Goal: Task Accomplishment & Management: Manage account settings

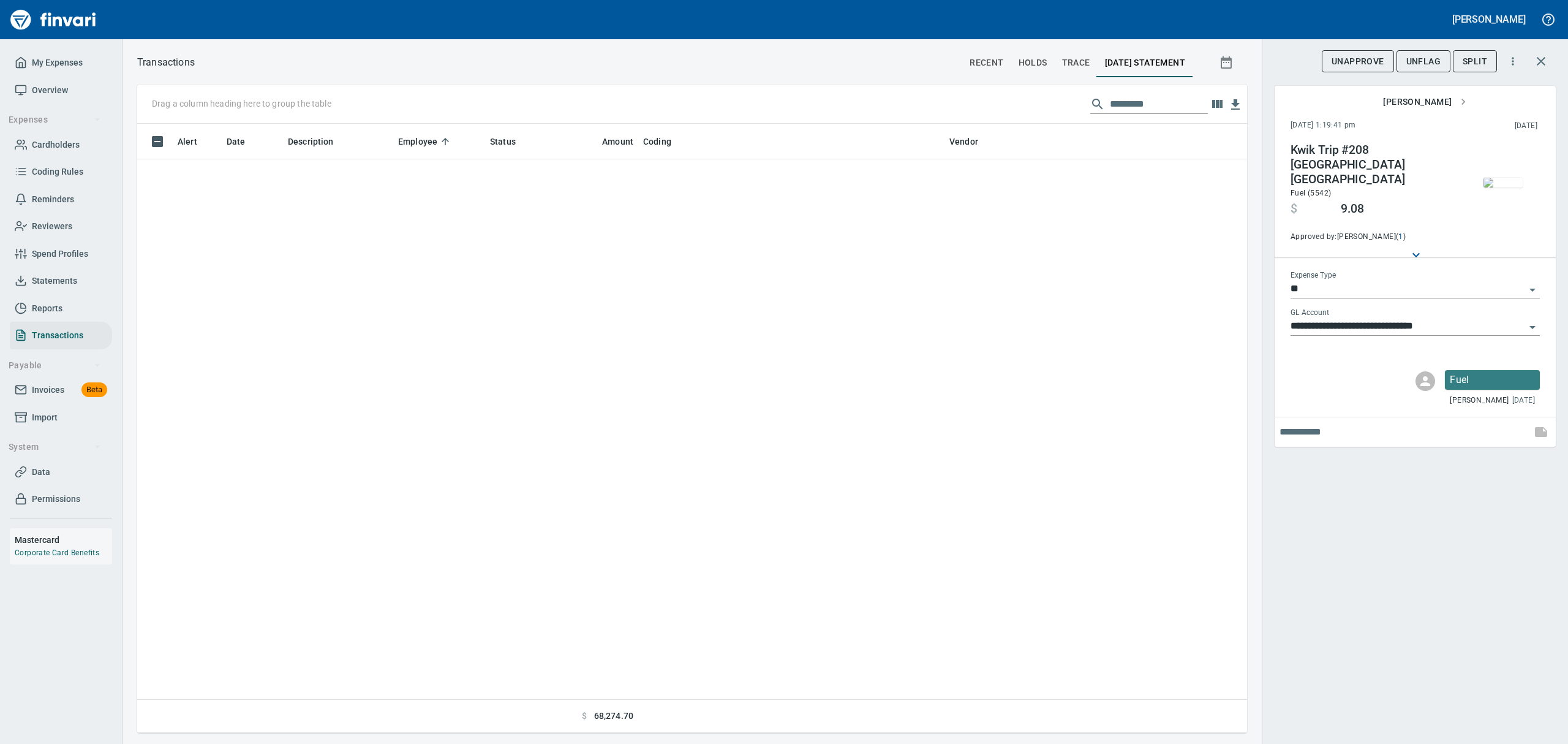
scroll to position [595, 1082]
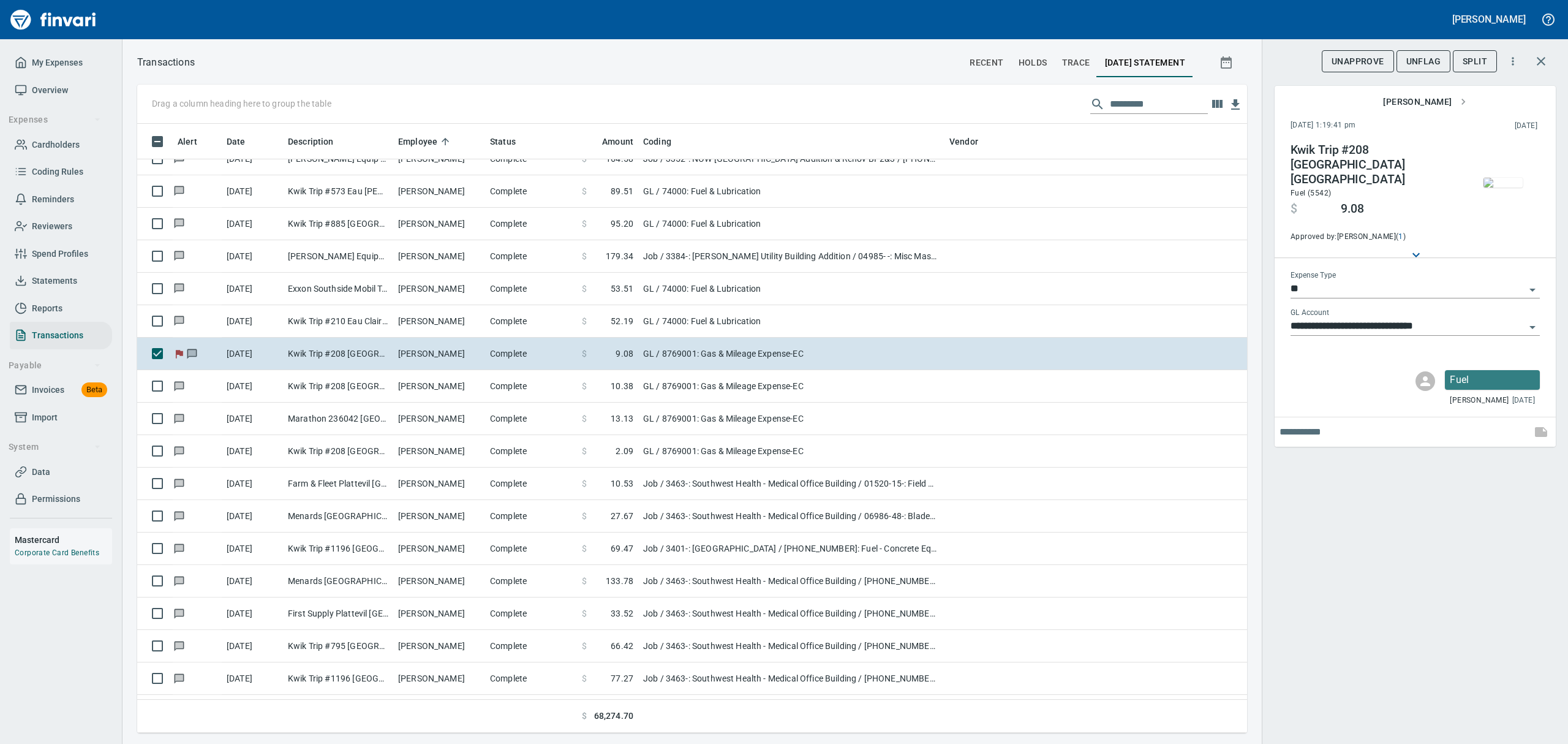
click at [59, 145] on span "Cardholders" at bounding box center [55, 145] width 48 height 15
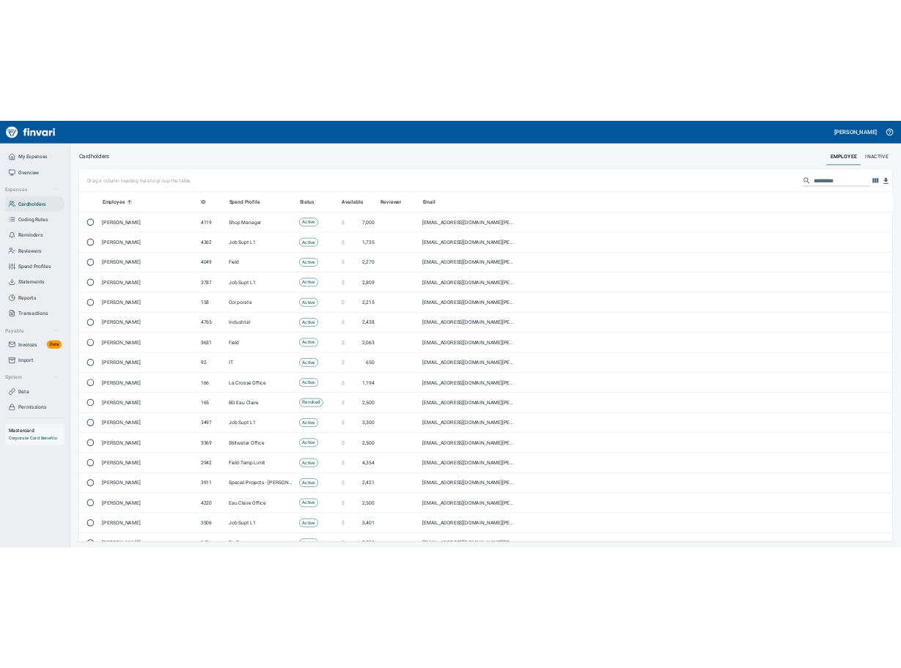
scroll to position [712, 1660]
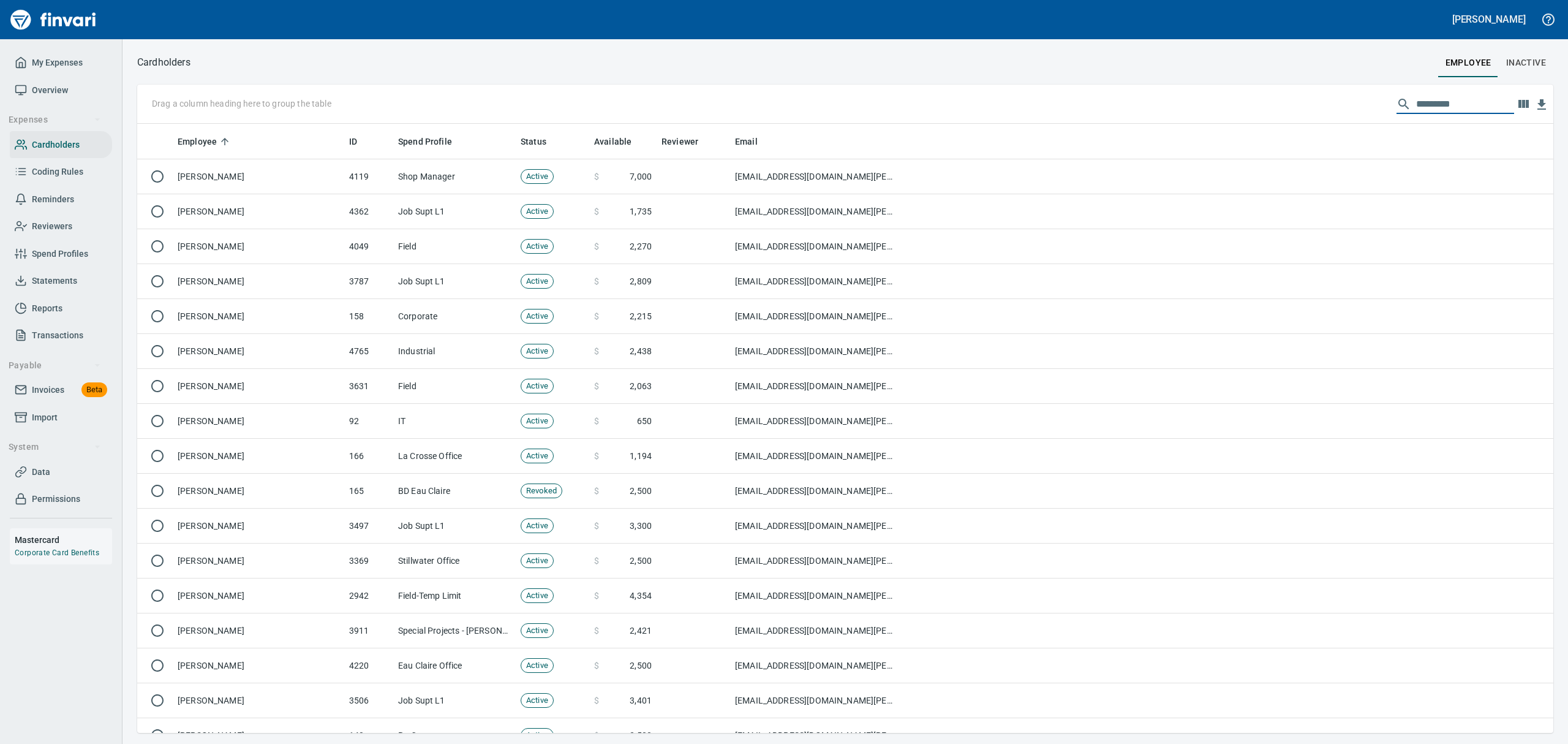
click at [1447, 103] on input "text" at bounding box center [1464, 104] width 98 height 19
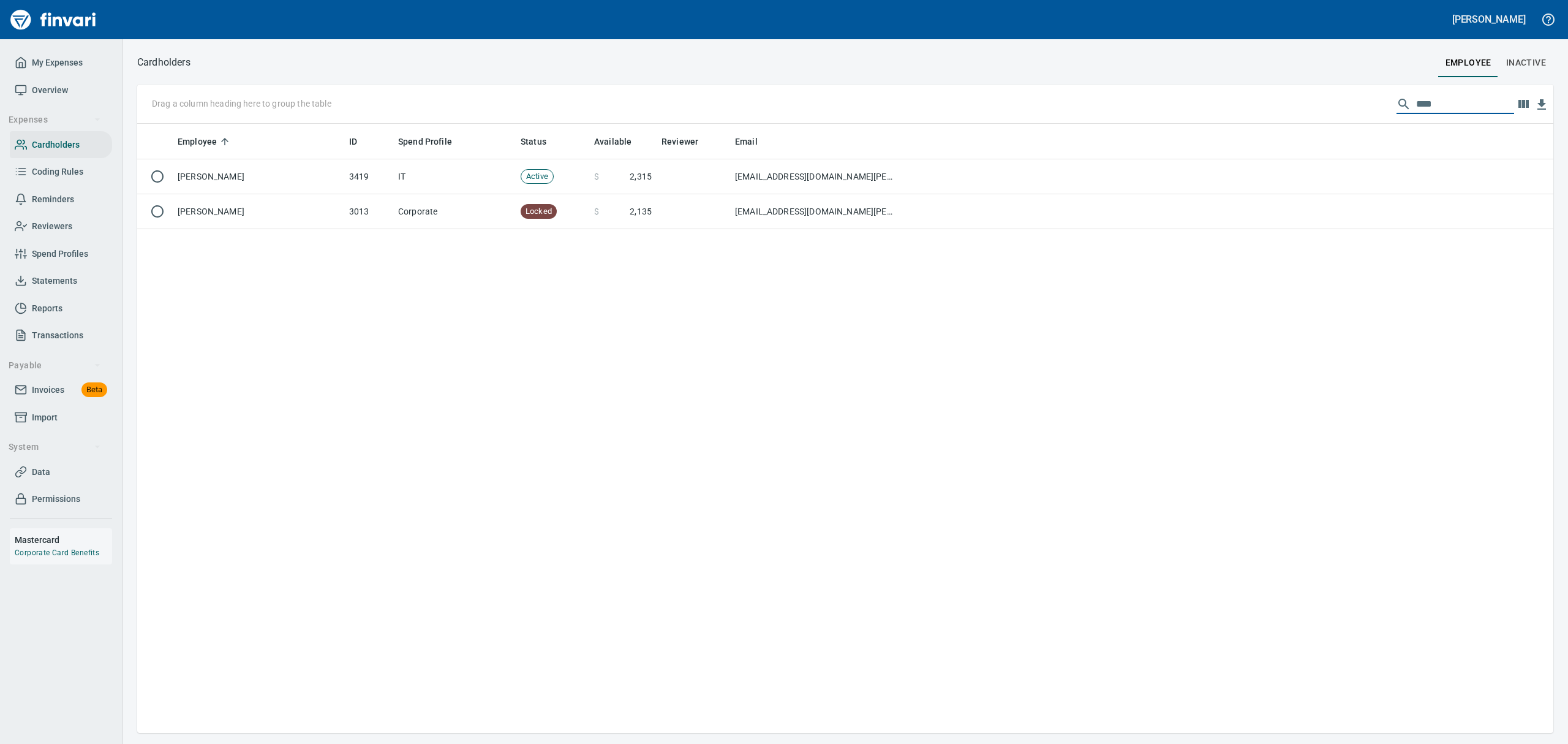
type input "****"
drag, startPoint x: 1380, startPoint y: 97, endPoint x: 1356, endPoint y: 93, distance: 24.3
click at [1356, 93] on div "Drag a column heading here to group the table ****" at bounding box center [845, 104] width 1416 height 39
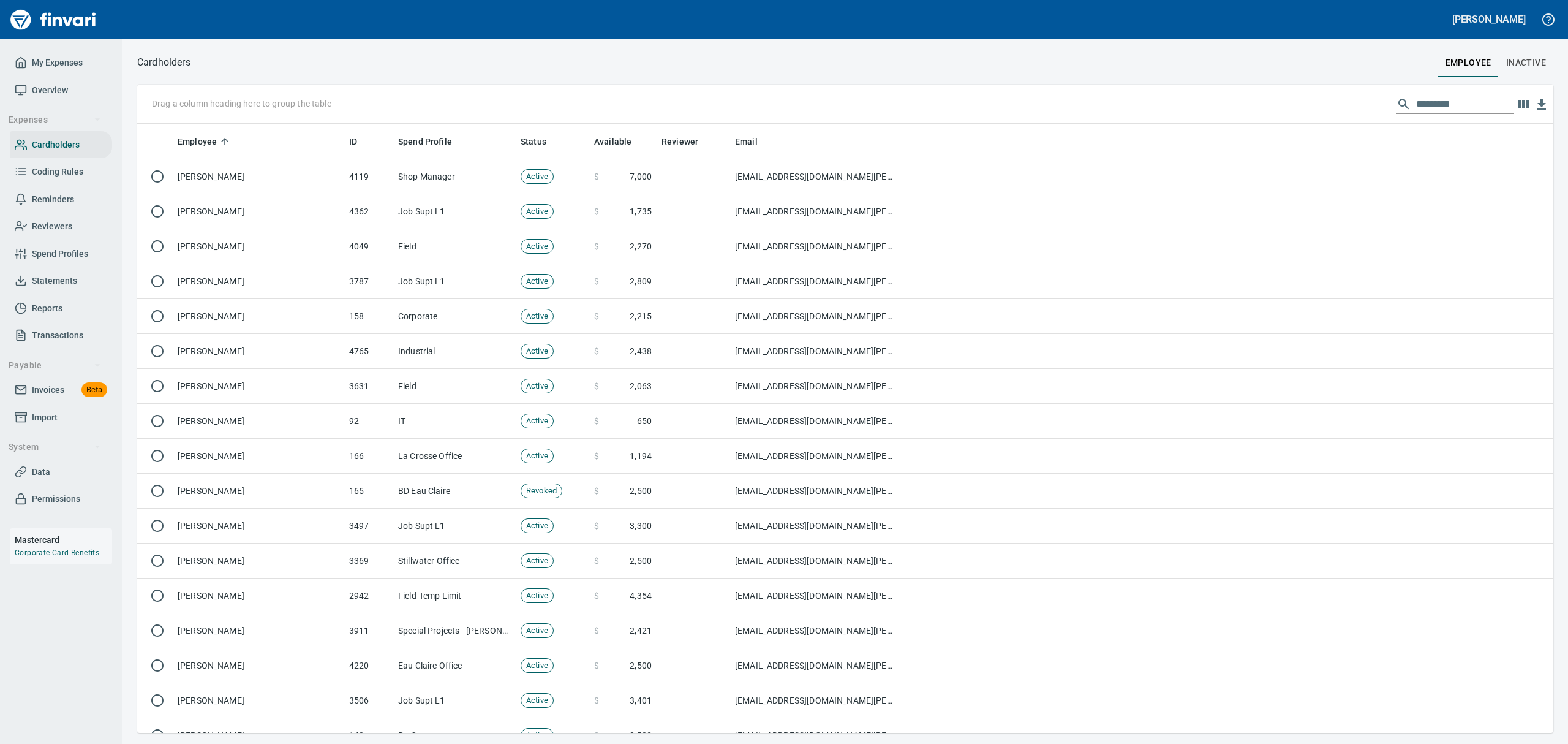
click at [68, 274] on span "Statements" at bounding box center [54, 281] width 45 height 15
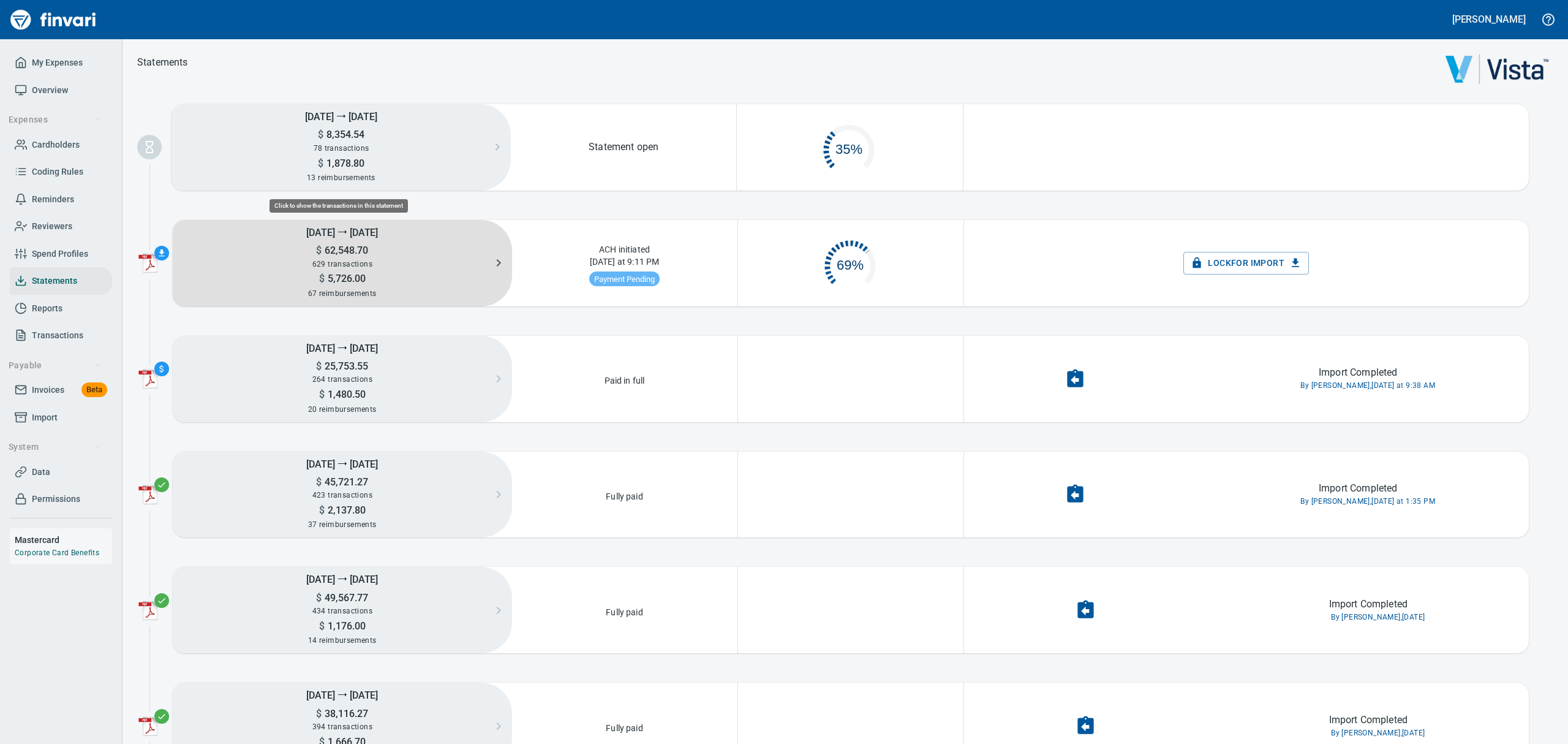
scroll to position [57, 209]
click at [326, 234] on h5 "[DATE] ⭢ [DATE]" at bounding box center [343, 232] width 339 height 24
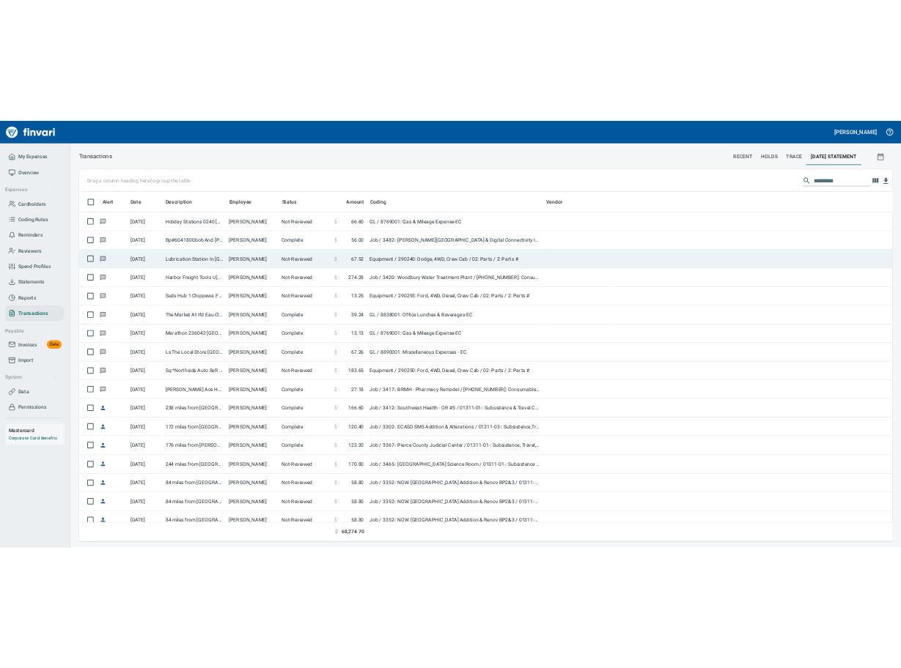
scroll to position [712, 1660]
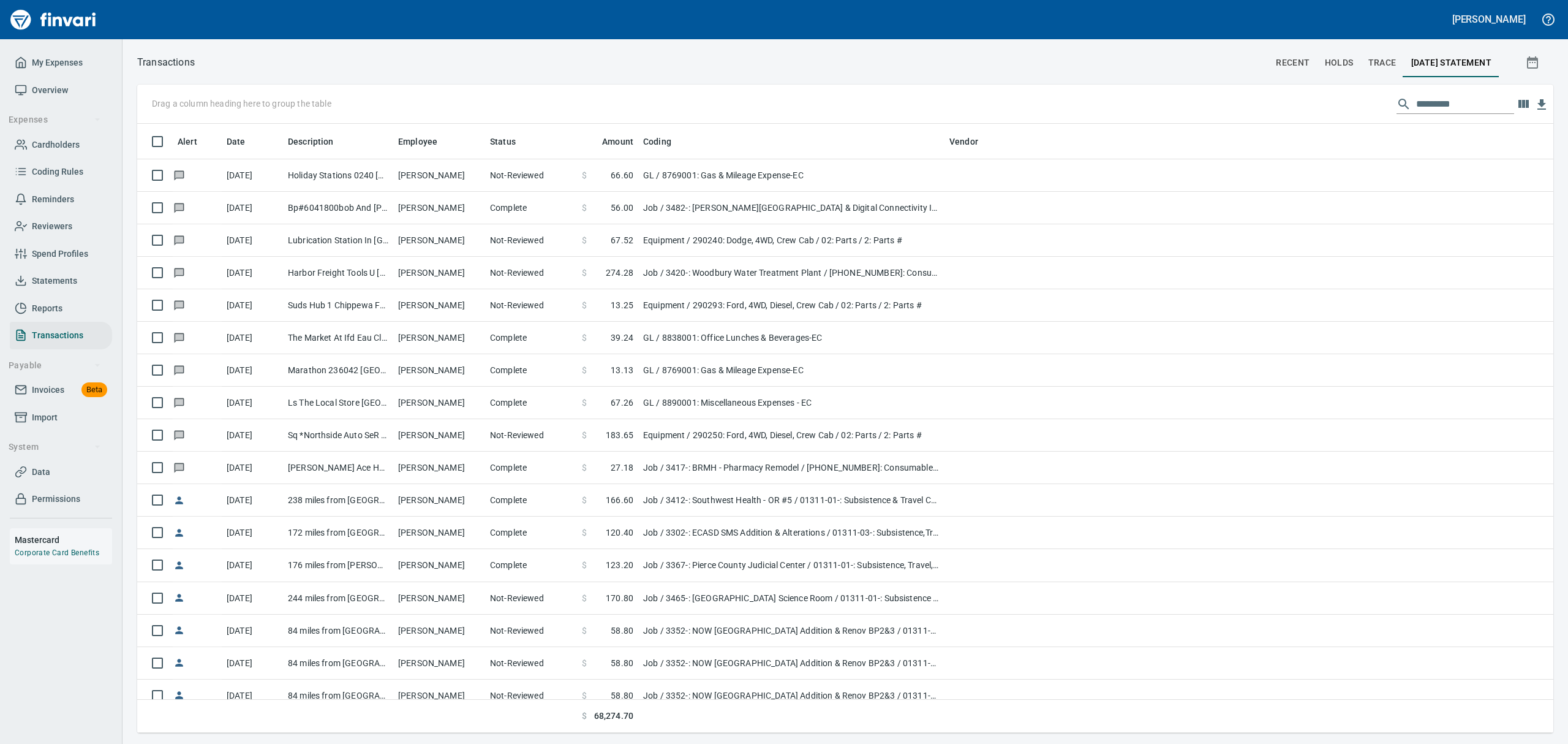
click at [1374, 114] on div "Drag a column heading here to group the table Alert Date Description Employee S…" at bounding box center [845, 408] width 1416 height 648
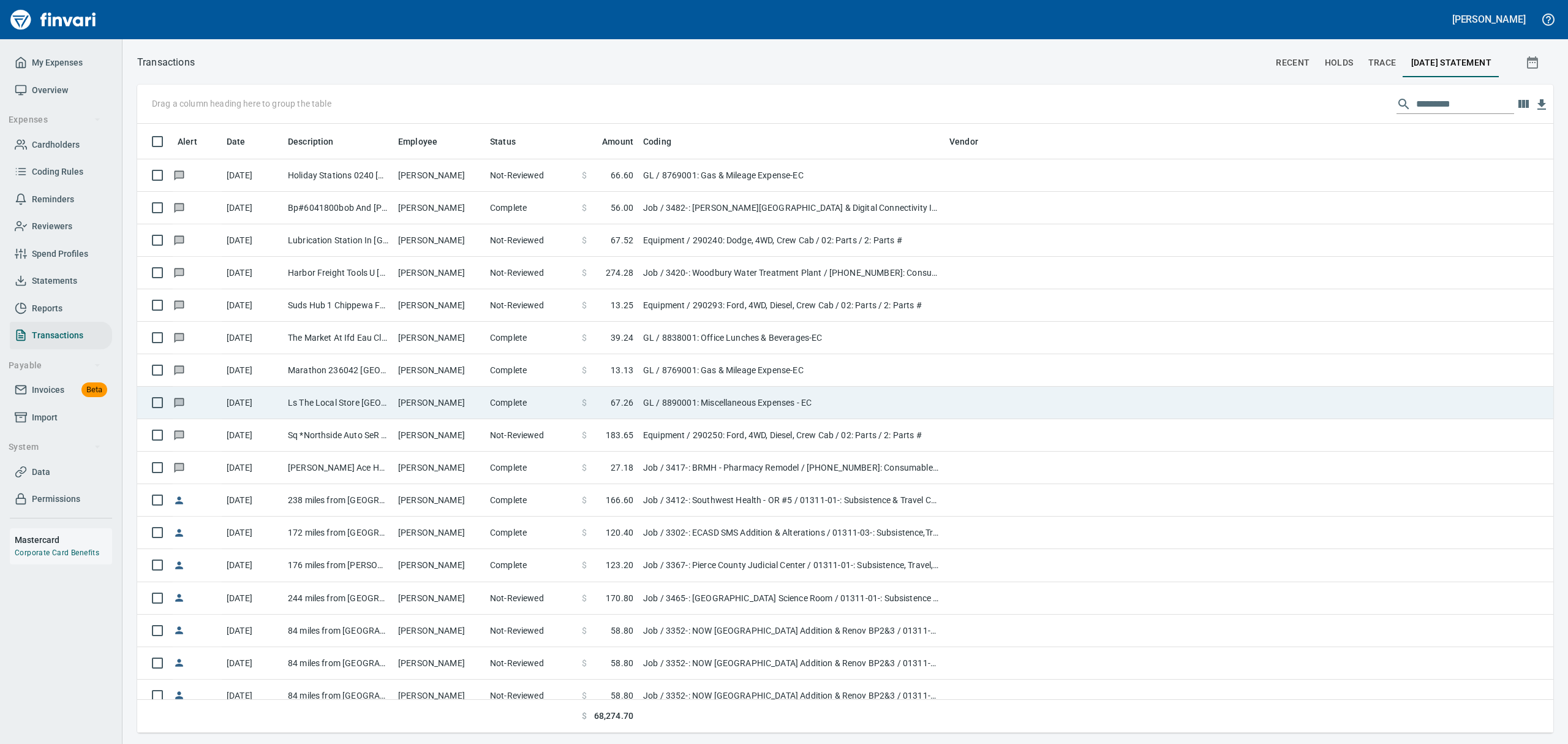
click at [1098, 390] on td at bounding box center [1310, 402] width 486 height 33
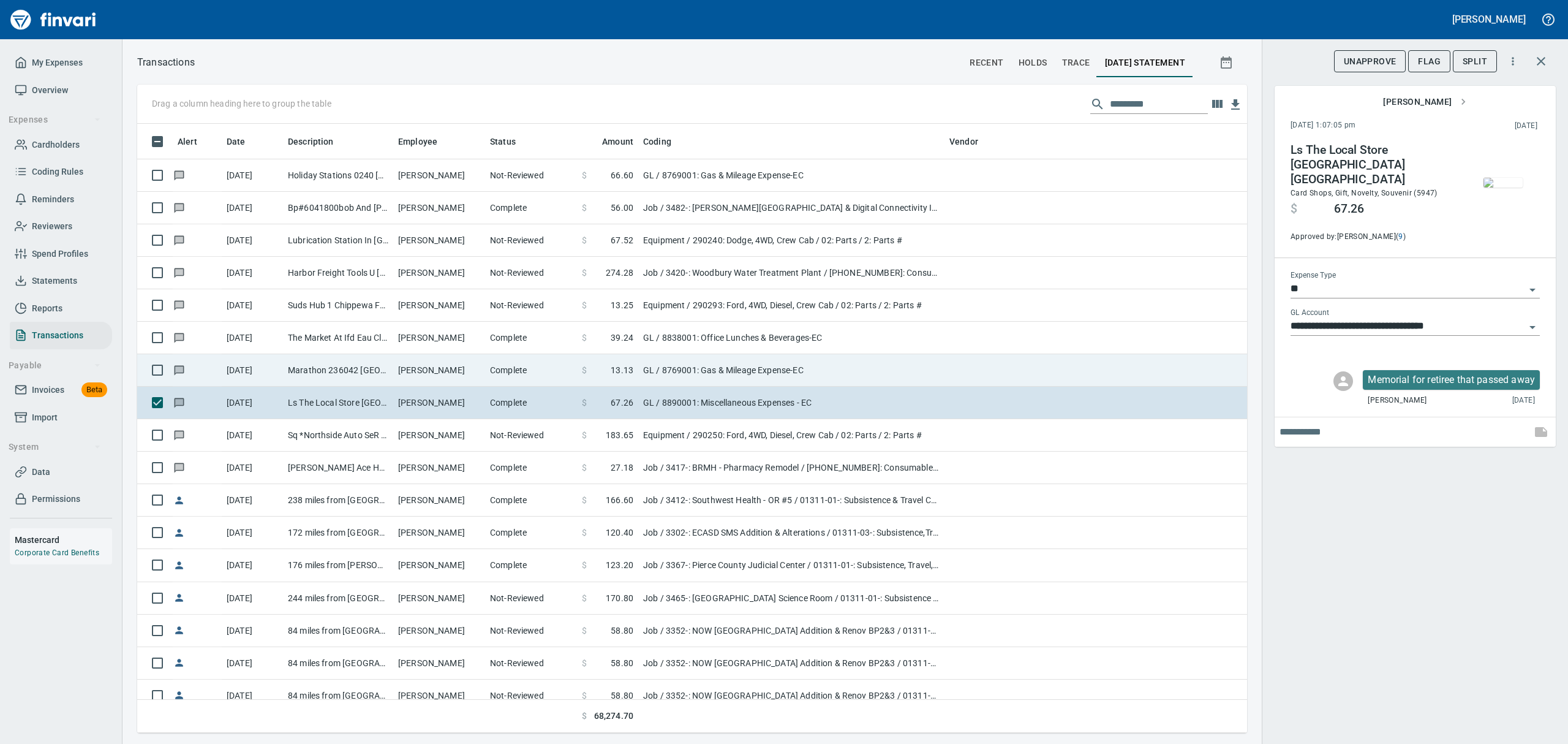
scroll to position [595, 1082]
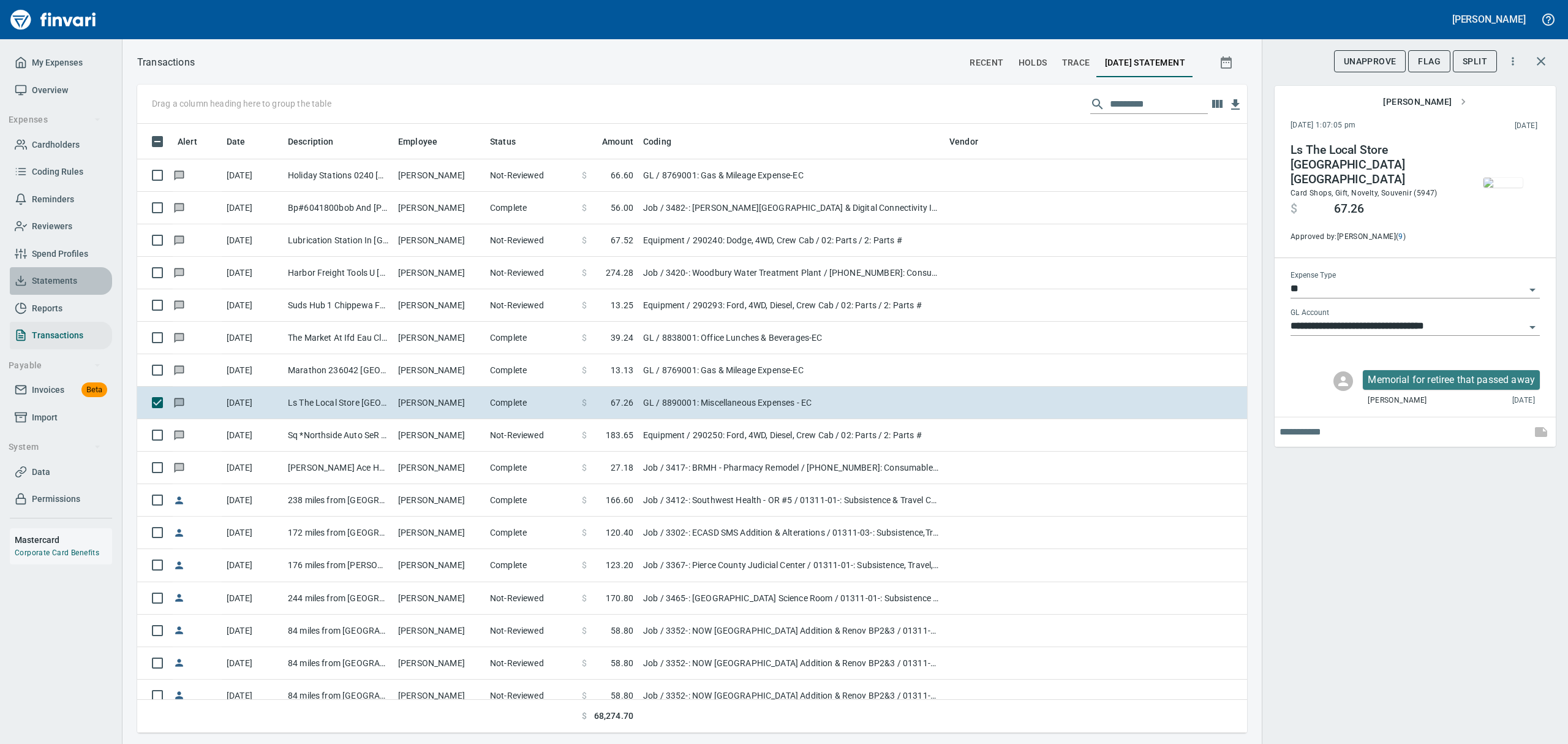
click at [65, 283] on span "Statements" at bounding box center [54, 281] width 45 height 15
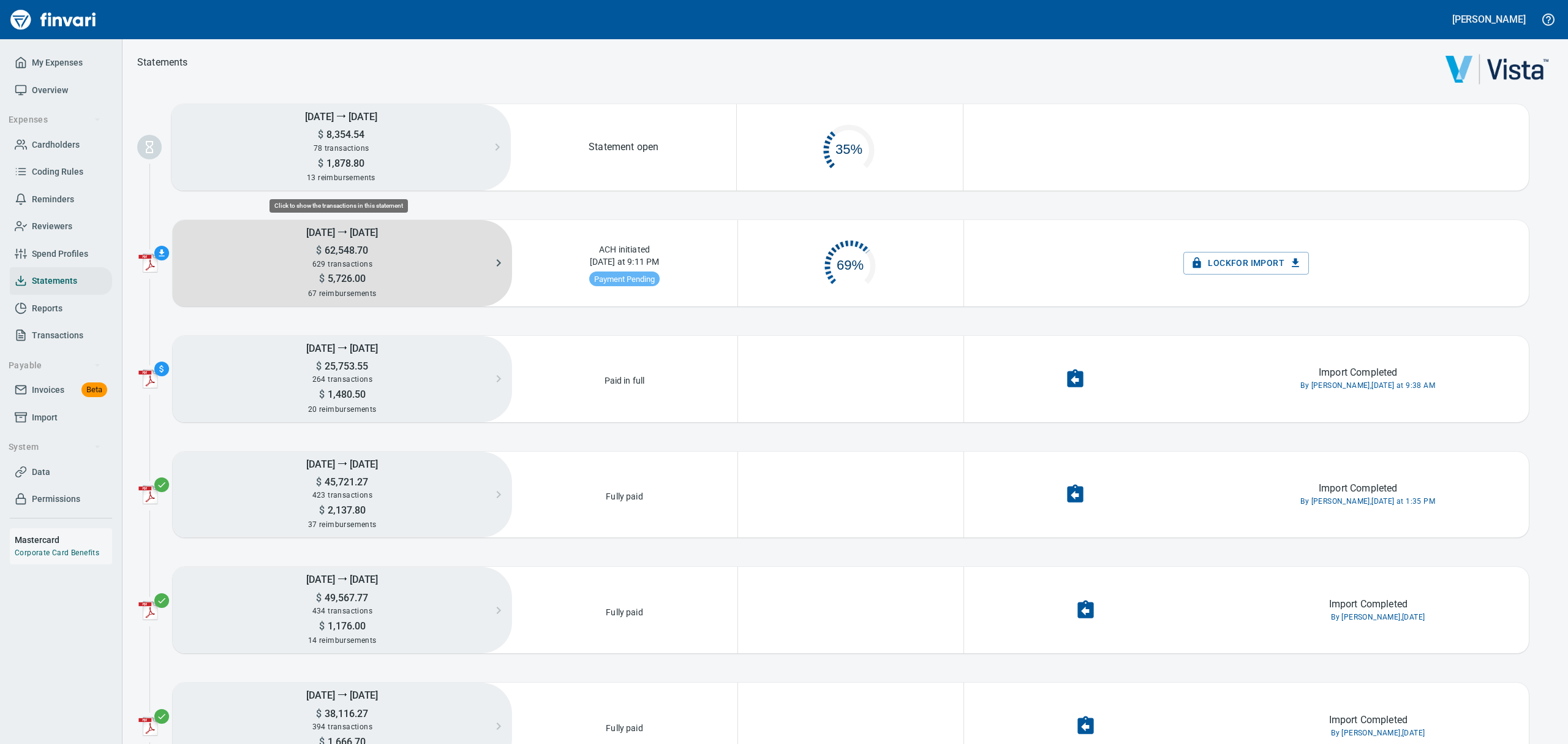
scroll to position [57, 209]
click at [402, 255] on h5 "$ 62,548.70" at bounding box center [343, 250] width 339 height 13
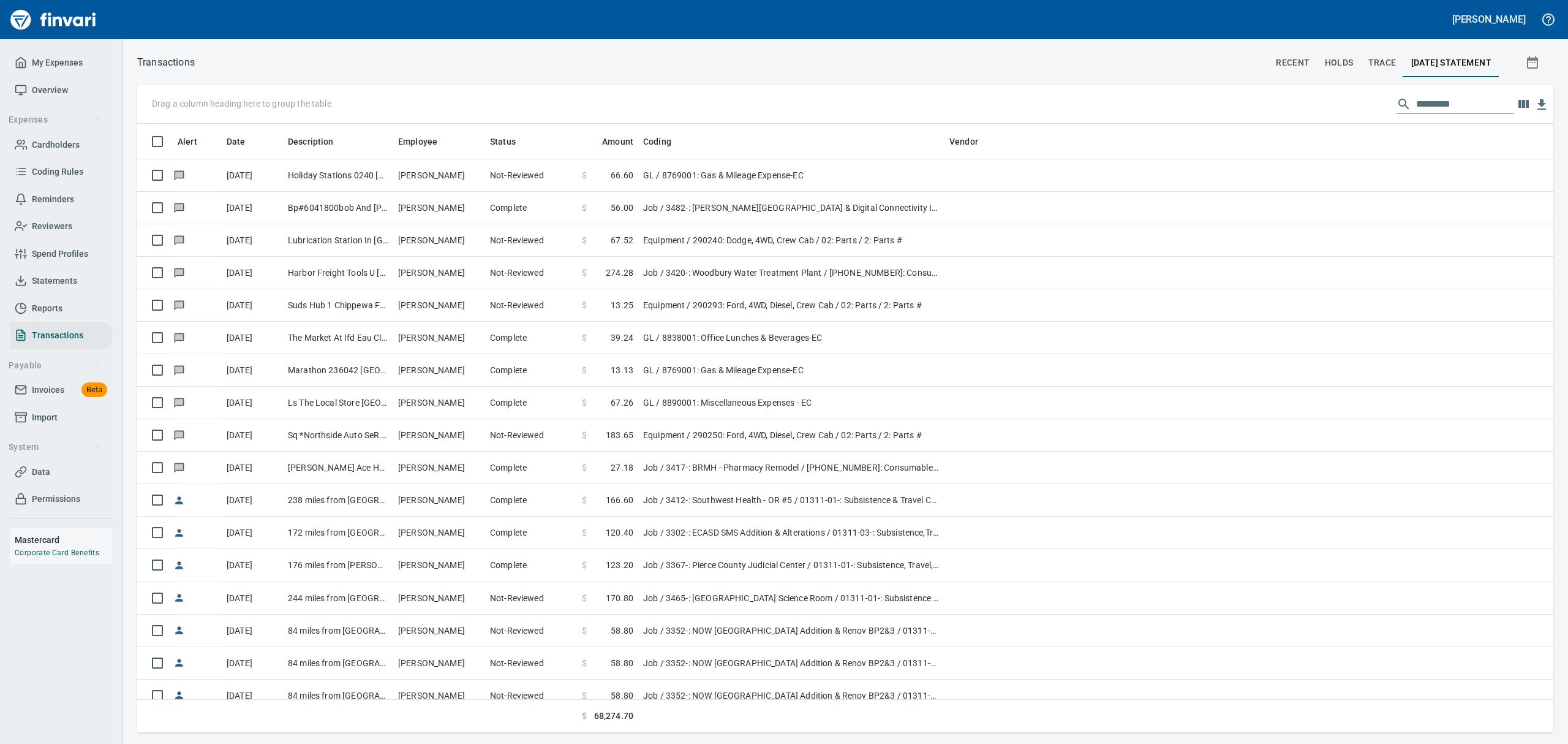
scroll to position [595, 1387]
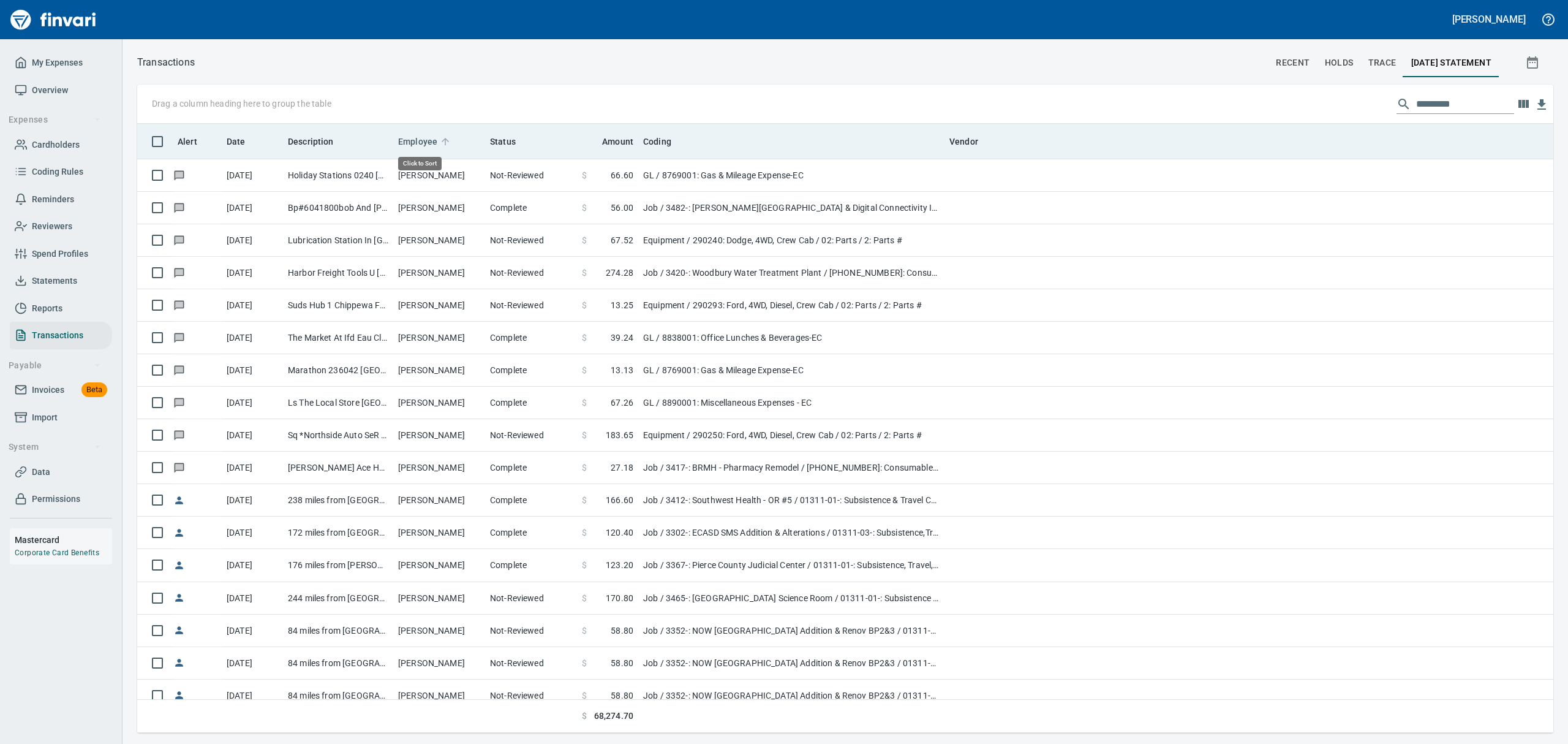
click at [429, 141] on span "Employee" at bounding box center [417, 141] width 39 height 15
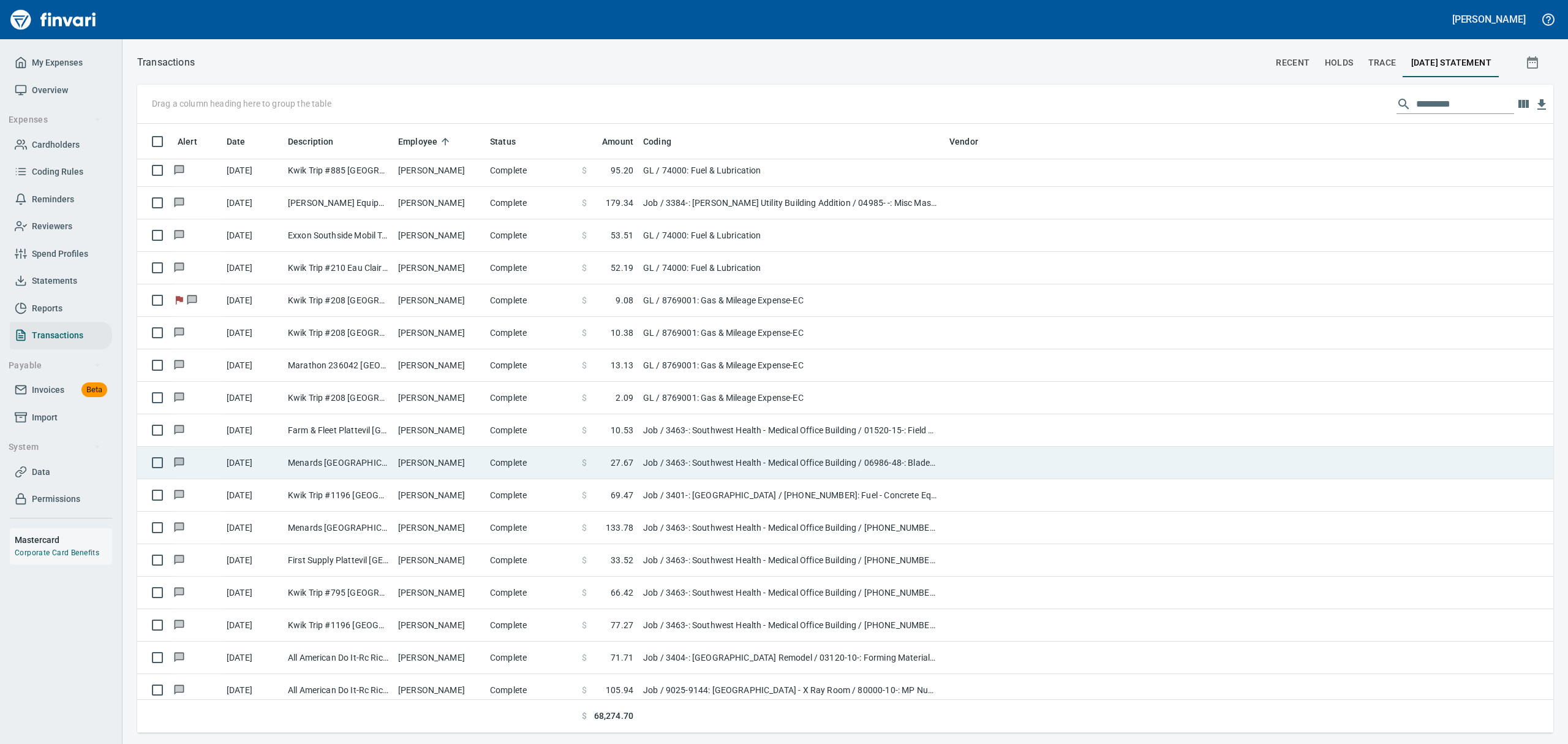
scroll to position [0, 0]
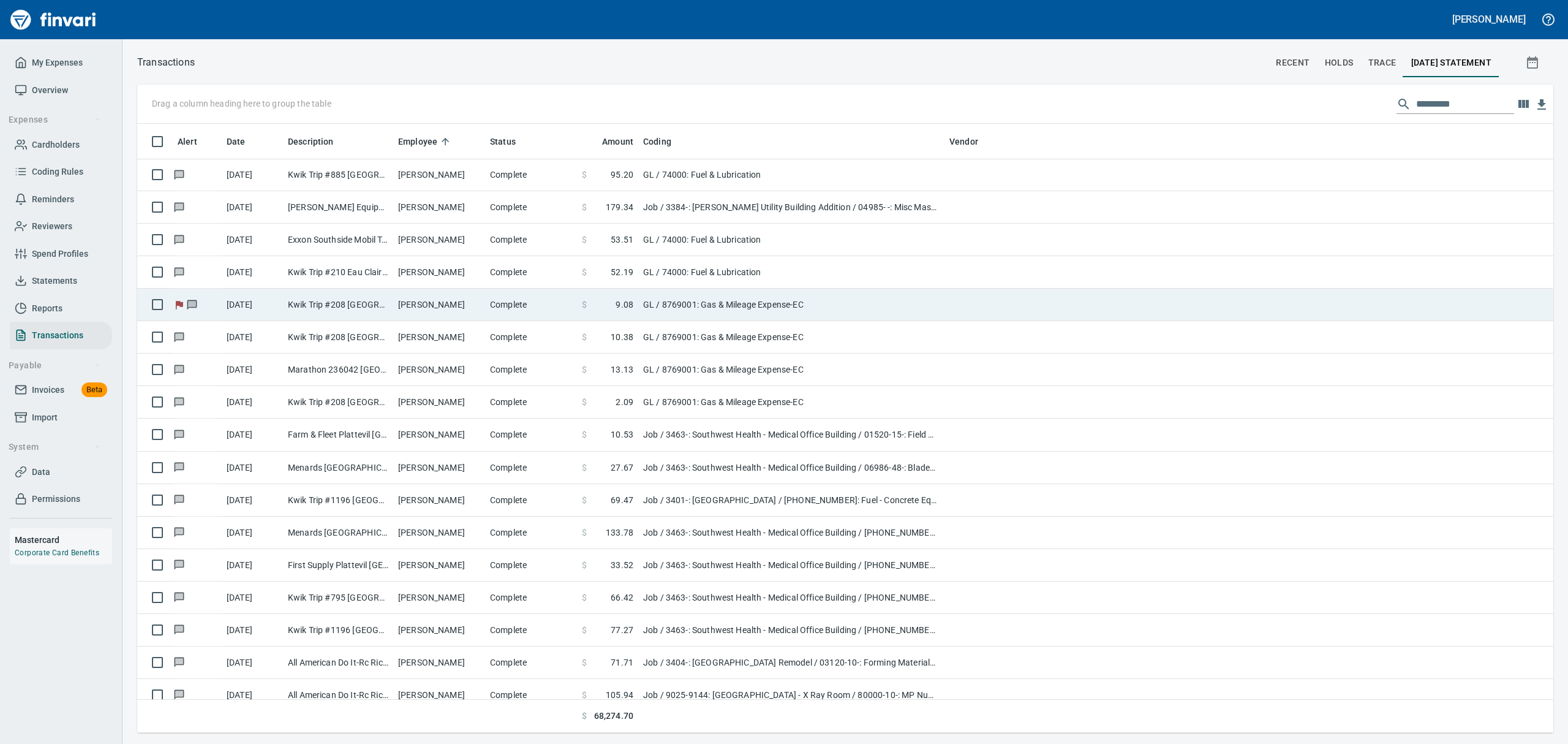
click at [305, 306] on td "Kwik Trip #208 [GEOGRAPHIC_DATA] [GEOGRAPHIC_DATA]" at bounding box center [339, 304] width 110 height 33
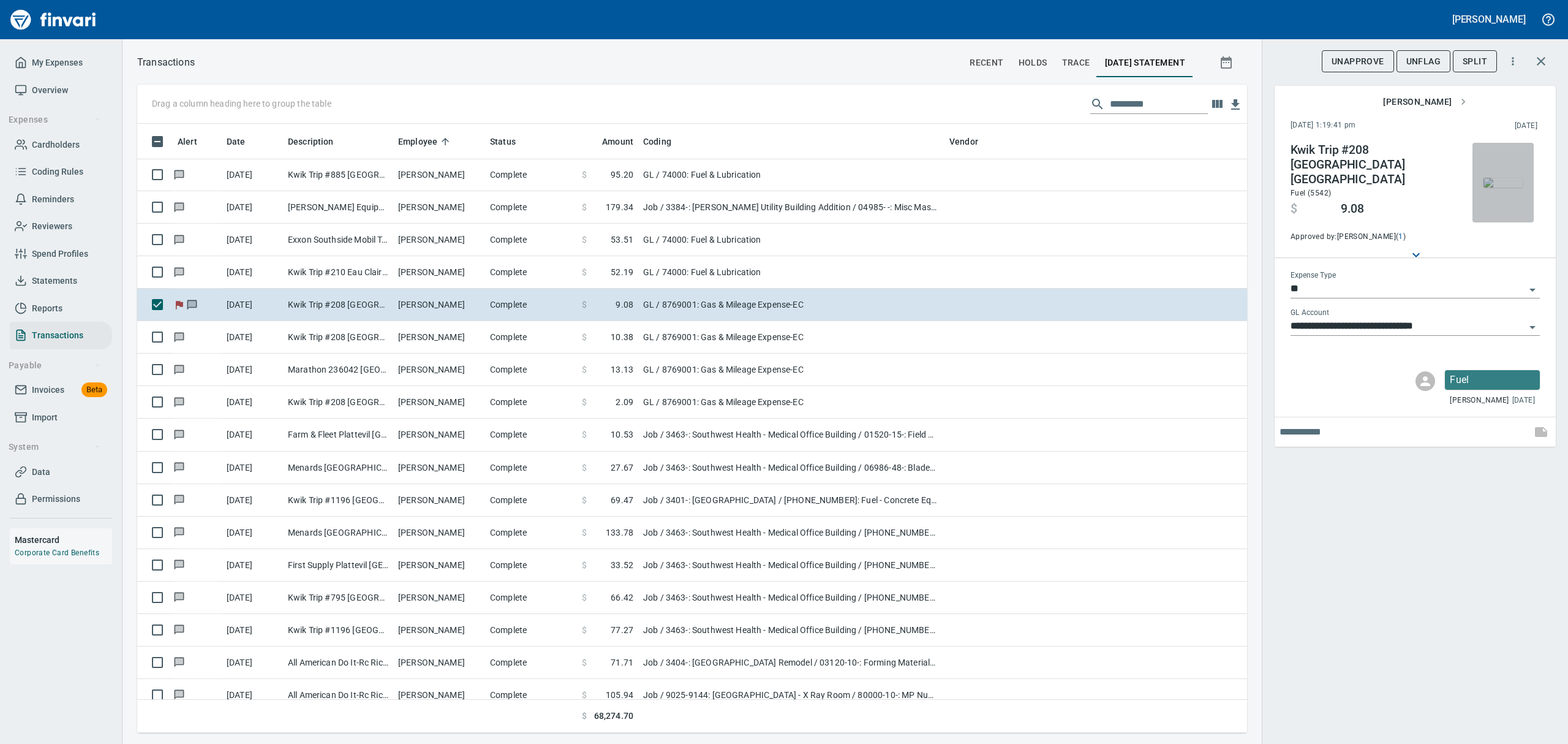
click at [1508, 177] on img "button" at bounding box center [1503, 182] width 39 height 10
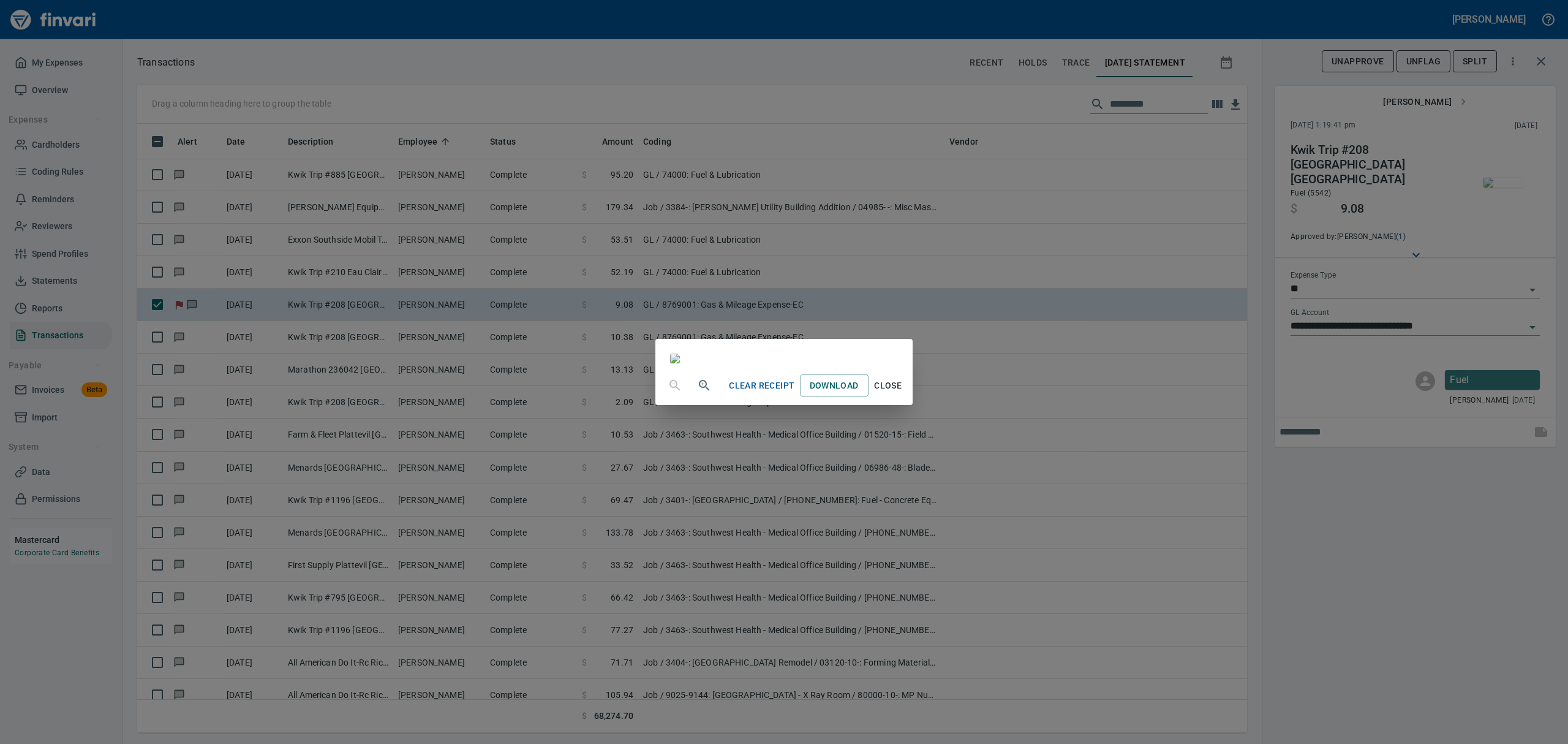
click at [908, 397] on button "Close" at bounding box center [888, 385] width 39 height 23
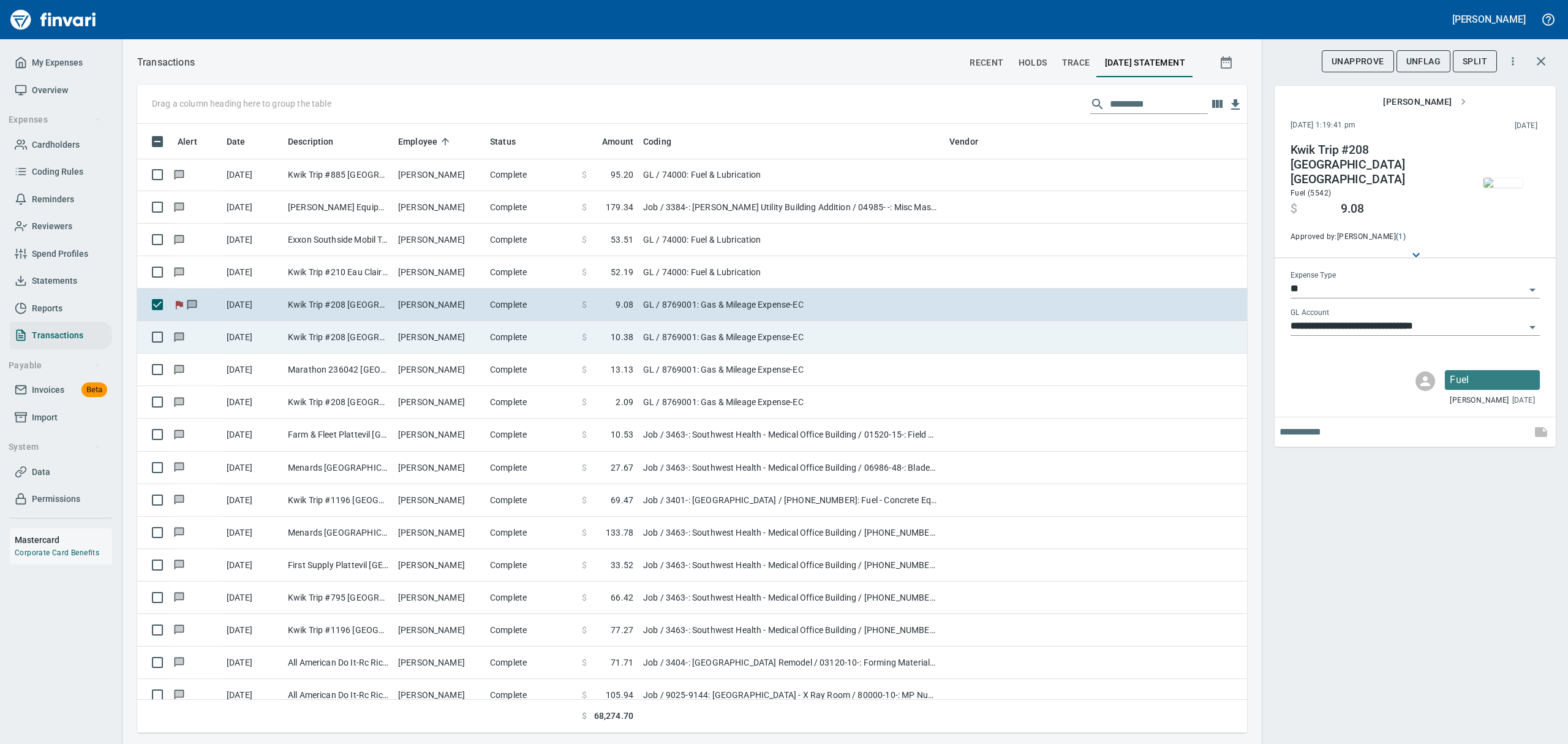
click at [356, 338] on td "Kwik Trip #208 [GEOGRAPHIC_DATA] [GEOGRAPHIC_DATA]" at bounding box center [339, 337] width 110 height 33
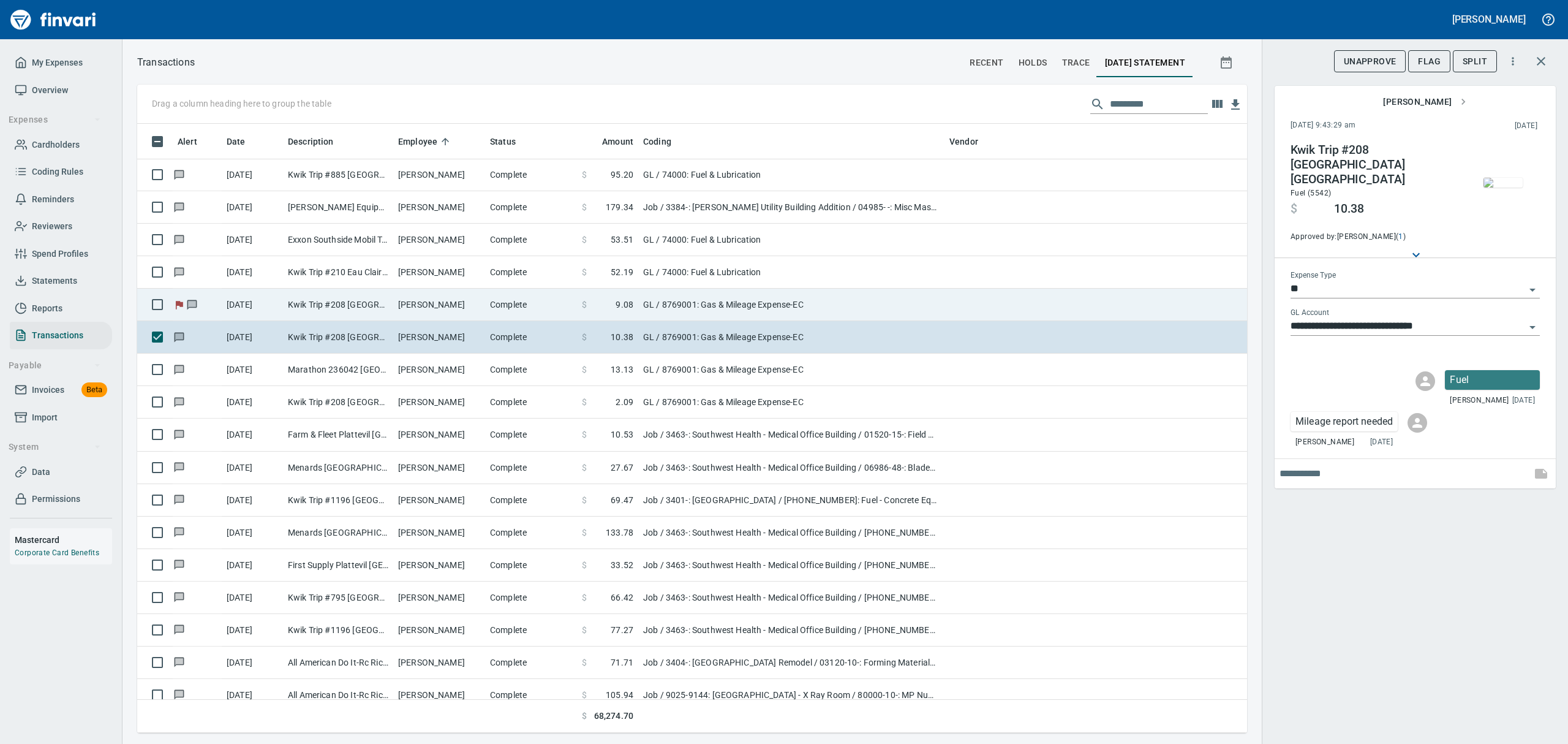
click at [361, 306] on td "Kwik Trip #208 [GEOGRAPHIC_DATA] [GEOGRAPHIC_DATA]" at bounding box center [339, 304] width 110 height 33
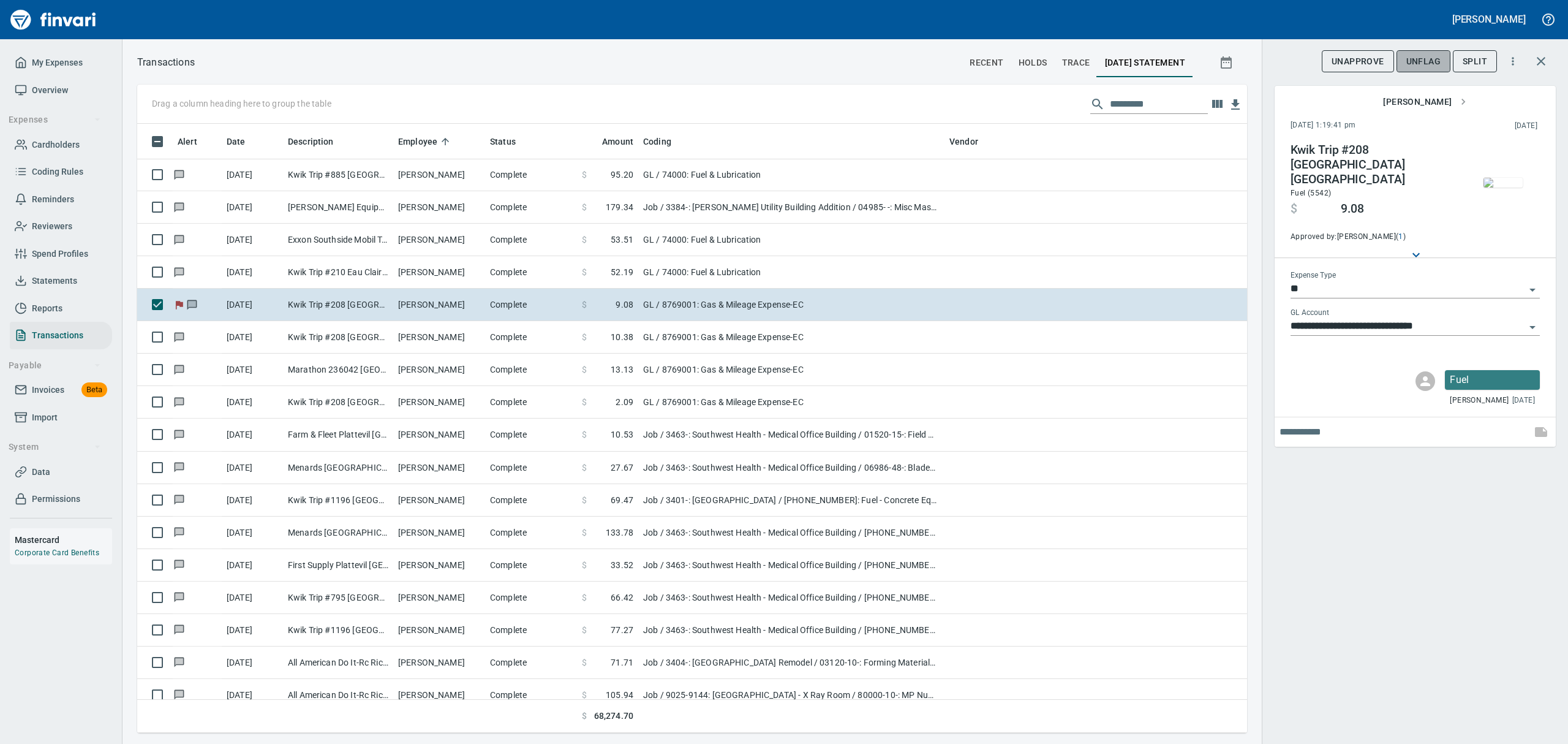
click at [1418, 54] on span "UnFlag" at bounding box center [1423, 61] width 34 height 15
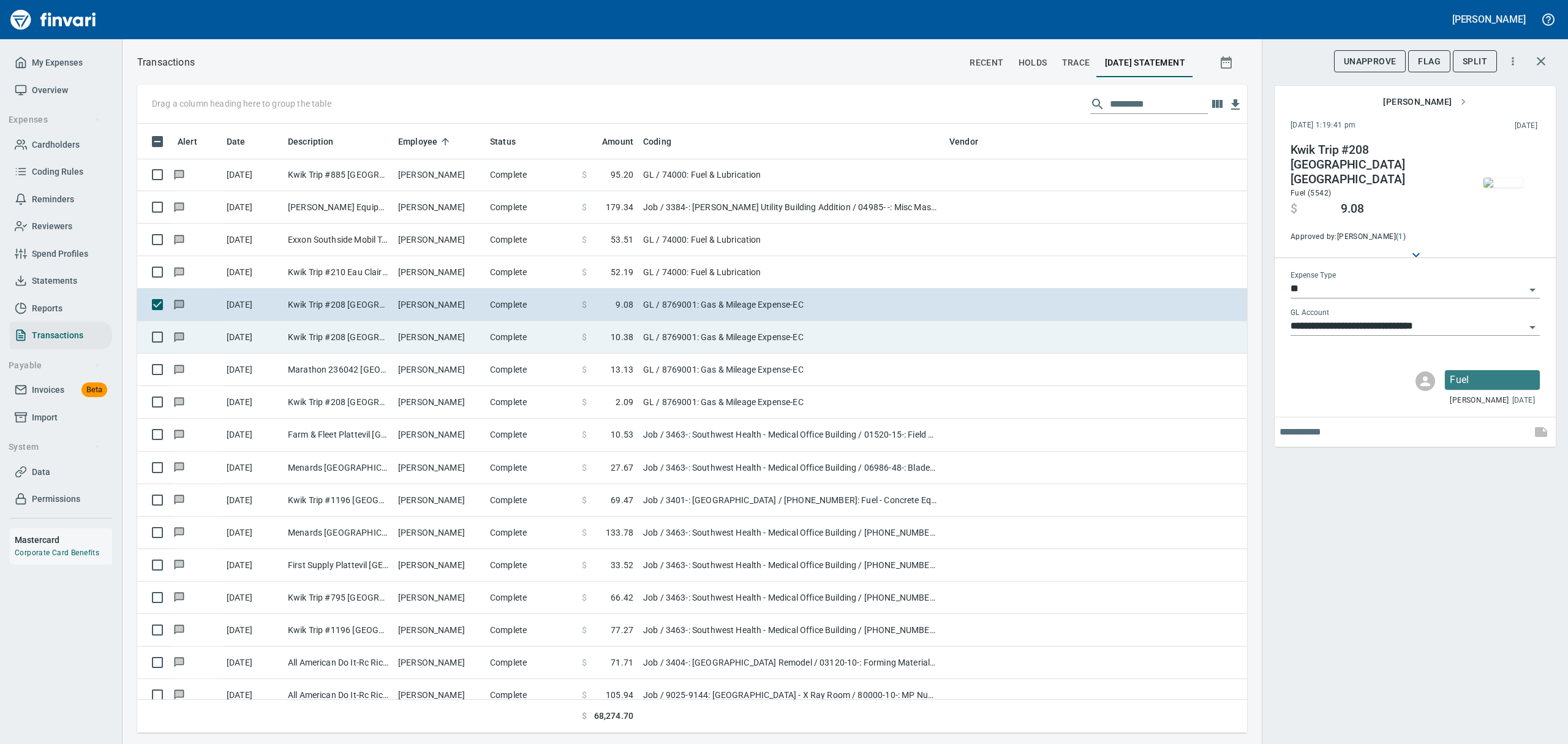
click at [305, 343] on td "Kwik Trip #208 [GEOGRAPHIC_DATA] [GEOGRAPHIC_DATA]" at bounding box center [339, 337] width 110 height 33
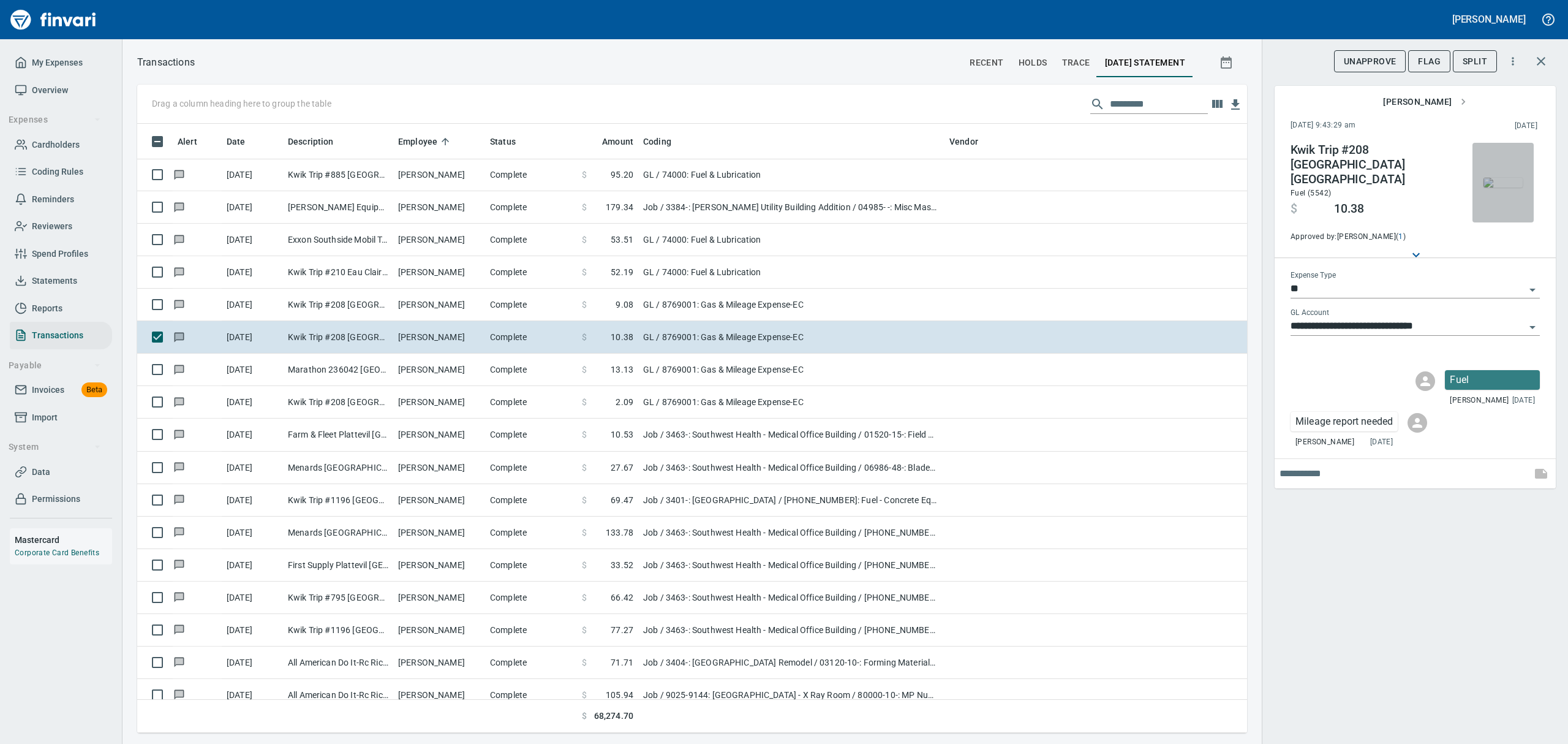
click at [1495, 187] on img "button" at bounding box center [1503, 182] width 39 height 10
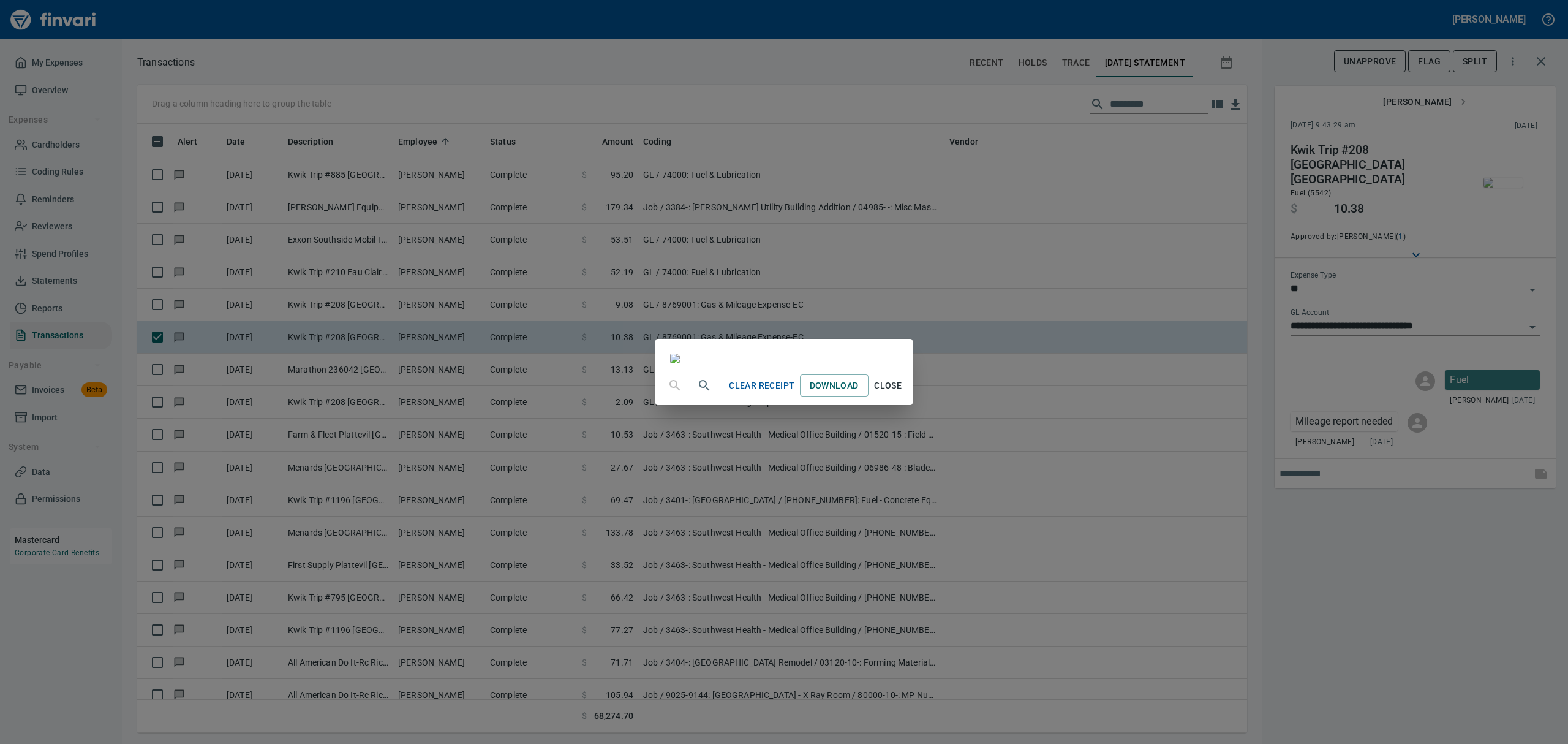
click at [903, 393] on span "Close" at bounding box center [888, 385] width 29 height 15
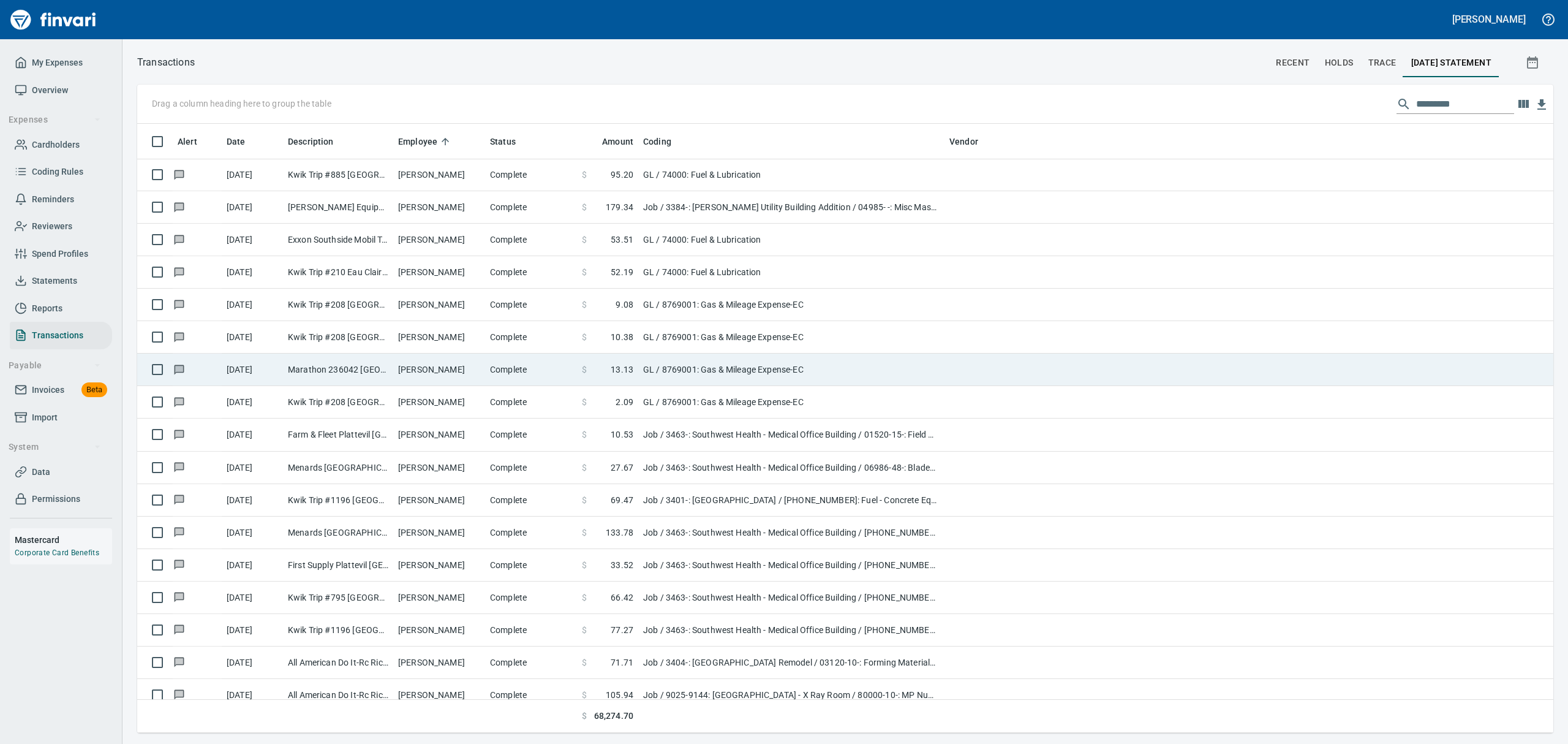
scroll to position [1, 1]
click at [359, 374] on td "Marathon 236042 [GEOGRAPHIC_DATA]" at bounding box center [339, 369] width 110 height 33
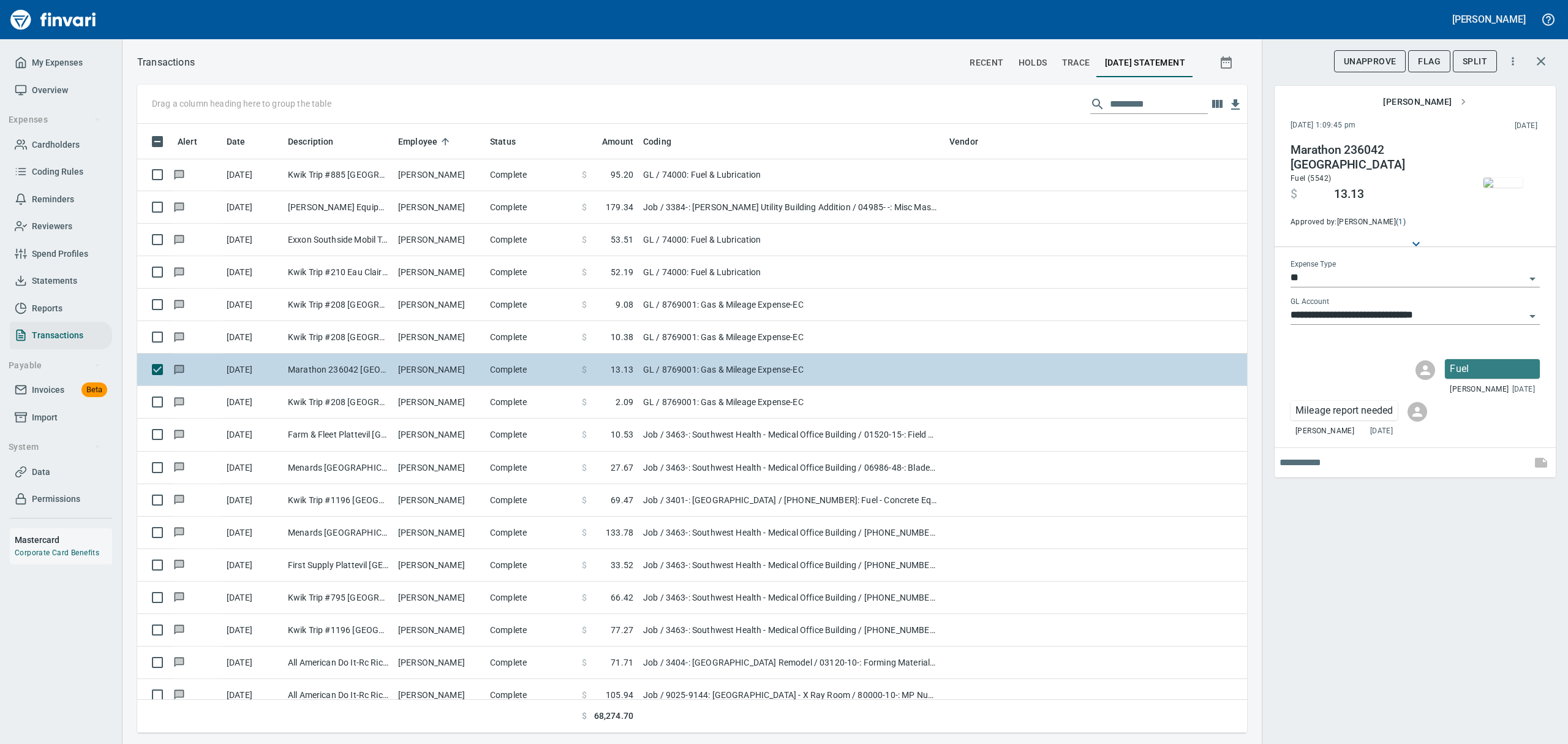
scroll to position [595, 1082]
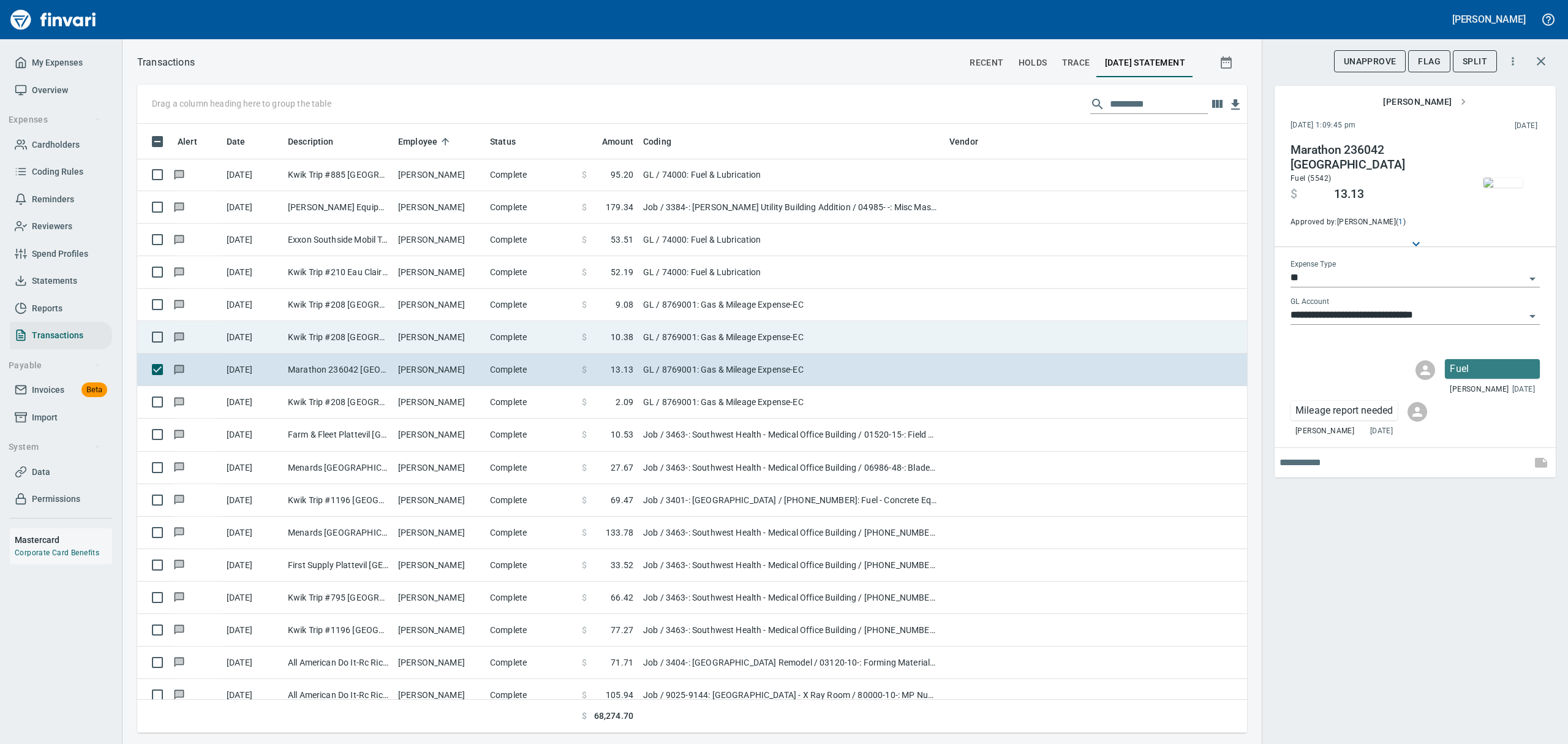
click at [339, 334] on td "Kwik Trip #208 [GEOGRAPHIC_DATA] [GEOGRAPHIC_DATA]" at bounding box center [339, 337] width 110 height 33
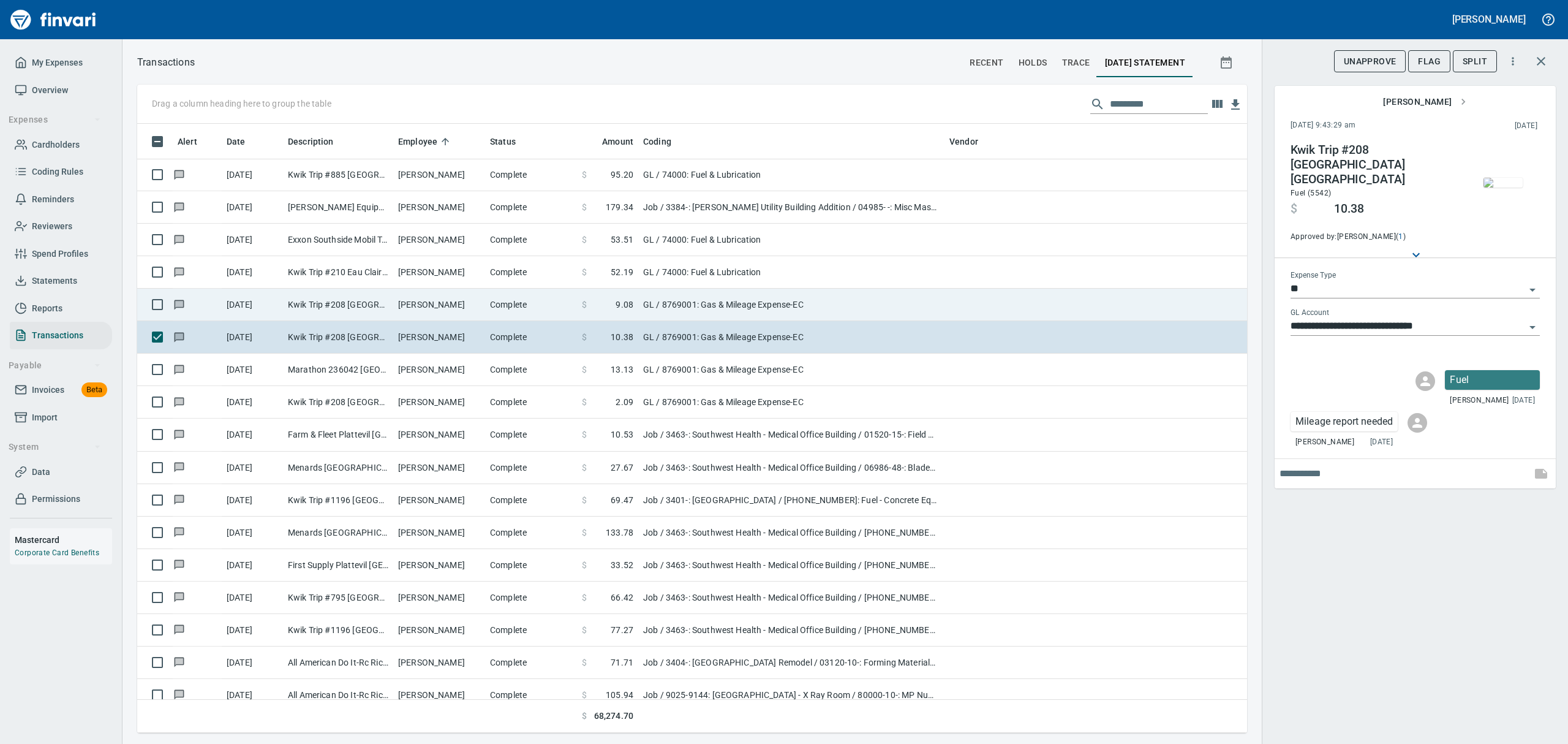
click at [328, 308] on td "Kwik Trip #208 [GEOGRAPHIC_DATA] [GEOGRAPHIC_DATA]" at bounding box center [339, 304] width 110 height 33
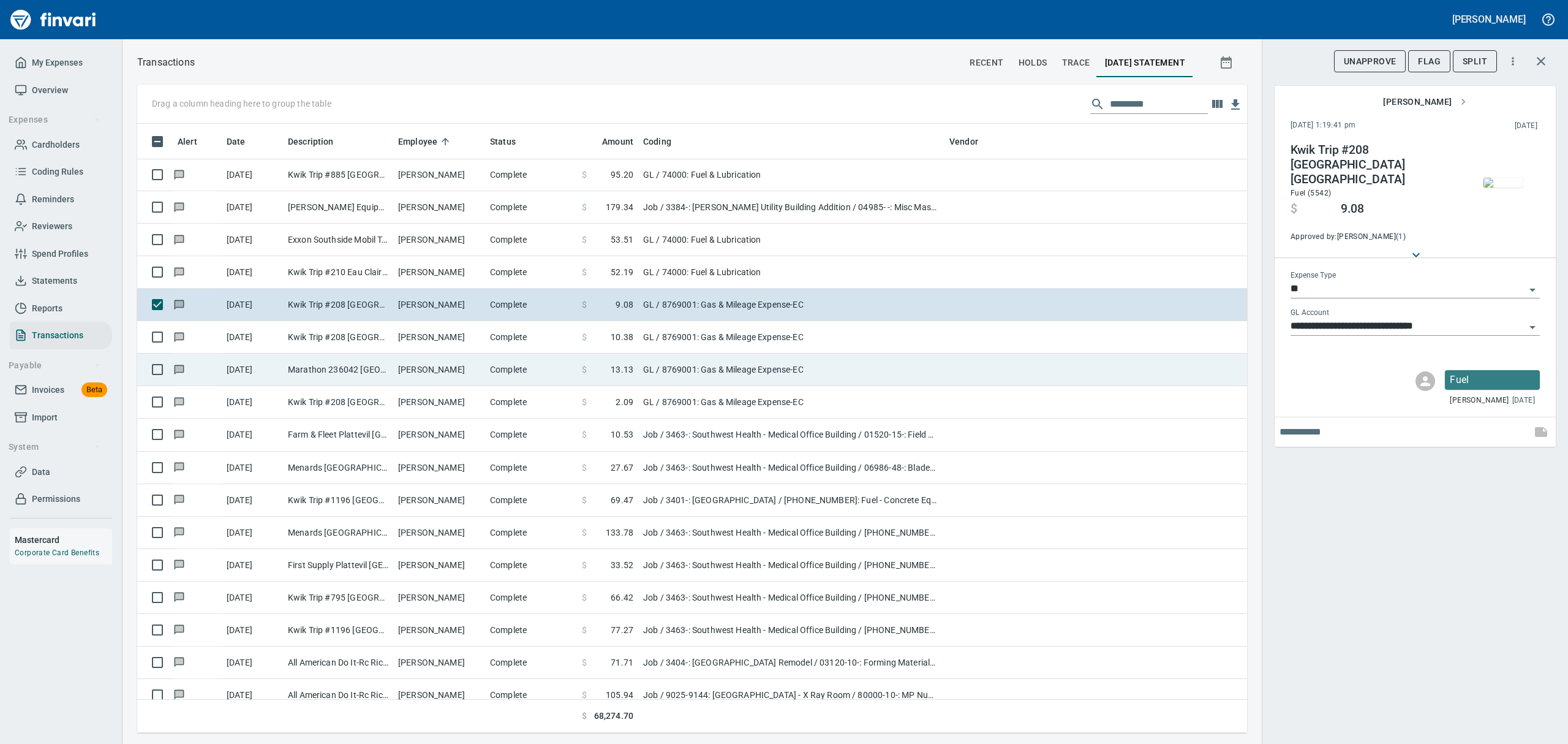
click at [289, 374] on td "Marathon 236042 [GEOGRAPHIC_DATA]" at bounding box center [339, 369] width 110 height 33
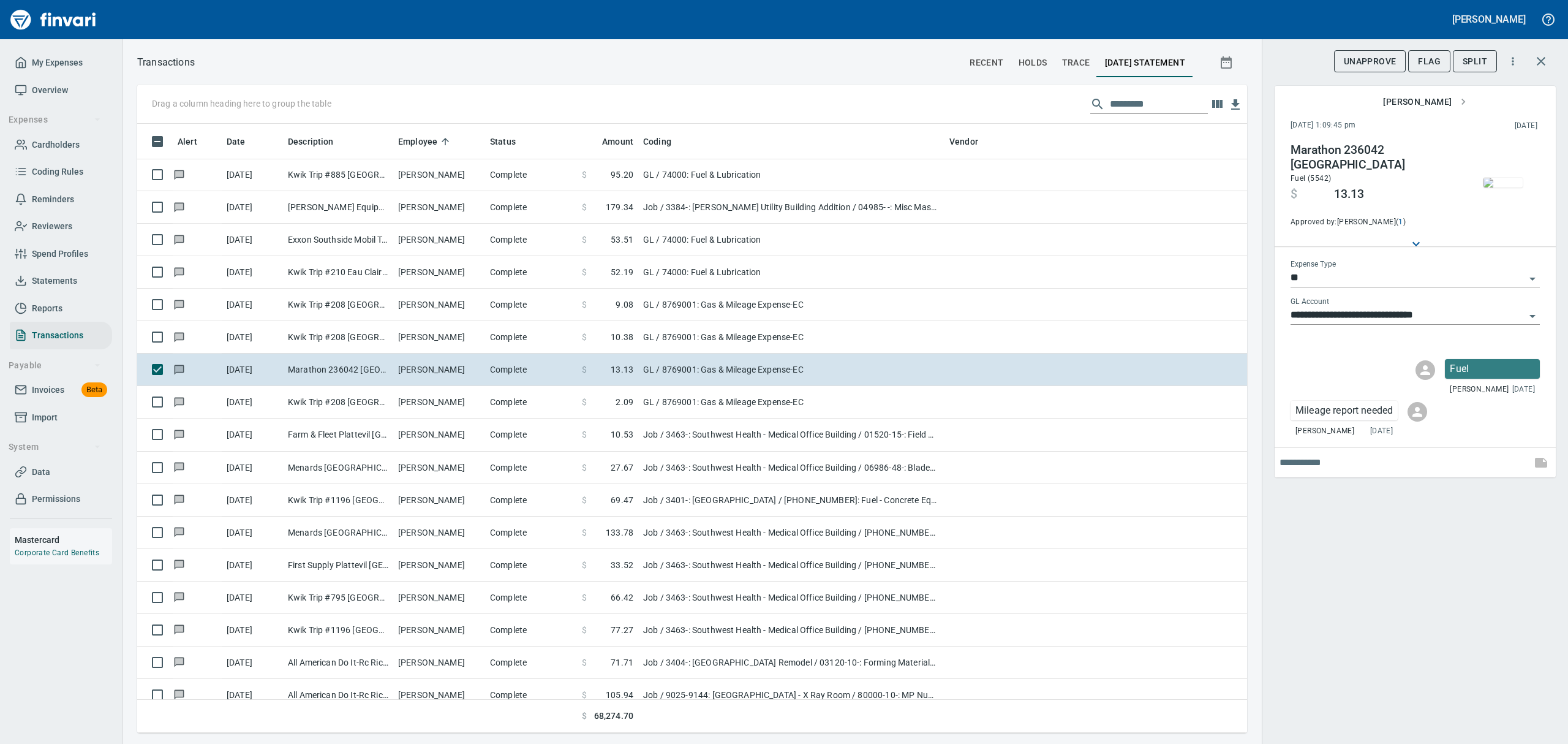
click at [1503, 186] on img "button" at bounding box center [1503, 182] width 39 height 10
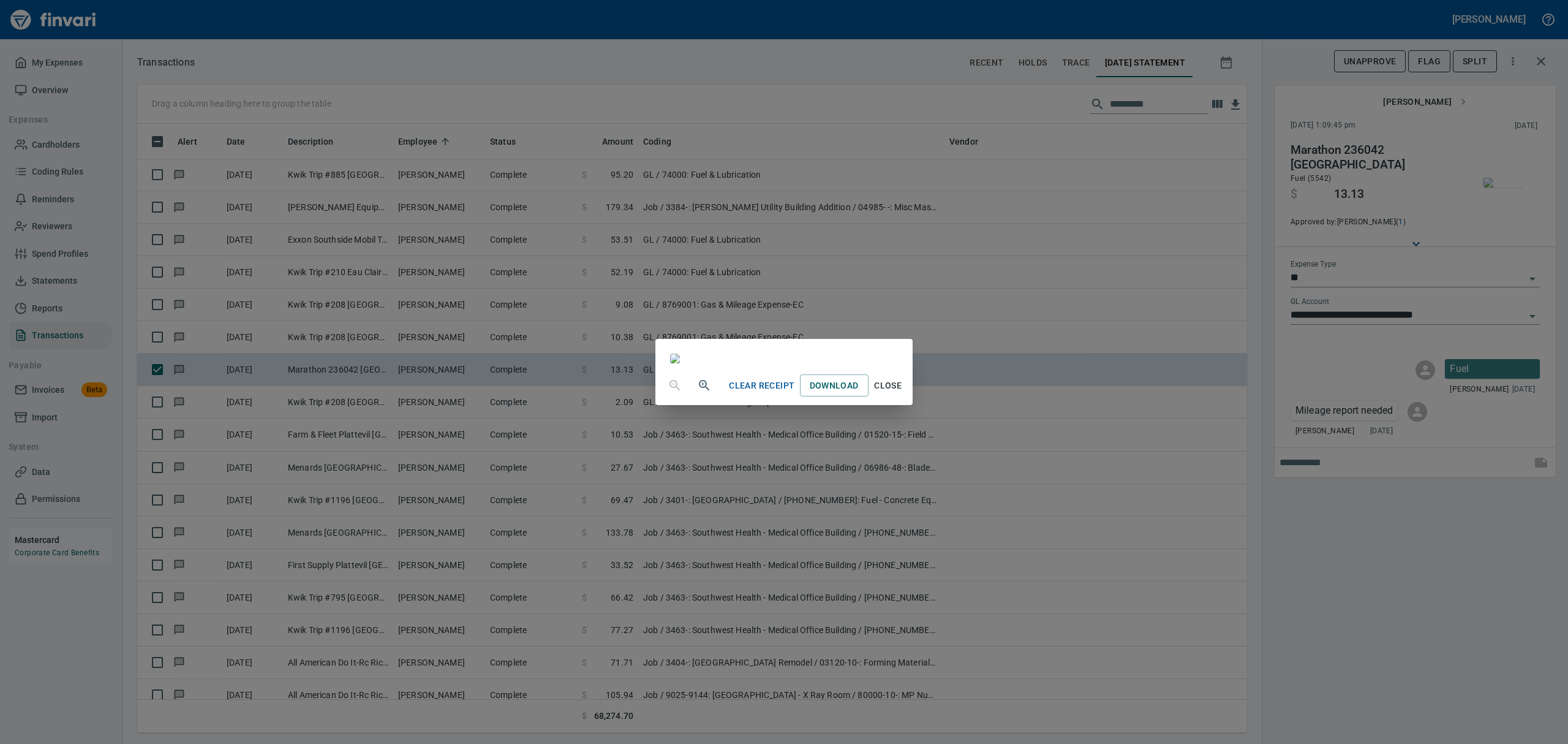
click at [903, 393] on span "Close" at bounding box center [888, 385] width 29 height 15
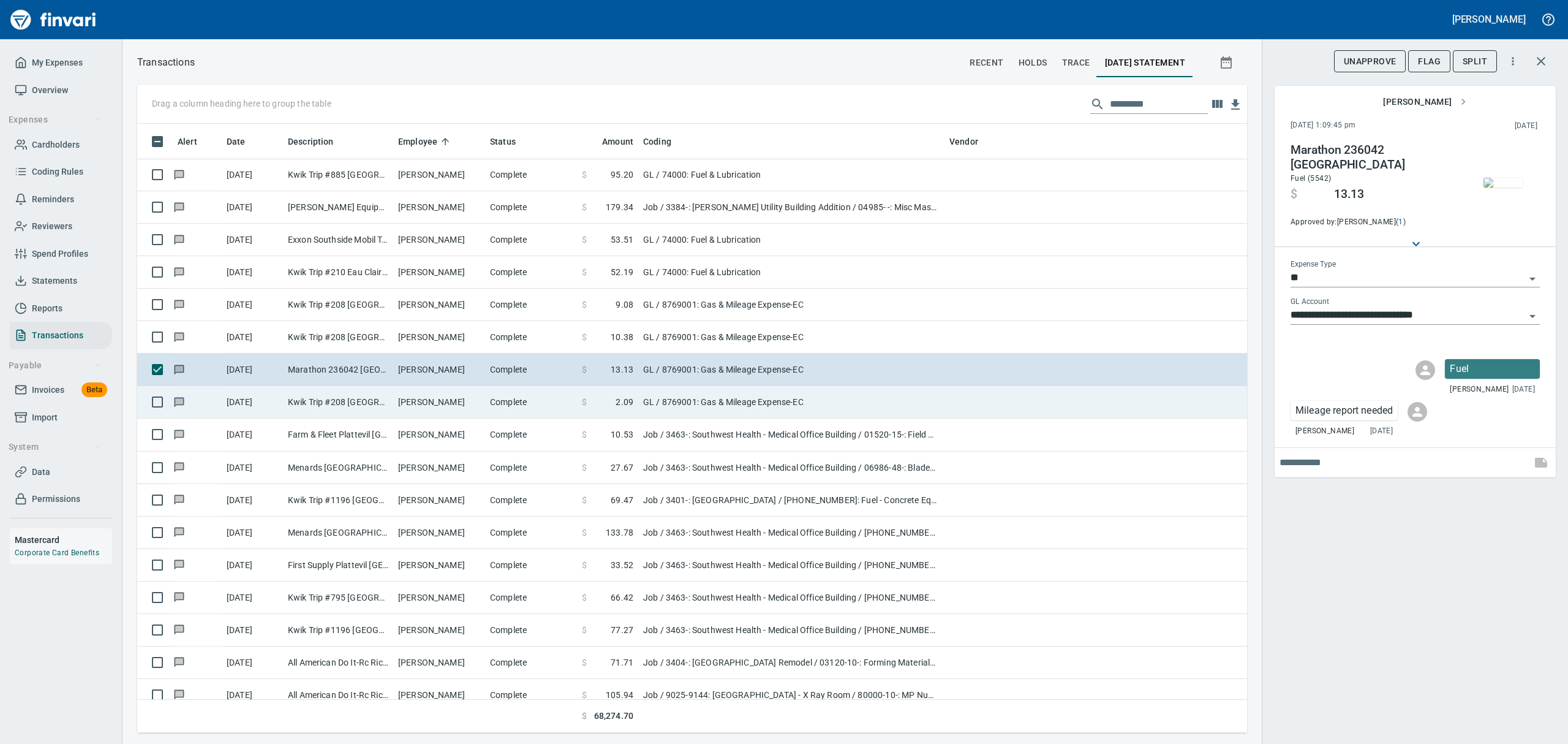
click at [326, 405] on td "Kwik Trip #208 [GEOGRAPHIC_DATA] [GEOGRAPHIC_DATA]" at bounding box center [339, 402] width 110 height 33
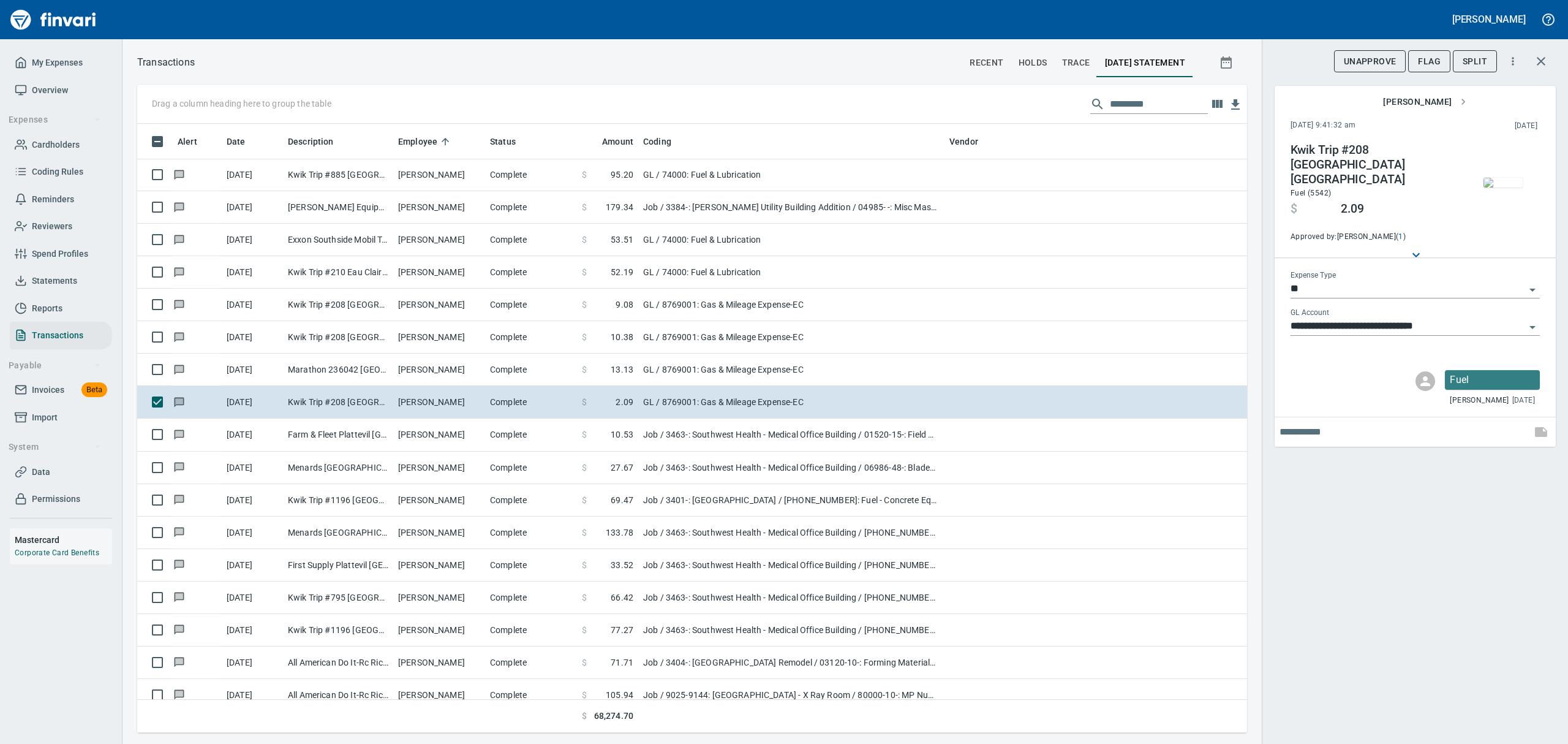
click at [1509, 187] on img "button" at bounding box center [1503, 182] width 39 height 10
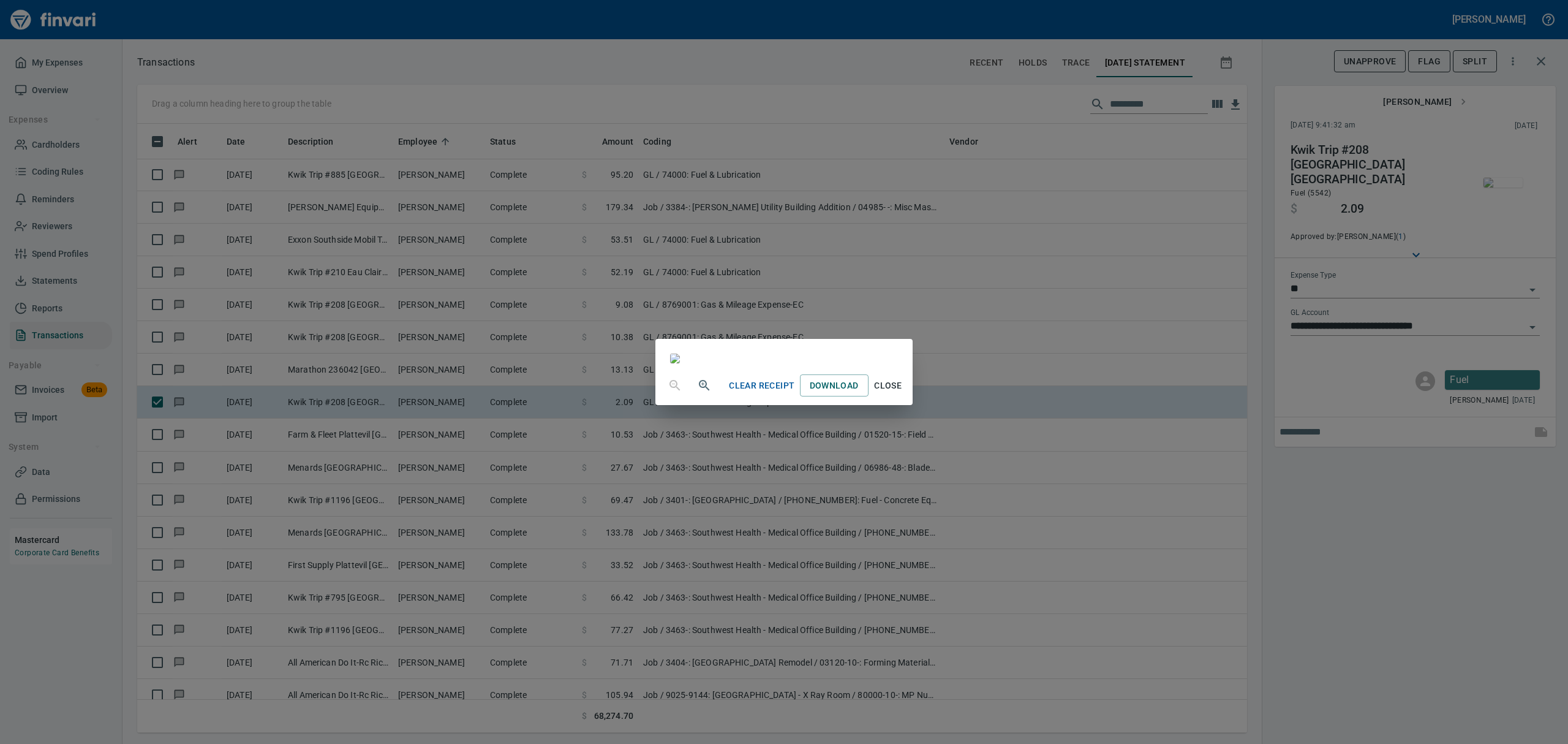
click at [903, 393] on span "Close" at bounding box center [888, 385] width 29 height 15
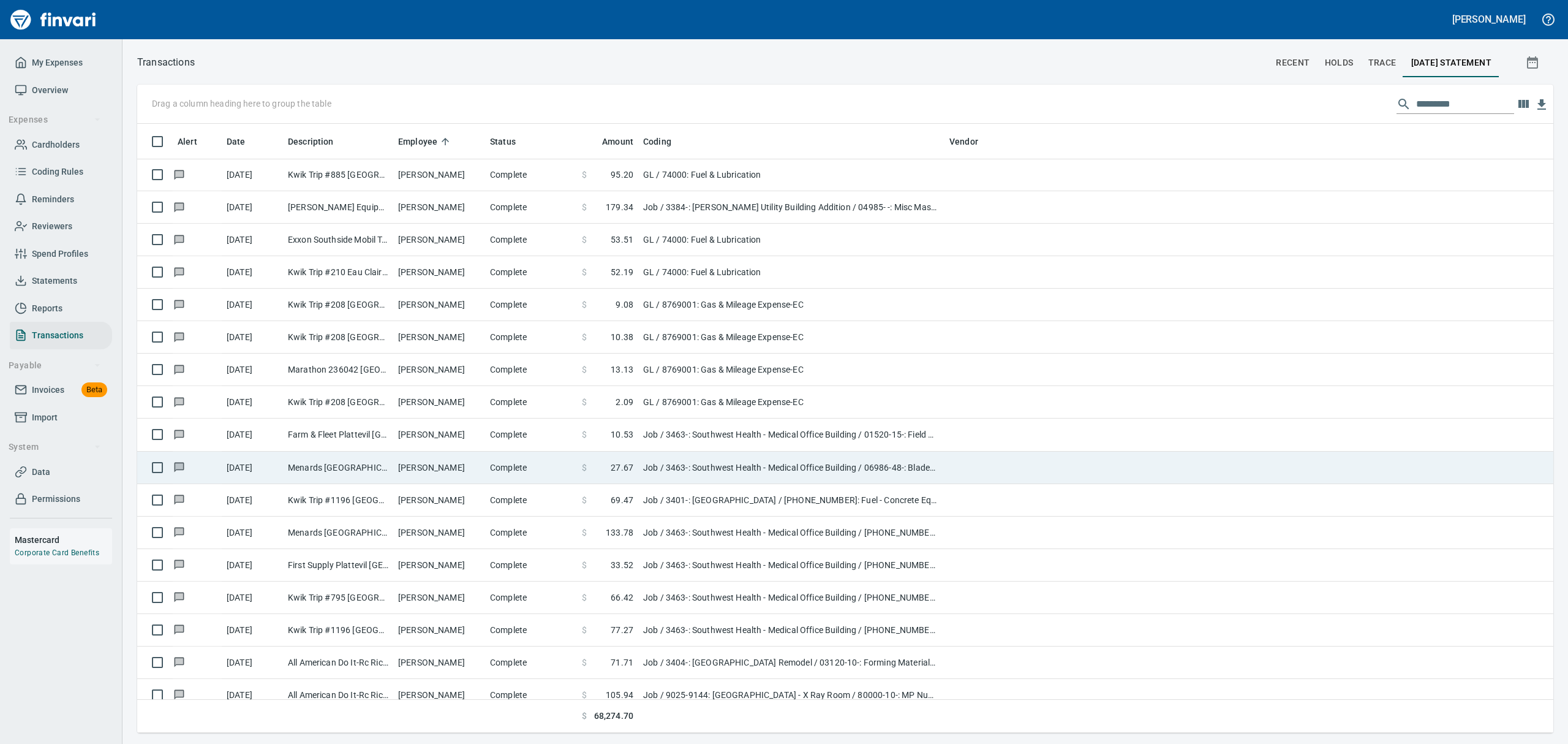
scroll to position [595, 1387]
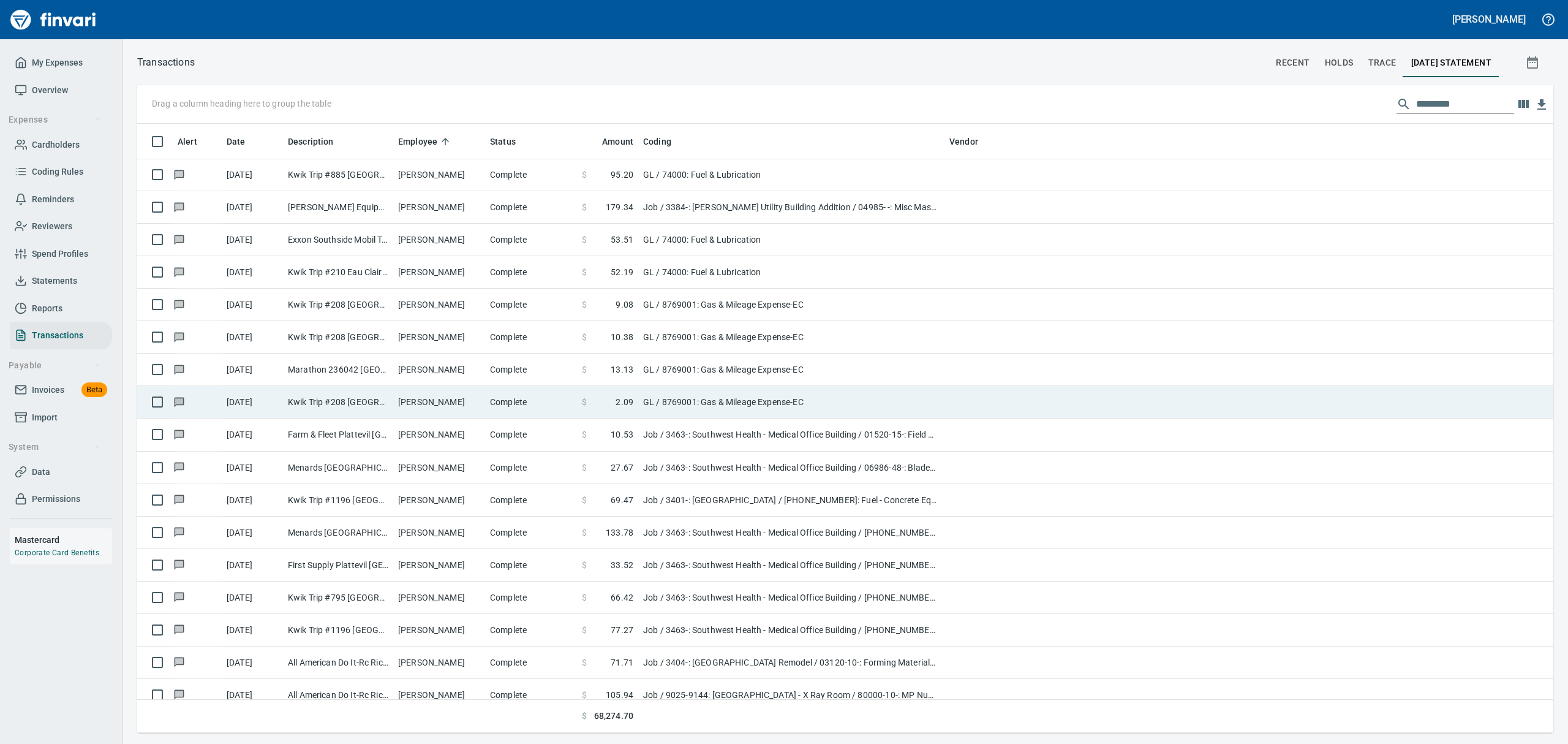
click at [313, 405] on td "Kwik Trip #208 [GEOGRAPHIC_DATA] [GEOGRAPHIC_DATA]" at bounding box center [339, 402] width 110 height 33
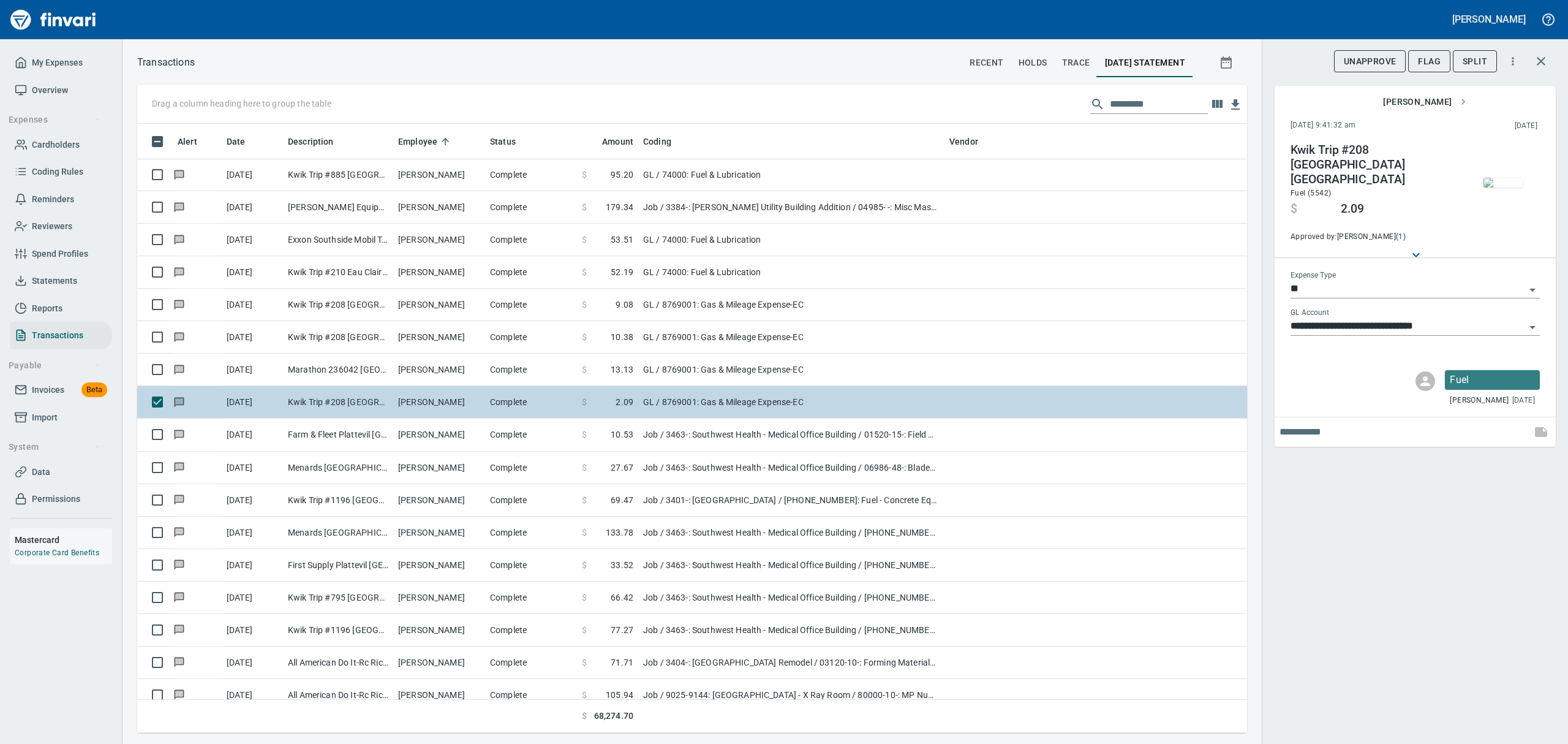
scroll to position [595, 1082]
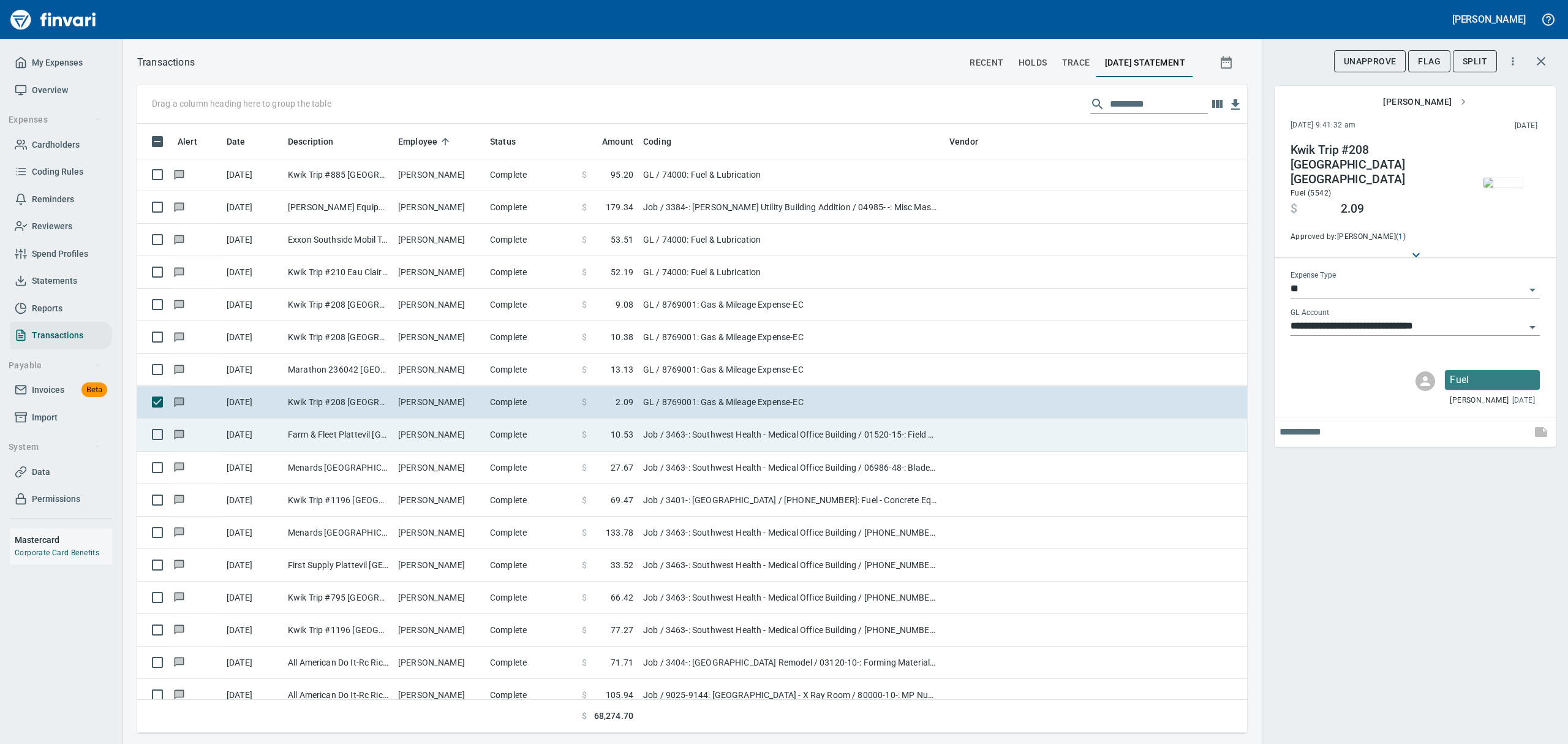
click at [415, 434] on td "[PERSON_NAME]" at bounding box center [439, 434] width 92 height 33
type input "***"
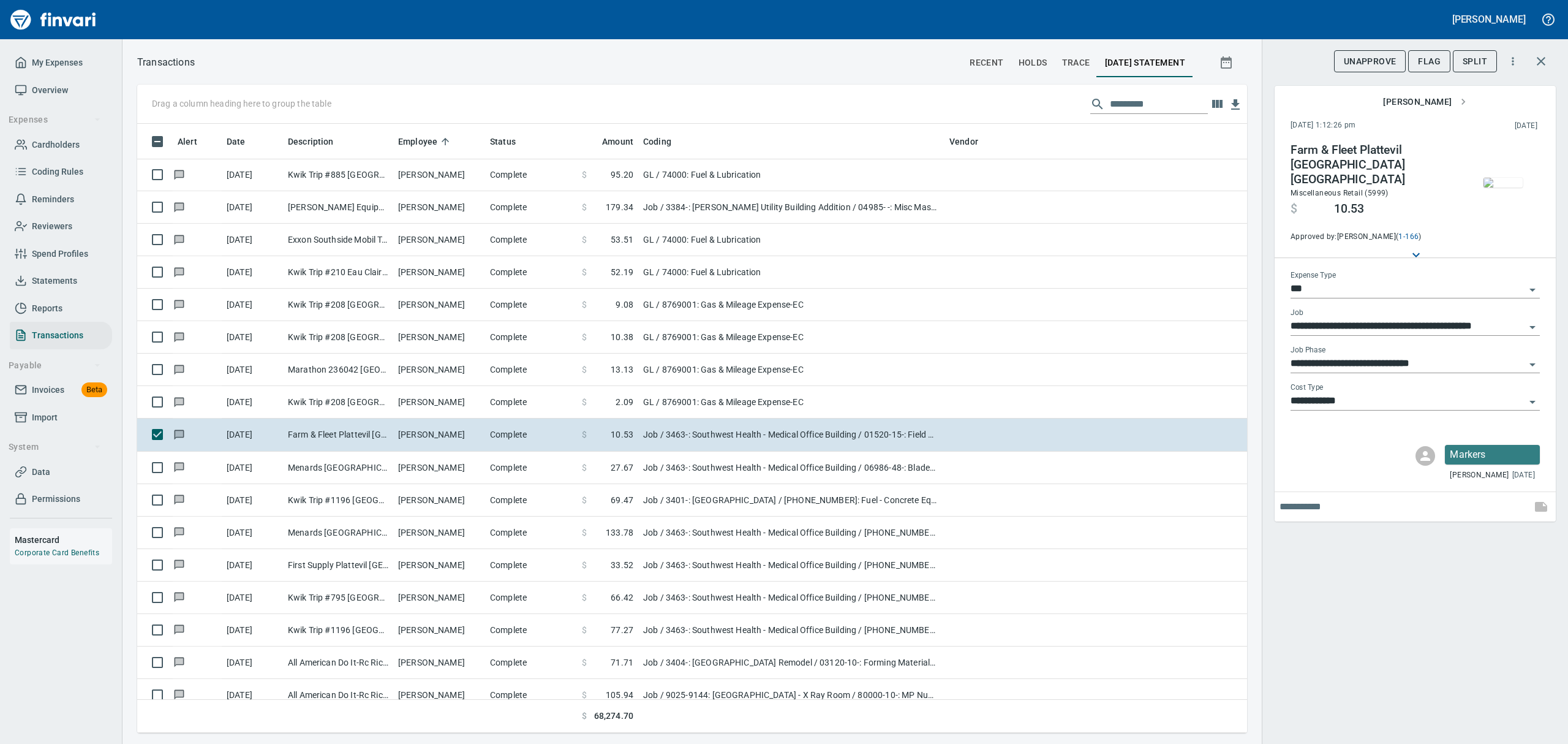
click at [1504, 177] on img "button" at bounding box center [1503, 182] width 39 height 10
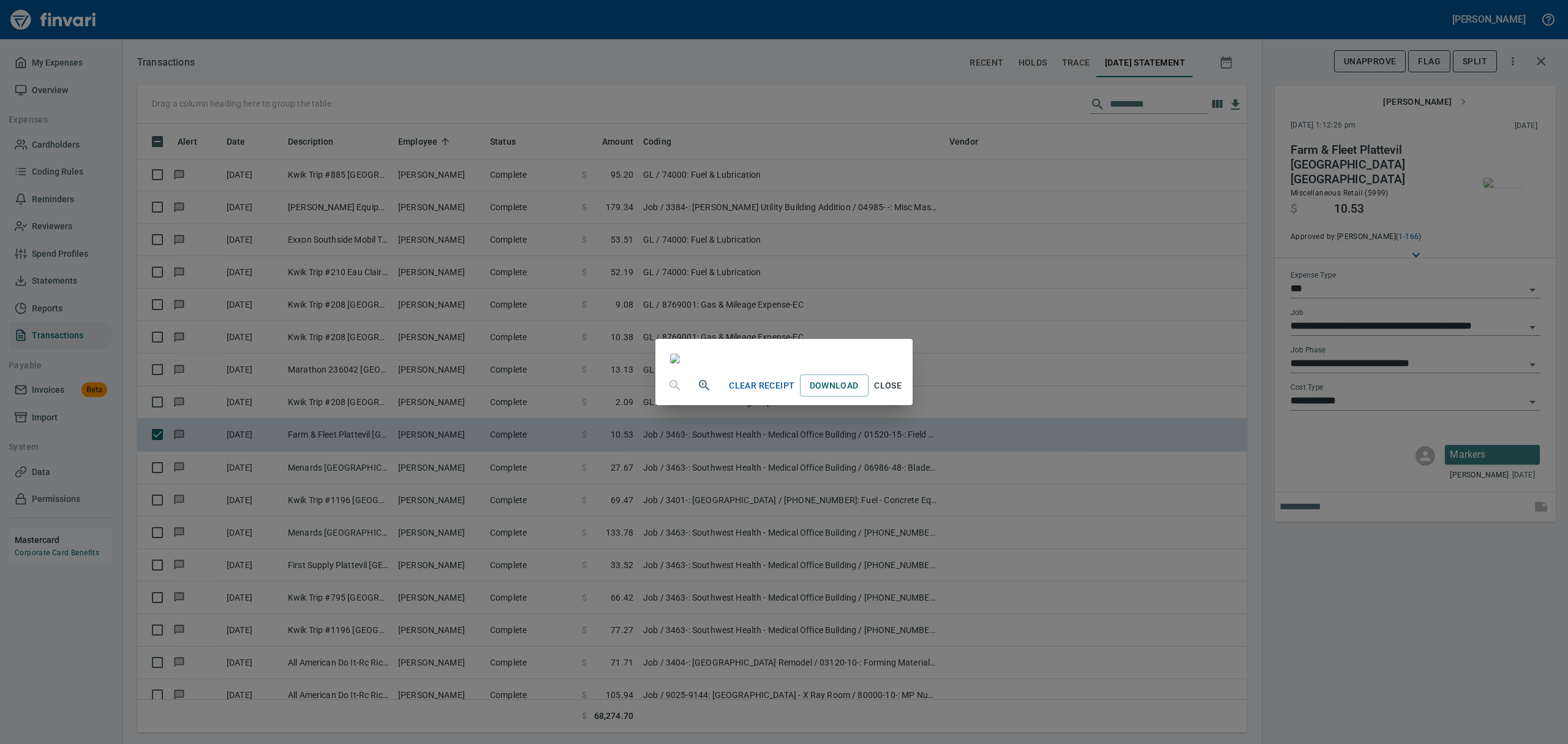
click at [903, 393] on span "Close" at bounding box center [888, 385] width 29 height 15
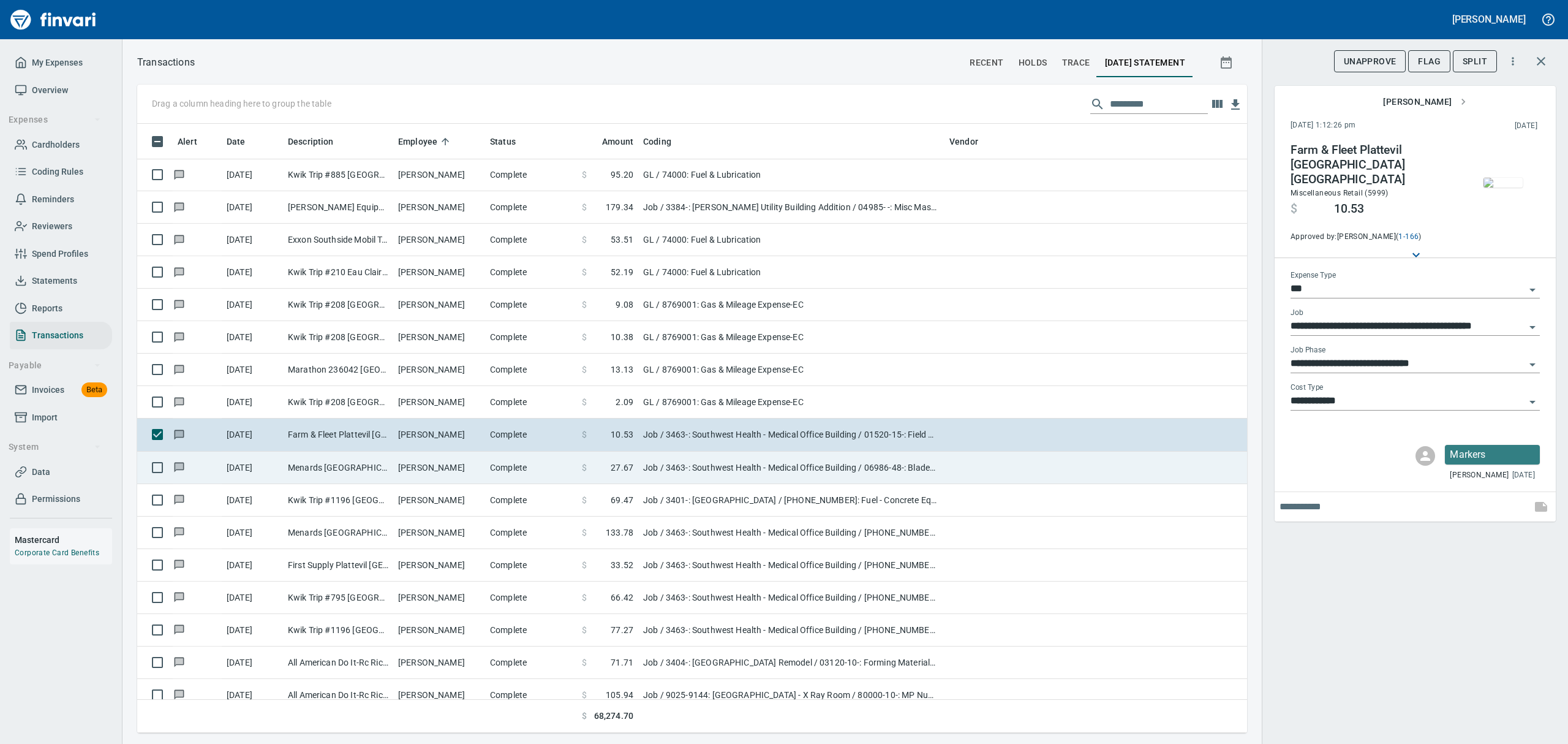
click at [383, 466] on td "Menards [GEOGRAPHIC_DATA] [GEOGRAPHIC_DATA] [GEOGRAPHIC_DATA] [GEOGRAPHIC_DATA]" at bounding box center [339, 467] width 110 height 33
type input "**********"
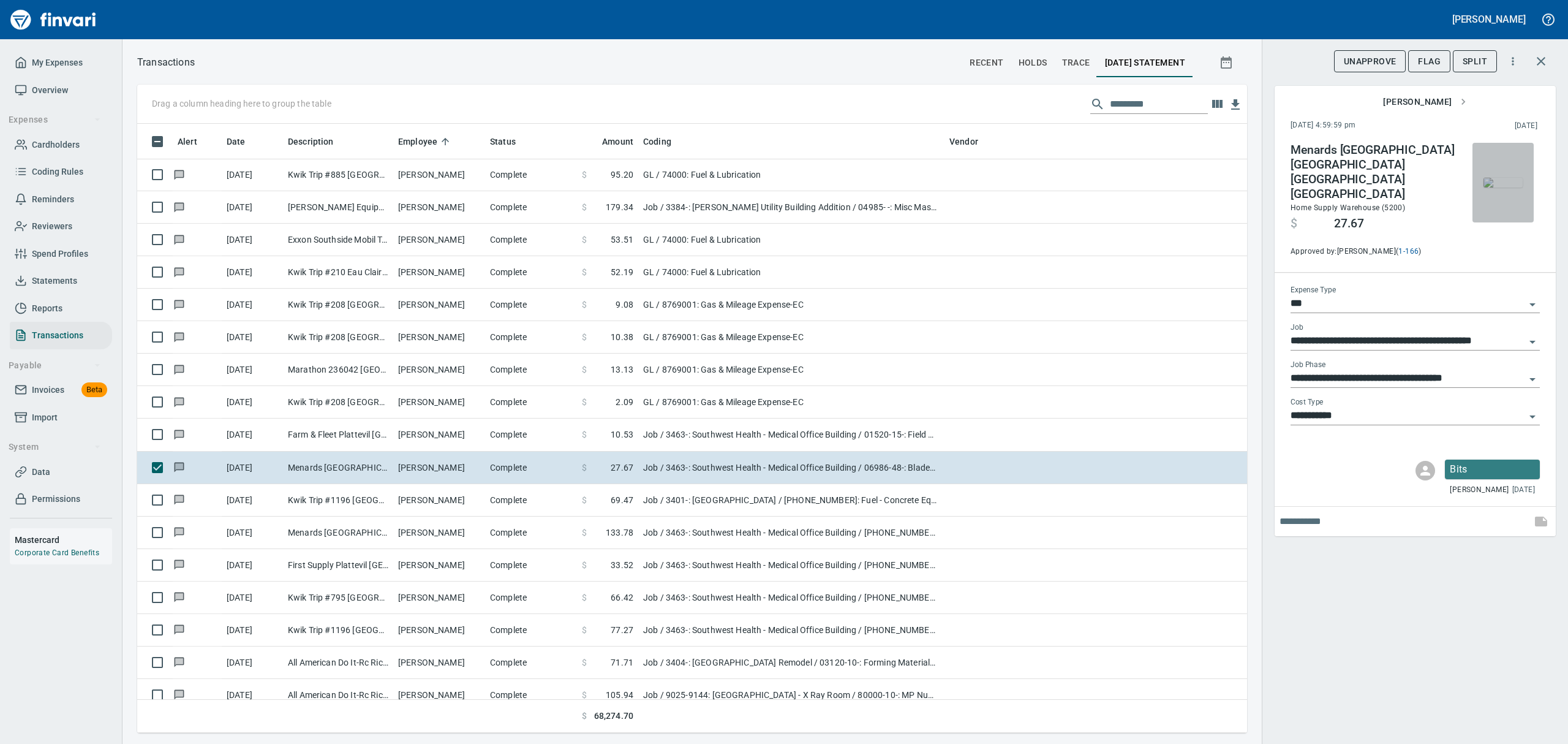
click at [1498, 177] on img "button" at bounding box center [1503, 182] width 39 height 10
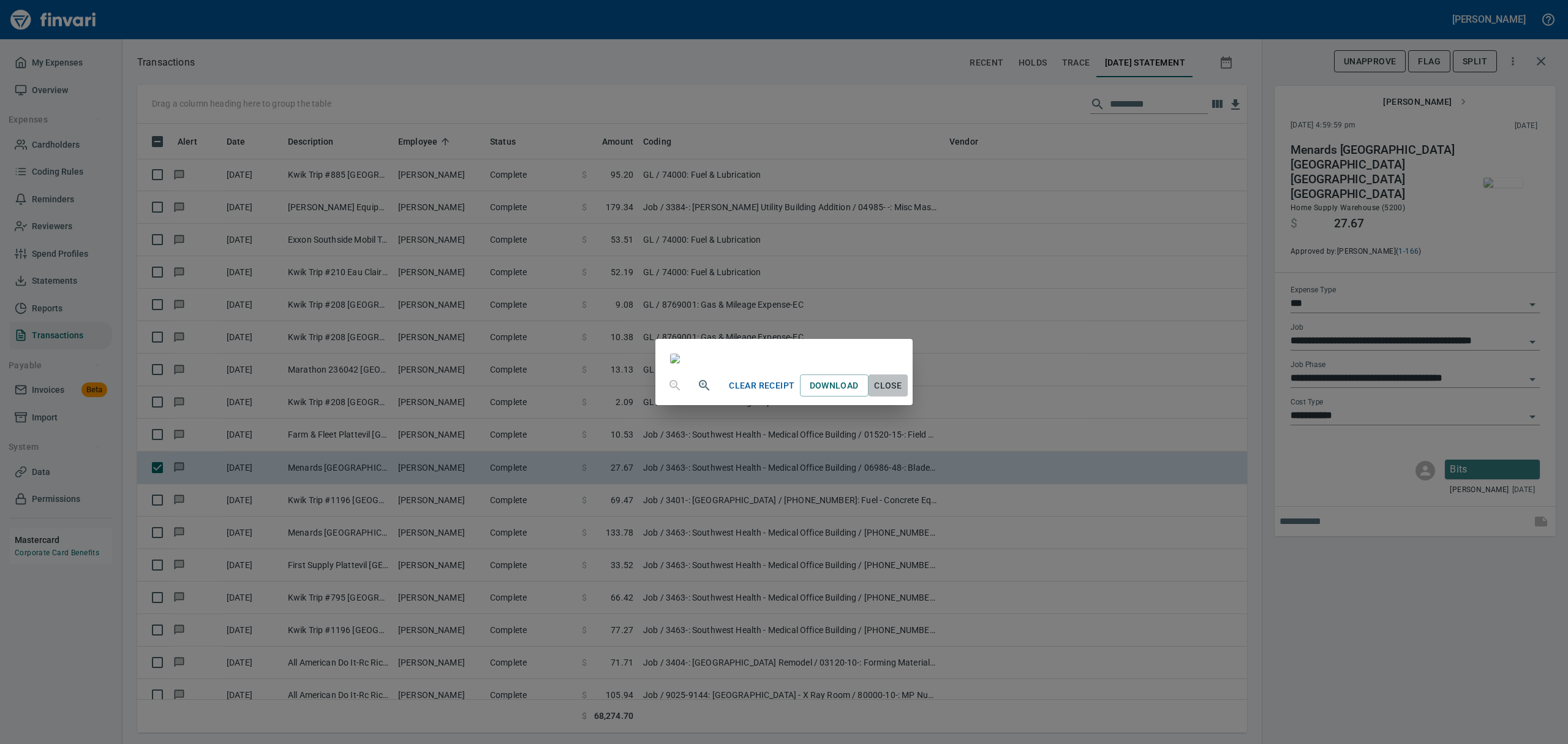
click at [903, 393] on span "Close" at bounding box center [888, 385] width 29 height 15
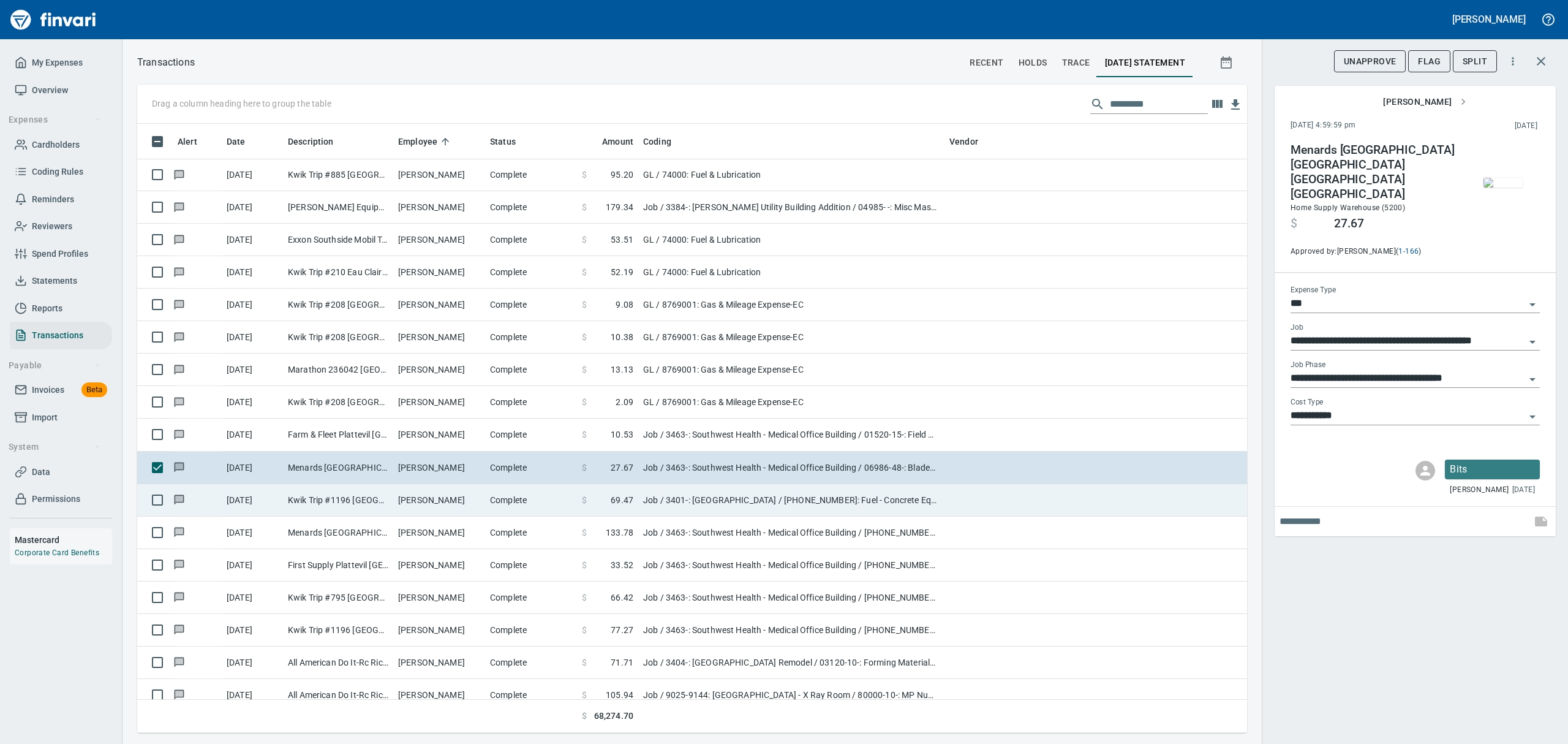
click at [434, 505] on td "[PERSON_NAME]" at bounding box center [439, 500] width 92 height 33
type input "**********"
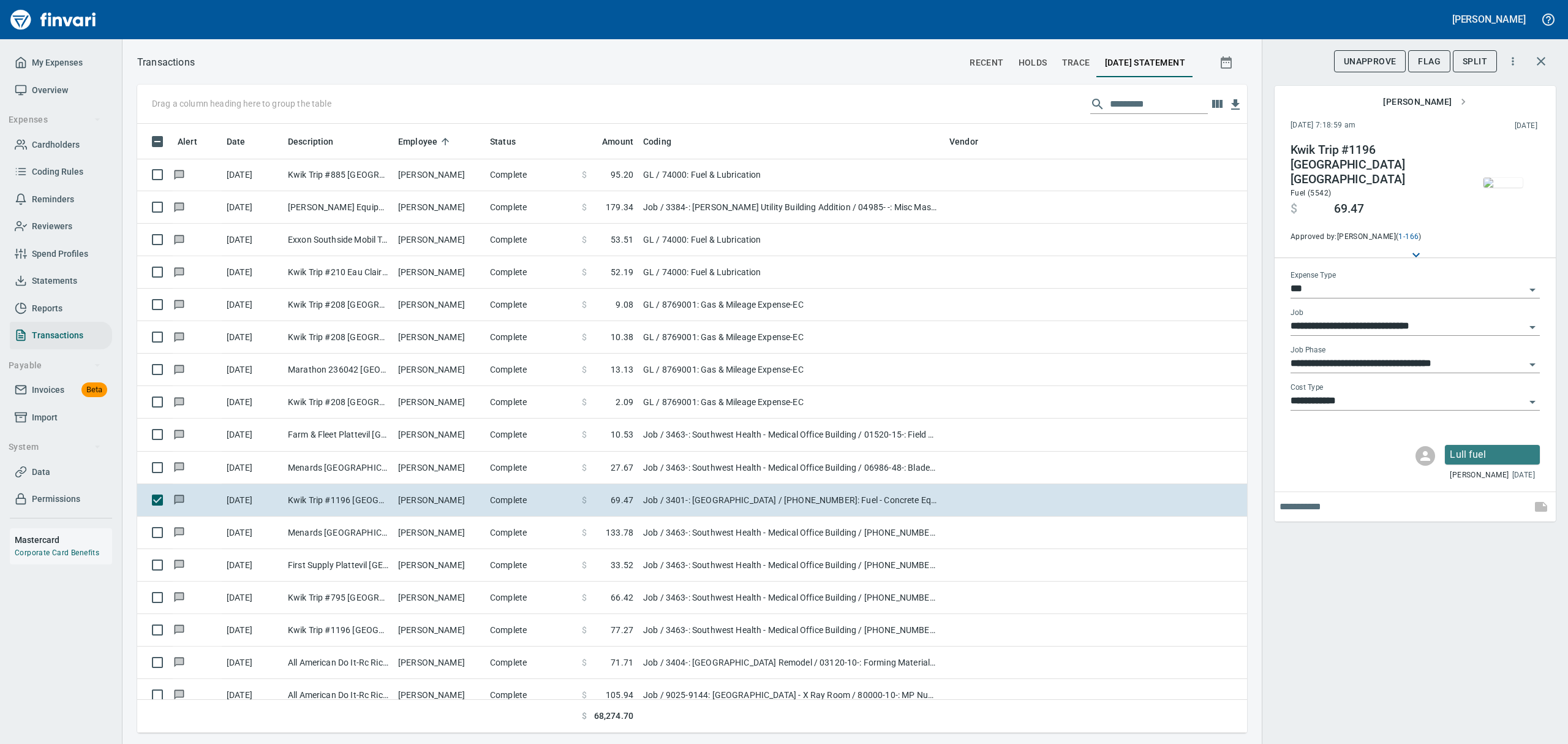
click at [1507, 185] on img "button" at bounding box center [1503, 182] width 39 height 10
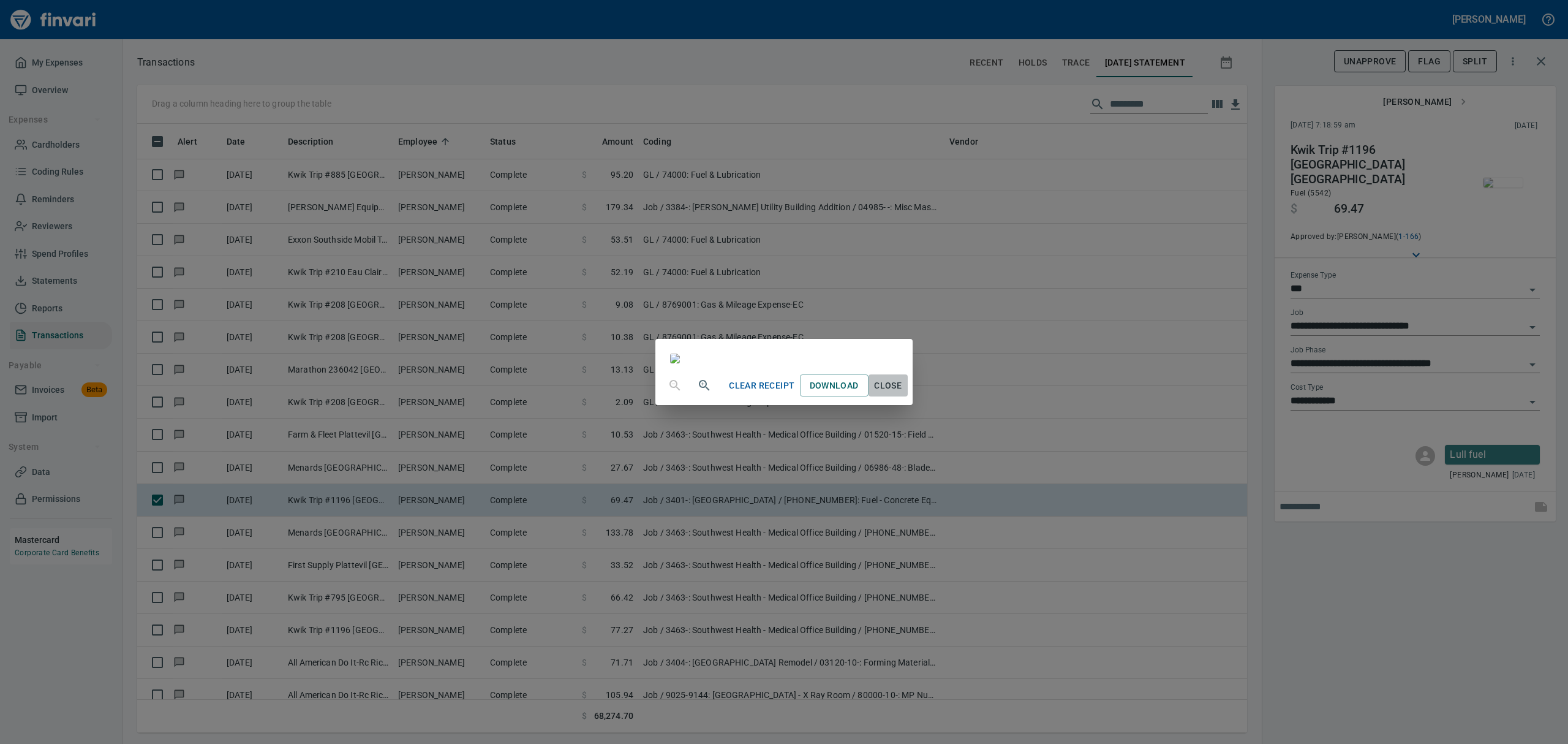
click at [903, 393] on span "Close" at bounding box center [888, 385] width 29 height 15
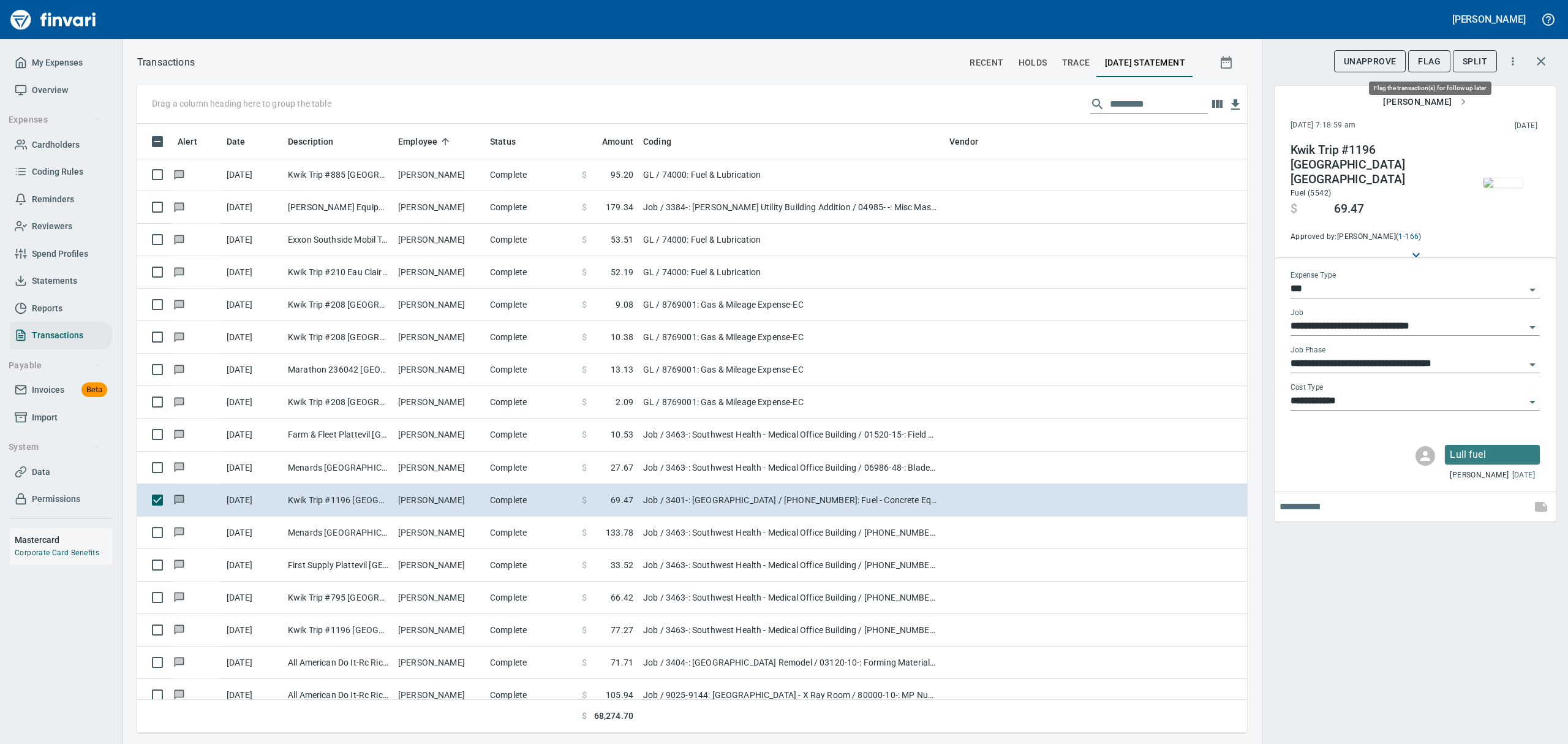
click at [1431, 54] on span "Flag" at bounding box center [1428, 61] width 23 height 15
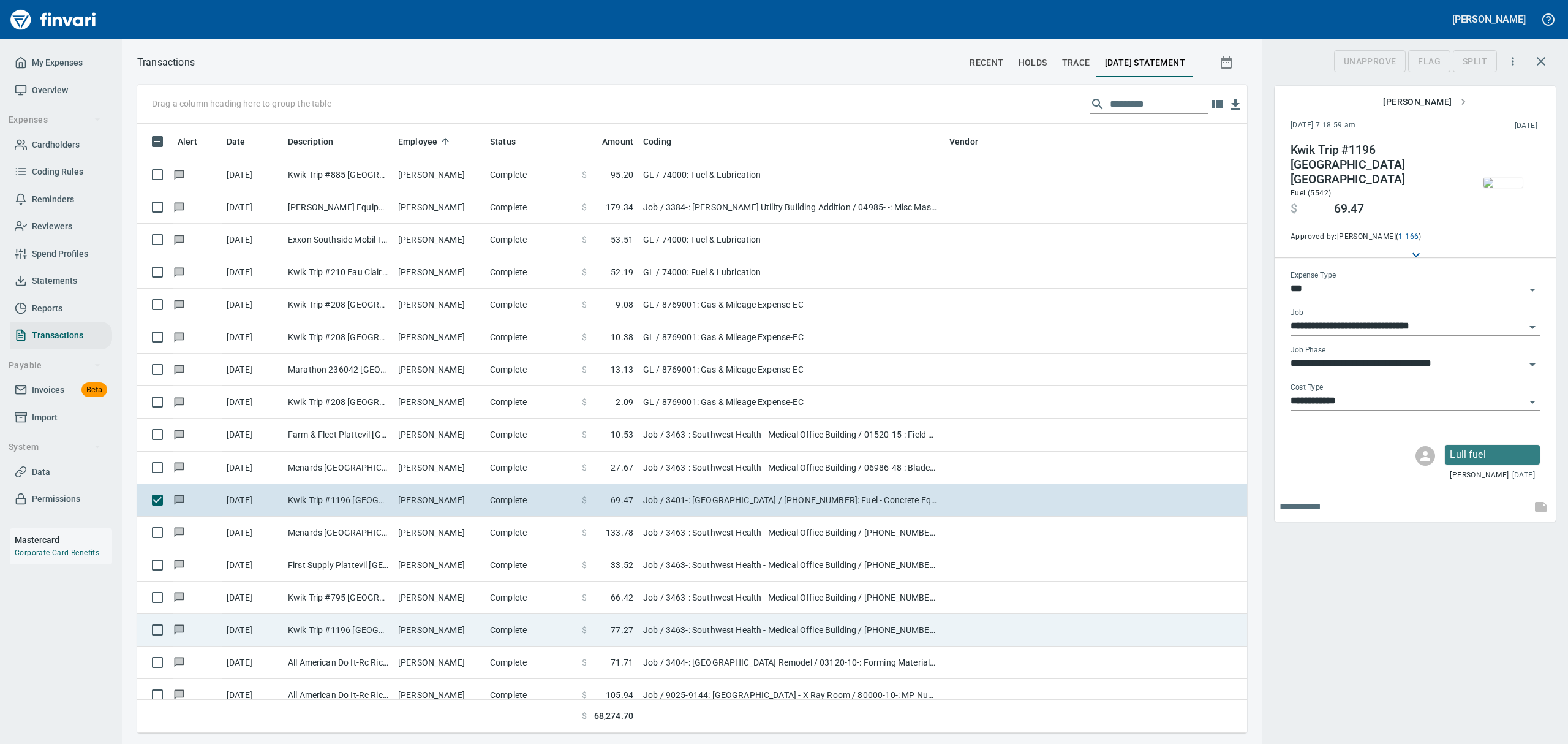
scroll to position [595, 1082]
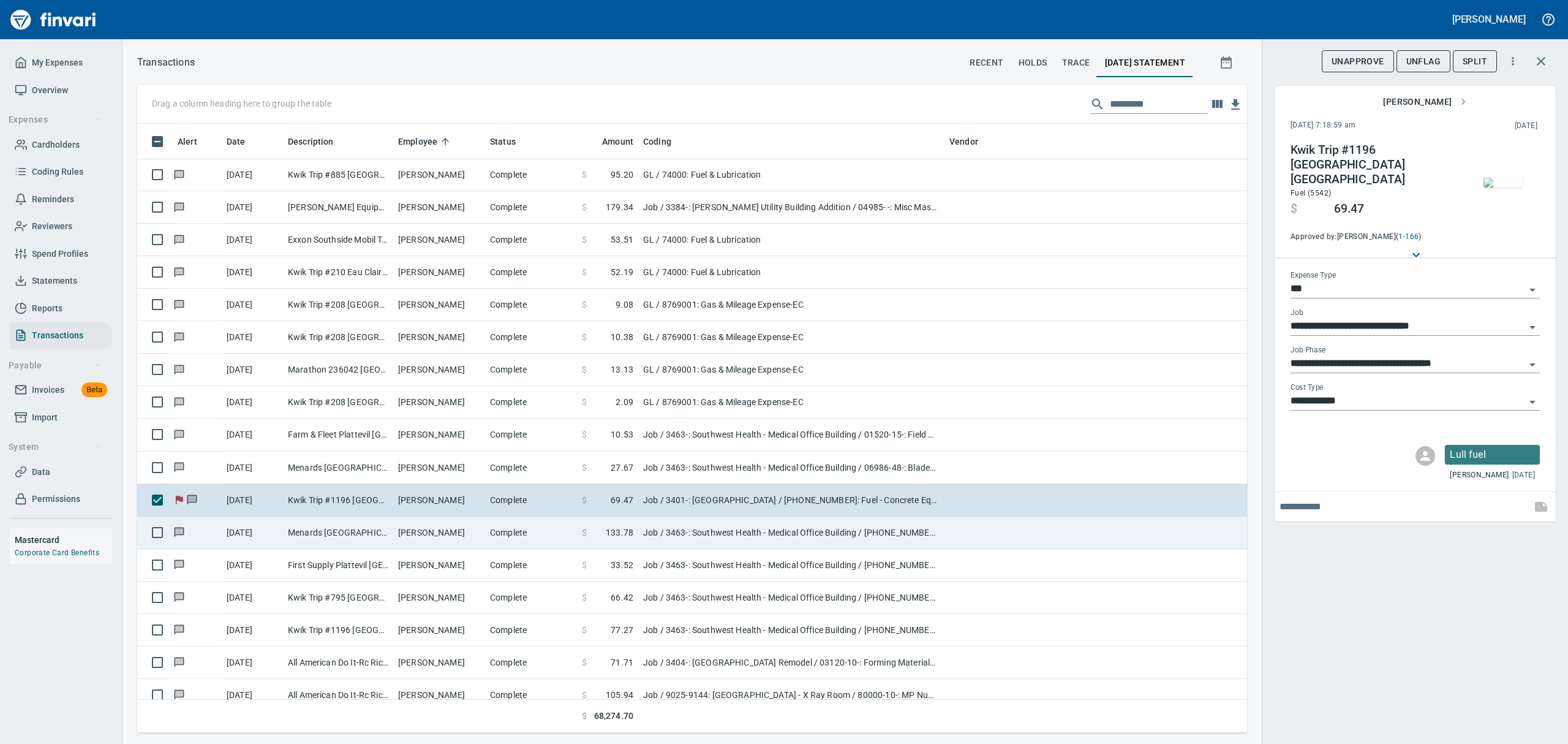
click at [333, 535] on td "Menards [GEOGRAPHIC_DATA] [GEOGRAPHIC_DATA] [GEOGRAPHIC_DATA] [GEOGRAPHIC_DATA]" at bounding box center [339, 533] width 110 height 33
type input "**********"
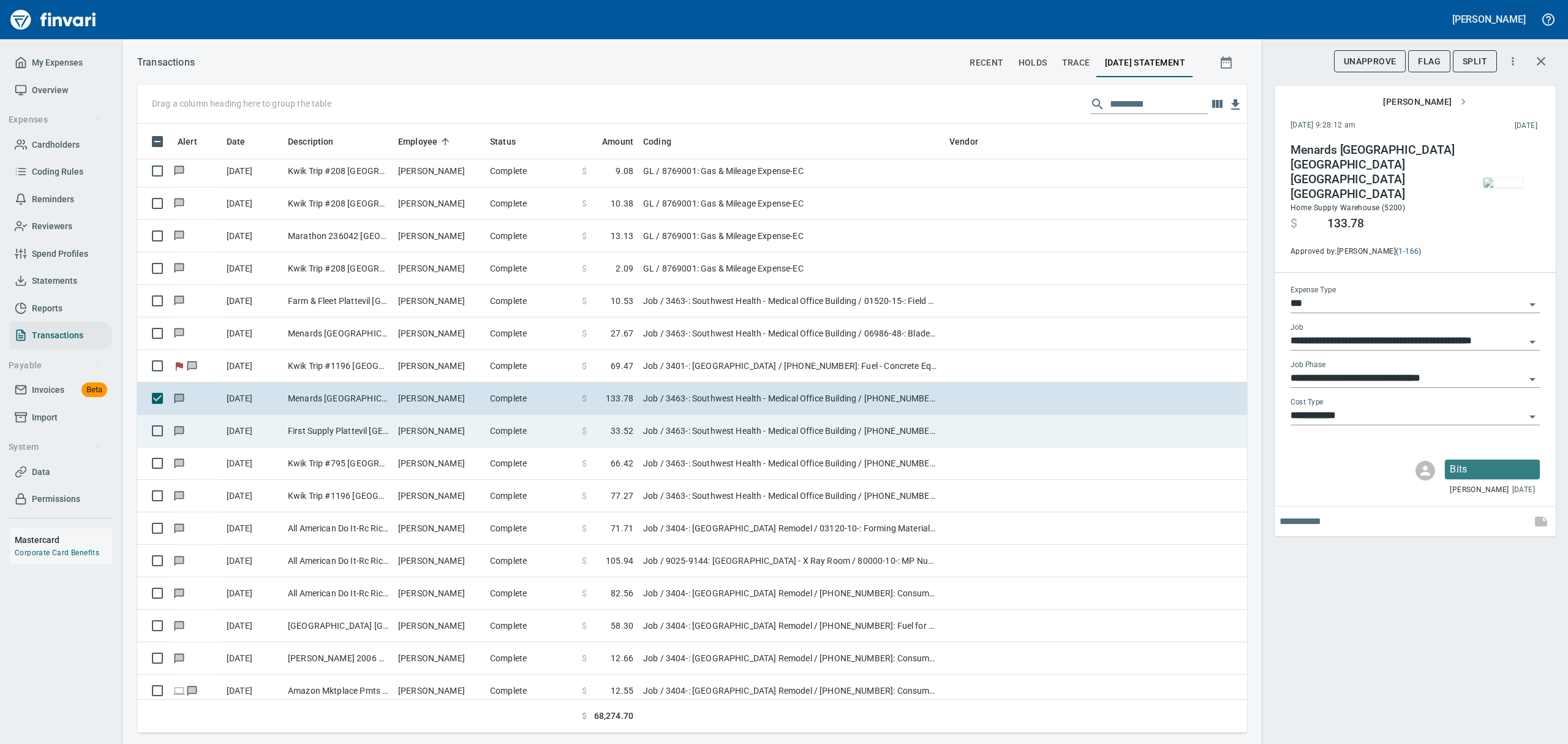
scroll to position [4900, 0]
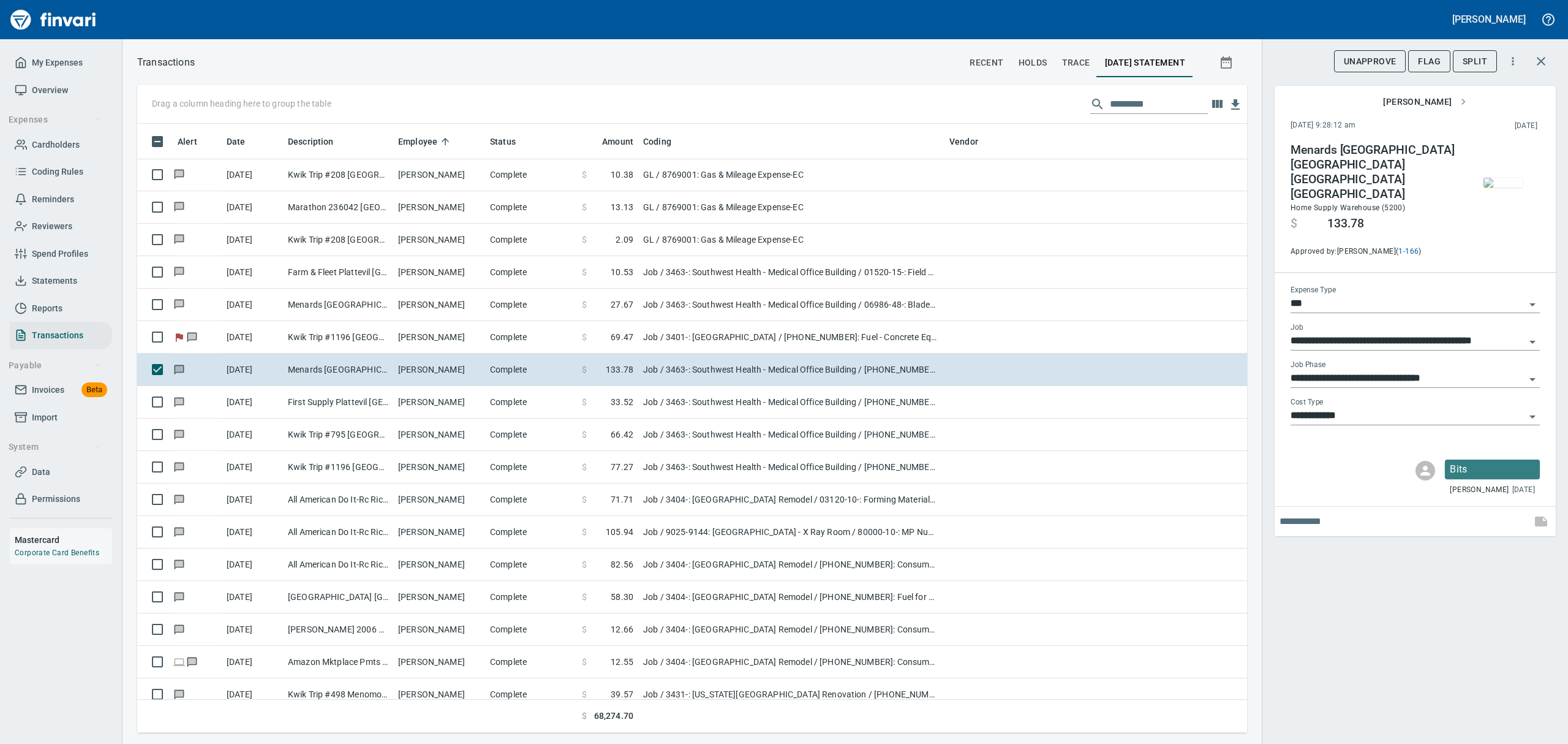
click at [1493, 180] on img "button" at bounding box center [1503, 182] width 39 height 10
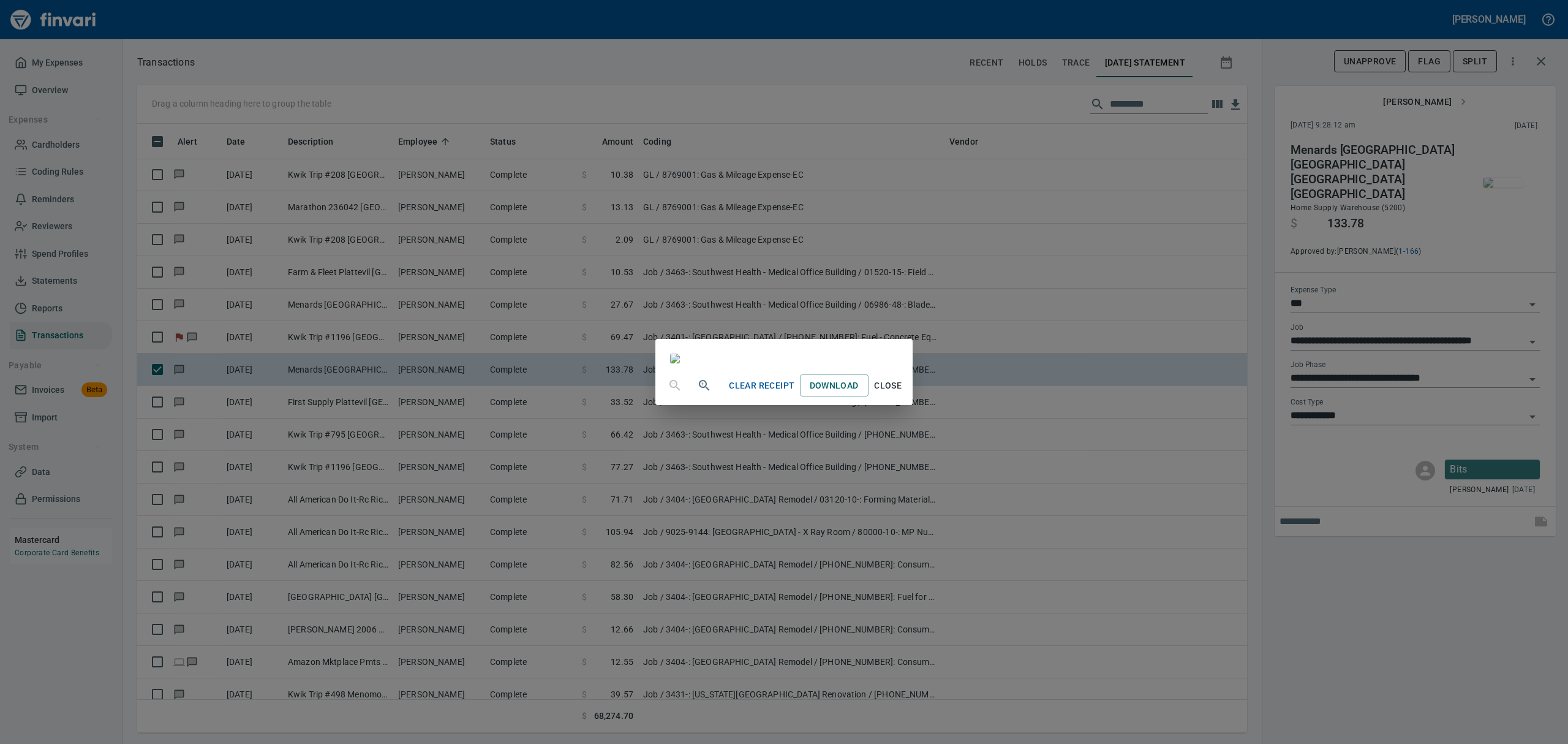
click at [903, 393] on span "Close" at bounding box center [888, 385] width 29 height 15
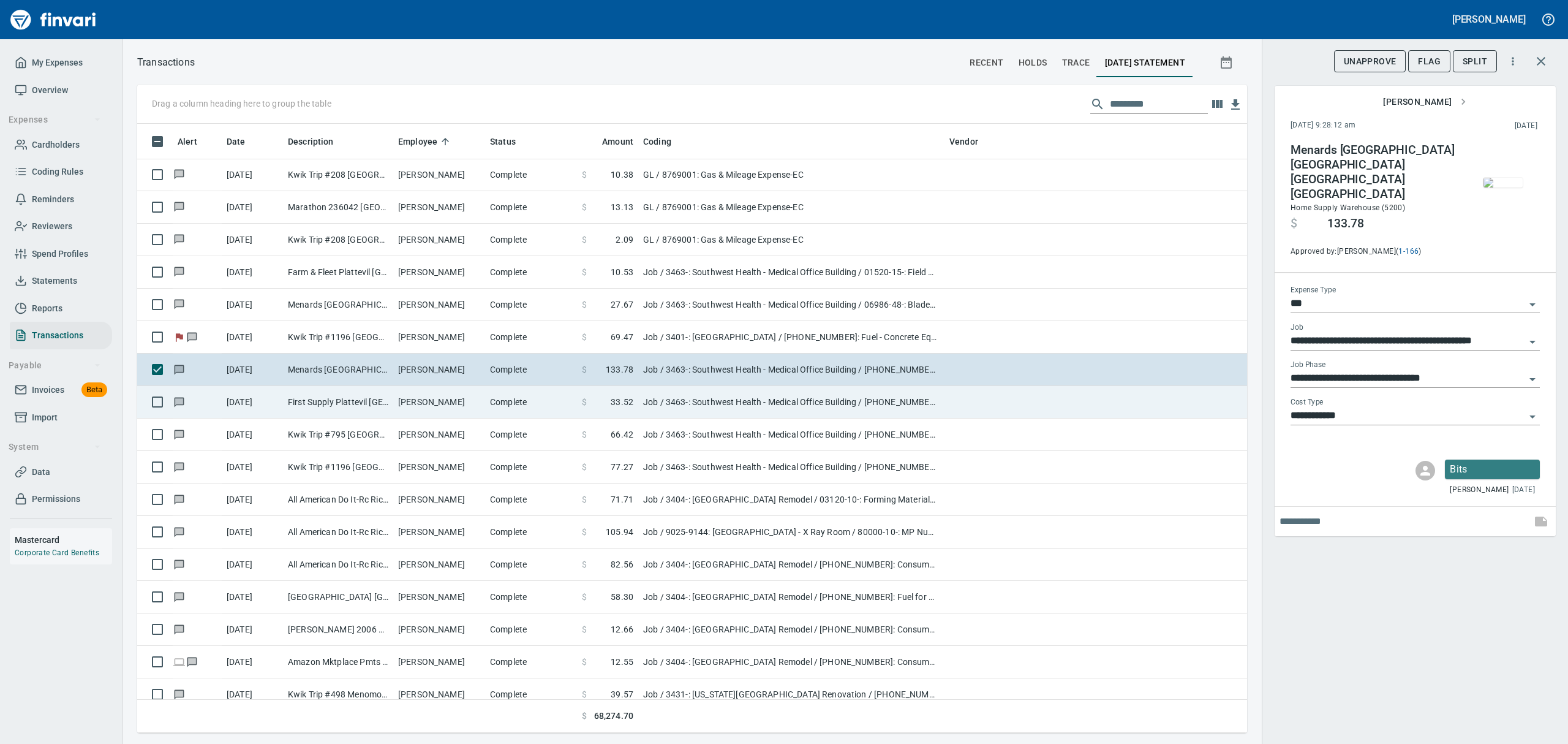
click at [429, 410] on td "[PERSON_NAME]" at bounding box center [439, 402] width 92 height 33
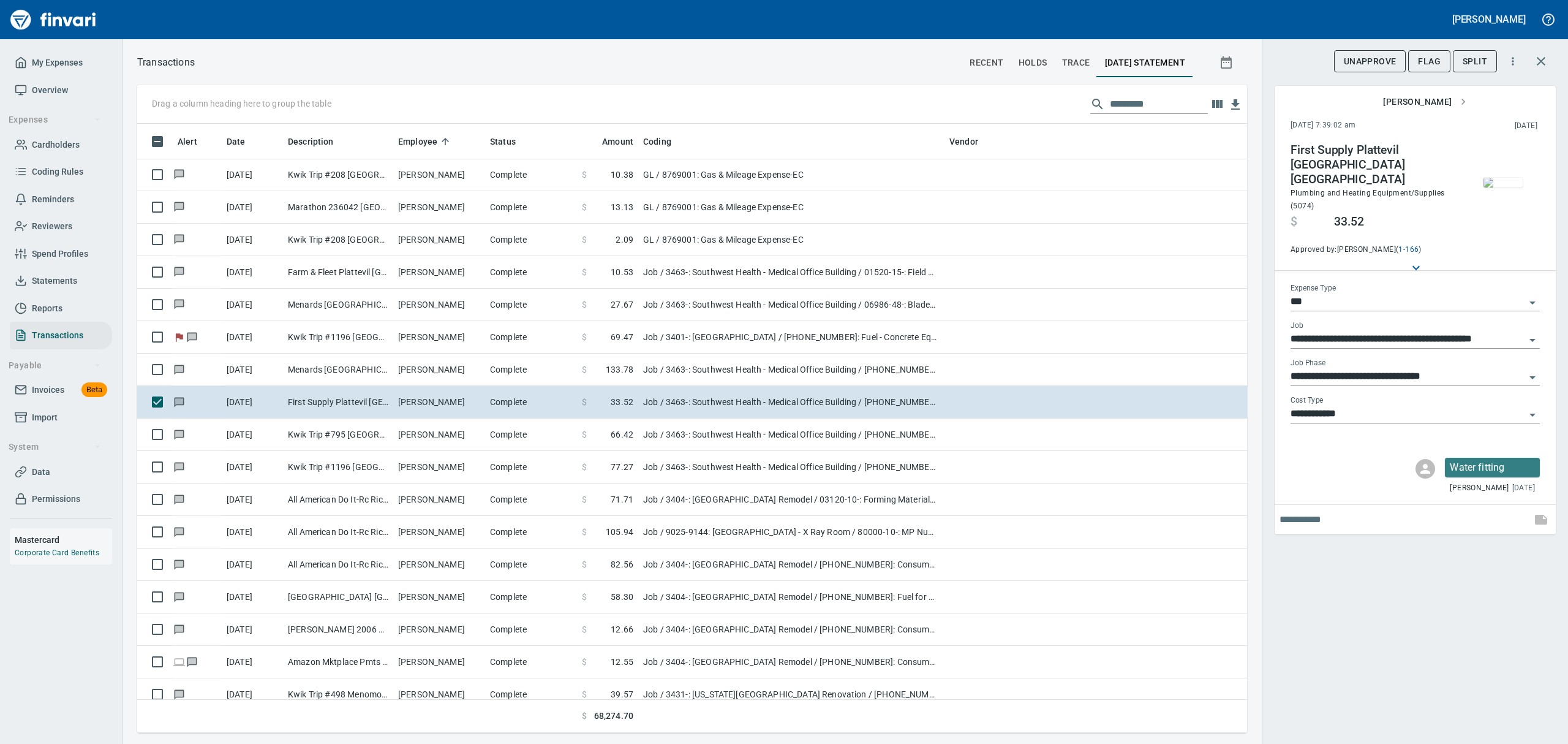
click at [1502, 184] on img "button" at bounding box center [1503, 182] width 39 height 10
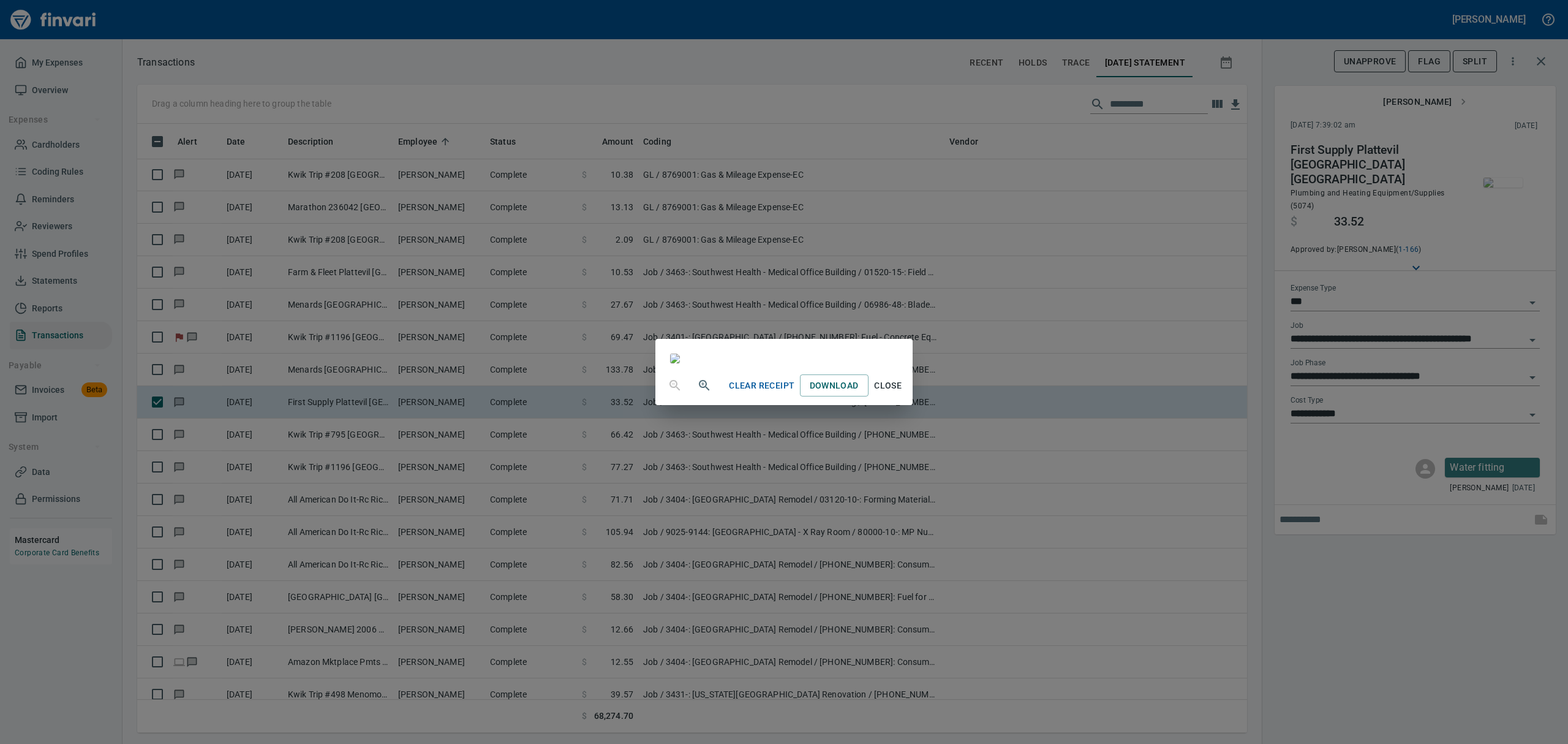
click at [1438, 64] on div "Clear Receipt Download Close" at bounding box center [784, 372] width 1568 height 744
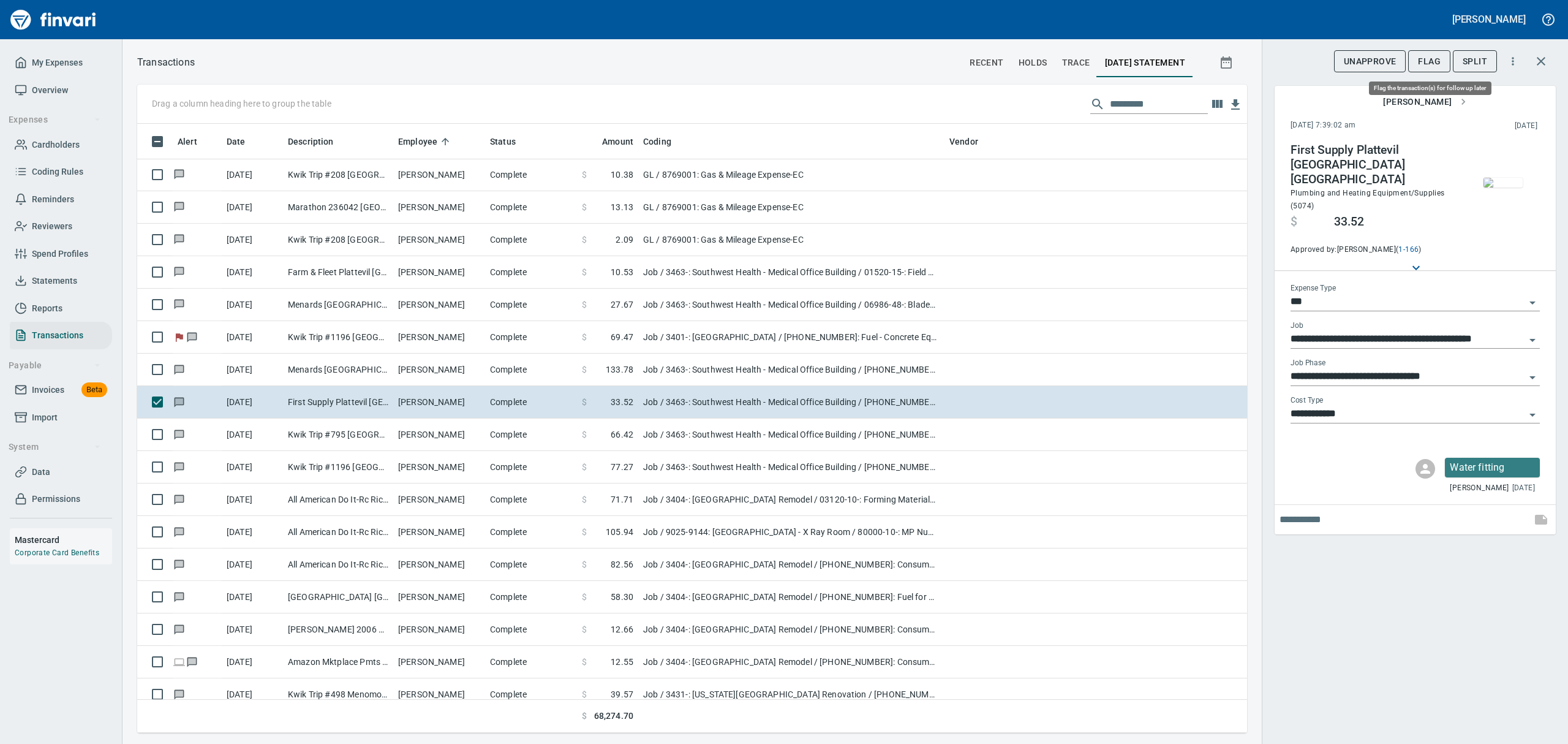
click at [1423, 56] on span "Flag" at bounding box center [1428, 61] width 23 height 15
click at [1511, 185] on img "button" at bounding box center [1503, 182] width 39 height 10
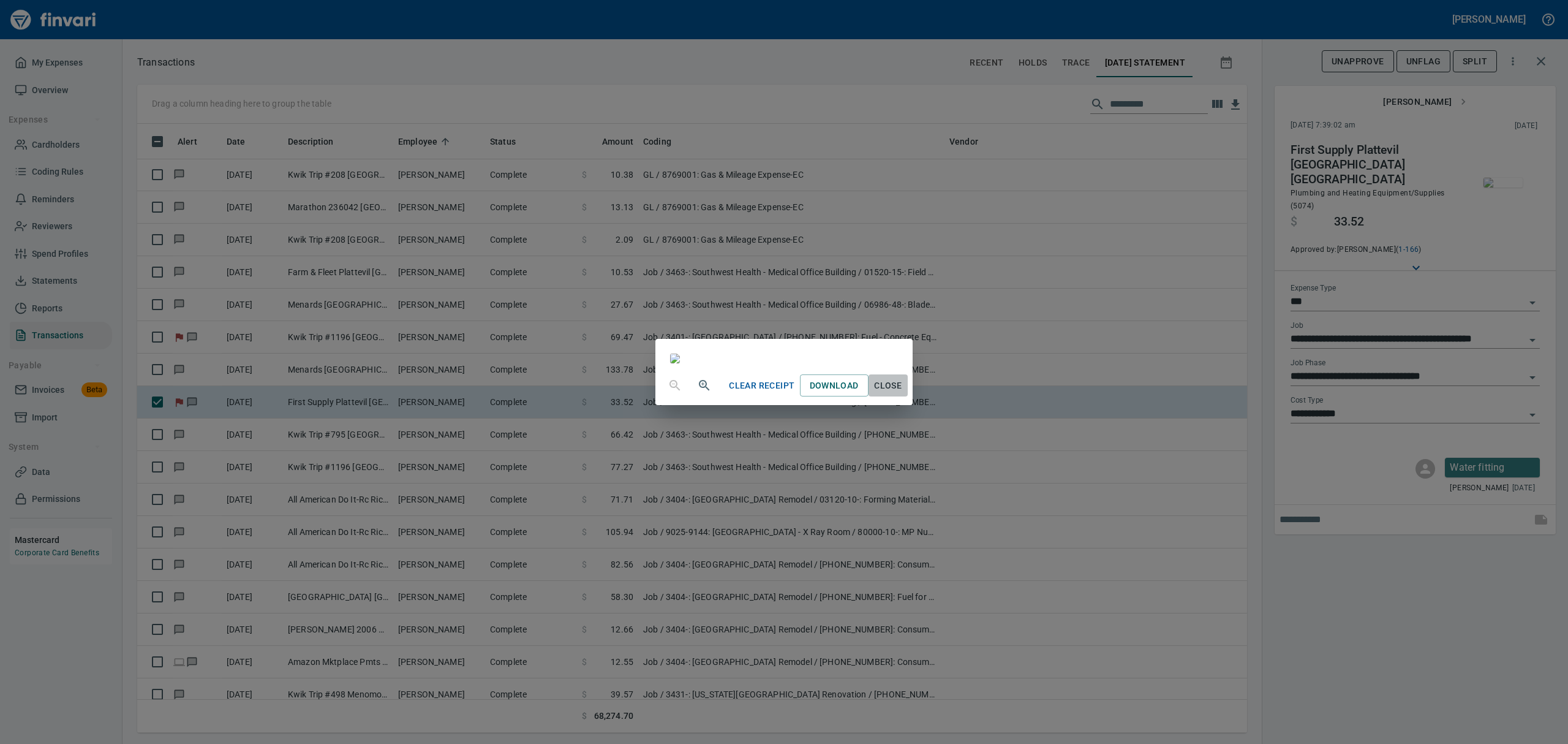
click at [903, 393] on span "Close" at bounding box center [888, 385] width 29 height 15
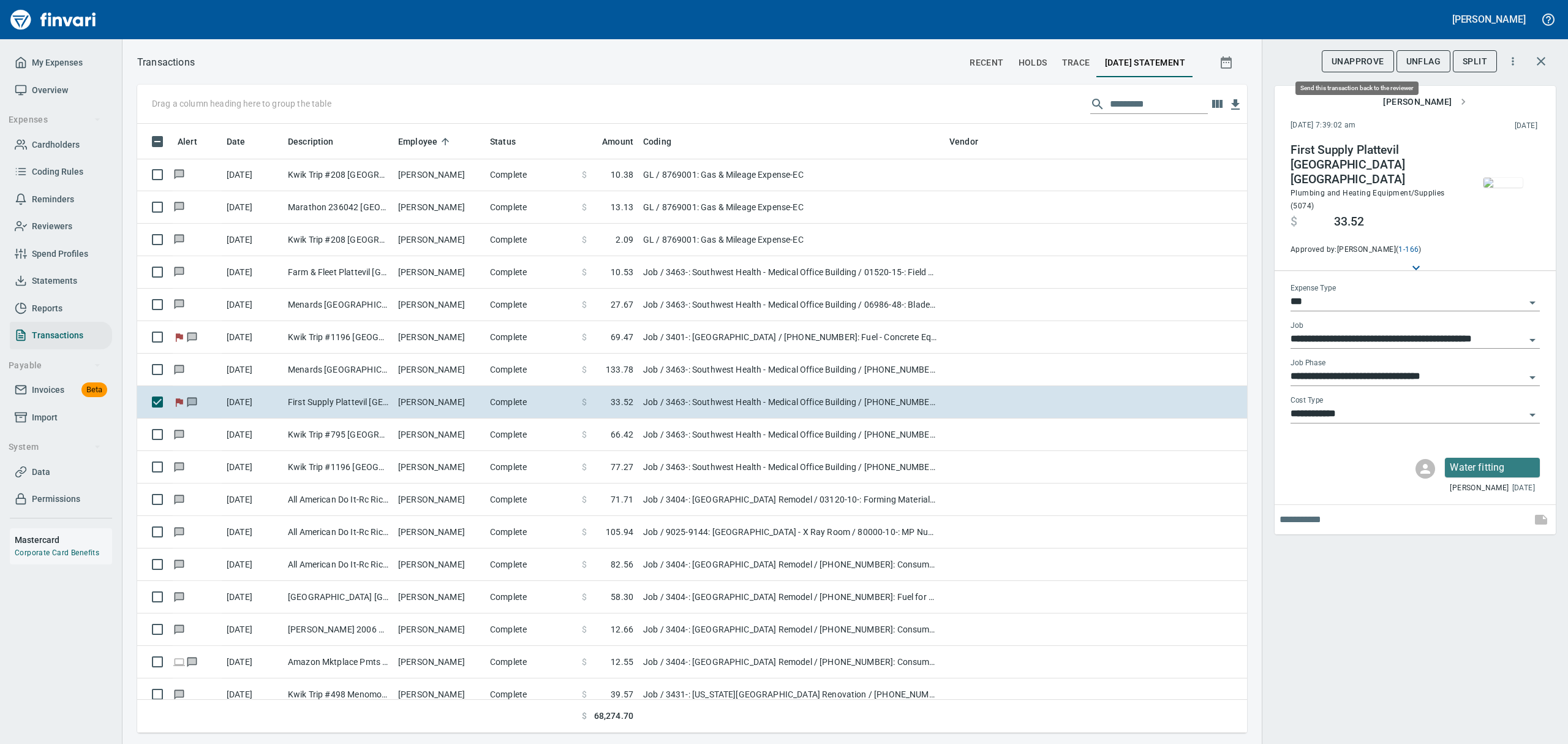
click at [1357, 64] on span "UnApprove" at bounding box center [1357, 61] width 53 height 15
click at [1357, 64] on span "Unsubmit" at bounding box center [1371, 61] width 44 height 15
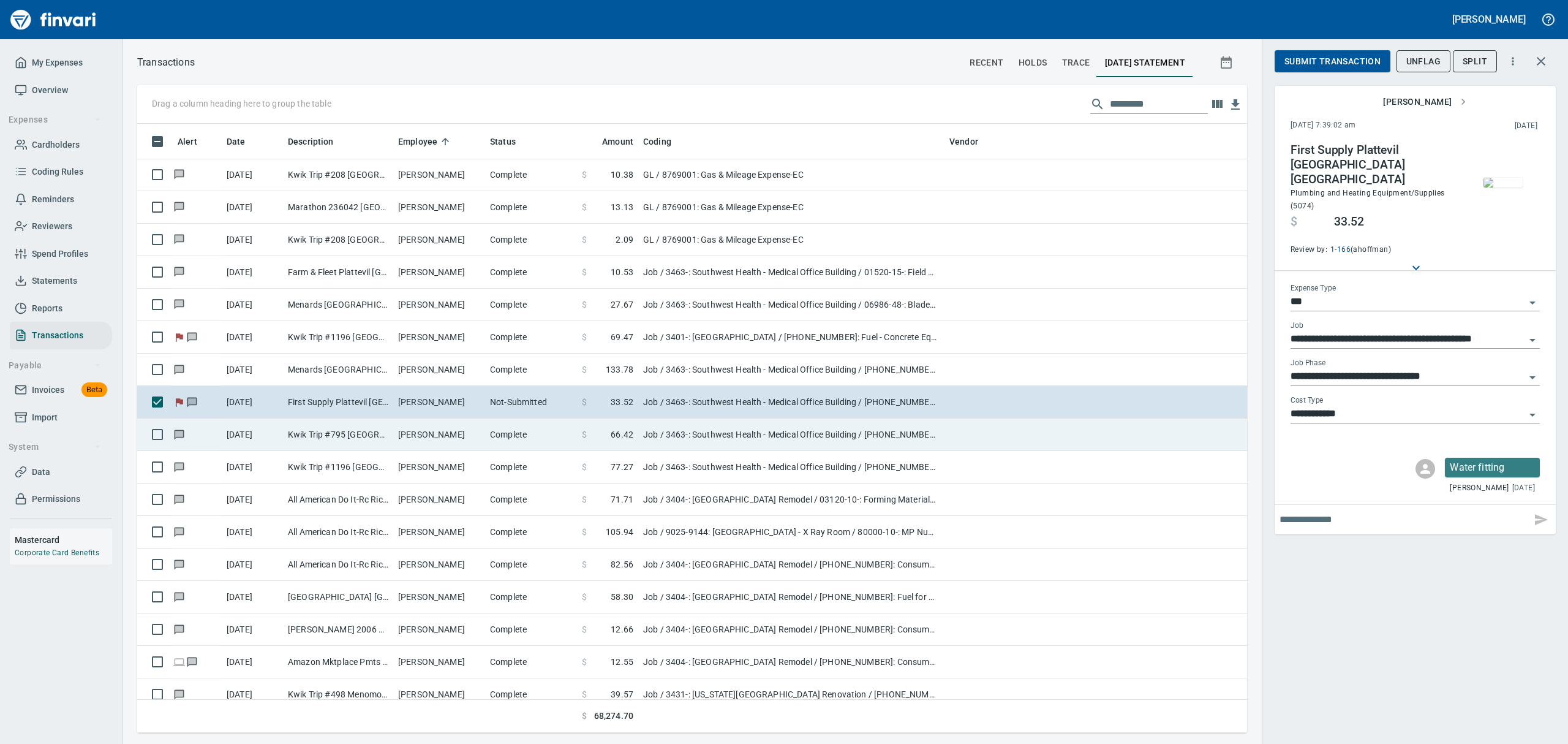
click at [385, 436] on td "Kwik Trip #795 [GEOGRAPHIC_DATA] [GEOGRAPHIC_DATA]" at bounding box center [339, 434] width 110 height 33
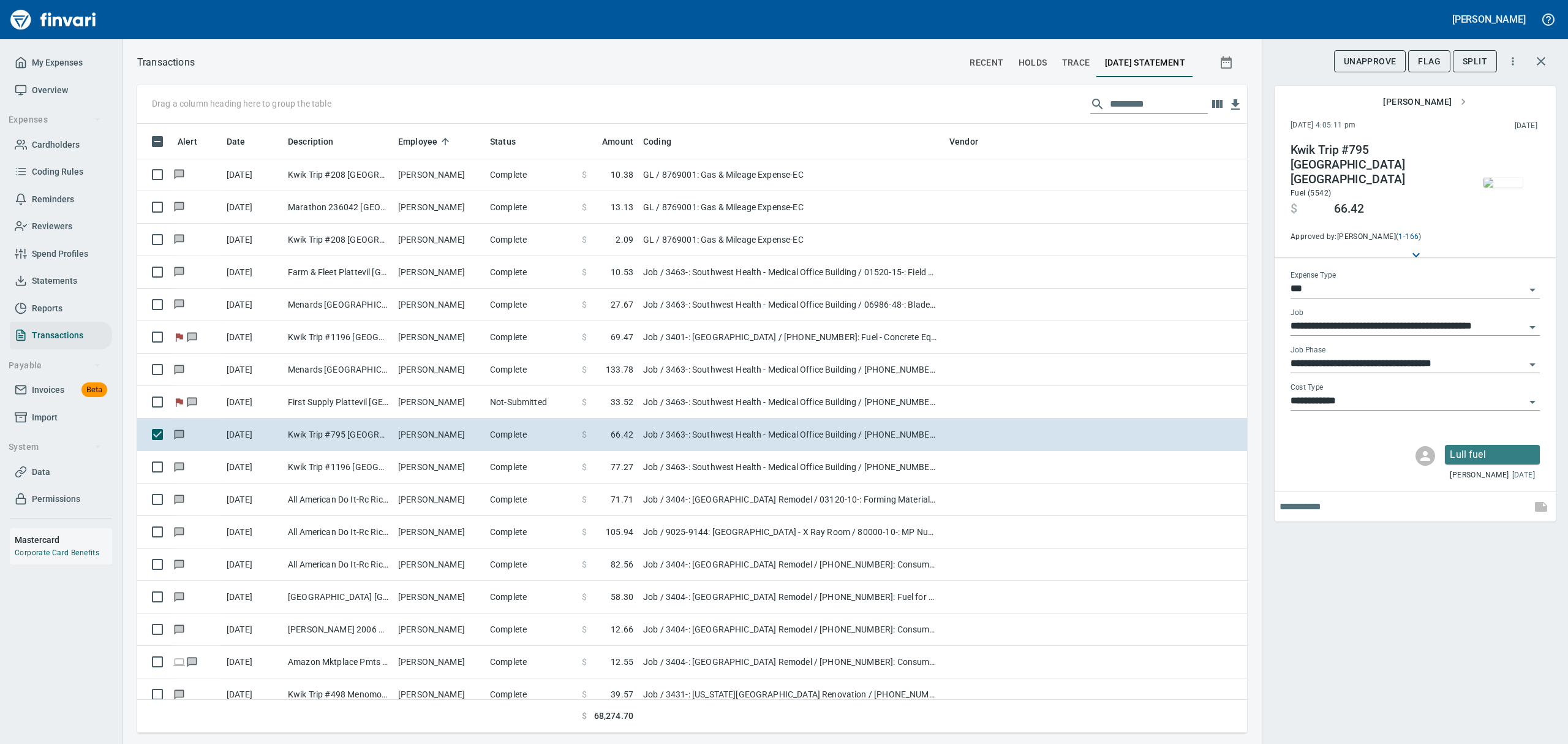
click at [1504, 184] on img "button" at bounding box center [1503, 182] width 39 height 10
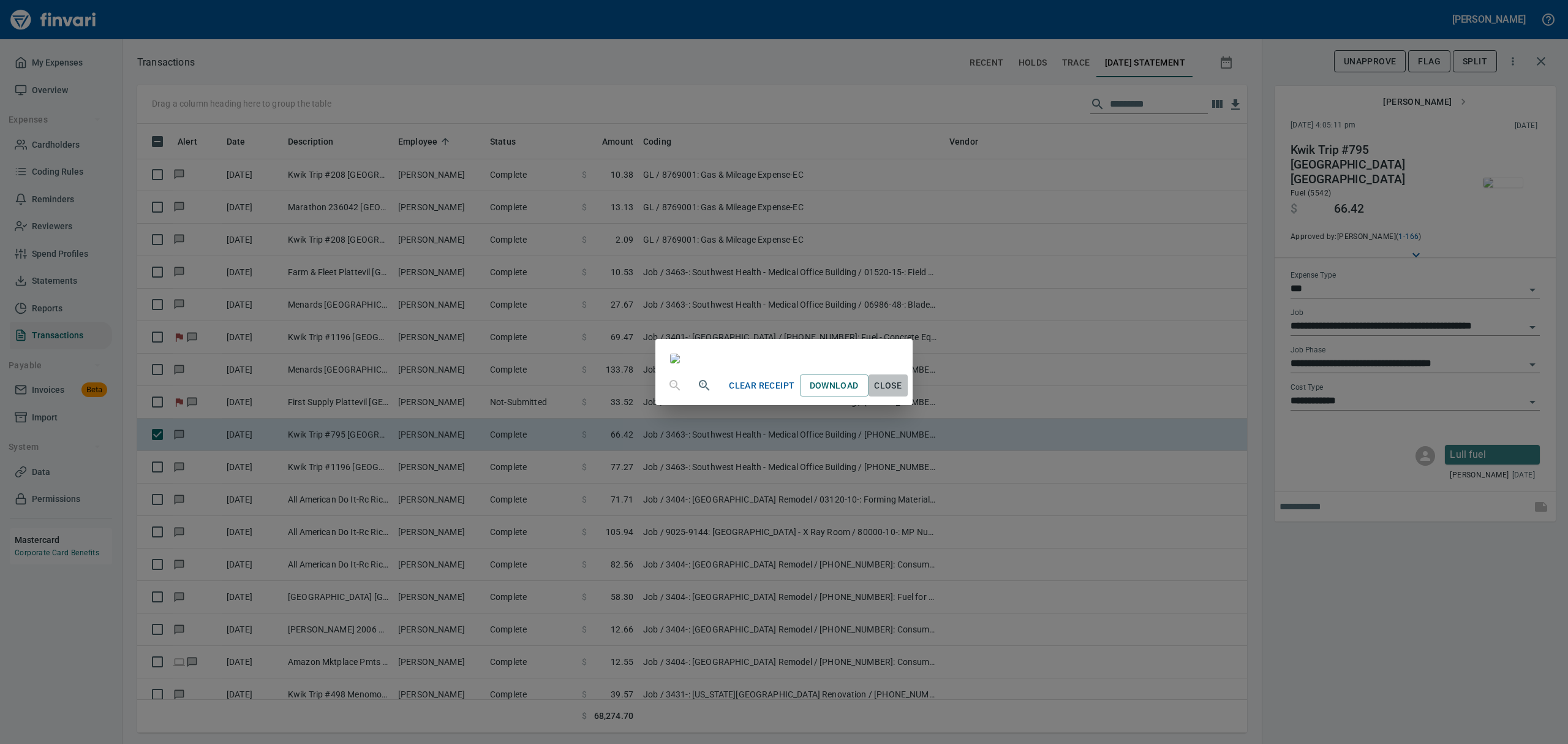
click at [903, 393] on span "Close" at bounding box center [888, 385] width 29 height 15
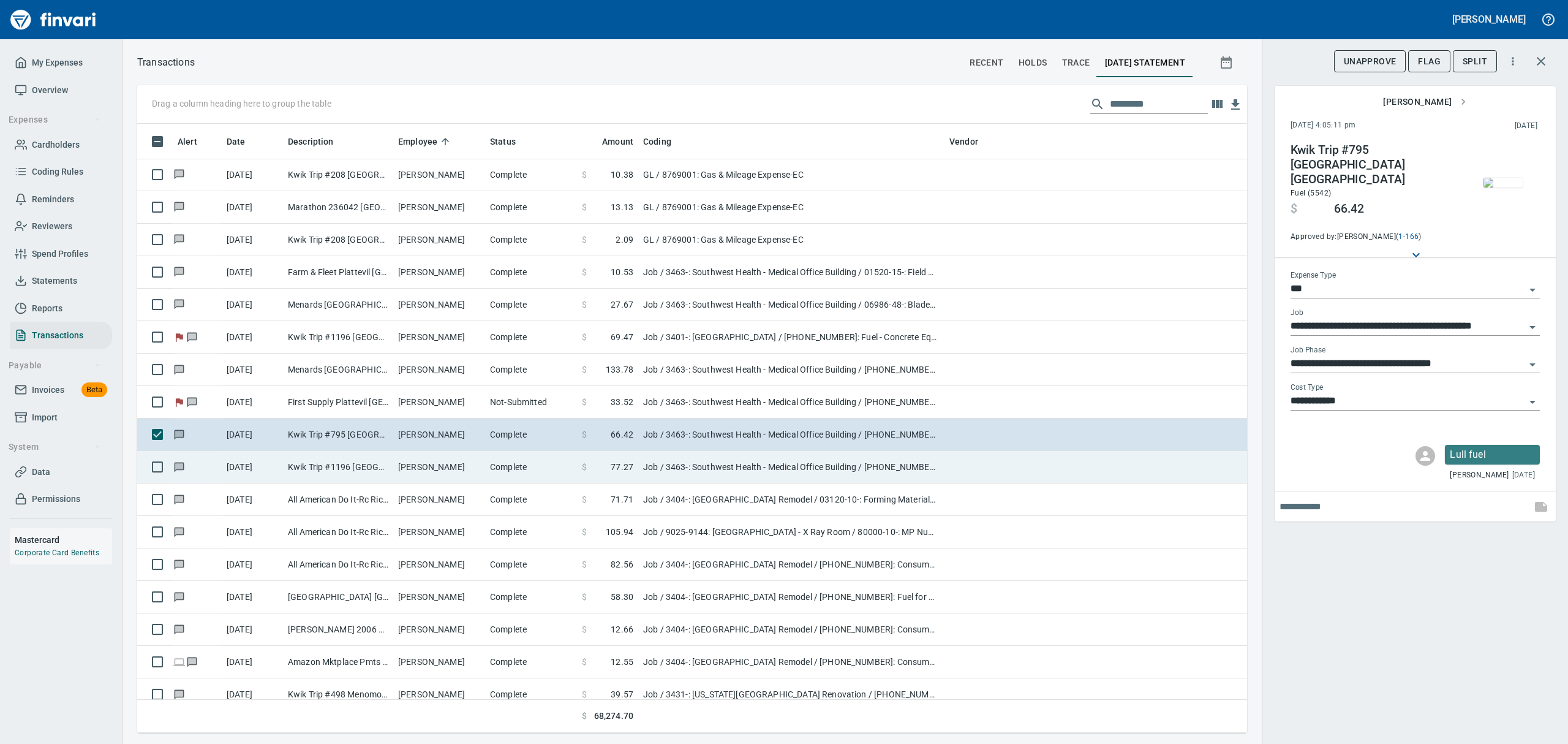
click at [305, 469] on td "Kwik Trip #1196 [GEOGRAPHIC_DATA] [GEOGRAPHIC_DATA]" at bounding box center [339, 466] width 110 height 33
type input "**********"
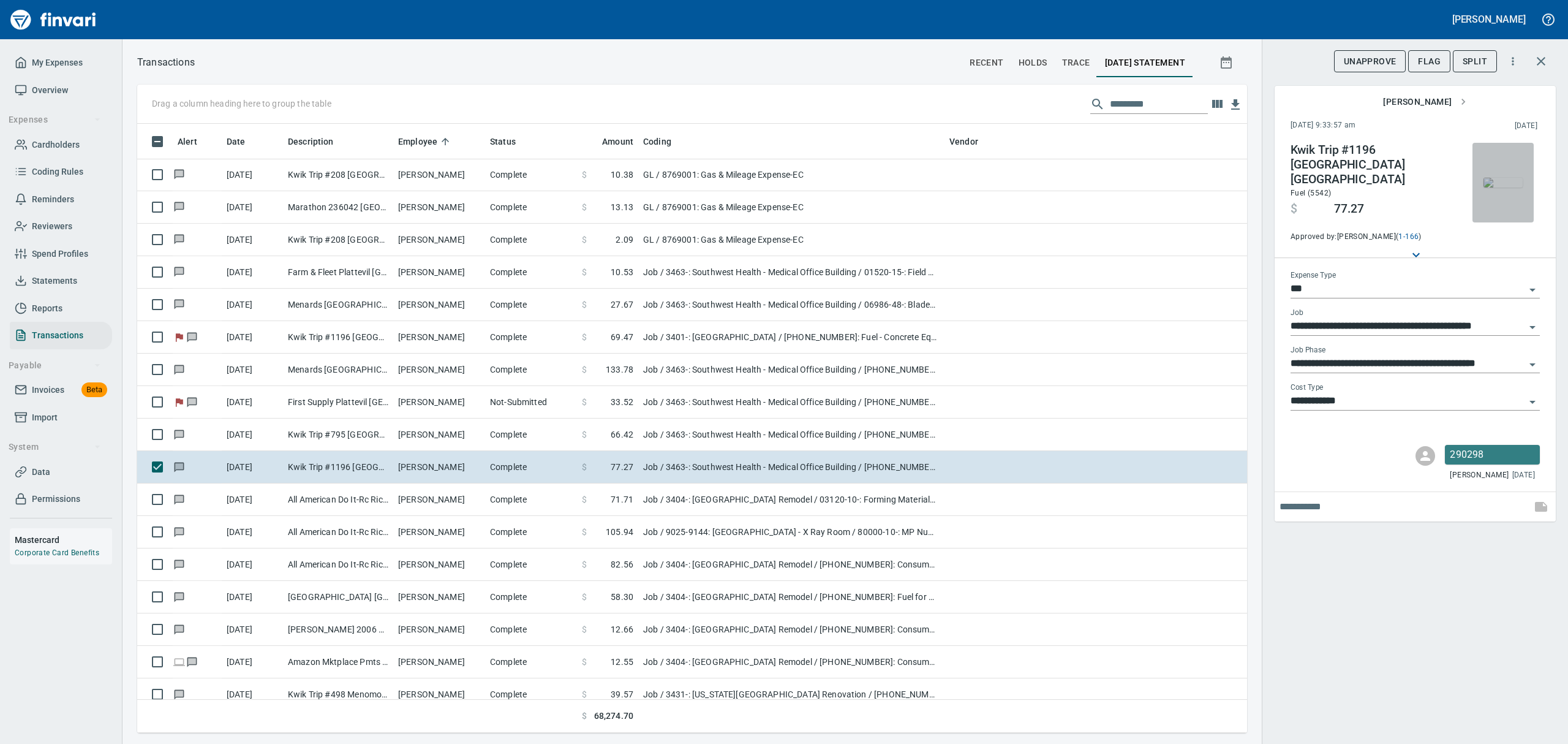
click at [1500, 181] on img "button" at bounding box center [1503, 182] width 39 height 10
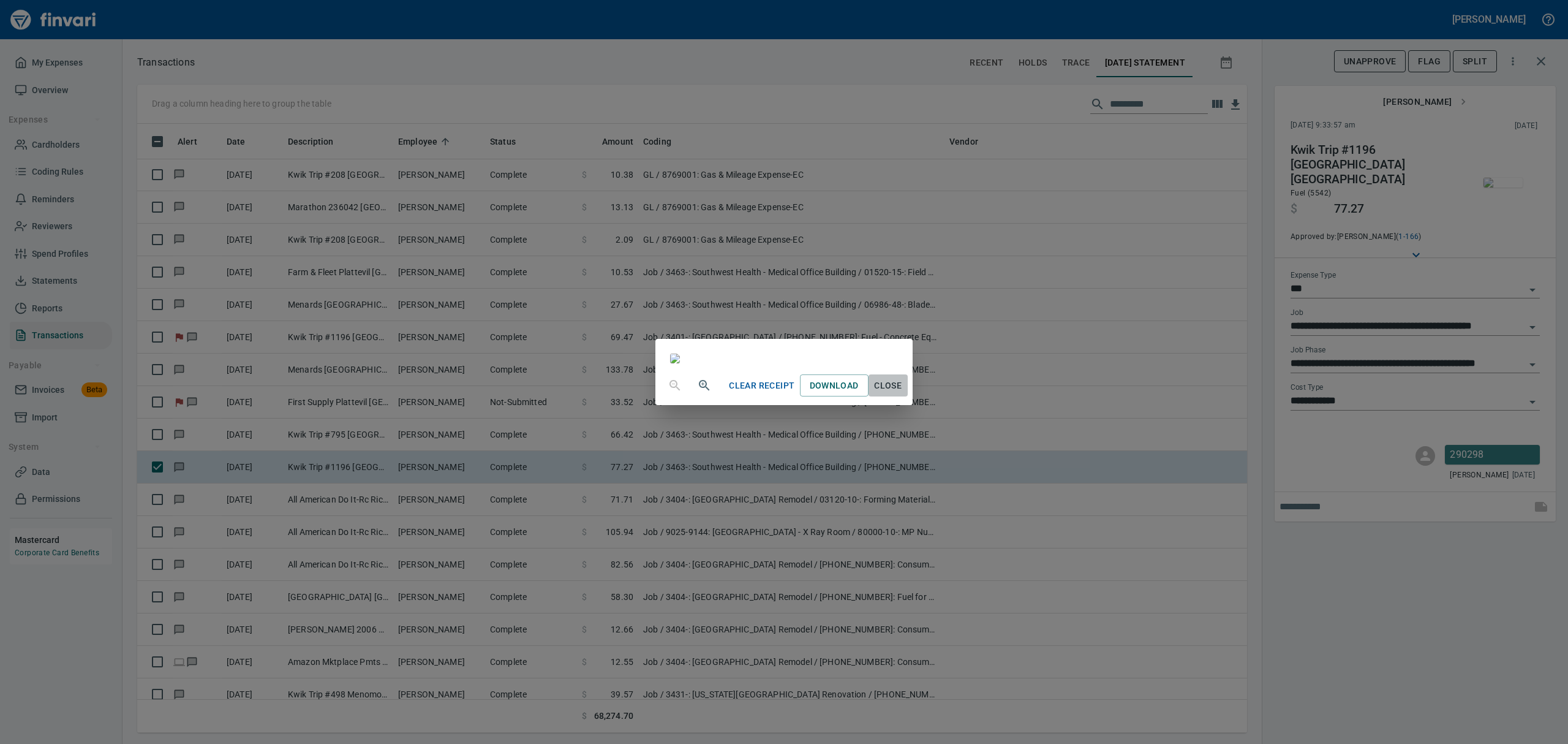
click at [903, 393] on span "Close" at bounding box center [888, 385] width 29 height 15
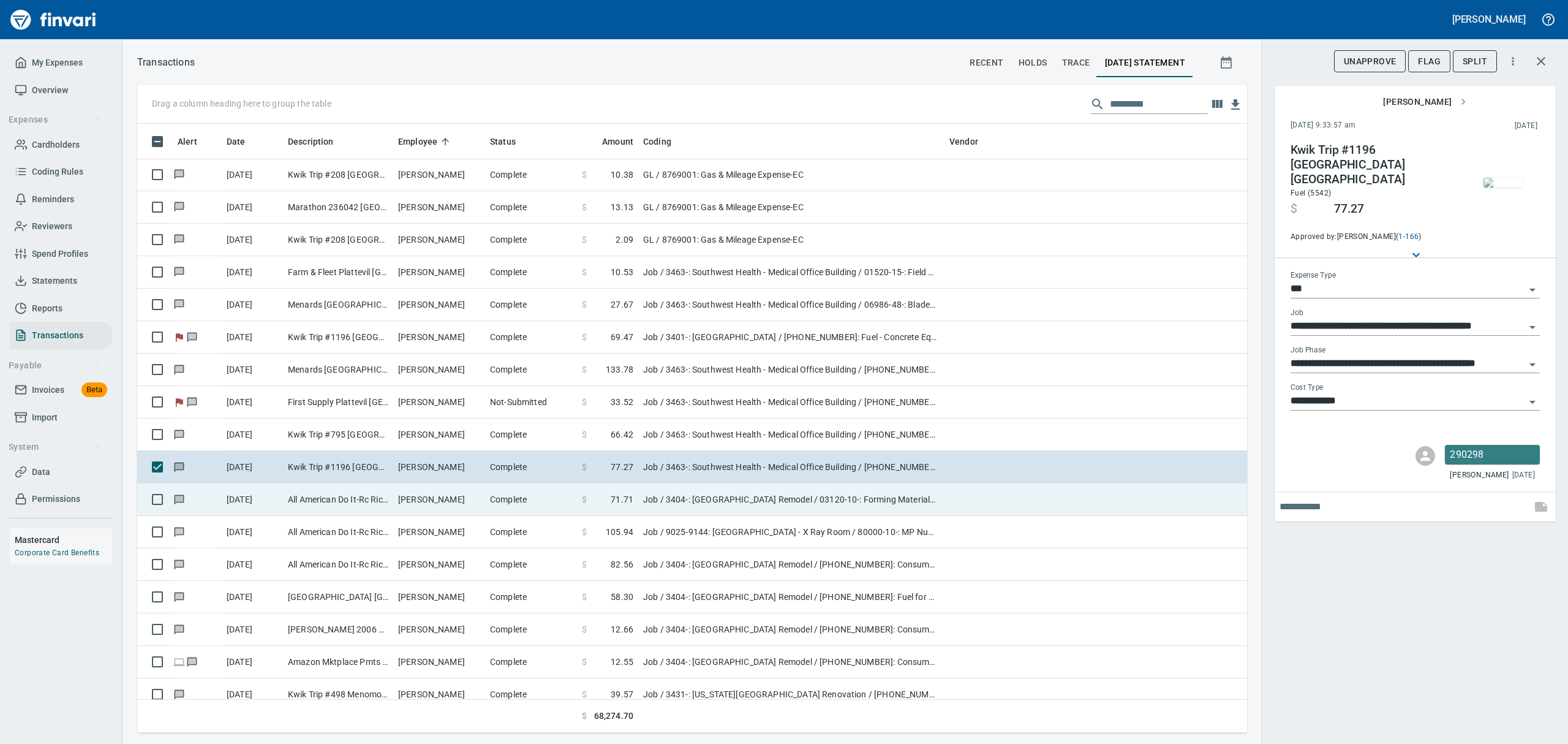
click at [420, 506] on td "[PERSON_NAME]" at bounding box center [439, 499] width 92 height 33
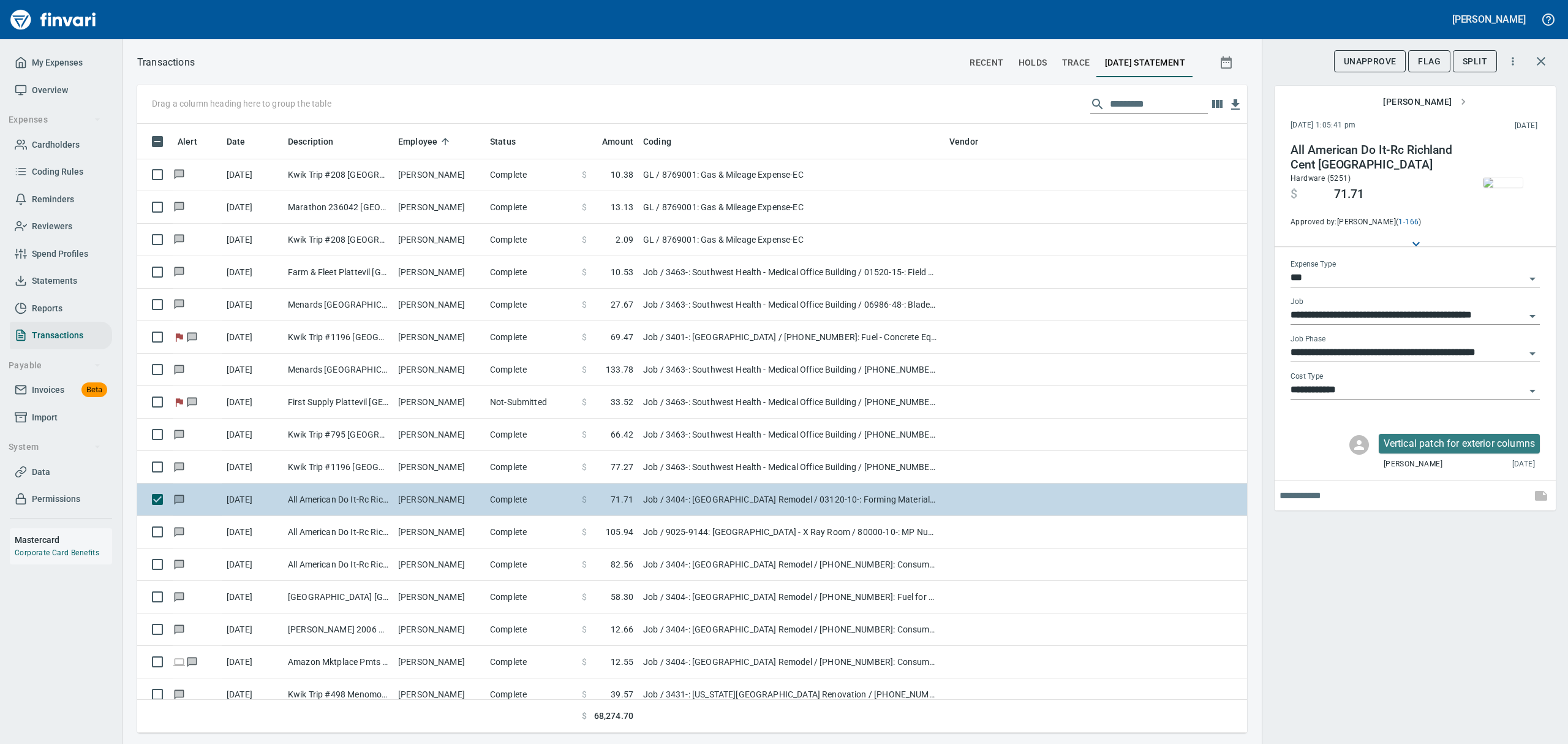
type input "**********"
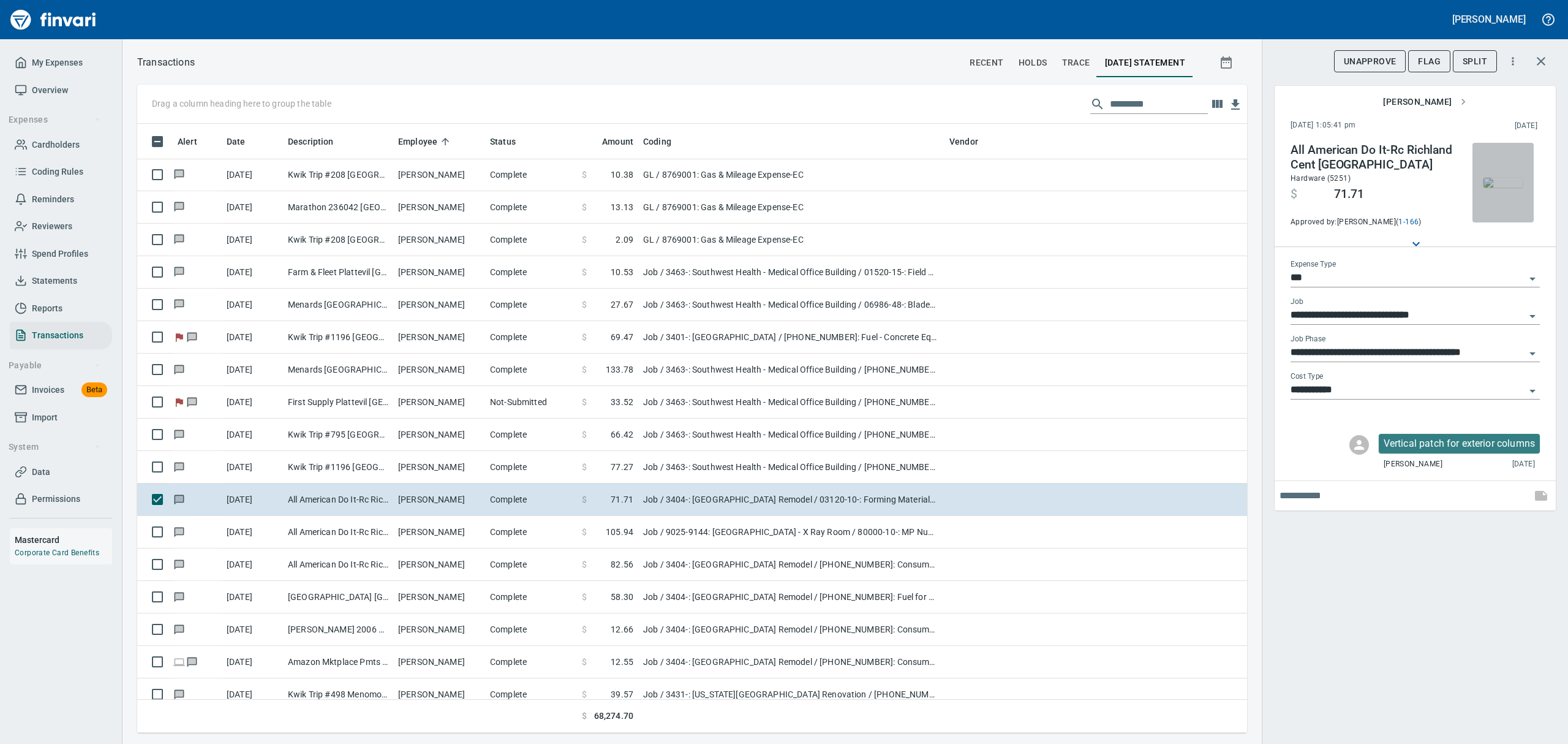
click at [1498, 187] on img "button" at bounding box center [1503, 182] width 39 height 10
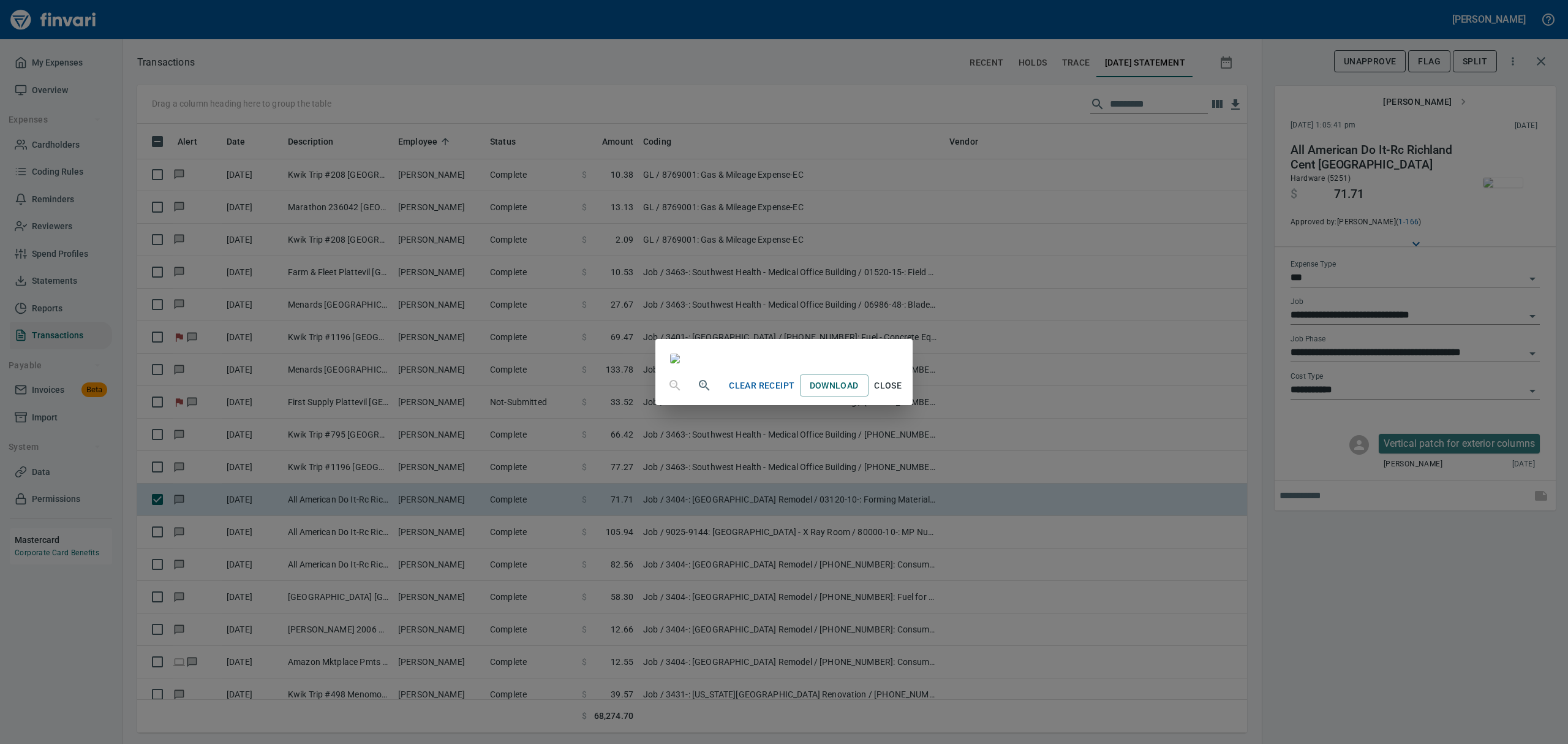
click at [697, 393] on icon "button" at bounding box center [705, 385] width 15 height 15
click at [697, 394] on icon "button" at bounding box center [705, 387] width 15 height 15
click at [903, 398] on span "Close" at bounding box center [888, 390] width 29 height 15
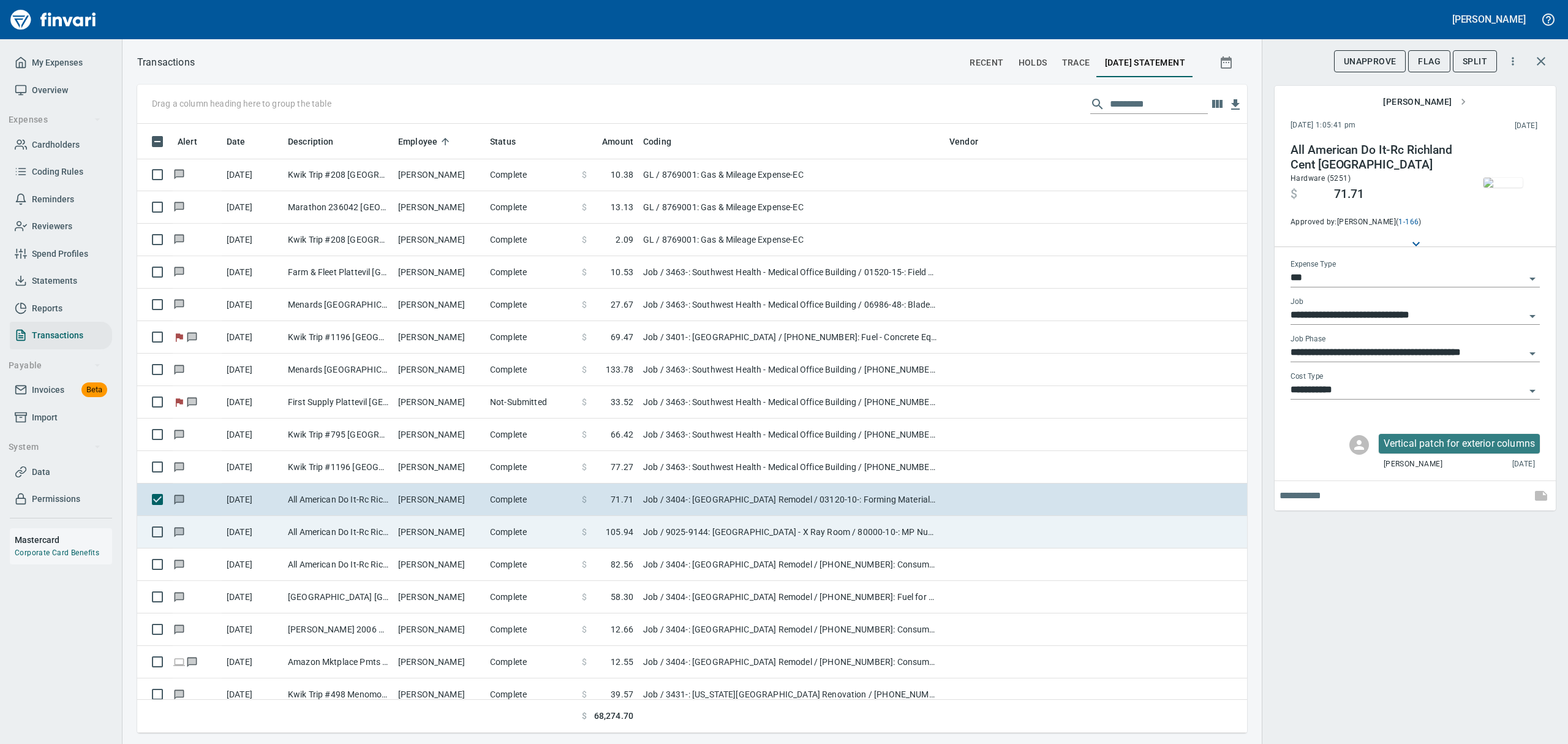
click at [356, 526] on td "All American Do It-Rc Richland Cent [GEOGRAPHIC_DATA]" at bounding box center [339, 532] width 110 height 33
type input "**********"
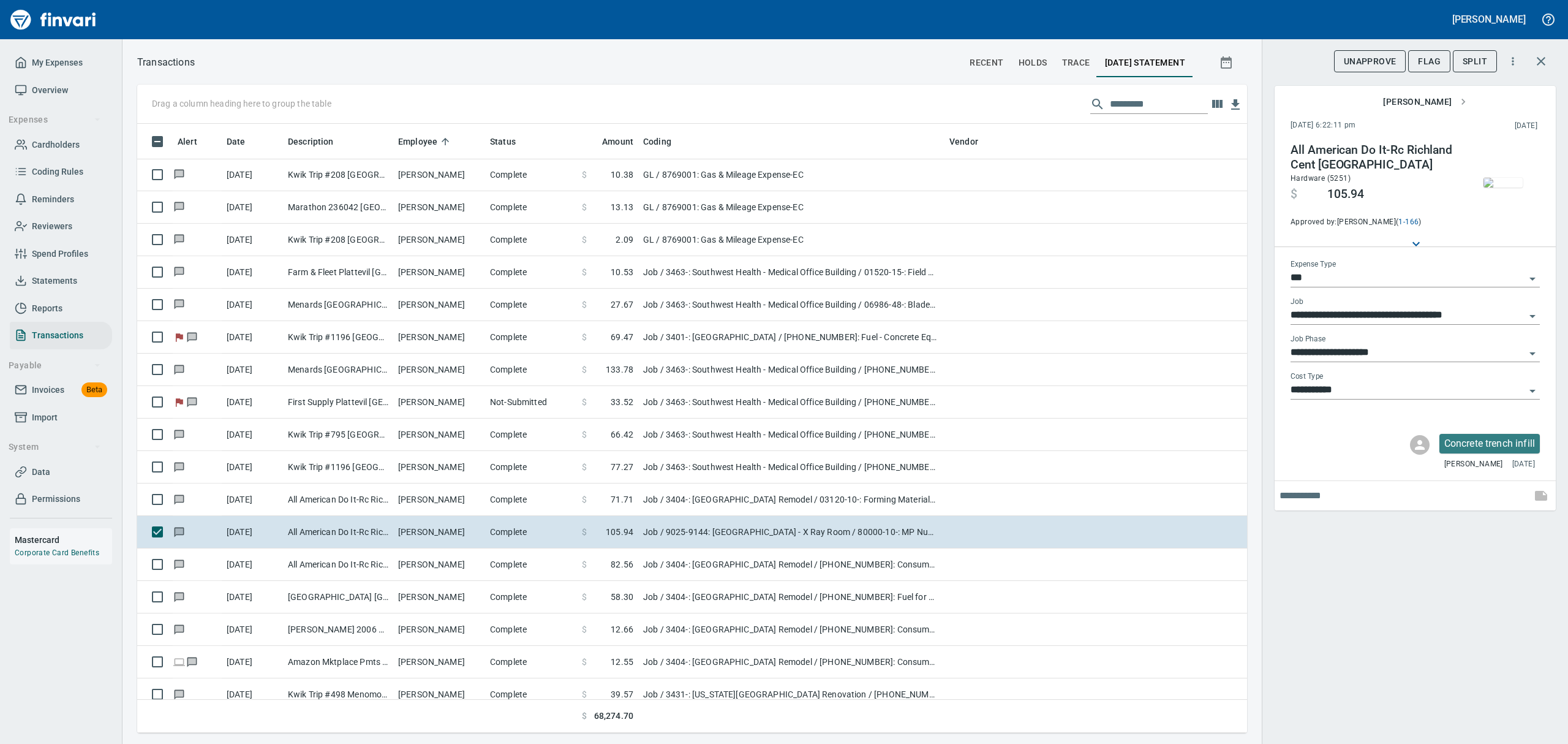
click at [1508, 182] on img "button" at bounding box center [1503, 182] width 39 height 10
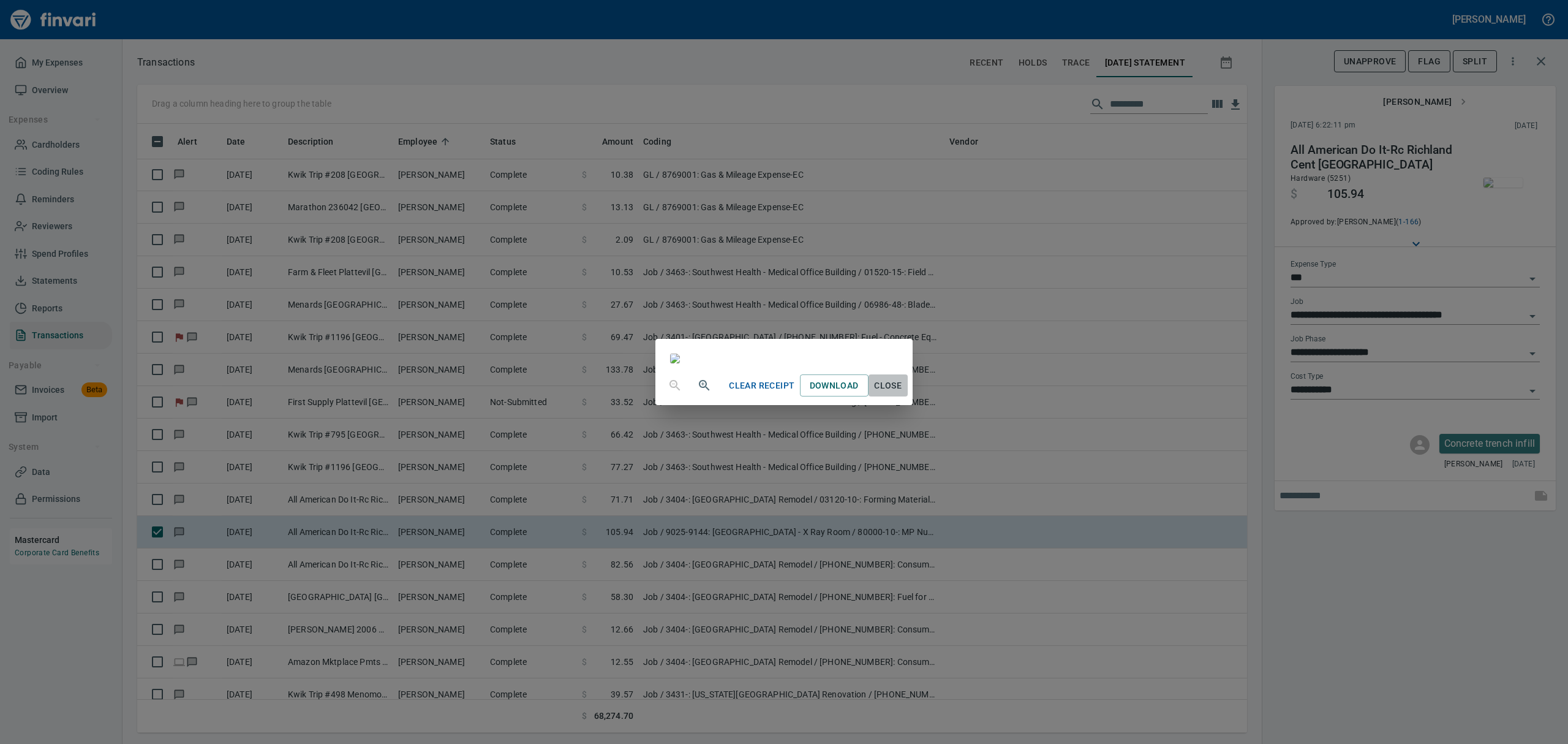
click at [903, 393] on span "Close" at bounding box center [888, 385] width 29 height 15
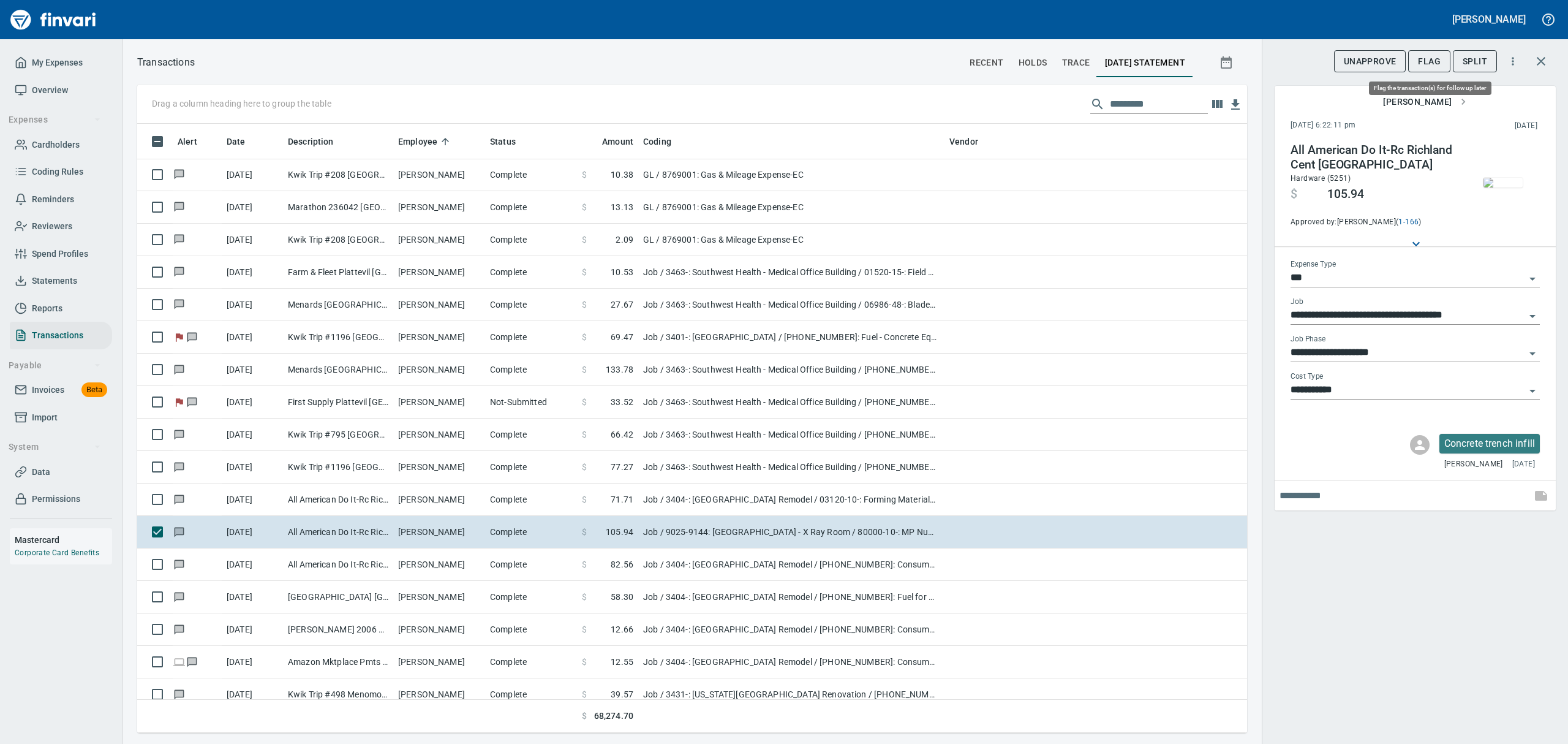
click at [1424, 59] on span "Flag" at bounding box center [1428, 61] width 23 height 15
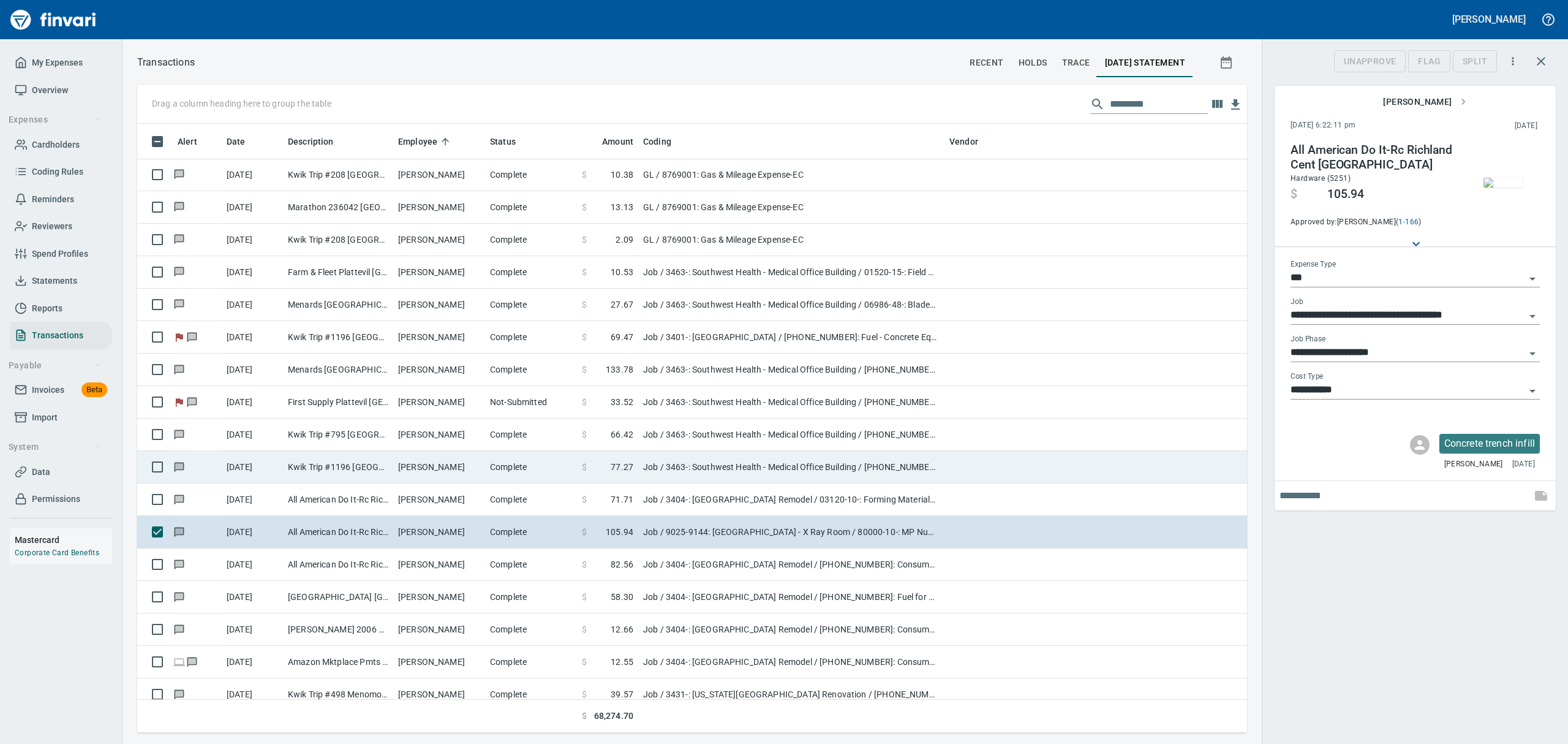
scroll to position [595, 1082]
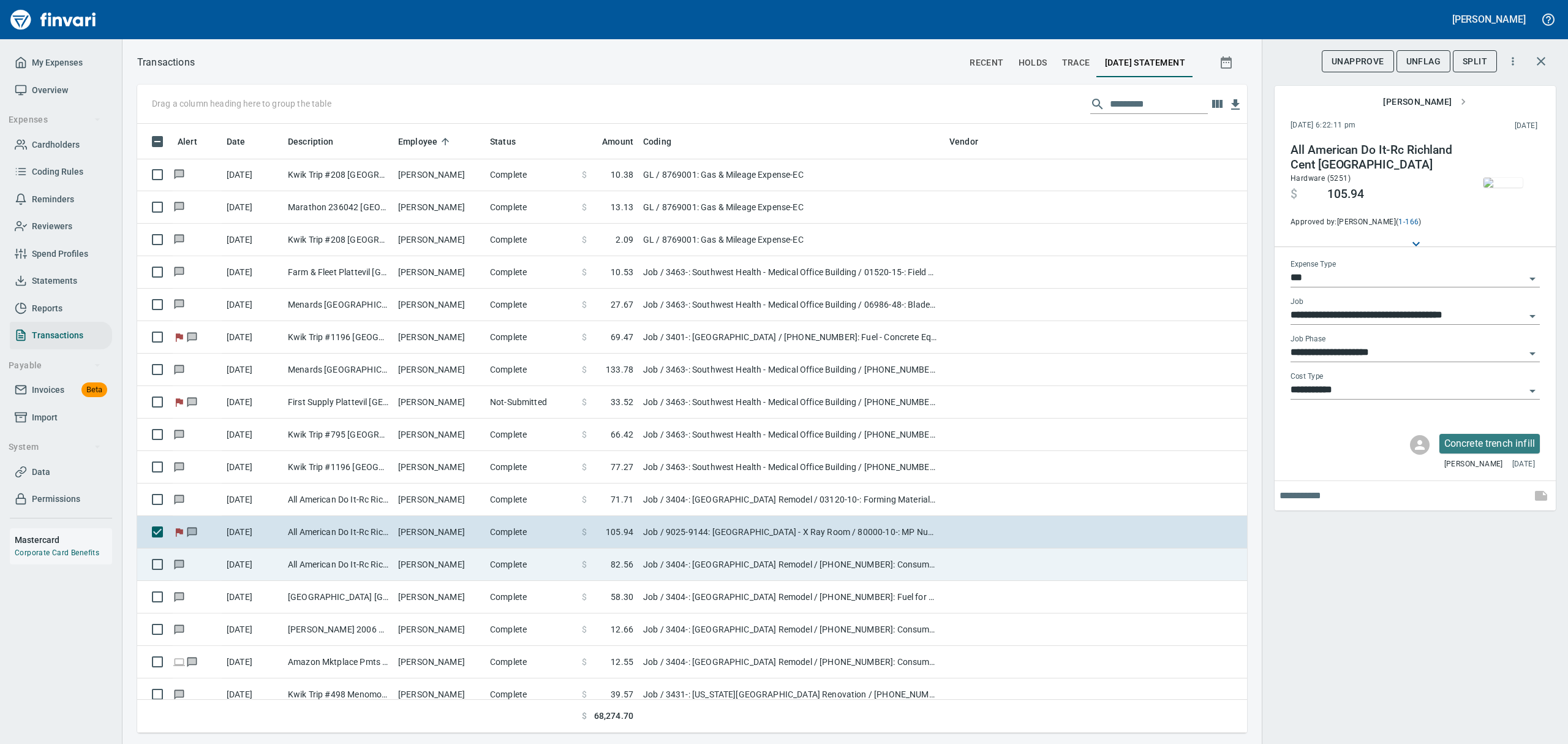
click at [425, 565] on td "[PERSON_NAME]" at bounding box center [439, 564] width 92 height 33
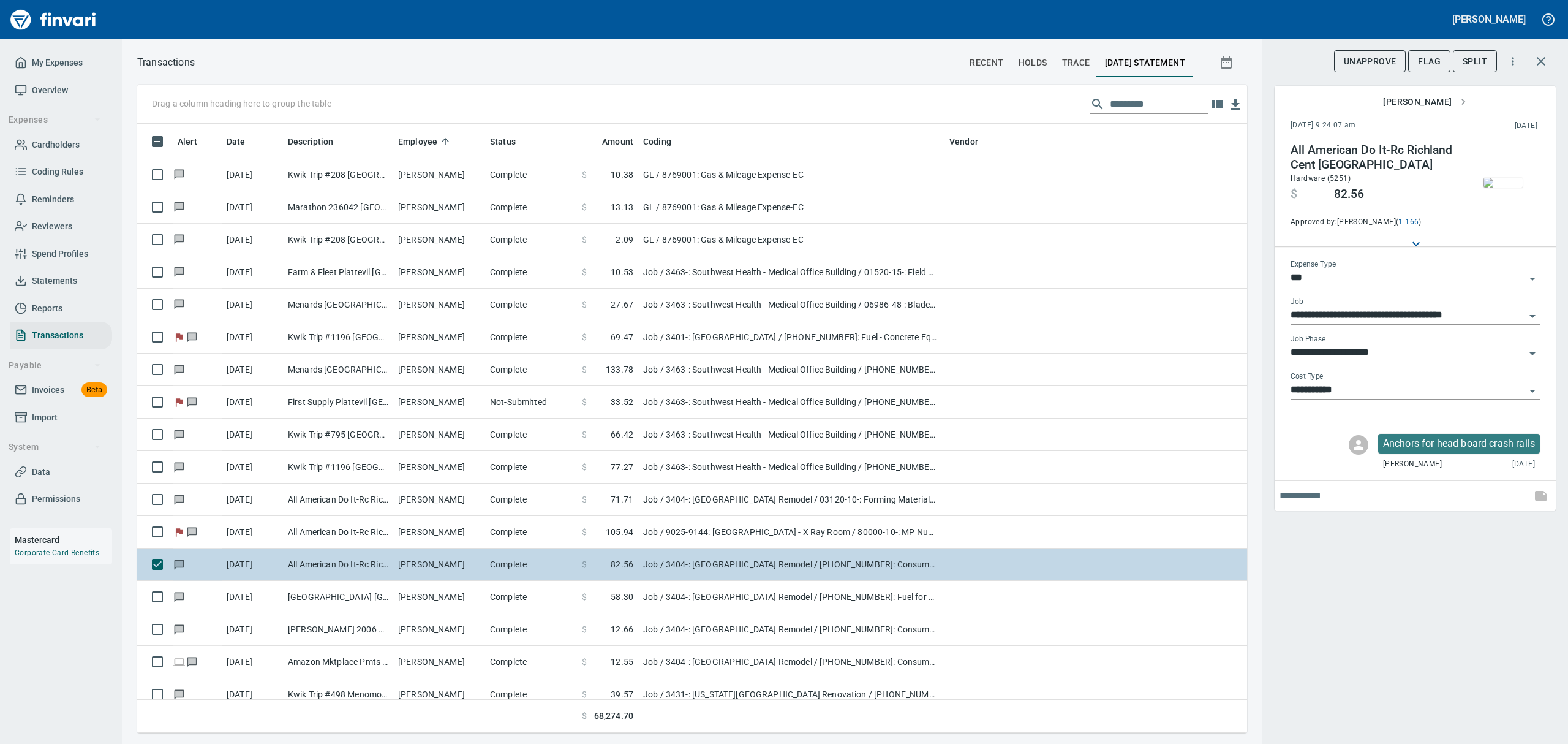
type input "**********"
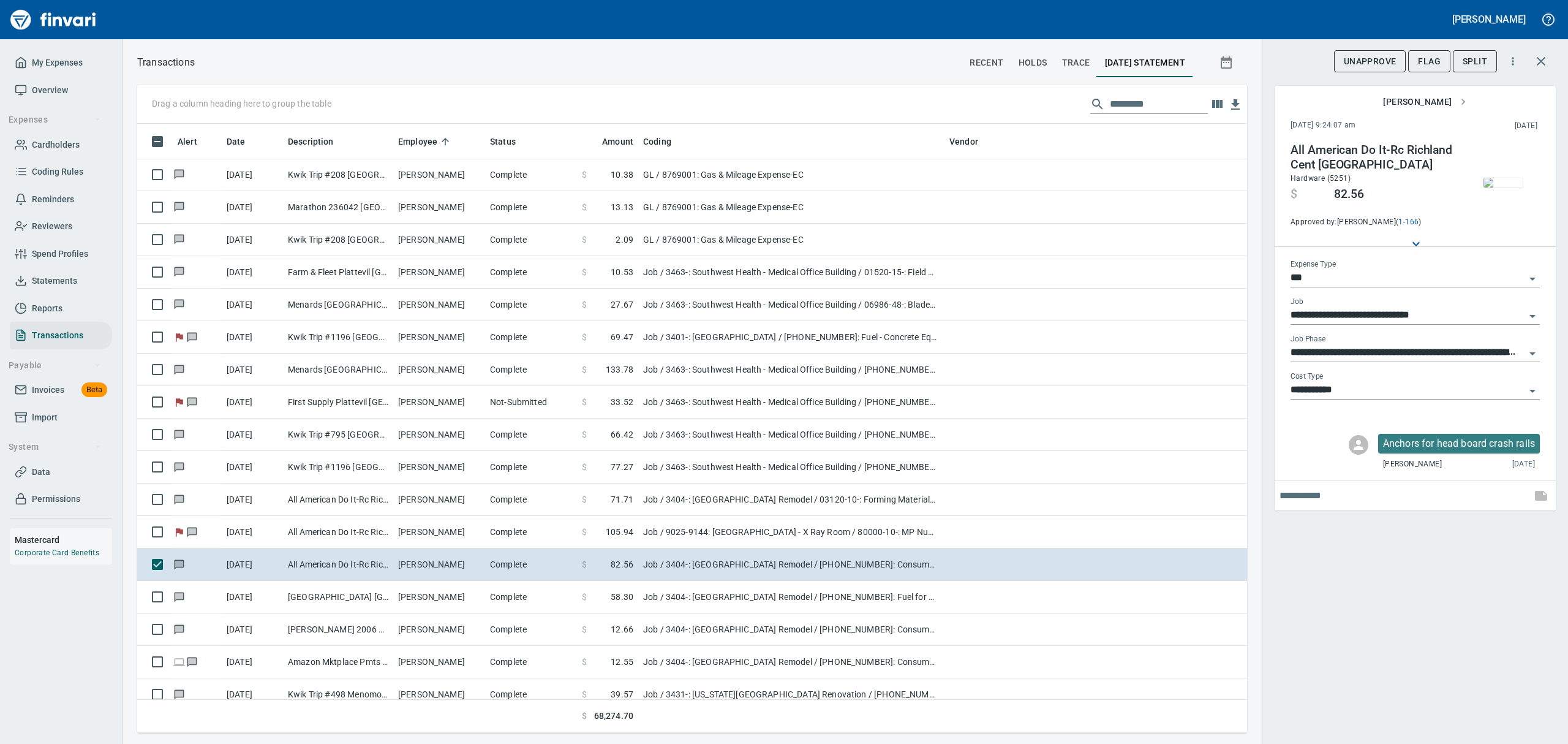
click at [1504, 187] on img "button" at bounding box center [1503, 182] width 39 height 10
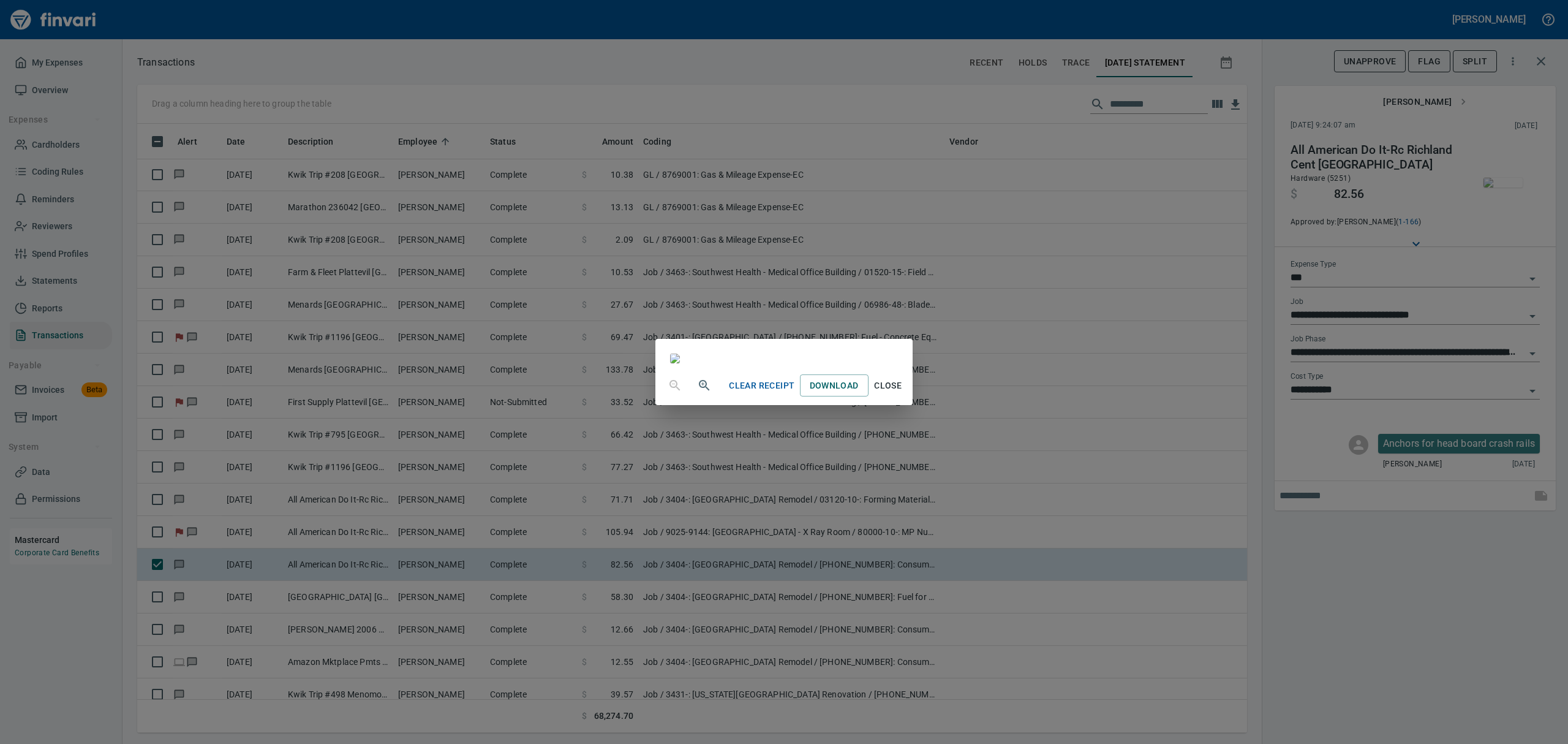
click at [903, 393] on span "Close" at bounding box center [888, 385] width 29 height 15
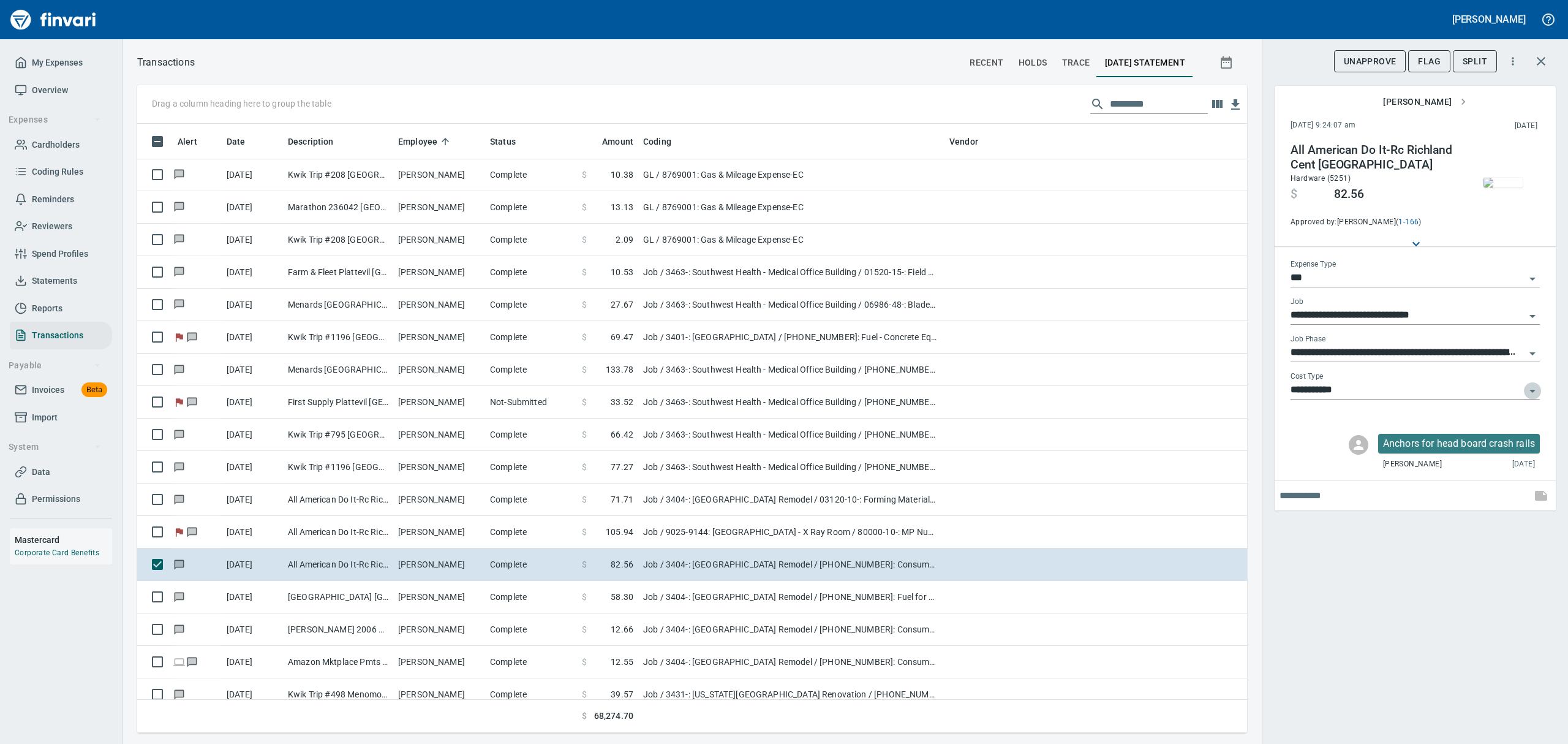
click at [1532, 390] on icon "Open" at bounding box center [1532, 391] width 6 height 3
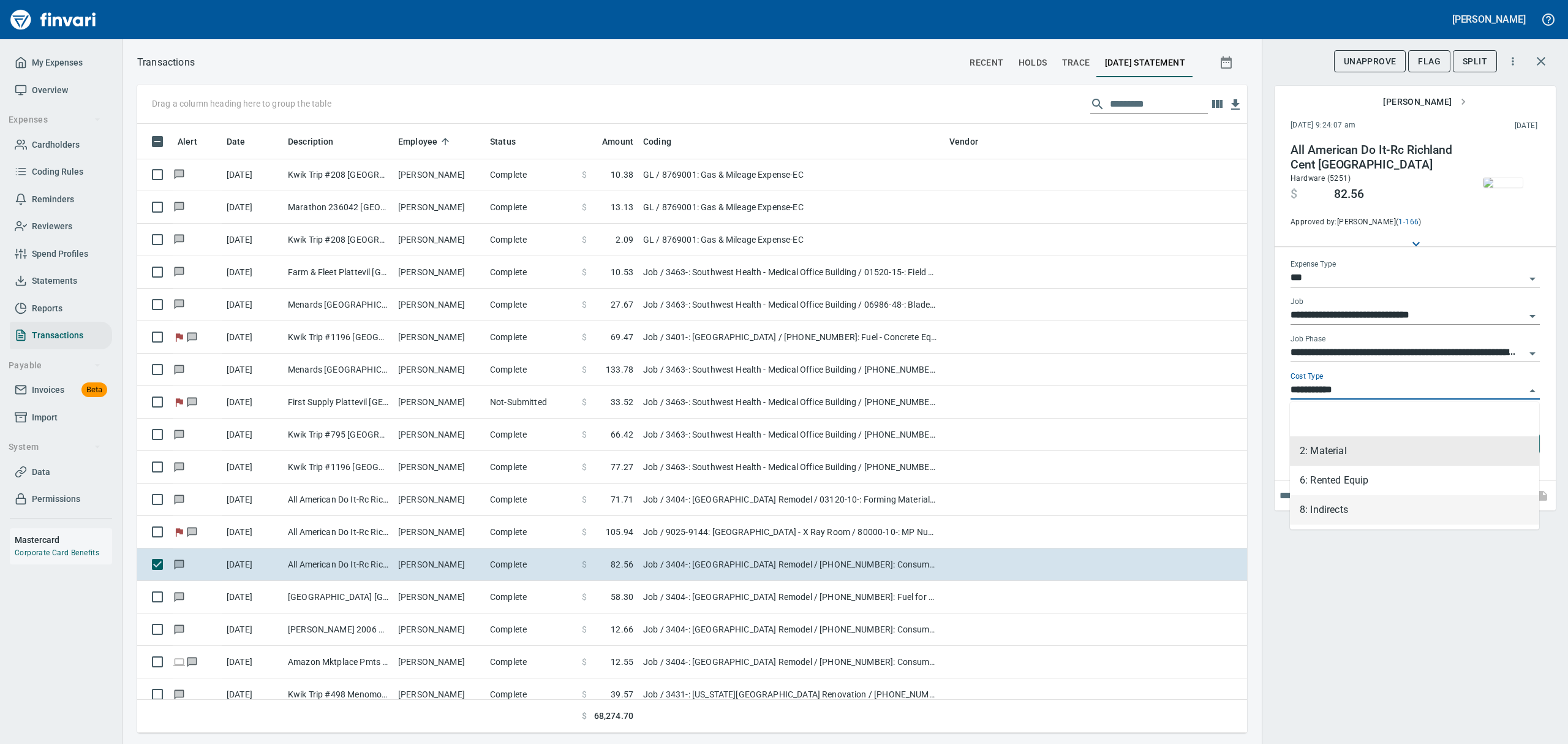
click at [1306, 507] on li "8: Indirects" at bounding box center [1414, 509] width 249 height 29
type input "**********"
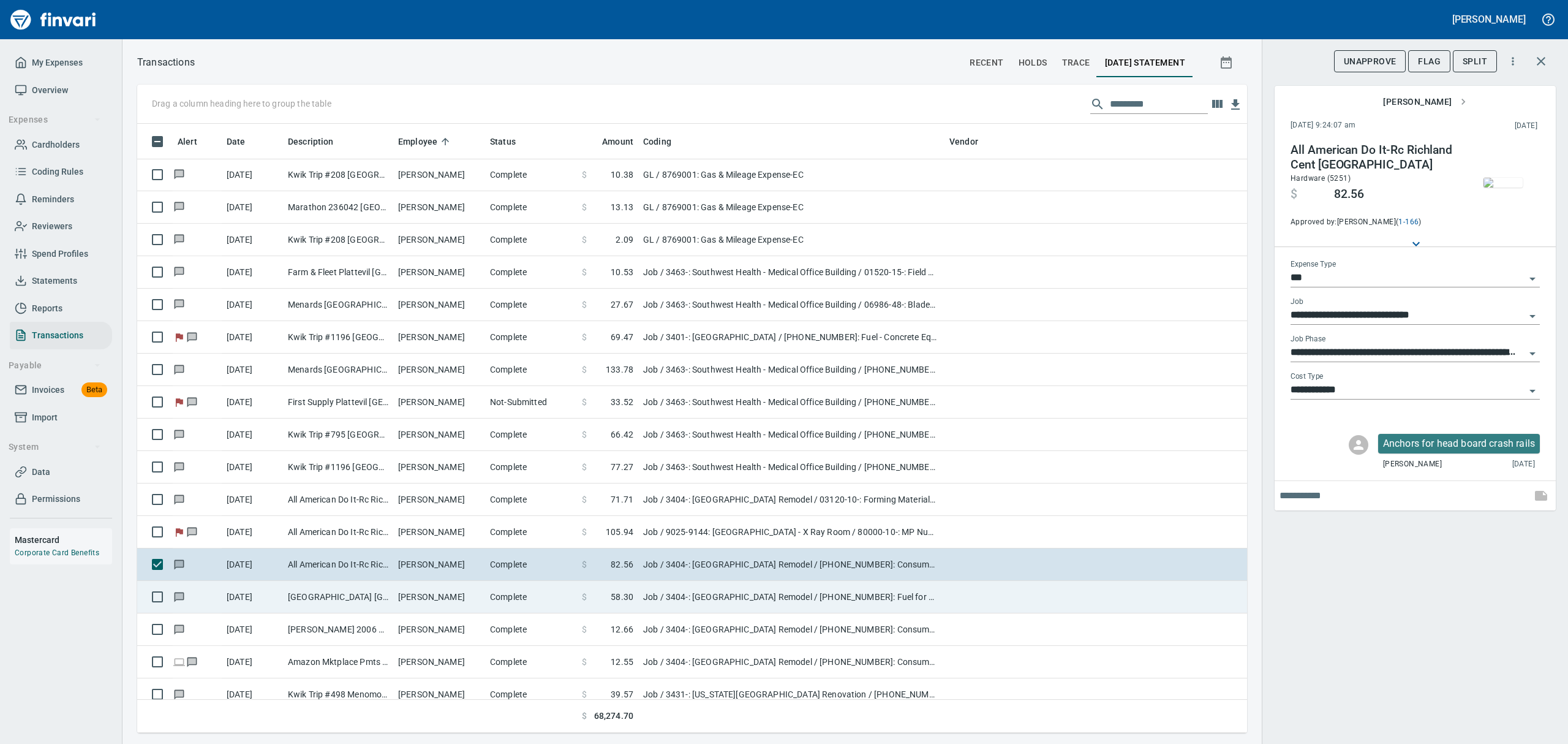
click at [379, 606] on td "[GEOGRAPHIC_DATA] [GEOGRAPHIC_DATA]" at bounding box center [339, 597] width 110 height 33
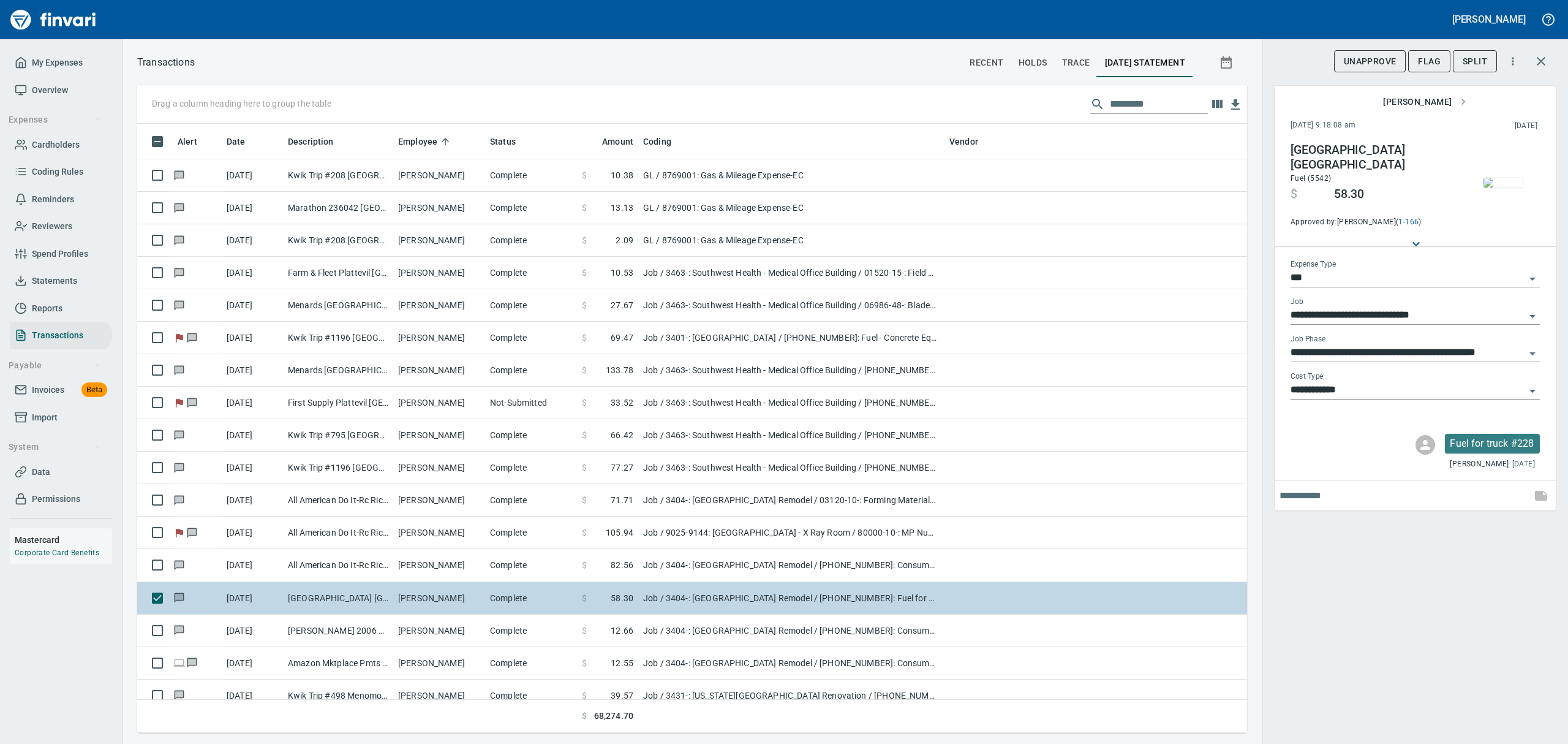
scroll to position [5063, 0]
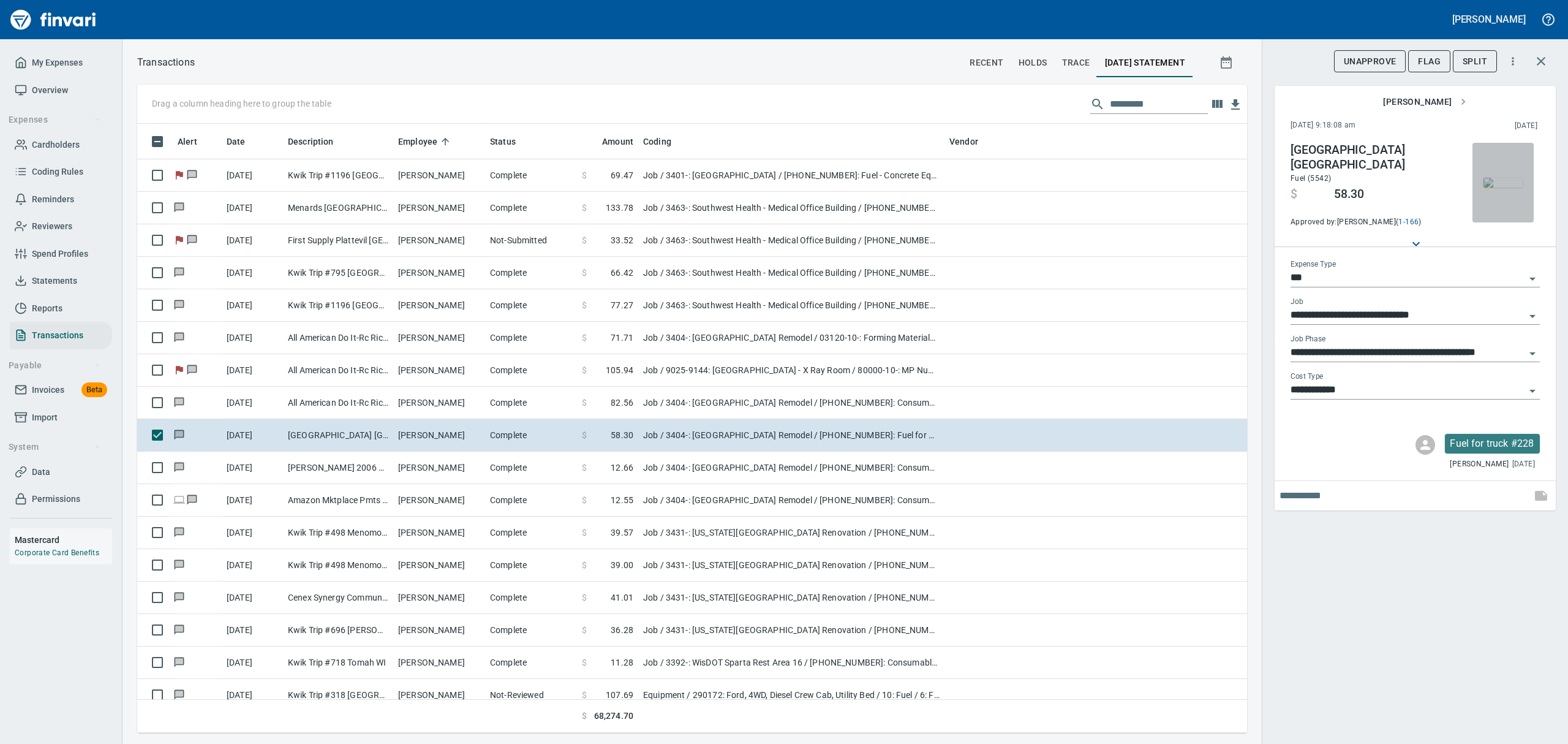
click at [1500, 185] on img "button" at bounding box center [1503, 182] width 39 height 10
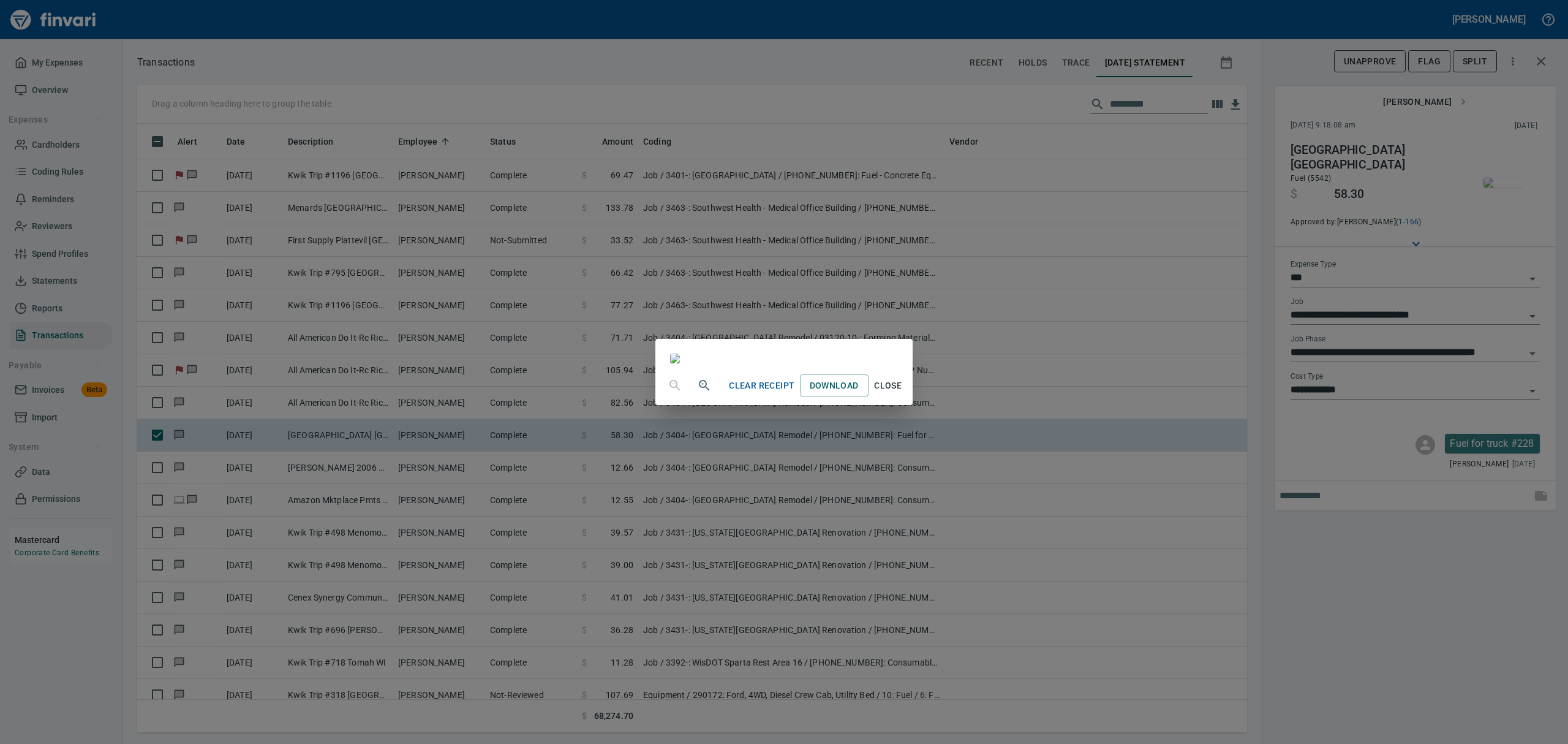
click at [903, 393] on span "Close" at bounding box center [888, 385] width 29 height 15
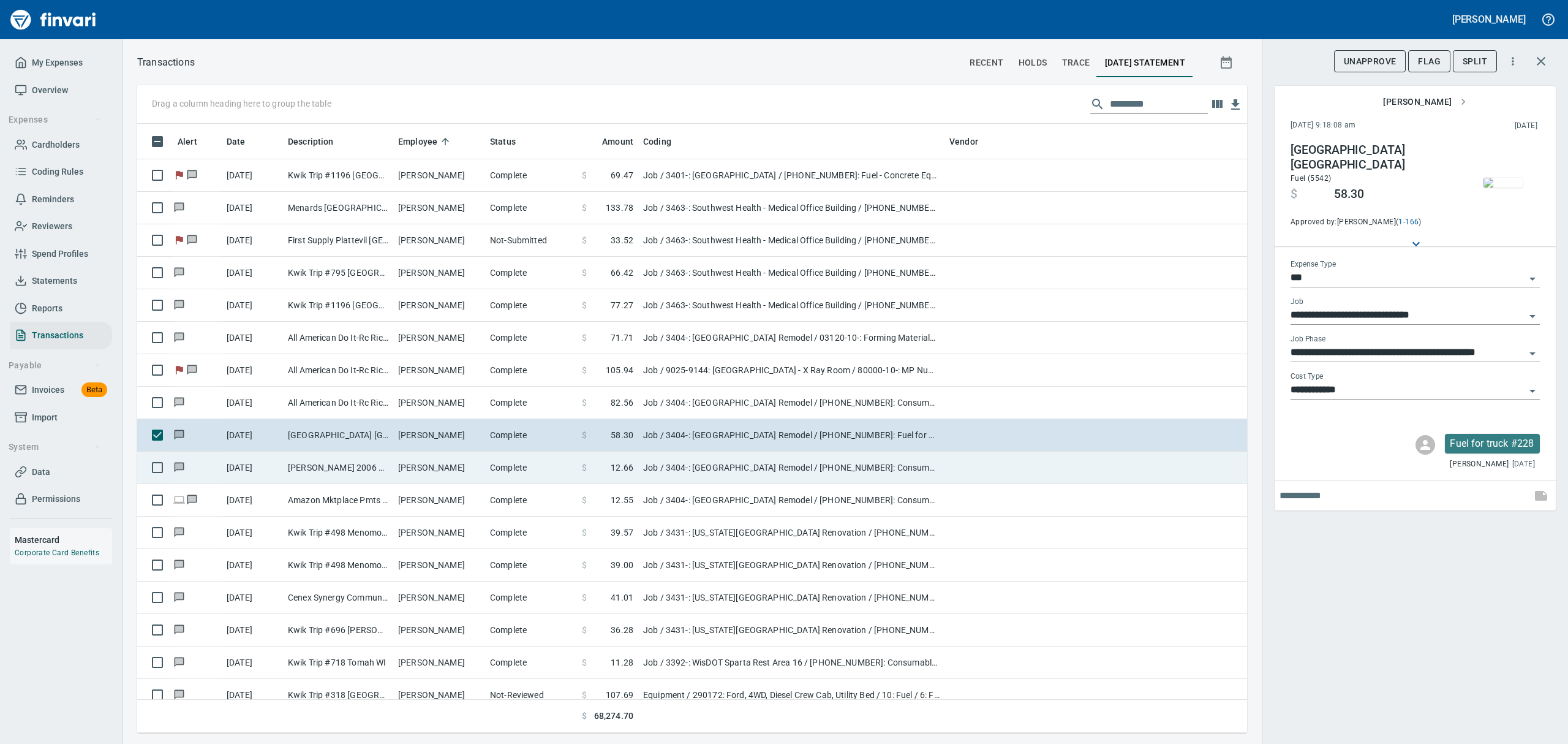
click at [359, 468] on td "[PERSON_NAME] 2006 Richland Cent WI" at bounding box center [339, 467] width 110 height 33
type input "**********"
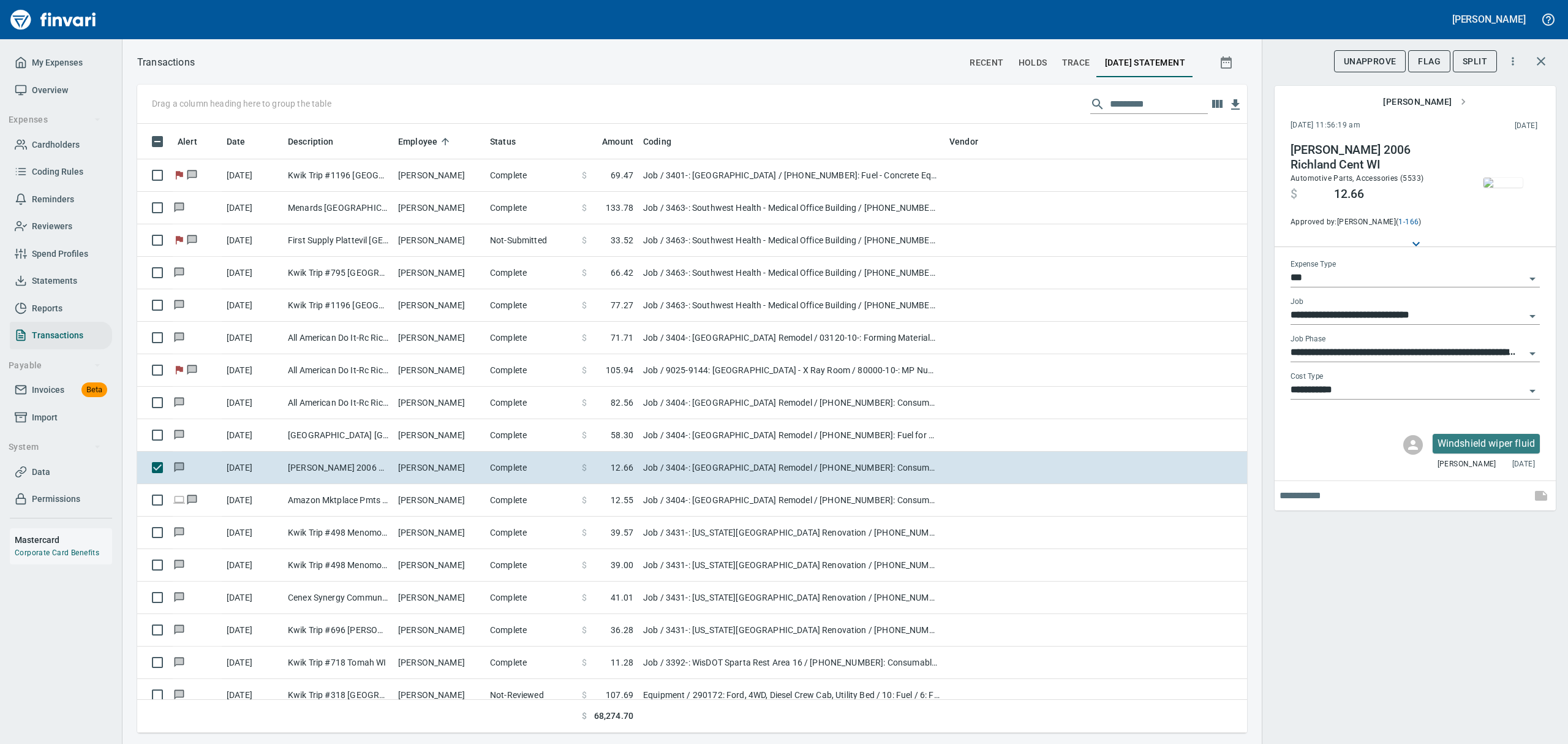
click at [1502, 186] on img "button" at bounding box center [1503, 182] width 39 height 10
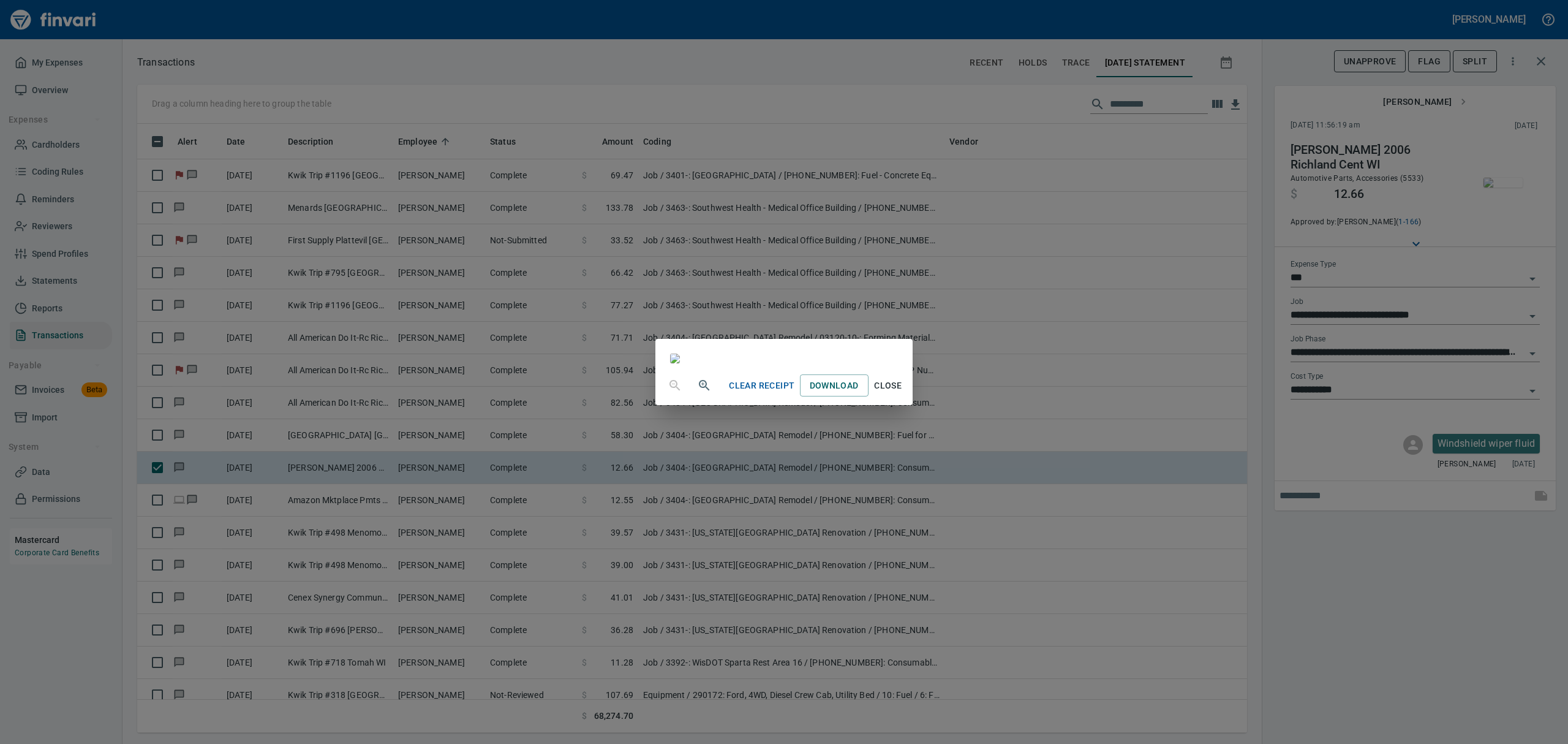
click at [903, 393] on span "Close" at bounding box center [888, 385] width 29 height 15
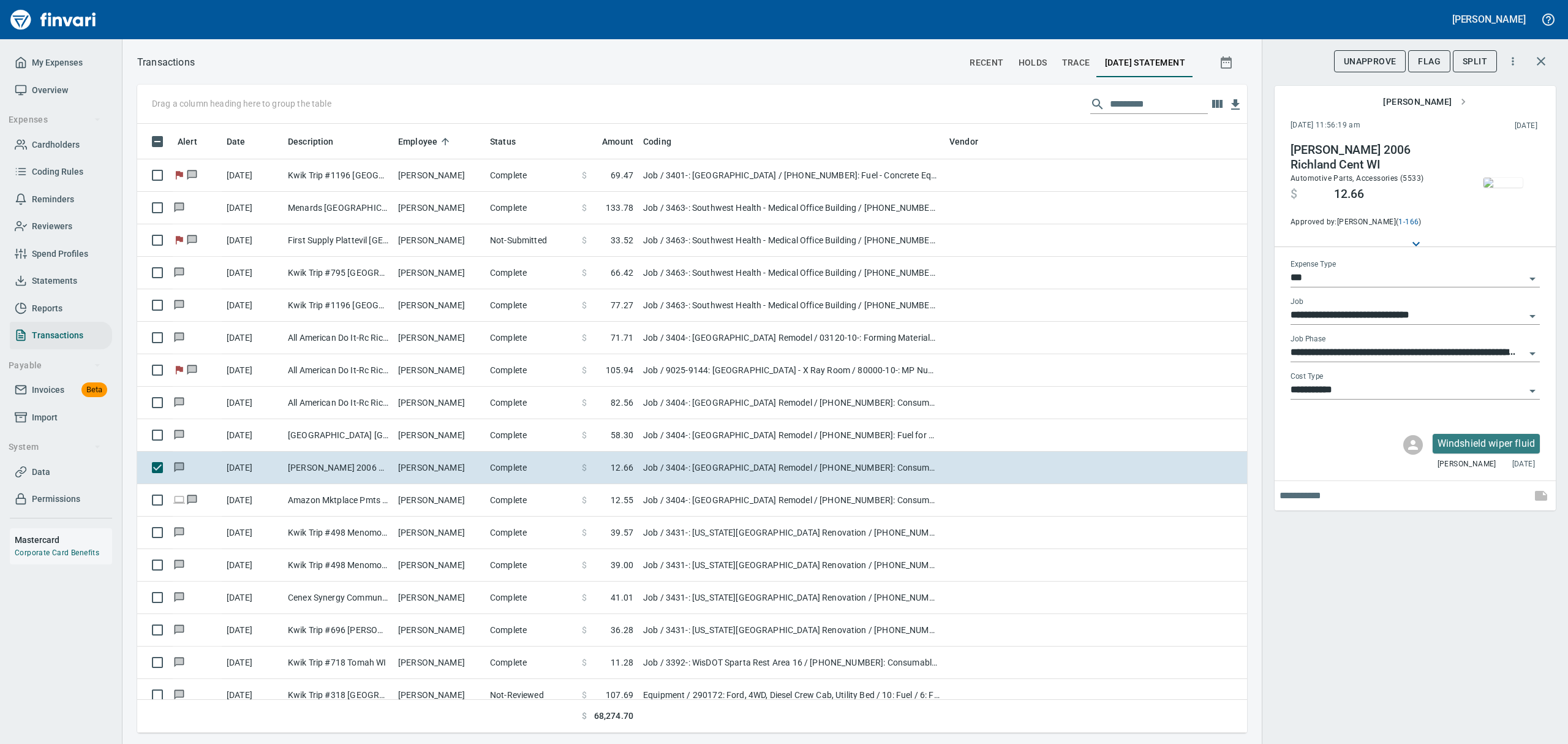
click at [1534, 392] on icon "Open" at bounding box center [1532, 391] width 15 height 15
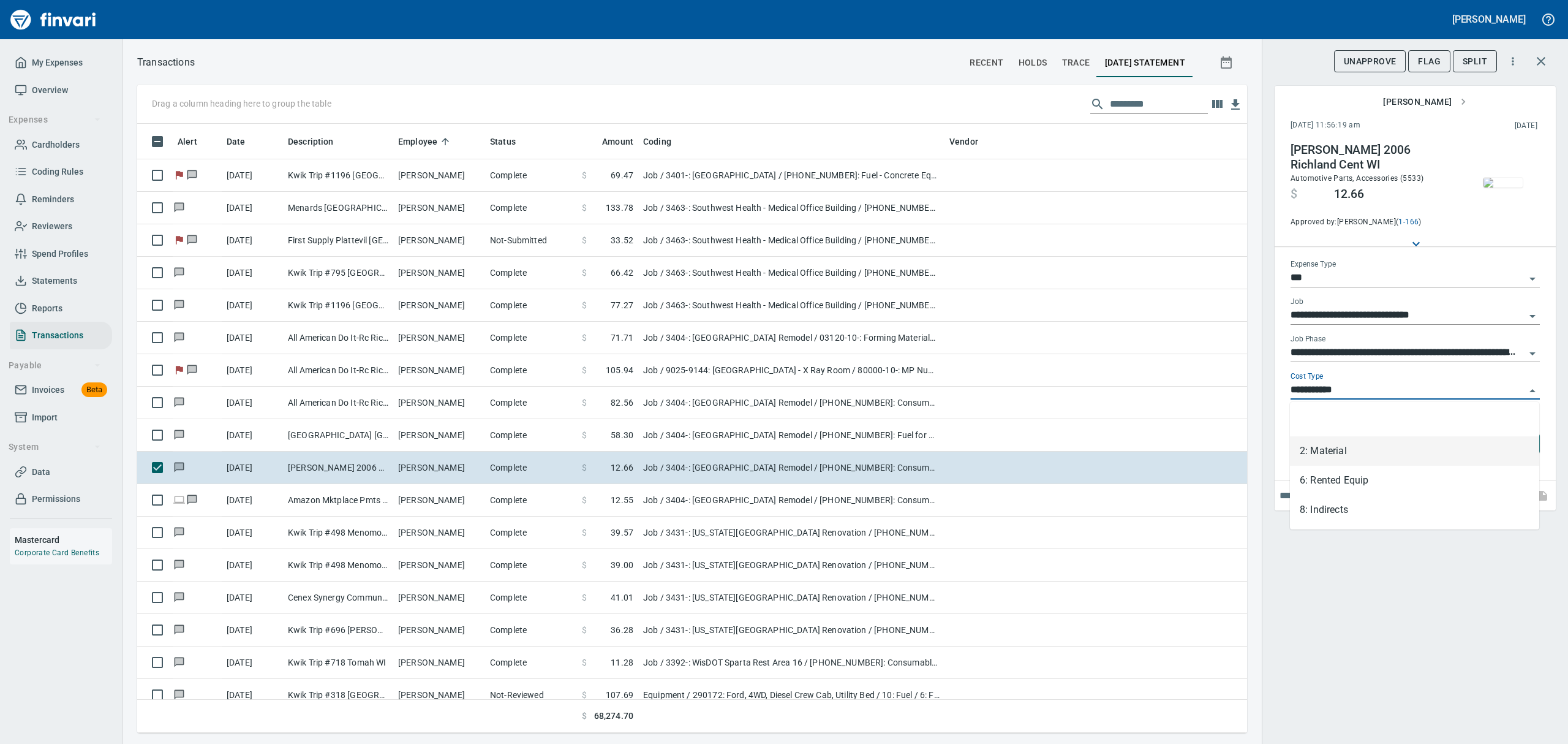
scroll to position [595, 1082]
click at [1321, 507] on li "8: Indirects" at bounding box center [1414, 509] width 249 height 29
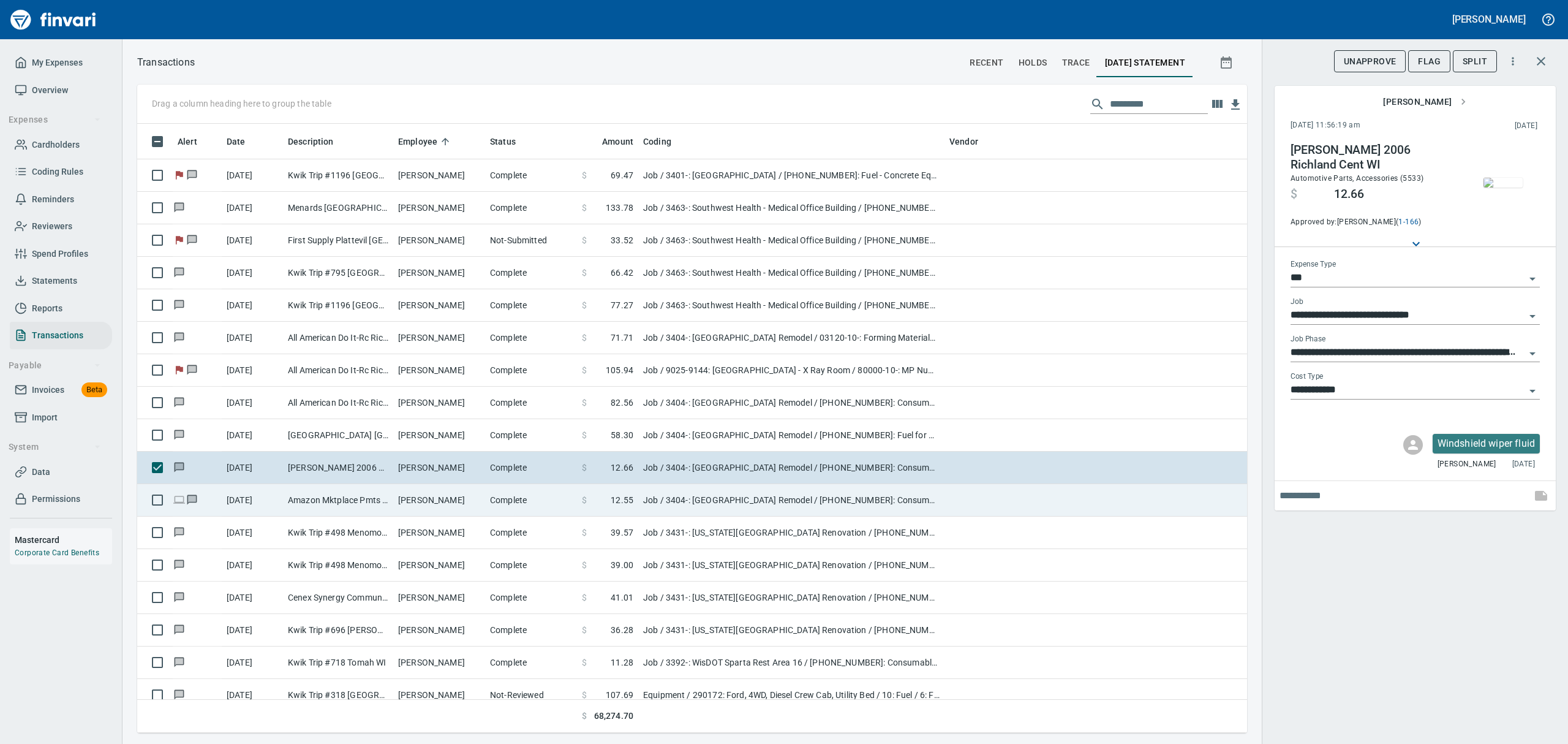
click at [344, 501] on td "Amazon Mktplace Pmts [DOMAIN_NAME][URL] WA" at bounding box center [339, 500] width 110 height 33
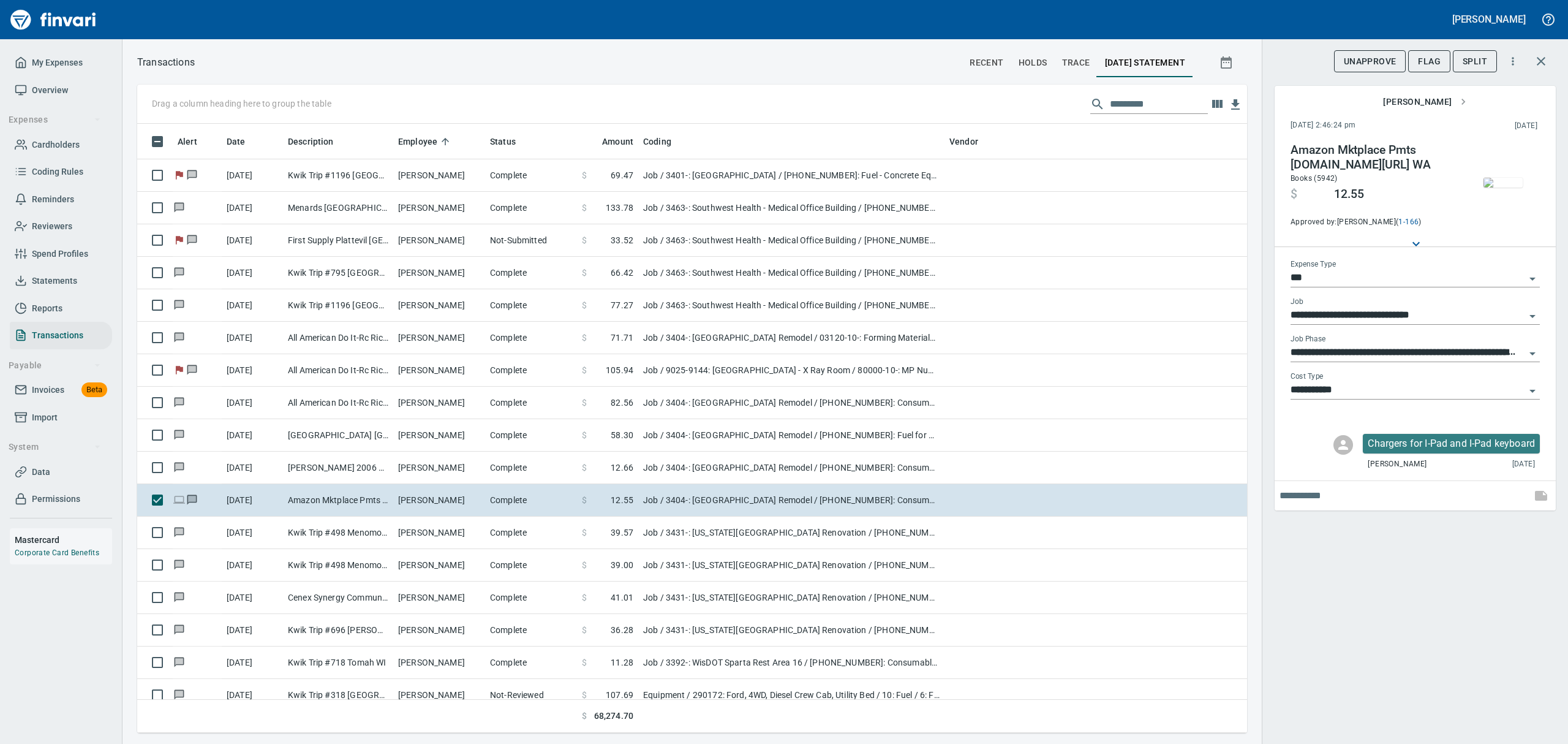
click at [1503, 187] on img "button" at bounding box center [1503, 182] width 39 height 10
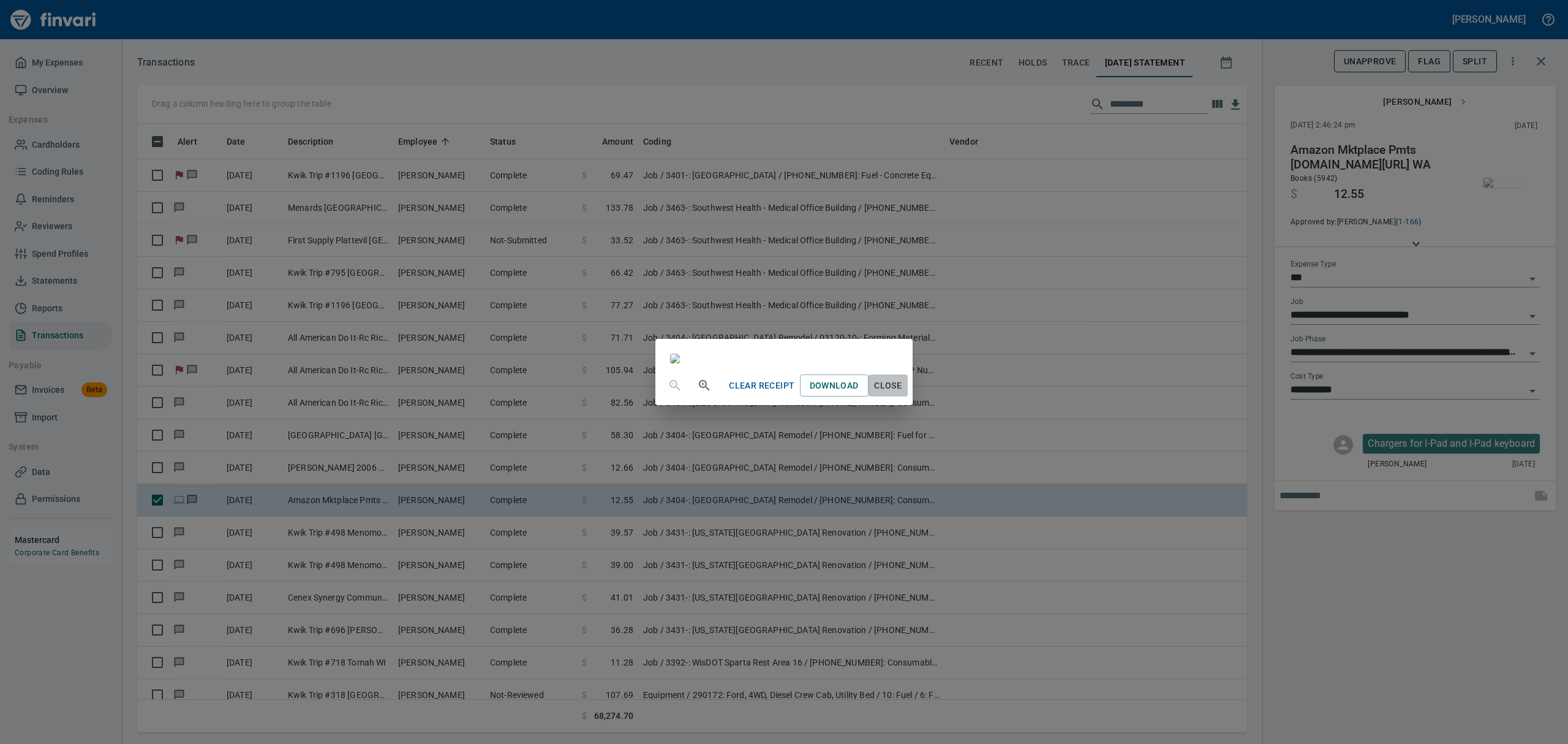
click at [903, 393] on span "Close" at bounding box center [888, 385] width 29 height 15
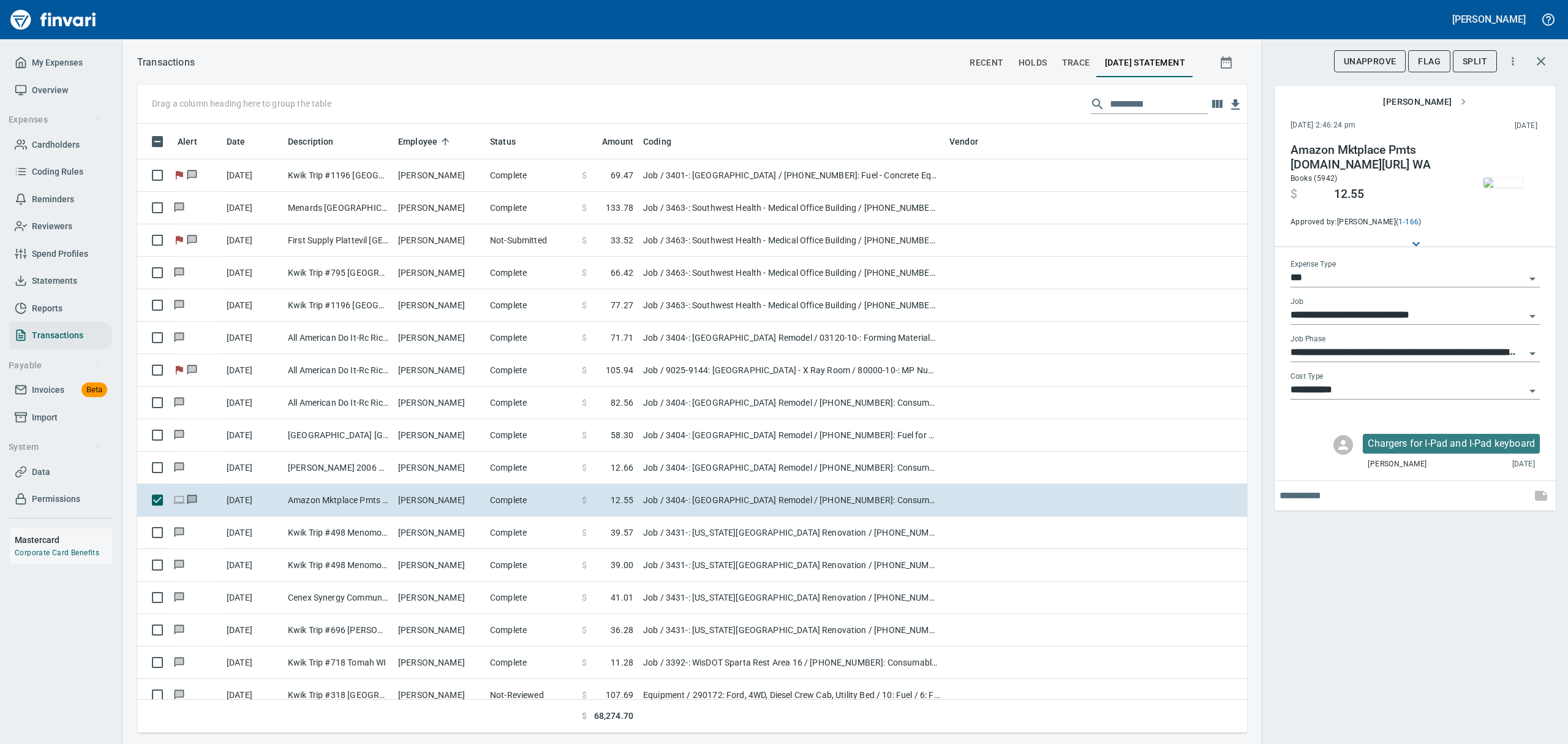
click at [1532, 393] on icon "Open" at bounding box center [1532, 391] width 6 height 3
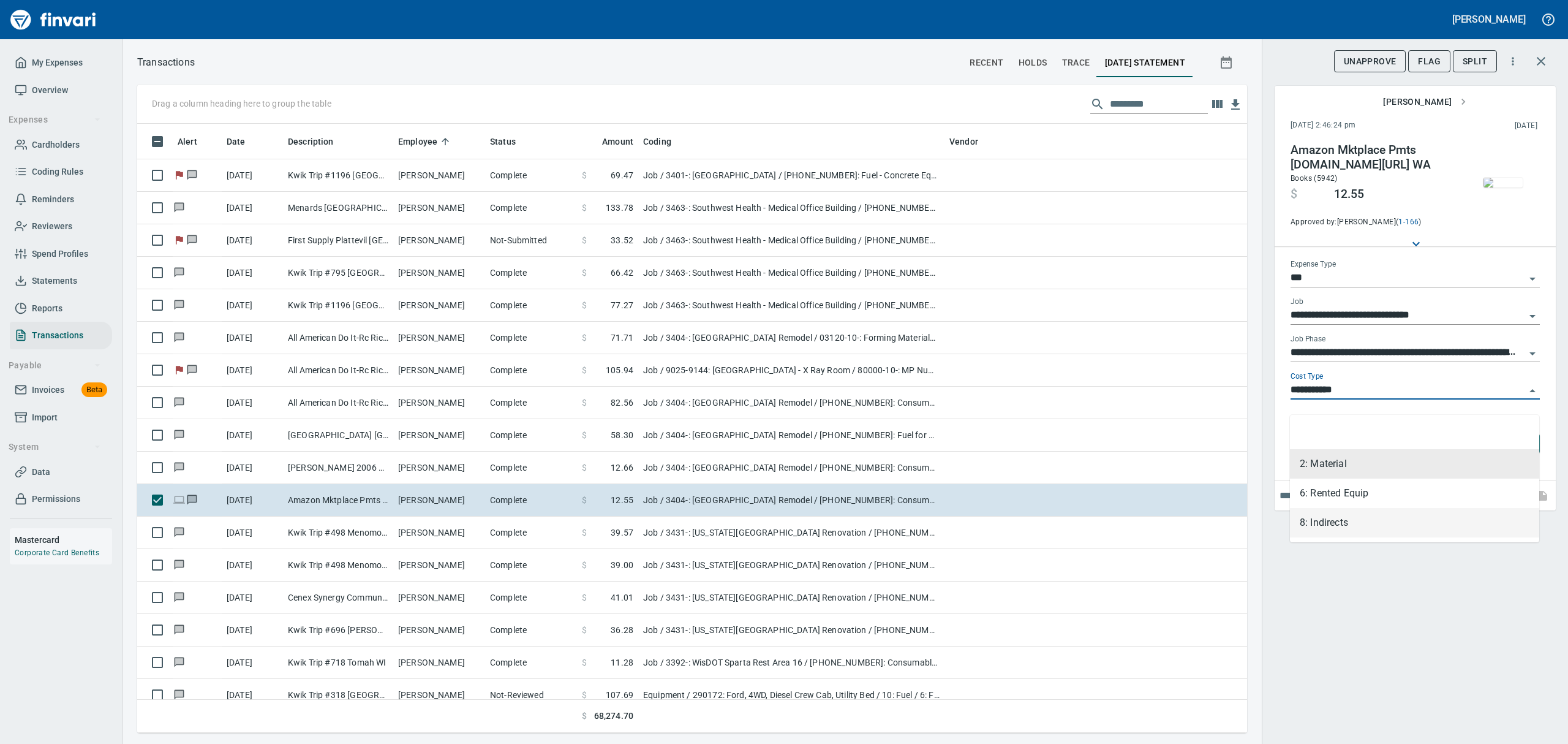
click at [1309, 526] on li "8: Indirects" at bounding box center [1414, 522] width 249 height 29
type input "**********"
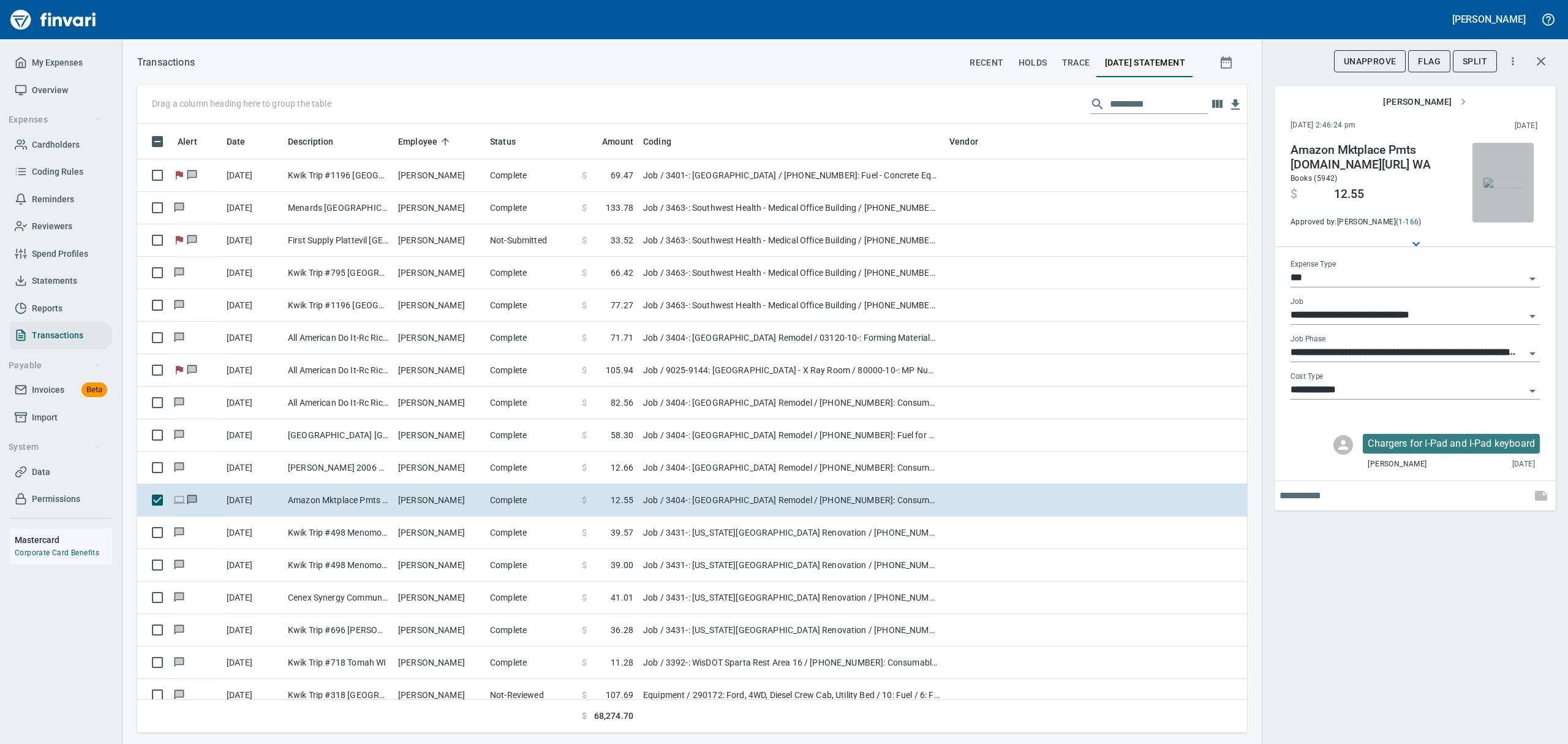
click at [1504, 180] on img "button" at bounding box center [1503, 182] width 39 height 10
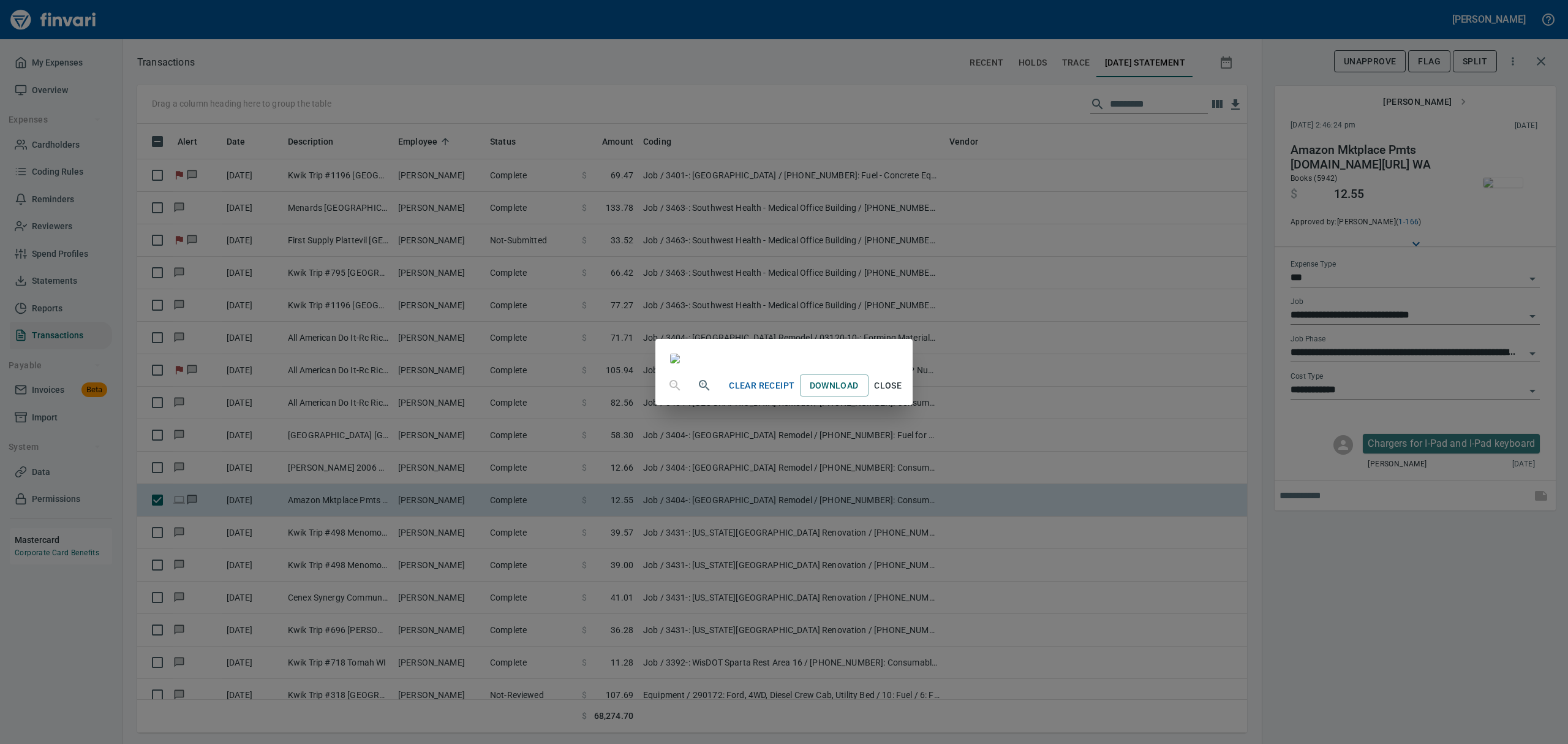
click at [903, 393] on span "Close" at bounding box center [888, 385] width 29 height 15
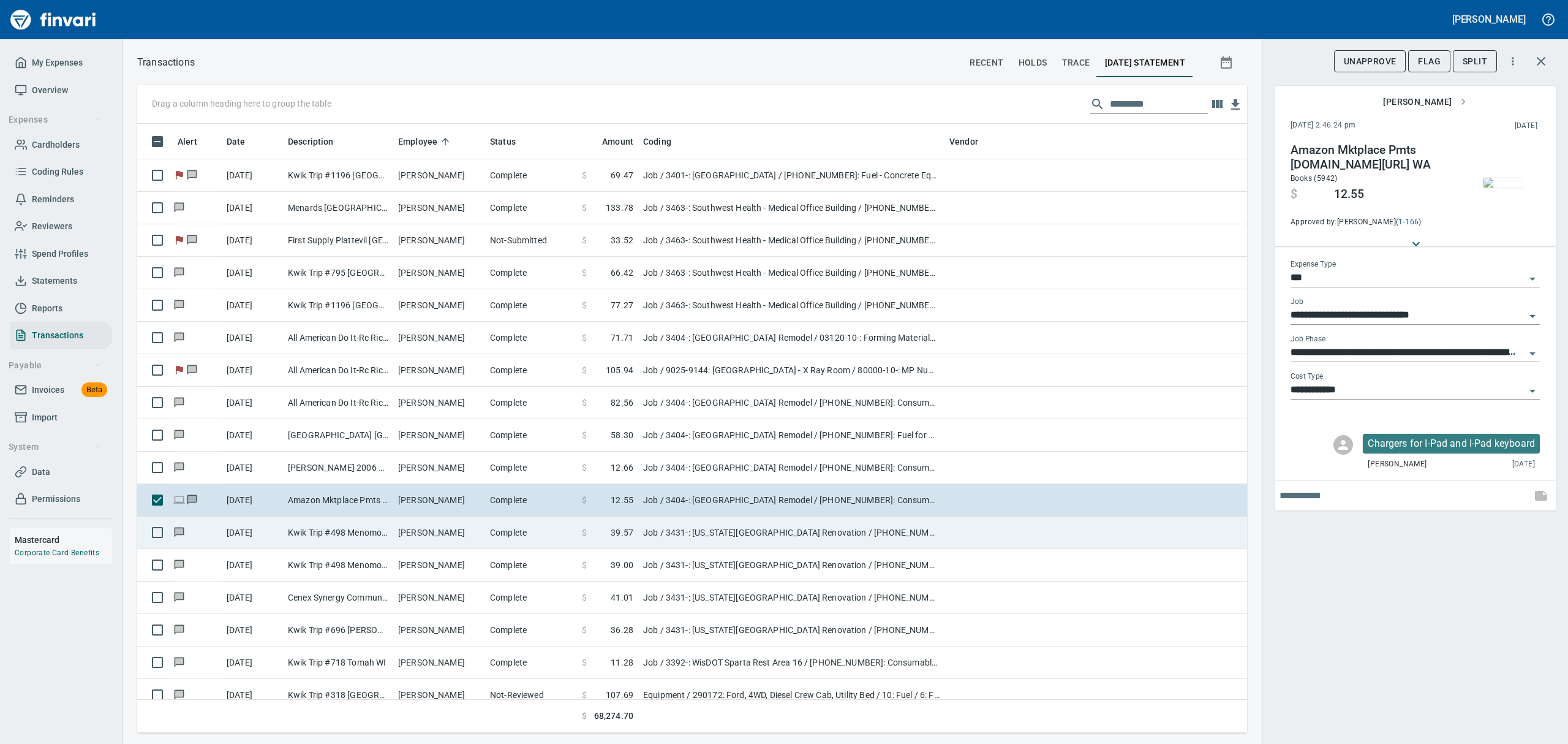
click at [374, 535] on td "Kwik Trip #498 Menomonie [GEOGRAPHIC_DATA]" at bounding box center [339, 533] width 110 height 33
type input "**********"
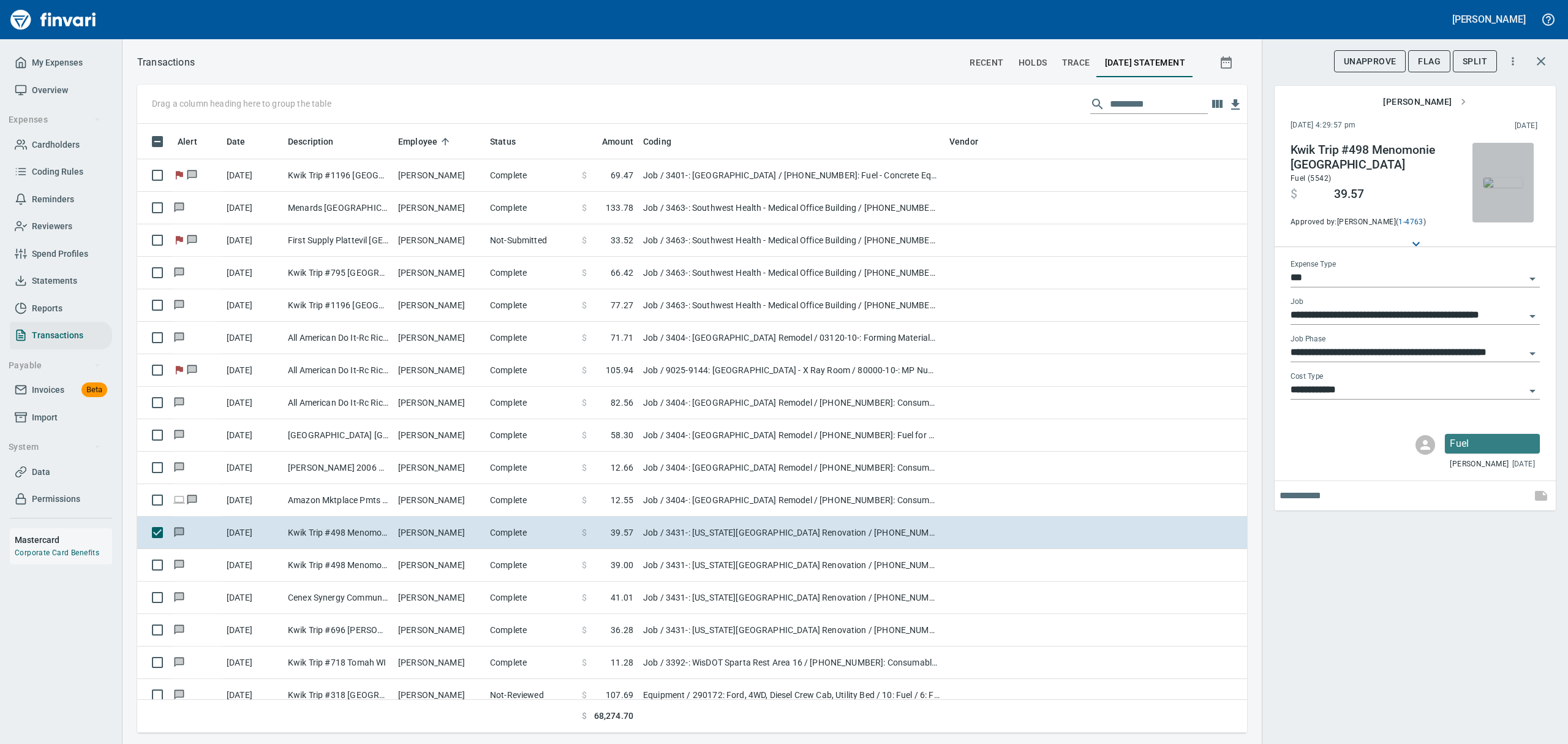
click at [1499, 187] on img "button" at bounding box center [1503, 182] width 39 height 10
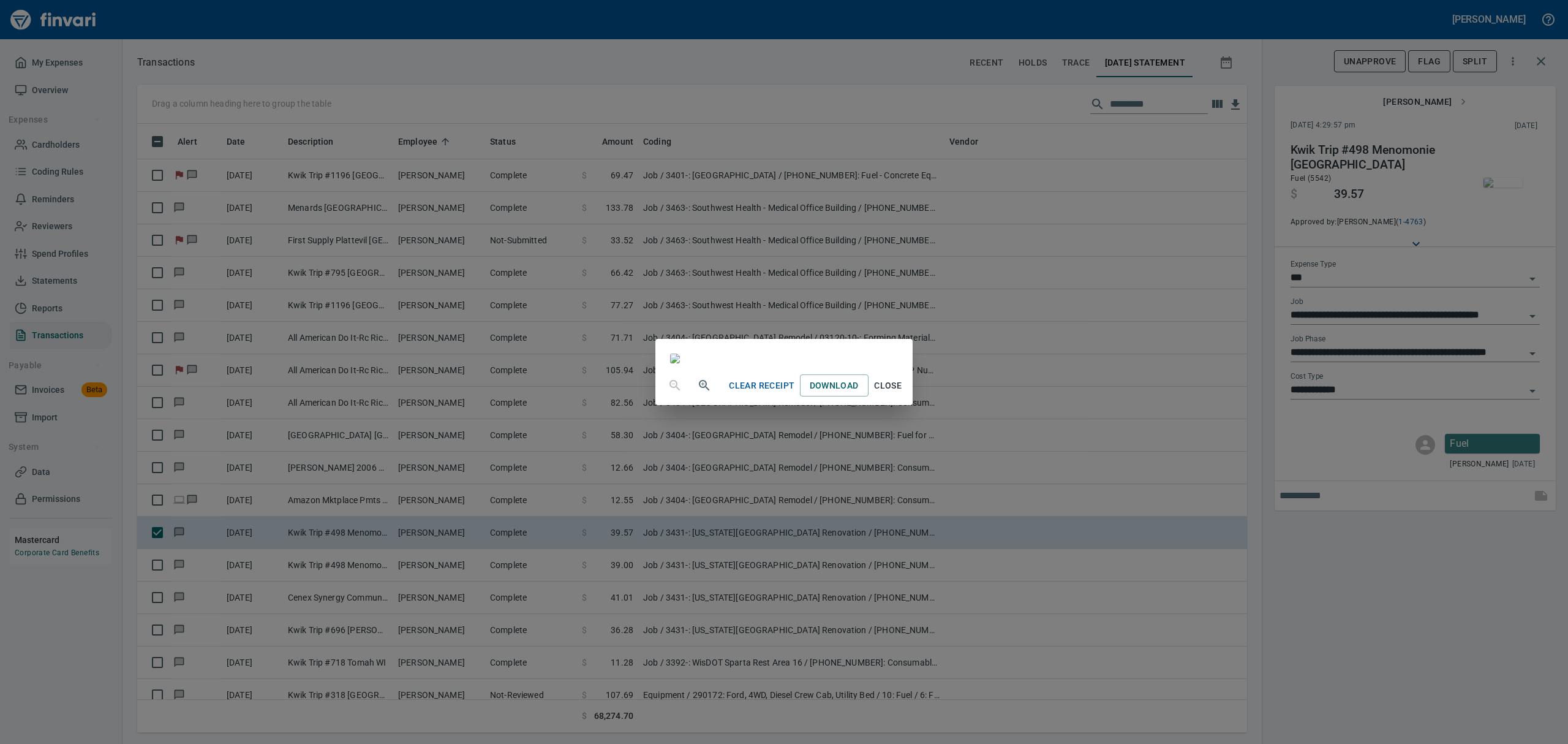
click at [903, 393] on span "Close" at bounding box center [888, 385] width 29 height 15
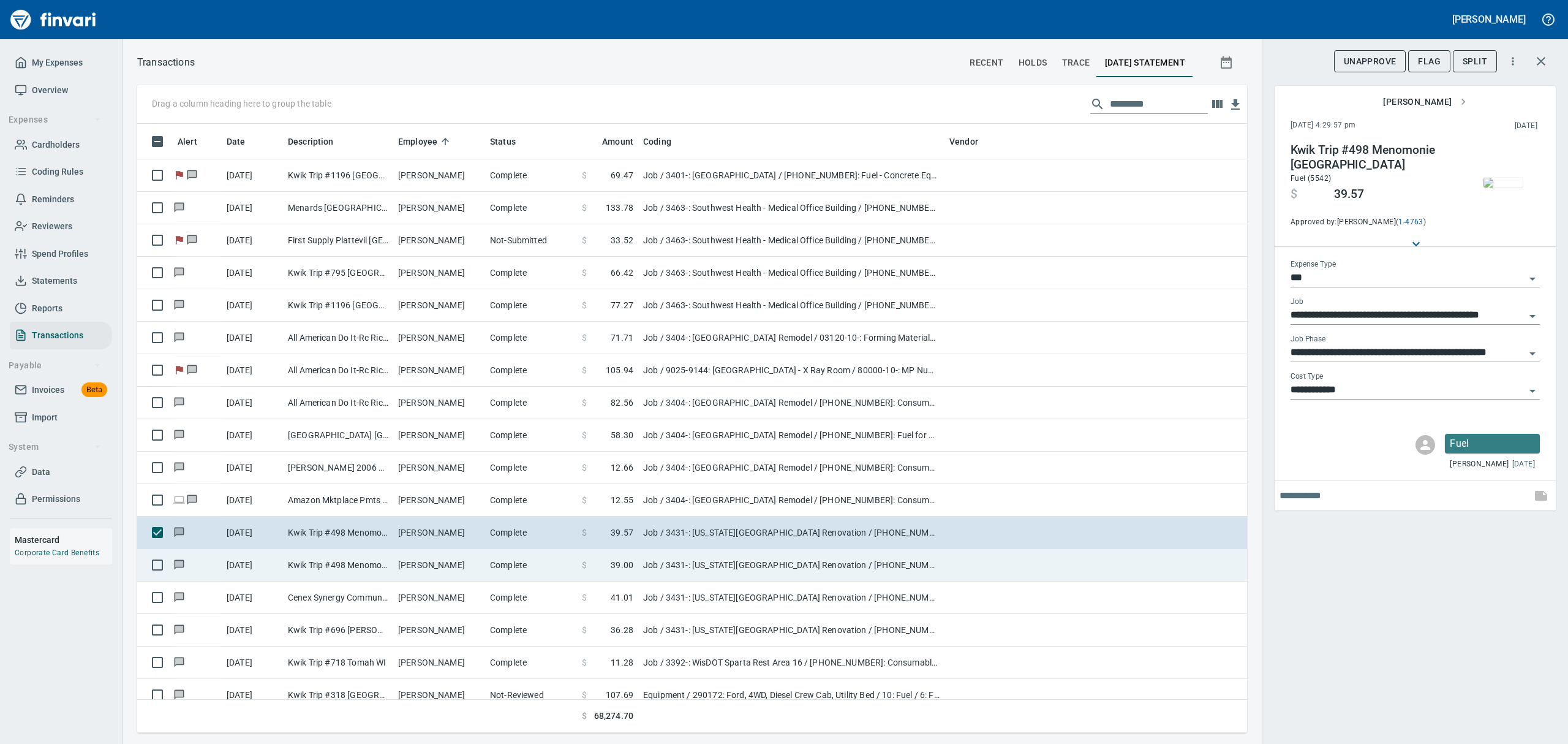
click at [276, 565] on td "[DATE]" at bounding box center [252, 565] width 61 height 33
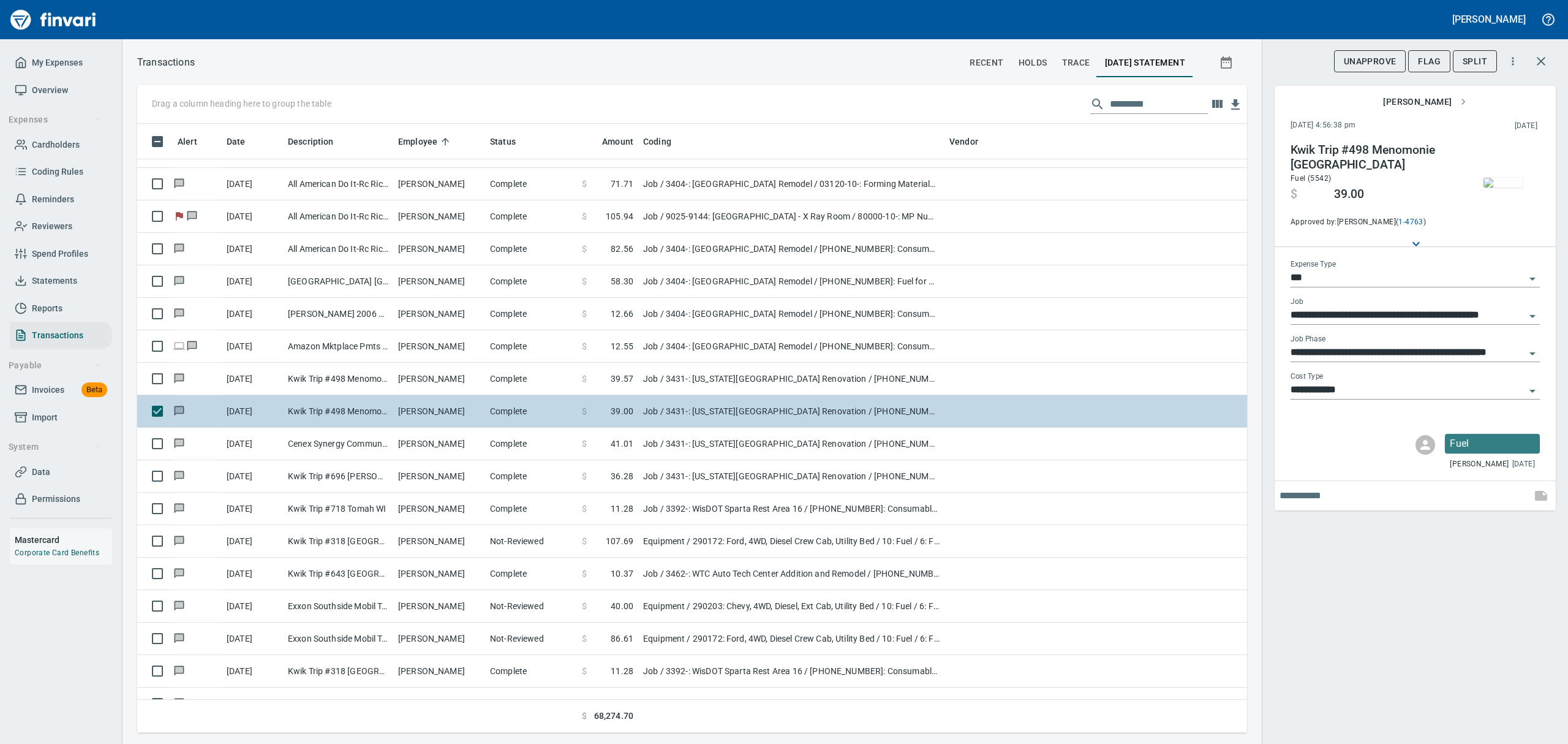
scroll to position [5226, 0]
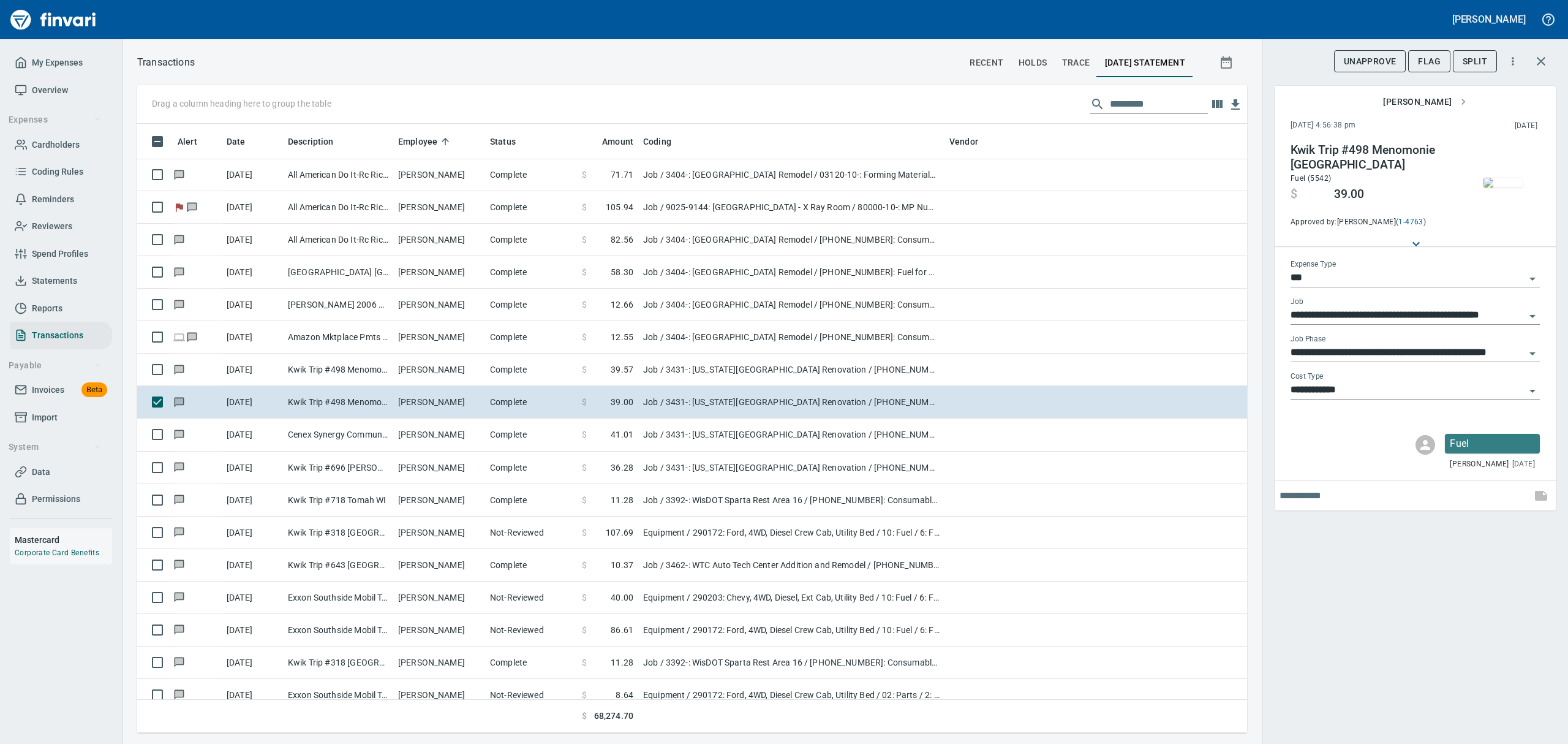
click at [1497, 177] on img "button" at bounding box center [1503, 182] width 39 height 10
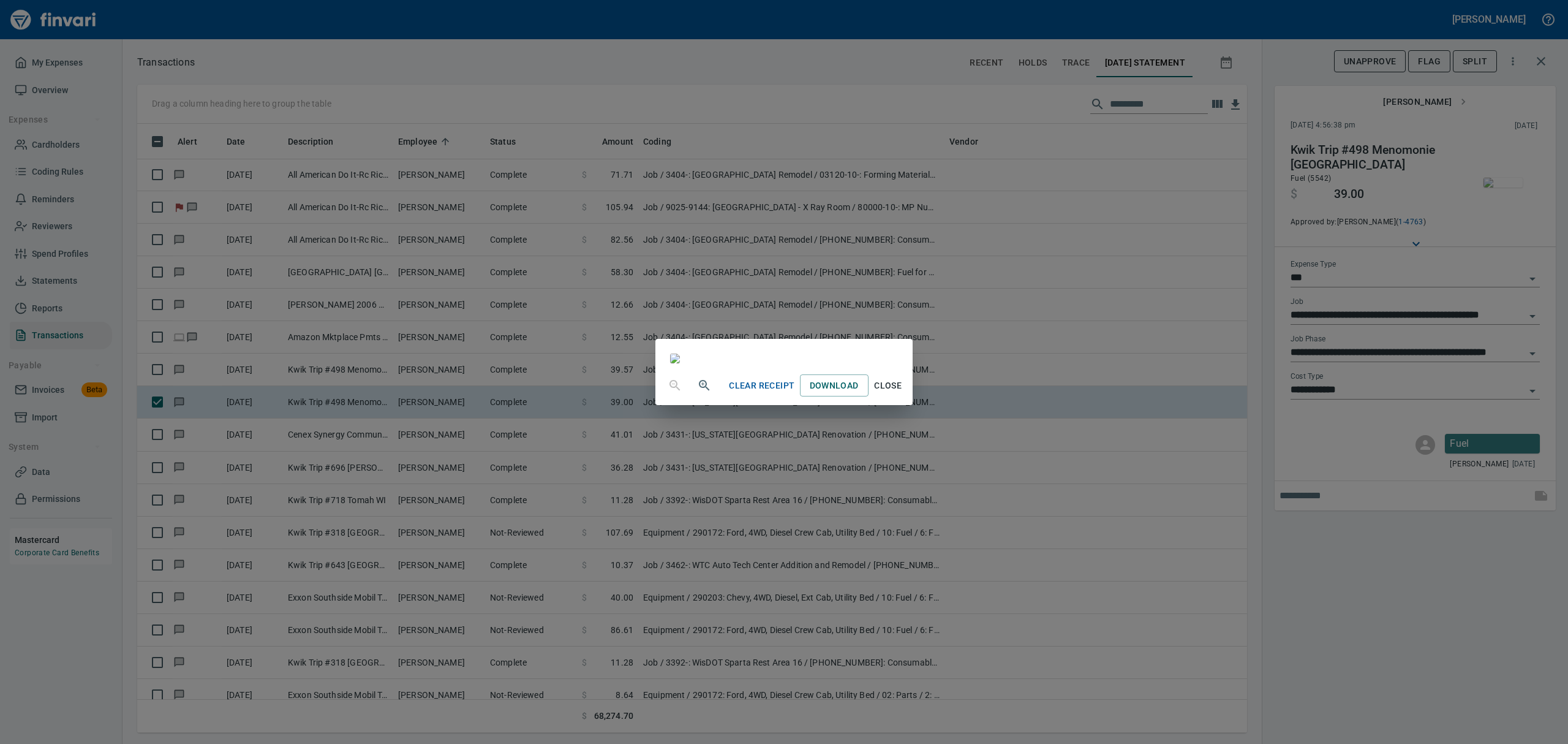
click at [903, 393] on span "Close" at bounding box center [888, 385] width 29 height 15
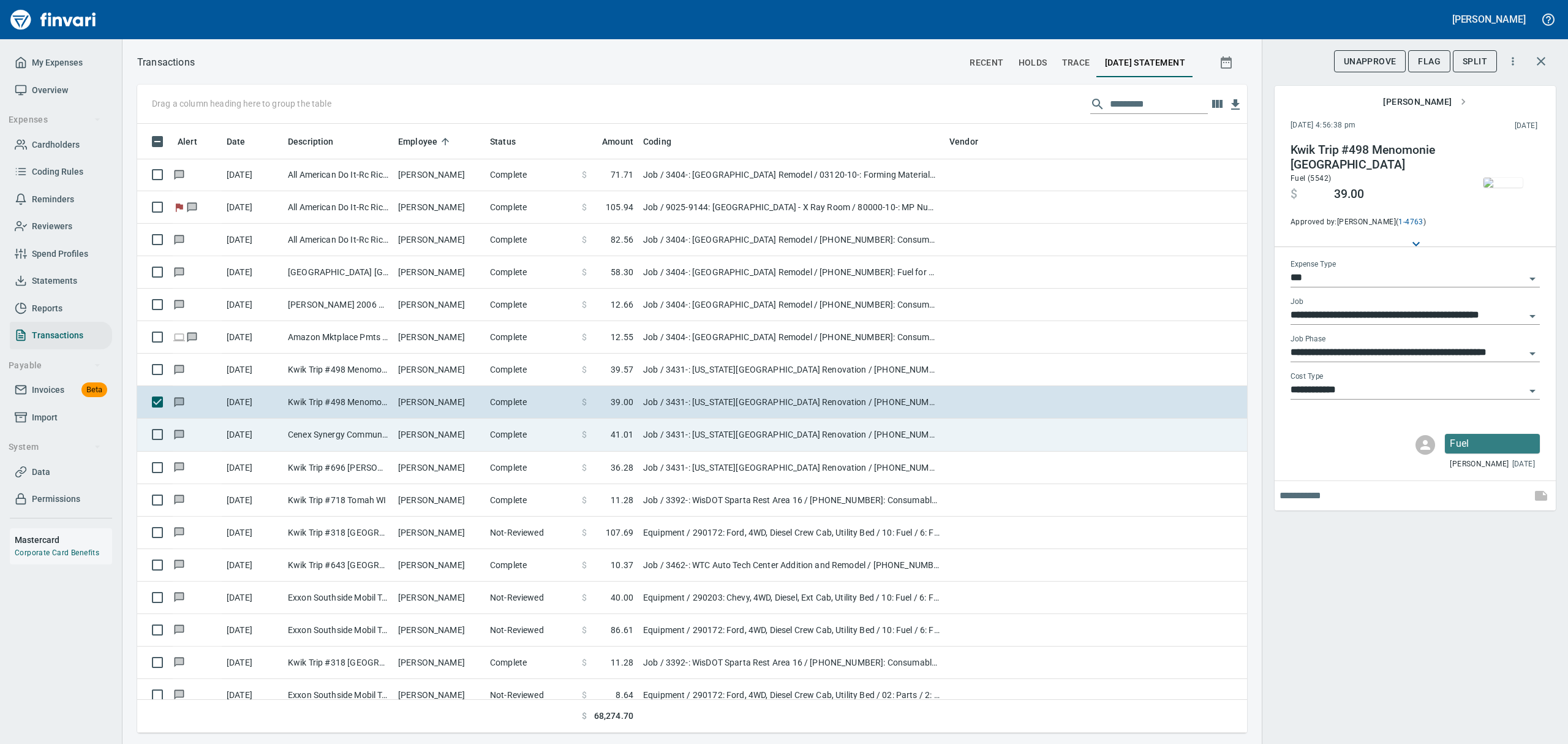
click at [400, 432] on td "[PERSON_NAME]" at bounding box center [439, 434] width 92 height 33
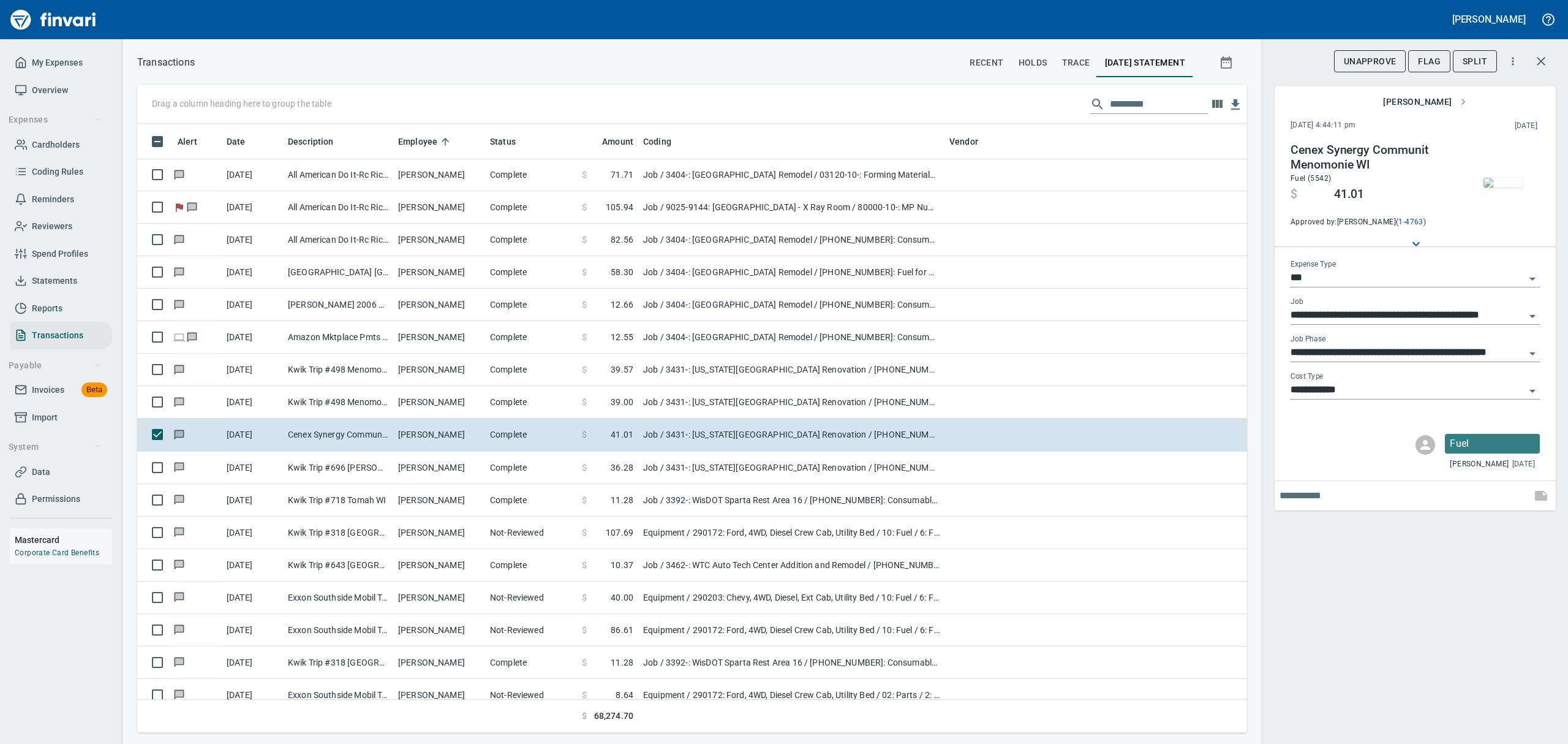
click at [1497, 177] on img "button" at bounding box center [1503, 182] width 39 height 10
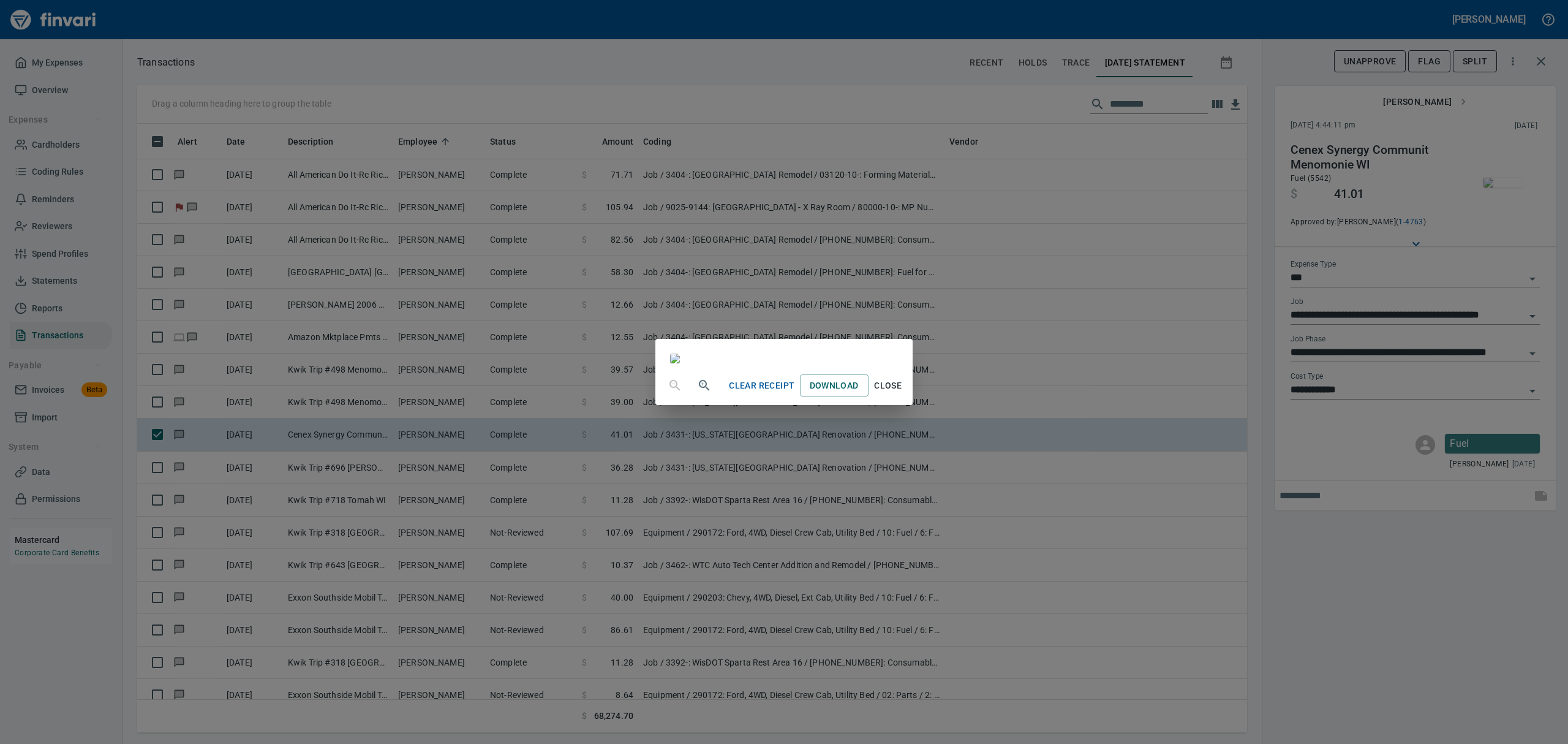
click at [903, 393] on span "Close" at bounding box center [888, 385] width 29 height 15
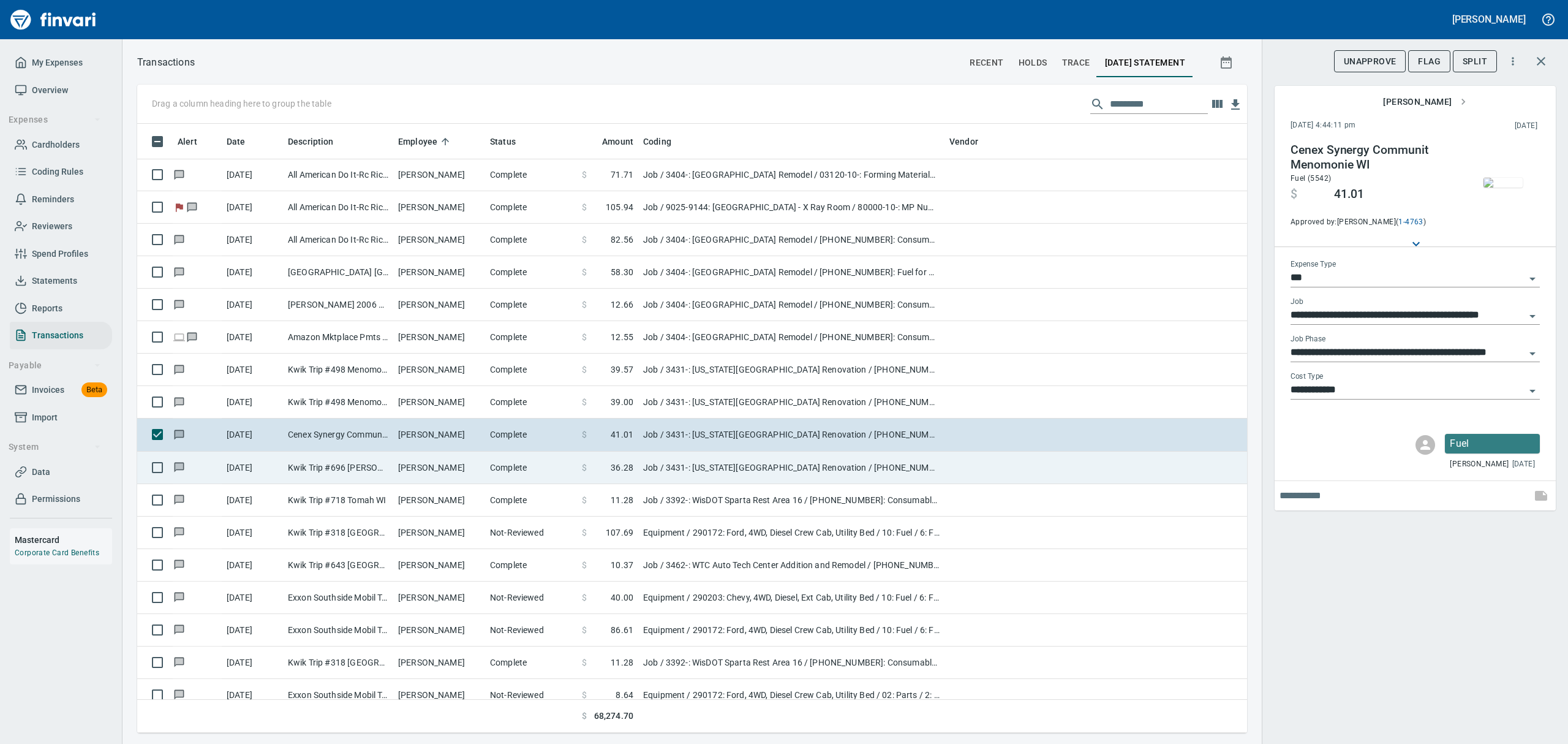
click at [382, 474] on td "Kwik Trip #696 [PERSON_NAME] [GEOGRAPHIC_DATA]" at bounding box center [339, 467] width 110 height 33
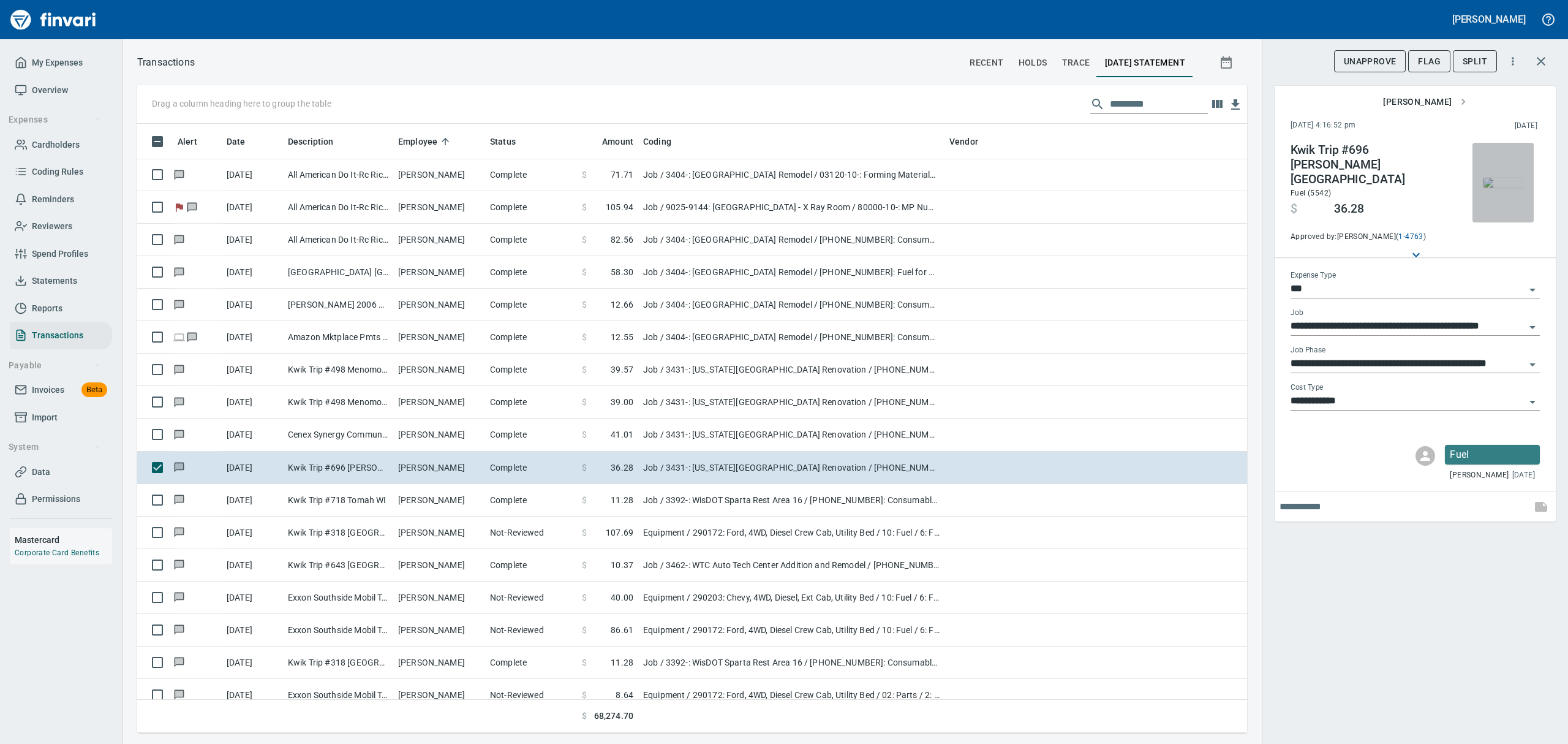
click at [1511, 187] on img "button" at bounding box center [1503, 182] width 39 height 10
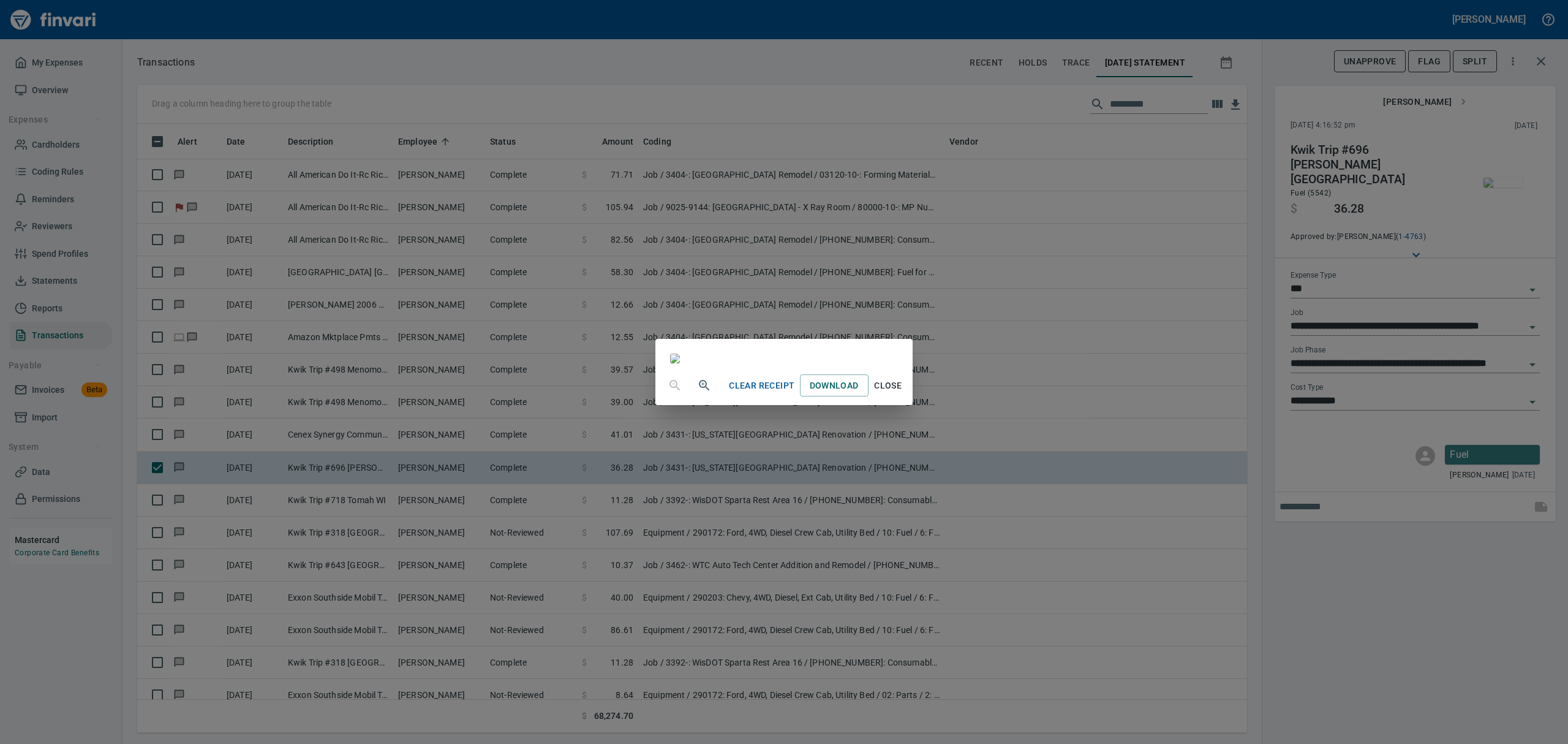
click at [903, 393] on span "Close" at bounding box center [888, 385] width 29 height 15
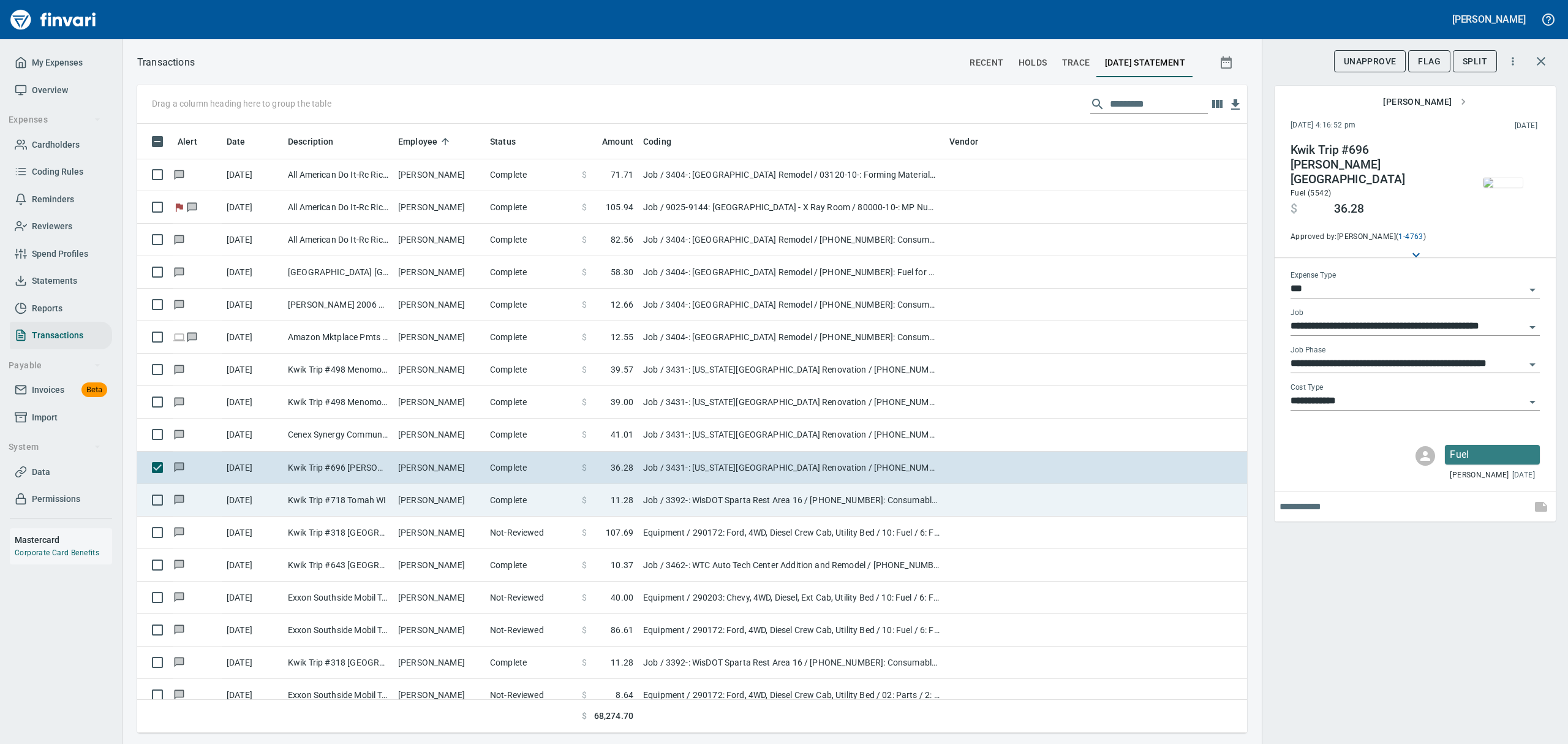
click at [426, 505] on td "[PERSON_NAME]" at bounding box center [439, 500] width 92 height 33
type input "**********"
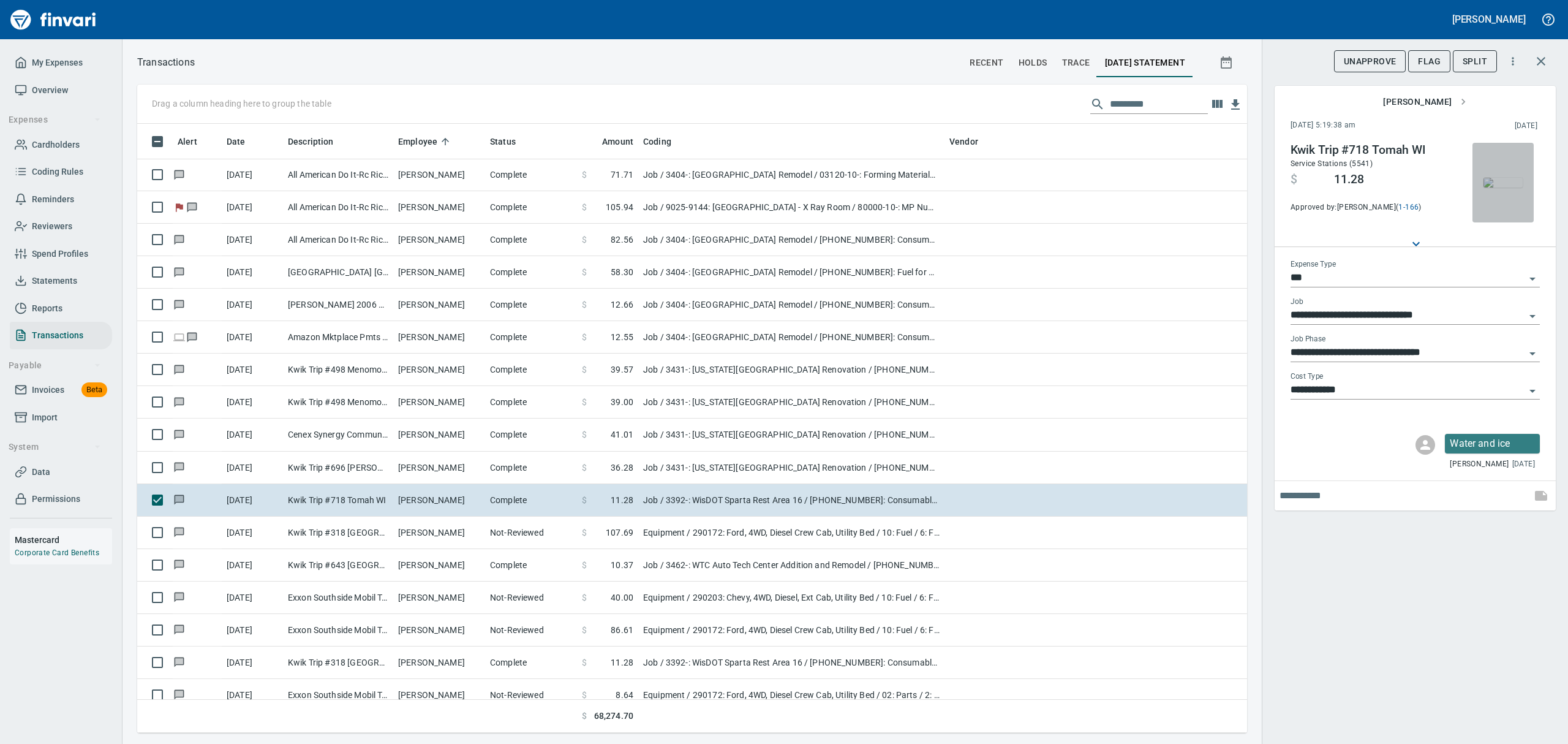
click at [1512, 185] on img "button" at bounding box center [1503, 182] width 39 height 10
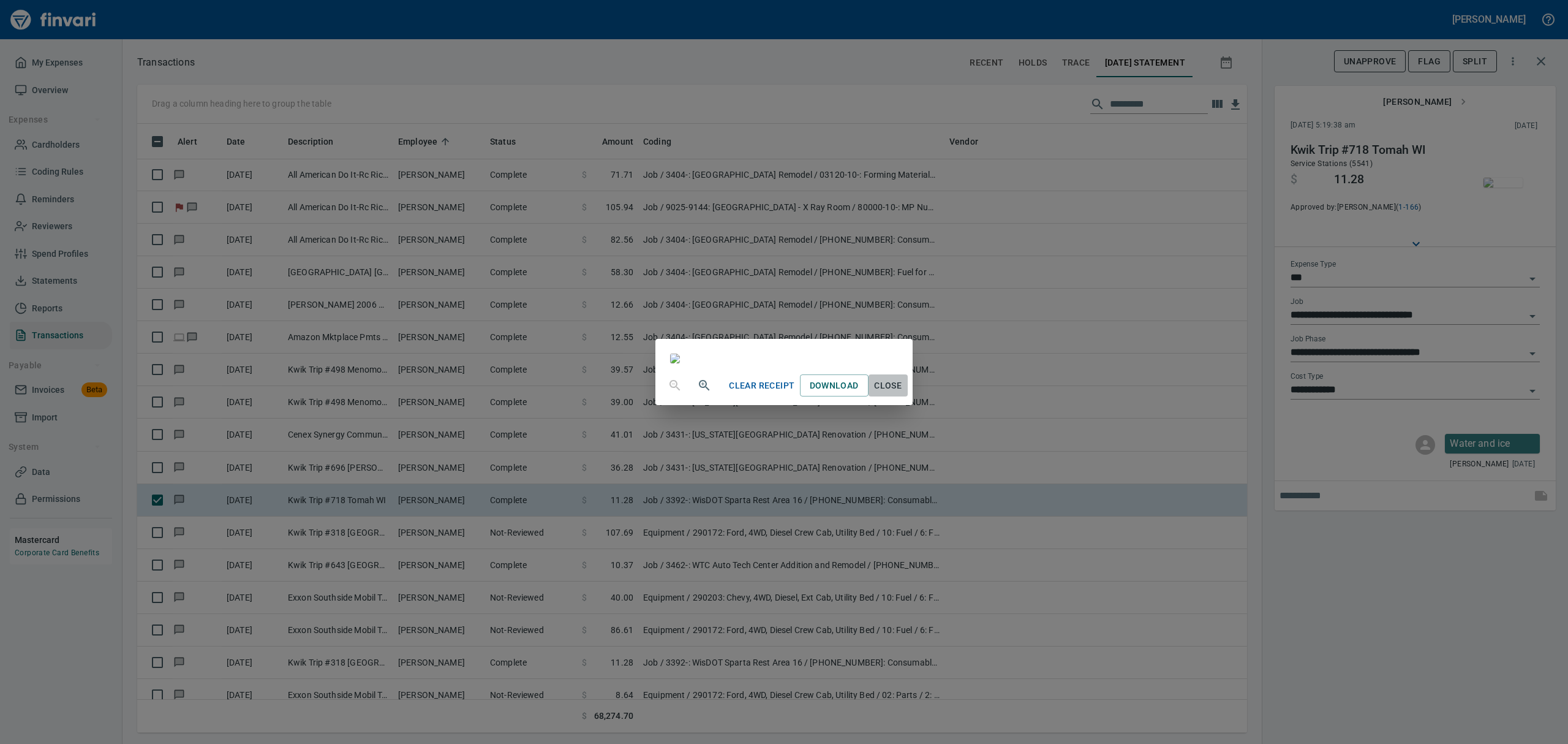
click at [903, 393] on span "Close" at bounding box center [888, 385] width 29 height 15
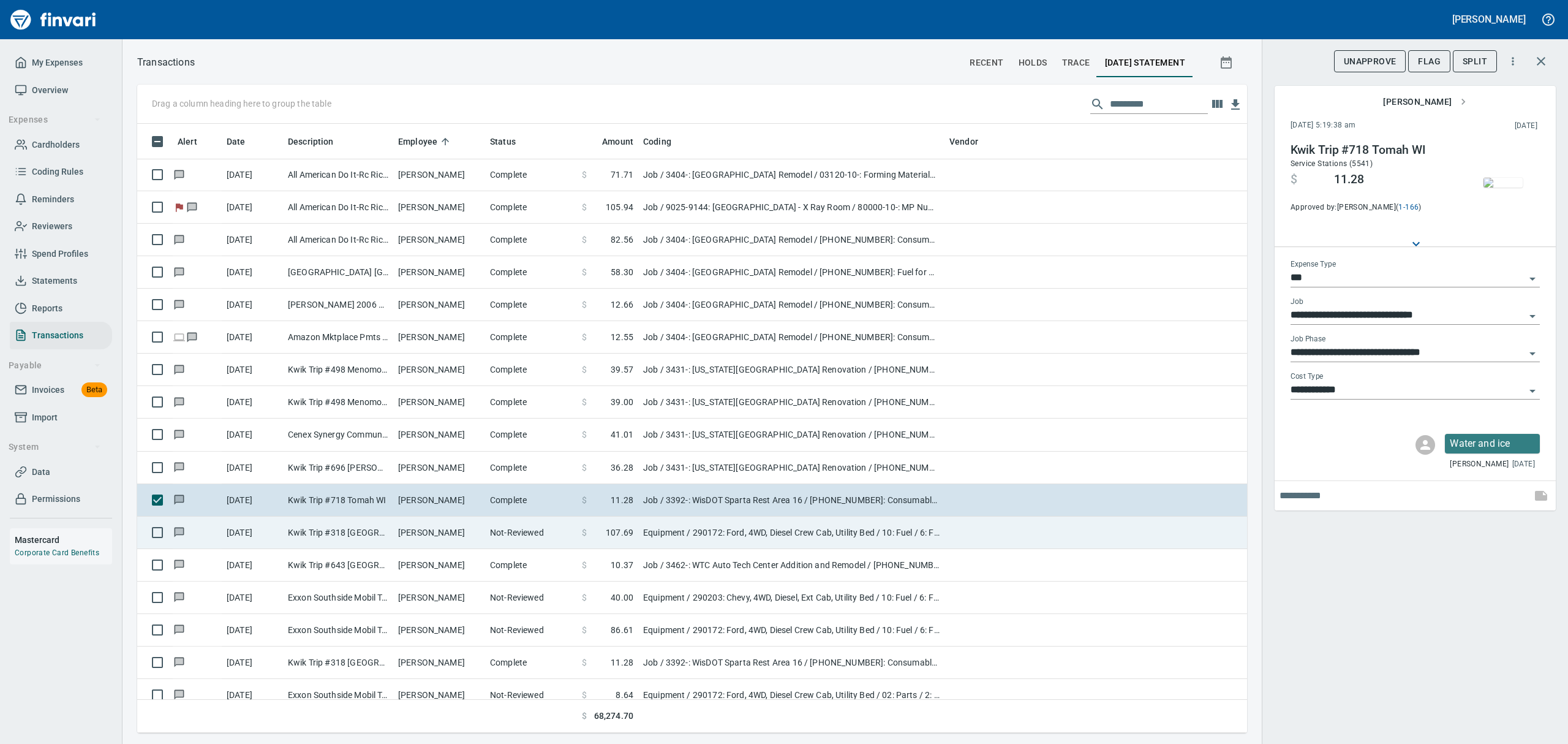
click at [371, 529] on td "Kwik Trip #318 [GEOGRAPHIC_DATA] WI" at bounding box center [339, 533] width 110 height 33
type input "*********"
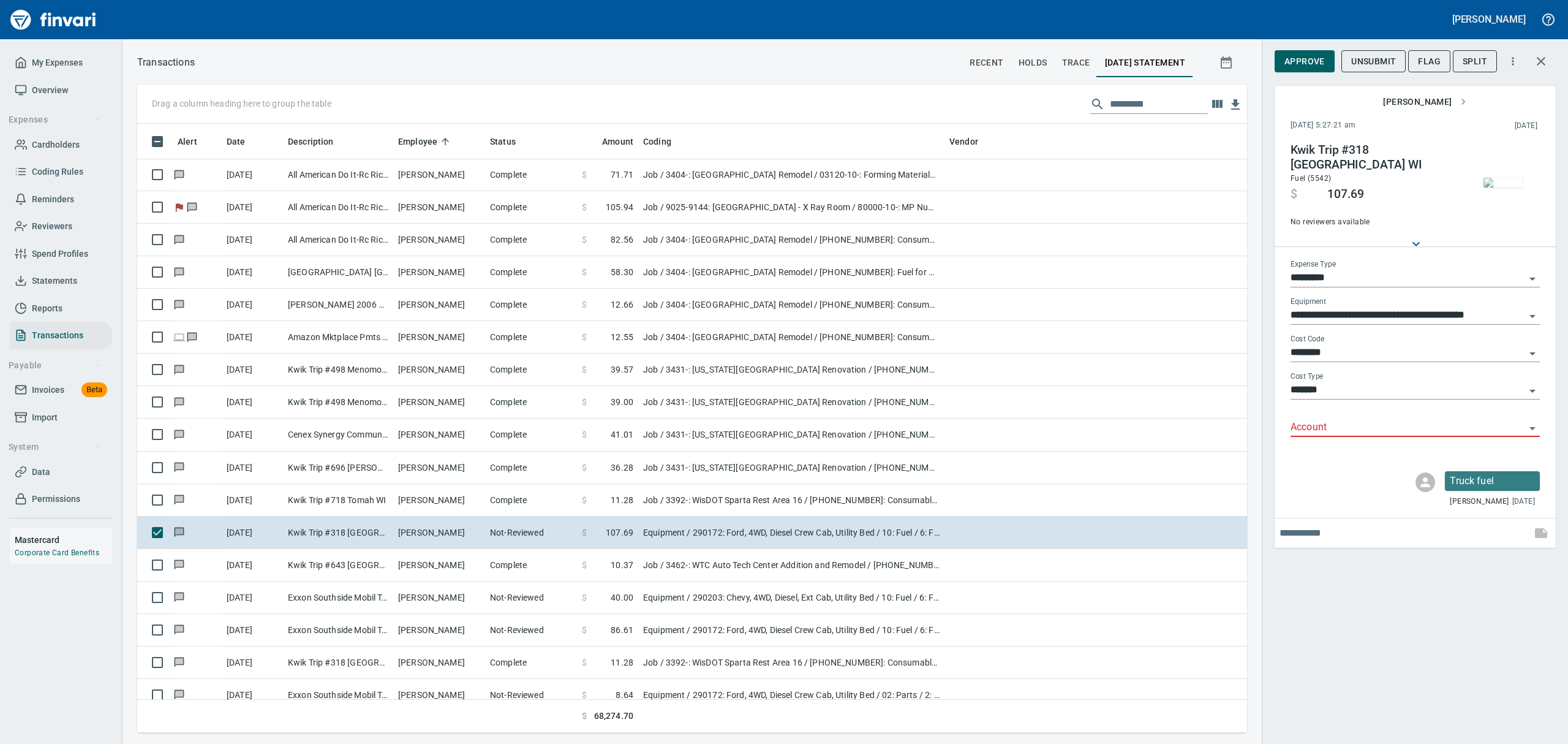
click at [1506, 177] on img "button" at bounding box center [1503, 182] width 39 height 10
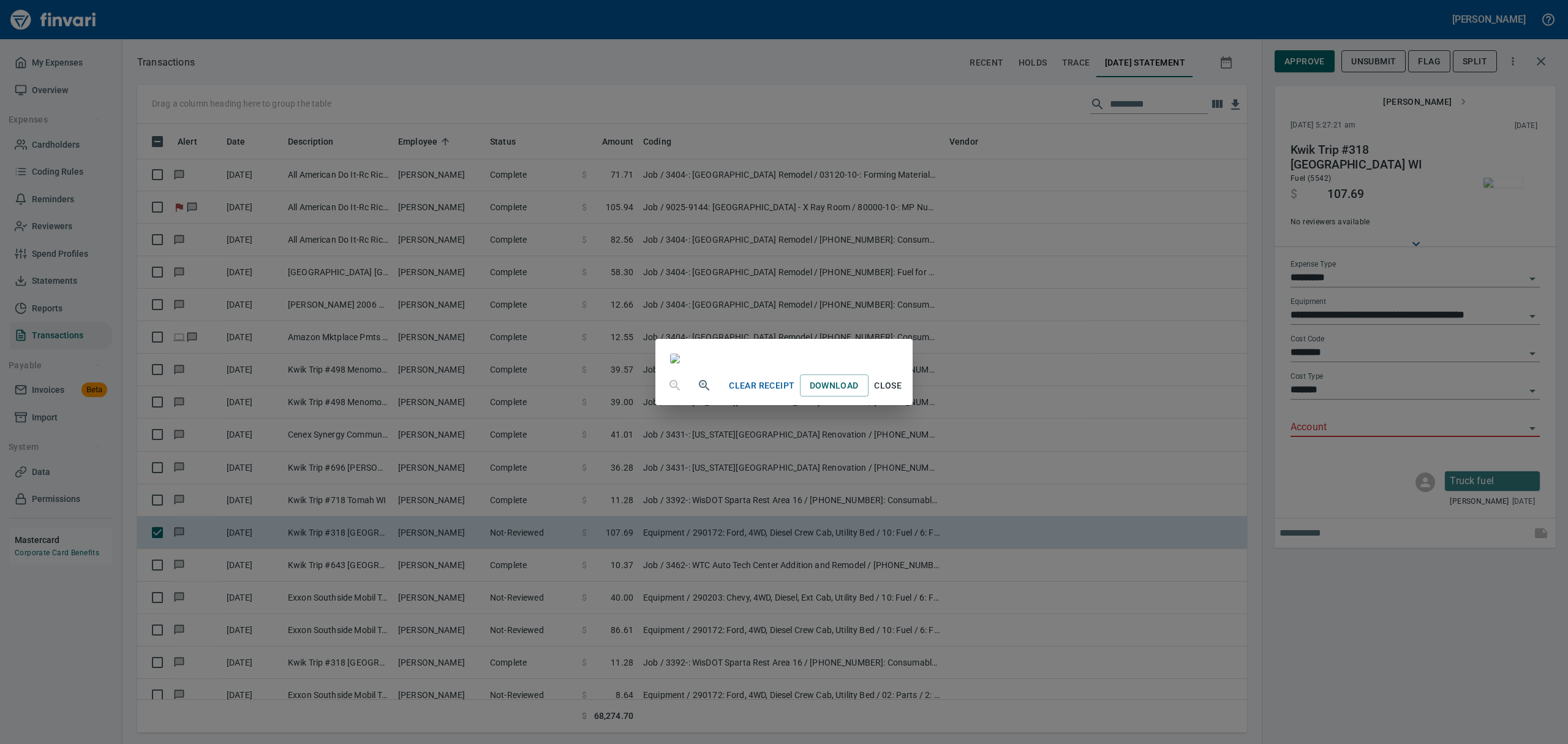
click at [903, 393] on span "Close" at bounding box center [888, 385] width 29 height 15
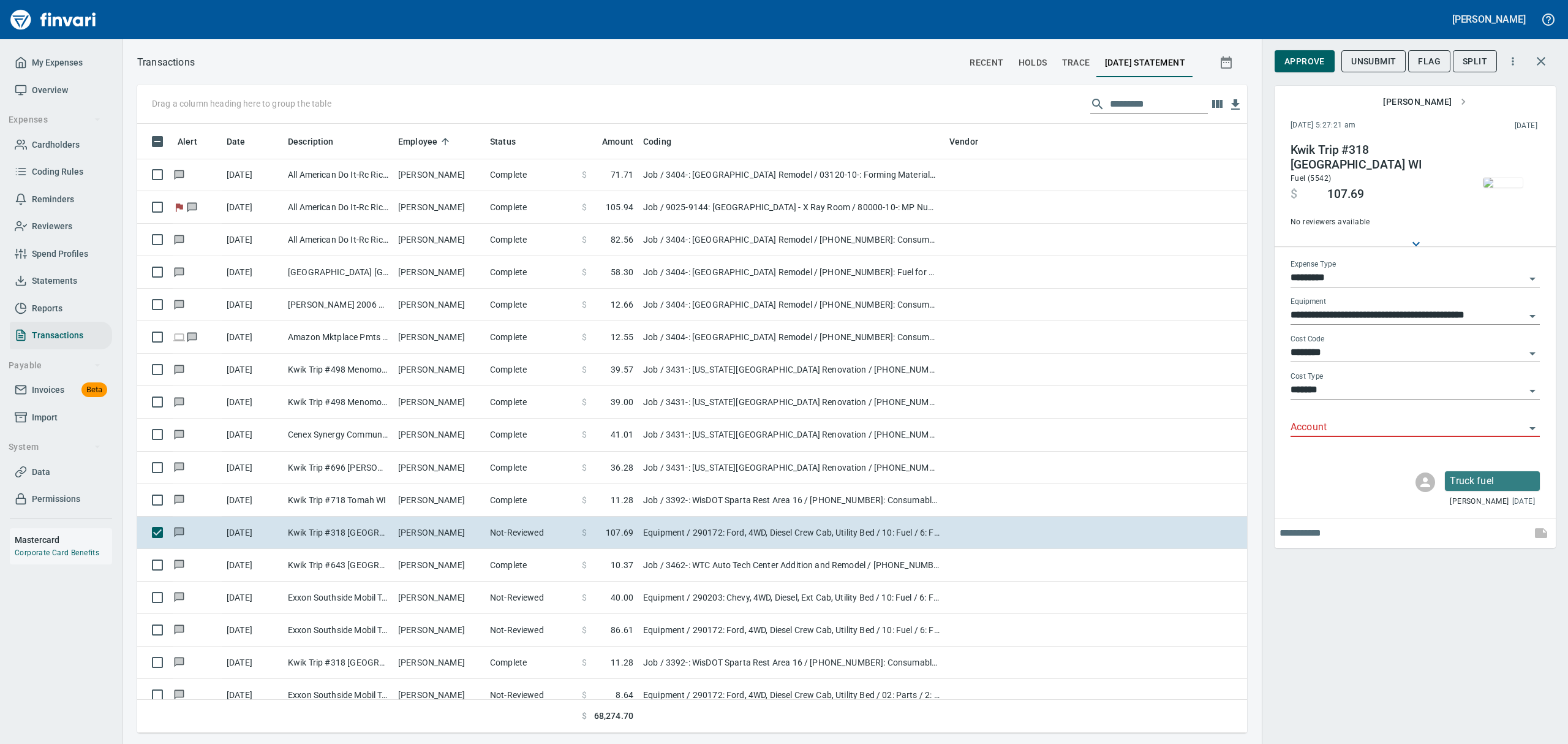
click at [1532, 426] on icon "Open" at bounding box center [1532, 428] width 15 height 15
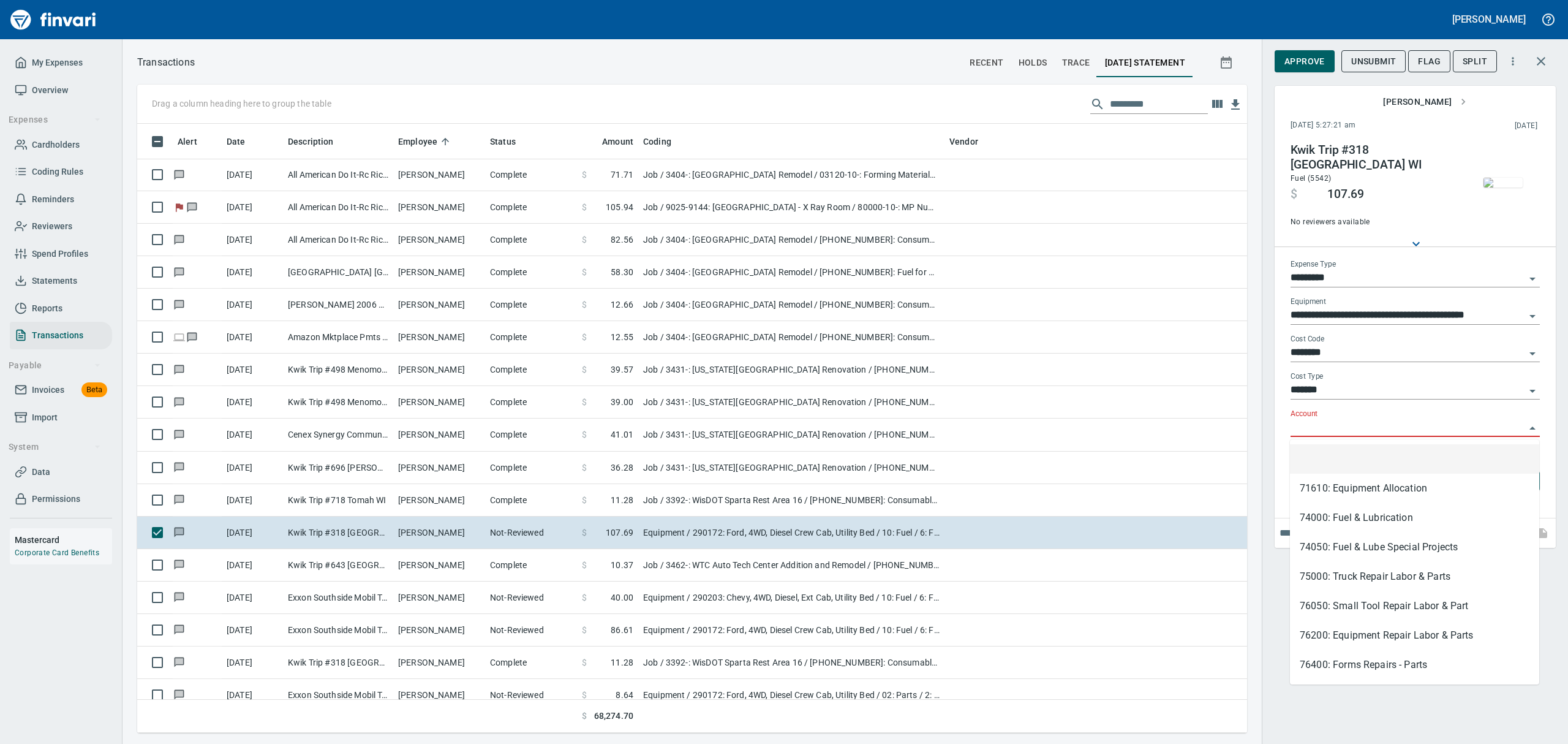
scroll to position [595, 1082]
click at [1313, 522] on li "74000: Fuel & Lubrication" at bounding box center [1414, 517] width 249 height 29
type input "**********"
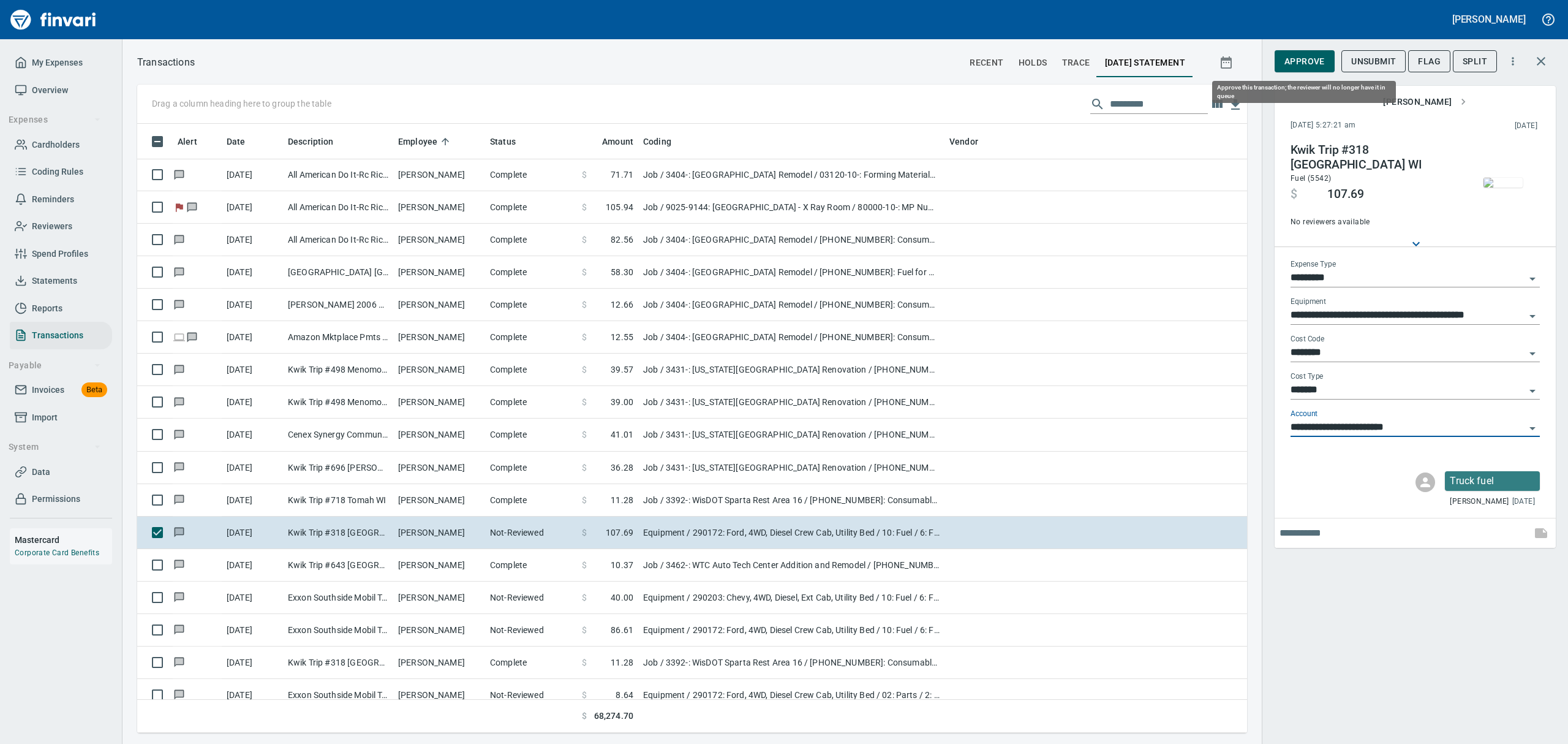
click at [1311, 64] on span "Approve" at bounding box center [1305, 61] width 40 height 15
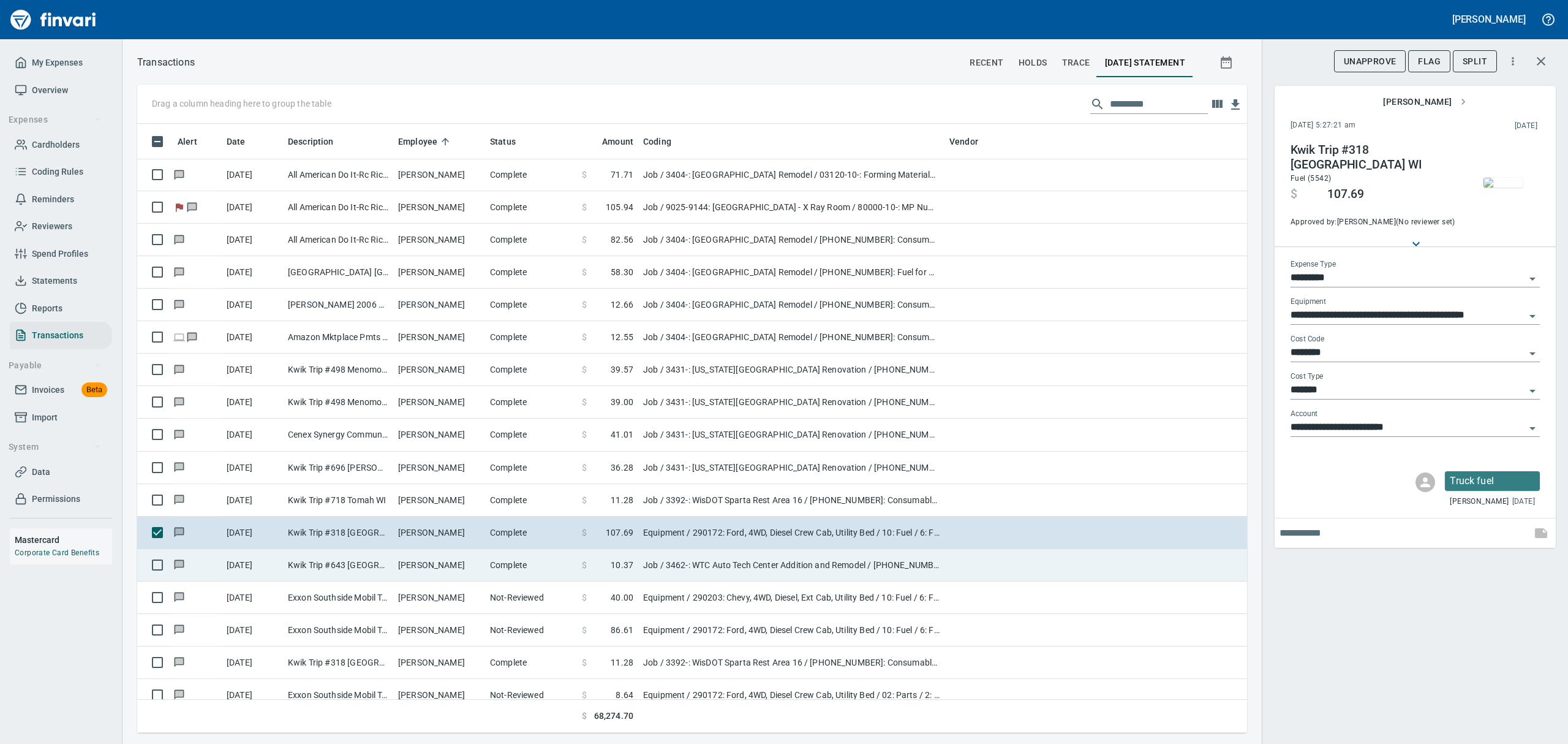
click at [271, 560] on td "[DATE]" at bounding box center [252, 565] width 61 height 33
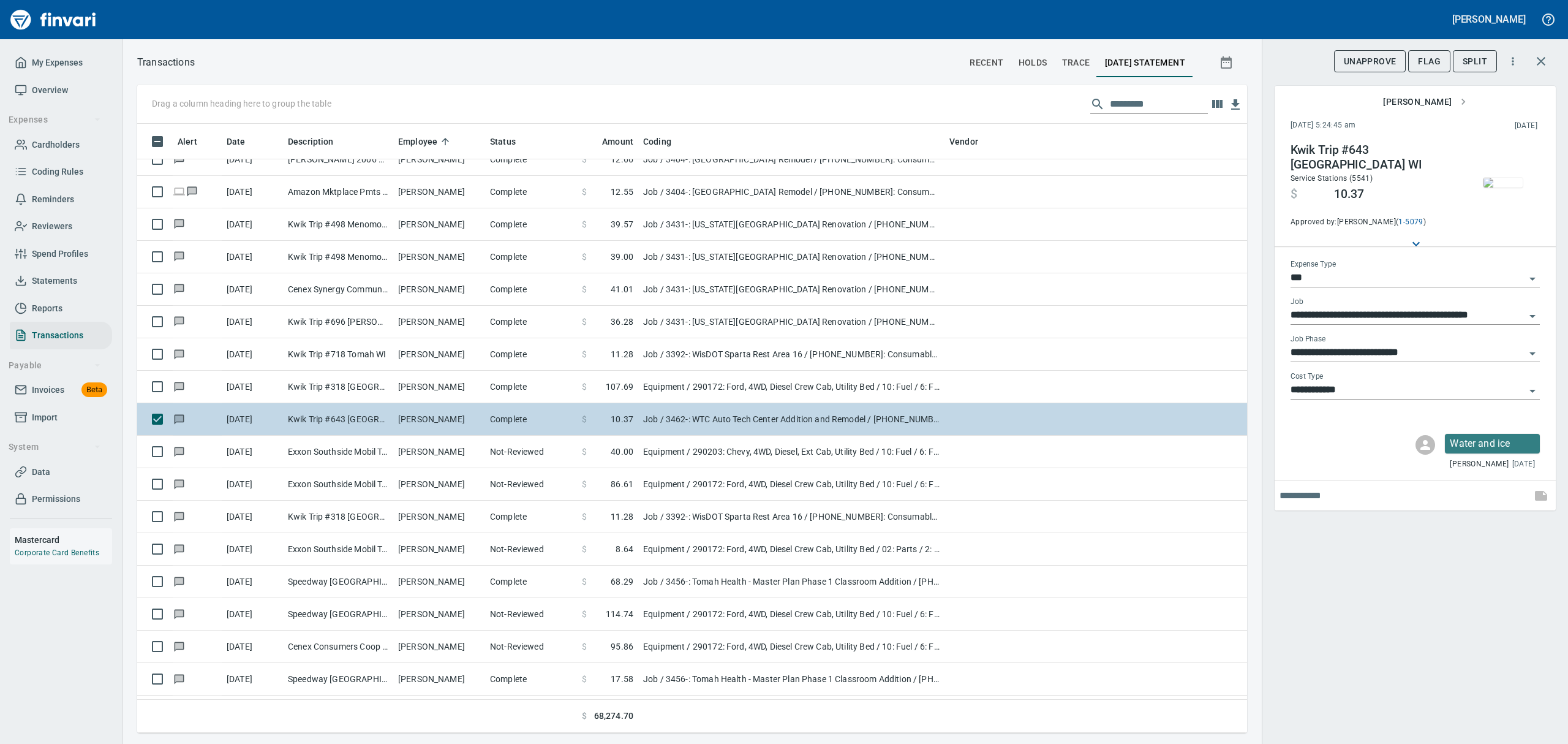
scroll to position [5390, 0]
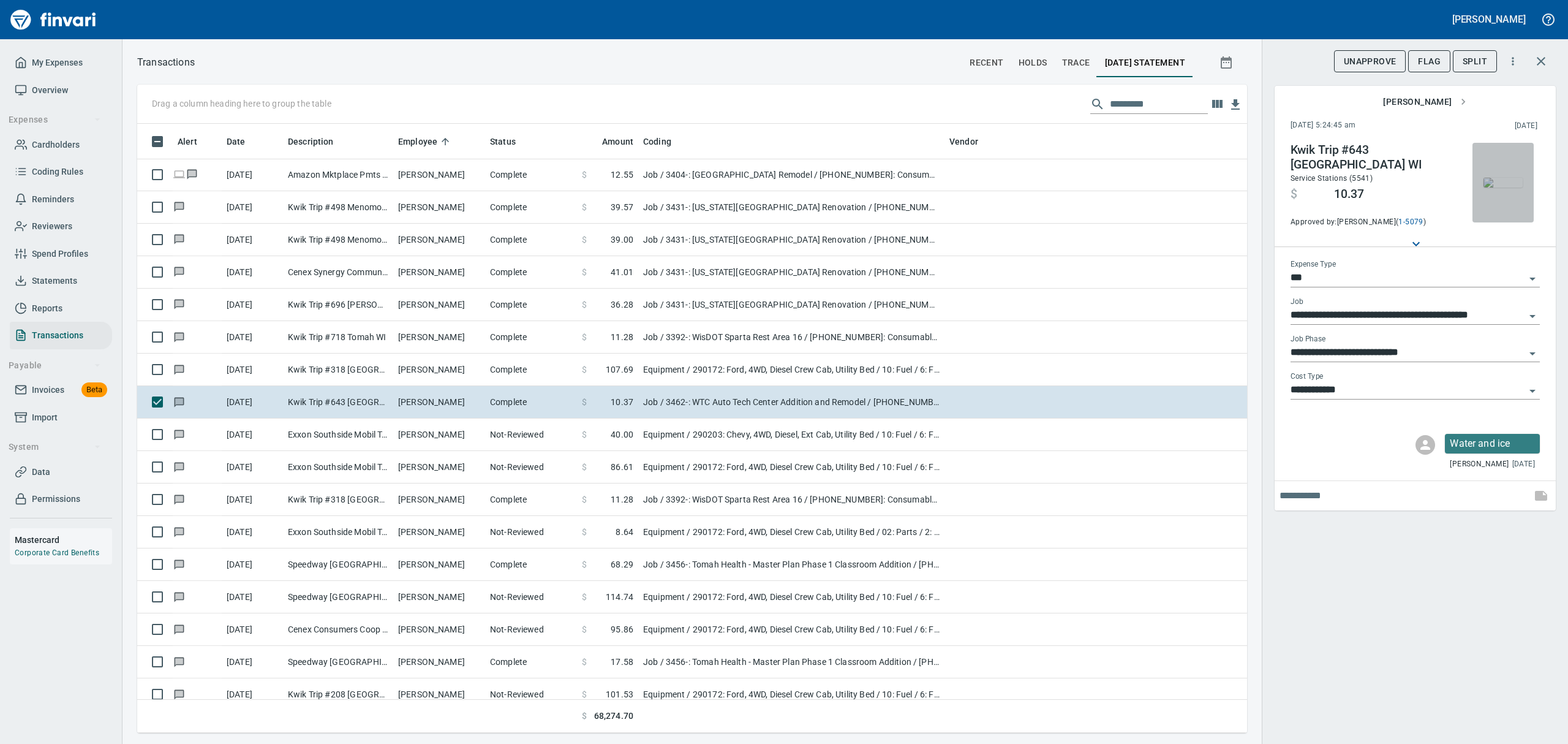
click at [1492, 180] on img "button" at bounding box center [1503, 182] width 39 height 10
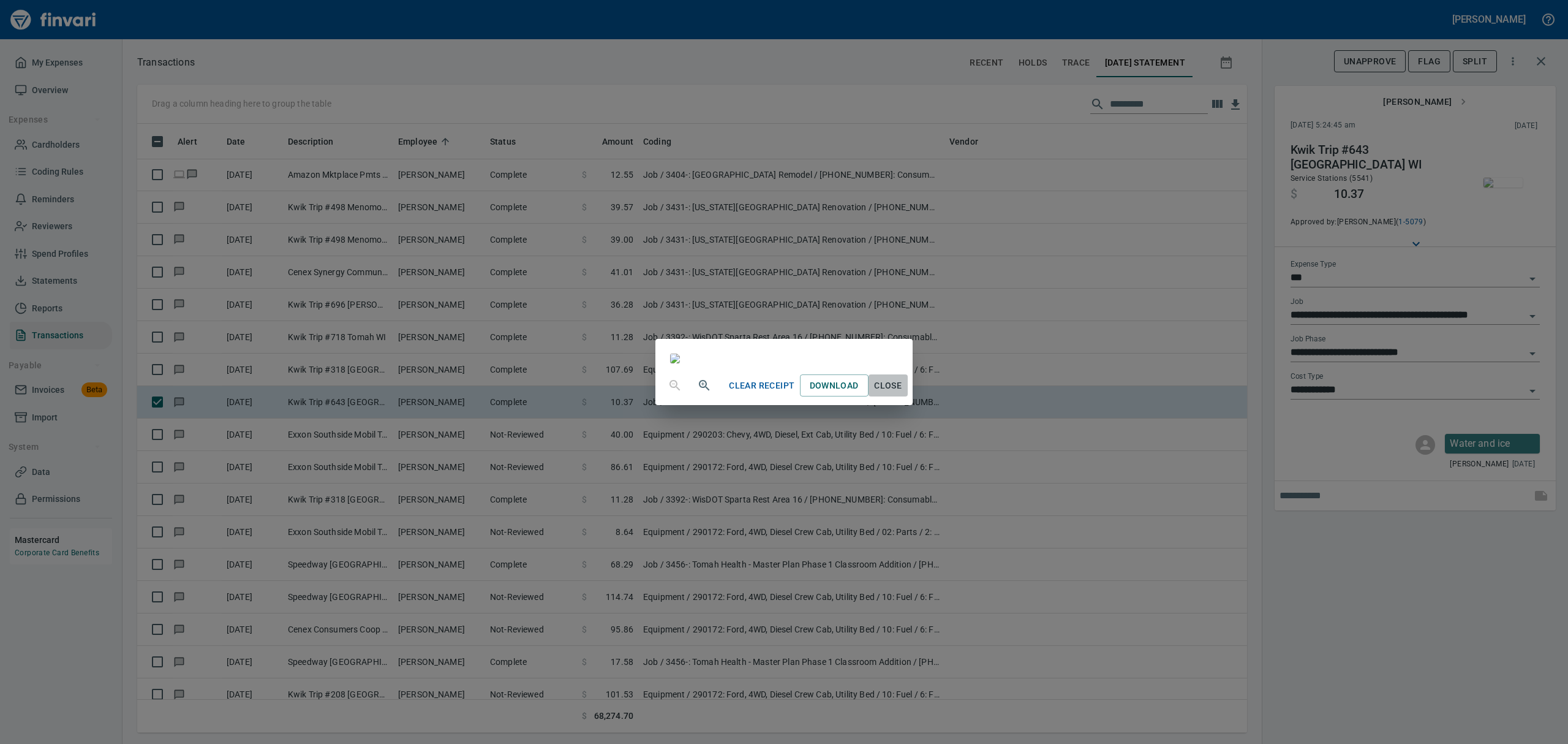
click at [903, 393] on span "Close" at bounding box center [888, 385] width 29 height 15
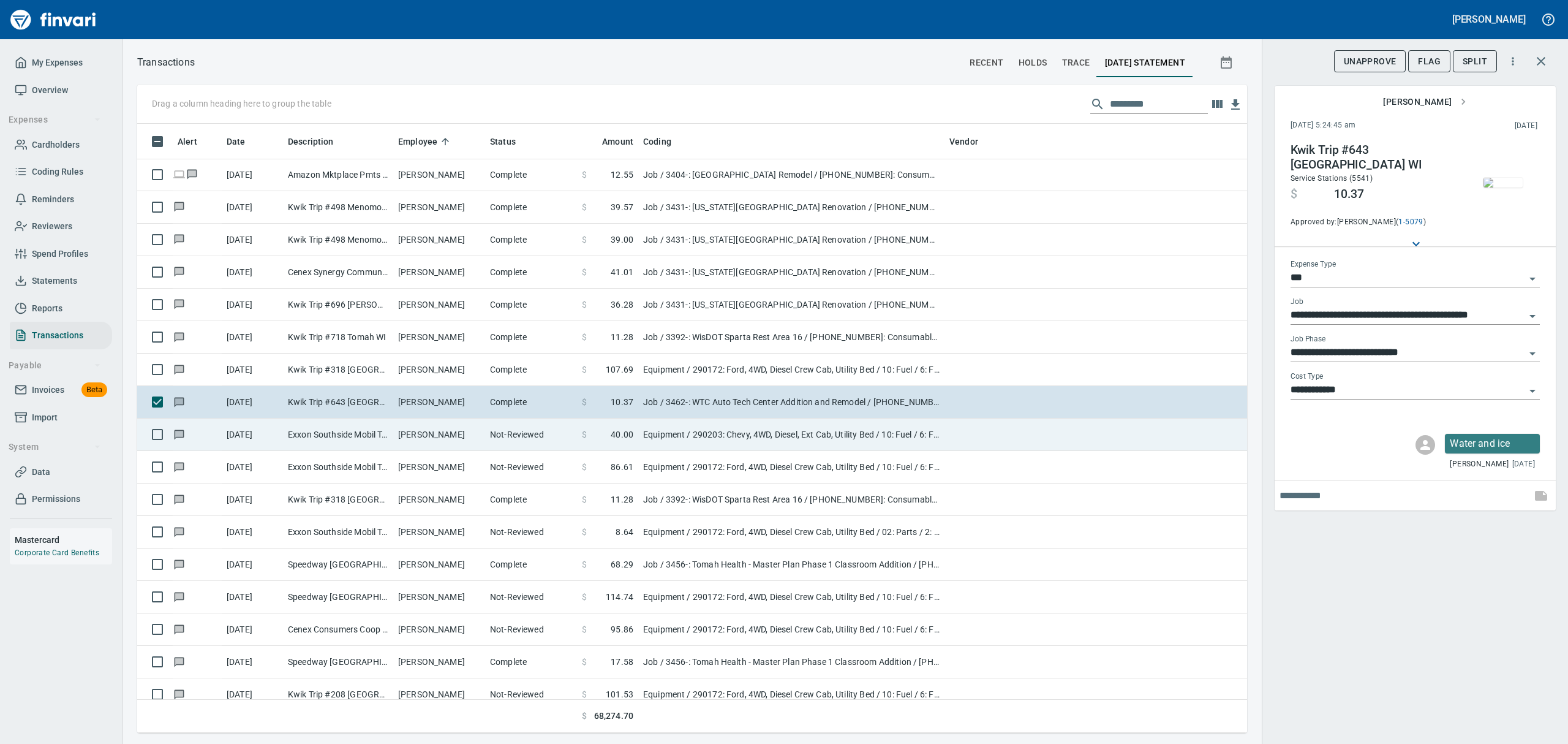
click at [336, 436] on td "Exxon Southside Mobil Tomah [GEOGRAPHIC_DATA]" at bounding box center [339, 434] width 110 height 33
type input "*********"
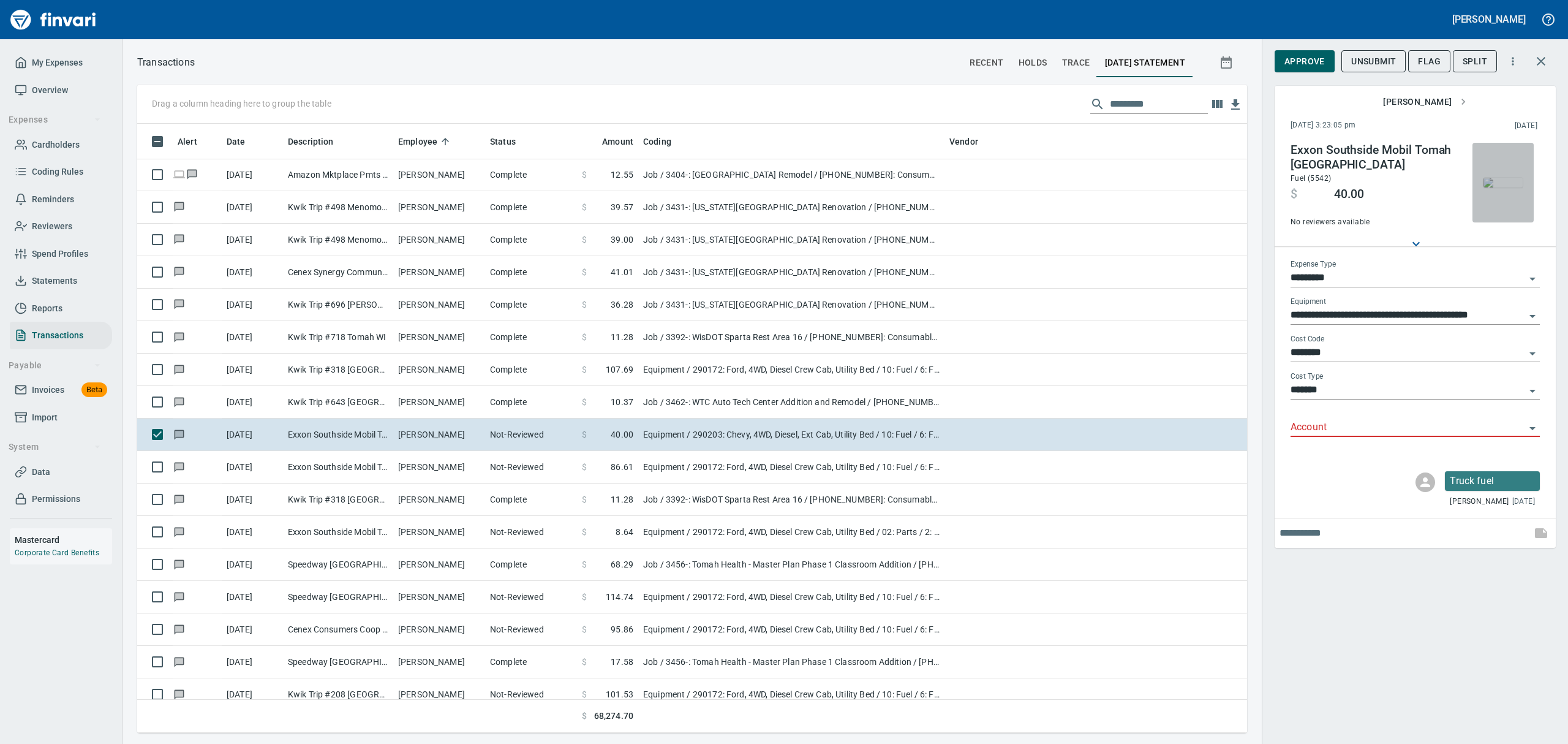
click at [1521, 187] on img "button" at bounding box center [1503, 182] width 39 height 10
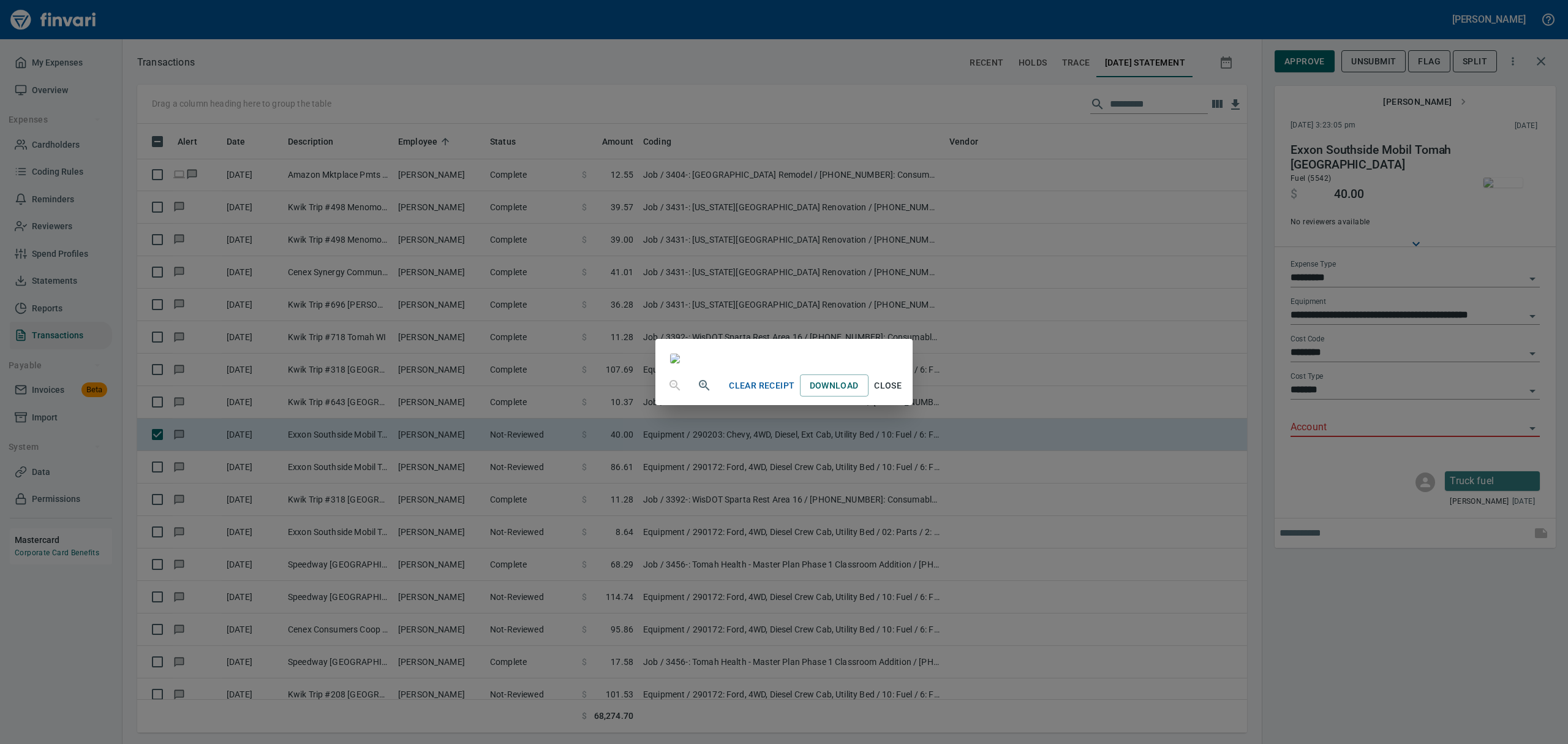
click at [903, 393] on span "Close" at bounding box center [888, 385] width 29 height 15
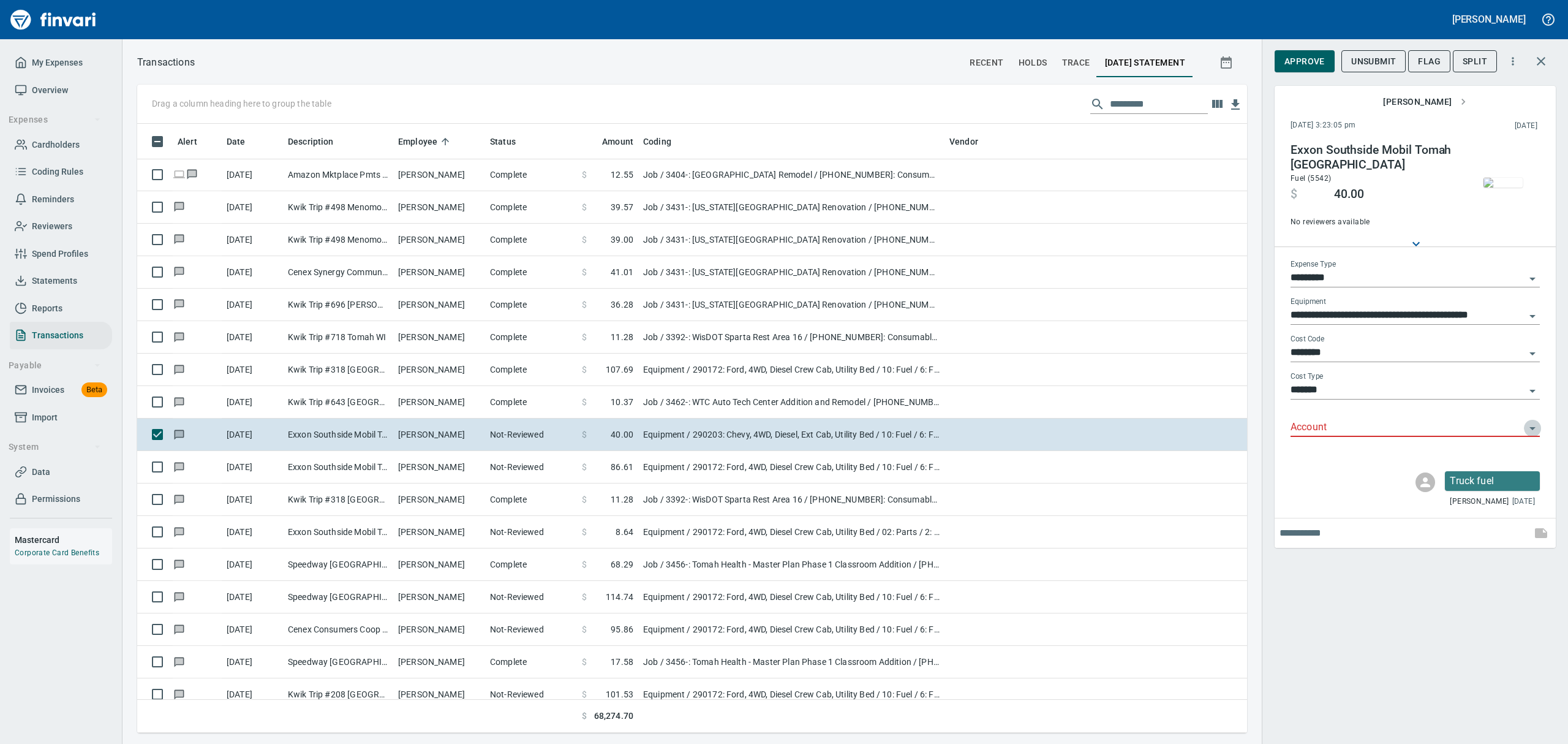
click at [1532, 423] on icon "Open" at bounding box center [1532, 428] width 15 height 15
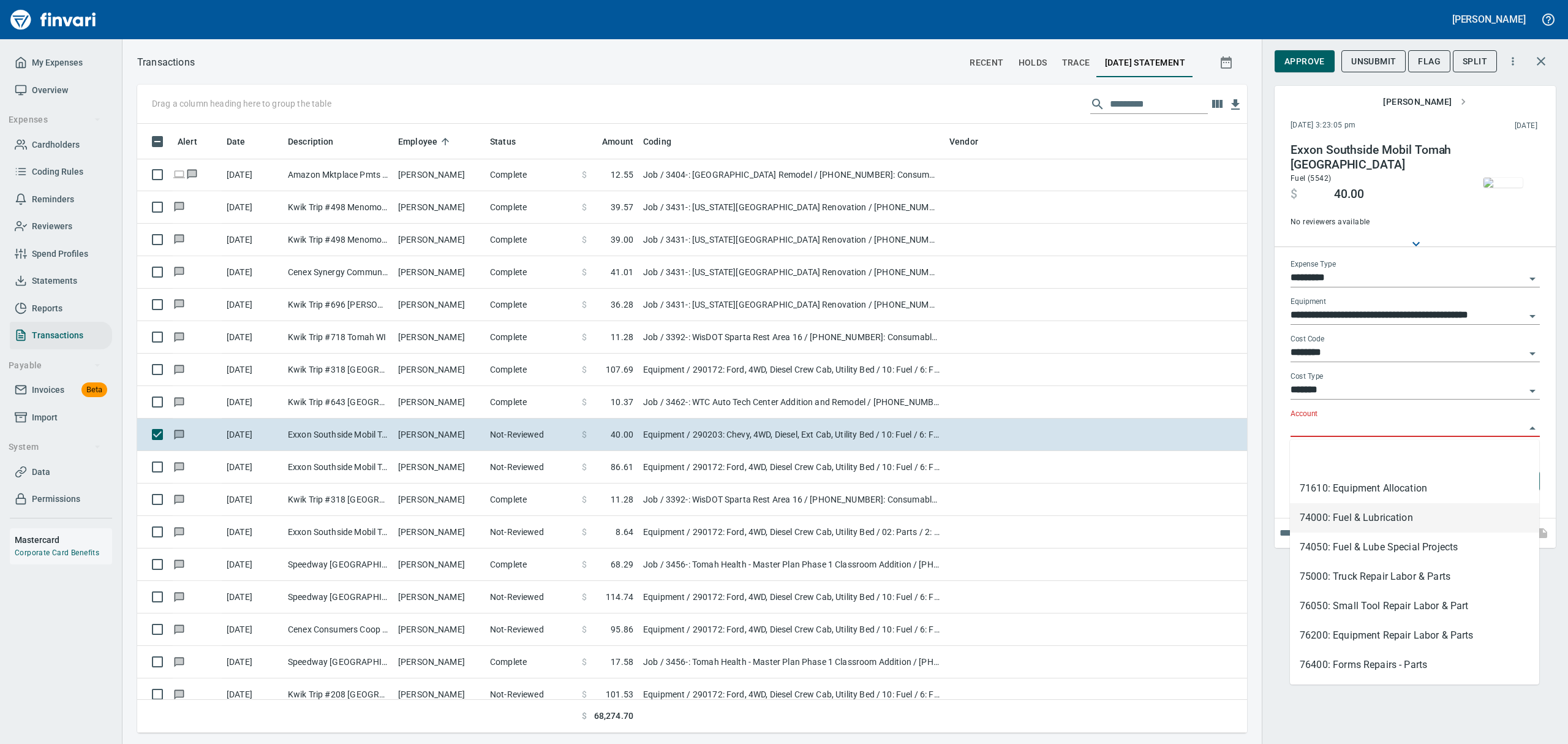
click at [1360, 516] on li "74000: Fuel & Lubrication" at bounding box center [1414, 517] width 249 height 29
type input "**********"
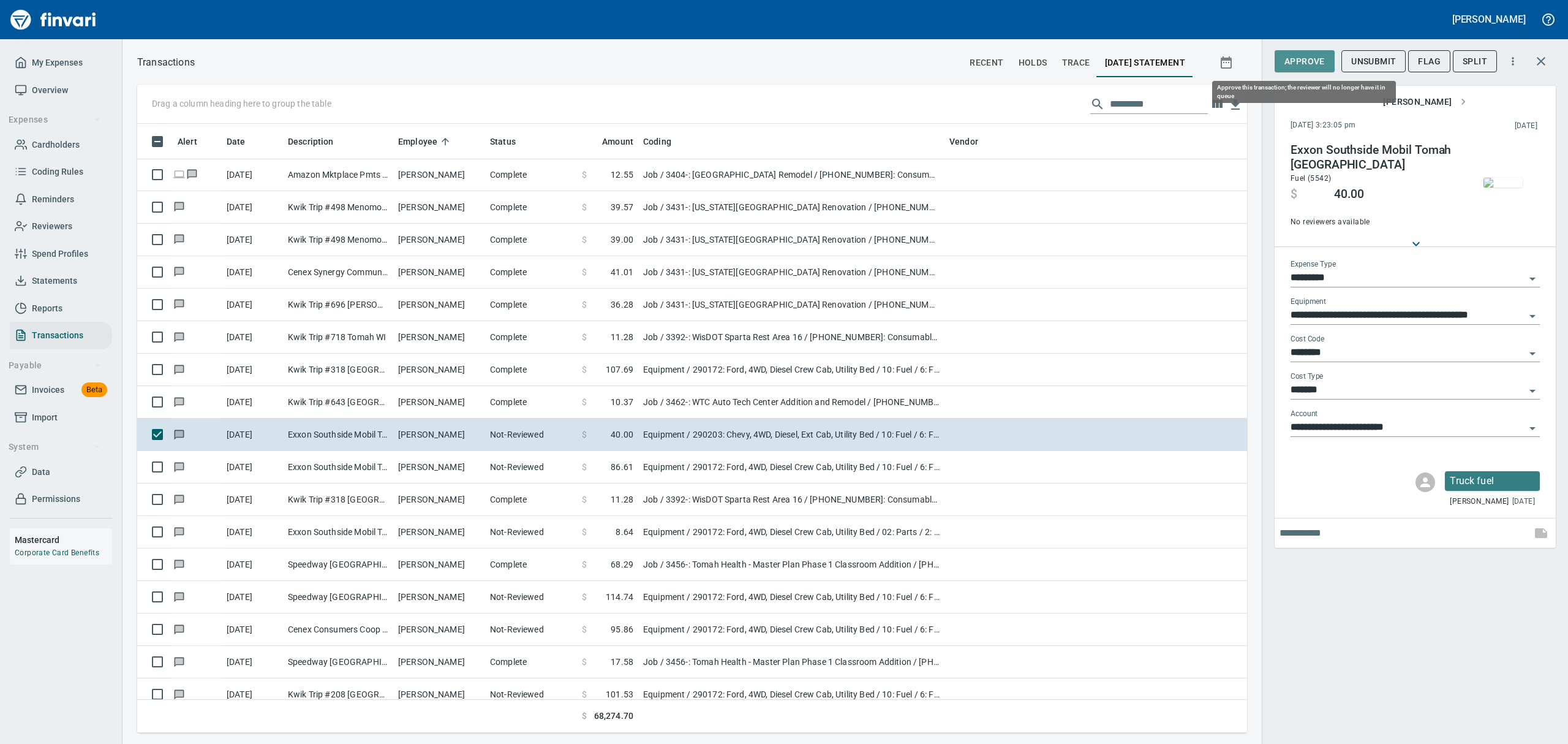
click at [1319, 61] on span "Approve" at bounding box center [1305, 61] width 40 height 15
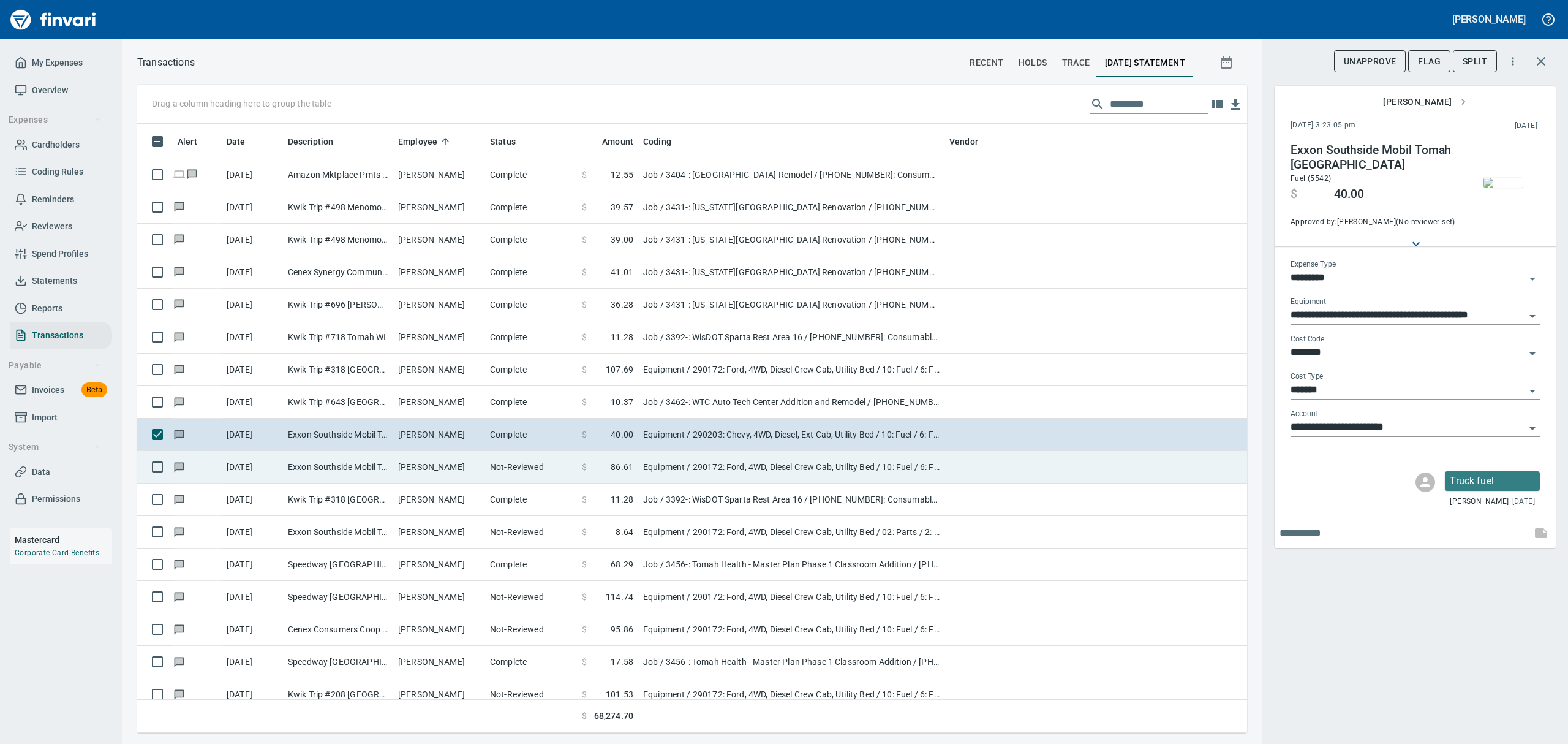
click at [360, 461] on td "Exxon Southside Mobil Tomah [GEOGRAPHIC_DATA]" at bounding box center [339, 466] width 110 height 33
type input "**********"
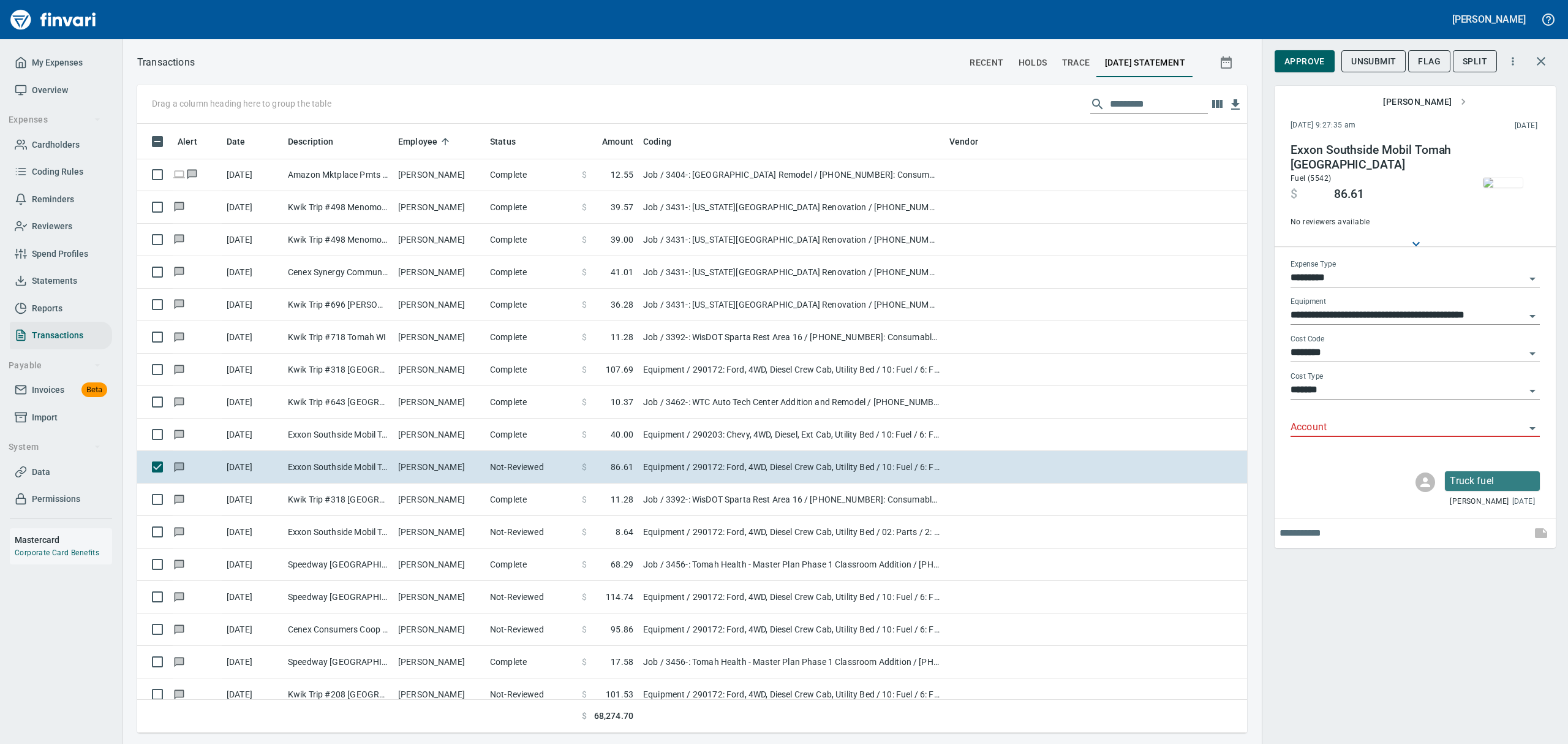
click at [1497, 187] on img "button" at bounding box center [1503, 182] width 39 height 10
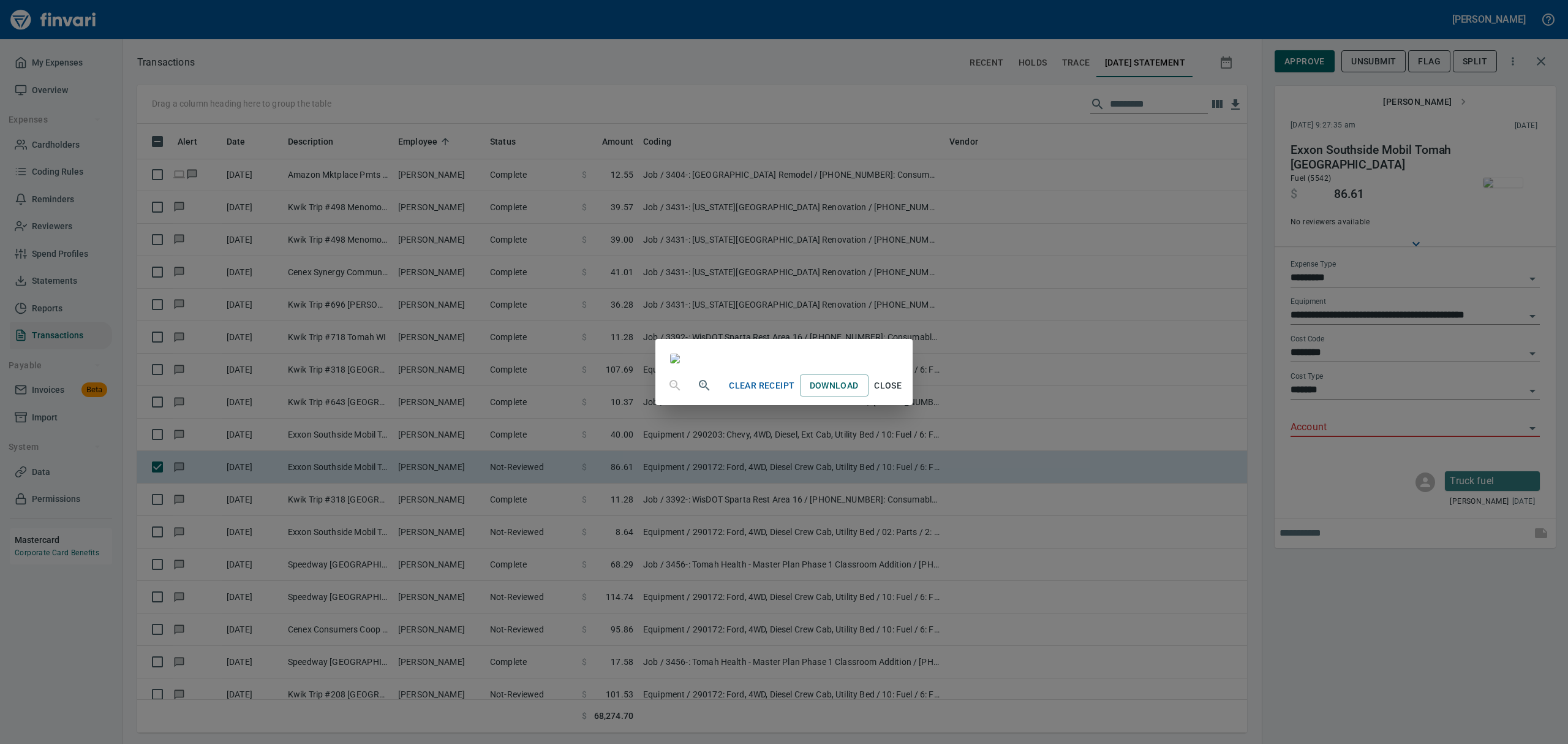
click at [903, 393] on span "Close" at bounding box center [888, 385] width 29 height 15
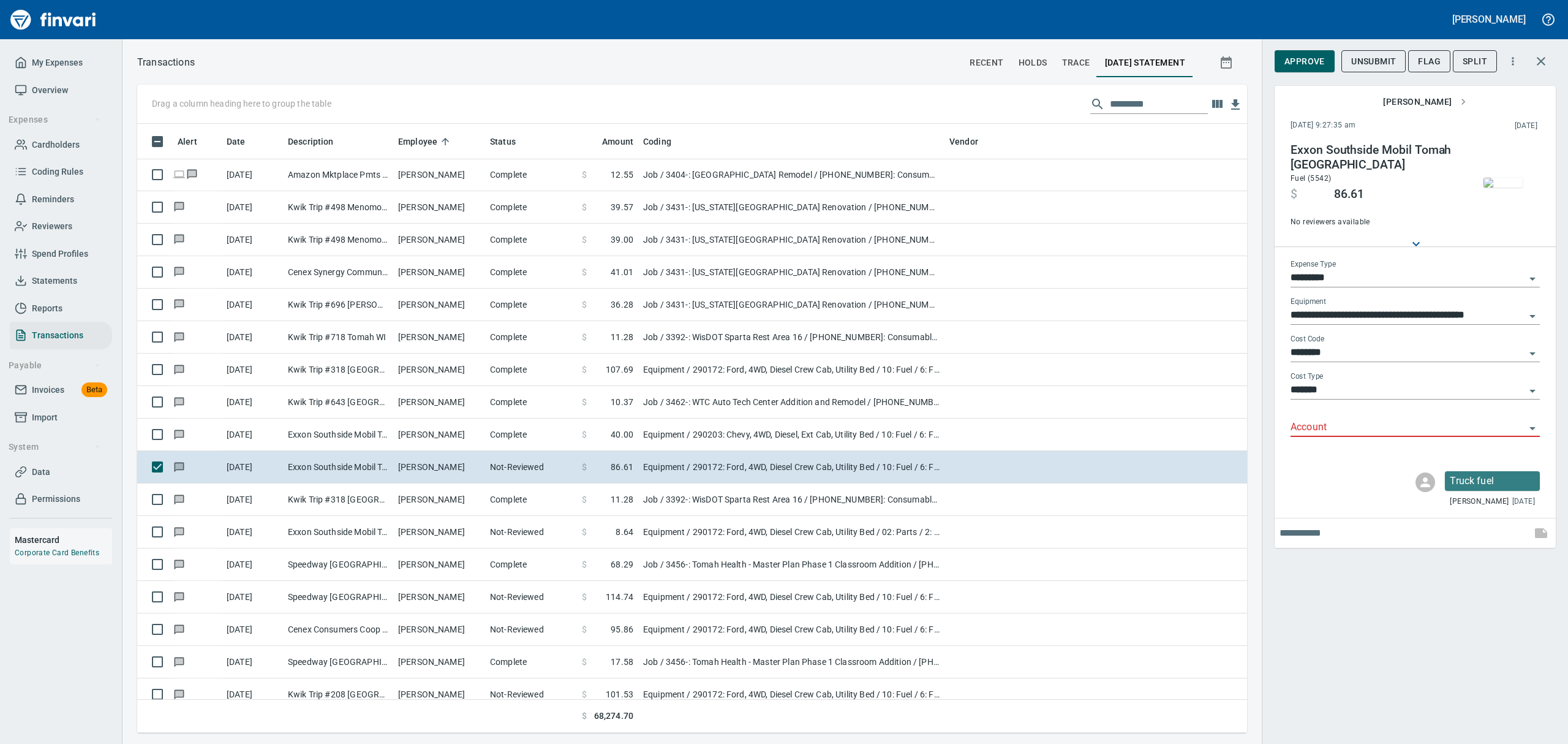
click at [1530, 426] on icon "Open" at bounding box center [1532, 428] width 15 height 15
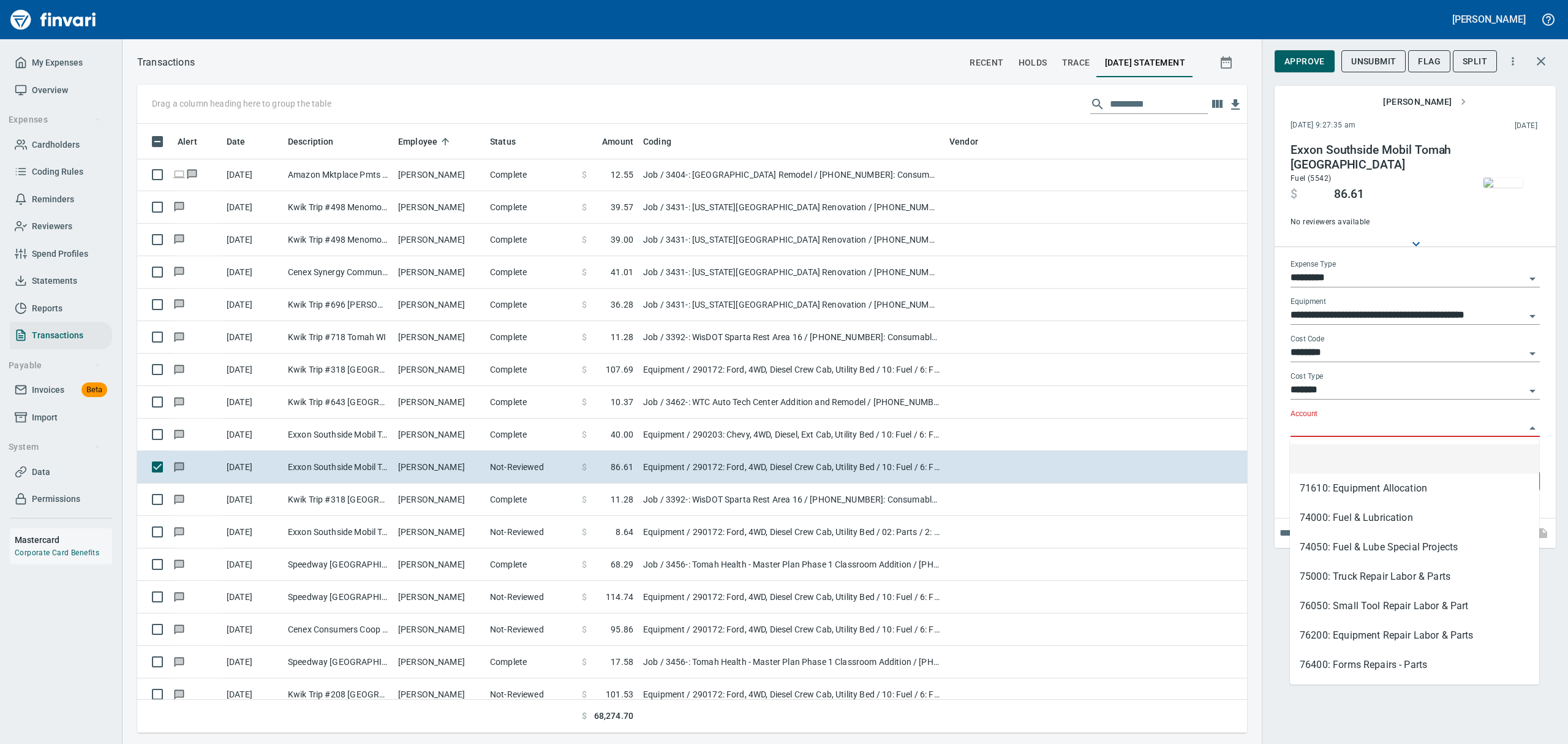
scroll to position [595, 1082]
click at [1316, 517] on li "74000: Fuel & Lubrication" at bounding box center [1414, 517] width 249 height 29
type input "**********"
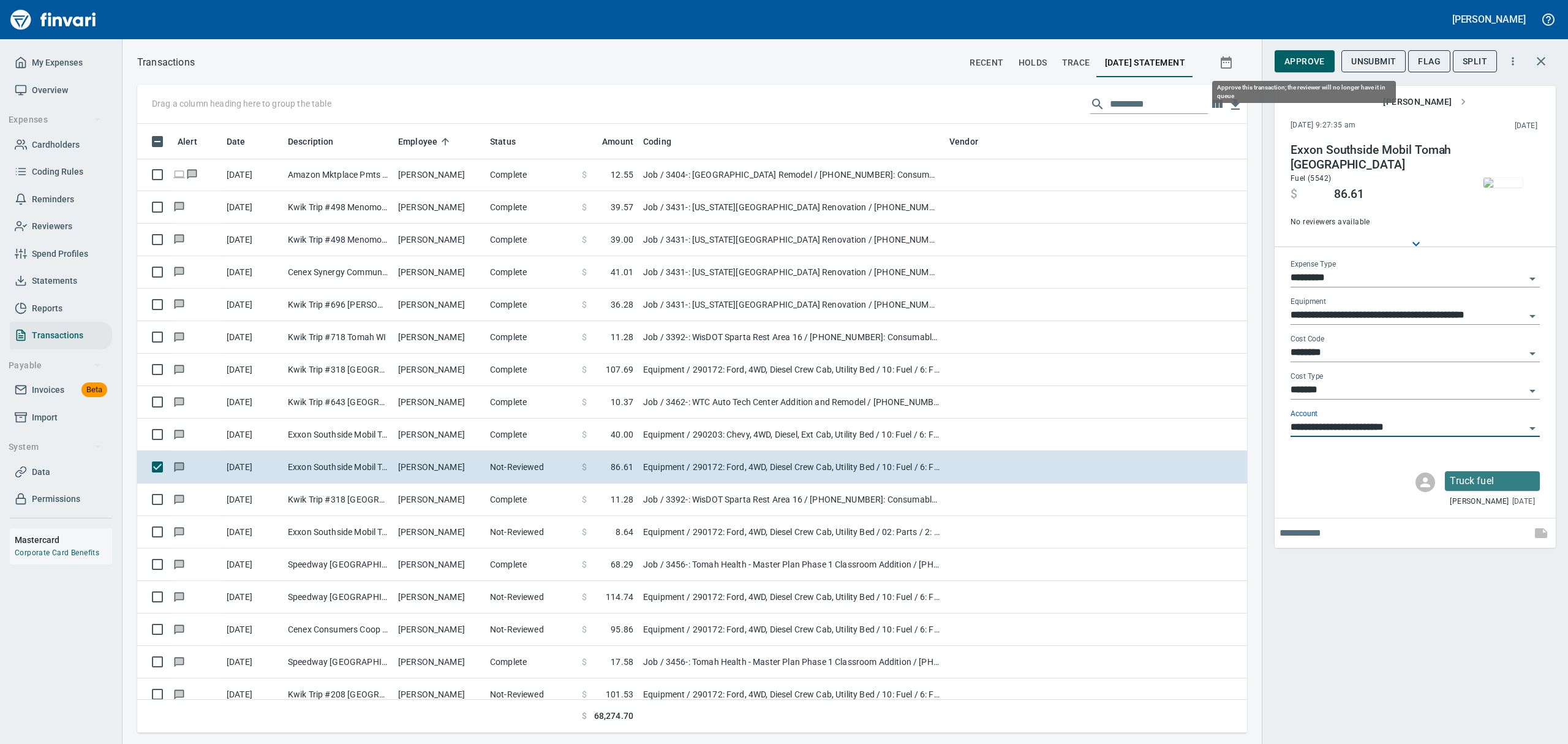
click at [1319, 61] on span "Approve" at bounding box center [1305, 61] width 40 height 15
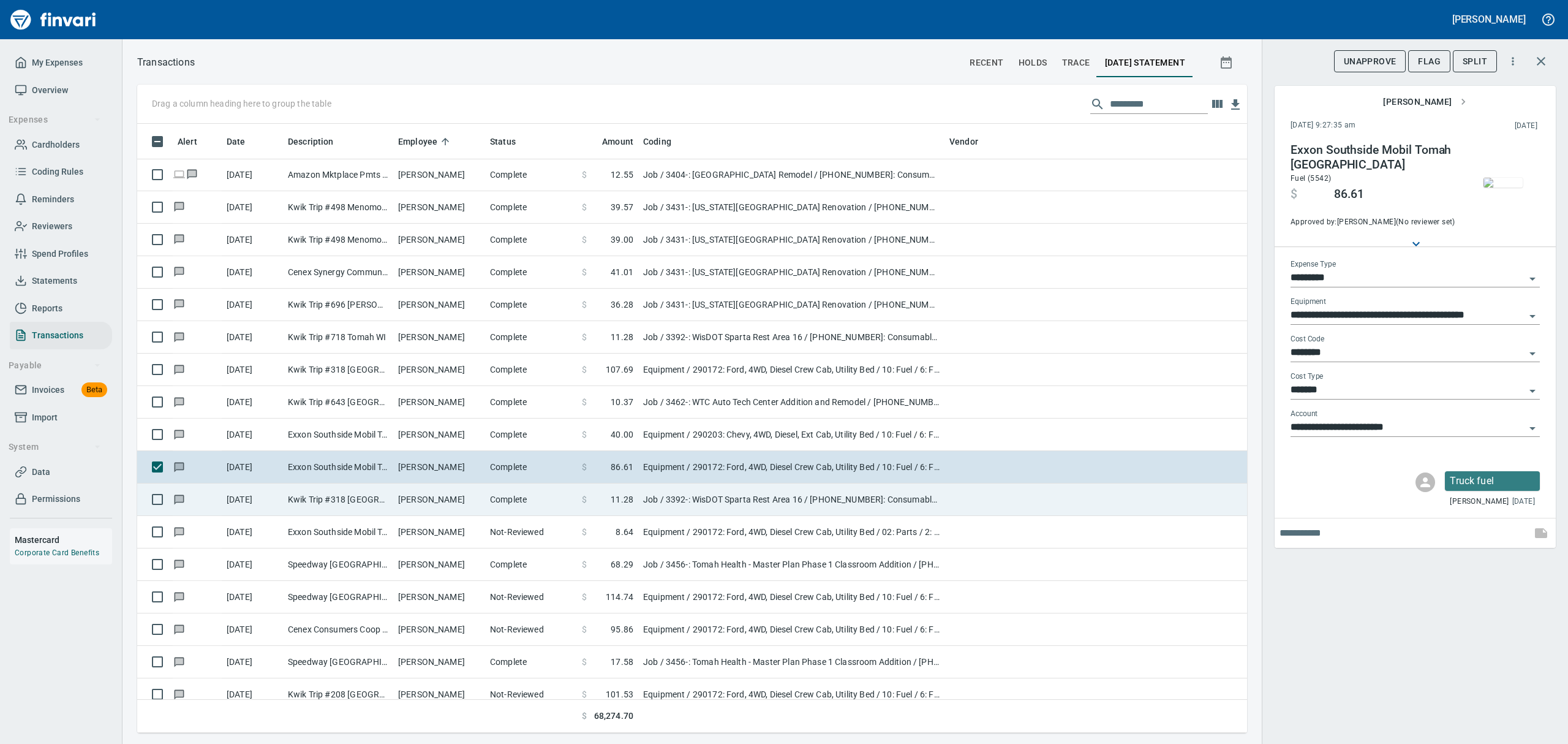
click at [371, 502] on td "Kwik Trip #318 [GEOGRAPHIC_DATA] WI" at bounding box center [339, 499] width 110 height 33
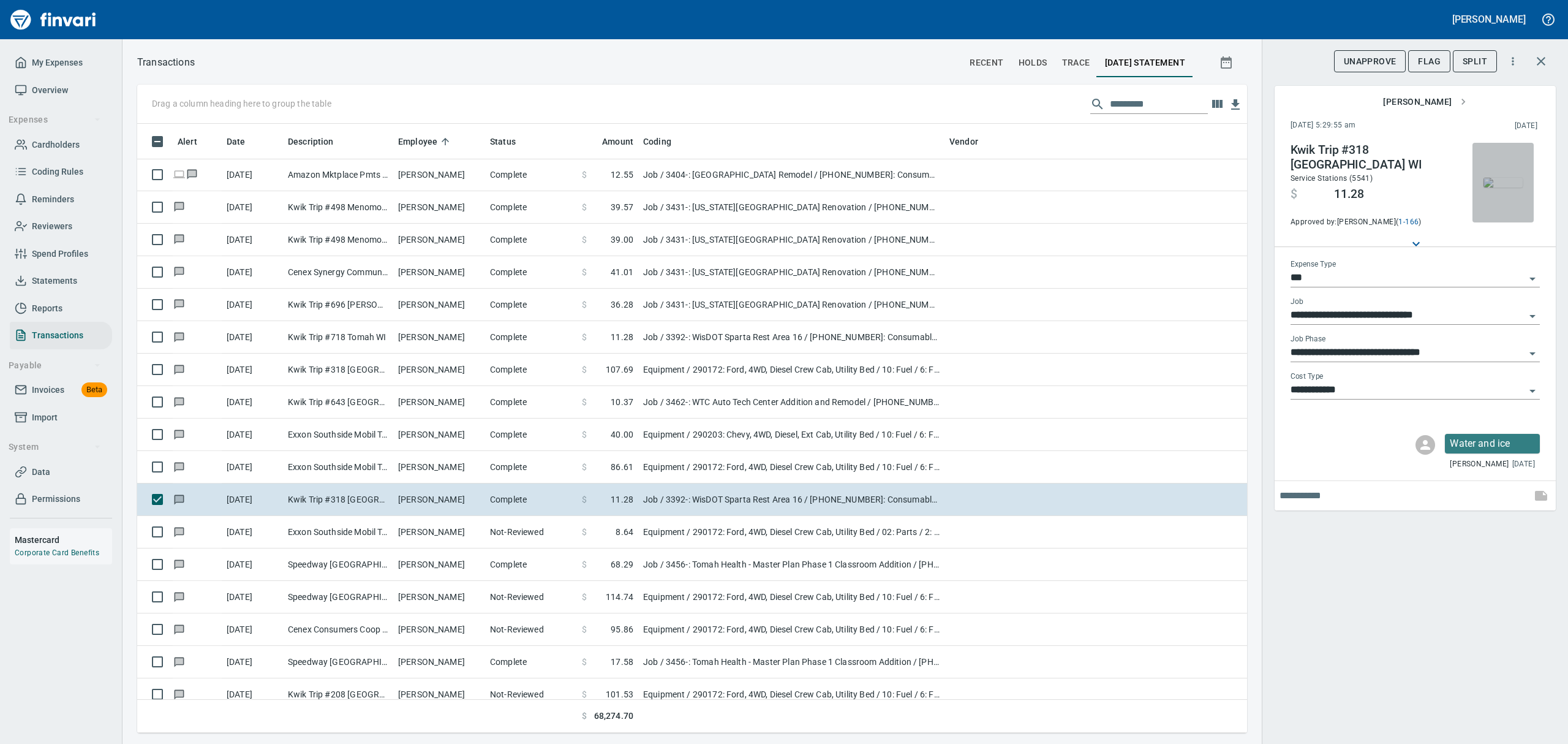
click at [1509, 182] on img "button" at bounding box center [1503, 182] width 39 height 10
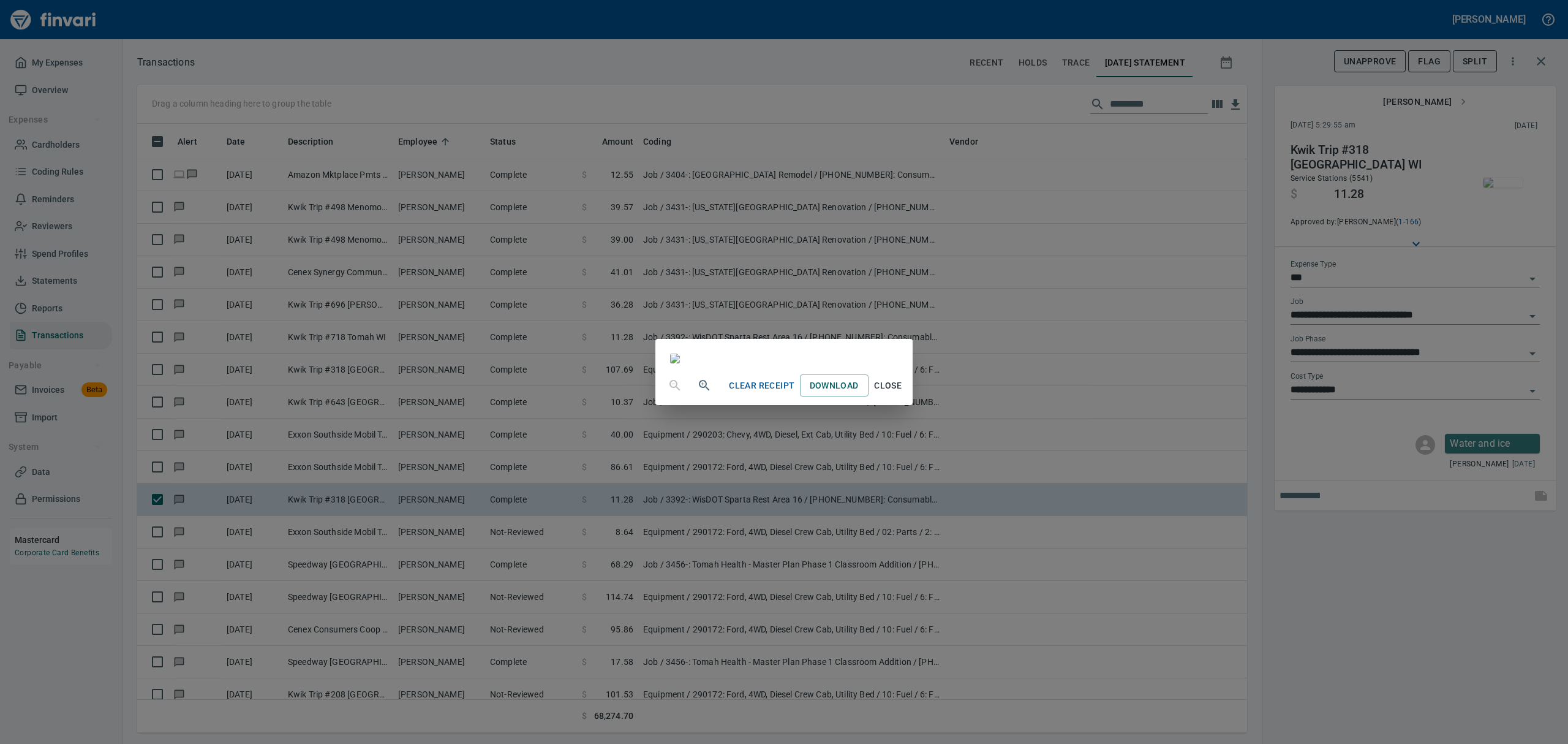
click at [903, 393] on span "Close" at bounding box center [888, 385] width 29 height 15
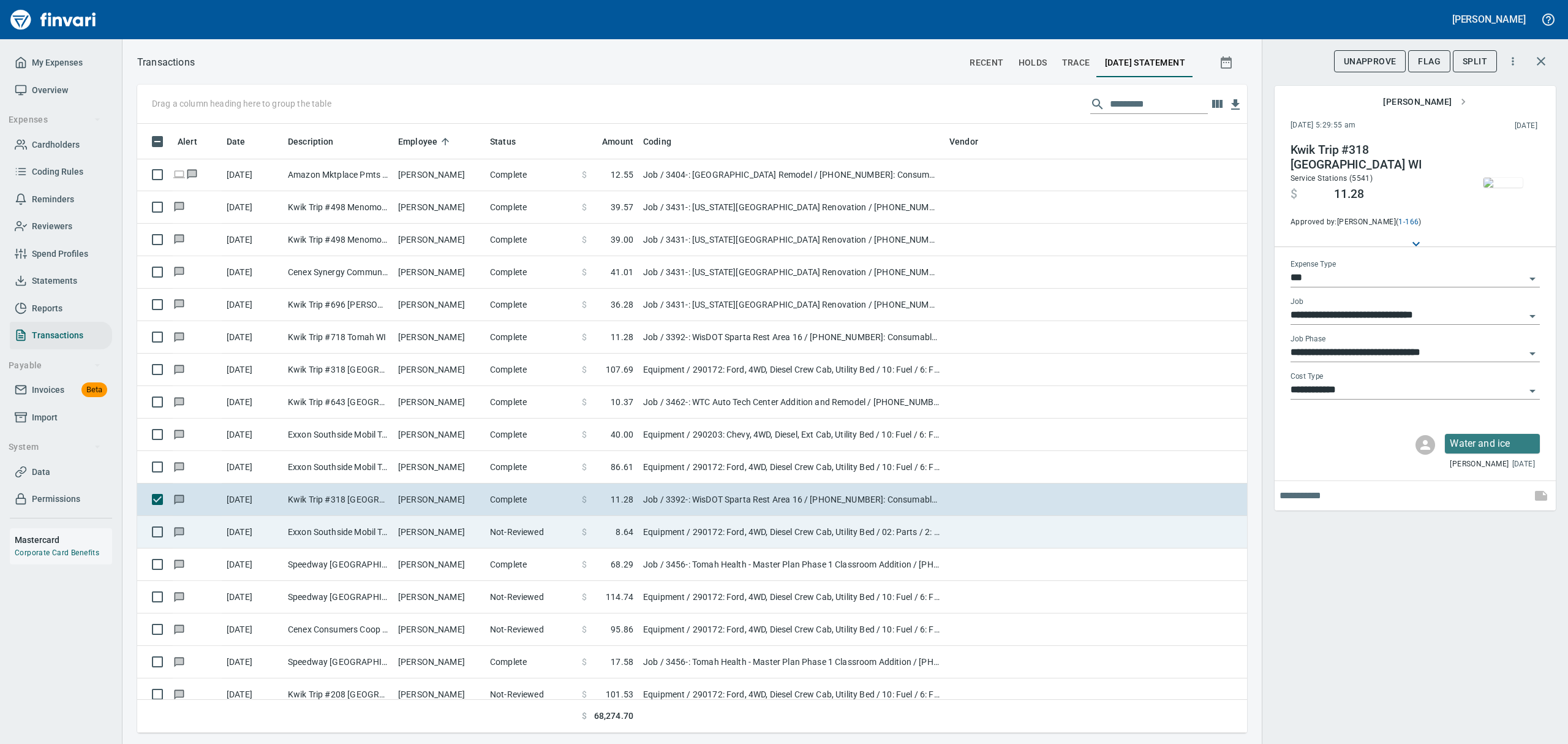
click at [409, 535] on td "[PERSON_NAME]" at bounding box center [439, 532] width 92 height 33
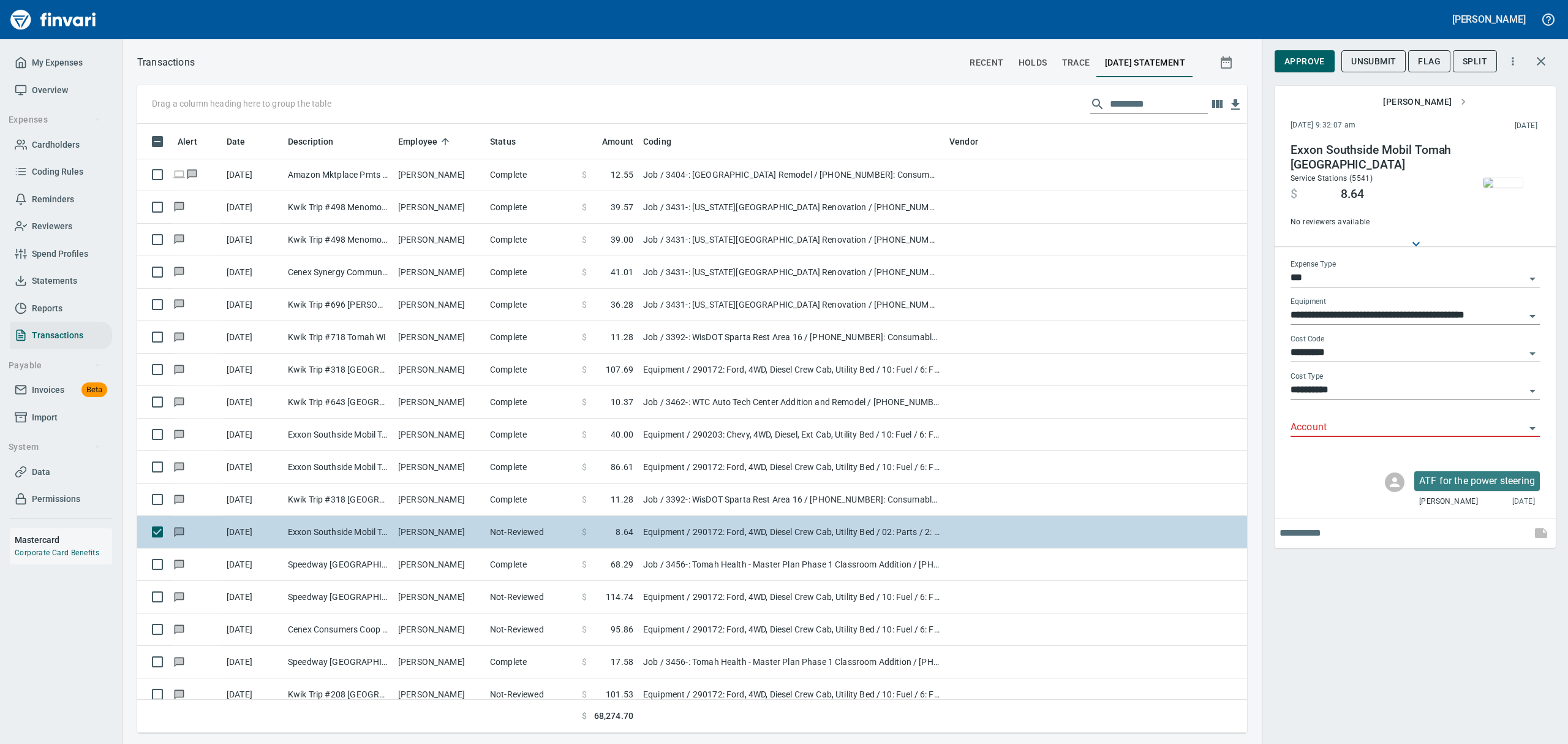
type input "*********"
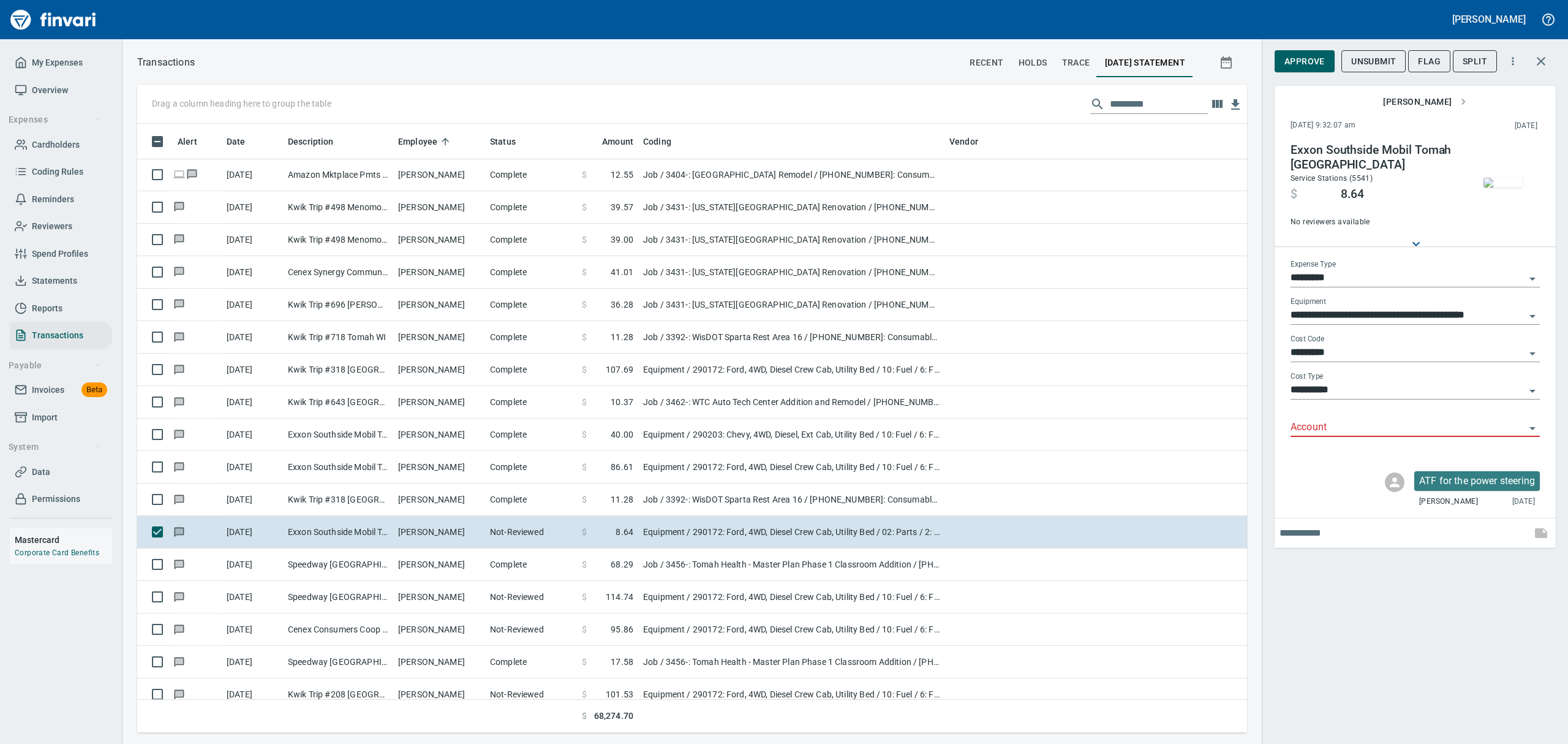
click at [1505, 187] on img "button" at bounding box center [1503, 182] width 39 height 10
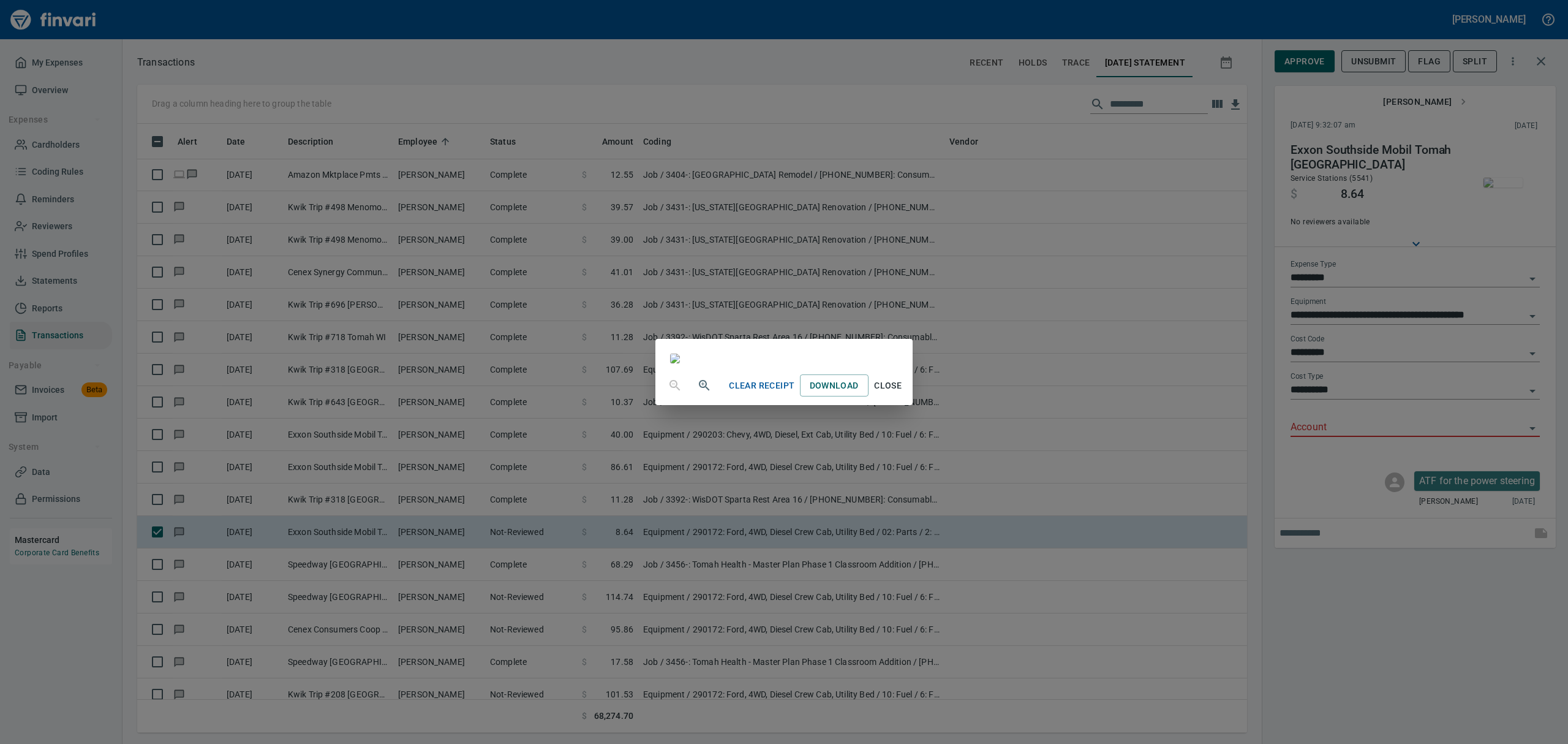
click at [903, 393] on span "Close" at bounding box center [888, 385] width 29 height 15
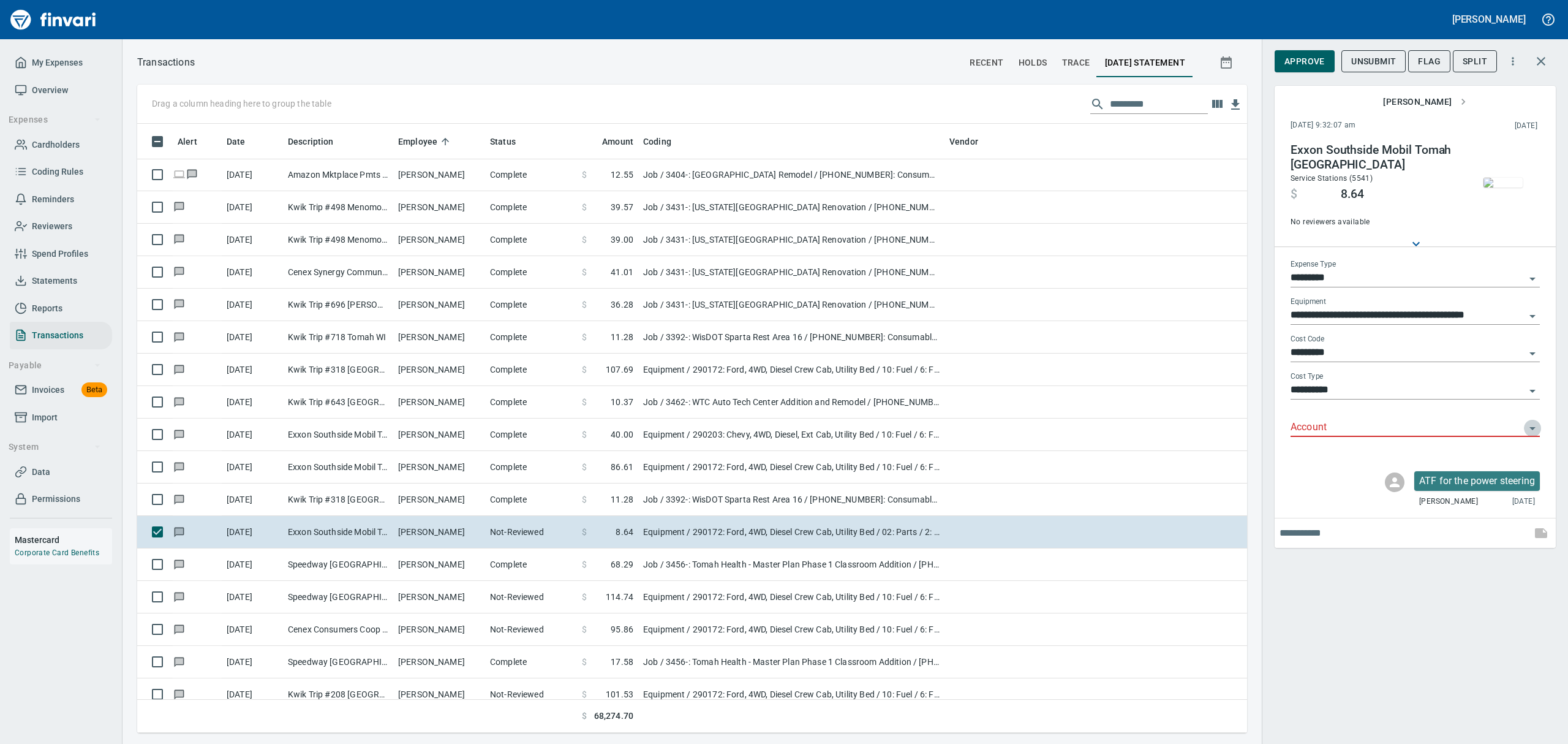
click at [1531, 423] on icon "Open" at bounding box center [1532, 428] width 15 height 15
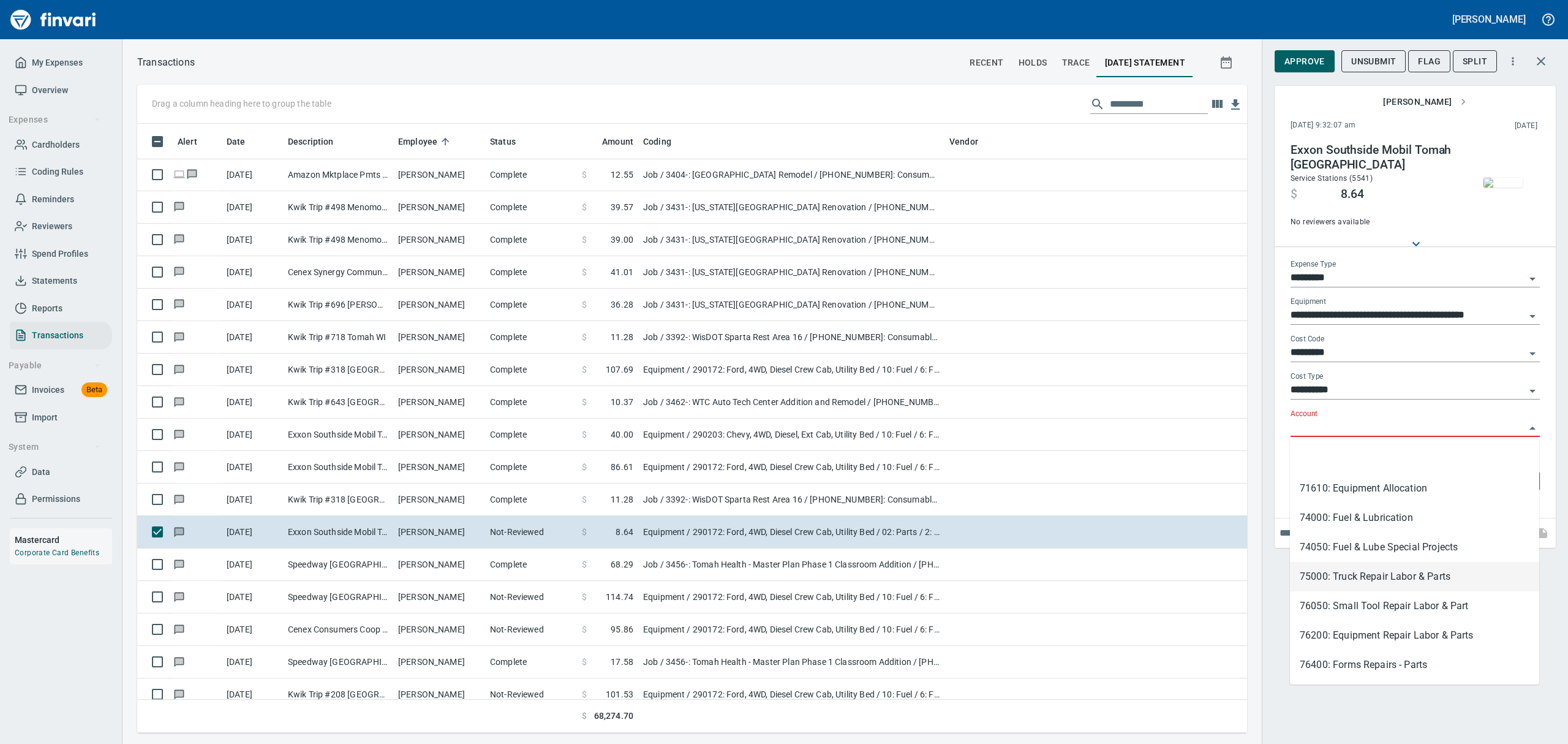
click at [1344, 573] on li "75000: Truck Repair Labor & Parts" at bounding box center [1414, 576] width 249 height 29
type input "**********"
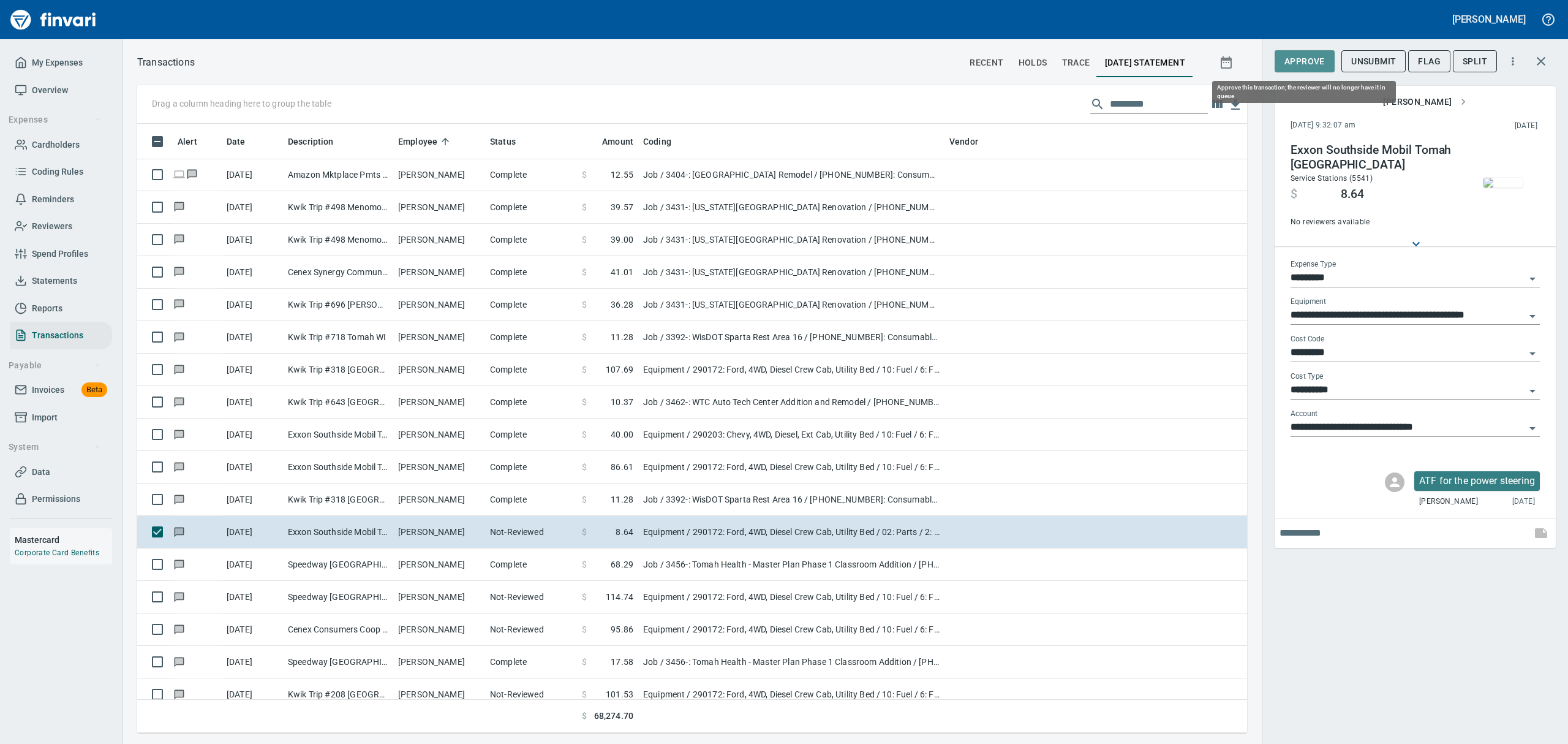
click at [1297, 57] on span "Approve" at bounding box center [1305, 61] width 40 height 15
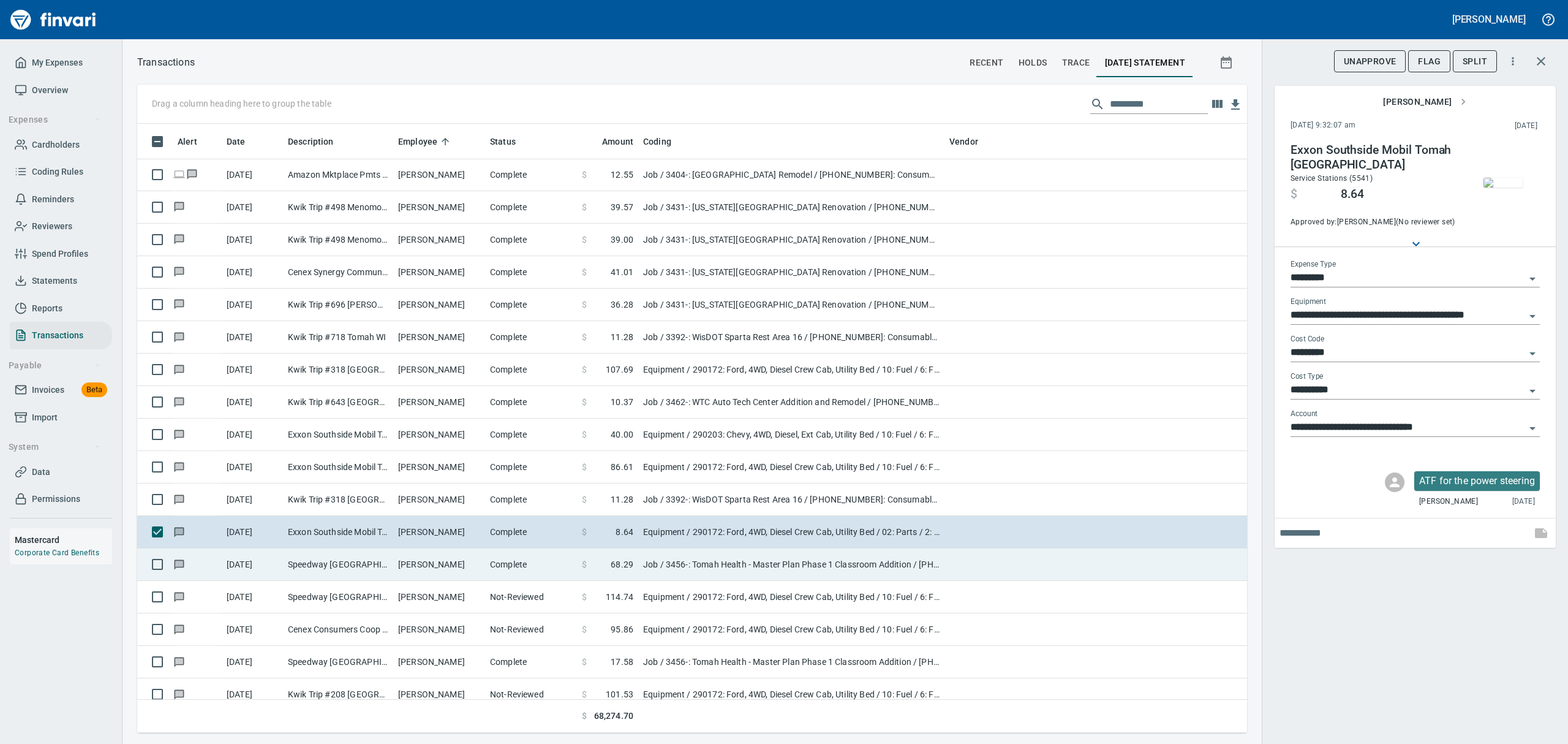
click at [395, 567] on td "[PERSON_NAME]" at bounding box center [439, 564] width 92 height 33
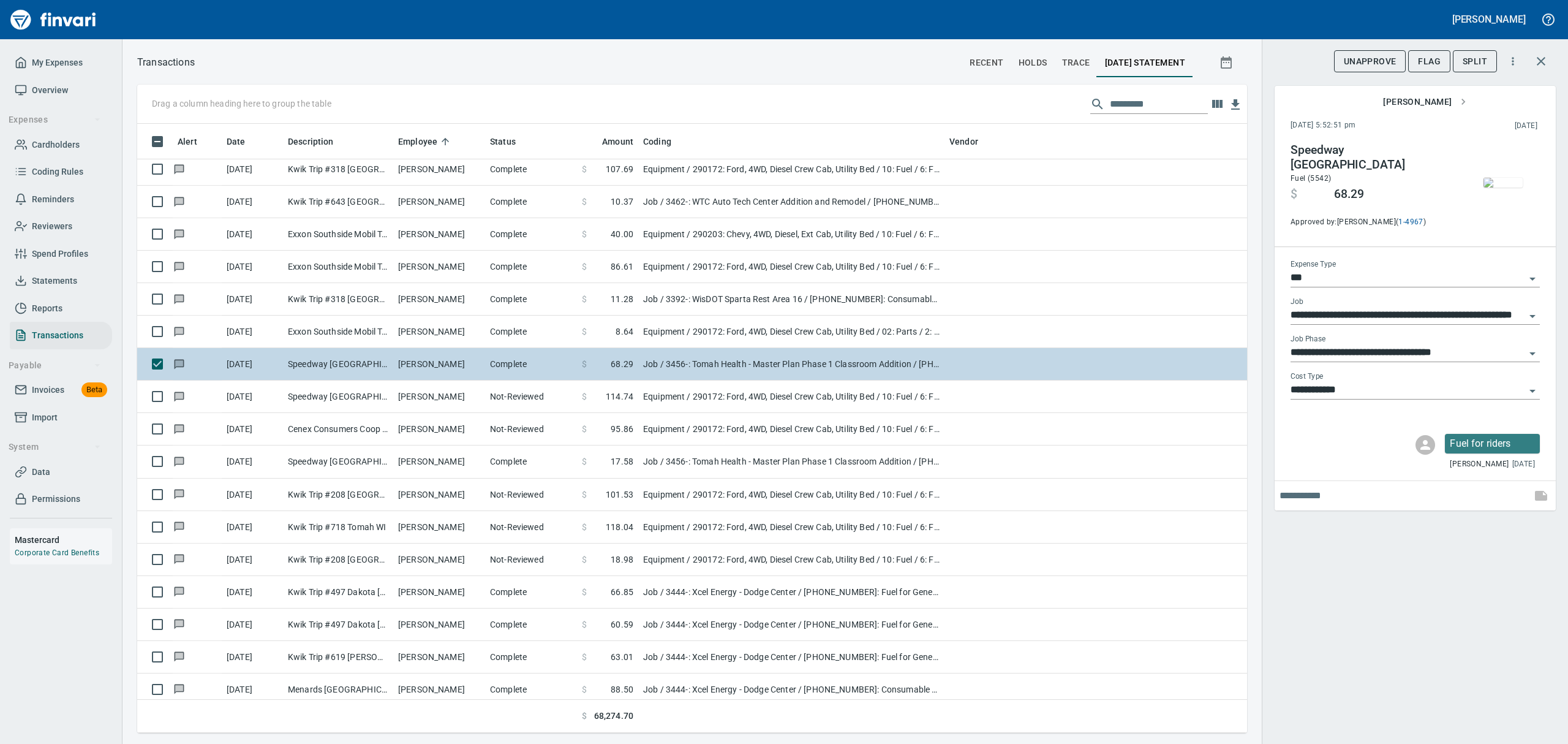
scroll to position [5635, 0]
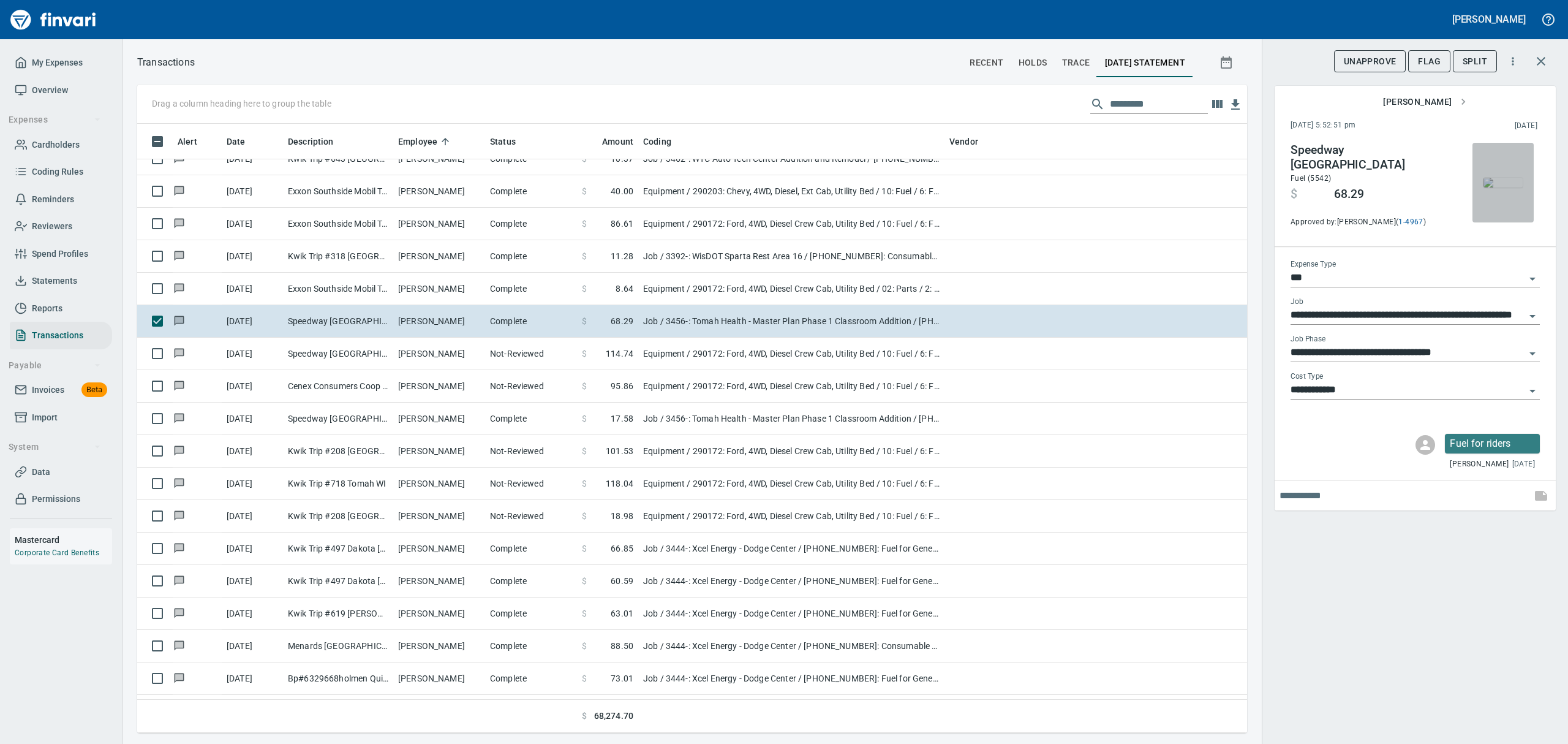
click at [1497, 180] on img "button" at bounding box center [1503, 182] width 39 height 10
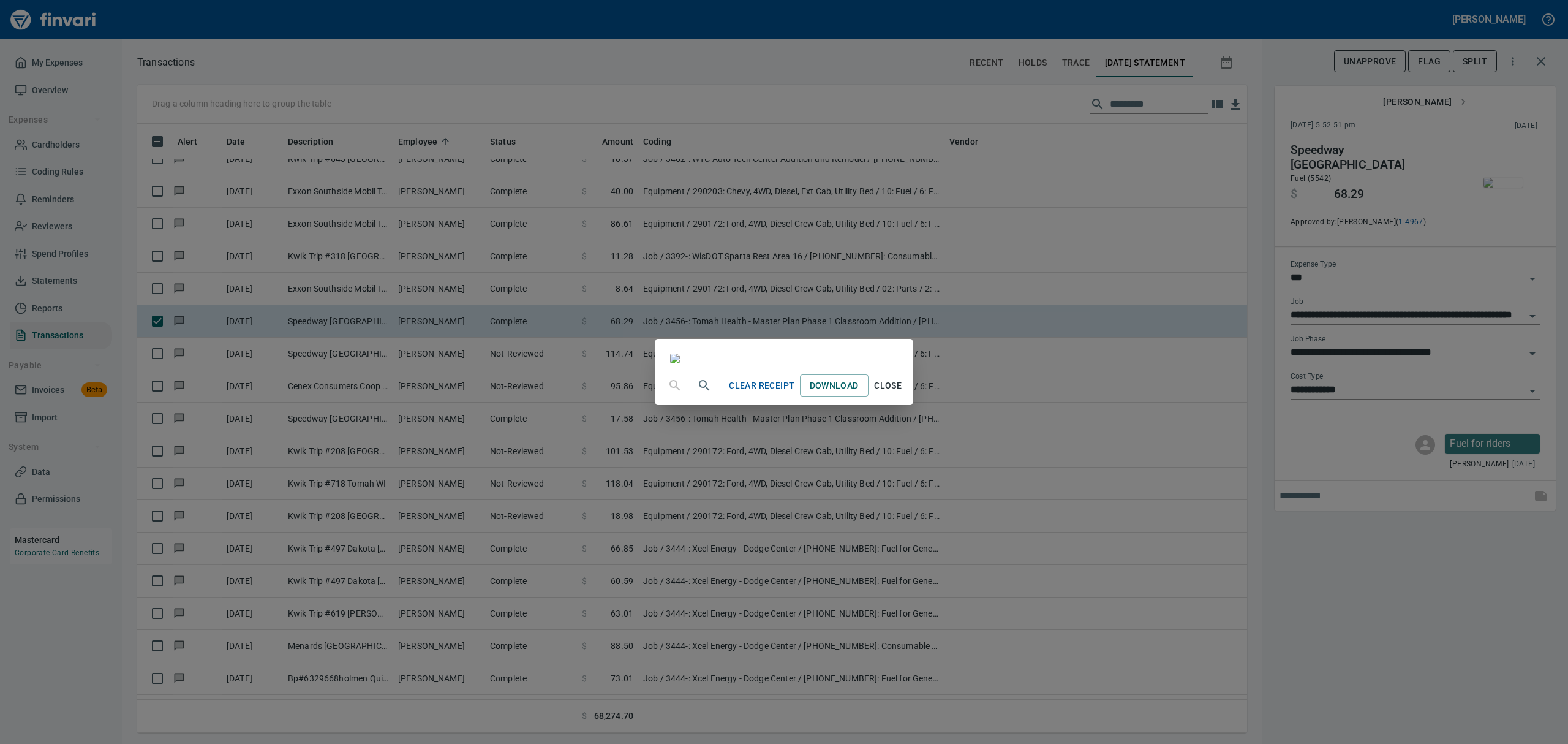
click at [903, 393] on span "Close" at bounding box center [888, 385] width 29 height 15
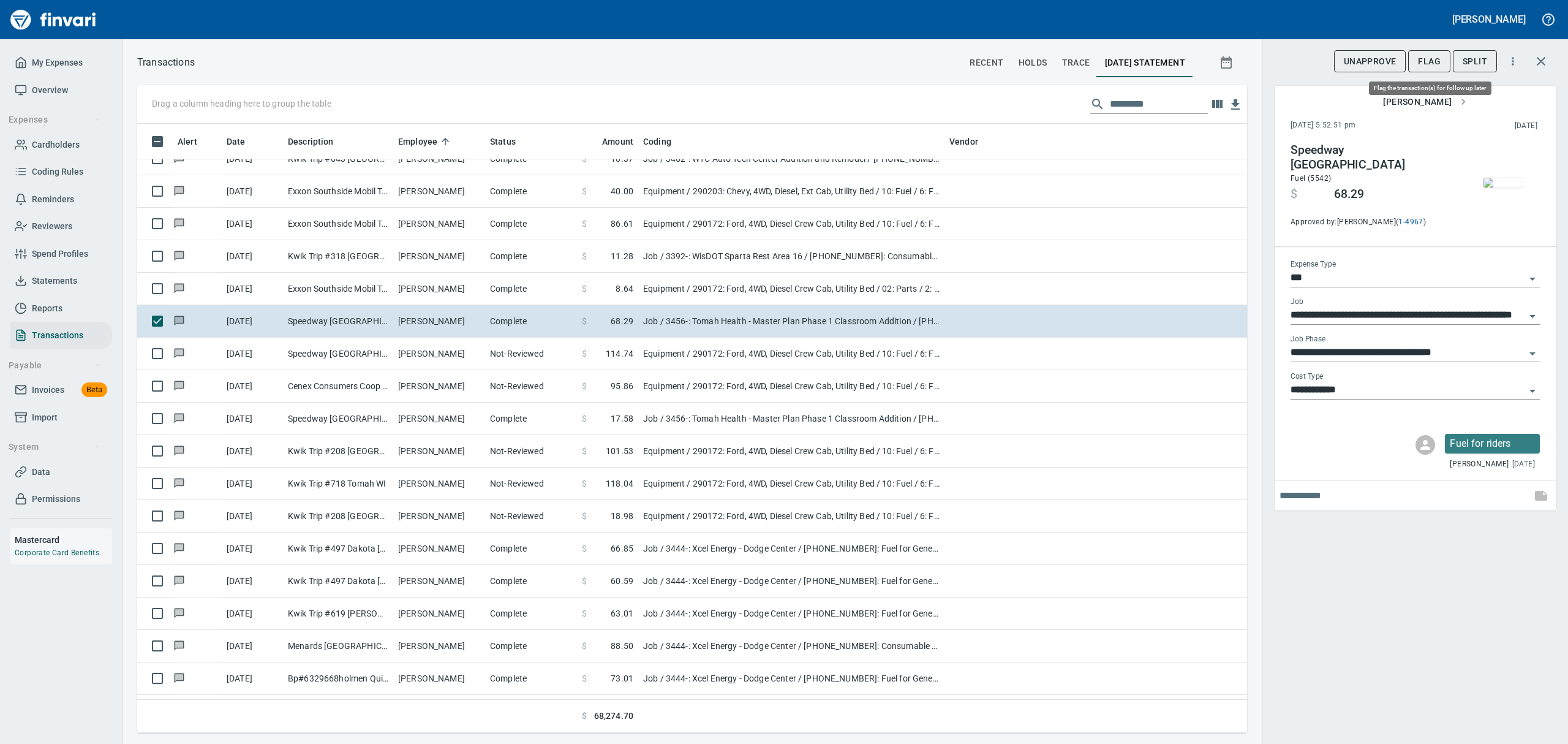
click at [1433, 64] on span "Flag" at bounding box center [1428, 61] width 23 height 15
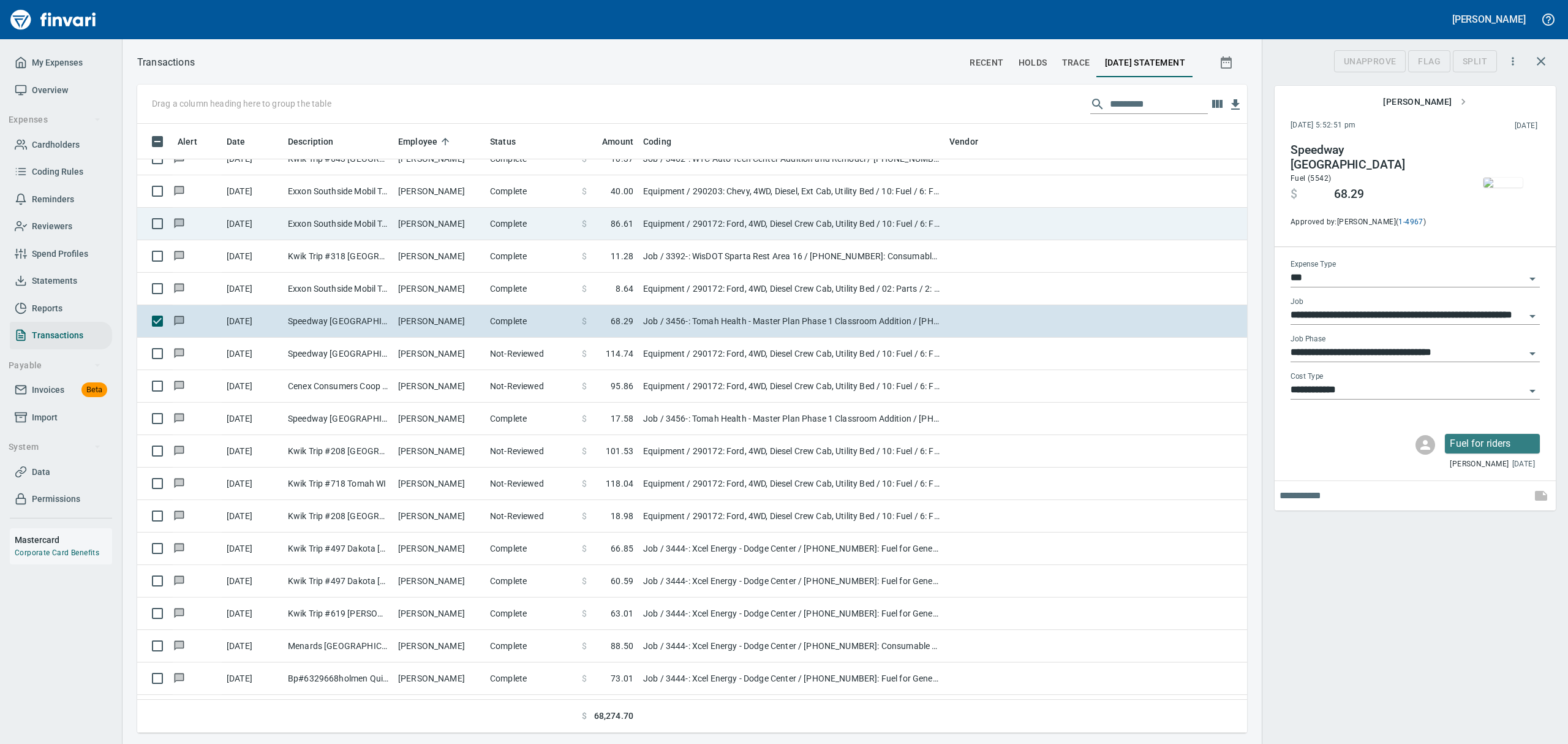
scroll to position [595, 1082]
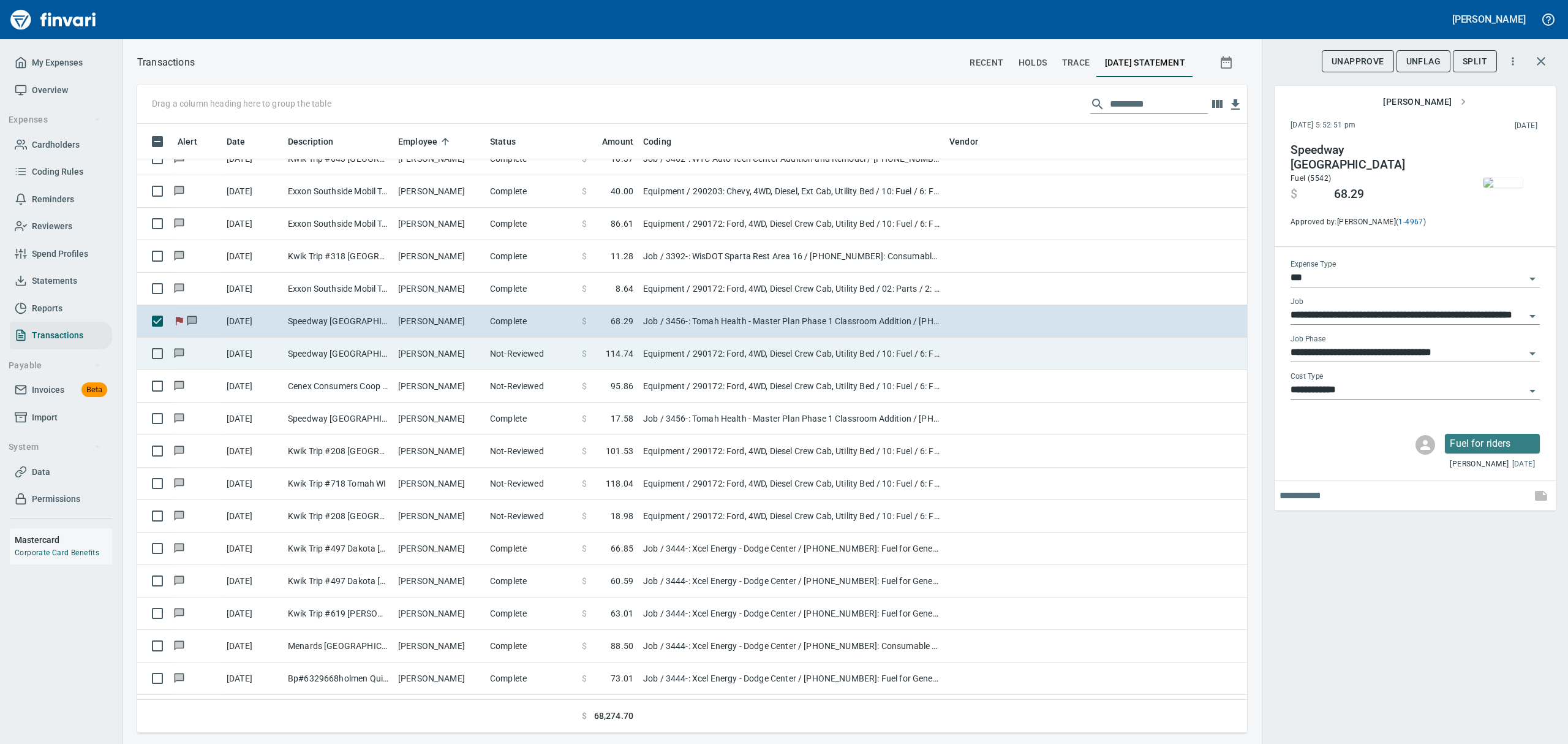
click at [312, 347] on td "Speedway [GEOGRAPHIC_DATA]" at bounding box center [339, 354] width 110 height 33
type input "*********"
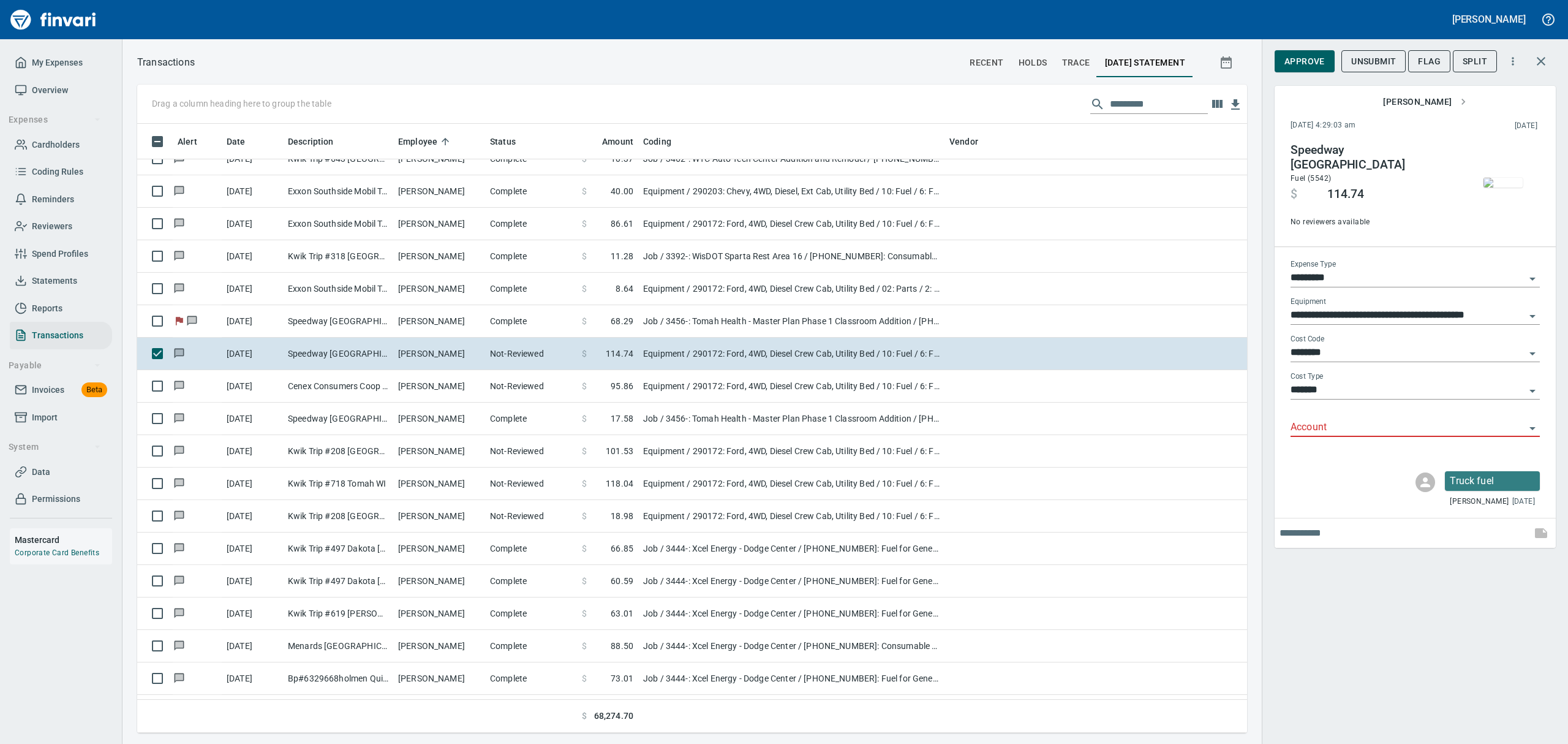
click at [1499, 177] on img "button" at bounding box center [1503, 182] width 39 height 10
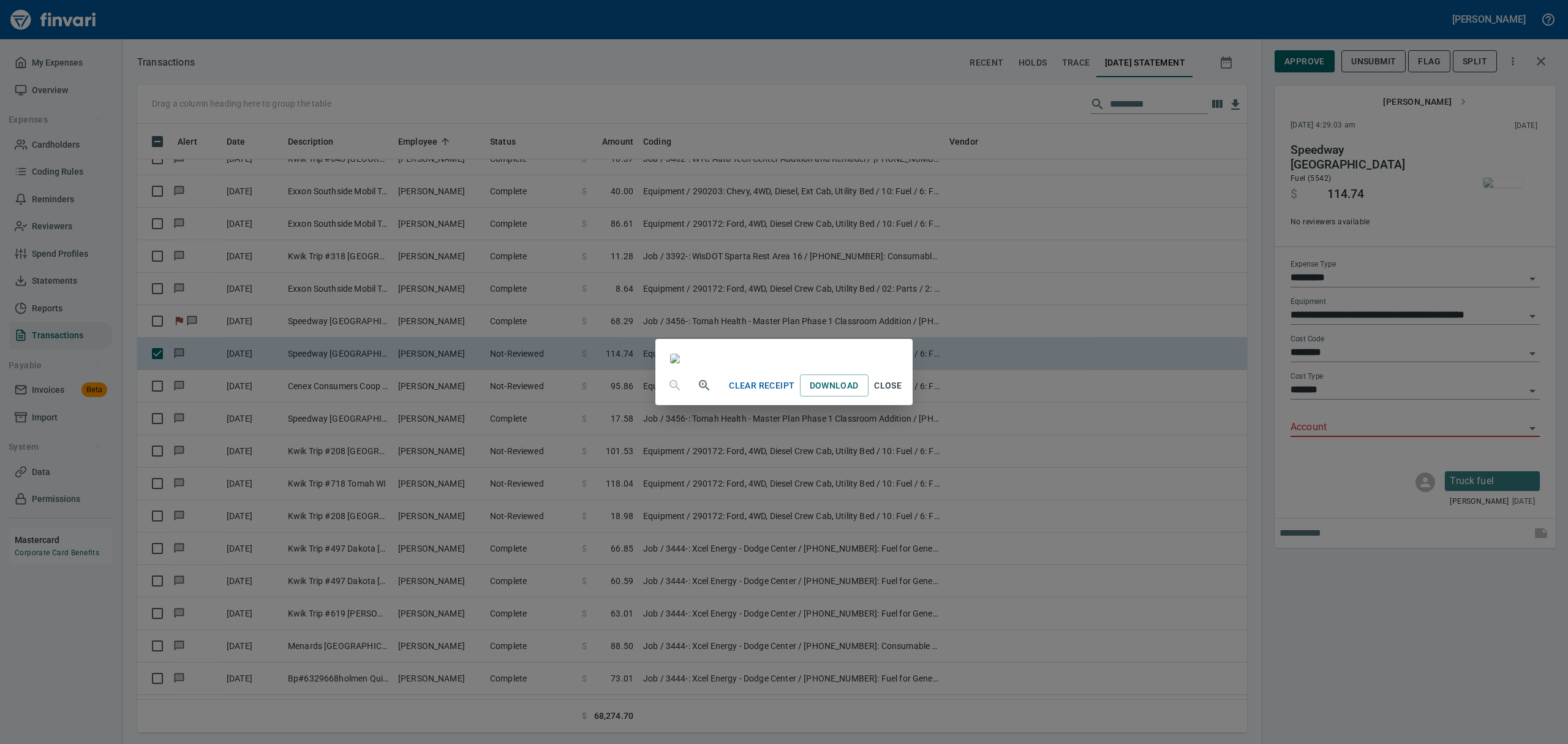
click at [903, 393] on span "Close" at bounding box center [888, 385] width 29 height 15
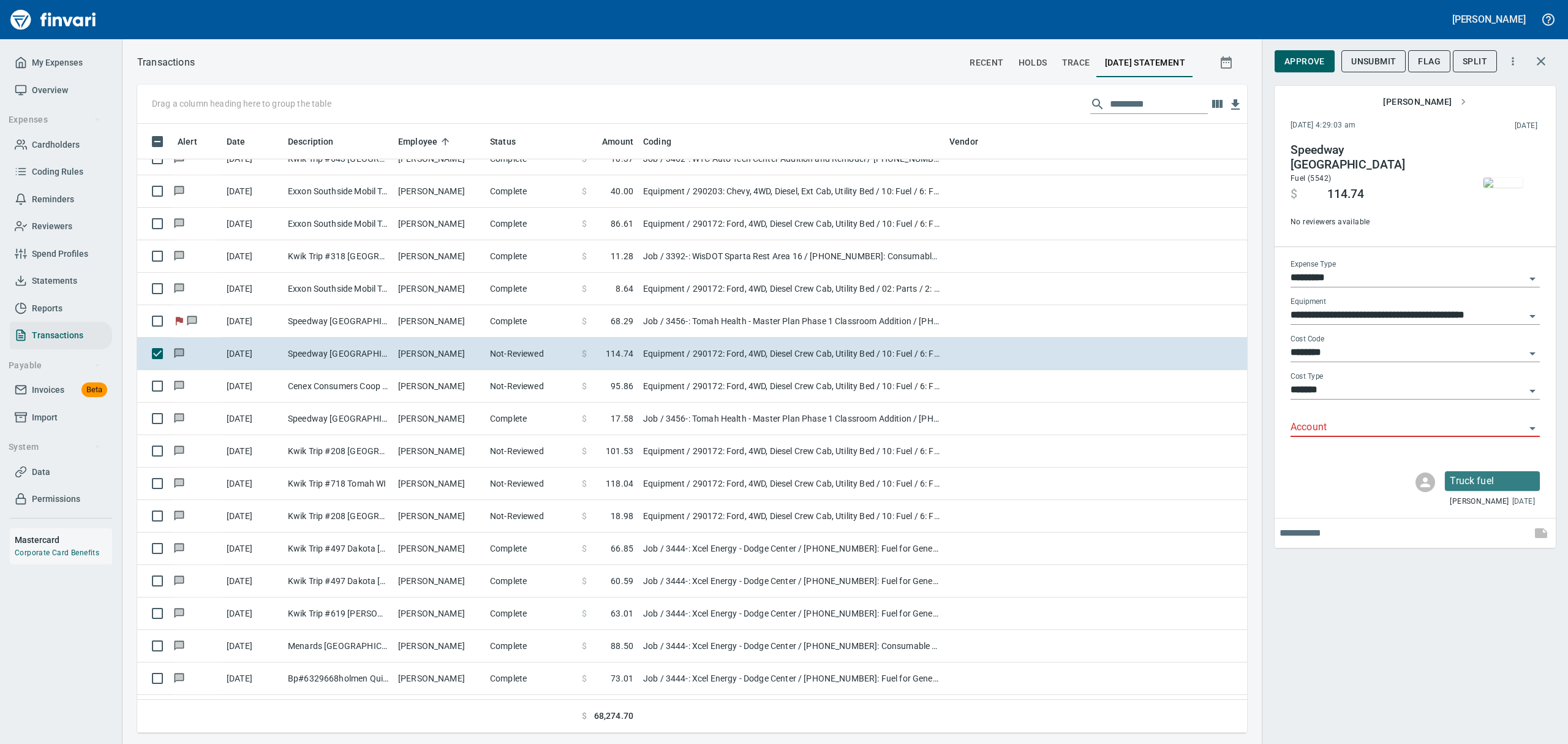
click at [1530, 422] on icon "Open" at bounding box center [1532, 428] width 15 height 15
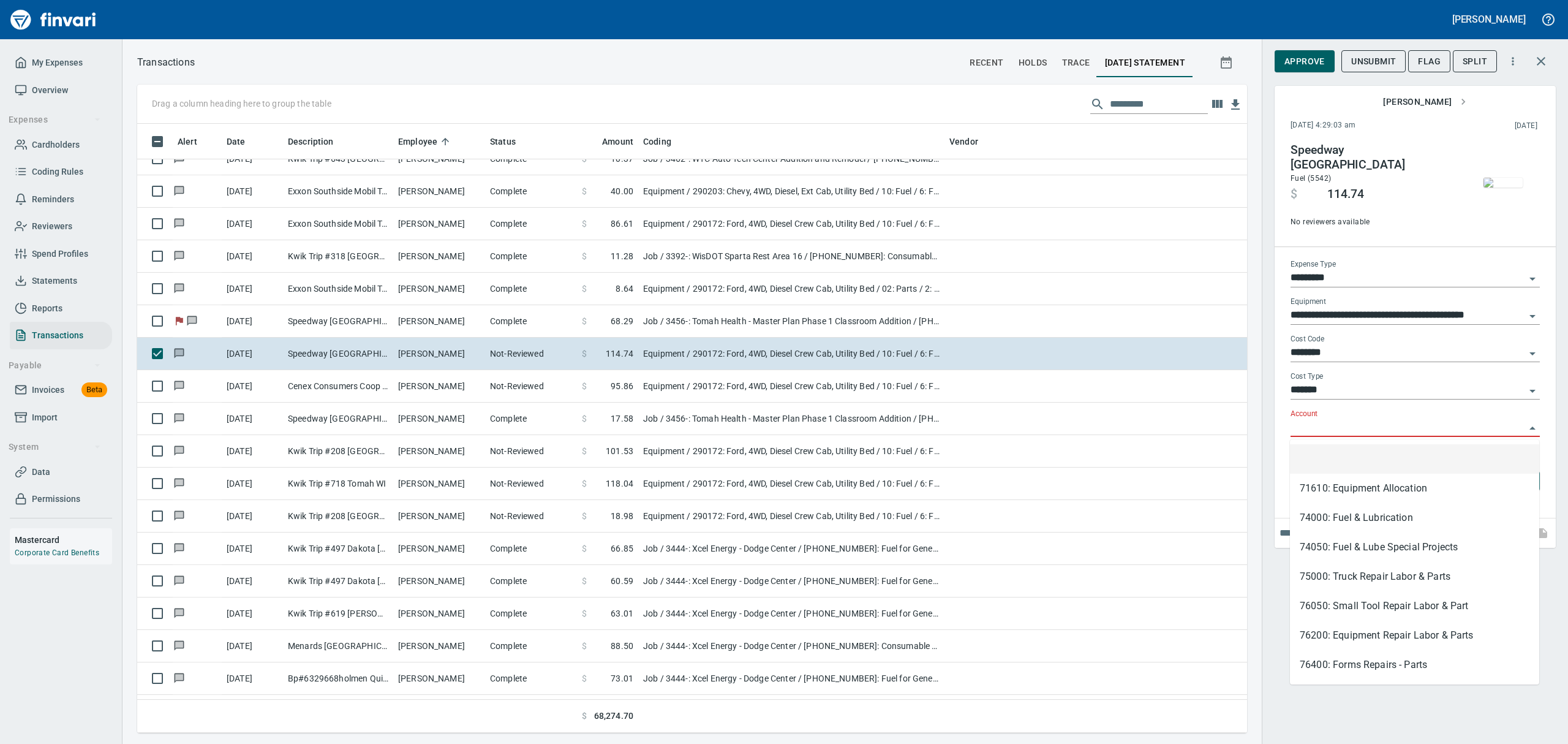
scroll to position [595, 1082]
click at [1346, 520] on li "74000: Fuel & Lubrication" at bounding box center [1414, 517] width 249 height 29
type input "**********"
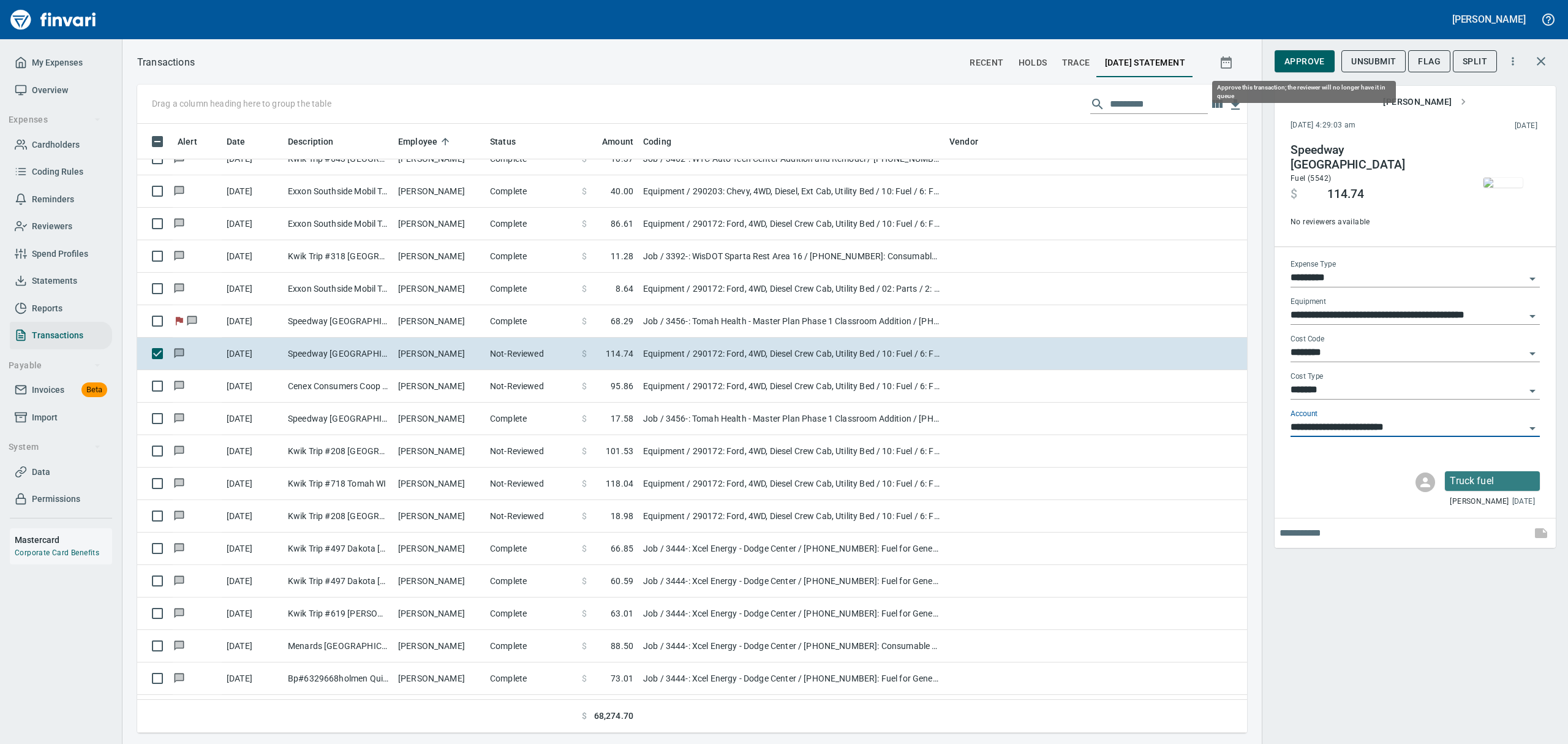
click at [1307, 61] on span "Approve" at bounding box center [1305, 61] width 40 height 15
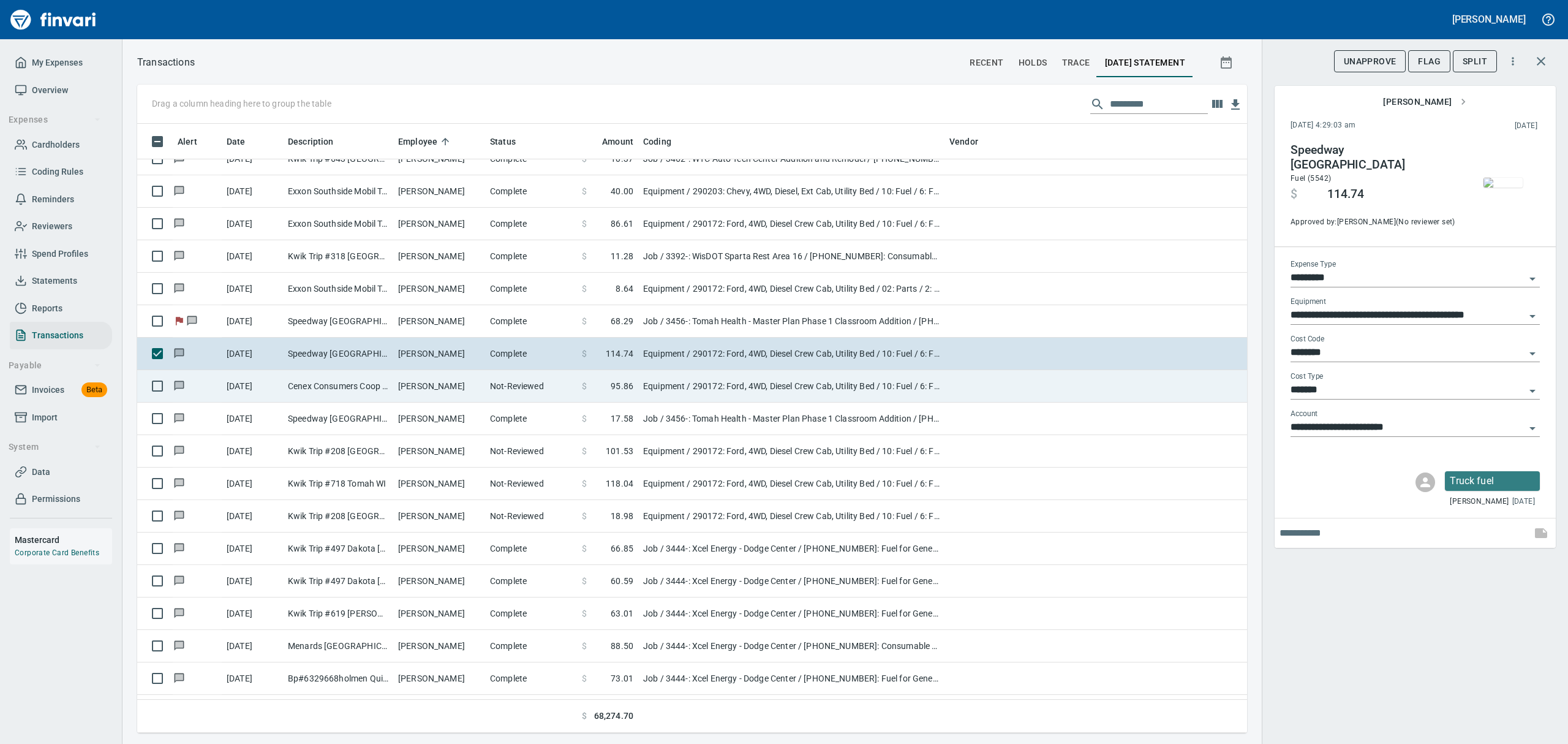
click at [358, 378] on td "Cenex Consumers Coop O Osseo WI" at bounding box center [339, 386] width 110 height 33
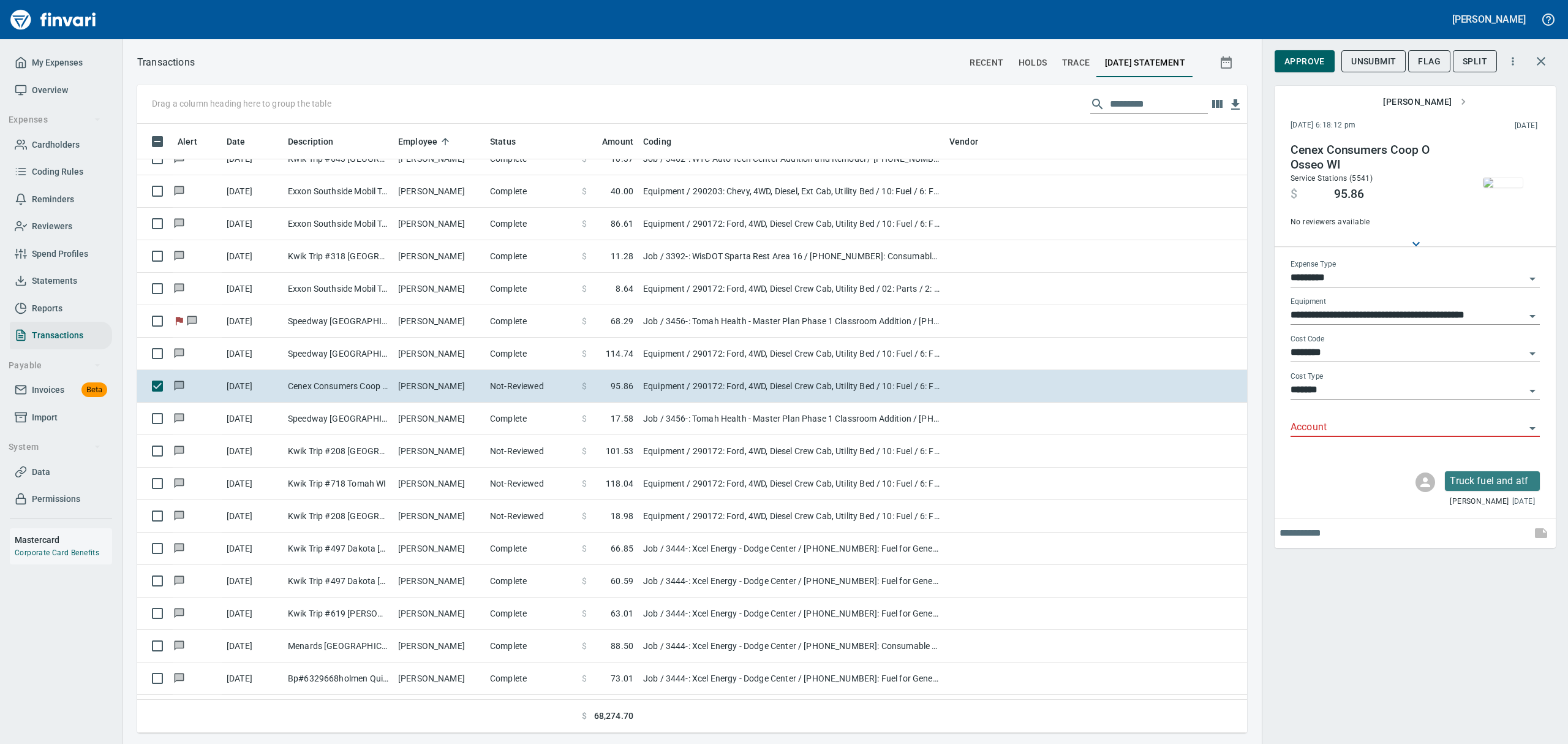
click at [1504, 187] on img "button" at bounding box center [1503, 182] width 39 height 10
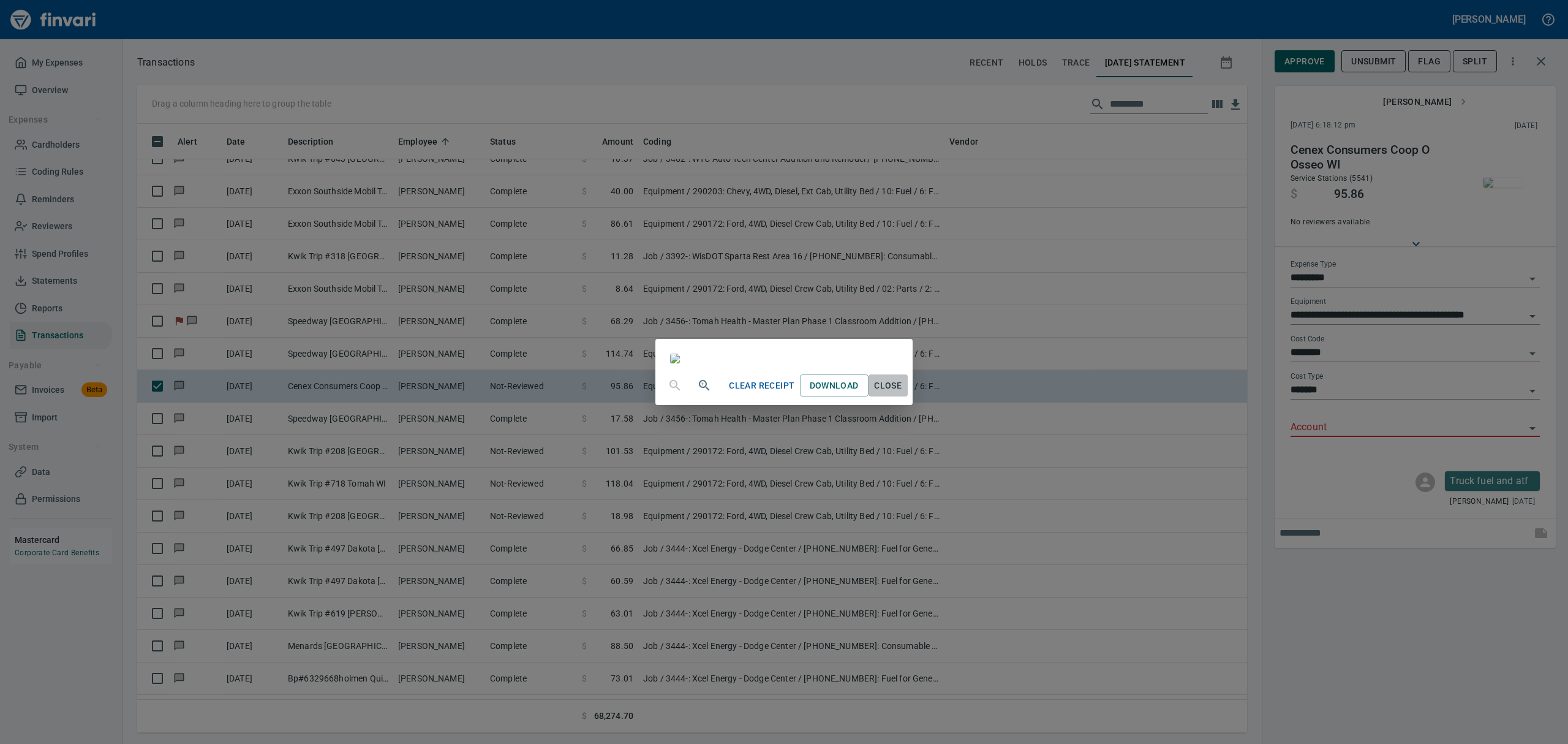
click at [903, 393] on span "Close" at bounding box center [888, 385] width 29 height 15
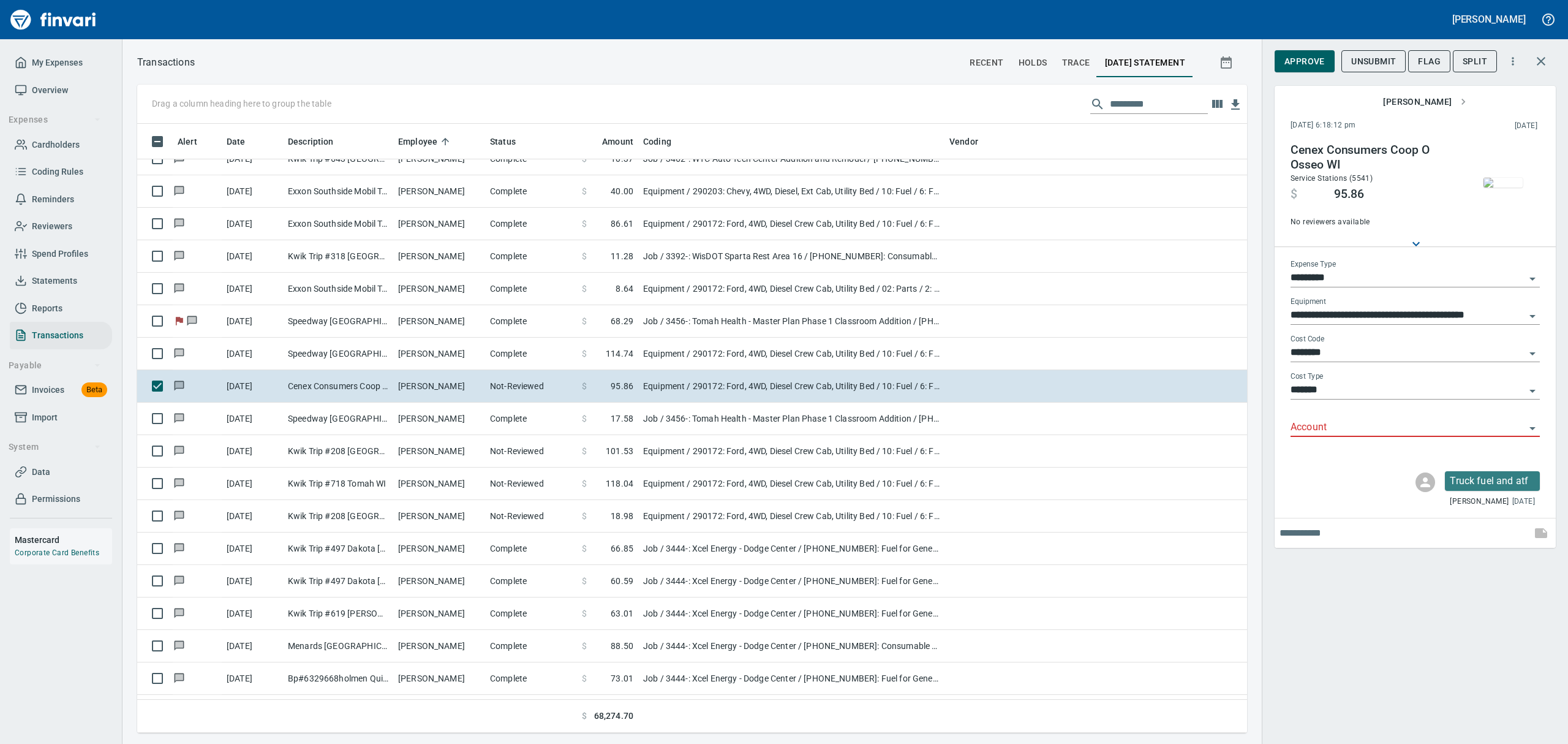
click at [1532, 430] on icon "Open" at bounding box center [1532, 428] width 15 height 15
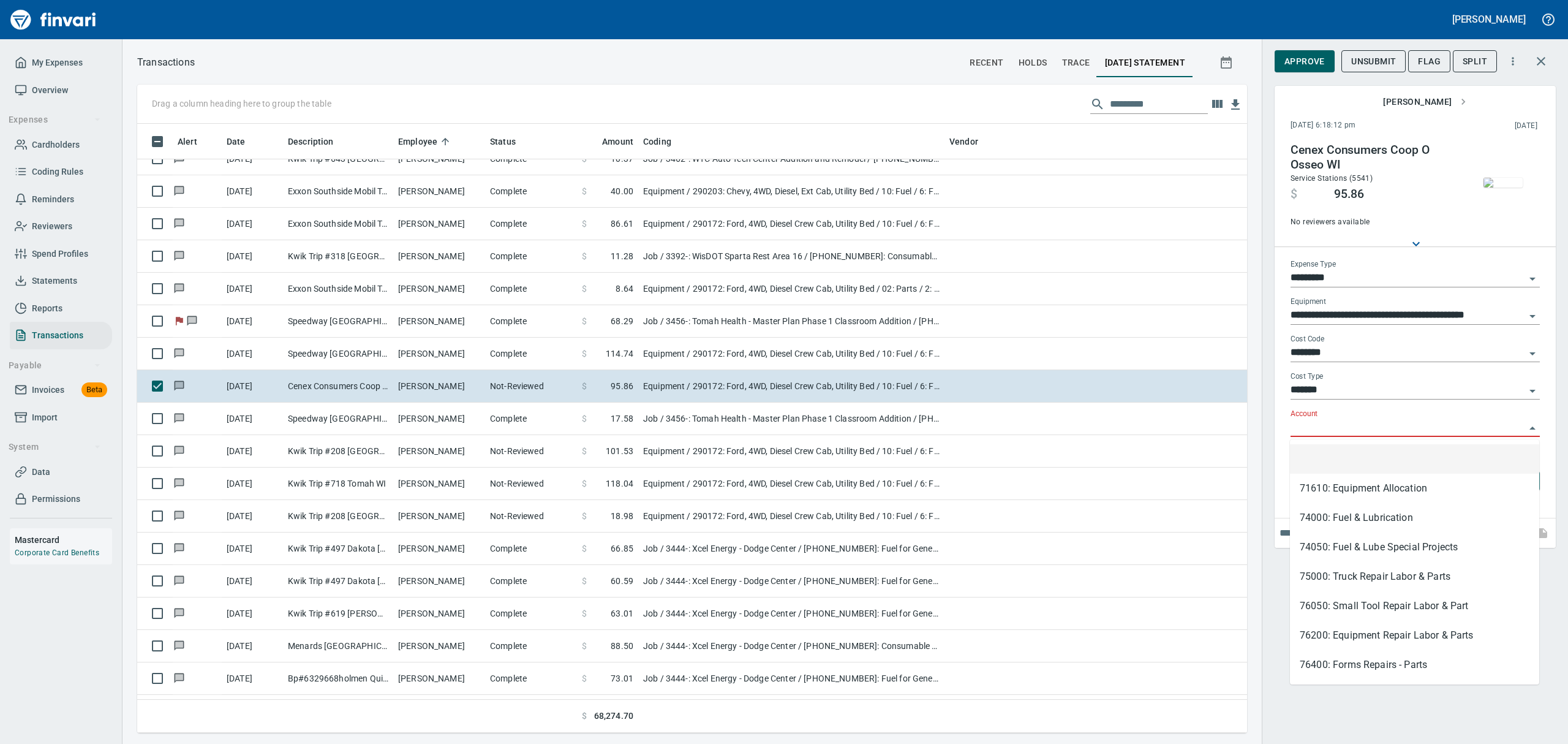
scroll to position [595, 1082]
click at [1347, 516] on li "74000: Fuel & Lubrication" at bounding box center [1414, 517] width 249 height 29
type input "**********"
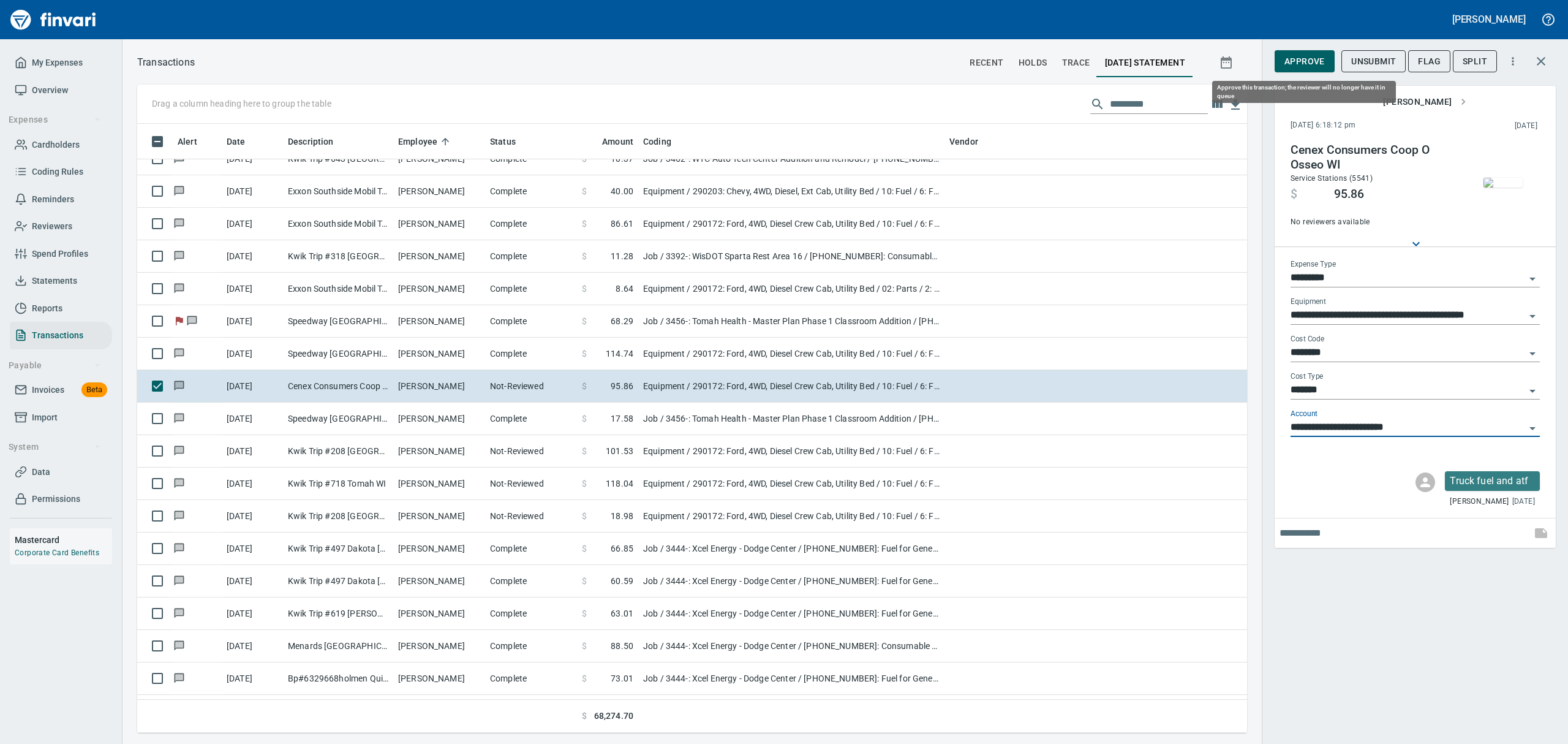
click at [1294, 61] on span "Approve" at bounding box center [1305, 61] width 40 height 15
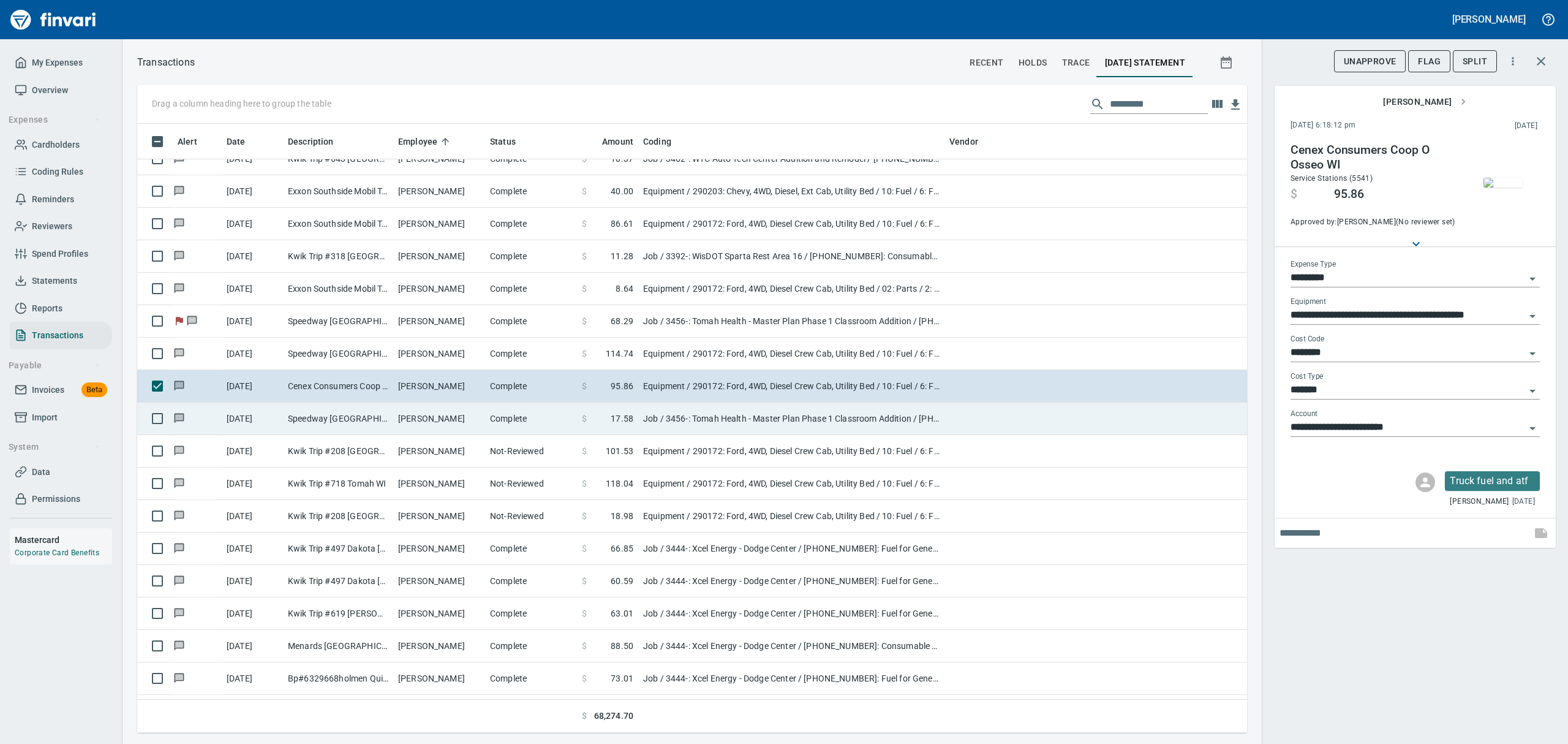
click at [403, 427] on td "[PERSON_NAME]" at bounding box center [439, 418] width 92 height 33
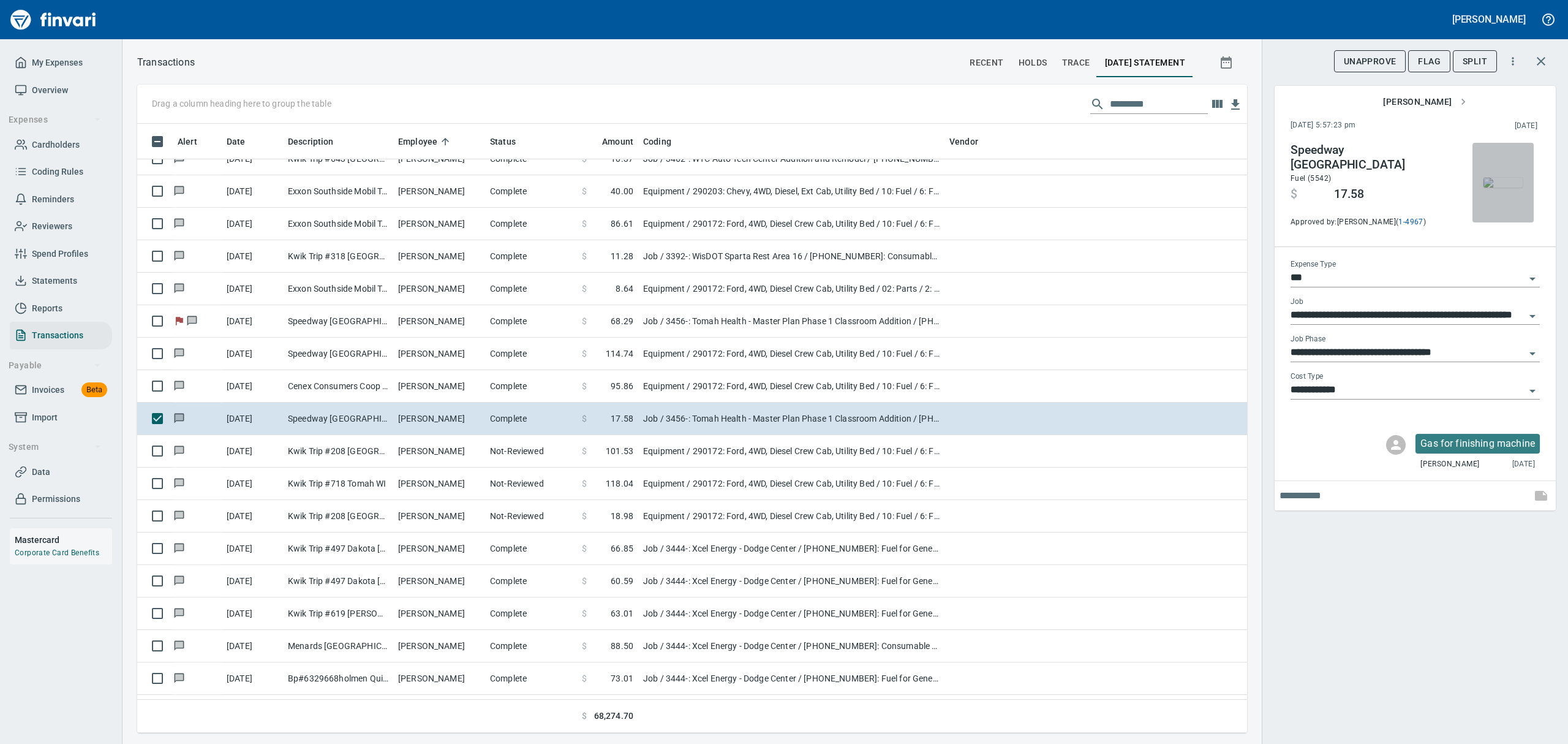
click at [1502, 187] on img "button" at bounding box center [1503, 182] width 39 height 10
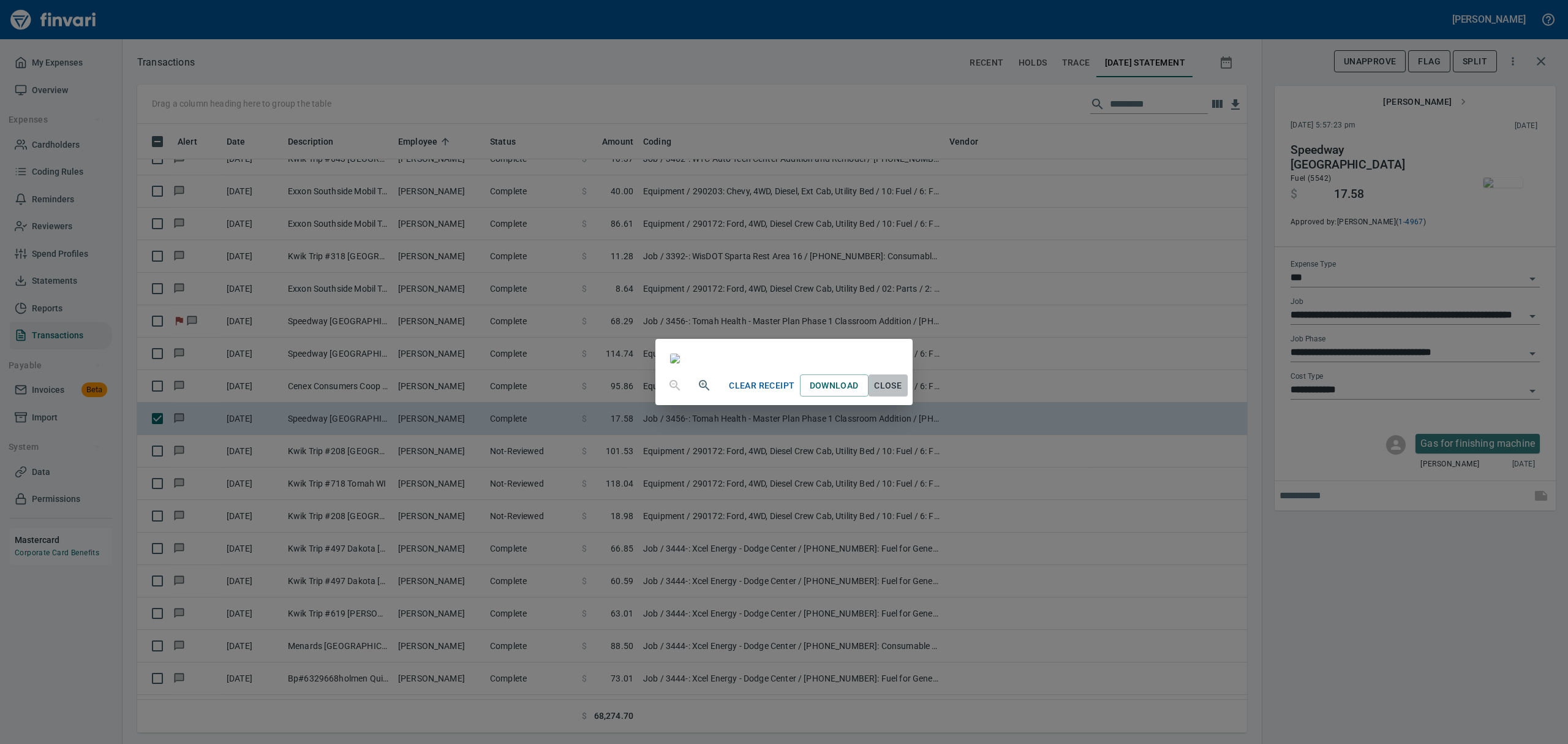
click at [903, 393] on span "Close" at bounding box center [888, 385] width 29 height 15
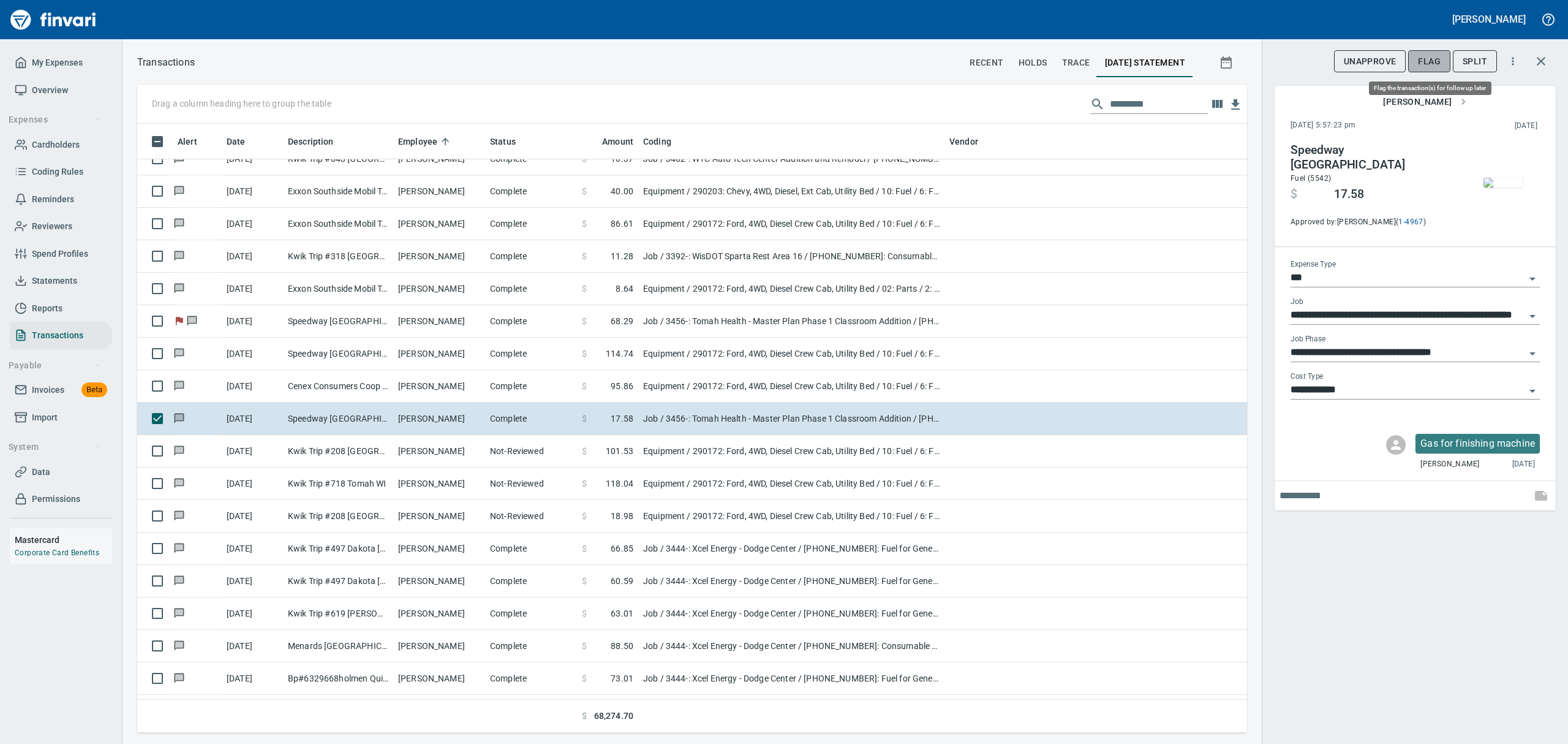
click at [1443, 62] on button "Flag" at bounding box center [1429, 61] width 43 height 23
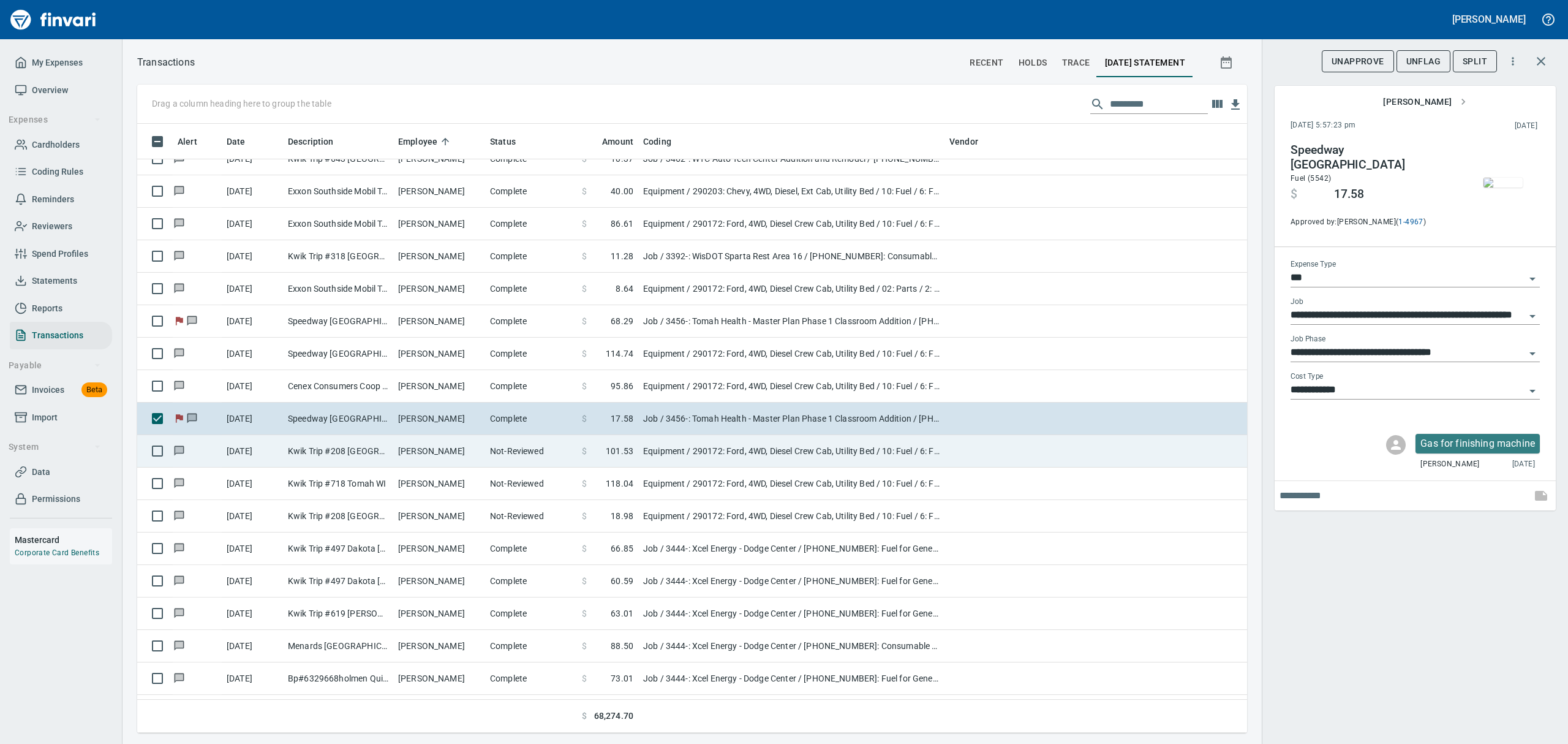
click at [304, 453] on td "Kwik Trip #208 [GEOGRAPHIC_DATA] [GEOGRAPHIC_DATA]" at bounding box center [339, 451] width 110 height 33
type input "*********"
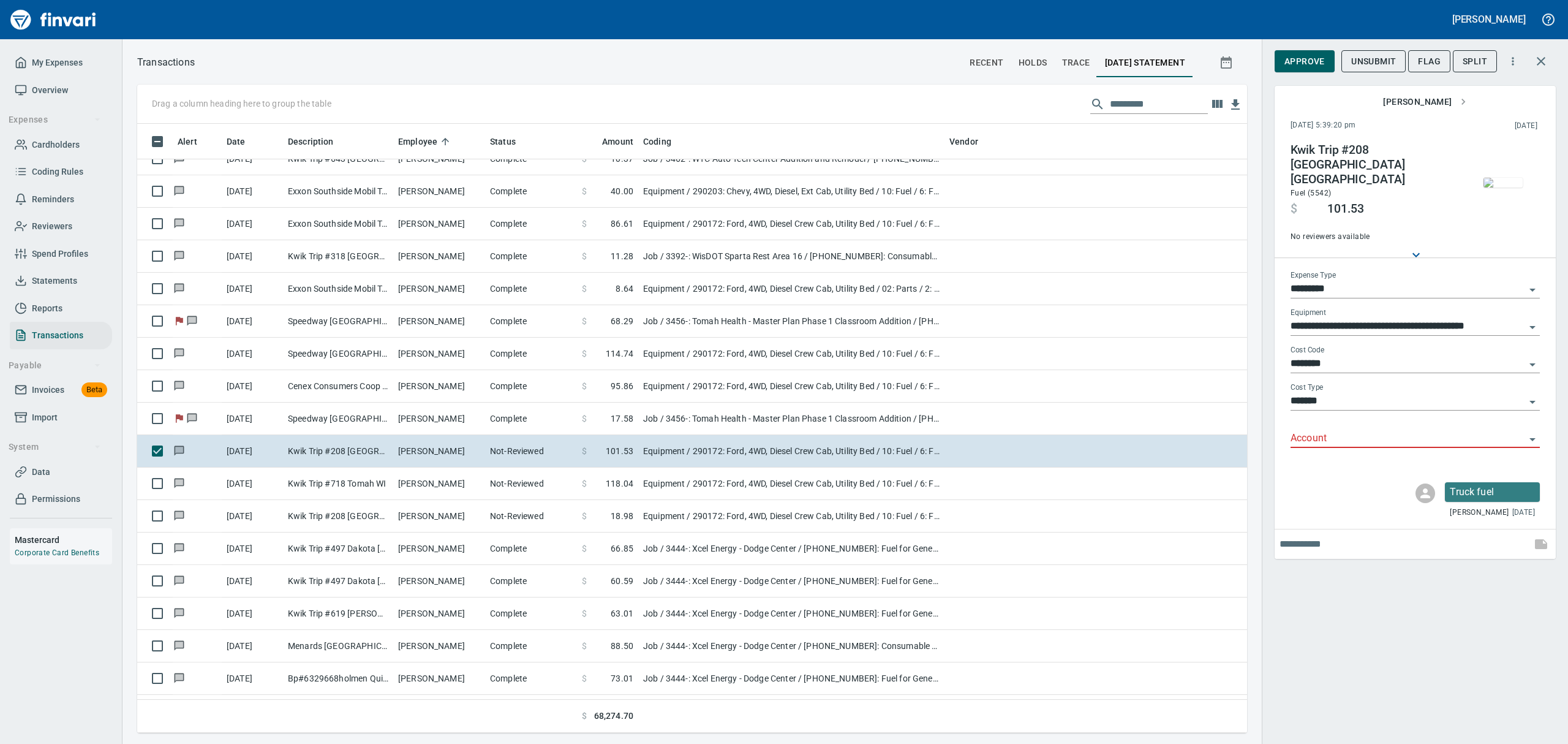
click at [1500, 187] on img "button" at bounding box center [1503, 182] width 39 height 10
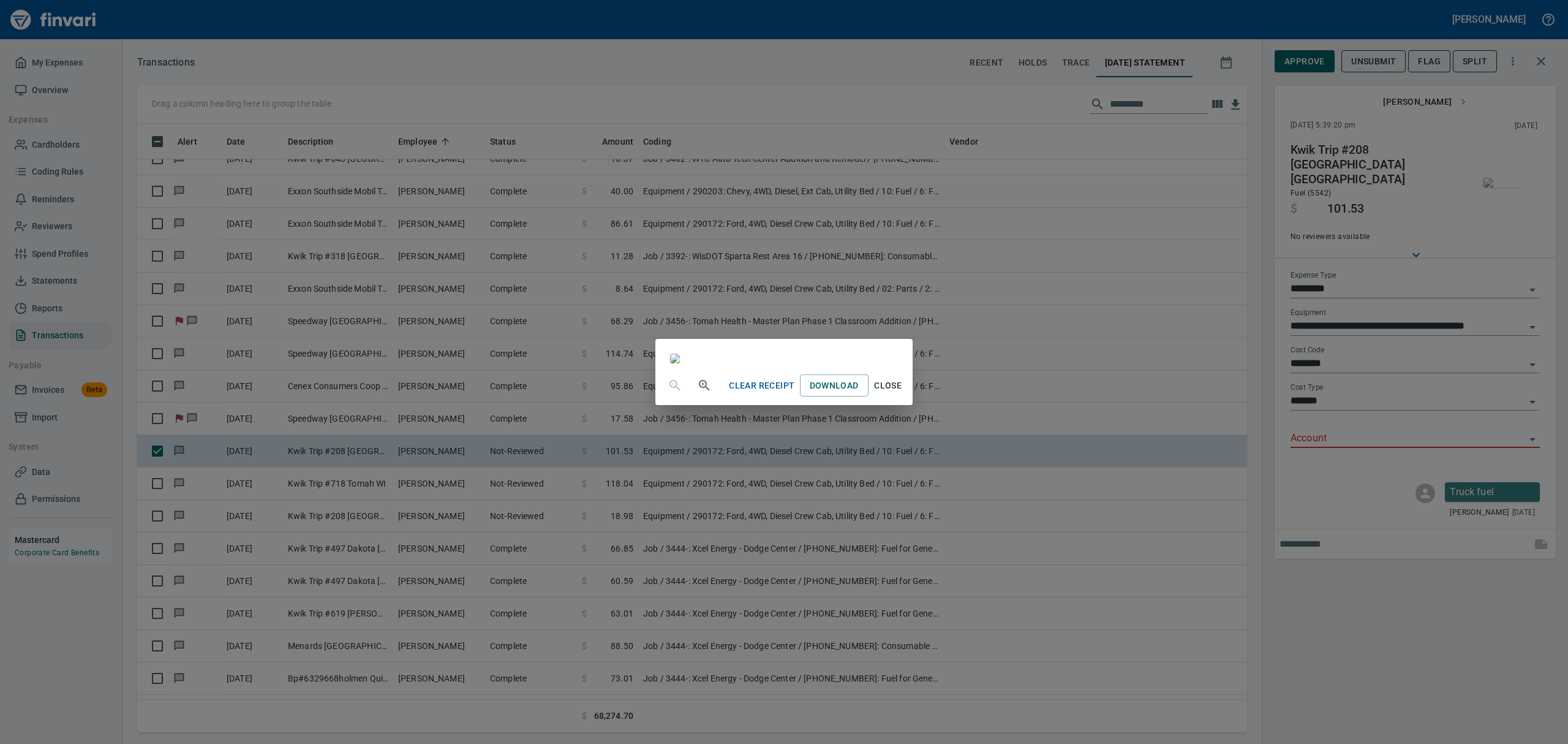
click at [903, 393] on span "Close" at bounding box center [888, 385] width 29 height 15
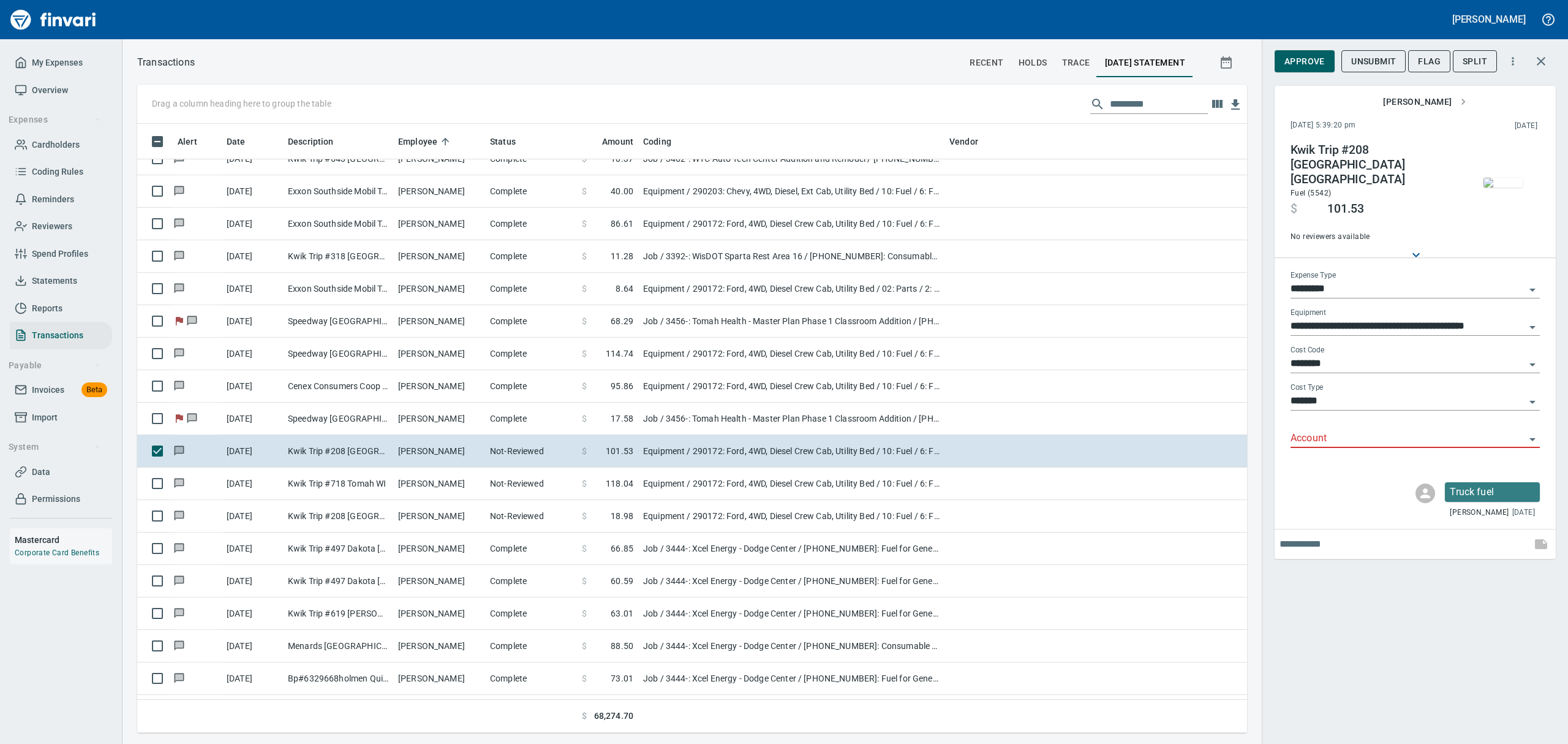
click at [1532, 432] on icon "Open" at bounding box center [1532, 440] width 15 height 15
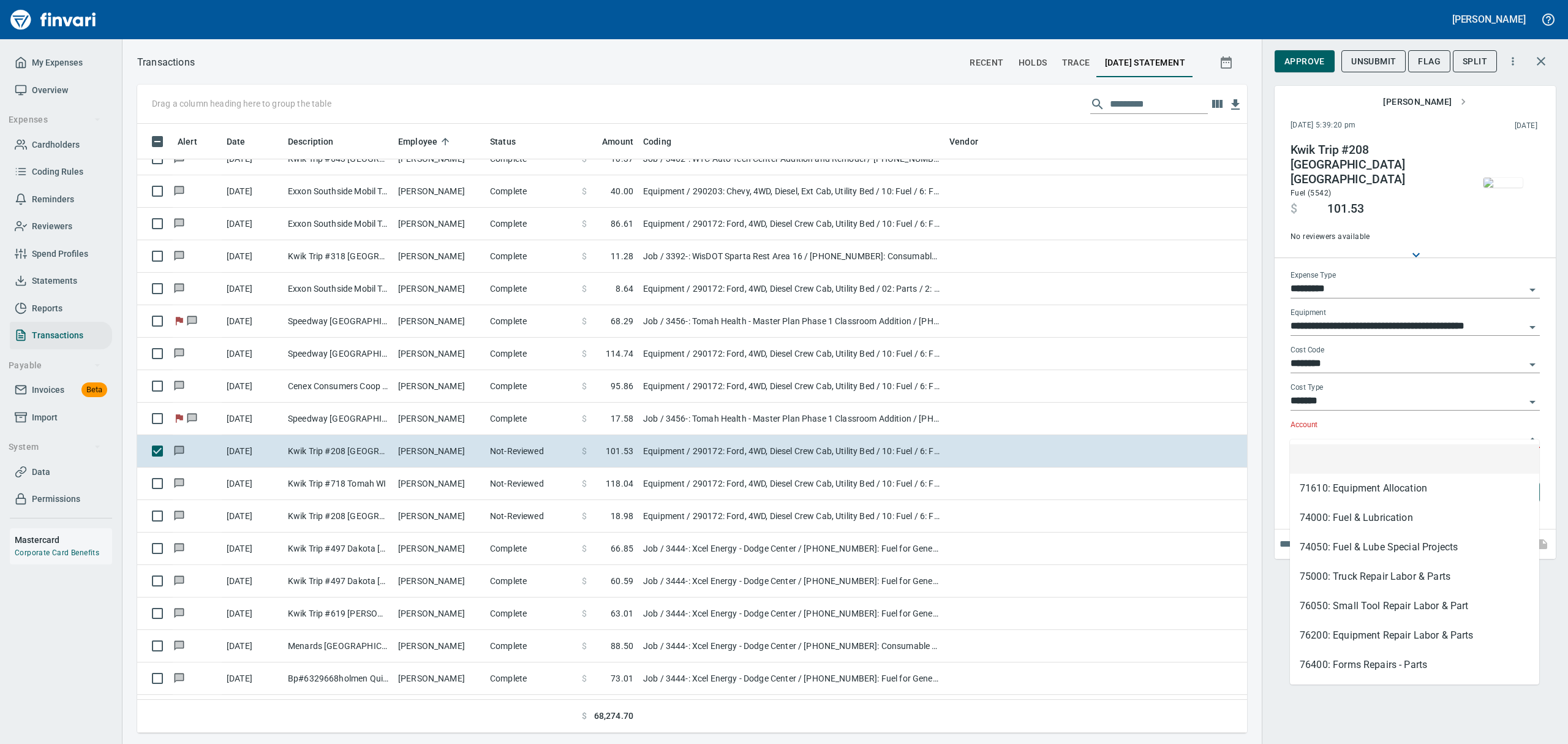
scroll to position [595, 1082]
click at [1321, 518] on li "74000: Fuel & Lubrication" at bounding box center [1414, 517] width 249 height 29
type input "**********"
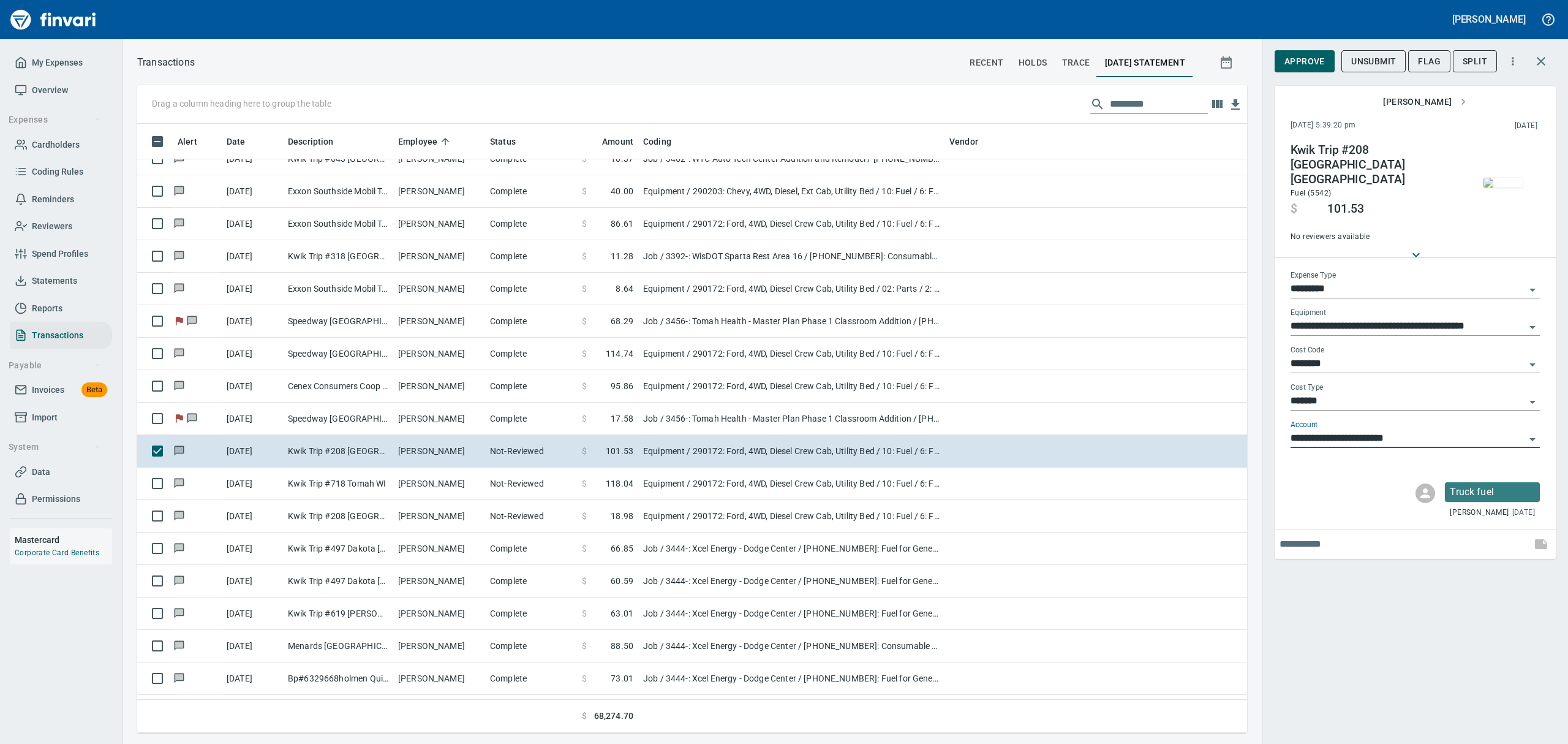
click at [1310, 64] on span "Approve" at bounding box center [1305, 61] width 40 height 15
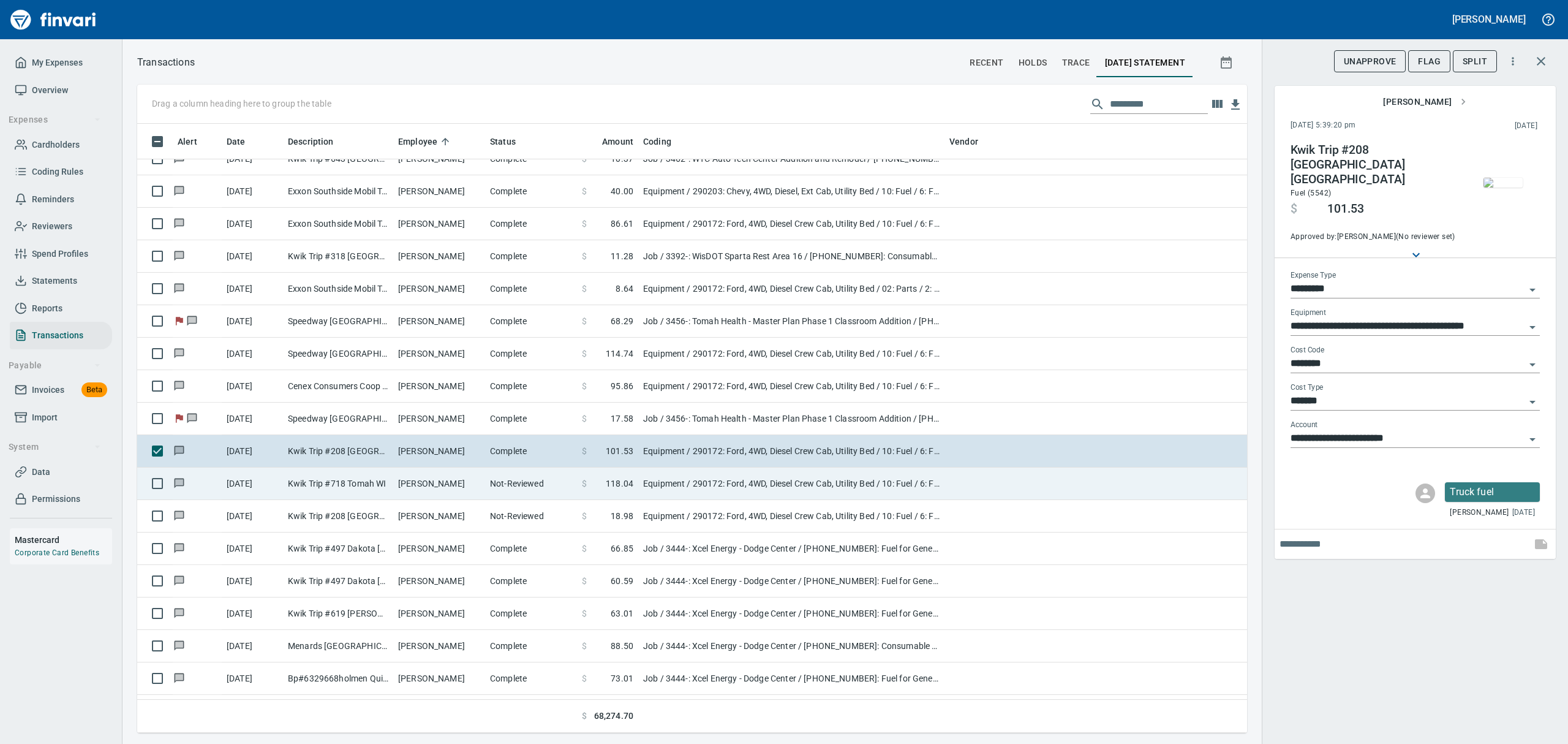
click at [337, 480] on td "Kwik Trip #718 Tomah WI" at bounding box center [339, 483] width 110 height 33
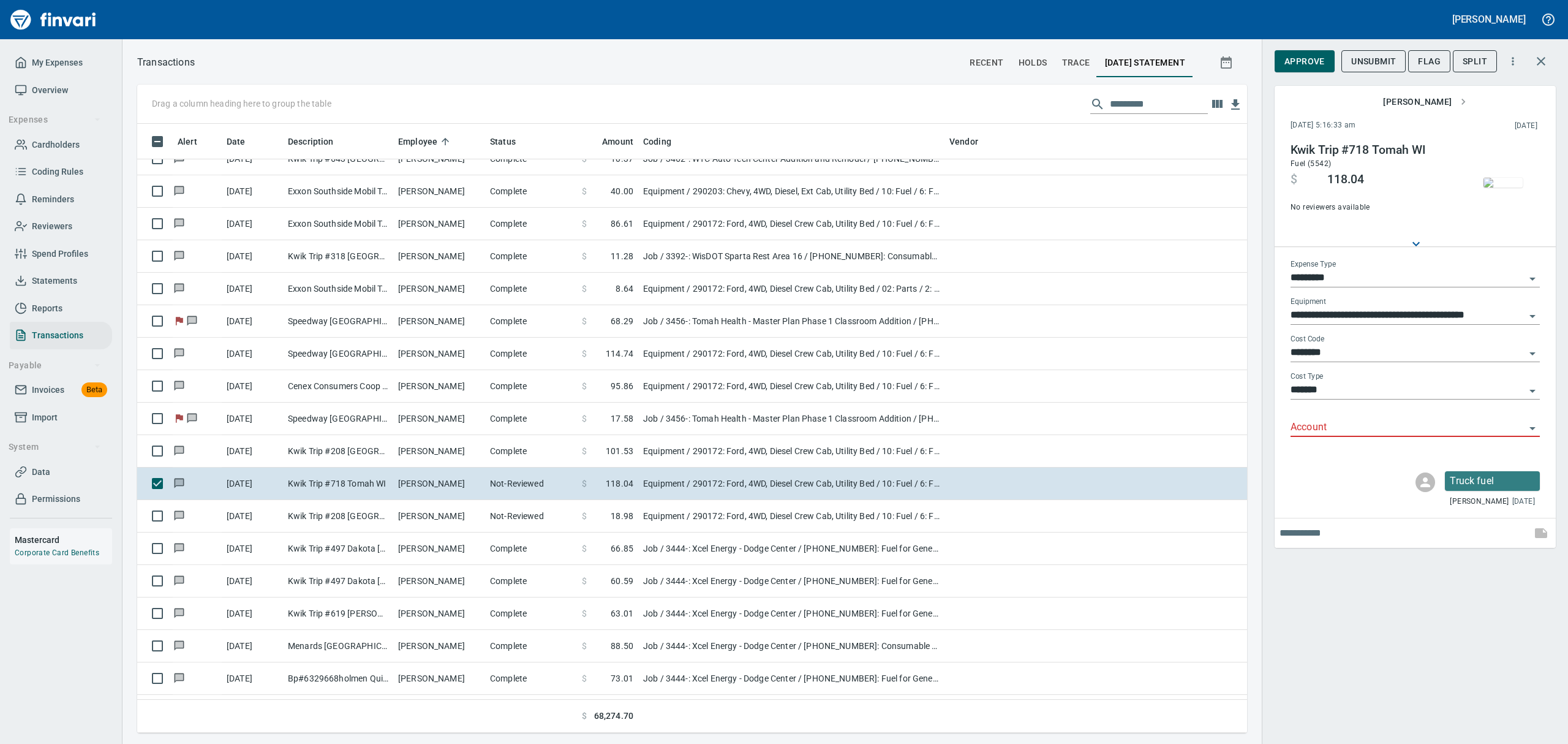
click at [1508, 187] on img "button" at bounding box center [1503, 182] width 39 height 10
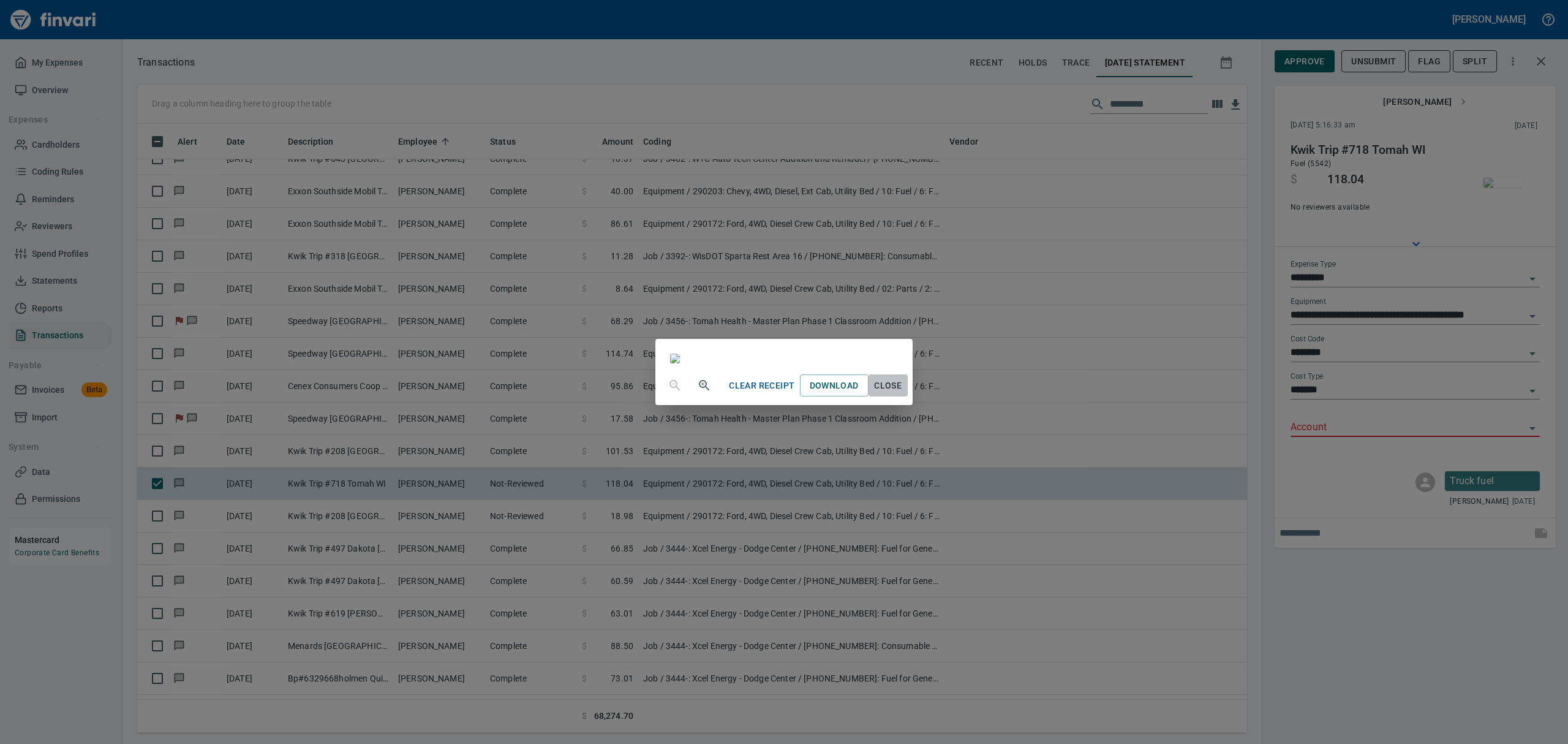
click at [903, 393] on span "Close" at bounding box center [888, 385] width 29 height 15
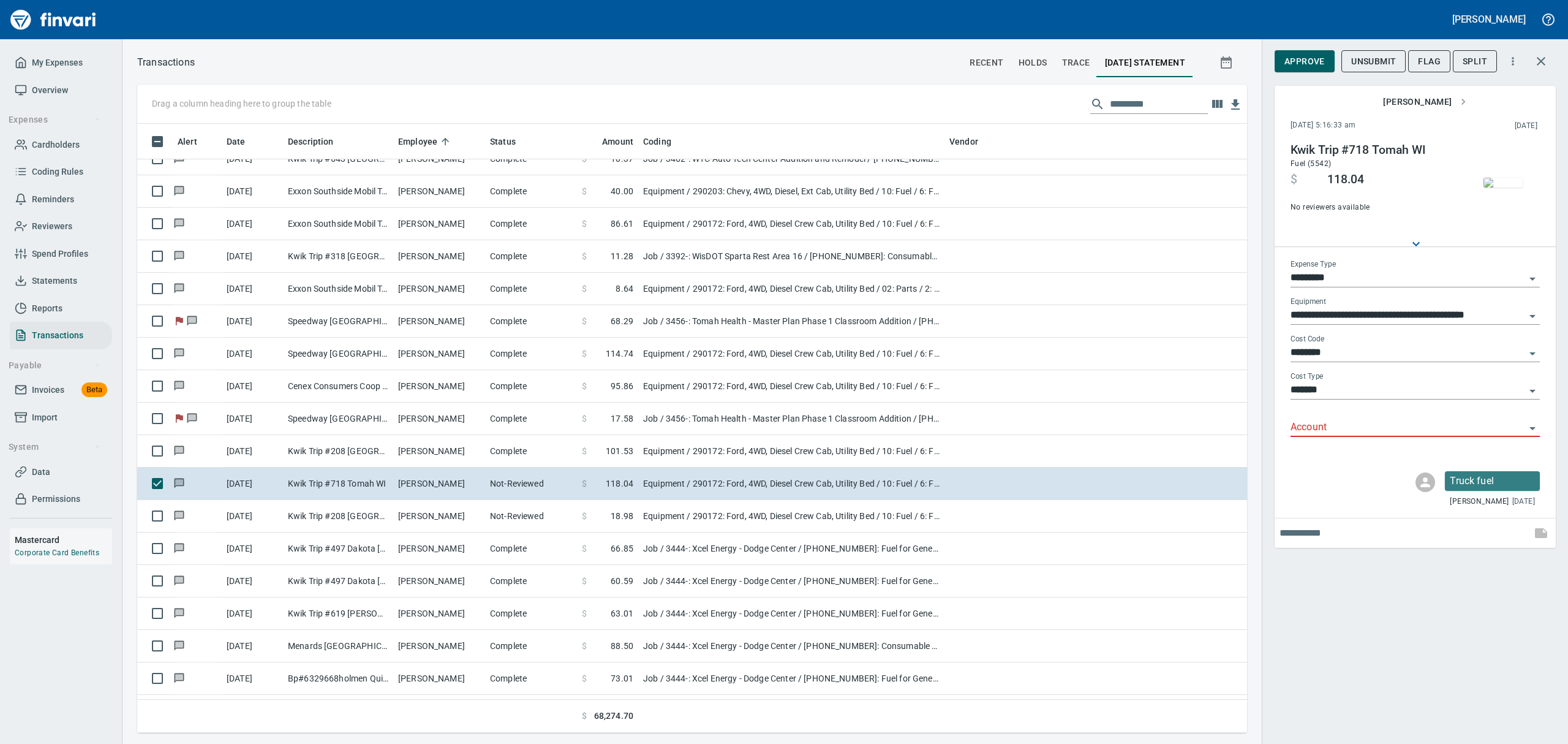
click at [1531, 426] on icon "Open" at bounding box center [1532, 428] width 15 height 15
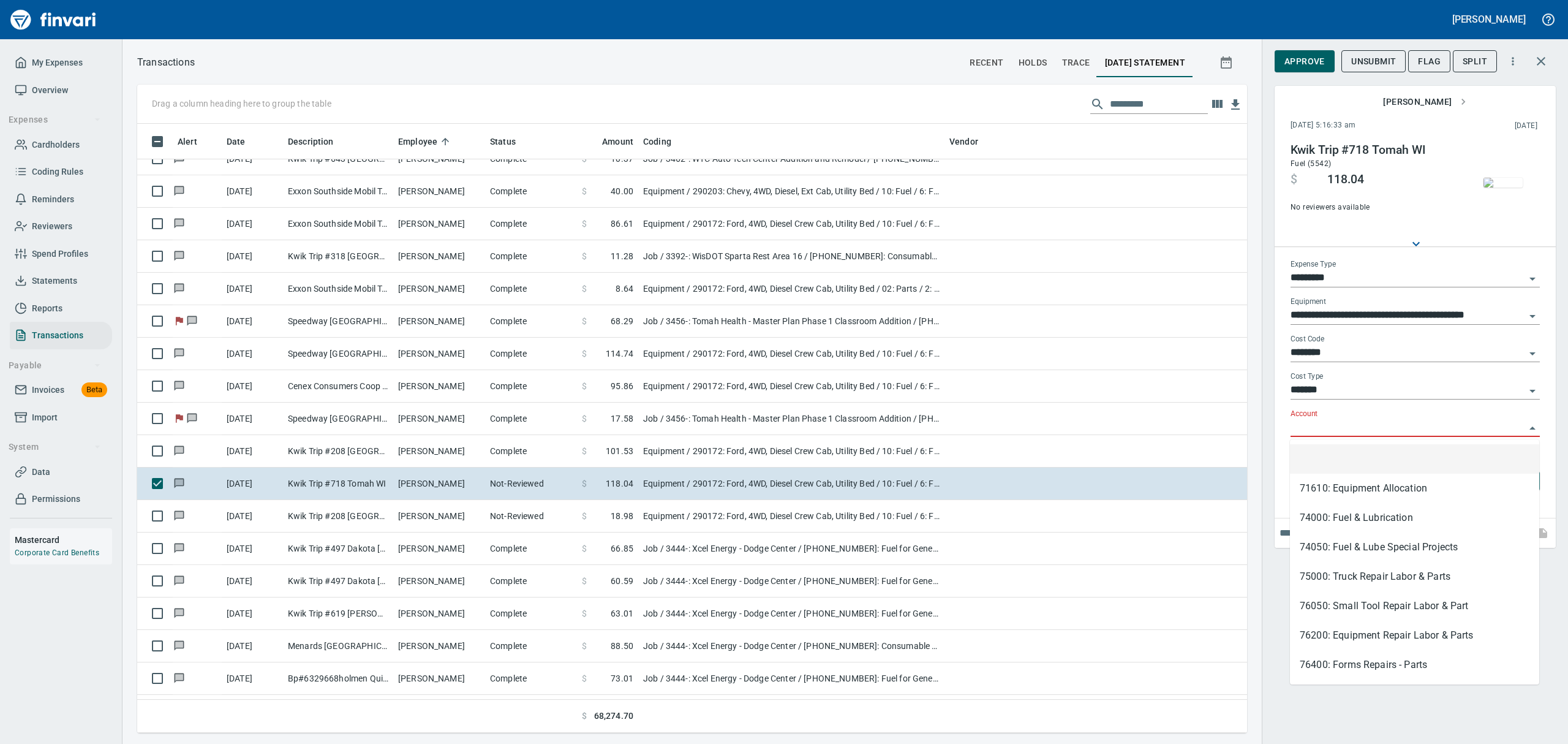
scroll to position [595, 1082]
click at [1347, 527] on li "74000: Fuel & Lubrication" at bounding box center [1414, 517] width 249 height 29
type input "**********"
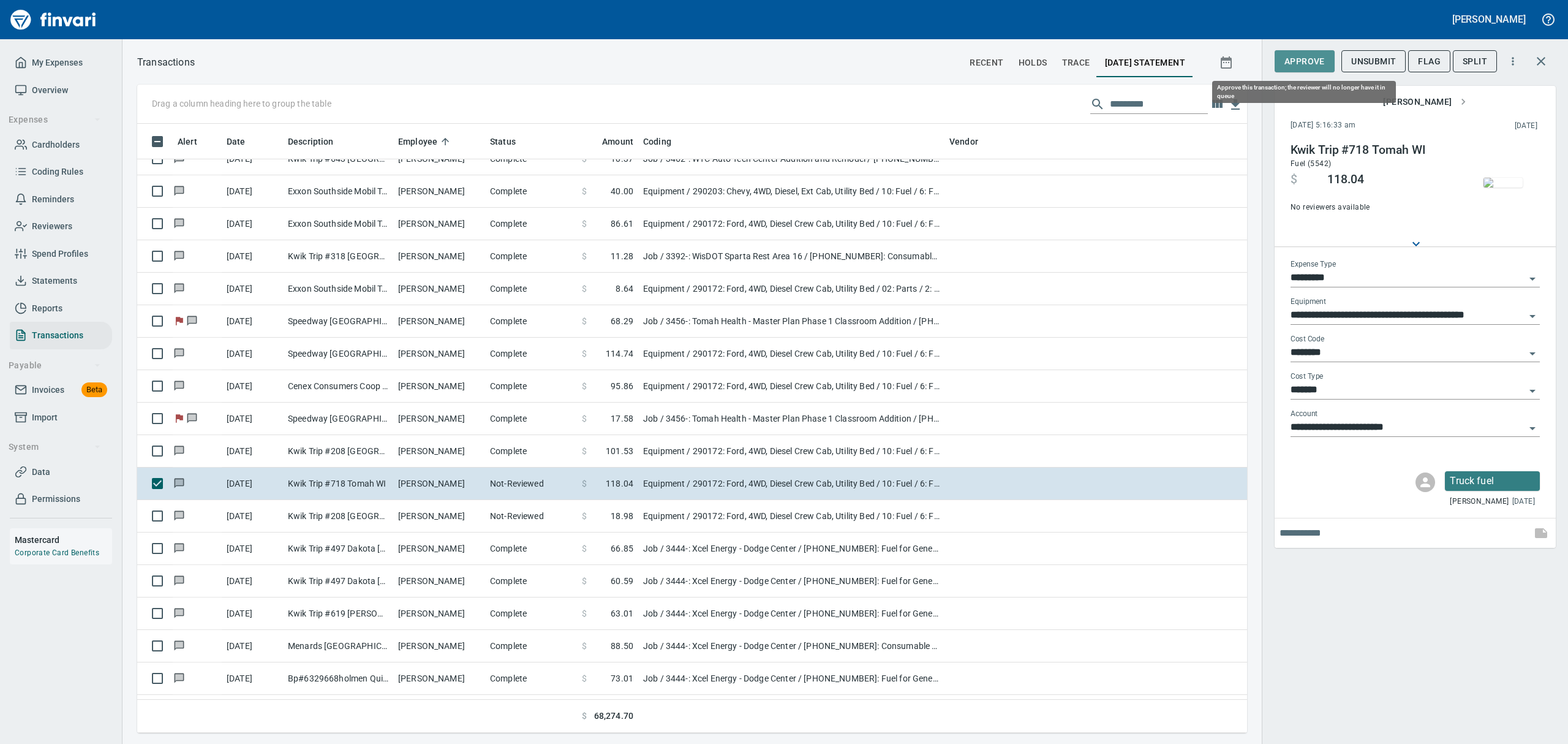
click at [1287, 59] on span "Approve" at bounding box center [1305, 61] width 40 height 15
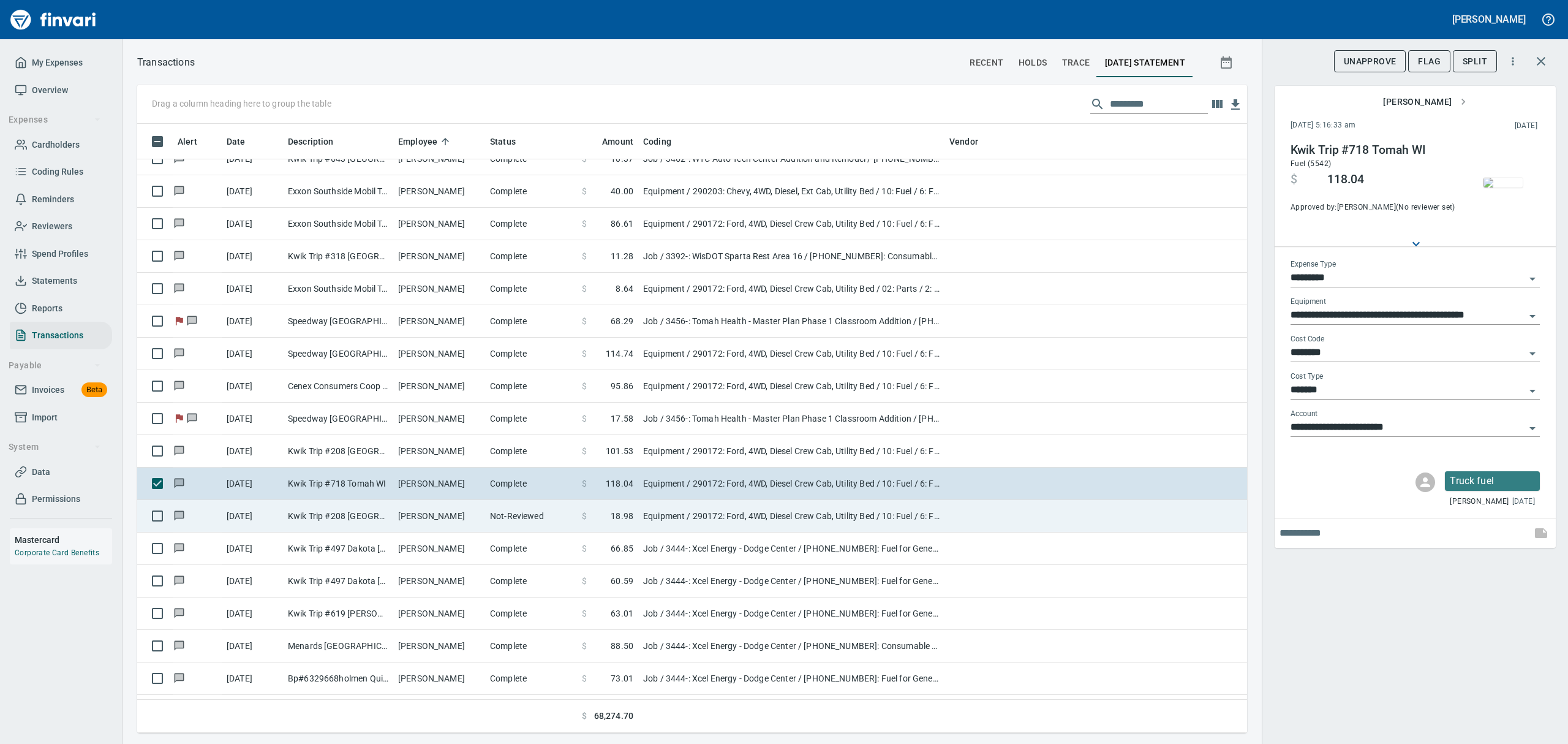
click at [390, 521] on td "Kwik Trip #208 [GEOGRAPHIC_DATA] [GEOGRAPHIC_DATA]" at bounding box center [339, 516] width 110 height 33
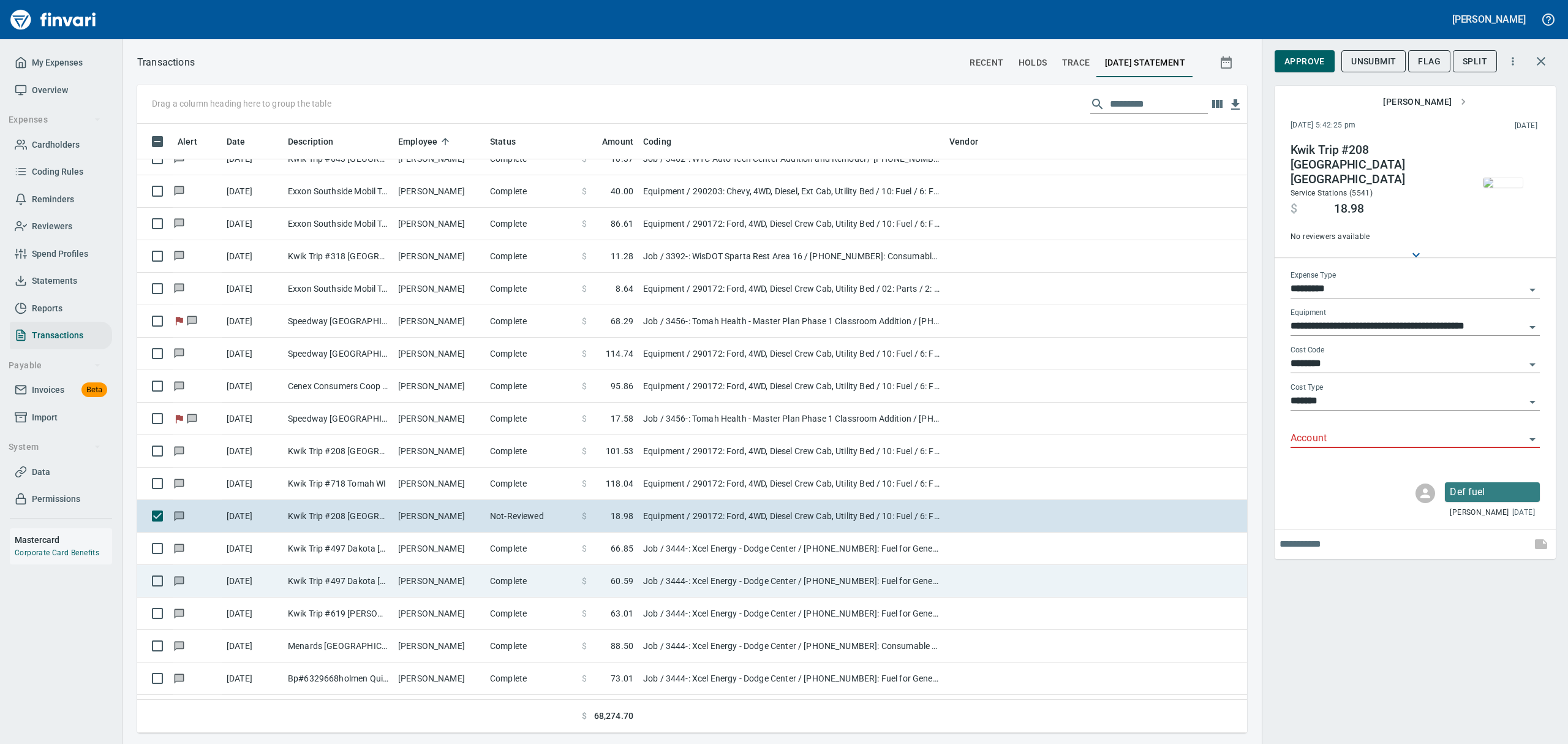
scroll to position [5798, 0]
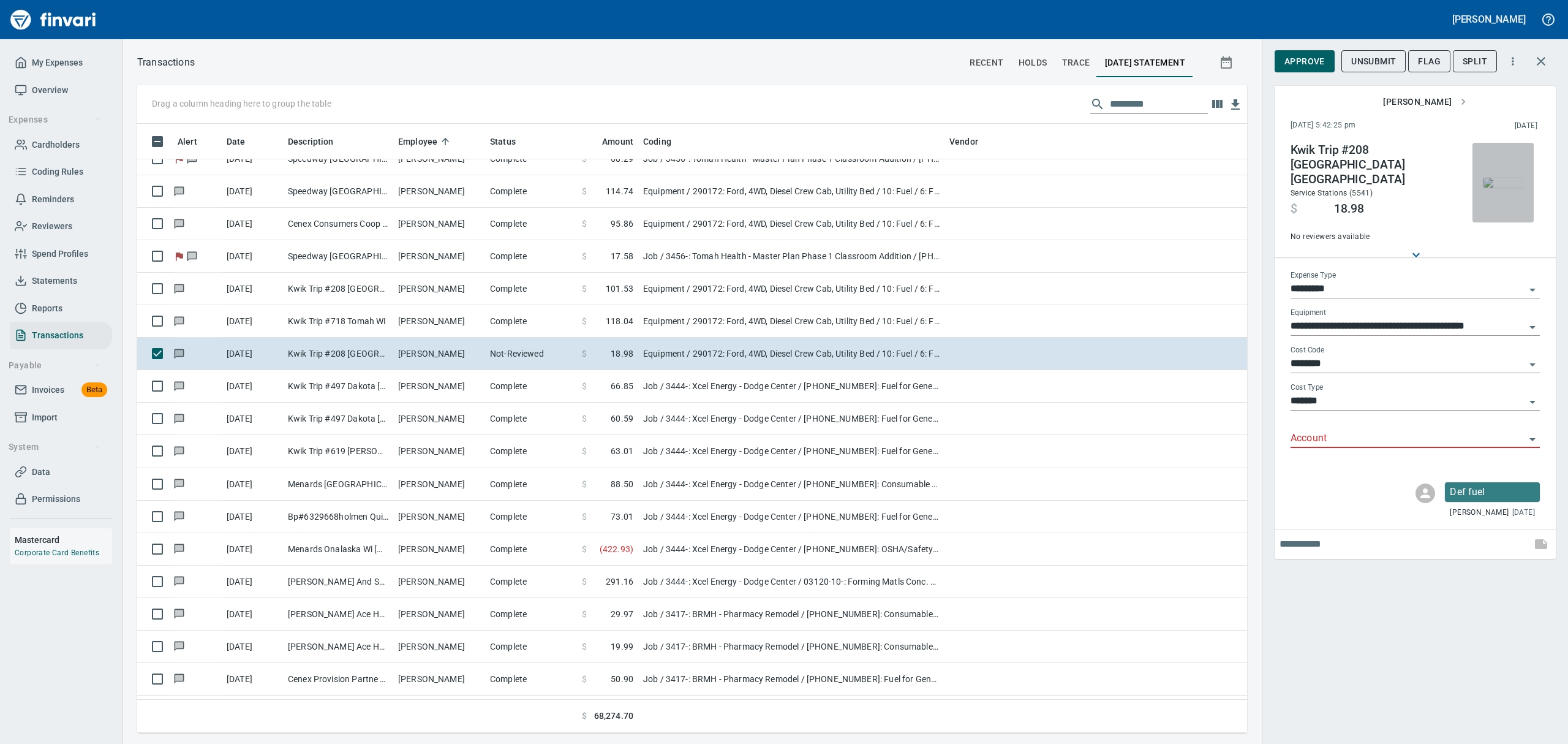
click at [1505, 177] on img "button" at bounding box center [1503, 182] width 39 height 10
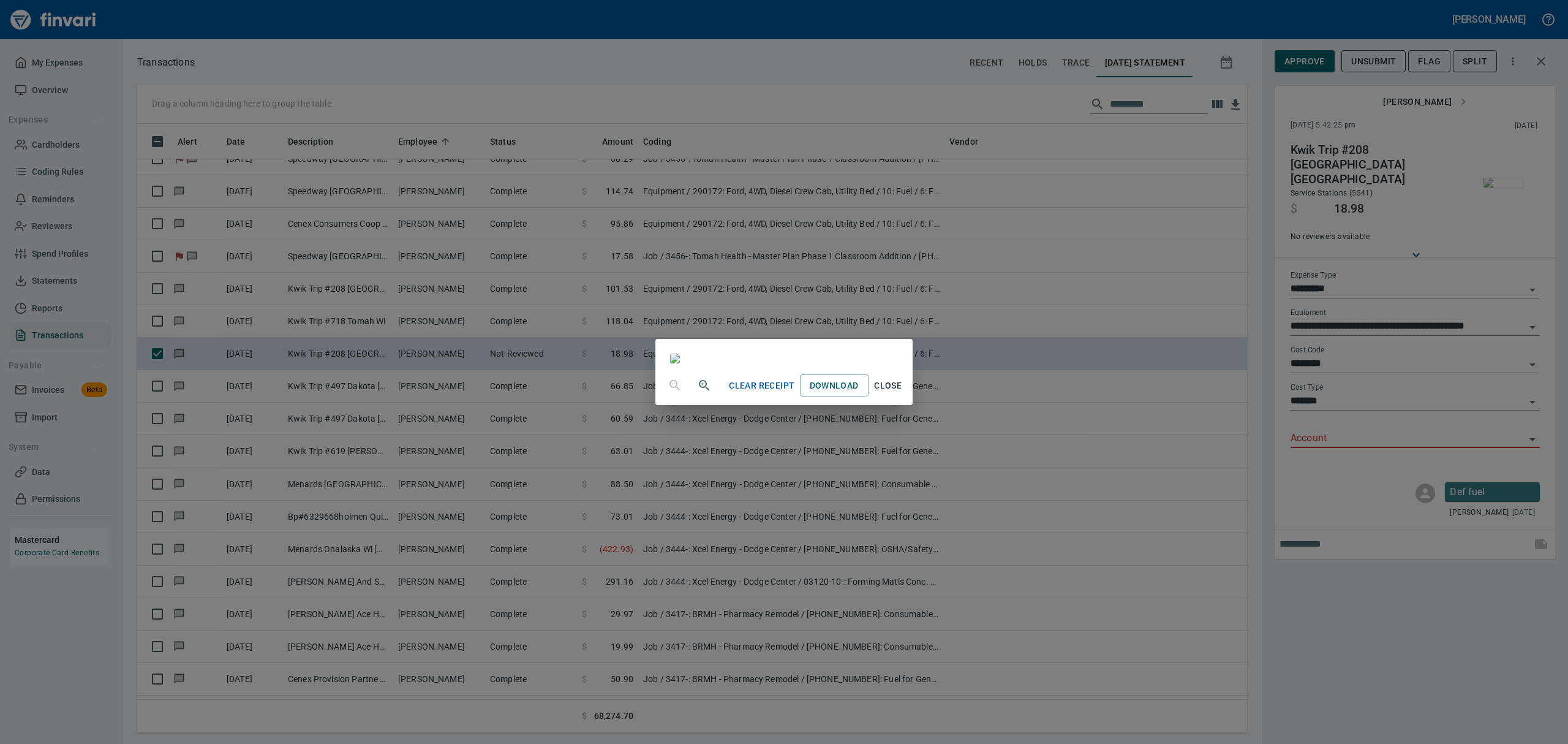
click at [1534, 426] on div "Clear Receipt Download Close" at bounding box center [784, 372] width 1568 height 744
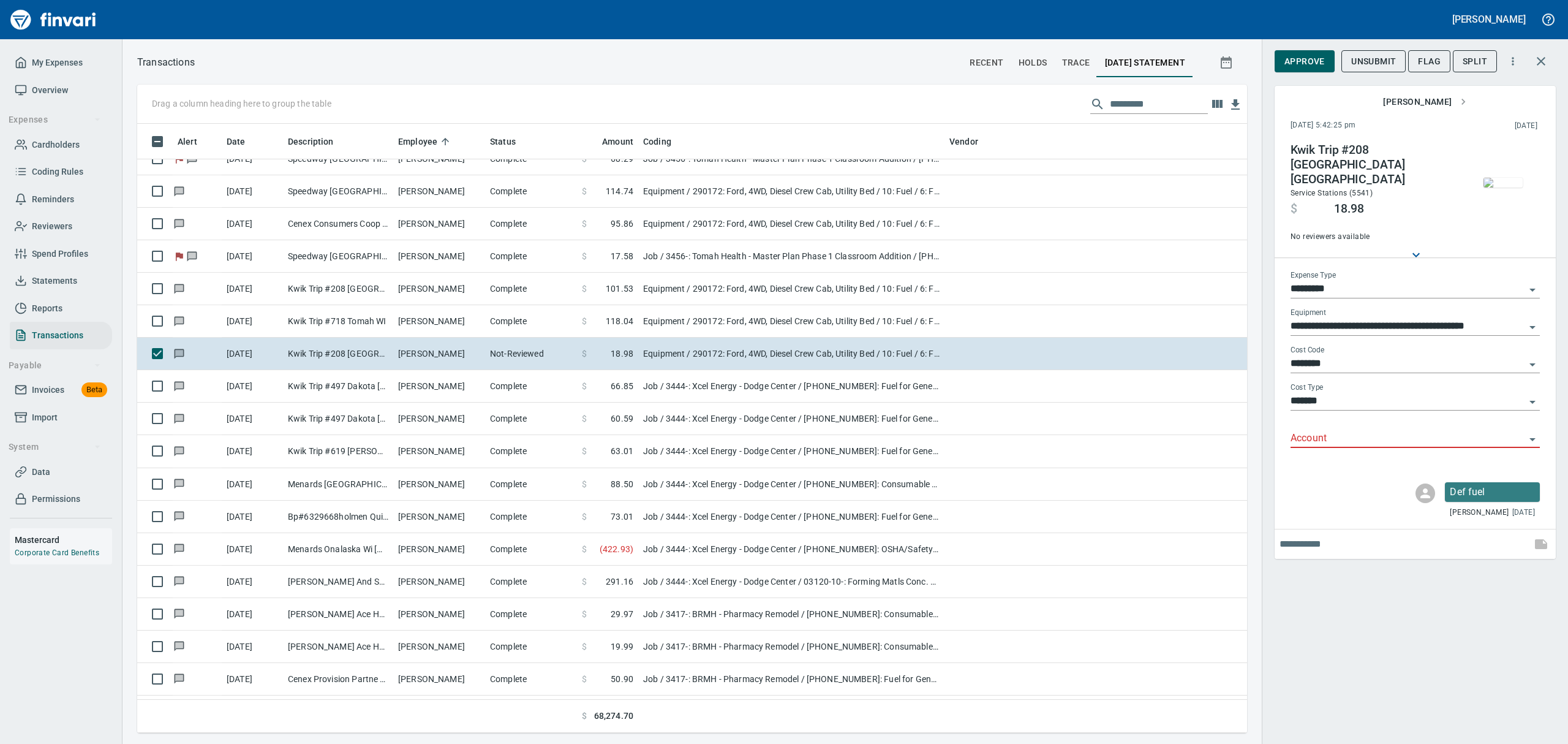
click at [1532, 438] on icon "Open" at bounding box center [1532, 440] width 6 height 3
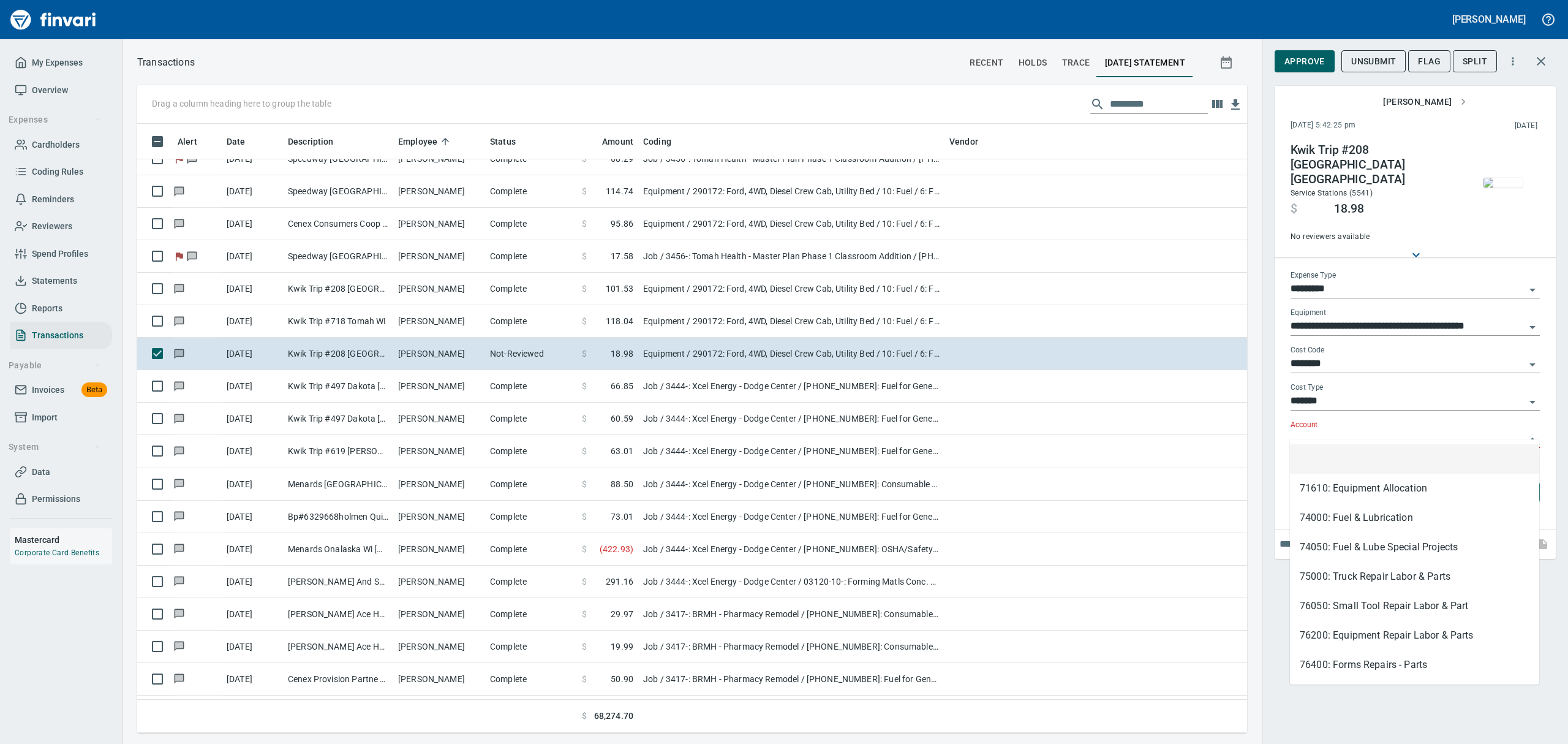
scroll to position [595, 1082]
click at [1356, 518] on li "74000: Fuel & Lubrication" at bounding box center [1414, 517] width 249 height 29
type input "**********"
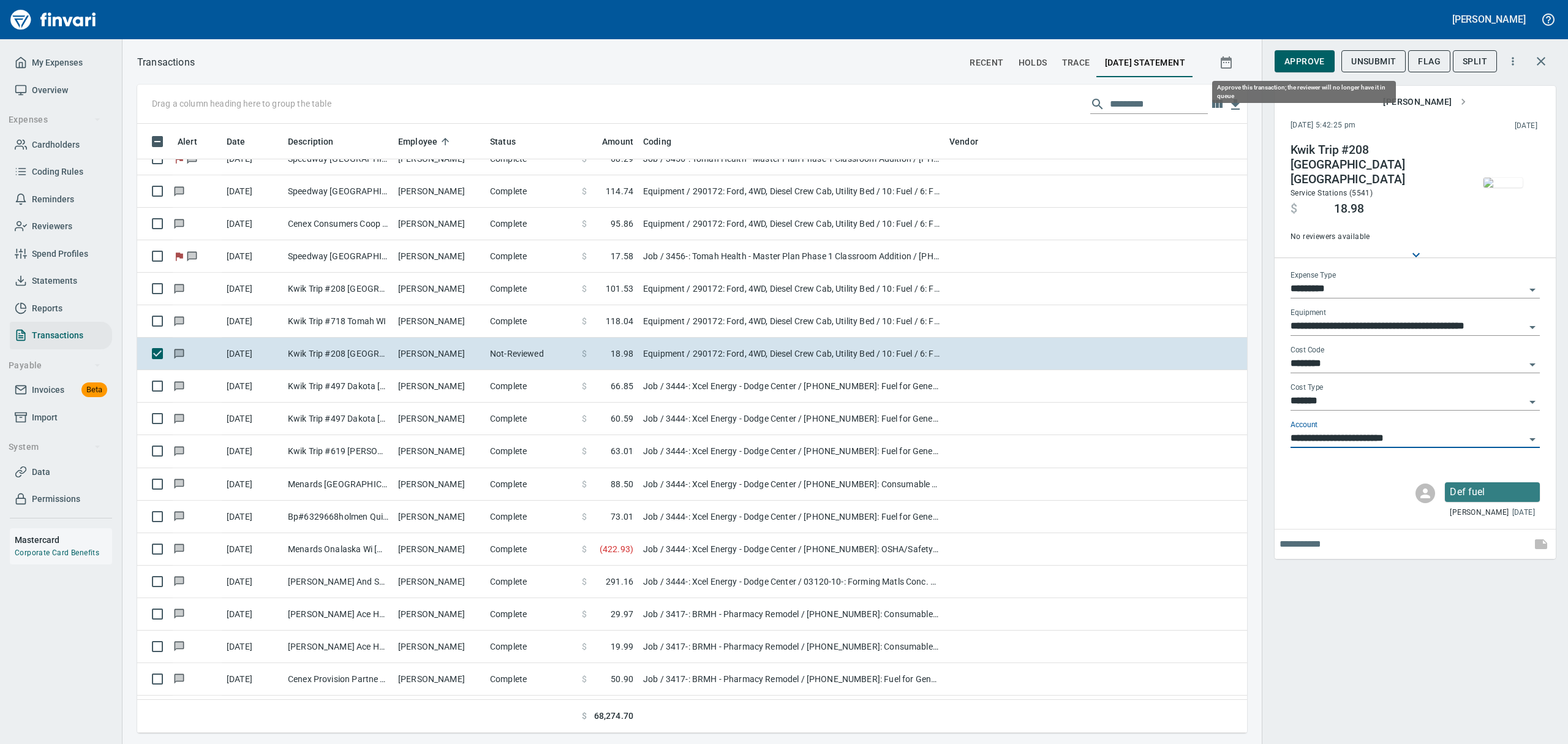
click at [1304, 55] on span "Approve" at bounding box center [1305, 61] width 40 height 15
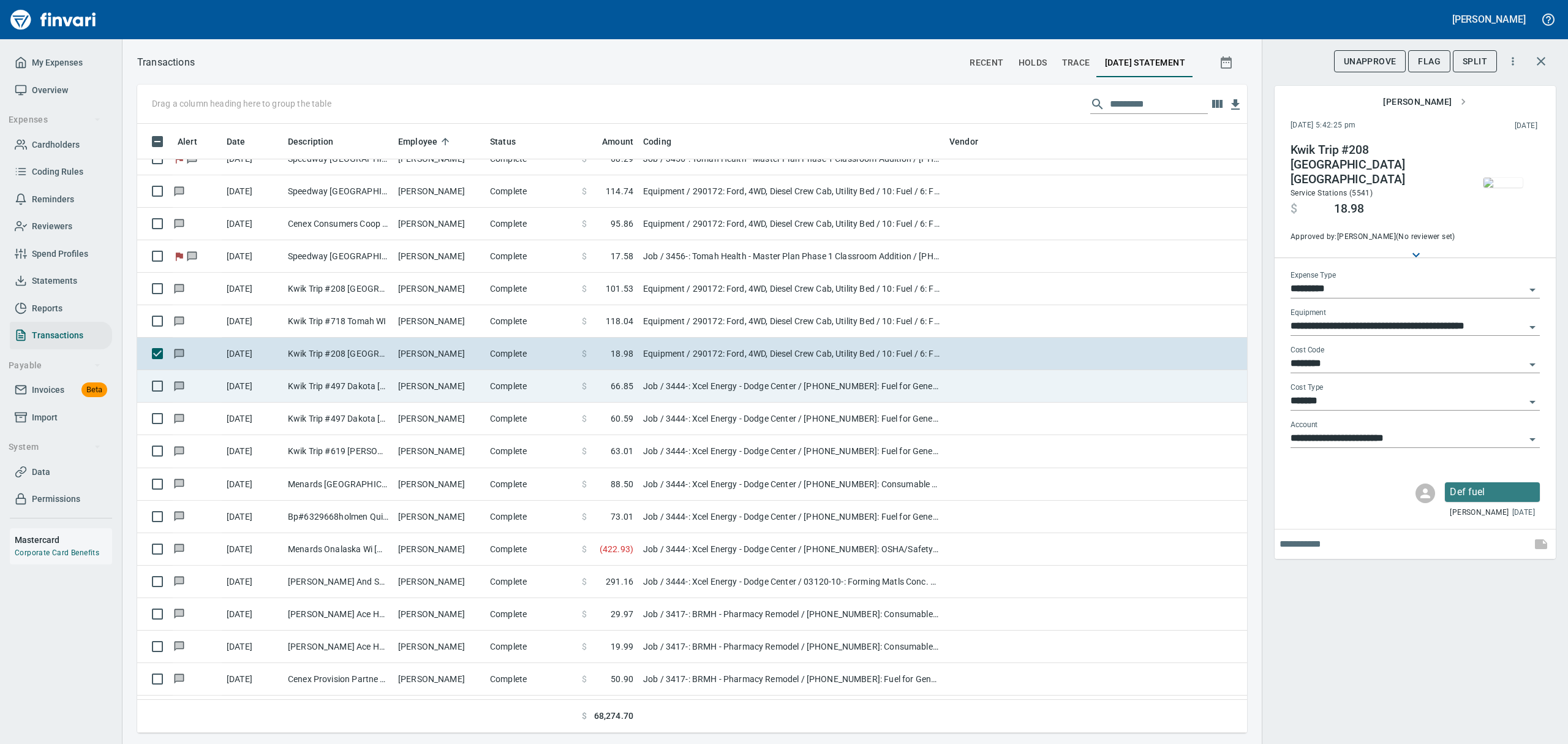
click at [453, 380] on td "[PERSON_NAME]" at bounding box center [439, 386] width 92 height 33
type input "***"
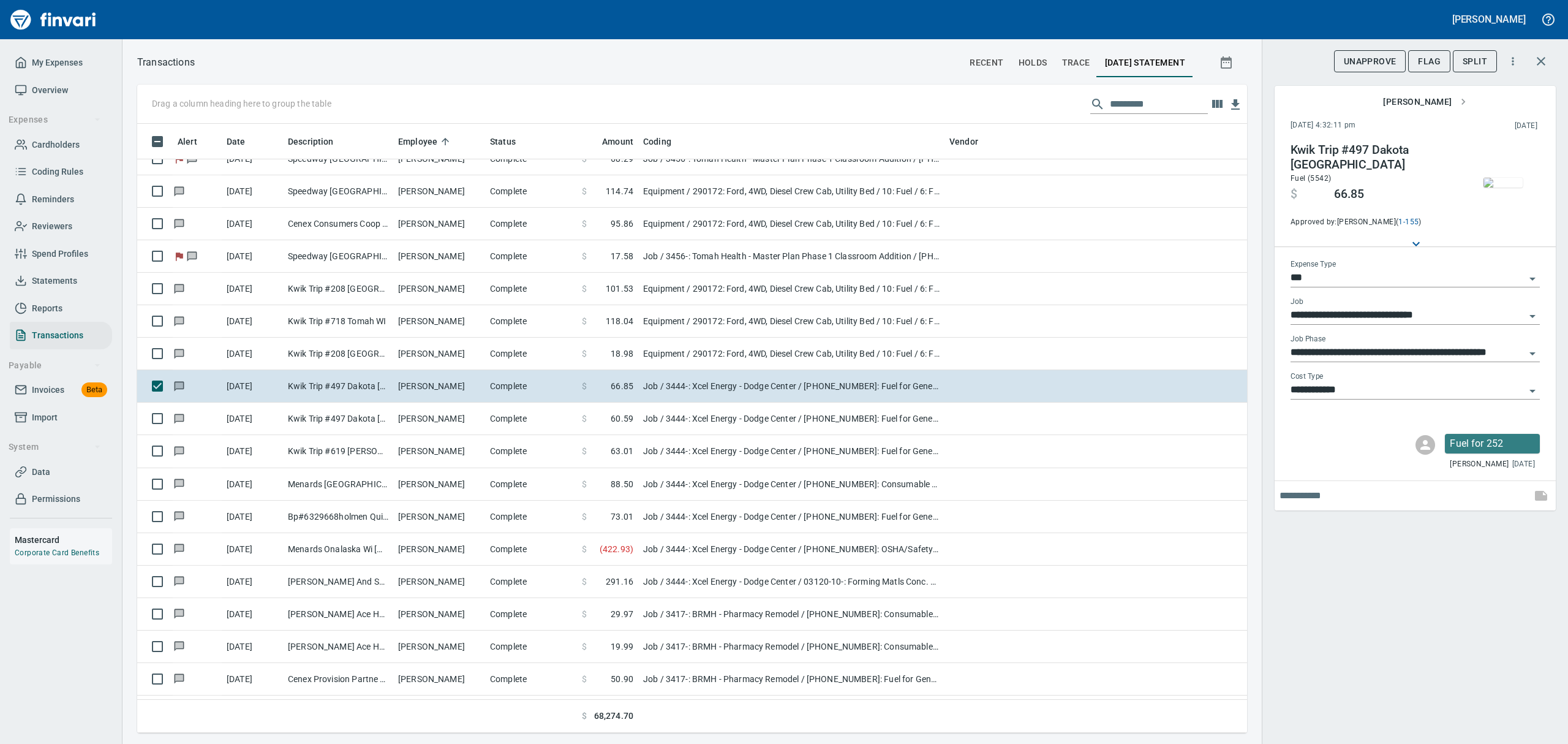
click at [1513, 177] on img "button" at bounding box center [1503, 182] width 39 height 10
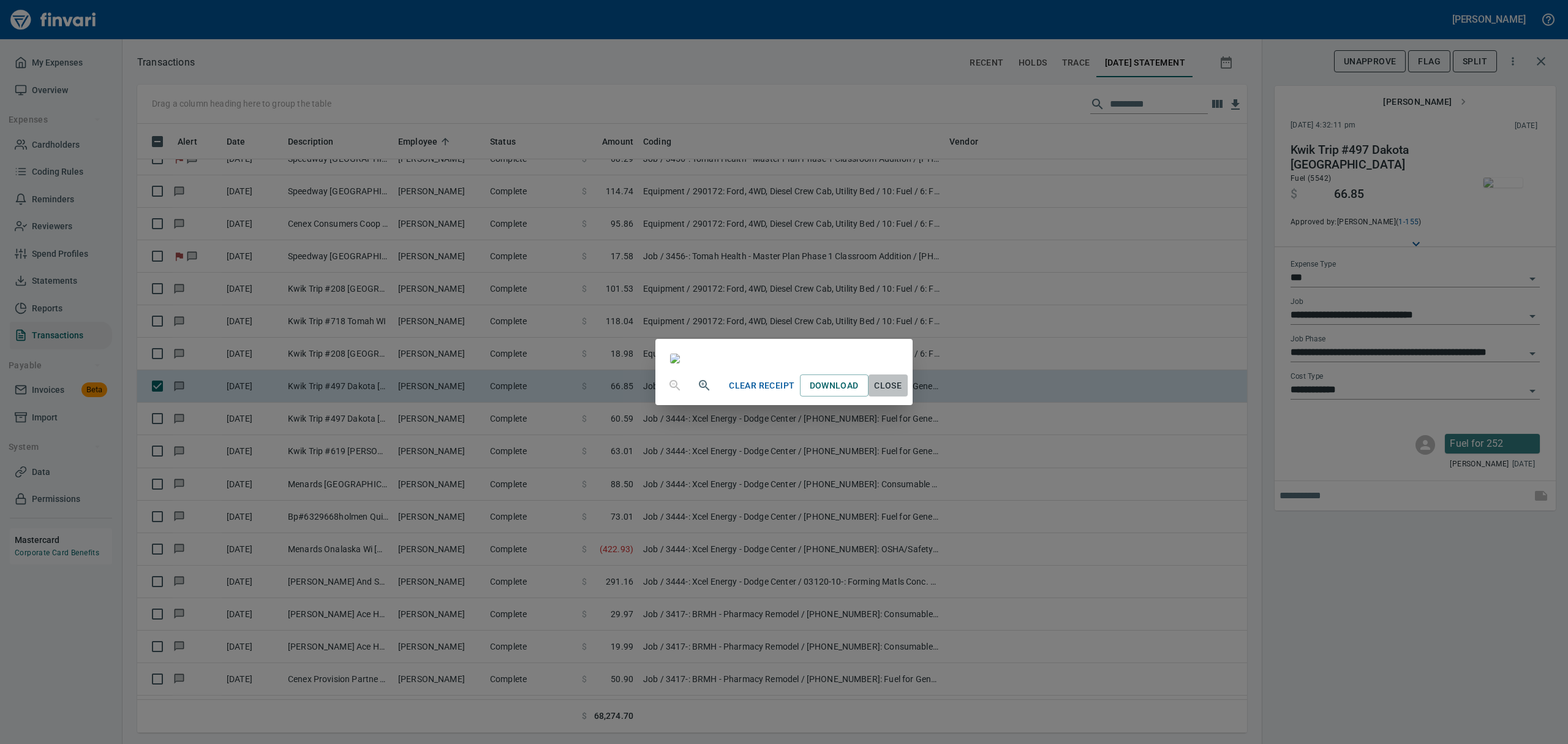
click at [903, 393] on span "Close" at bounding box center [888, 385] width 29 height 15
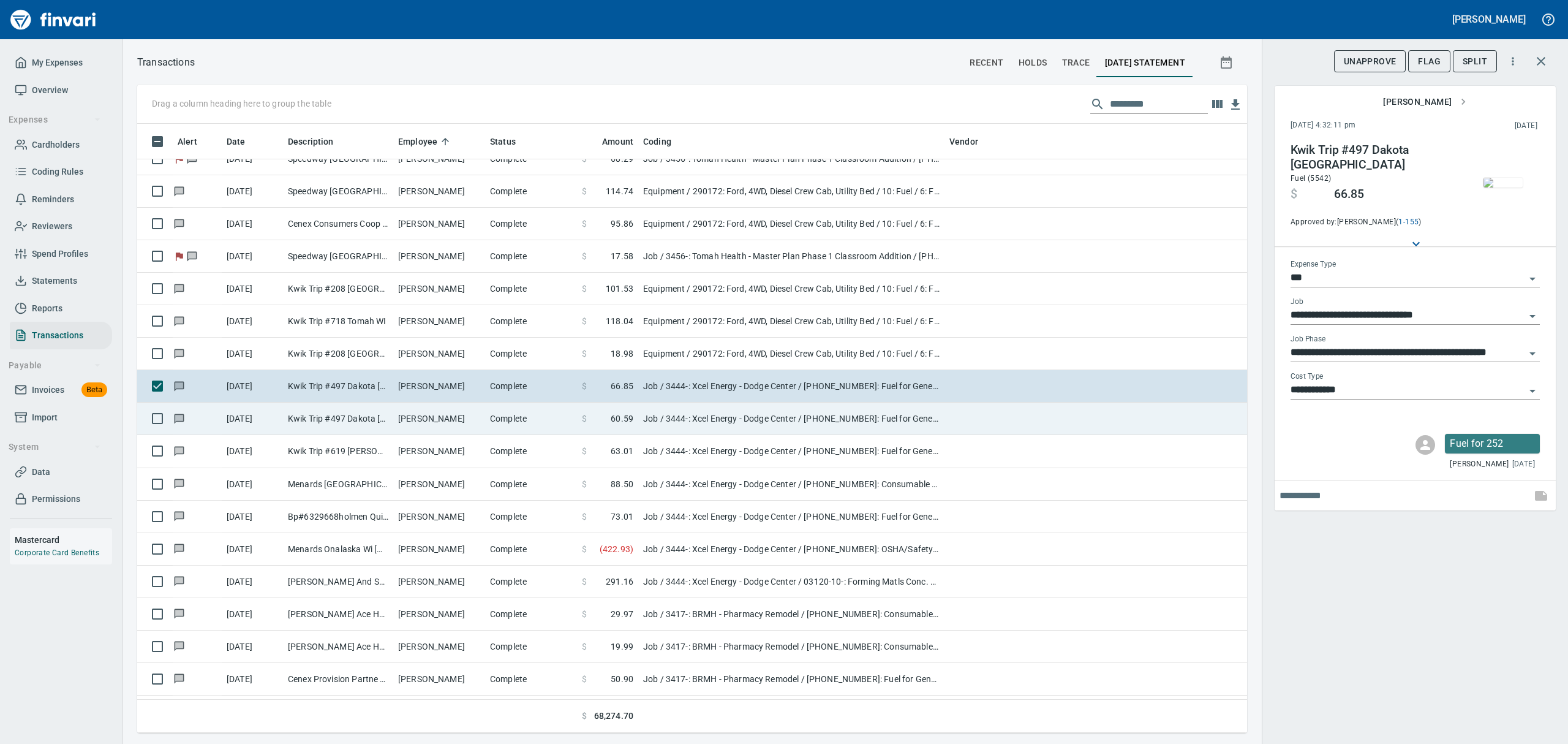
click at [463, 421] on td "[PERSON_NAME]" at bounding box center [439, 418] width 92 height 33
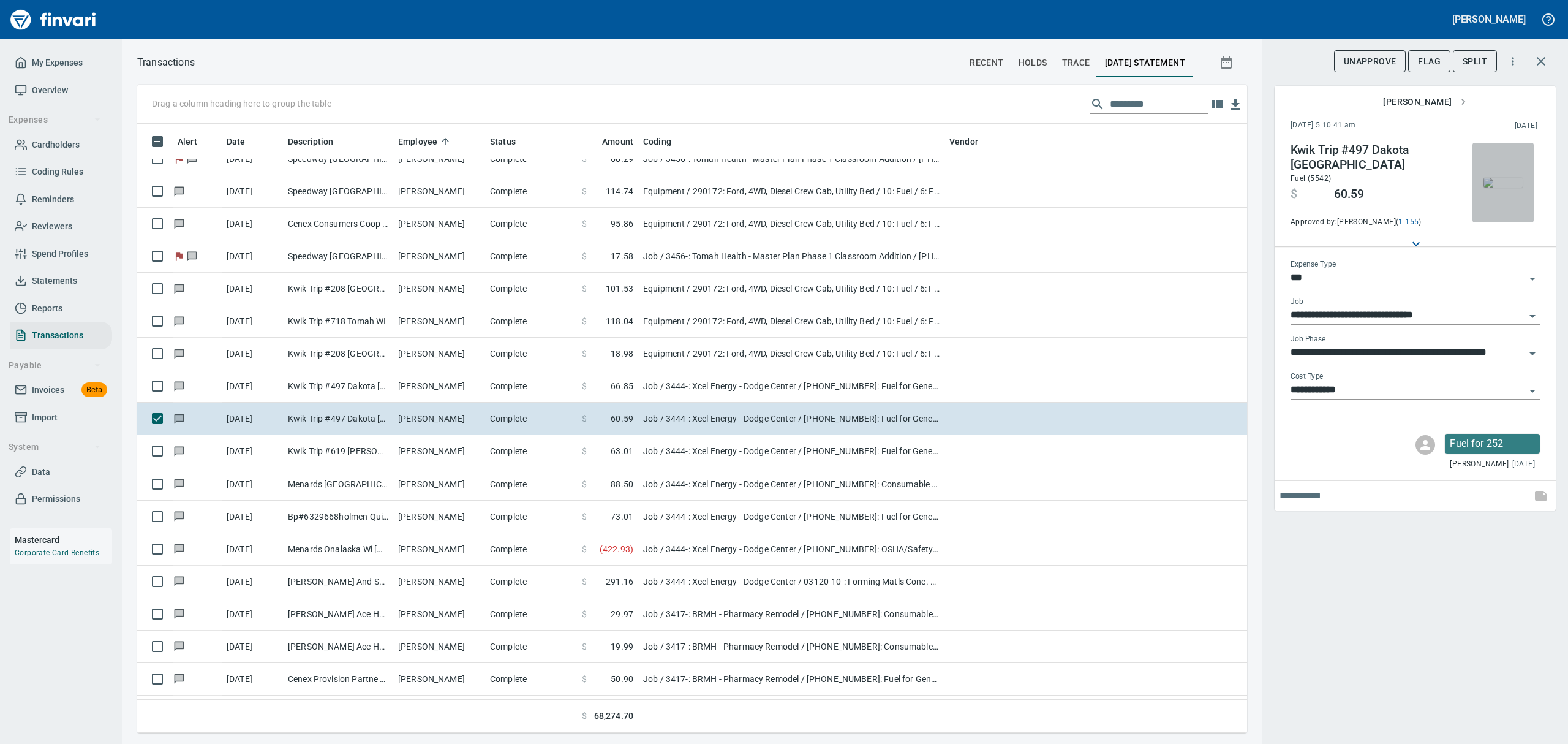
click at [1504, 186] on img "button" at bounding box center [1503, 182] width 39 height 10
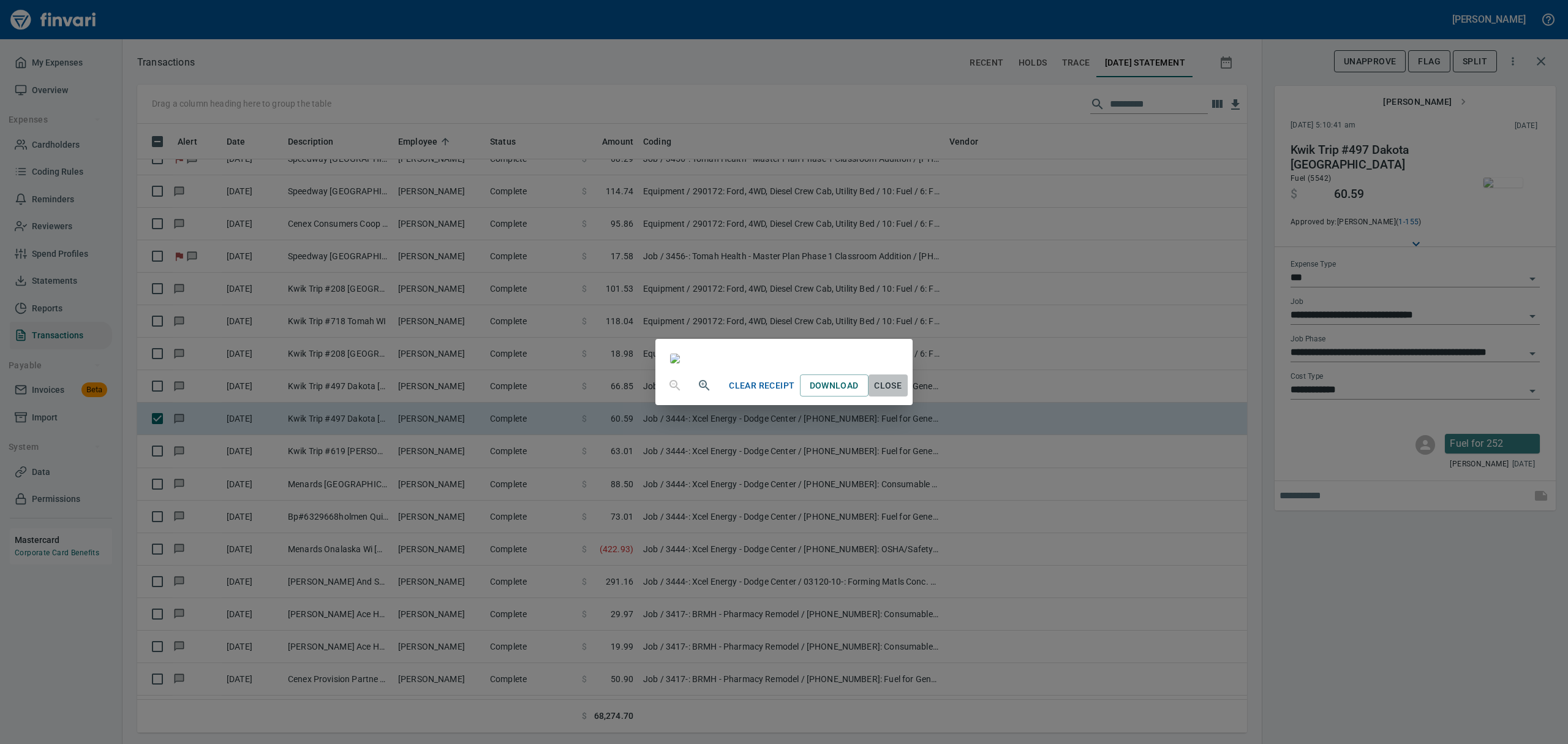
click at [903, 393] on span "Close" at bounding box center [888, 385] width 29 height 15
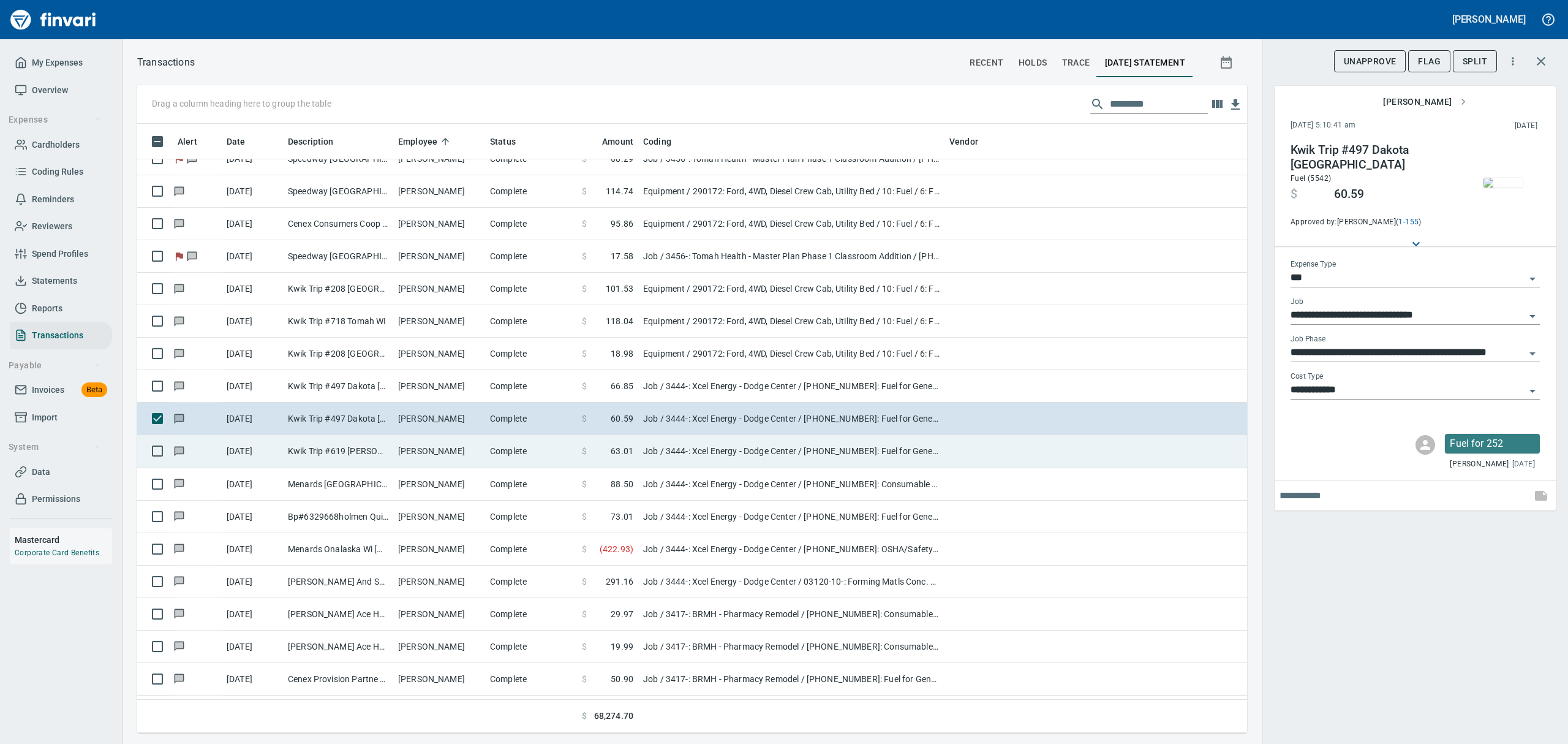
click at [409, 457] on td "[PERSON_NAME]" at bounding box center [439, 451] width 92 height 33
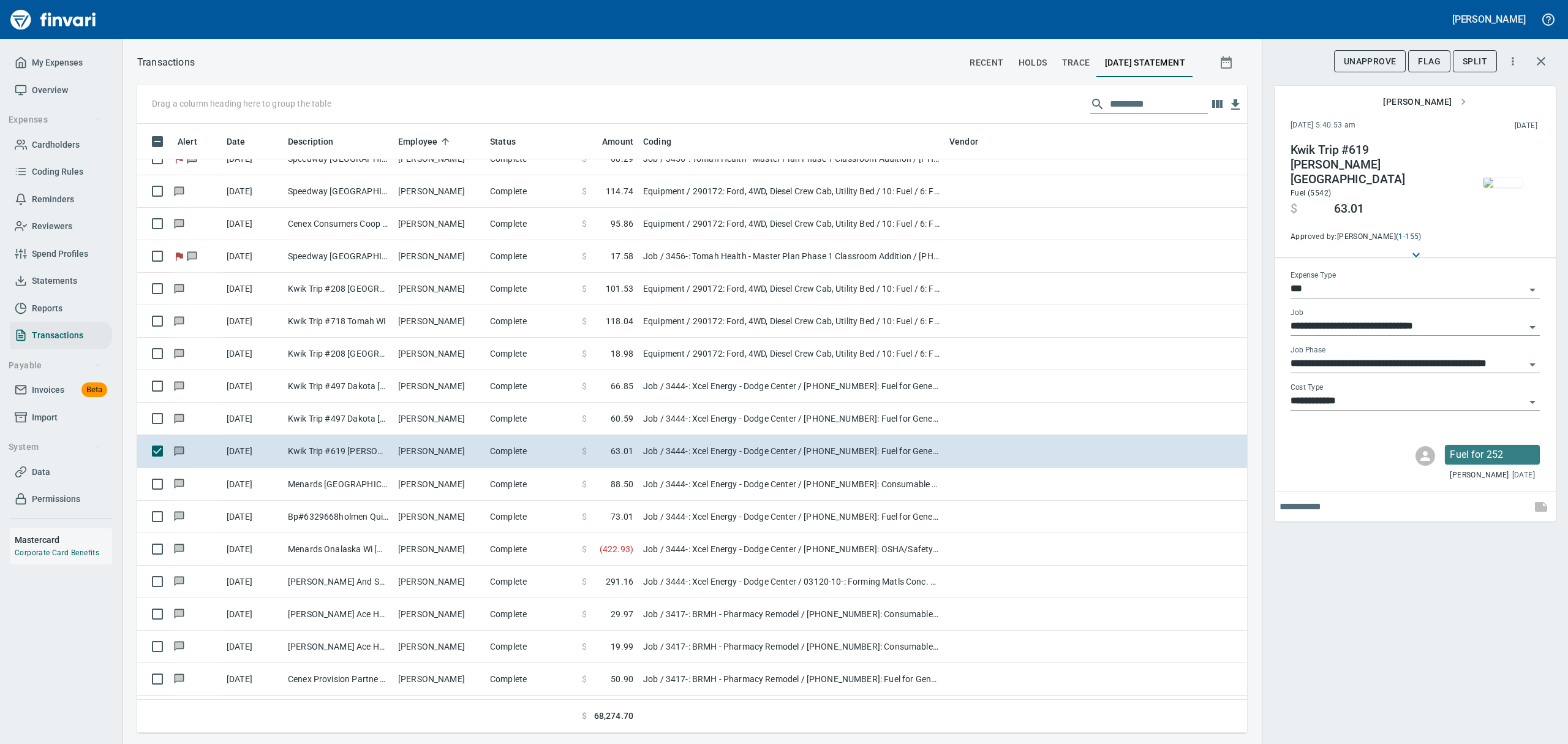
click at [1499, 179] on img "button" at bounding box center [1503, 182] width 39 height 10
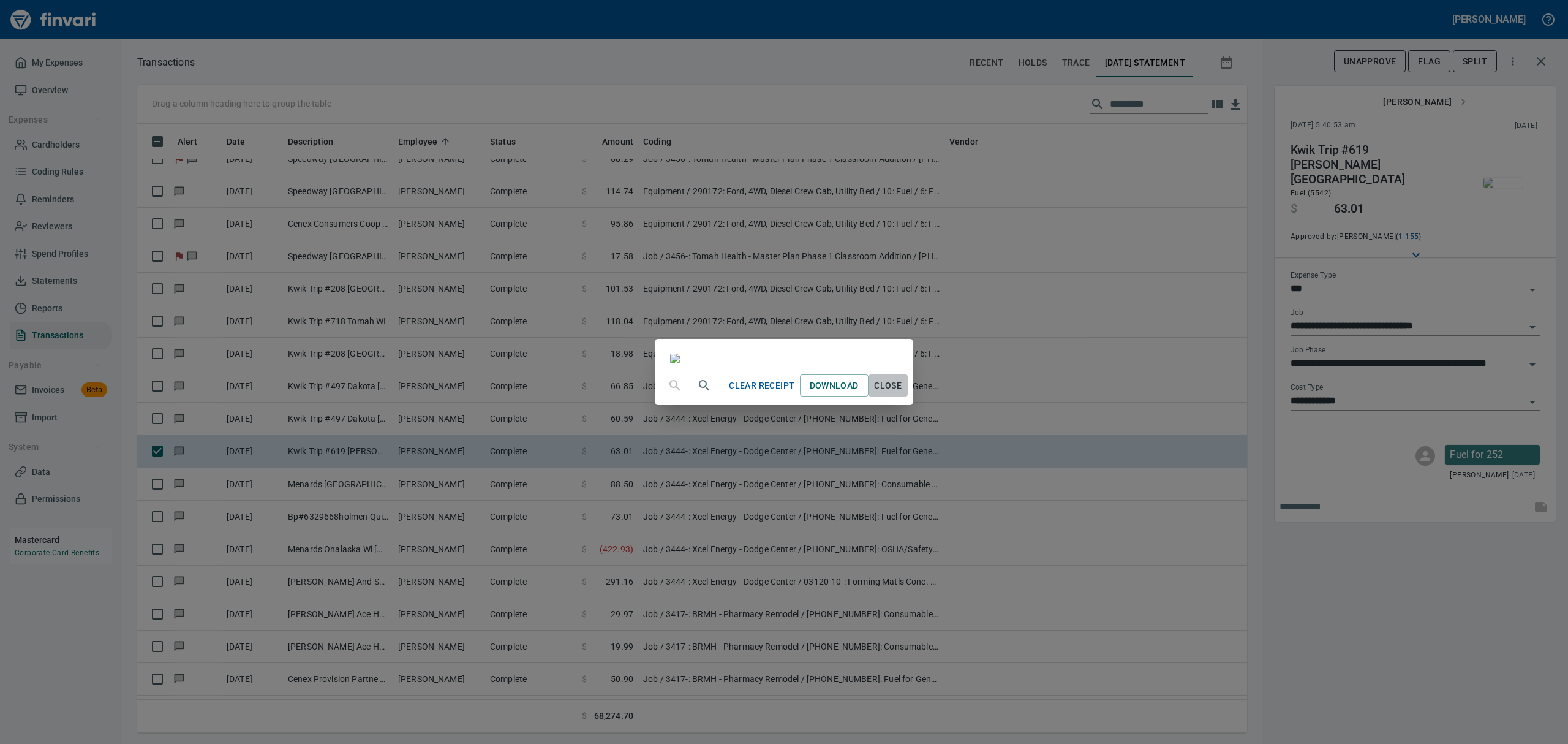
click at [903, 393] on span "Close" at bounding box center [888, 385] width 29 height 15
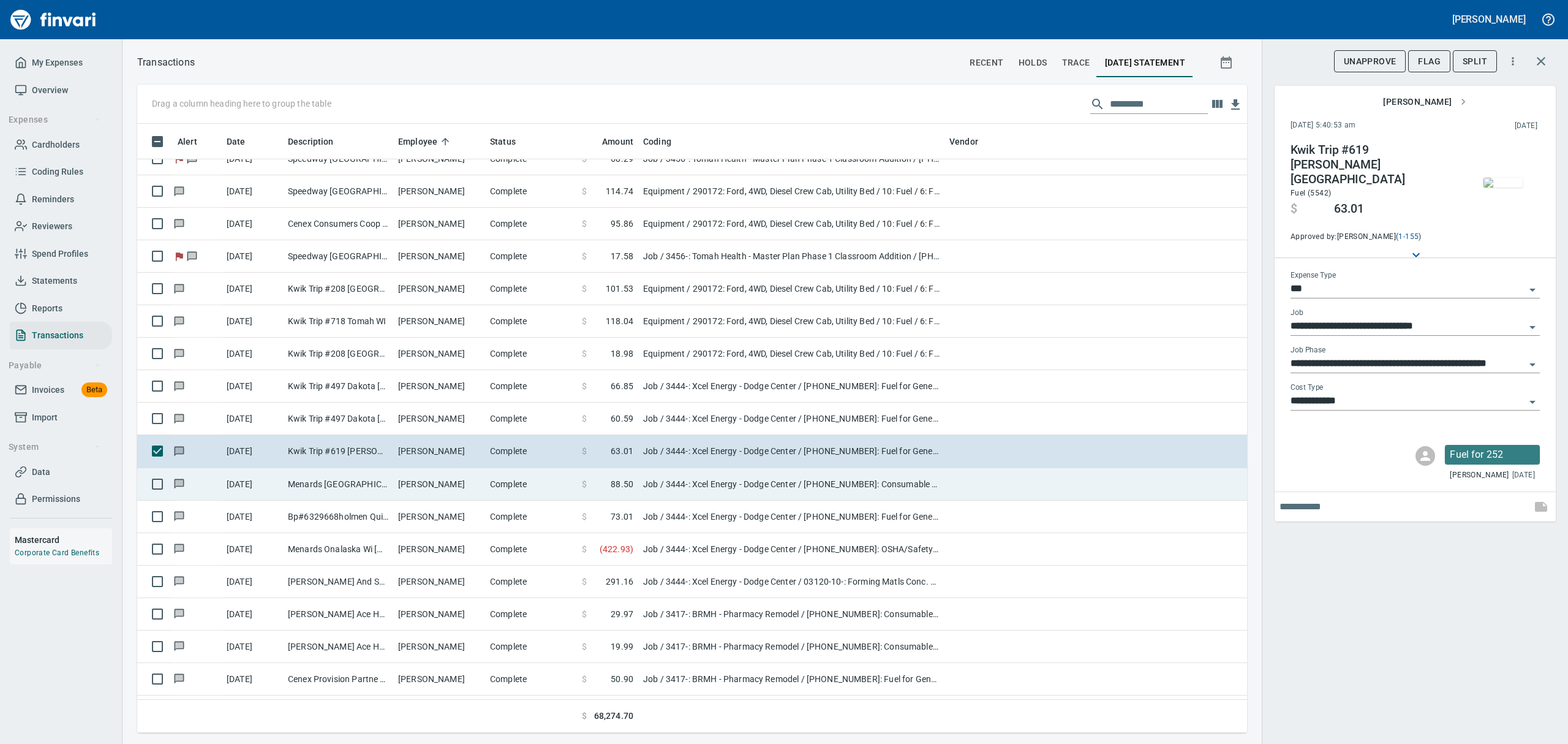
click at [419, 478] on td "[PERSON_NAME]" at bounding box center [439, 484] width 92 height 33
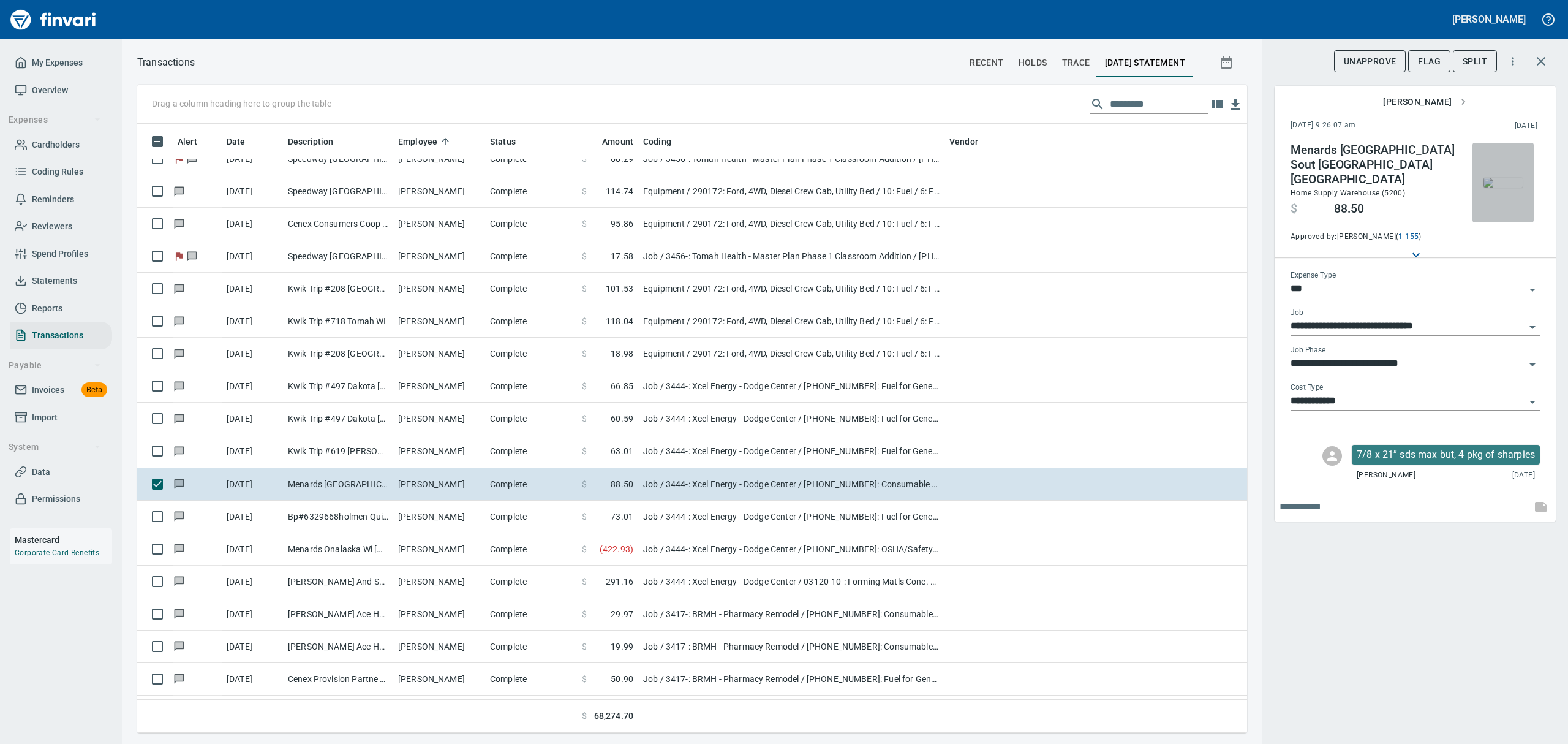
click at [1497, 185] on img "button" at bounding box center [1503, 182] width 39 height 10
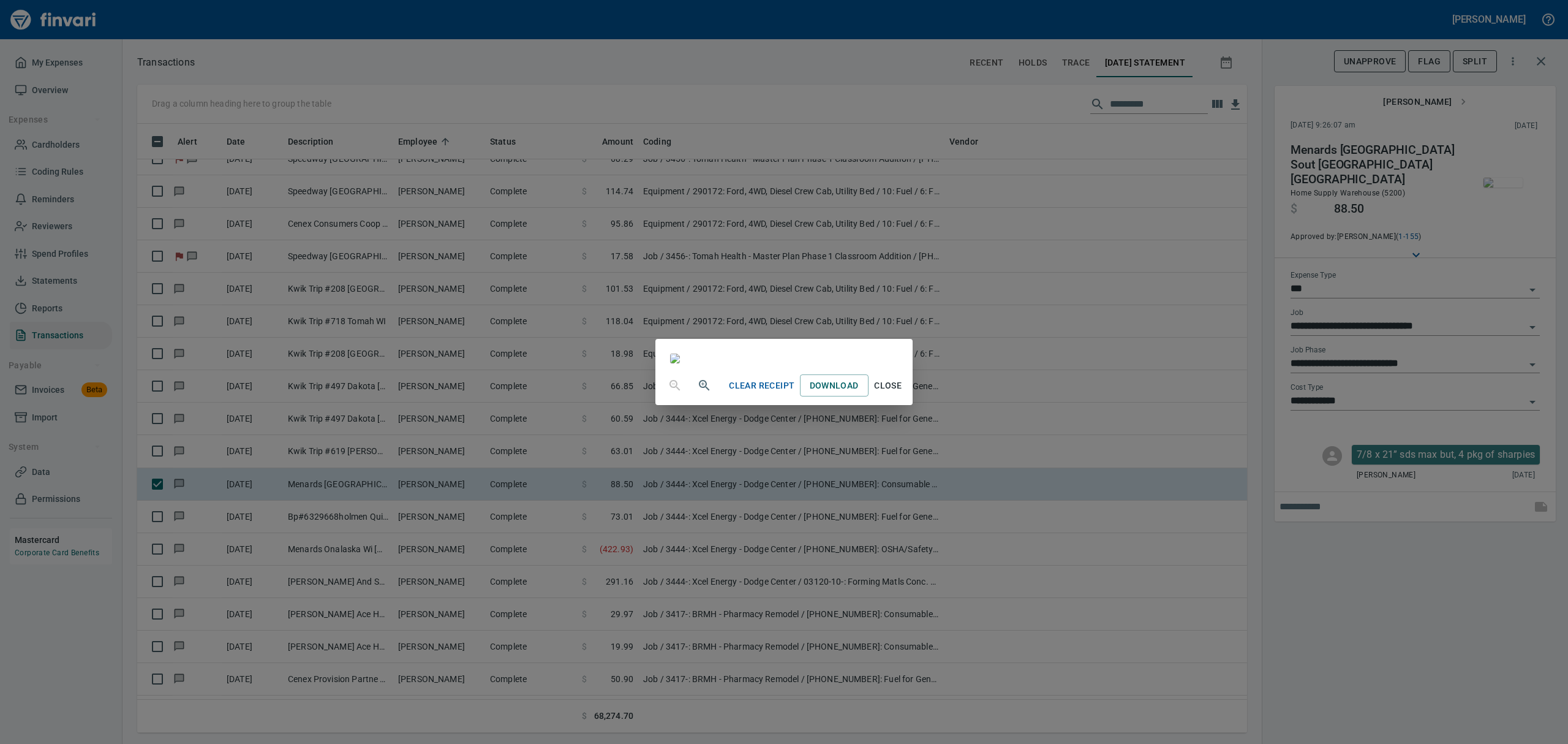
click at [903, 393] on span "Close" at bounding box center [888, 385] width 29 height 15
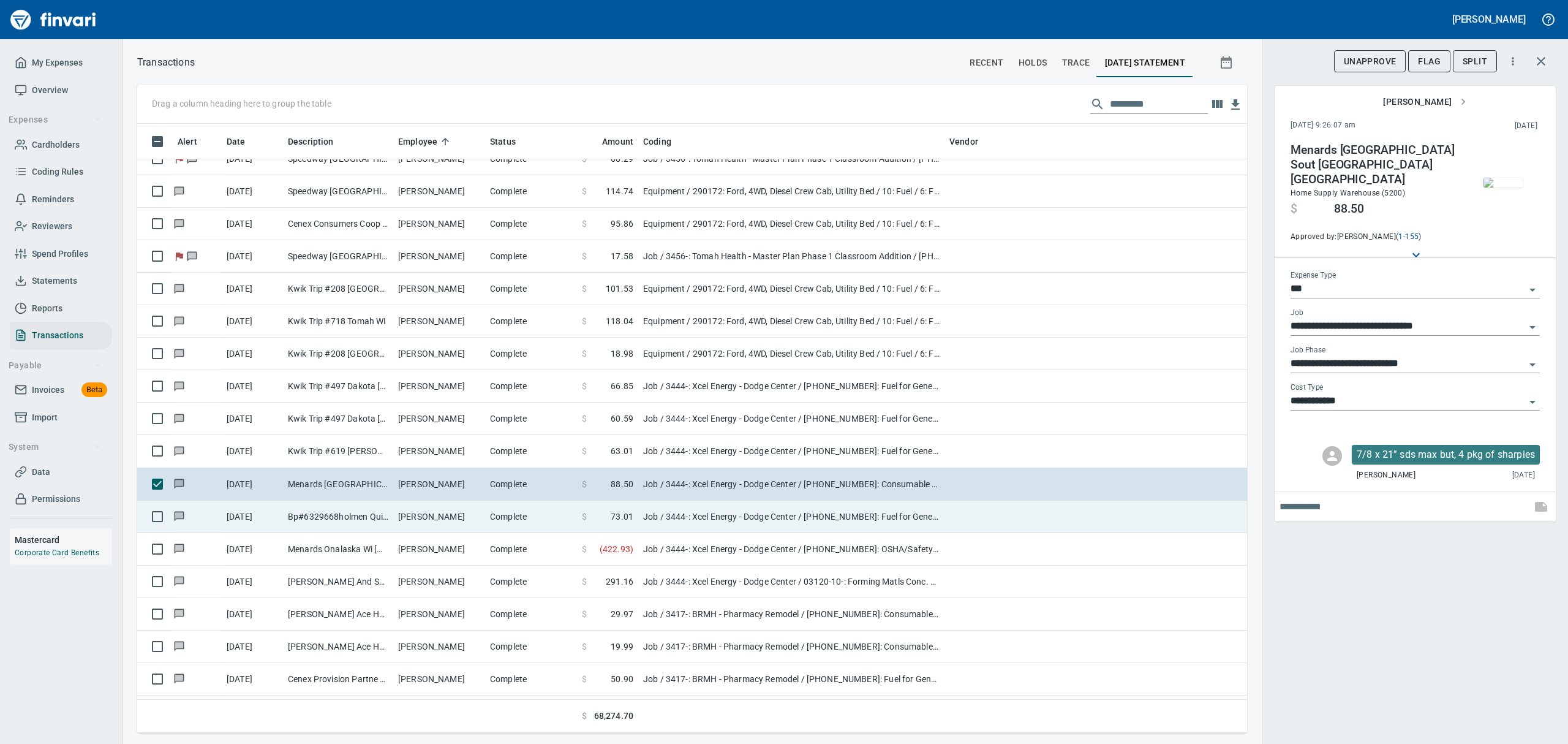
click at [382, 516] on td "Bp#6329668holmen Quick Holmen WI" at bounding box center [339, 517] width 110 height 33
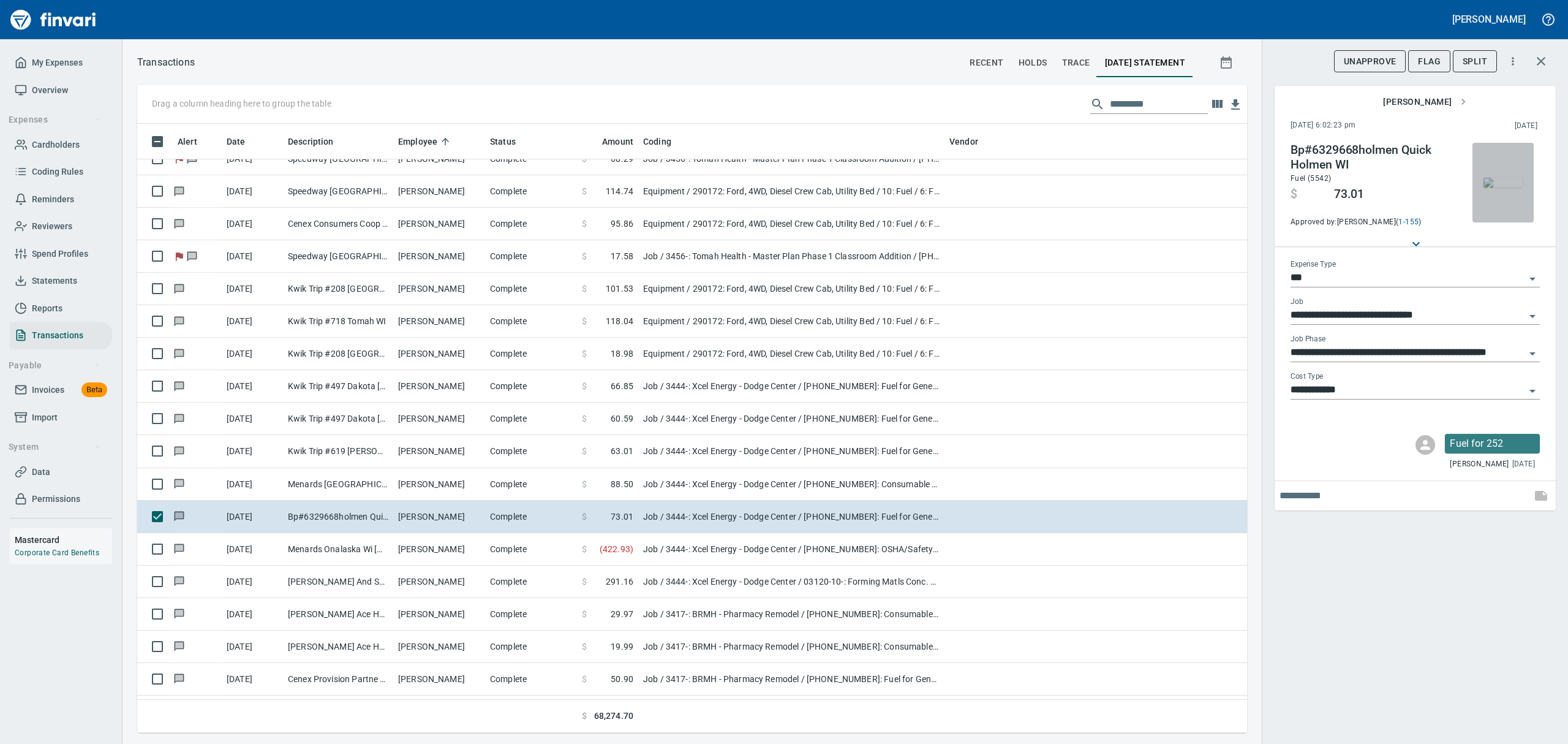
click at [1499, 187] on img "button" at bounding box center [1503, 182] width 39 height 10
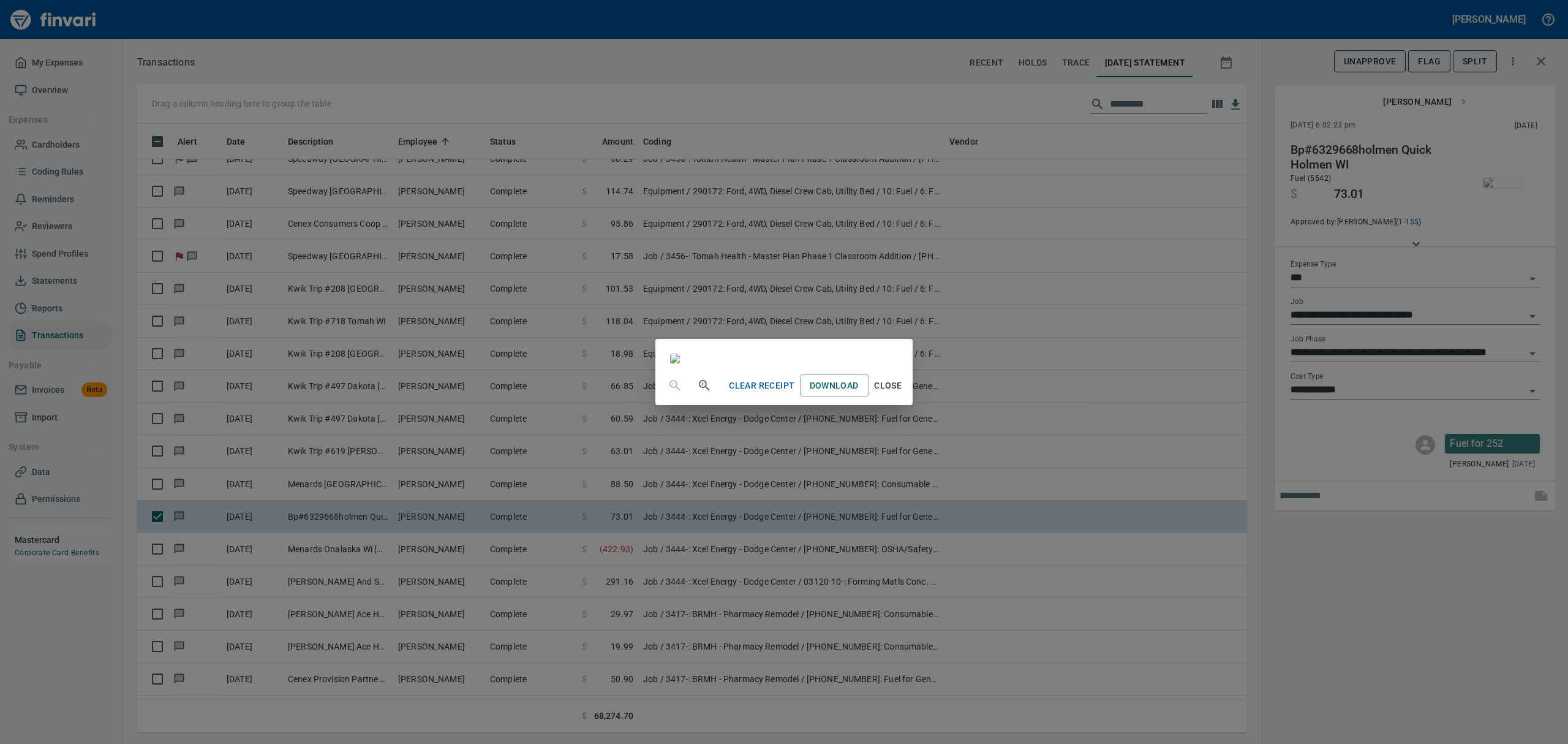
click at [903, 393] on span "Close" at bounding box center [888, 385] width 29 height 15
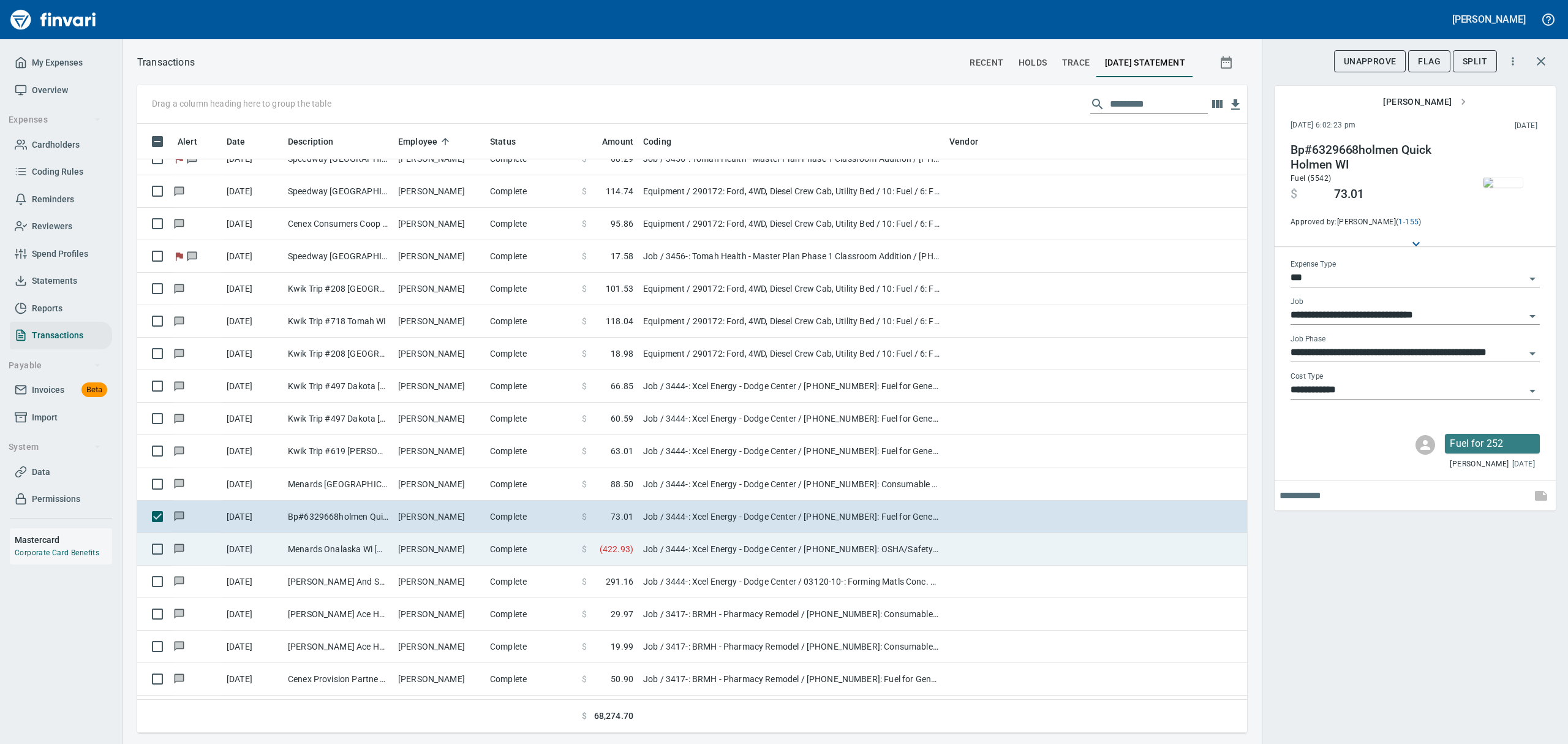
click at [352, 553] on td "Menards Onalaska Wi [GEOGRAPHIC_DATA] [GEOGRAPHIC_DATA]" at bounding box center [339, 548] width 110 height 33
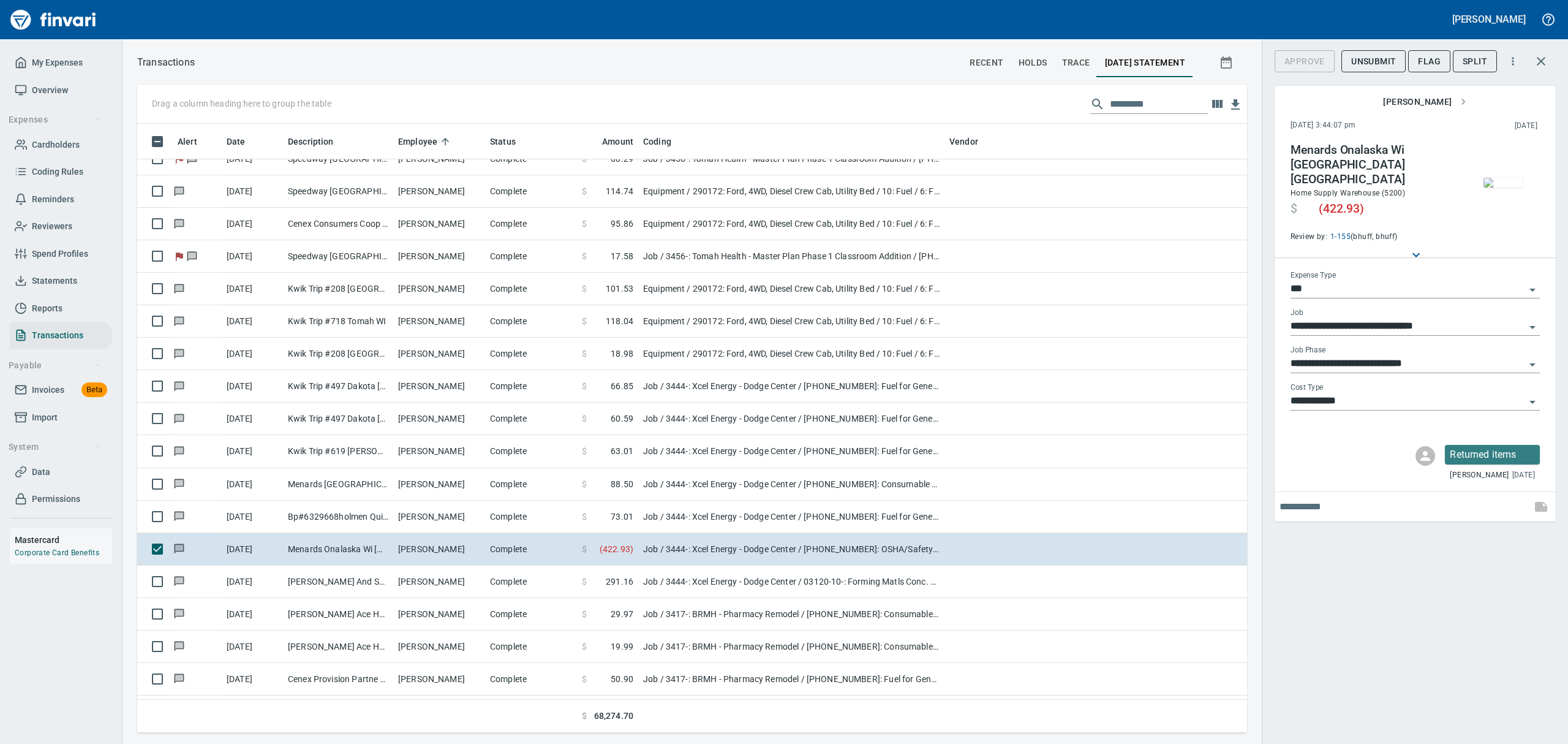
click at [1499, 187] on img "button" at bounding box center [1503, 182] width 39 height 10
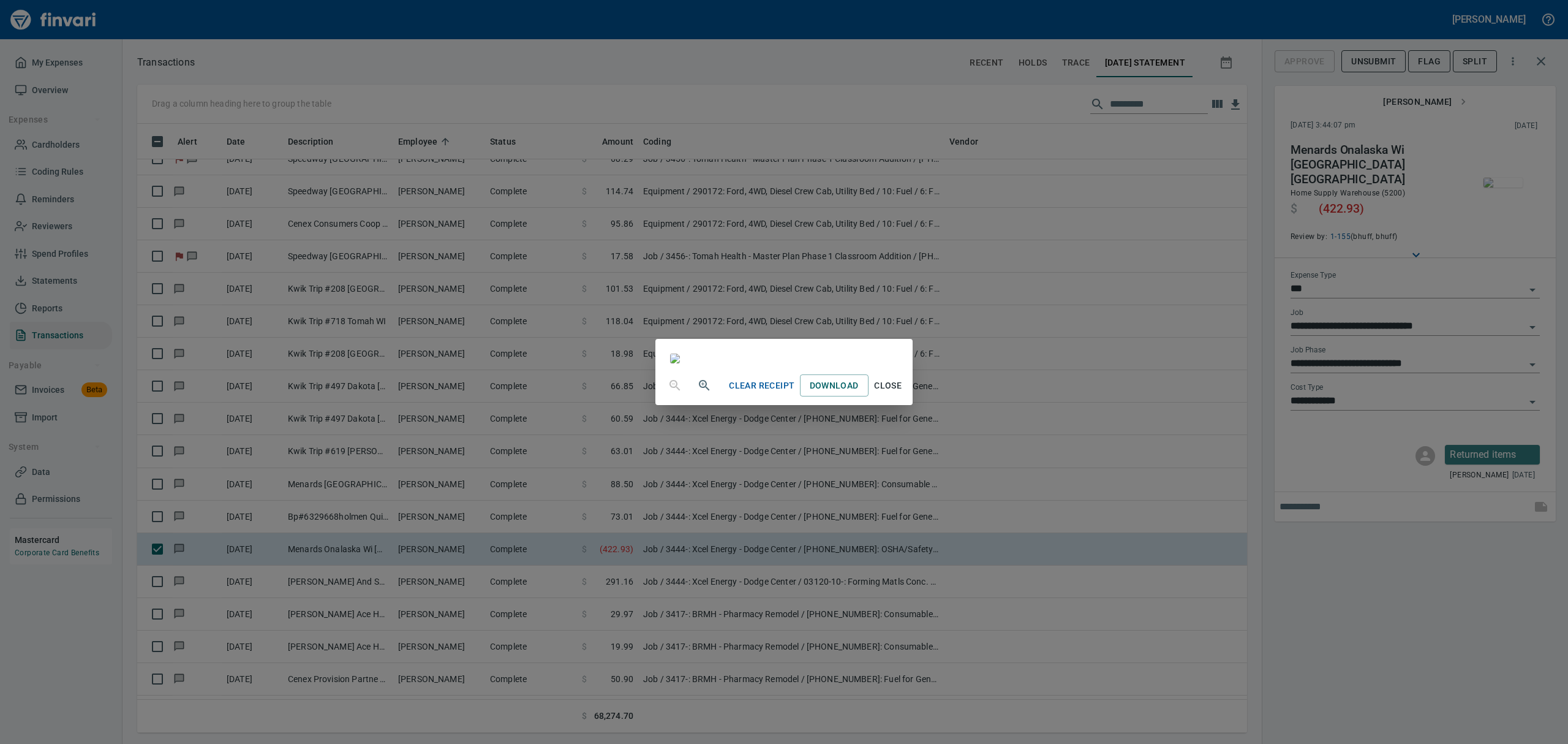
click at [903, 393] on span "Close" at bounding box center [888, 385] width 29 height 15
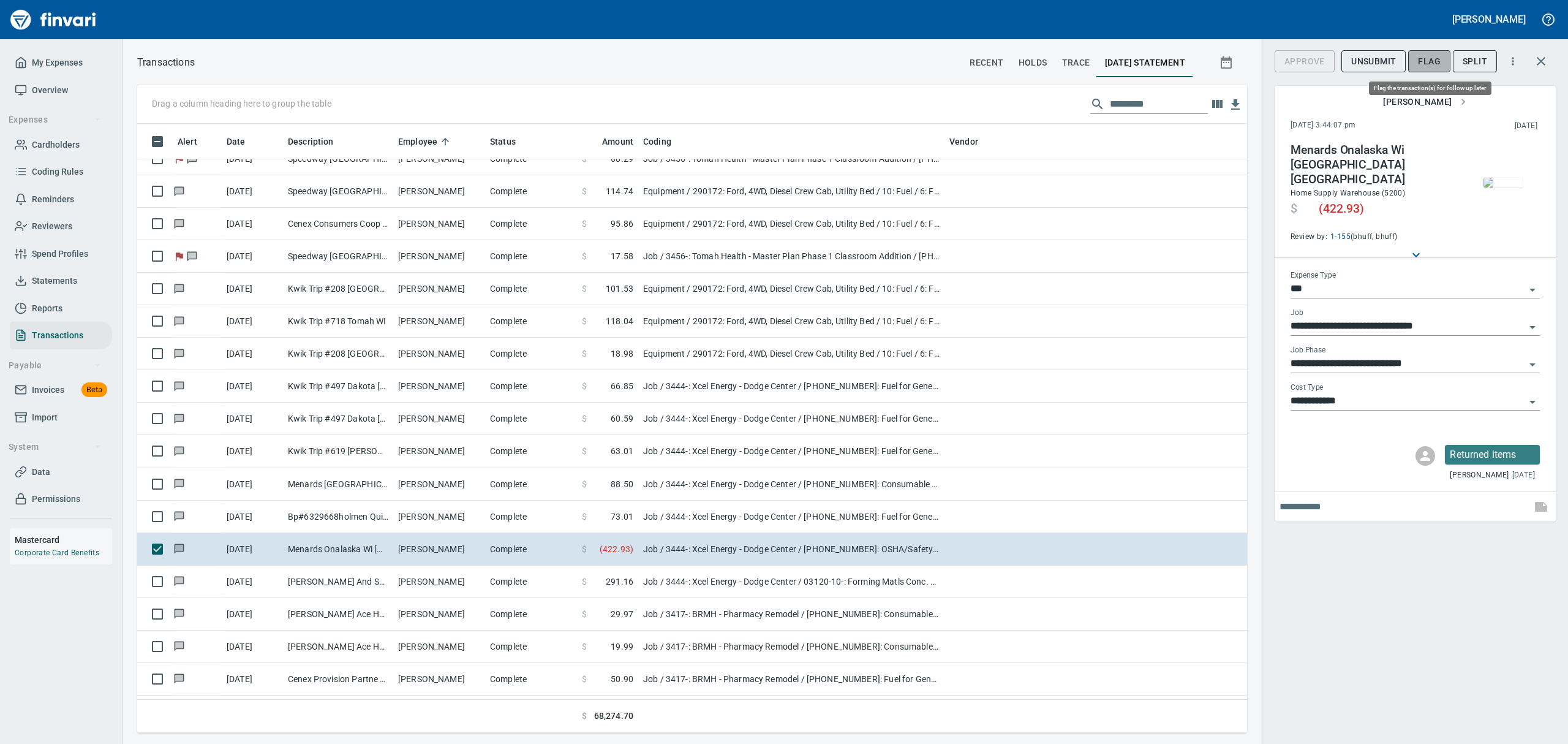
click at [1442, 60] on button "Flag" at bounding box center [1429, 61] width 43 height 23
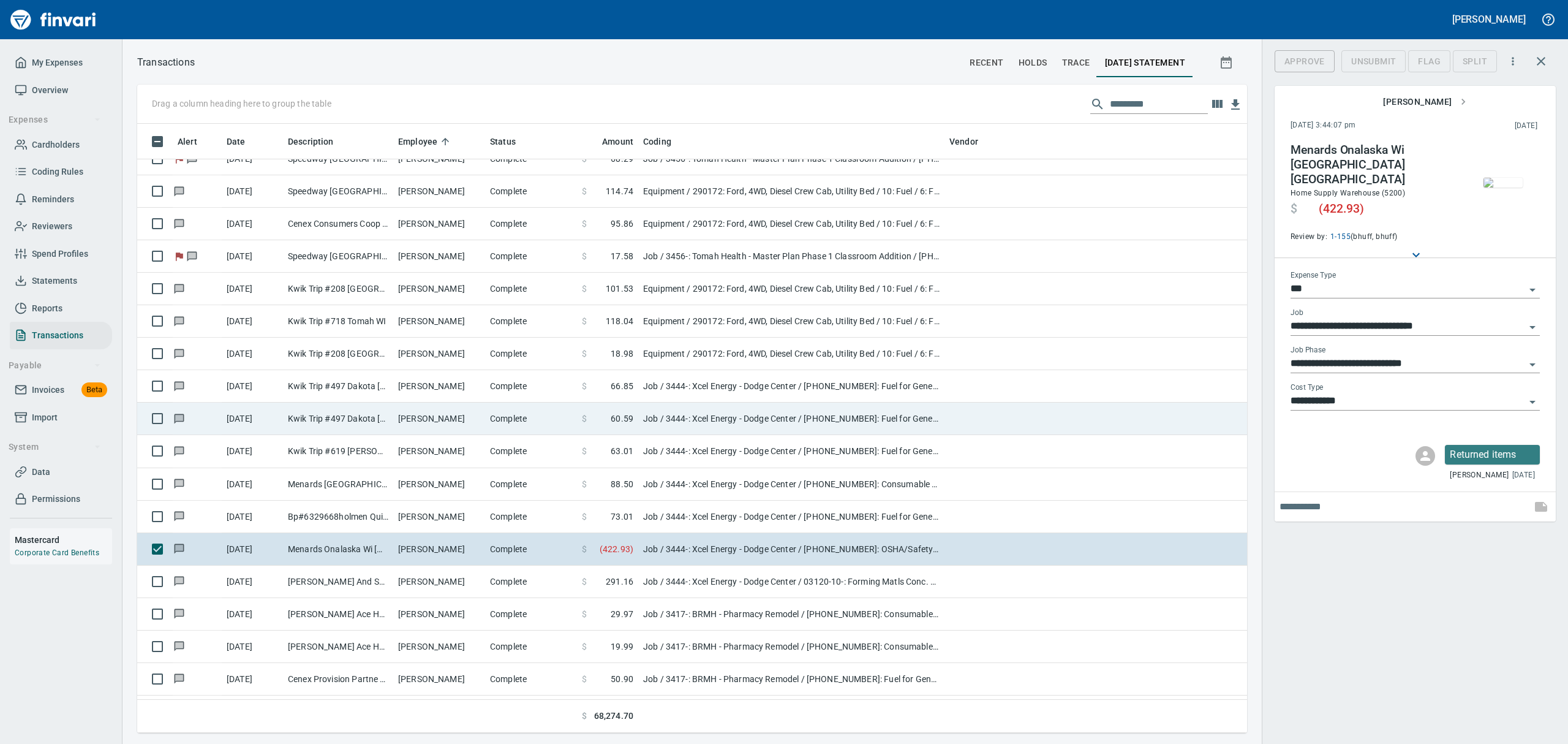
scroll to position [595, 1082]
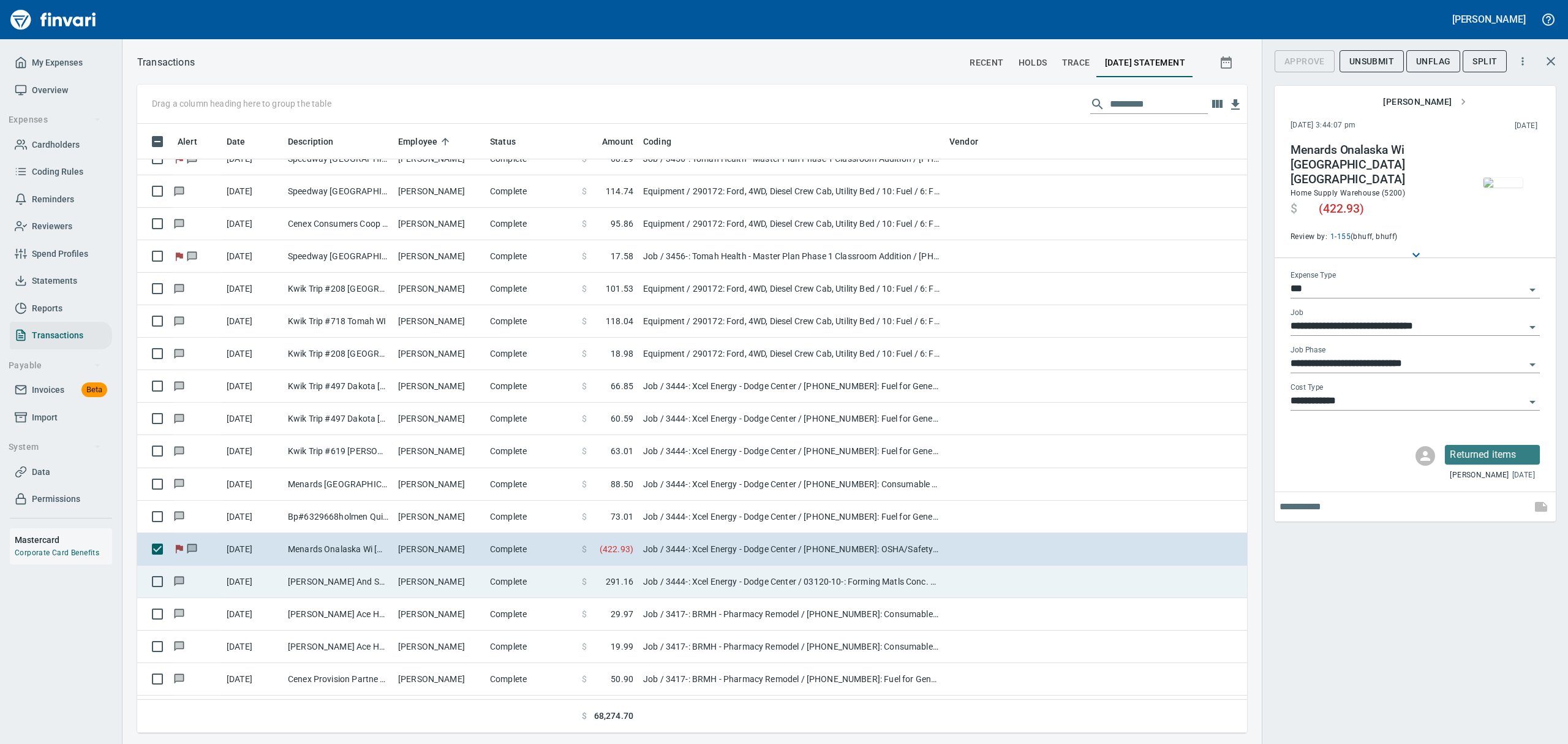
click at [338, 578] on td "[PERSON_NAME] And Supply [GEOGRAPHIC_DATA] [GEOGRAPHIC_DATA]" at bounding box center [339, 581] width 110 height 33
type input "**********"
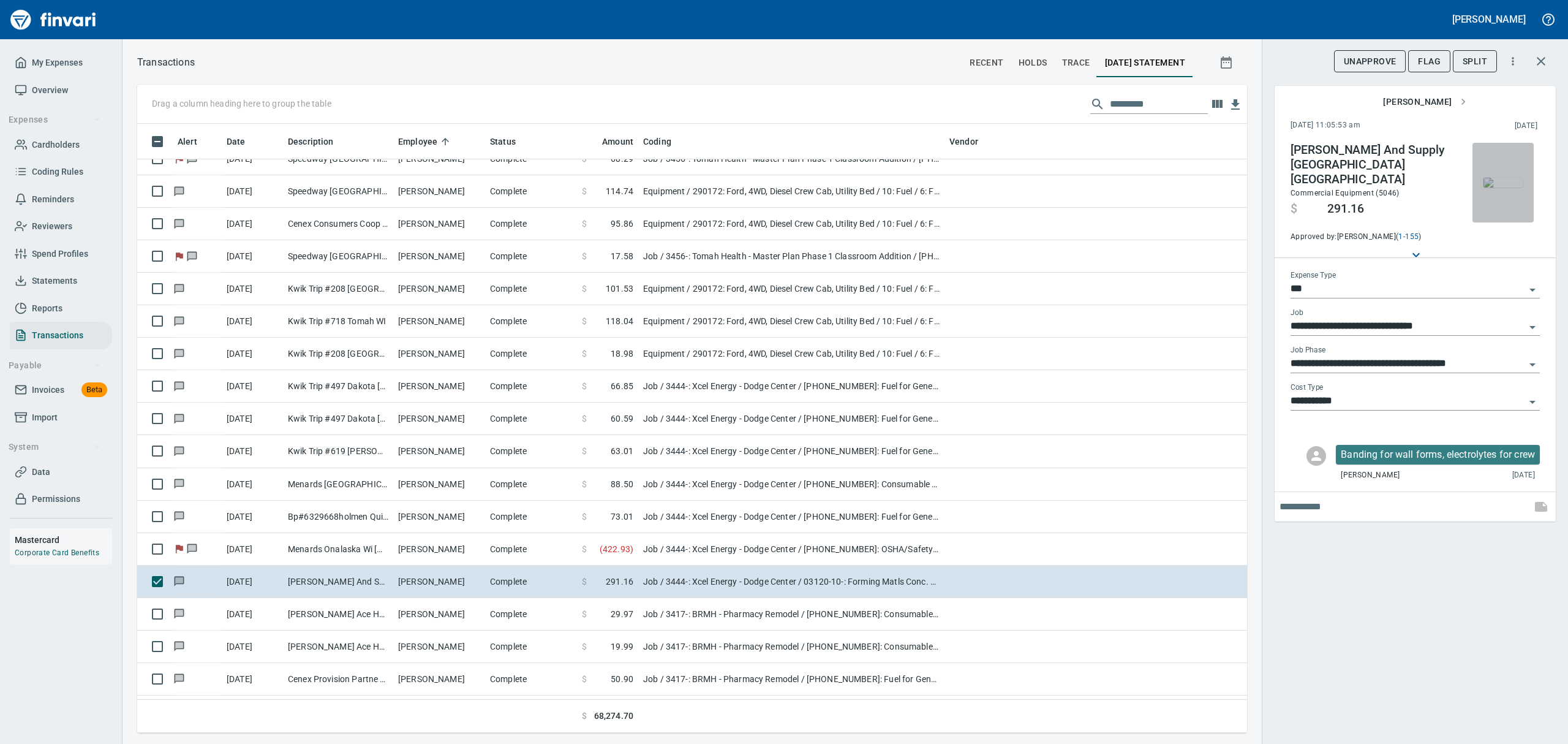
click at [1507, 177] on img "button" at bounding box center [1503, 182] width 39 height 10
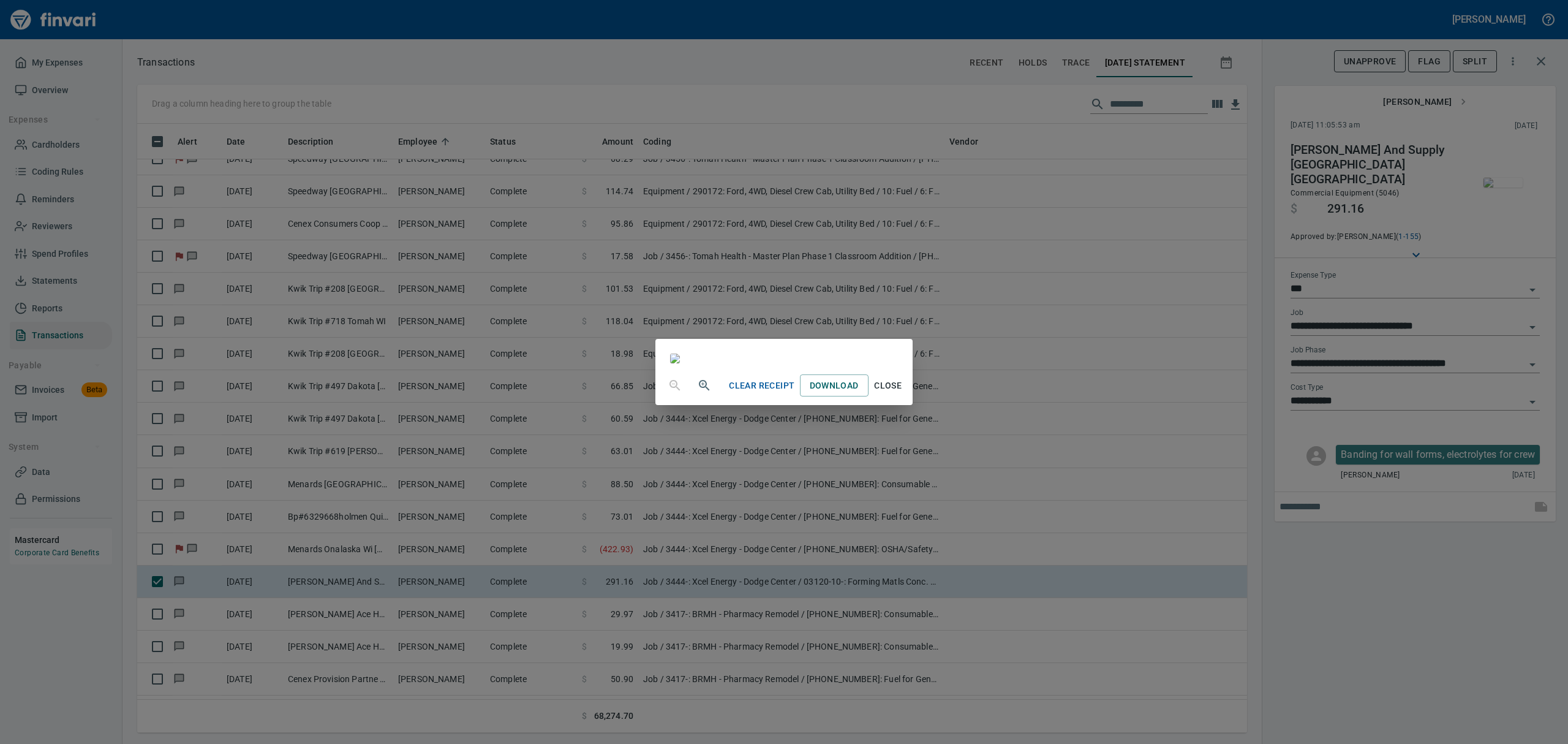
click at [699, 390] on icon "button" at bounding box center [704, 385] width 10 height 10
click at [699, 391] on icon "button" at bounding box center [704, 386] width 10 height 10
click at [903, 398] on span "Close" at bounding box center [888, 390] width 29 height 15
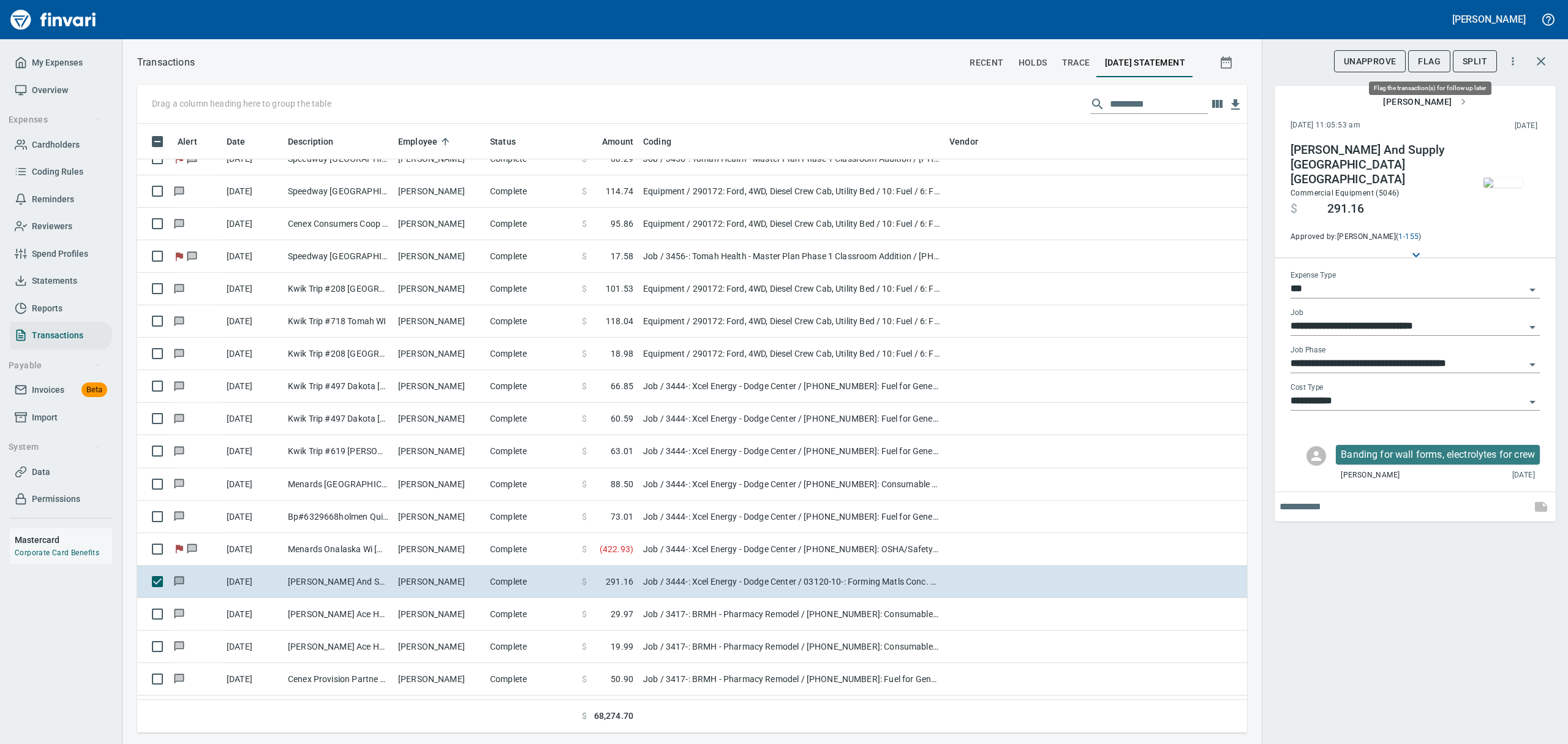
click at [1431, 61] on span "Flag" at bounding box center [1428, 61] width 23 height 15
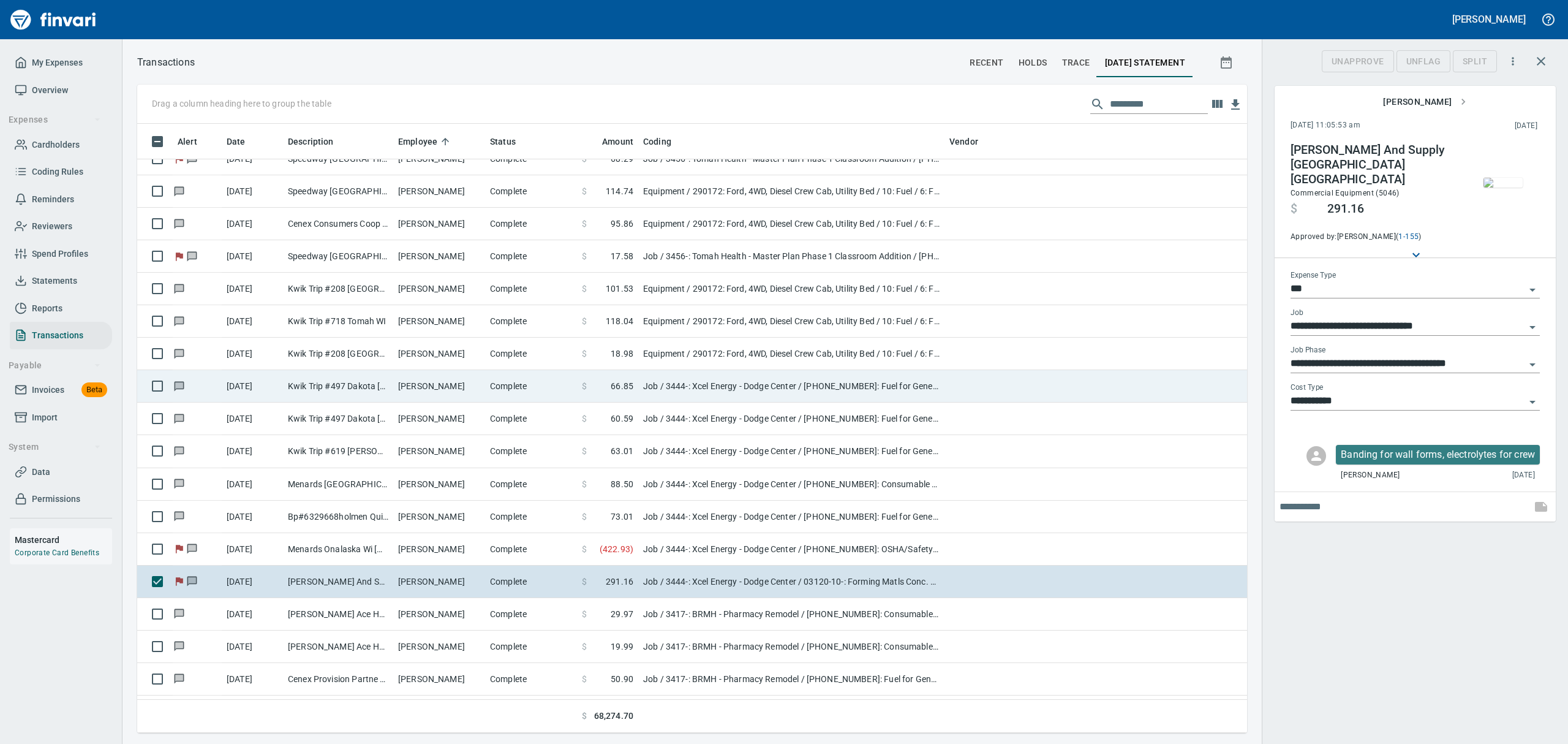
scroll to position [595, 1082]
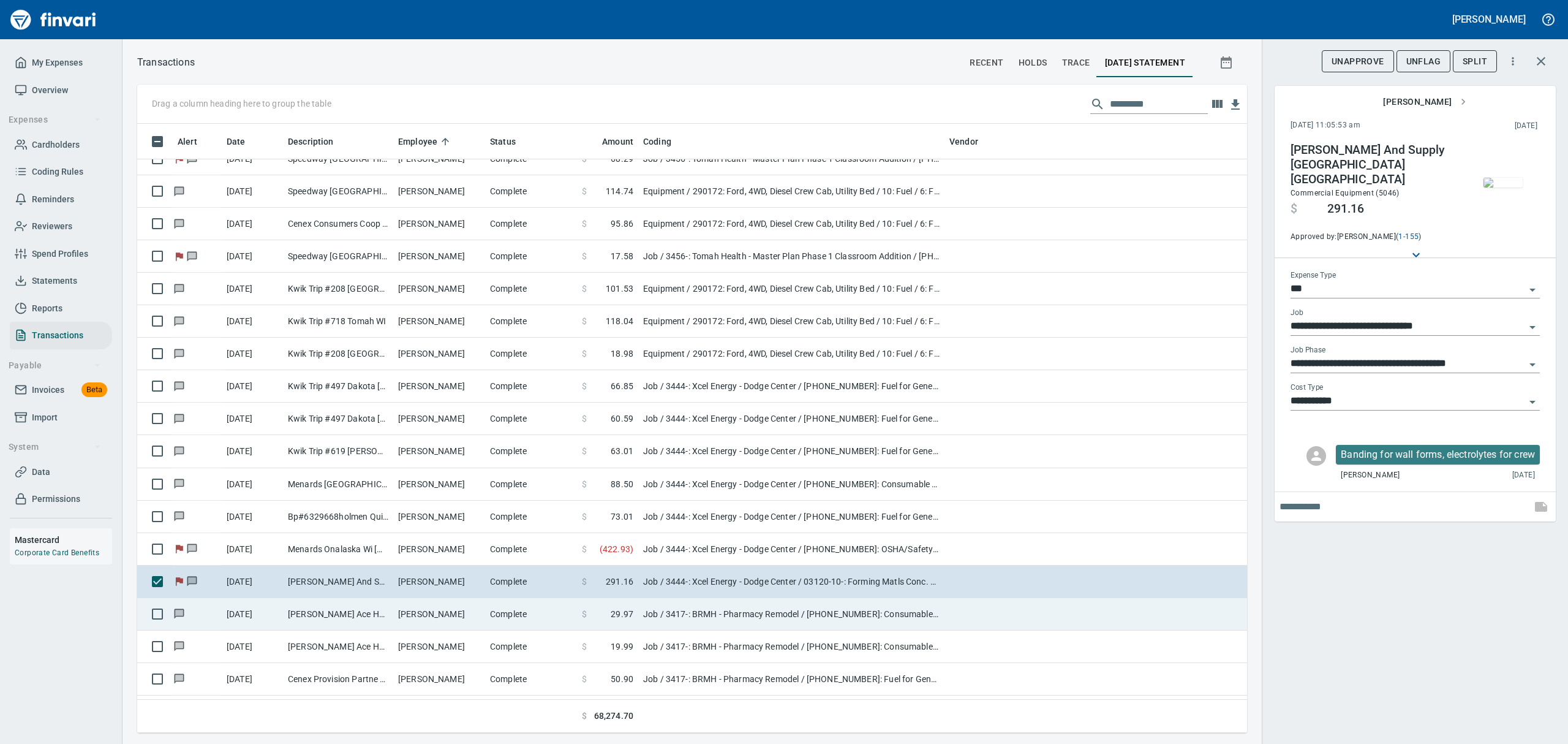
click at [378, 602] on td "[PERSON_NAME] Ace Home Cente Blk River Fls WI" at bounding box center [339, 614] width 110 height 33
type input "**********"
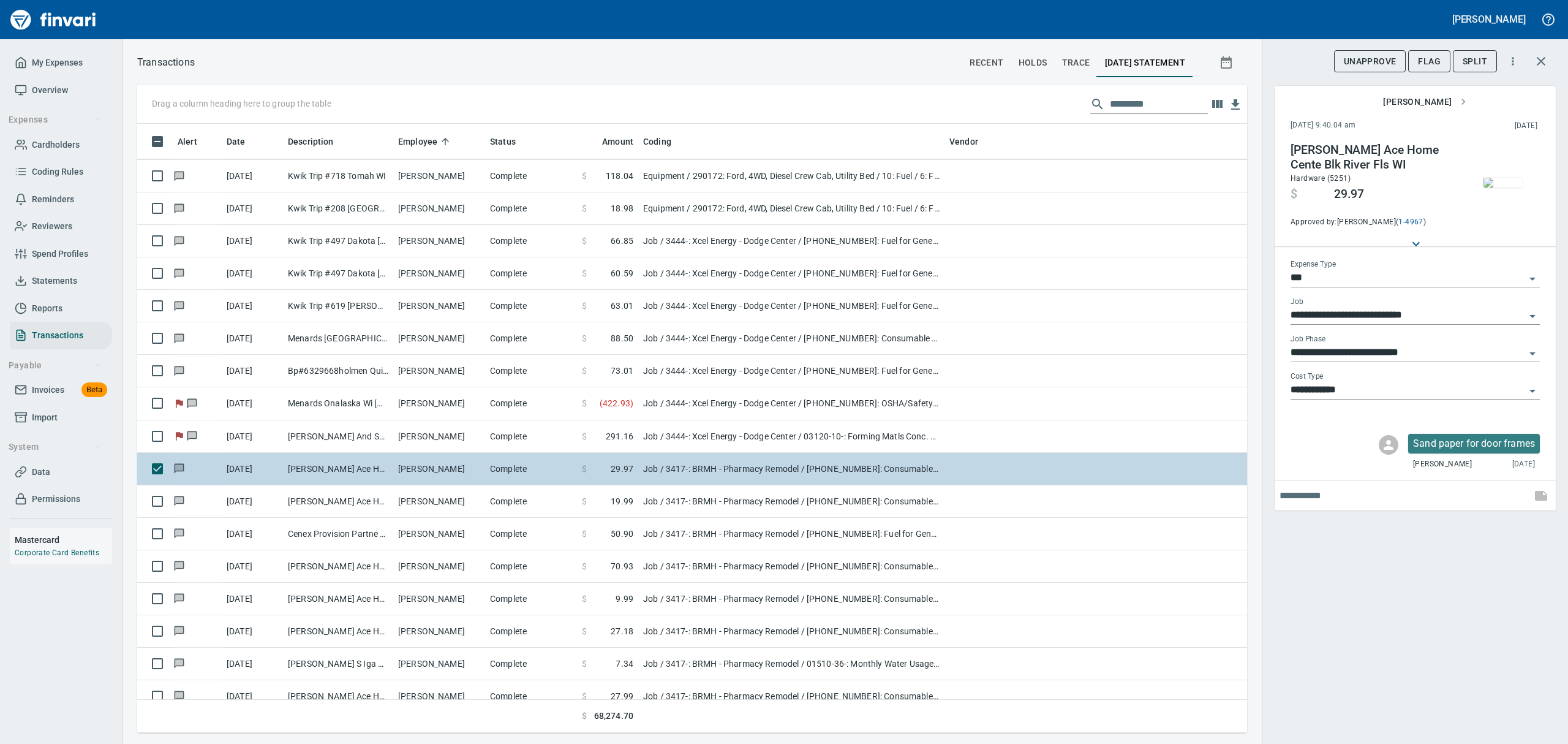
scroll to position [5962, 0]
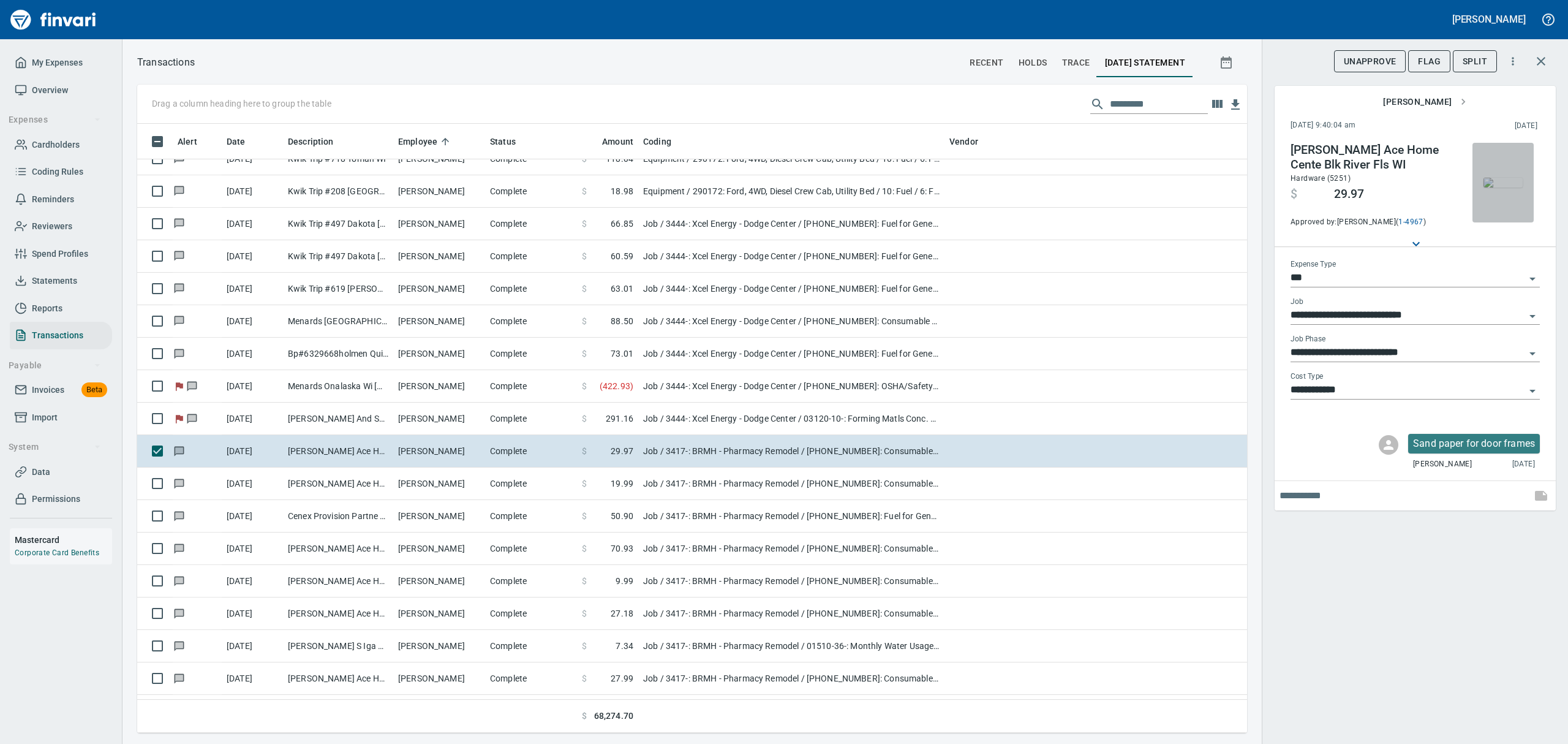
click at [1499, 180] on img "button" at bounding box center [1503, 182] width 39 height 10
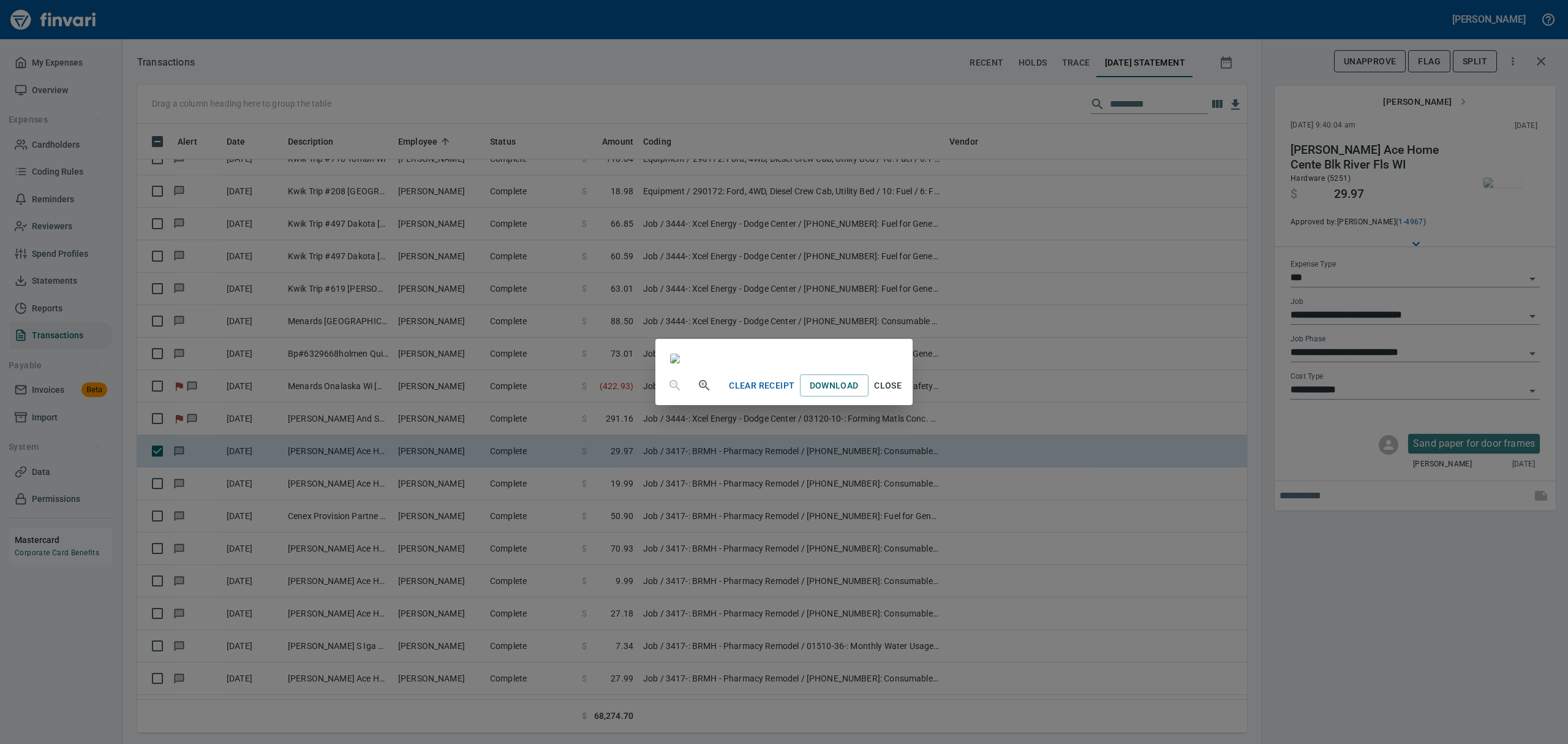
click at [1499, 180] on div "Clear Receipt Download Close" at bounding box center [784, 372] width 1568 height 744
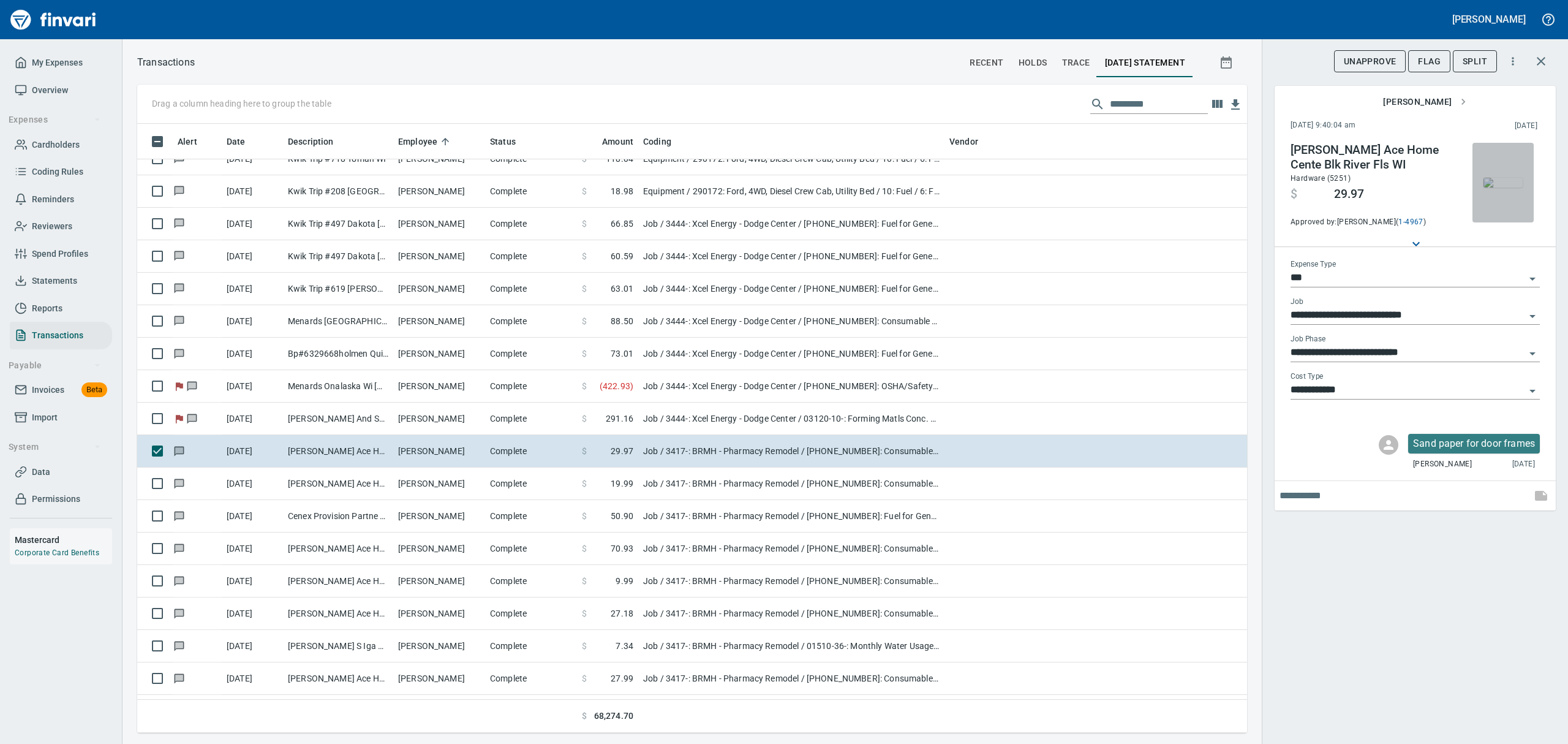
click at [1499, 180] on img "button" at bounding box center [1503, 182] width 39 height 10
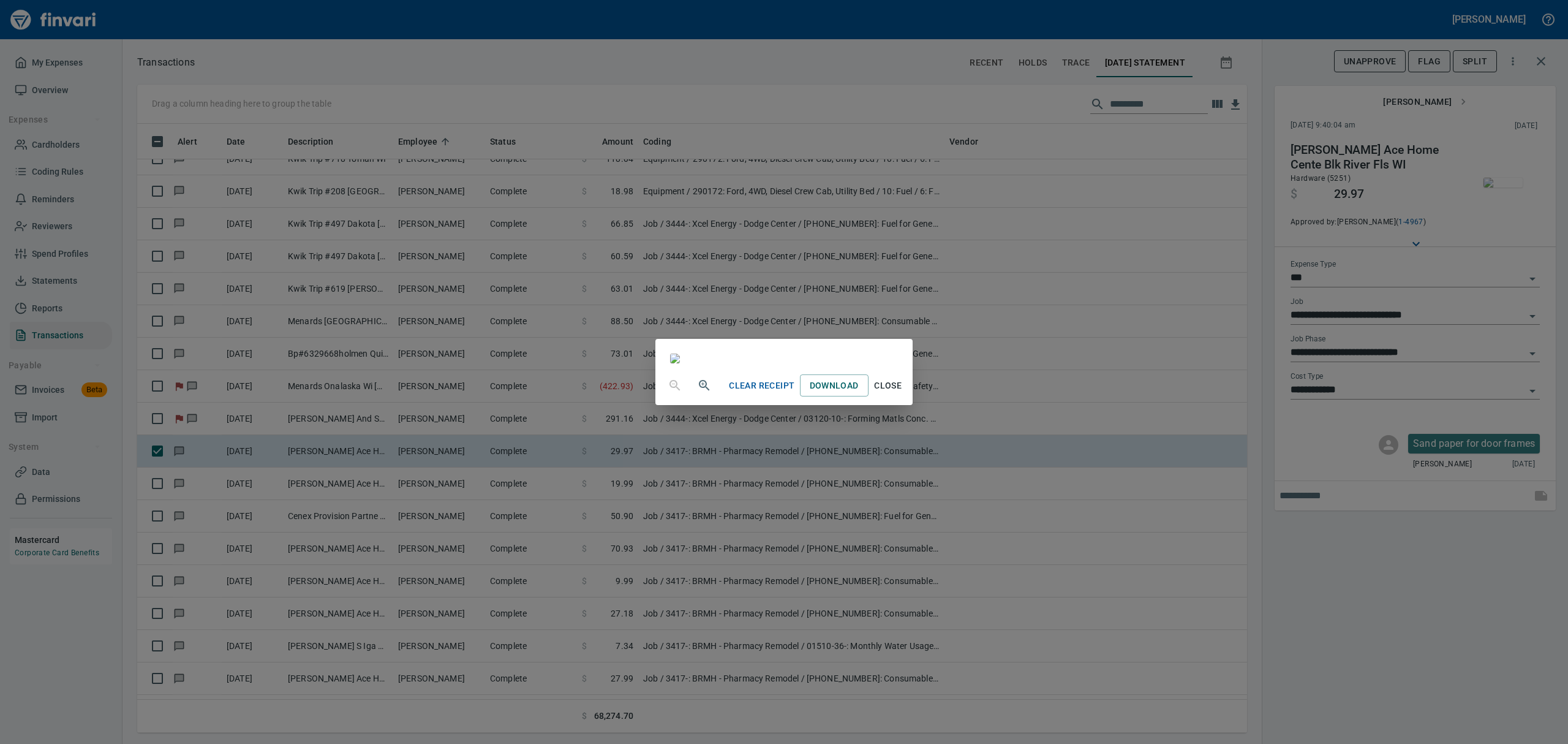
click at [908, 397] on button "Close" at bounding box center [888, 385] width 39 height 23
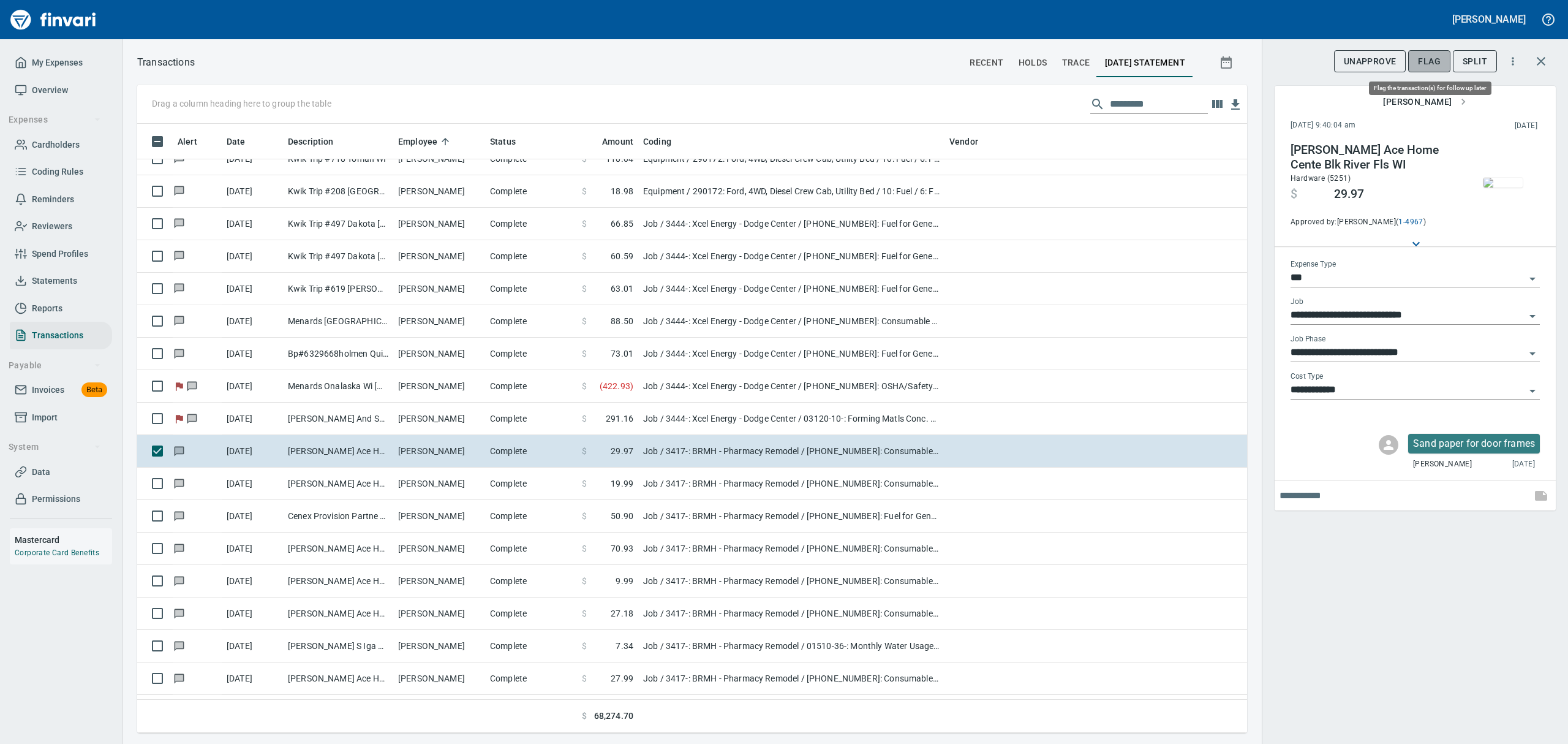
click at [1433, 59] on span "Flag" at bounding box center [1428, 61] width 23 height 15
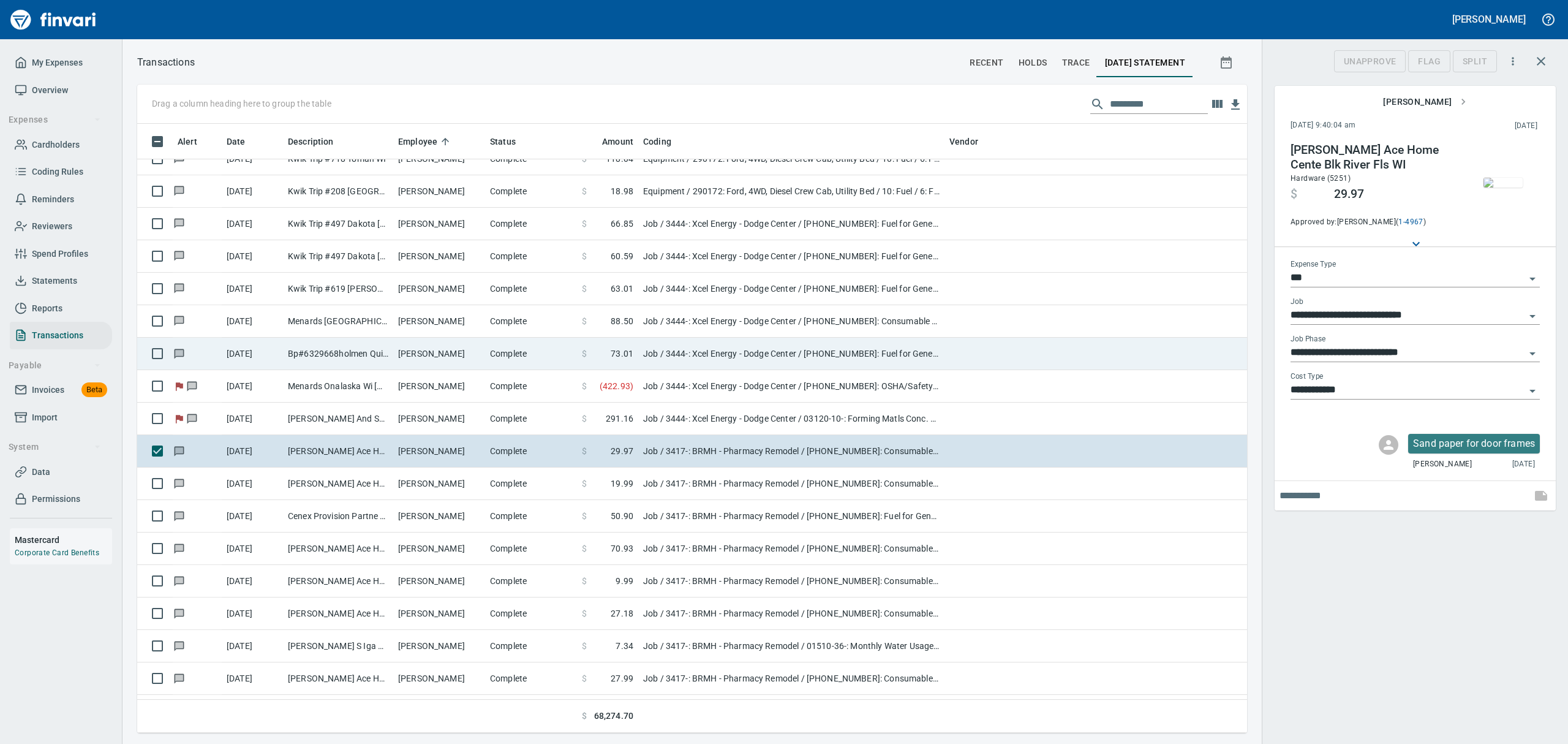
scroll to position [595, 1082]
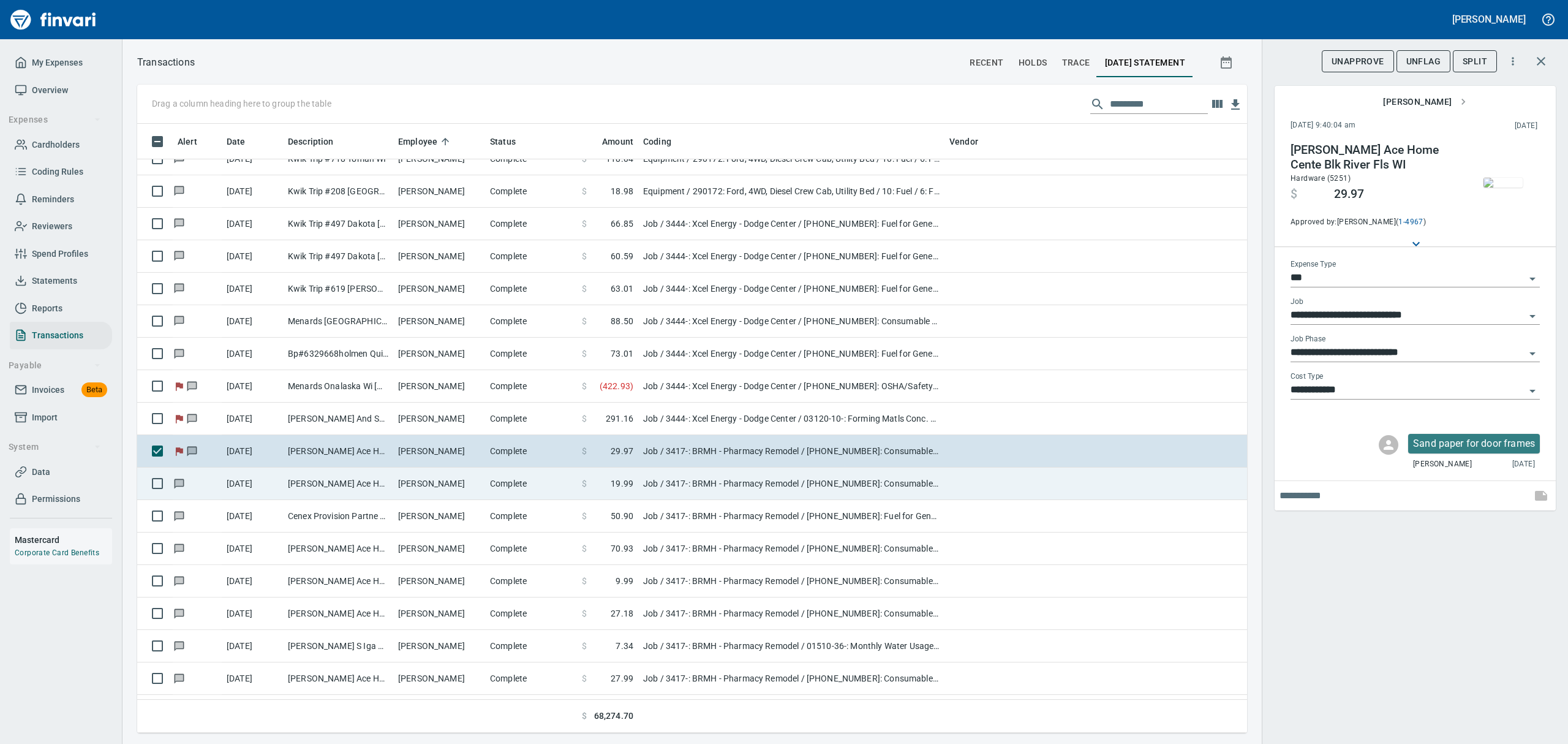
click at [414, 482] on td "[PERSON_NAME]" at bounding box center [439, 483] width 92 height 33
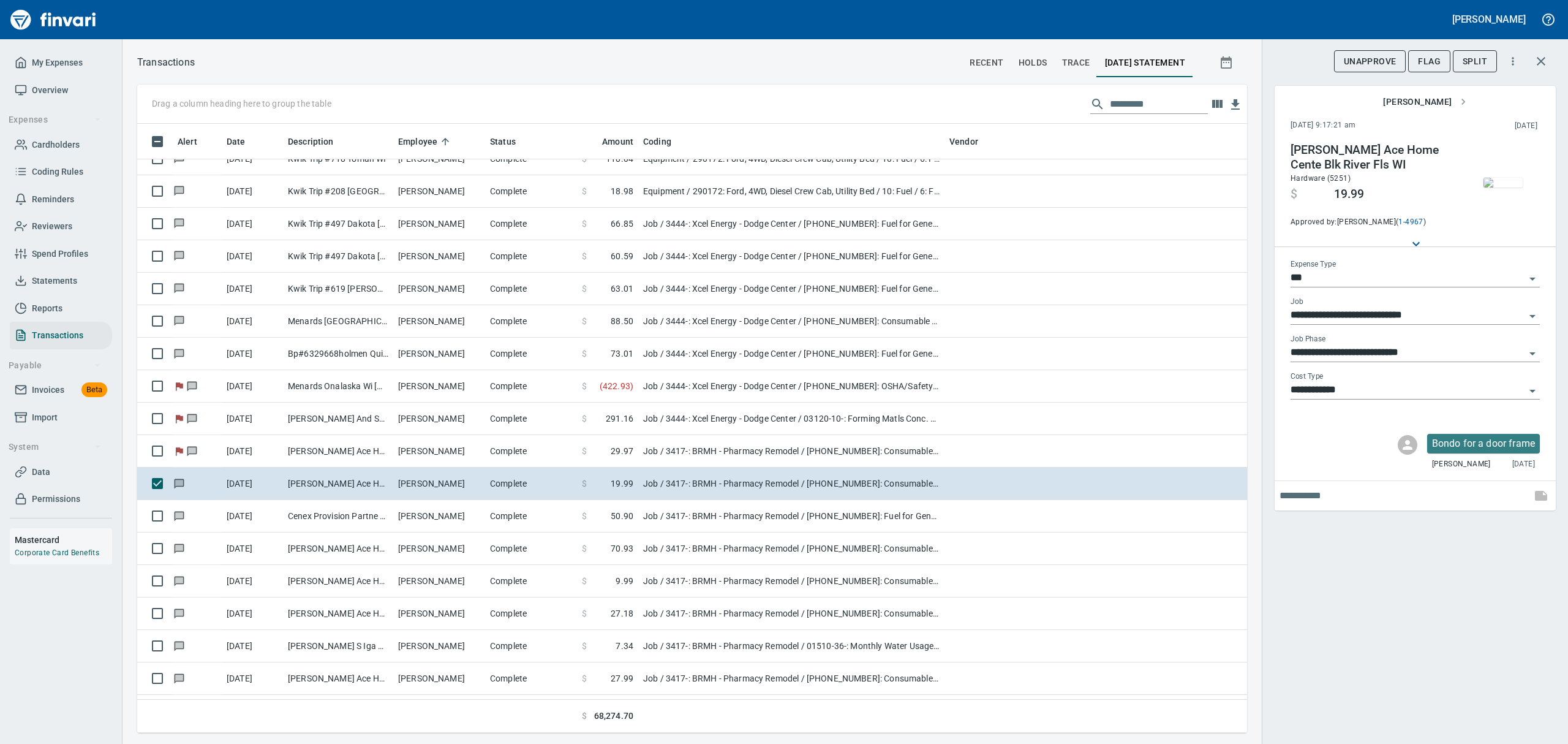
click at [1497, 177] on img "button" at bounding box center [1503, 182] width 39 height 10
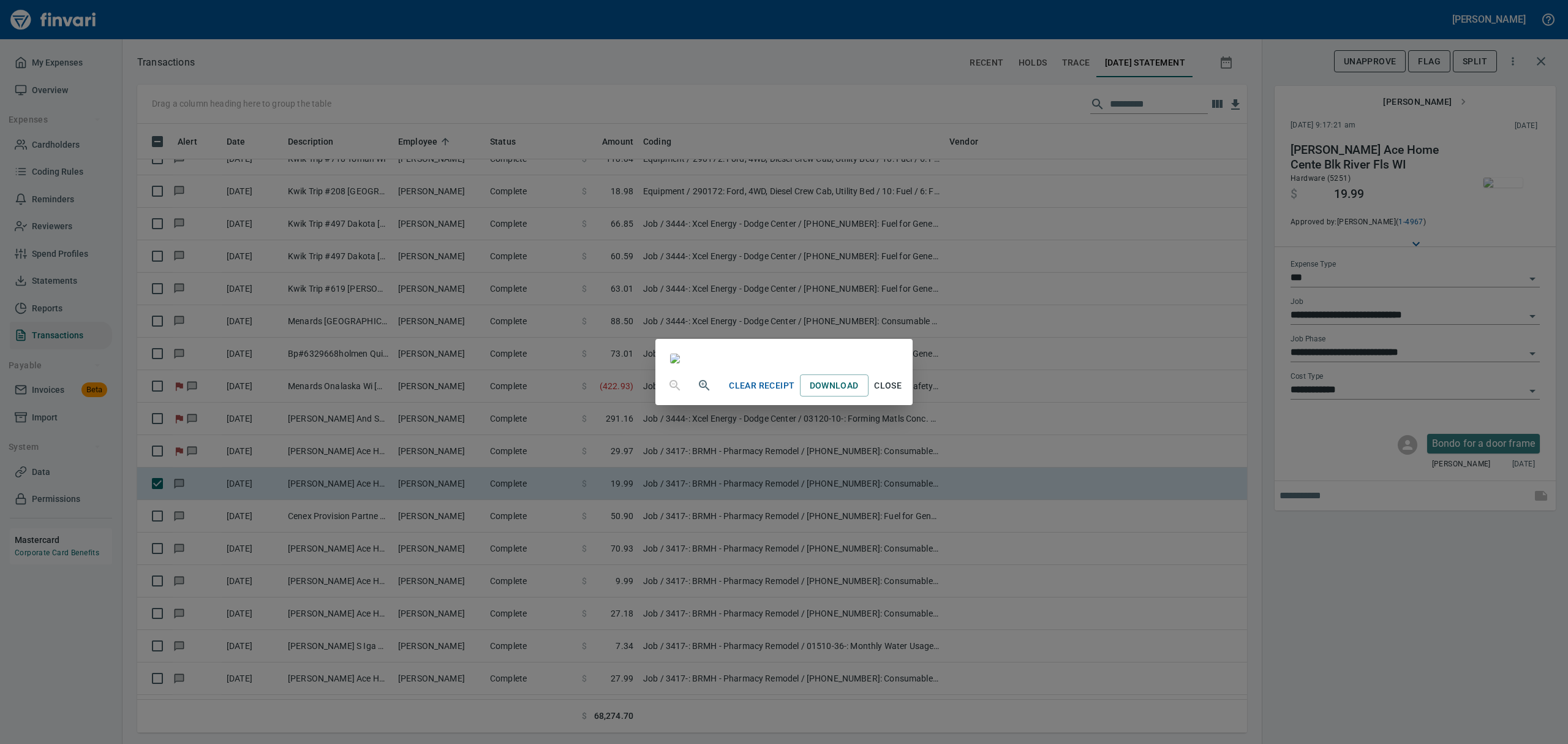
click at [908, 397] on button "Close" at bounding box center [888, 385] width 39 height 23
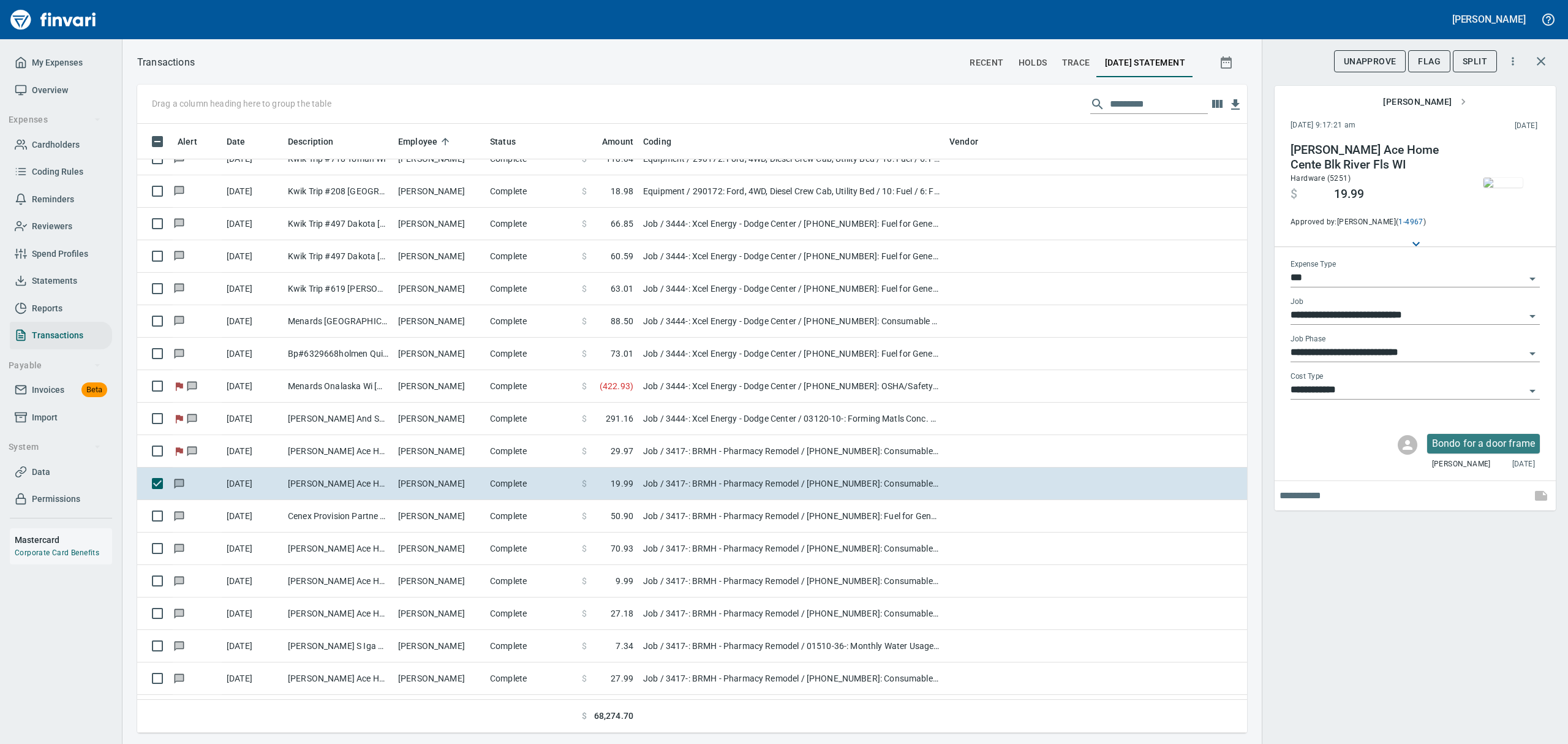
click at [1436, 58] on span "Flag" at bounding box center [1428, 61] width 23 height 15
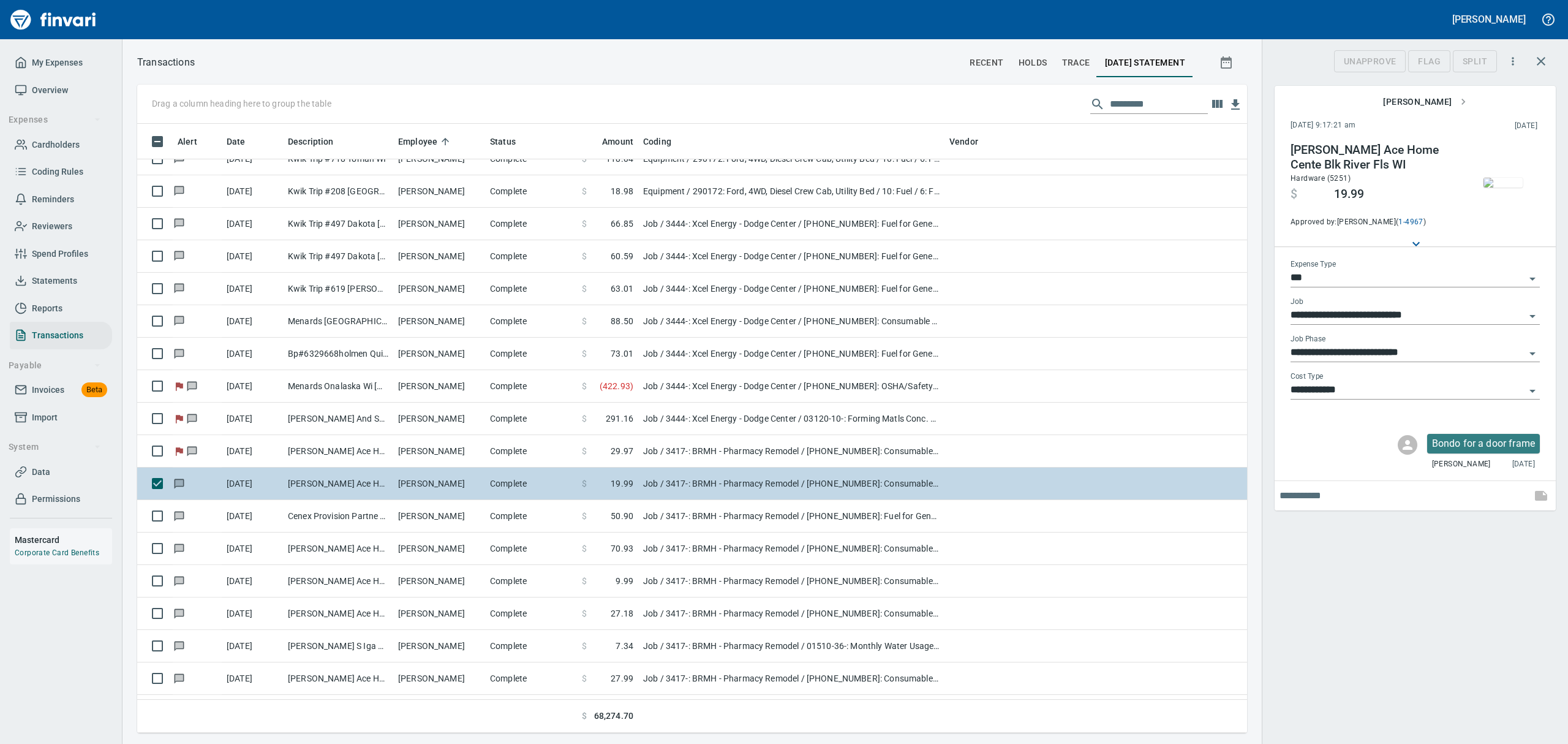
scroll to position [595, 1082]
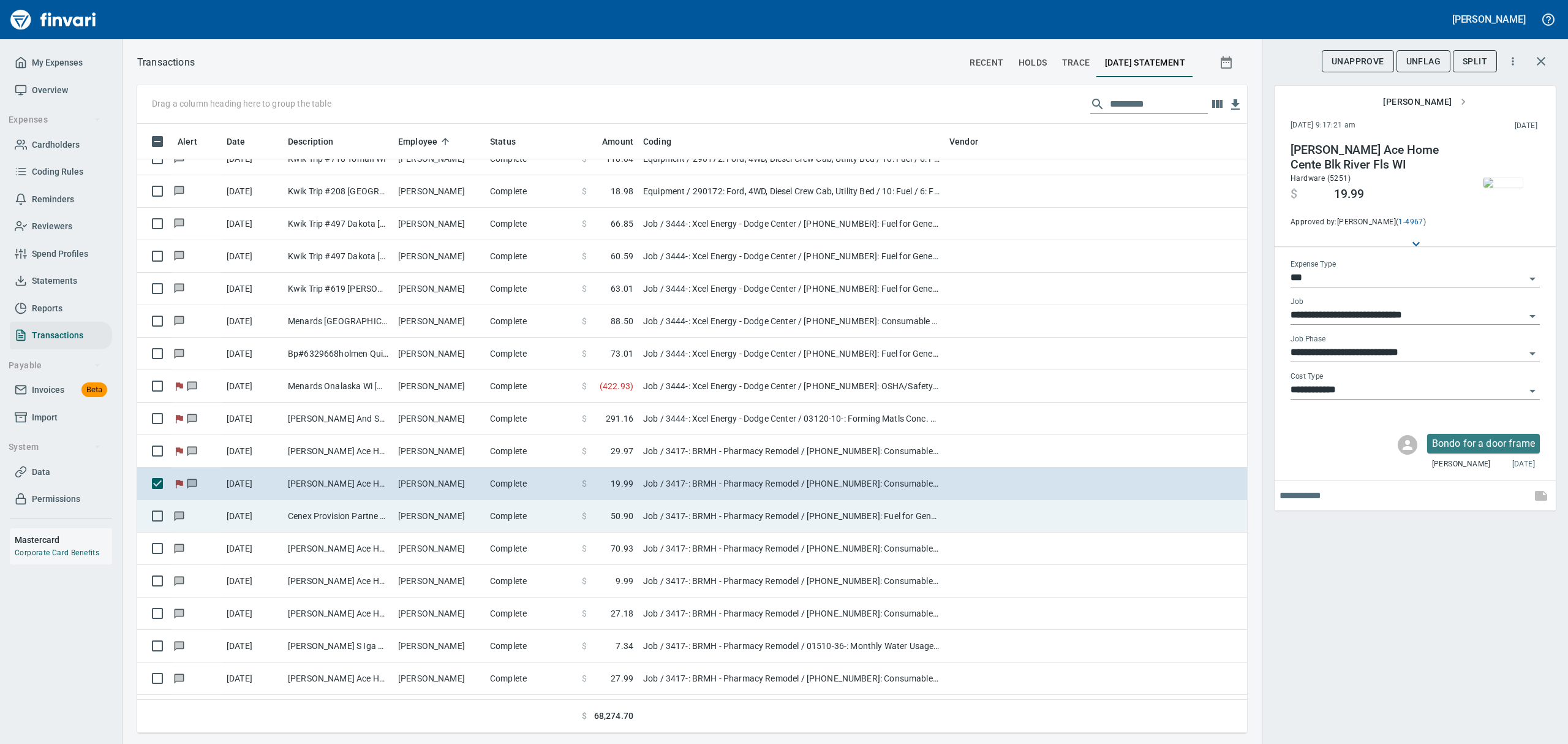
click at [327, 523] on td "Cenex Provision Partne Hixton WI" at bounding box center [339, 516] width 110 height 33
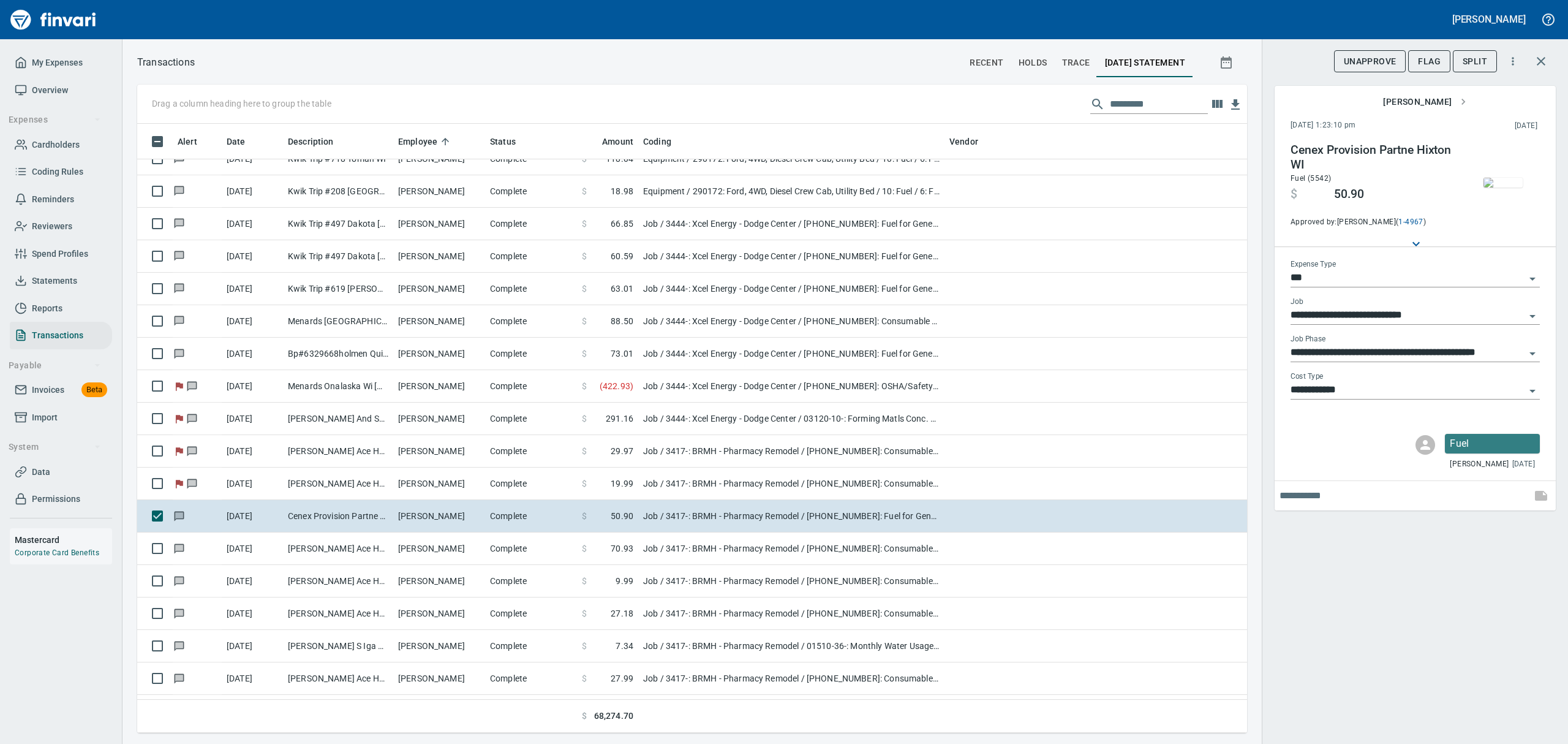
click at [1509, 187] on img "button" at bounding box center [1503, 182] width 39 height 10
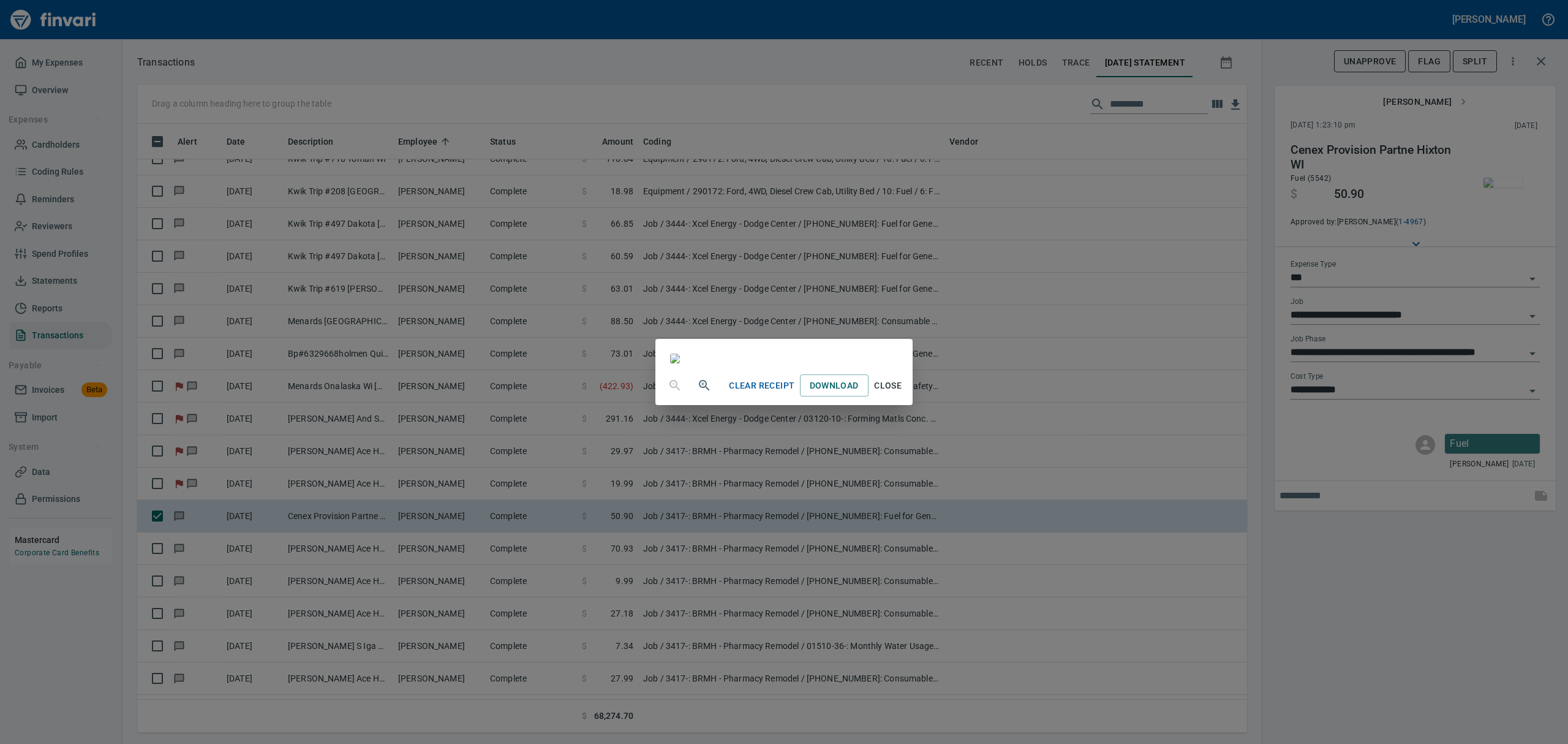
click at [903, 393] on span "Close" at bounding box center [888, 385] width 29 height 15
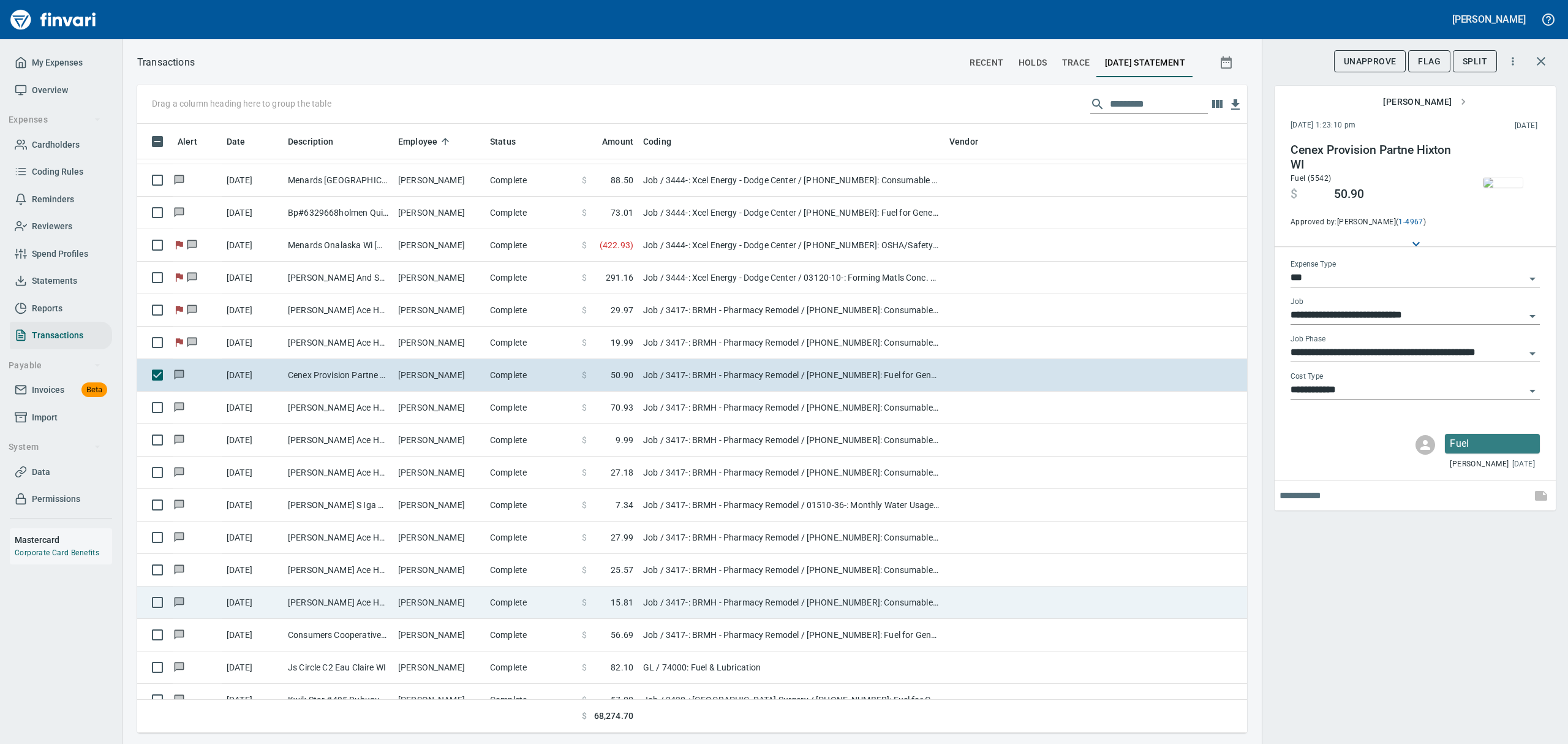
scroll to position [6125, 0]
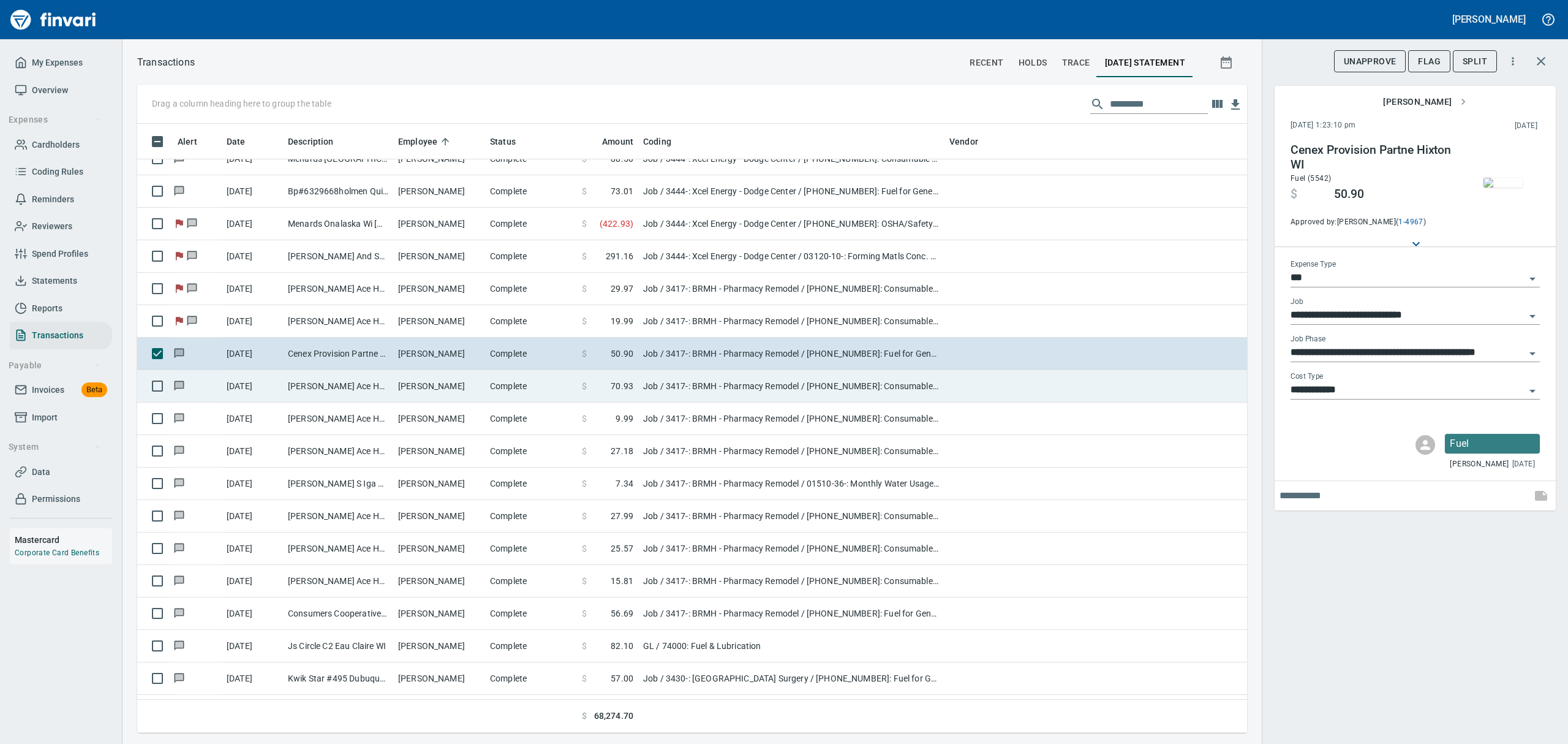
click at [299, 389] on td "[PERSON_NAME] Ace Home Cente Blk River Fls WI" at bounding box center [339, 386] width 110 height 33
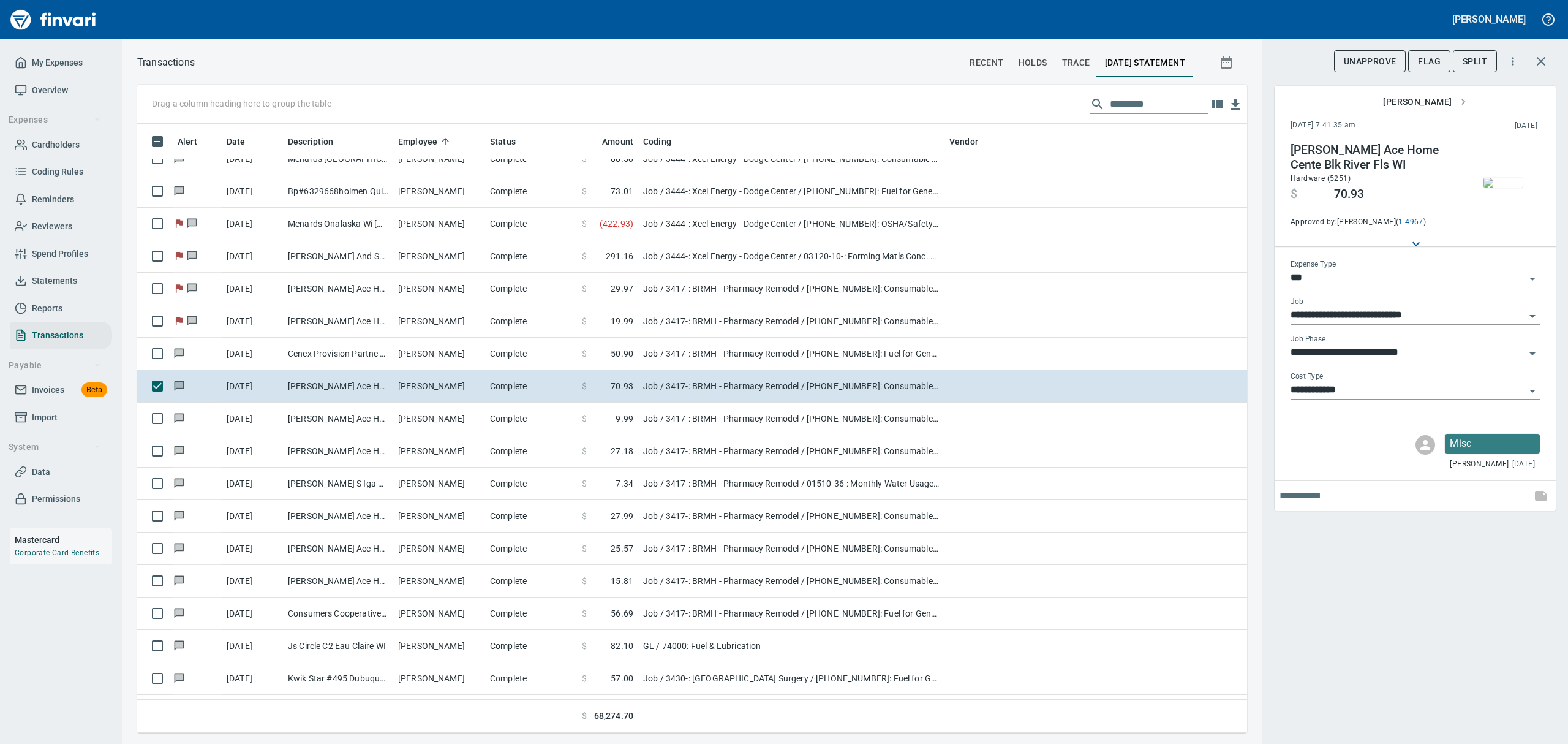
scroll to position [595, 1082]
click at [1493, 177] on img "button" at bounding box center [1503, 182] width 39 height 10
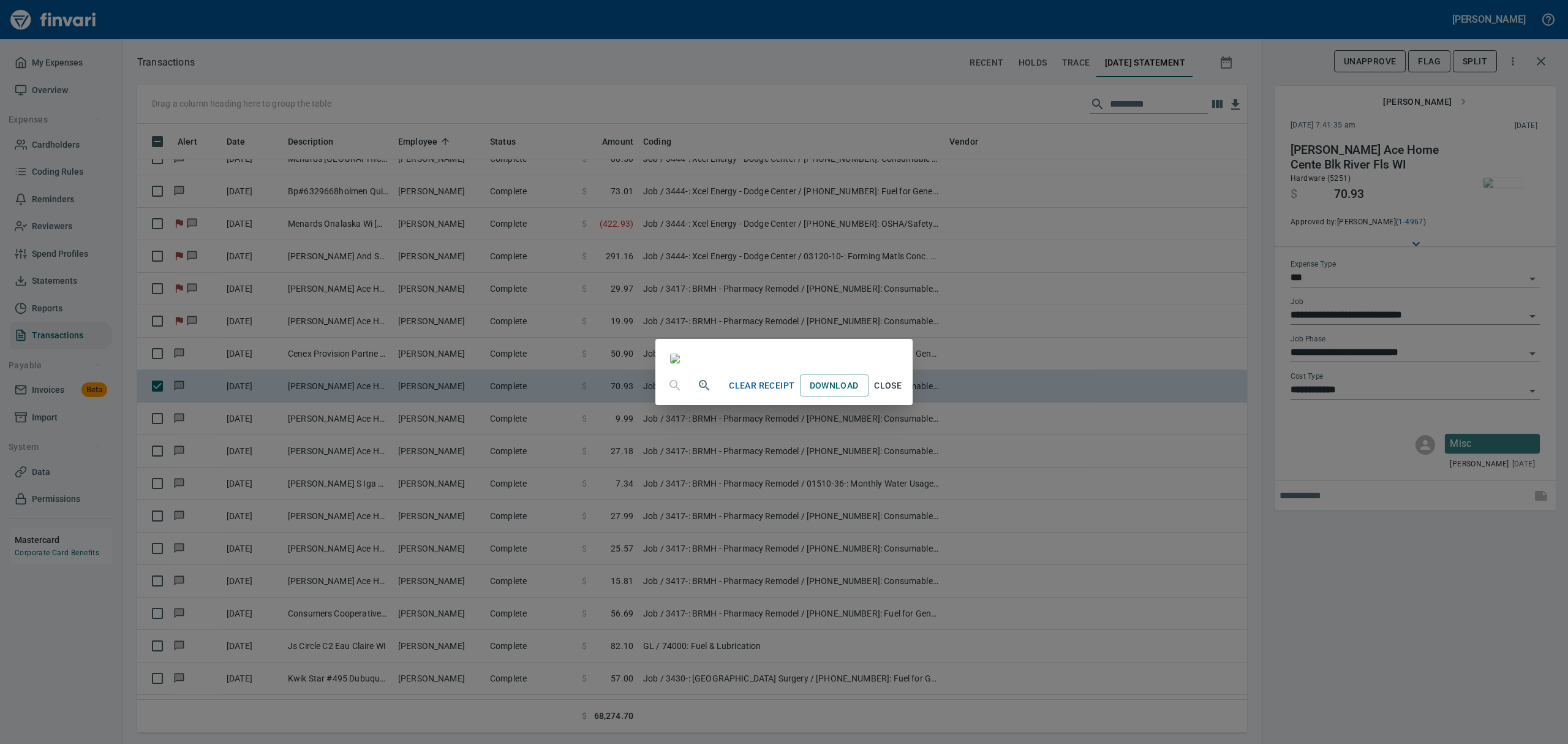
click at [908, 397] on button "Close" at bounding box center [888, 385] width 39 height 23
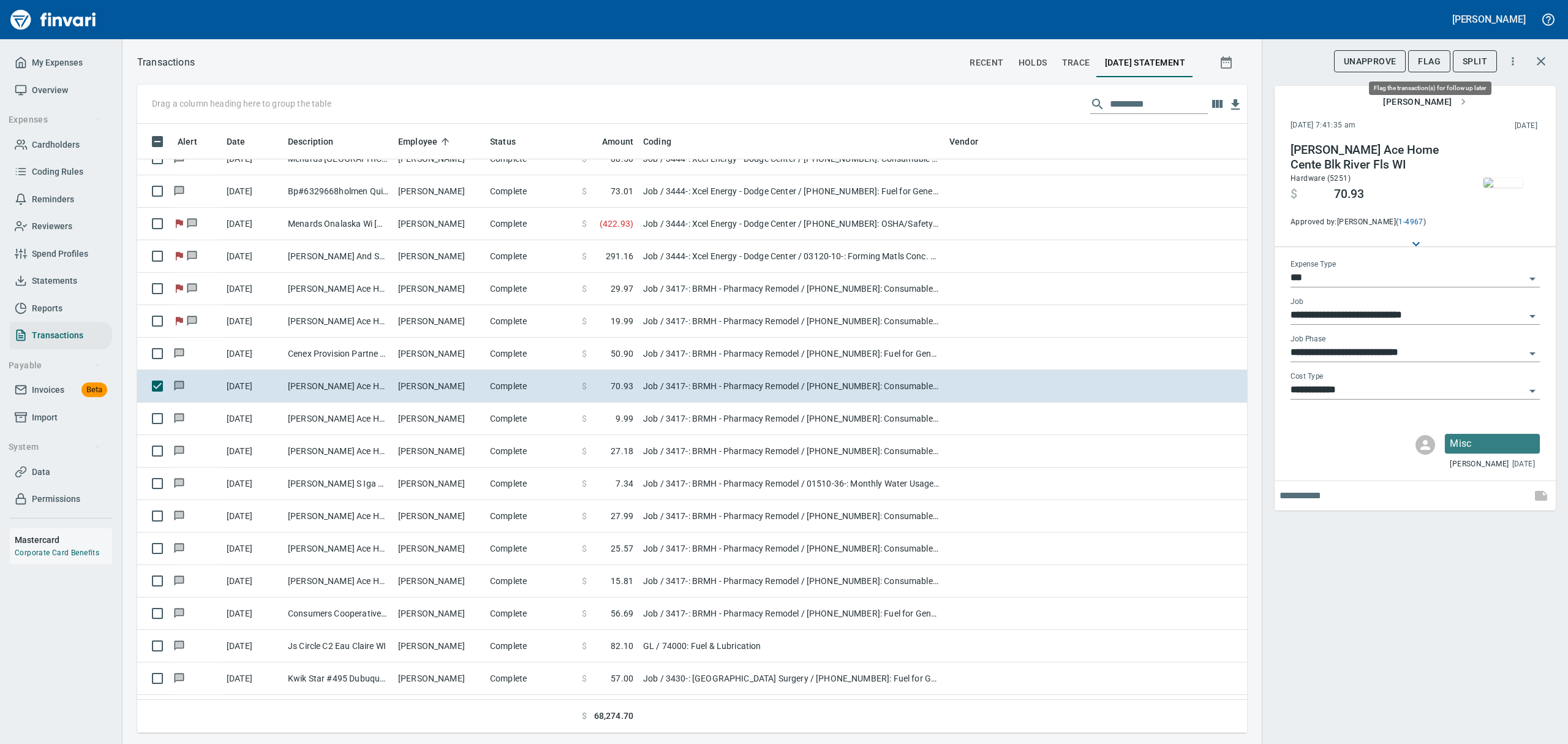
click at [1422, 58] on span "Flag" at bounding box center [1428, 61] width 23 height 15
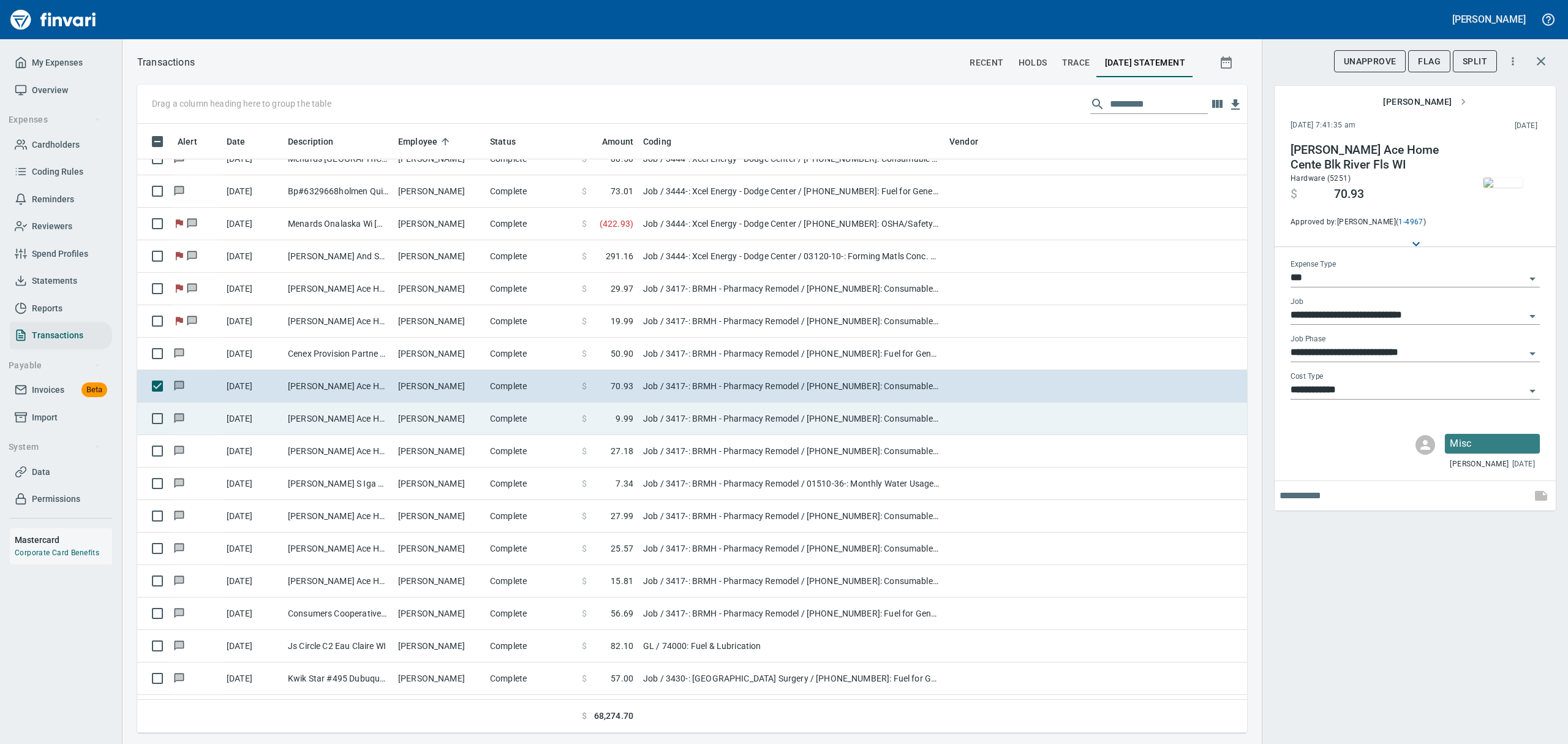
click at [301, 419] on td "[PERSON_NAME] Ace Home Cente Blk River Fls WI" at bounding box center [339, 418] width 110 height 33
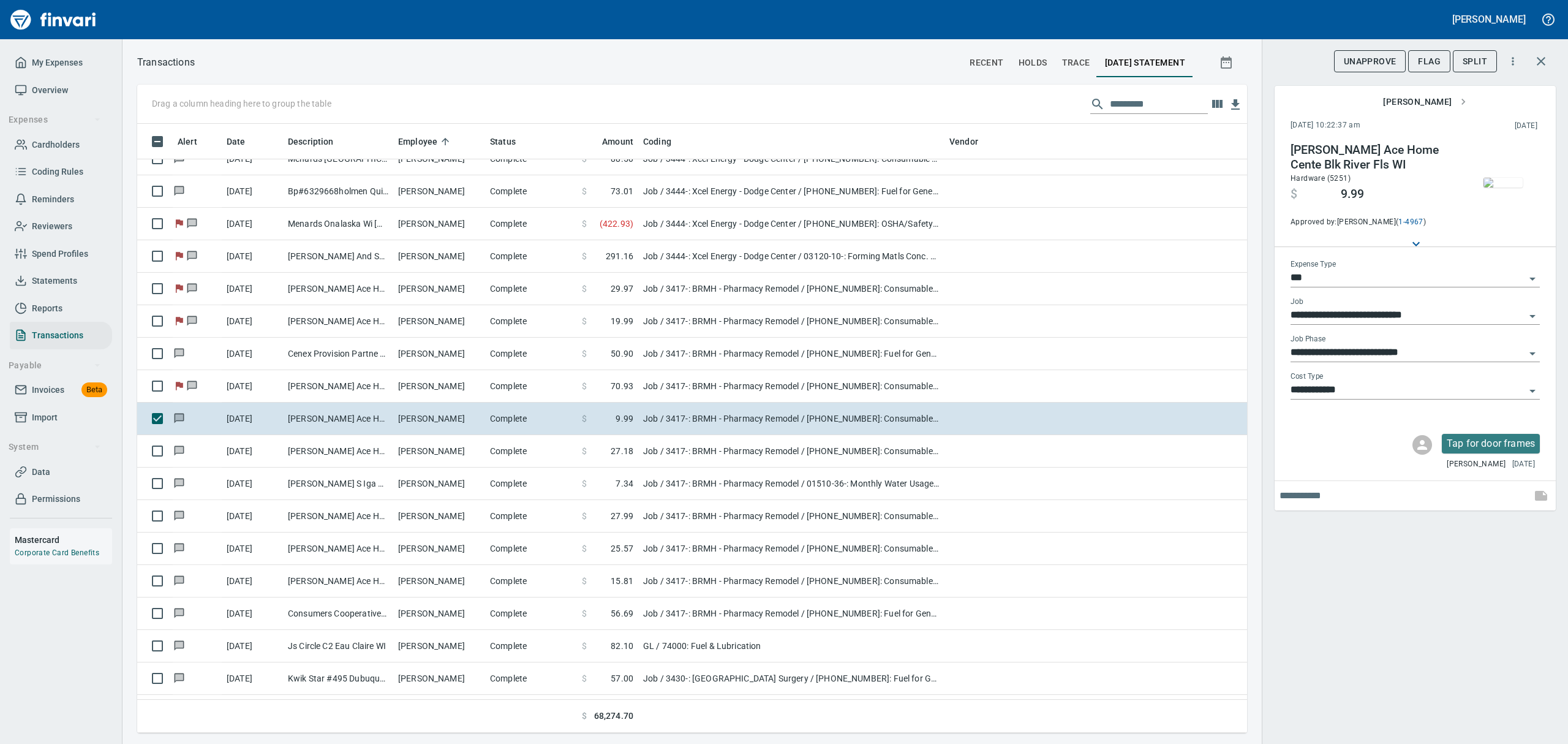
click at [1499, 187] on img "button" at bounding box center [1503, 182] width 39 height 10
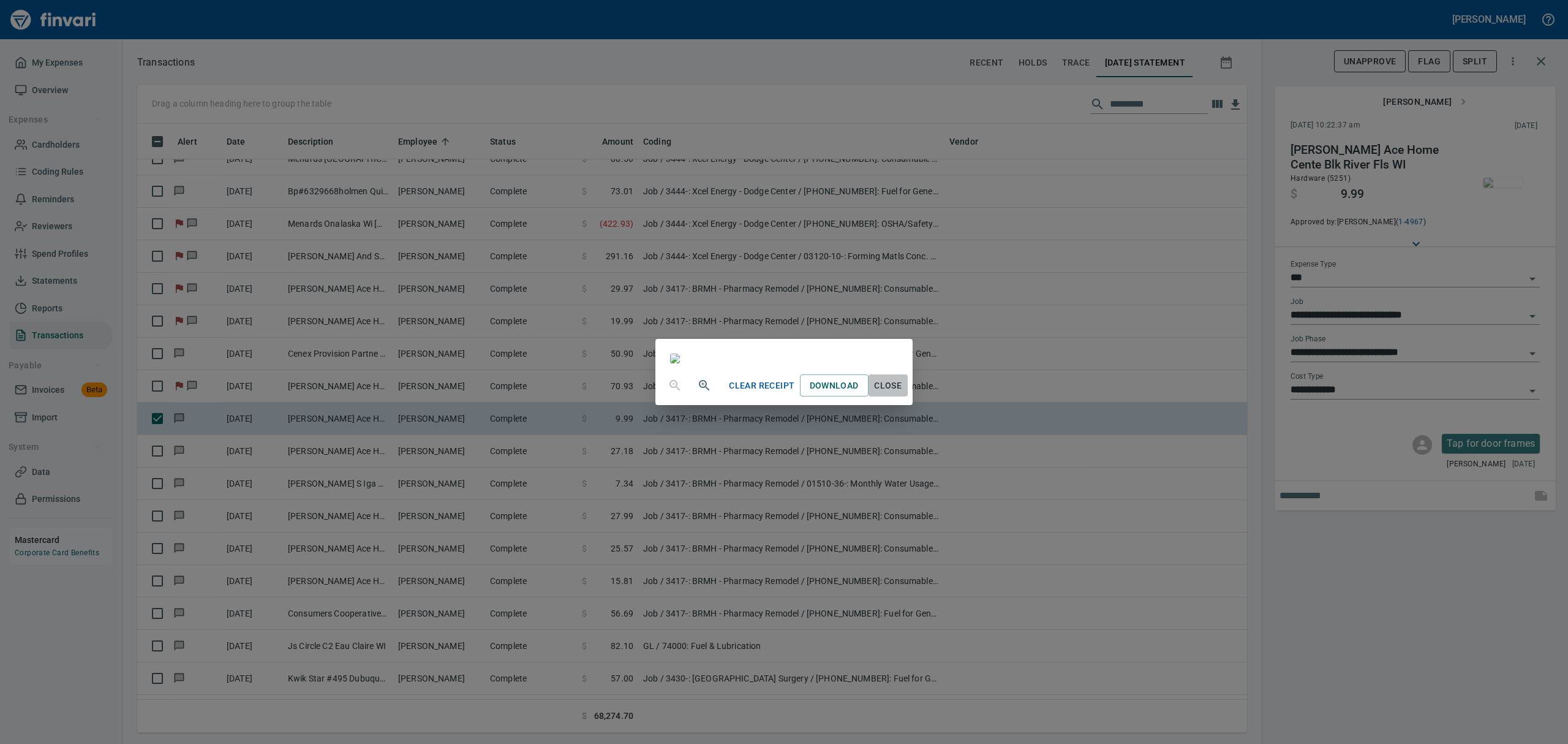
click at [903, 393] on span "Close" at bounding box center [888, 385] width 29 height 15
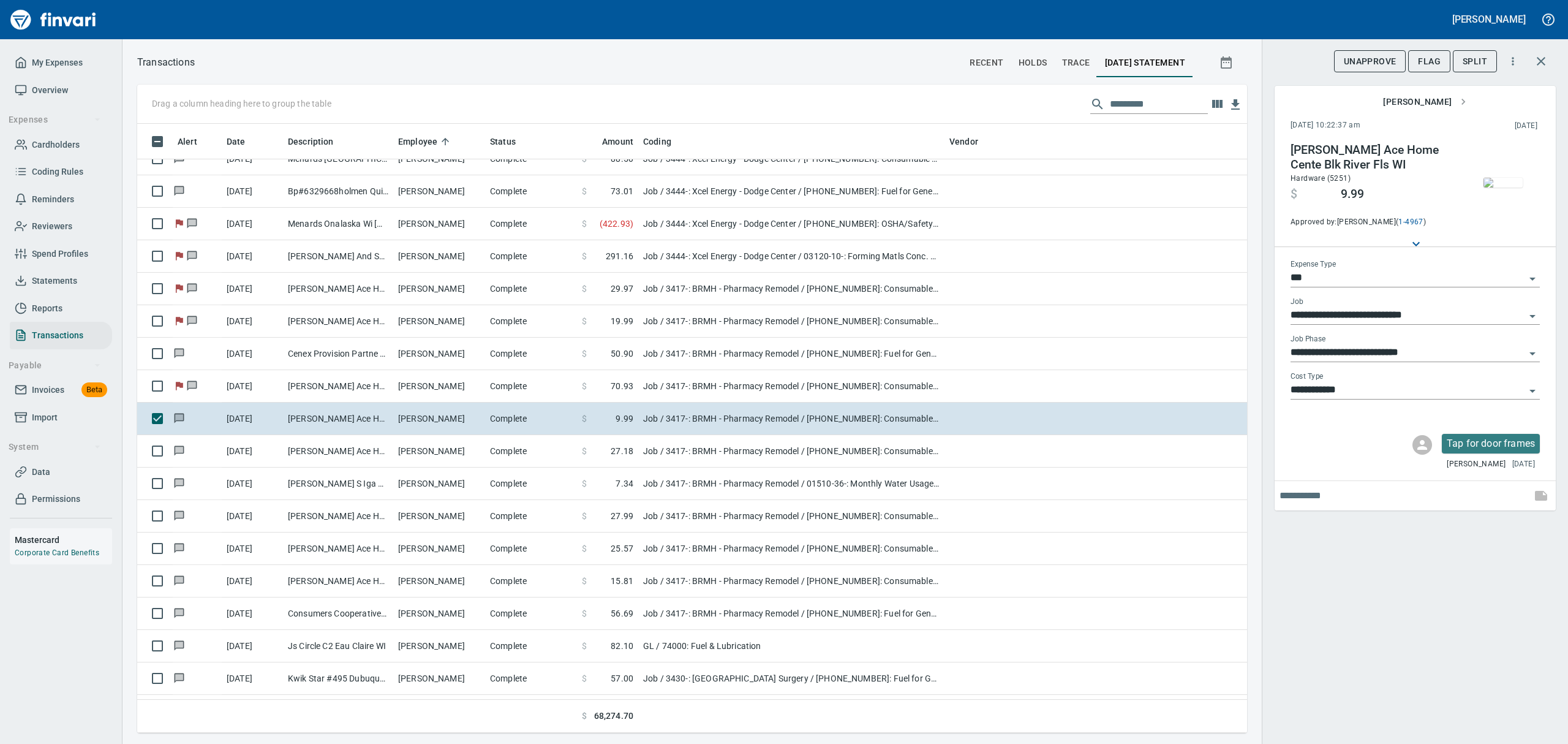
click at [1421, 55] on span "Flag" at bounding box center [1428, 61] width 23 height 15
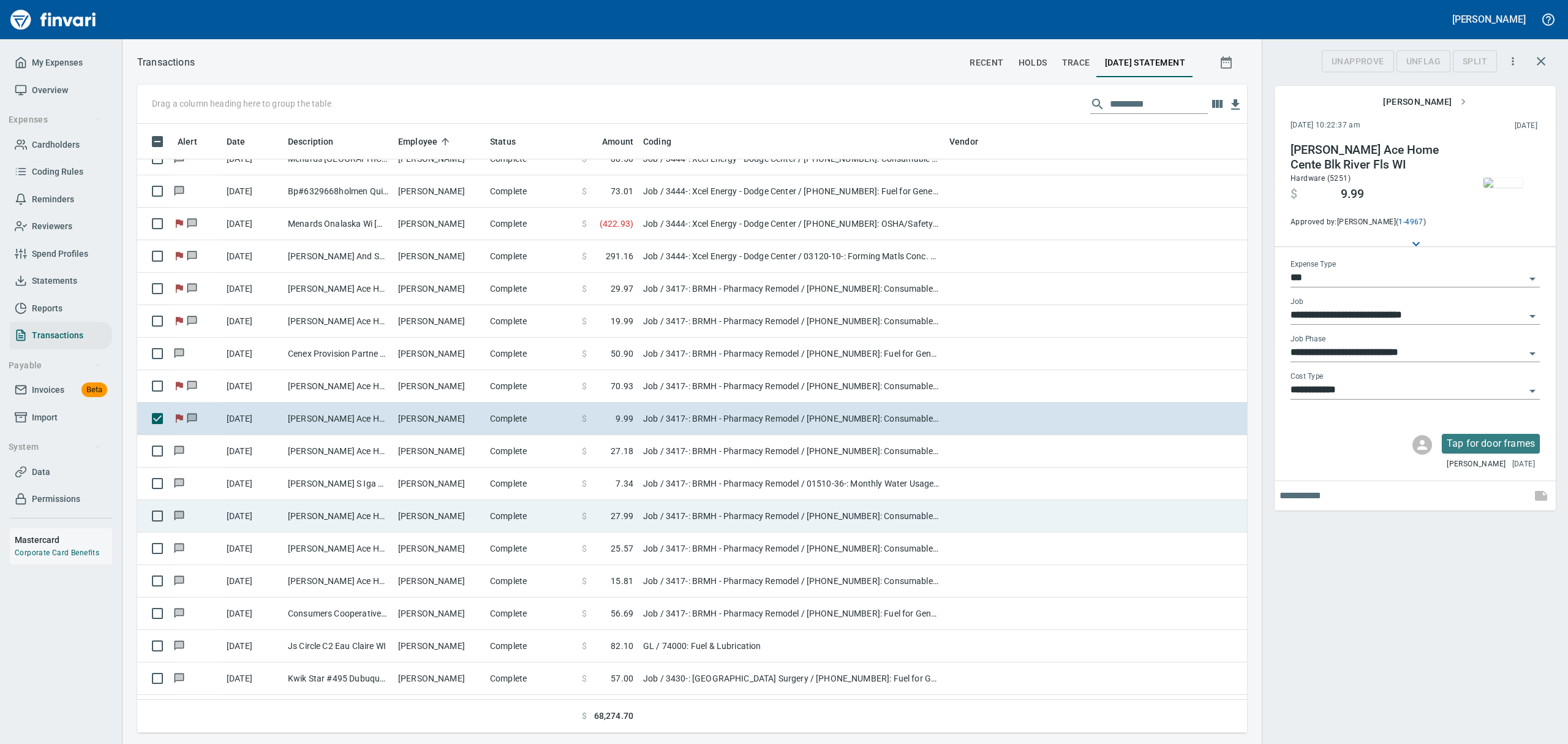
scroll to position [595, 1082]
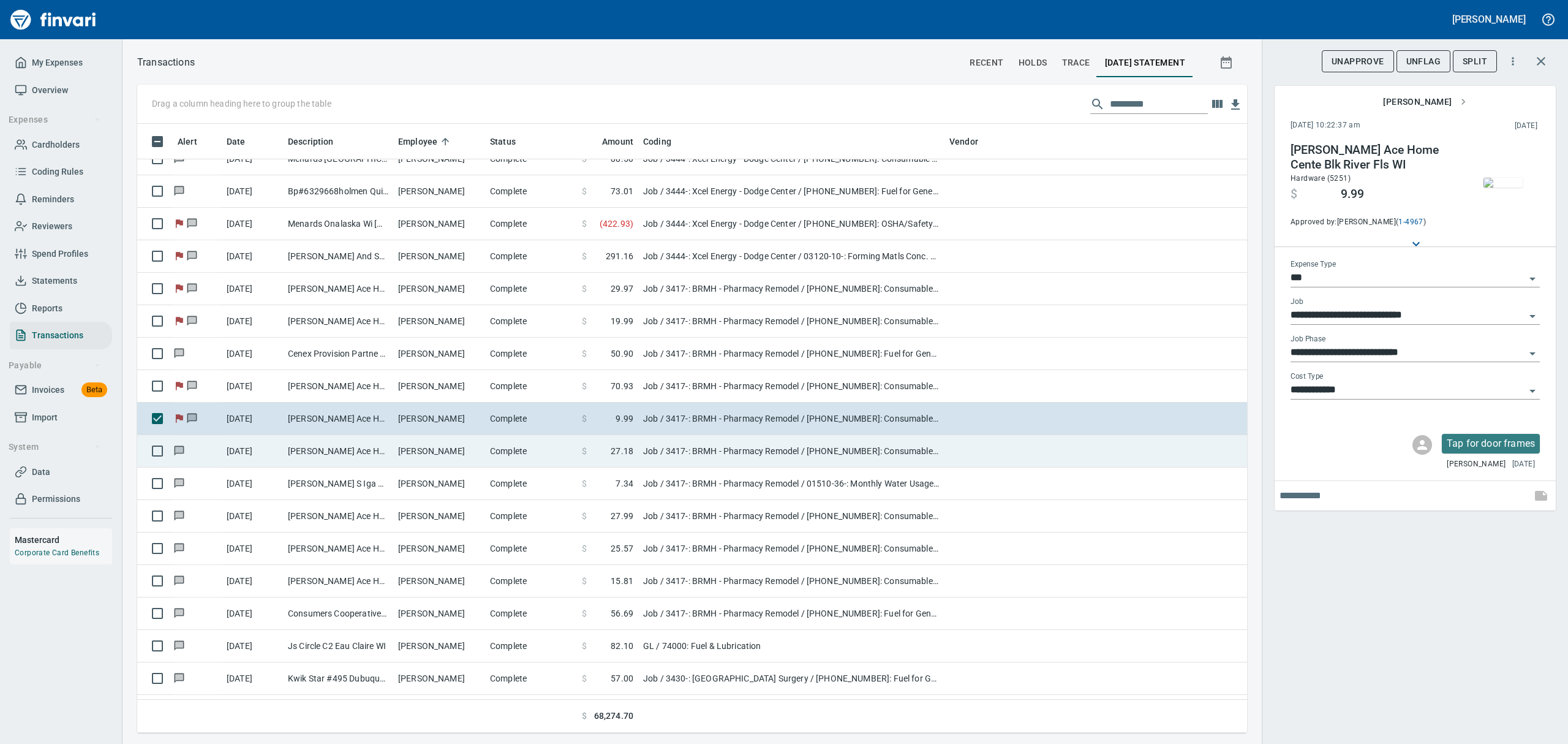
click at [344, 448] on td "[PERSON_NAME] Ace Home Cente Blk River Fls WI" at bounding box center [339, 451] width 110 height 33
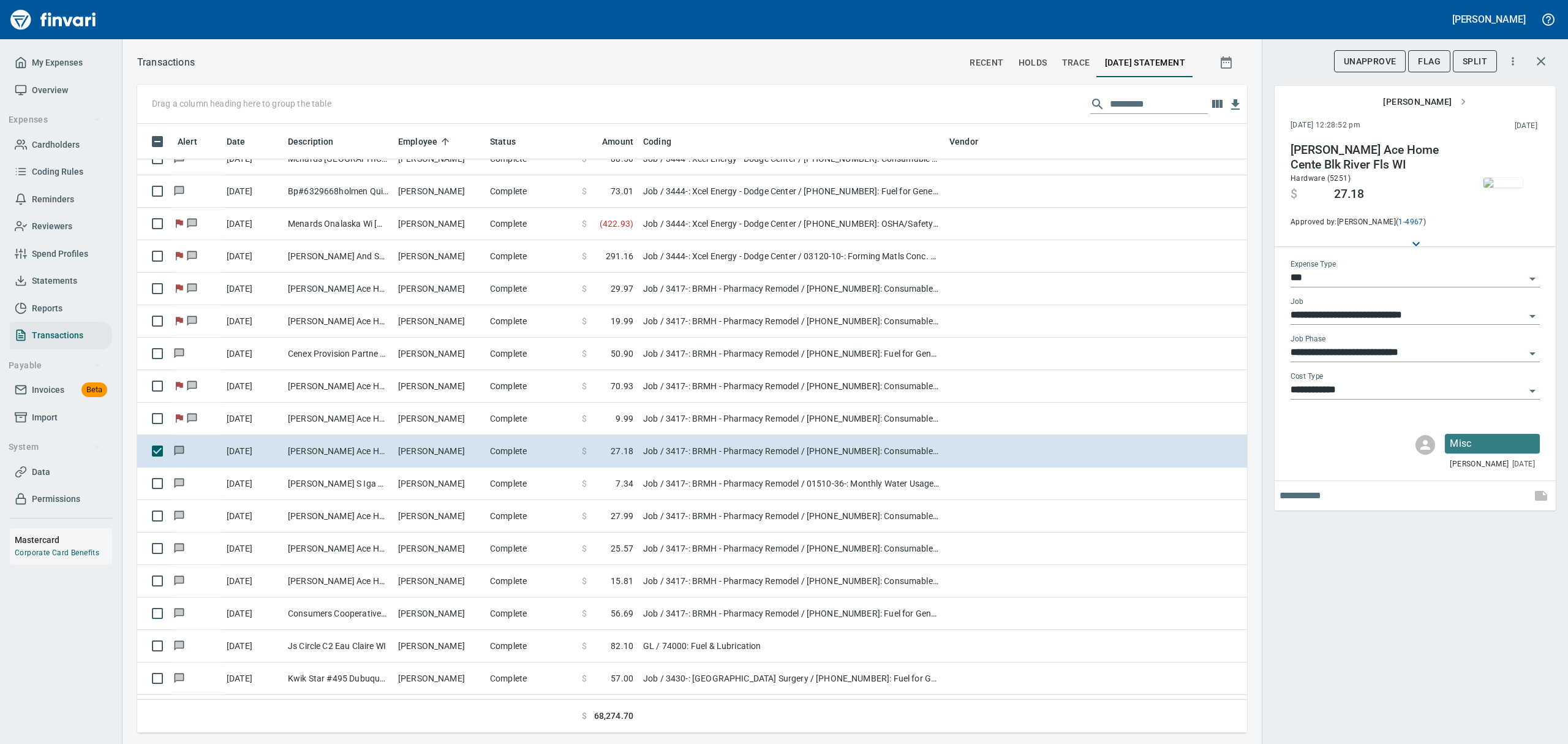
click at [1488, 177] on img "button" at bounding box center [1503, 182] width 39 height 10
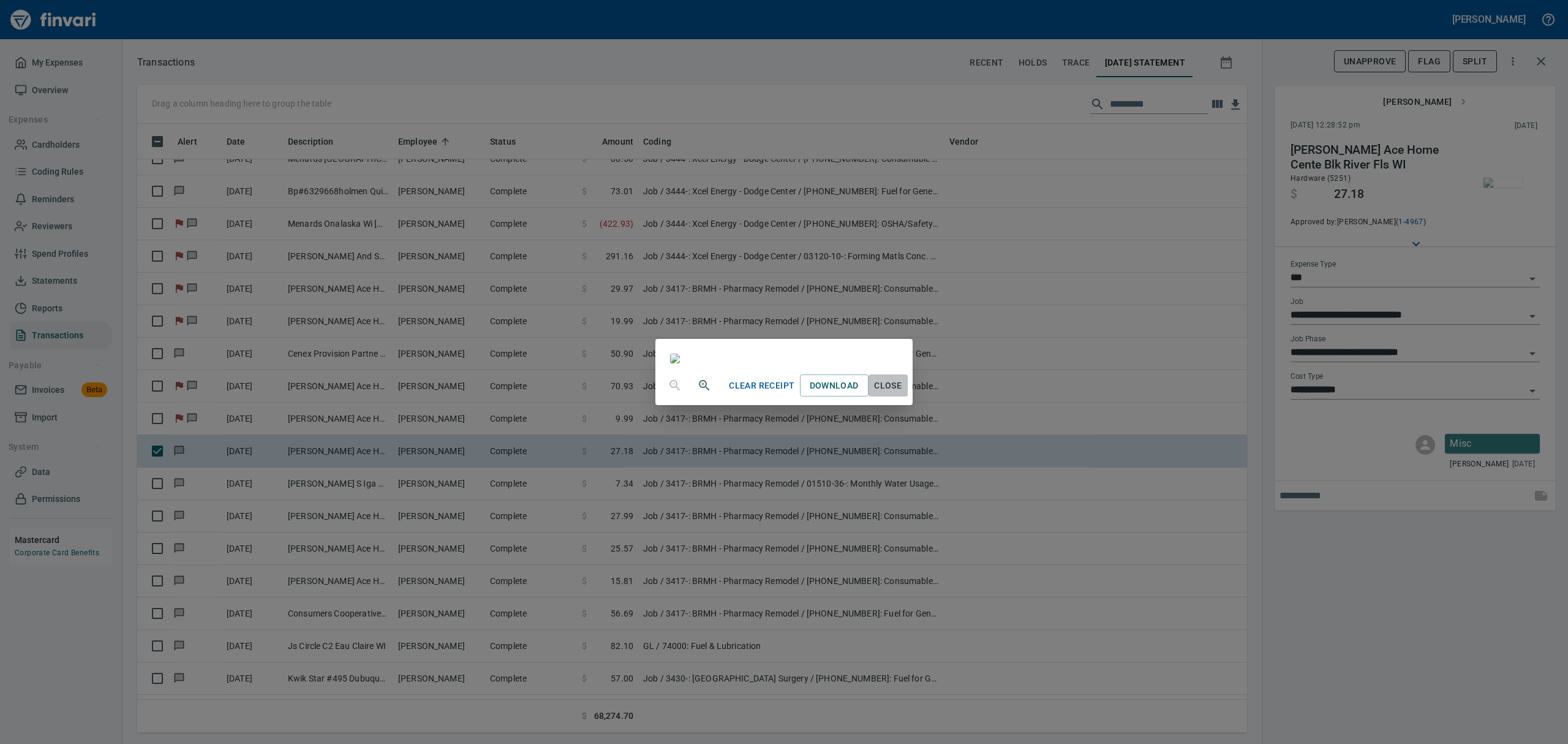
click at [903, 393] on span "Close" at bounding box center [888, 385] width 29 height 15
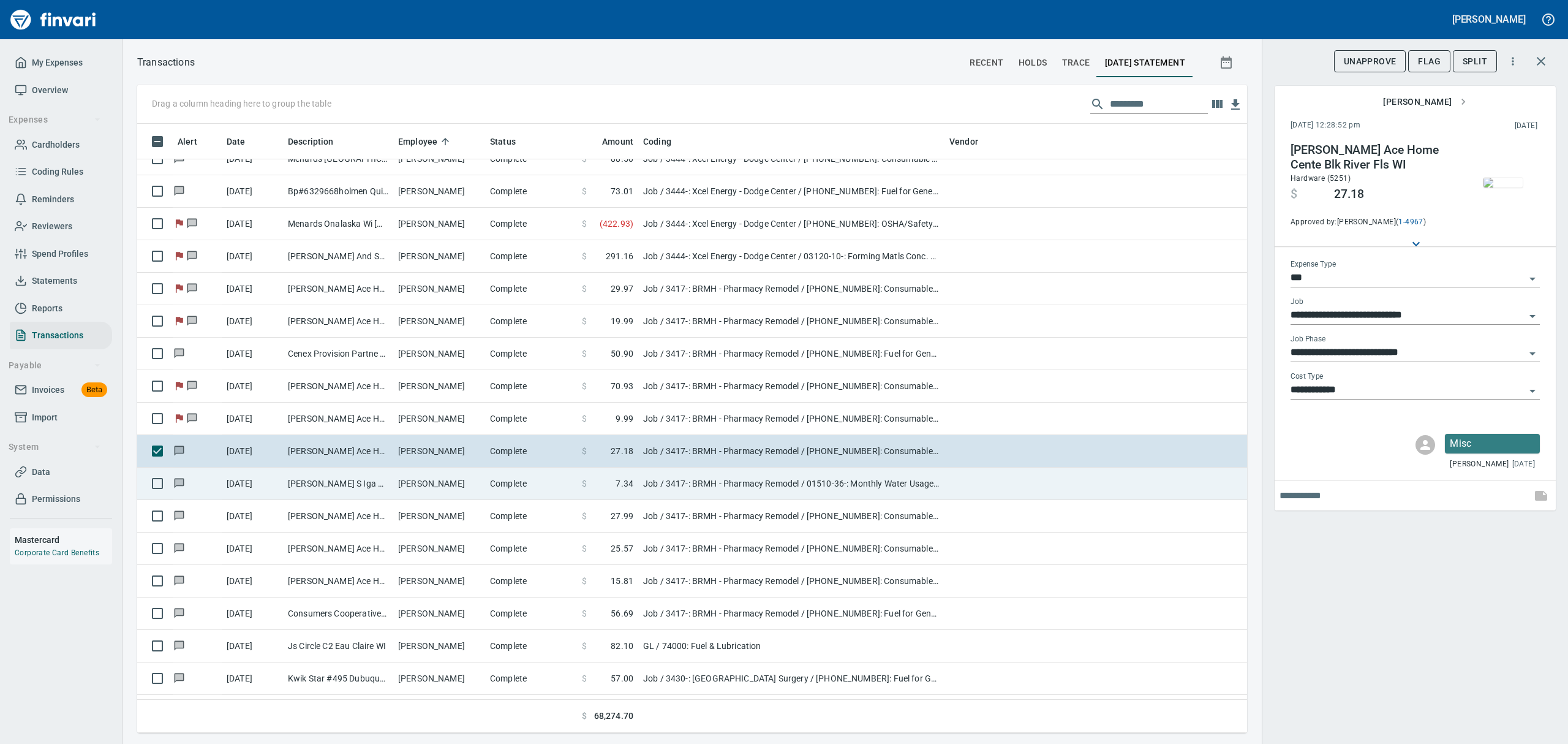
click at [301, 487] on td "[PERSON_NAME] S Iga Black RiV Black River F WI" at bounding box center [339, 483] width 110 height 33
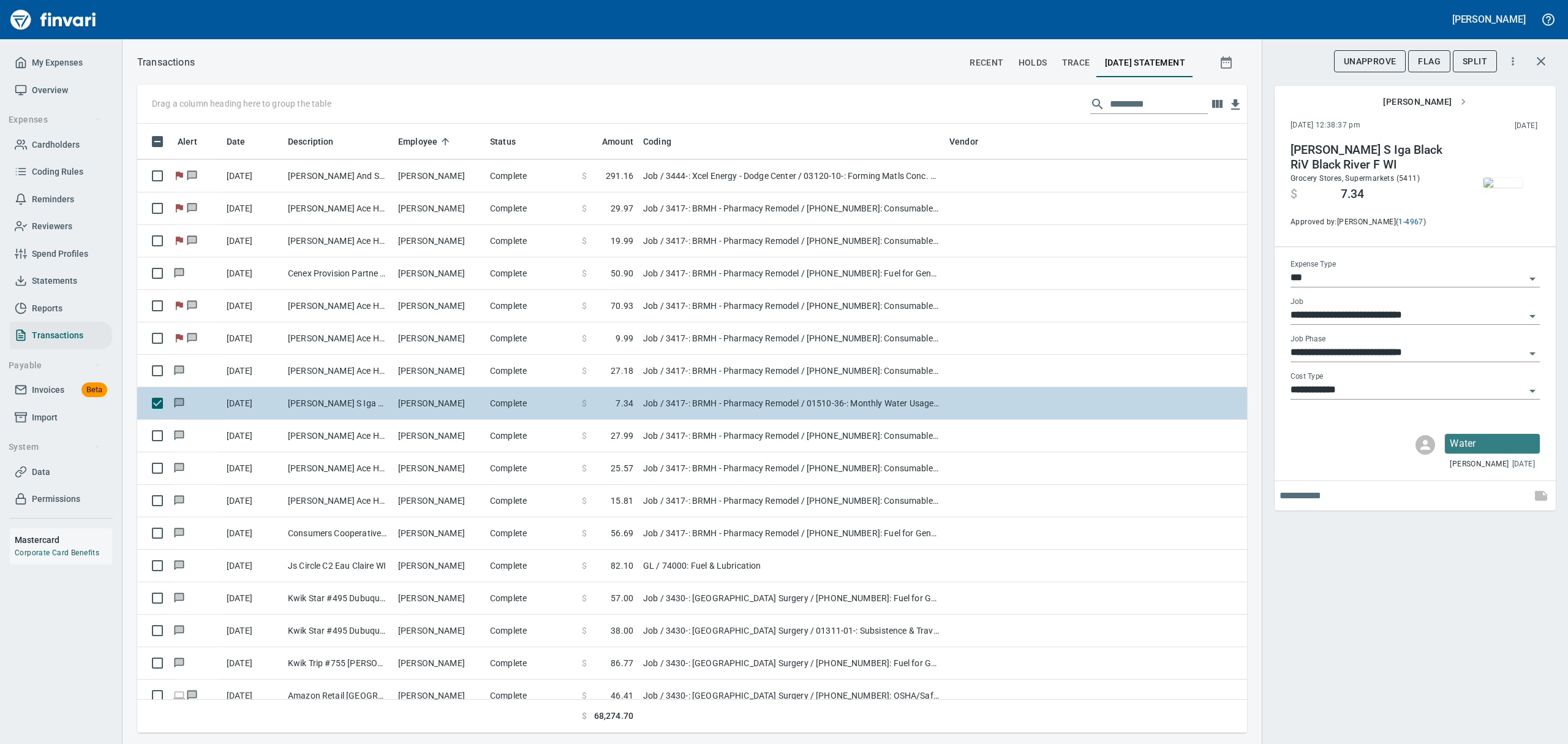
scroll to position [6288, 0]
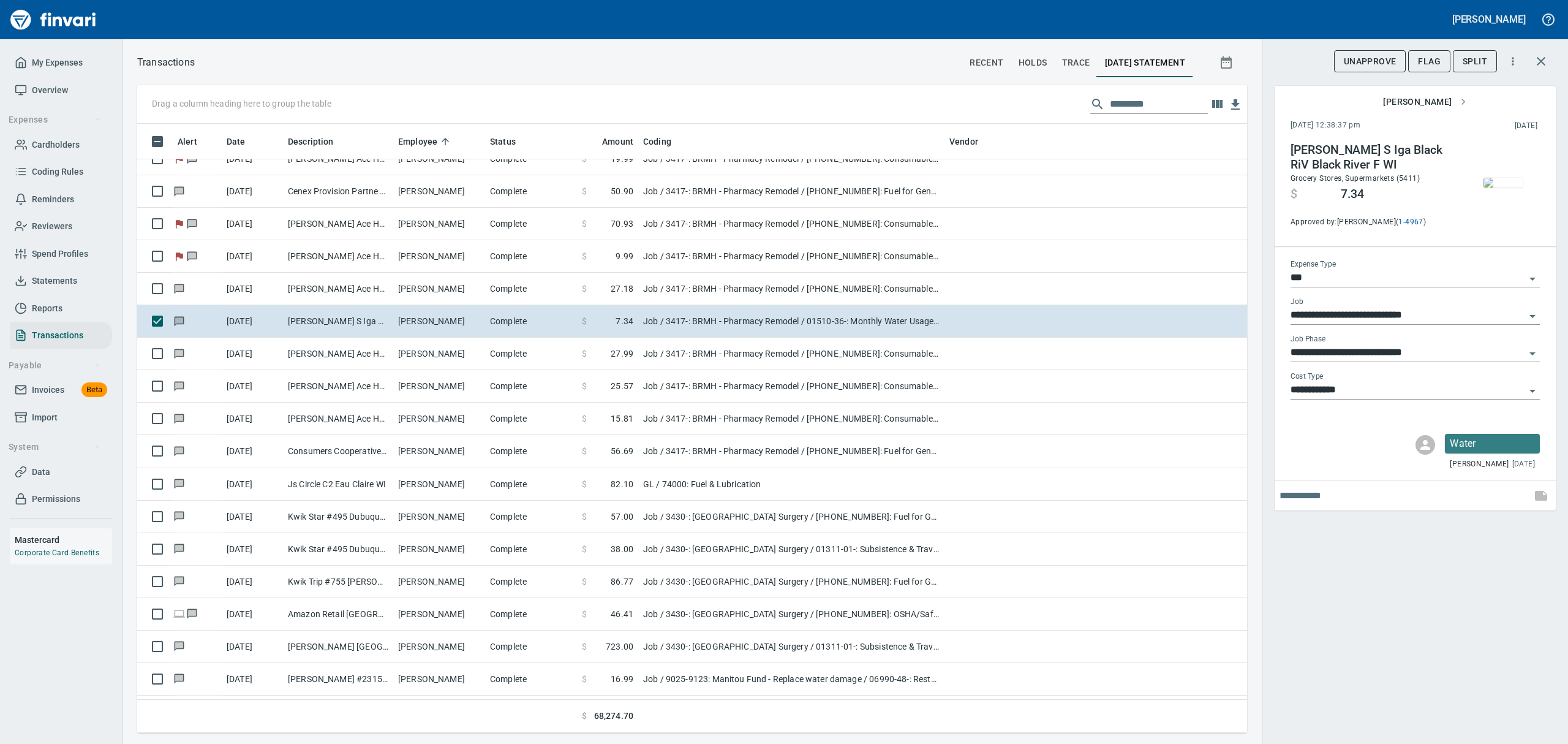
click at [1500, 187] on img "button" at bounding box center [1503, 182] width 39 height 10
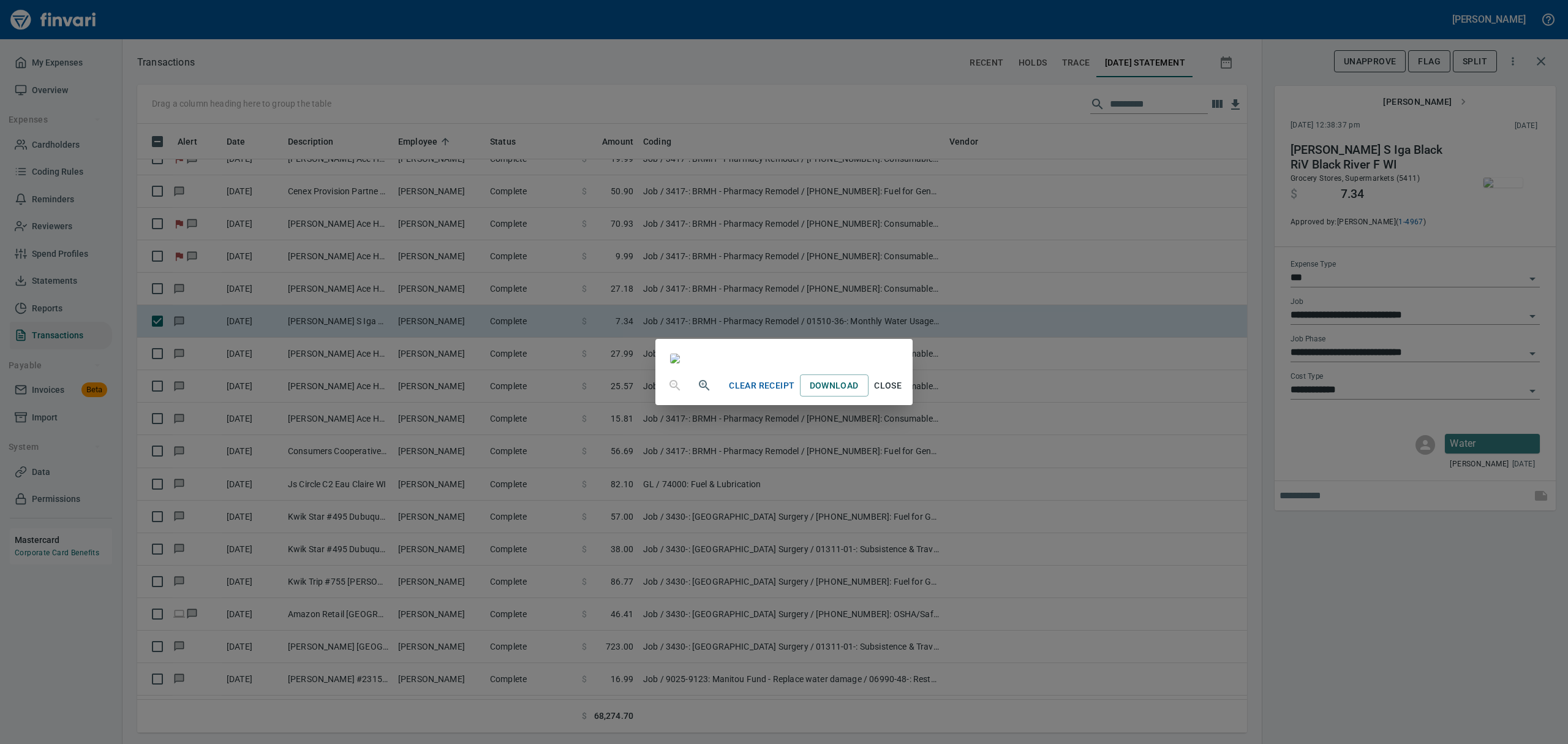
click at [1532, 349] on div "Clear Receipt Download Close" at bounding box center [784, 372] width 1568 height 744
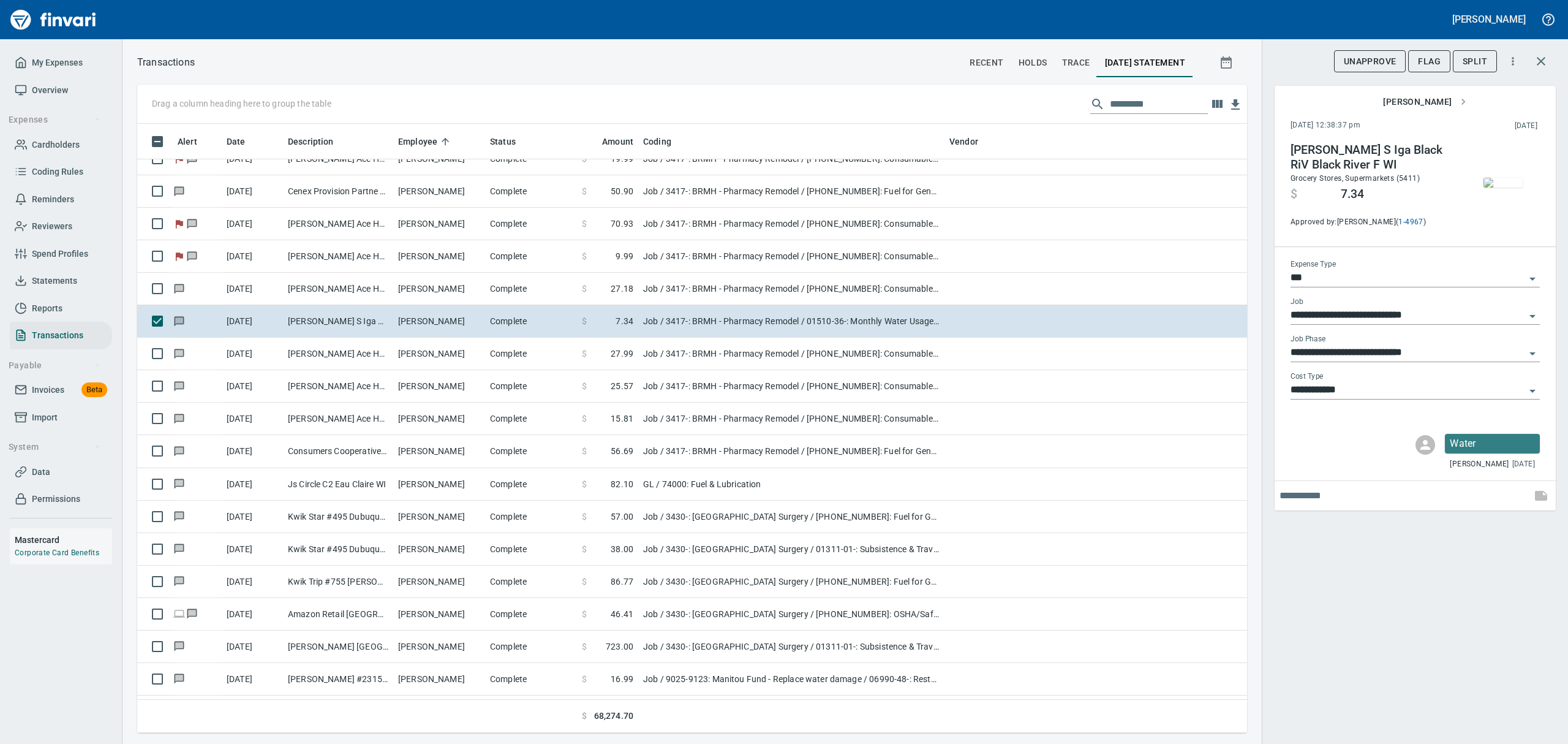
click at [1535, 356] on icon "Open" at bounding box center [1532, 354] width 15 height 15
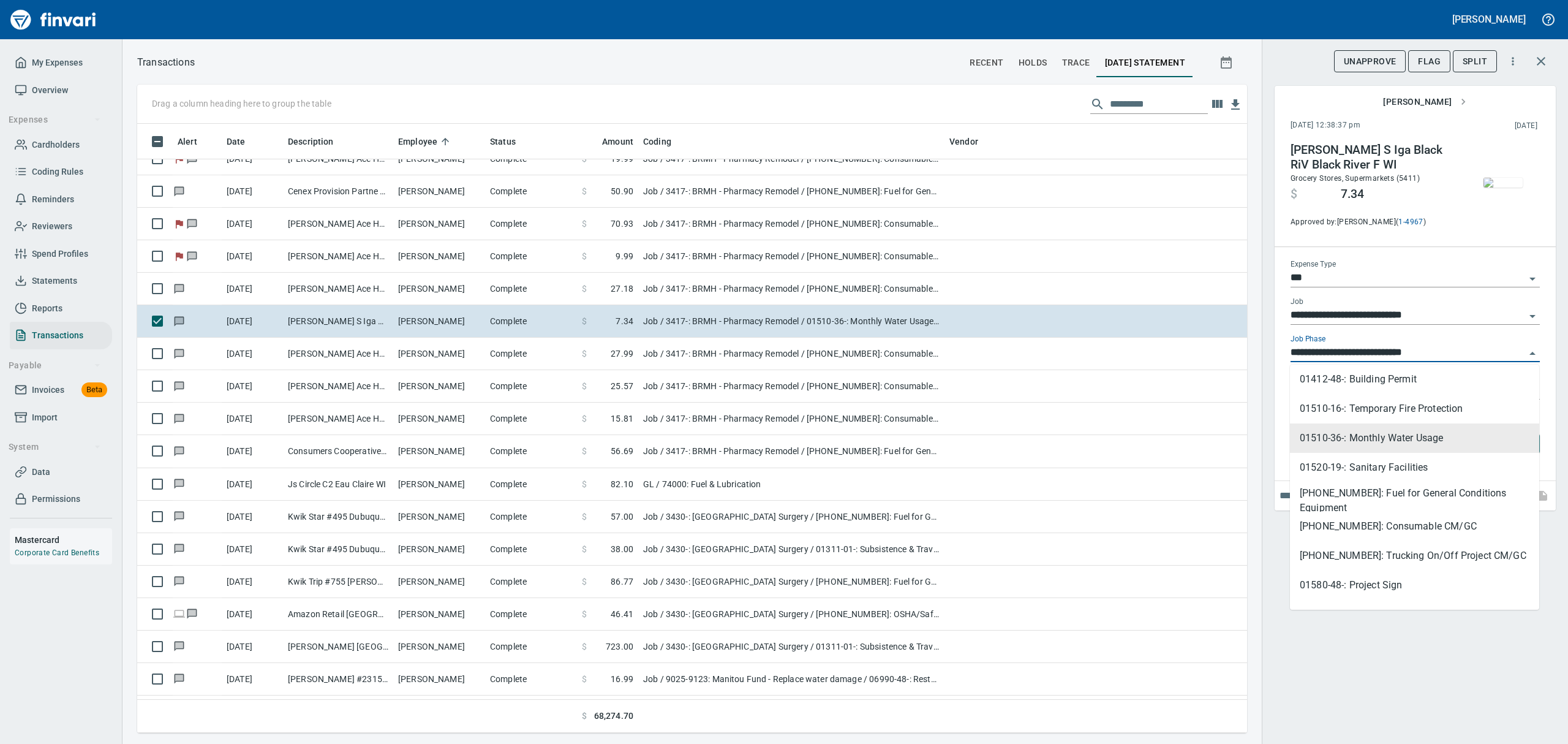
scroll to position [187, 0]
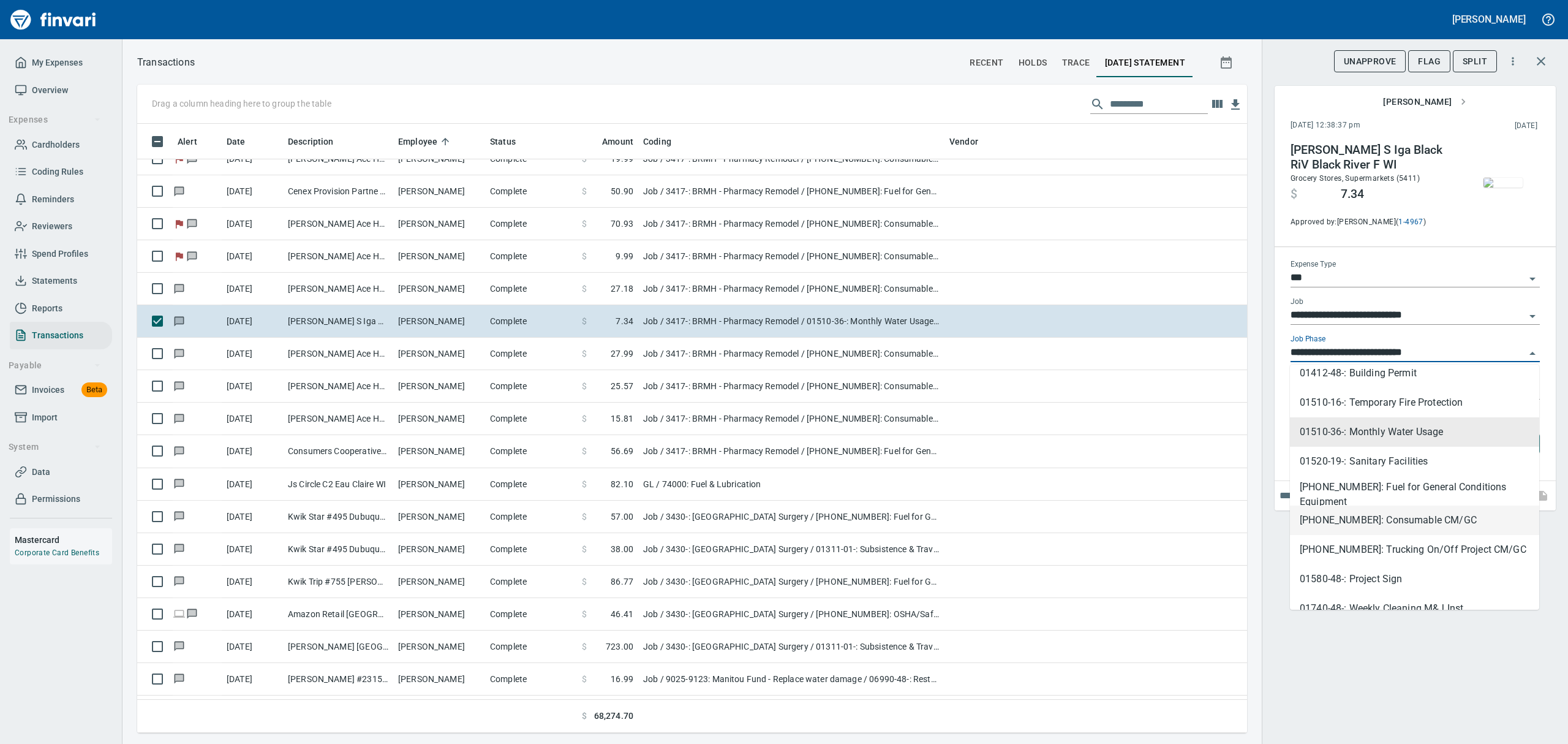
click at [1375, 519] on li "[PHONE_NUMBER]: Consumable CM/GC" at bounding box center [1414, 519] width 249 height 29
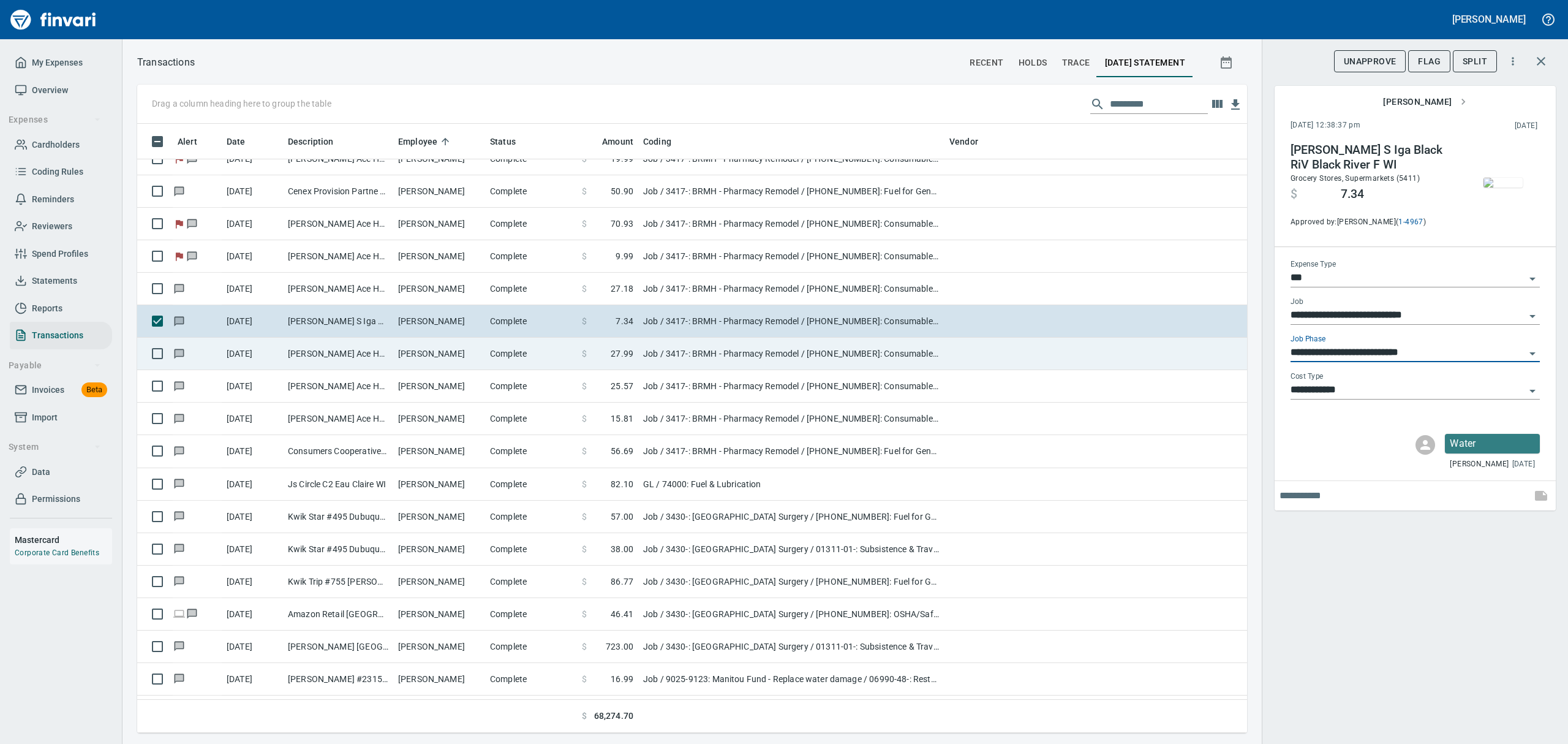
click at [352, 361] on td "[PERSON_NAME] Ace Home Cente Blk River Fls WI" at bounding box center [339, 354] width 110 height 33
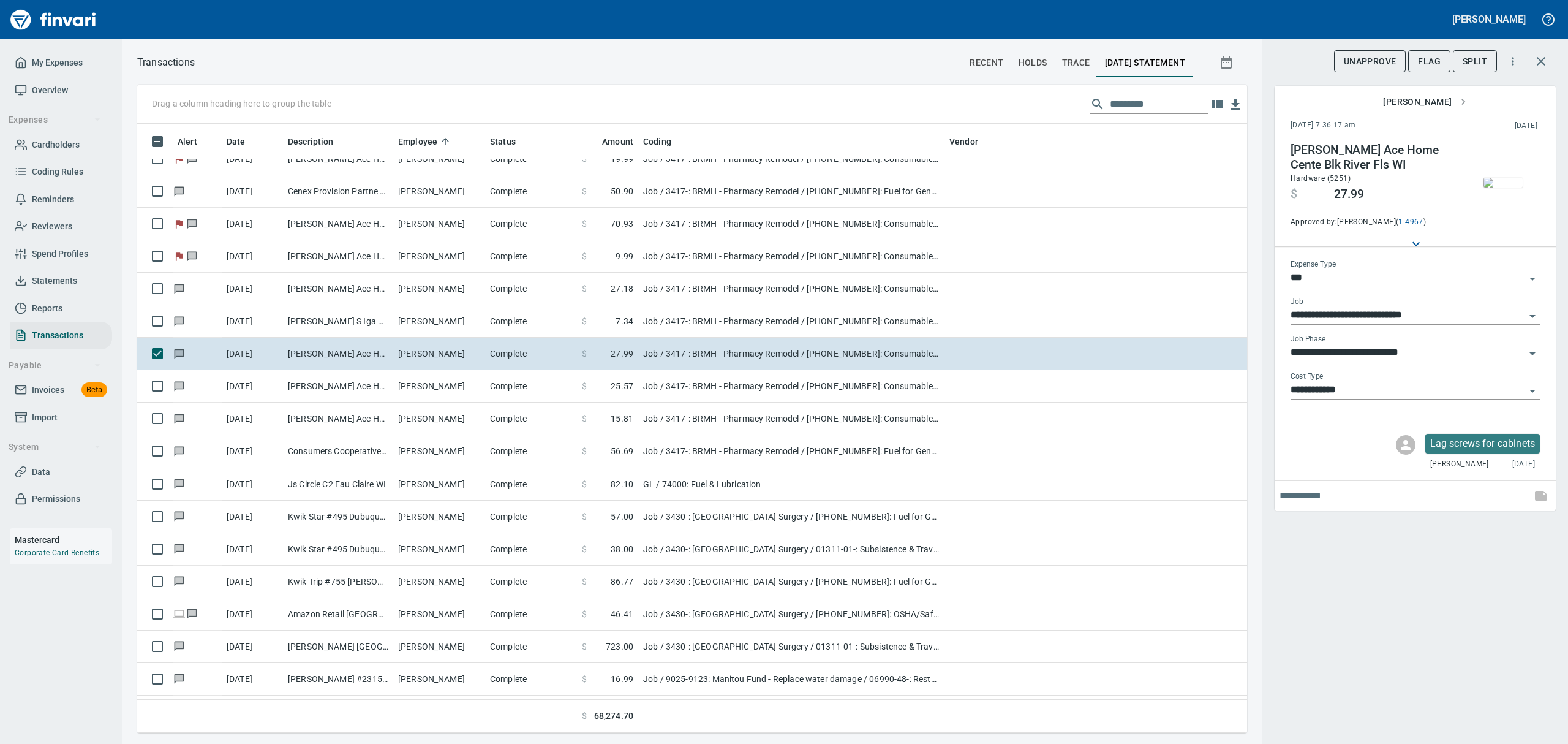
click at [1508, 177] on img "button" at bounding box center [1503, 182] width 39 height 10
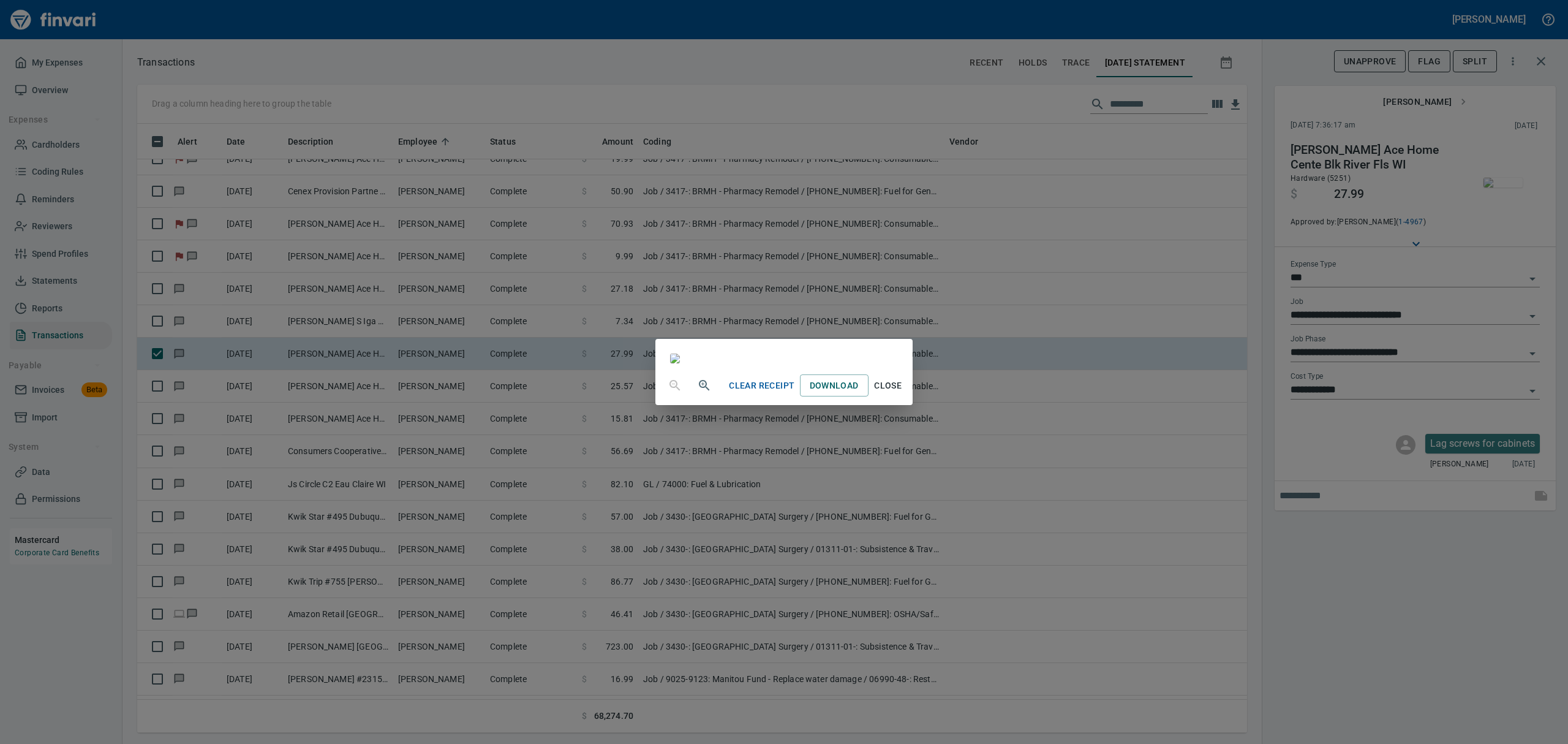
click at [903, 393] on span "Close" at bounding box center [888, 385] width 29 height 15
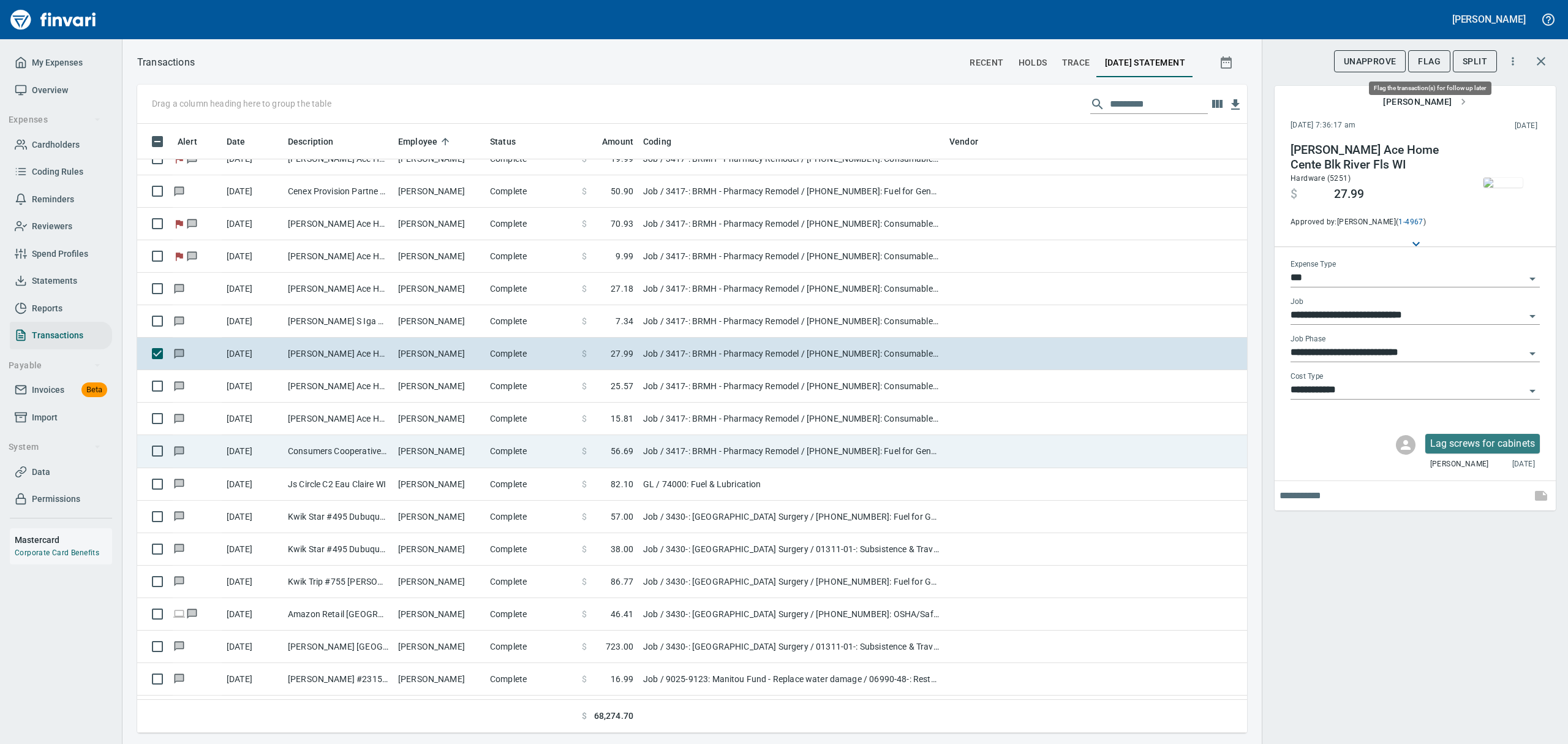
scroll to position [595, 1082]
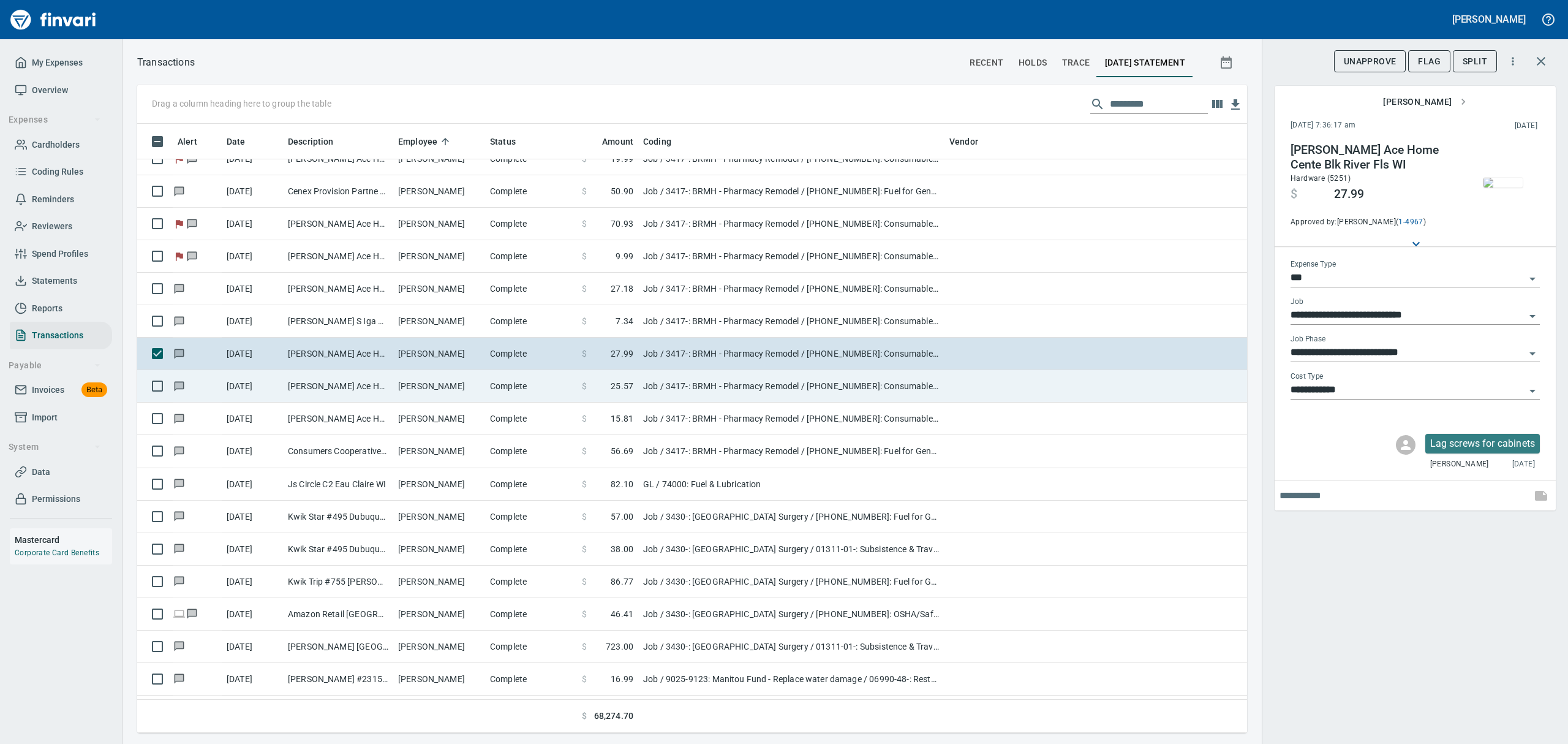
click at [403, 389] on td "[PERSON_NAME]" at bounding box center [439, 386] width 92 height 33
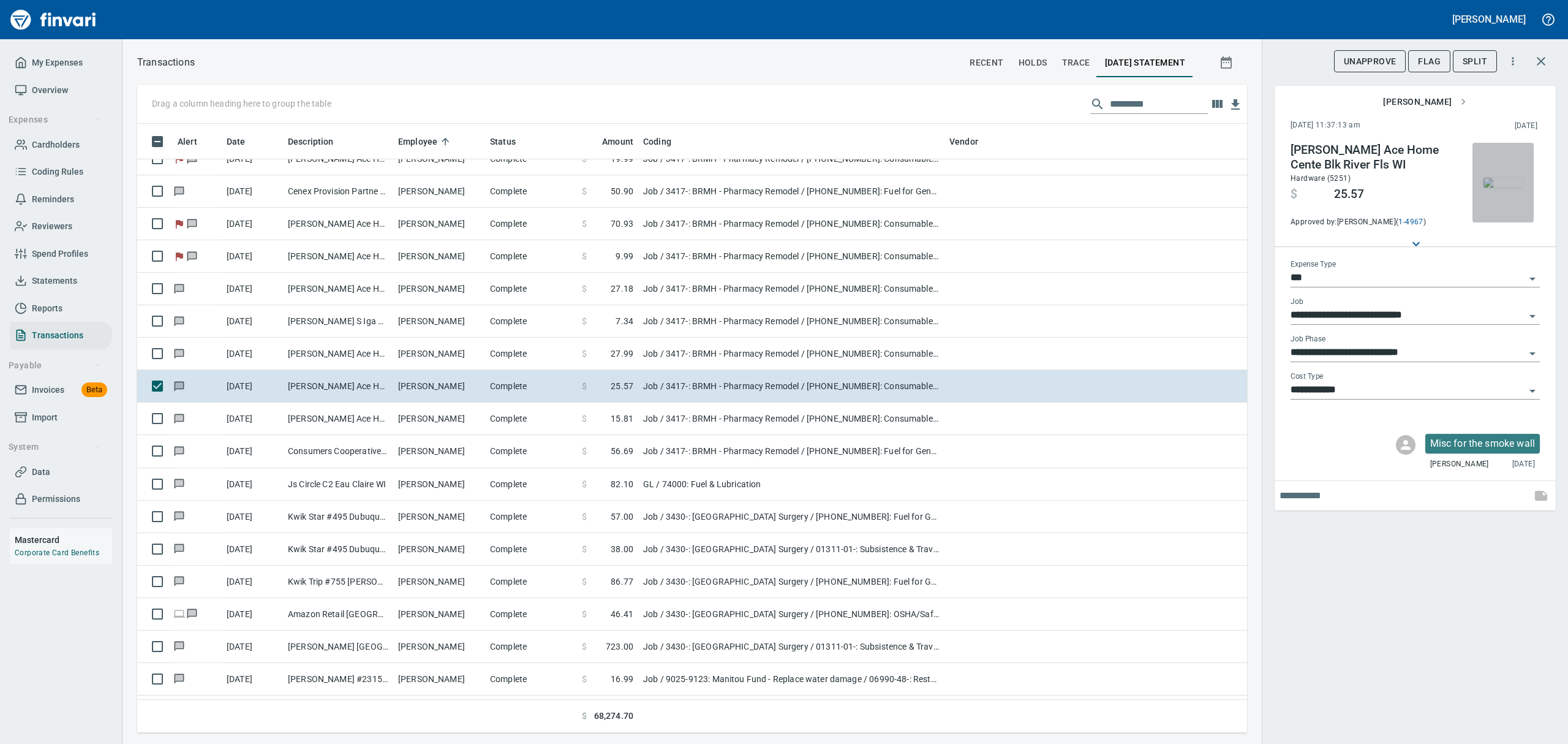
click at [1518, 177] on img "button" at bounding box center [1503, 182] width 39 height 10
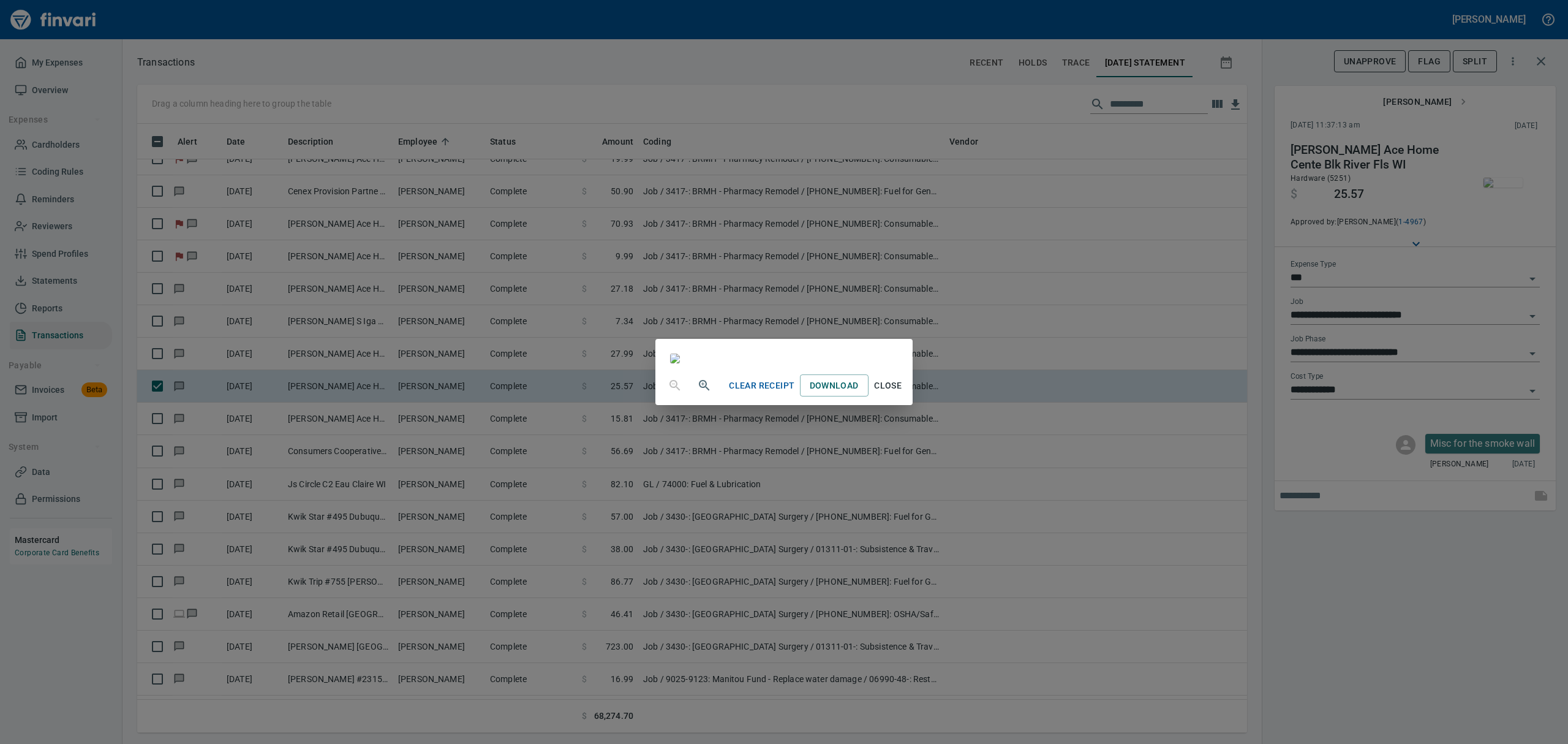
click at [903, 393] on span "Close" at bounding box center [888, 385] width 29 height 15
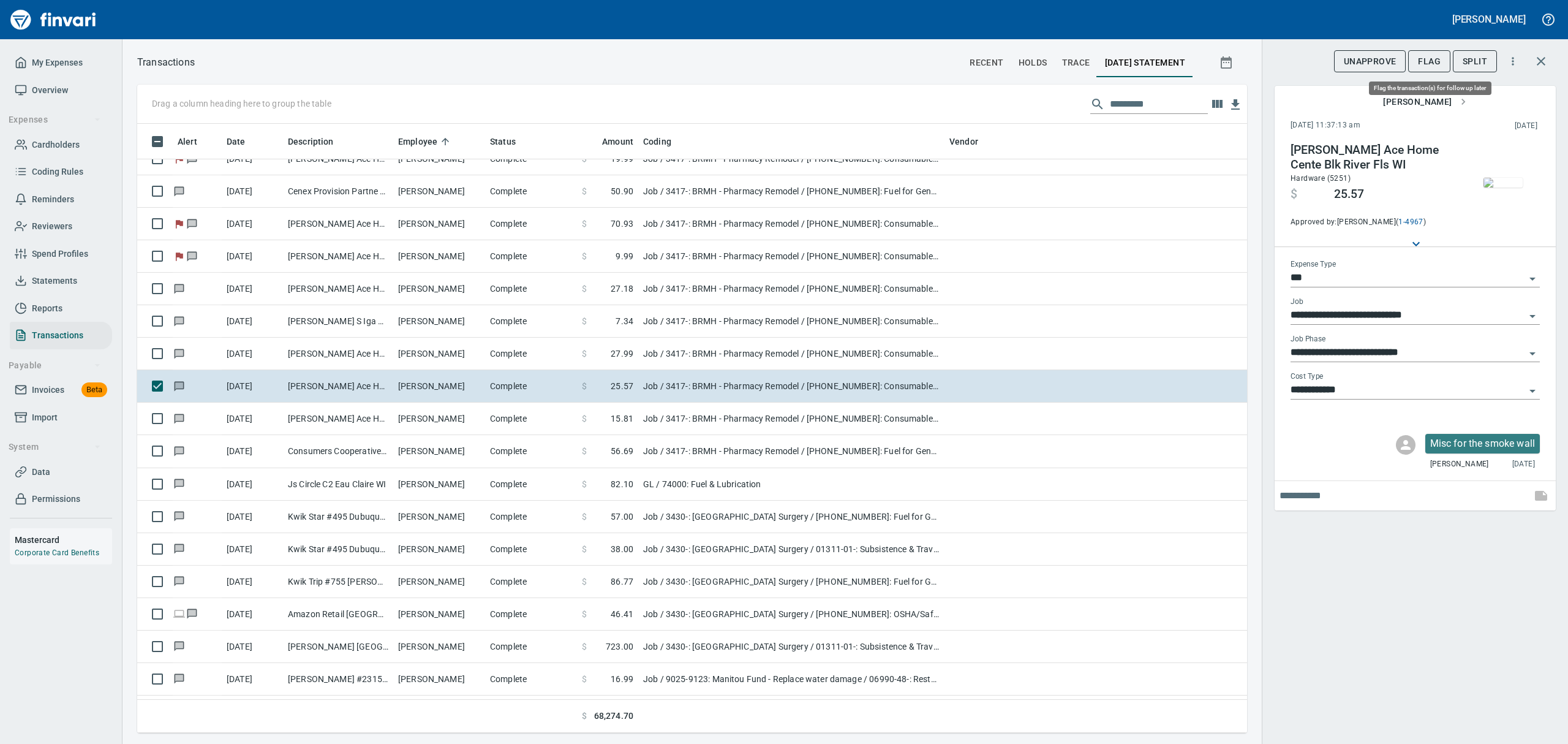
click at [1433, 61] on span "Flag" at bounding box center [1428, 61] width 23 height 15
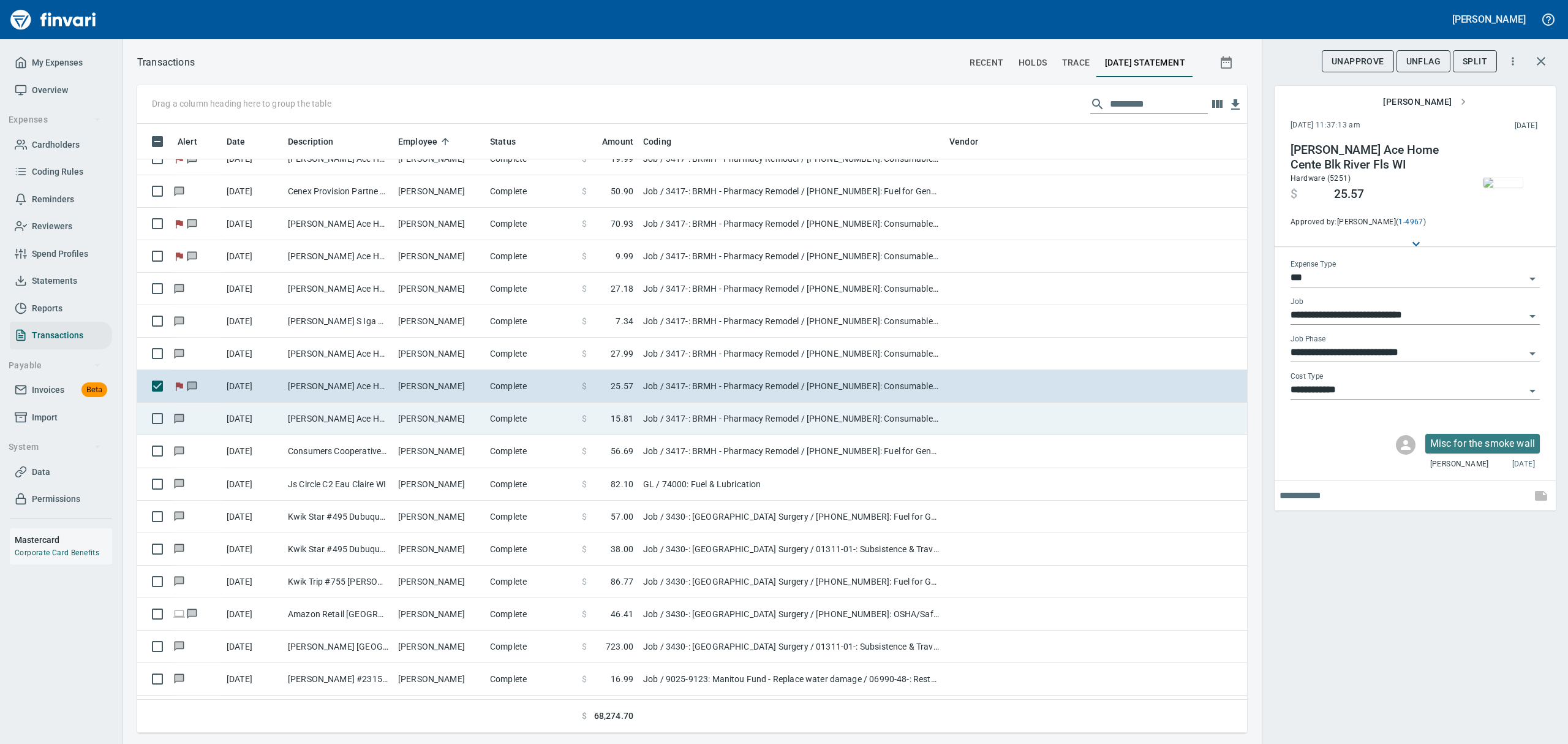
click at [333, 425] on td "[PERSON_NAME] Ace Home Cente Blk River Fls WI" at bounding box center [339, 418] width 110 height 33
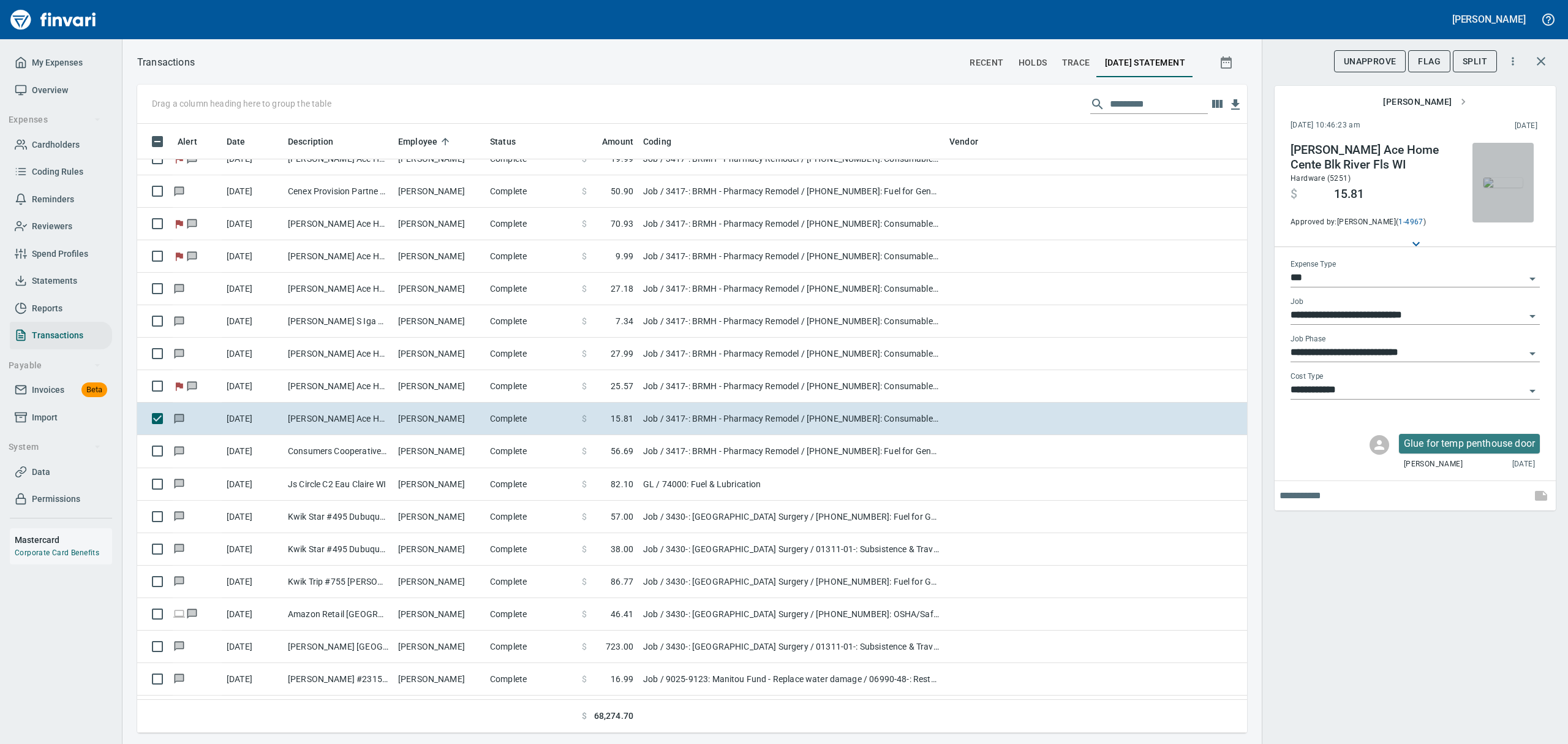
click at [1492, 182] on img "button" at bounding box center [1503, 182] width 39 height 10
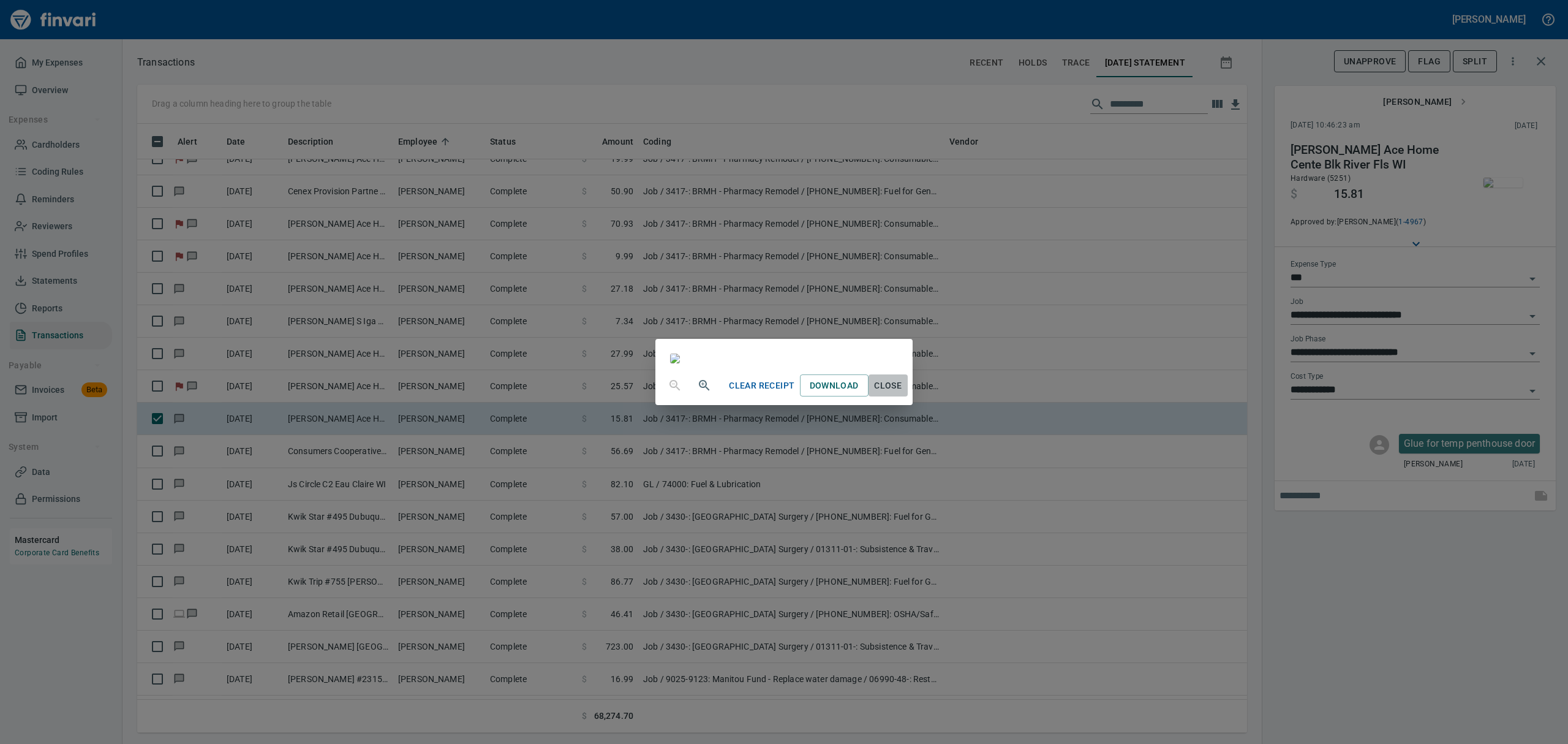
click at [903, 393] on span "Close" at bounding box center [888, 385] width 29 height 15
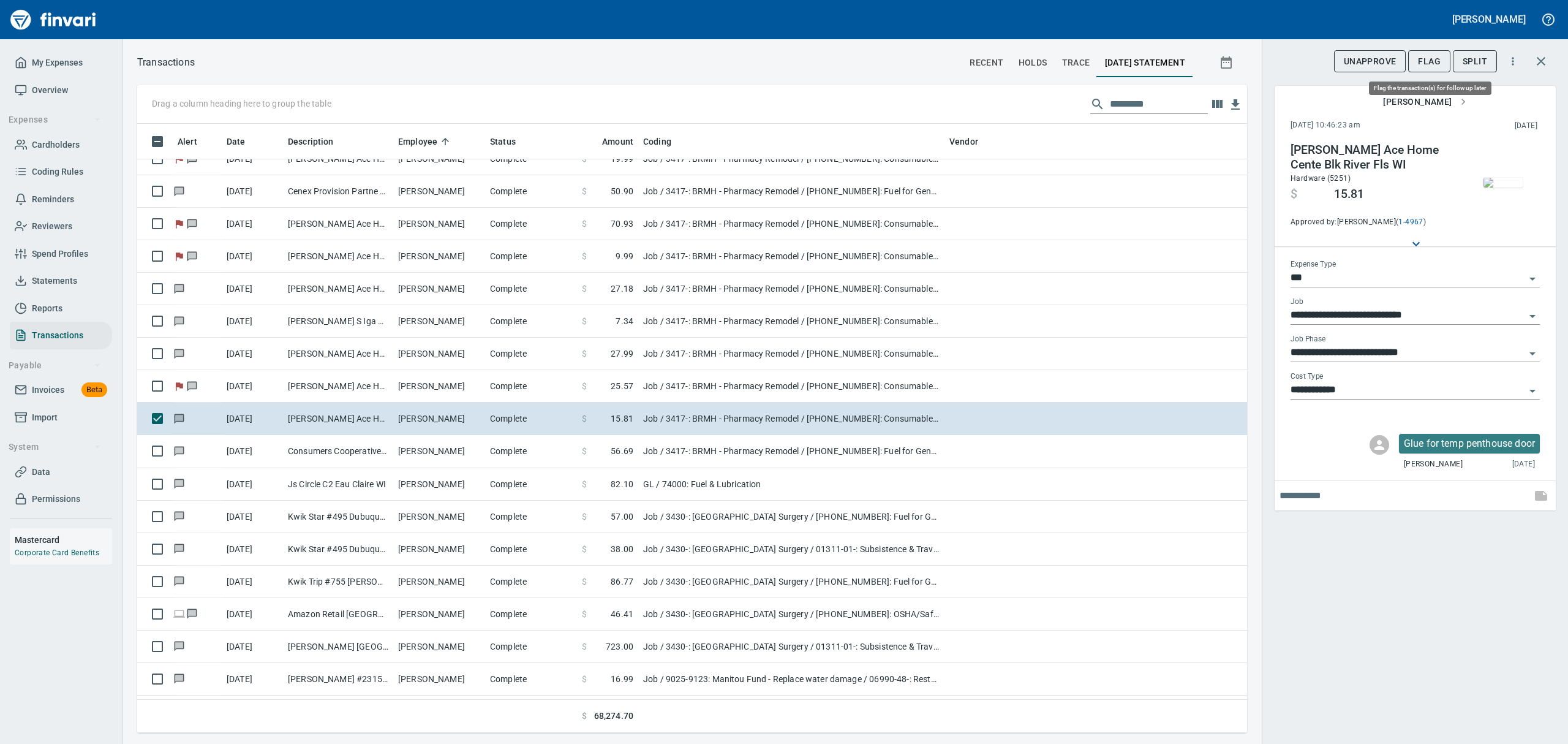
click at [1423, 64] on span "Flag" at bounding box center [1428, 61] width 23 height 15
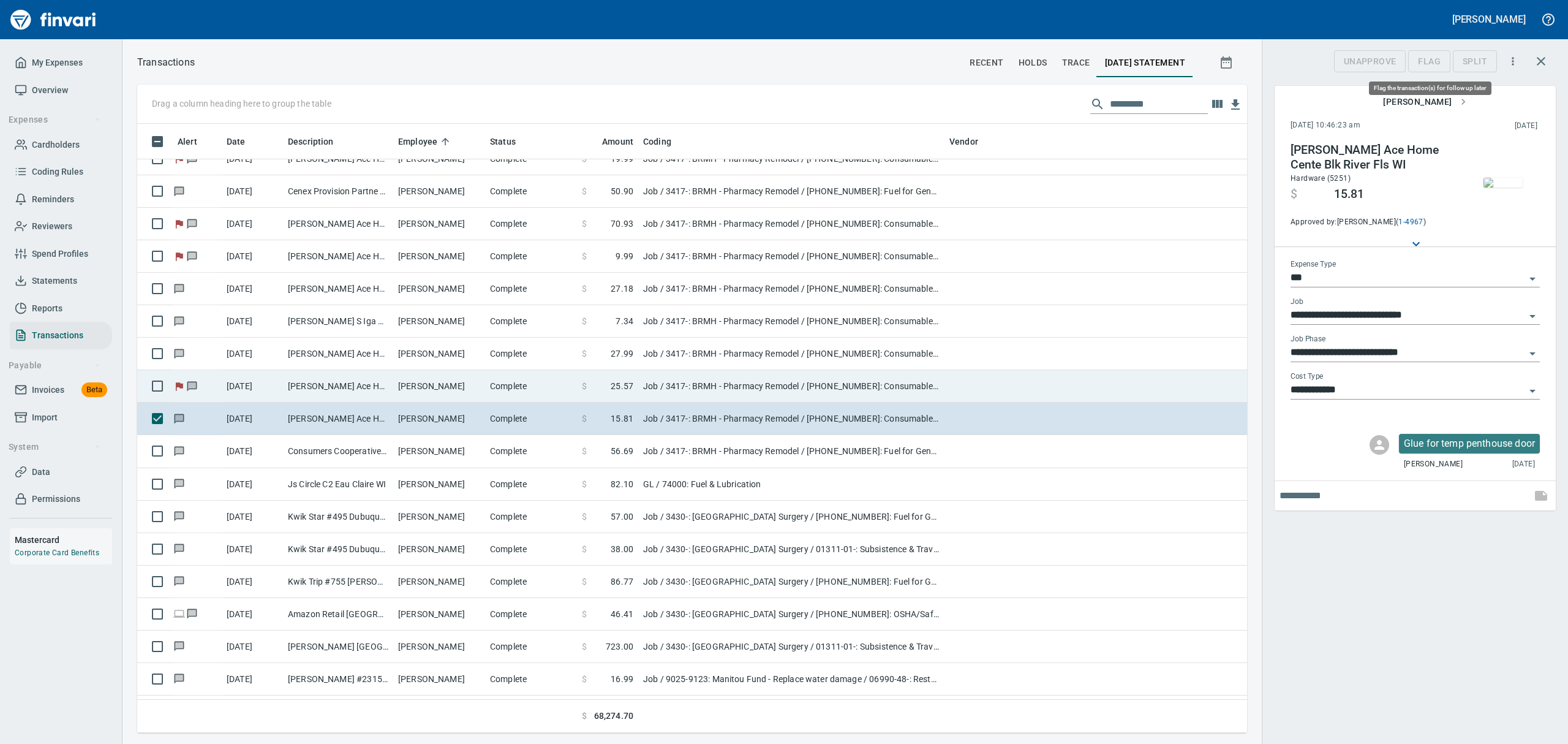
scroll to position [595, 1082]
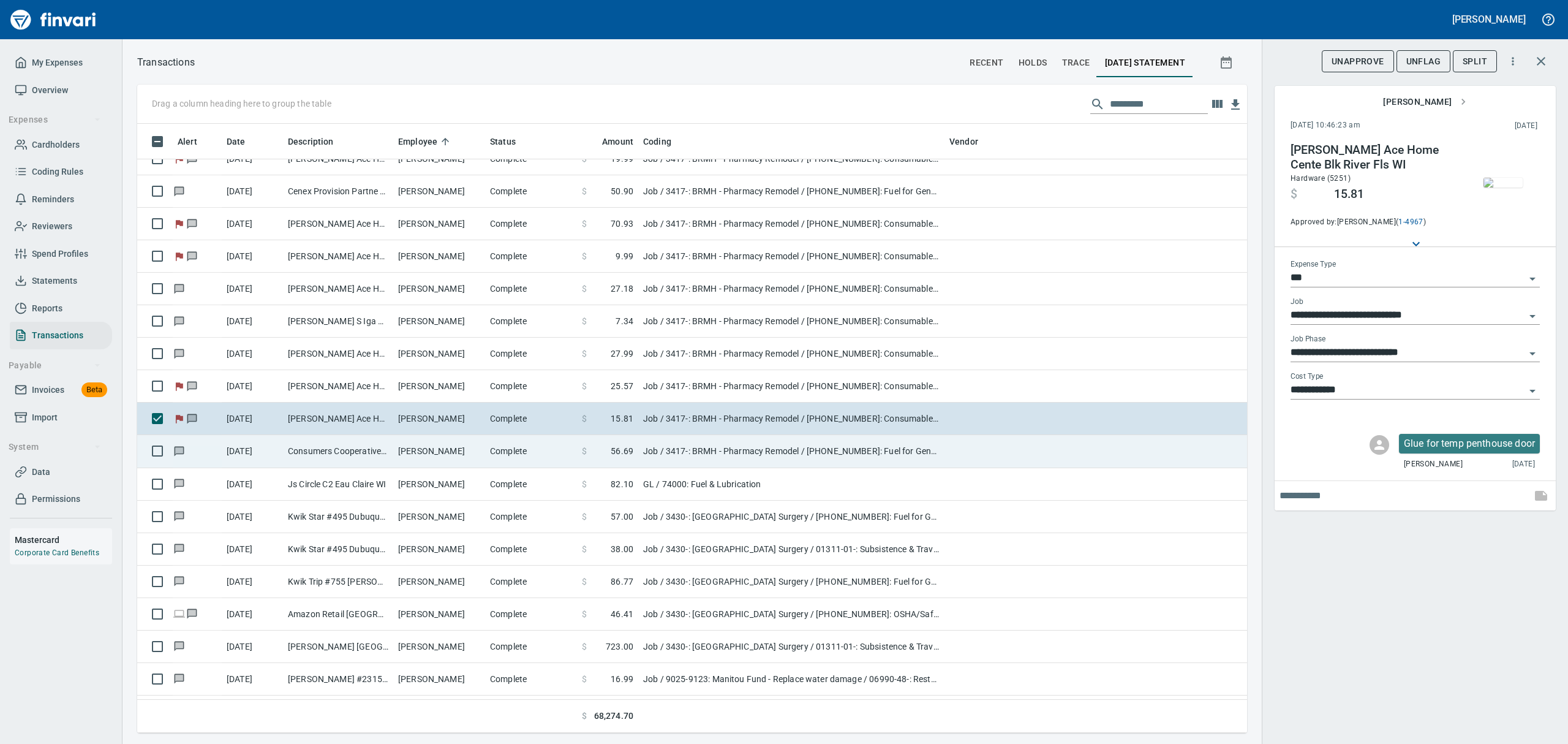
click at [473, 454] on td "[PERSON_NAME]" at bounding box center [439, 451] width 92 height 33
type input "**********"
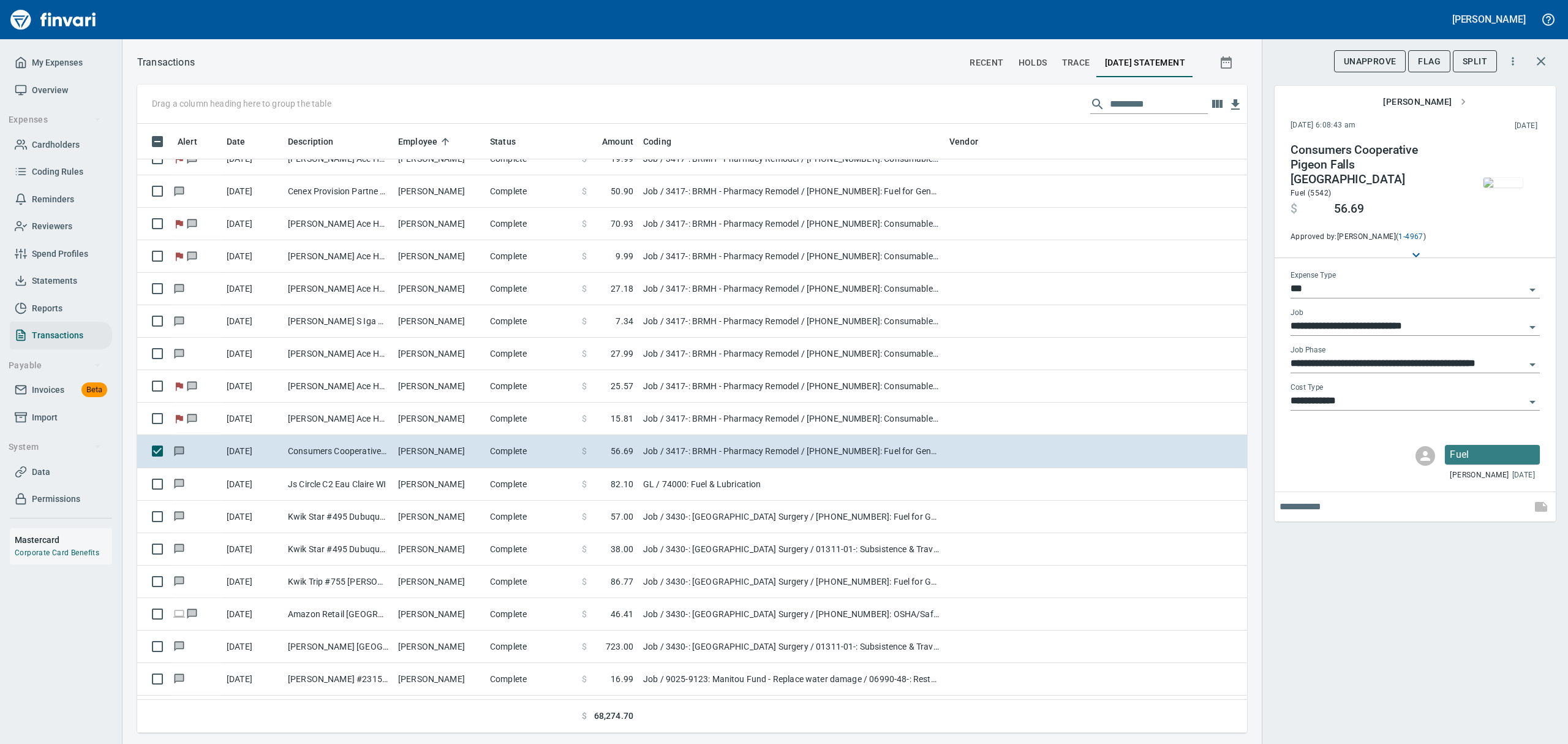
click at [1524, 177] on span "button" at bounding box center [1503, 182] width 52 height 10
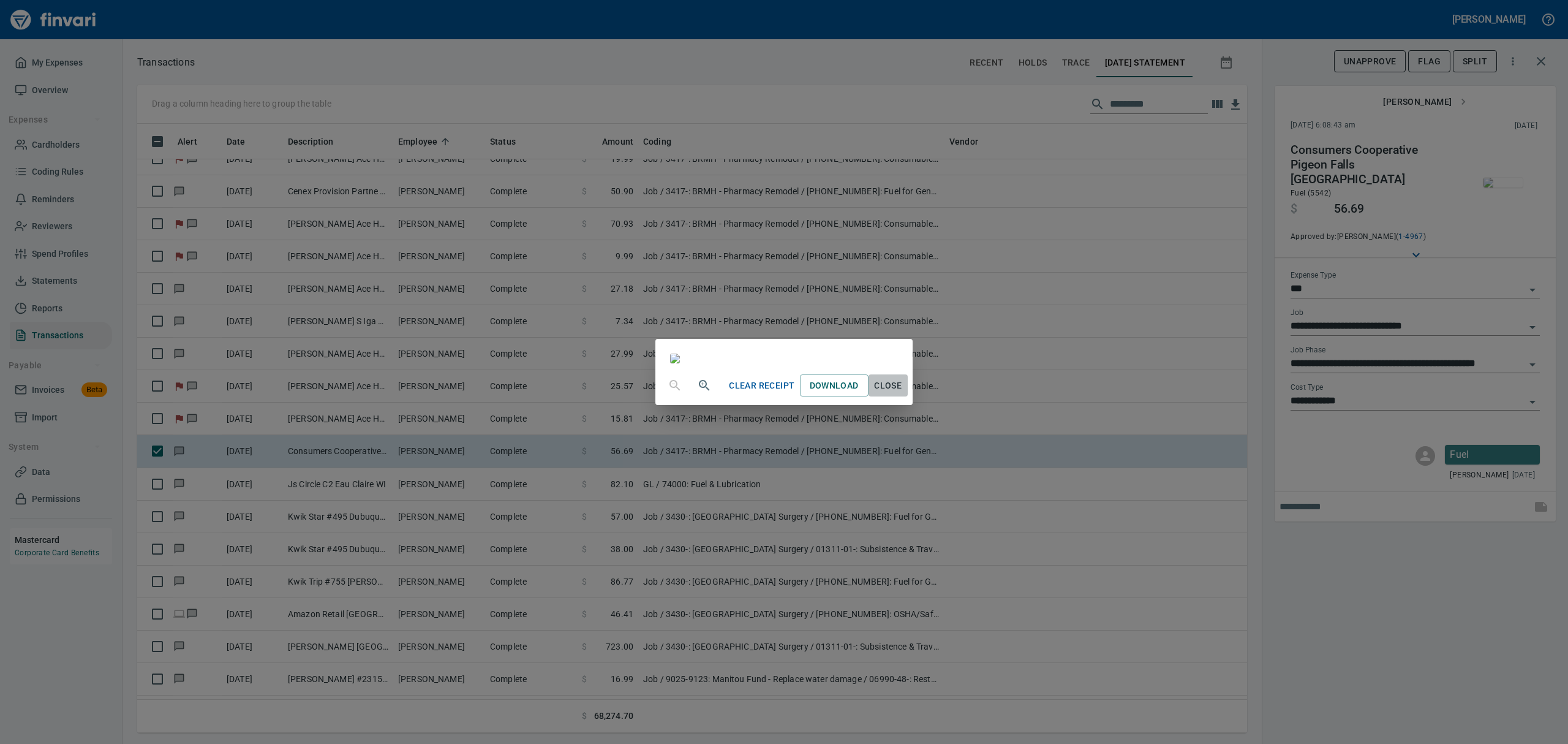
click at [903, 393] on span "Close" at bounding box center [888, 385] width 29 height 15
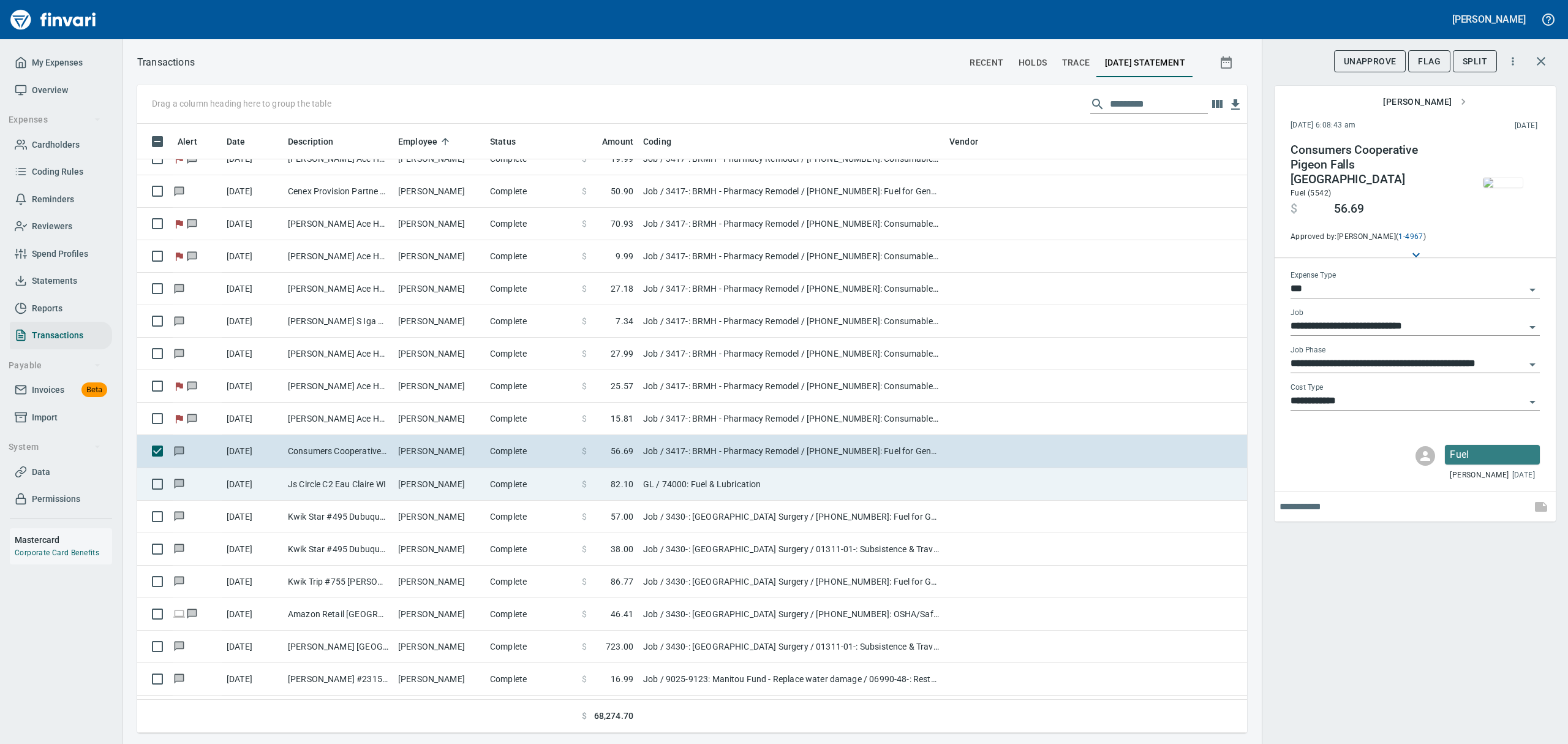
click at [336, 483] on td "Js Circle C2 Eau Claire WI" at bounding box center [339, 484] width 110 height 33
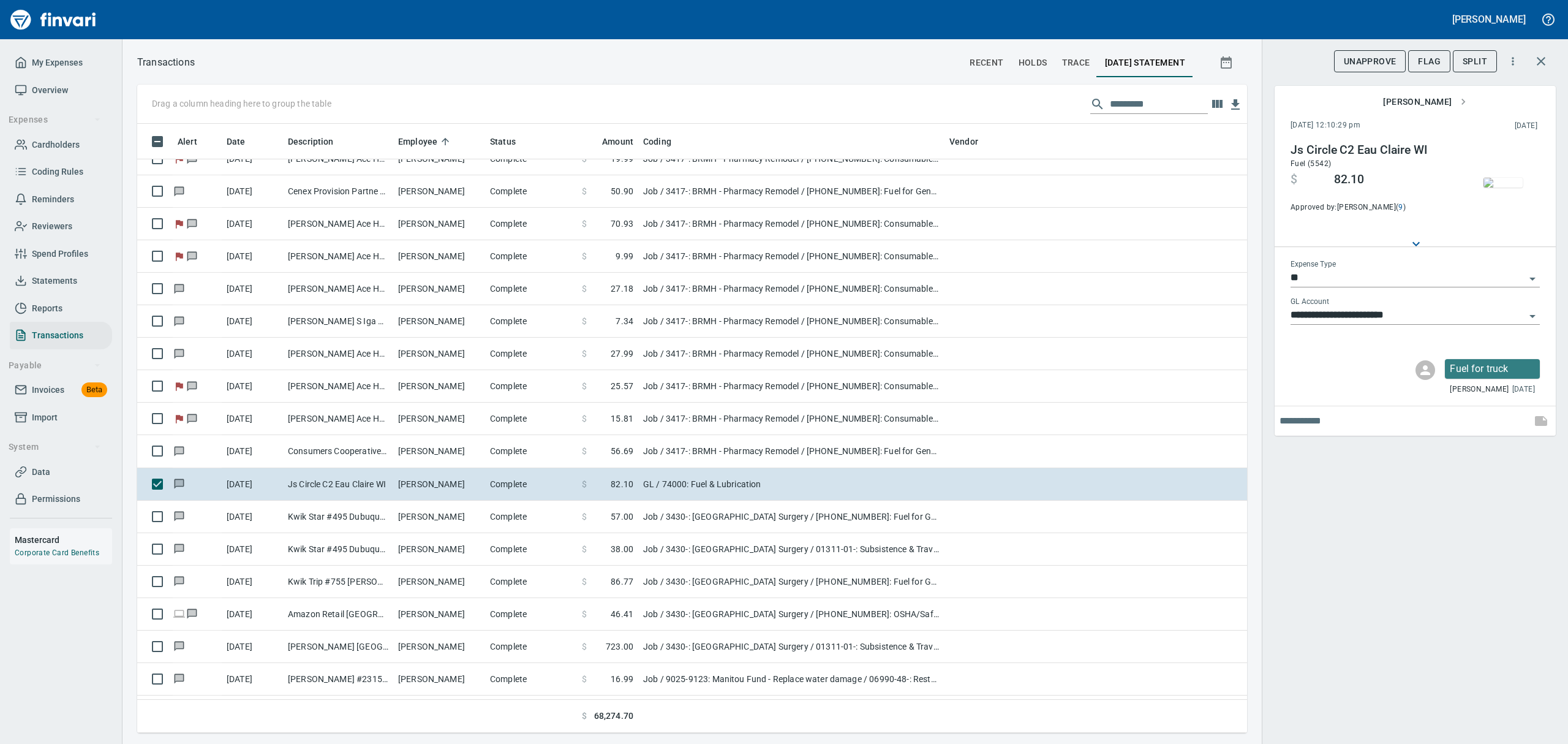
click at [1497, 177] on img "button" at bounding box center [1503, 182] width 39 height 10
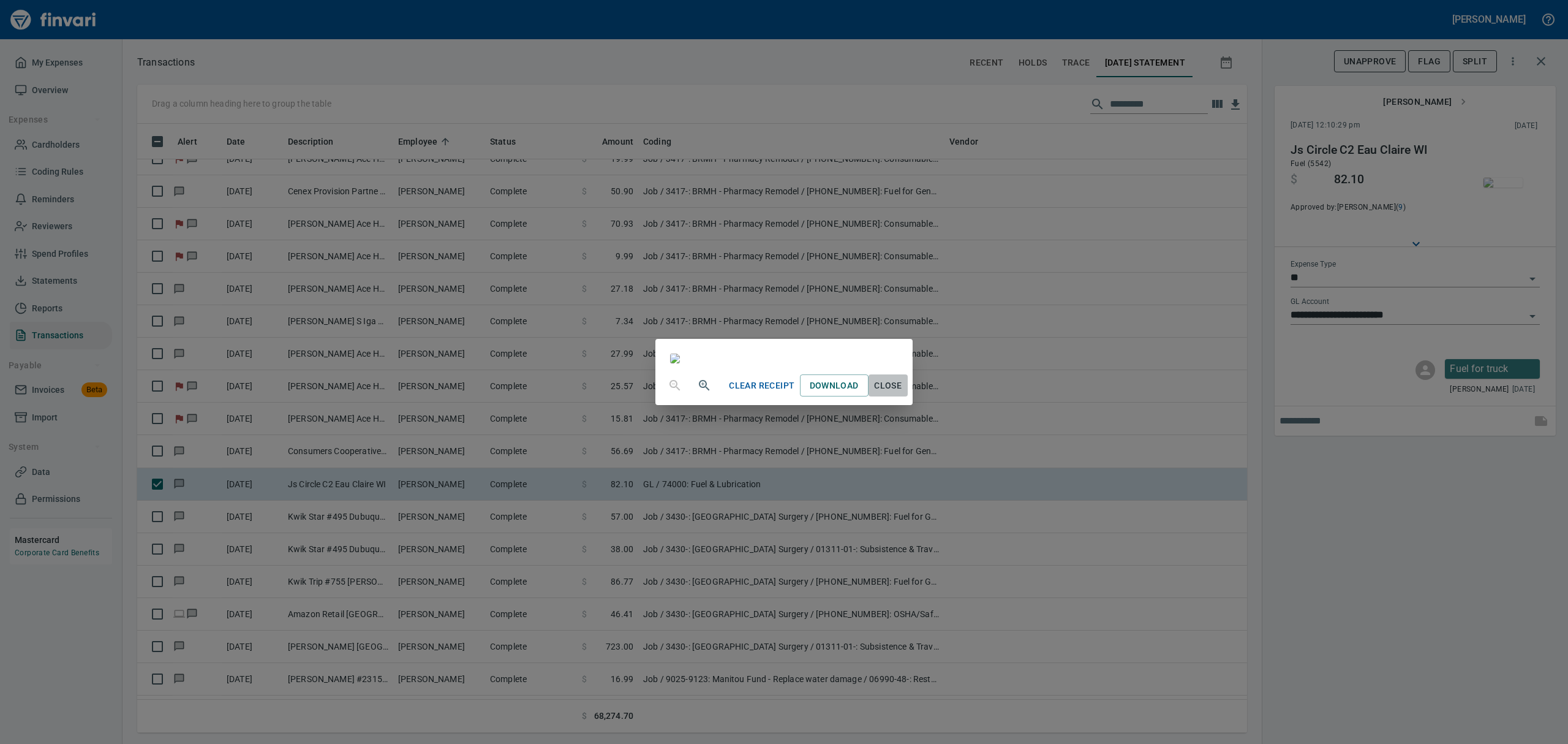
click at [903, 393] on span "Close" at bounding box center [888, 385] width 29 height 15
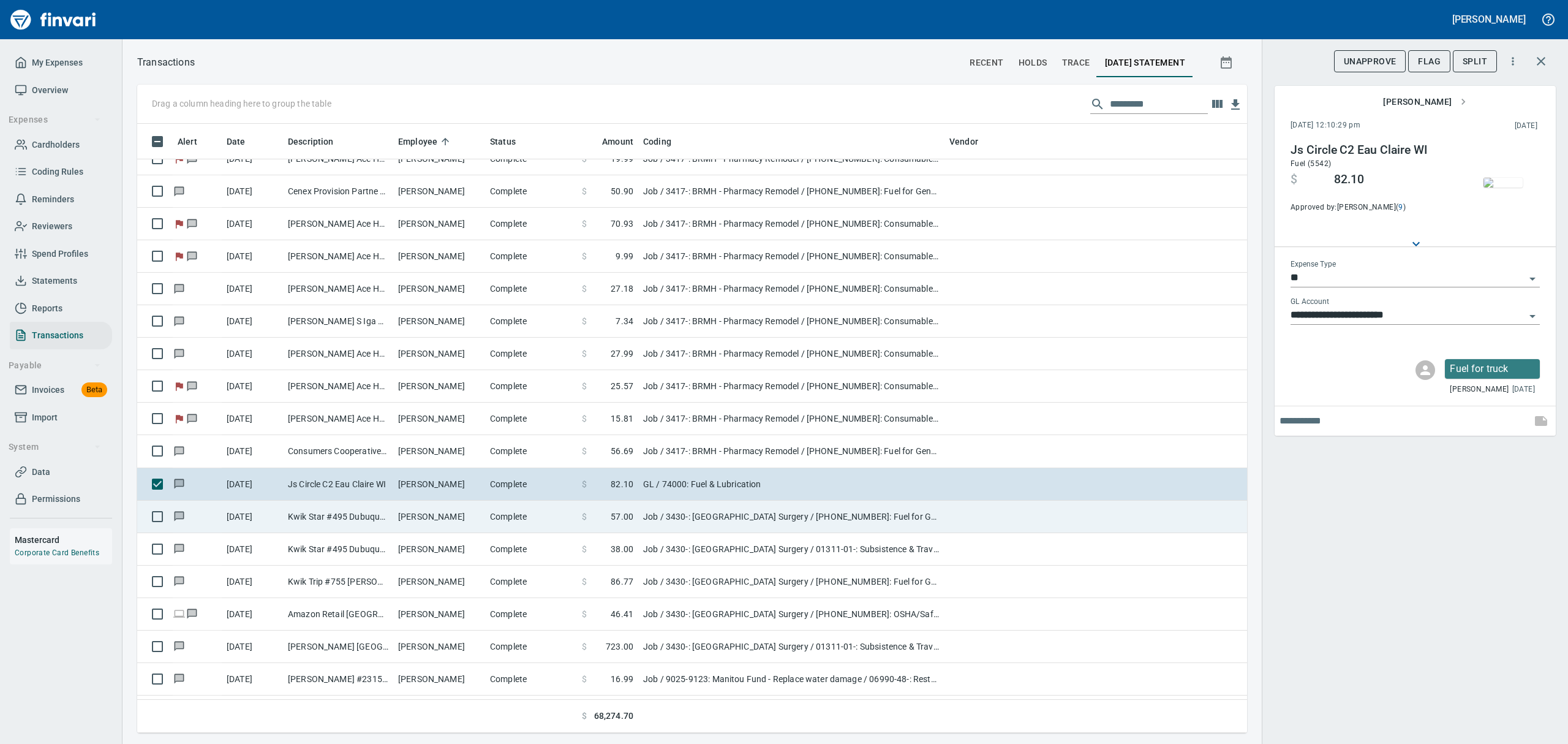
click at [420, 520] on td "[PERSON_NAME]" at bounding box center [439, 517] width 92 height 33
type input "***"
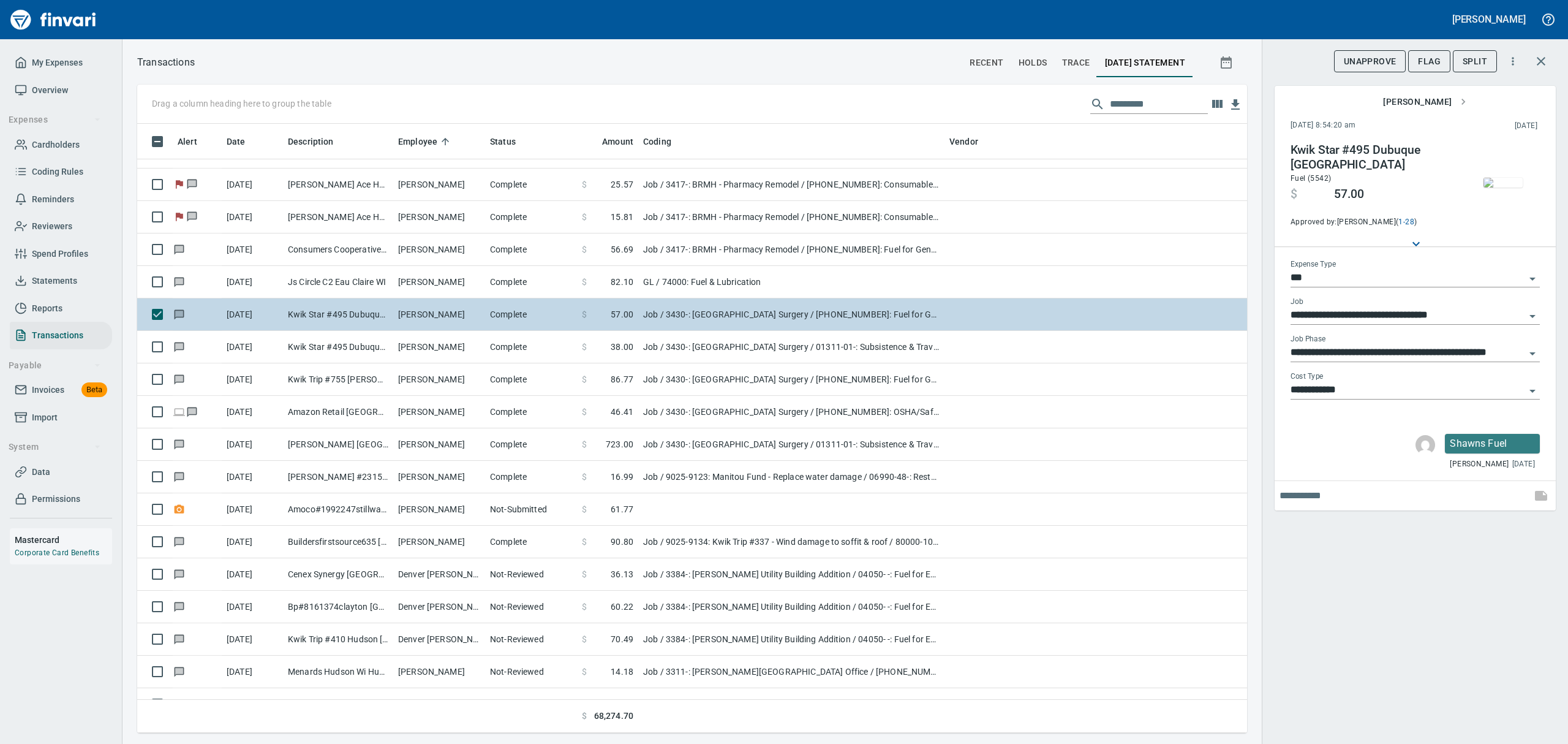
scroll to position [6533, 0]
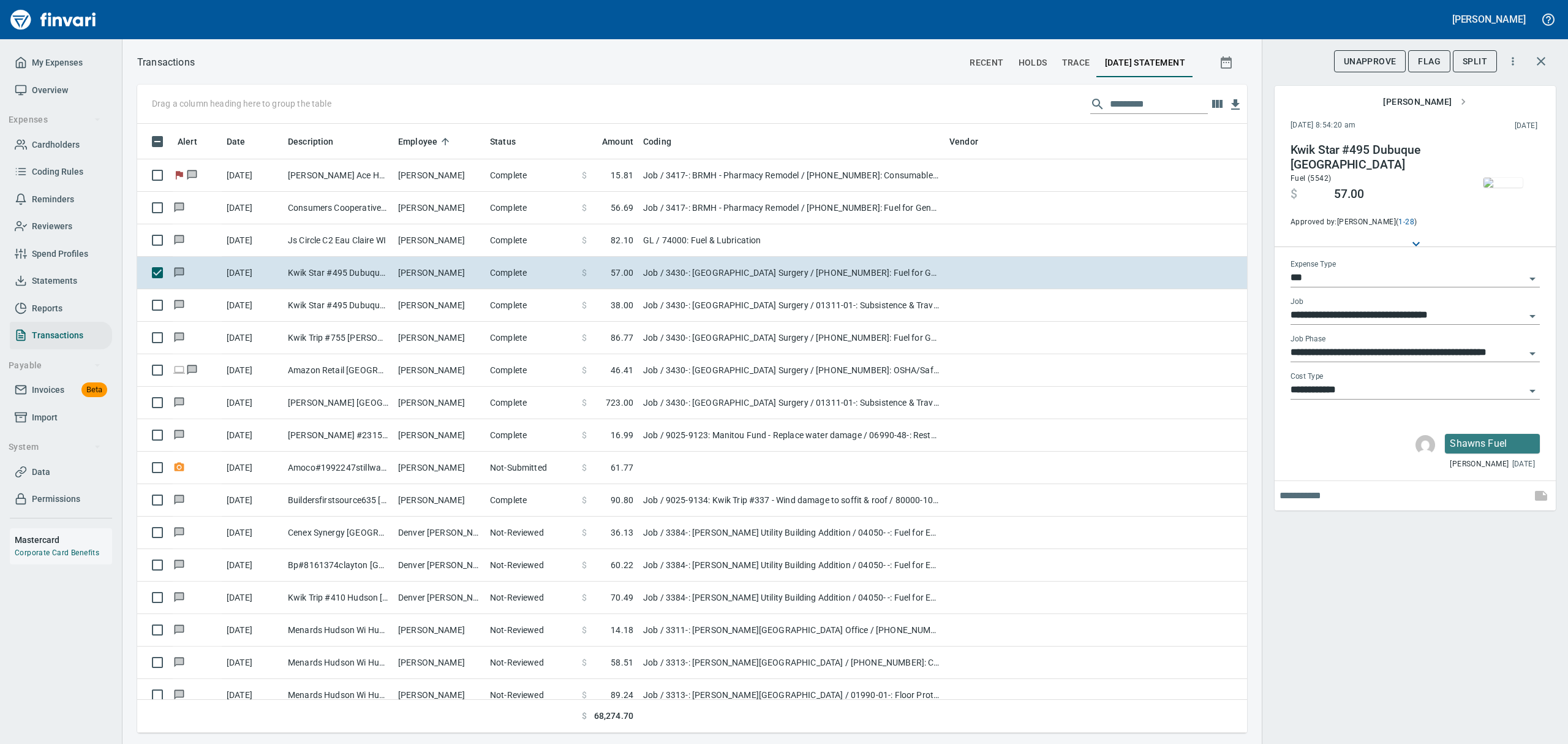
click at [1508, 182] on img "button" at bounding box center [1503, 182] width 39 height 10
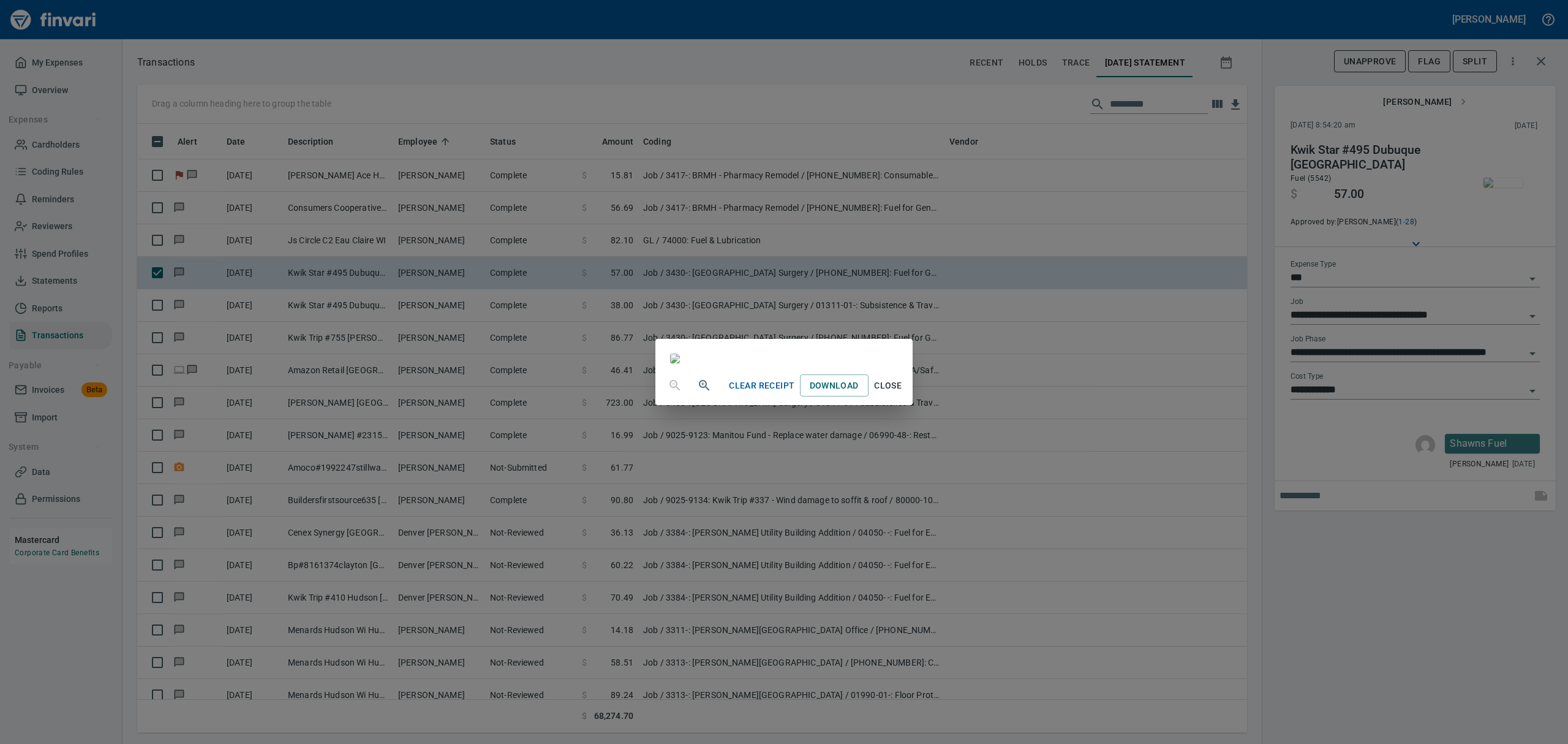
click at [903, 393] on span "Close" at bounding box center [888, 385] width 29 height 15
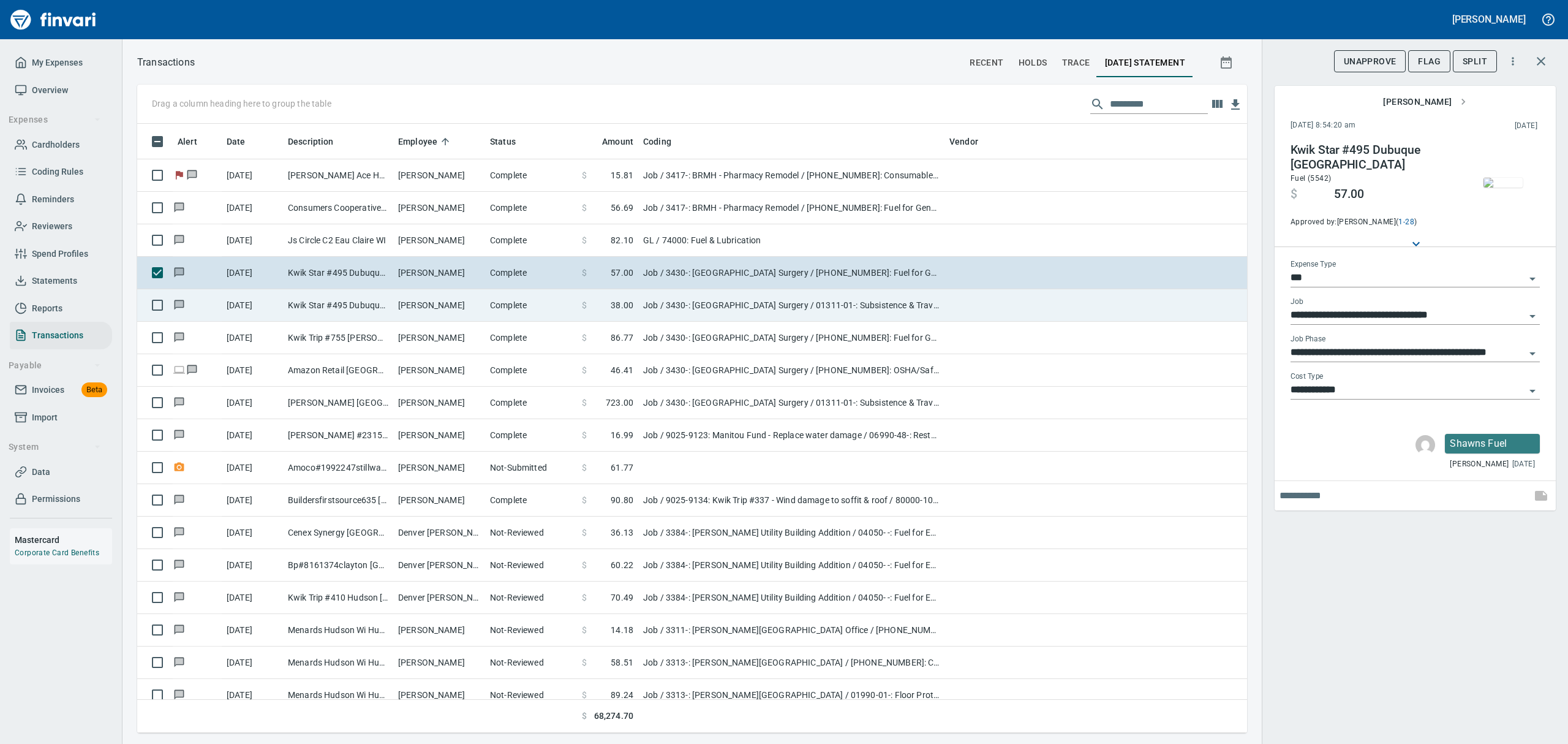
click at [424, 299] on td "[PERSON_NAME]" at bounding box center [439, 305] width 92 height 33
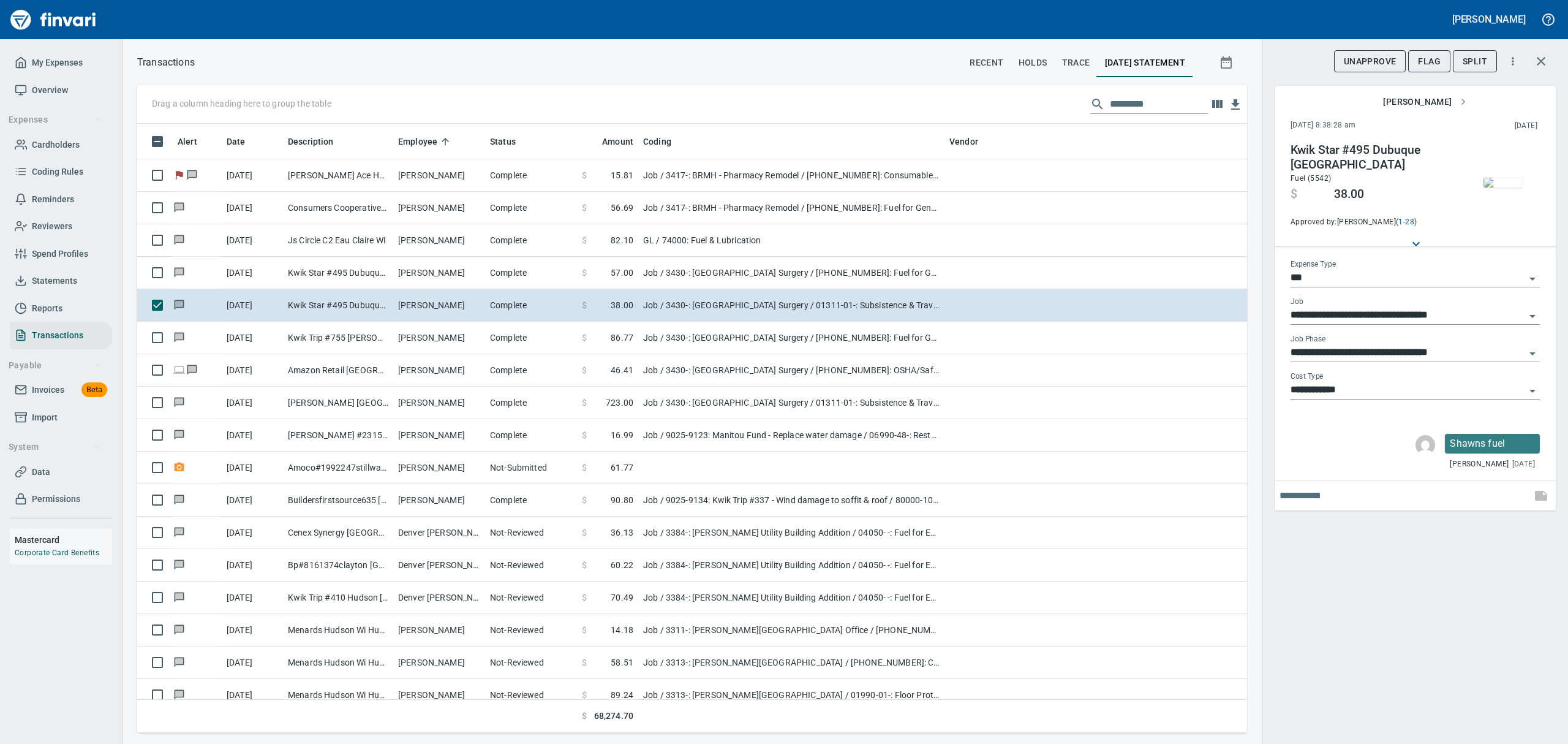
click at [1507, 185] on img "button" at bounding box center [1503, 182] width 39 height 10
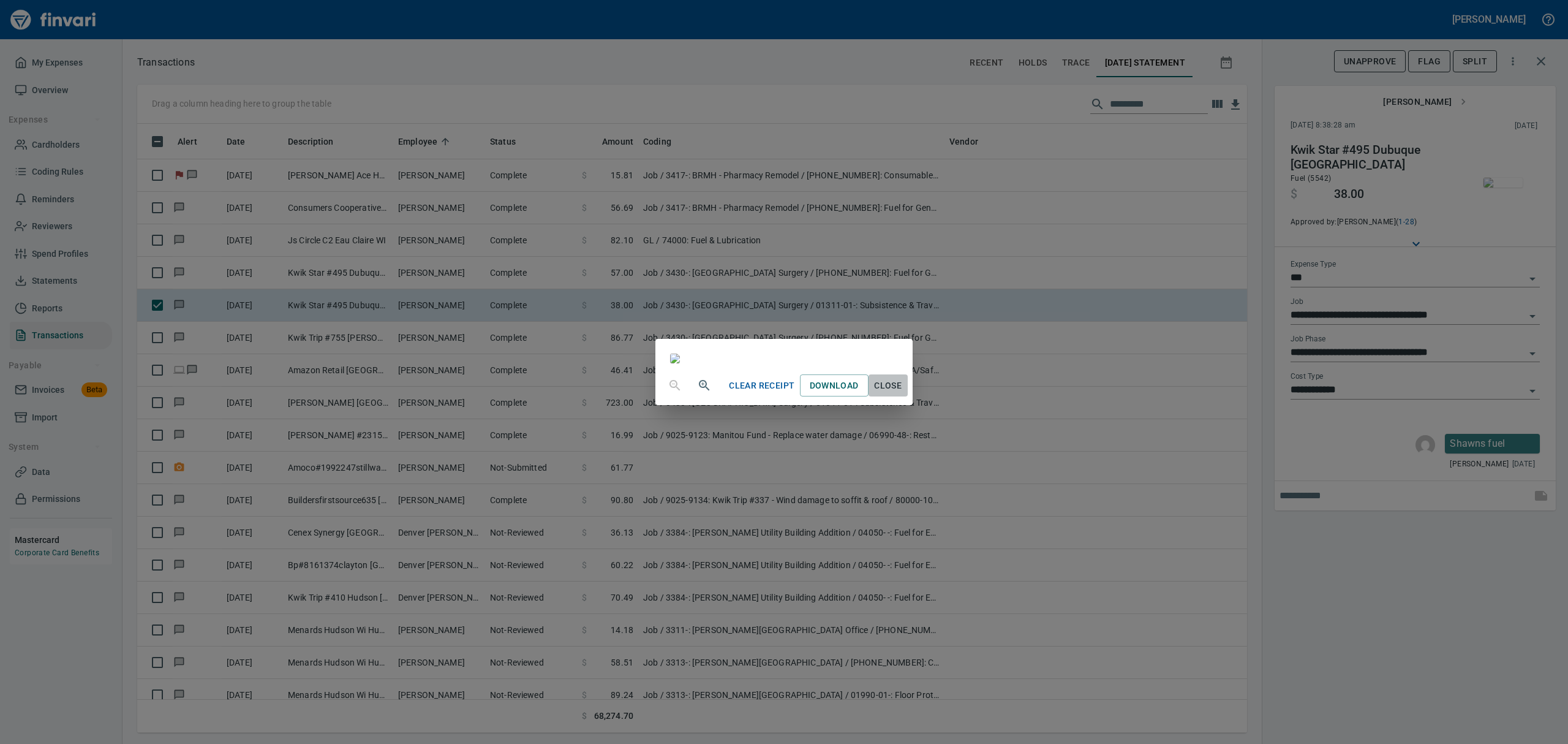
click at [903, 393] on span "Close" at bounding box center [888, 385] width 29 height 15
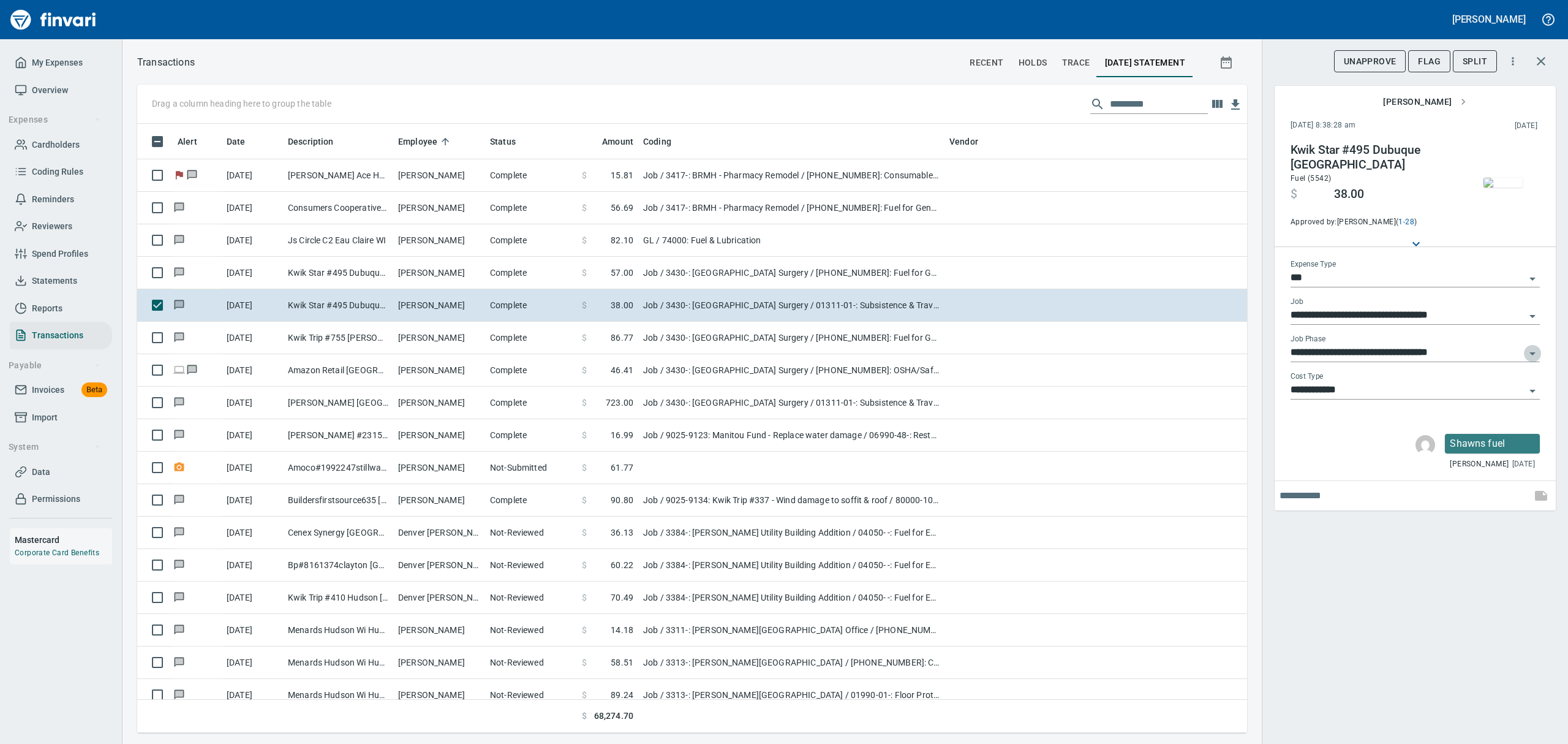
click at [1531, 349] on icon "Open" at bounding box center [1532, 354] width 15 height 15
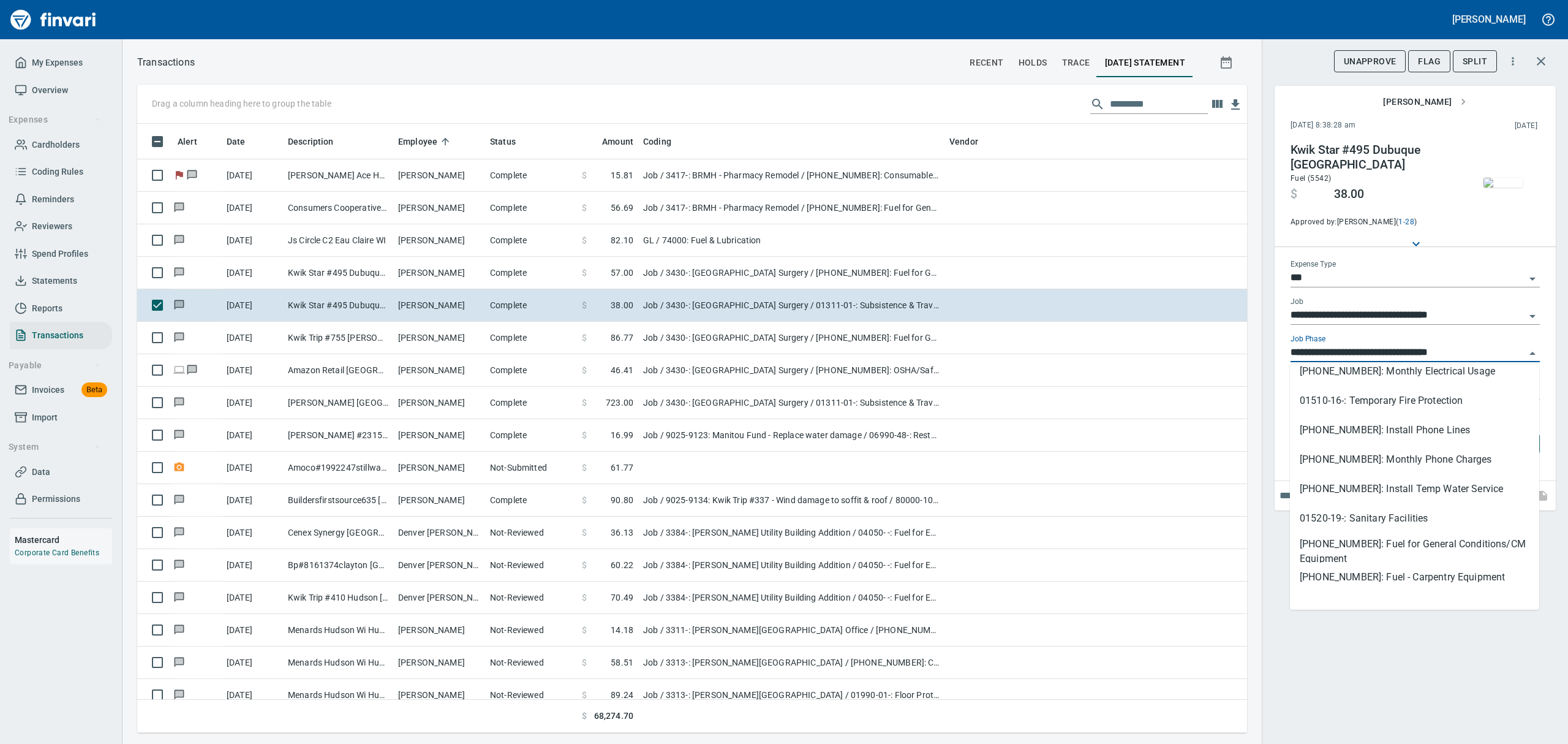
scroll to position [490, 0]
click at [1352, 544] on li "[PHONE_NUMBER]: Fuel for General Conditions/CM Equipment" at bounding box center [1414, 540] width 249 height 29
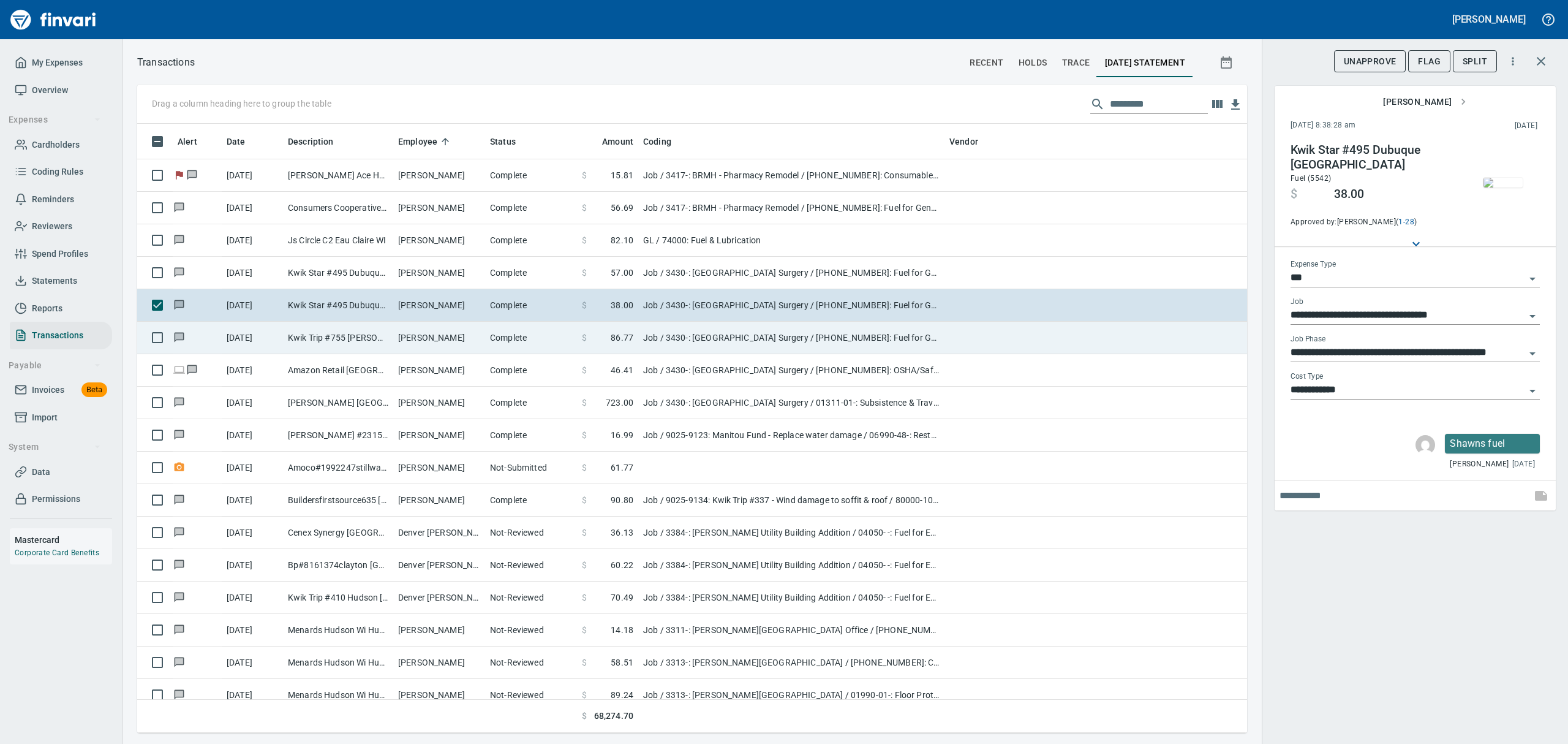
click at [374, 344] on td "Kwik Trip #755 [PERSON_NAME] [GEOGRAPHIC_DATA]" at bounding box center [339, 338] width 110 height 33
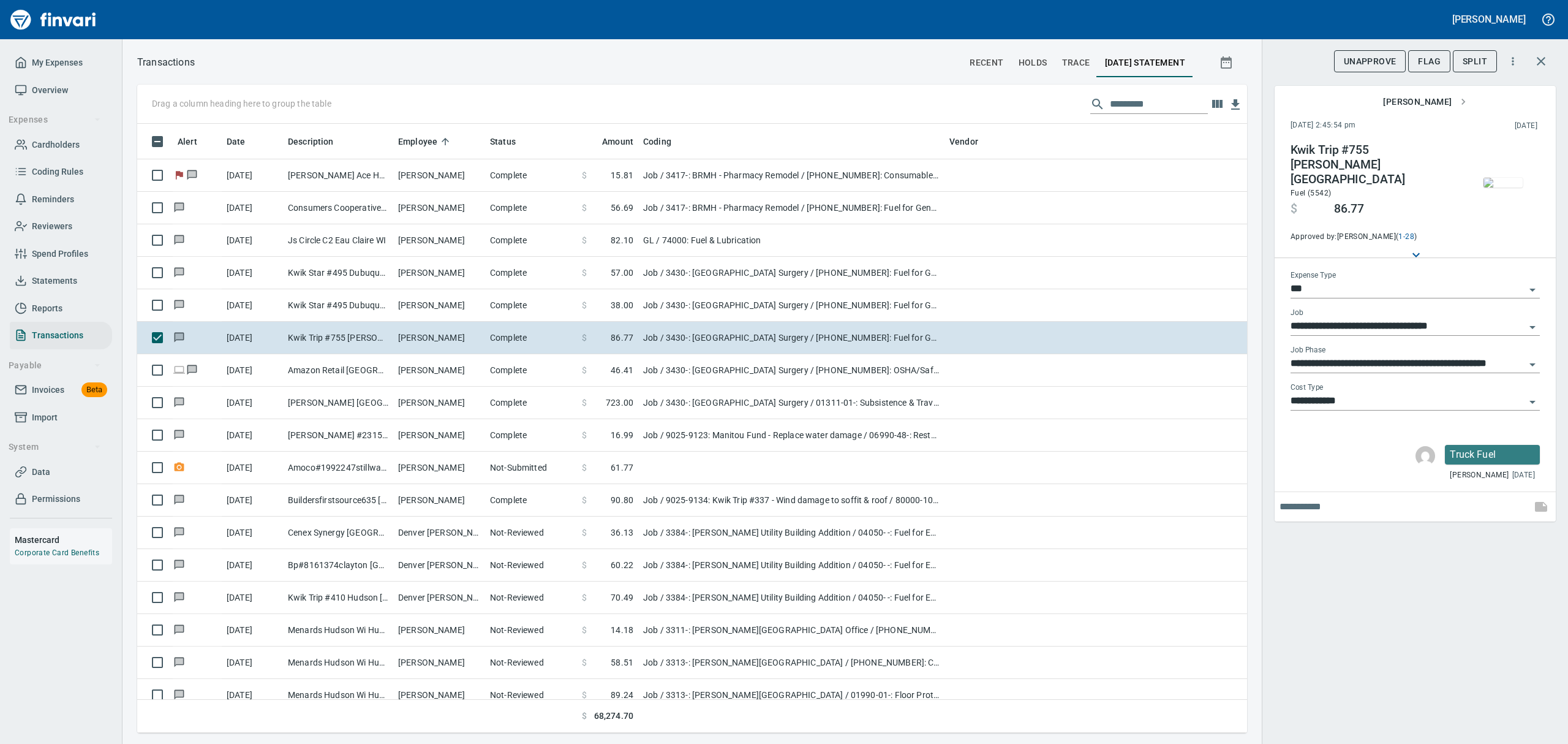
click at [1504, 180] on img "button" at bounding box center [1503, 182] width 39 height 10
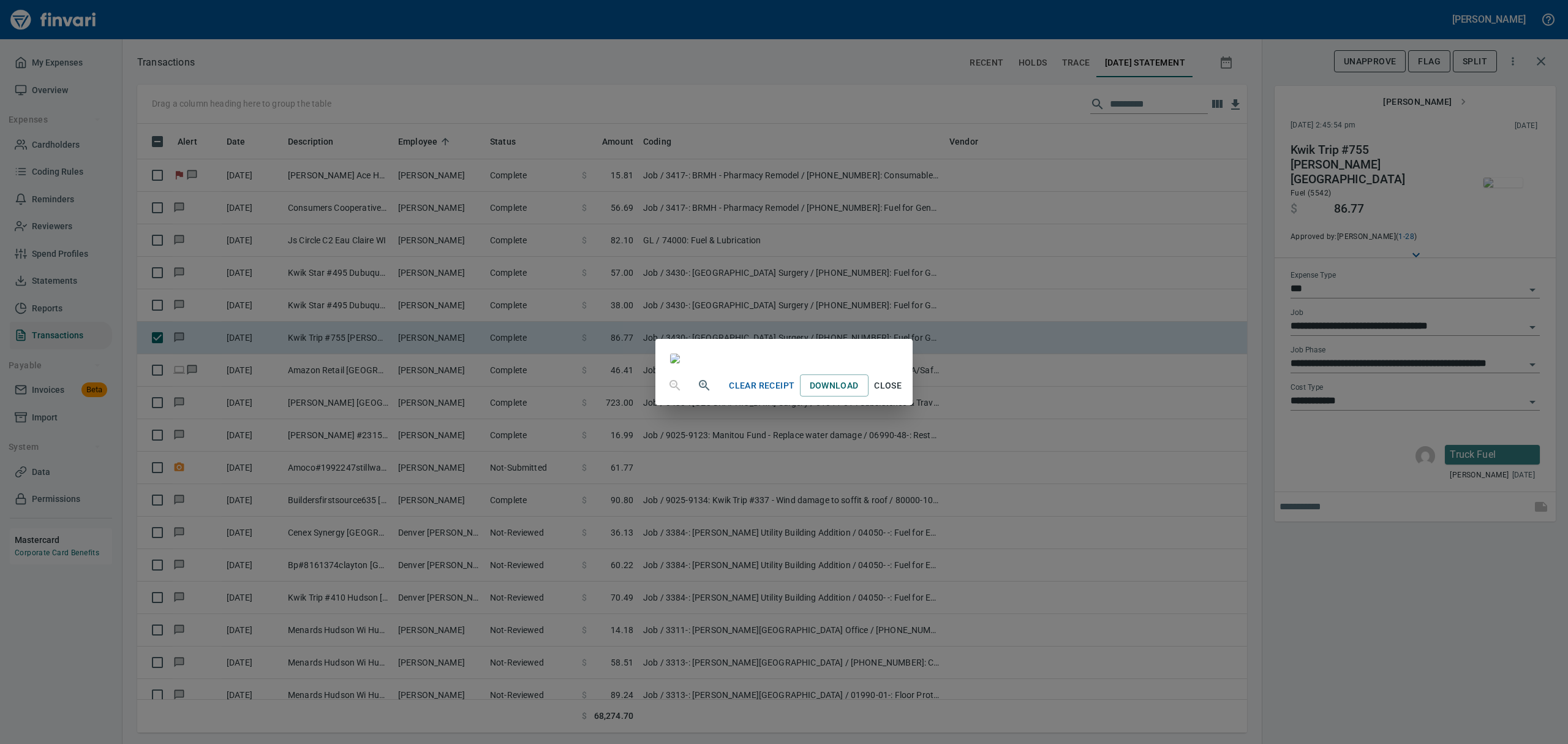
click at [903, 393] on span "Close" at bounding box center [888, 385] width 29 height 15
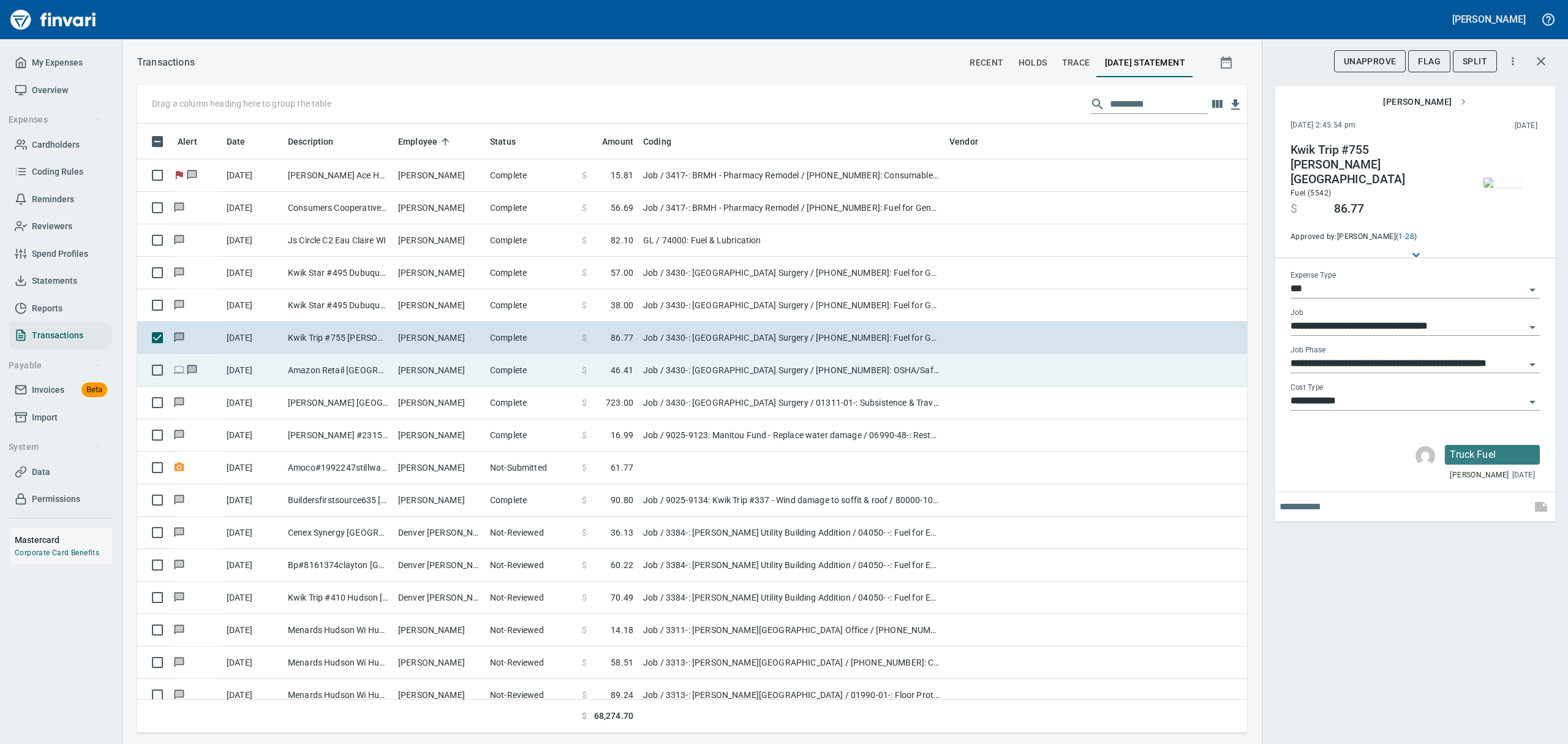
click at [402, 365] on td "[PERSON_NAME]" at bounding box center [439, 370] width 92 height 33
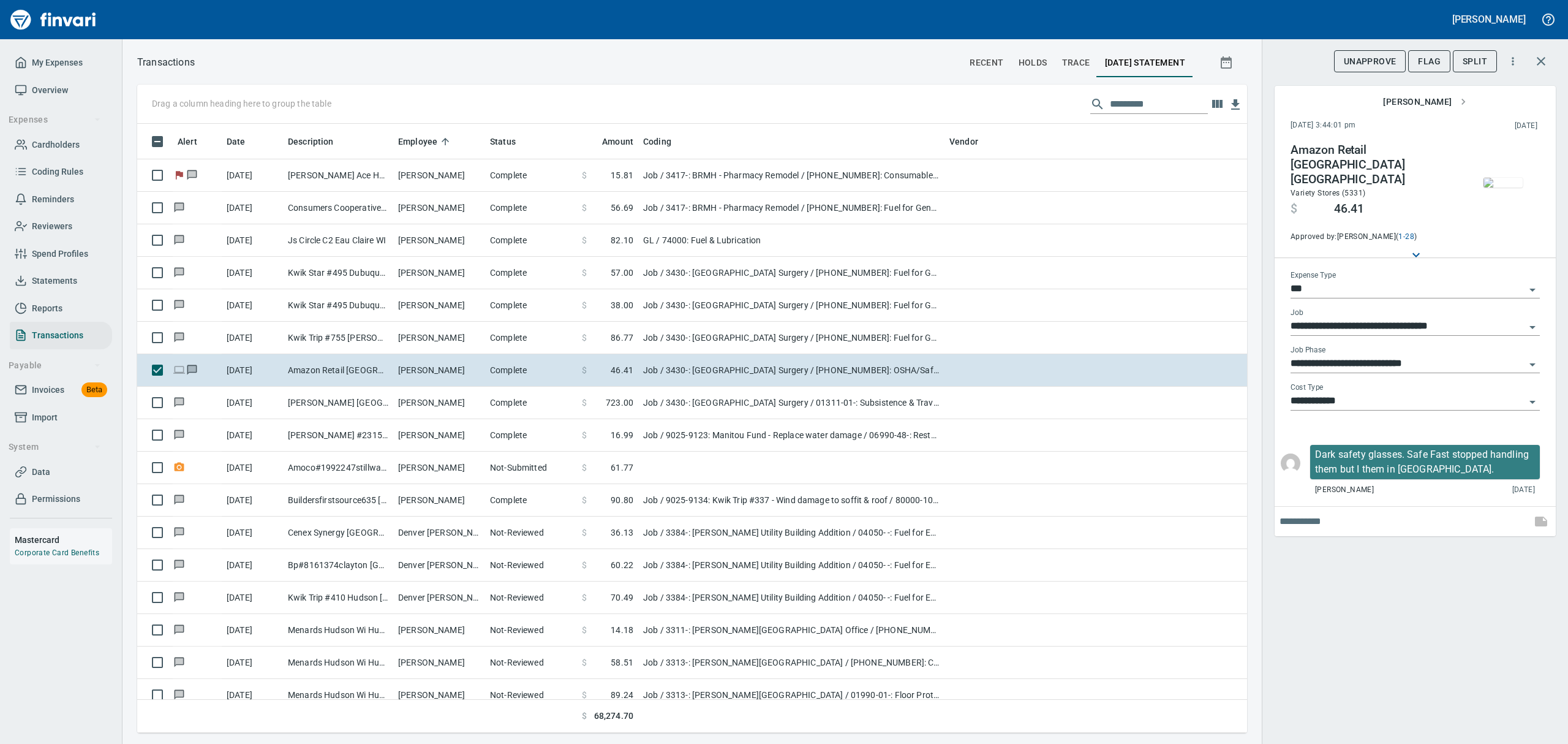
click at [1506, 187] on img "button" at bounding box center [1503, 182] width 39 height 10
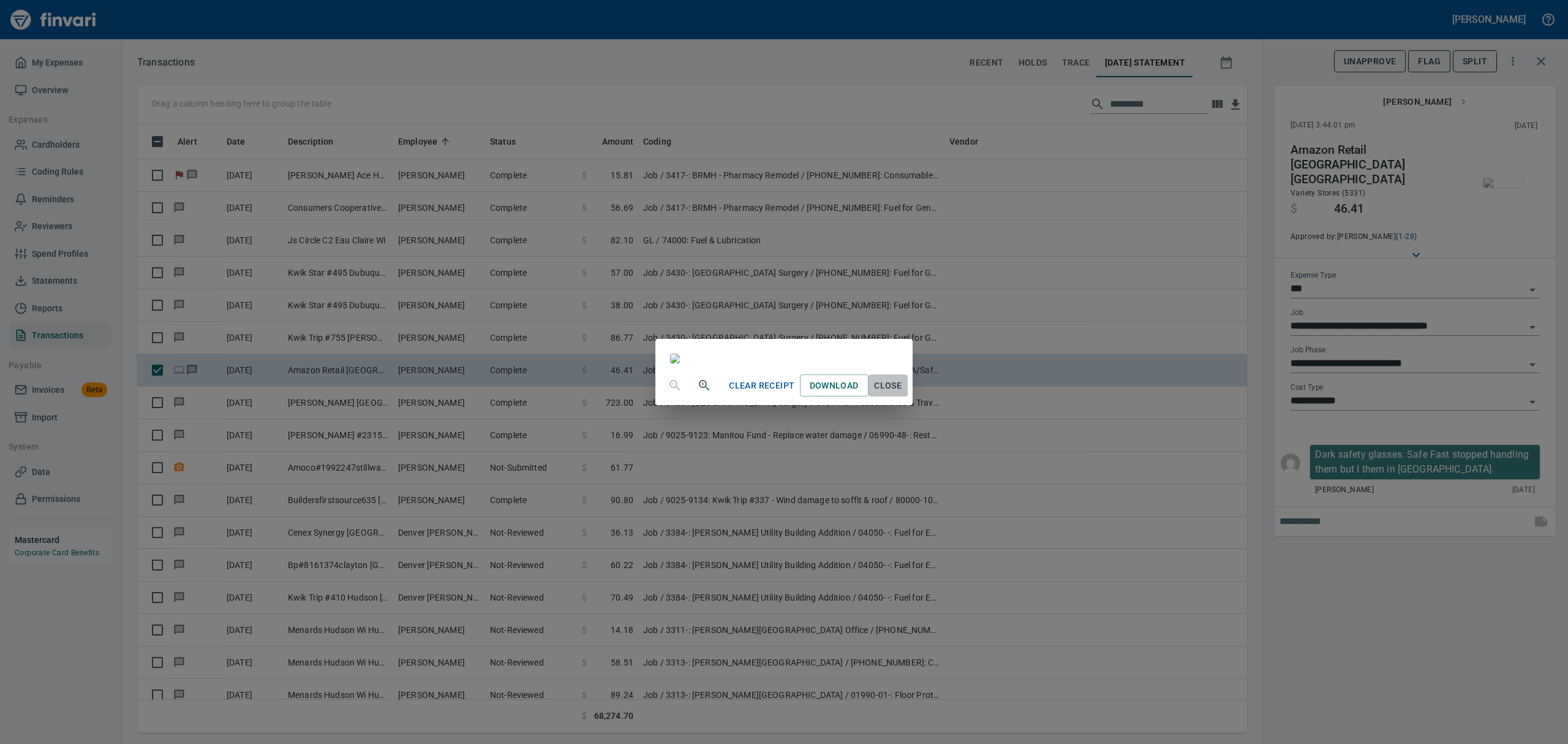
click at [903, 393] on span "Close" at bounding box center [888, 385] width 29 height 15
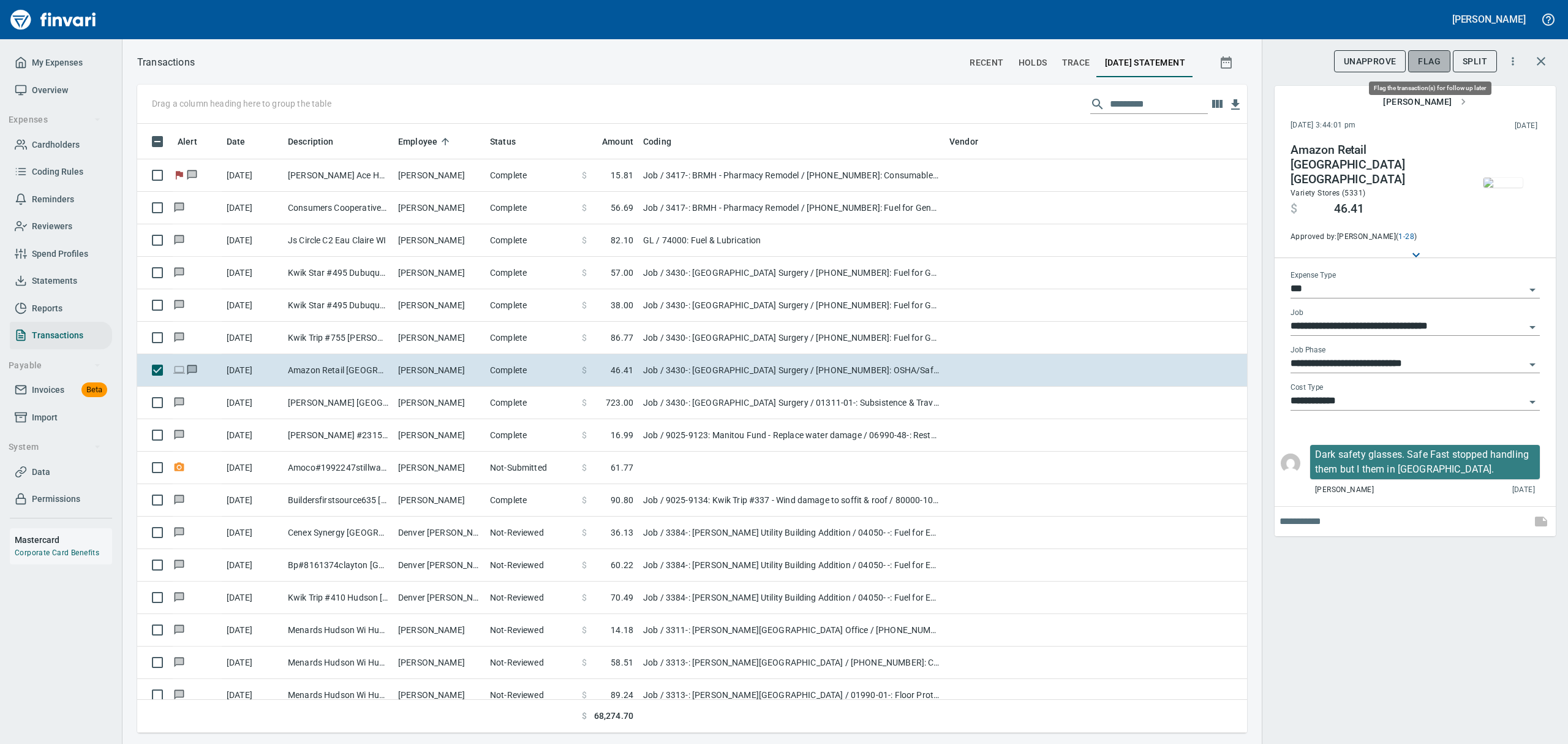
click at [1428, 61] on span "Flag" at bounding box center [1428, 61] width 23 height 15
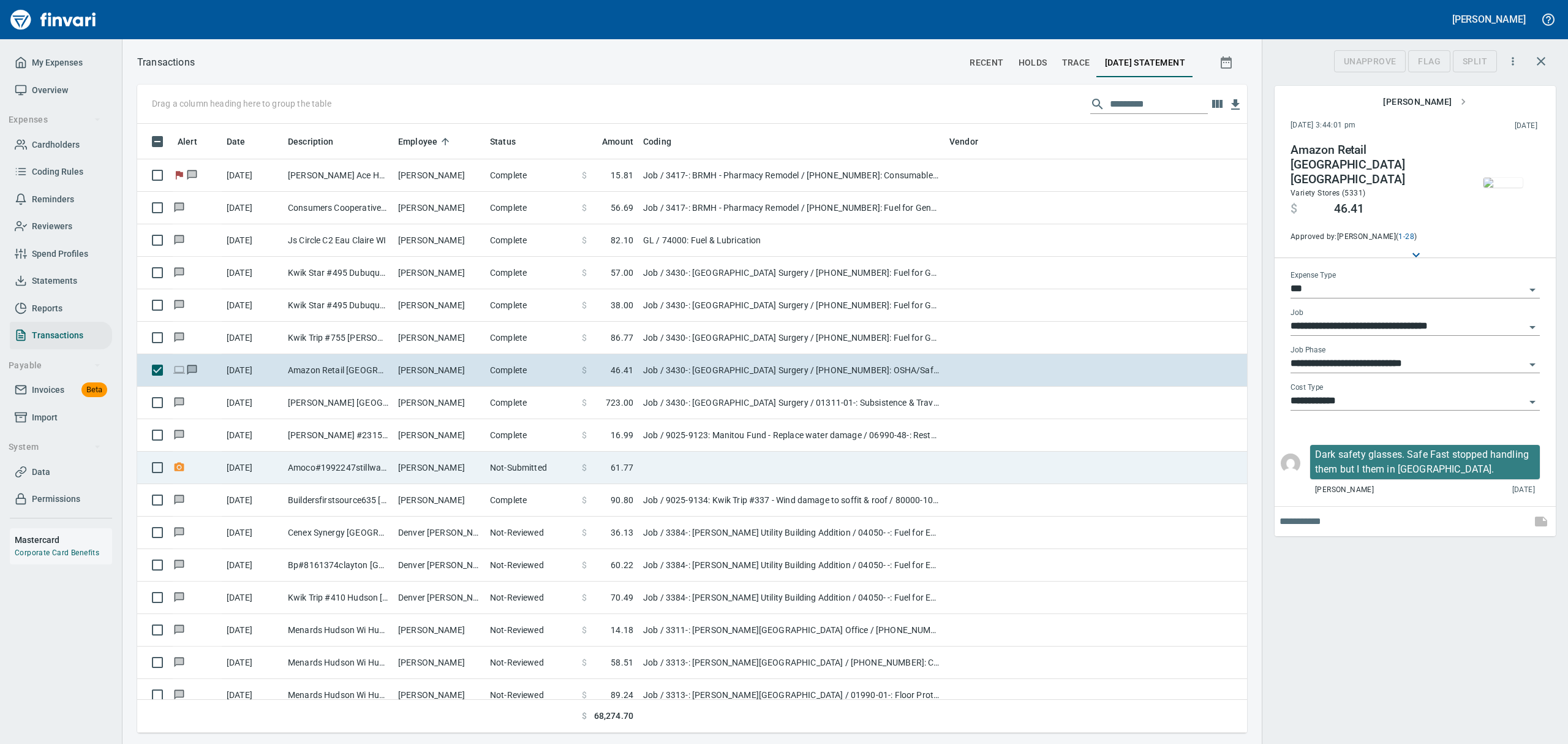
scroll to position [595, 1082]
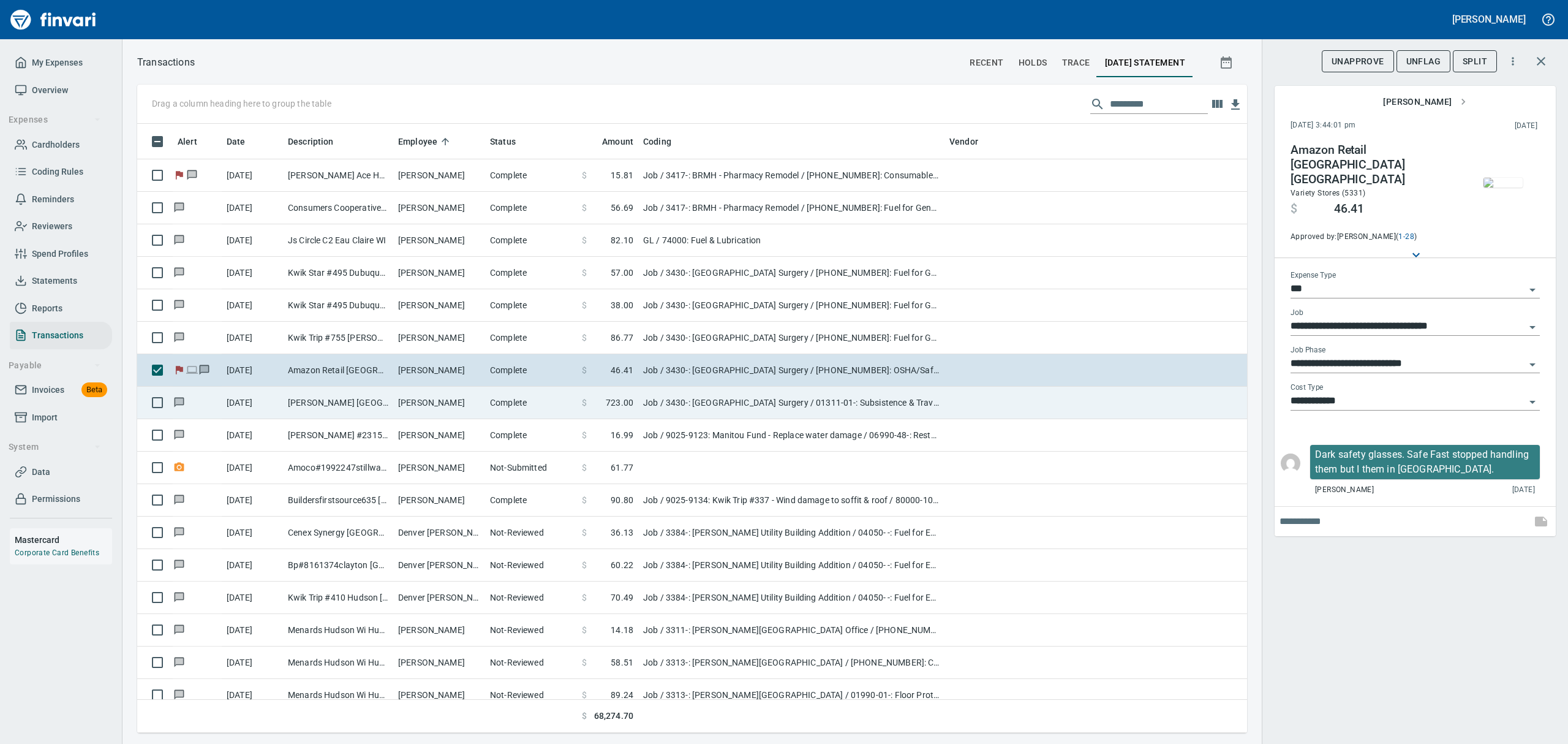
click at [405, 405] on td "[PERSON_NAME]" at bounding box center [439, 402] width 92 height 33
type input "**********"
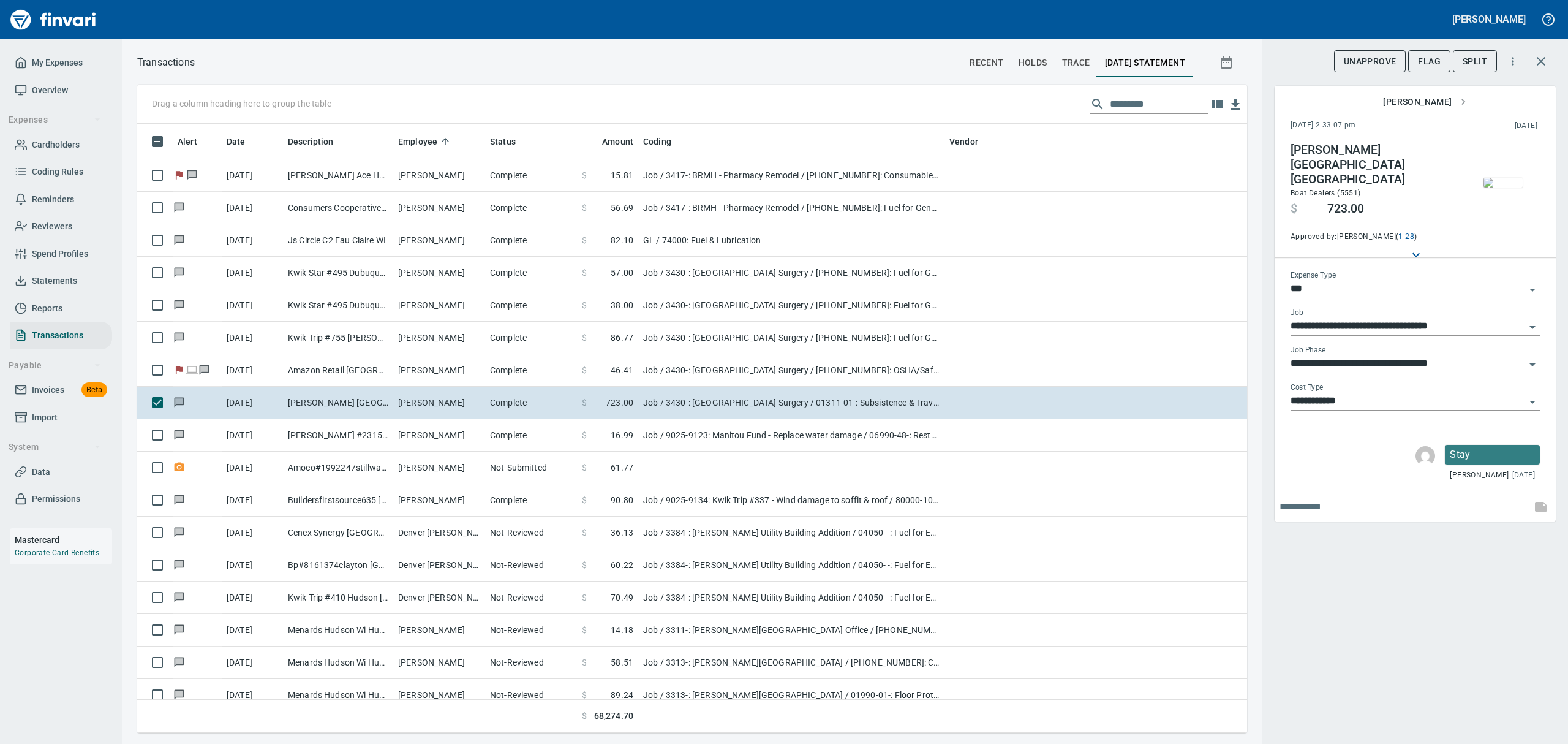
scroll to position [595, 1082]
click at [1509, 177] on img "button" at bounding box center [1503, 182] width 39 height 10
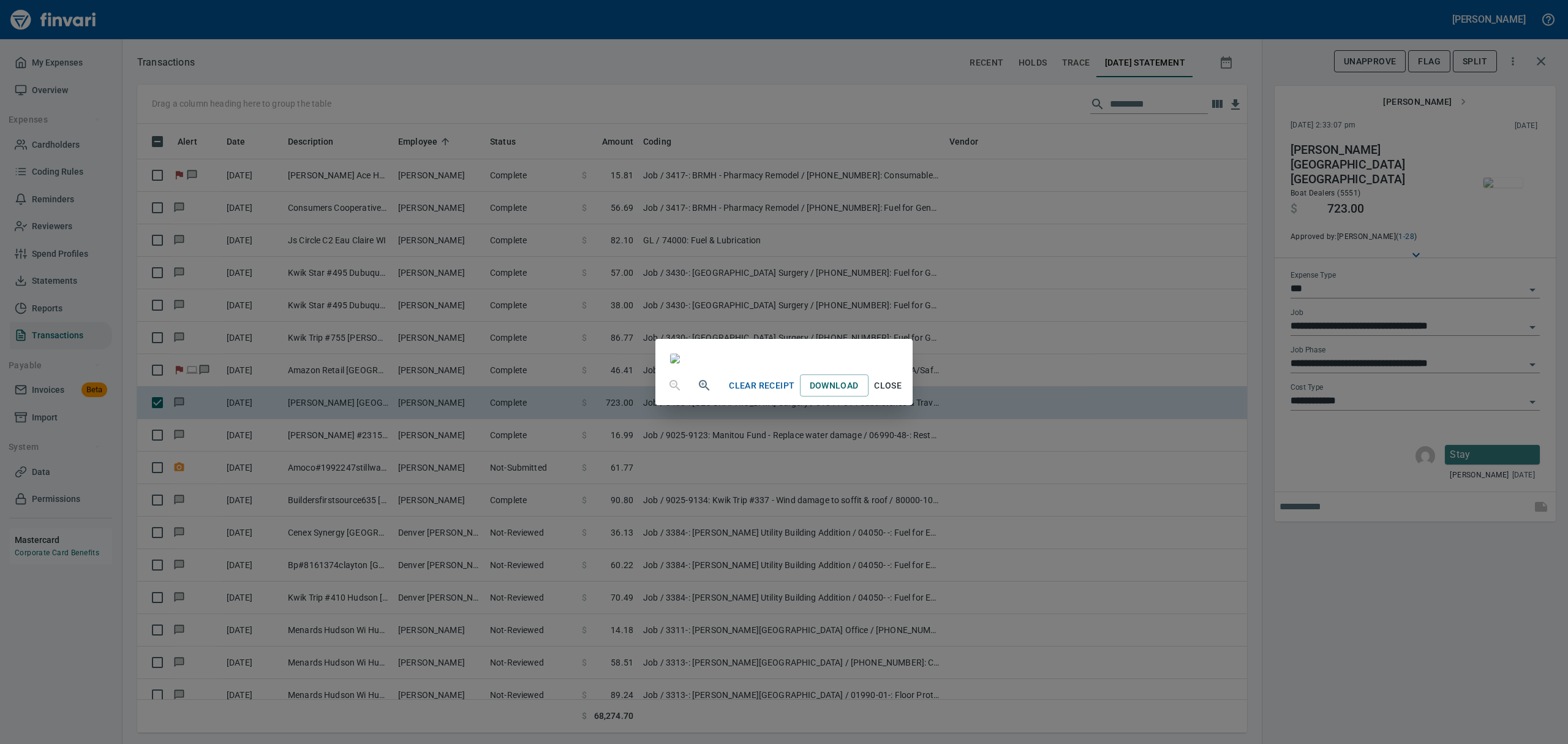
click at [903, 393] on span "Close" at bounding box center [888, 385] width 29 height 15
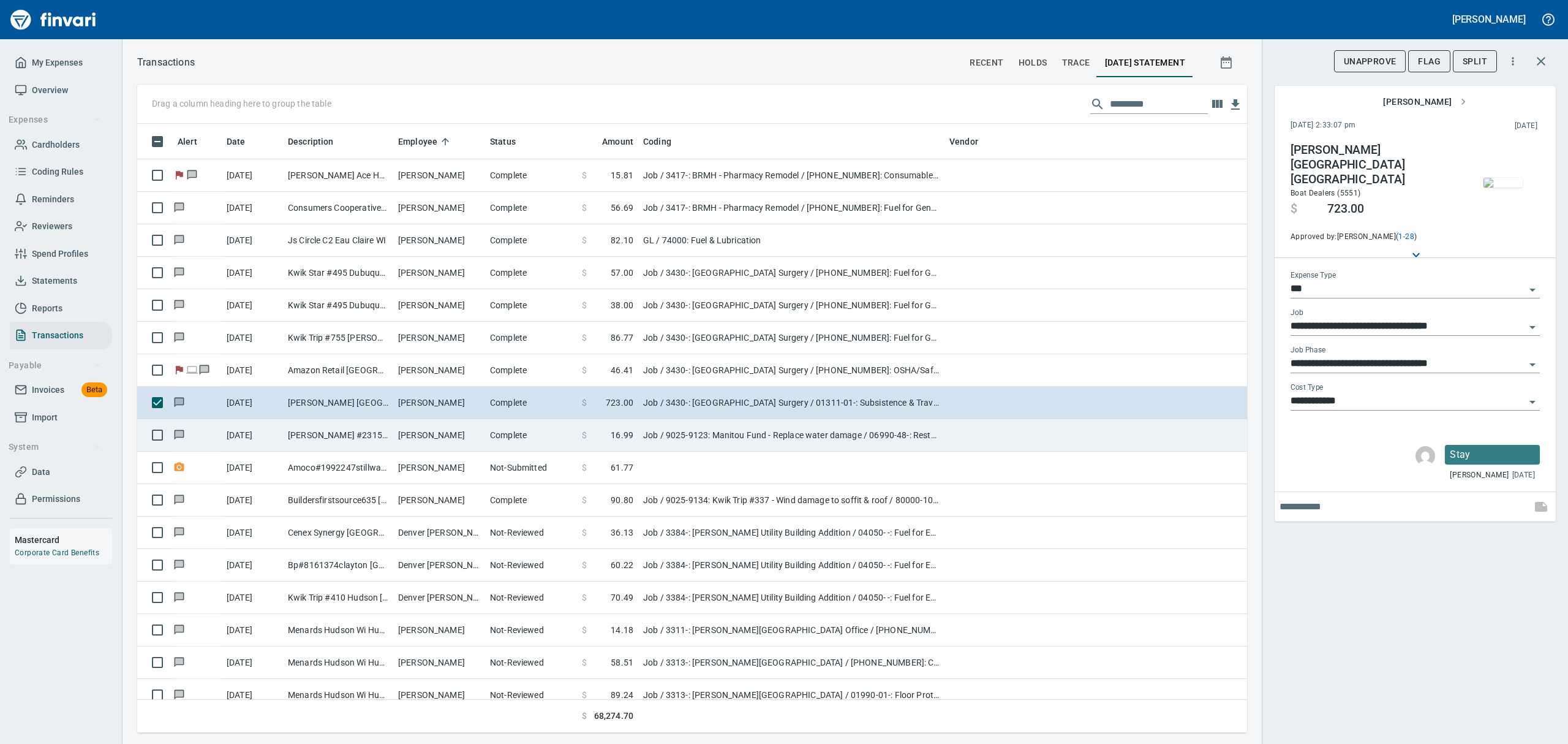
click at [331, 432] on td "[PERSON_NAME] #2315 Stillwater [GEOGRAPHIC_DATA]" at bounding box center [339, 435] width 110 height 33
type input "**********"
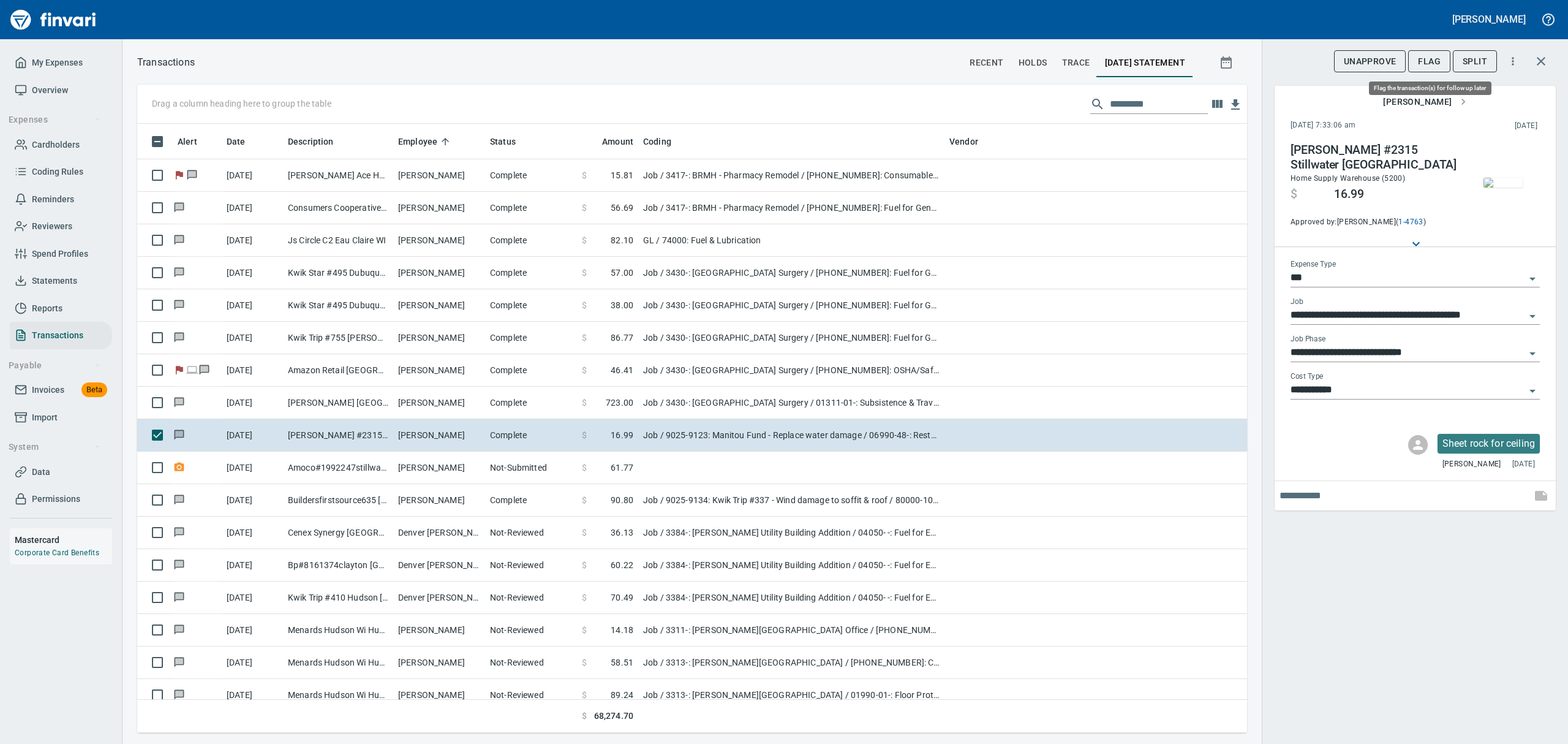
scroll to position [595, 1082]
click at [1433, 64] on span "Flag" at bounding box center [1428, 61] width 23 height 15
click at [1506, 187] on img "button" at bounding box center [1503, 182] width 39 height 10
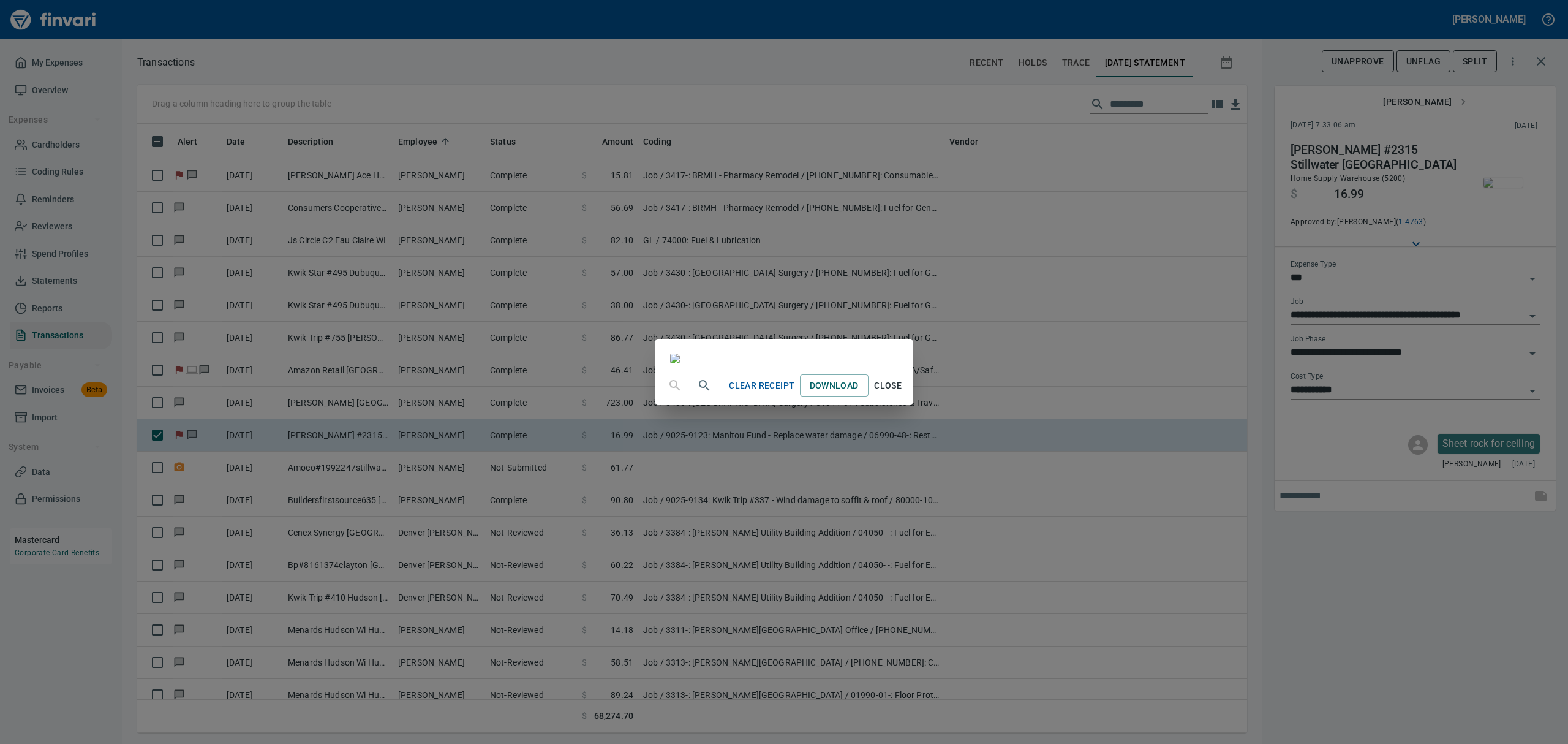
click at [903, 393] on span "Close" at bounding box center [888, 385] width 29 height 15
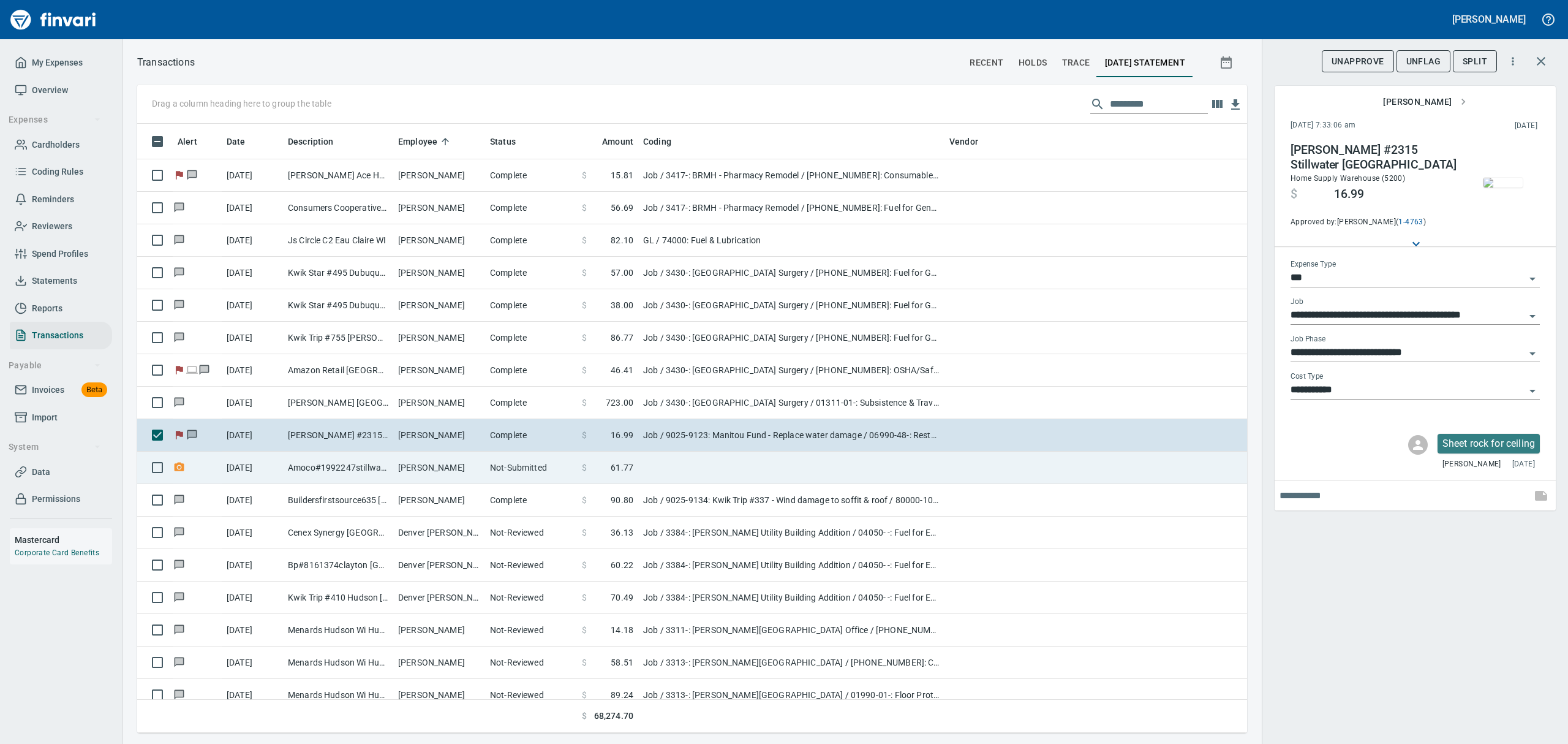
click at [413, 461] on td "[PERSON_NAME]" at bounding box center [439, 467] width 92 height 33
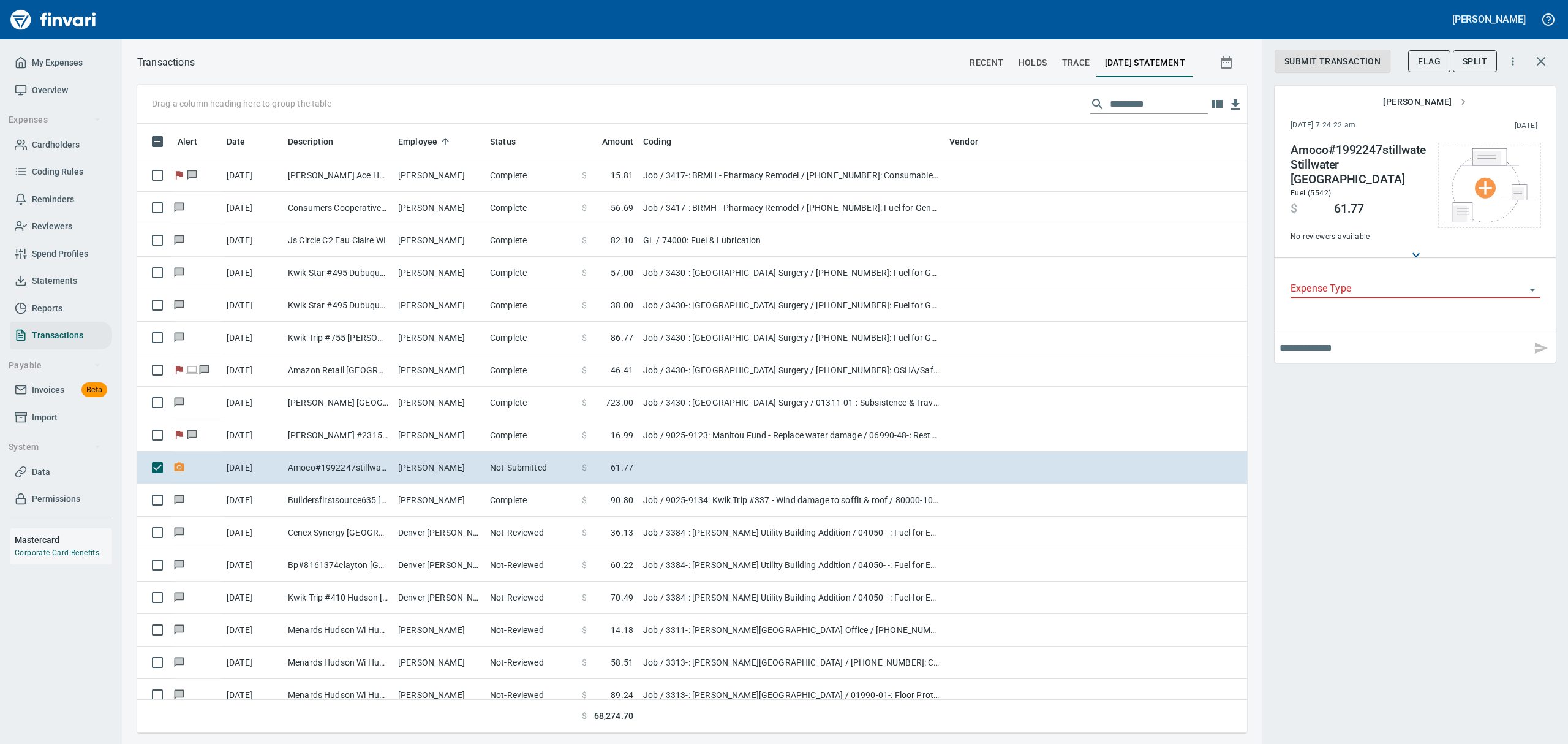
scroll to position [595, 1082]
click at [1434, 69] on span "Flag" at bounding box center [1428, 61] width 23 height 15
click at [1382, 338] on input "text" at bounding box center [1403, 347] width 247 height 19
type input "**********"
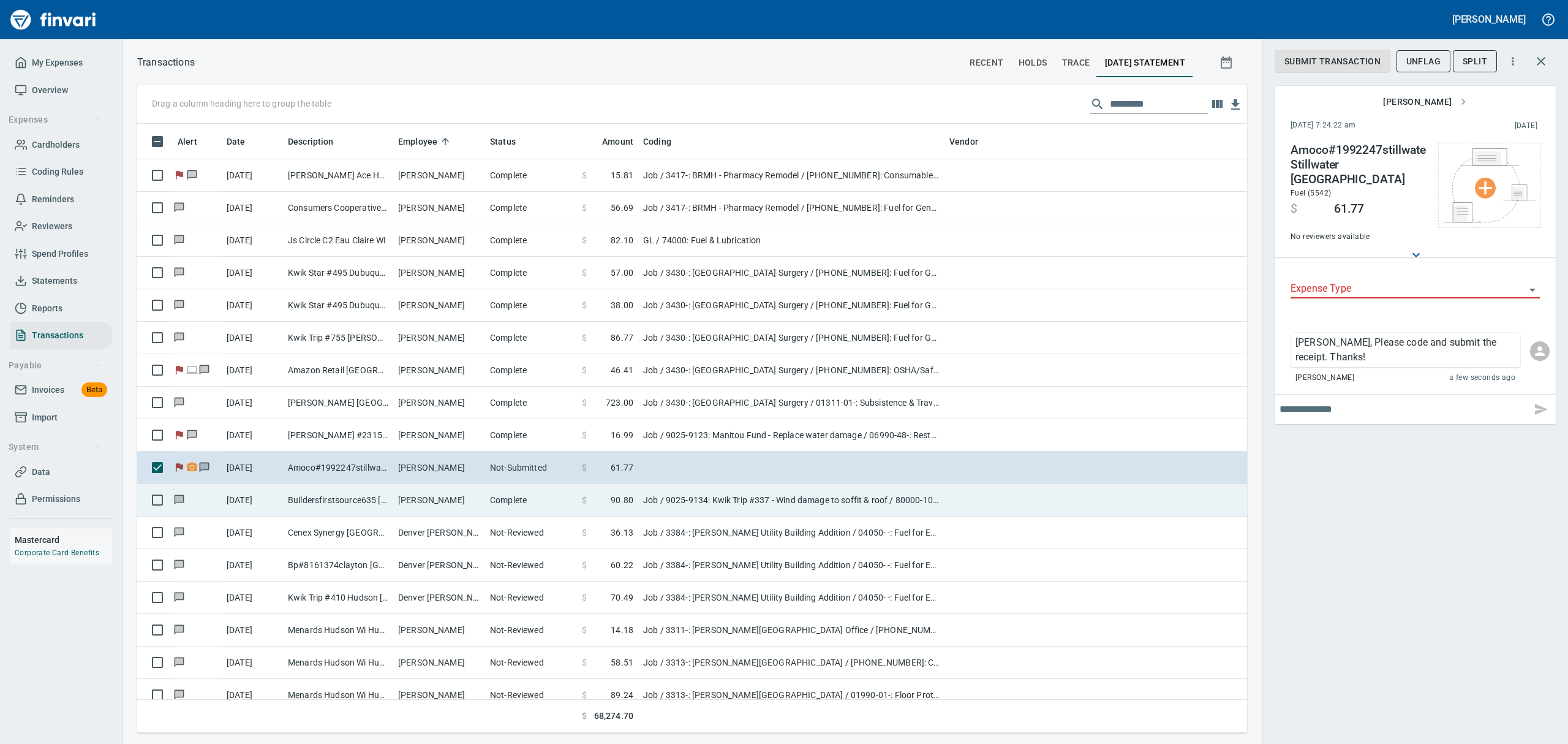
click at [425, 497] on td "[PERSON_NAME]" at bounding box center [439, 500] width 92 height 33
type input "***"
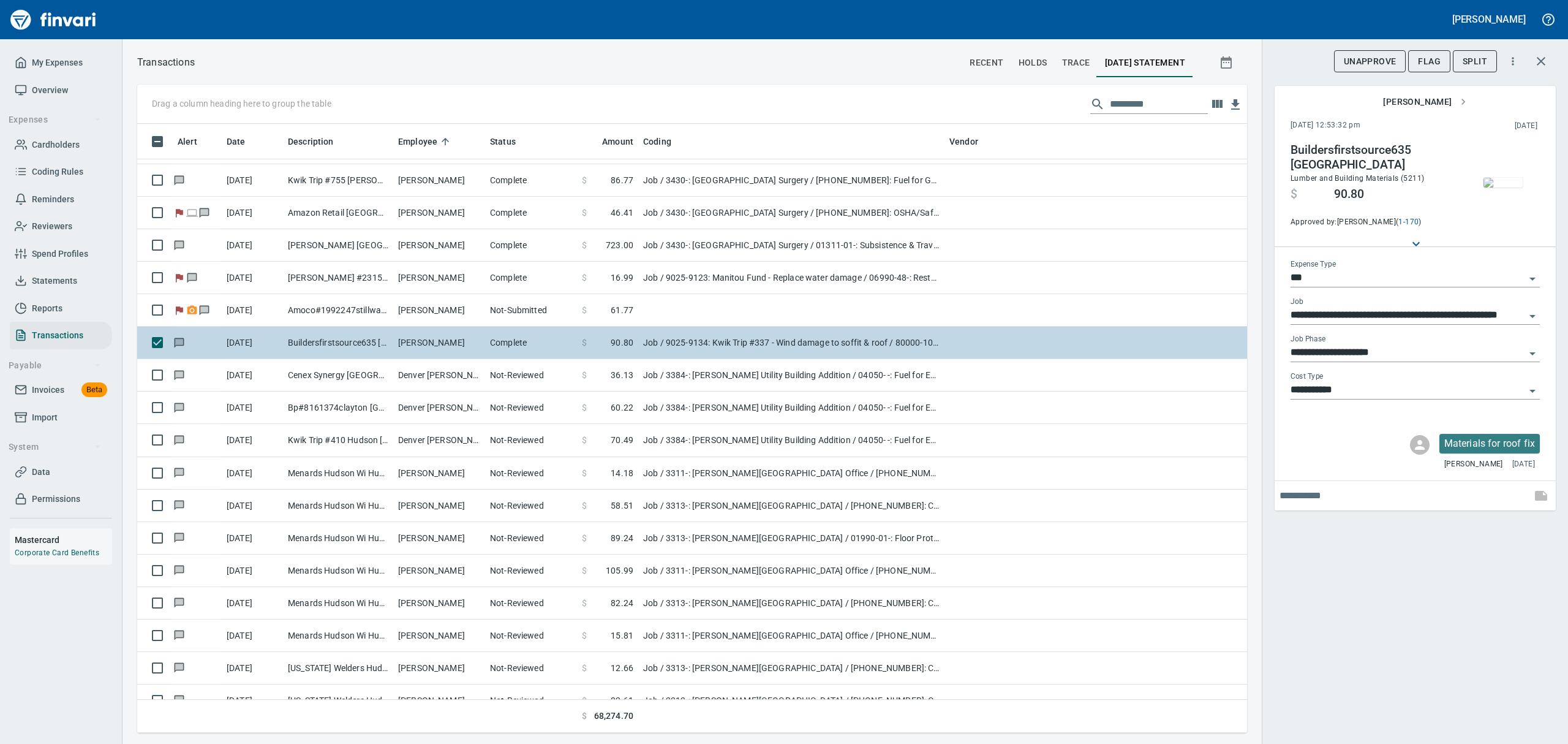
scroll to position [6697, 0]
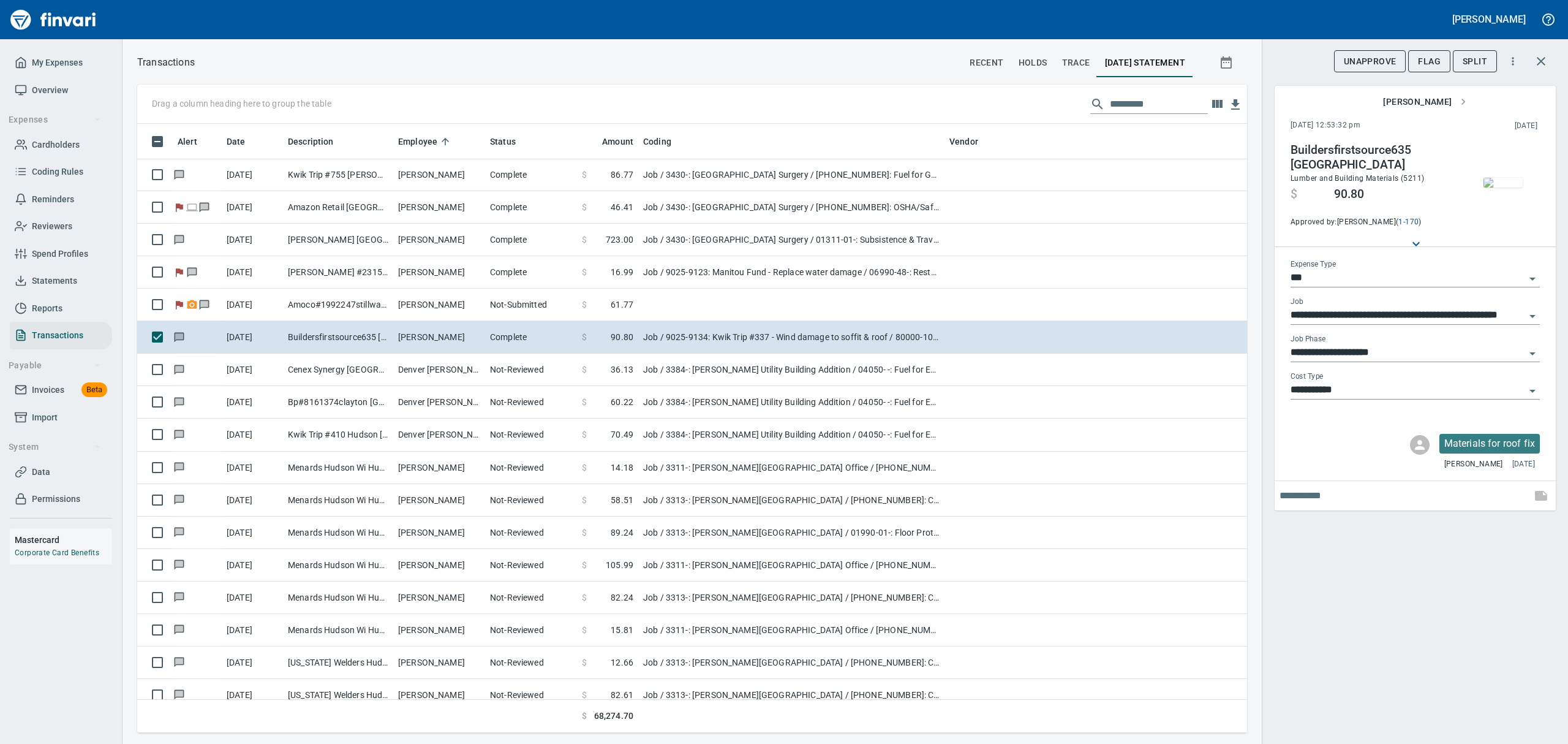
click at [1478, 179] on span "button" at bounding box center [1503, 182] width 52 height 10
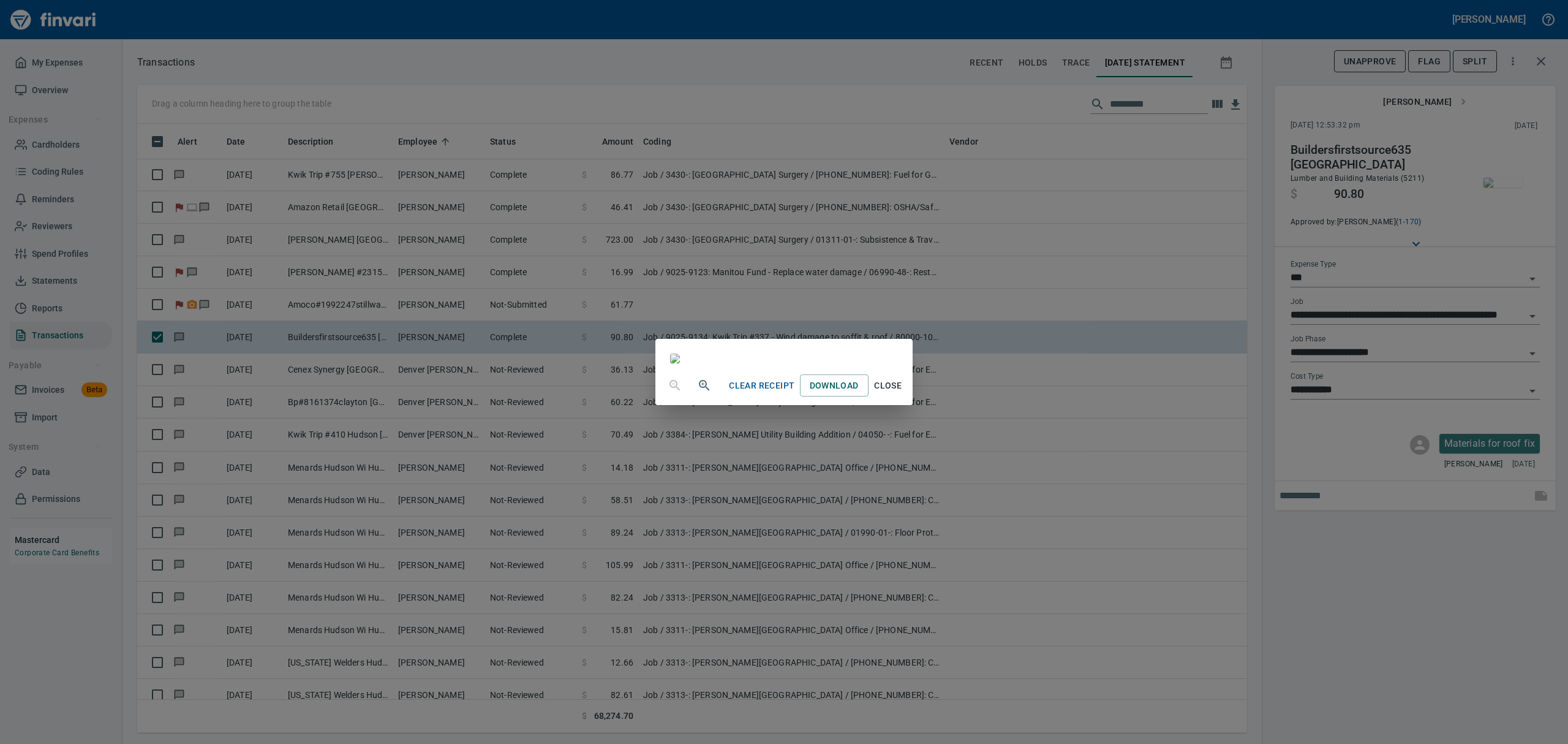
click at [903, 393] on span "Close" at bounding box center [888, 385] width 29 height 15
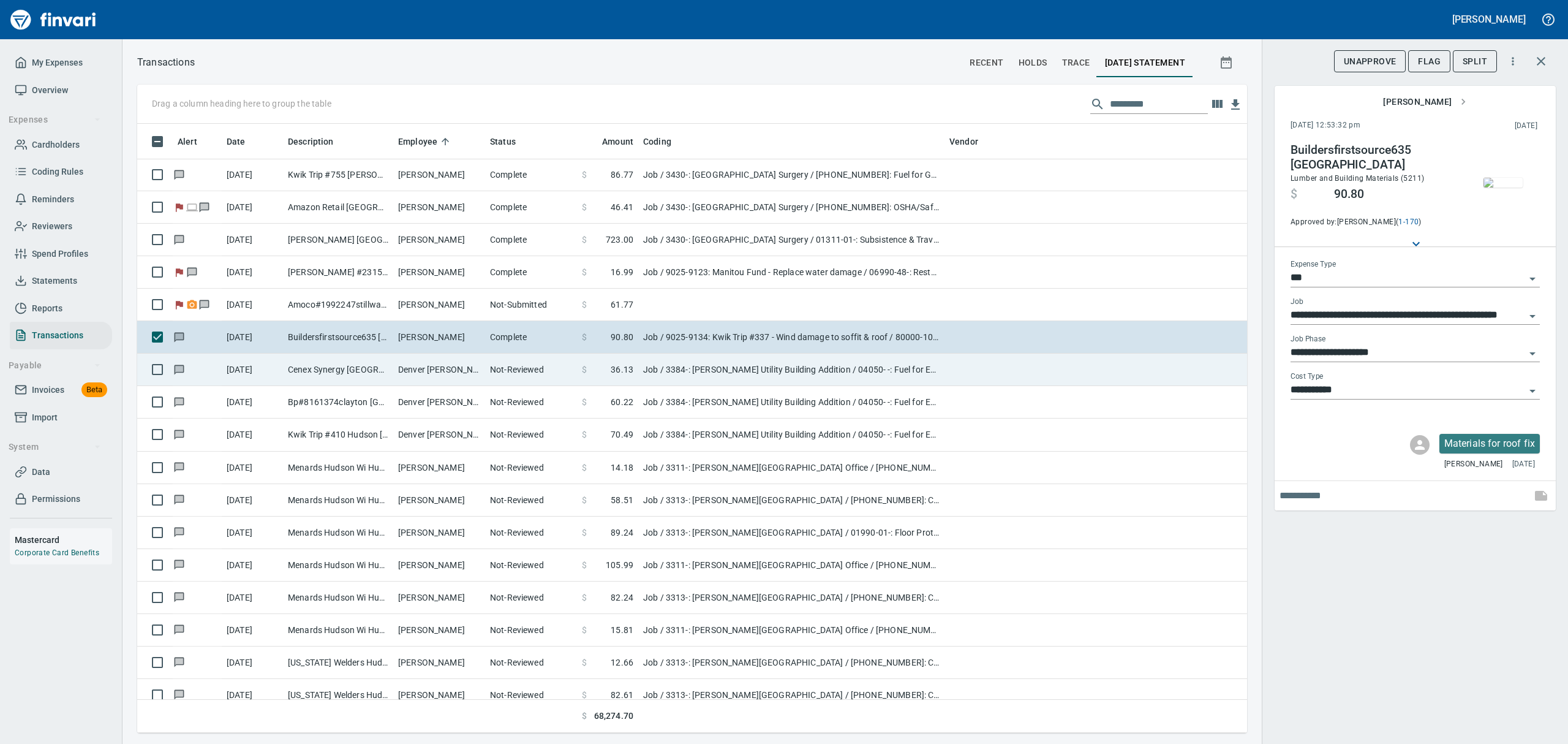
click at [365, 371] on td "Cenex Synergy [GEOGRAPHIC_DATA] [GEOGRAPHIC_DATA]" at bounding box center [339, 369] width 110 height 33
type input "**********"
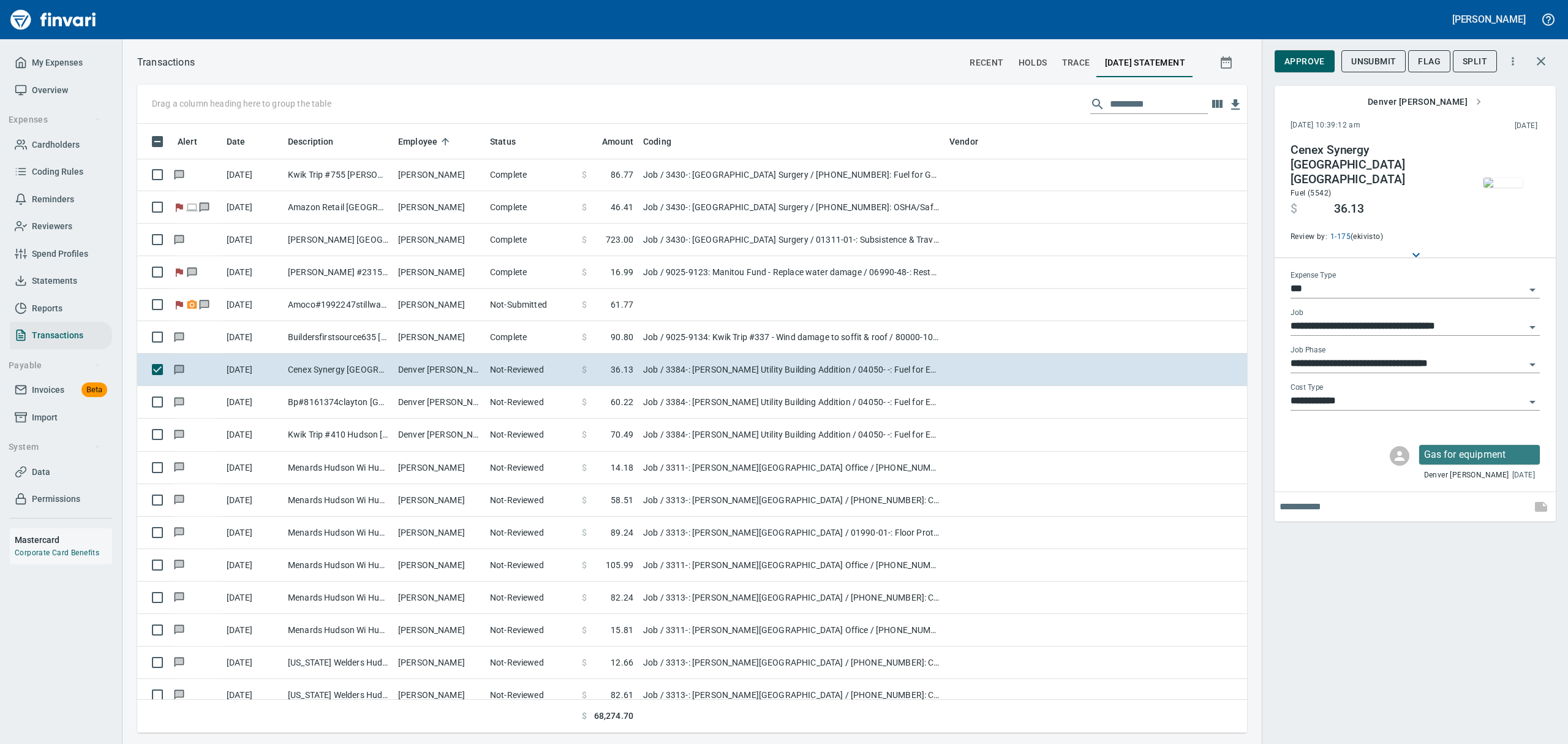
click at [1504, 185] on img "button" at bounding box center [1503, 182] width 39 height 10
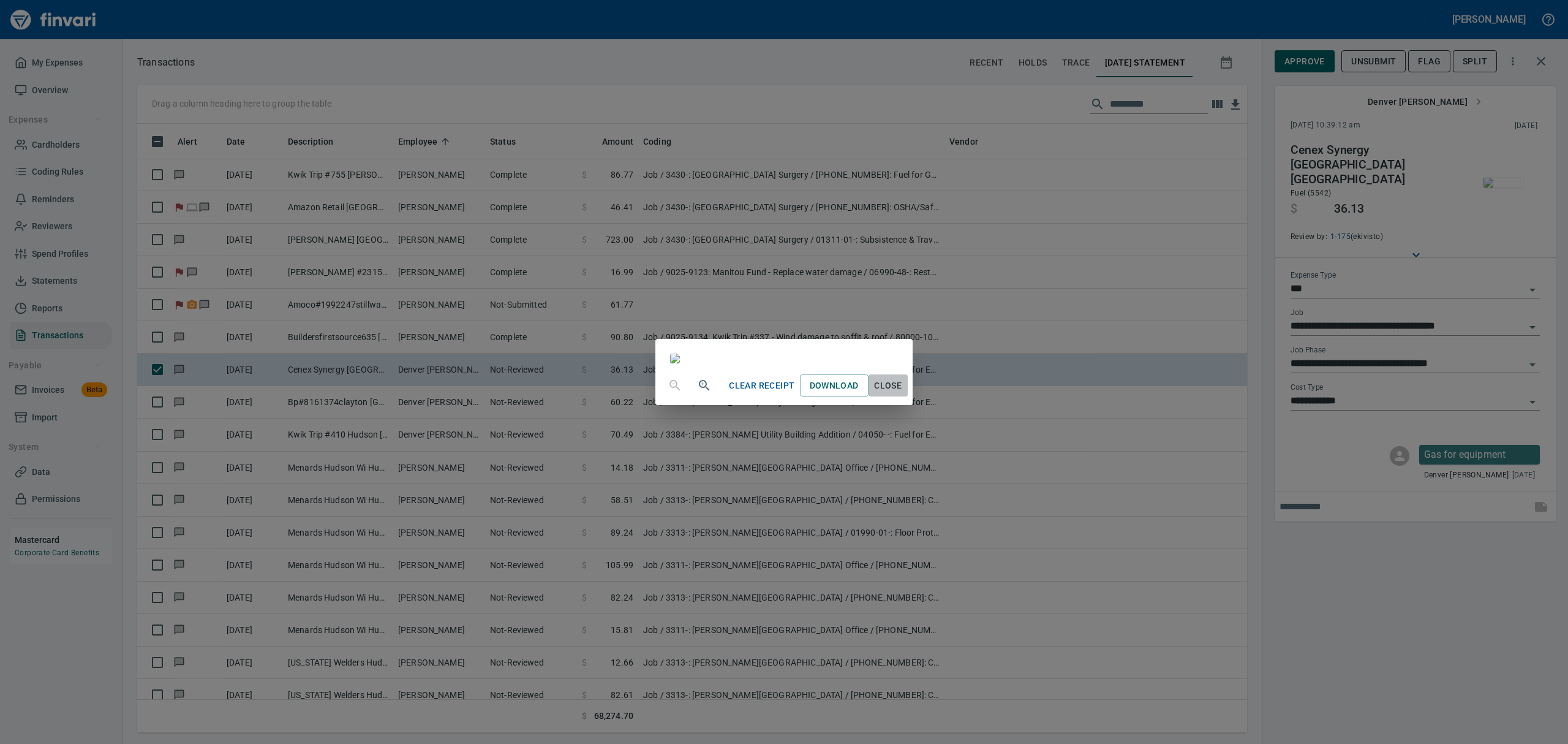
click at [903, 393] on span "Close" at bounding box center [888, 385] width 29 height 15
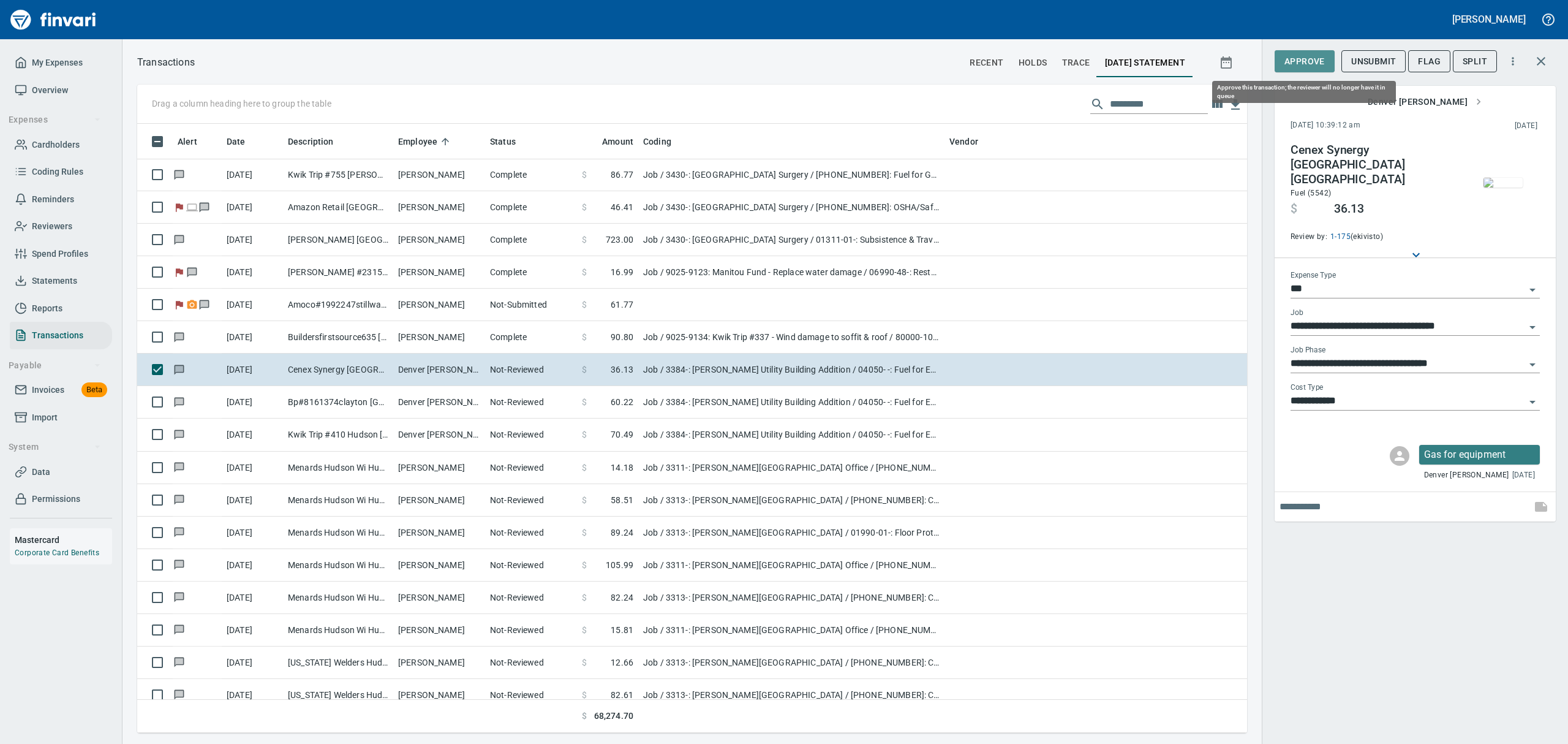
click at [1303, 59] on span "Approve" at bounding box center [1305, 61] width 40 height 15
click at [1429, 58] on span "Flag" at bounding box center [1428, 61] width 23 height 15
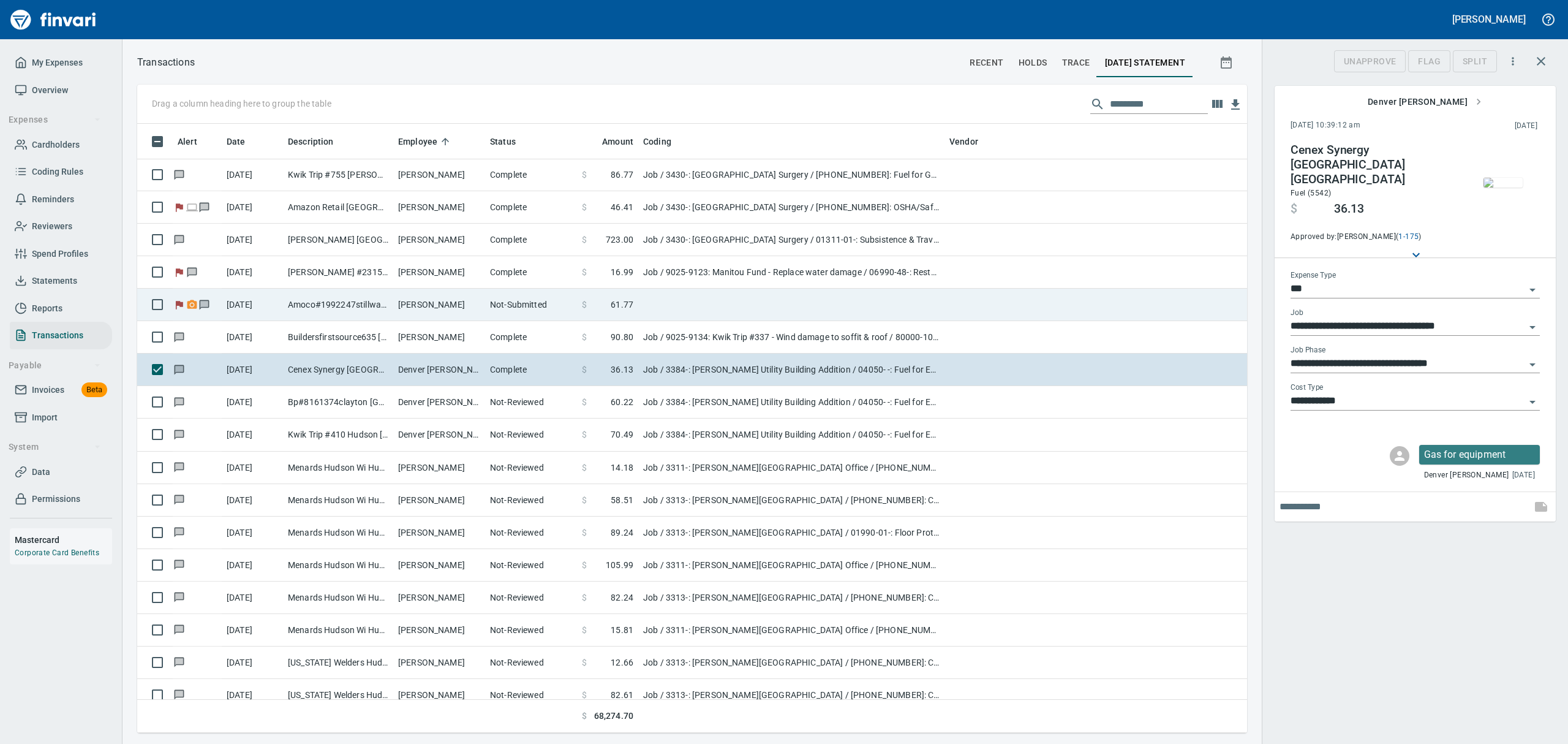
scroll to position [595, 1082]
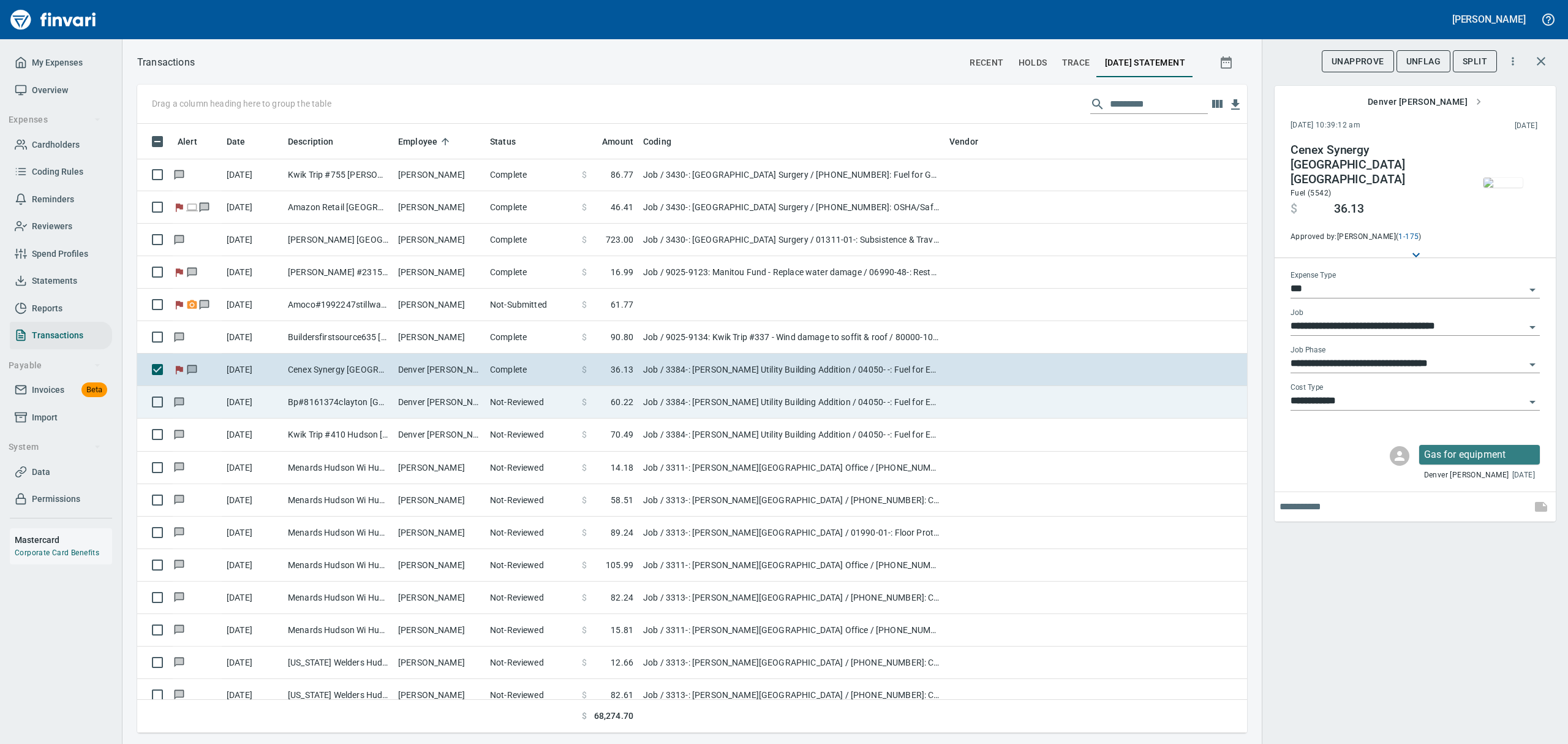
click at [471, 408] on td "Denver [PERSON_NAME]" at bounding box center [439, 402] width 92 height 33
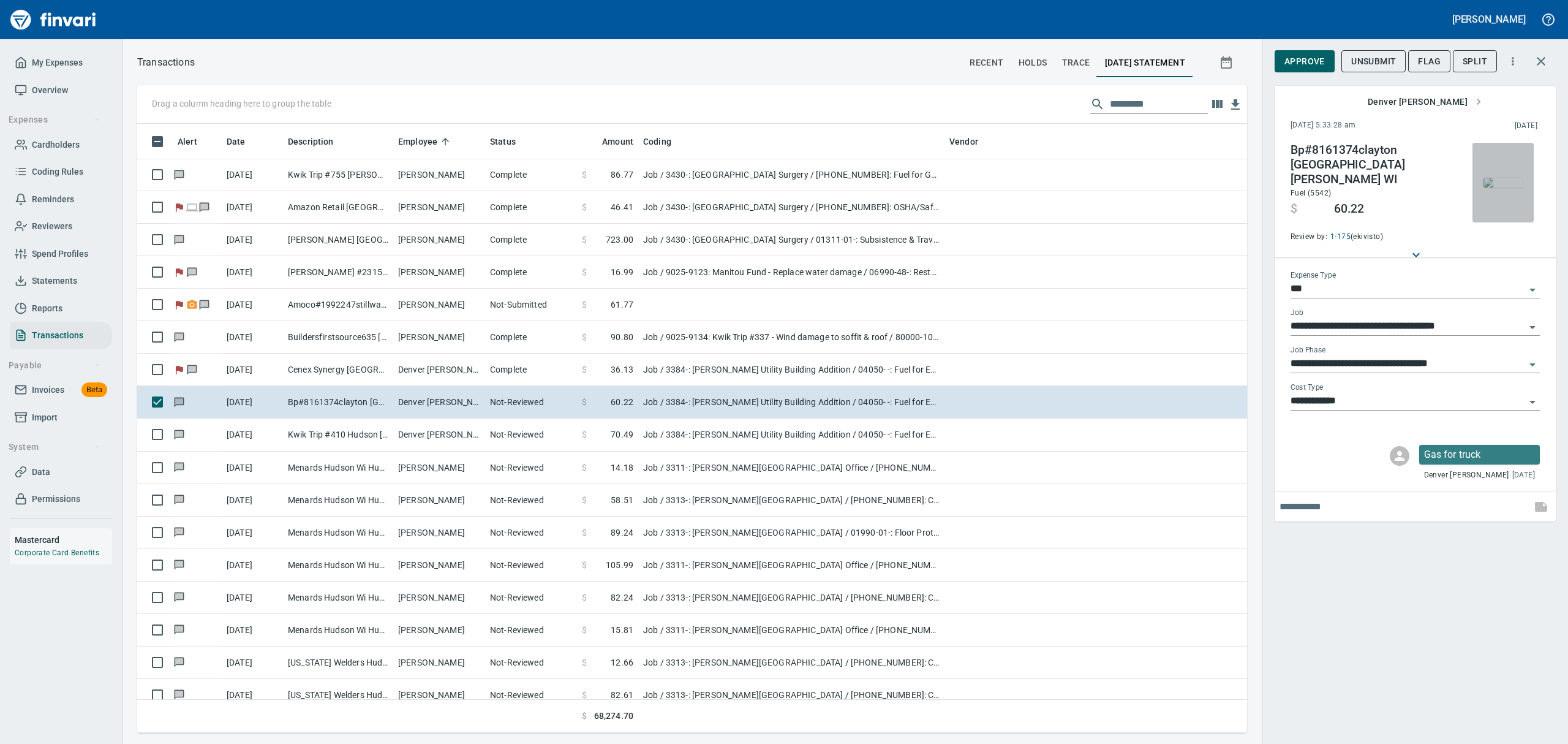
click at [1505, 177] on img "button" at bounding box center [1503, 182] width 39 height 10
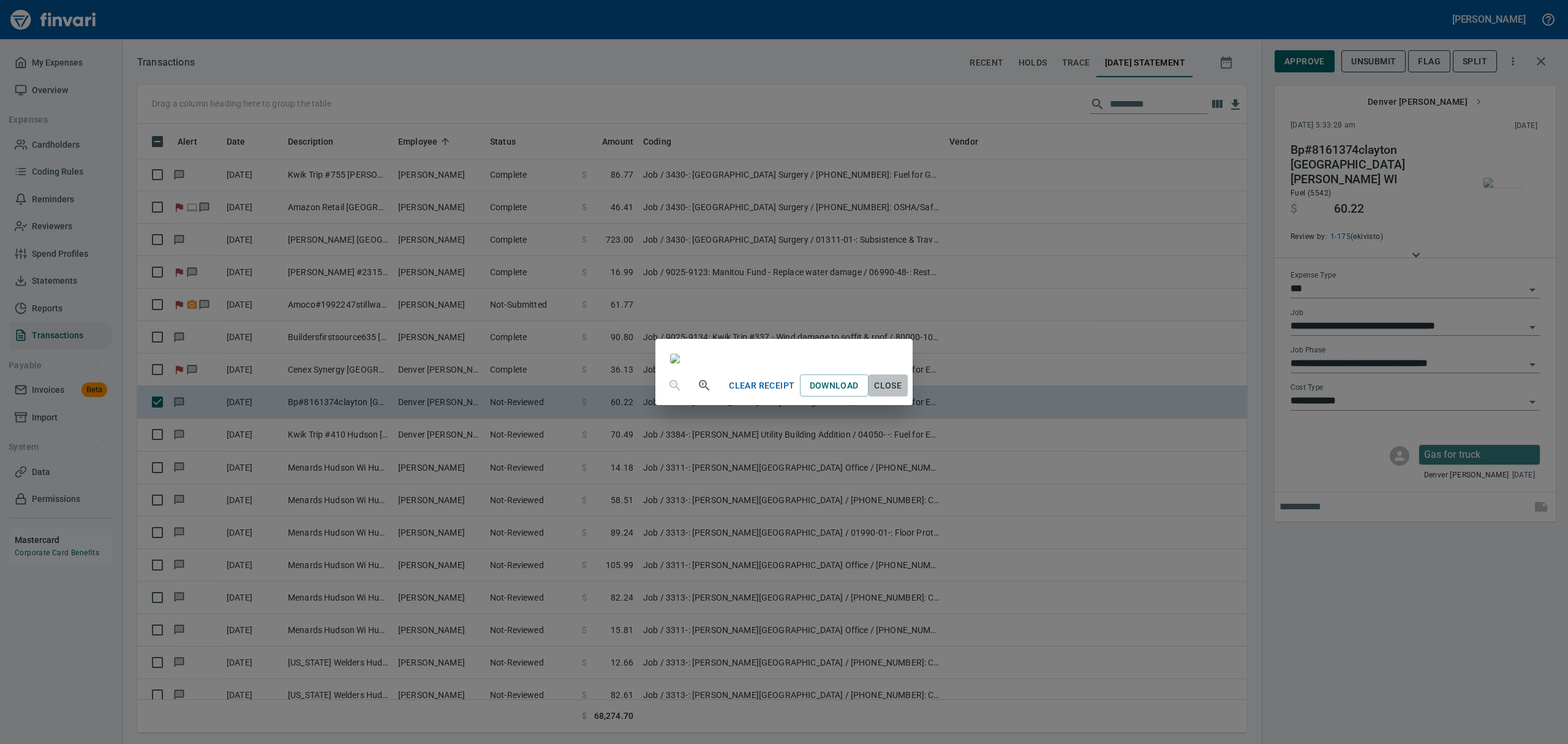
click at [903, 393] on span "Close" at bounding box center [888, 385] width 29 height 15
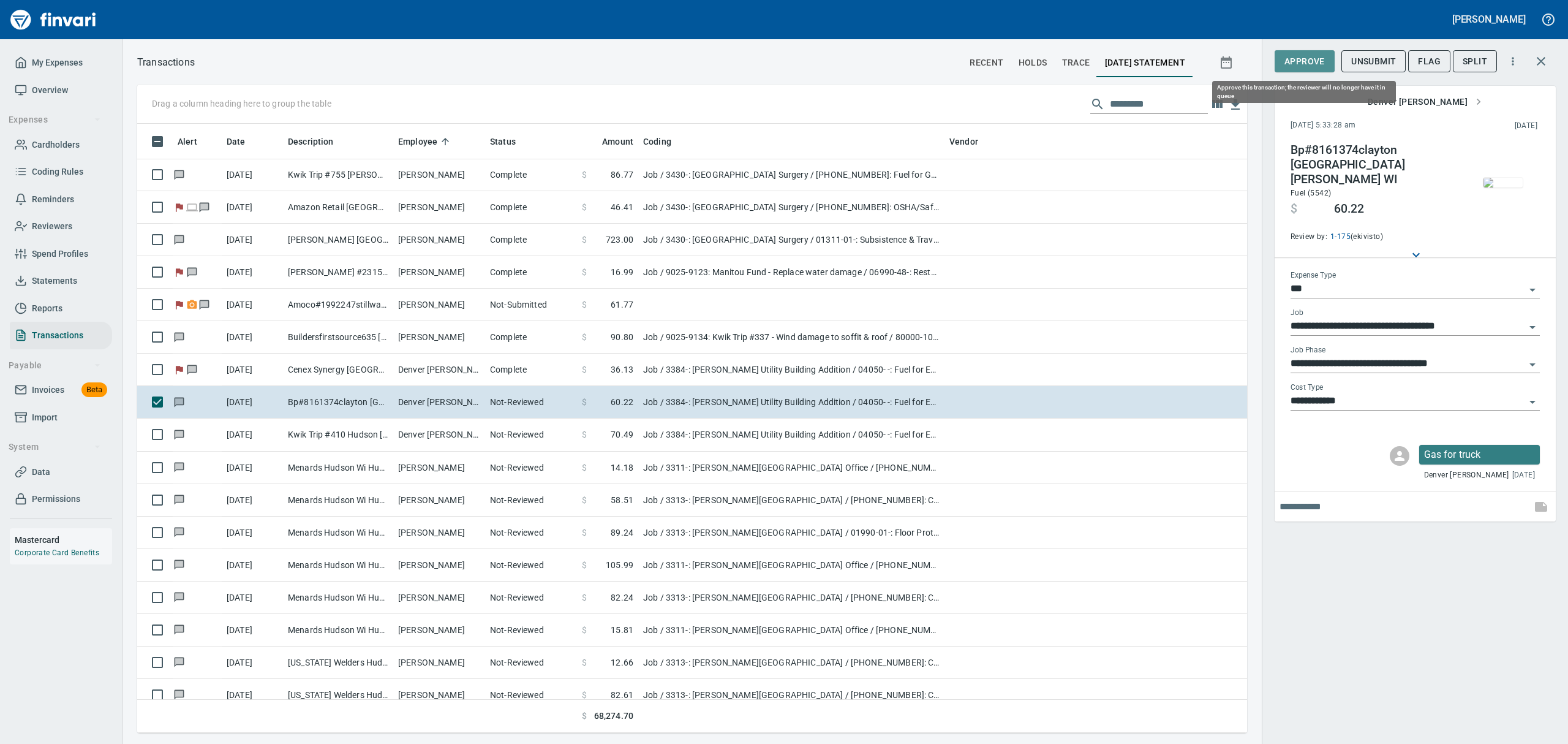
click at [1297, 59] on span "Approve" at bounding box center [1305, 61] width 40 height 15
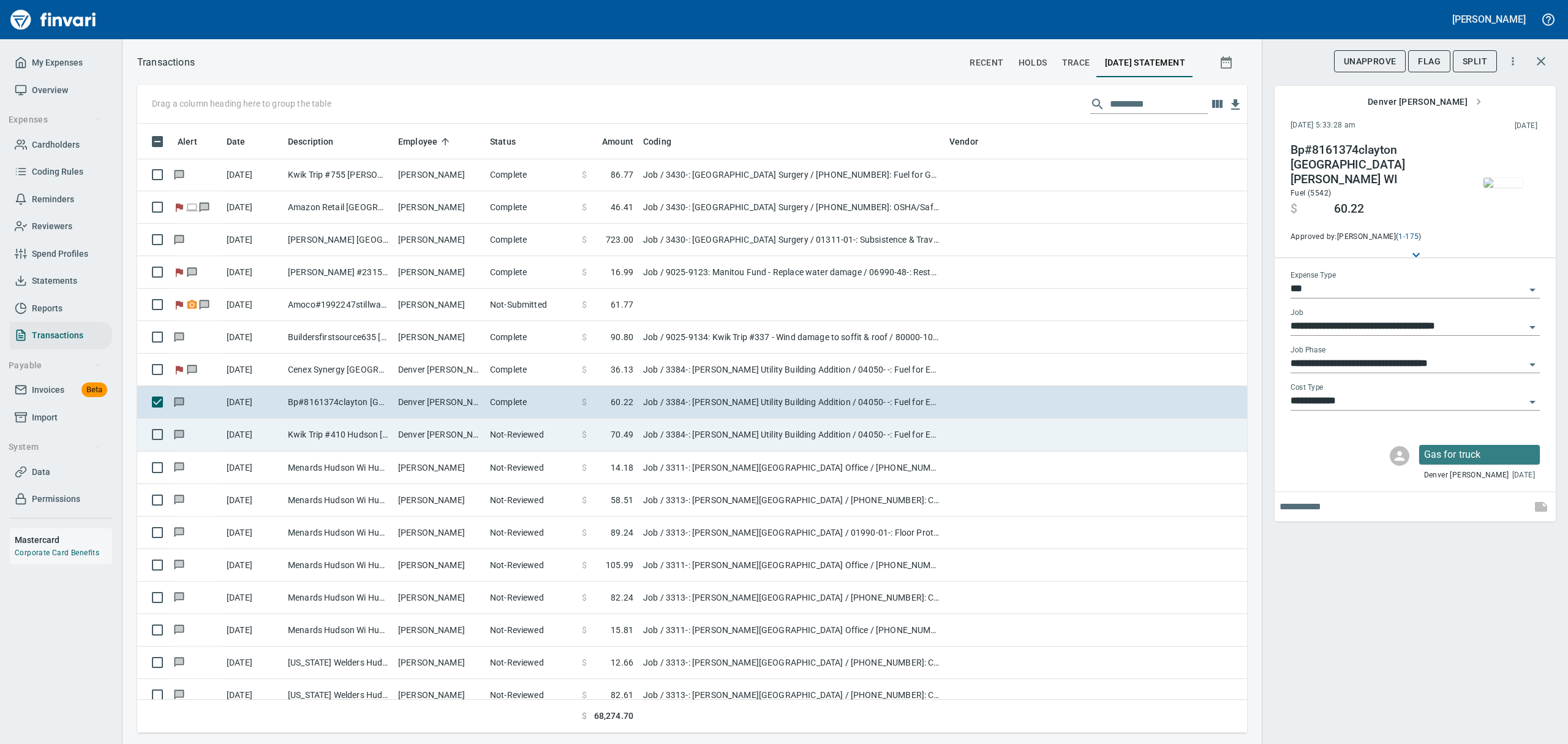
click at [285, 437] on td "Kwik Trip #410 Hudson [GEOGRAPHIC_DATA]" at bounding box center [339, 434] width 110 height 33
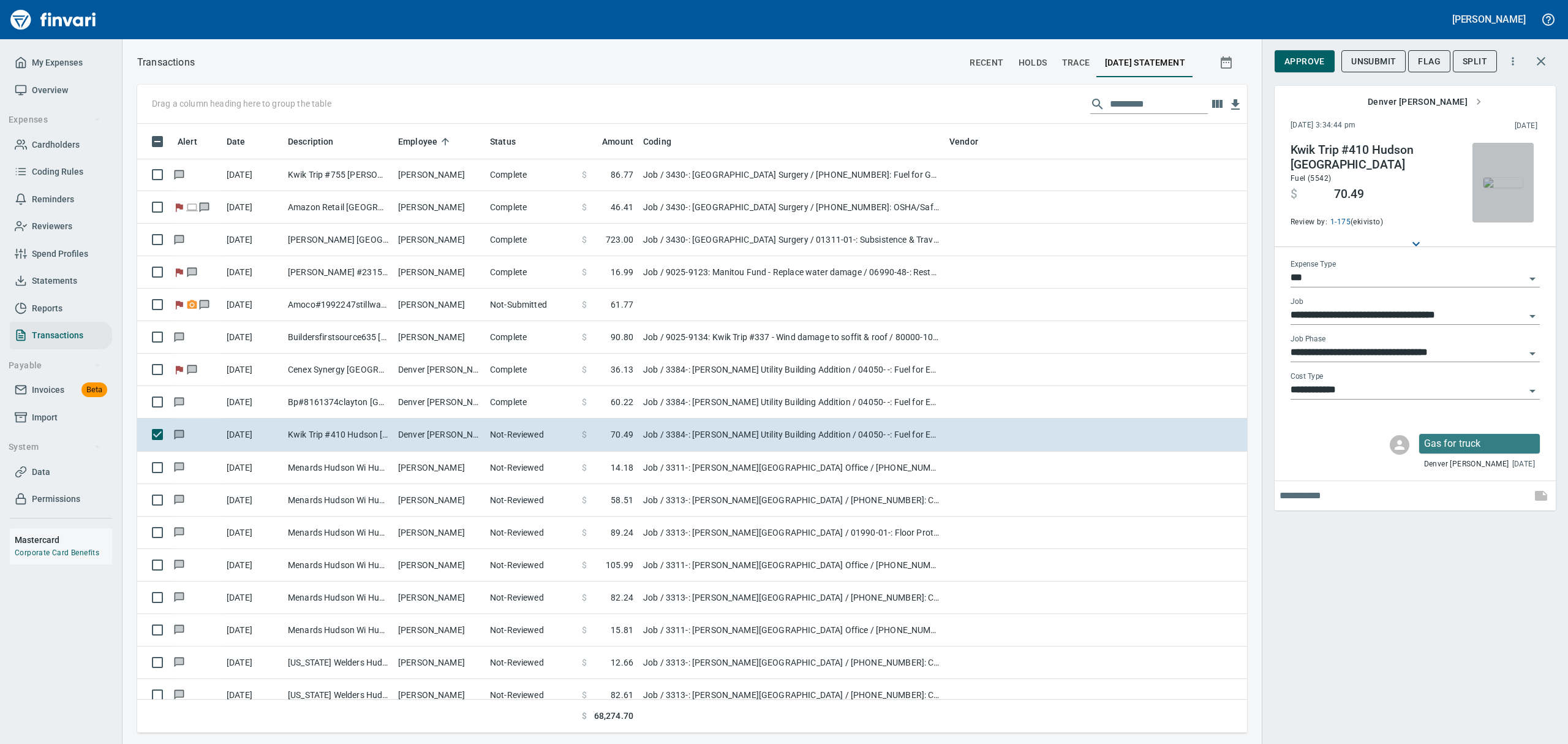
click at [1502, 185] on img "button" at bounding box center [1503, 182] width 39 height 10
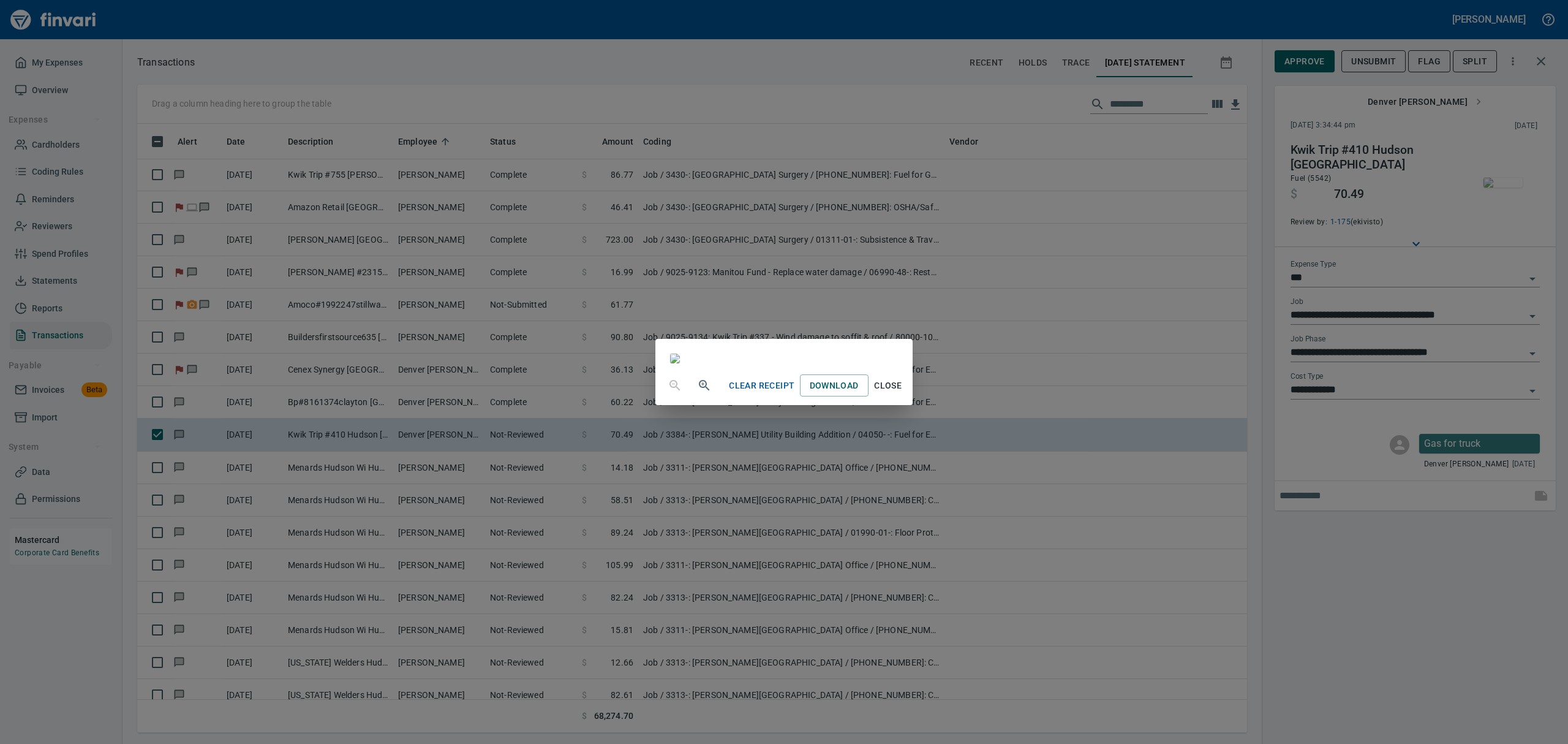
click at [903, 393] on span "Close" at bounding box center [888, 385] width 29 height 15
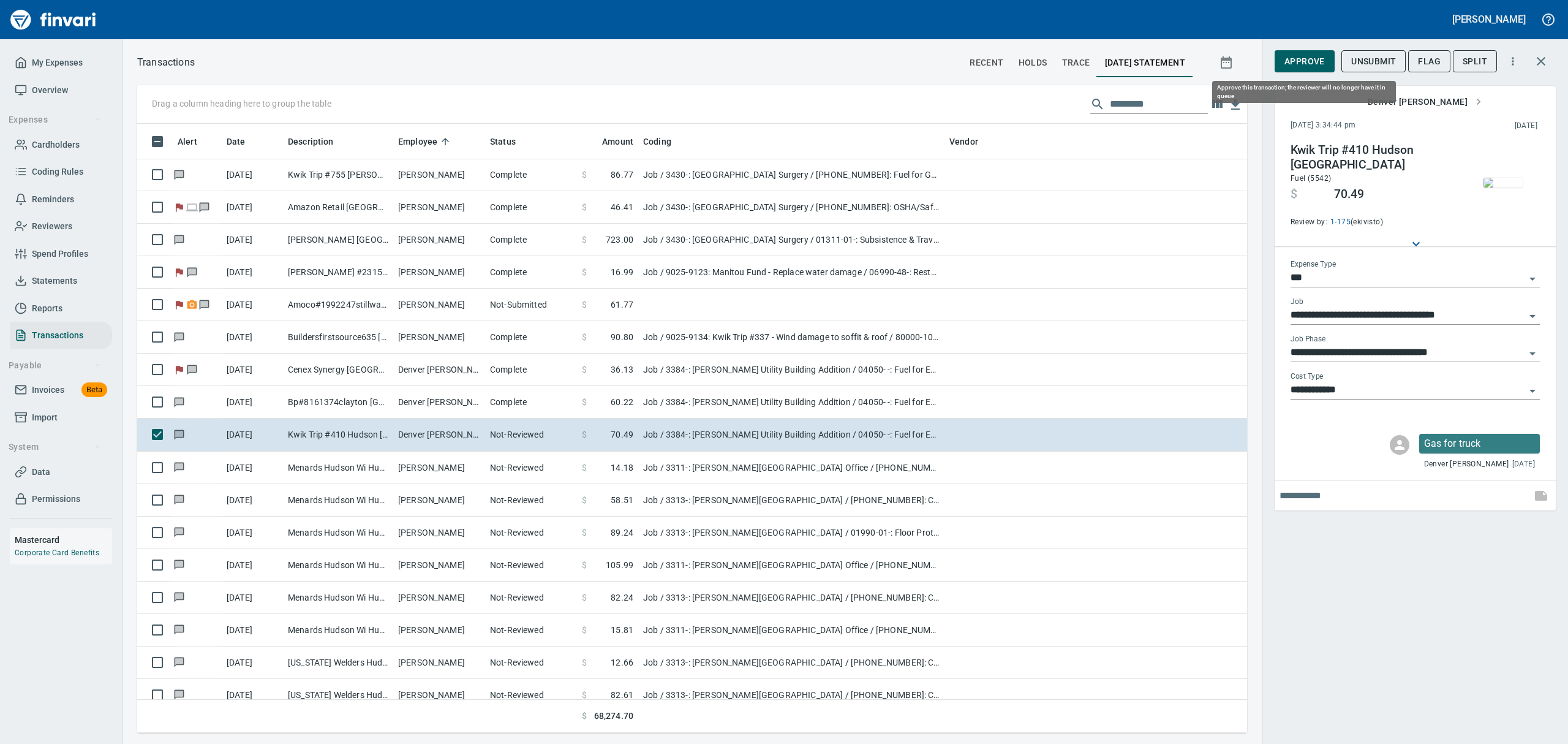
click at [1321, 59] on span "Approve" at bounding box center [1305, 61] width 40 height 15
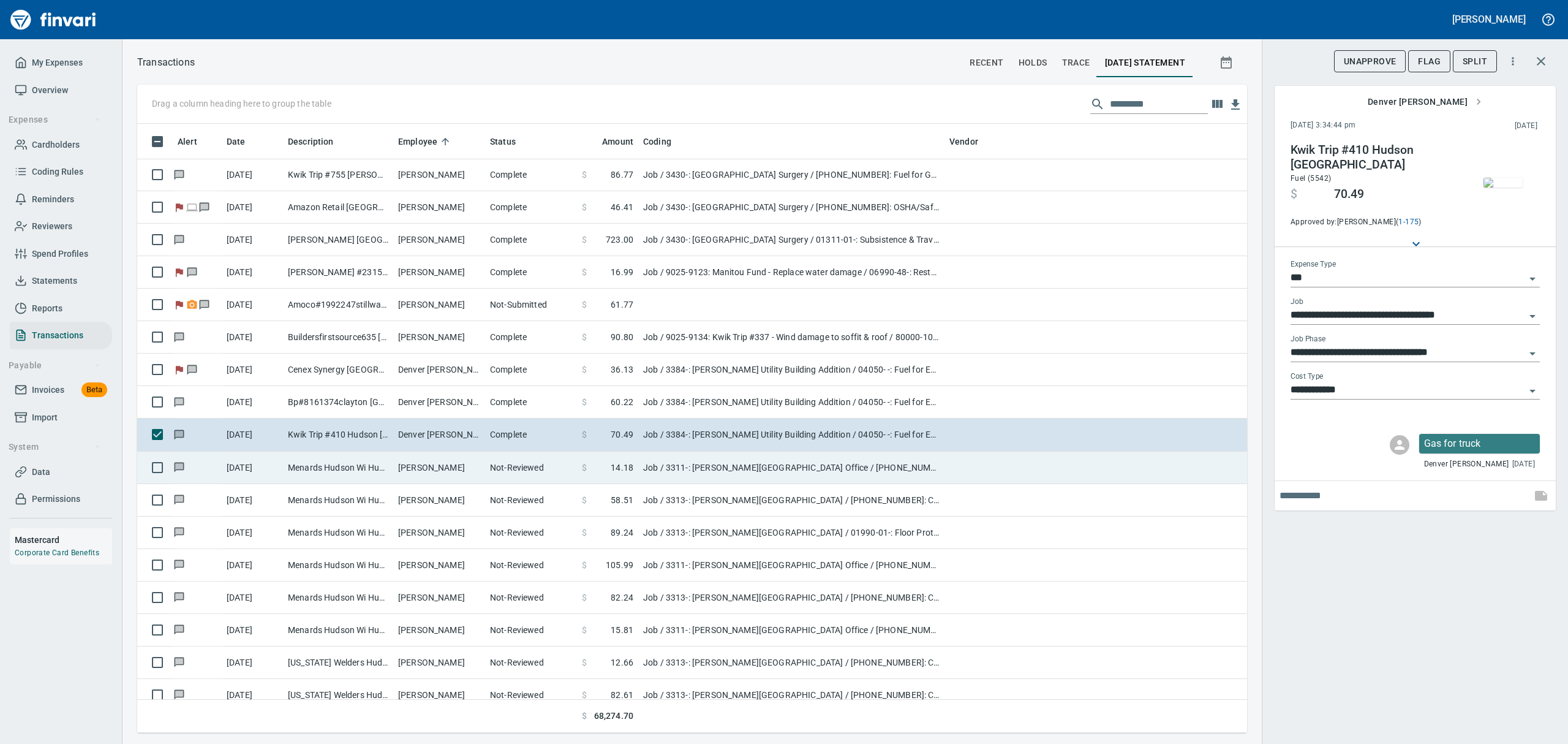
click at [275, 476] on td "[DATE]" at bounding box center [252, 467] width 61 height 33
type input "**********"
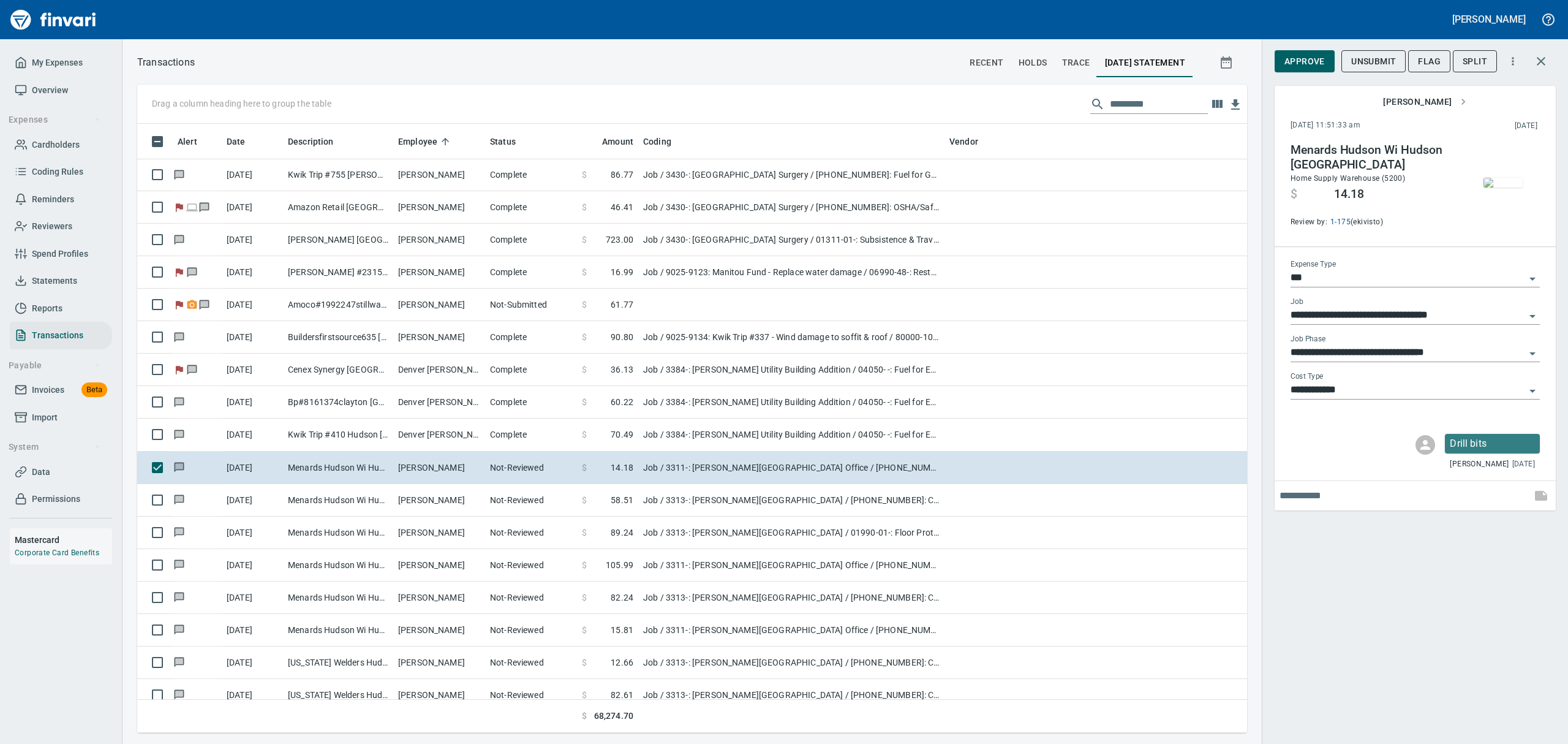
click at [1497, 182] on img "button" at bounding box center [1503, 182] width 39 height 10
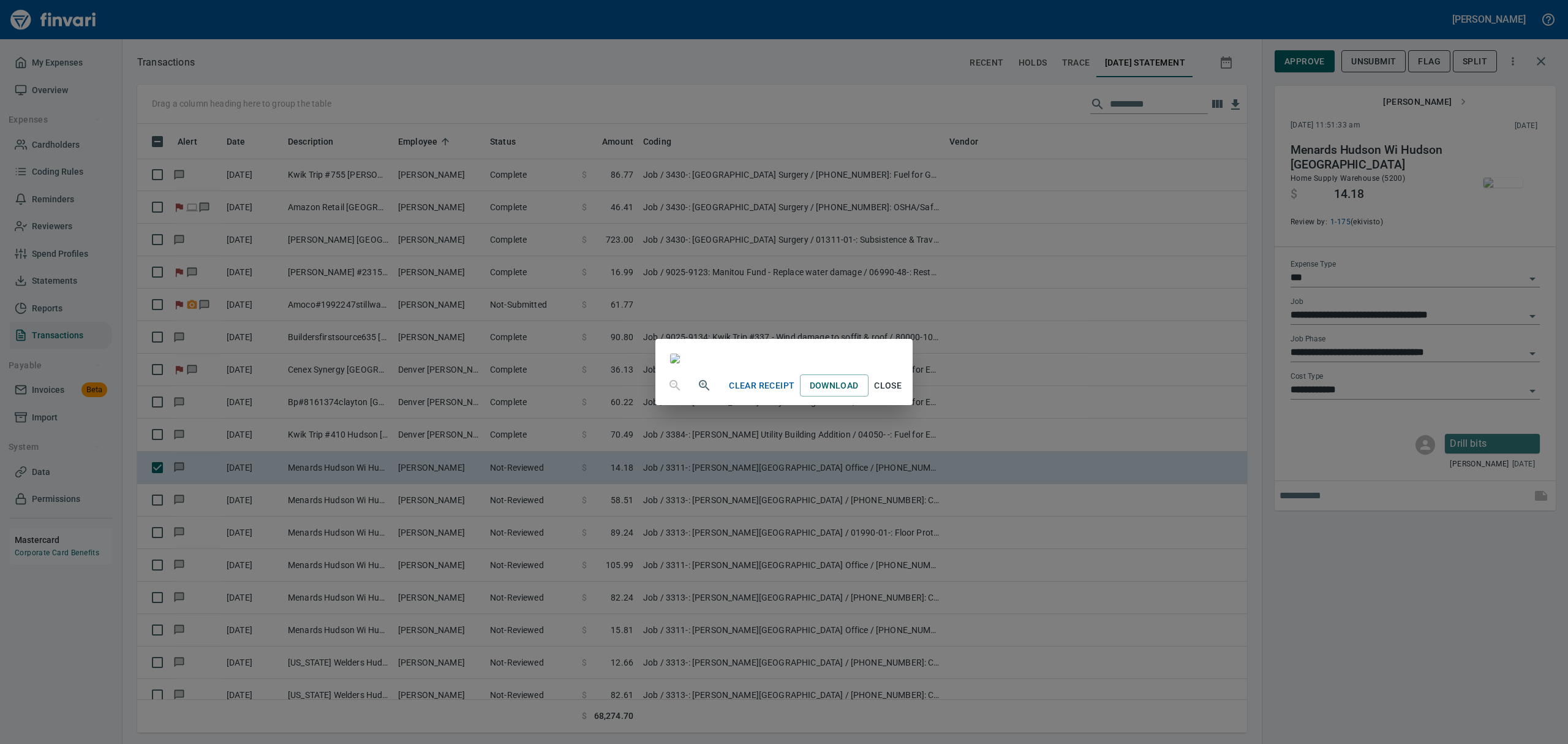
click at [903, 393] on span "Close" at bounding box center [888, 385] width 29 height 15
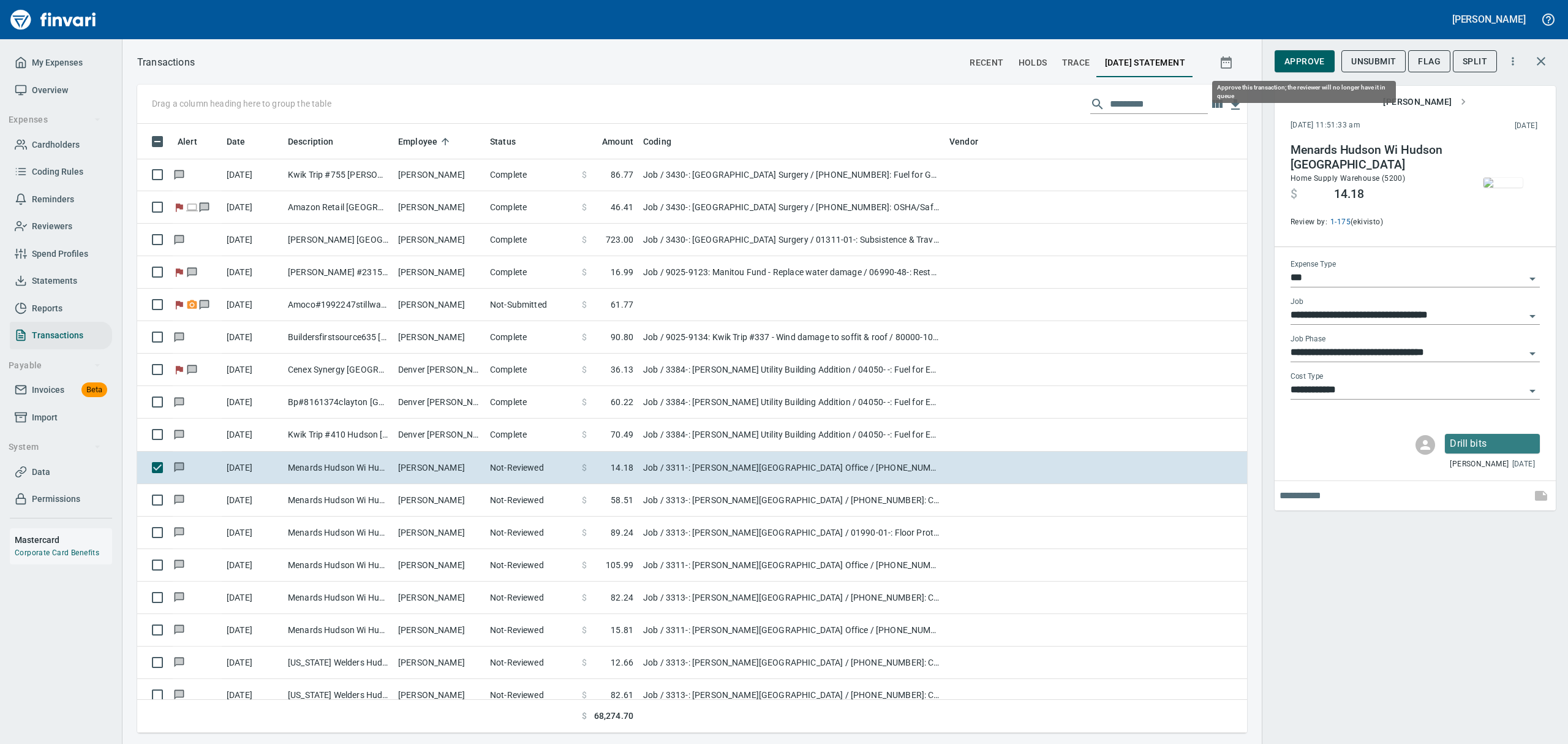
click at [1299, 60] on span "Approve" at bounding box center [1305, 61] width 40 height 15
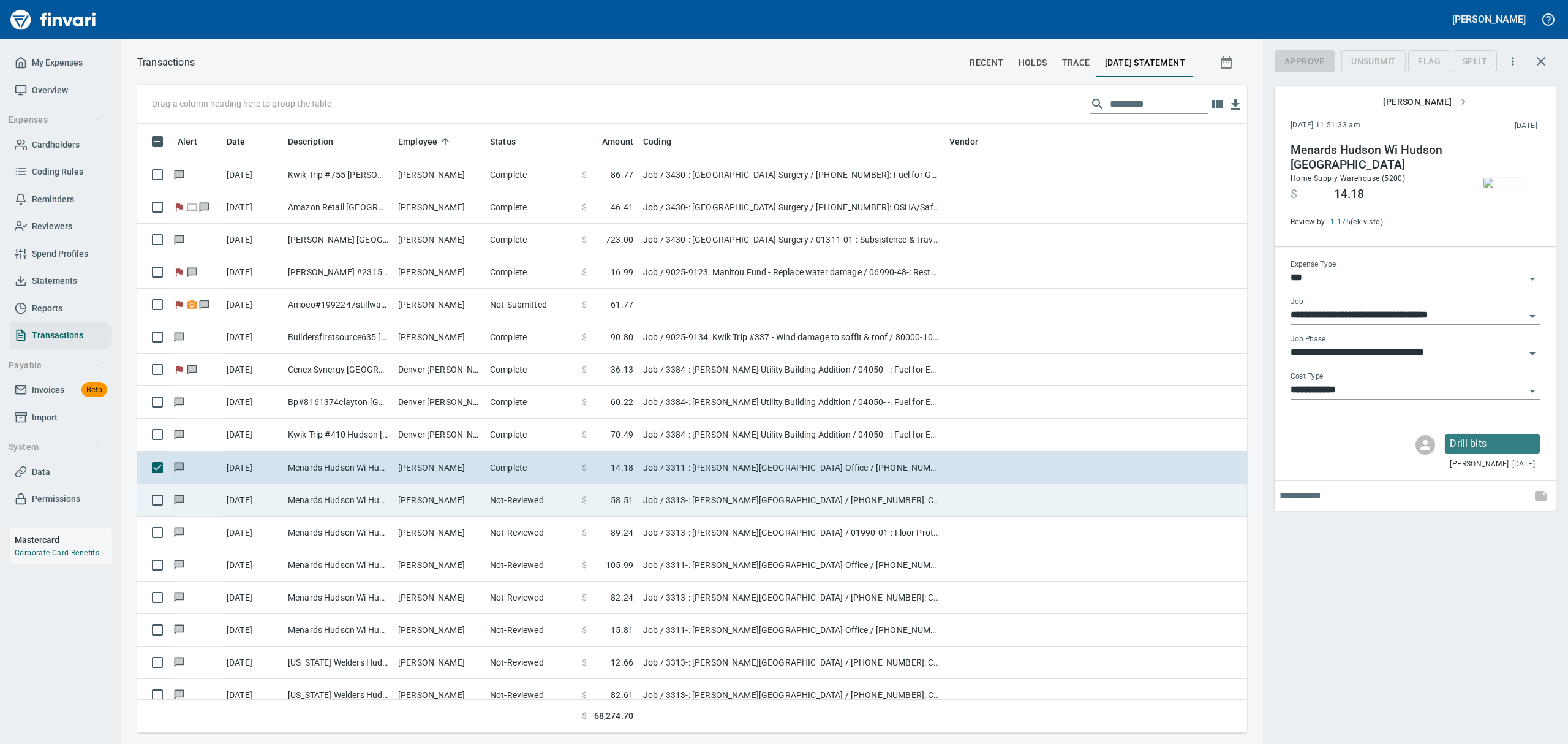
scroll to position [595, 1082]
click at [329, 500] on td "Menards Hudson Wi Hudson [GEOGRAPHIC_DATA]" at bounding box center [339, 500] width 110 height 33
type input "**********"
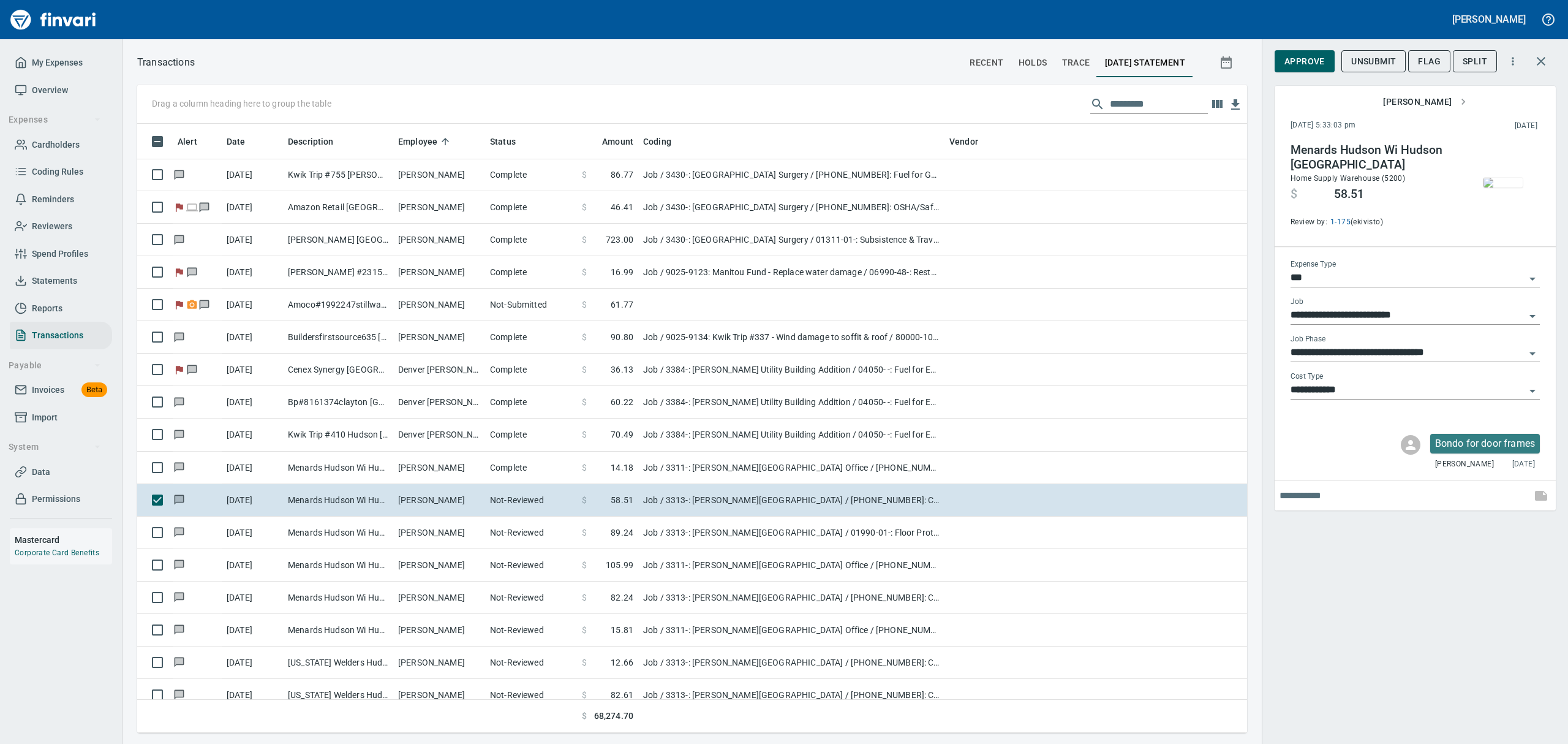
click at [1495, 187] on img "button" at bounding box center [1503, 182] width 39 height 10
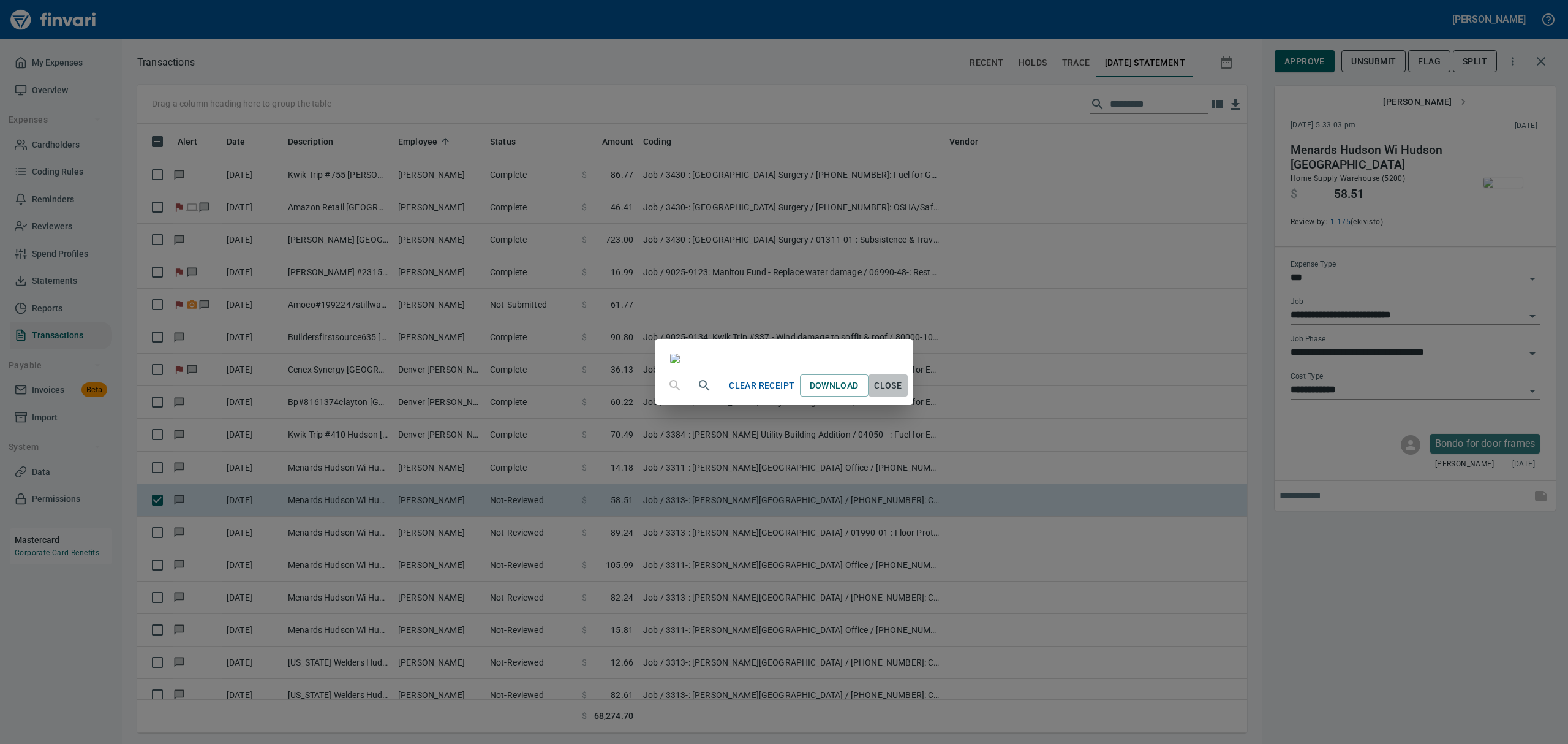
click at [903, 393] on span "Close" at bounding box center [888, 385] width 29 height 15
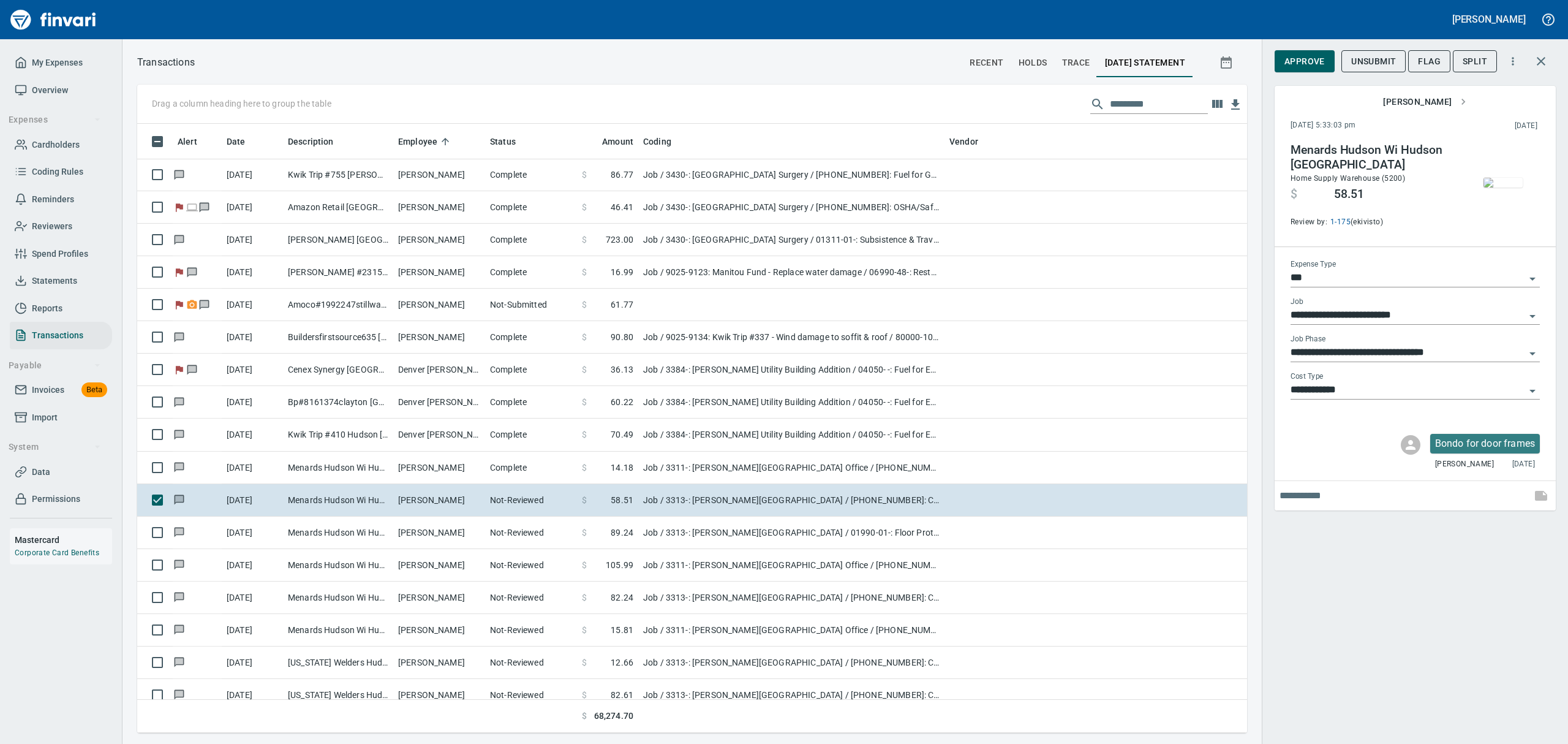
scroll to position [595, 1082]
click at [1313, 60] on span "Approve" at bounding box center [1305, 61] width 40 height 15
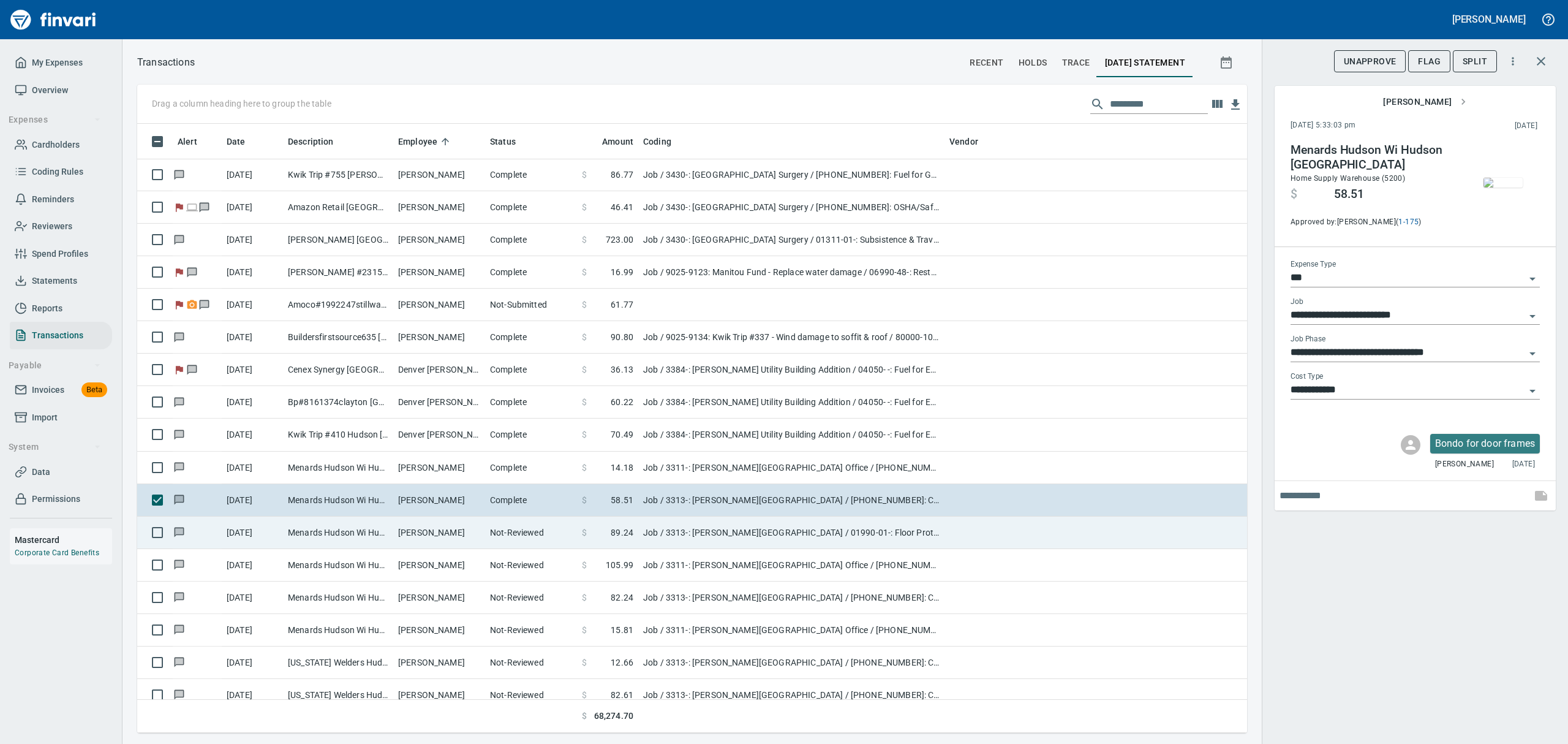
click at [424, 542] on td "[PERSON_NAME]" at bounding box center [439, 533] width 92 height 33
type input "**********"
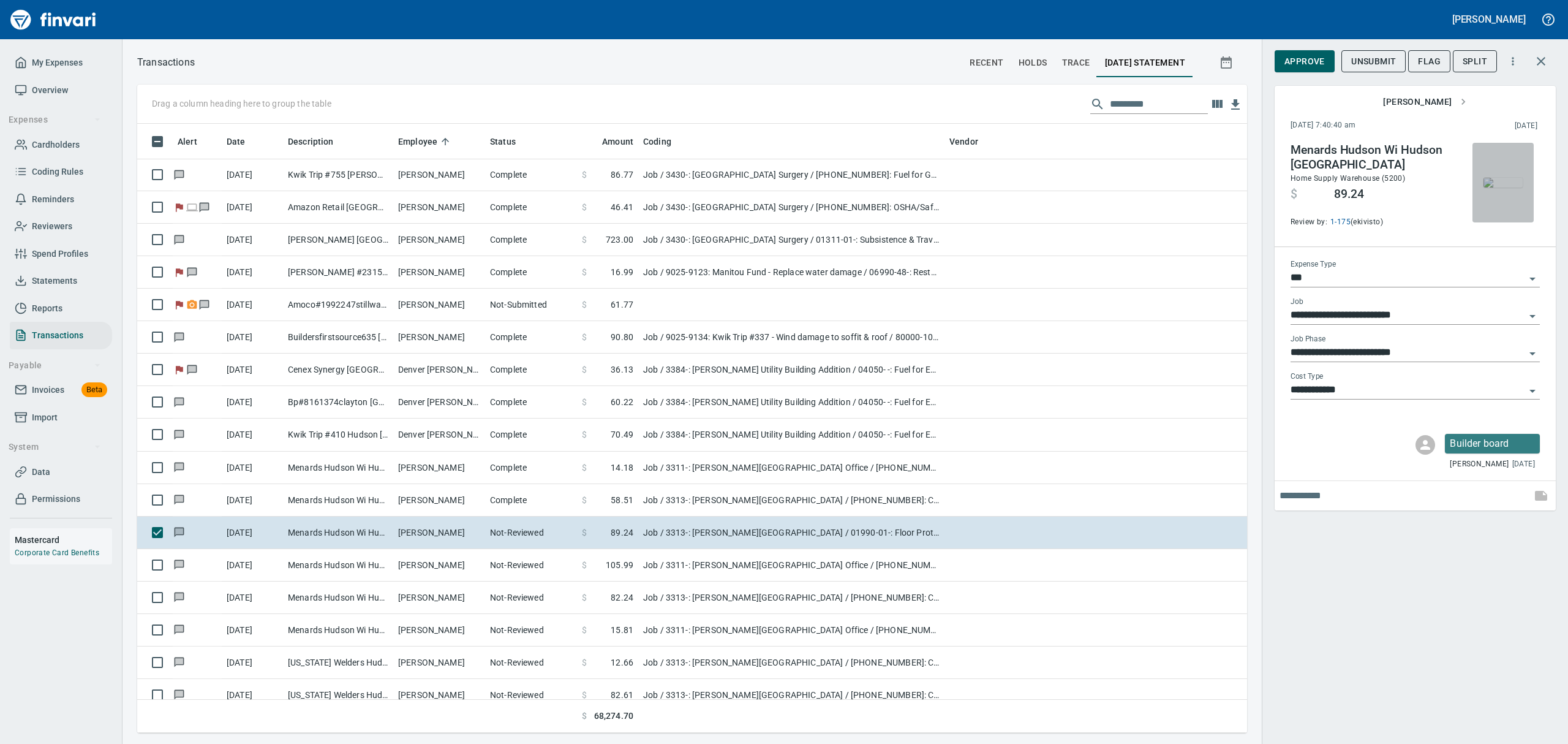
click at [1495, 177] on img "button" at bounding box center [1503, 182] width 39 height 10
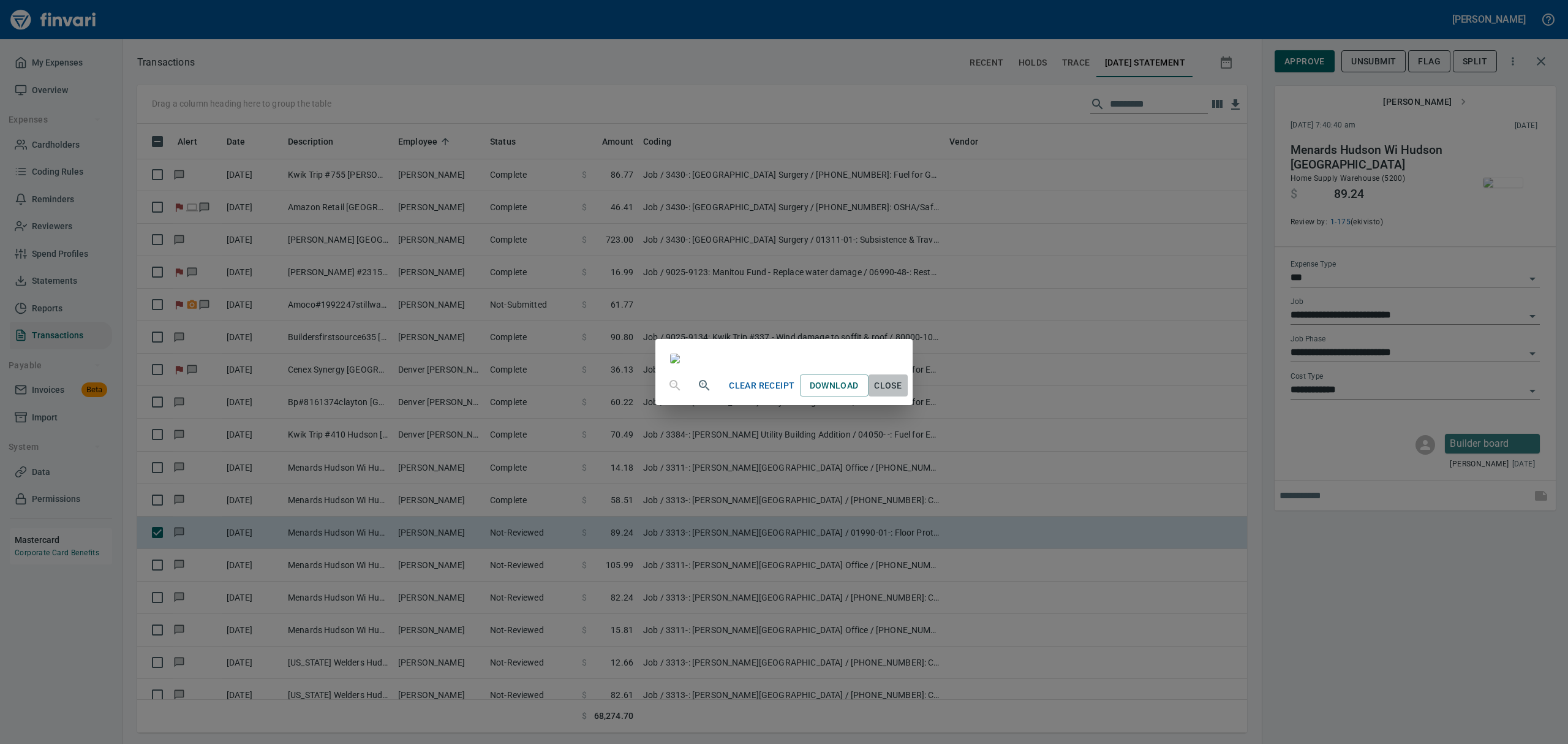
click at [903, 393] on span "Close" at bounding box center [888, 385] width 29 height 15
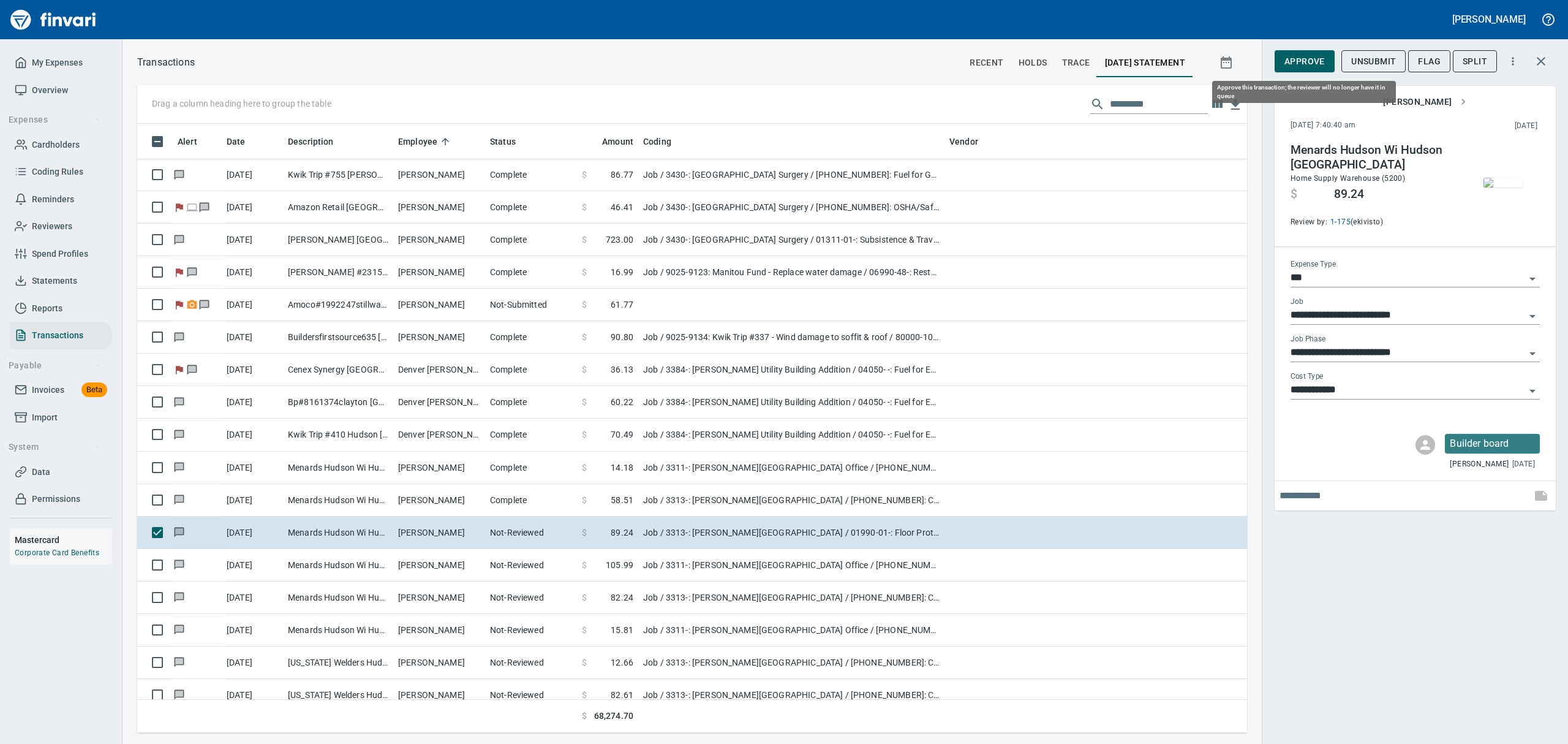
click at [1311, 63] on span "Approve" at bounding box center [1305, 61] width 40 height 15
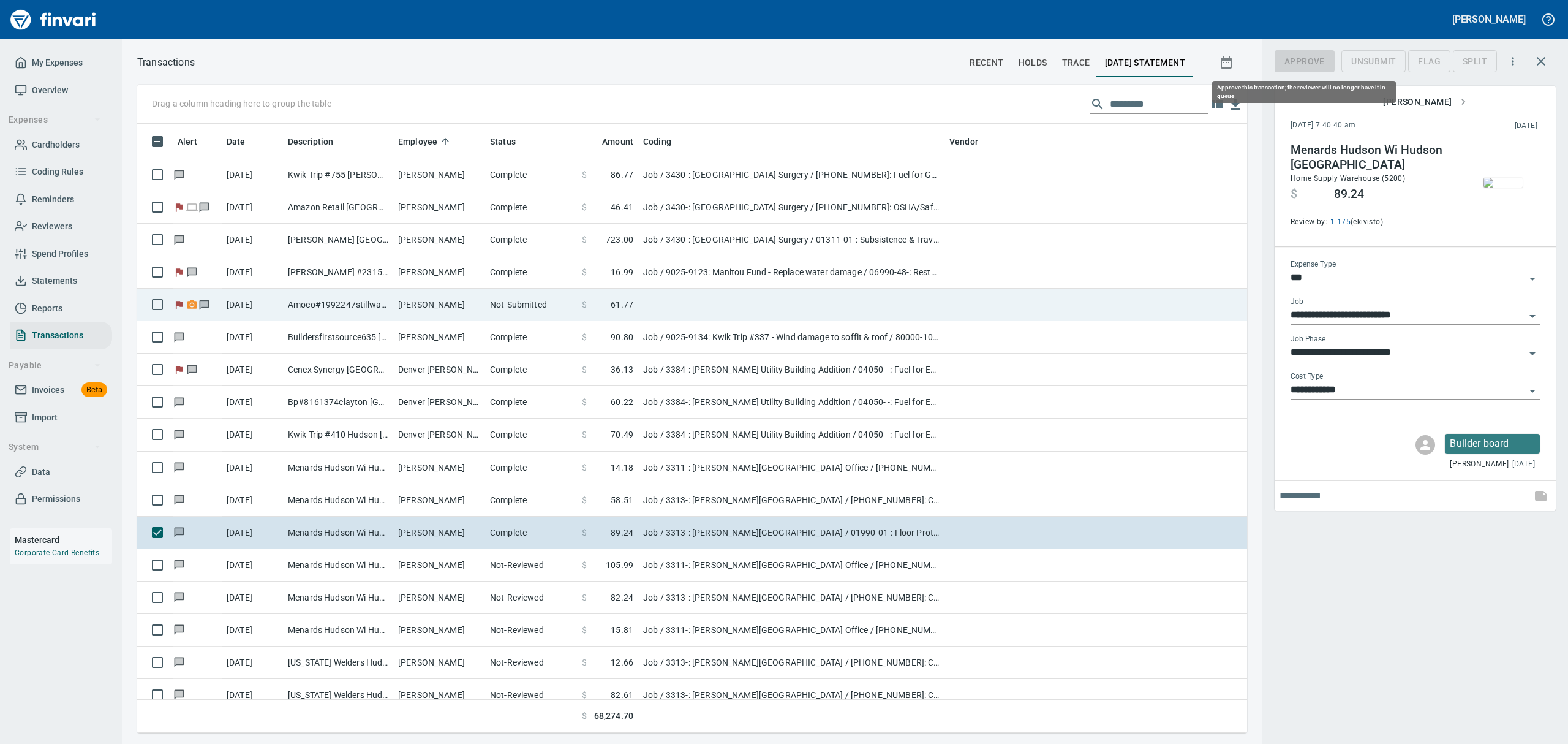
scroll to position [595, 1082]
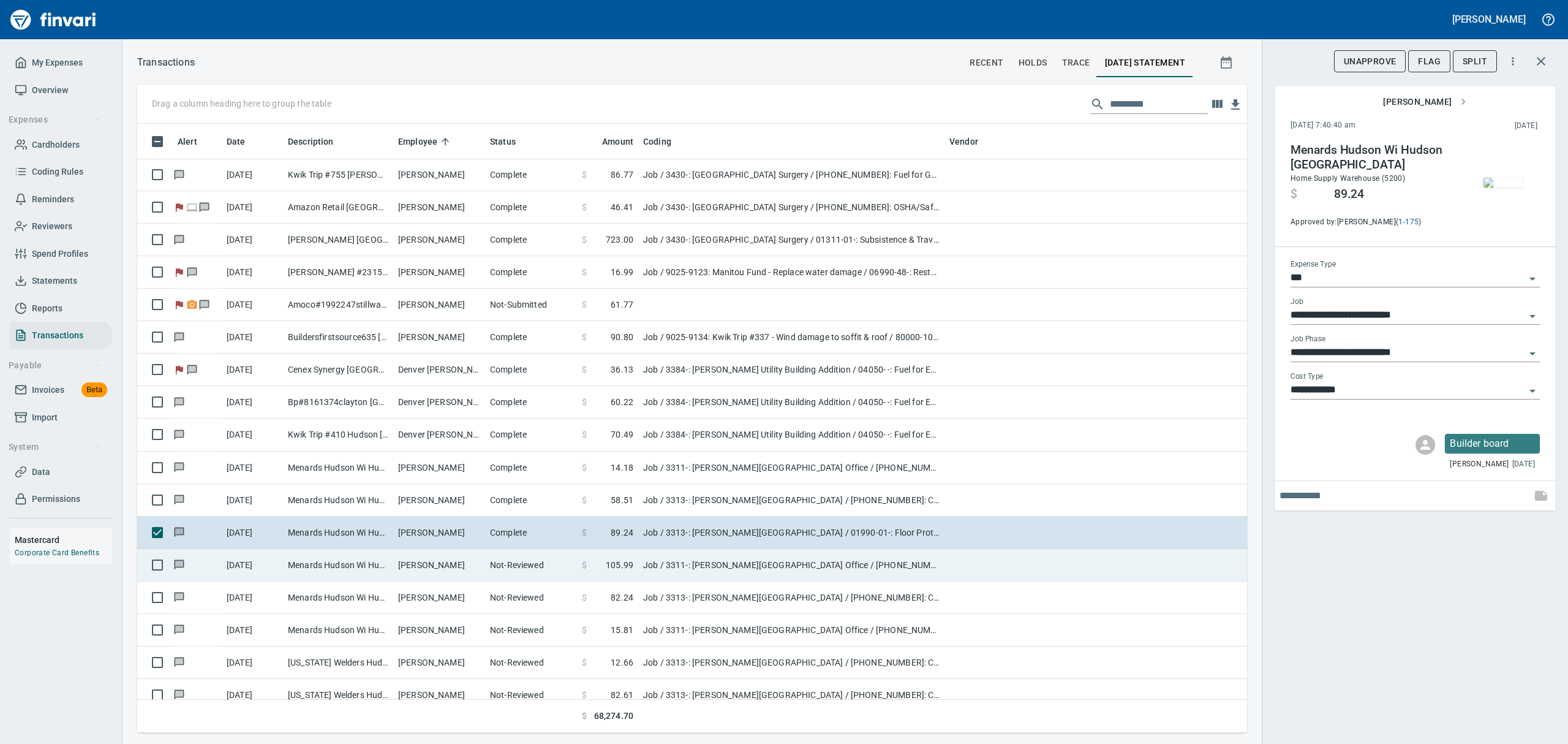
click at [365, 569] on td "Menards Hudson Wi Hudson [GEOGRAPHIC_DATA]" at bounding box center [339, 565] width 110 height 33
type input "**********"
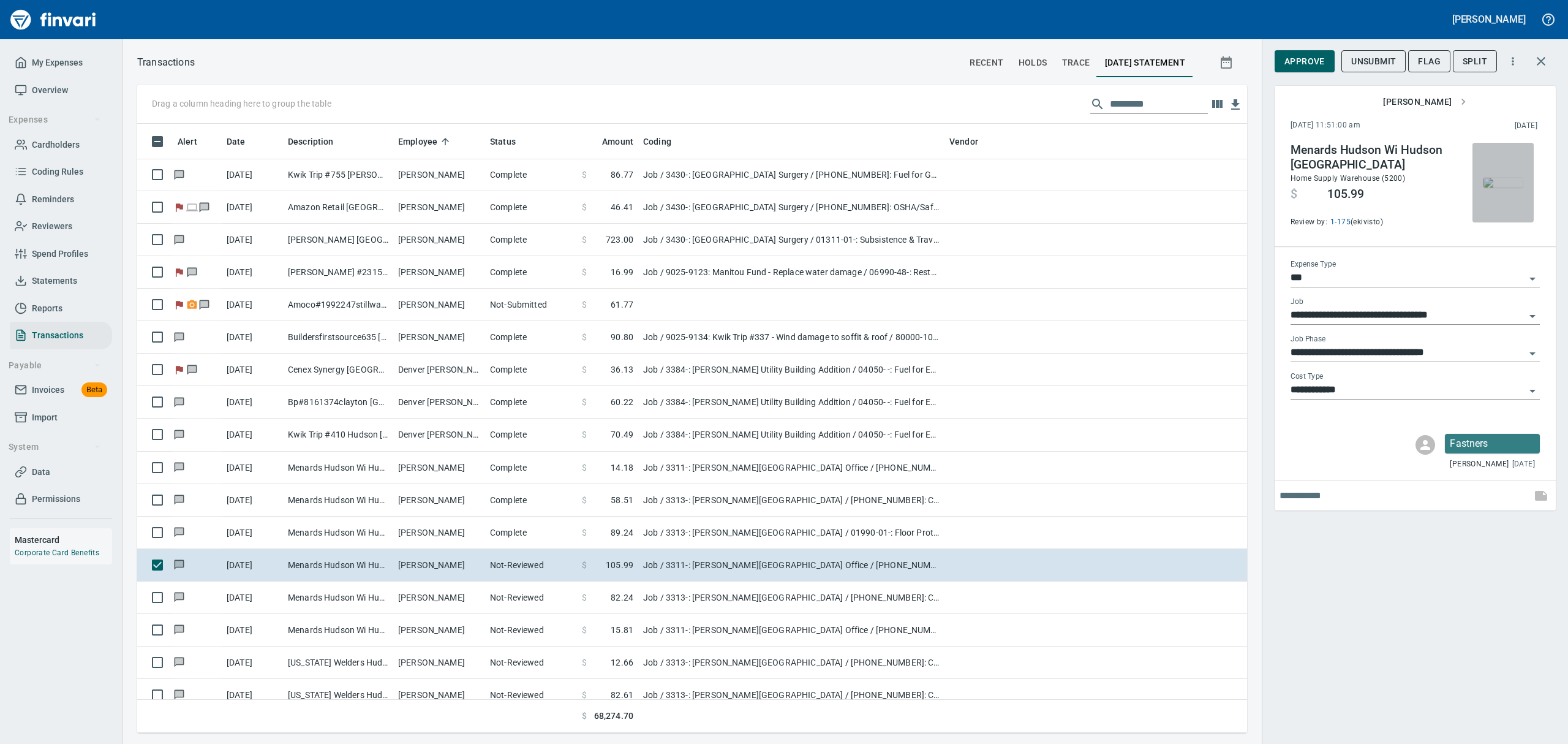
click at [1518, 187] on img "button" at bounding box center [1503, 182] width 39 height 10
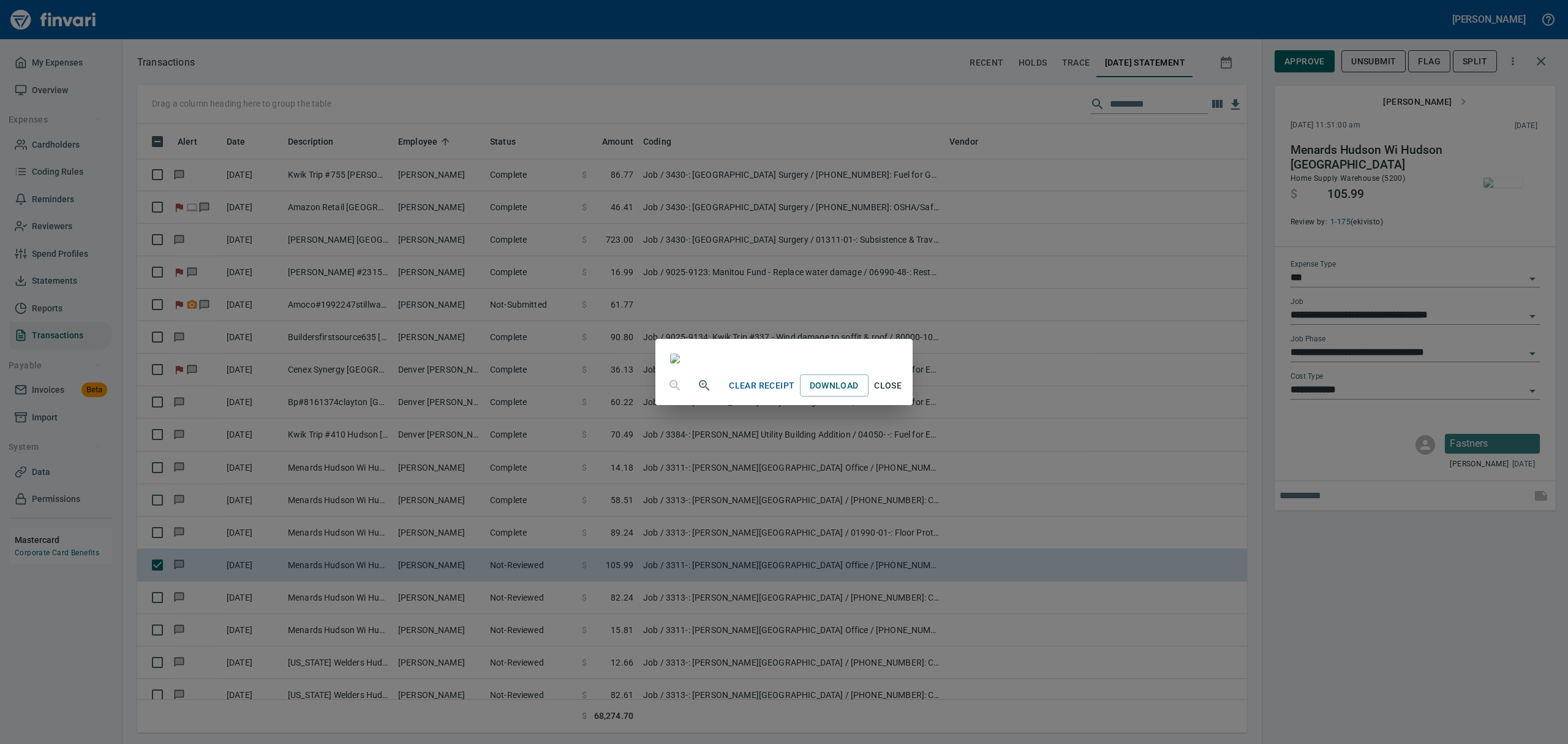
click at [903, 393] on span "Close" at bounding box center [888, 385] width 29 height 15
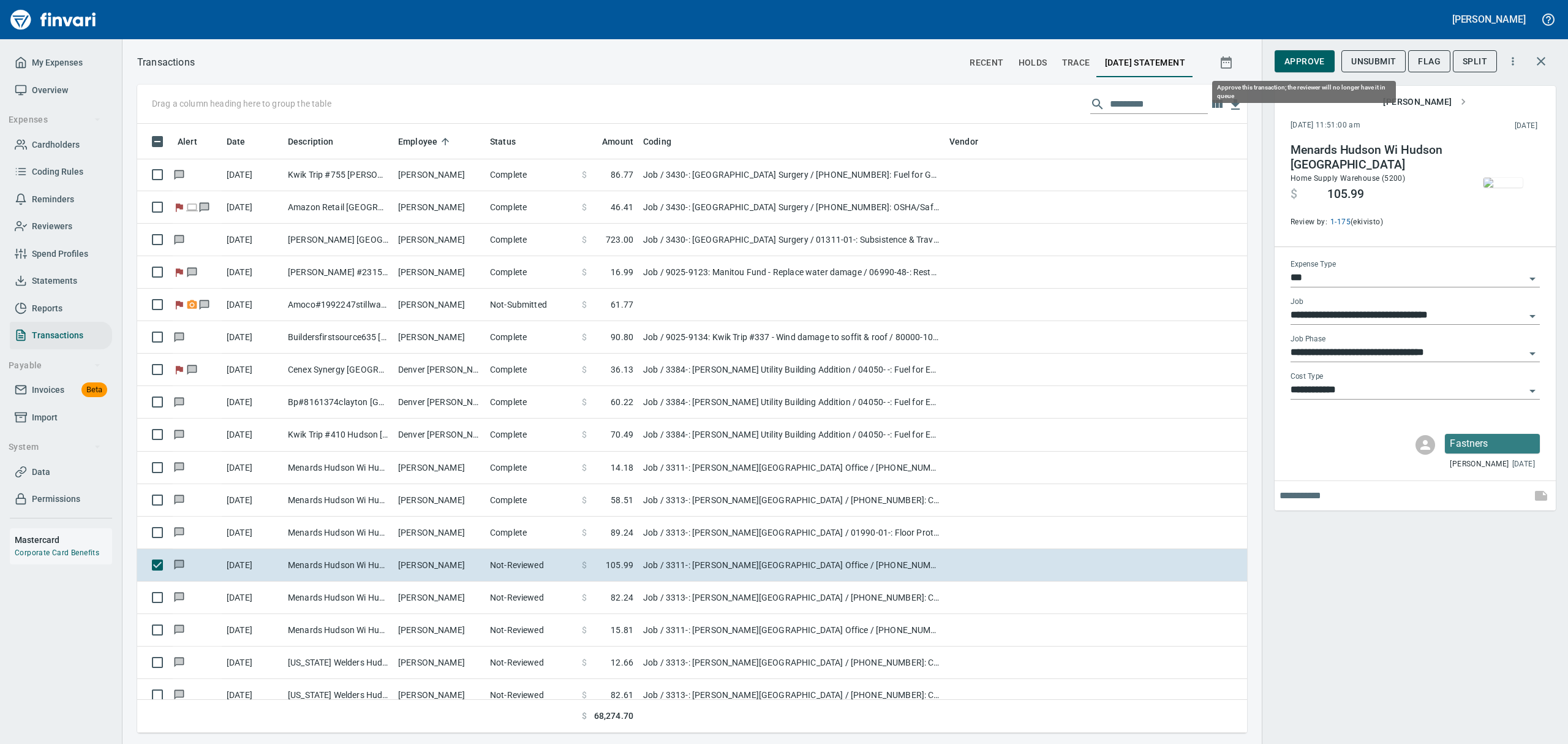
click at [1298, 61] on span "Approve" at bounding box center [1305, 61] width 40 height 15
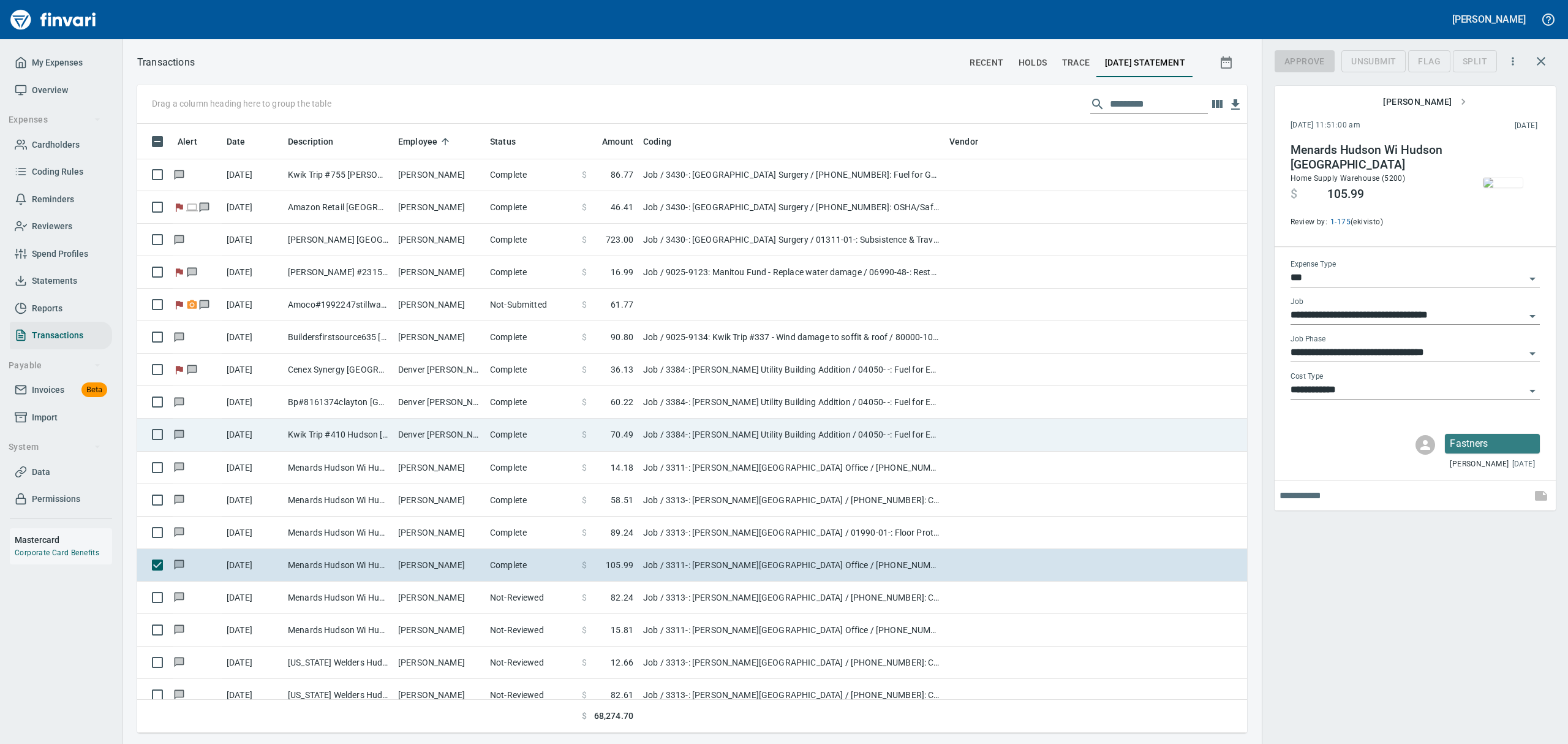
scroll to position [595, 1082]
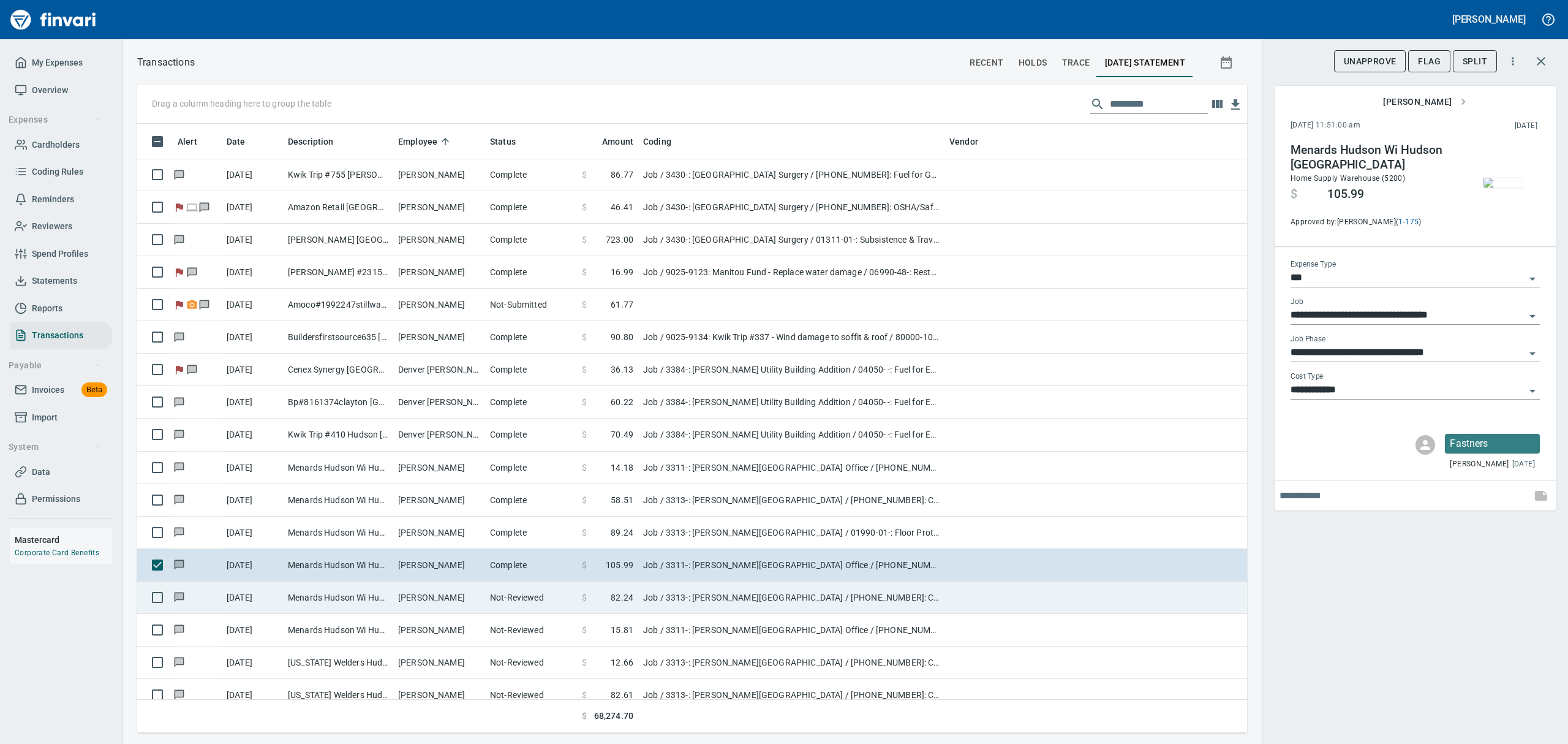
click at [494, 602] on td "Not-Reviewed" at bounding box center [531, 597] width 92 height 33
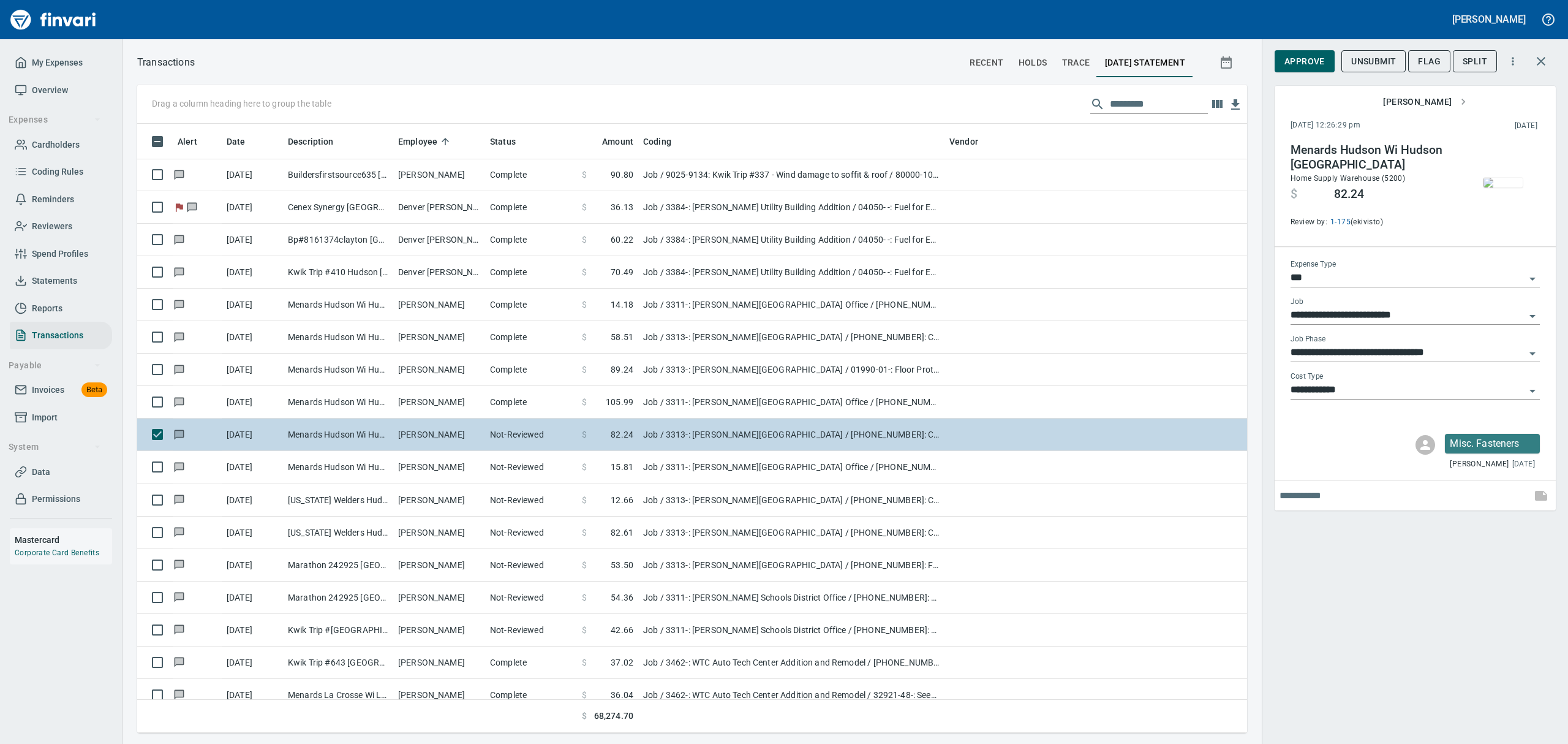
scroll to position [6942, 0]
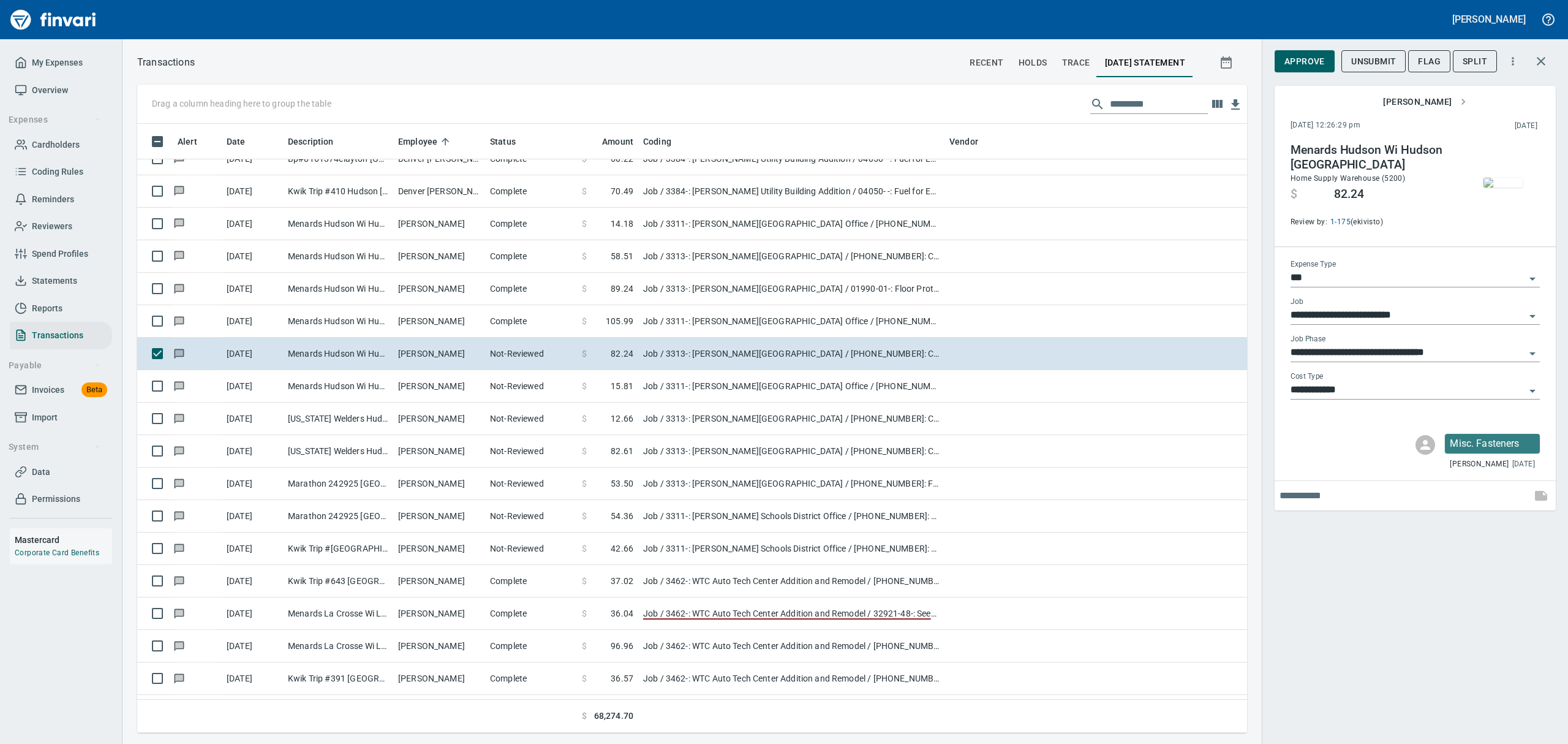
click at [1484, 187] on img "button" at bounding box center [1503, 182] width 39 height 10
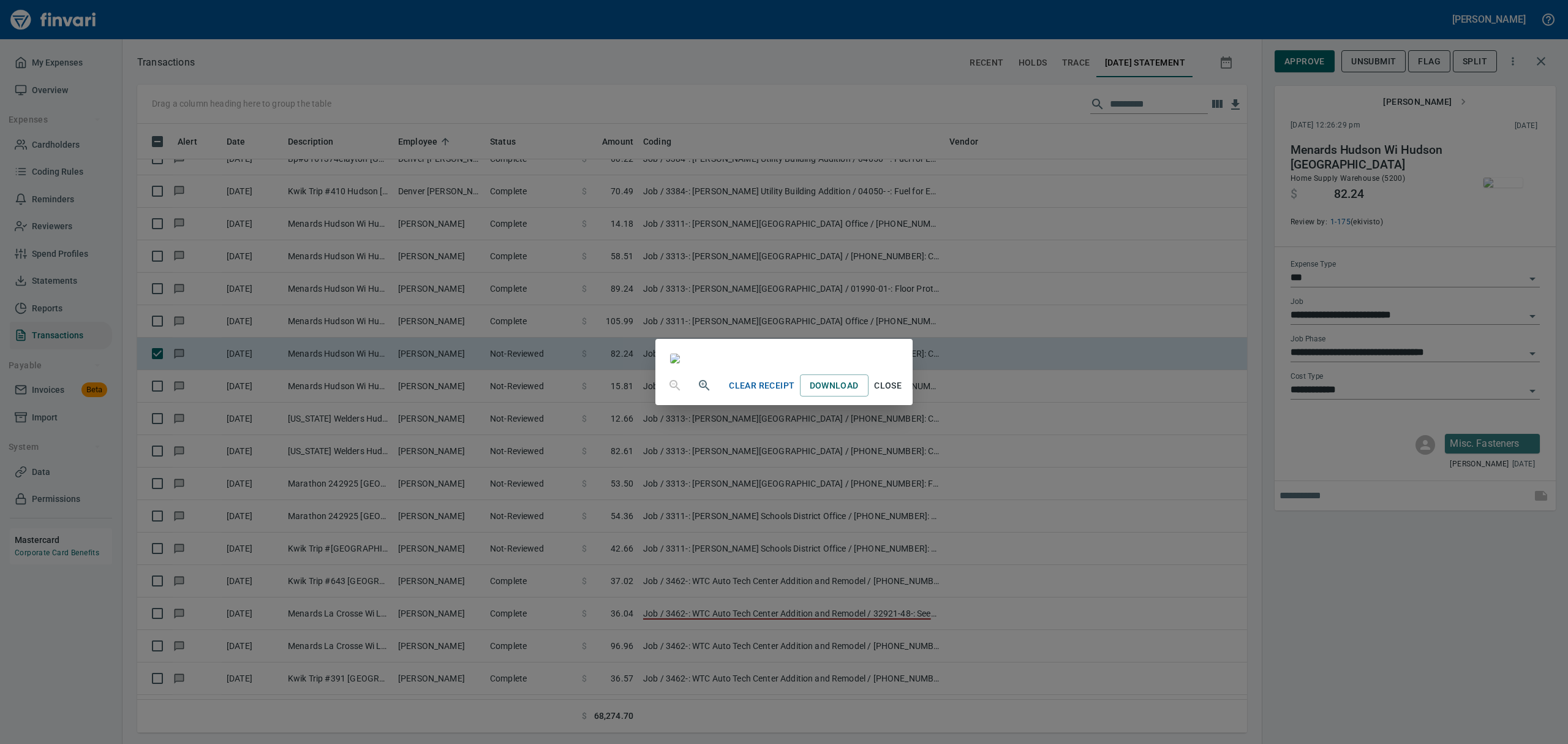
click at [903, 393] on span "Close" at bounding box center [888, 385] width 29 height 15
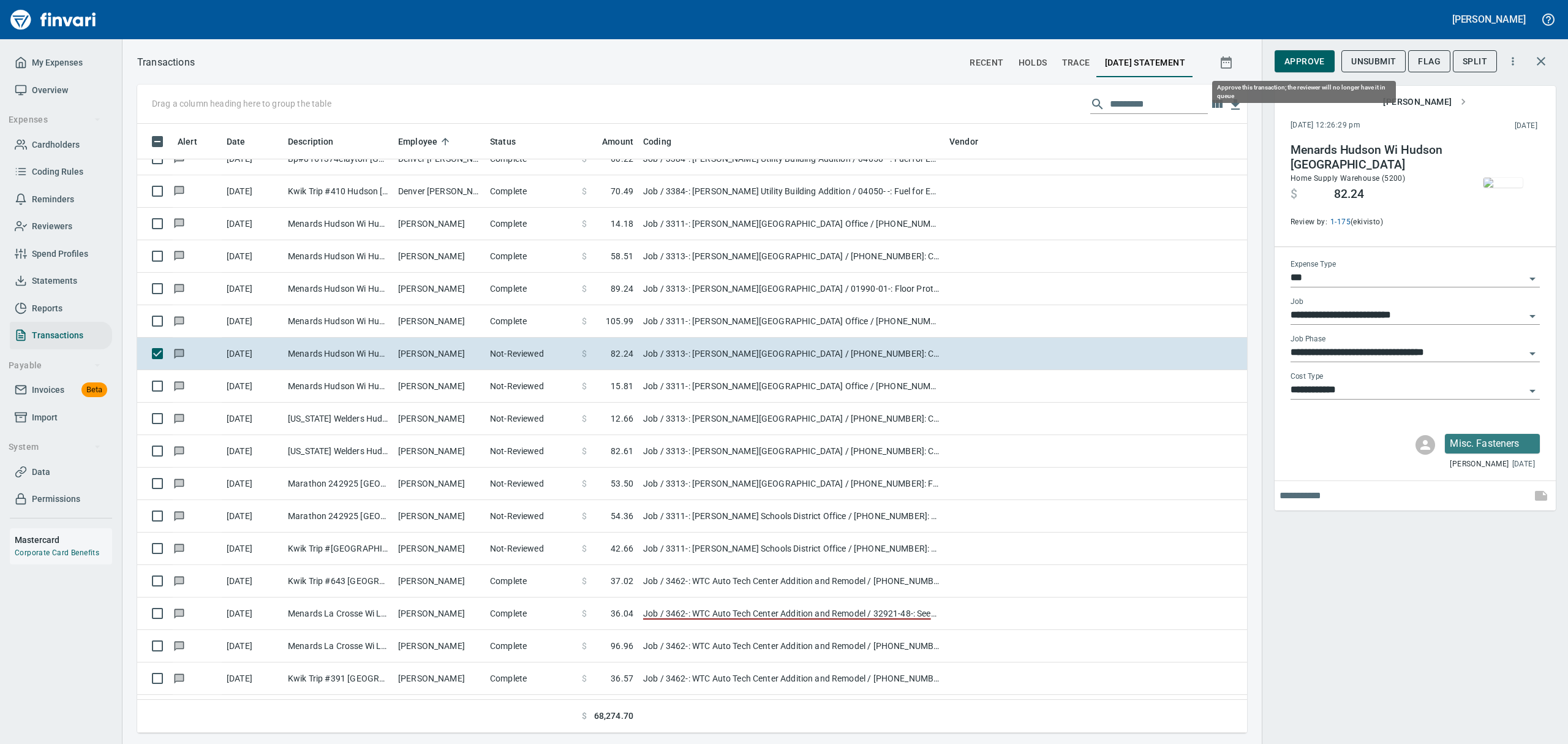
click at [1311, 61] on span "Approve" at bounding box center [1305, 61] width 40 height 15
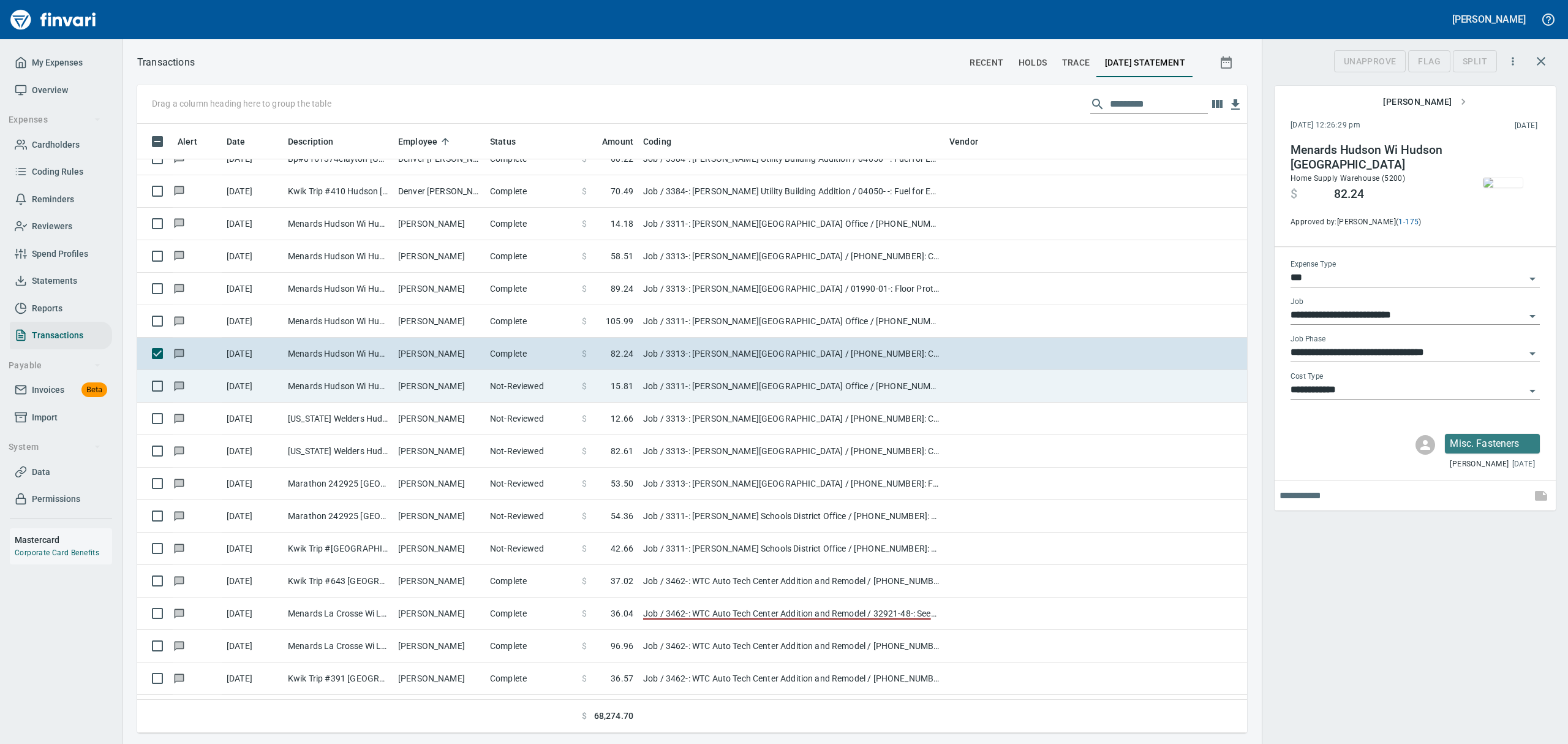
scroll to position [595, 1082]
click at [415, 384] on td "[PERSON_NAME]" at bounding box center [439, 386] width 92 height 33
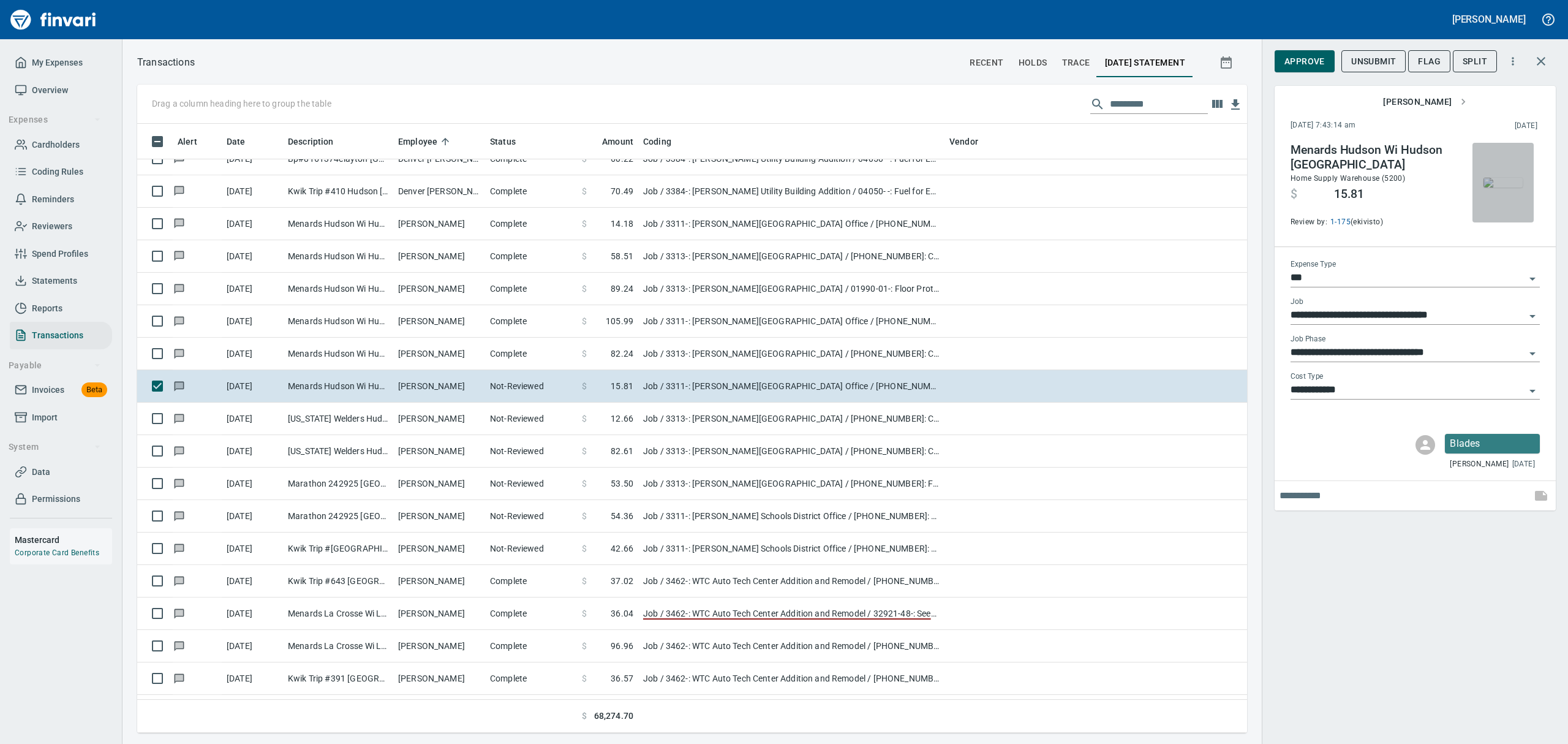
click at [1497, 180] on img "button" at bounding box center [1503, 182] width 39 height 10
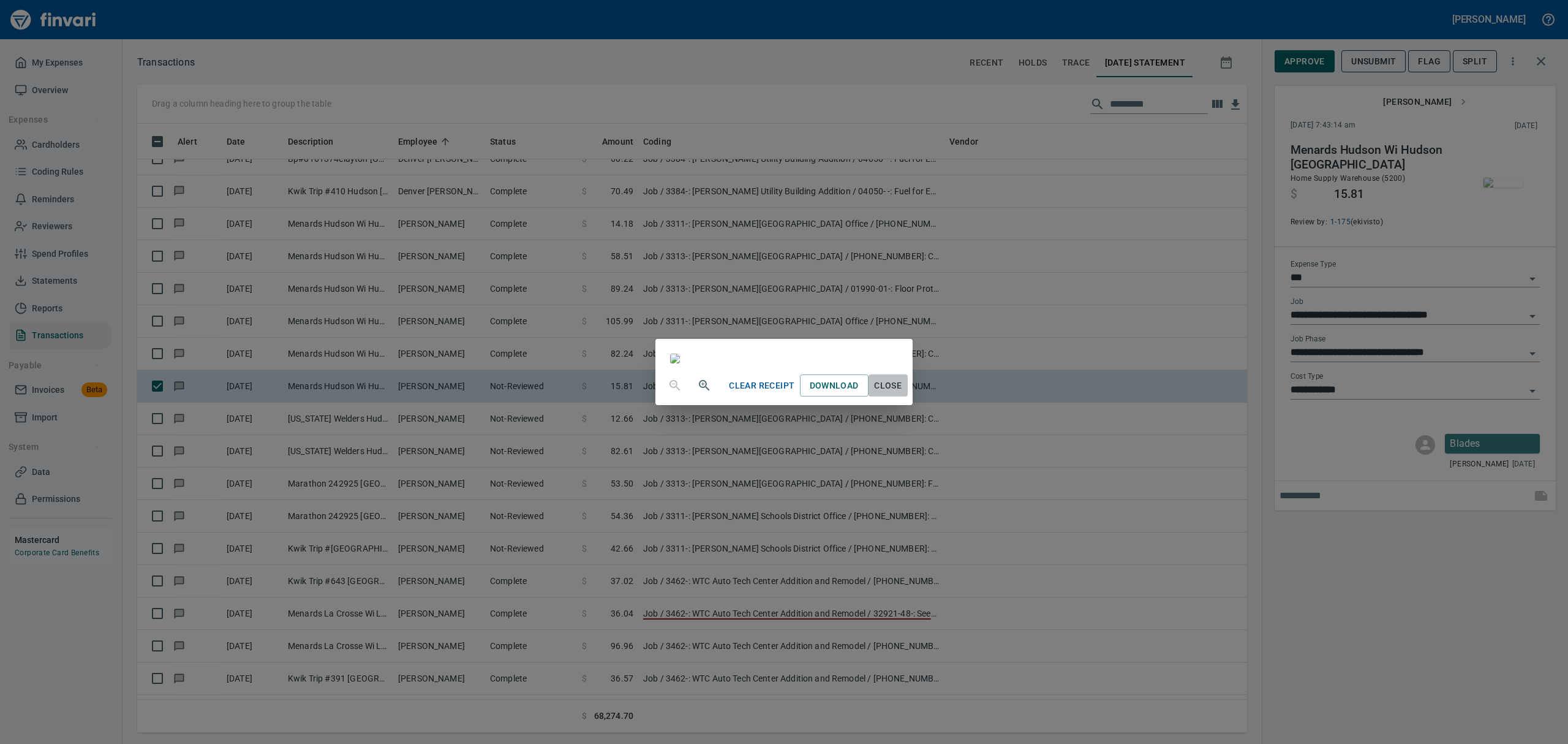
click at [903, 393] on span "Close" at bounding box center [888, 385] width 29 height 15
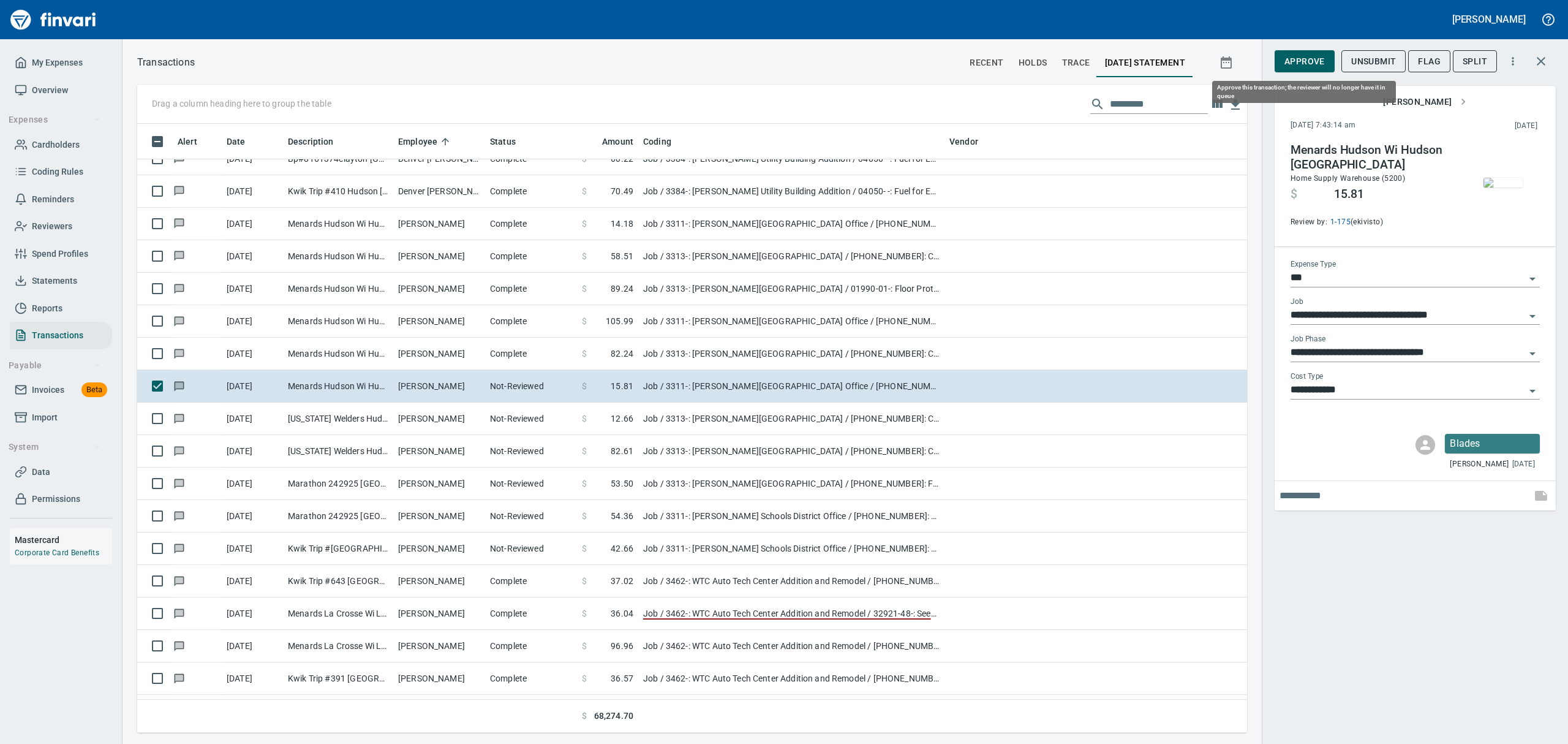
click at [1296, 54] on span "Approve" at bounding box center [1305, 61] width 40 height 15
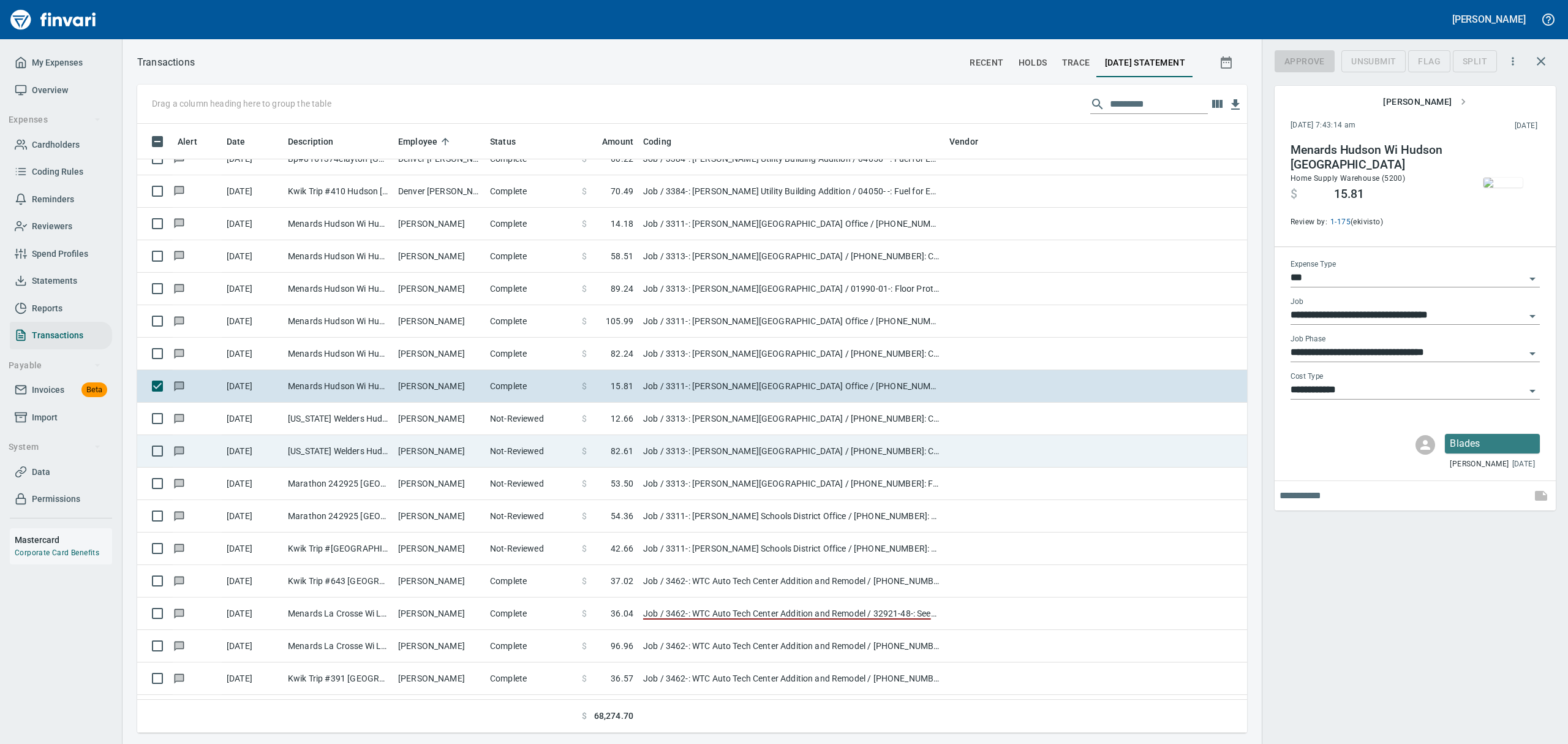
scroll to position [595, 1082]
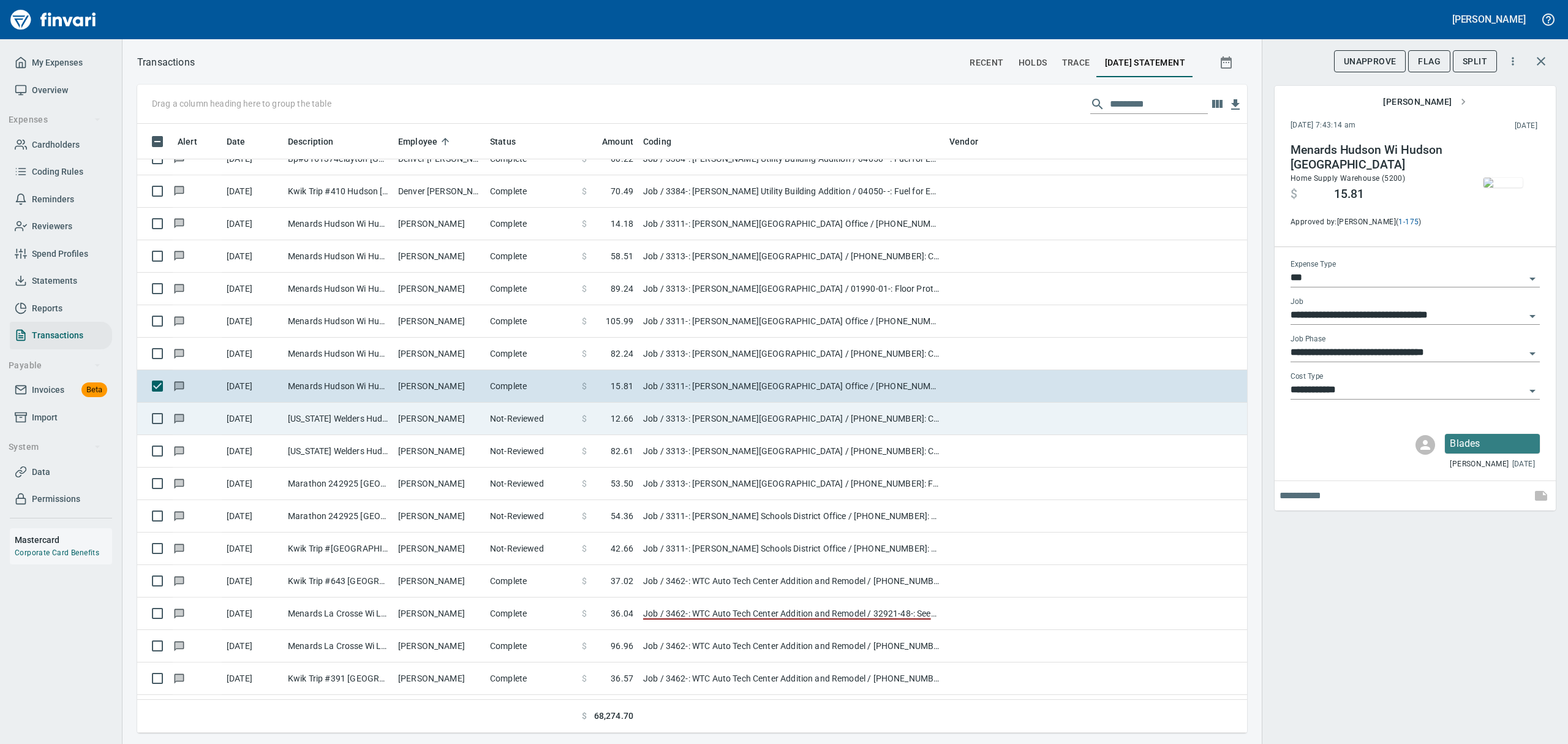
click at [510, 418] on td "Not-Reviewed" at bounding box center [531, 418] width 92 height 33
type input "**********"
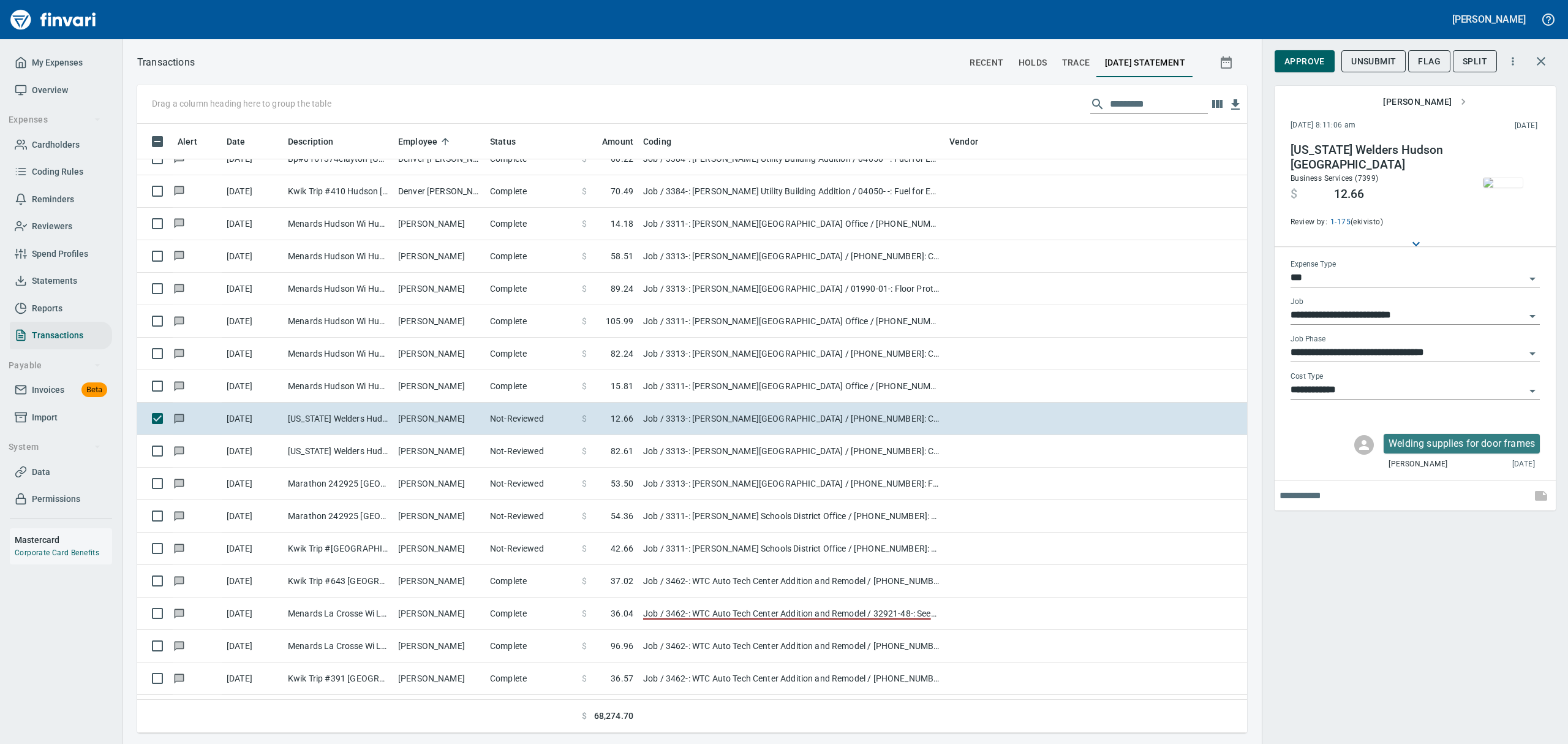
click at [1514, 187] on img "button" at bounding box center [1503, 182] width 39 height 10
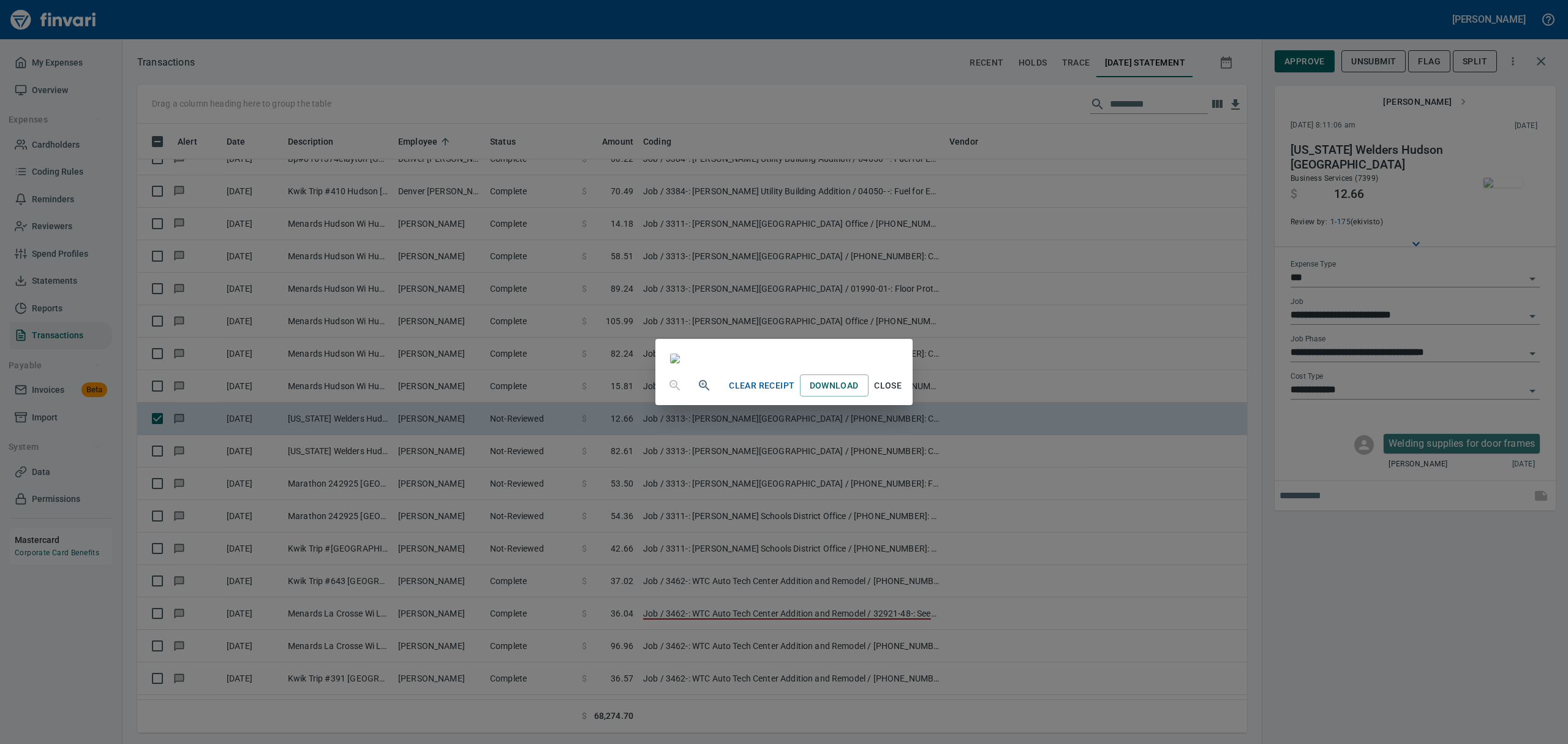
click at [1424, 60] on div "Clear Receipt Download Close" at bounding box center [784, 372] width 1568 height 744
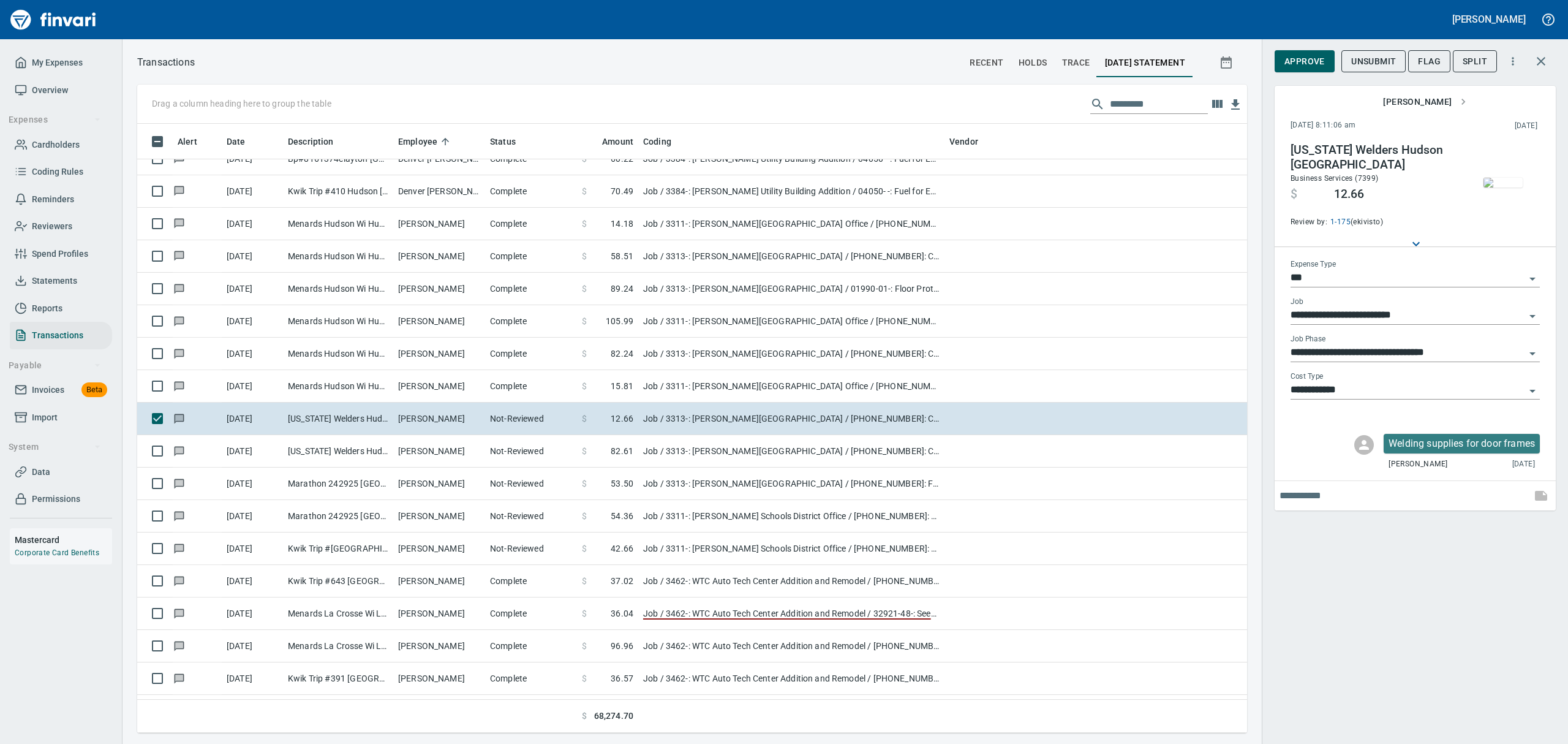
scroll to position [595, 1082]
click at [1424, 61] on span "Flag" at bounding box center [1428, 61] width 23 height 15
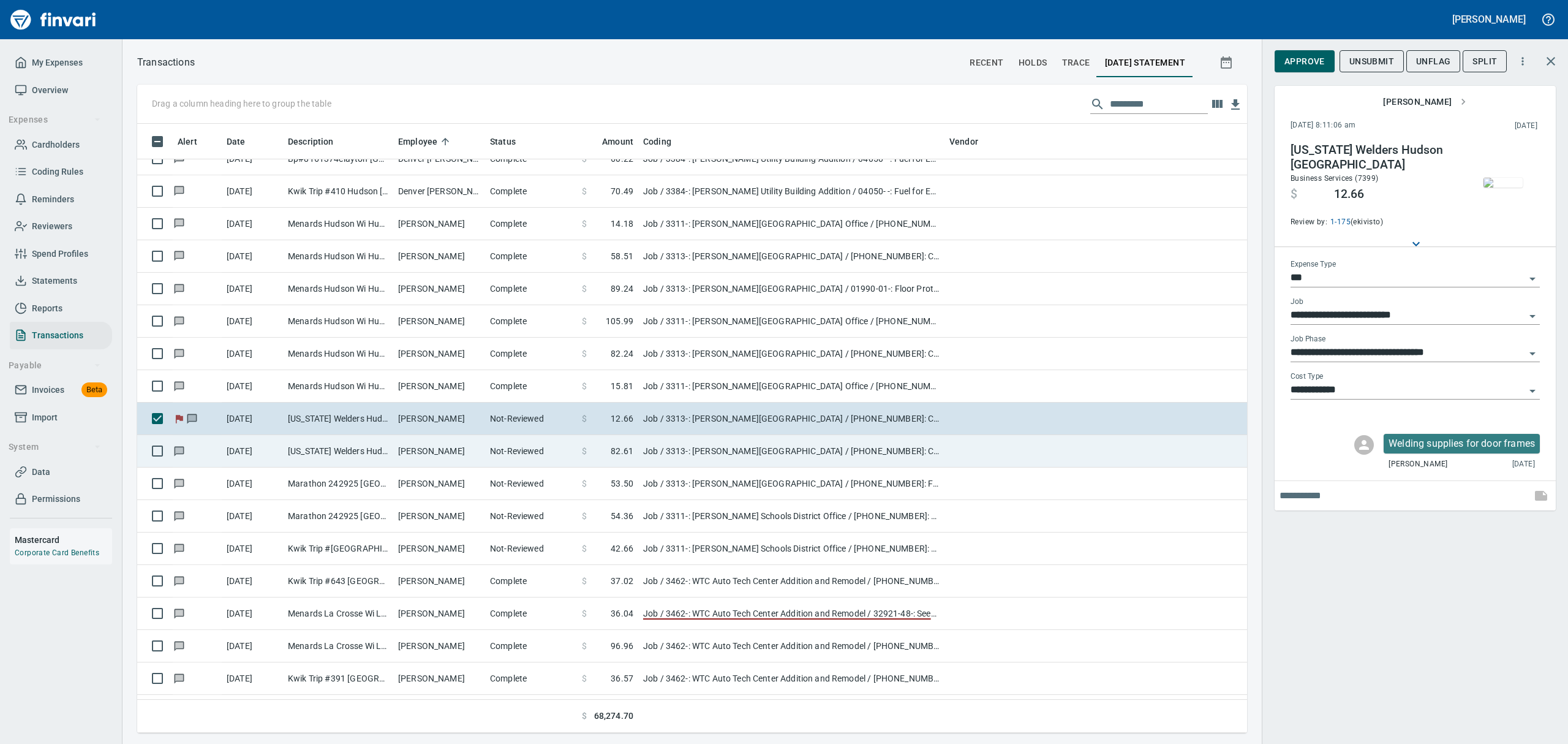
click at [413, 451] on td "[PERSON_NAME]" at bounding box center [439, 451] width 92 height 33
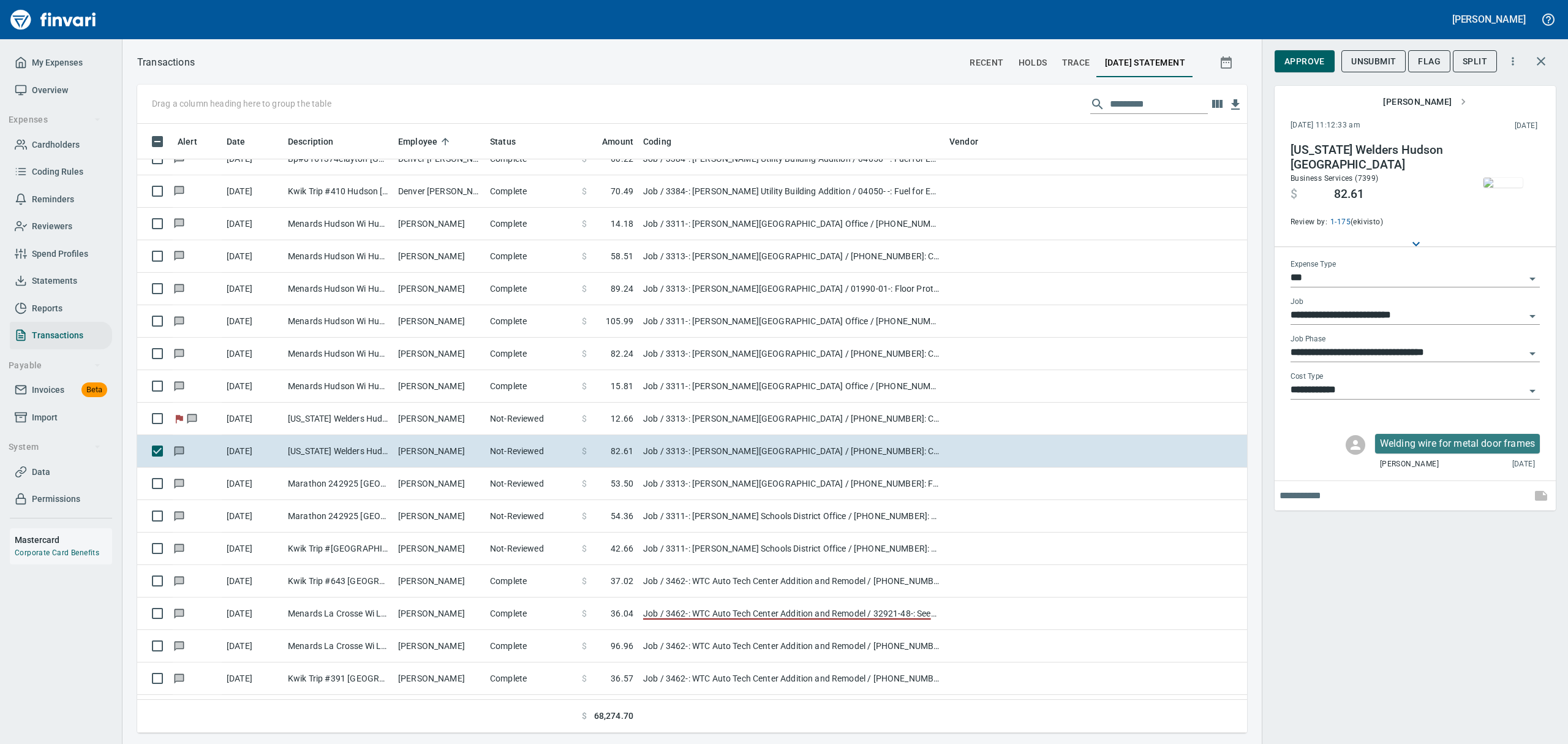
click at [1504, 177] on img "button" at bounding box center [1503, 182] width 39 height 10
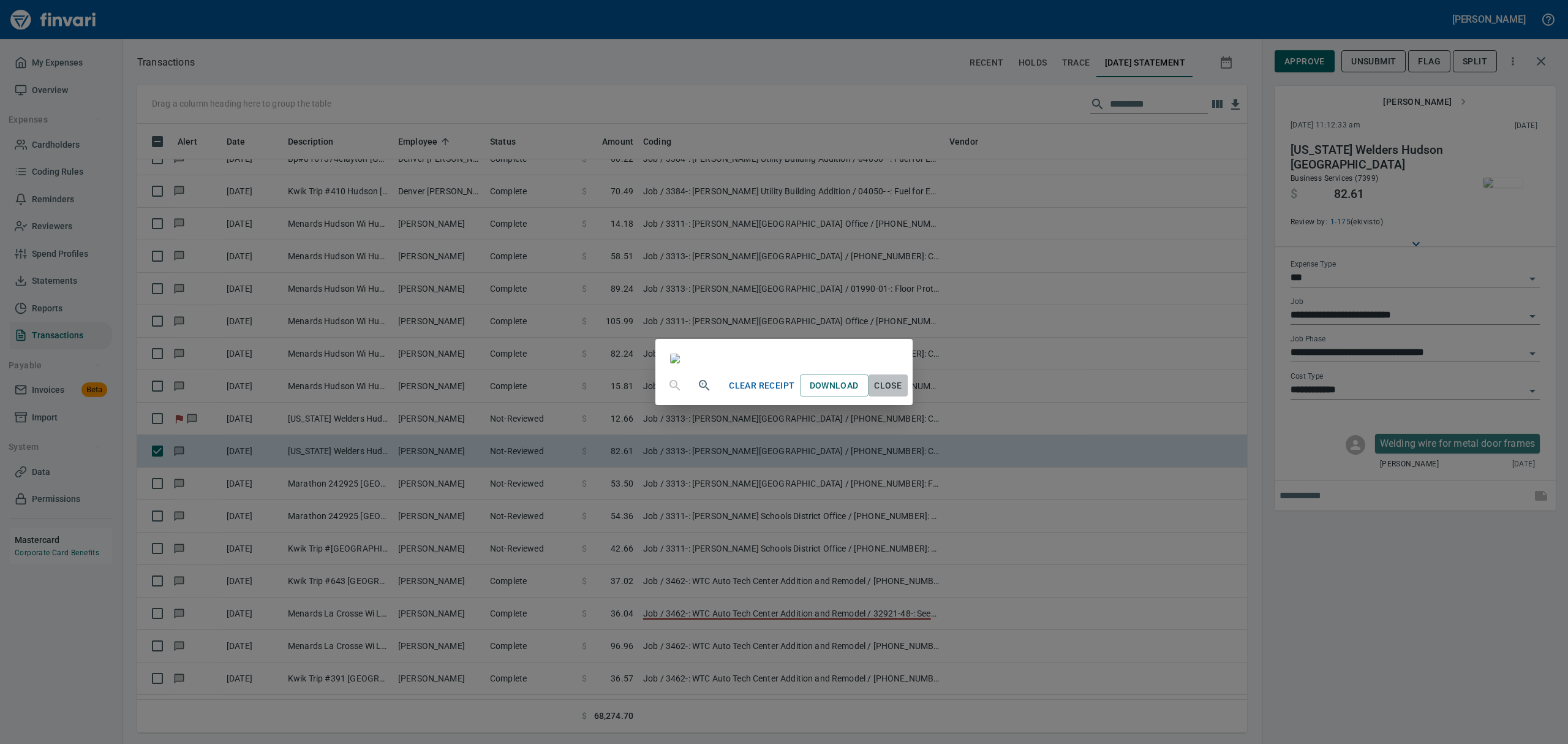
click at [903, 393] on span "Close" at bounding box center [888, 385] width 29 height 15
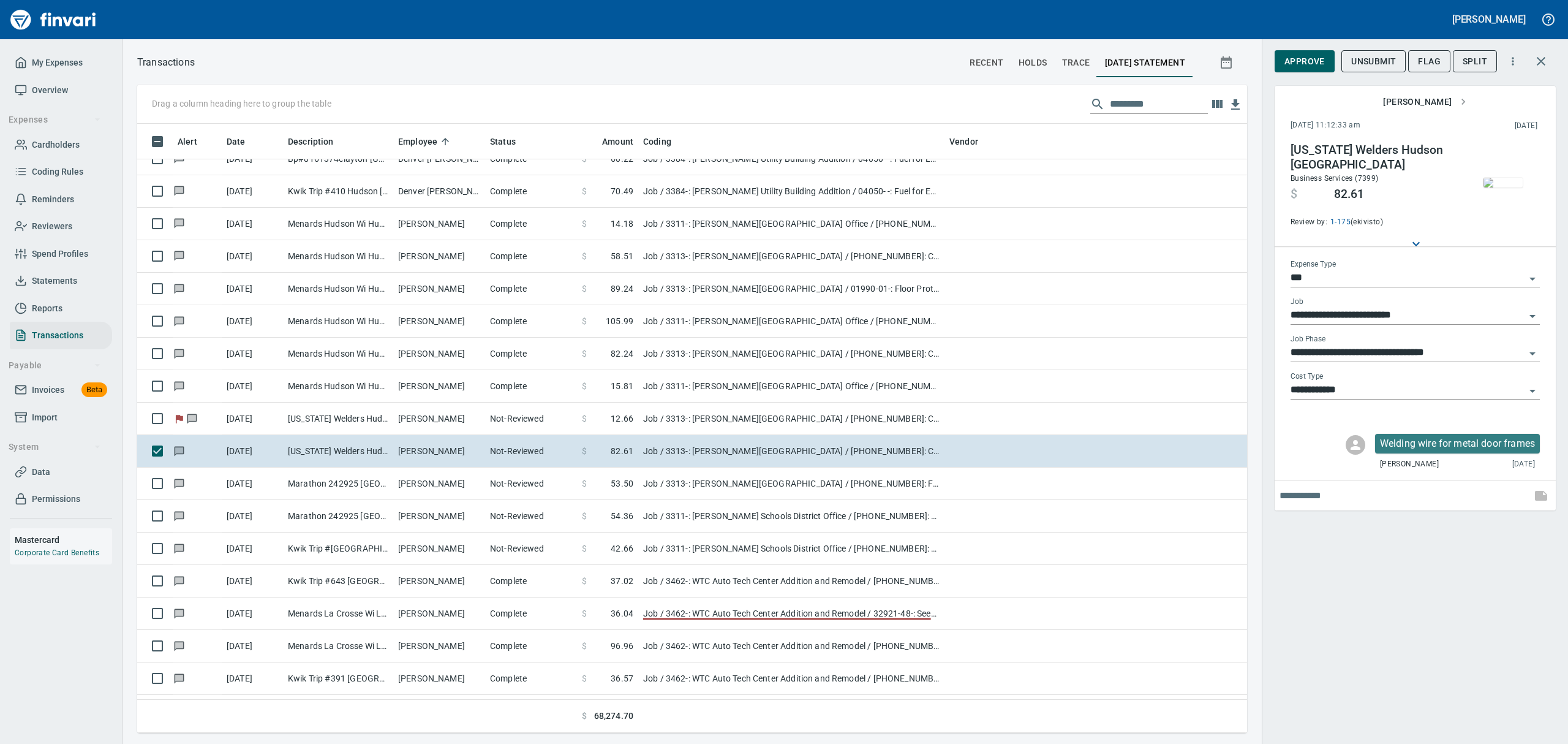
click at [1495, 186] on img "button" at bounding box center [1503, 182] width 39 height 10
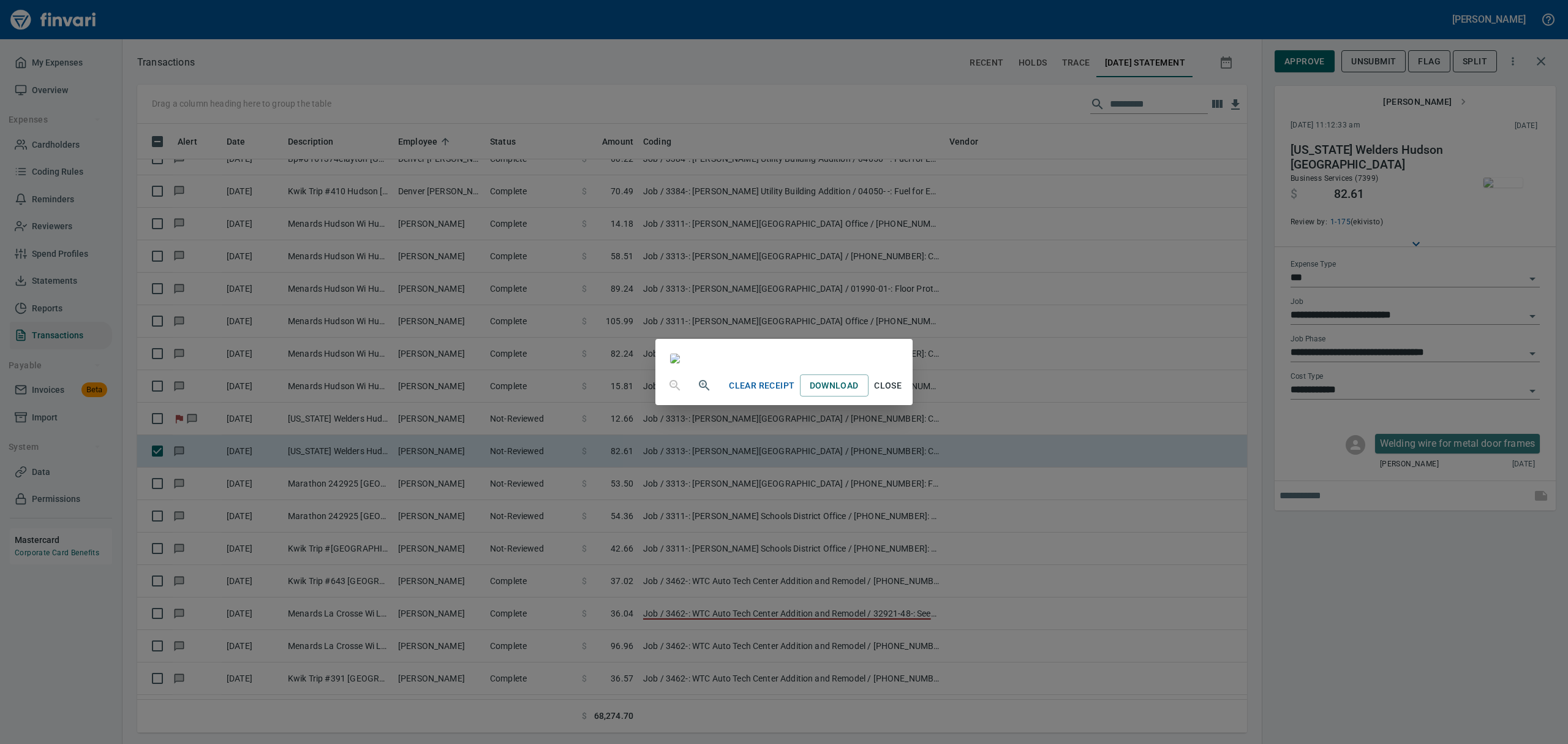
click at [1423, 62] on div "Clear Receipt Download Close" at bounding box center [784, 372] width 1568 height 744
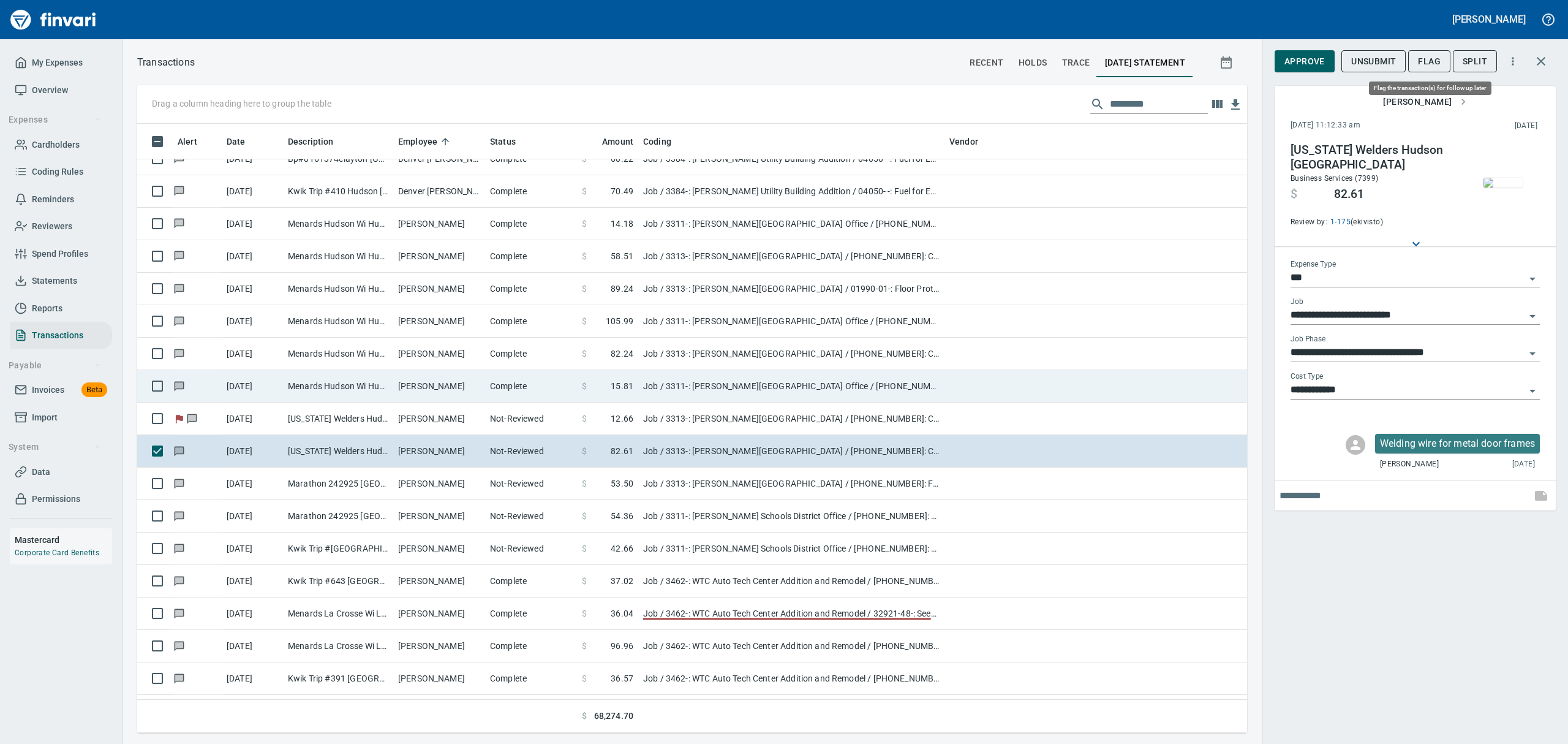
scroll to position [595, 1082]
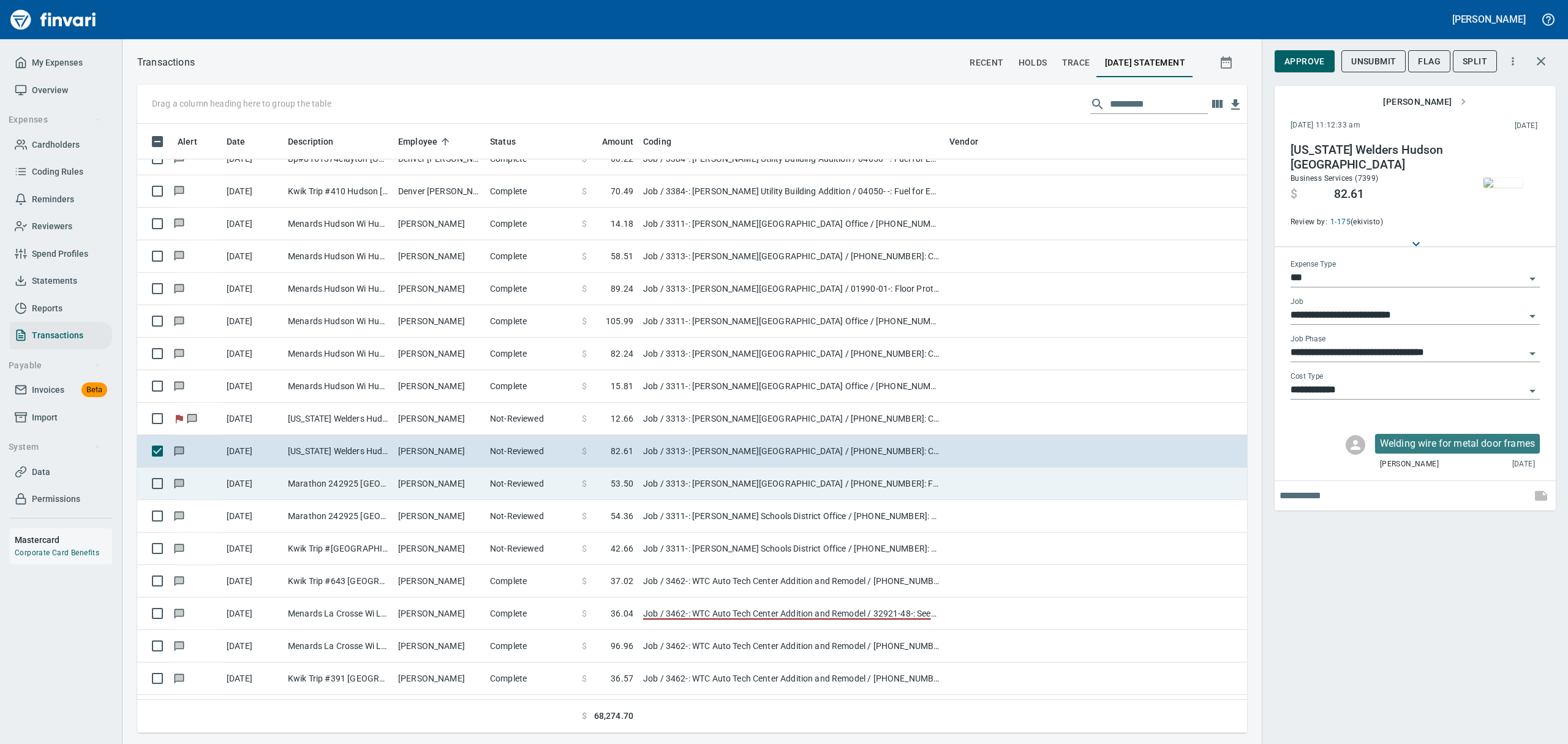
click at [405, 488] on td "[PERSON_NAME]" at bounding box center [439, 483] width 92 height 33
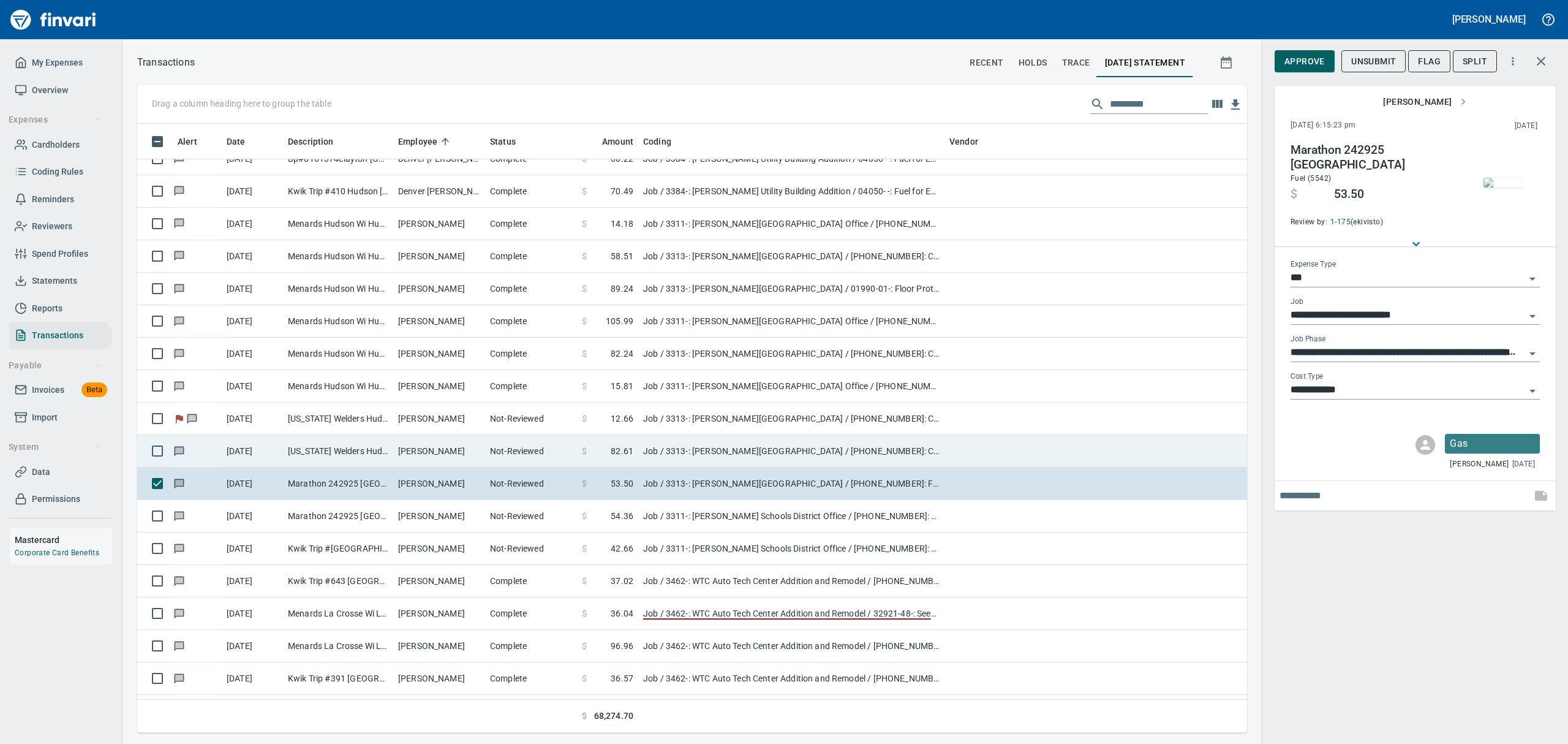
click at [416, 451] on td "[PERSON_NAME]" at bounding box center [439, 451] width 92 height 33
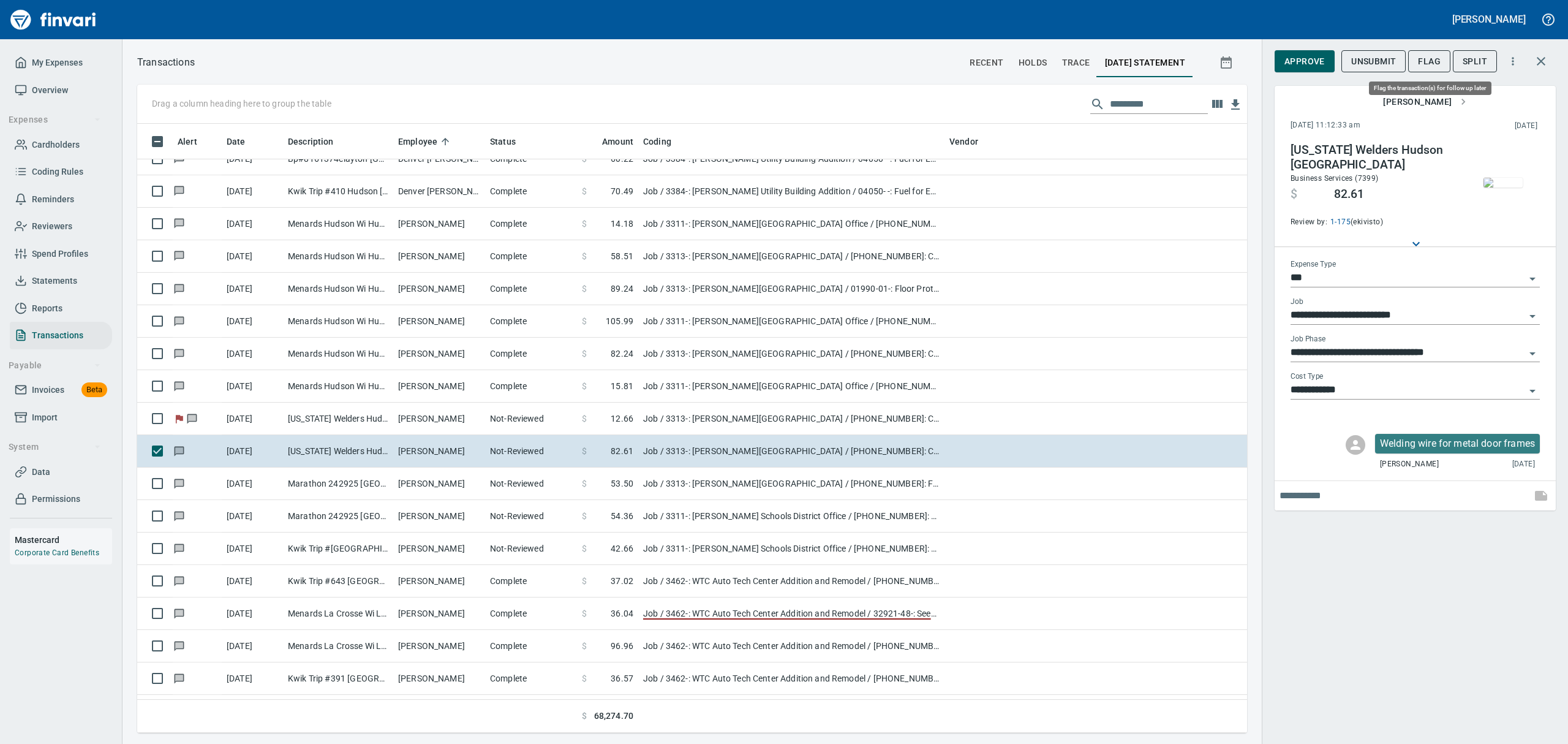
click at [1431, 54] on span "Flag" at bounding box center [1428, 61] width 23 height 15
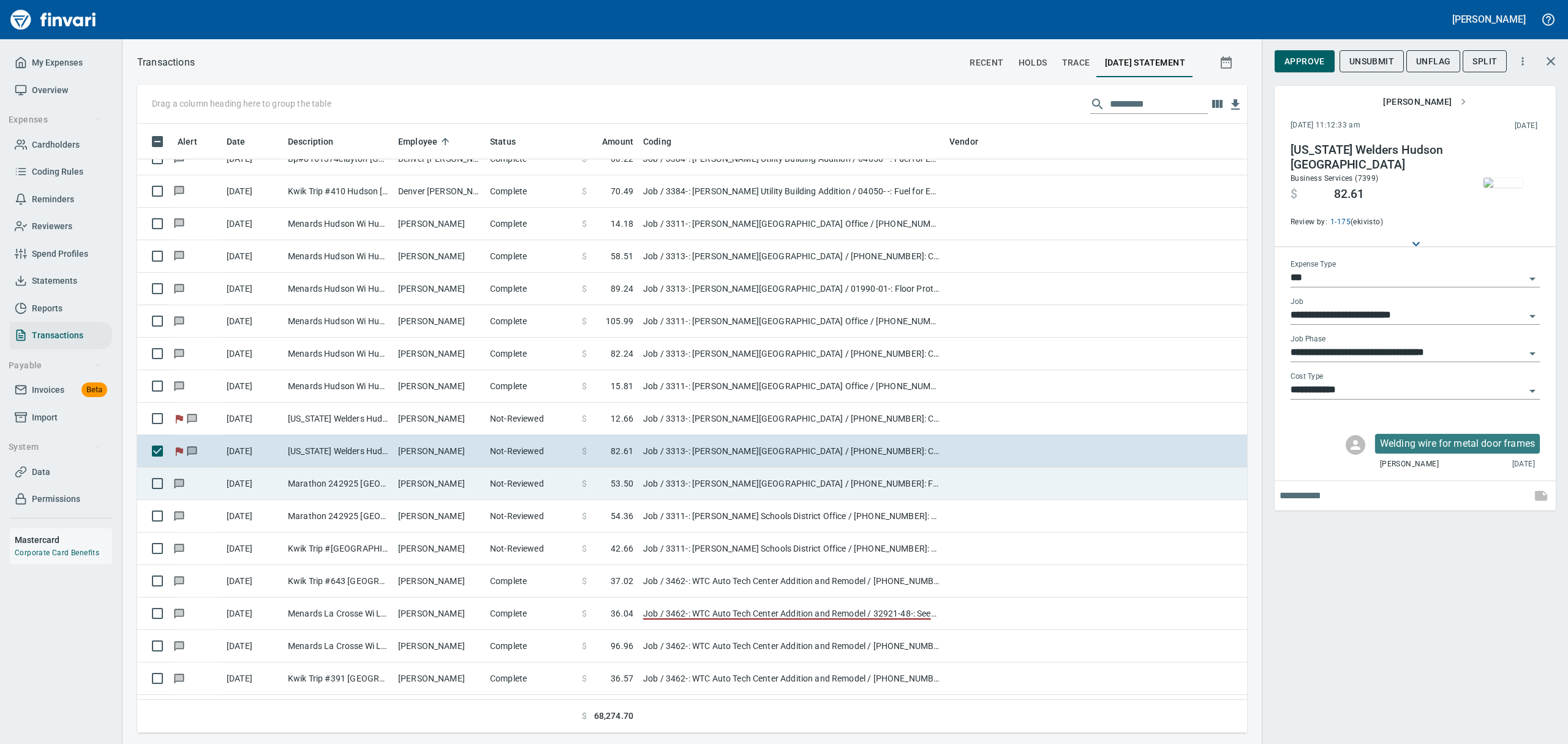
click at [305, 487] on td "Marathon 242925 [GEOGRAPHIC_DATA]" at bounding box center [339, 483] width 110 height 33
type input "**********"
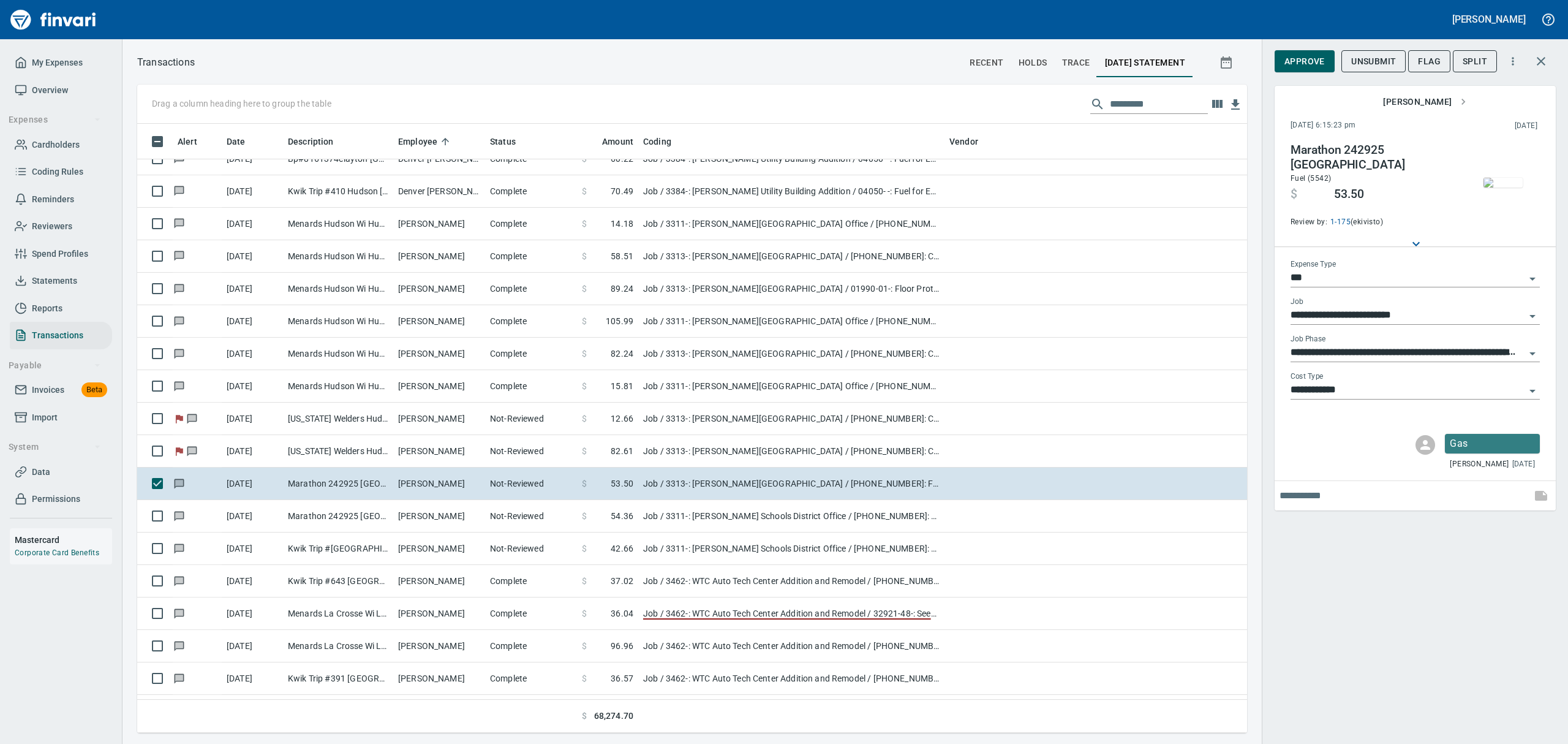
click at [1509, 187] on img "button" at bounding box center [1503, 182] width 39 height 10
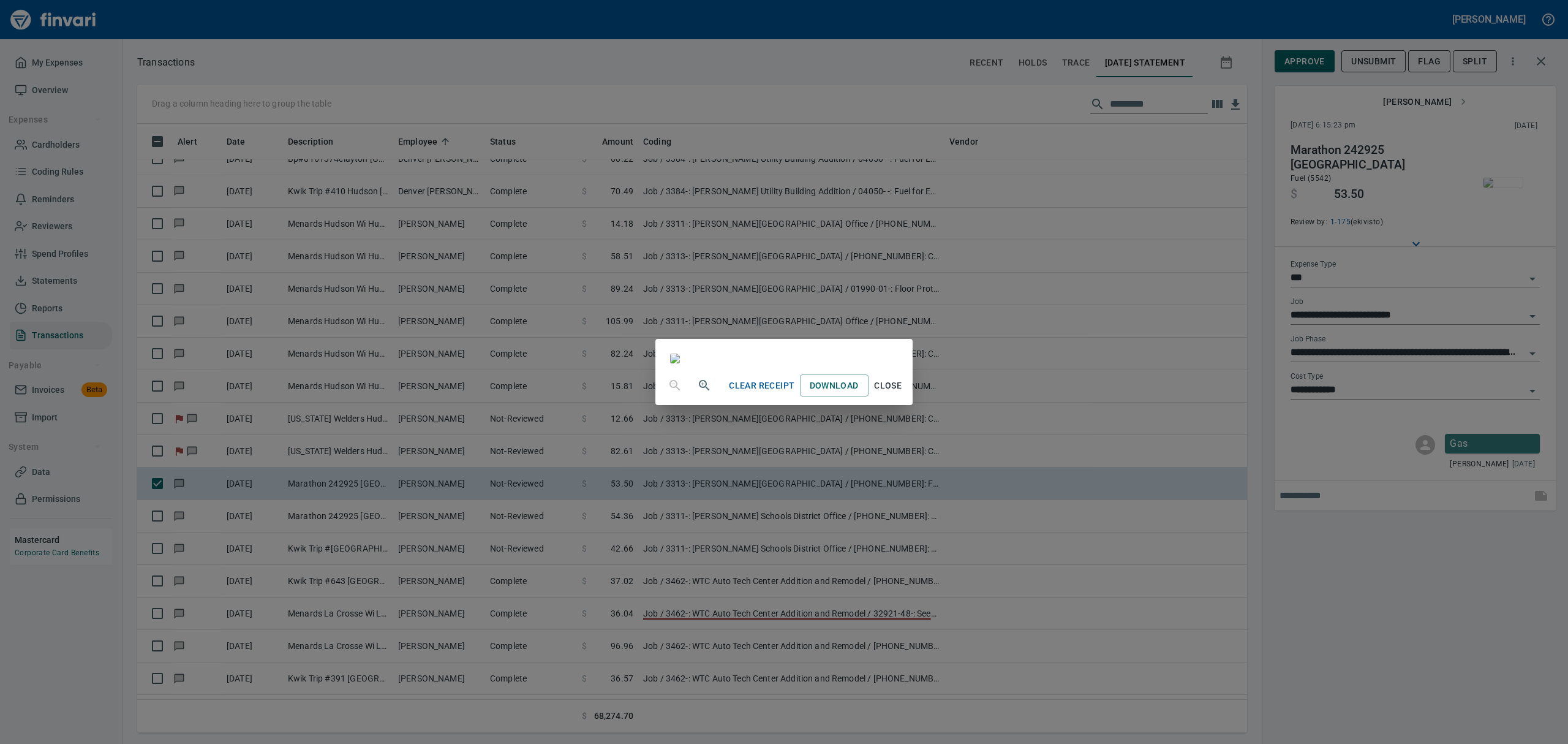
click at [697, 393] on icon "button" at bounding box center [705, 385] width 15 height 15
click at [903, 395] on span "Close" at bounding box center [888, 387] width 29 height 15
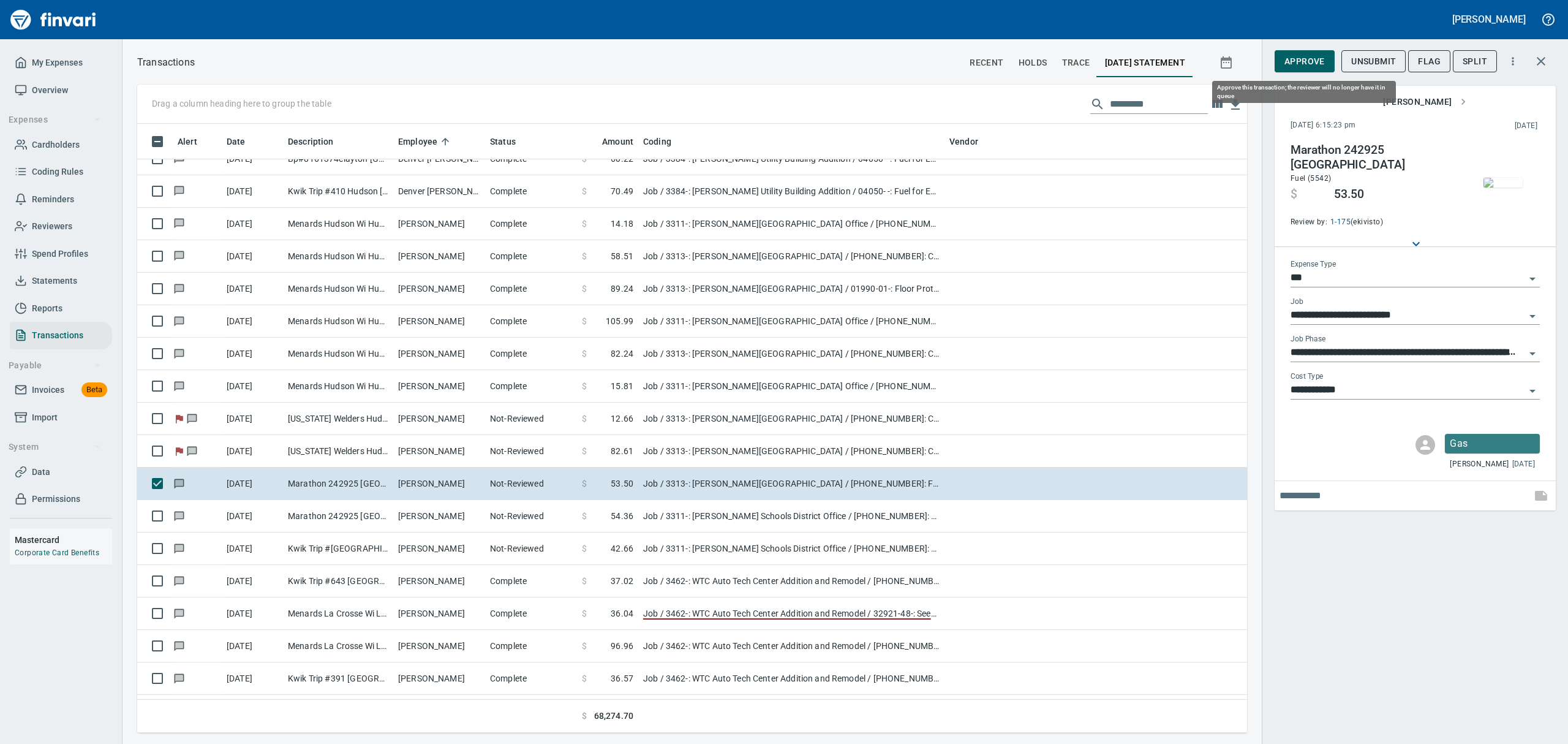
click at [1292, 55] on span "Approve" at bounding box center [1305, 61] width 40 height 15
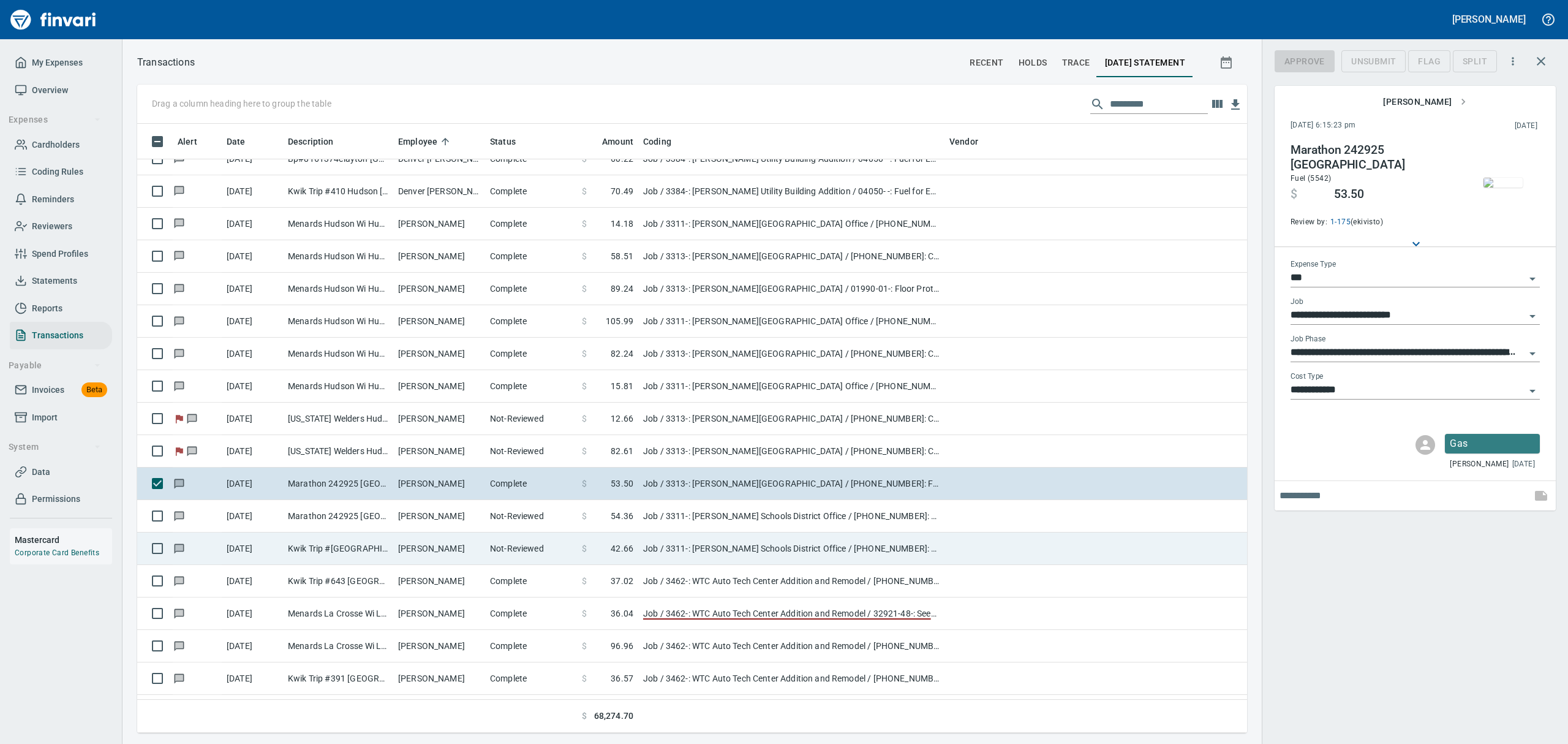
scroll to position [595, 1082]
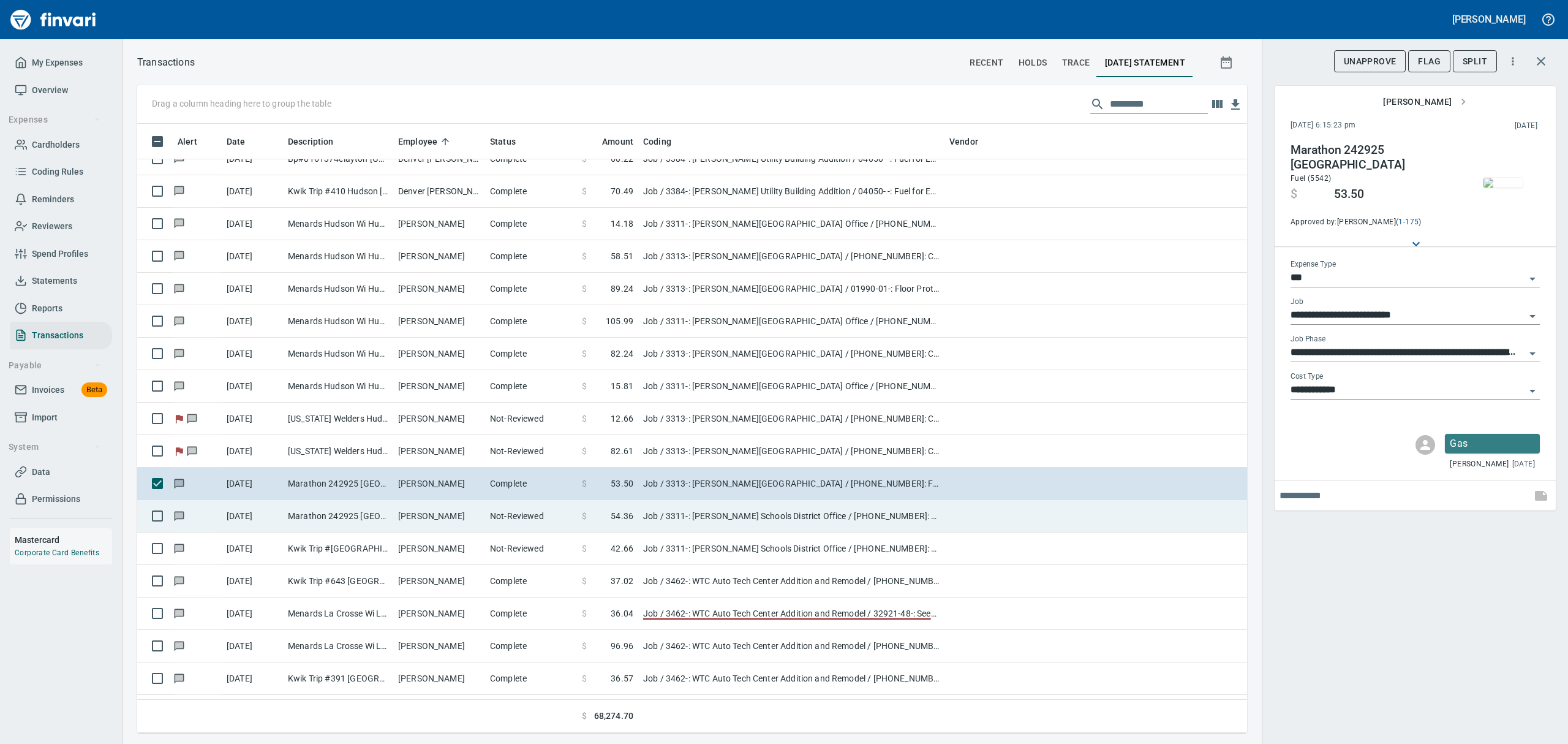
click at [281, 514] on td "[DATE]" at bounding box center [252, 516] width 61 height 33
type input "**********"
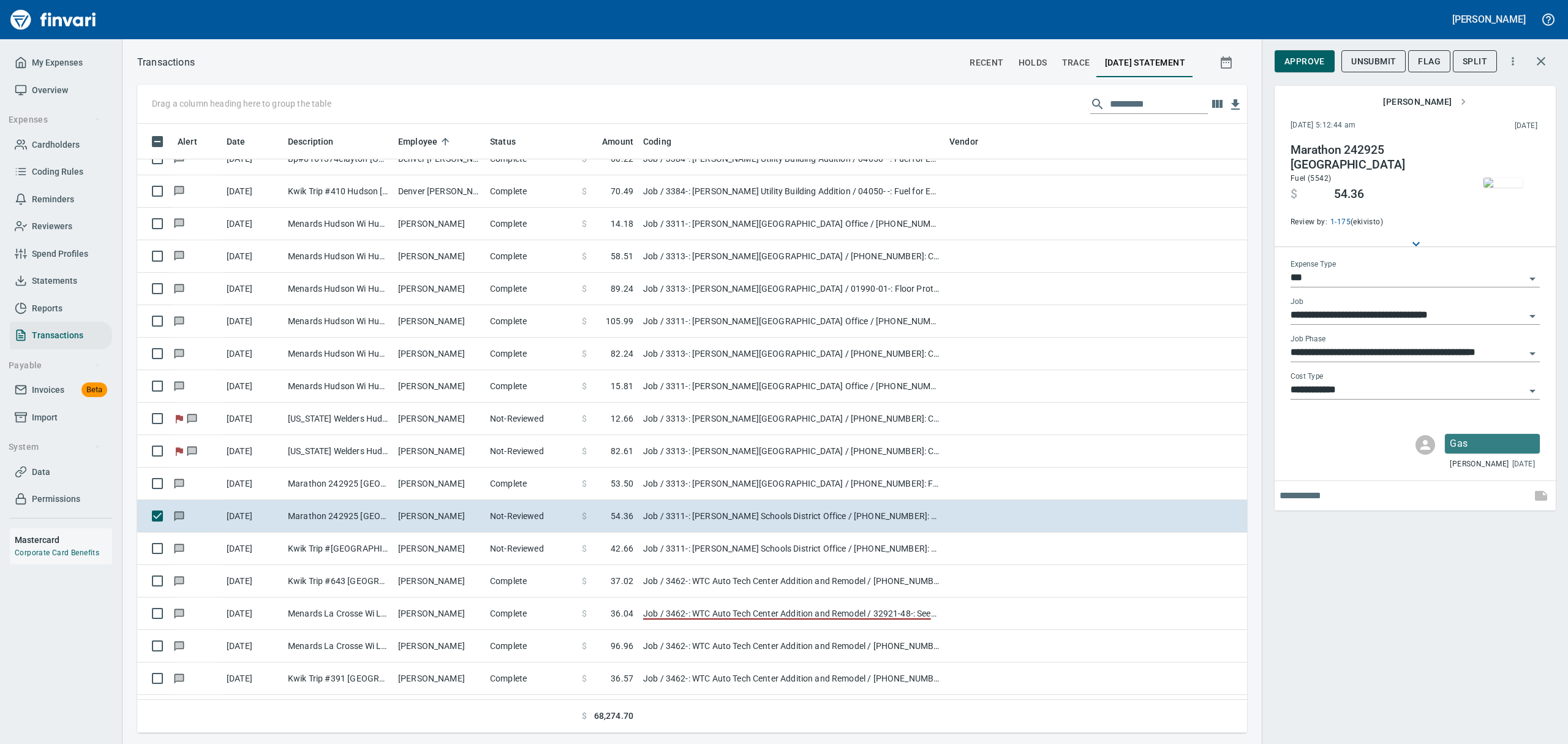
click at [1504, 187] on img "button" at bounding box center [1503, 182] width 39 height 10
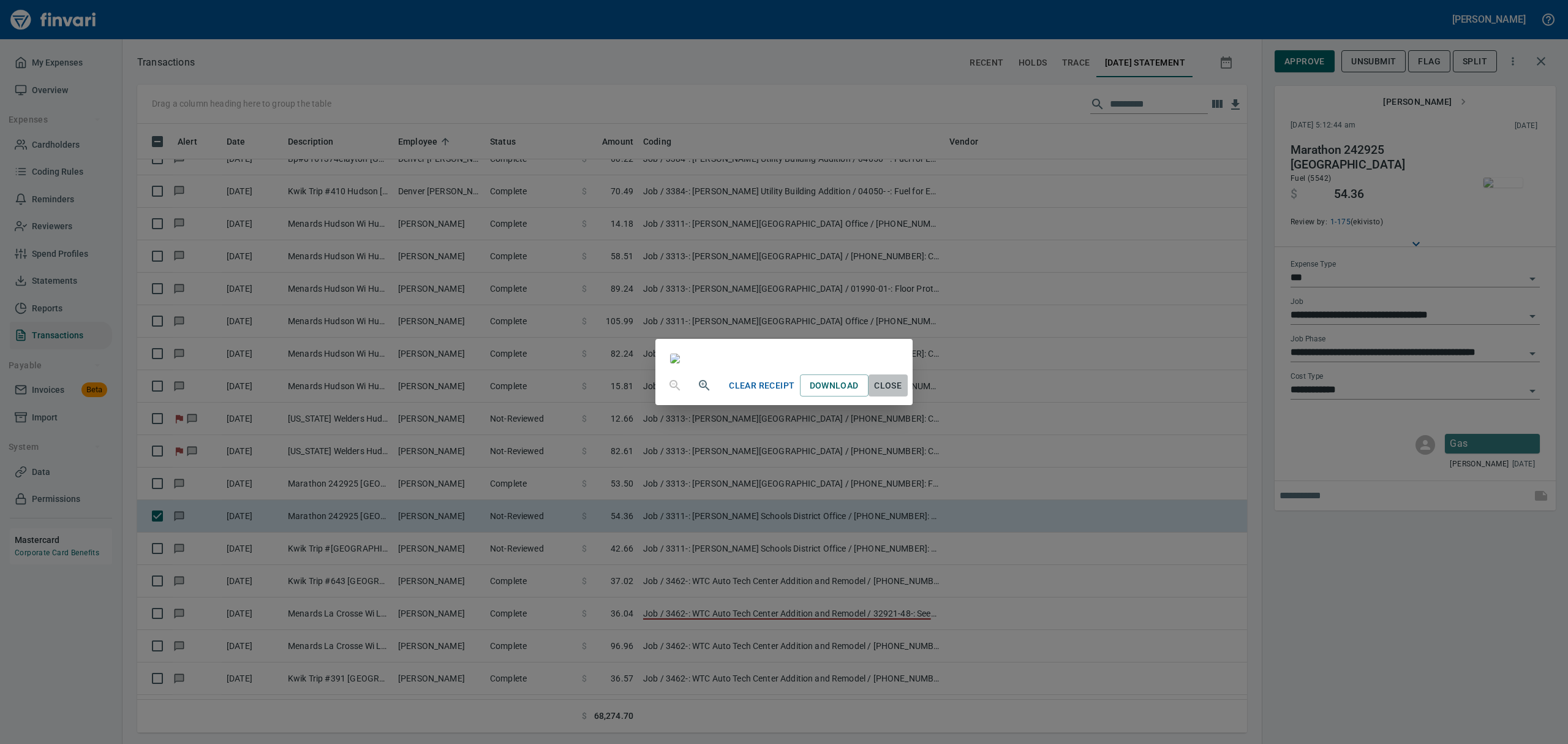
click at [903, 393] on span "Close" at bounding box center [888, 385] width 29 height 15
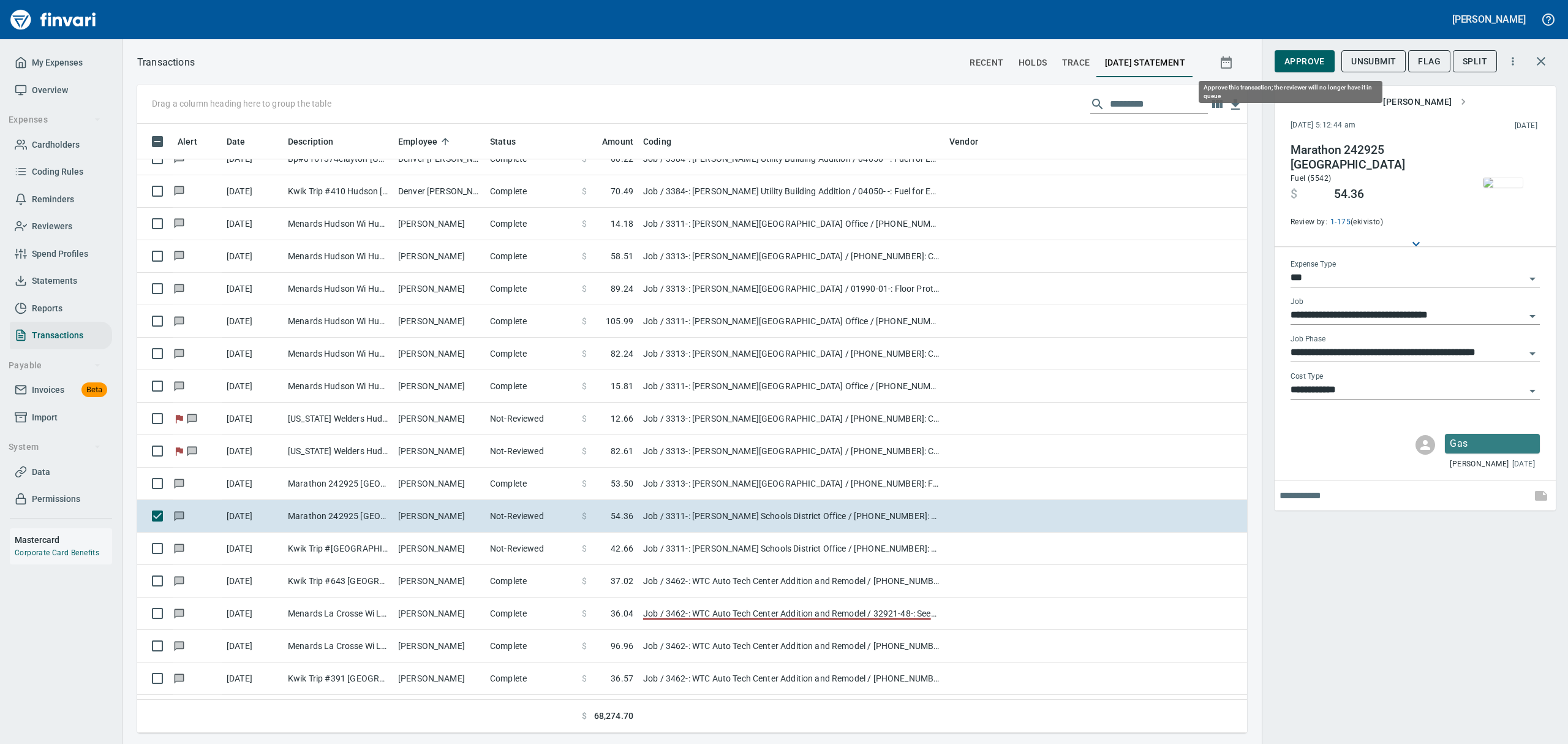
click at [1285, 59] on span "Approve" at bounding box center [1305, 61] width 40 height 15
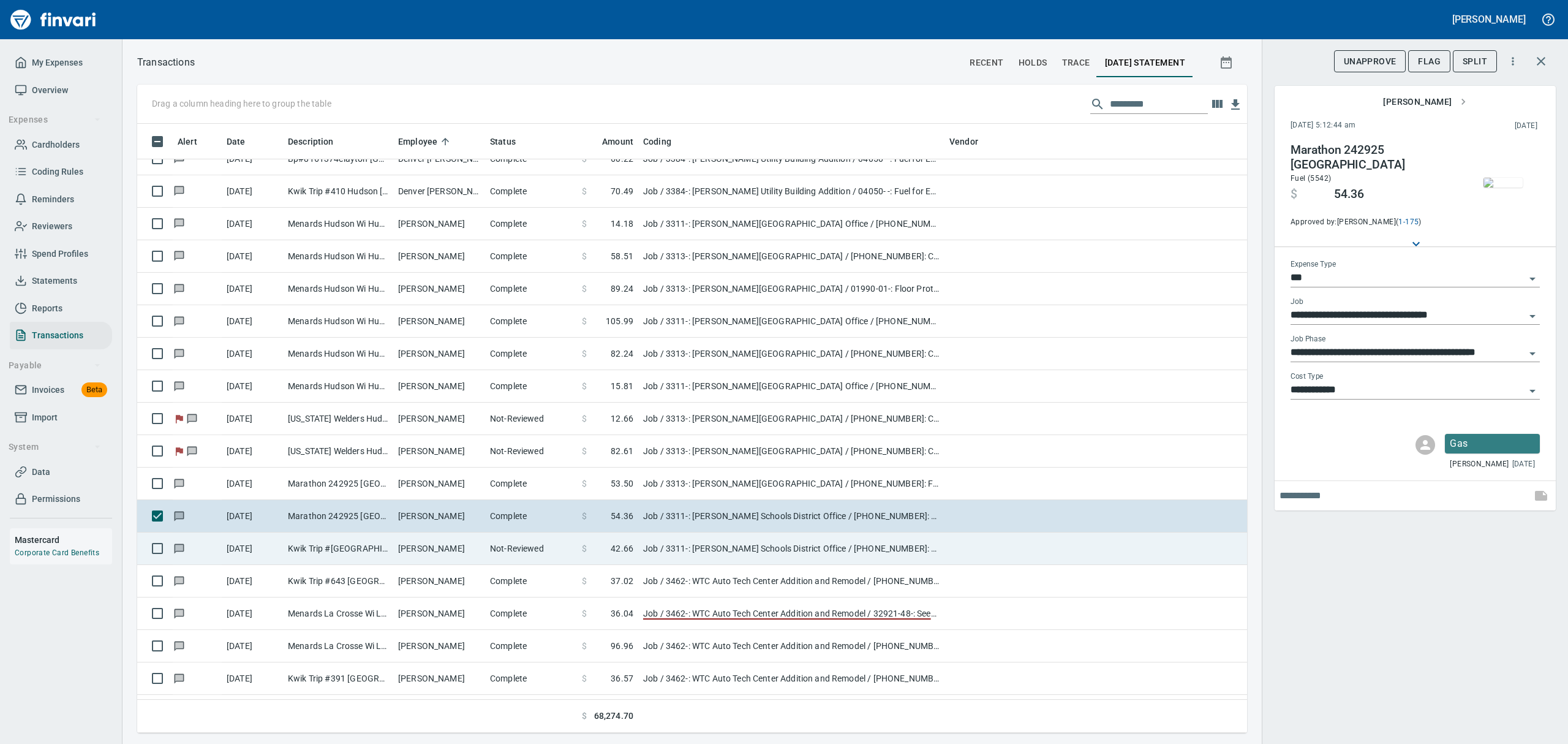
click at [377, 549] on td "Kwik Trip #[GEOGRAPHIC_DATA] [GEOGRAPHIC_DATA]" at bounding box center [339, 548] width 110 height 33
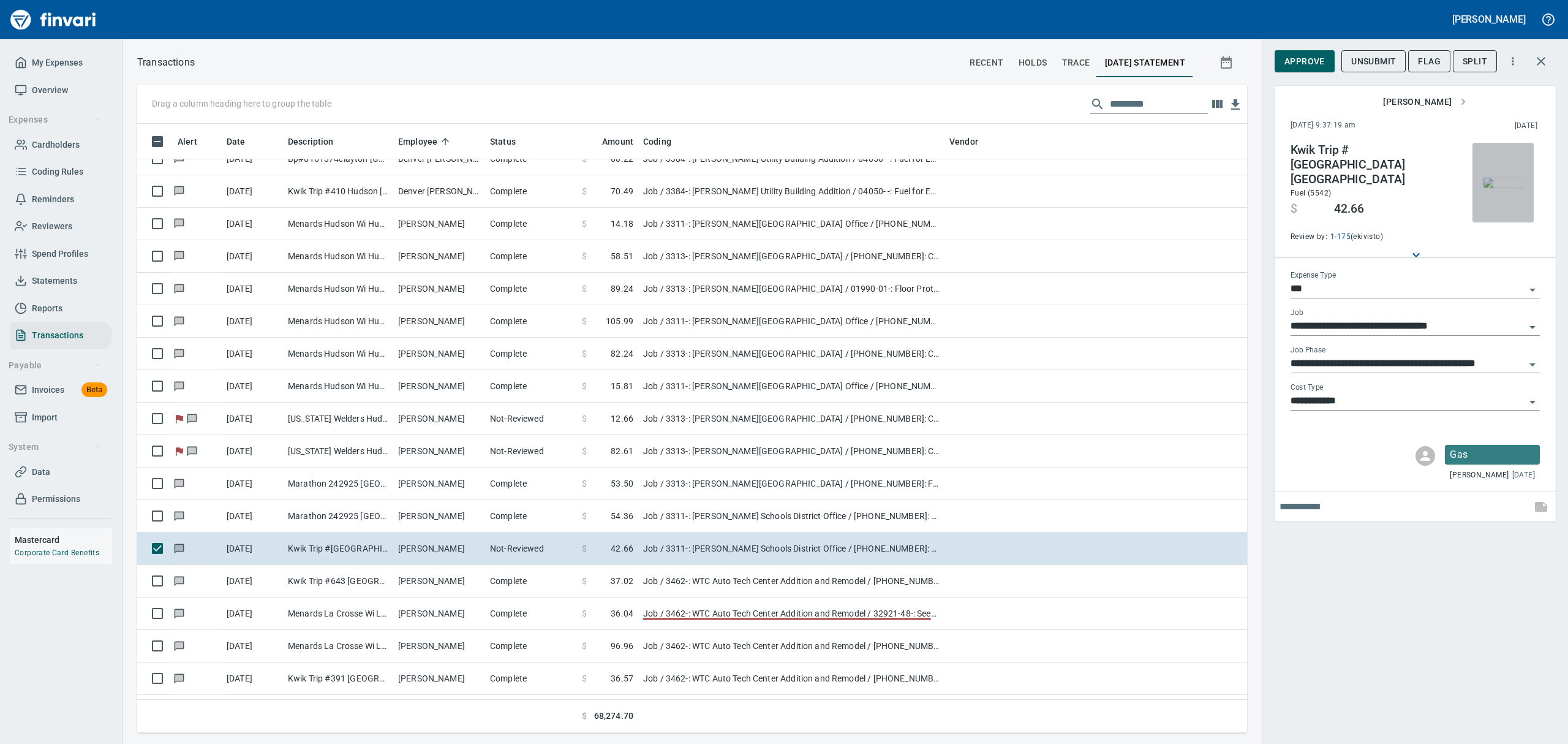
click at [1504, 177] on img "button" at bounding box center [1503, 182] width 39 height 10
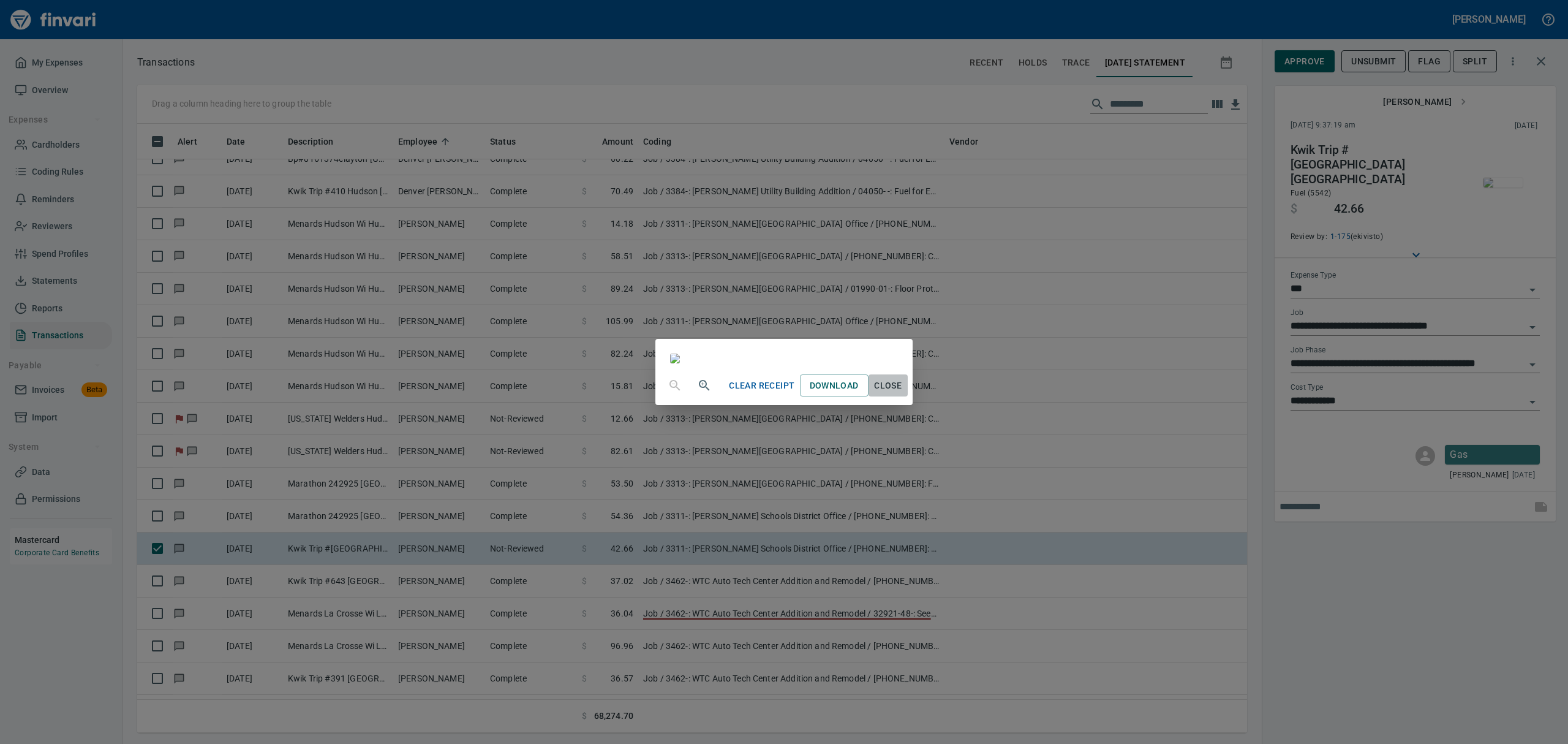
click at [903, 393] on span "Close" at bounding box center [888, 385] width 29 height 15
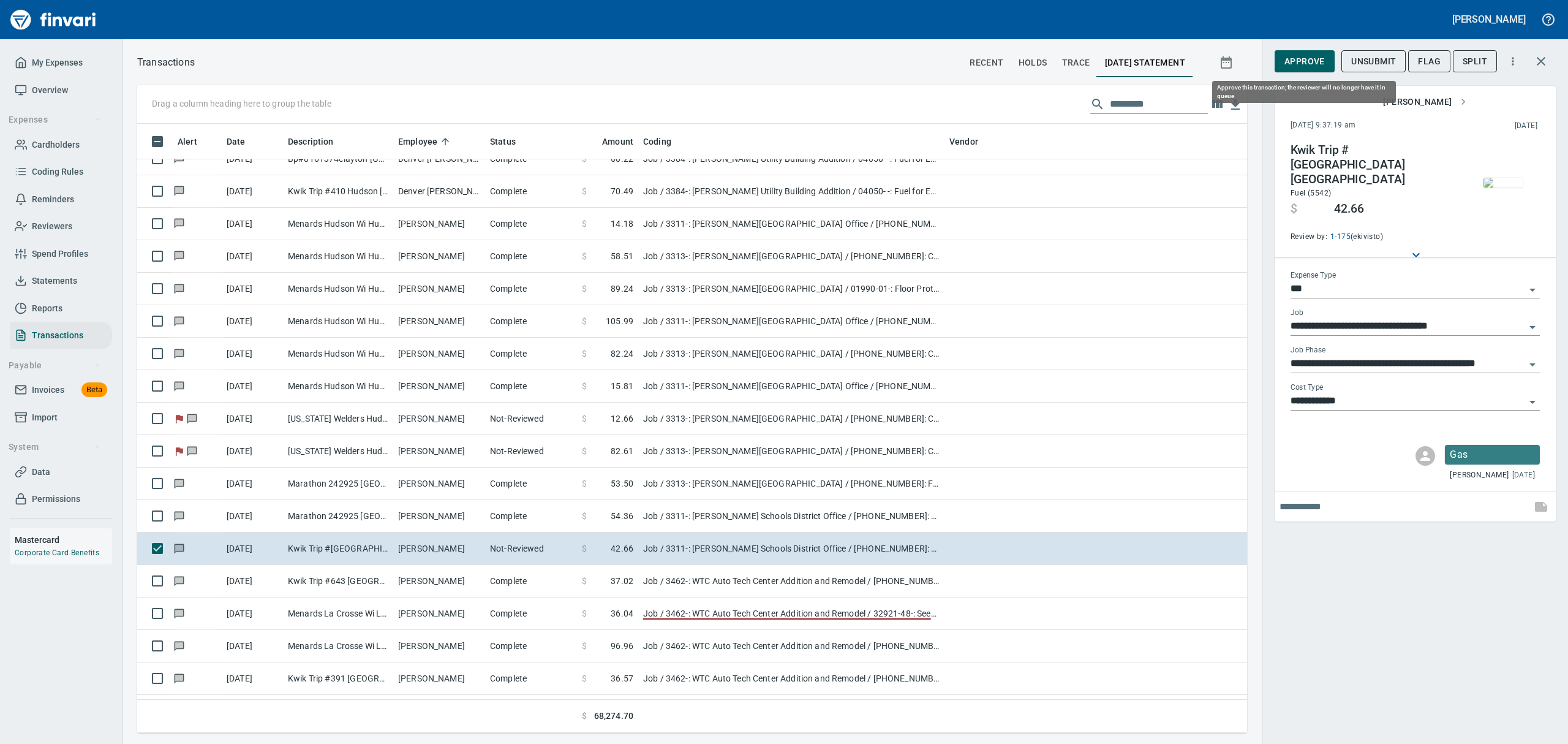
drag, startPoint x: 1310, startPoint y: 62, endPoint x: 1258, endPoint y: 99, distance: 63.8
click at [1310, 63] on span "Approve" at bounding box center [1305, 61] width 40 height 15
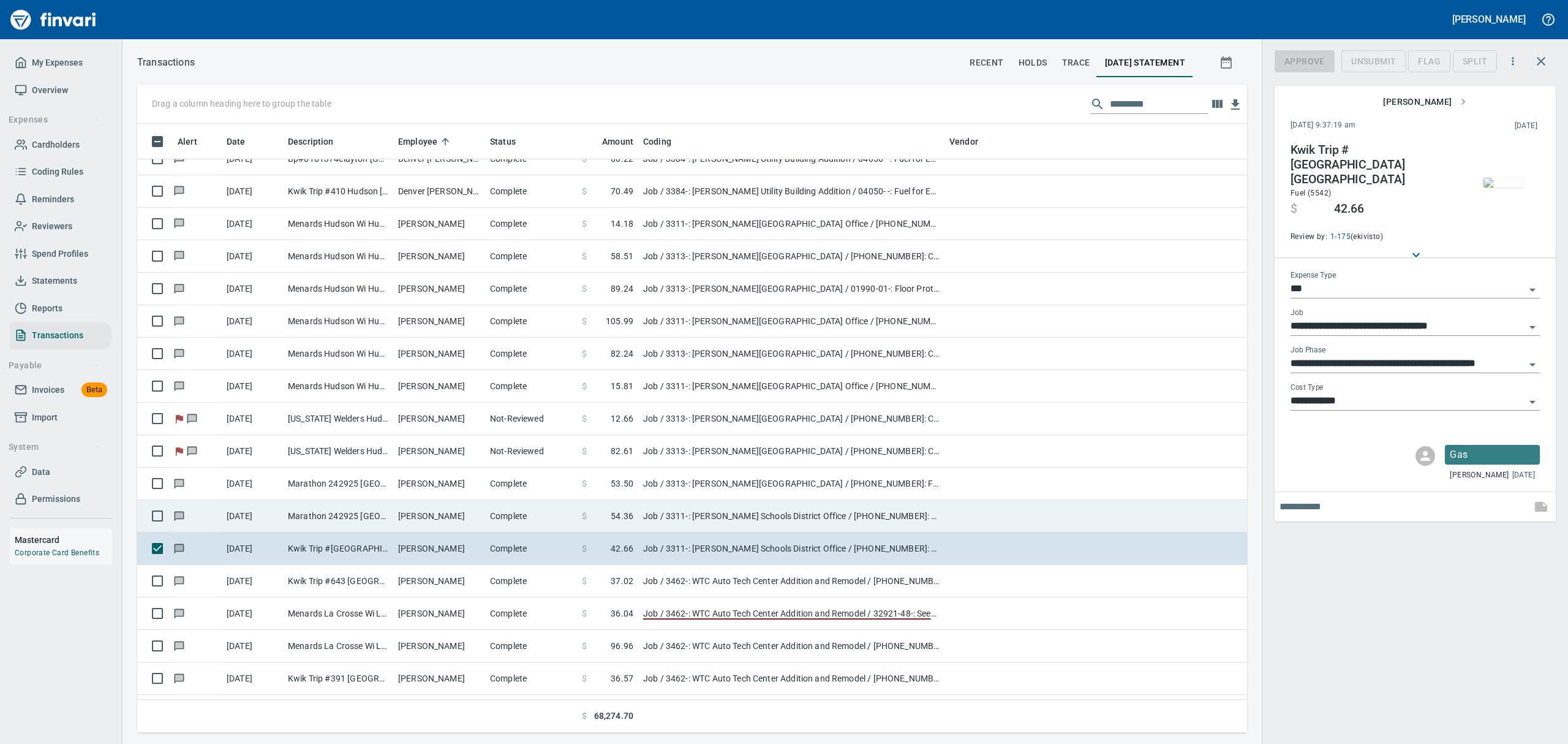
scroll to position [595, 1082]
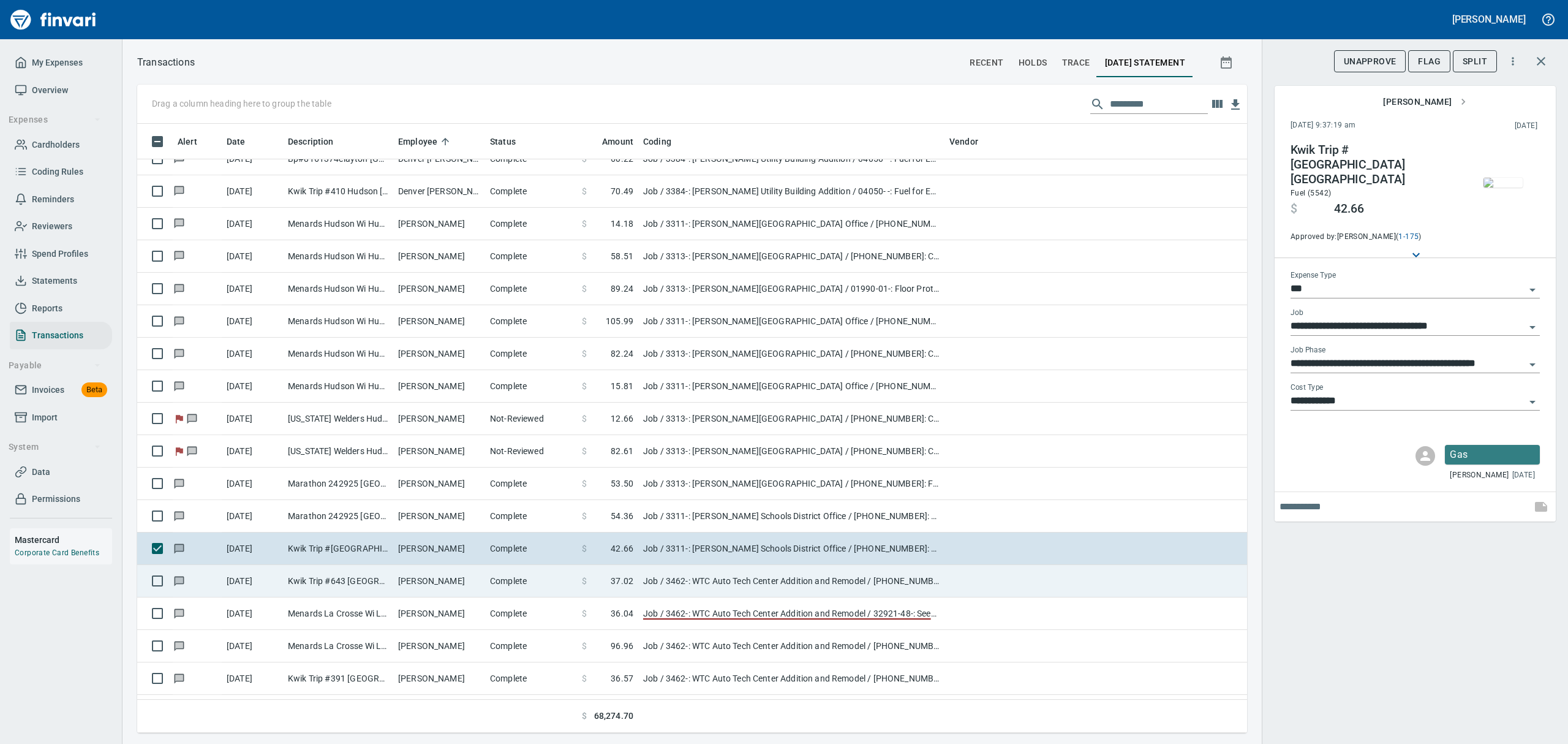
click at [445, 581] on td "[PERSON_NAME]" at bounding box center [439, 581] width 92 height 33
type input "**********"
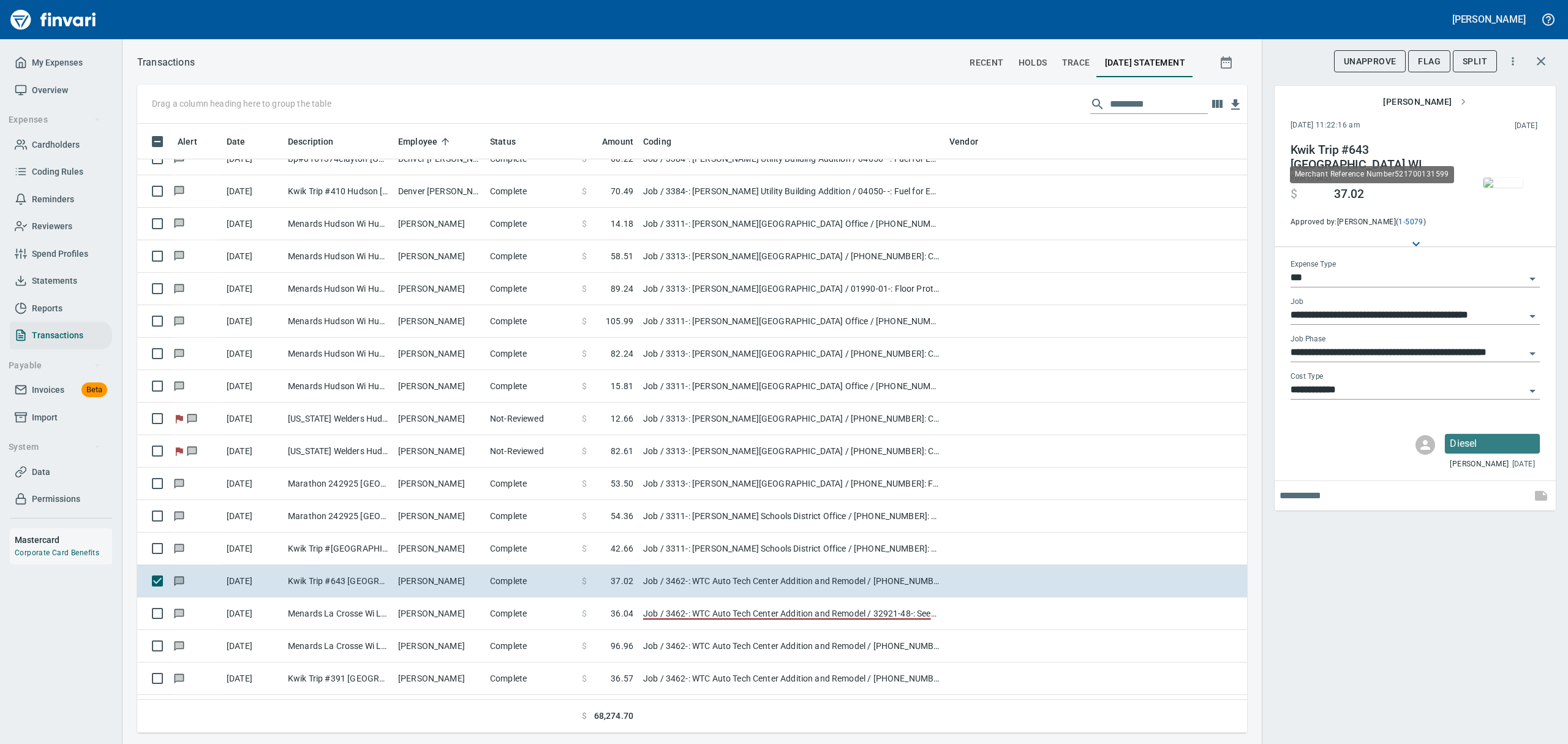
scroll to position [595, 1082]
click at [1509, 186] on img "button" at bounding box center [1503, 182] width 39 height 10
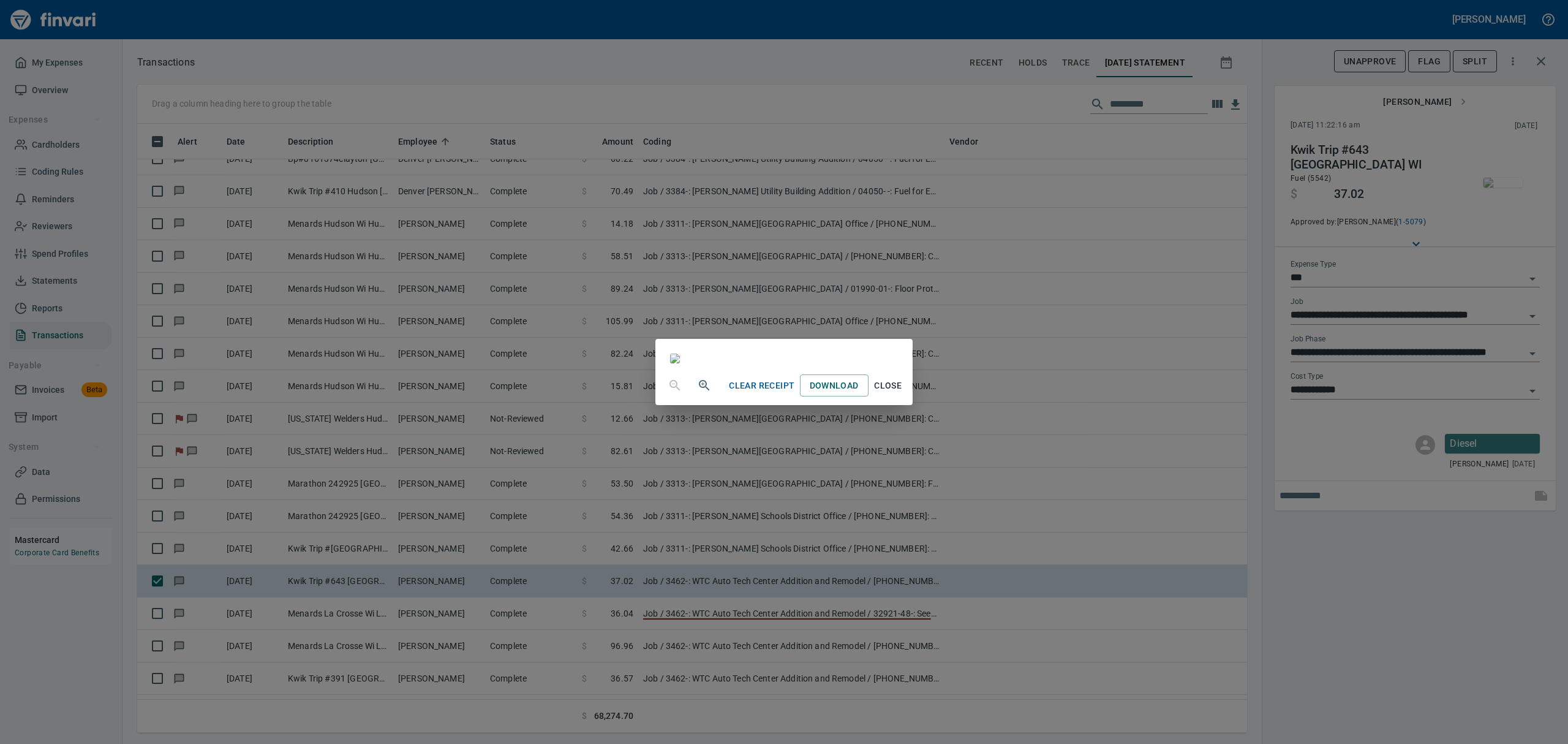
click at [903, 393] on span "Close" at bounding box center [888, 385] width 29 height 15
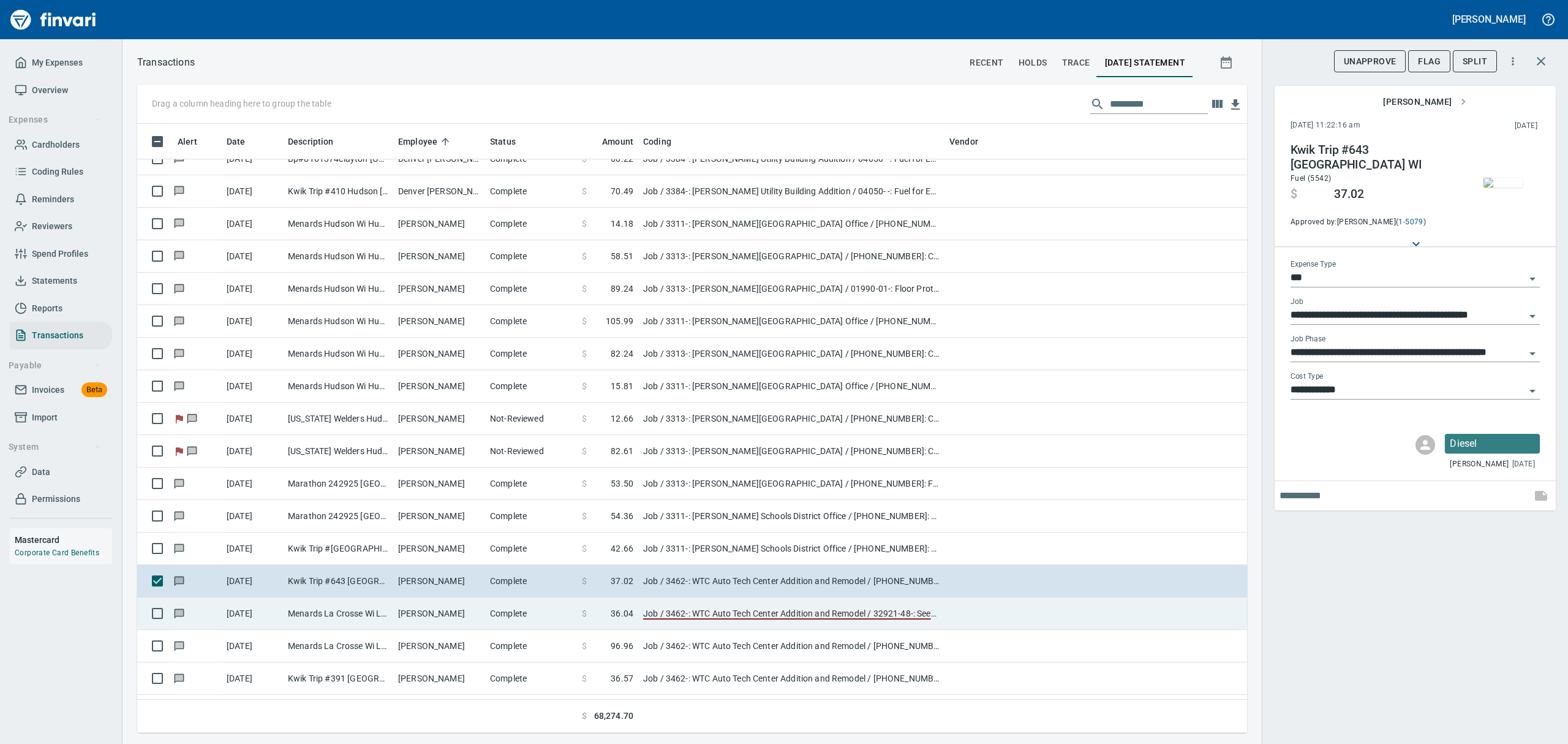
click at [377, 615] on td "Menards La Crosse Wi La Crosse [GEOGRAPHIC_DATA]" at bounding box center [339, 613] width 110 height 33
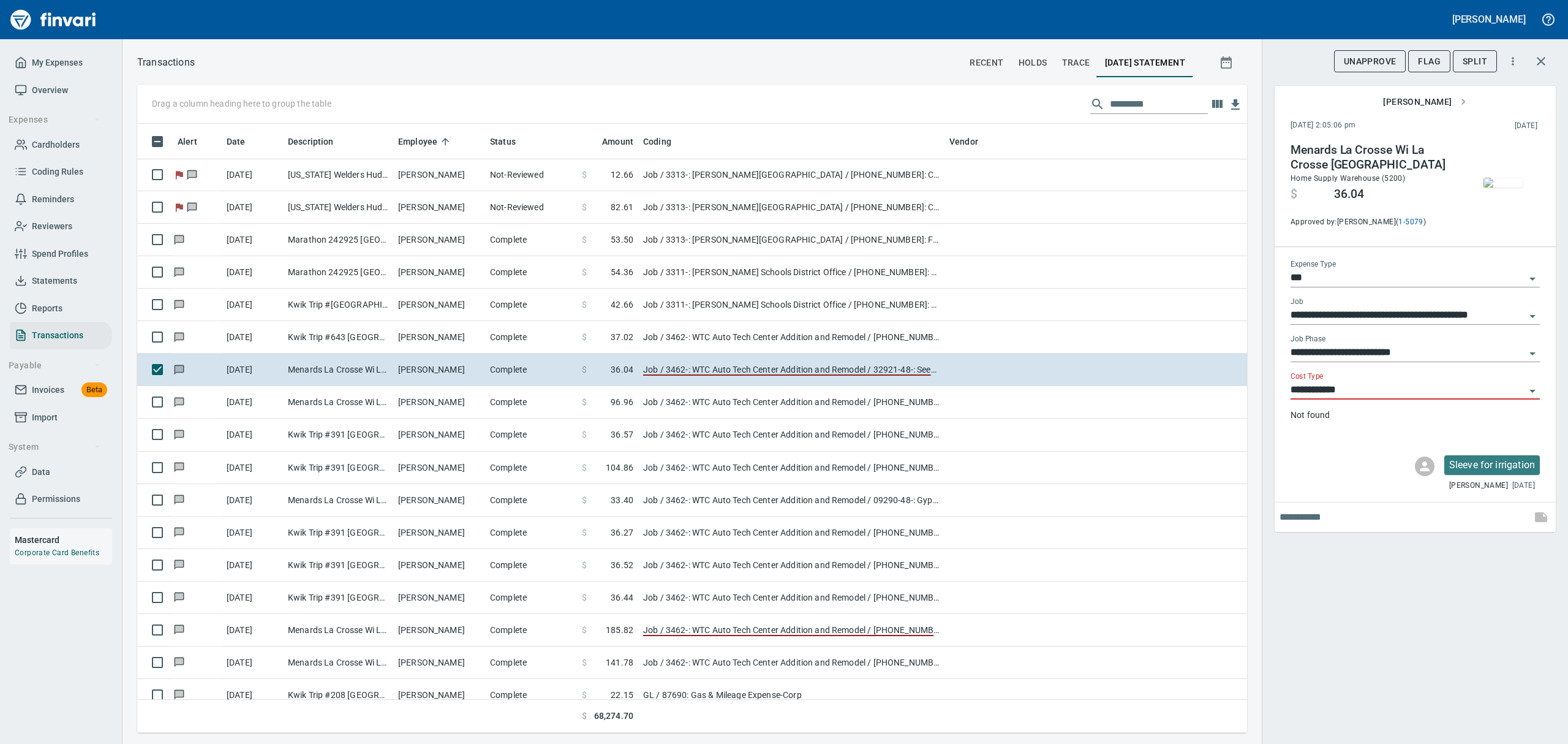
scroll to position [595, 1082]
click at [1504, 187] on img "button" at bounding box center [1503, 182] width 39 height 10
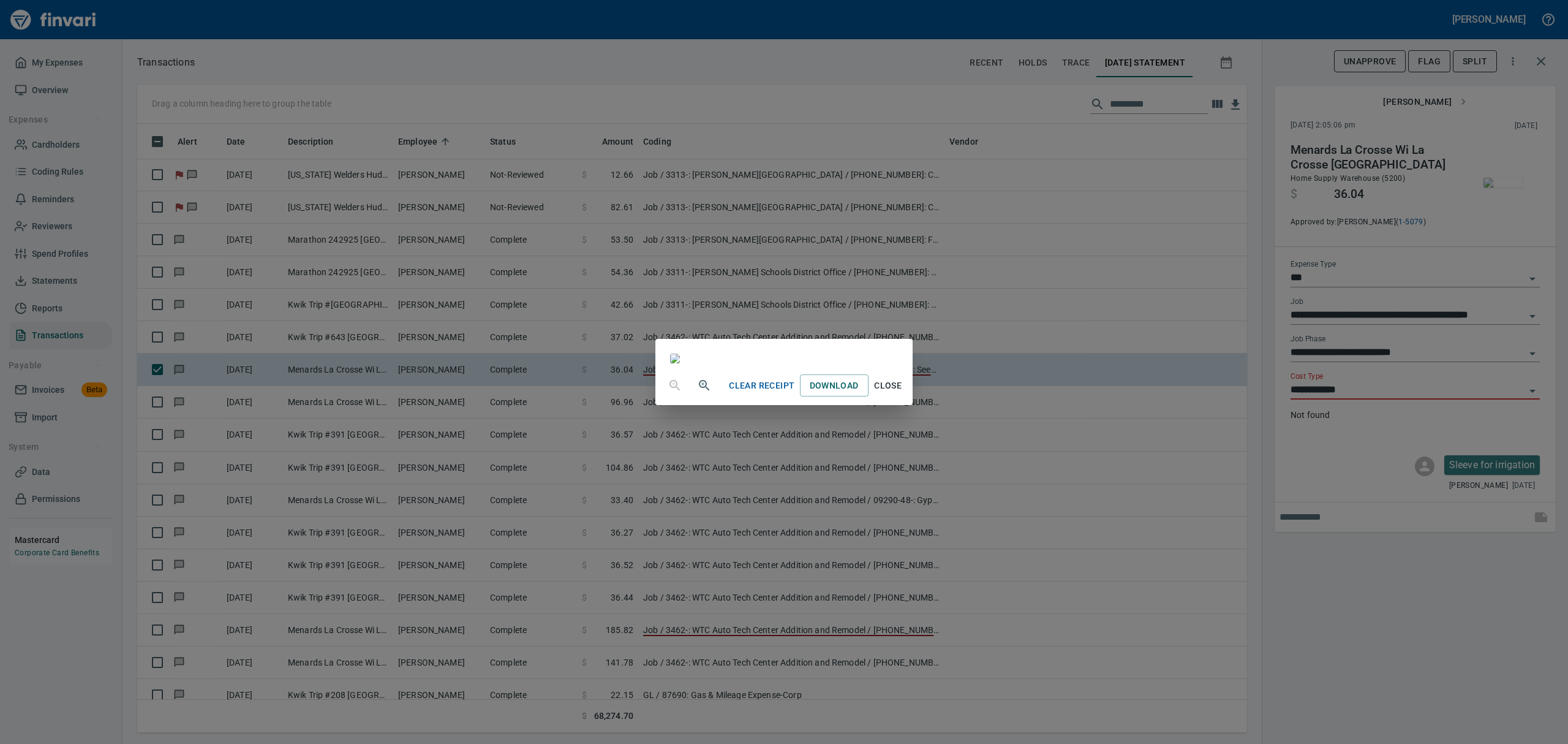
click at [912, 405] on div "Clear Receipt Download Close" at bounding box center [783, 385] width 257 height 39
click at [903, 393] on span "Close" at bounding box center [888, 385] width 29 height 15
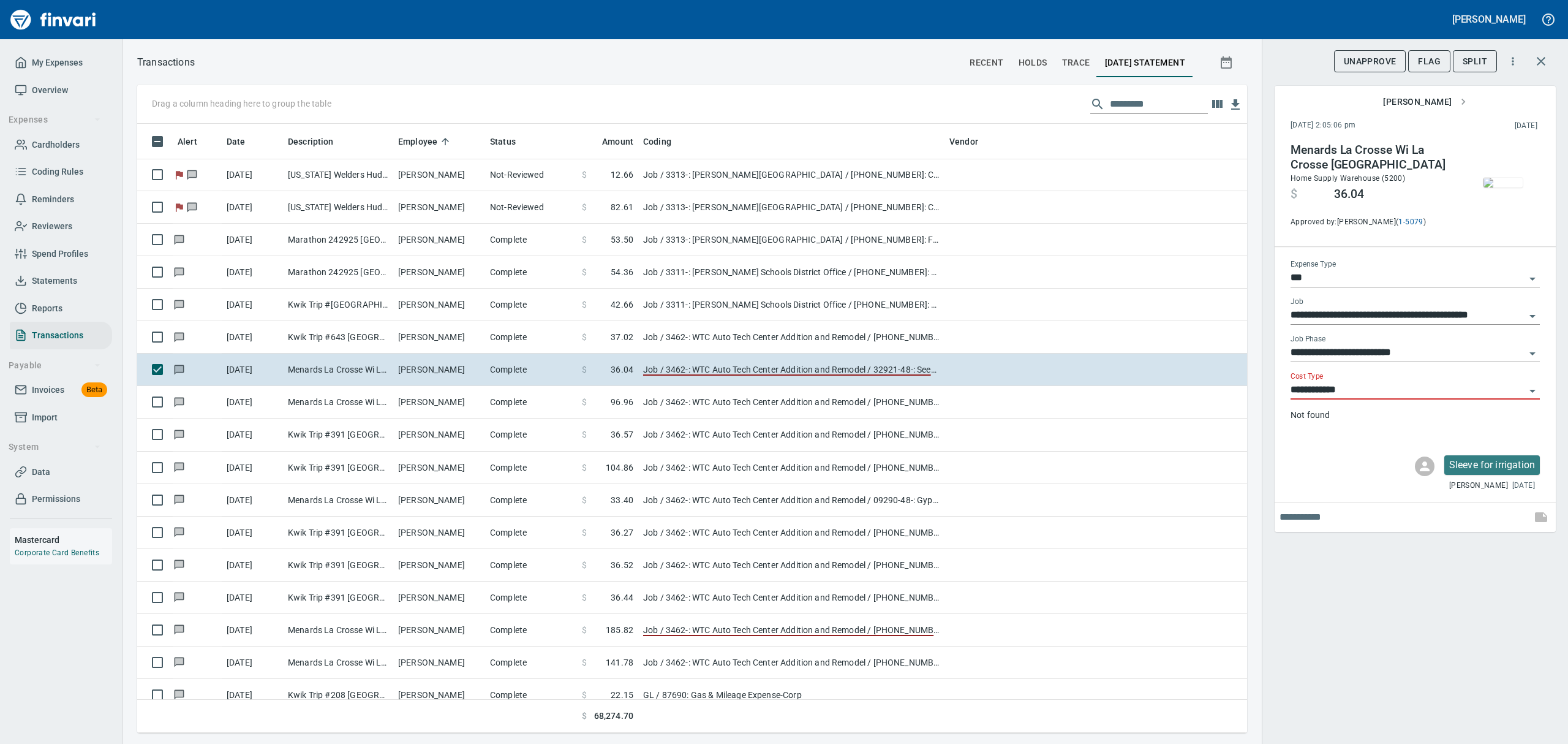
click at [1532, 392] on icon "Open" at bounding box center [1532, 391] width 6 height 3
click at [1532, 392] on icon "Close" at bounding box center [1532, 390] width 6 height 3
click at [1433, 58] on span "Flag" at bounding box center [1428, 61] width 23 height 15
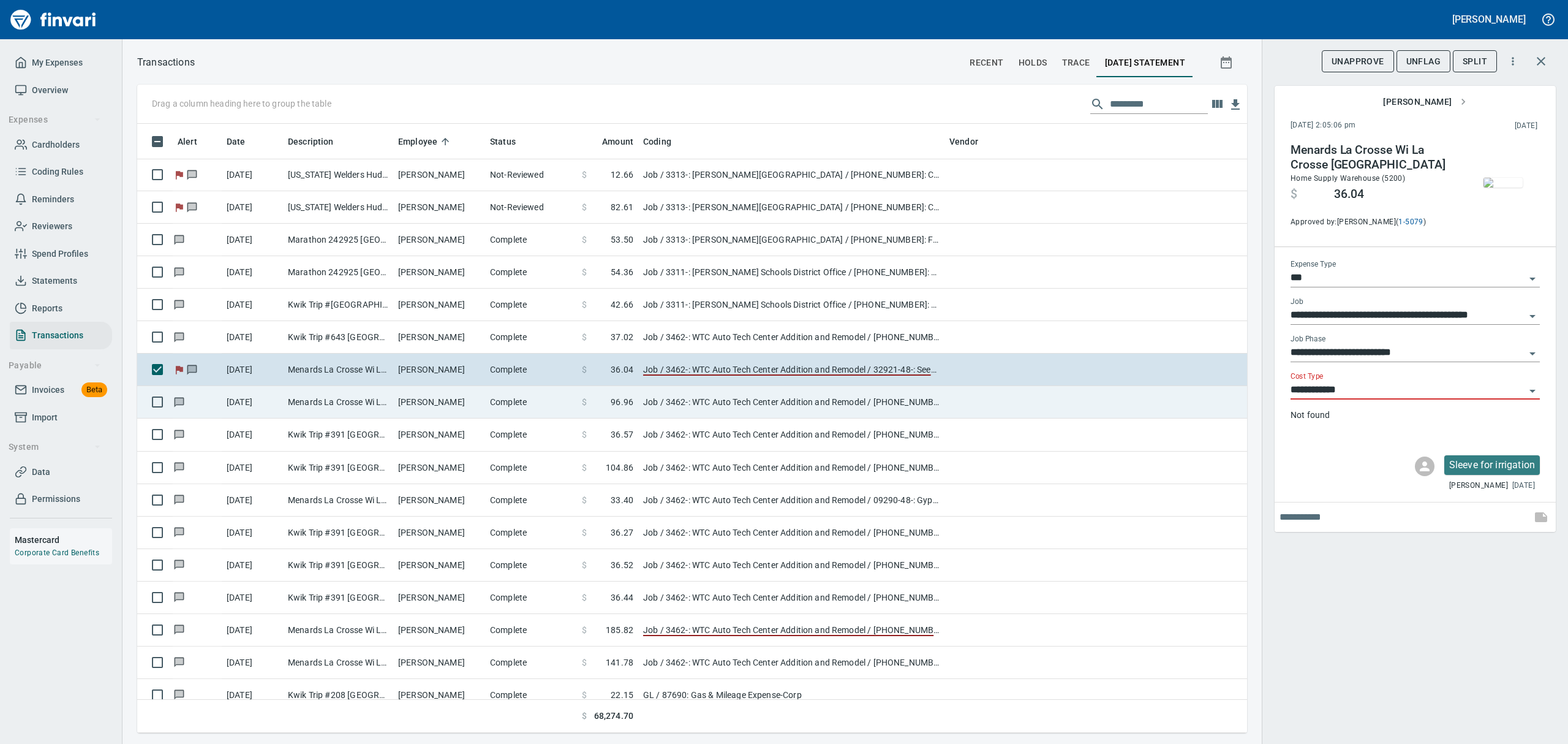
click at [407, 397] on td "[PERSON_NAME]" at bounding box center [439, 402] width 92 height 33
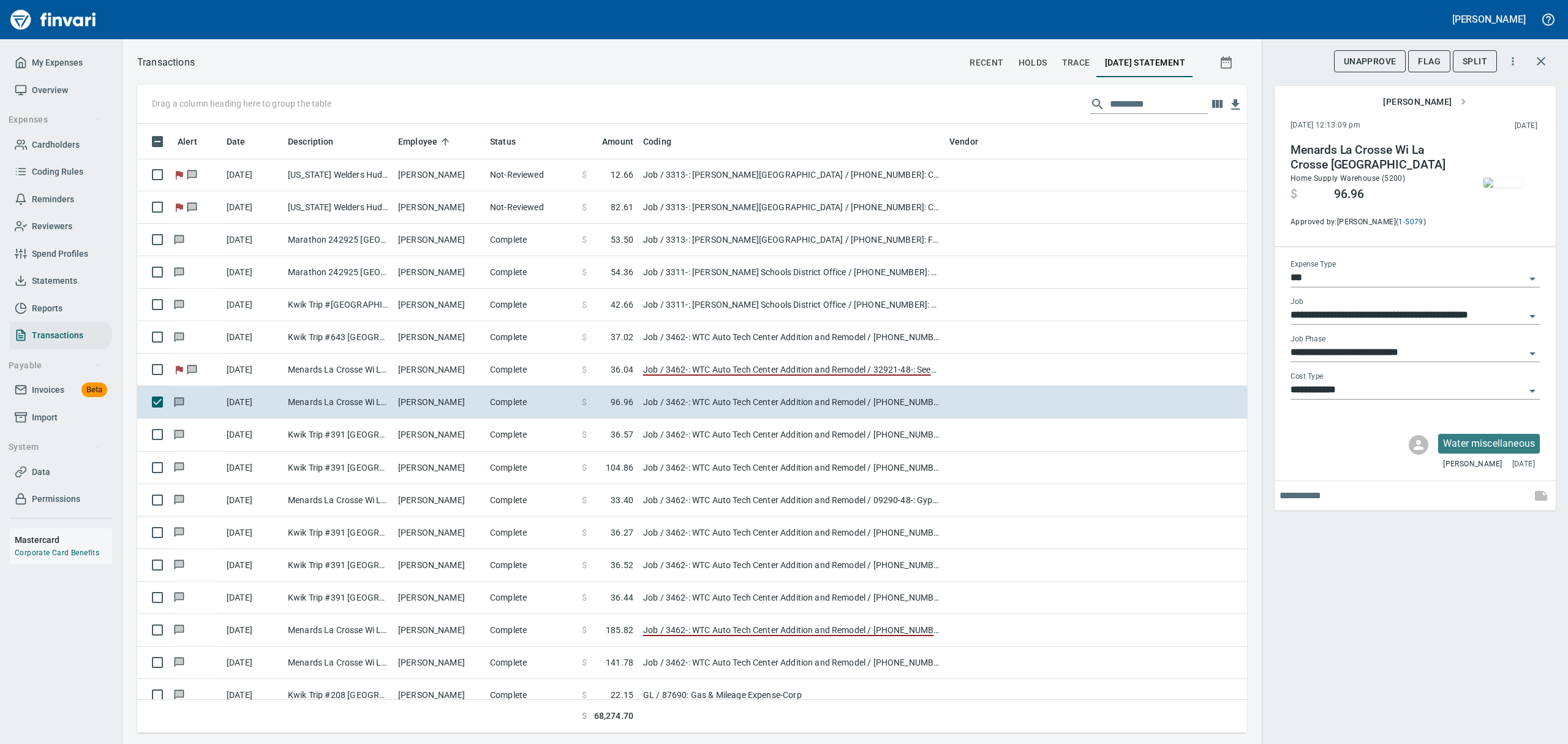
click at [1505, 186] on img "button" at bounding box center [1503, 182] width 39 height 10
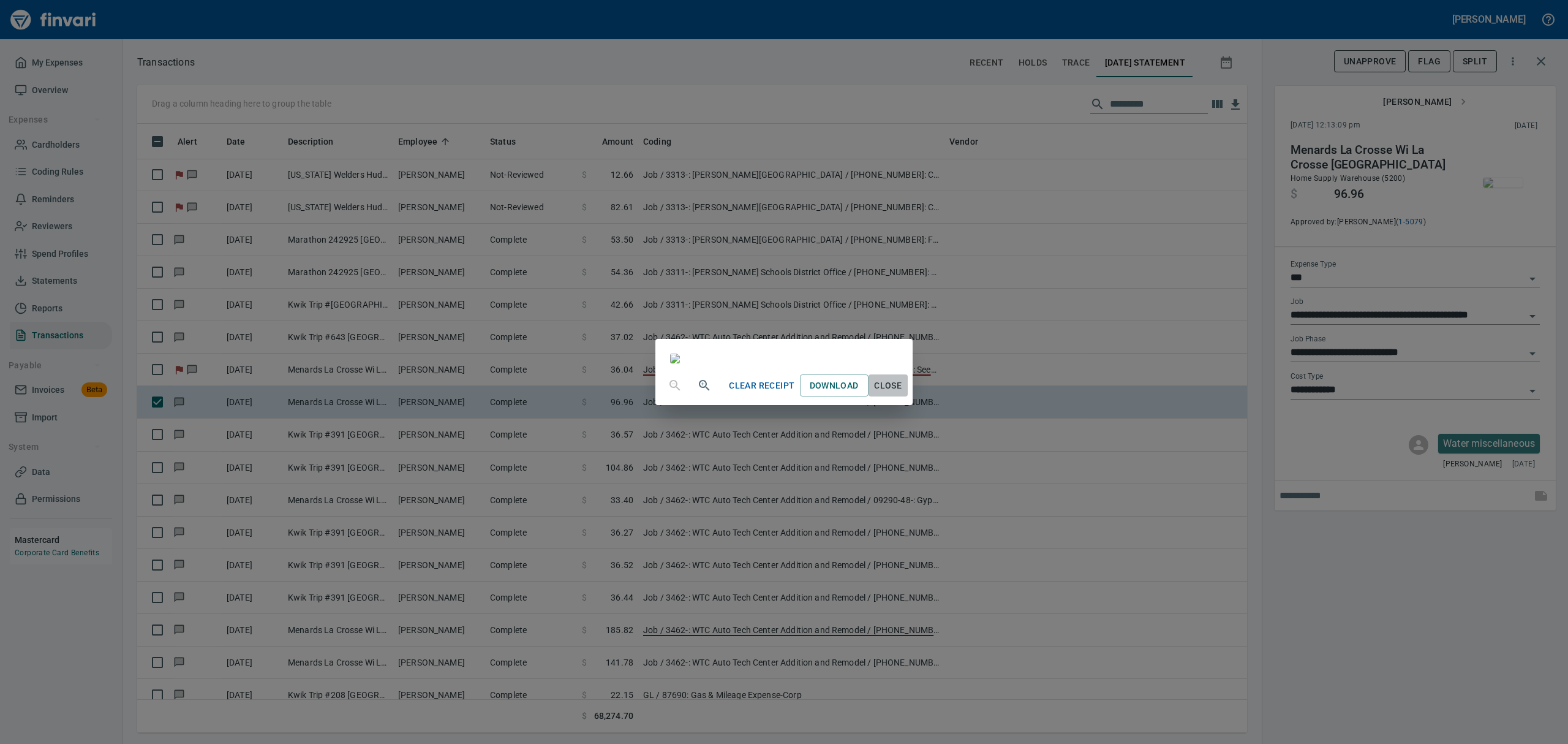
click at [903, 393] on span "Close" at bounding box center [888, 385] width 29 height 15
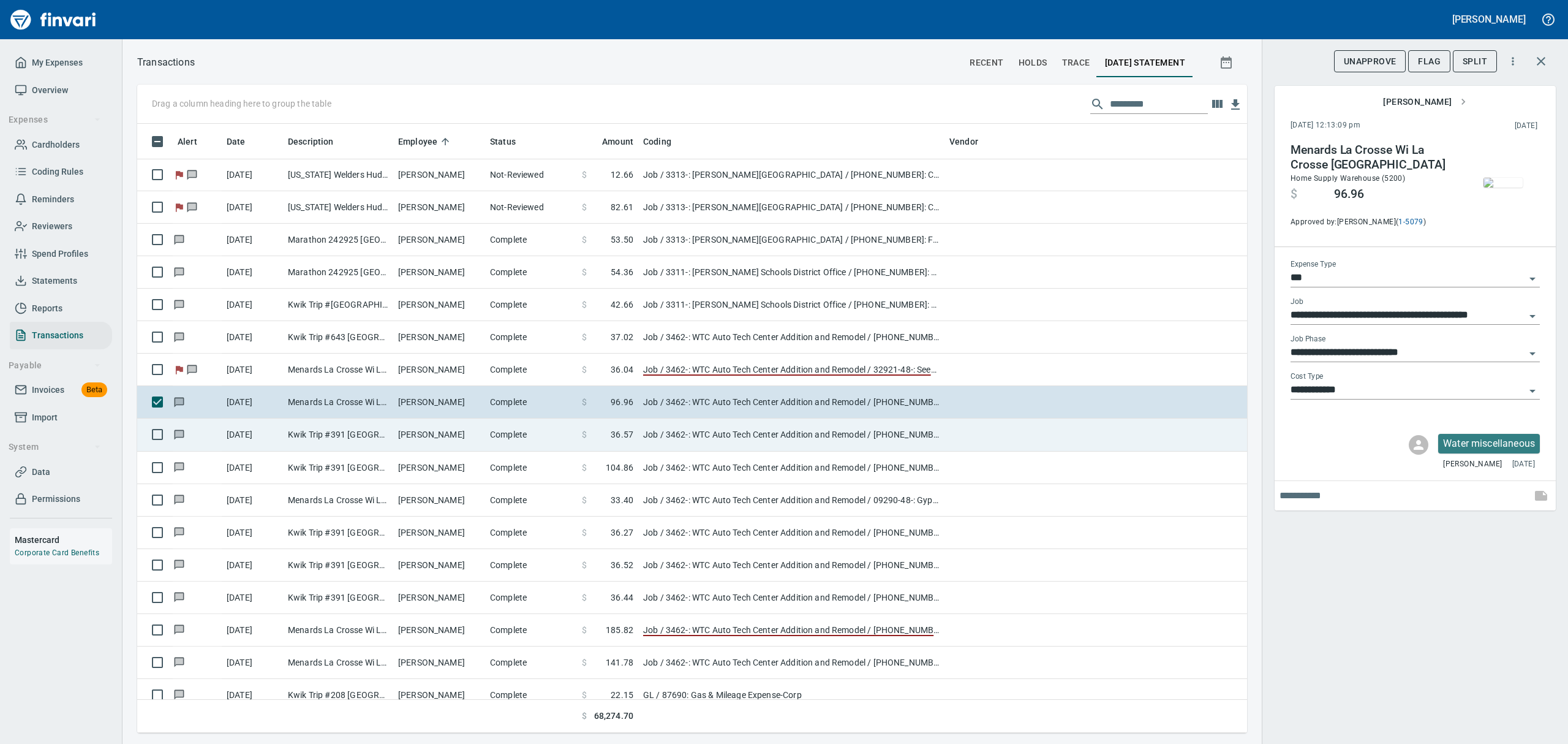
click at [398, 430] on td "[PERSON_NAME]" at bounding box center [439, 434] width 92 height 33
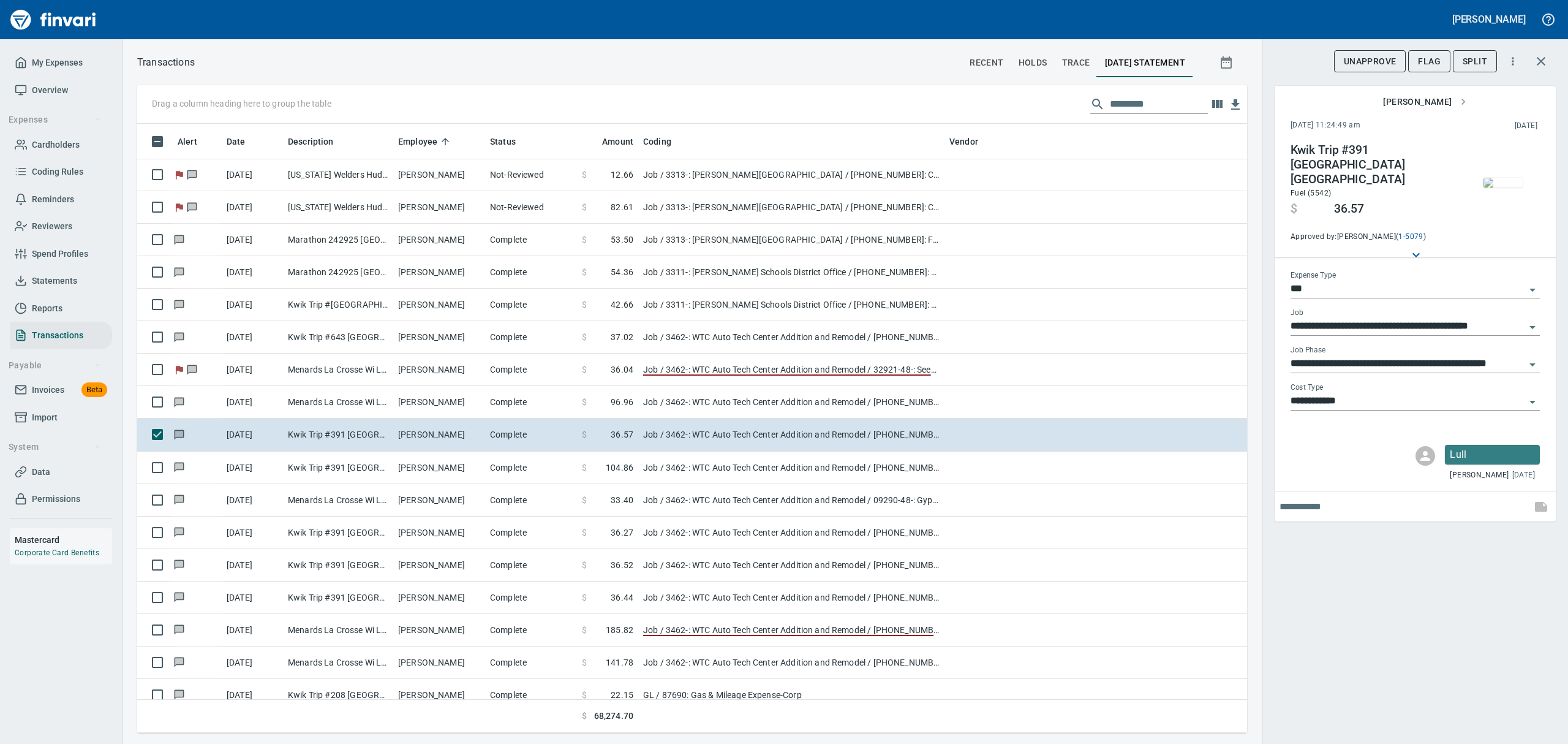
click at [1503, 187] on img "button" at bounding box center [1503, 182] width 39 height 10
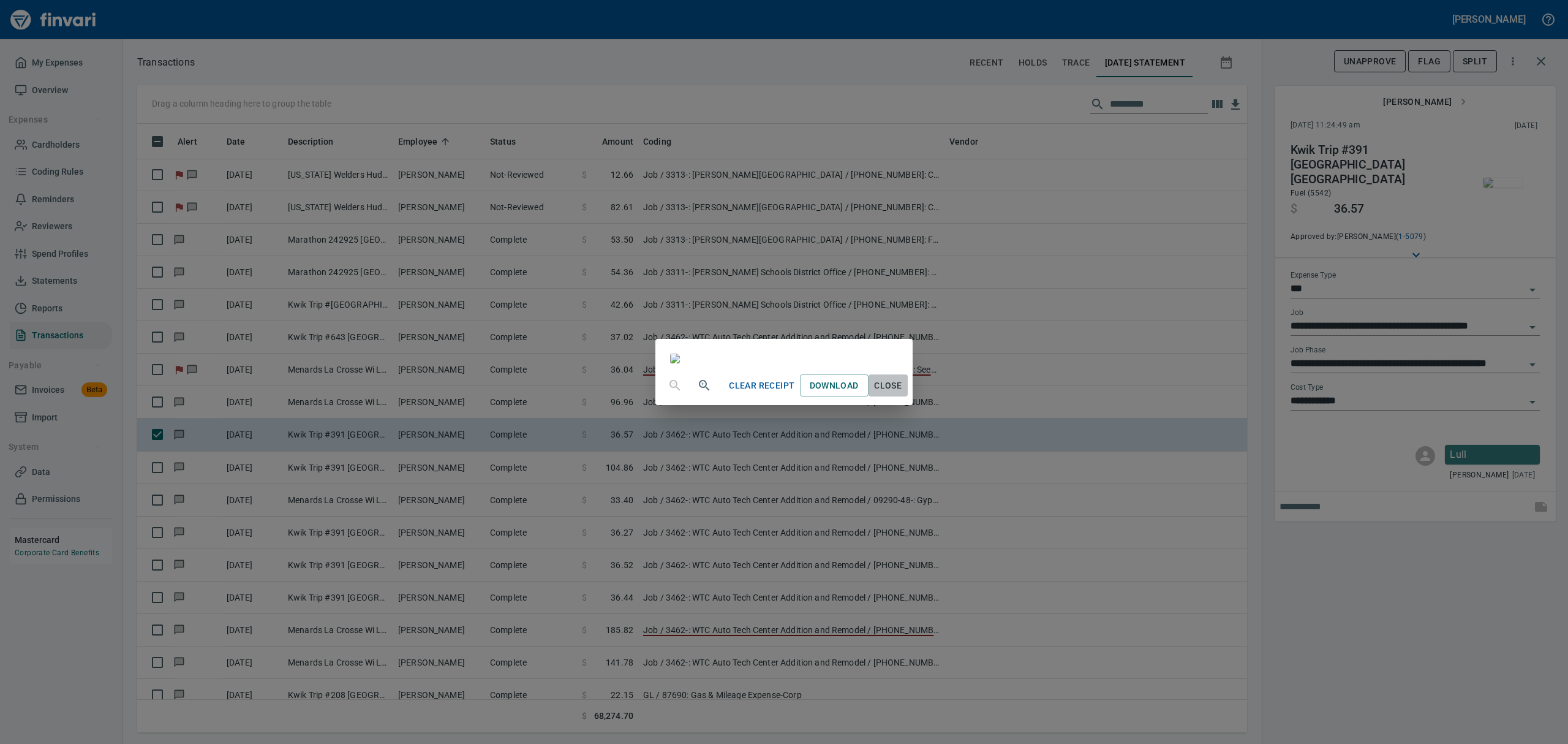
click at [903, 393] on span "Close" at bounding box center [888, 385] width 29 height 15
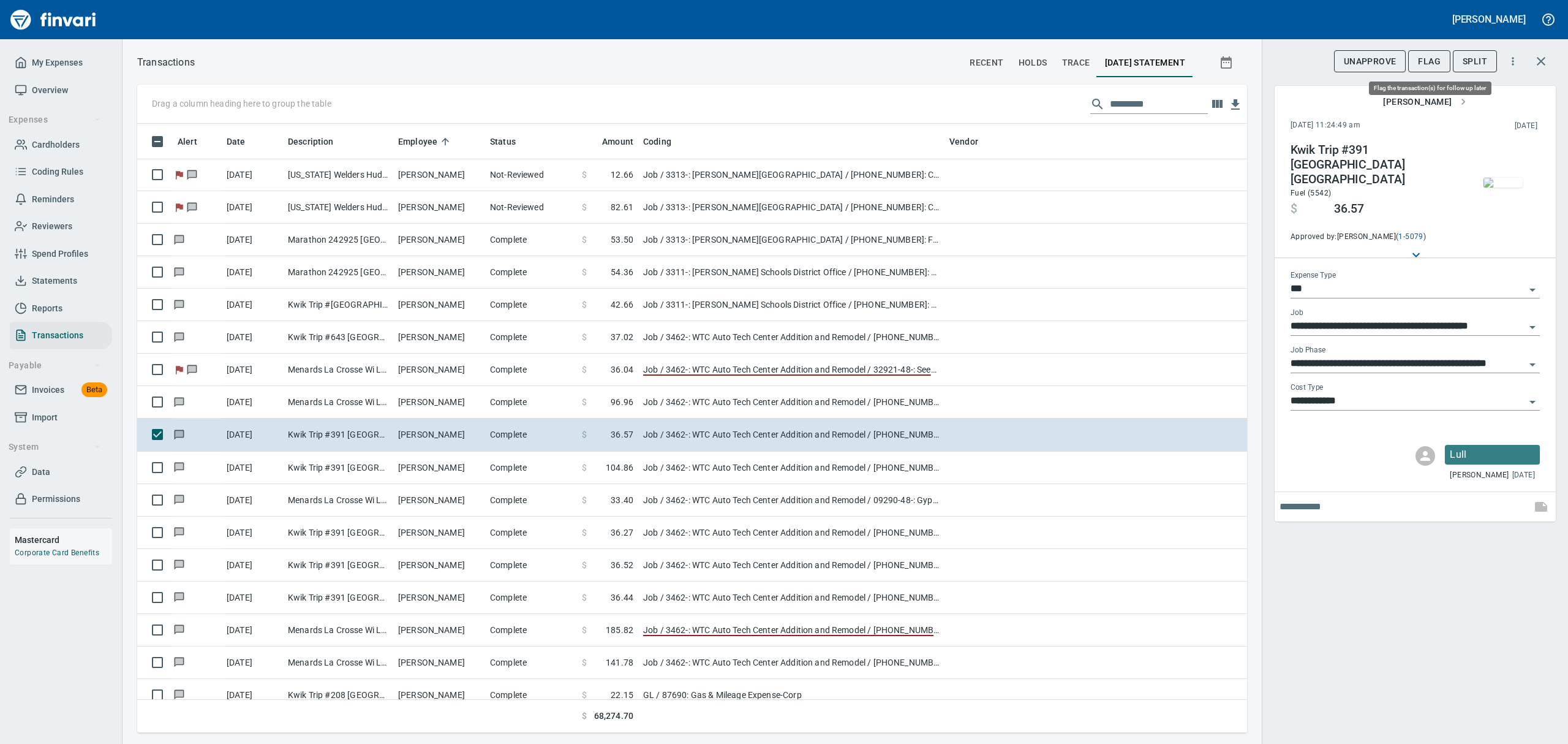
click at [1418, 56] on button "Flag" at bounding box center [1429, 61] width 43 height 23
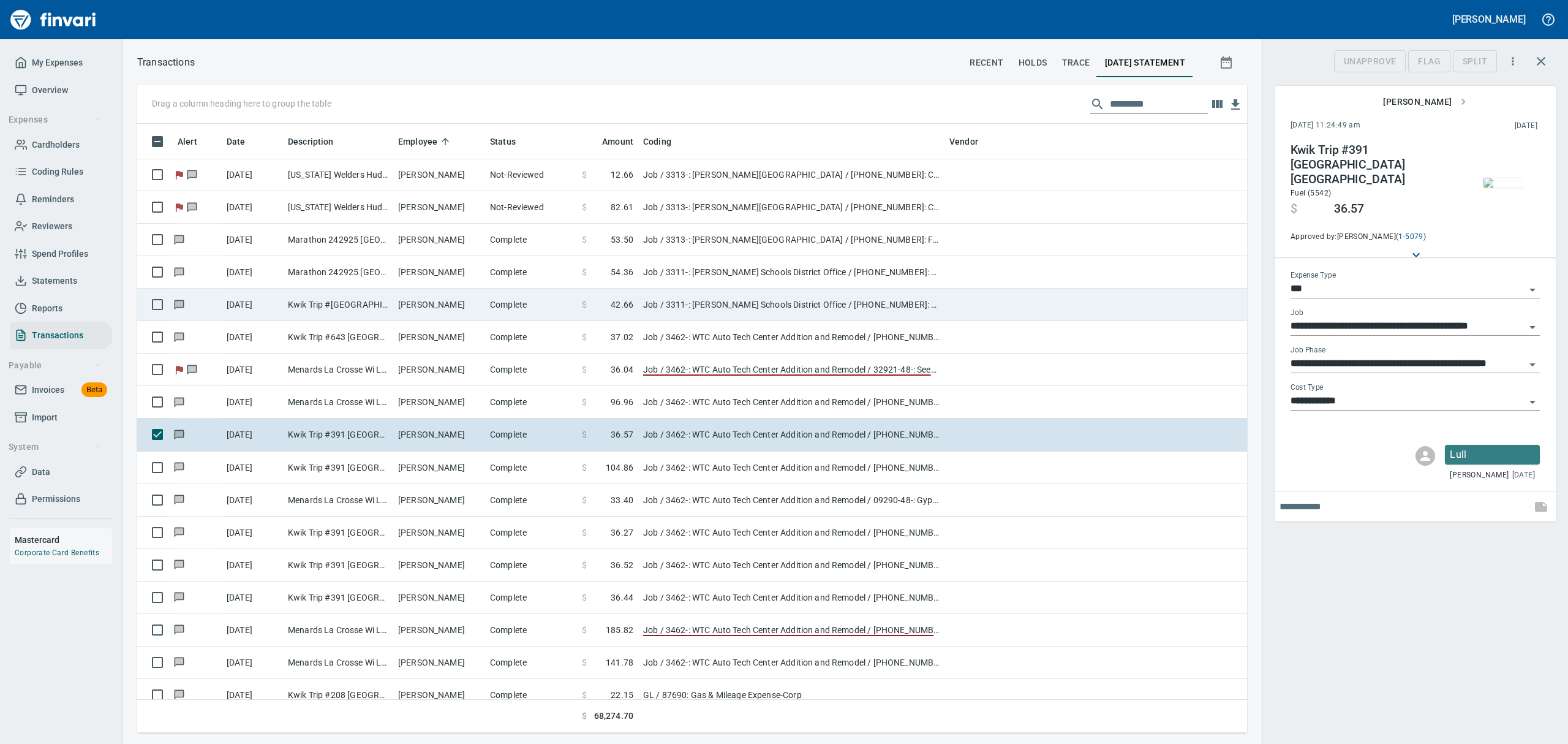
scroll to position [595, 1082]
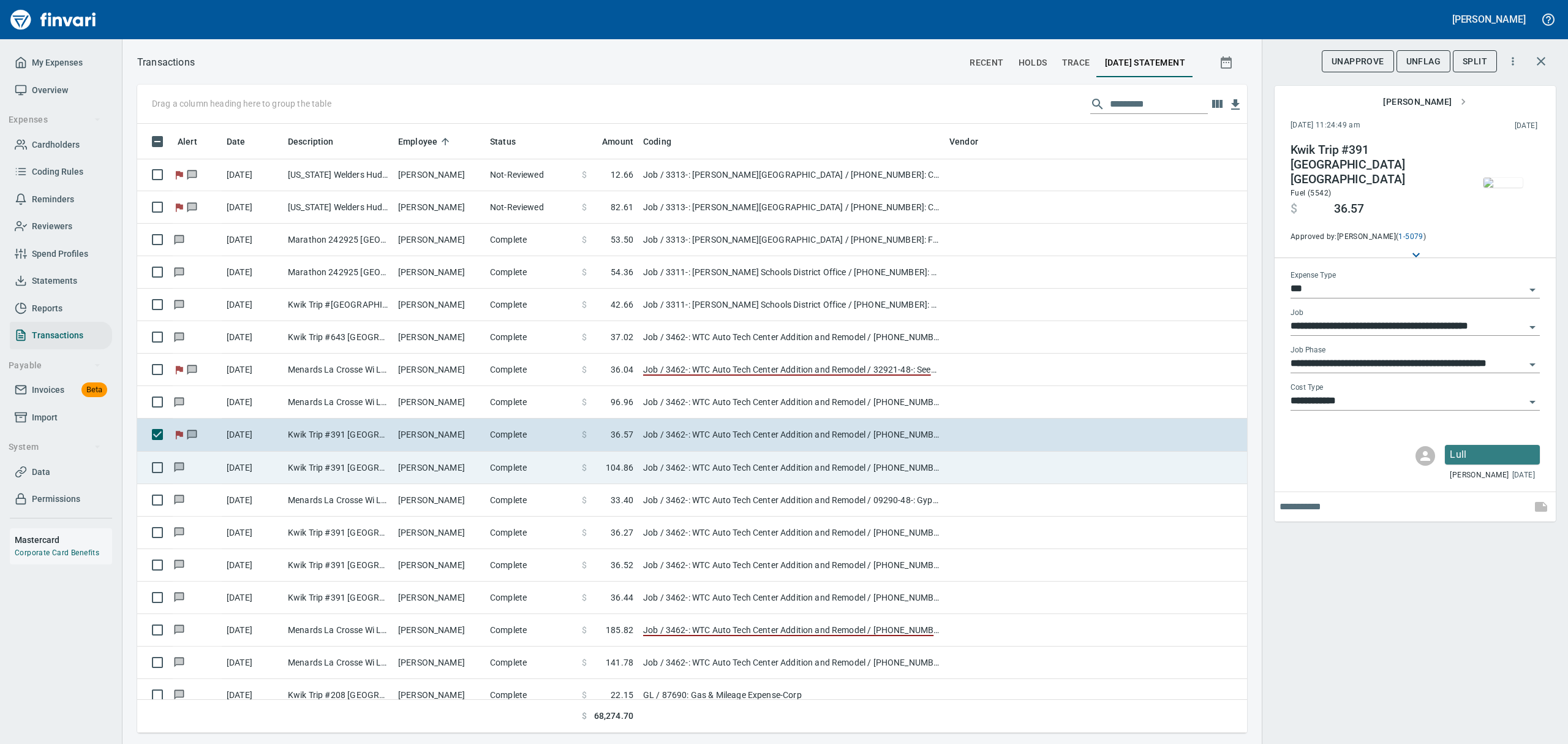
click at [304, 474] on td "Kwik Trip #391 [GEOGRAPHIC_DATA] [GEOGRAPHIC_DATA]" at bounding box center [339, 467] width 110 height 33
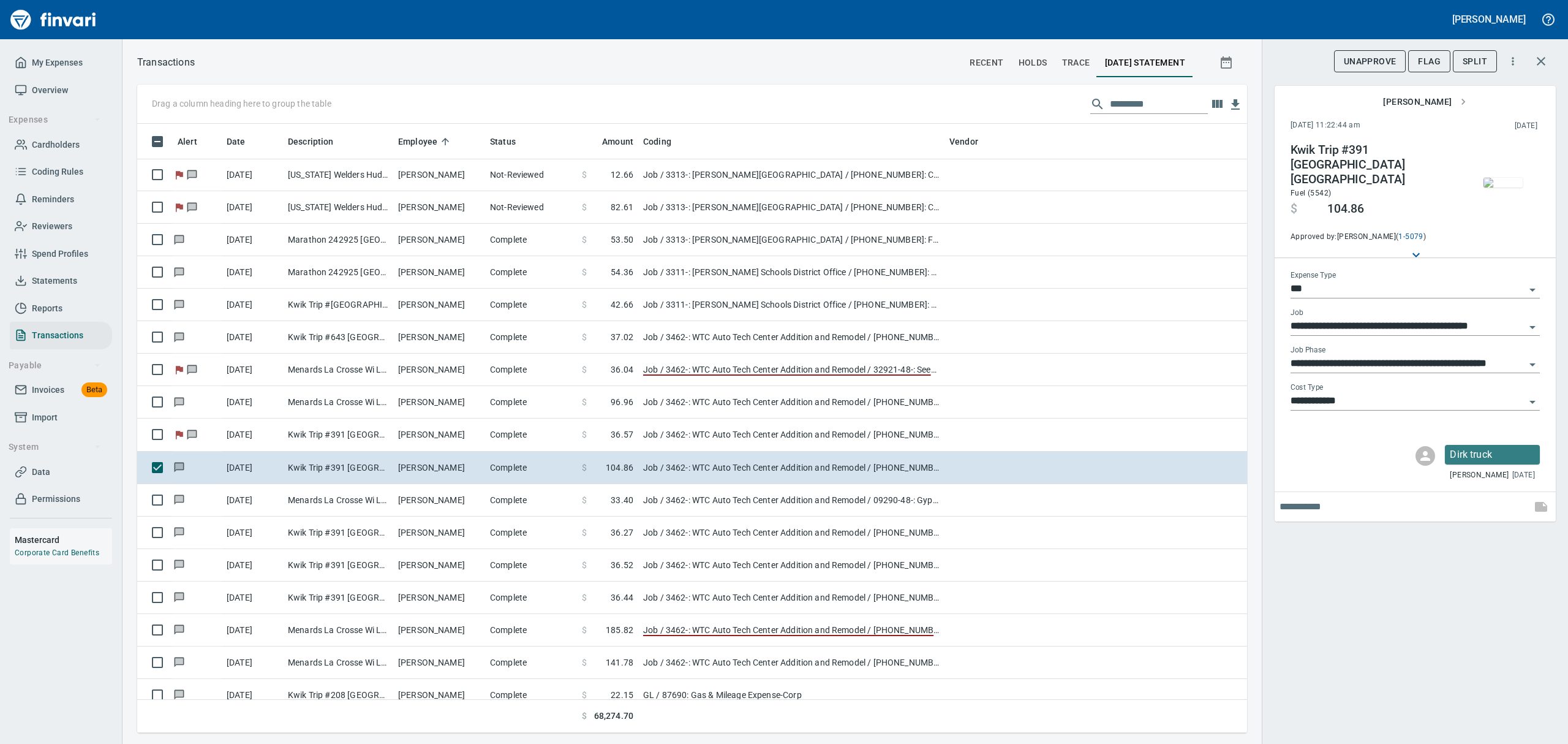
click at [1492, 182] on img "button" at bounding box center [1503, 182] width 39 height 10
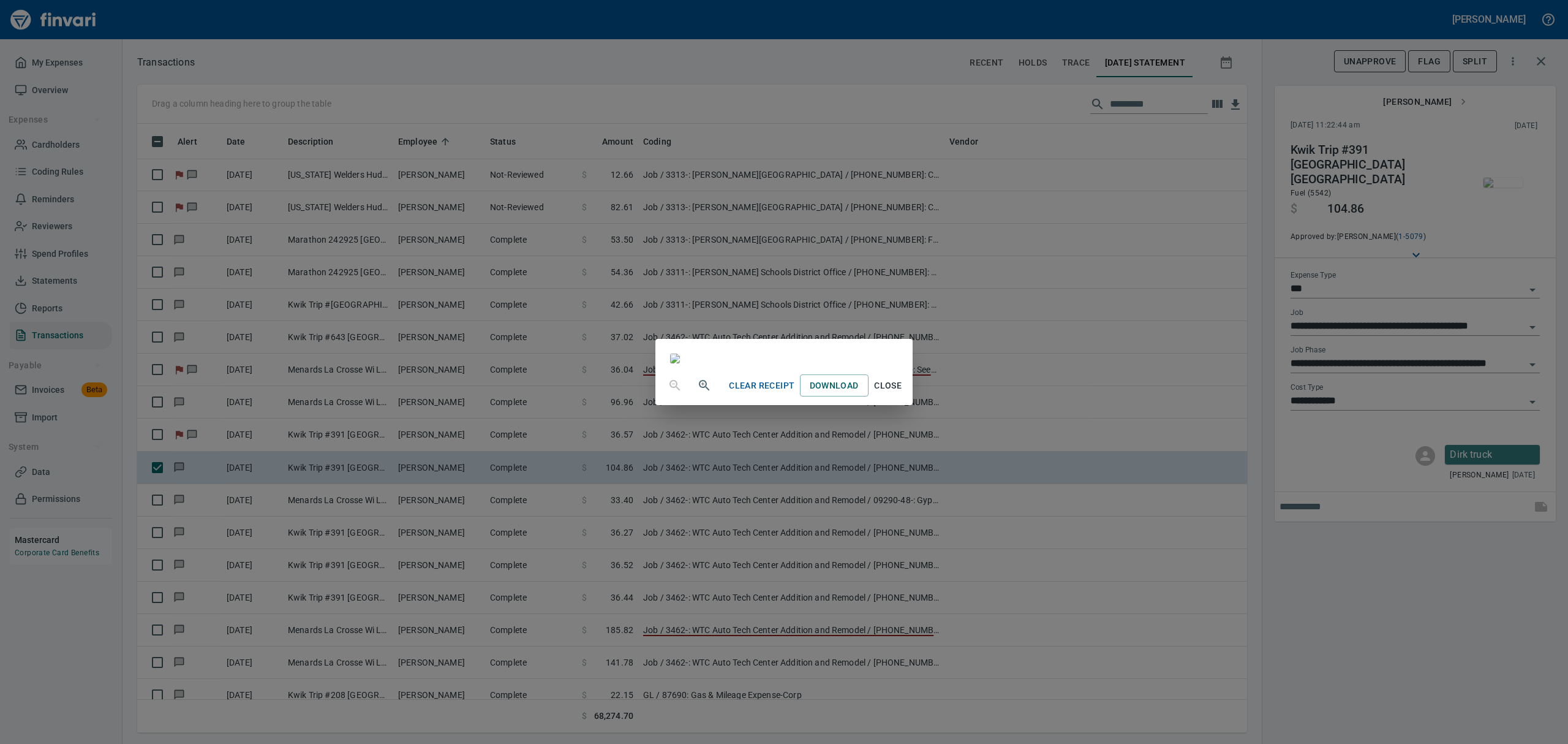
click at [903, 393] on span "Close" at bounding box center [888, 385] width 29 height 15
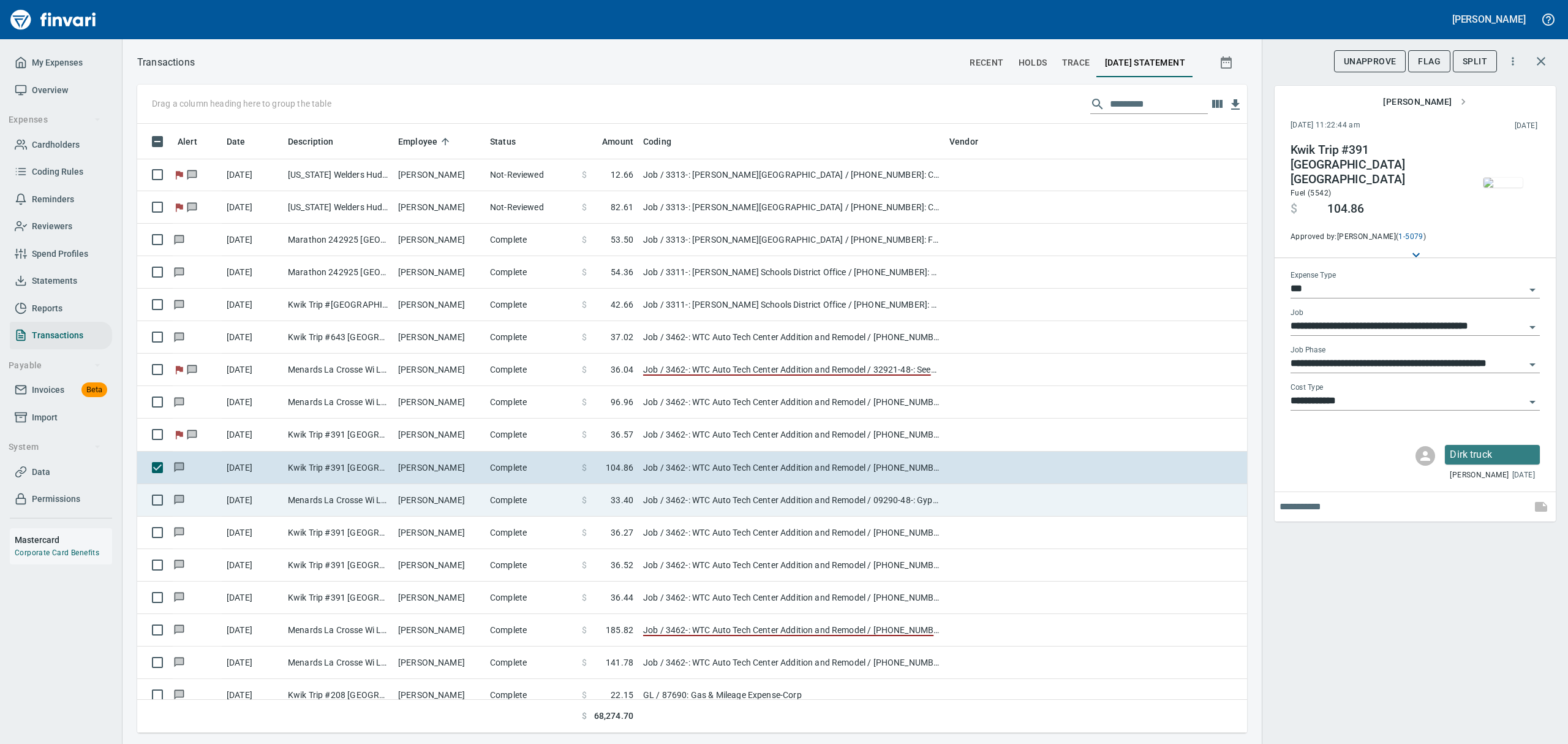
click at [361, 501] on td "Menards La Crosse Wi La Crosse [GEOGRAPHIC_DATA]" at bounding box center [339, 500] width 110 height 33
type input "**********"
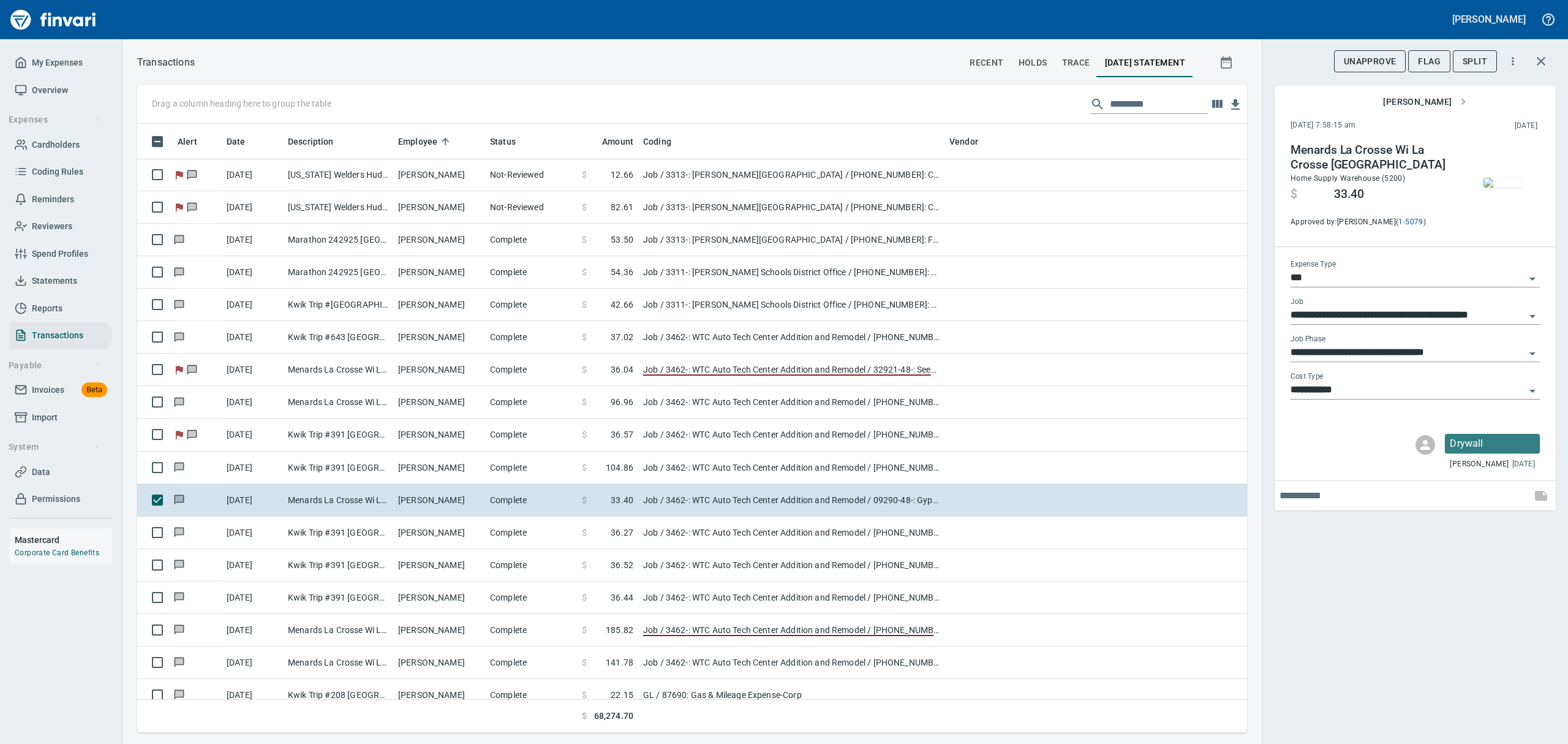
click at [1523, 187] on span "button" at bounding box center [1503, 182] width 52 height 10
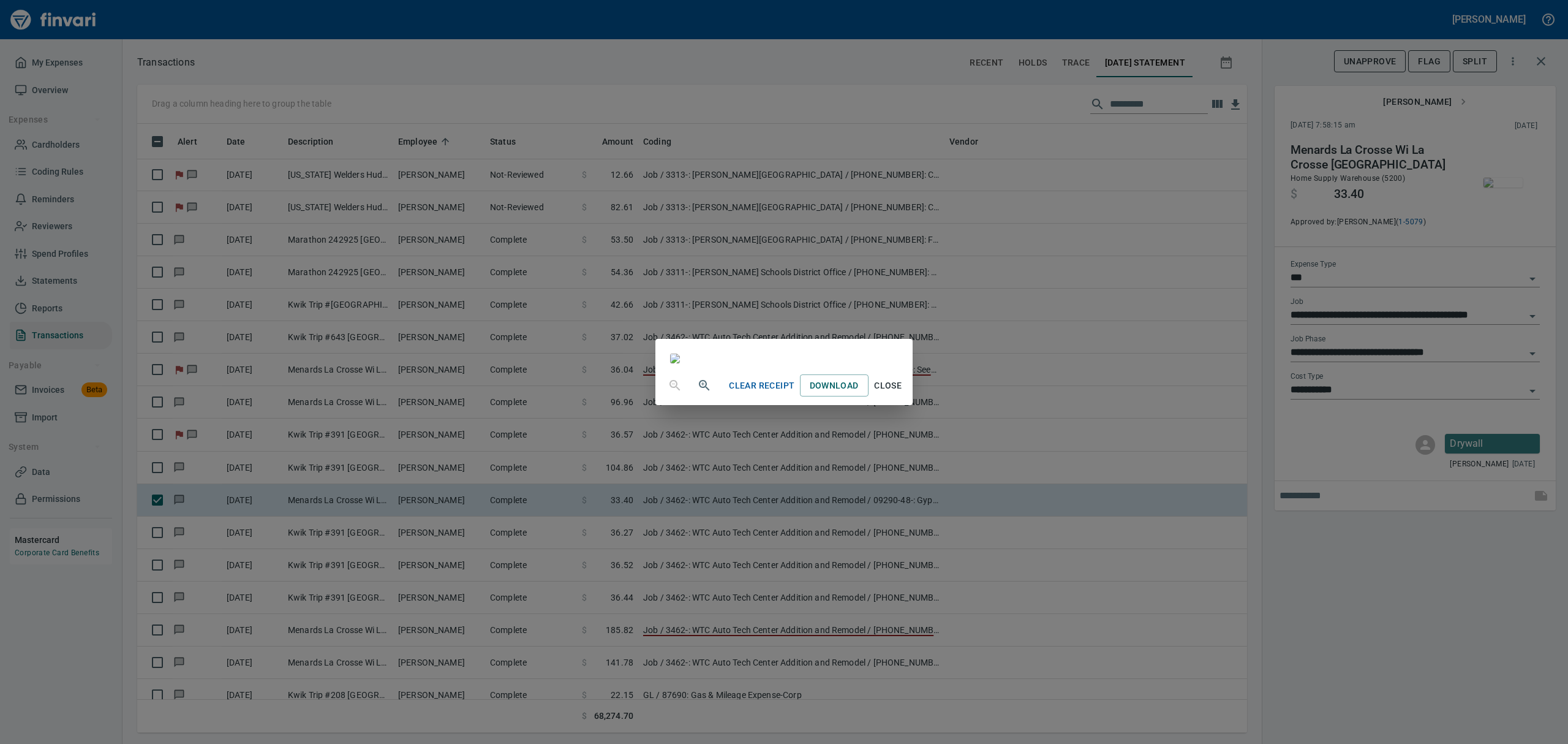
click at [903, 393] on span "Close" at bounding box center [888, 385] width 29 height 15
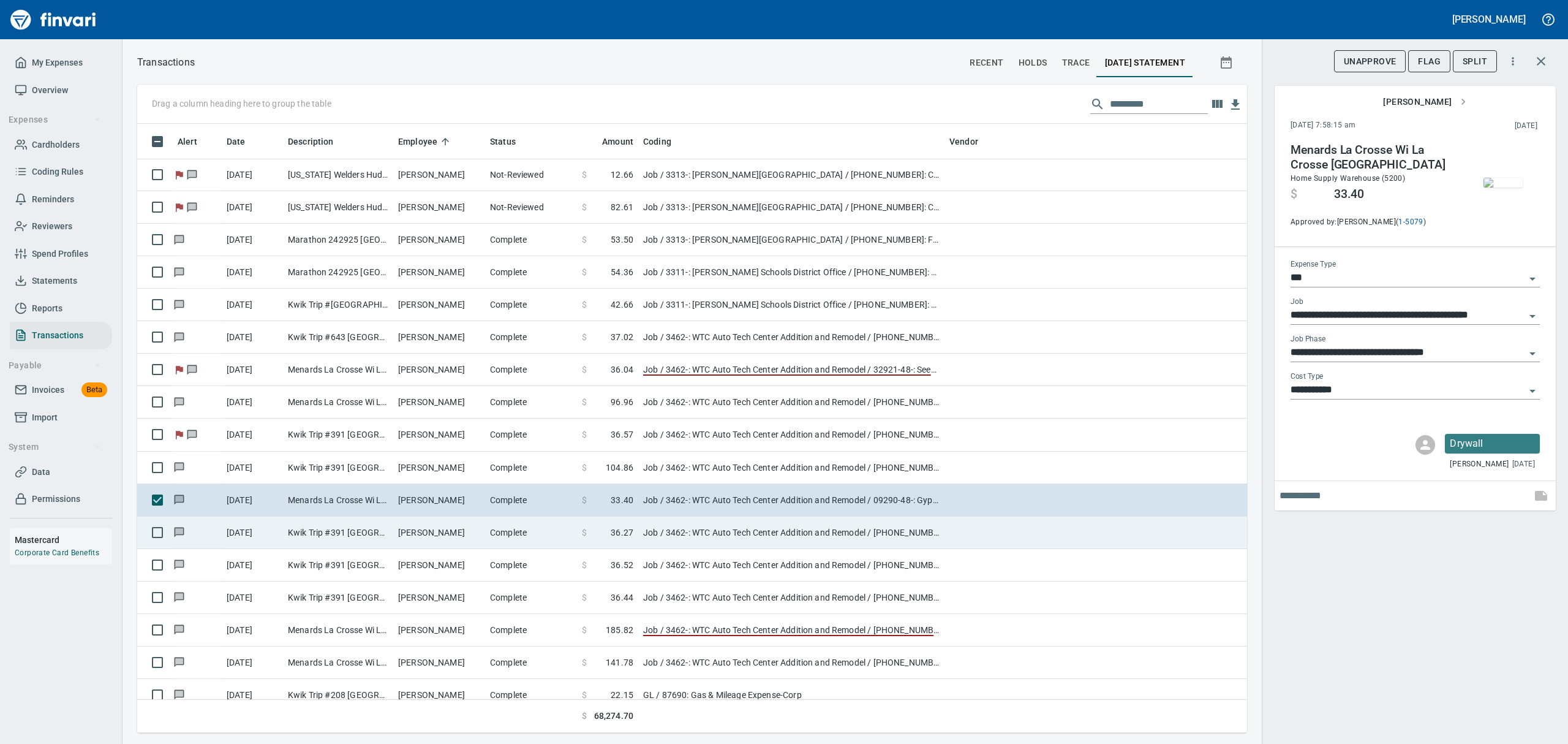
click at [385, 535] on td "Kwik Trip #391 [GEOGRAPHIC_DATA] [GEOGRAPHIC_DATA]" at bounding box center [339, 533] width 110 height 33
type input "**********"
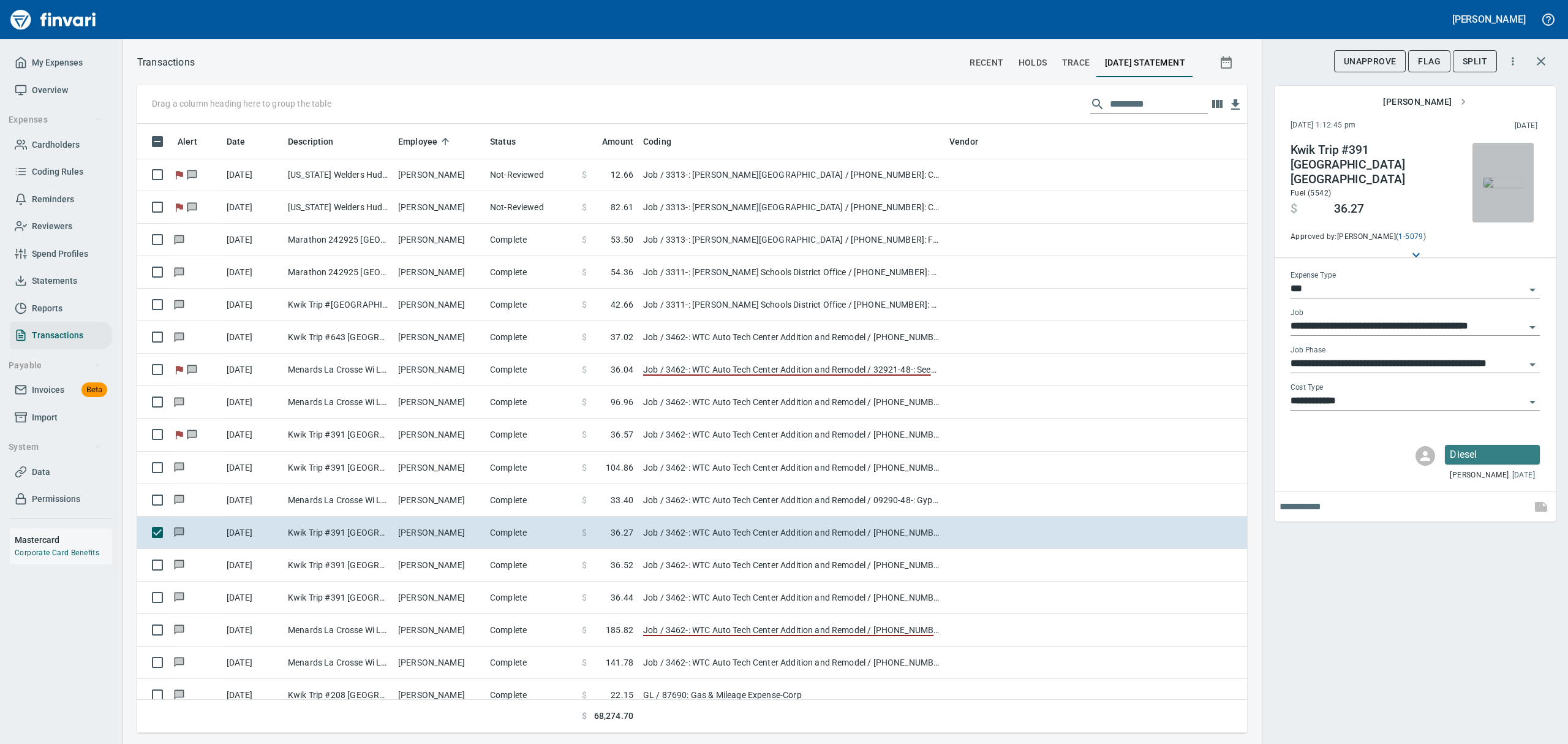
click at [1507, 181] on img "button" at bounding box center [1503, 182] width 39 height 10
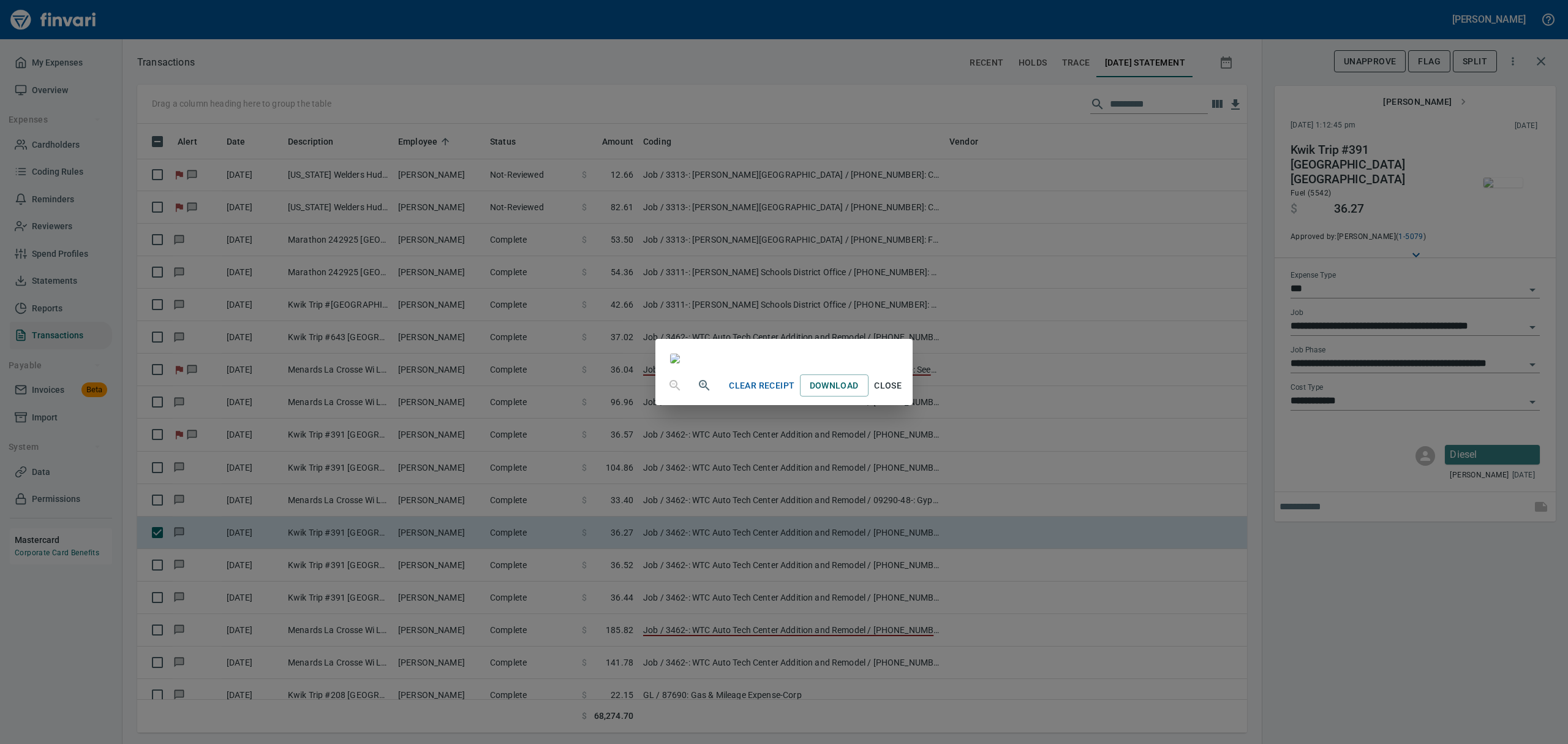
click at [903, 393] on span "Close" at bounding box center [888, 385] width 29 height 15
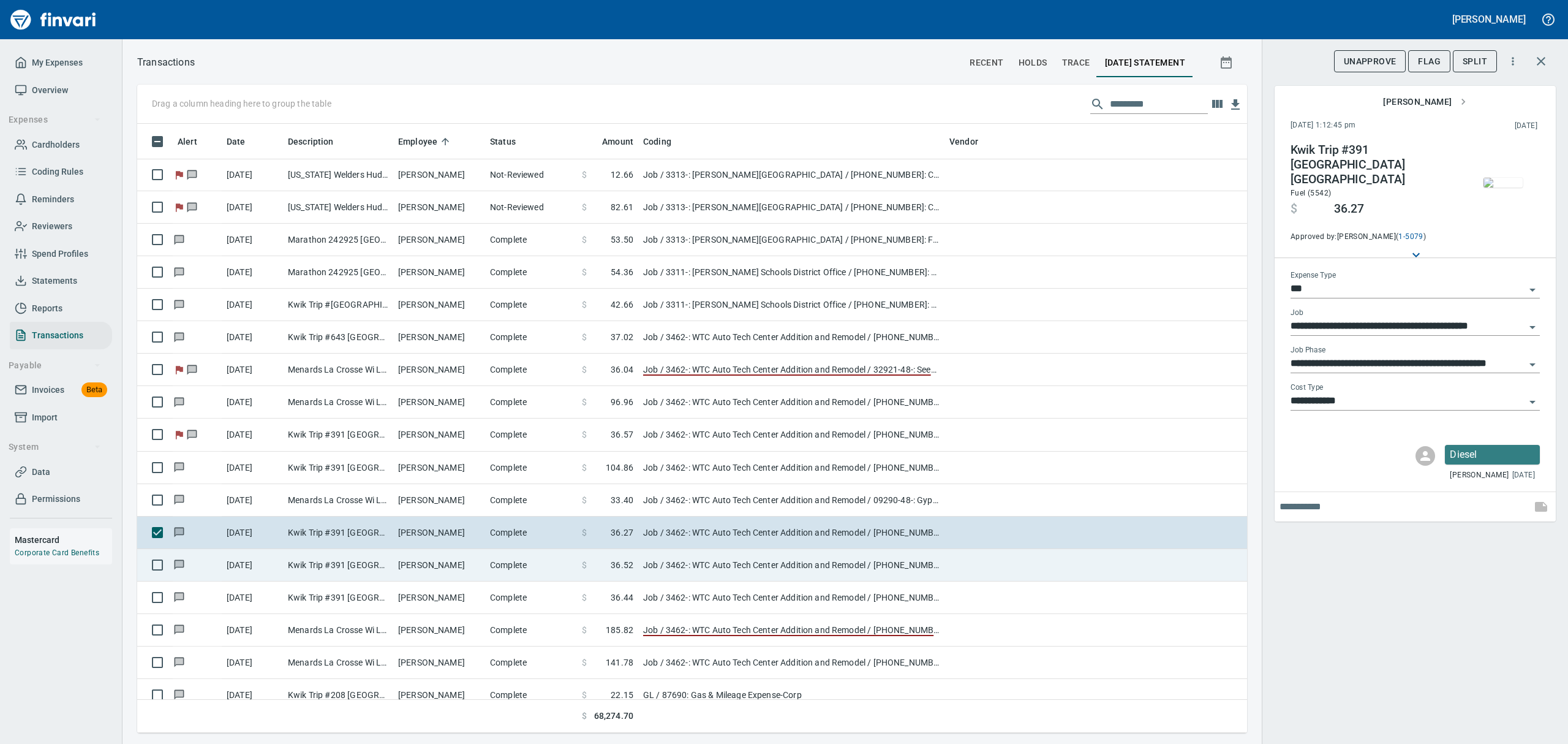
click at [524, 565] on td "Complete" at bounding box center [531, 565] width 92 height 33
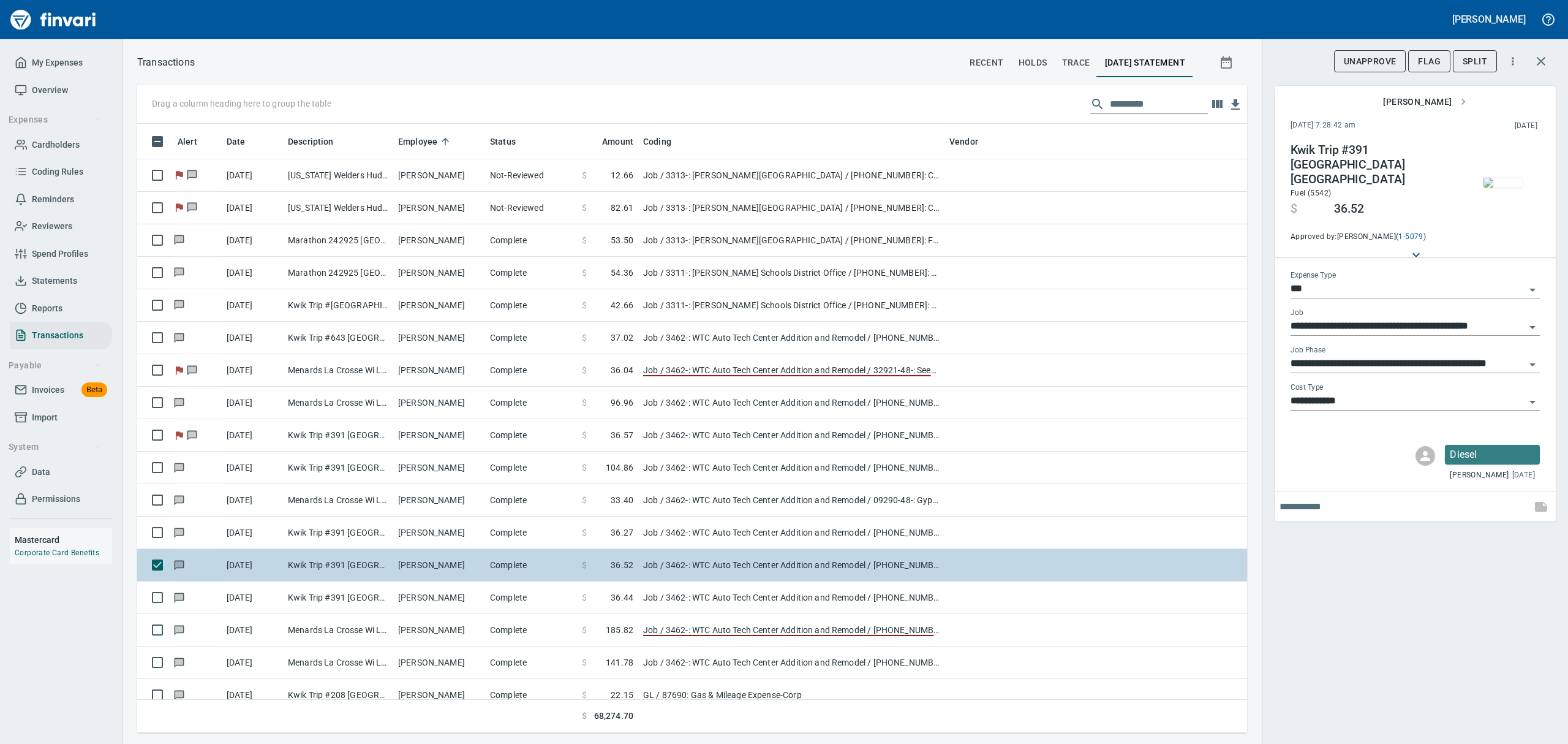
scroll to position [7351, 0]
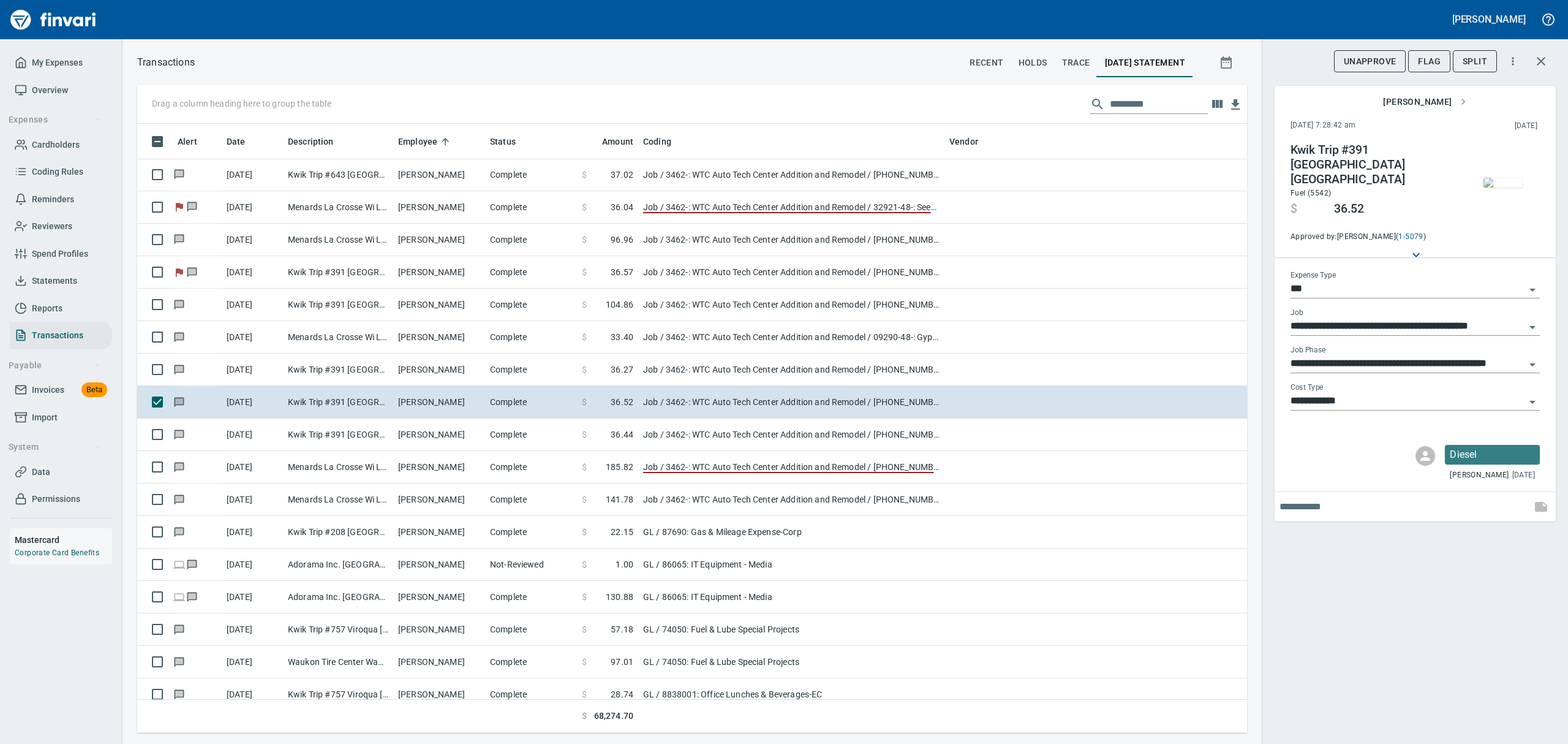
click at [1498, 187] on img "button" at bounding box center [1503, 182] width 39 height 10
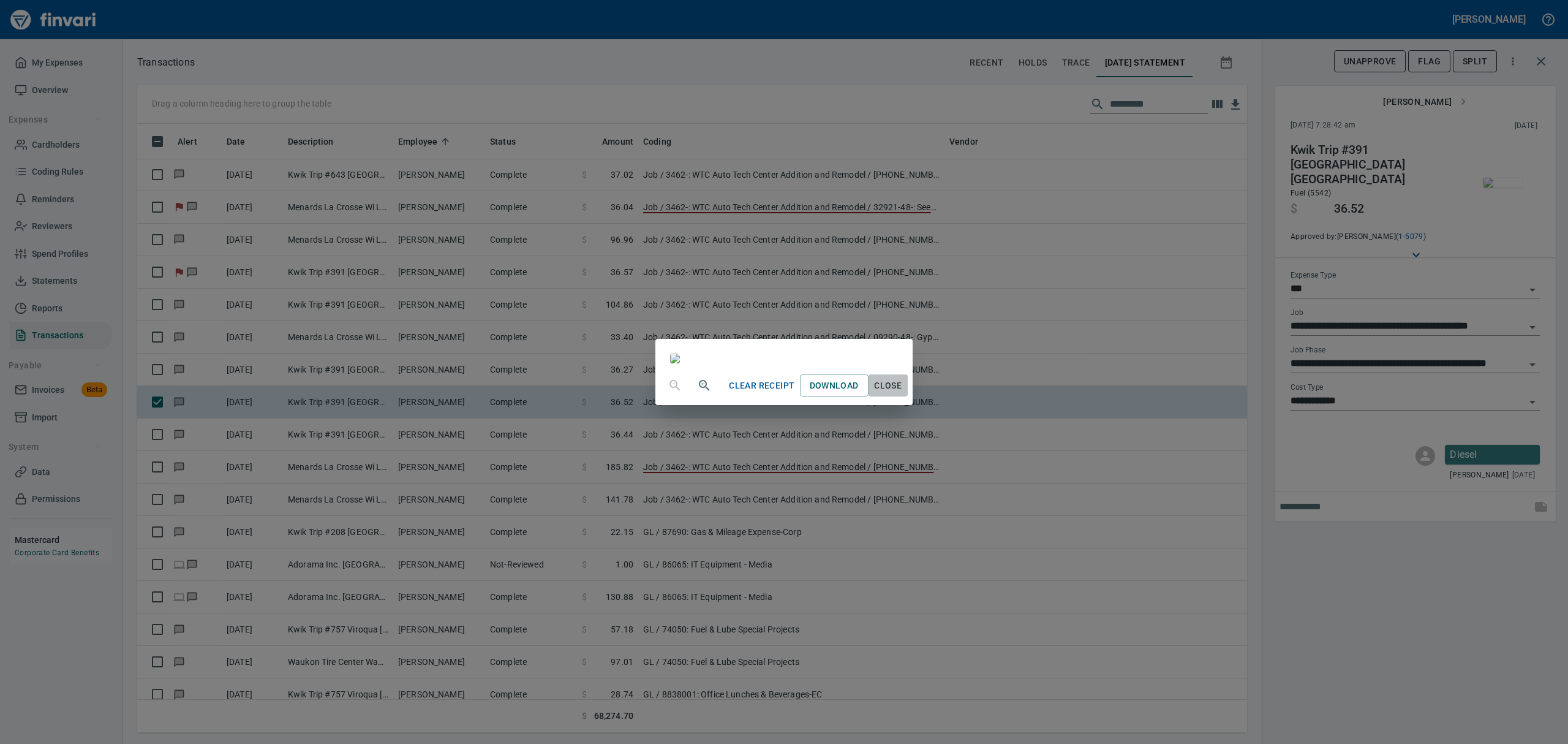
click at [903, 393] on span "Close" at bounding box center [888, 385] width 29 height 15
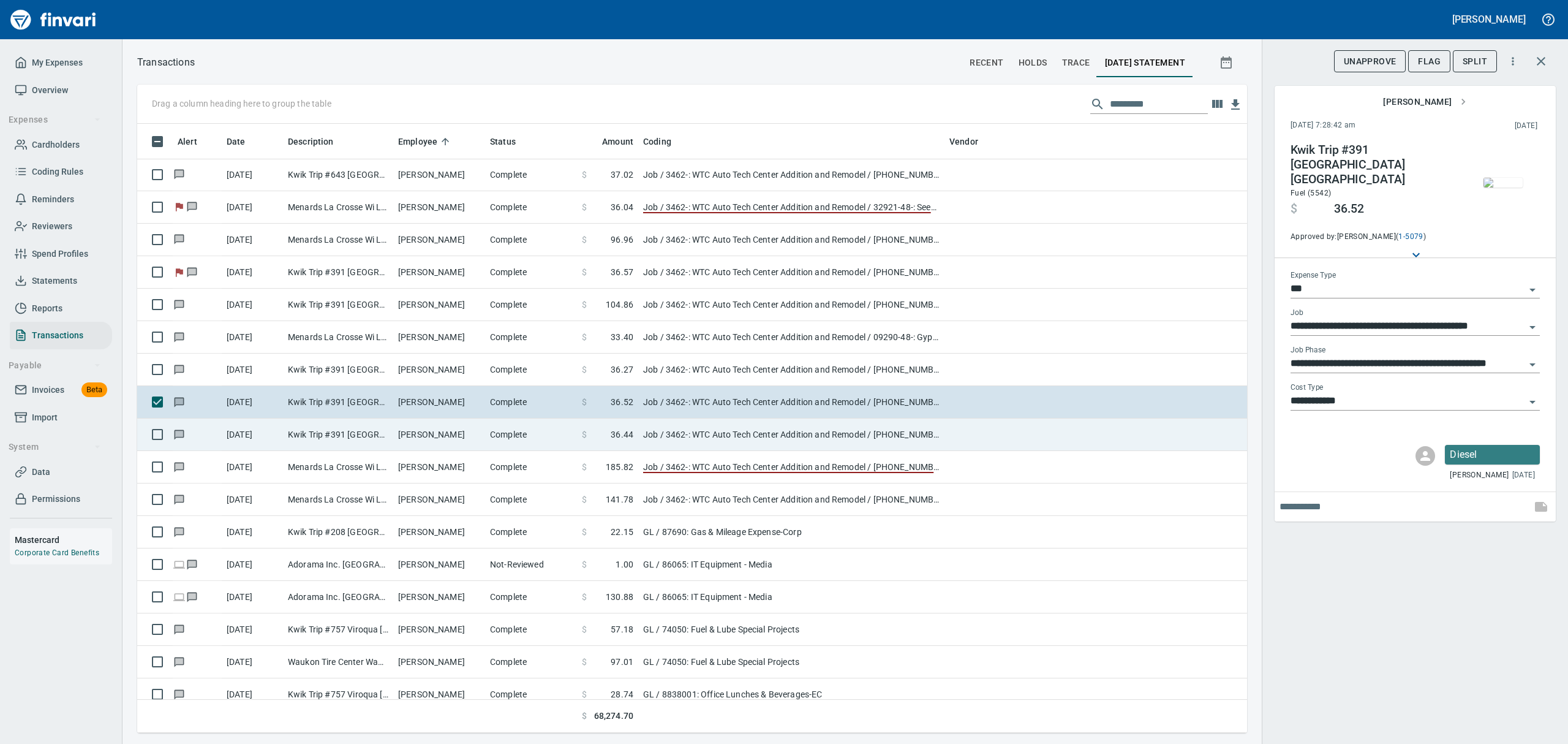
click at [407, 434] on td "[PERSON_NAME]" at bounding box center [439, 434] width 92 height 33
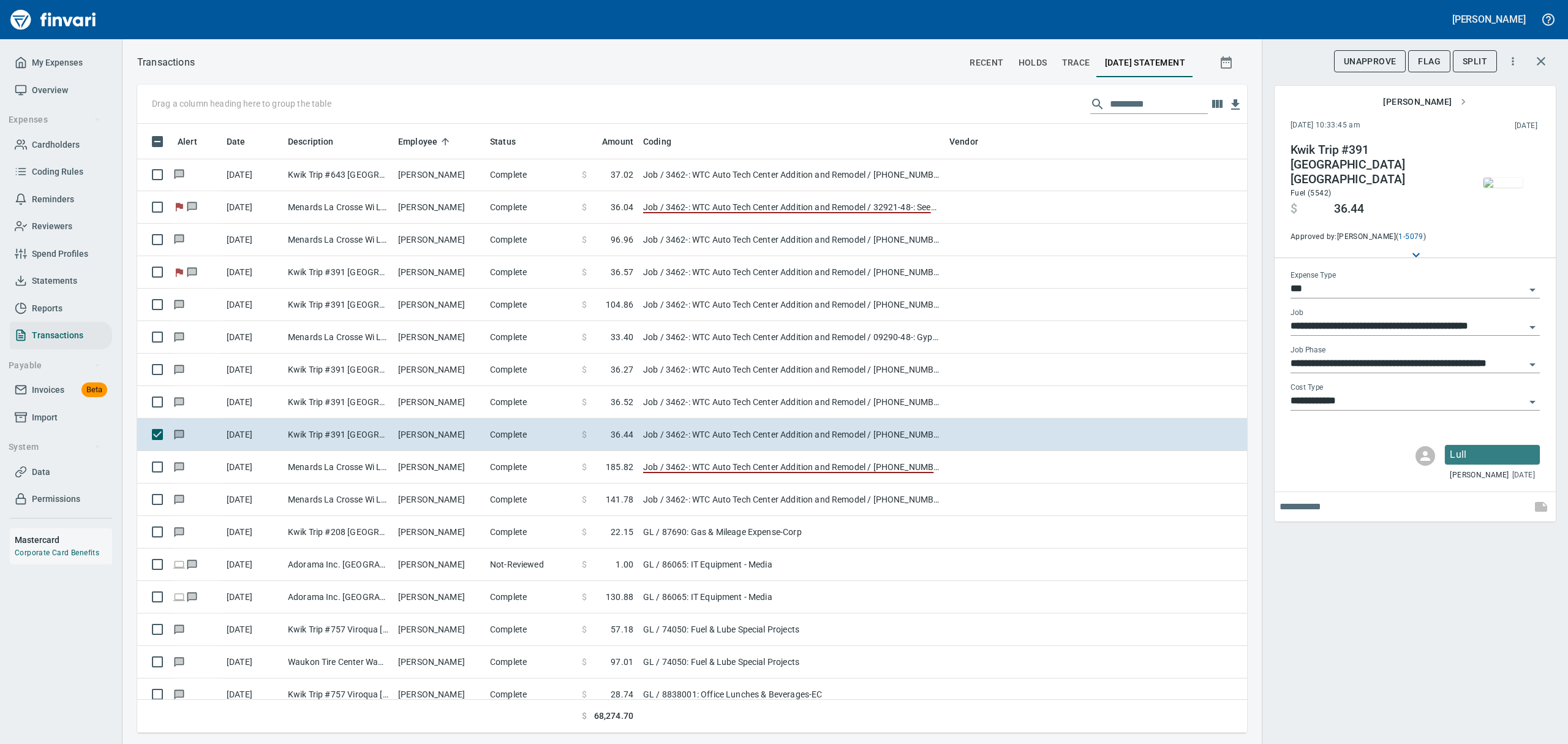
click at [1503, 185] on img "button" at bounding box center [1503, 182] width 39 height 10
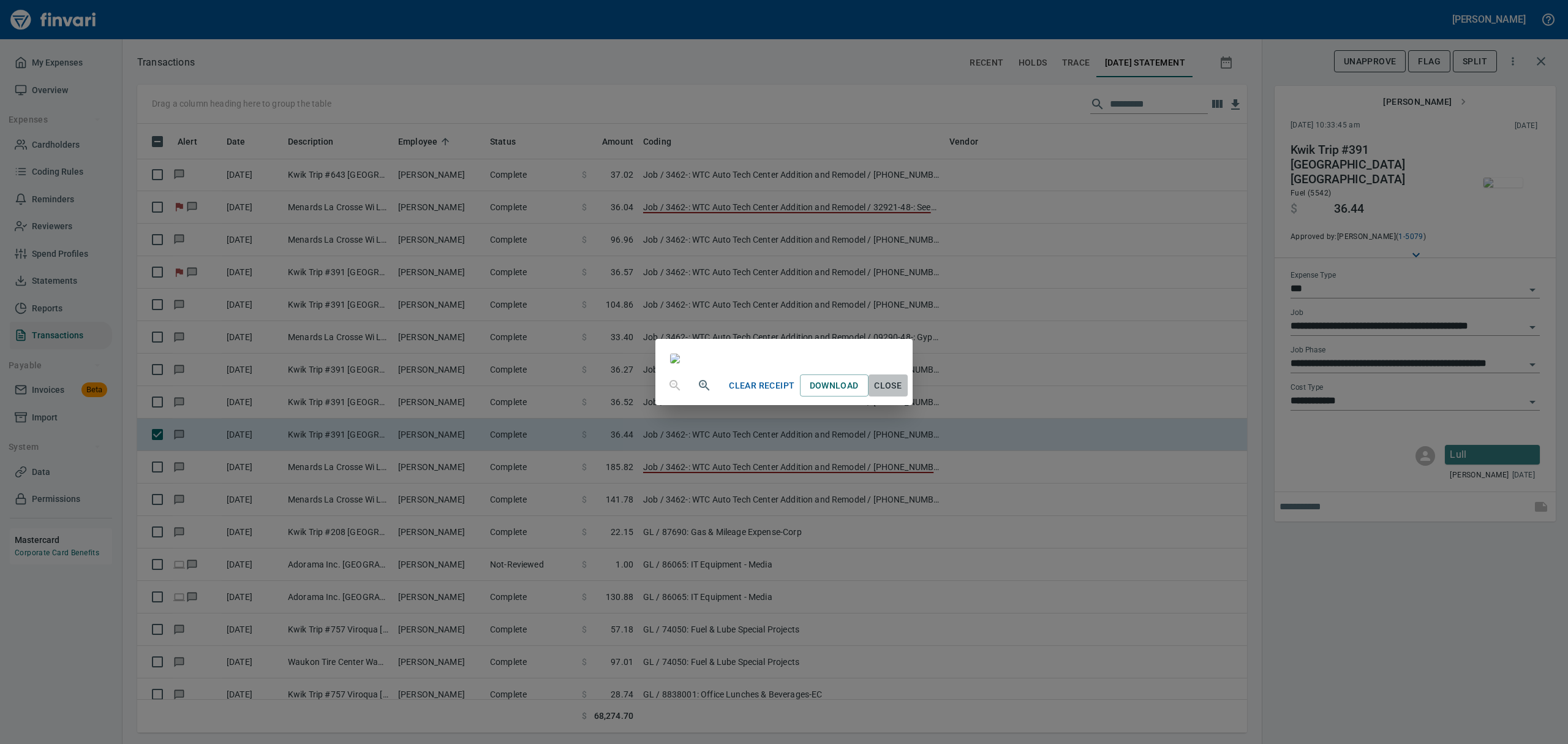
click at [908, 397] on button "Close" at bounding box center [888, 385] width 39 height 23
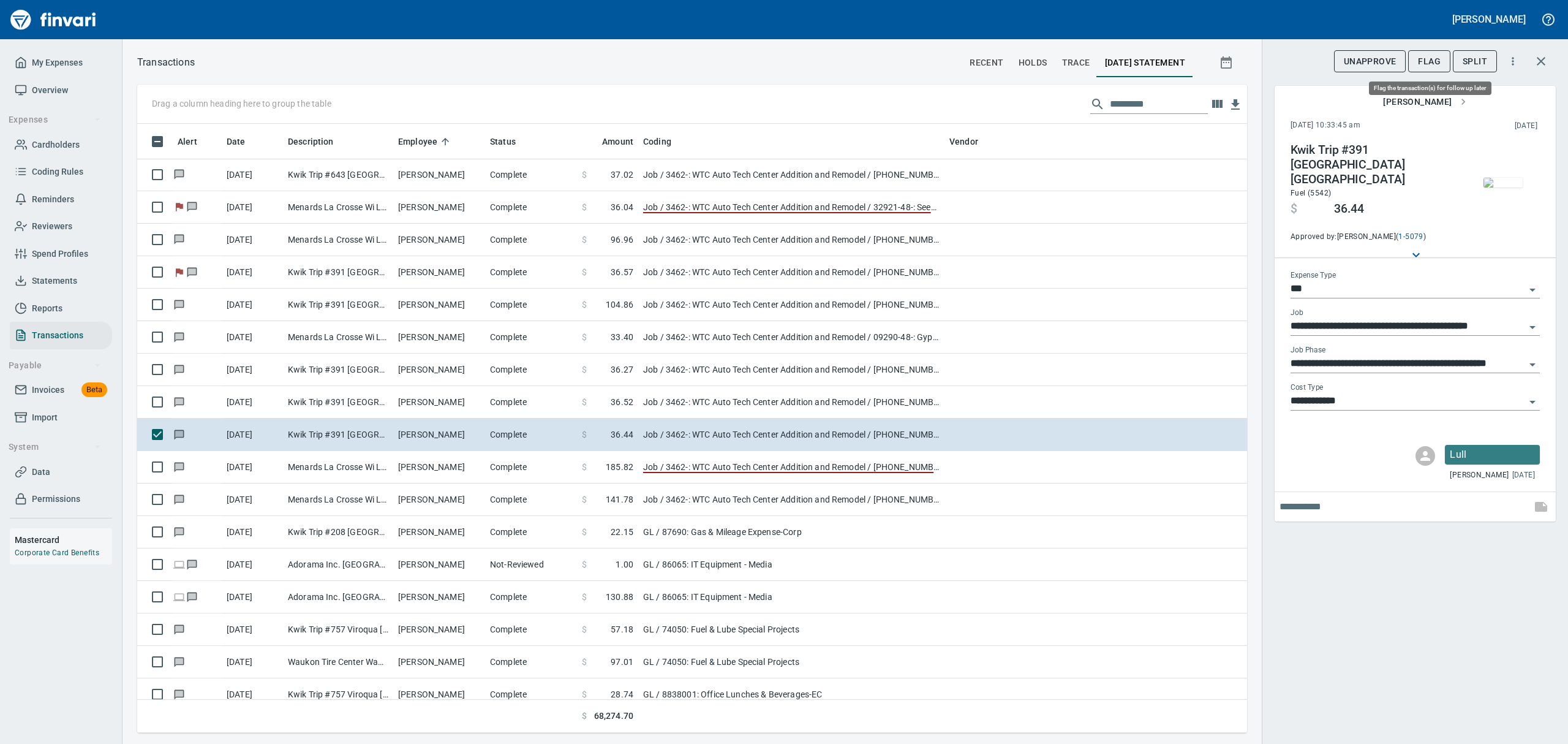
click at [1429, 60] on span "Flag" at bounding box center [1428, 61] width 23 height 15
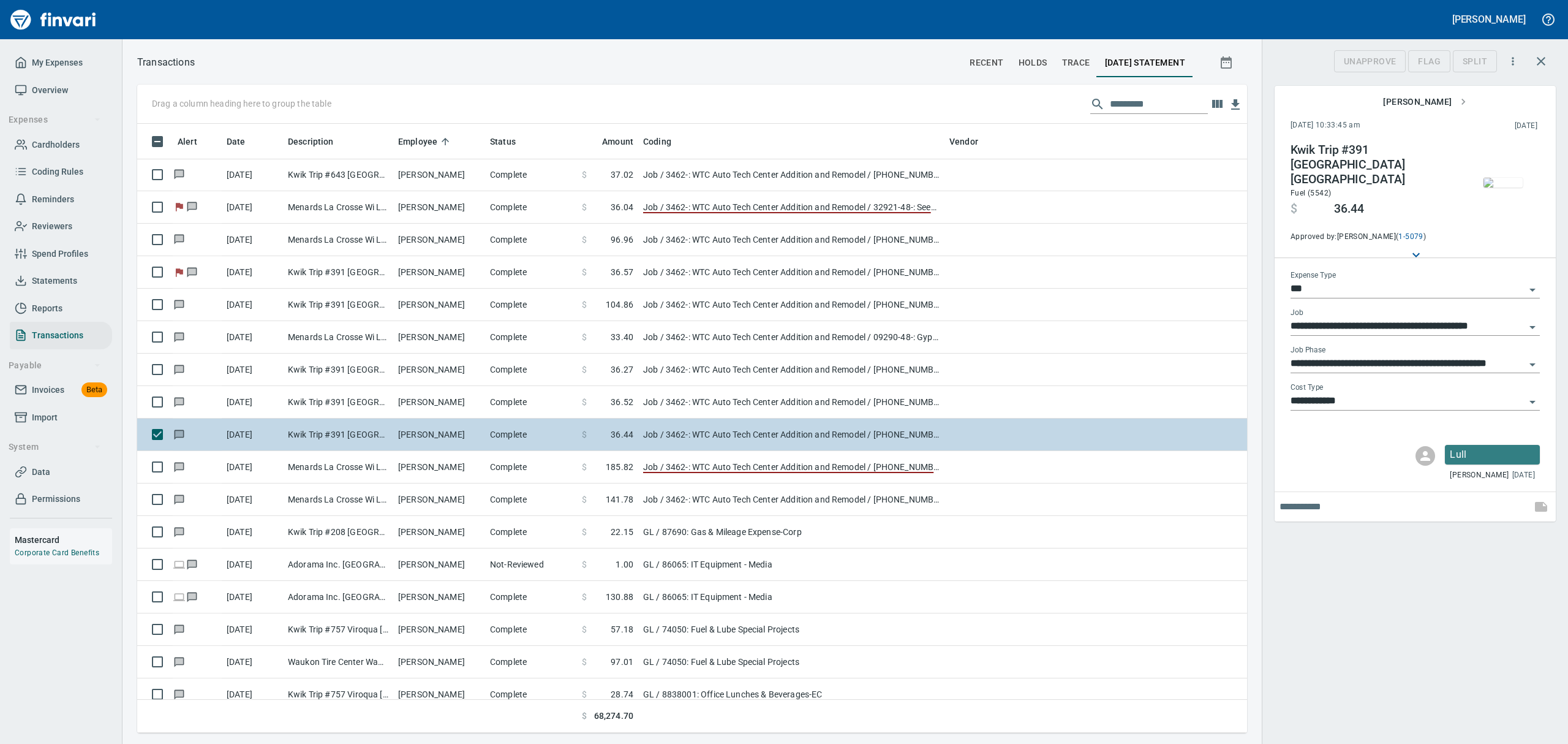
scroll to position [595, 1082]
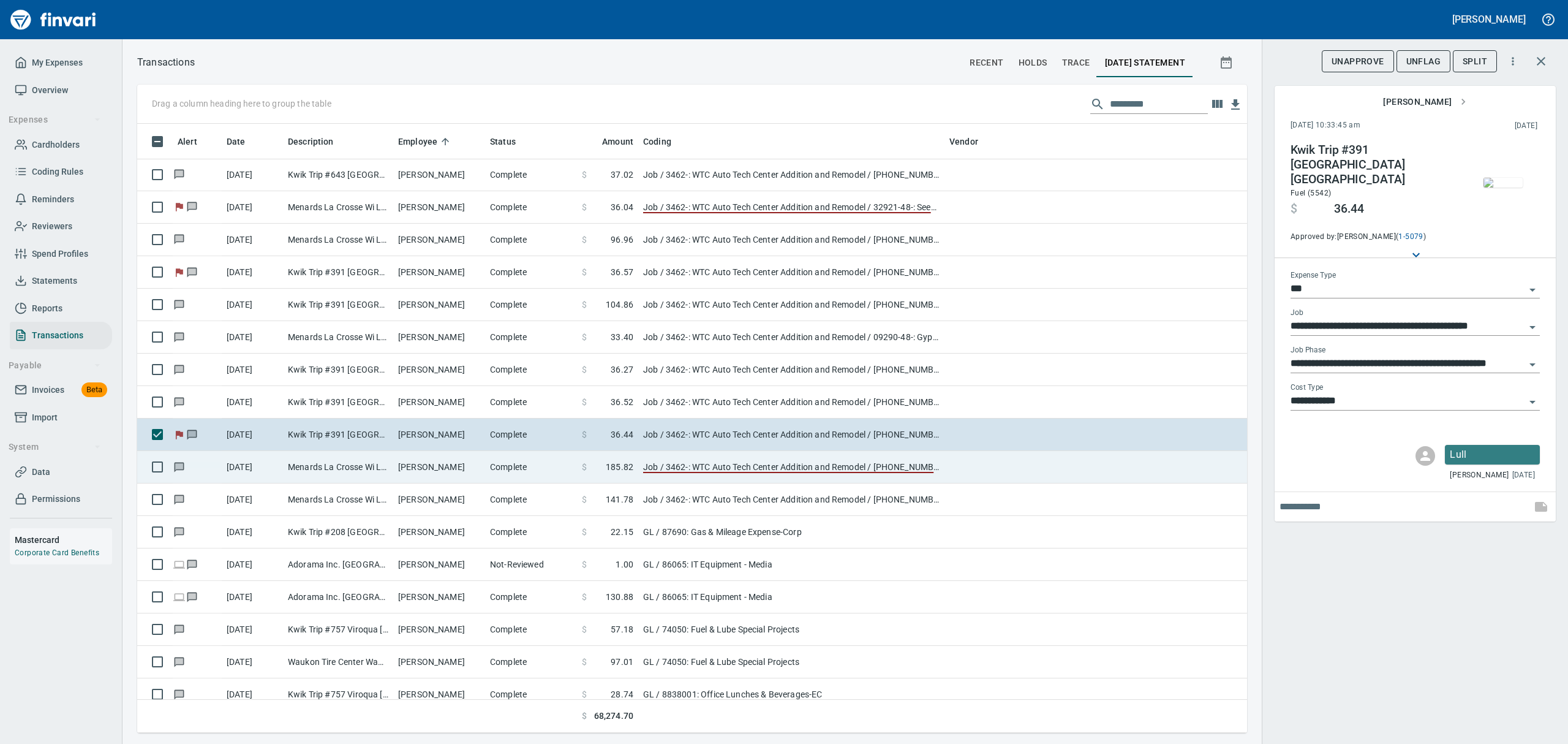
click at [405, 466] on td "[PERSON_NAME]" at bounding box center [439, 466] width 92 height 33
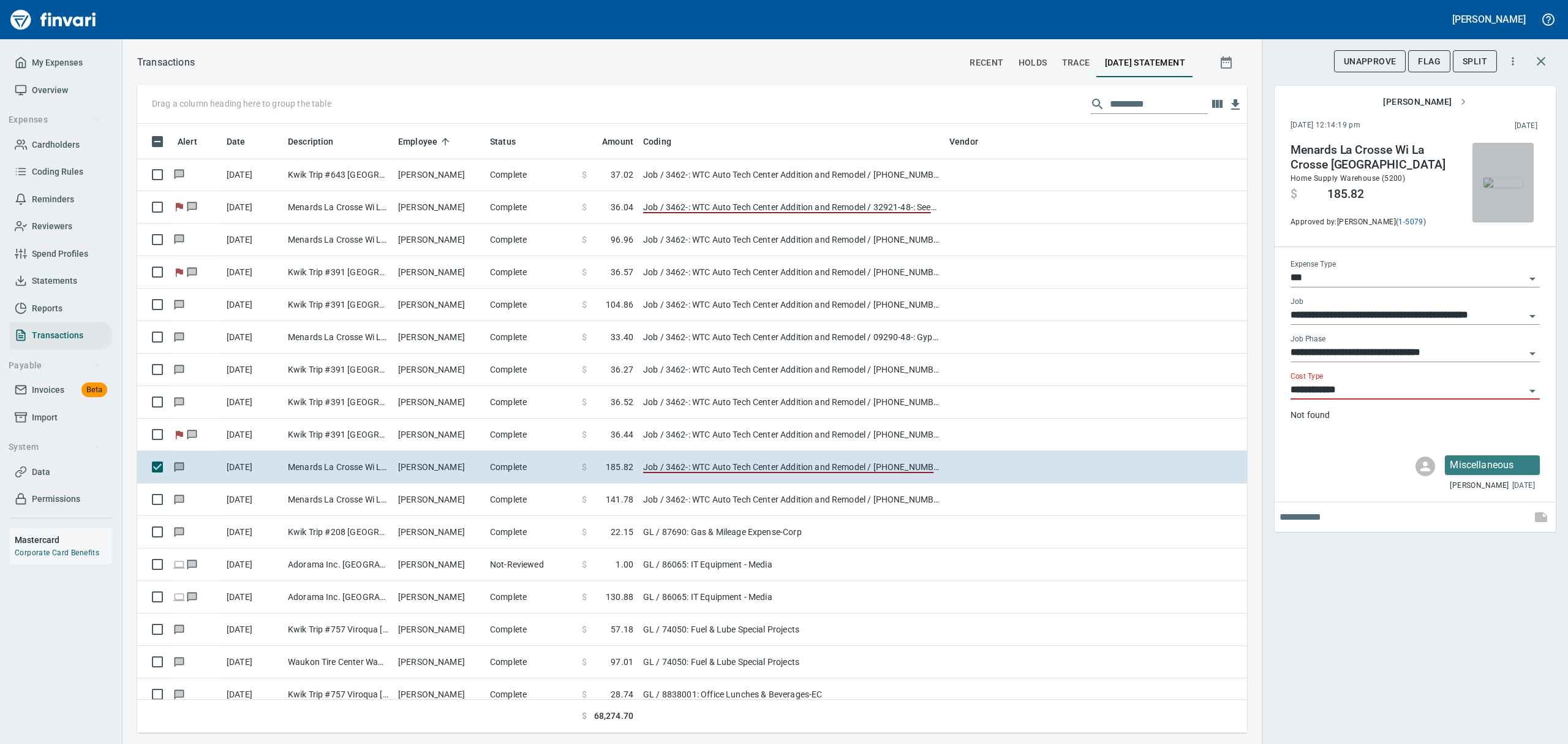
click at [1515, 186] on img "button" at bounding box center [1503, 182] width 39 height 10
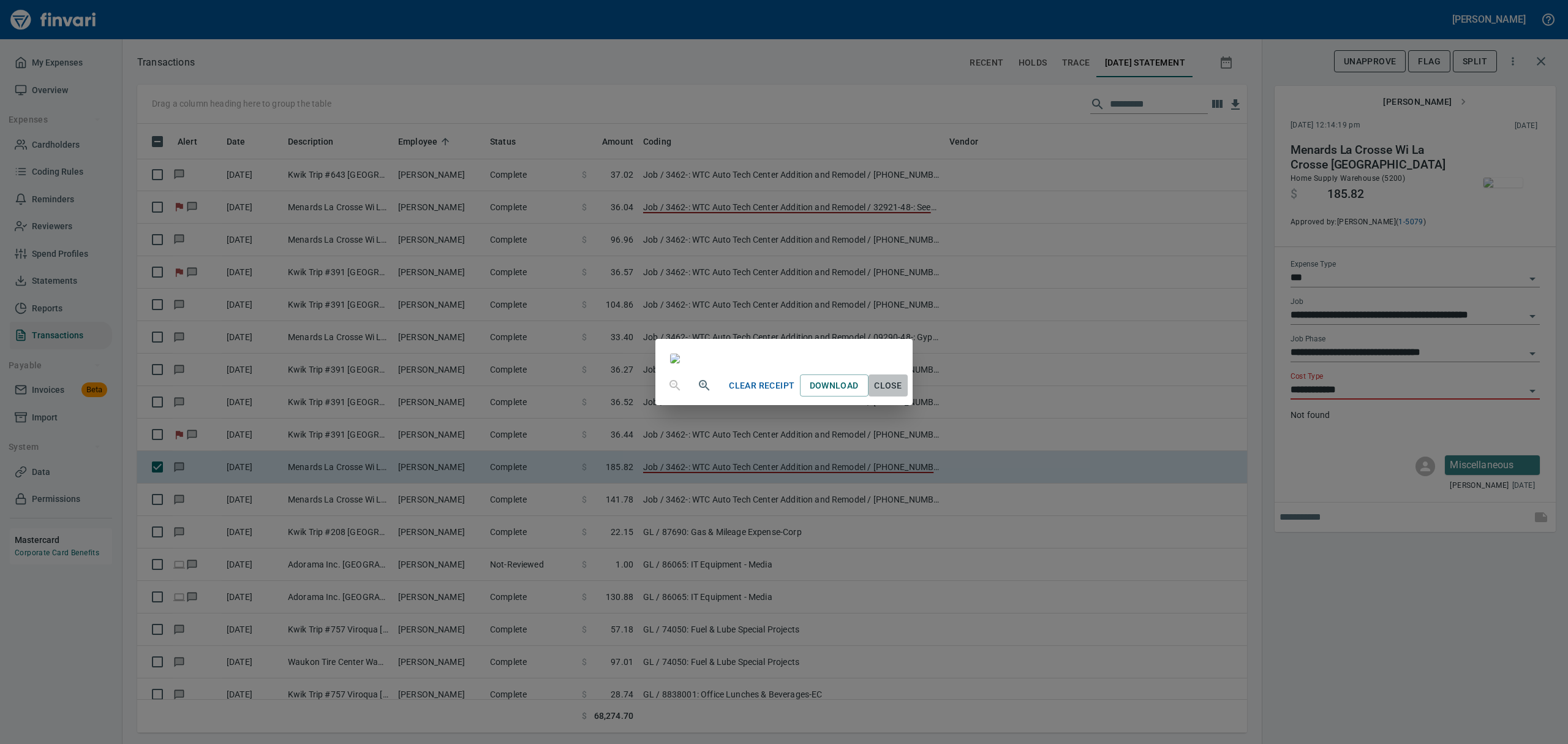
click at [903, 393] on span "Close" at bounding box center [888, 385] width 29 height 15
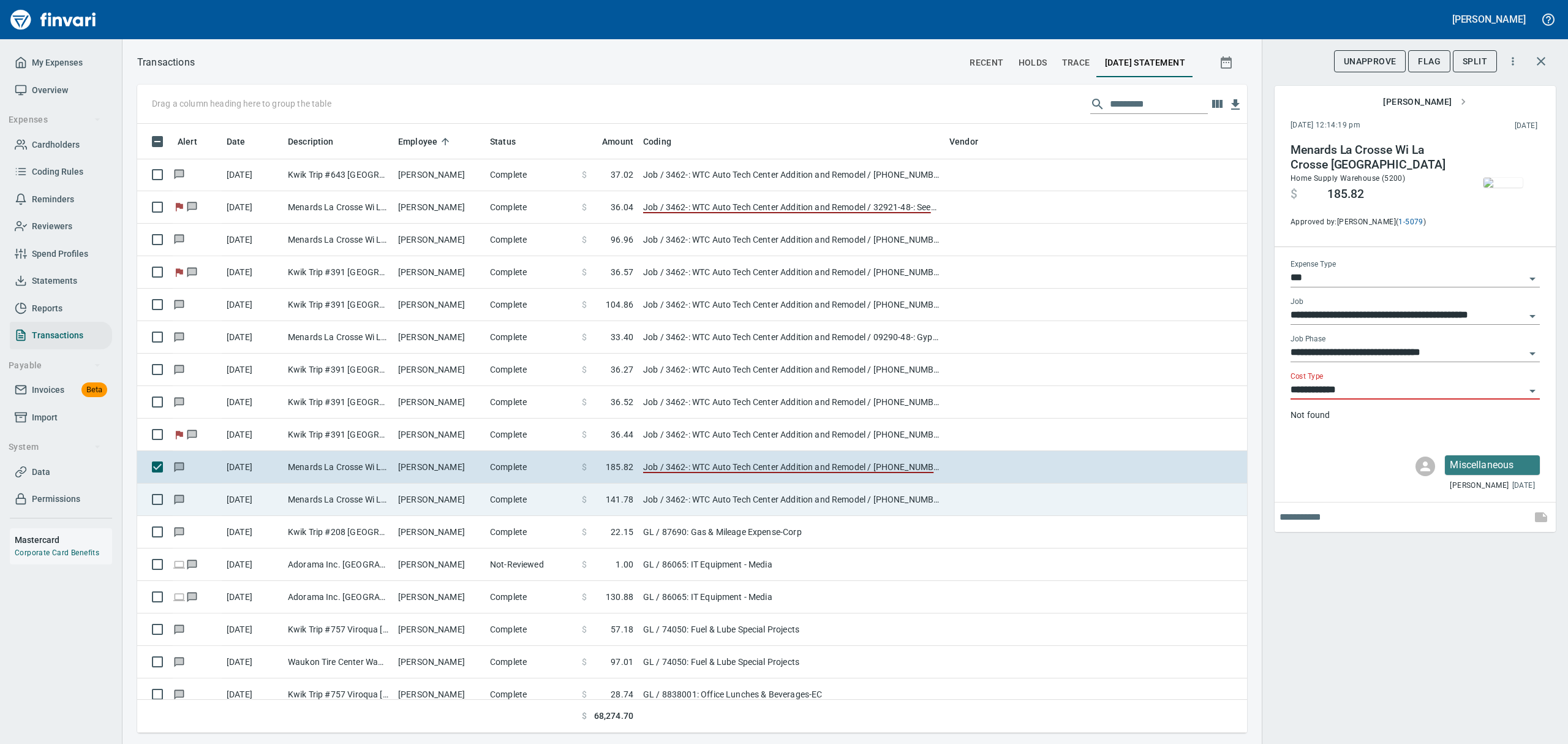
click at [338, 505] on td "Menards La Crosse Wi La Crosse [GEOGRAPHIC_DATA]" at bounding box center [339, 499] width 110 height 33
type input "**********"
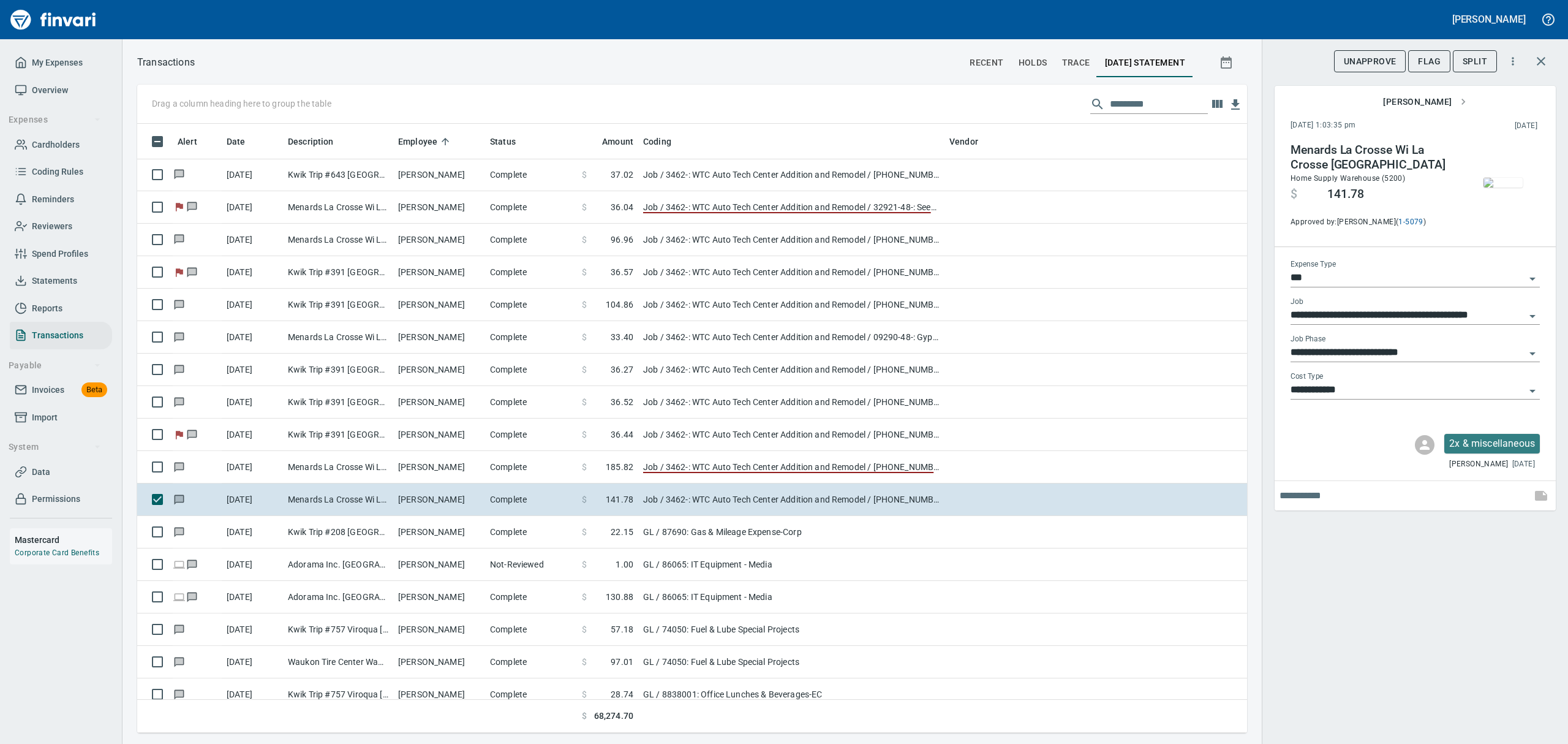
click at [1504, 187] on img "button" at bounding box center [1503, 182] width 39 height 10
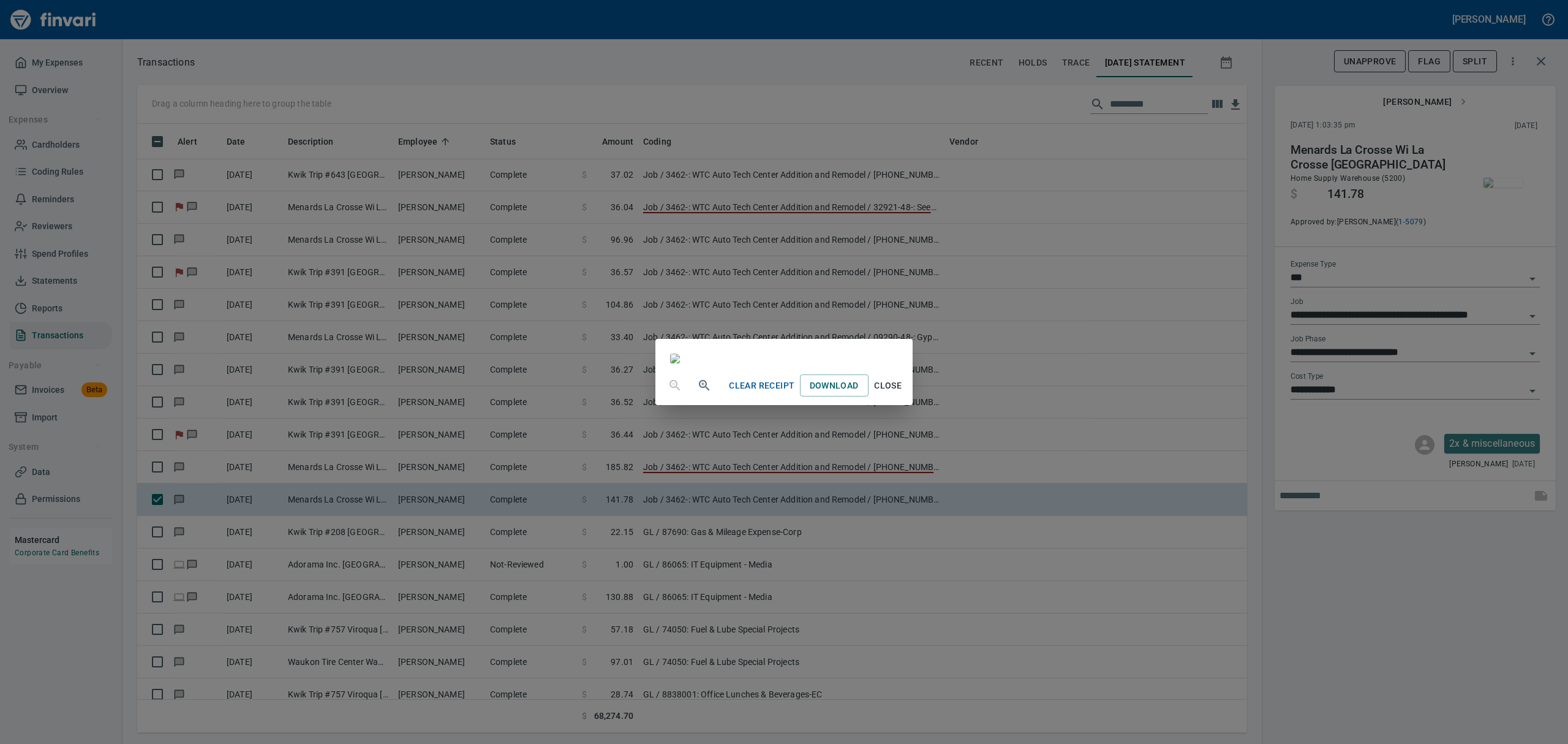
click at [903, 393] on span "Close" at bounding box center [888, 385] width 29 height 15
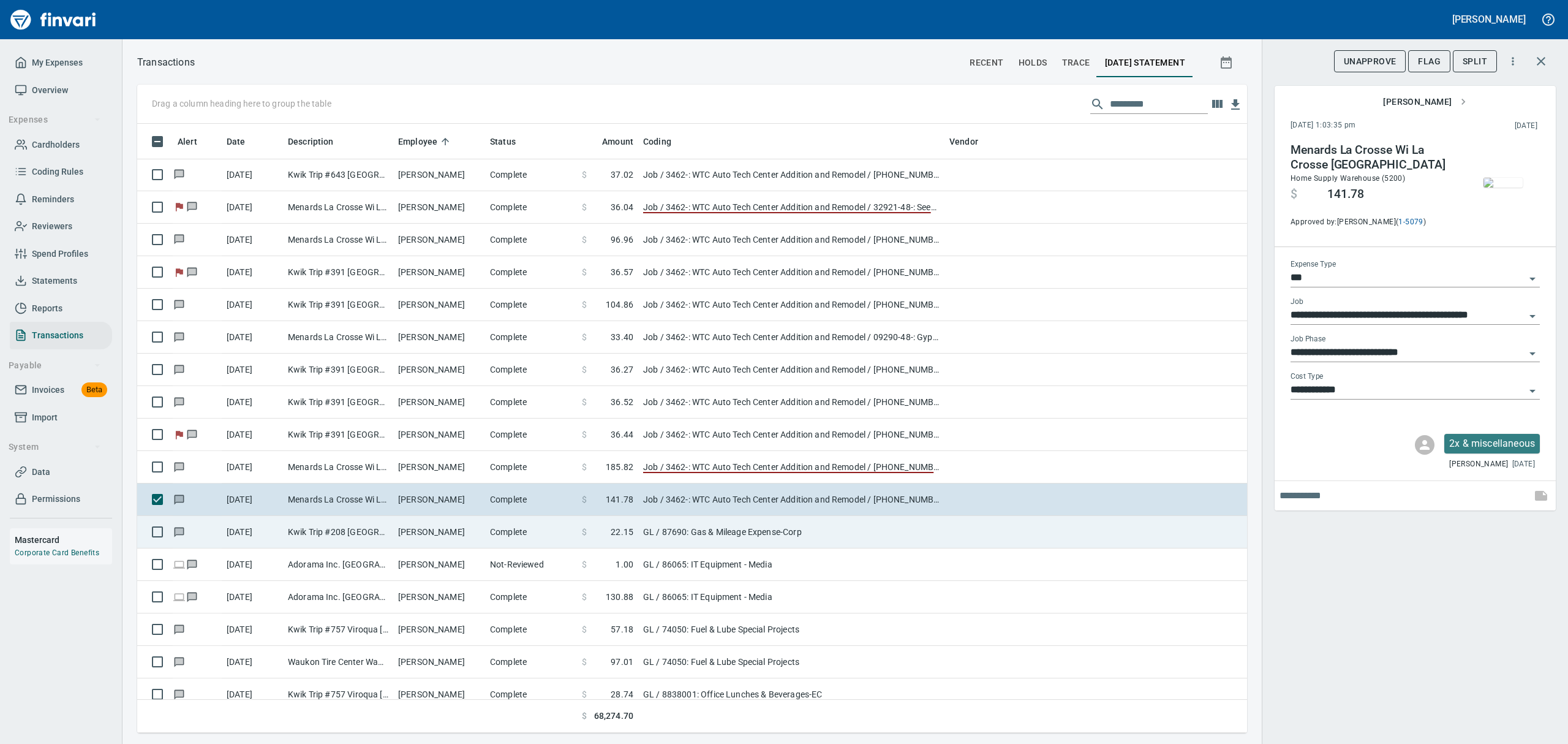
click at [333, 535] on td "Kwik Trip #208 [GEOGRAPHIC_DATA] [GEOGRAPHIC_DATA]" at bounding box center [339, 532] width 110 height 33
type input "**"
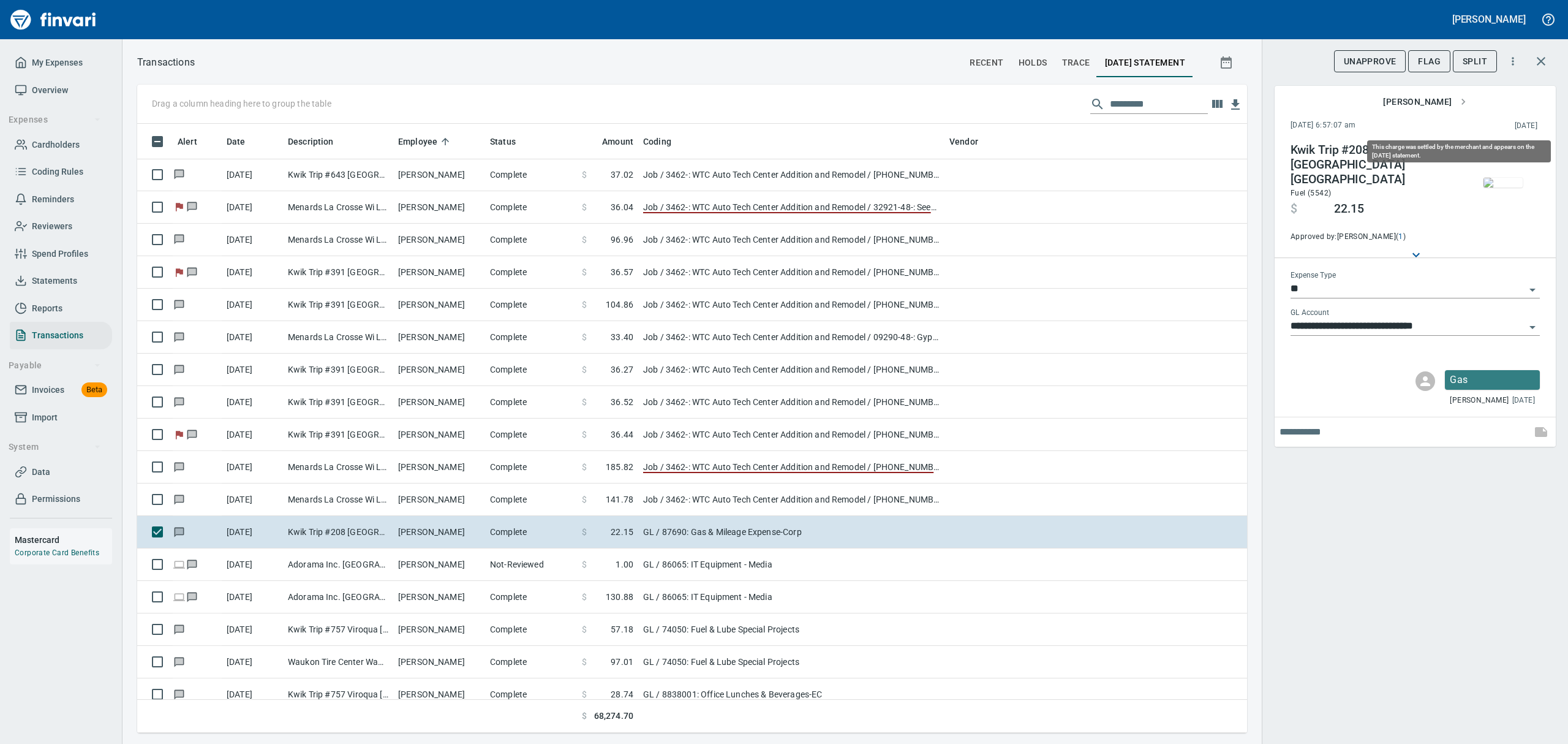
scroll to position [595, 1082]
click at [1495, 177] on img "button" at bounding box center [1503, 182] width 39 height 10
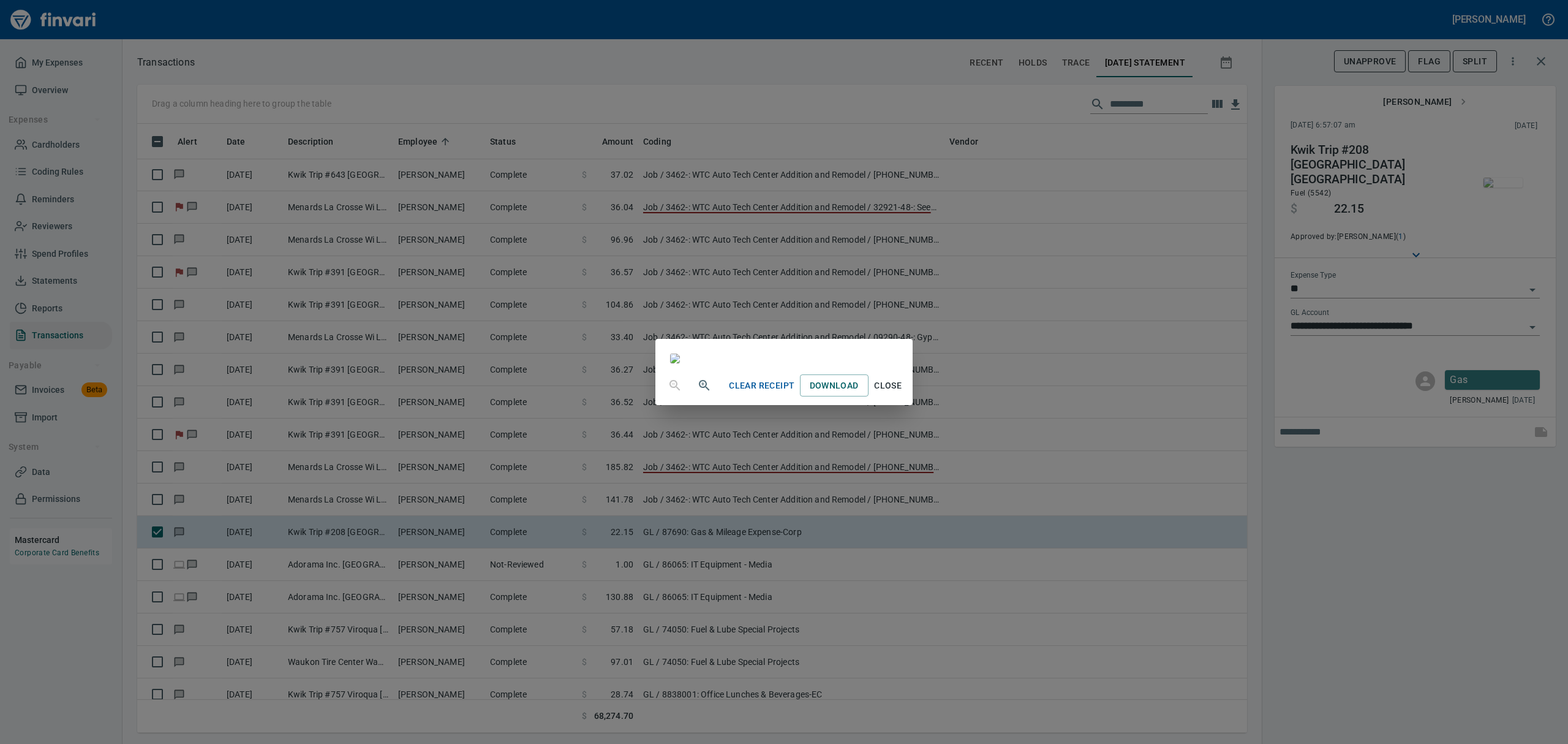
click at [903, 393] on span "Close" at bounding box center [888, 385] width 29 height 15
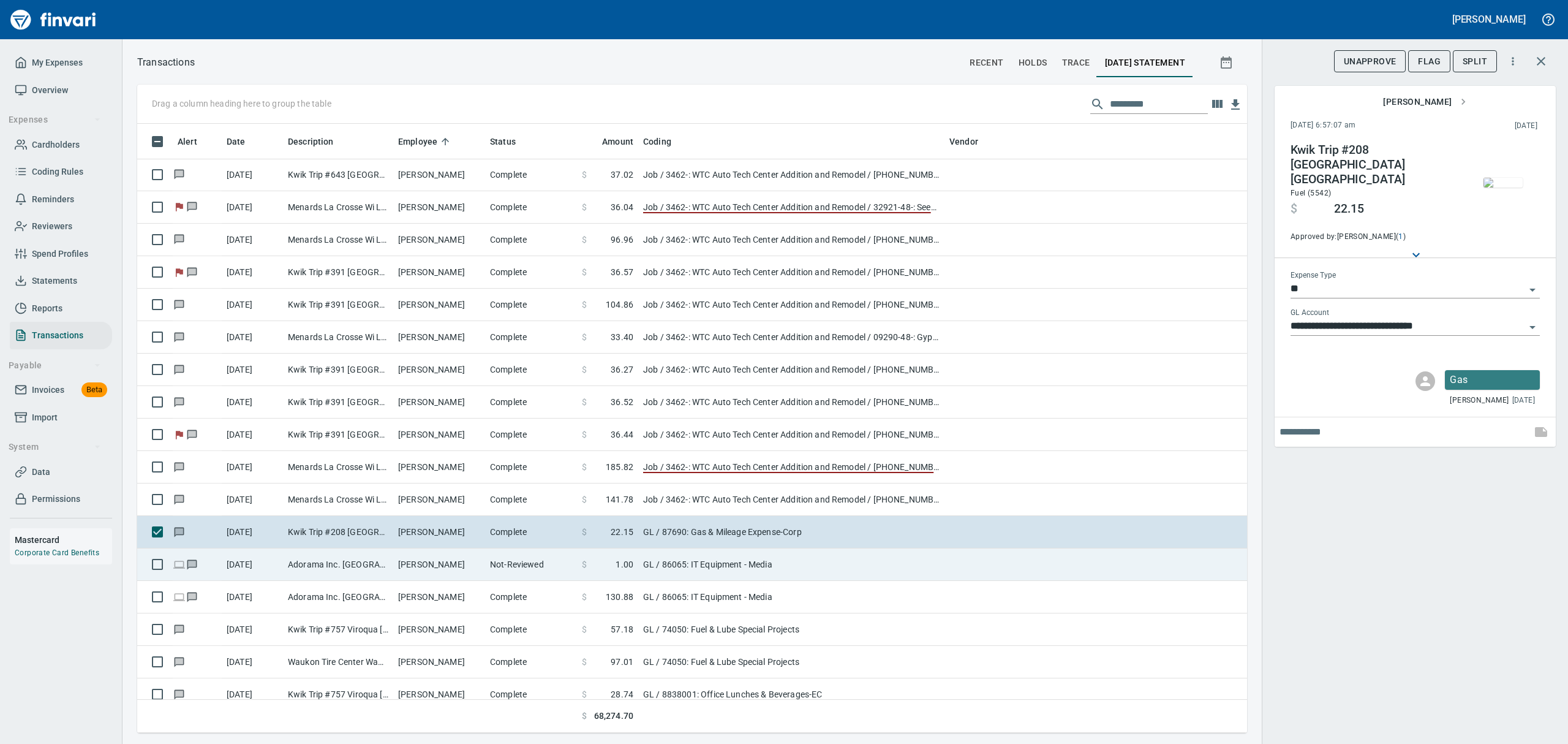
click at [400, 568] on td "[PERSON_NAME]" at bounding box center [439, 564] width 92 height 33
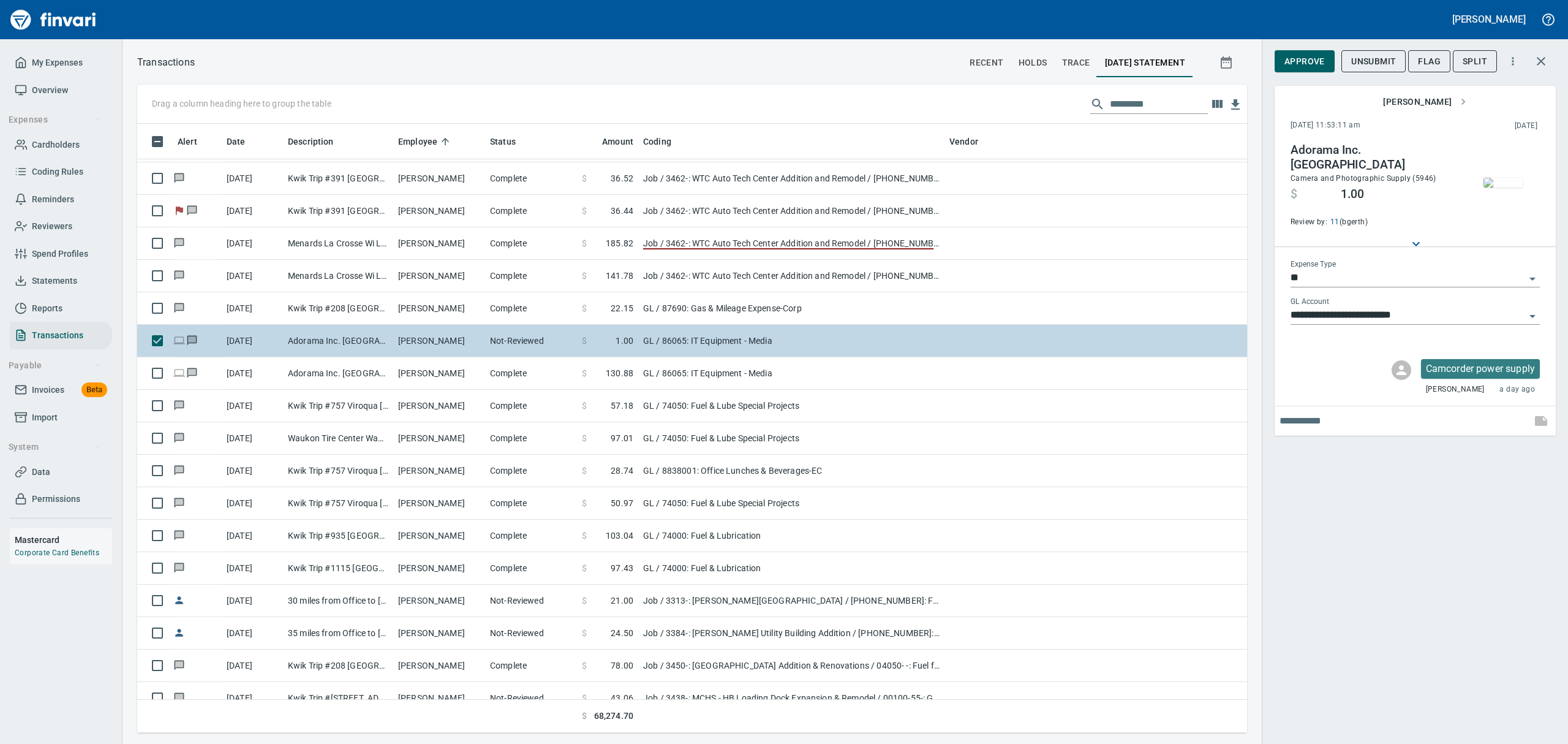
scroll to position [7595, 0]
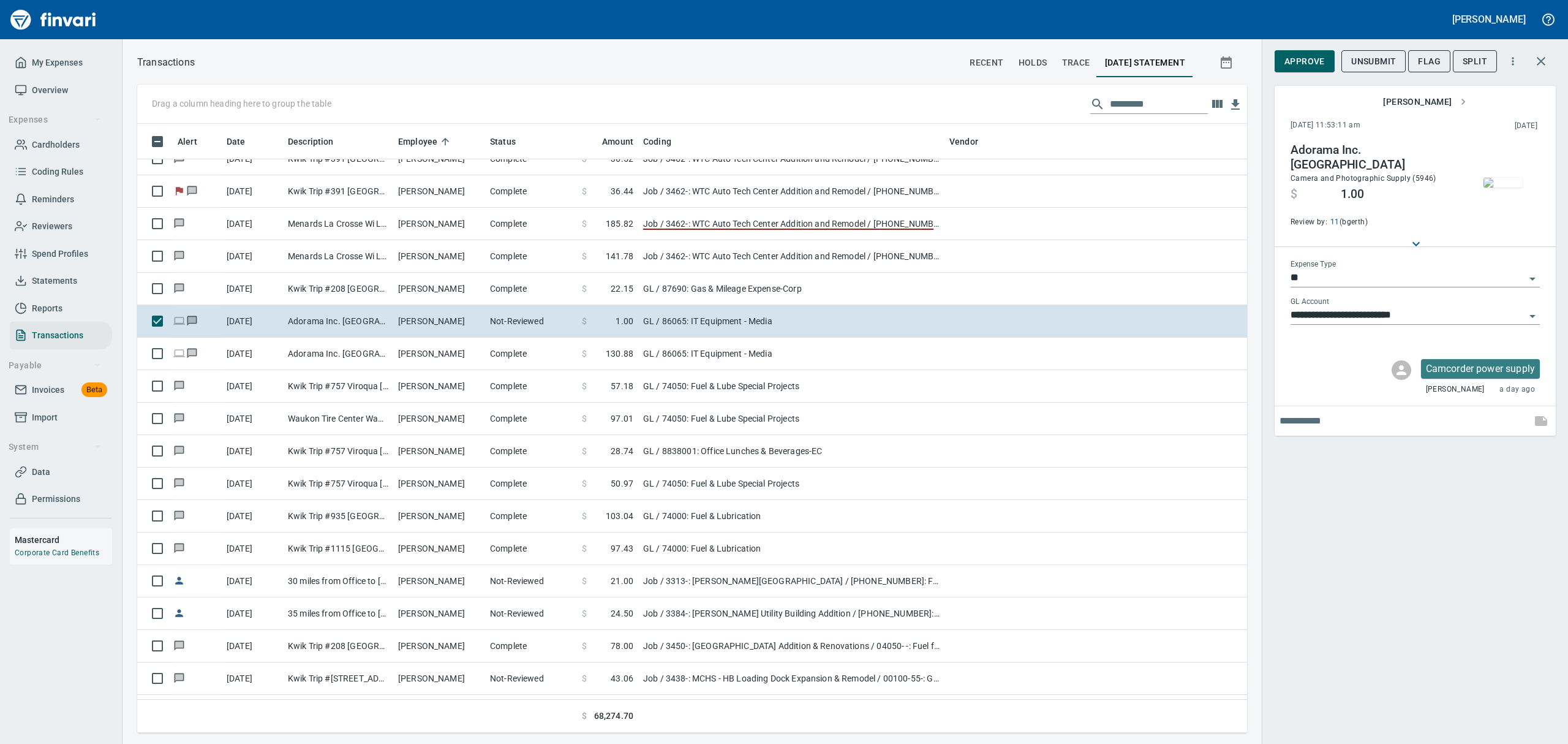
click at [1512, 186] on img "button" at bounding box center [1503, 182] width 39 height 10
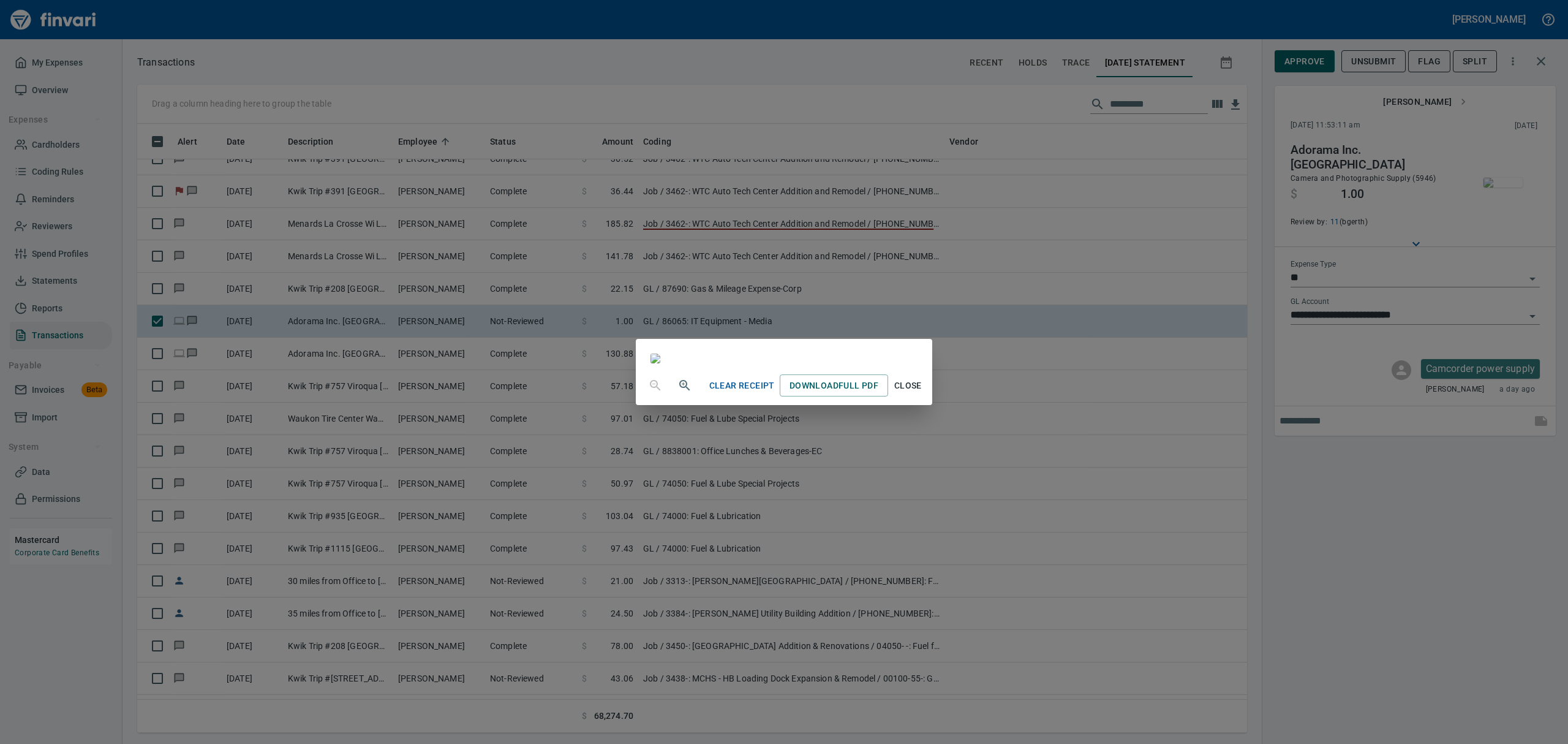
click at [922, 393] on span "Close" at bounding box center [907, 385] width 29 height 15
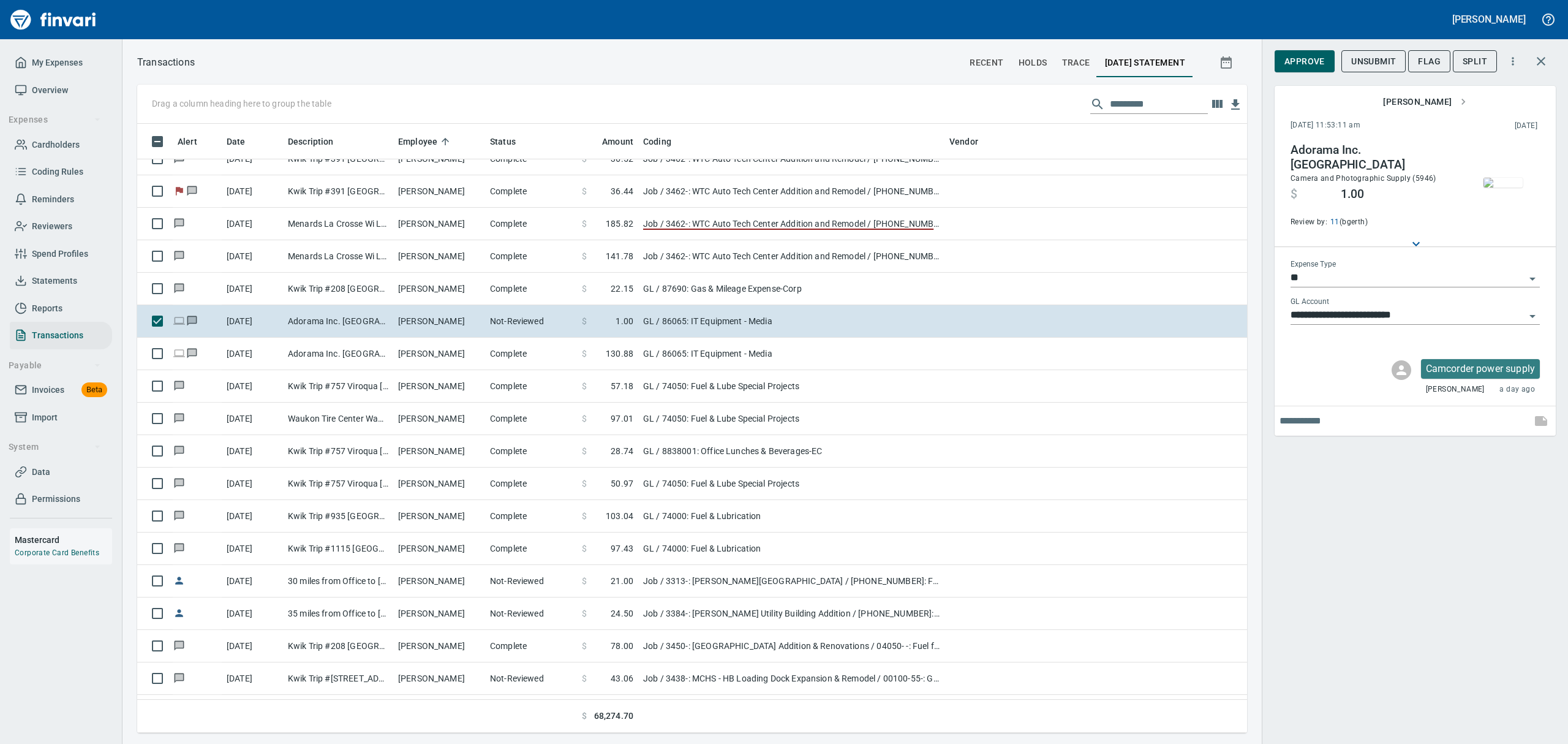
click at [1294, 54] on span "Approve" at bounding box center [1305, 61] width 40 height 15
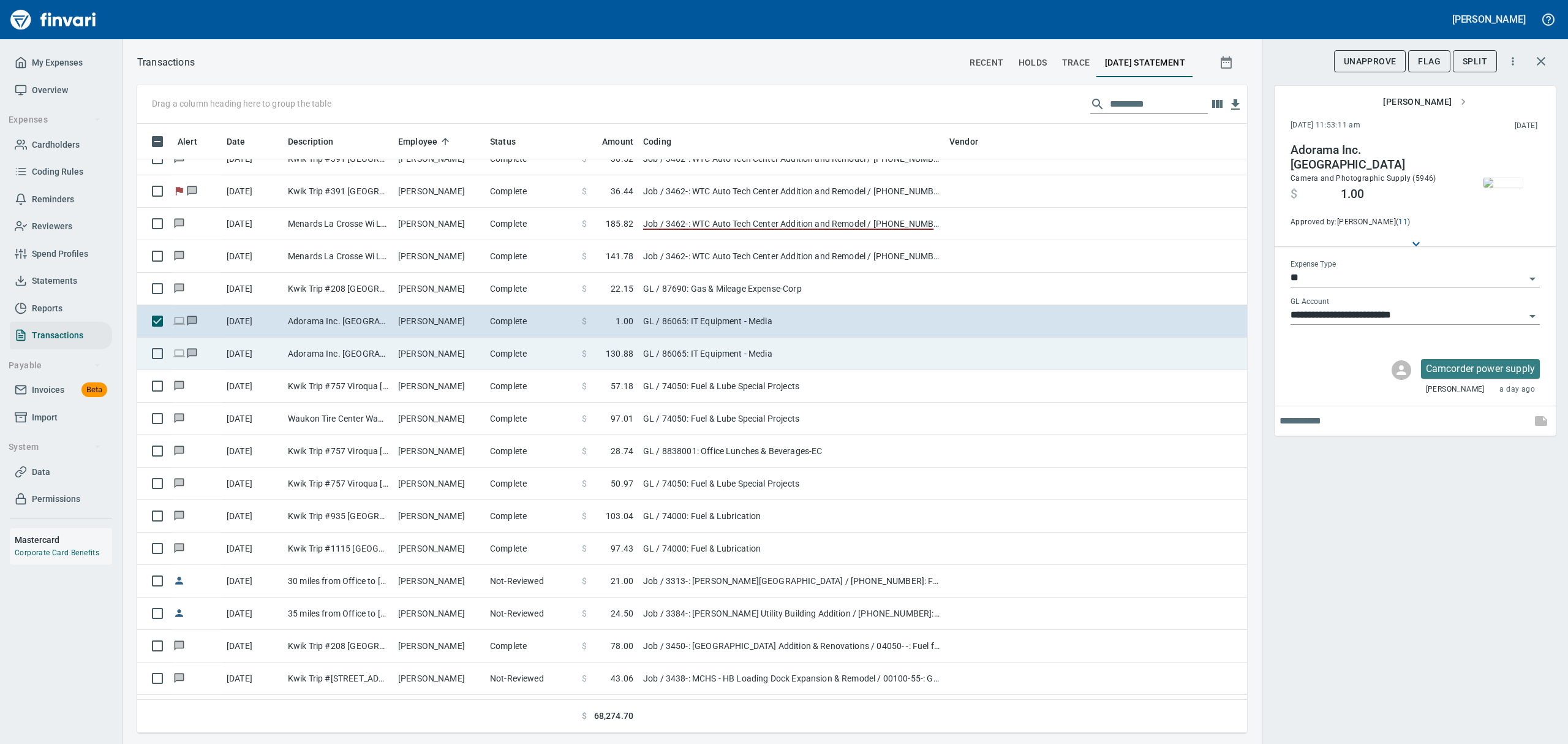
click at [425, 350] on td "[PERSON_NAME]" at bounding box center [439, 354] width 92 height 33
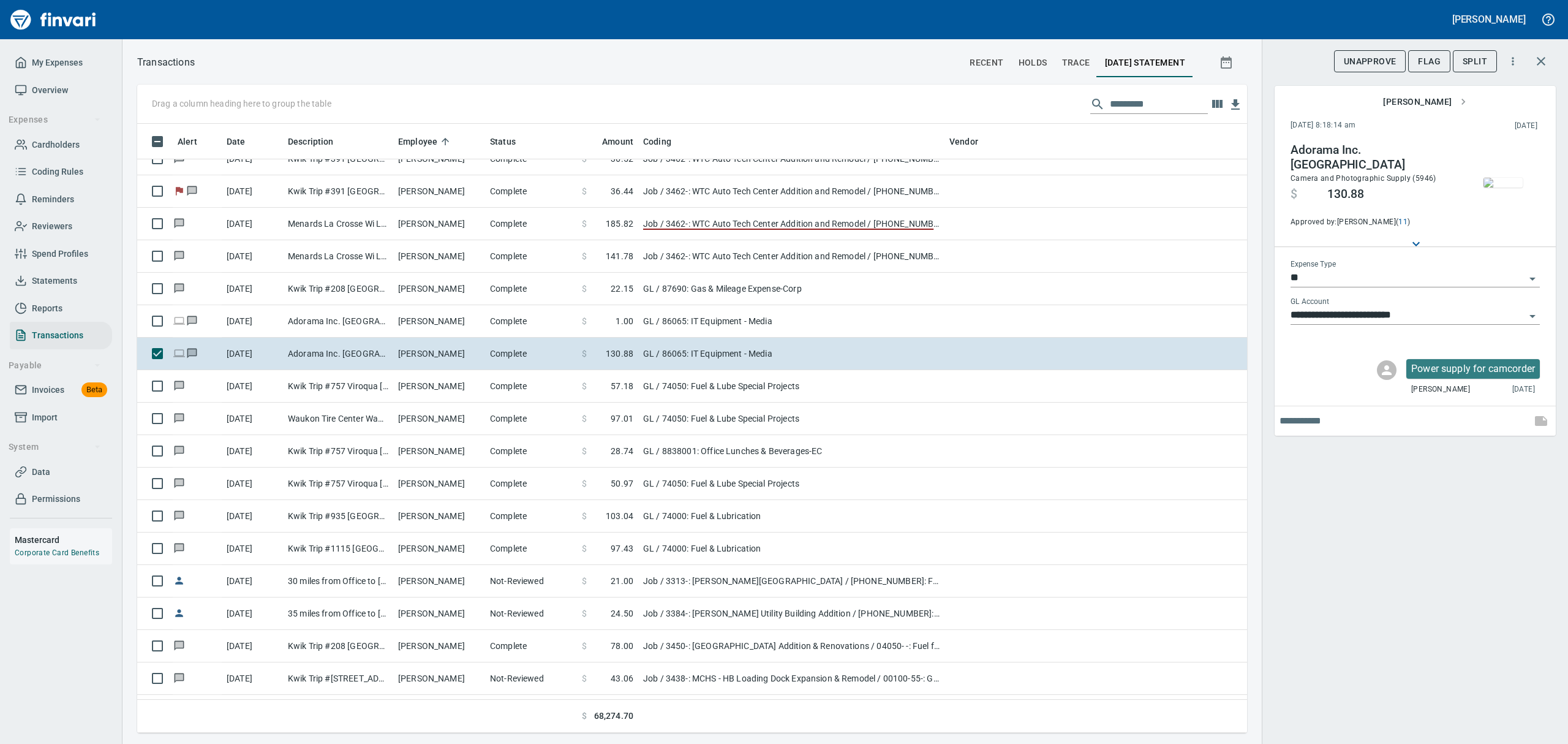
click at [1506, 177] on img "button" at bounding box center [1503, 182] width 39 height 10
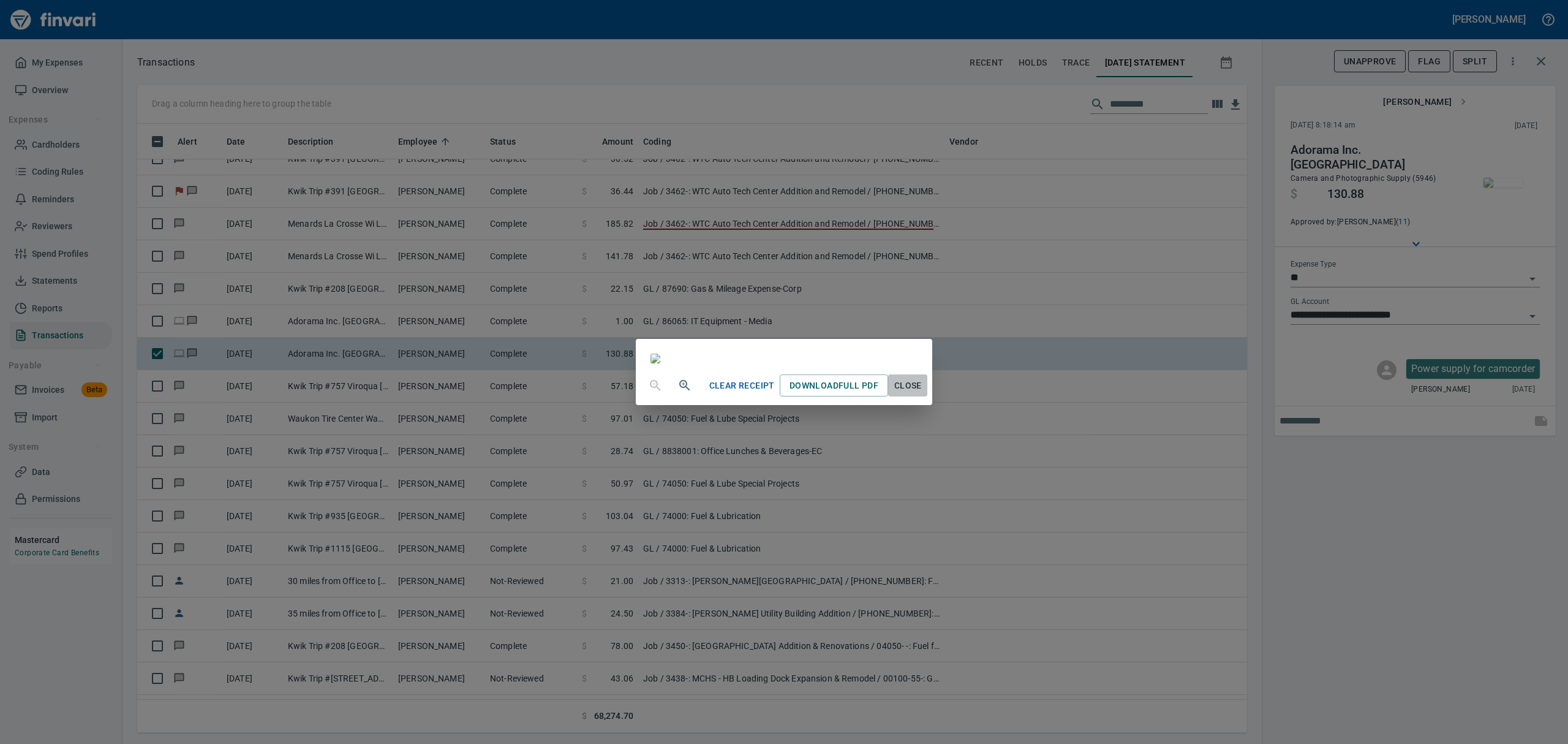
click at [922, 393] on span "Close" at bounding box center [907, 385] width 29 height 15
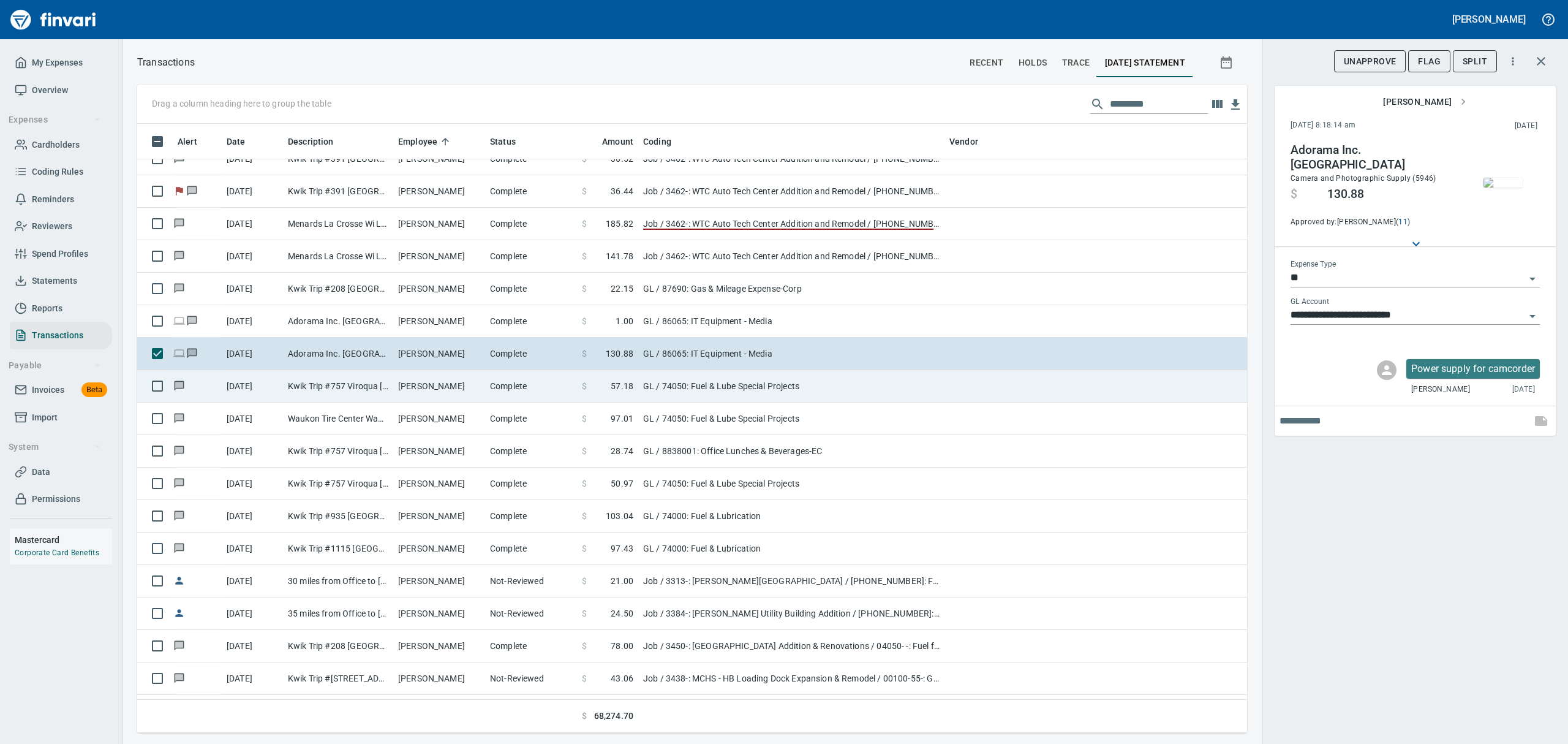
click at [439, 386] on td "[PERSON_NAME]" at bounding box center [439, 386] width 92 height 33
type input "**********"
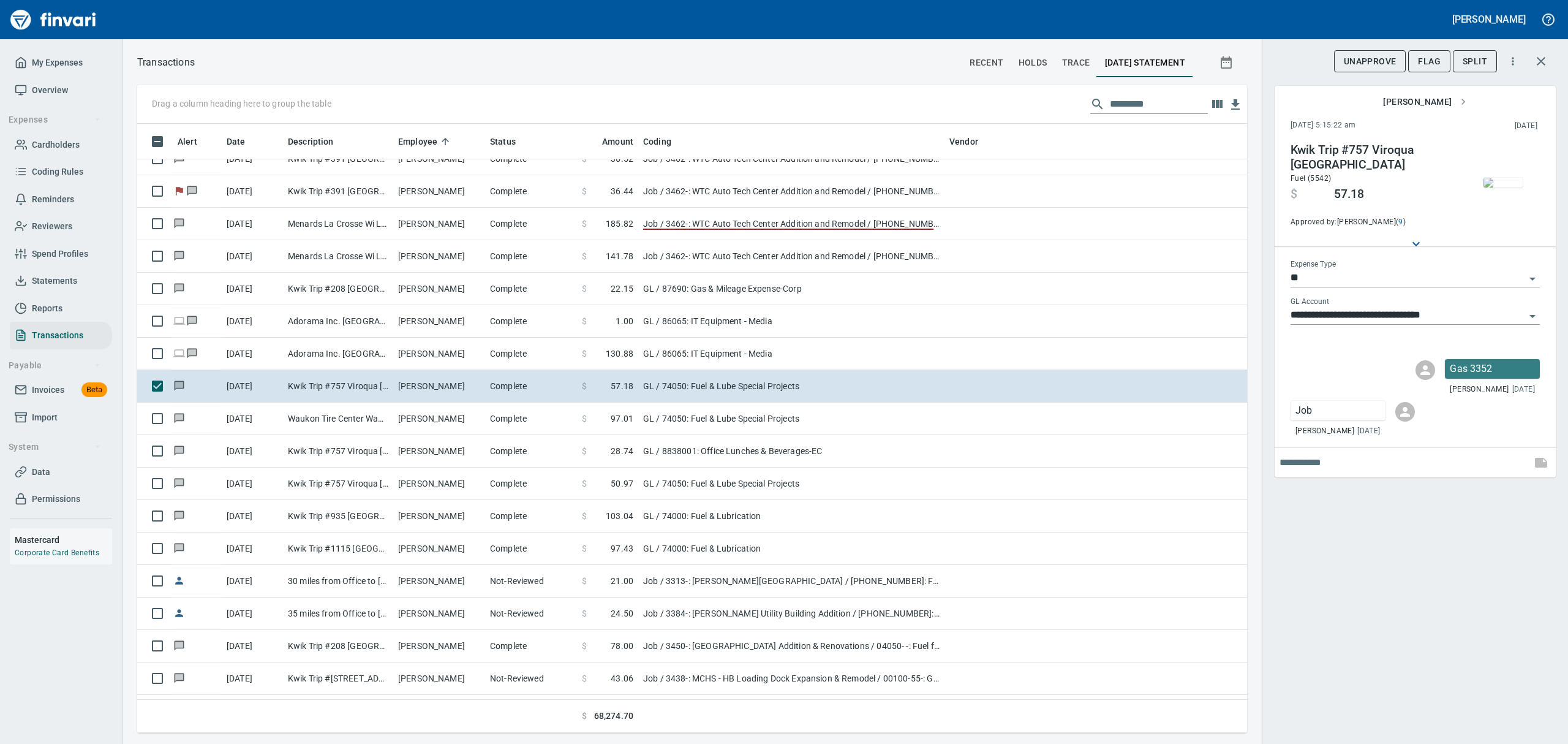
click at [1518, 185] on img "button" at bounding box center [1503, 182] width 39 height 10
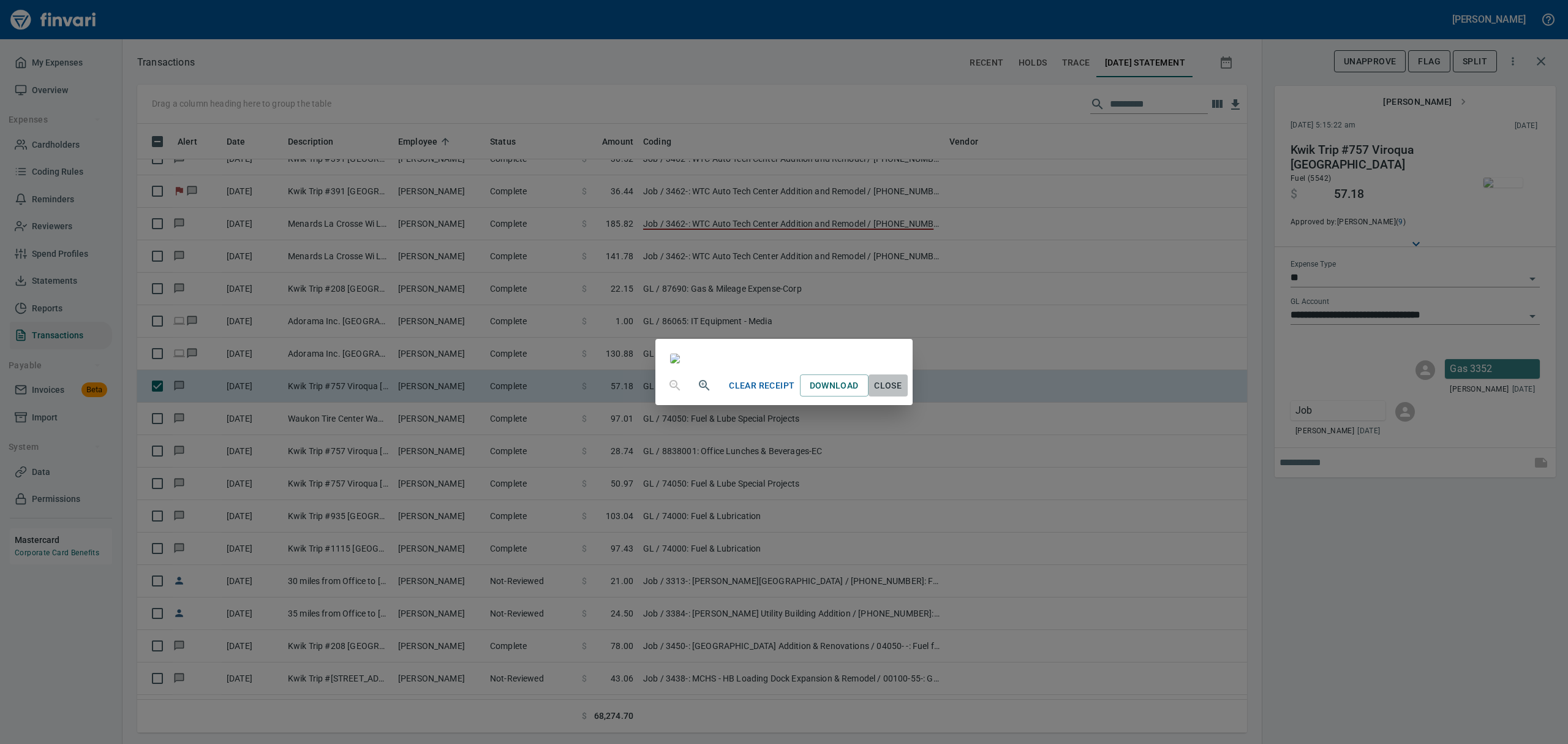
click at [903, 393] on span "Close" at bounding box center [888, 385] width 29 height 15
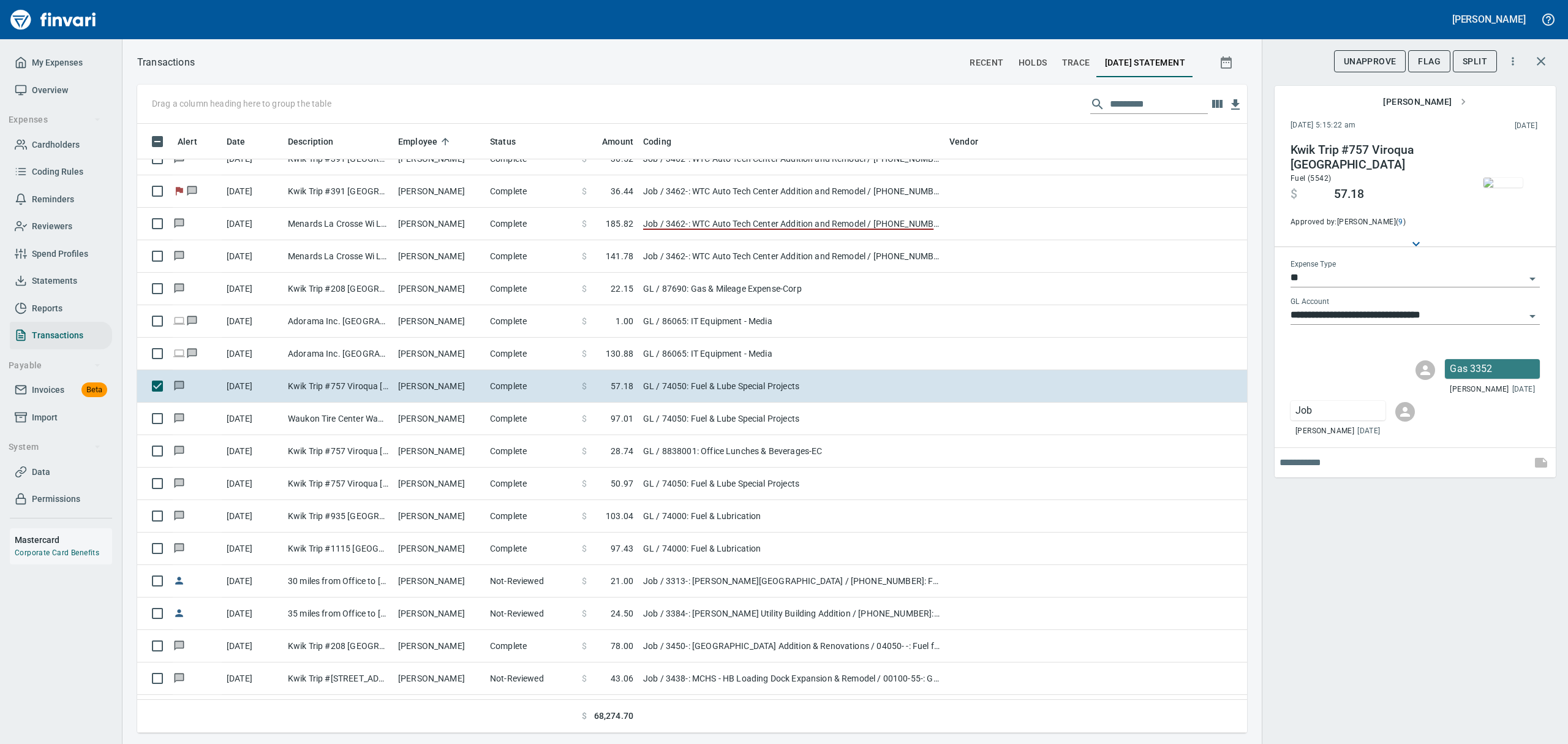
click at [1534, 276] on icon "Open" at bounding box center [1532, 279] width 15 height 15
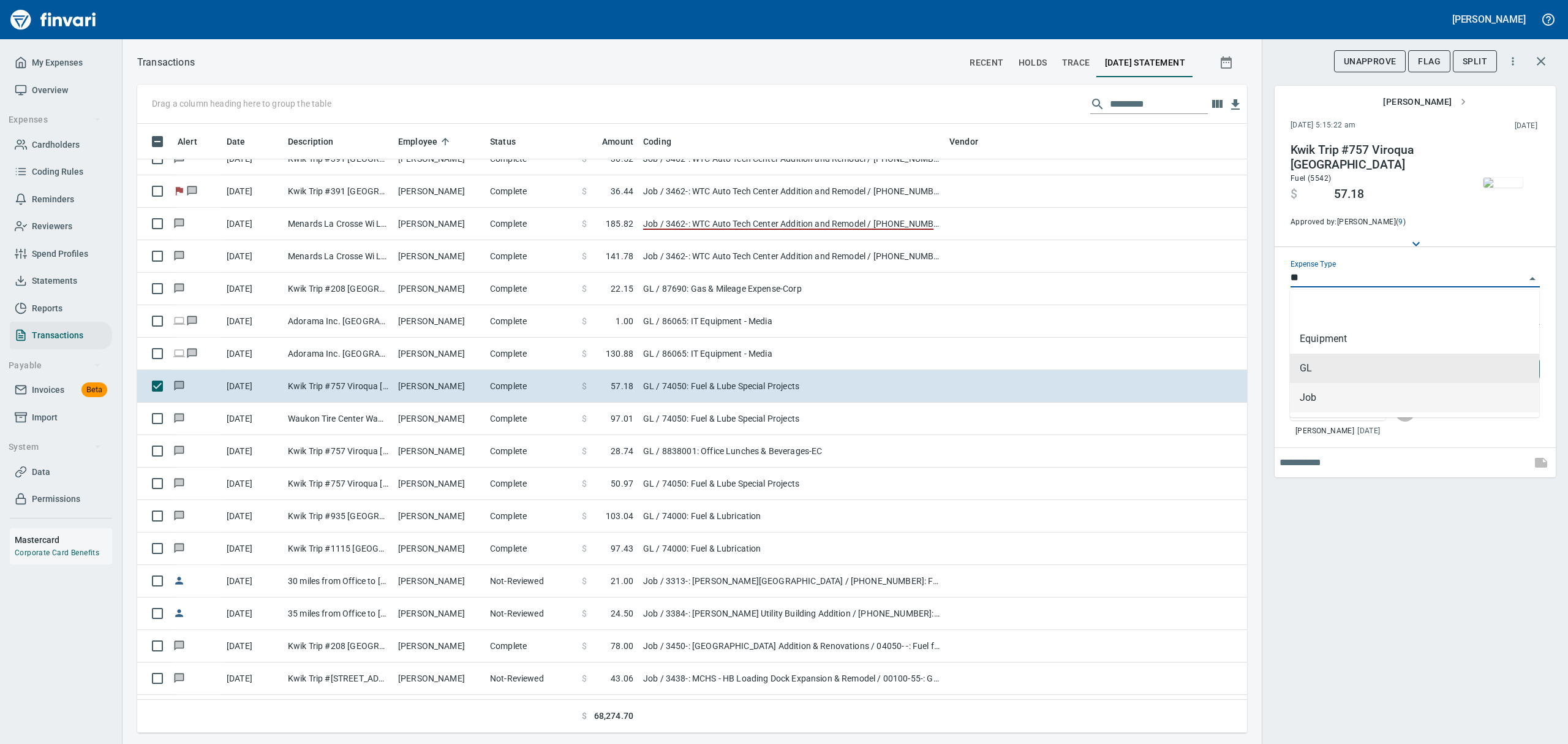
click at [1304, 390] on li "Job" at bounding box center [1414, 397] width 249 height 29
type input "***"
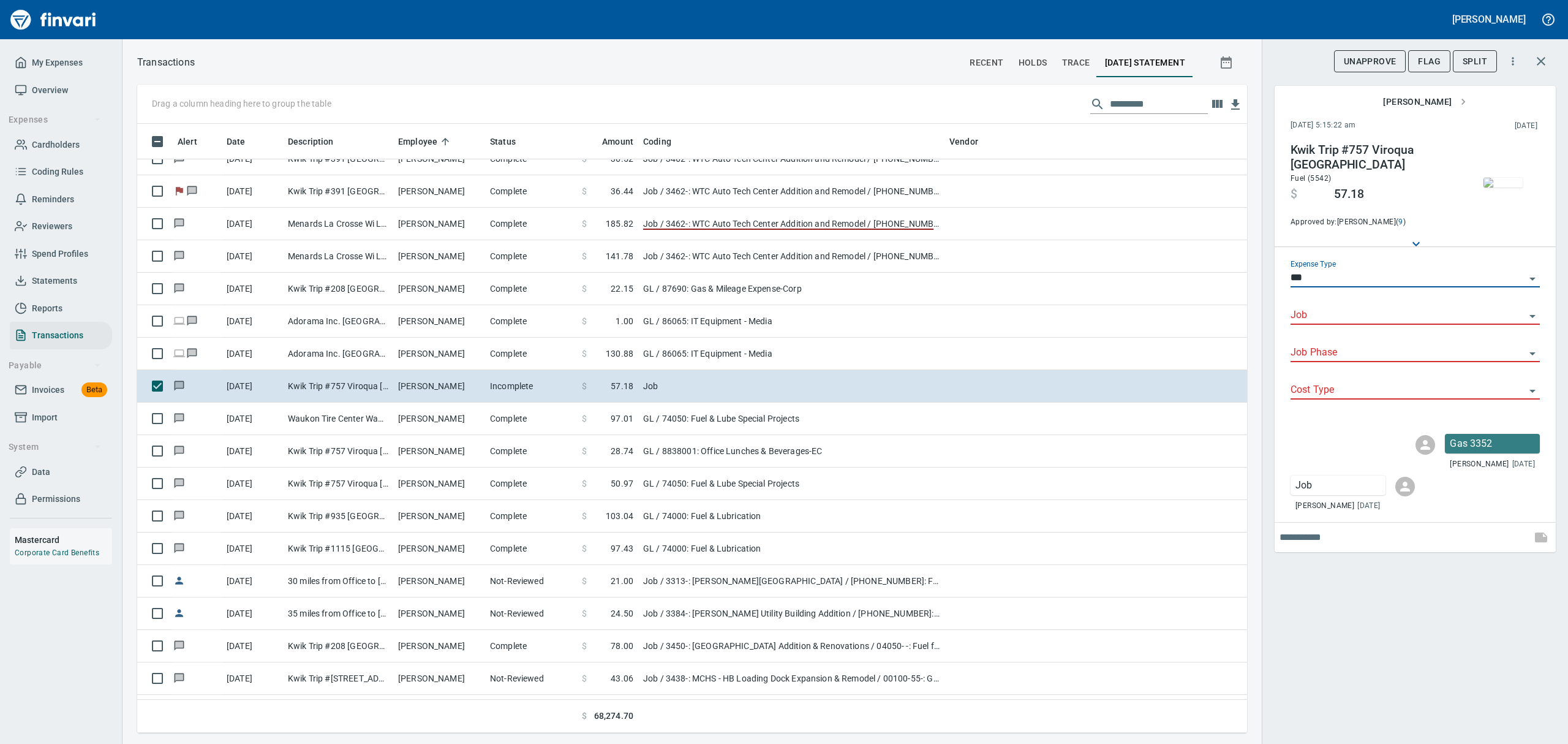
click at [1474, 313] on input "Job" at bounding box center [1408, 315] width 235 height 18
click at [1450, 349] on li "3352-: NOW [GEOGRAPHIC_DATA] Addition & Renov BP2&3" at bounding box center [1414, 346] width 249 height 29
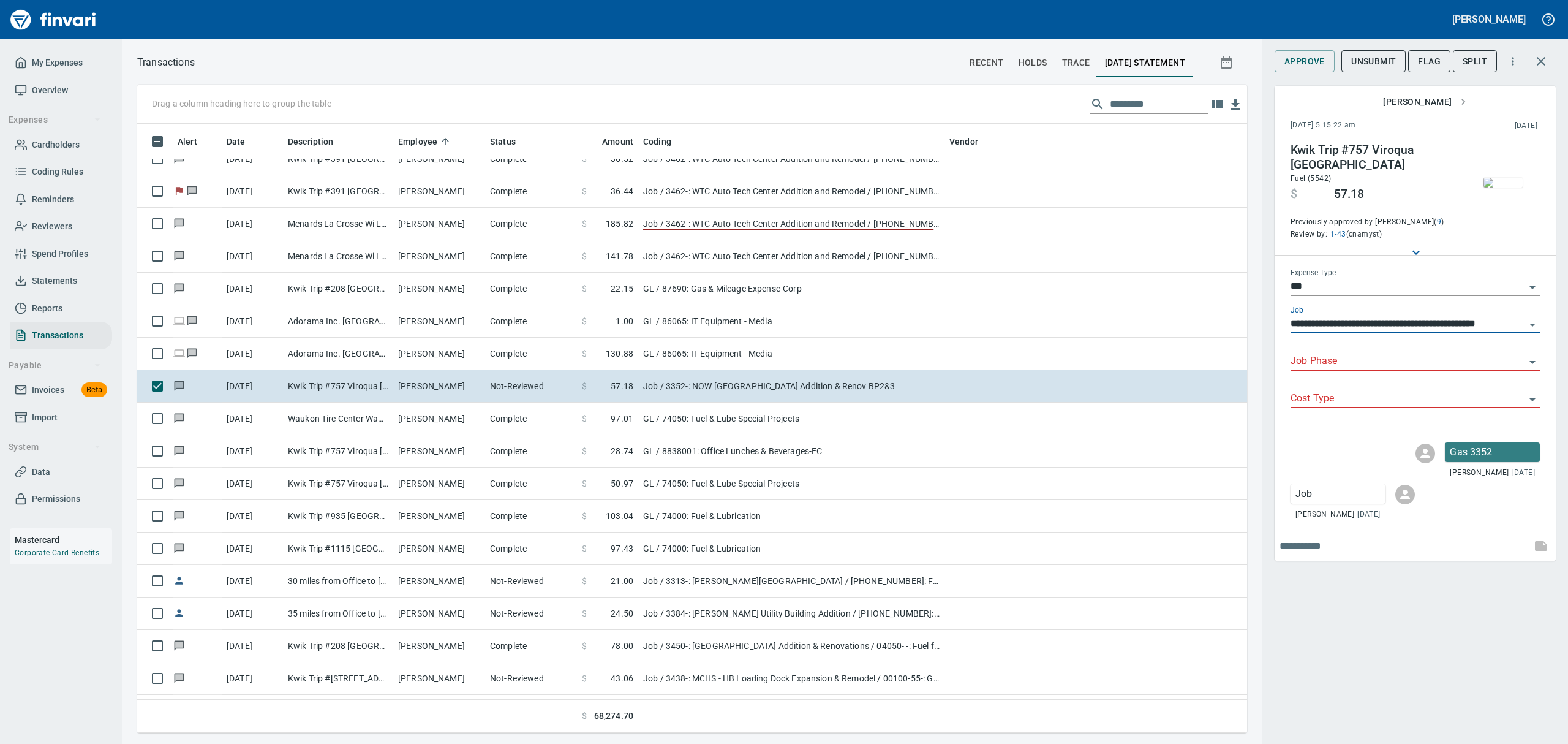
type input "**********"
click at [1444, 353] on input "Job Phase" at bounding box center [1408, 361] width 235 height 18
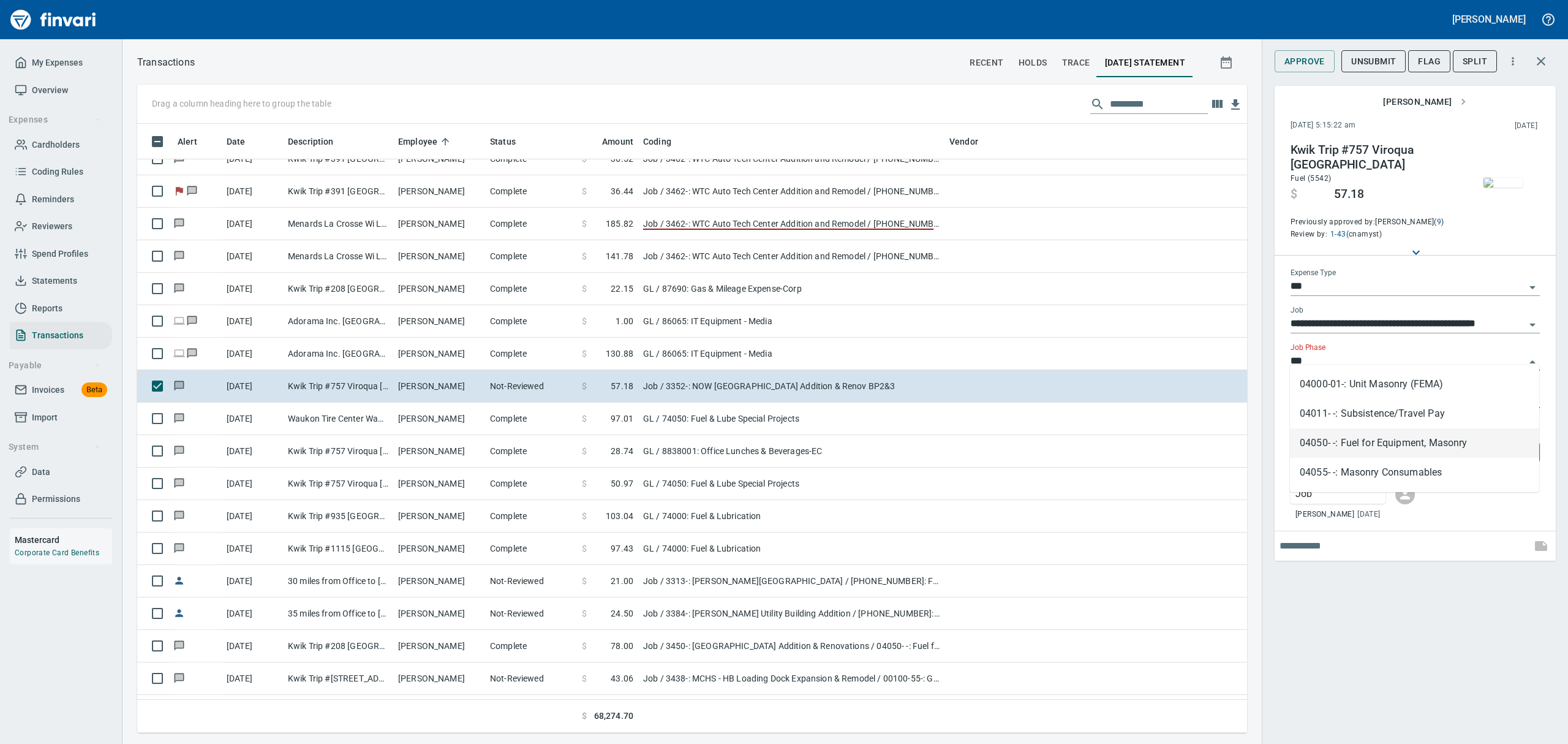
click at [1403, 440] on li "04050- -: Fuel for Equipment, Masonry" at bounding box center [1414, 442] width 249 height 29
type input "**********"
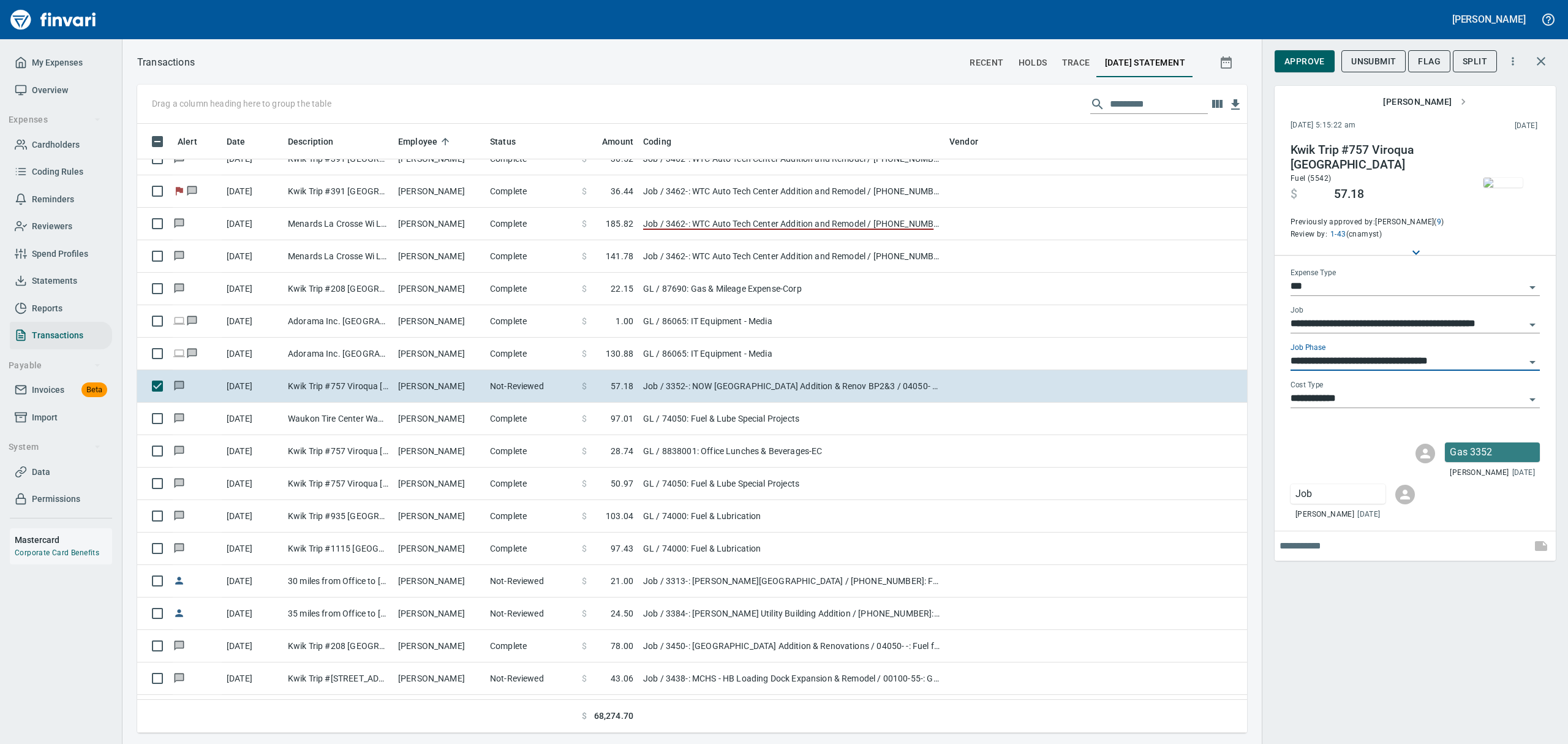
type input "**********"
click at [1303, 63] on span "Approve" at bounding box center [1305, 61] width 40 height 15
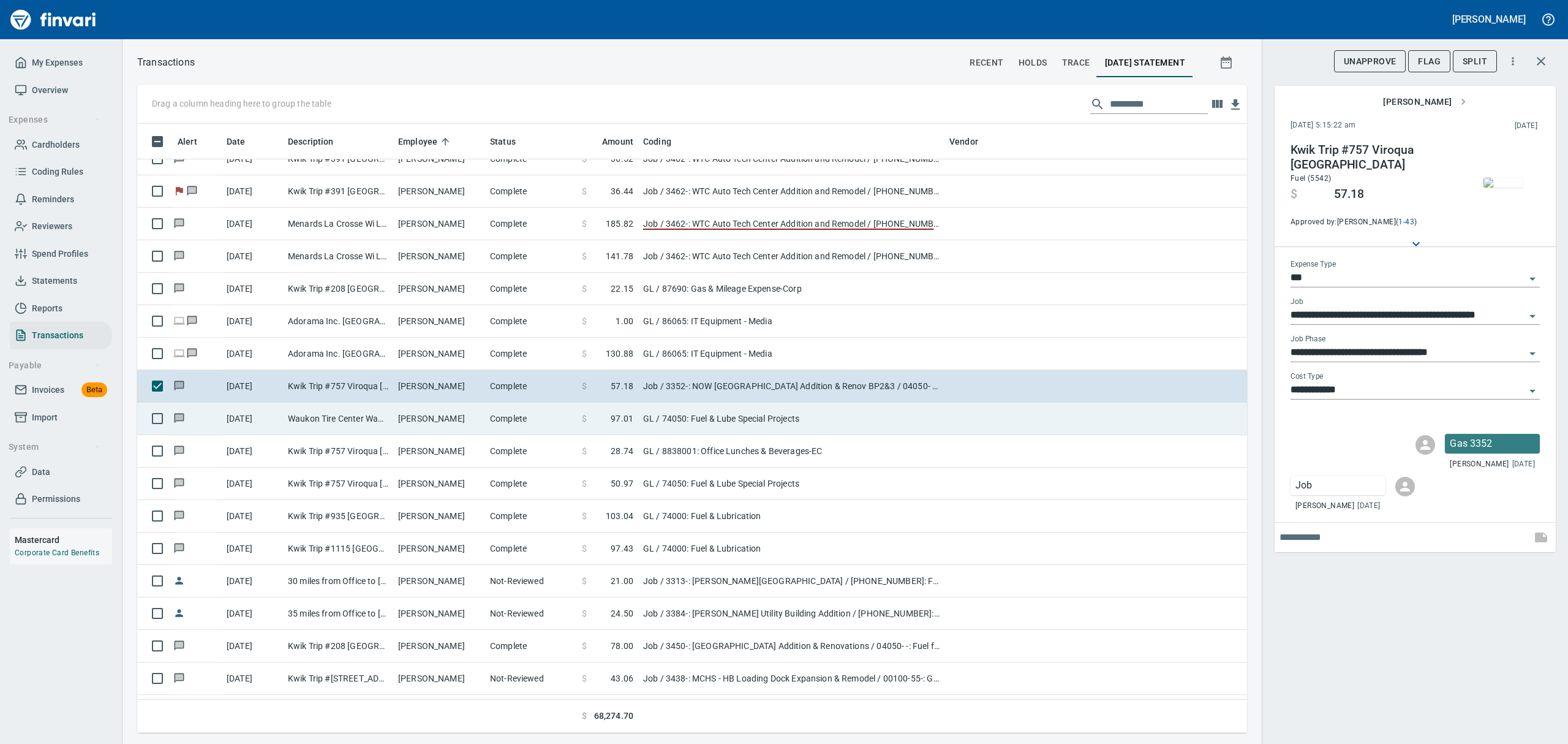
click at [432, 416] on td "[PERSON_NAME]" at bounding box center [439, 418] width 92 height 33
type input "**"
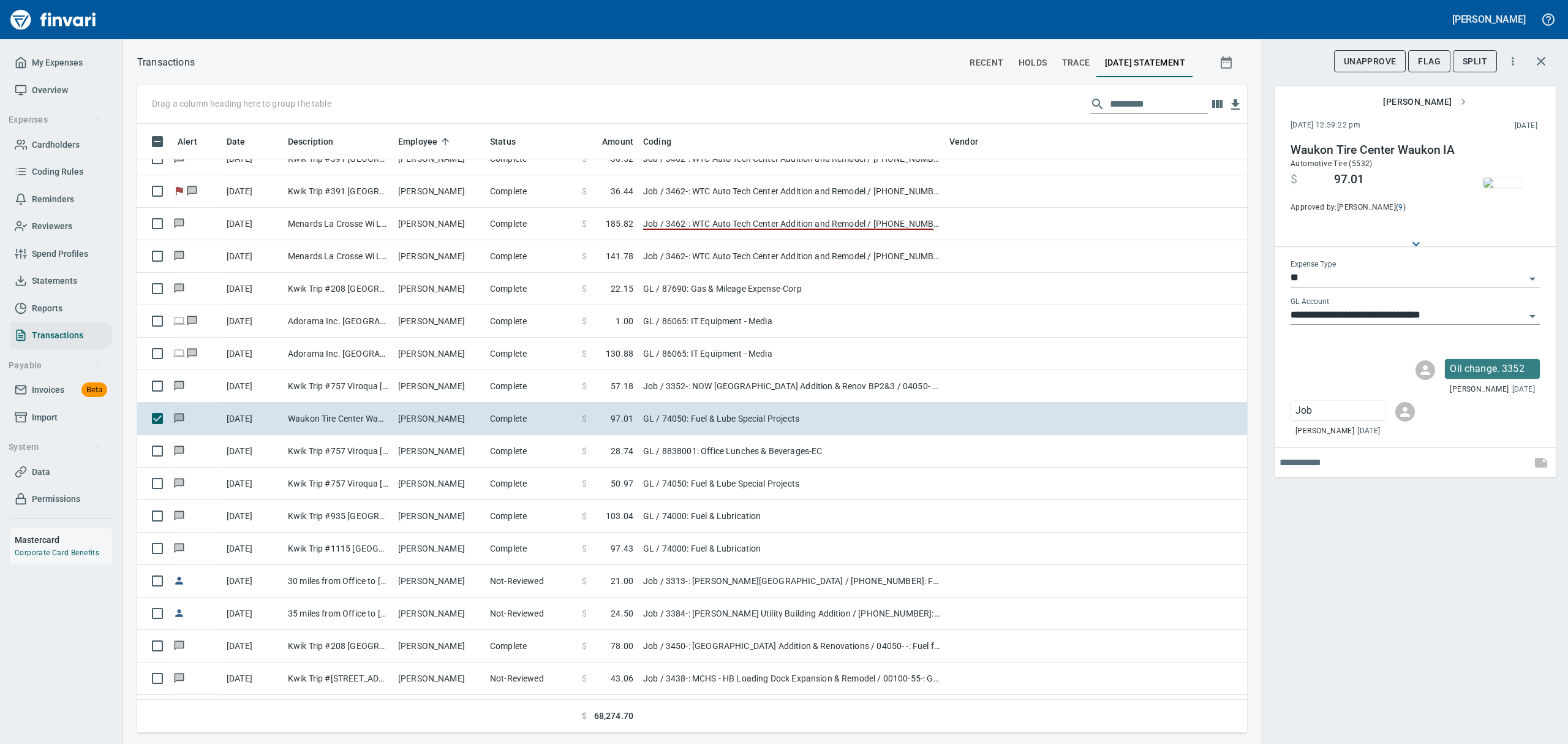
click at [1504, 177] on img "button" at bounding box center [1503, 182] width 39 height 10
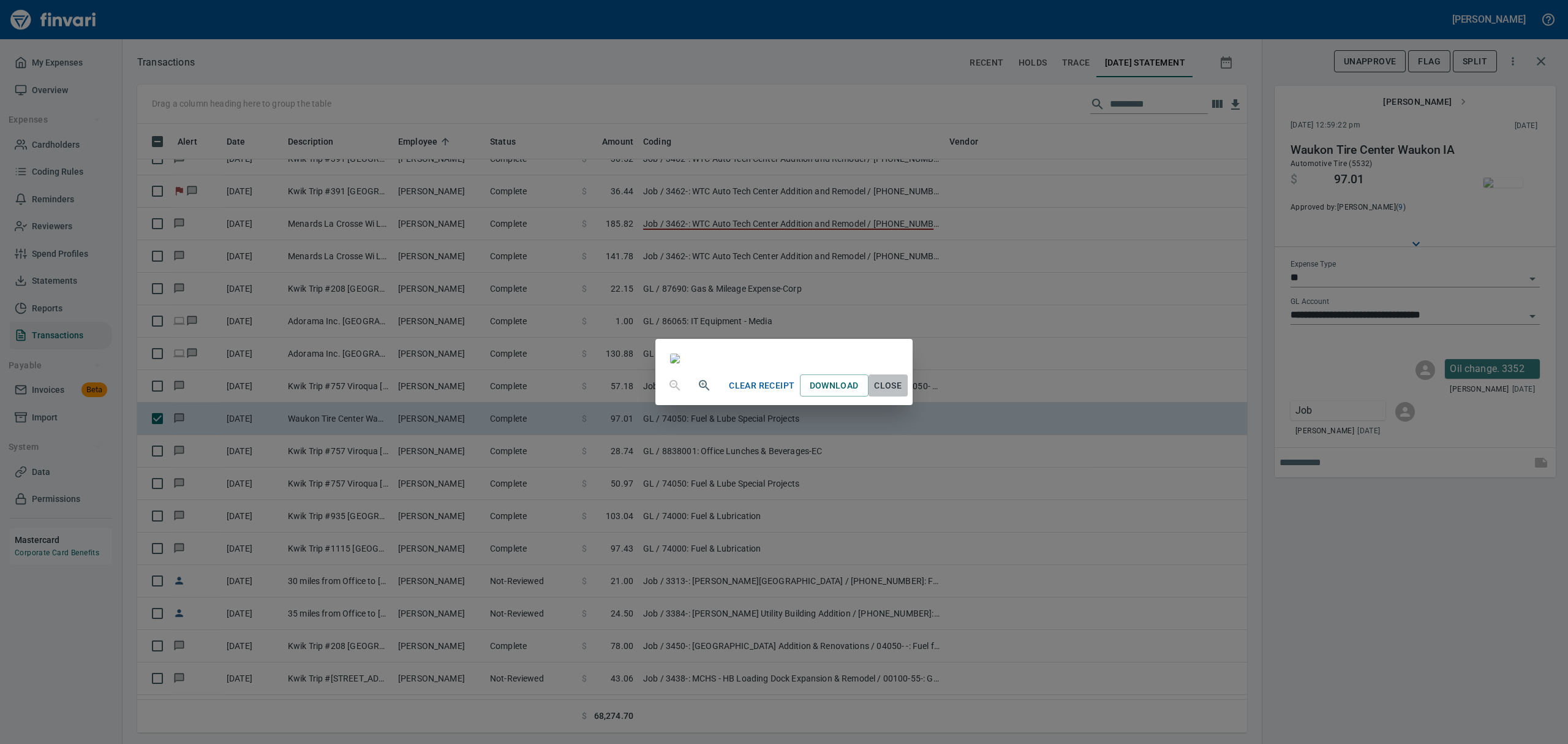
click at [903, 393] on span "Close" at bounding box center [888, 385] width 29 height 15
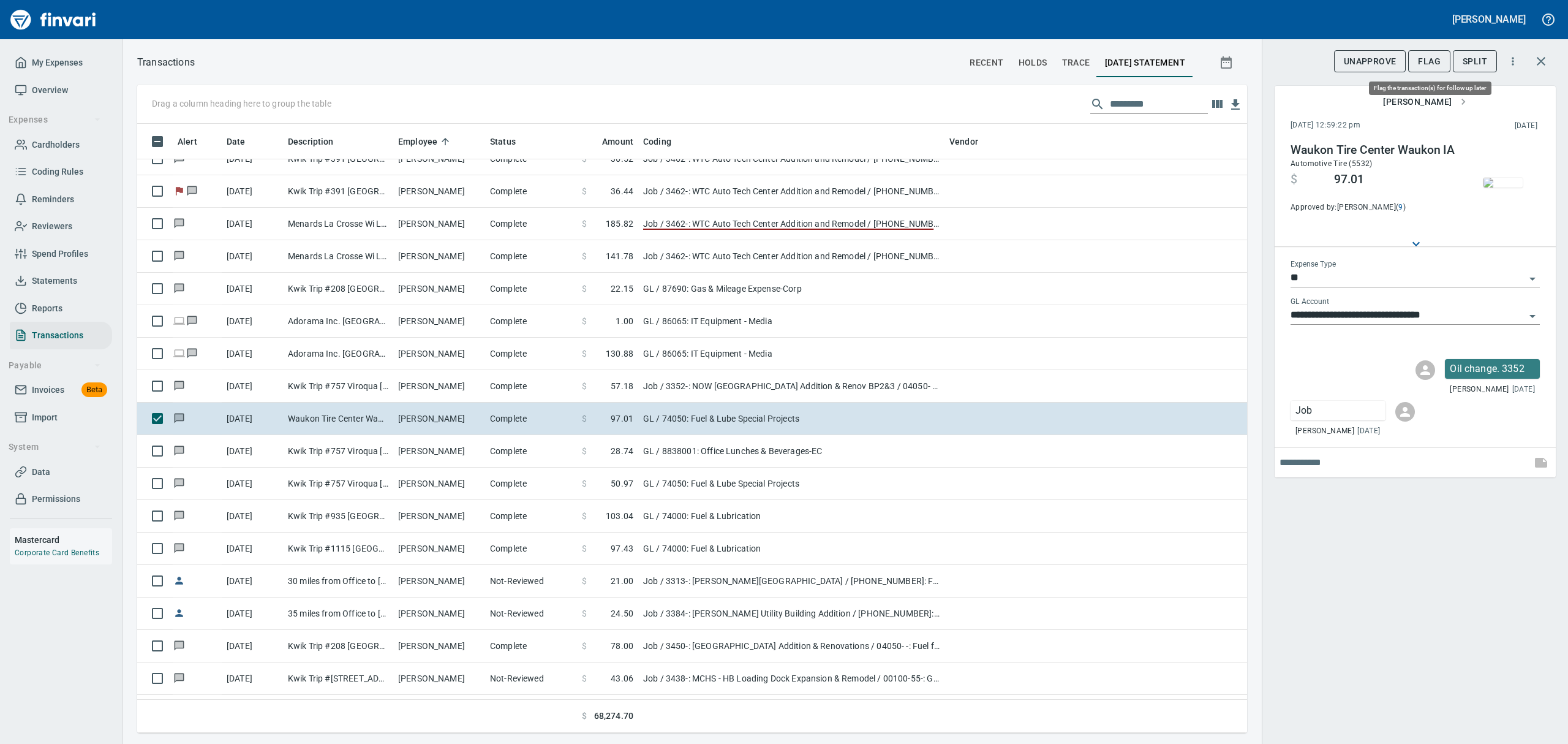
scroll to position [595, 1082]
click at [1414, 58] on button "Flag" at bounding box center [1429, 61] width 43 height 23
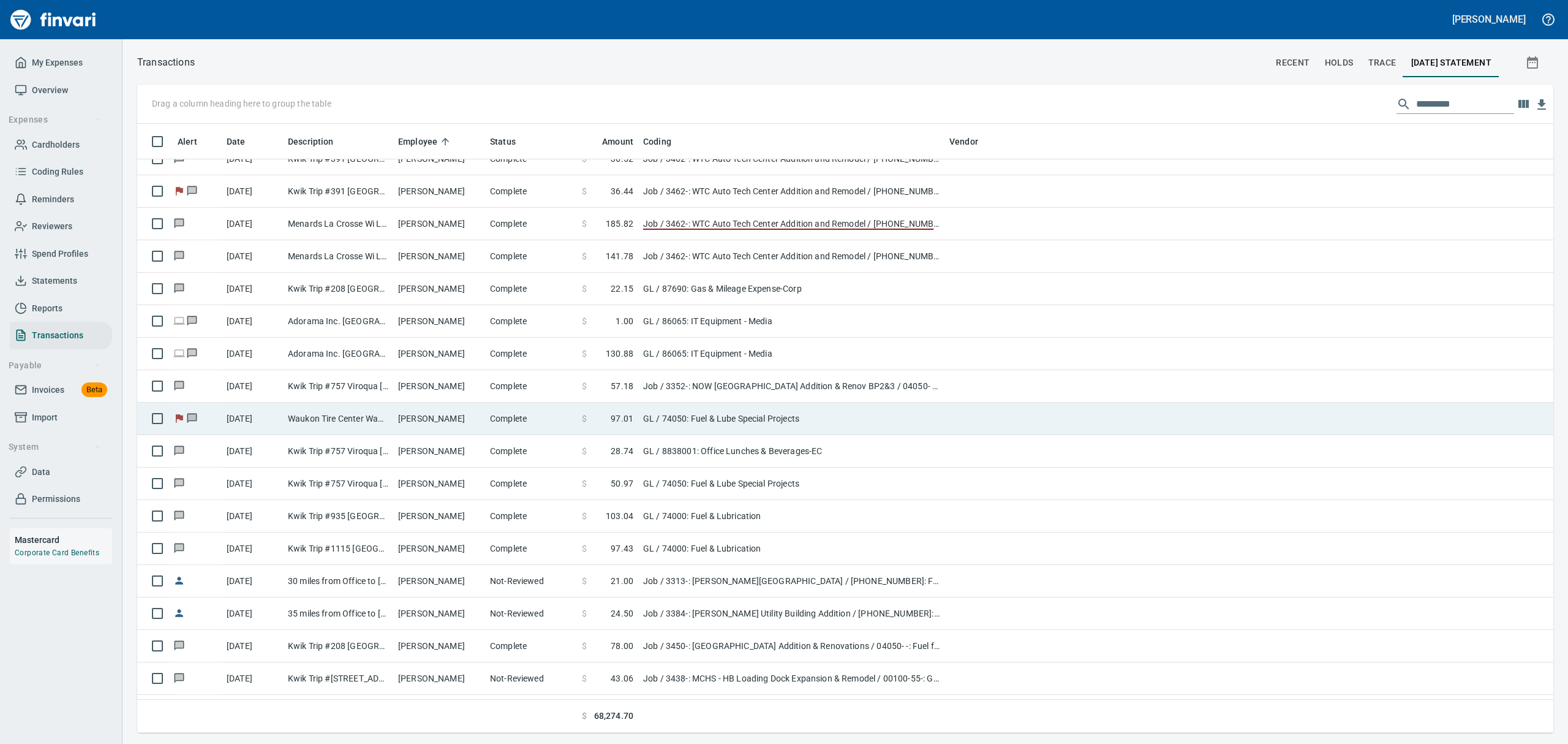
scroll to position [595, 1375]
click at [654, 430] on td "GL / 74050: Fuel & Lube Special Projects" at bounding box center [791, 418] width 306 height 33
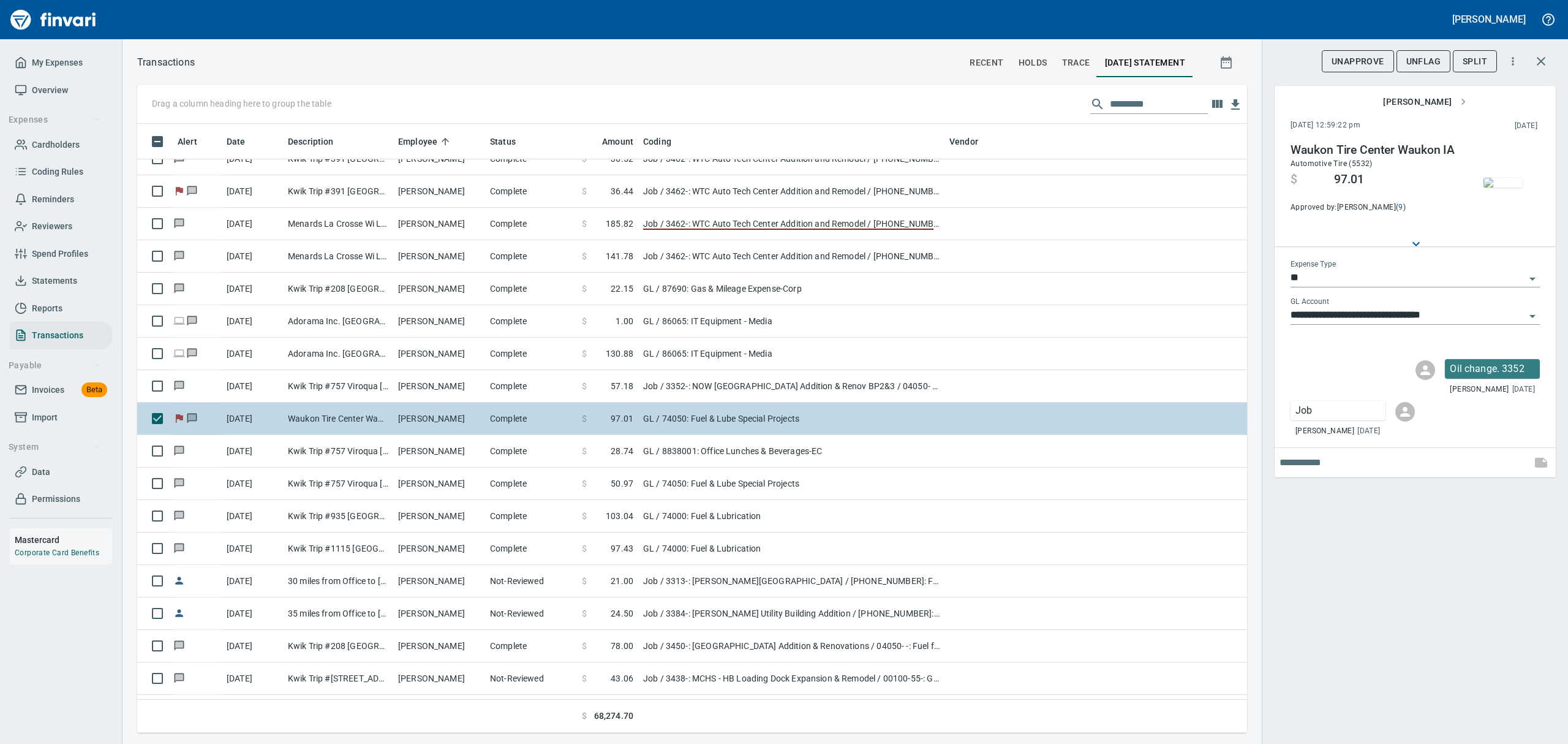
scroll to position [595, 1082]
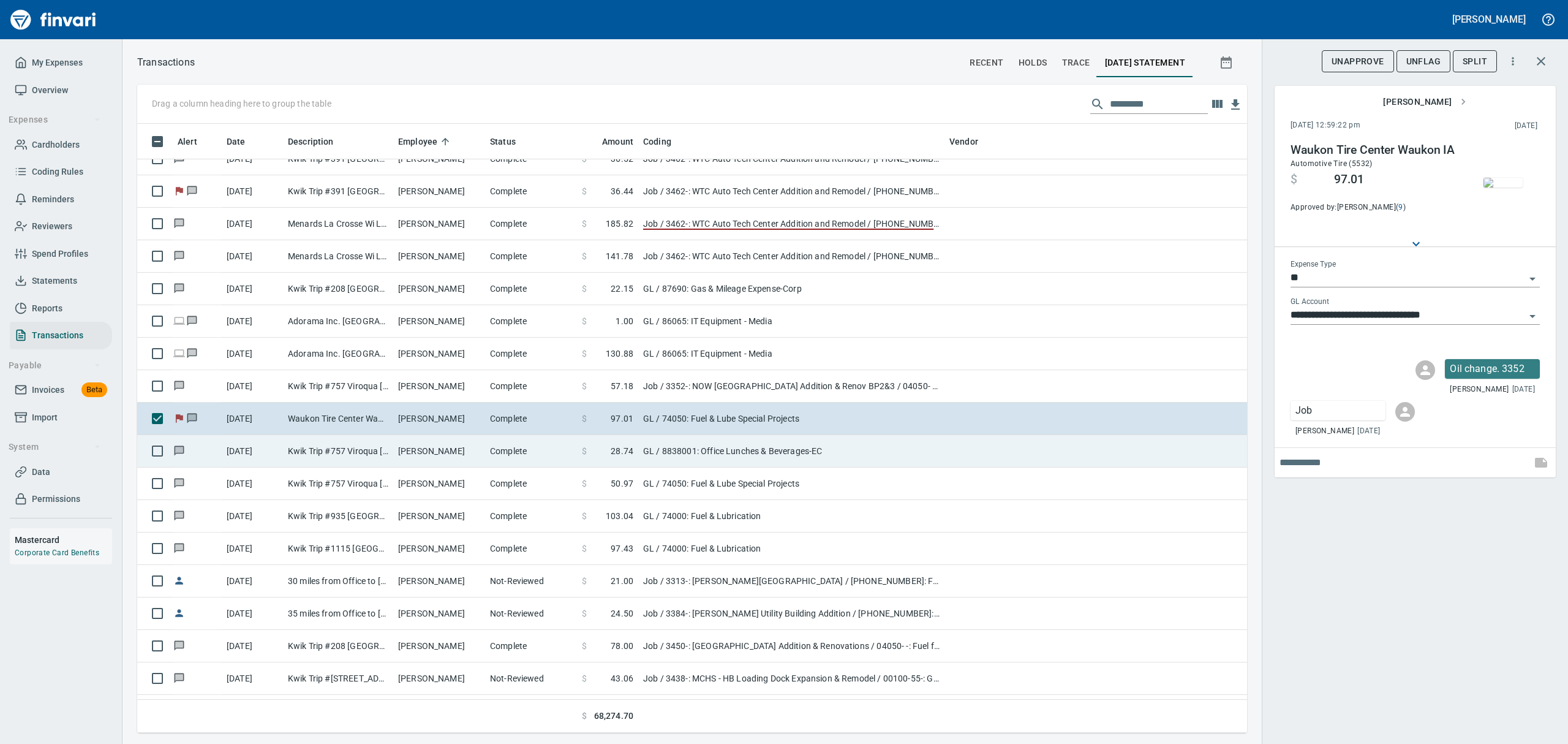
click at [289, 445] on td "Kwik Trip #757 Viroqua [GEOGRAPHIC_DATA]" at bounding box center [339, 451] width 110 height 33
type input "**********"
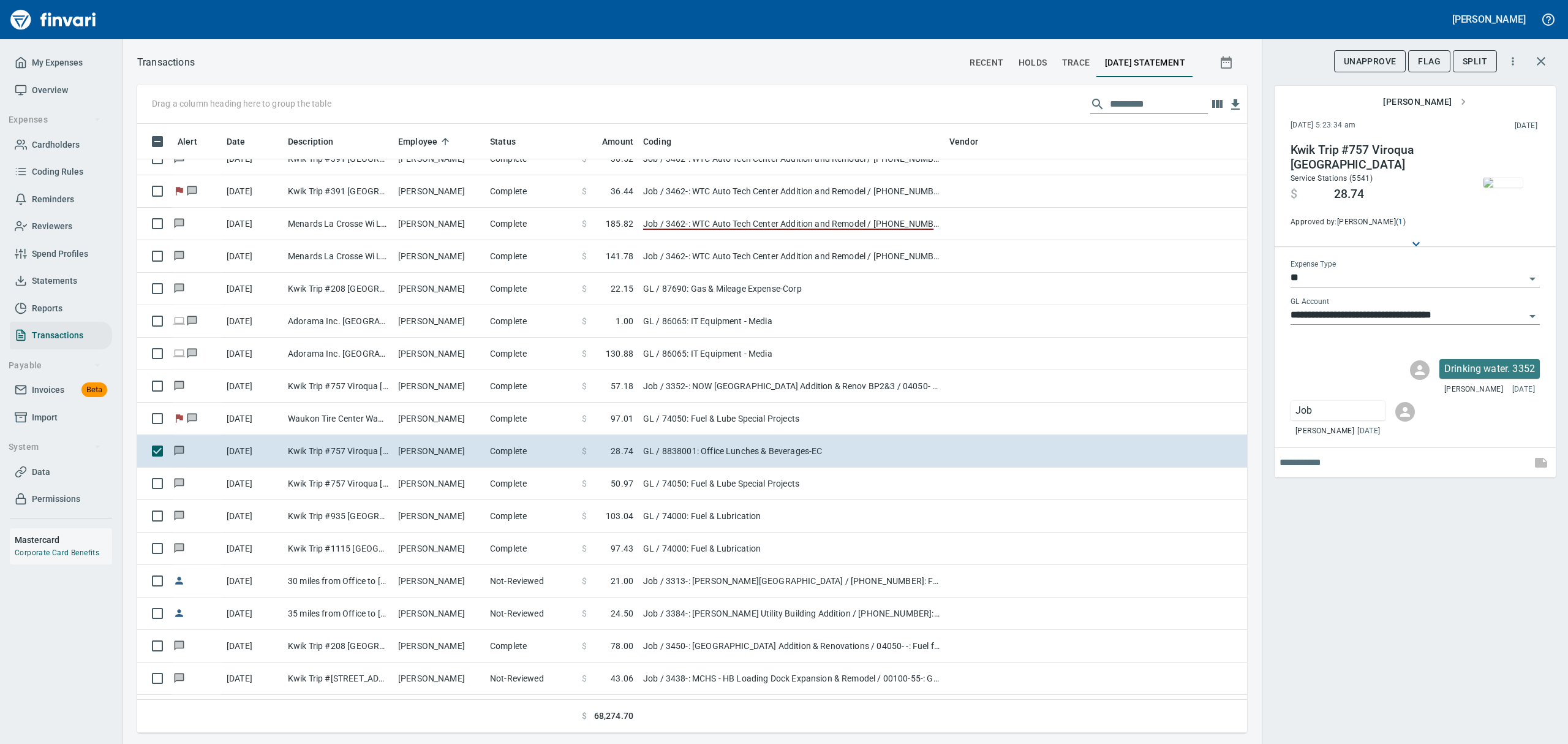
click at [1515, 187] on img "button" at bounding box center [1503, 182] width 39 height 10
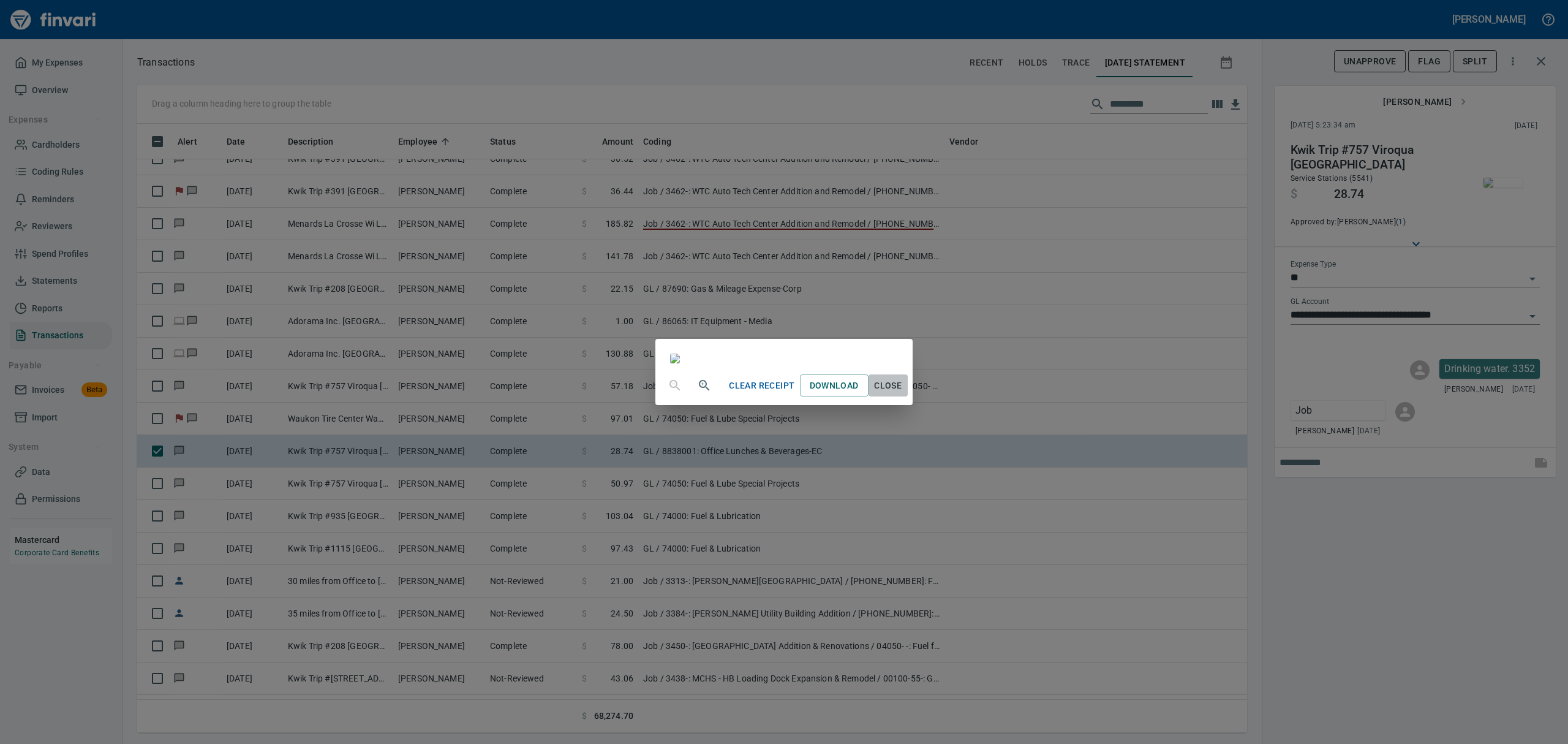
click at [903, 393] on span "Close" at bounding box center [888, 385] width 29 height 15
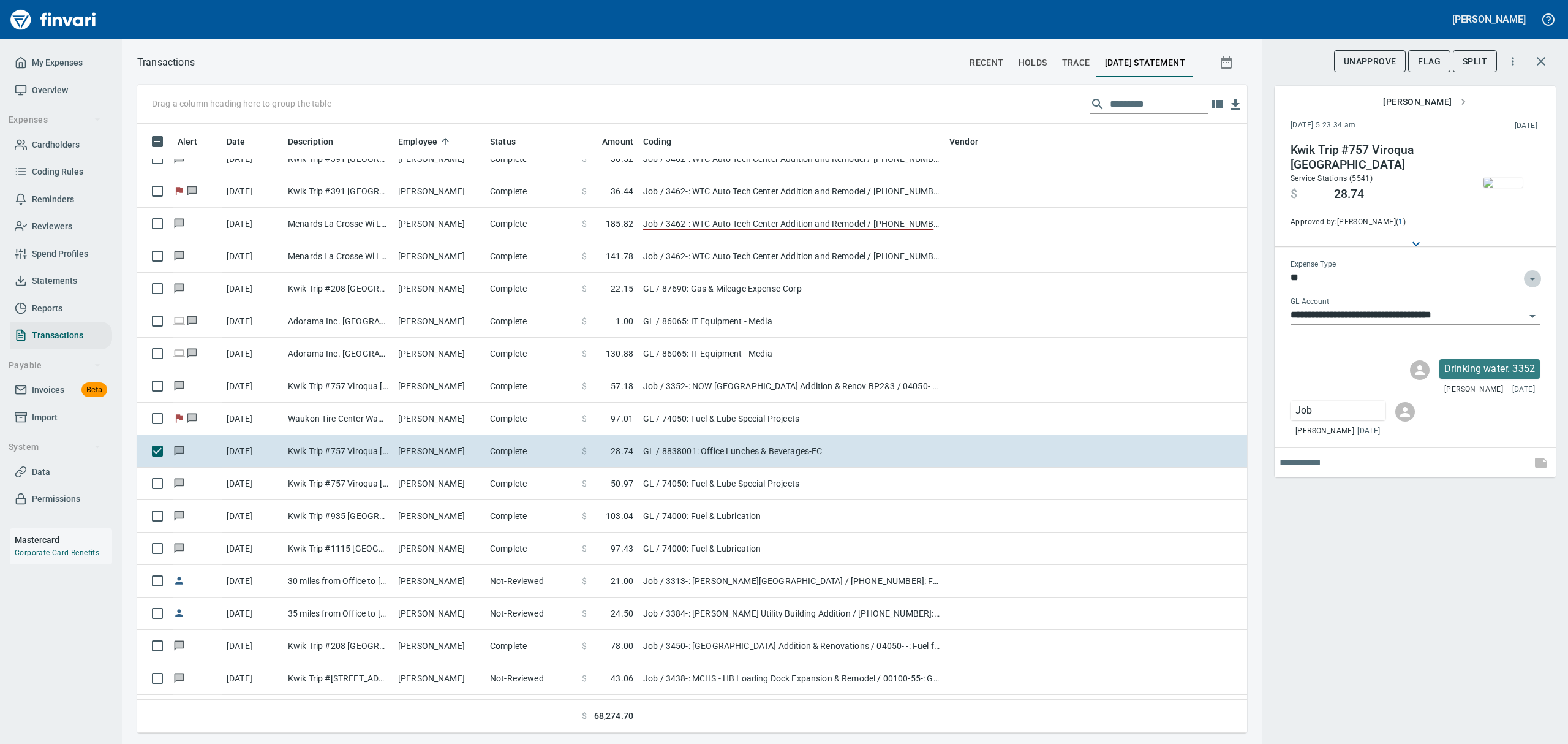
click at [1530, 275] on icon "Open" at bounding box center [1532, 279] width 15 height 15
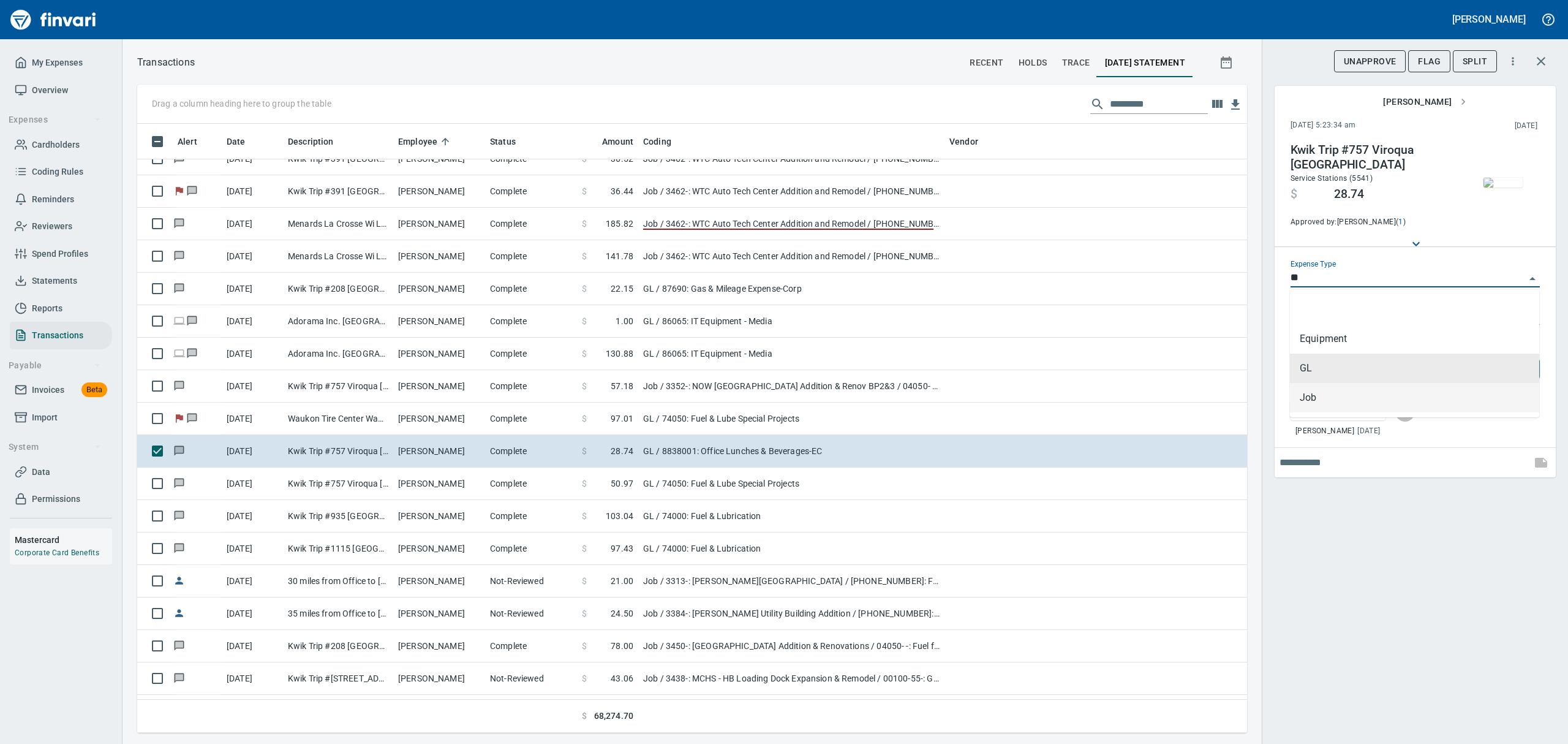
click at [1319, 403] on li "Job" at bounding box center [1414, 397] width 249 height 29
type input "***"
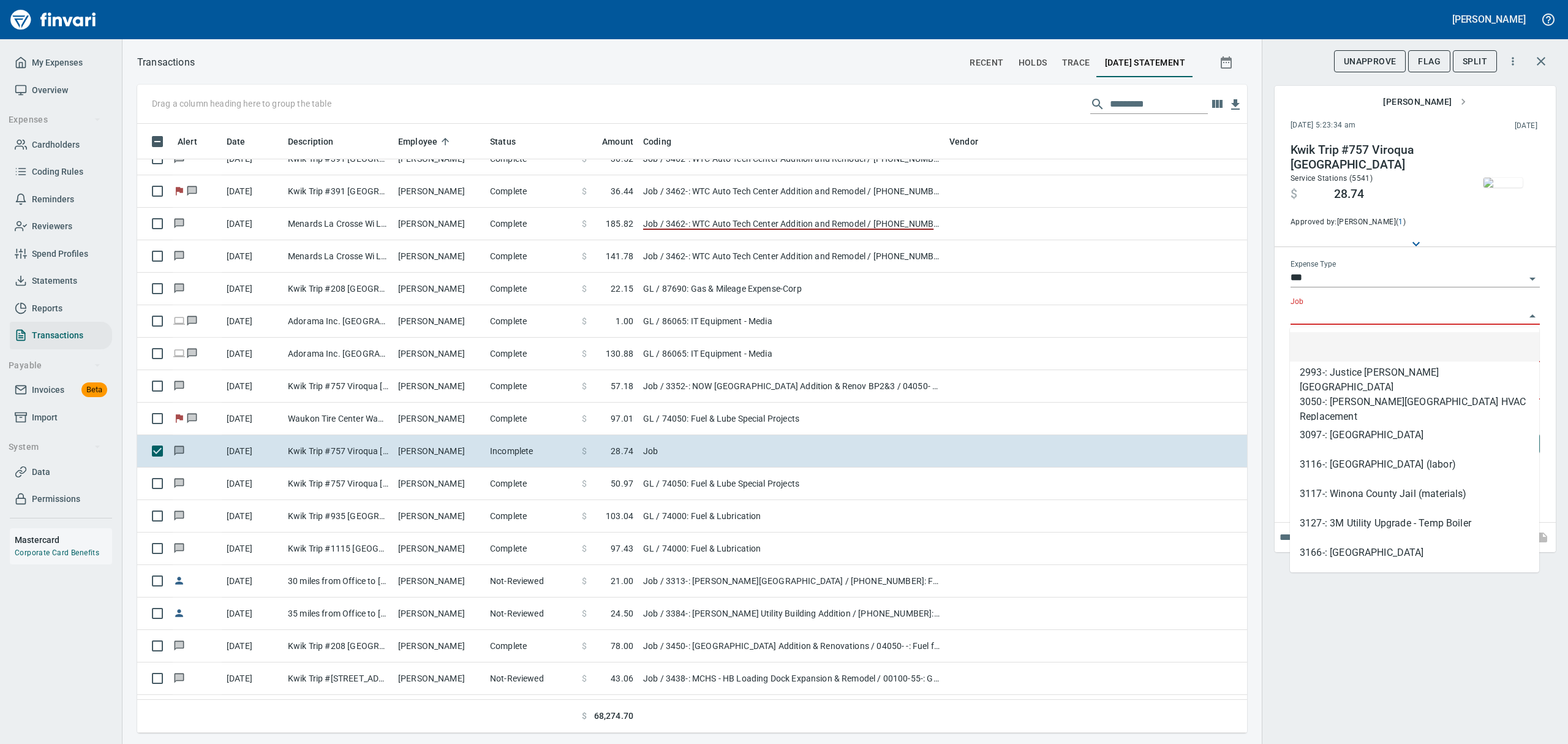
click at [1328, 313] on input "Job" at bounding box center [1408, 315] width 235 height 18
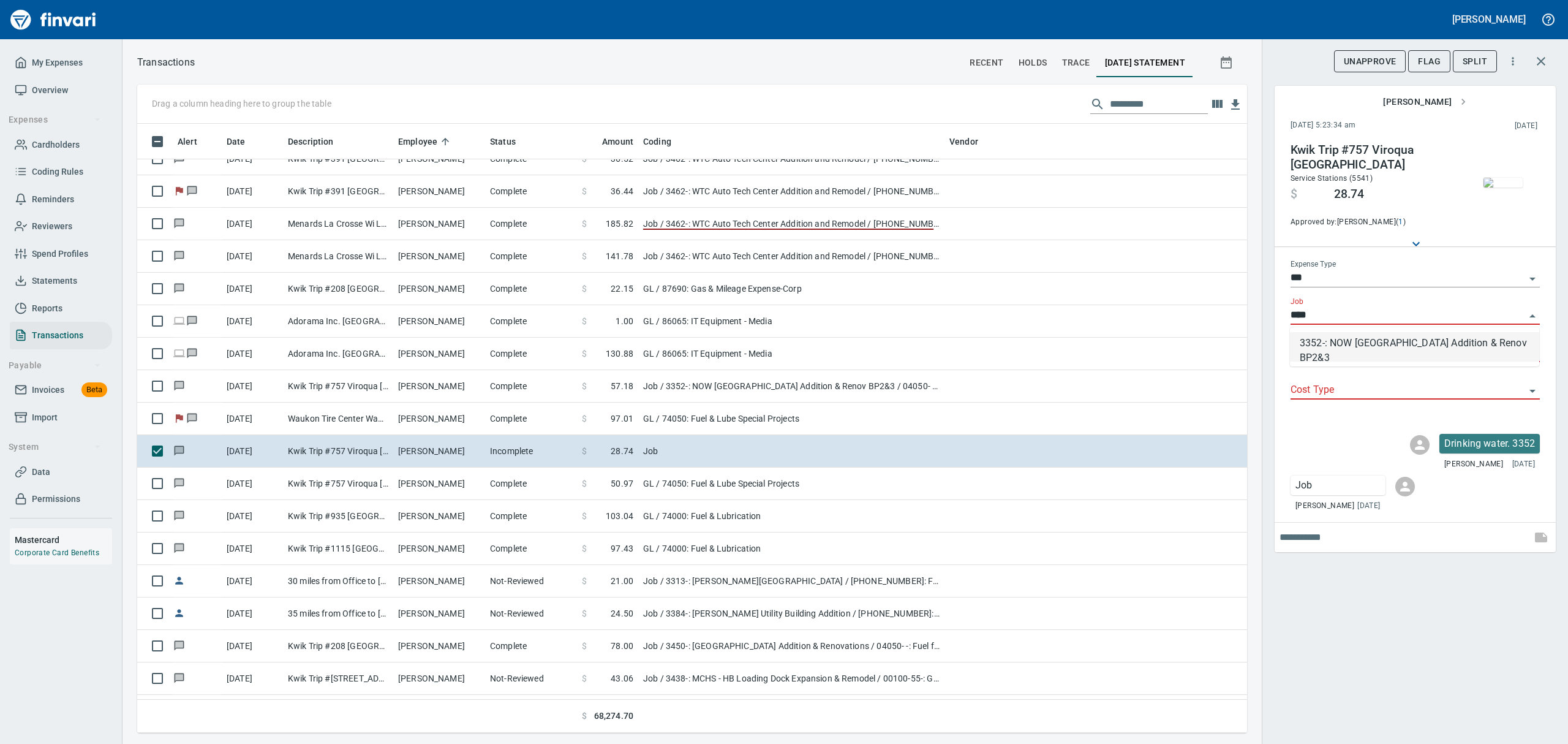
click at [1346, 344] on li "3352-: NOW [GEOGRAPHIC_DATA] Addition & Renov BP2&3" at bounding box center [1414, 346] width 249 height 29
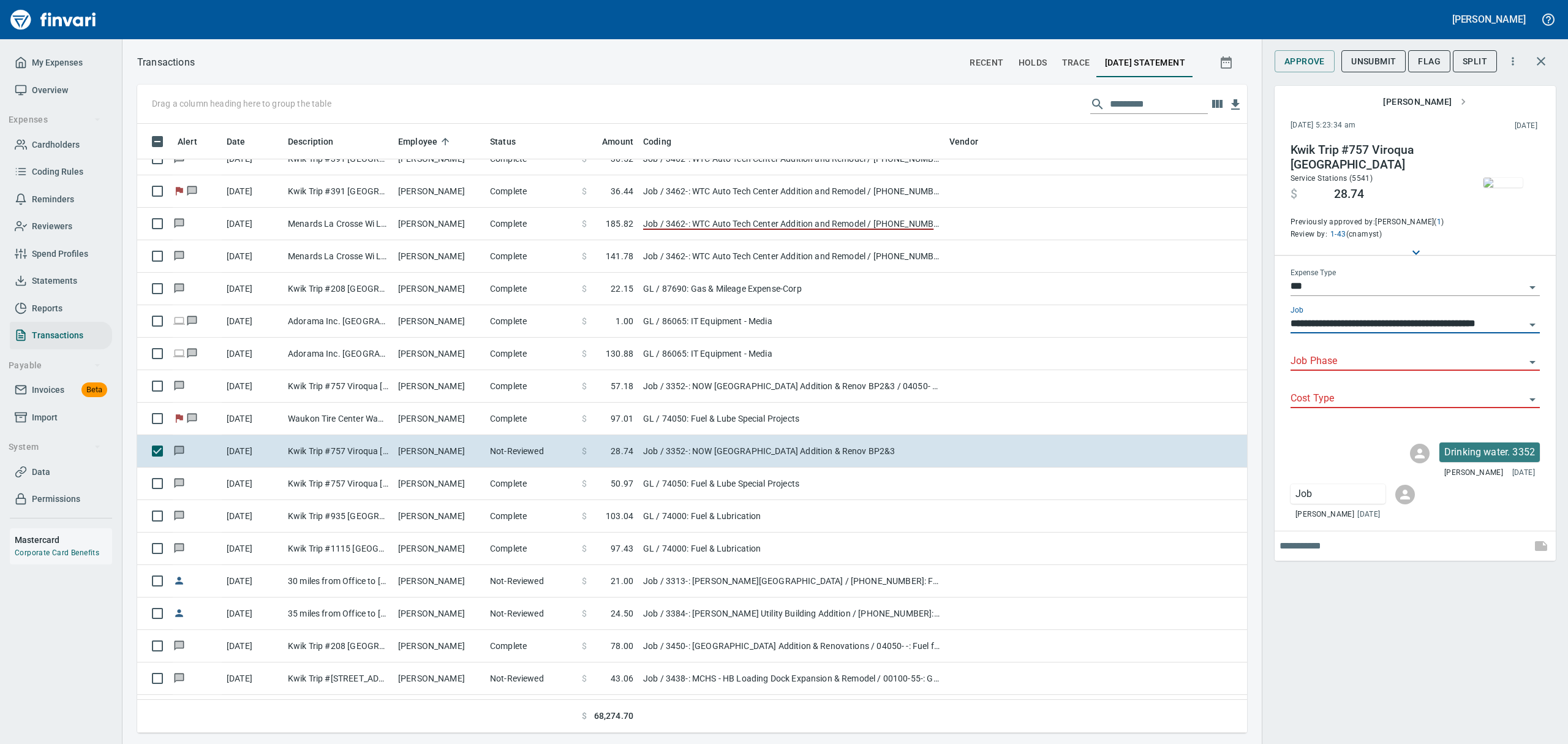
type input "**********"
click at [1341, 354] on input "Job Phase" at bounding box center [1408, 361] width 235 height 18
click at [1347, 408] on li "04055- -: Masonry Consumables" at bounding box center [1414, 413] width 249 height 29
type input "**********"
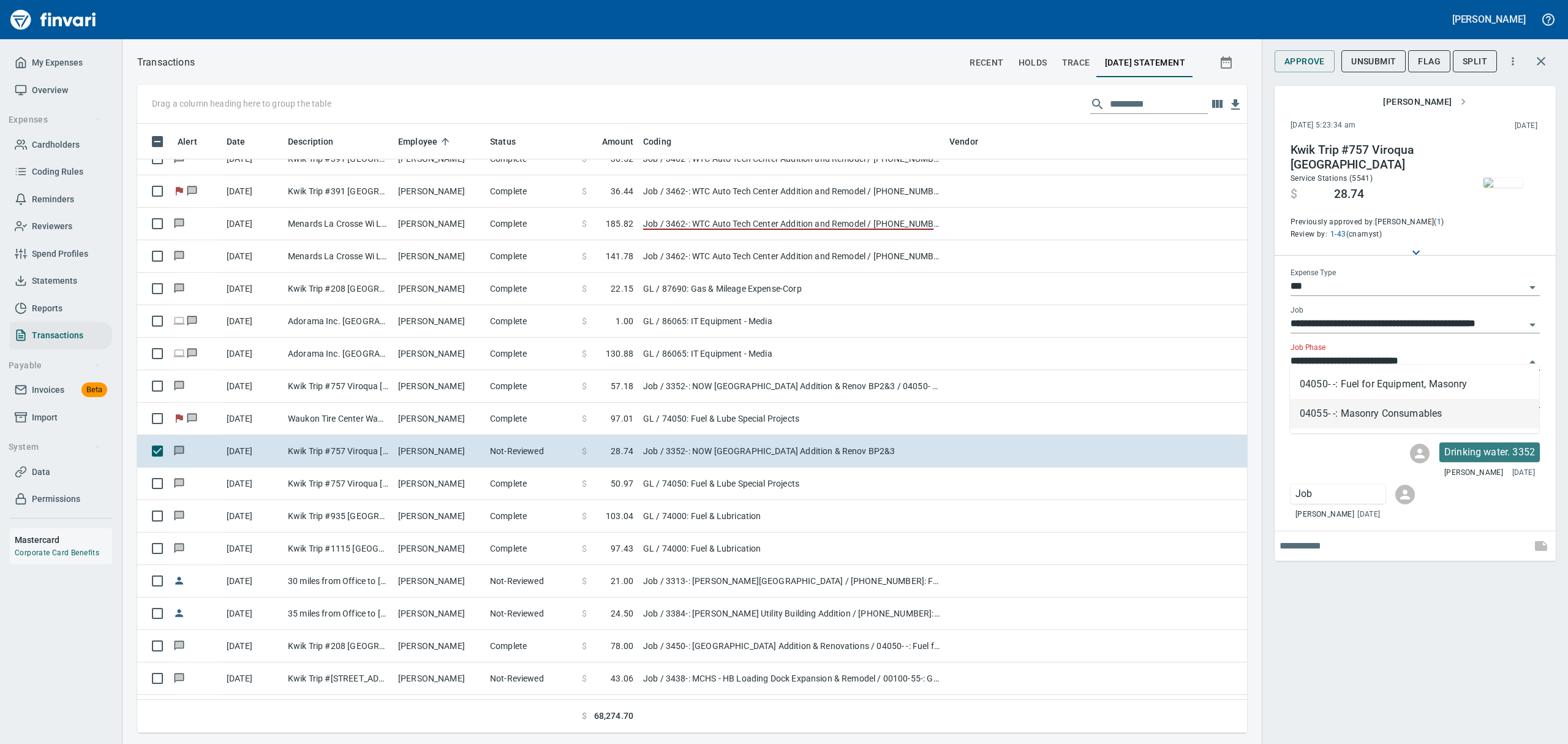
type input "**********"
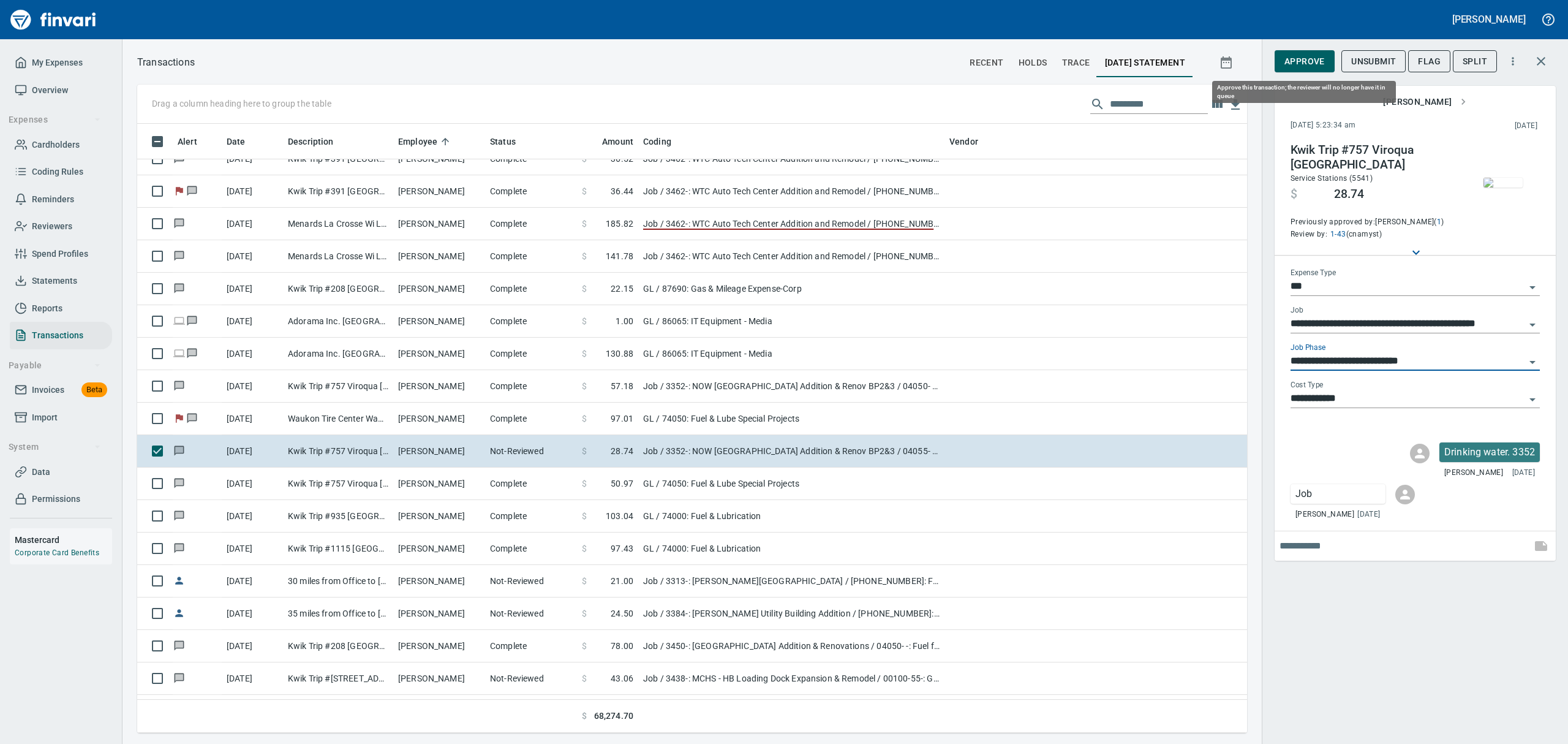
type input "**********"
click at [1314, 59] on span "Approve" at bounding box center [1305, 61] width 40 height 15
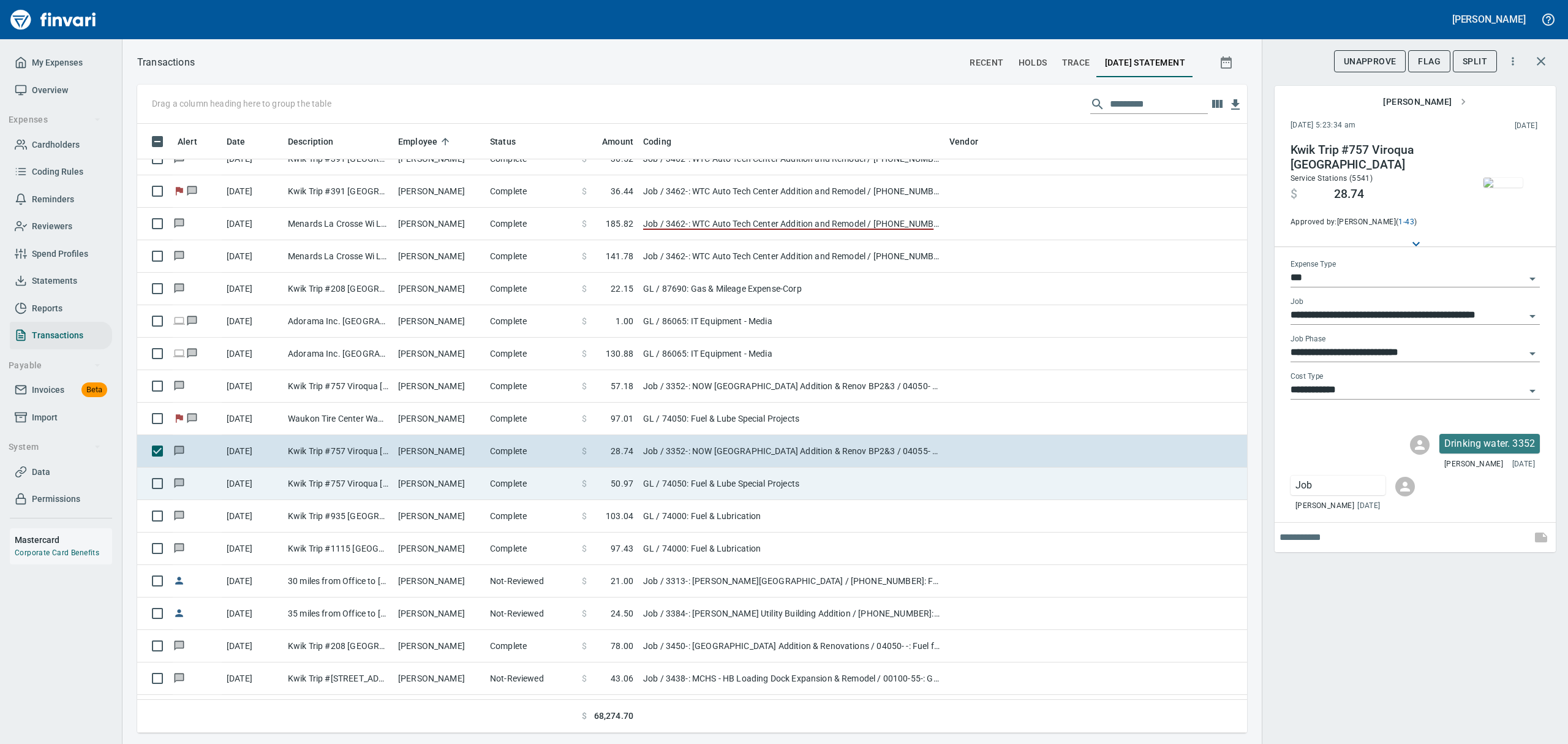
click at [313, 485] on td "Kwik Trip #757 Viroqua [GEOGRAPHIC_DATA]" at bounding box center [339, 483] width 110 height 33
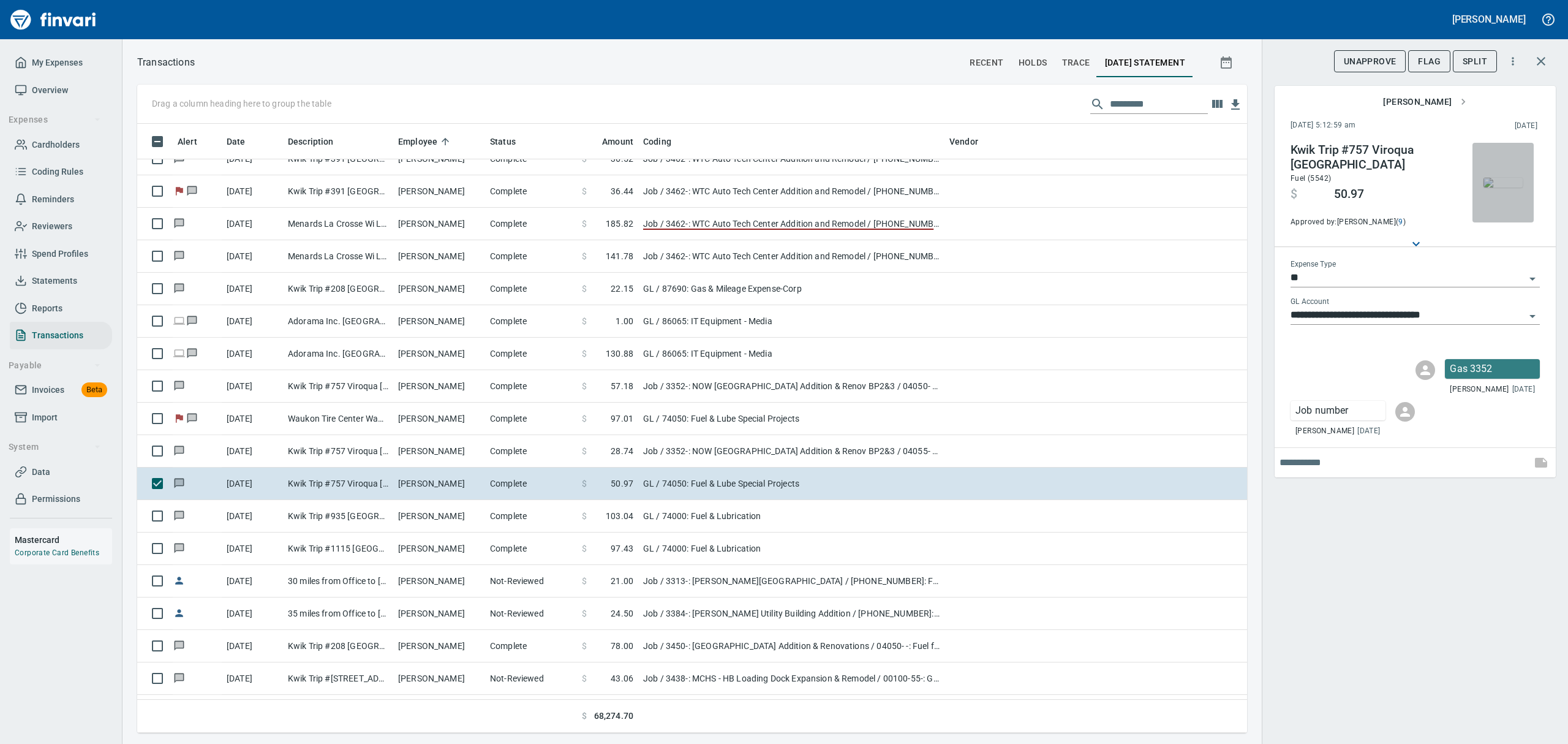
click at [1508, 211] on button "button" at bounding box center [1502, 182] width 61 height 79
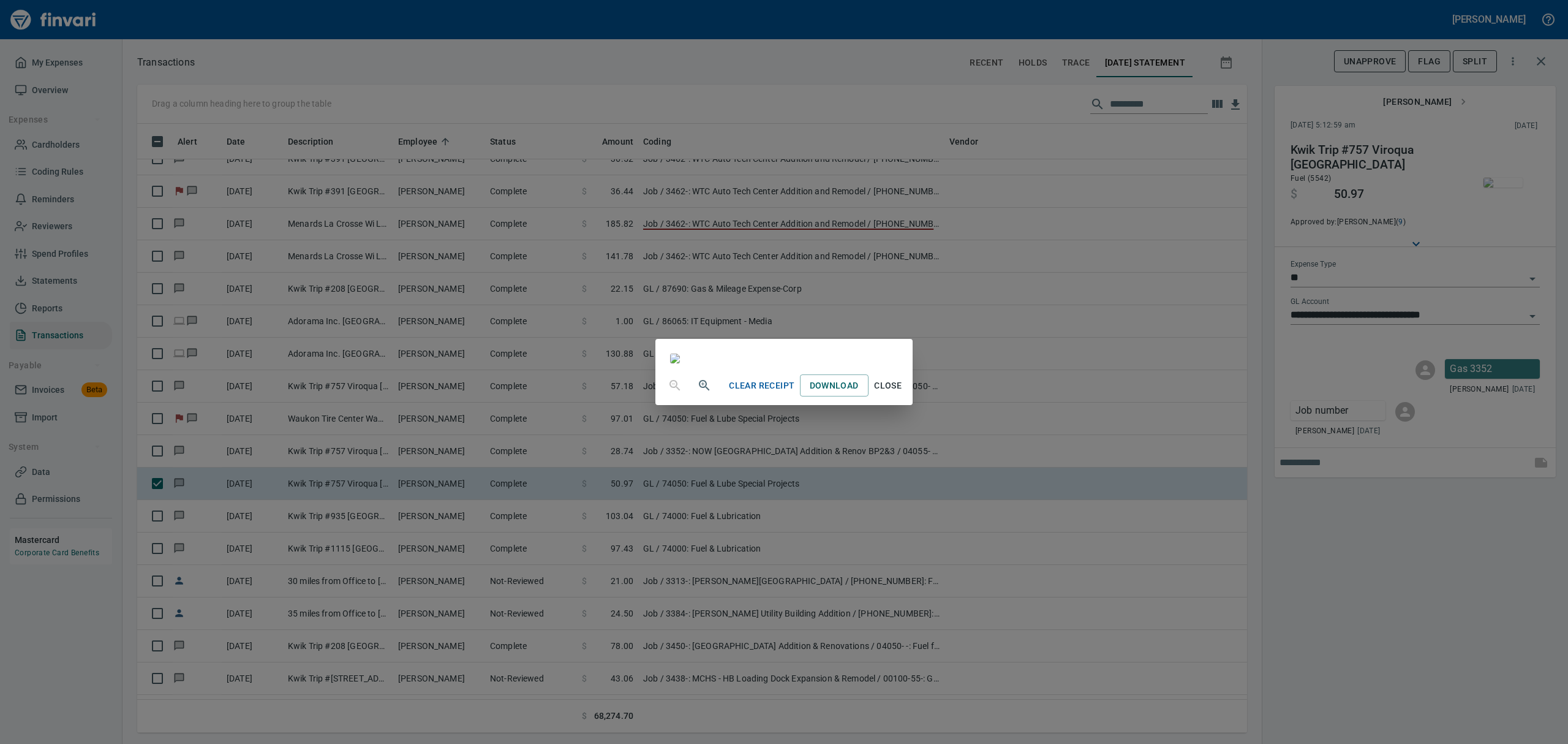
click at [903, 393] on span "Close" at bounding box center [888, 385] width 29 height 15
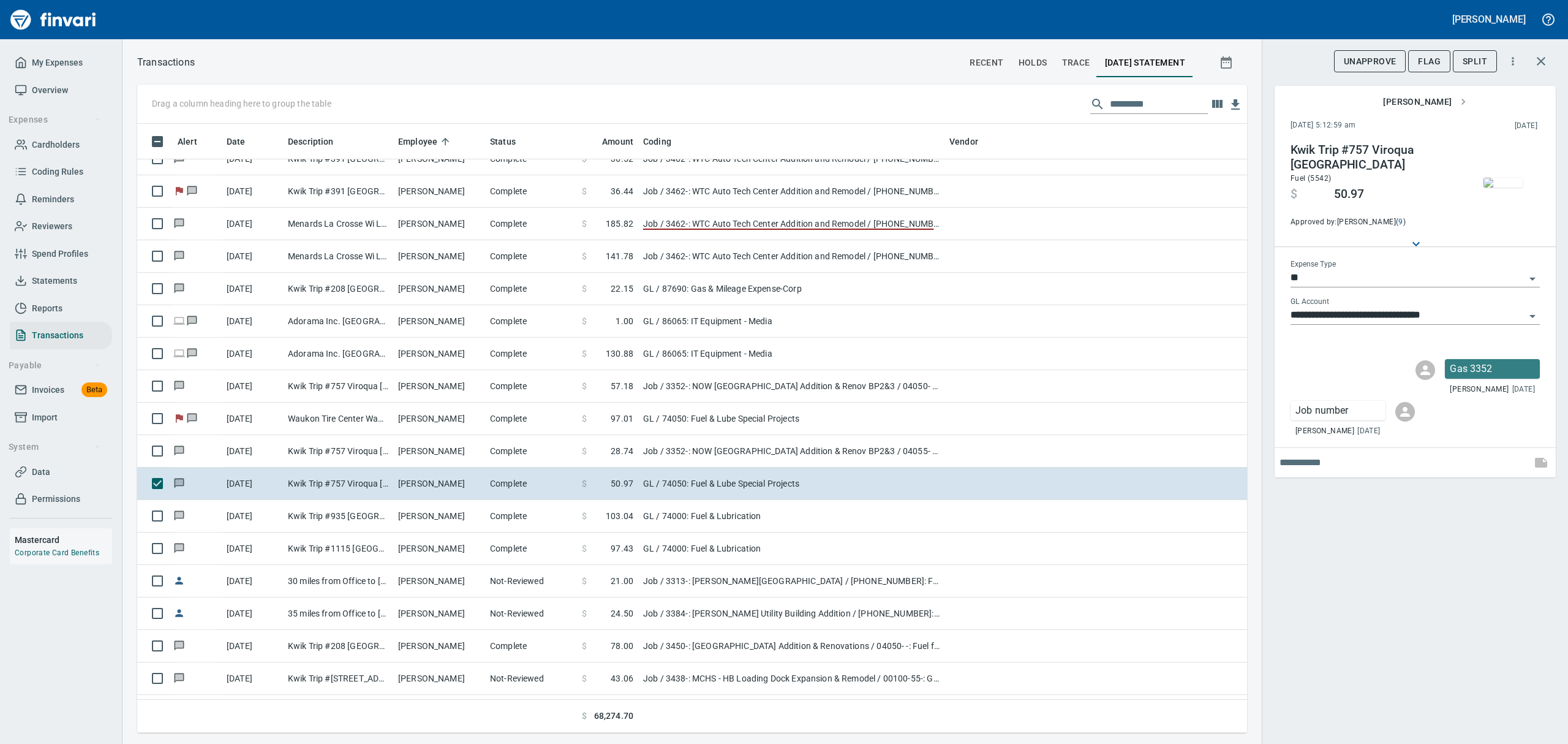
click at [1532, 276] on icon "Open" at bounding box center [1532, 279] width 15 height 15
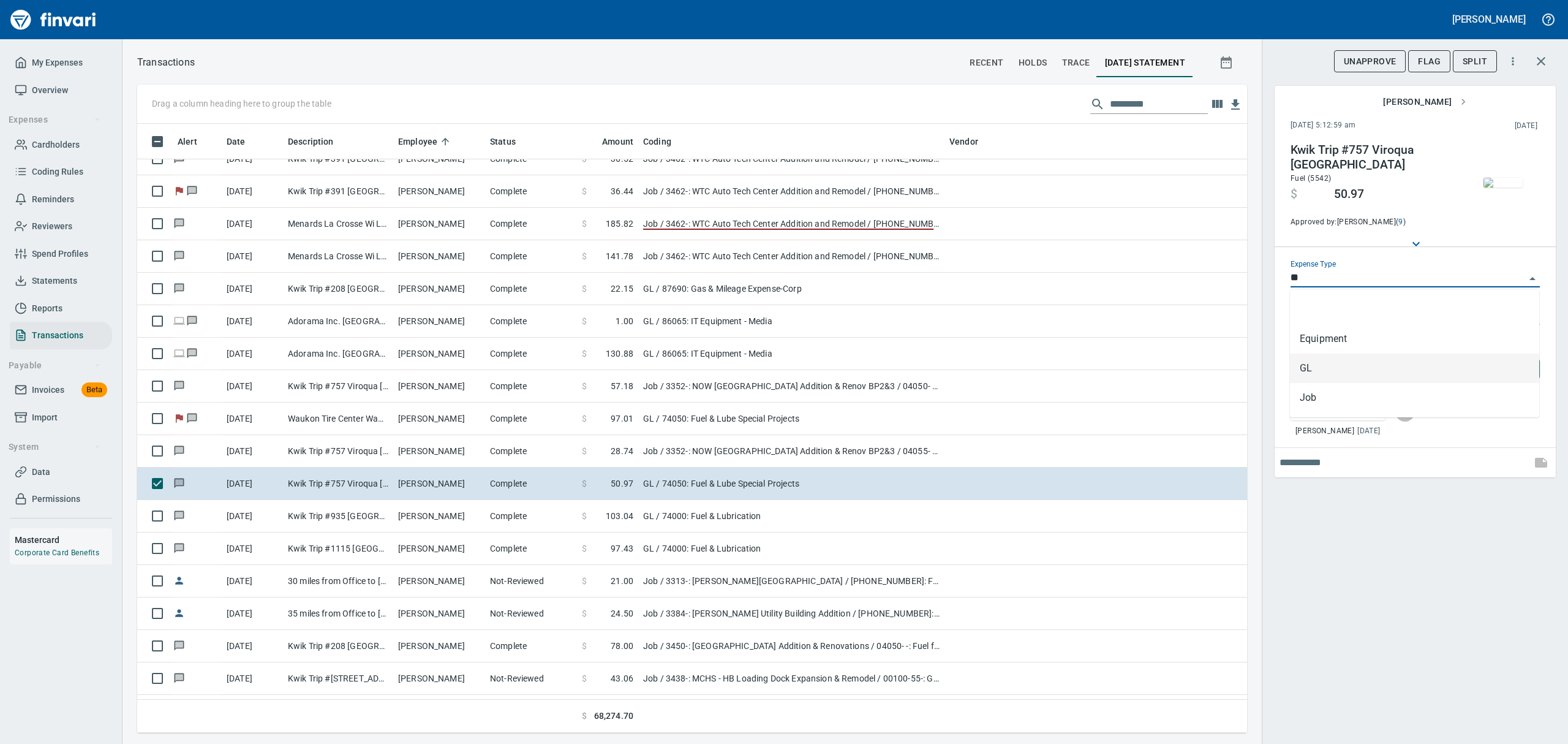
scroll to position [595, 1082]
click at [1328, 400] on li "Job" at bounding box center [1414, 397] width 249 height 29
type input "***"
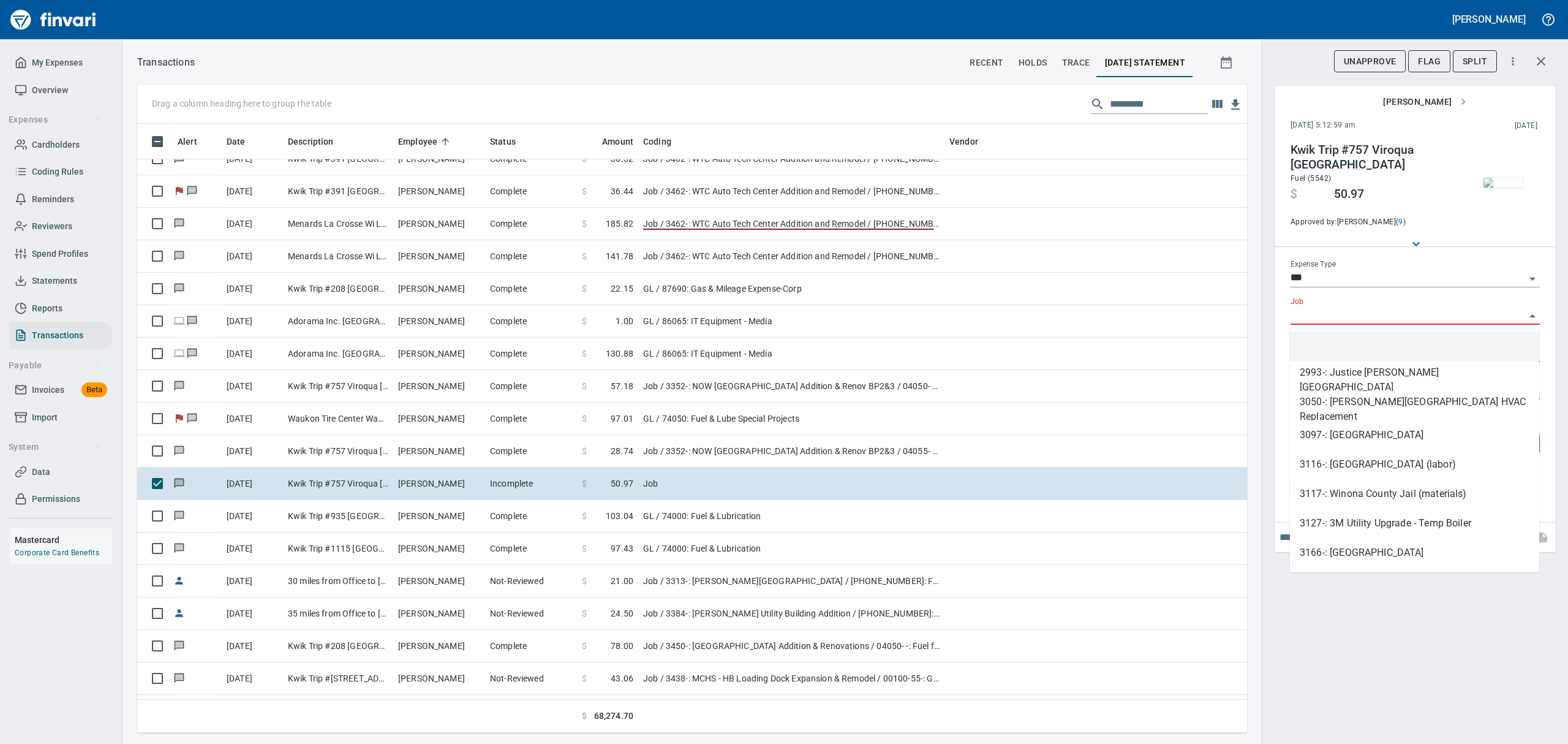
click at [1331, 312] on input "Job" at bounding box center [1408, 315] width 235 height 18
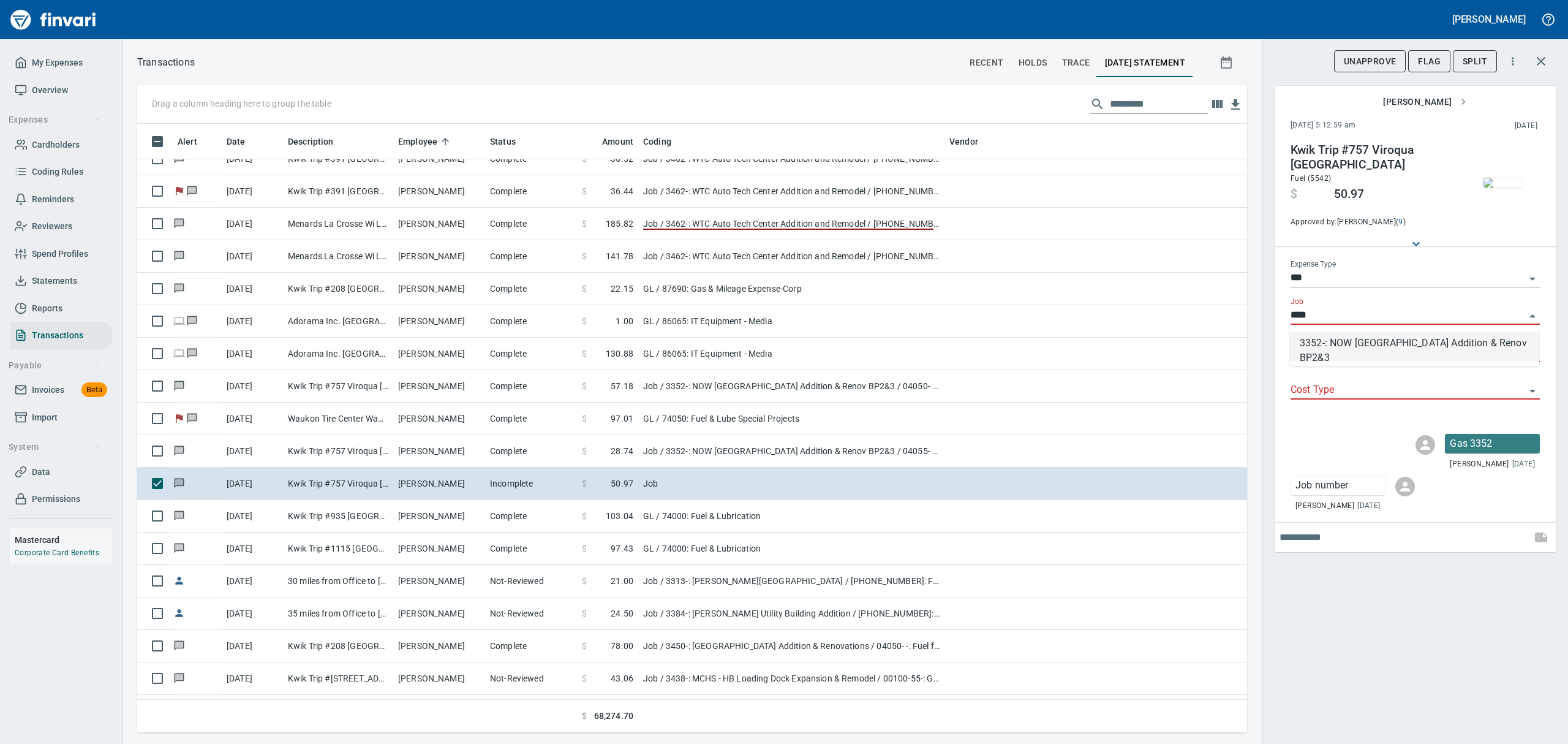
click at [1341, 344] on li "3352-: NOW [GEOGRAPHIC_DATA] Addition & Renov BP2&3" at bounding box center [1414, 346] width 249 height 29
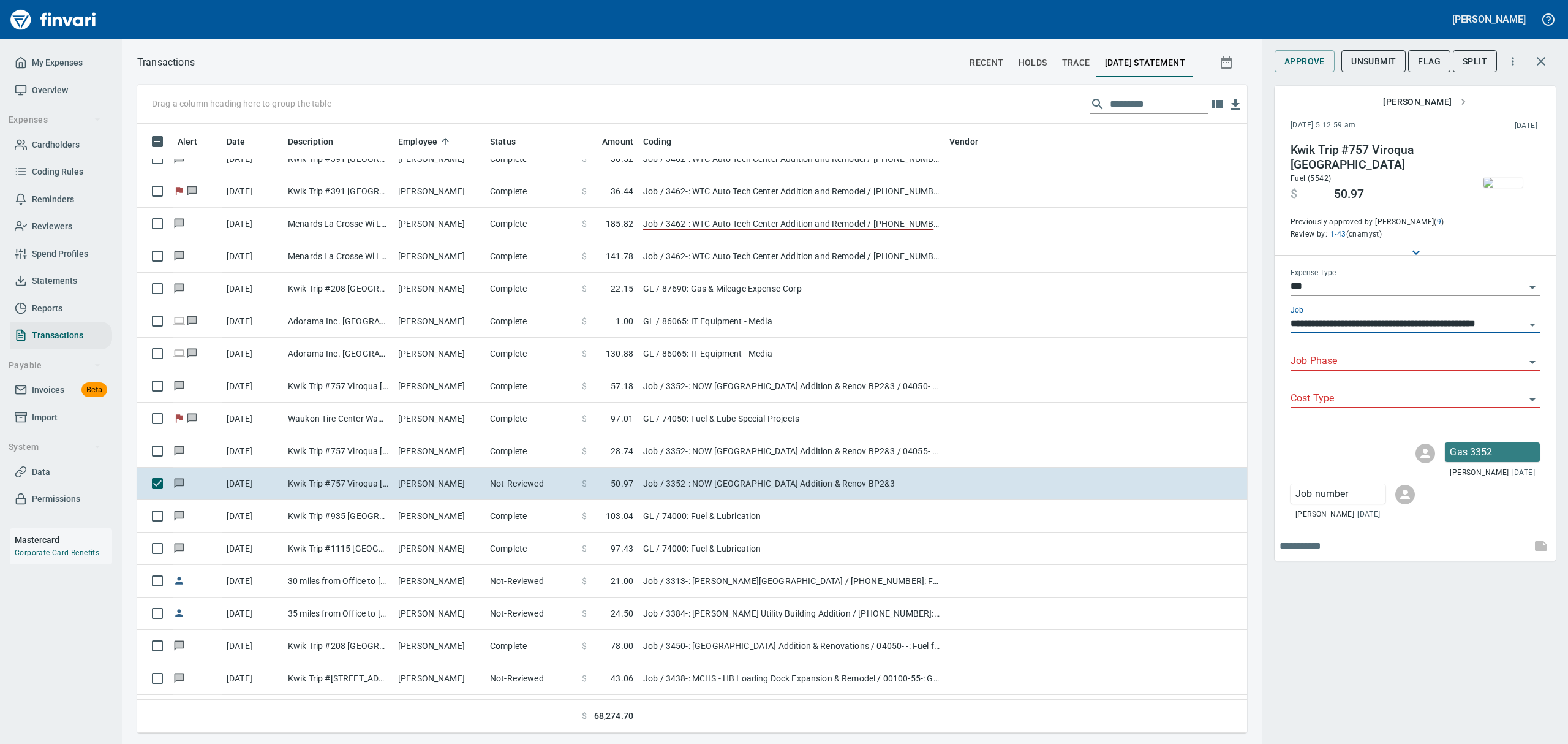
type input "**********"
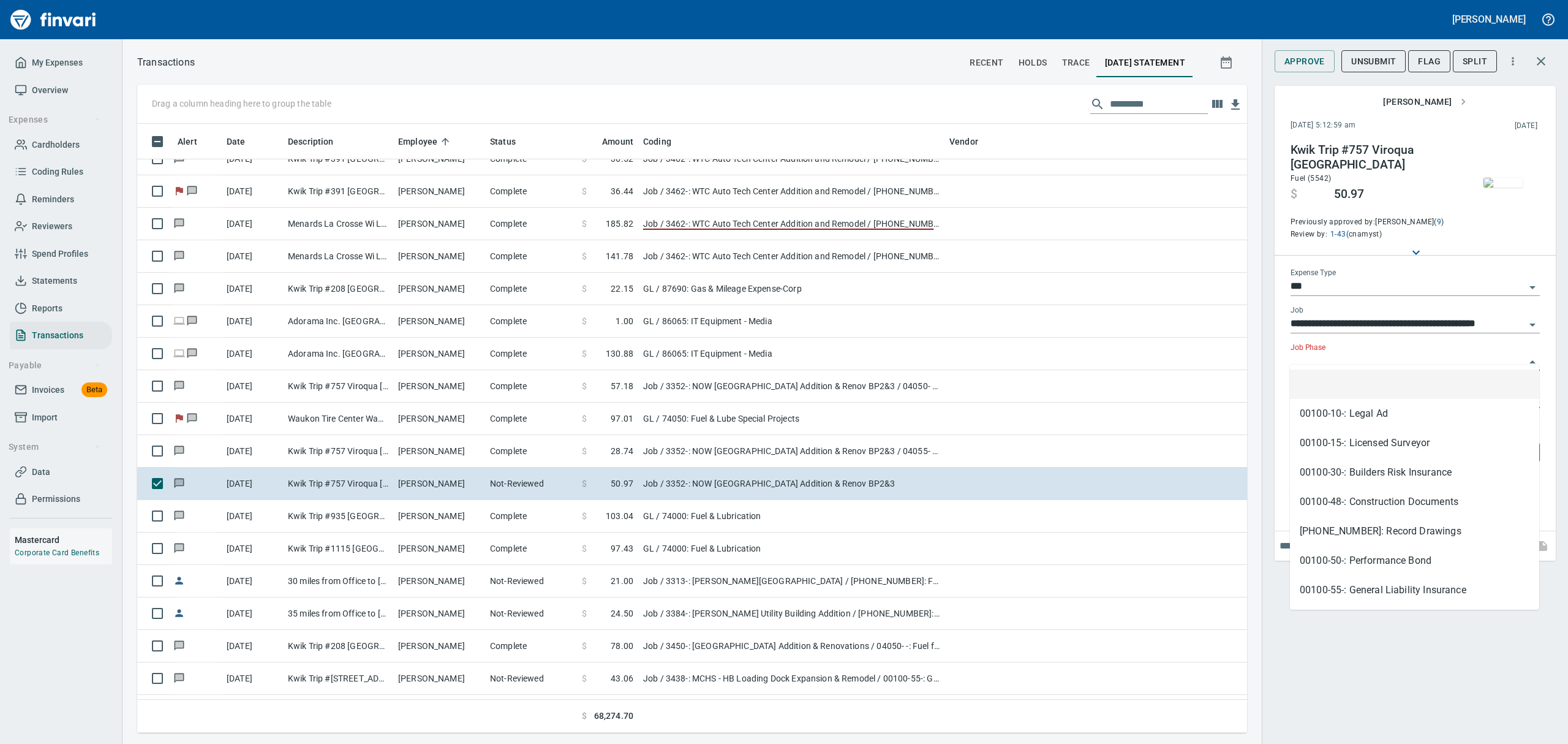
click at [1341, 353] on input "Job Phase" at bounding box center [1408, 361] width 235 height 18
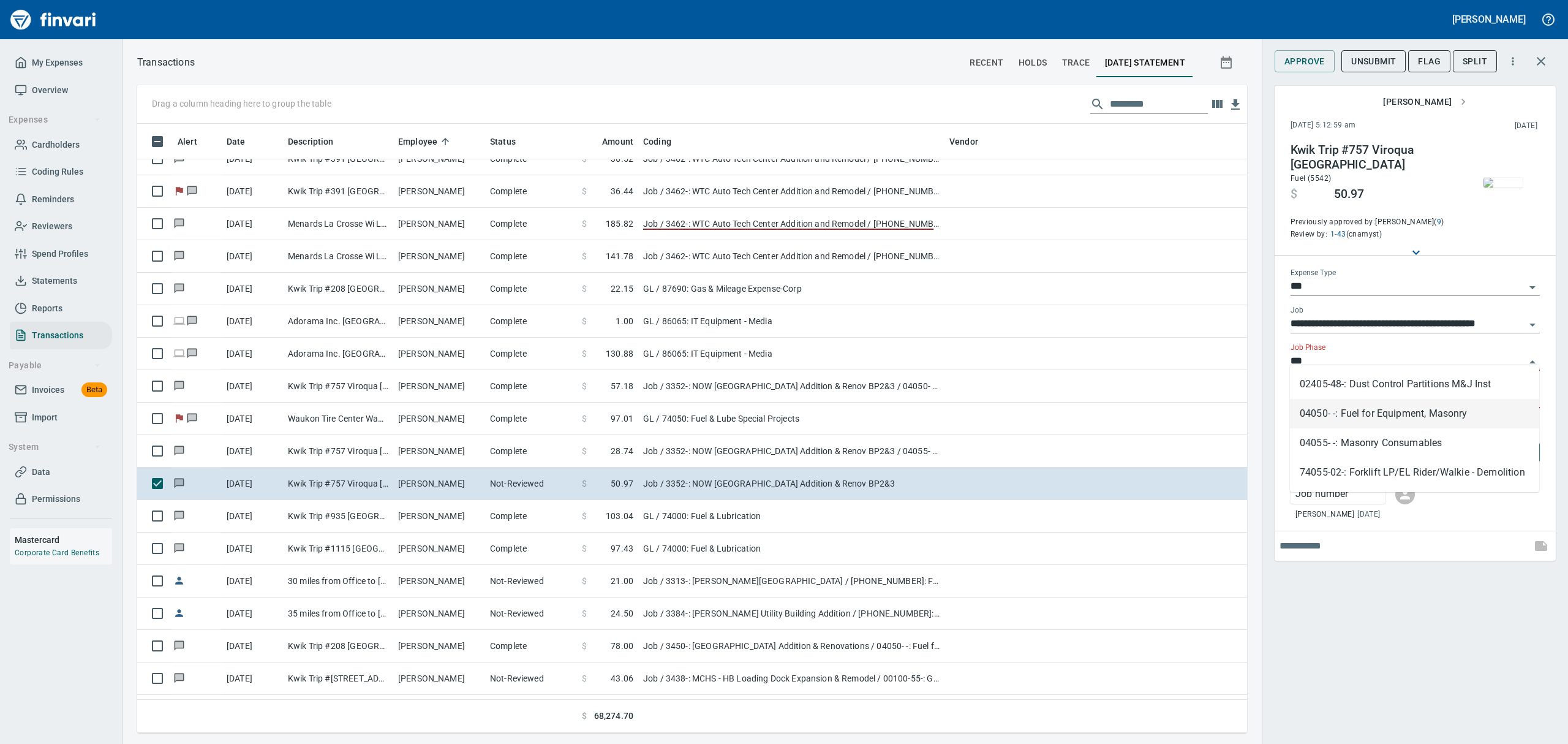
click at [1350, 407] on li "04050- -: Fuel for Equipment, Masonry" at bounding box center [1414, 413] width 249 height 29
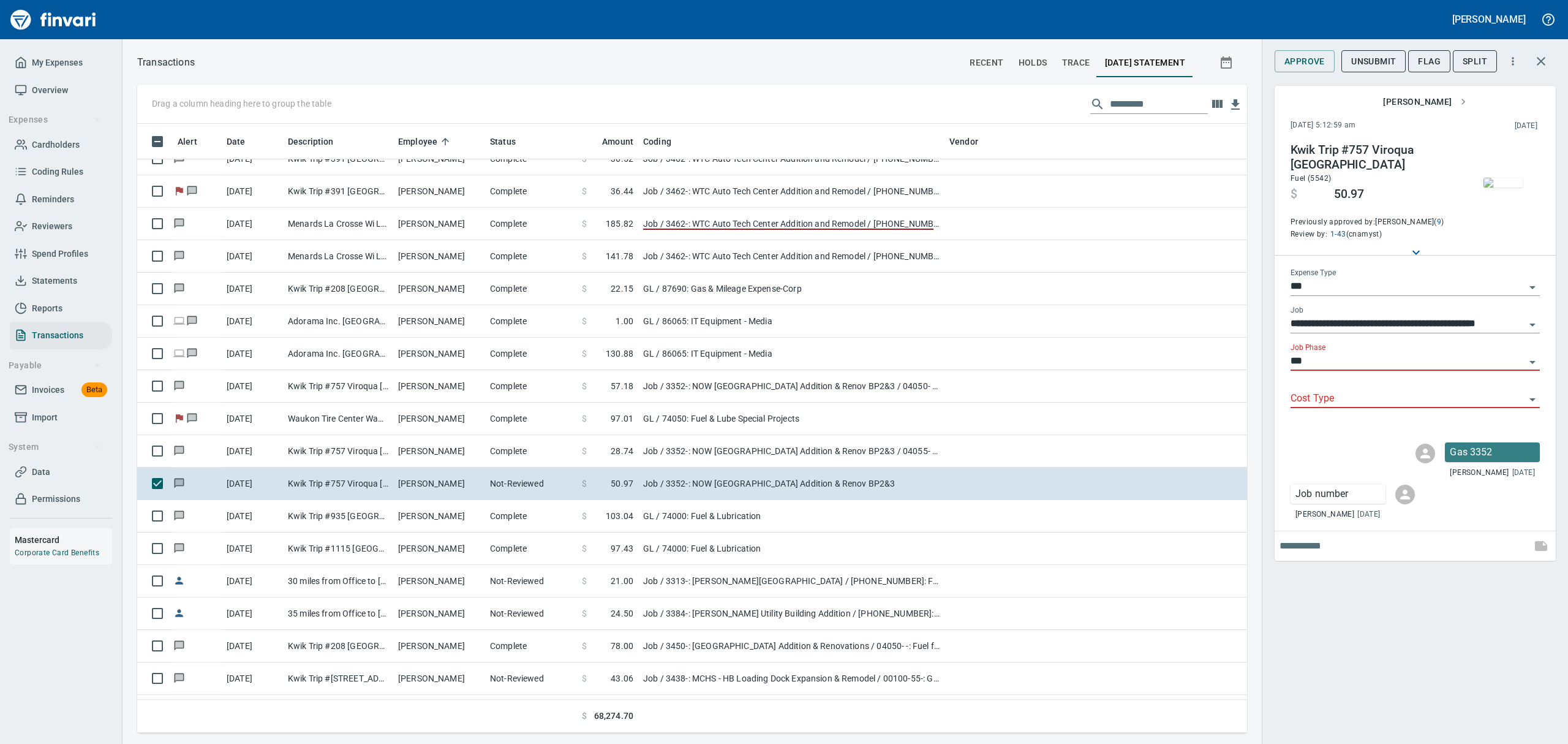
type input "**********"
click at [1321, 64] on span "Approve" at bounding box center [1305, 61] width 40 height 15
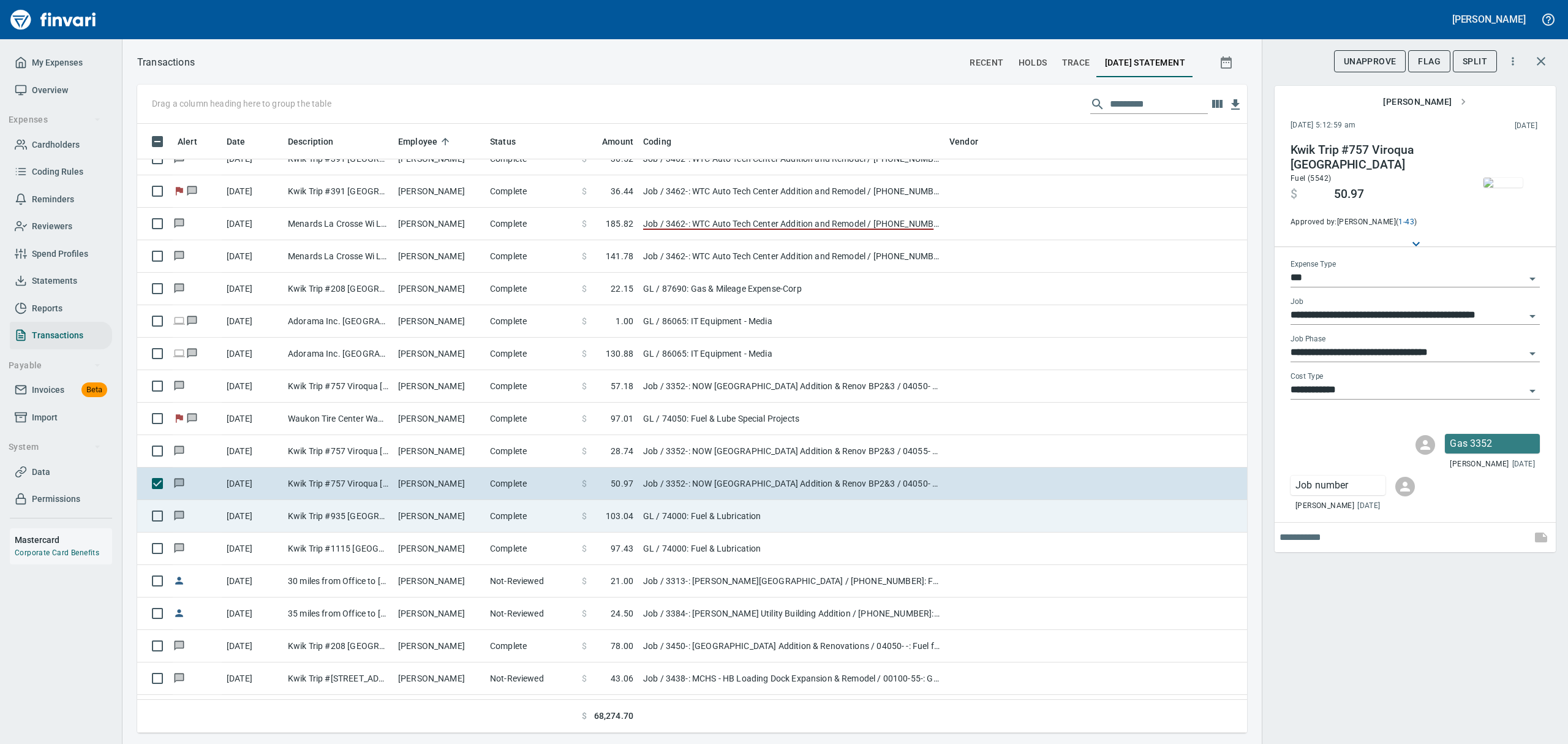
click at [361, 524] on td "Kwik Trip #935 [GEOGRAPHIC_DATA]" at bounding box center [339, 516] width 110 height 33
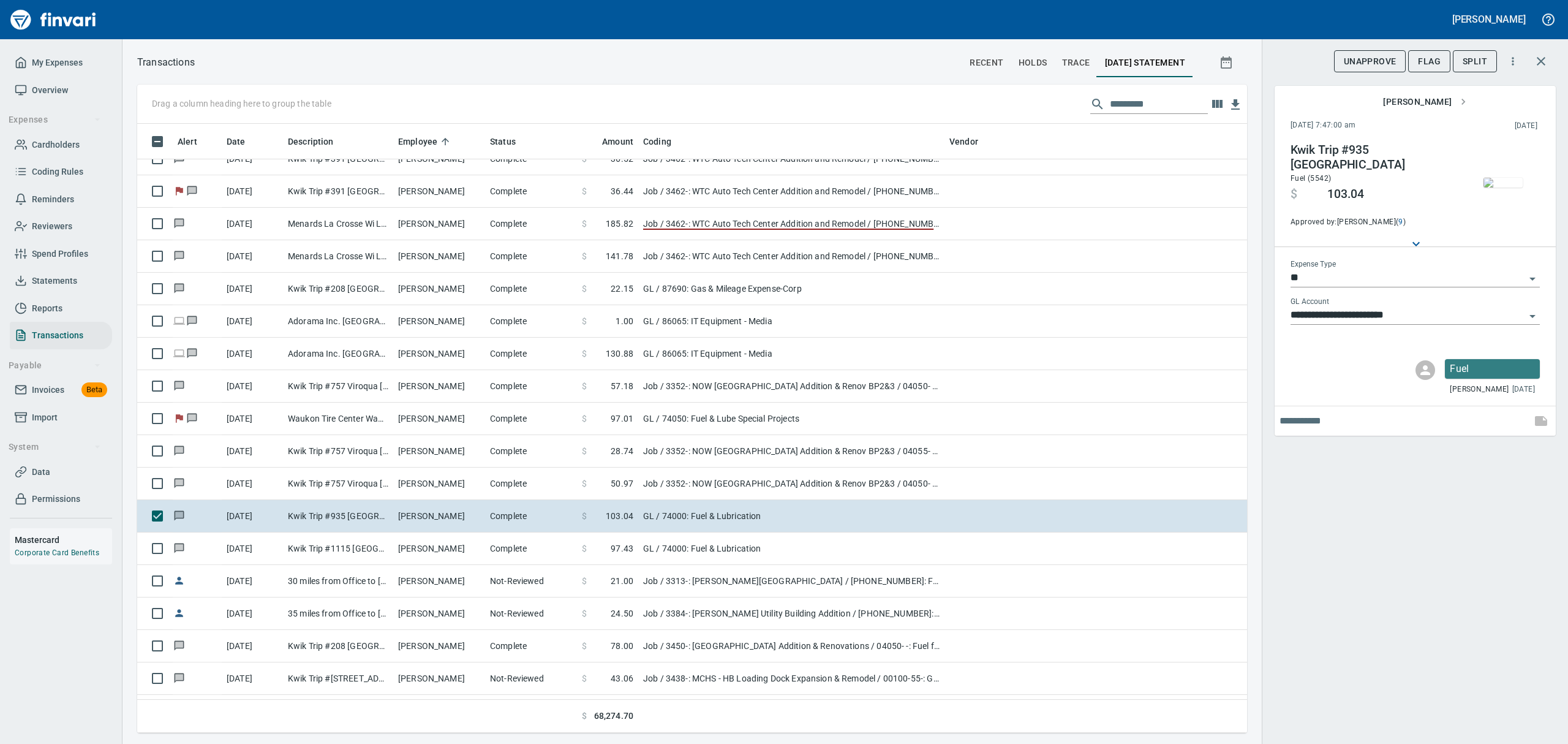
click at [1503, 187] on img "button" at bounding box center [1503, 182] width 39 height 10
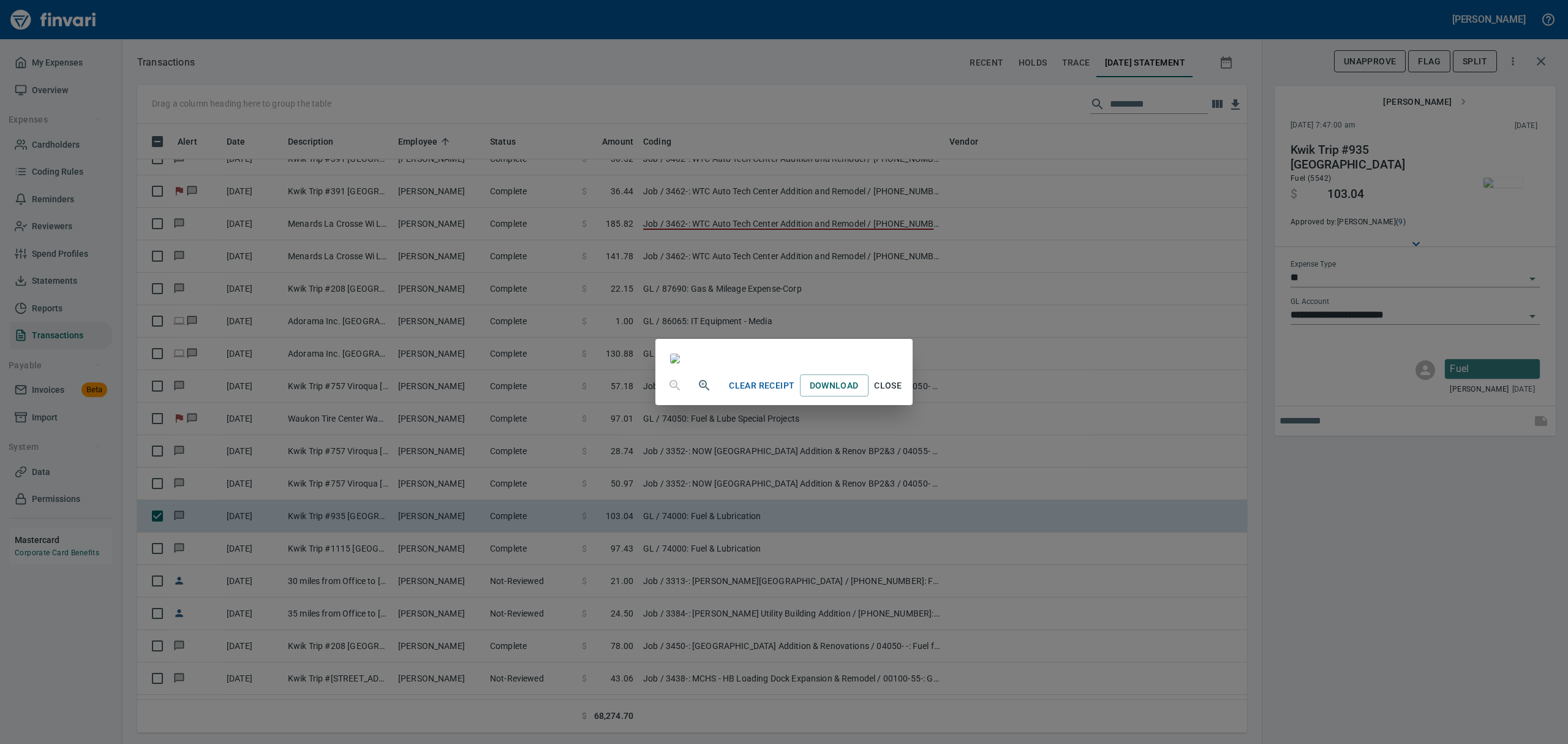
click at [903, 393] on span "Close" at bounding box center [888, 385] width 29 height 15
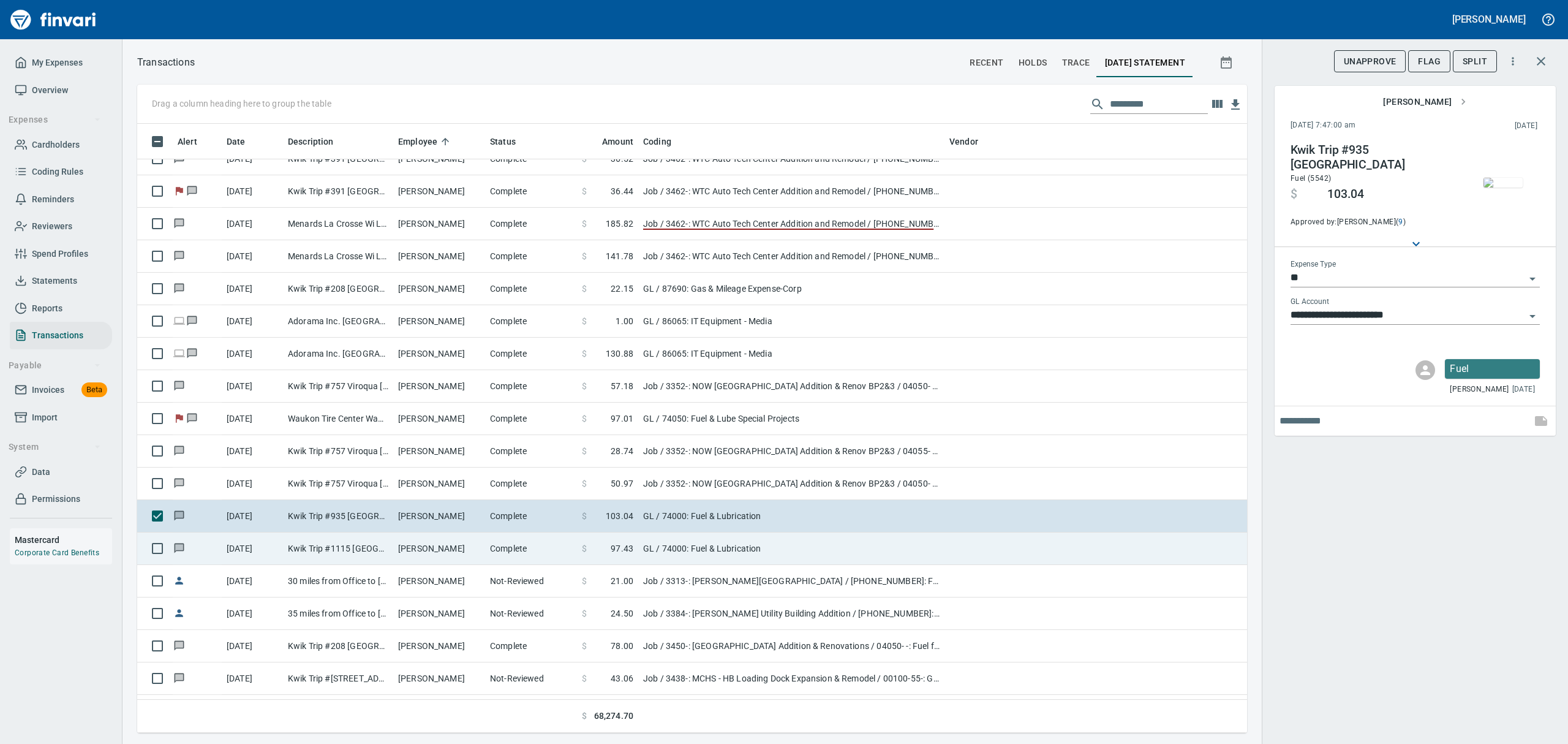
click at [333, 545] on td "Kwik Trip #1115 [GEOGRAPHIC_DATA]" at bounding box center [339, 548] width 110 height 33
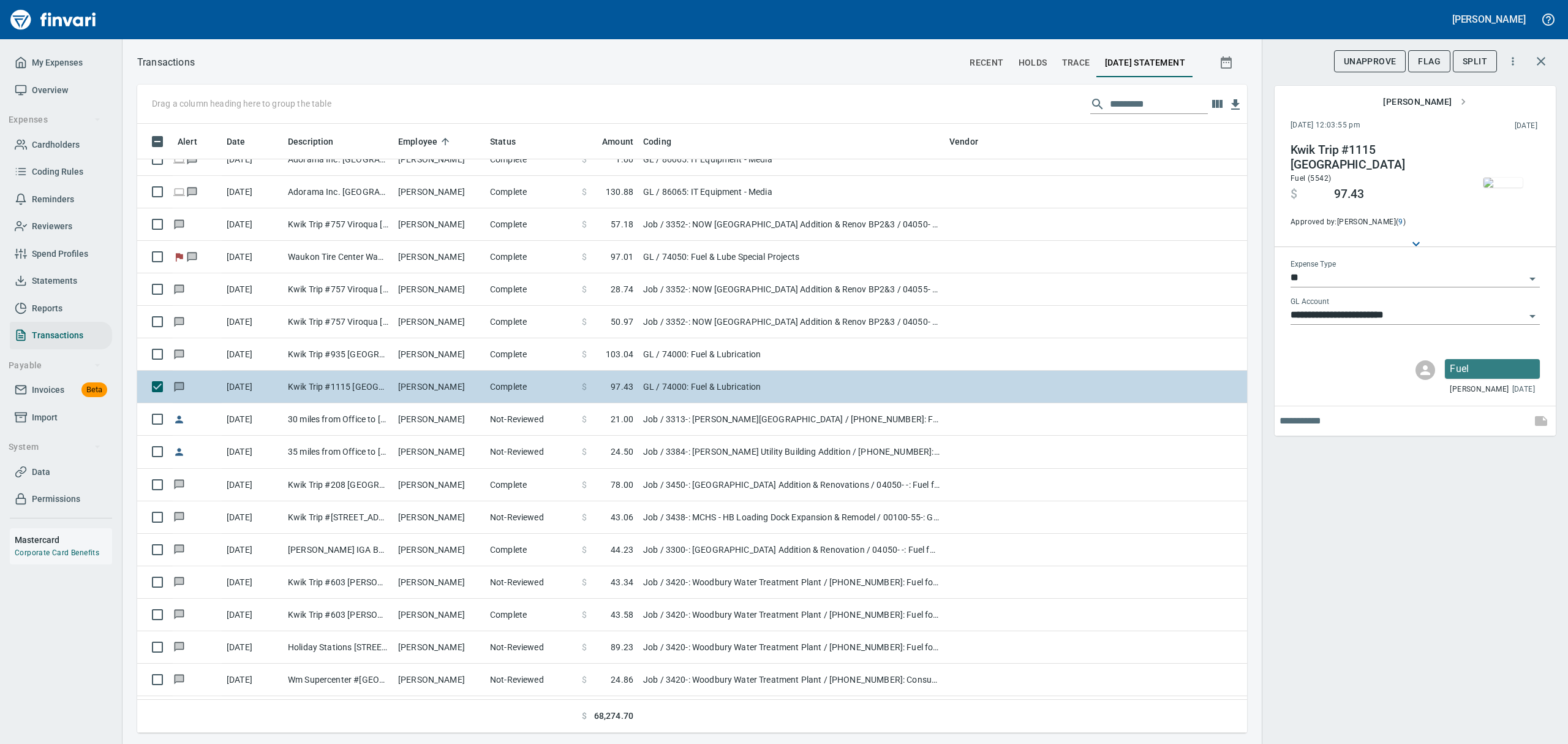
scroll to position [7758, 0]
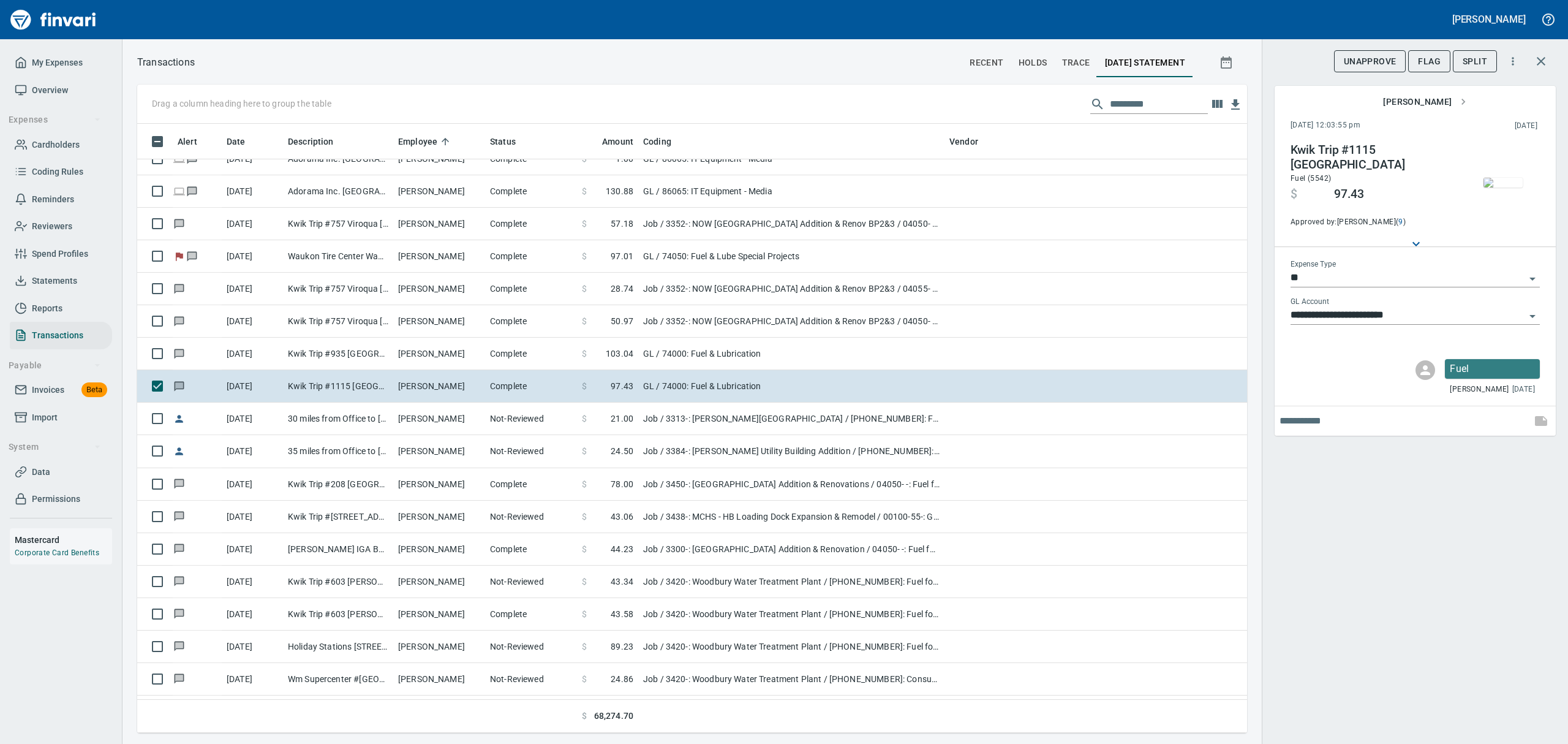
click at [1503, 187] on img "button" at bounding box center [1503, 182] width 39 height 10
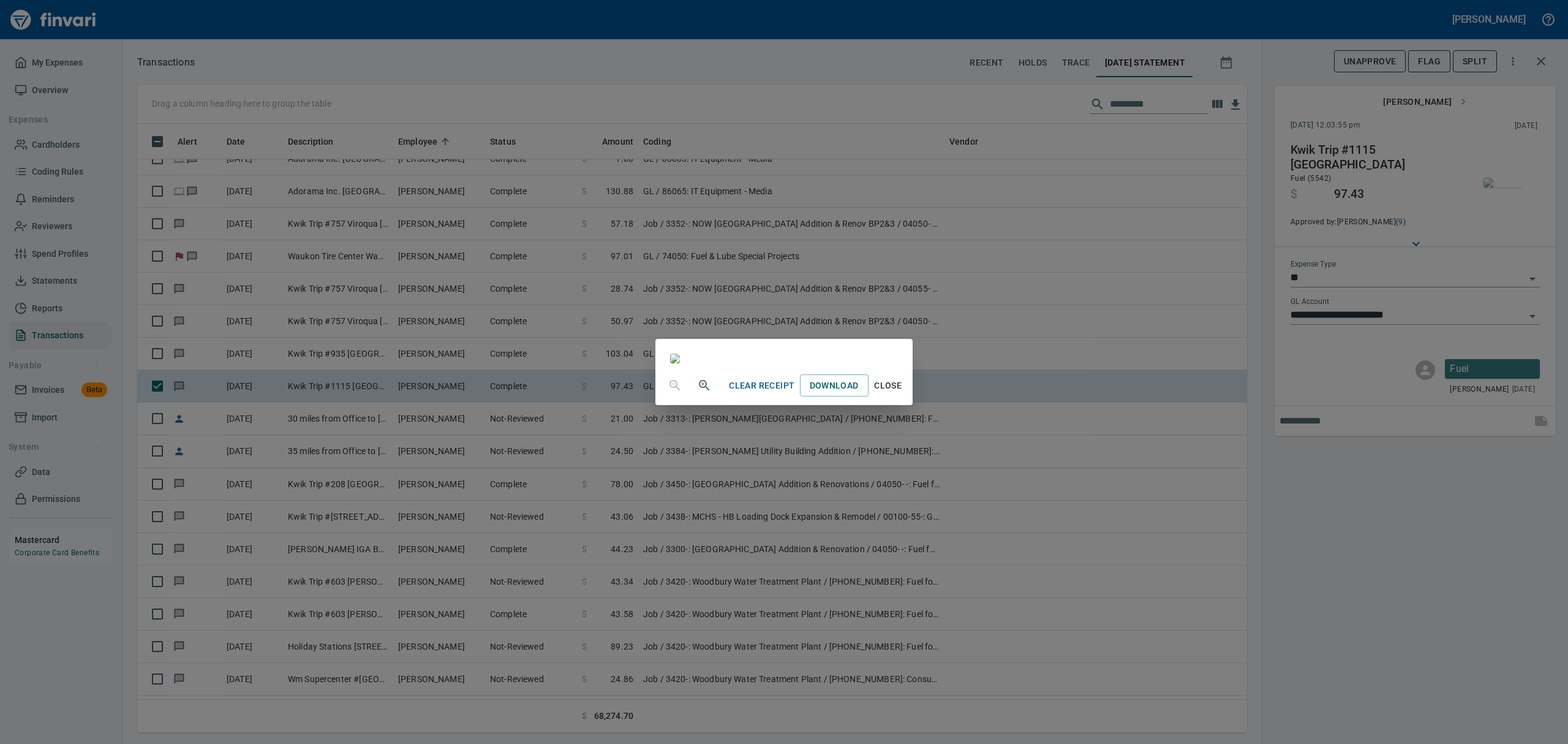
click at [903, 393] on span "Close" at bounding box center [888, 385] width 29 height 15
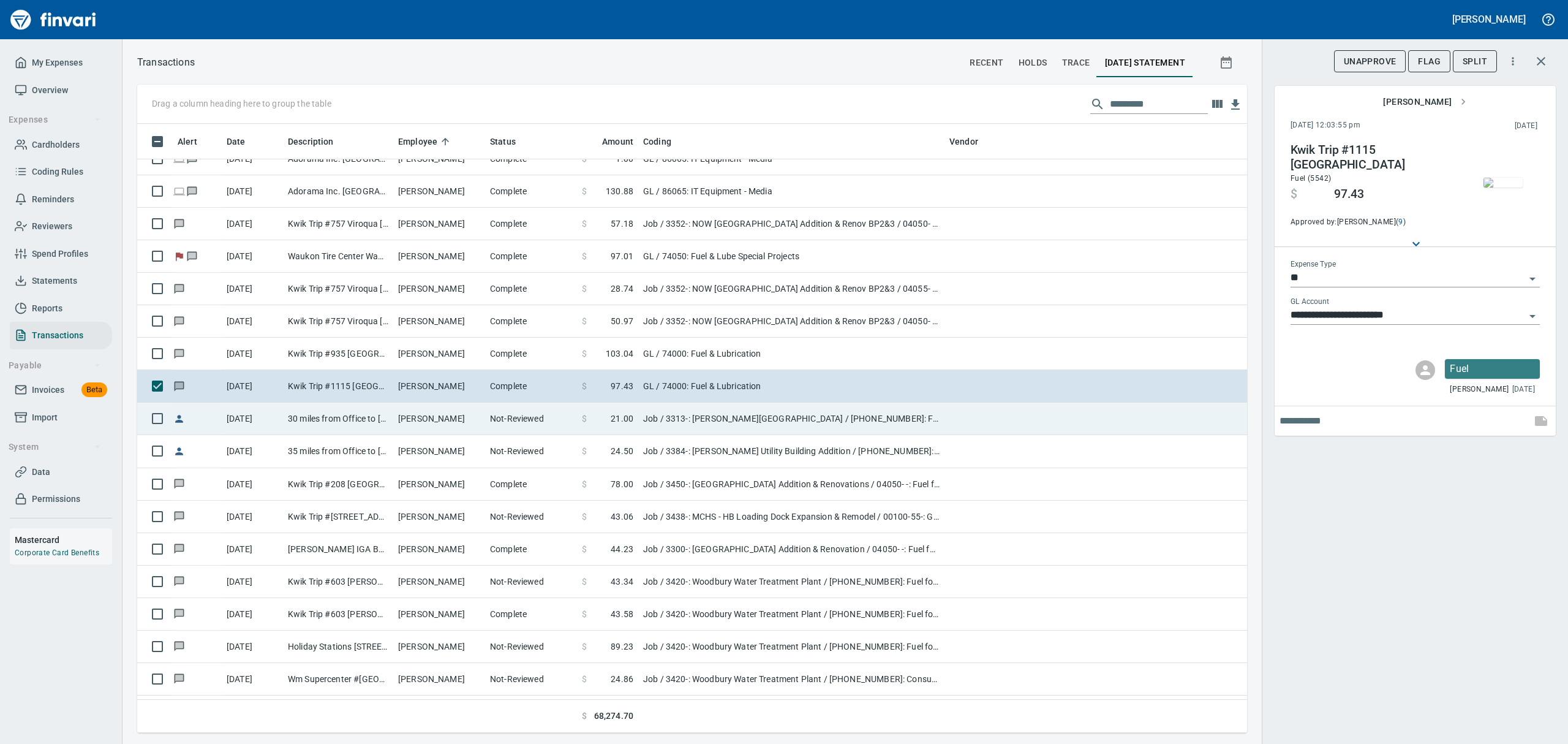
click at [272, 411] on td "[DATE]" at bounding box center [252, 418] width 61 height 33
type input "***"
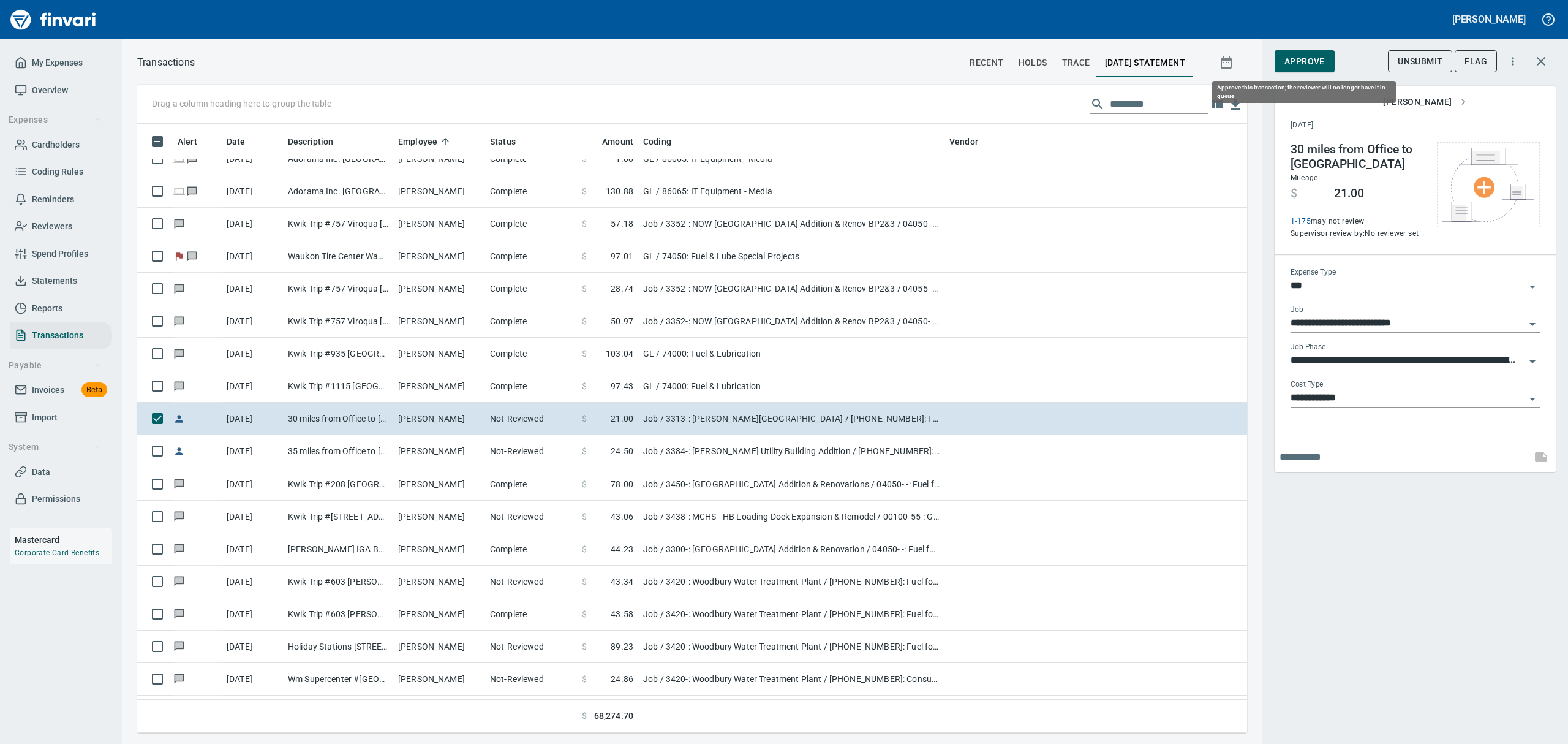
click at [1316, 61] on span "Approve" at bounding box center [1305, 61] width 40 height 15
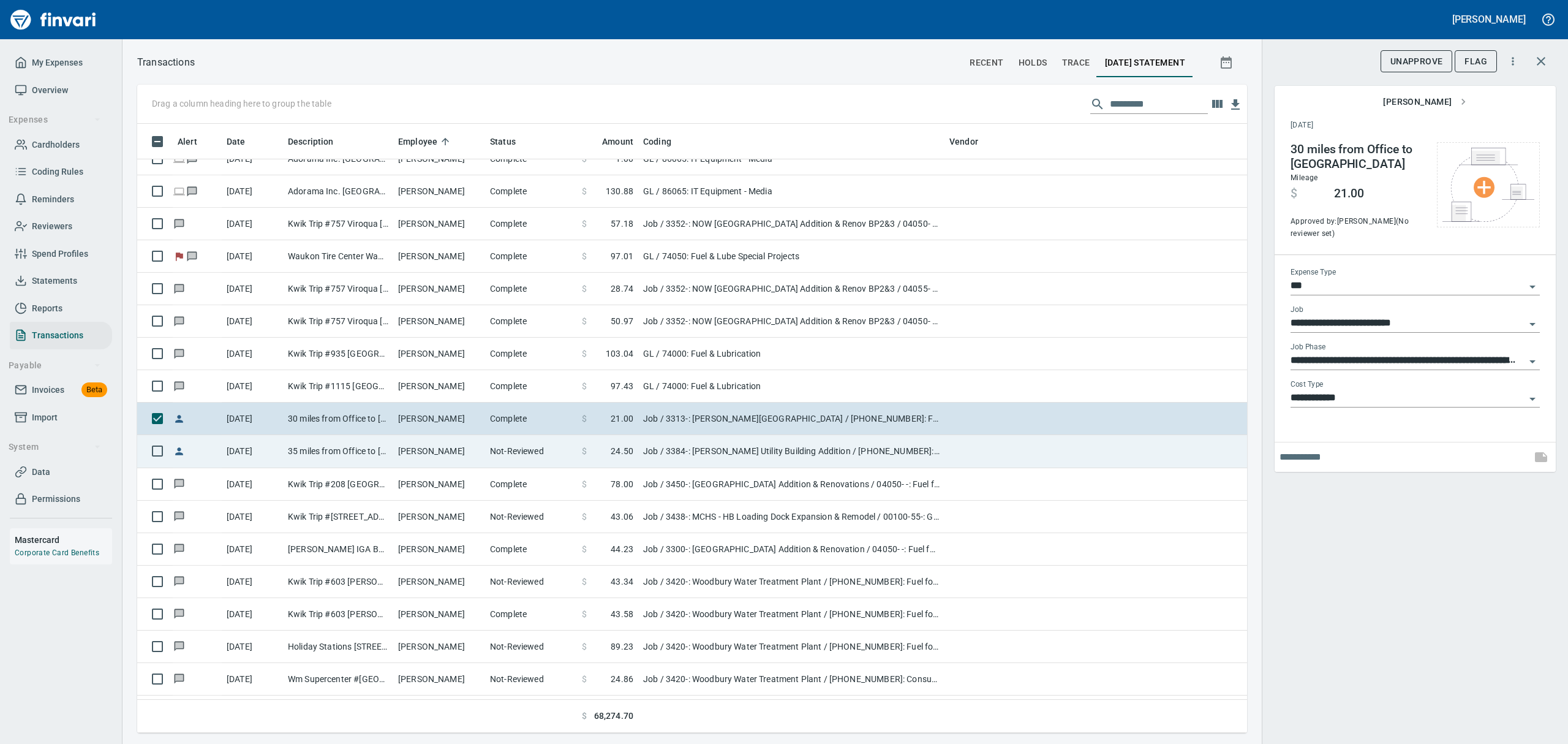
click at [430, 459] on td "[PERSON_NAME]" at bounding box center [439, 451] width 92 height 33
type input "**********"
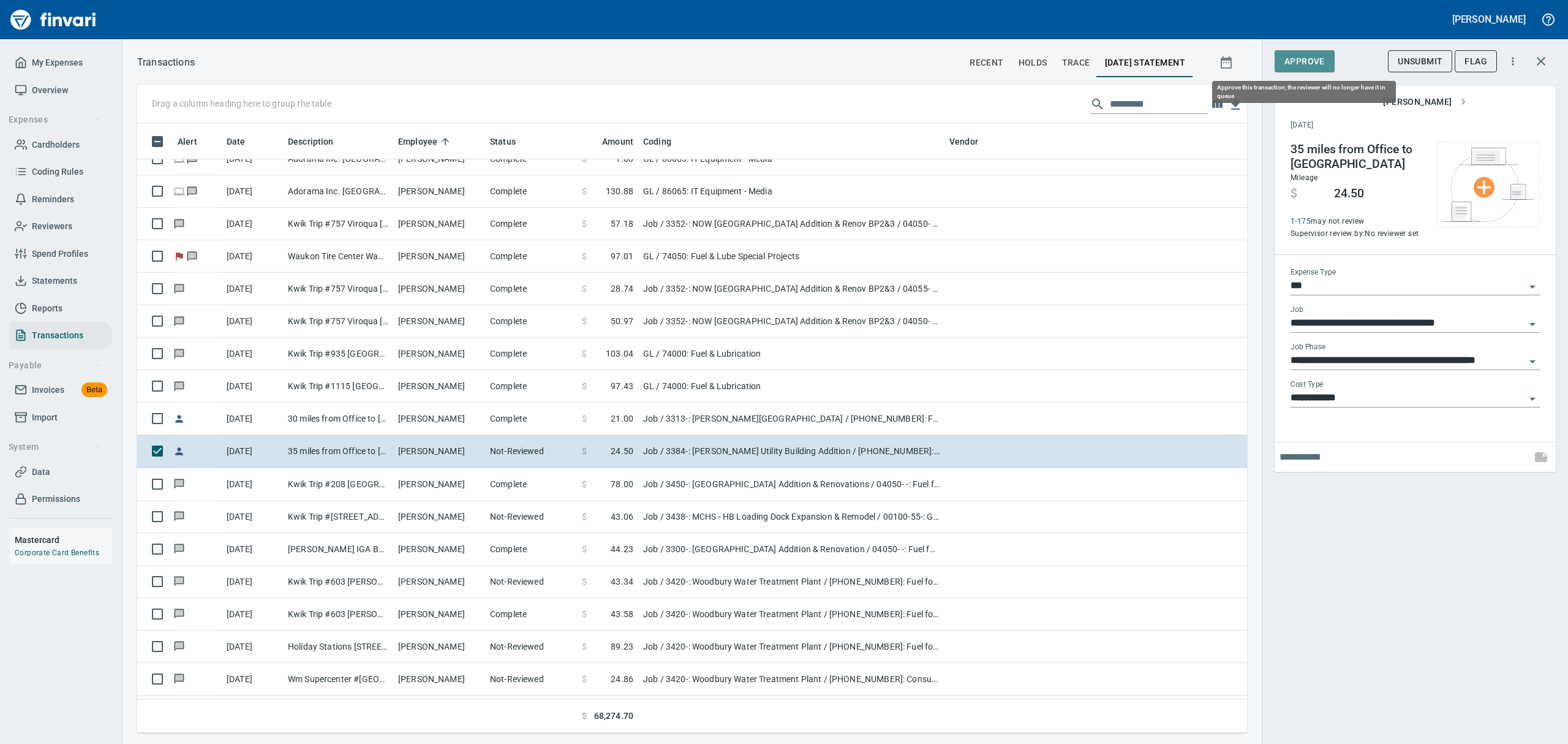
click at [1314, 59] on span "Approve" at bounding box center [1305, 61] width 40 height 15
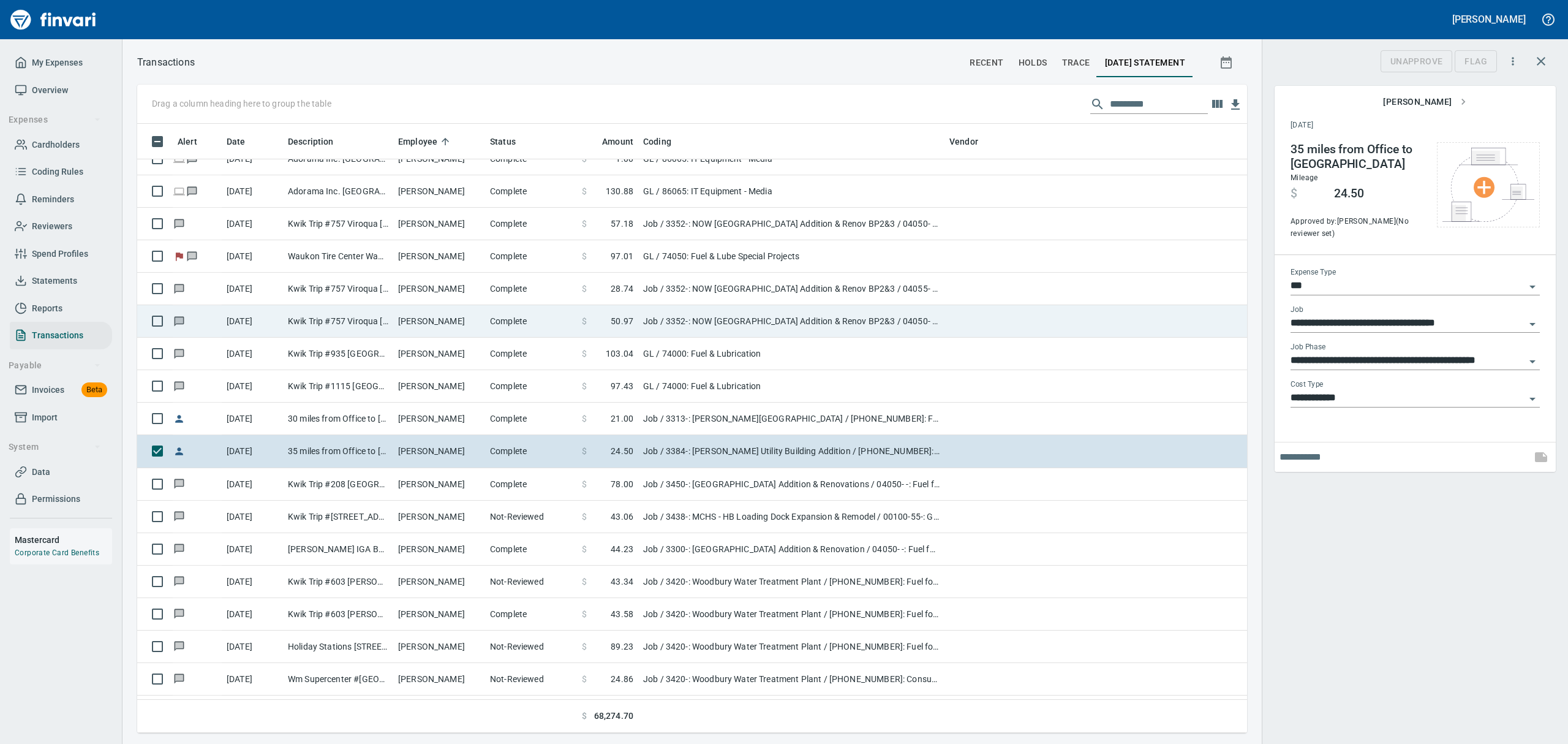
scroll to position [595, 1082]
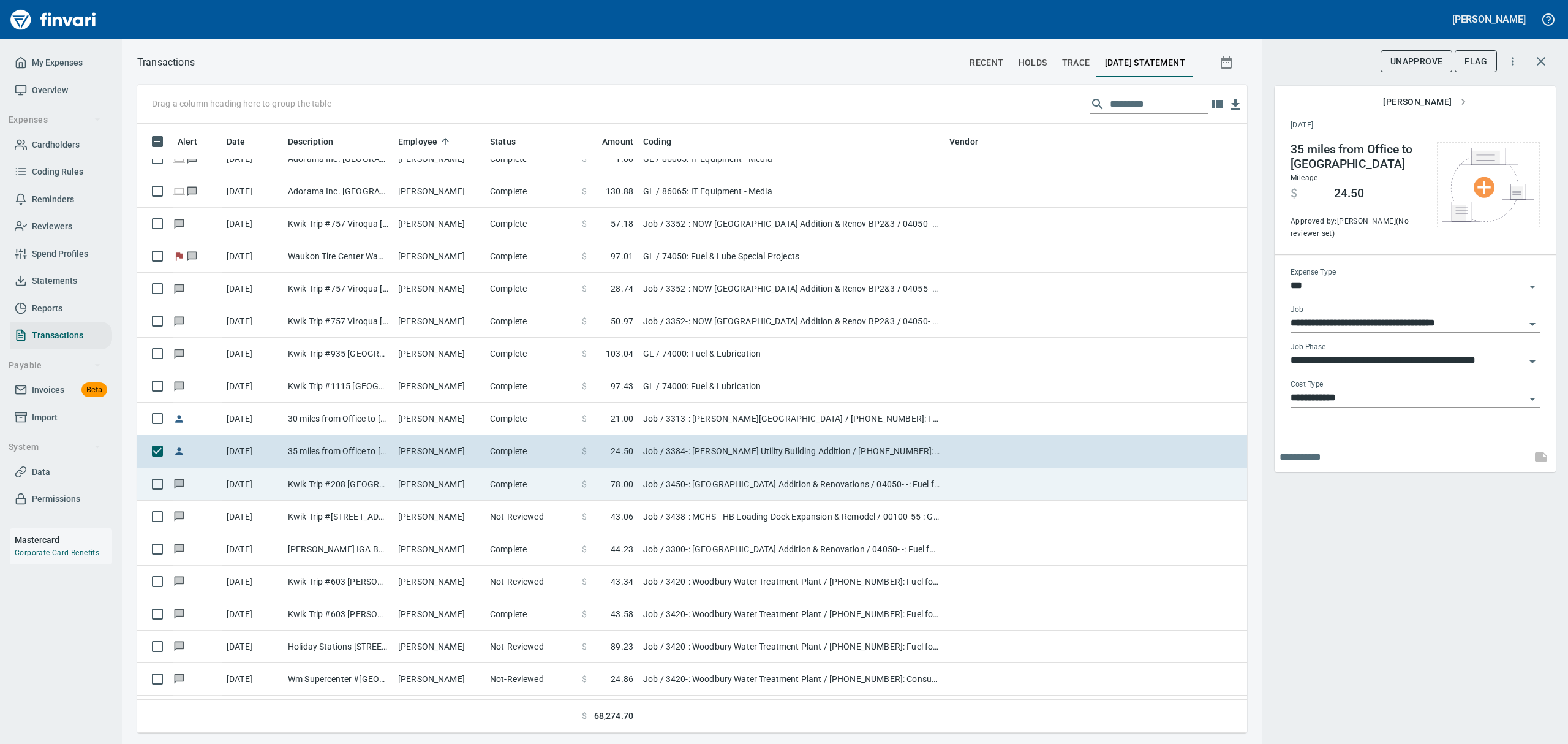
click at [331, 490] on td "Kwik Trip #208 [GEOGRAPHIC_DATA] [GEOGRAPHIC_DATA]" at bounding box center [339, 484] width 110 height 33
type input "**********"
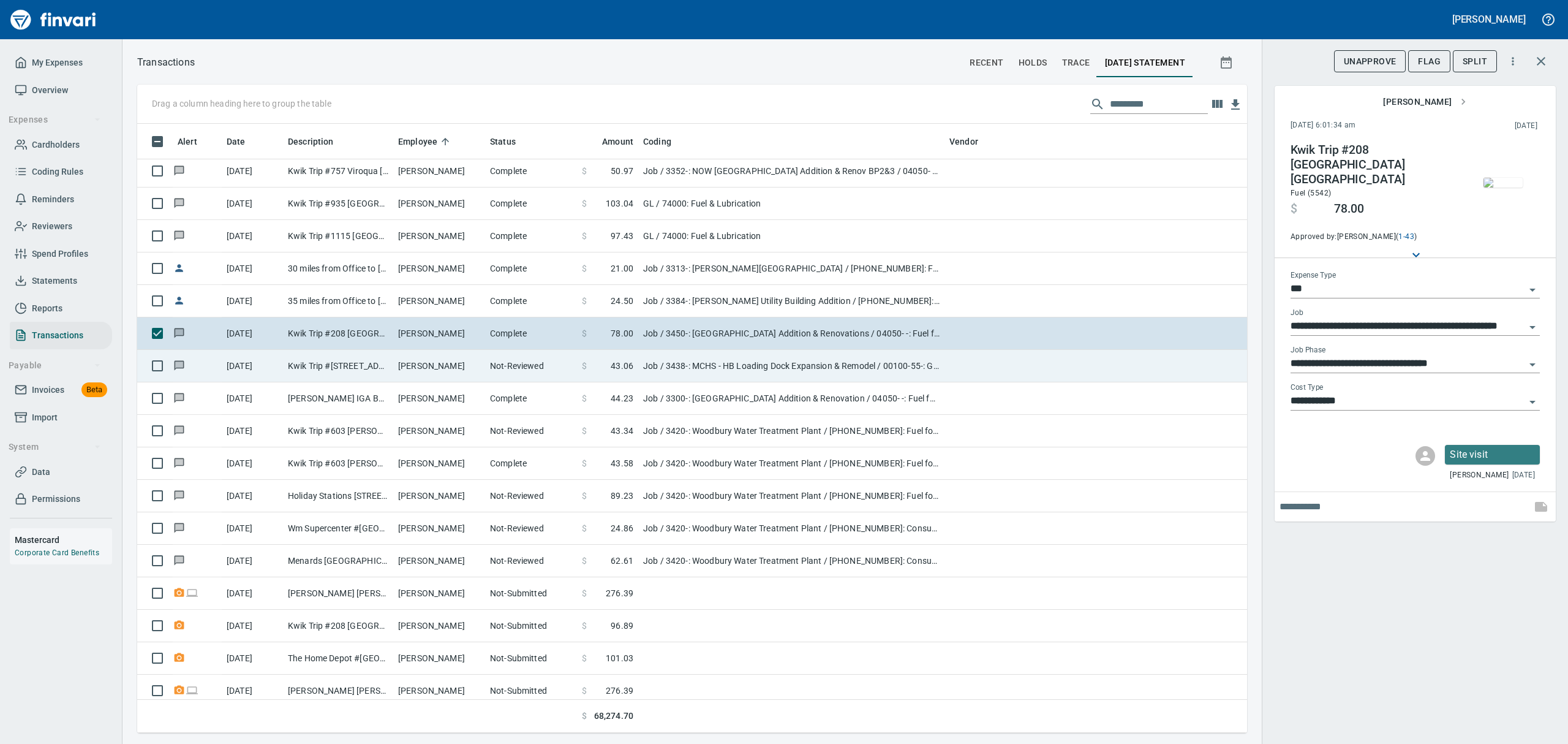
scroll to position [7922, 0]
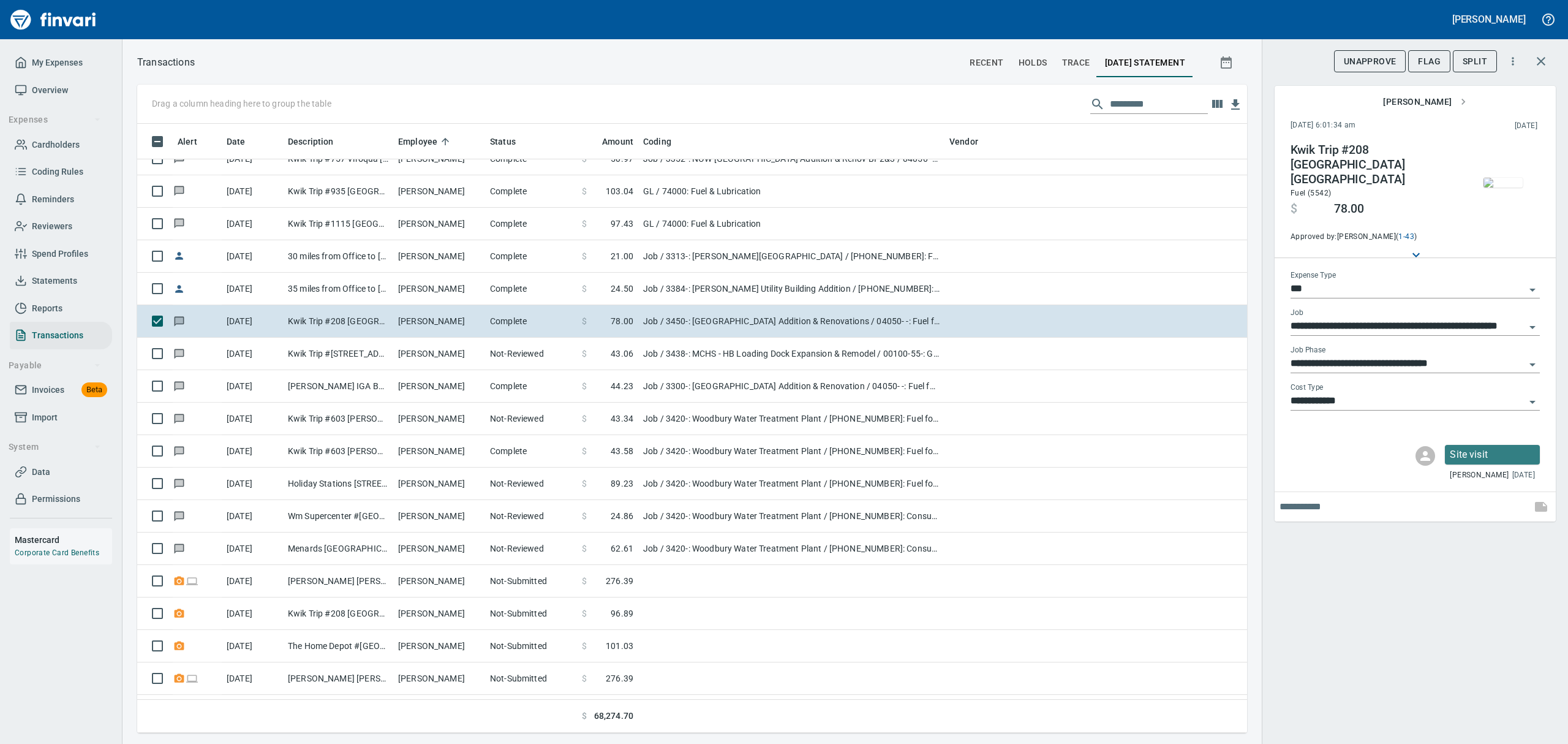
click at [1509, 182] on img "button" at bounding box center [1503, 182] width 39 height 10
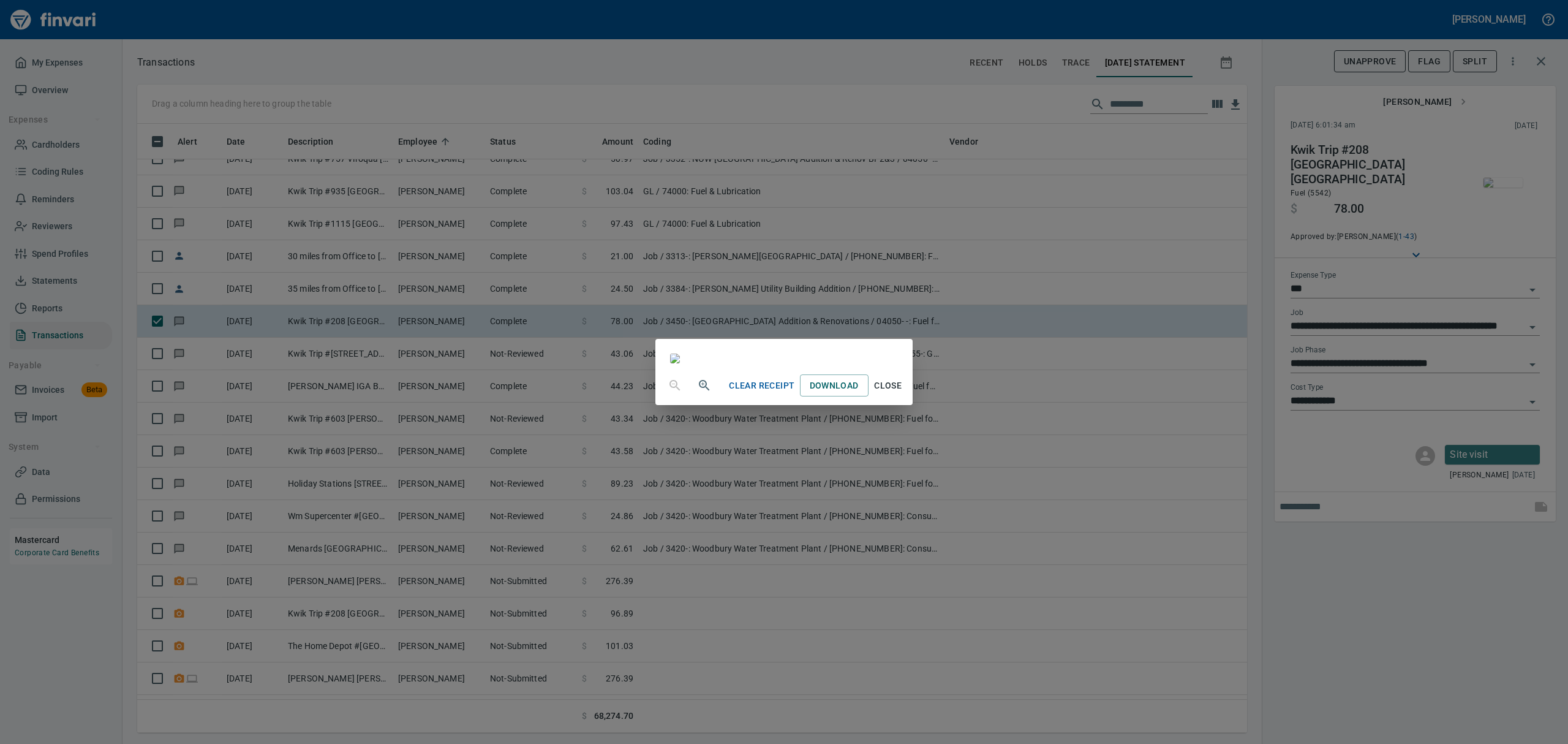
click at [903, 393] on span "Close" at bounding box center [888, 385] width 29 height 15
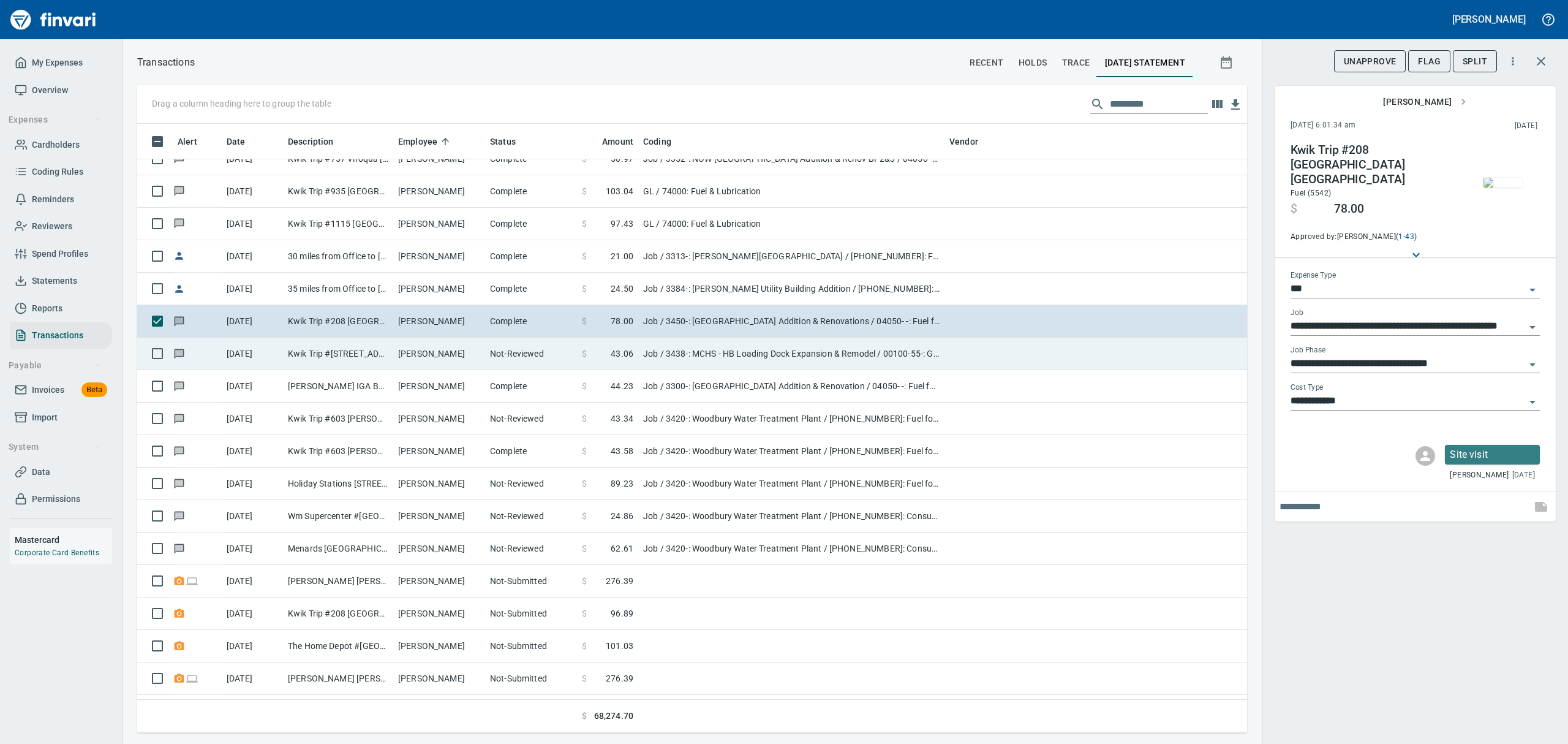
click at [354, 361] on td "Kwik Trip #[STREET_ADDRESS]" at bounding box center [339, 354] width 110 height 33
type input "**********"
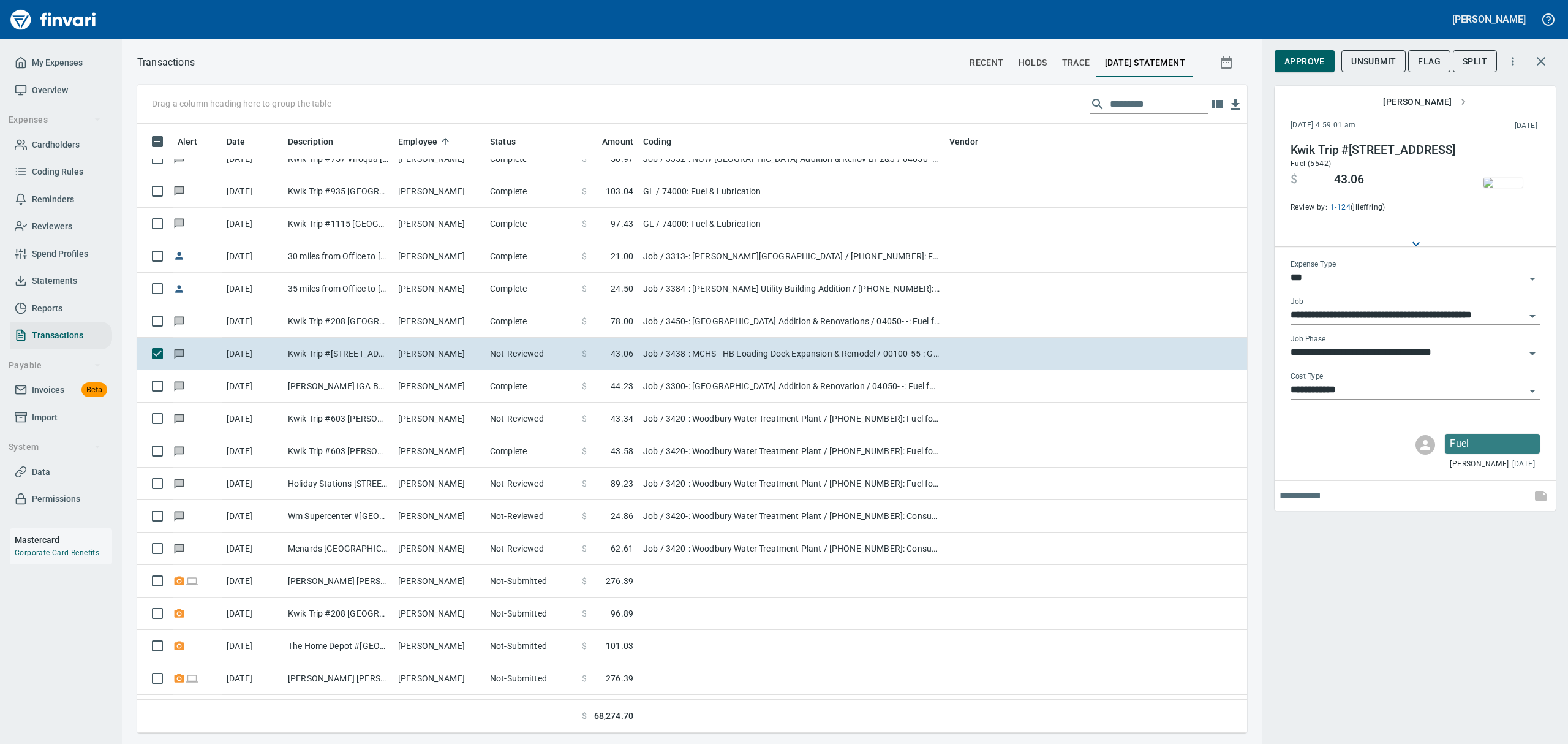
click at [1534, 354] on icon "Open" at bounding box center [1532, 354] width 15 height 15
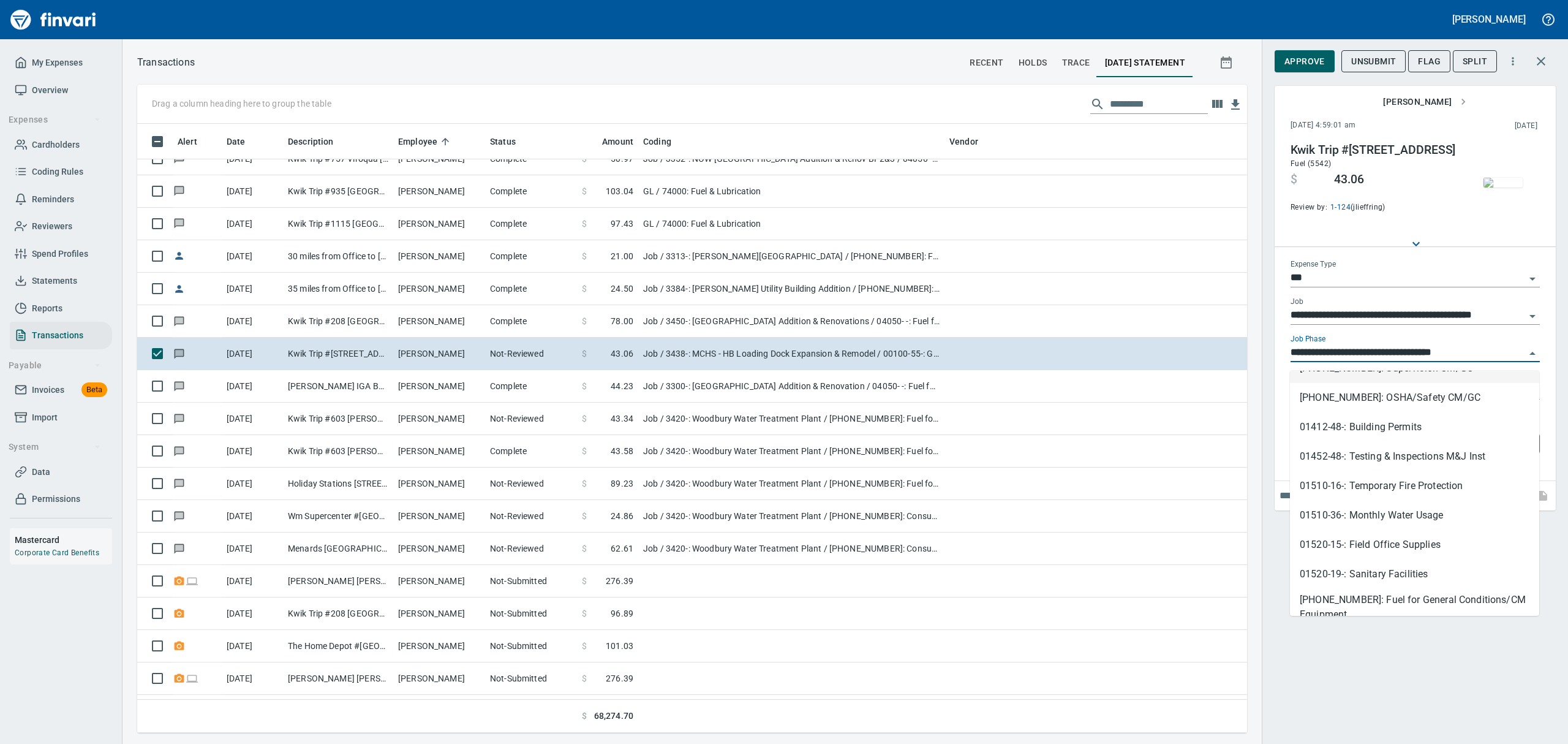
scroll to position [163, 0]
click at [1382, 583] on li "[PHONE_NUMBER]: Fuel for General Conditions/CM Equipment" at bounding box center [1414, 579] width 249 height 29
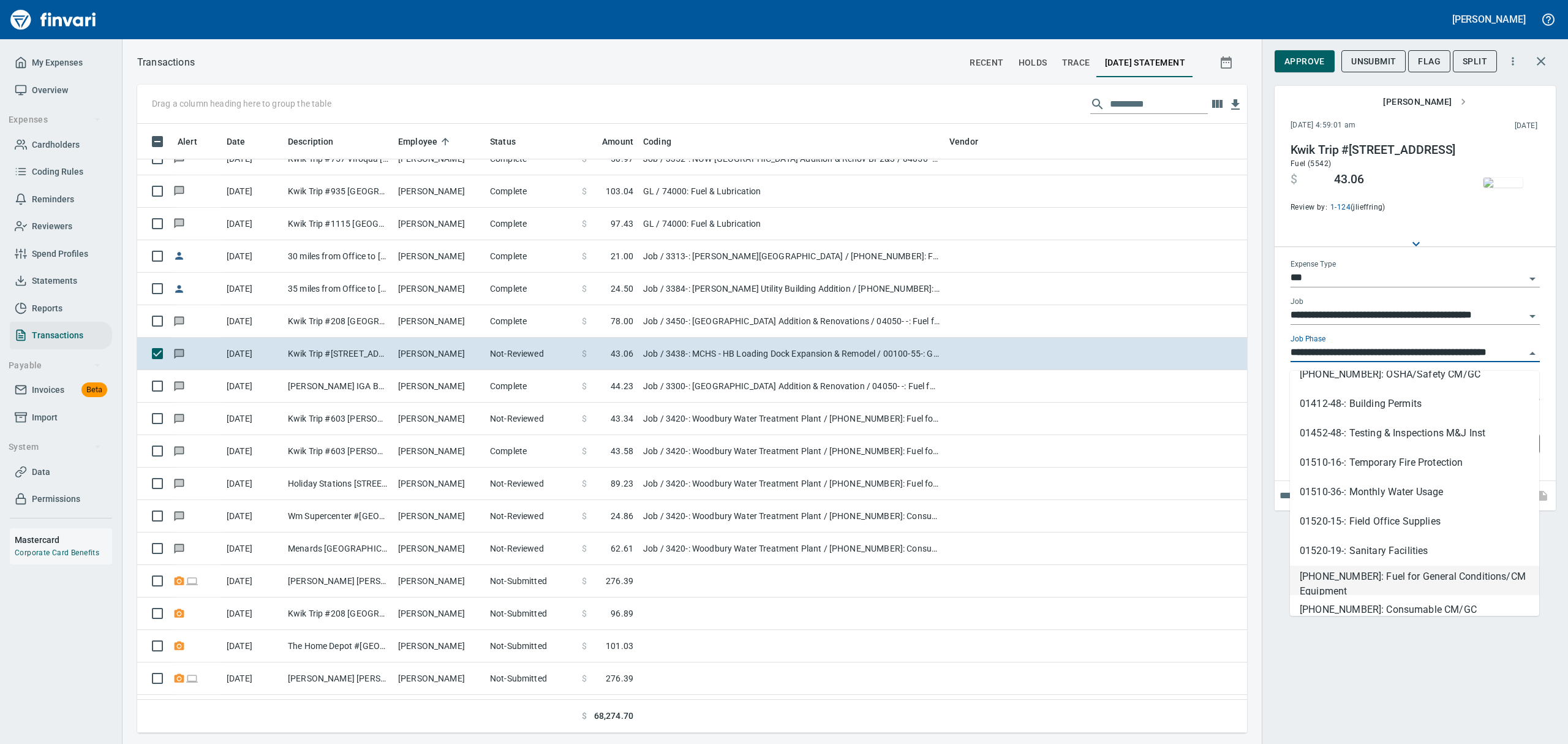
type input "**********"
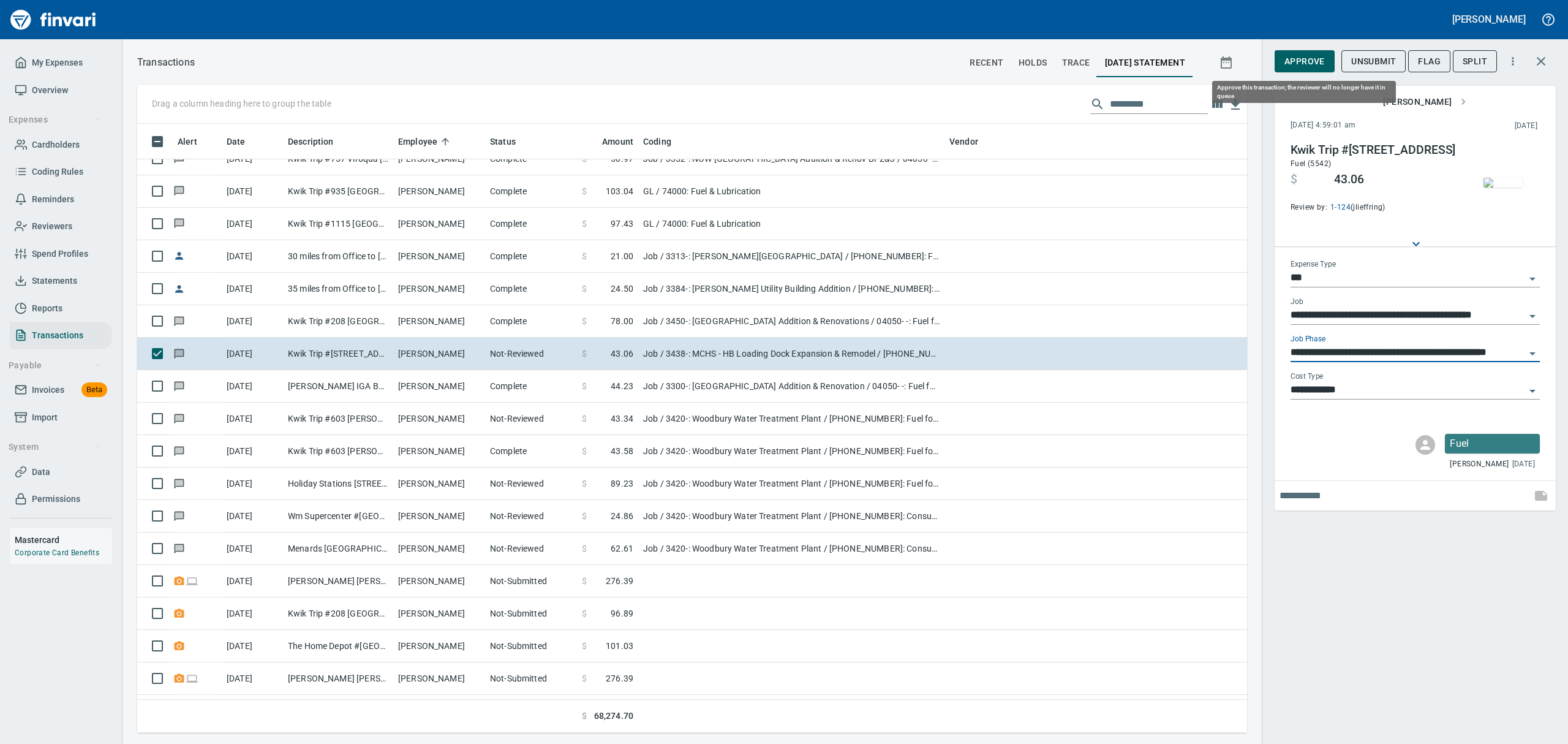
click at [1291, 62] on span "Approve" at bounding box center [1305, 61] width 40 height 15
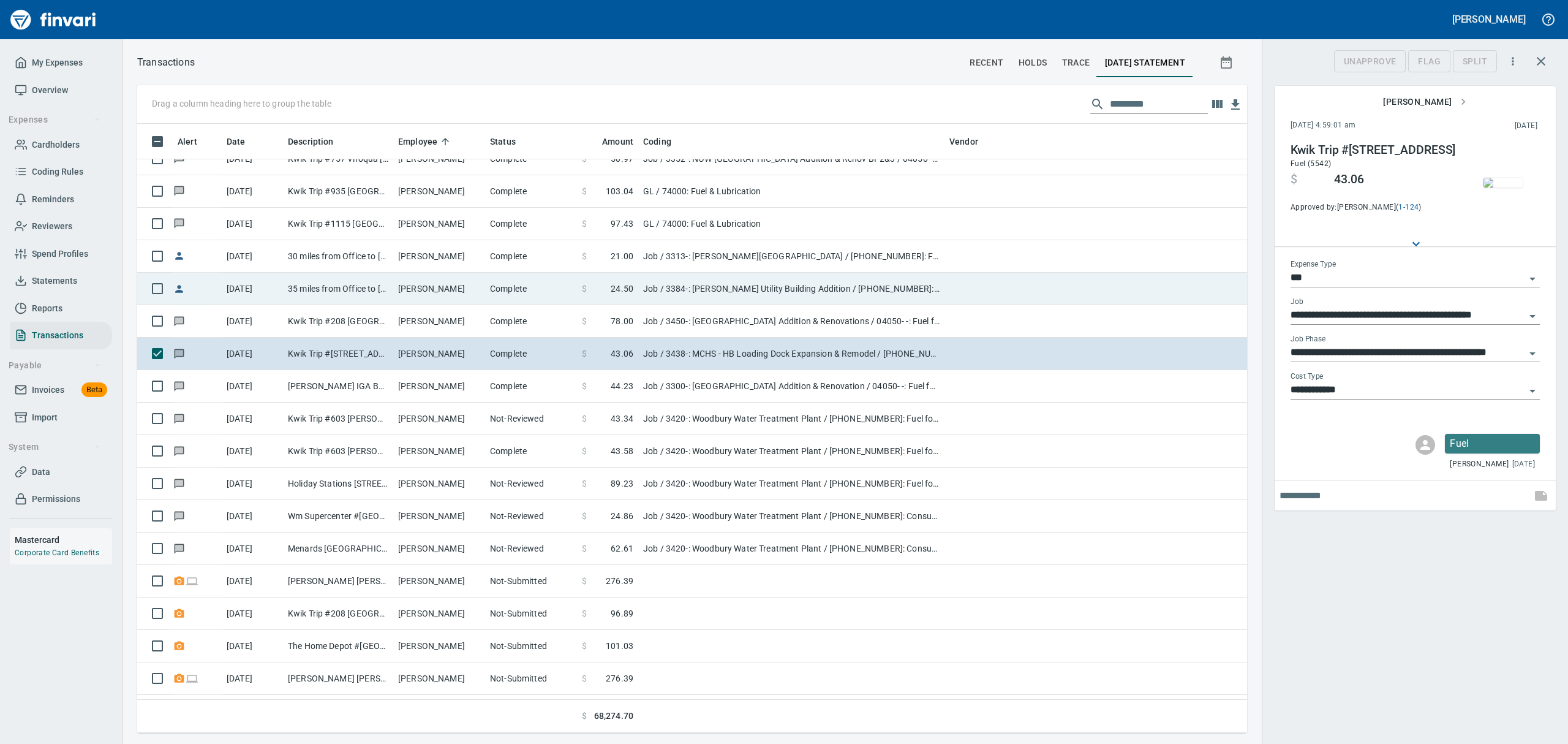
scroll to position [595, 1082]
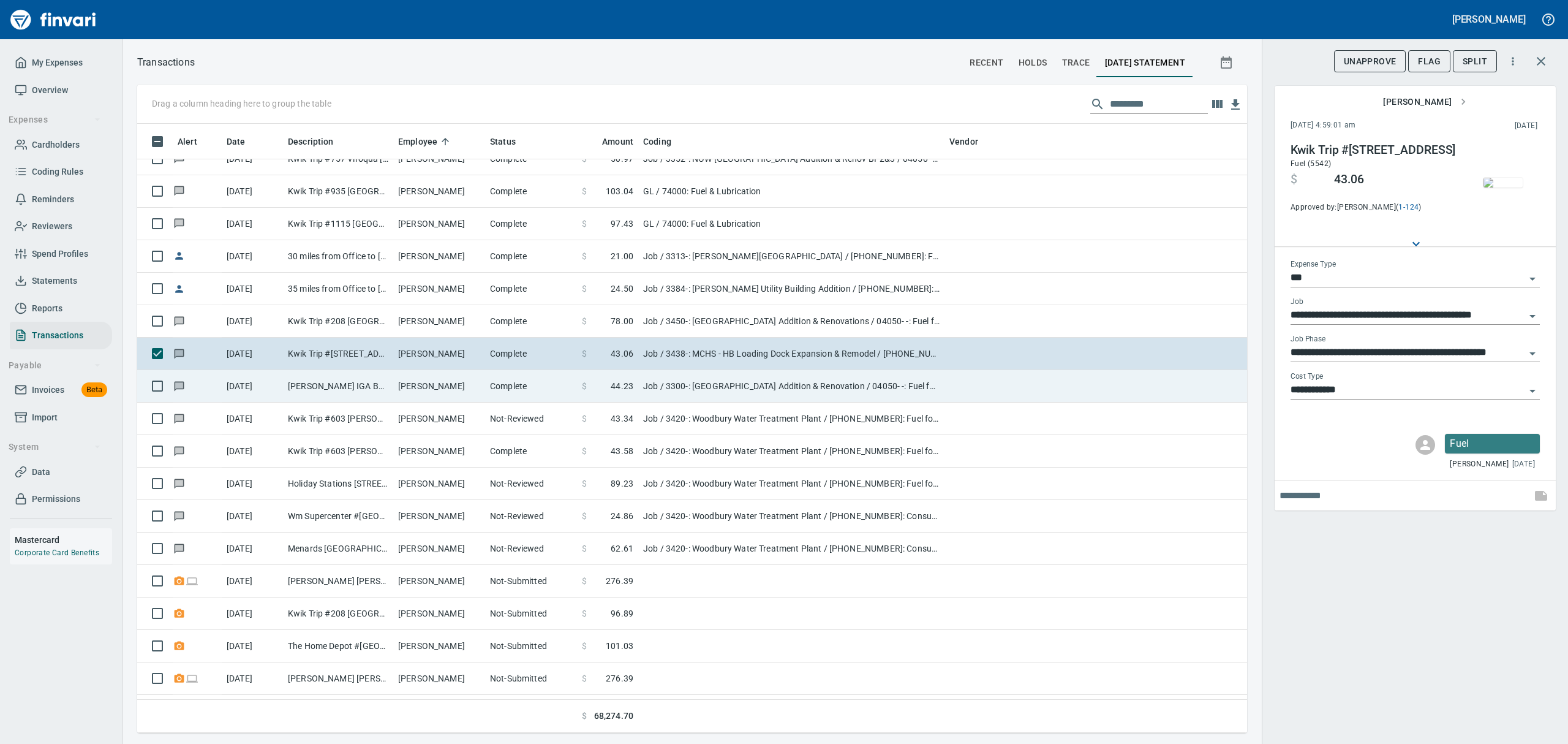
click at [329, 379] on td "[PERSON_NAME] IGA Bangor [GEOGRAPHIC_DATA] [GEOGRAPHIC_DATA]" at bounding box center [339, 386] width 110 height 33
type input "**********"
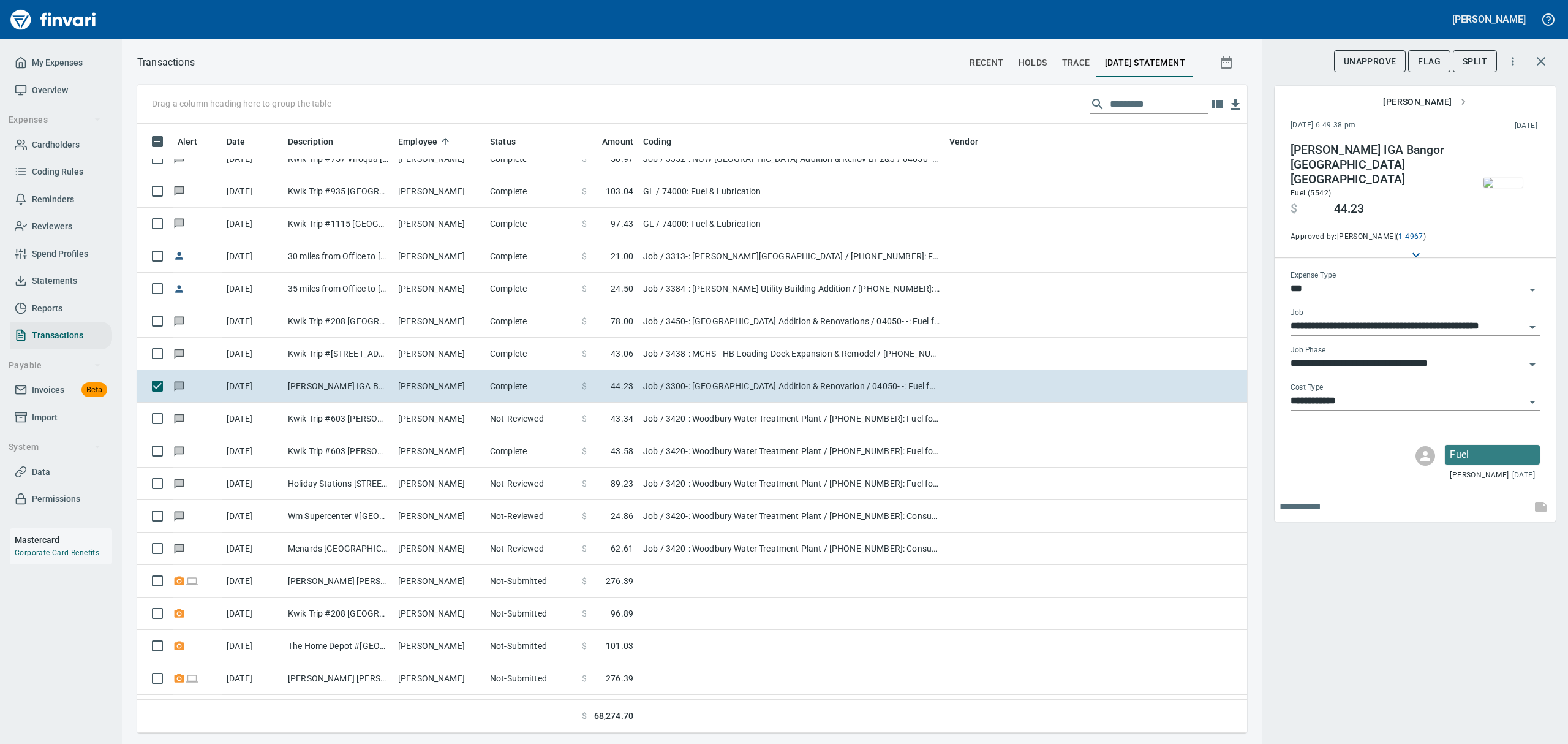
click at [1499, 187] on img "button" at bounding box center [1503, 182] width 39 height 10
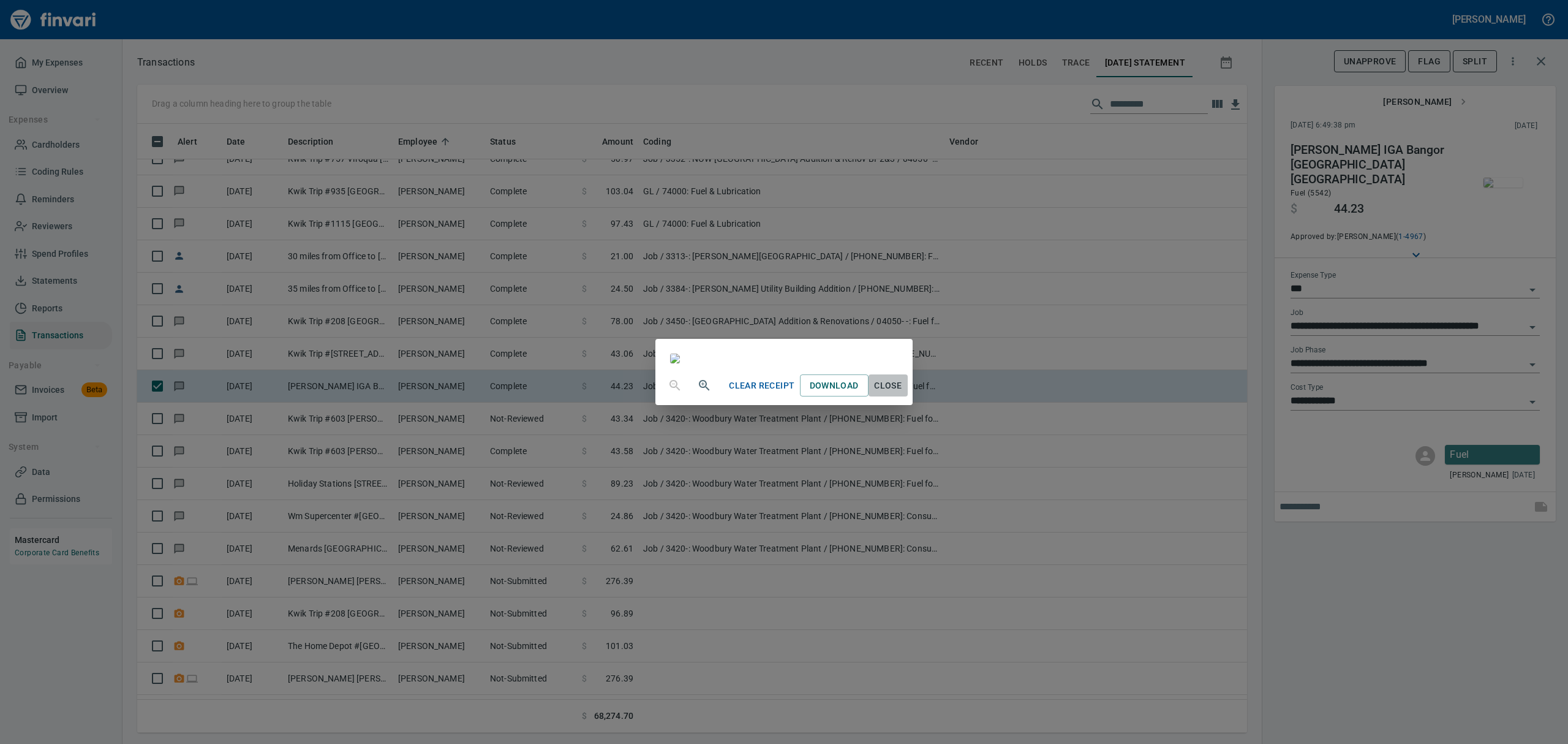
click at [903, 393] on span "Close" at bounding box center [888, 385] width 29 height 15
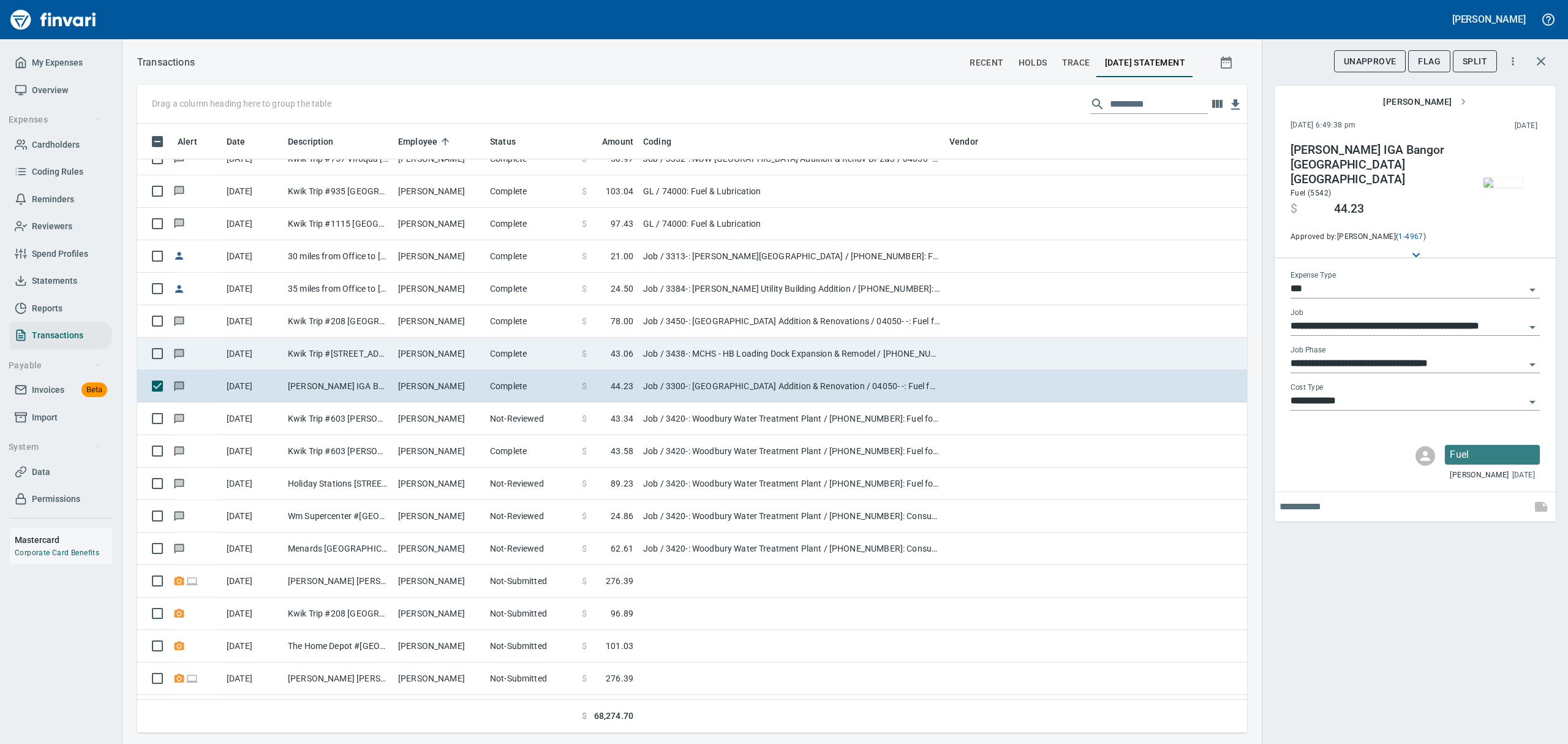
click at [347, 355] on td "Kwik Trip #[STREET_ADDRESS]" at bounding box center [339, 354] width 110 height 33
type input "**********"
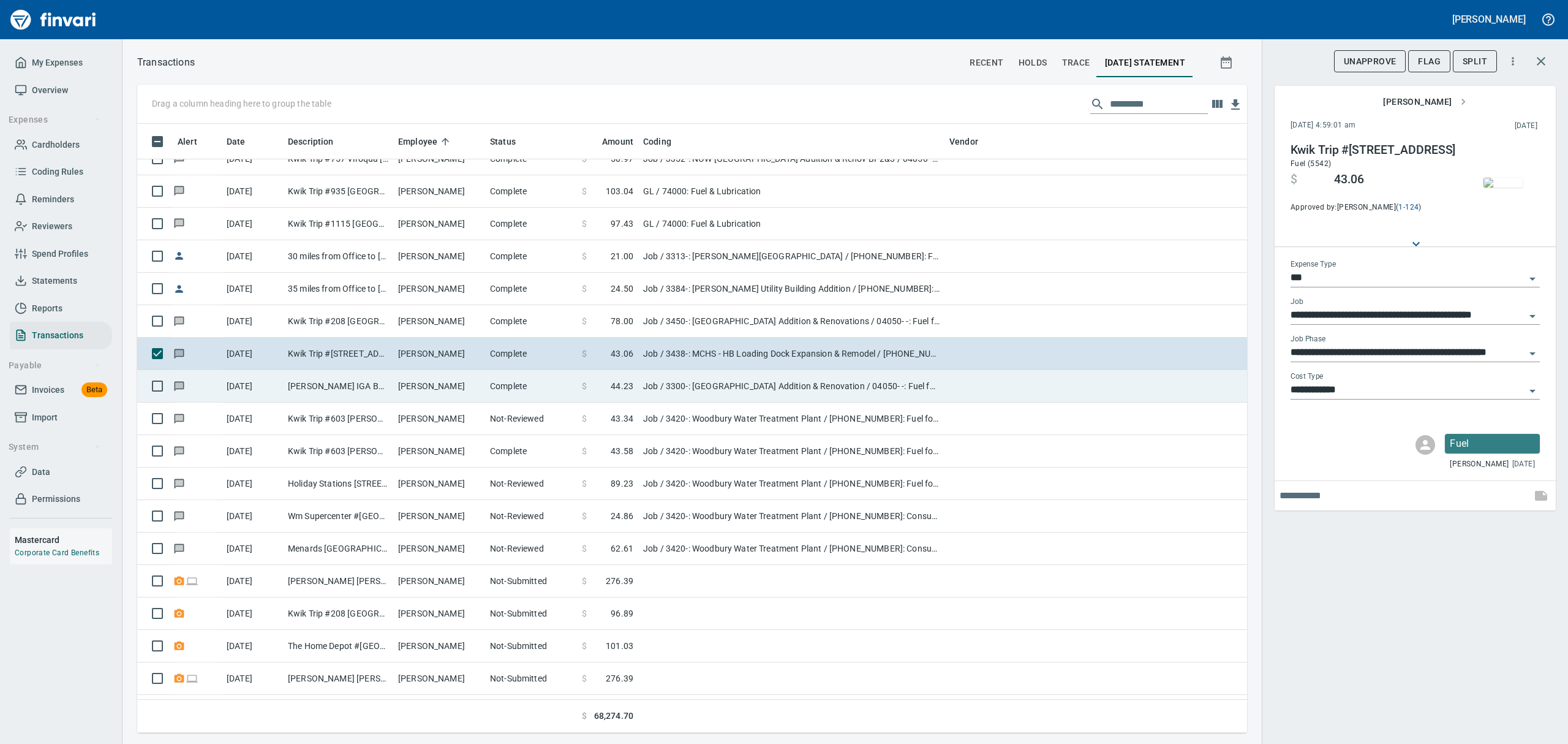
click at [365, 380] on td "[PERSON_NAME] IGA Bangor [GEOGRAPHIC_DATA] [GEOGRAPHIC_DATA]" at bounding box center [339, 386] width 110 height 33
type input "**********"
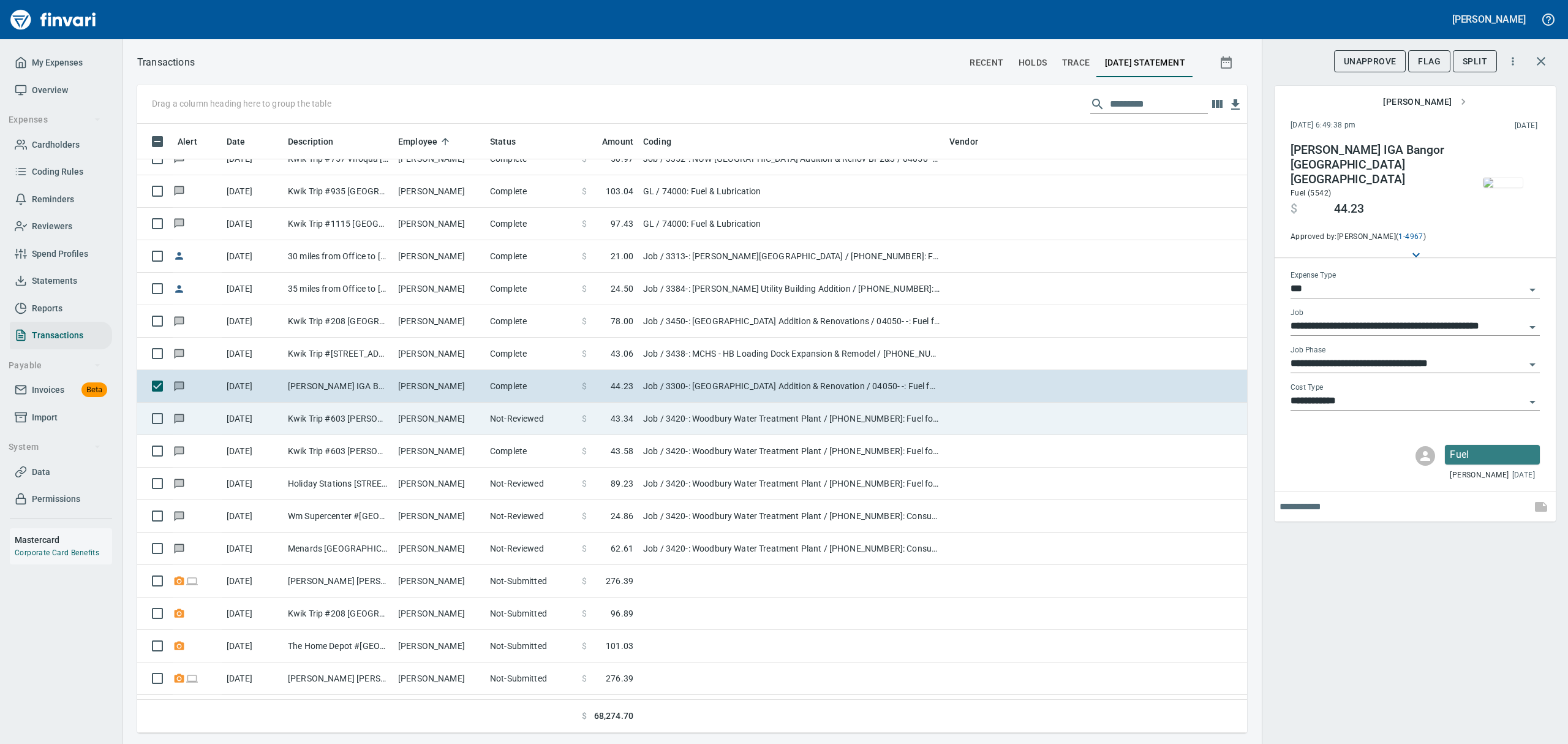
click at [359, 426] on td "Kwik Trip #603 [PERSON_NAME] WI" at bounding box center [339, 418] width 110 height 33
type input "**********"
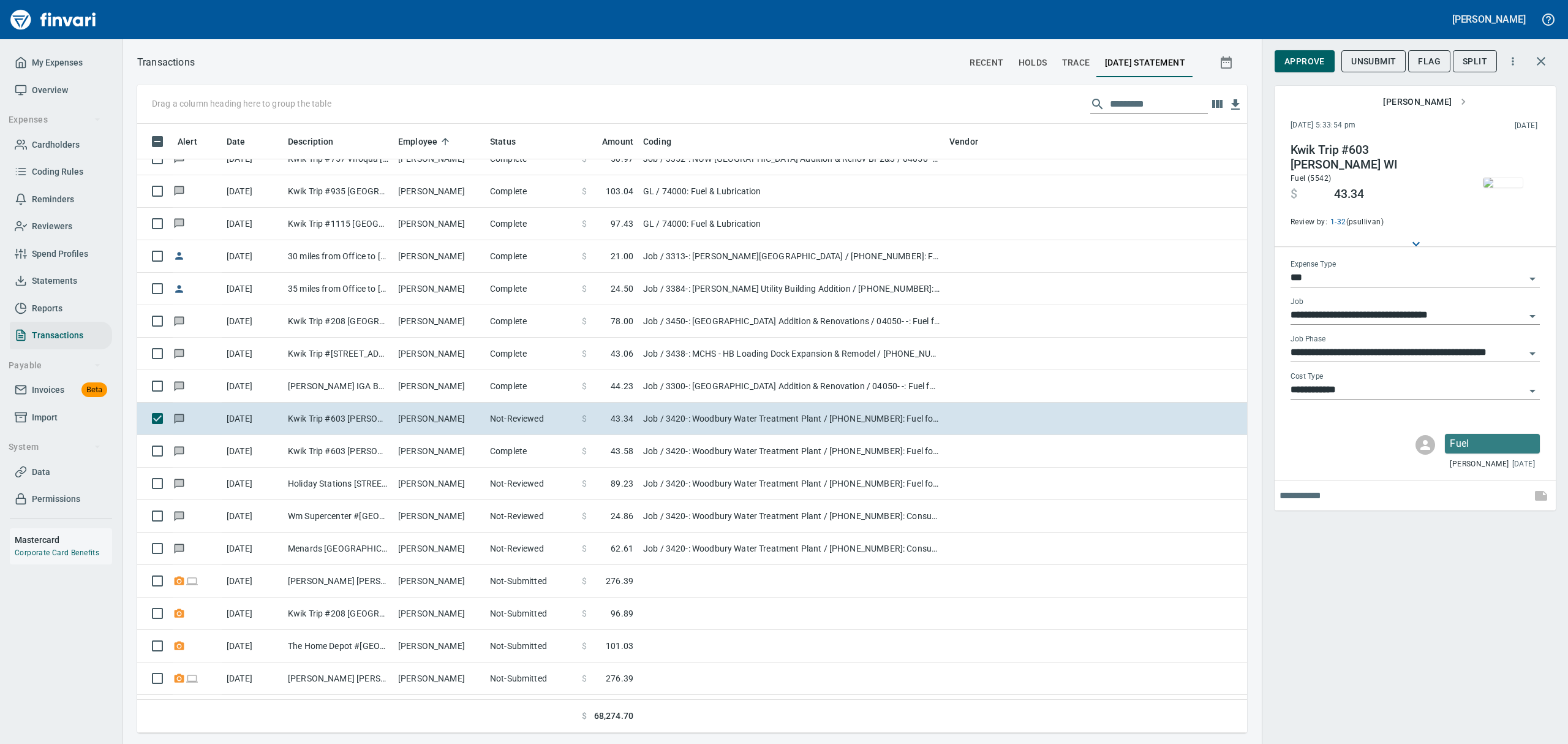
click at [1502, 180] on img "button" at bounding box center [1503, 182] width 39 height 10
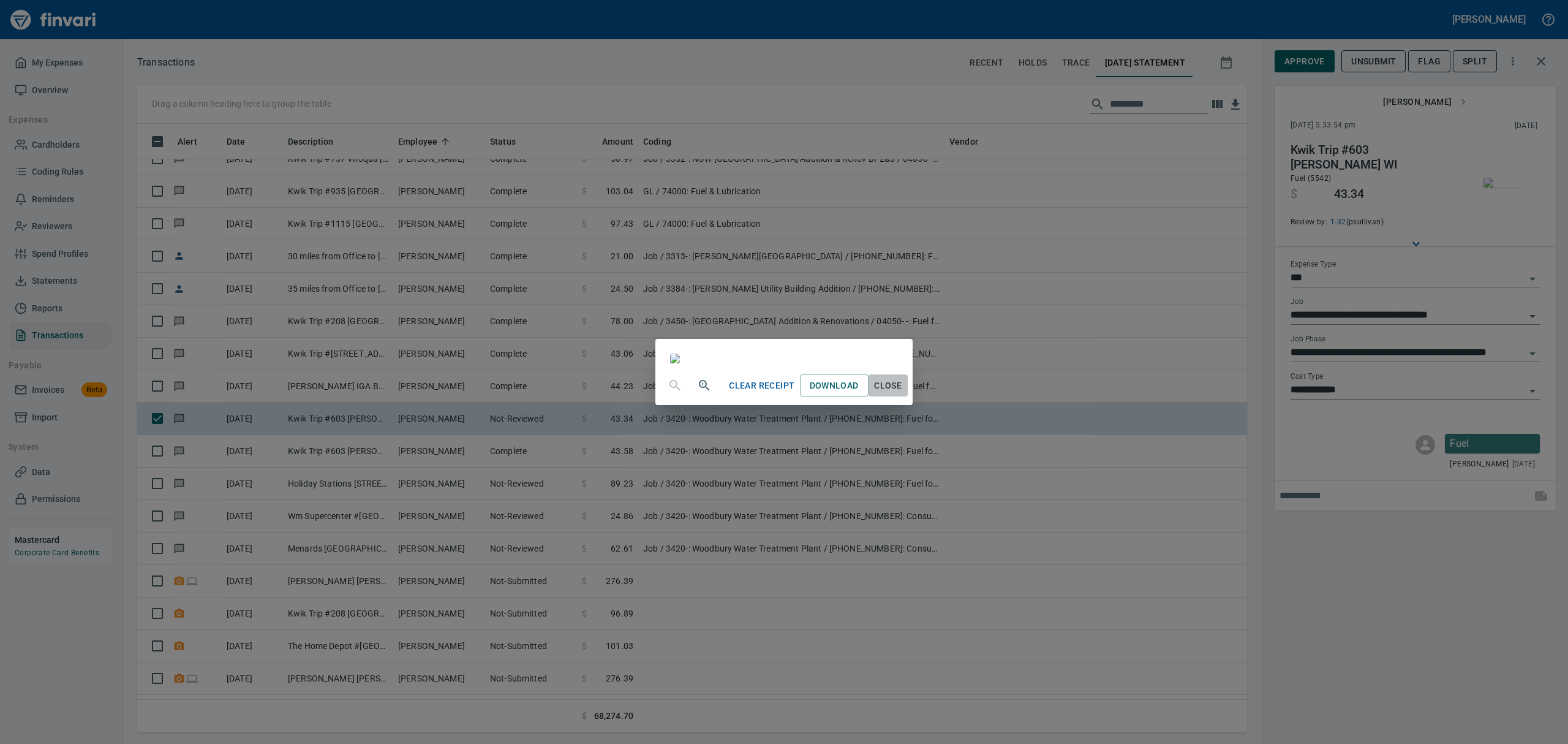
click at [903, 393] on span "Close" at bounding box center [888, 385] width 29 height 15
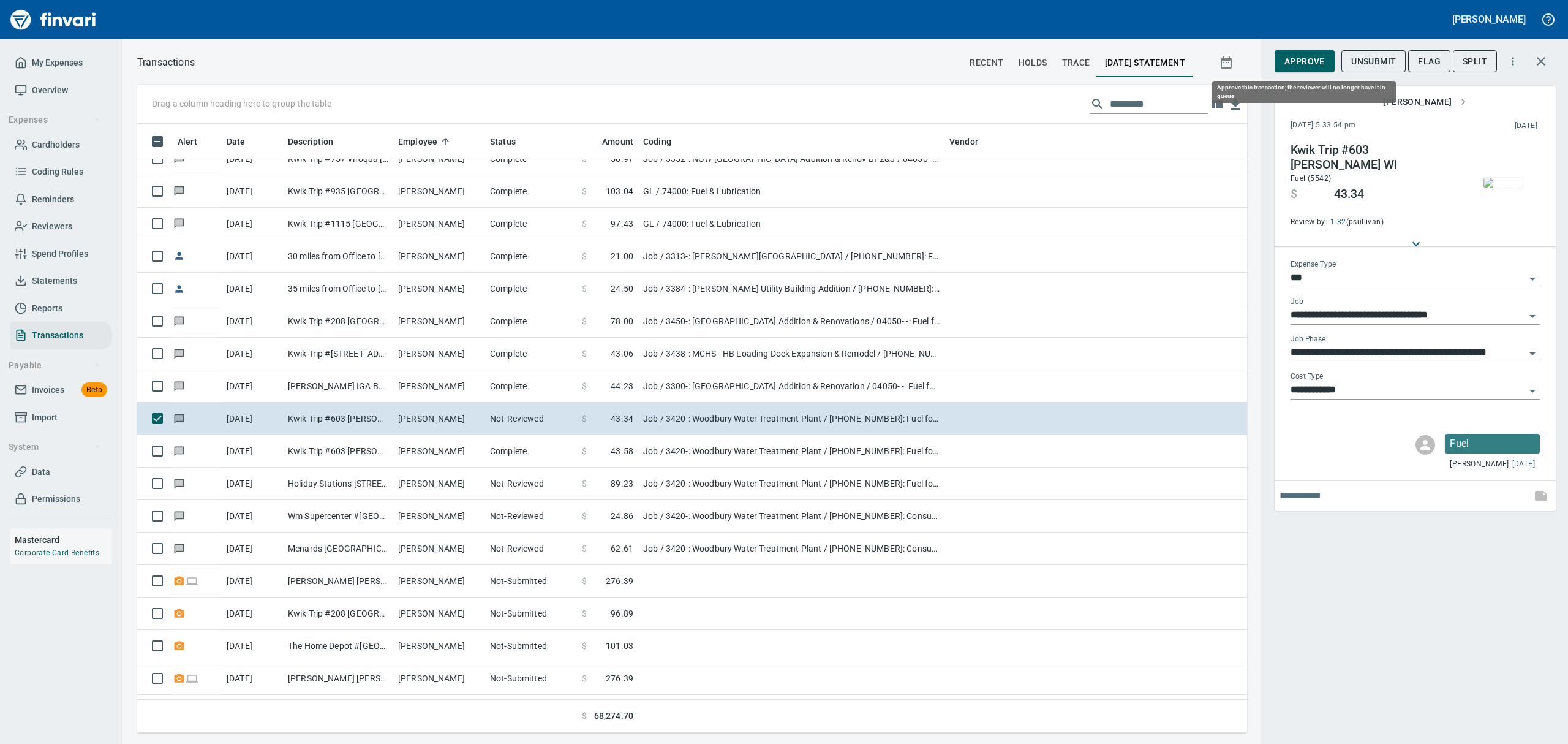
click at [1290, 59] on span "Approve" at bounding box center [1305, 61] width 40 height 15
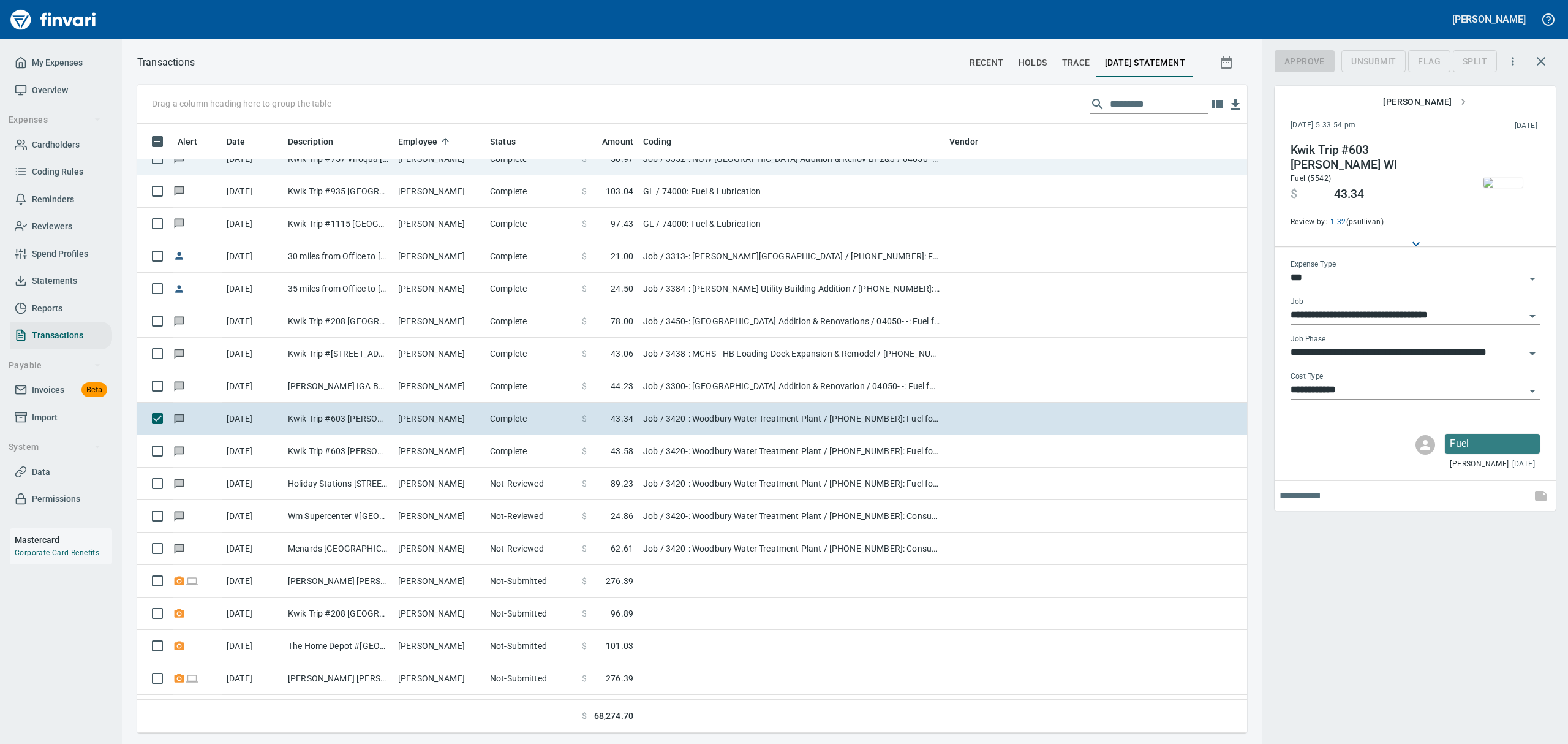
scroll to position [595, 1082]
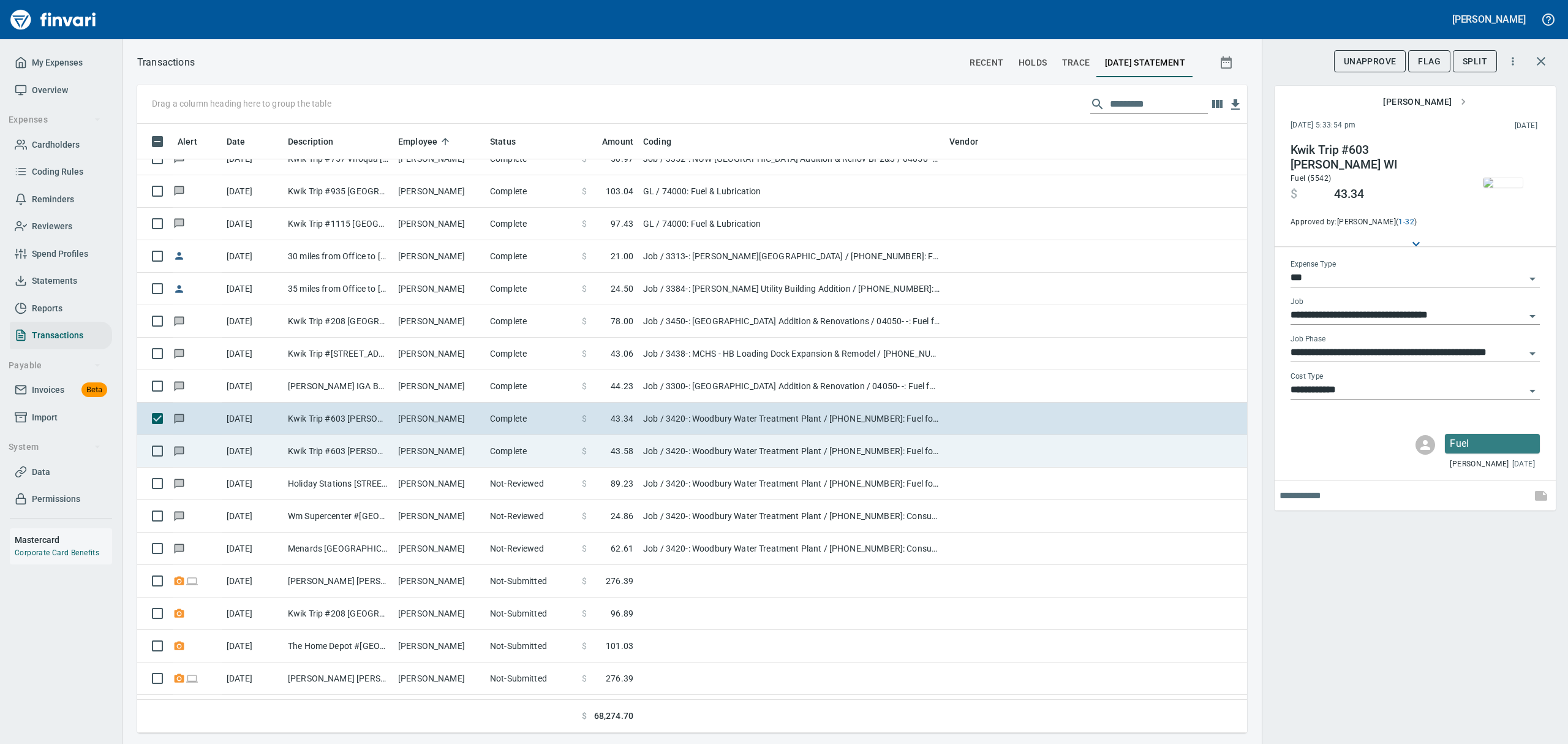
click at [359, 450] on td "Kwik Trip #603 [PERSON_NAME] WI" at bounding box center [339, 451] width 110 height 33
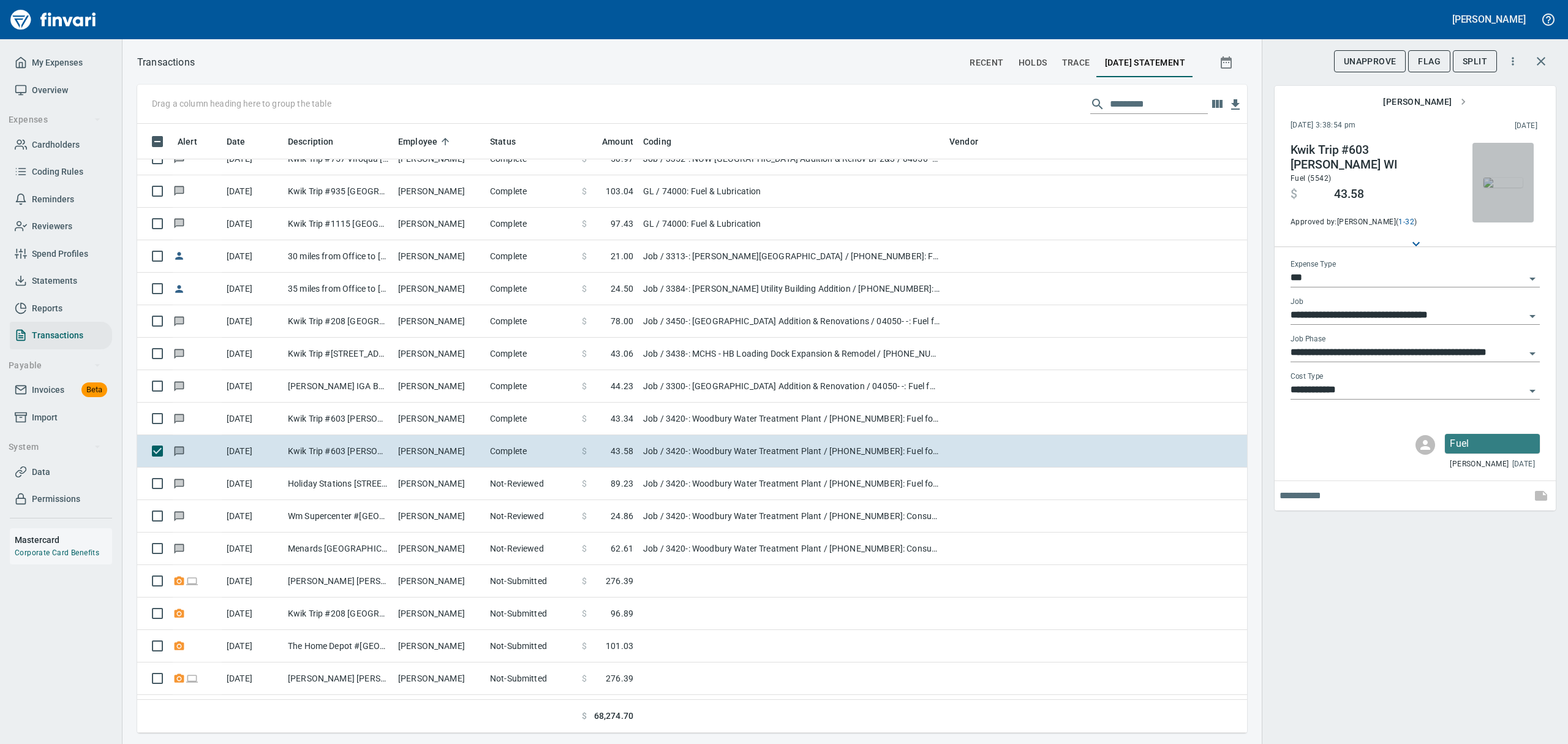
click at [1502, 186] on img "button" at bounding box center [1503, 182] width 39 height 10
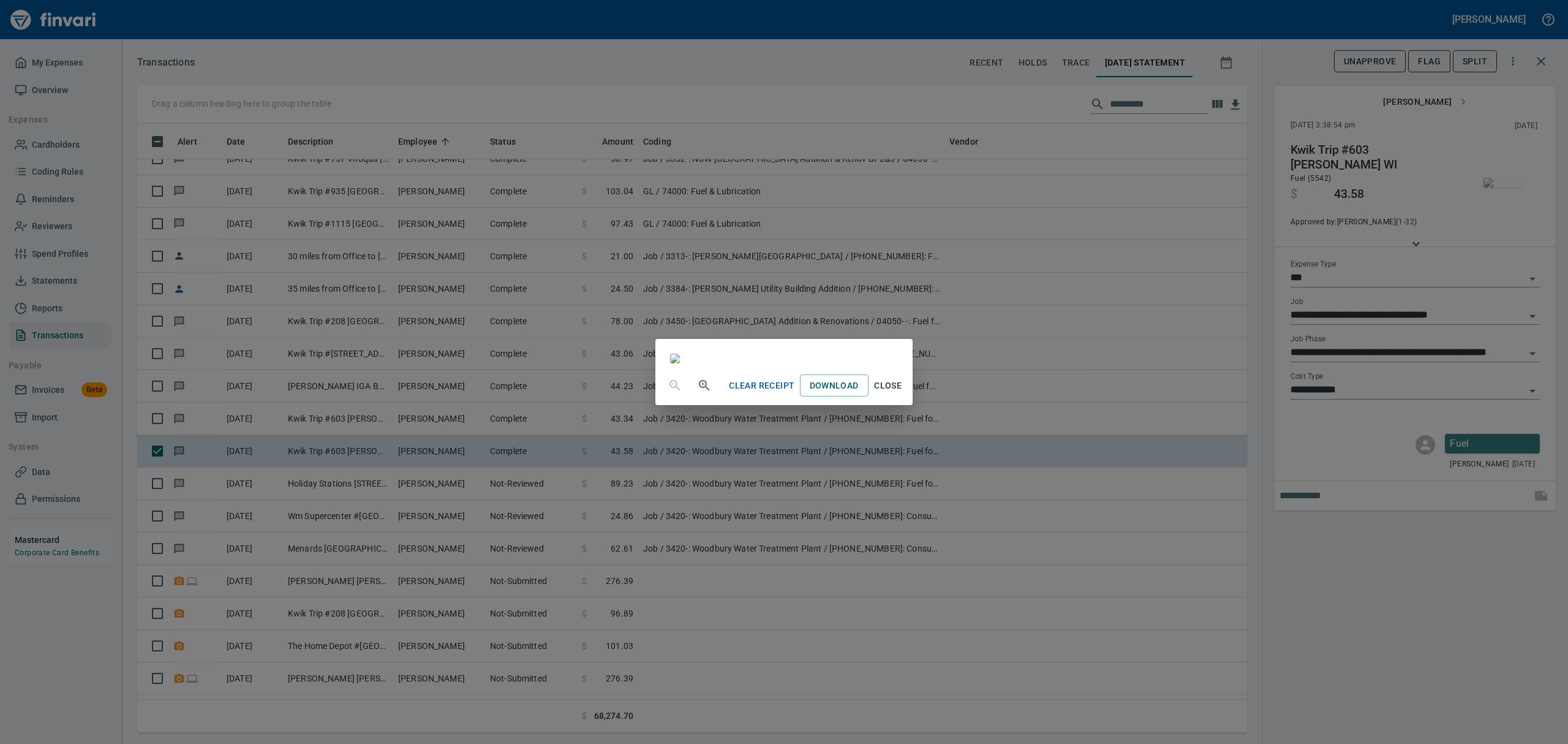
click at [903, 393] on span "Close" at bounding box center [888, 385] width 29 height 15
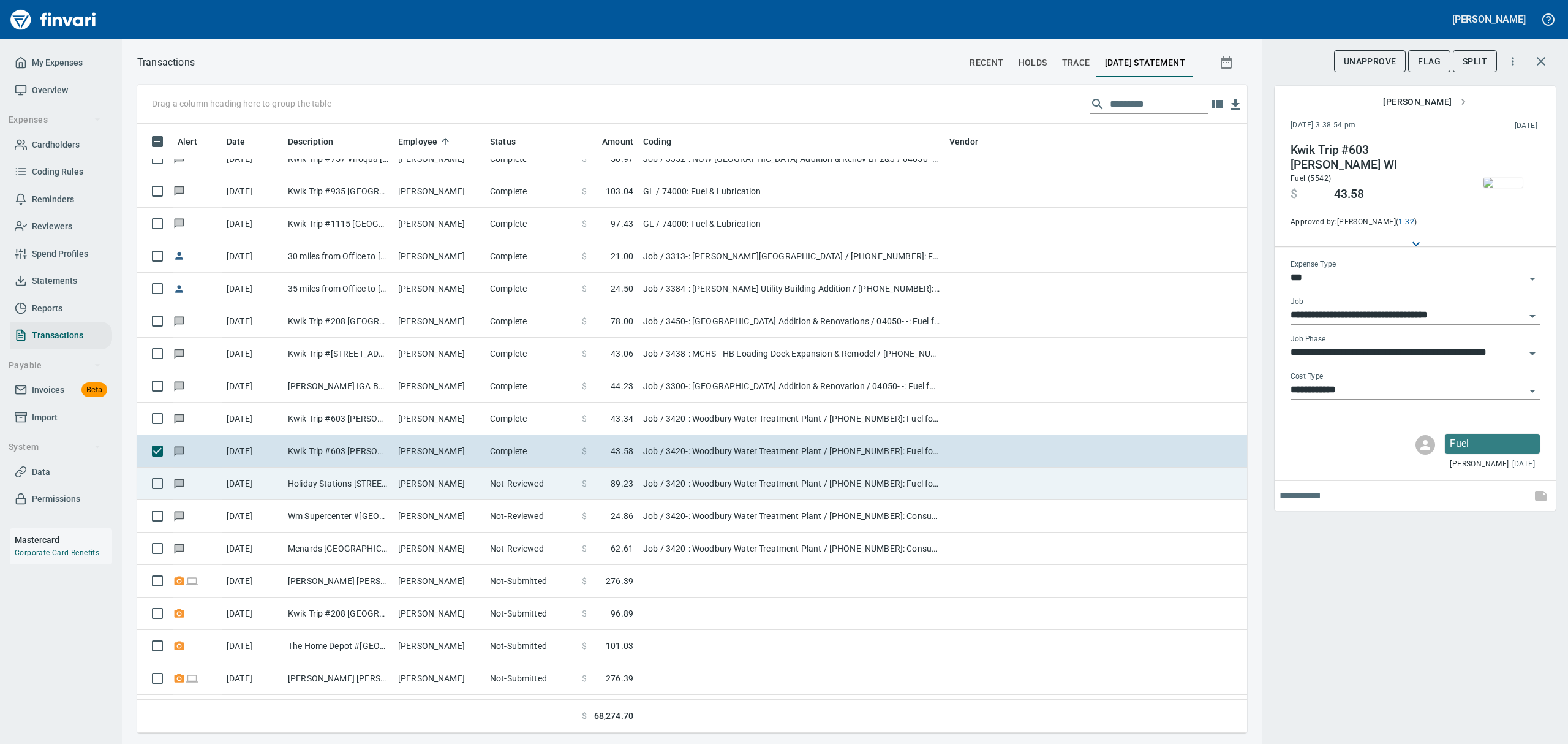
click at [378, 482] on td "Holiday Stations [STREET_ADDRESS]" at bounding box center [339, 483] width 110 height 33
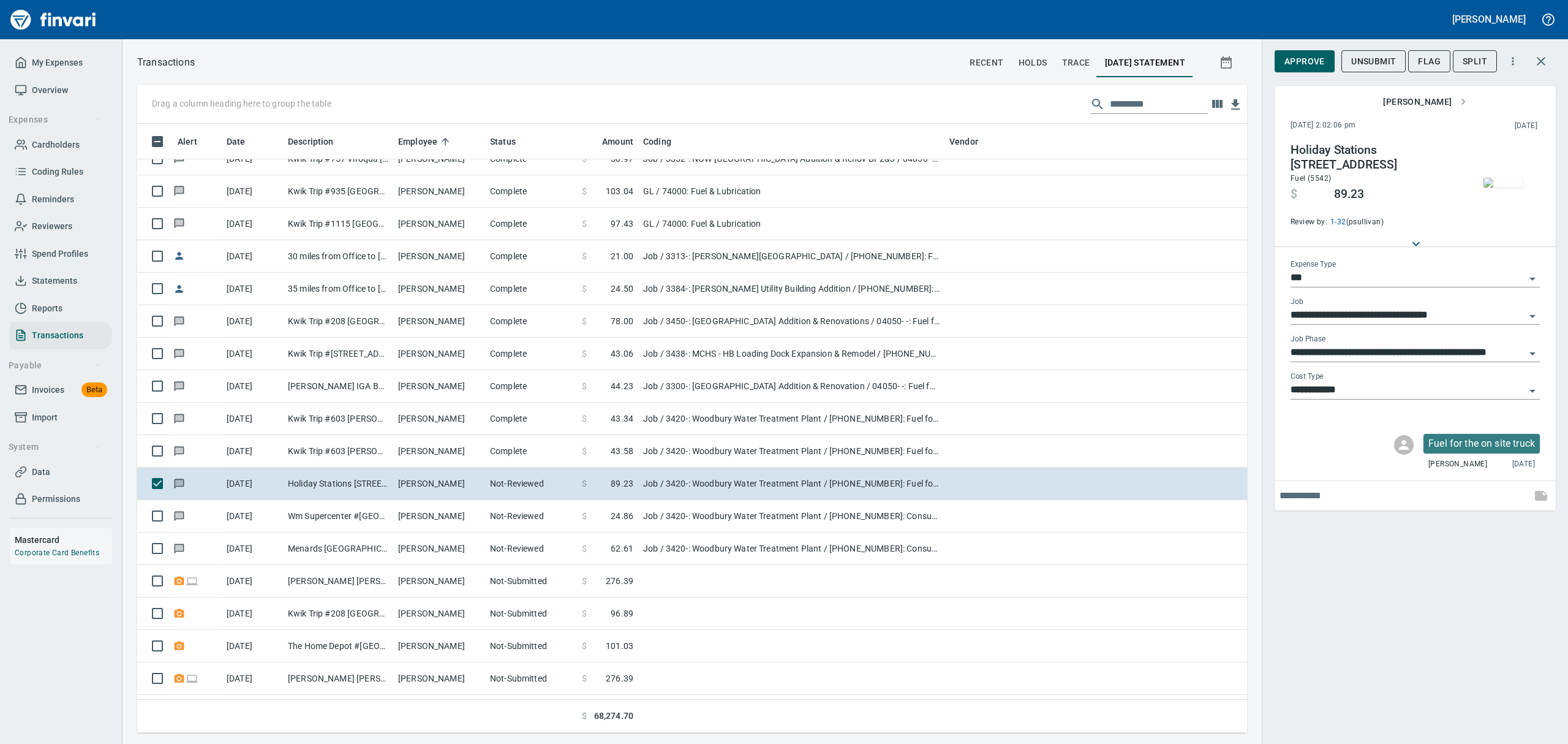
click at [1504, 187] on img "button" at bounding box center [1503, 182] width 39 height 10
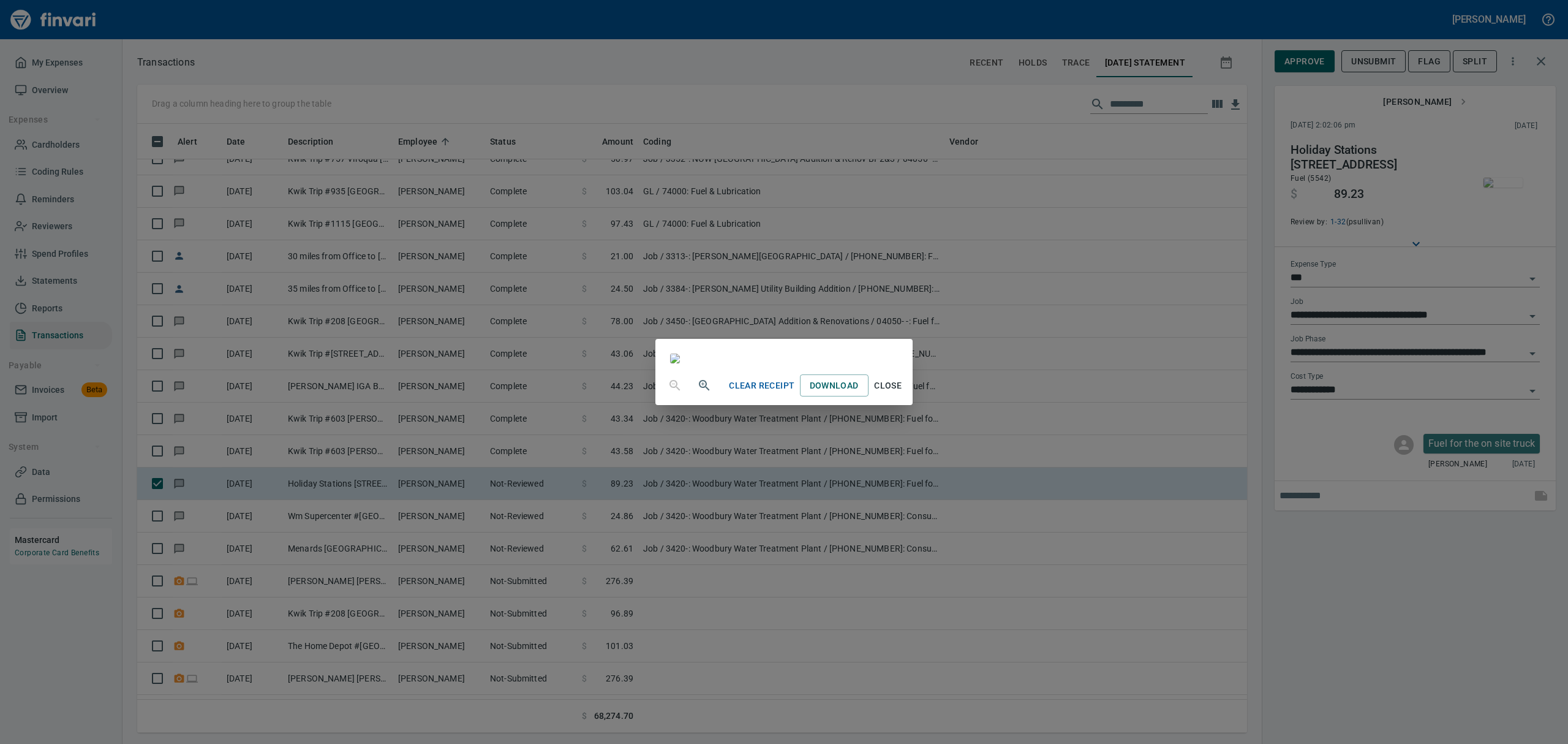
click at [903, 393] on span "Close" at bounding box center [888, 385] width 29 height 15
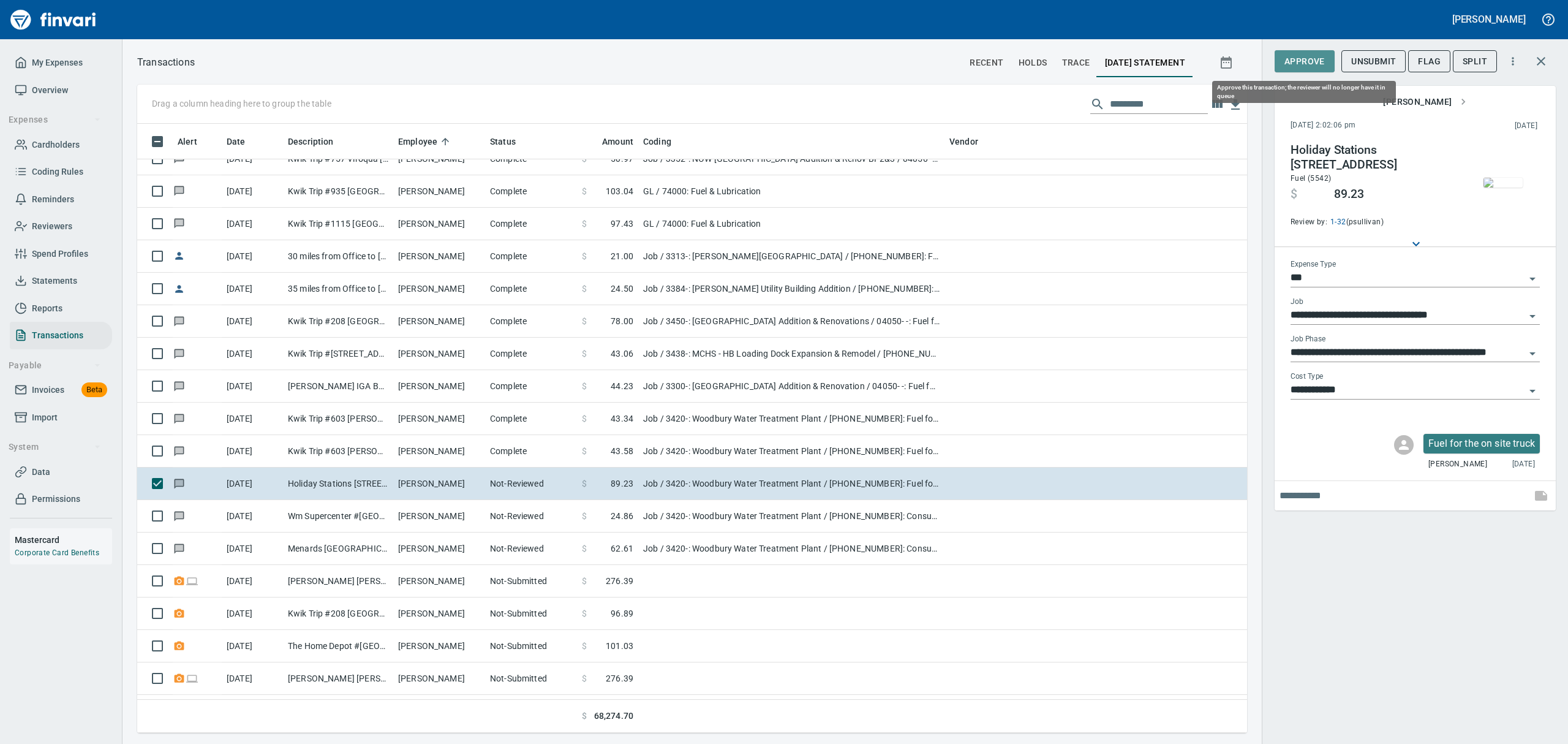
click at [1290, 61] on span "Approve" at bounding box center [1305, 61] width 40 height 15
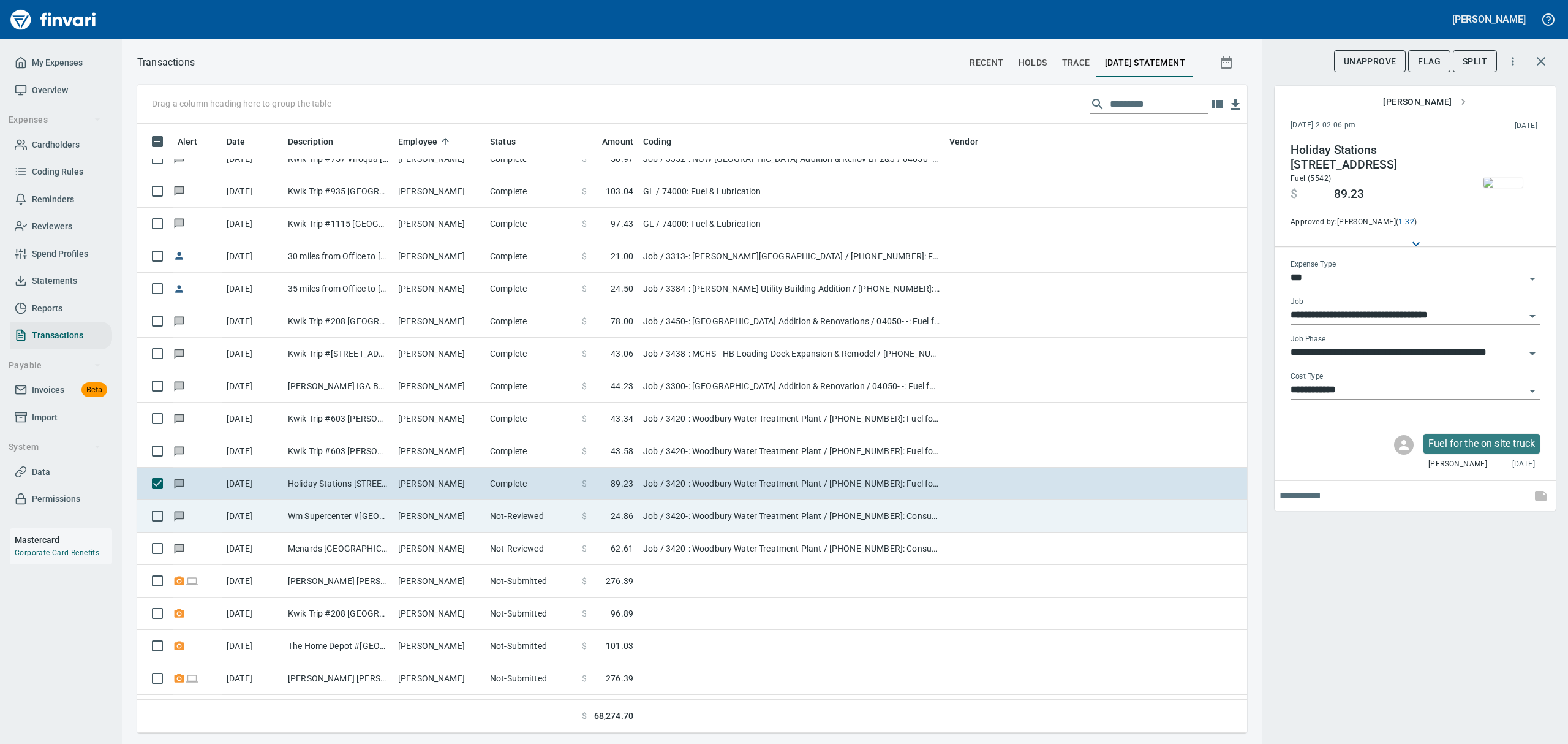
click at [389, 521] on td "Wm Supercenter #[GEOGRAPHIC_DATA]" at bounding box center [339, 516] width 110 height 33
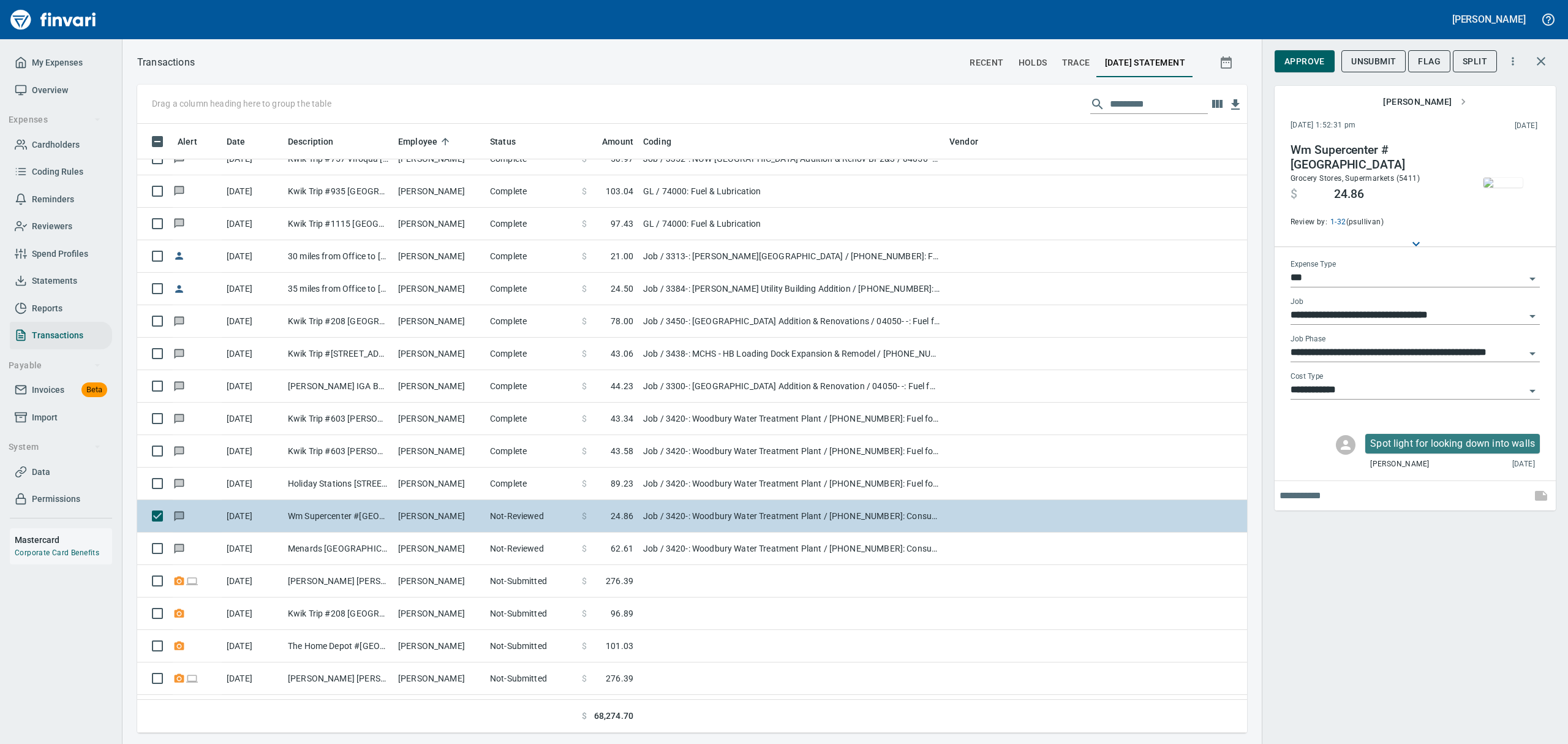
type input "**********"
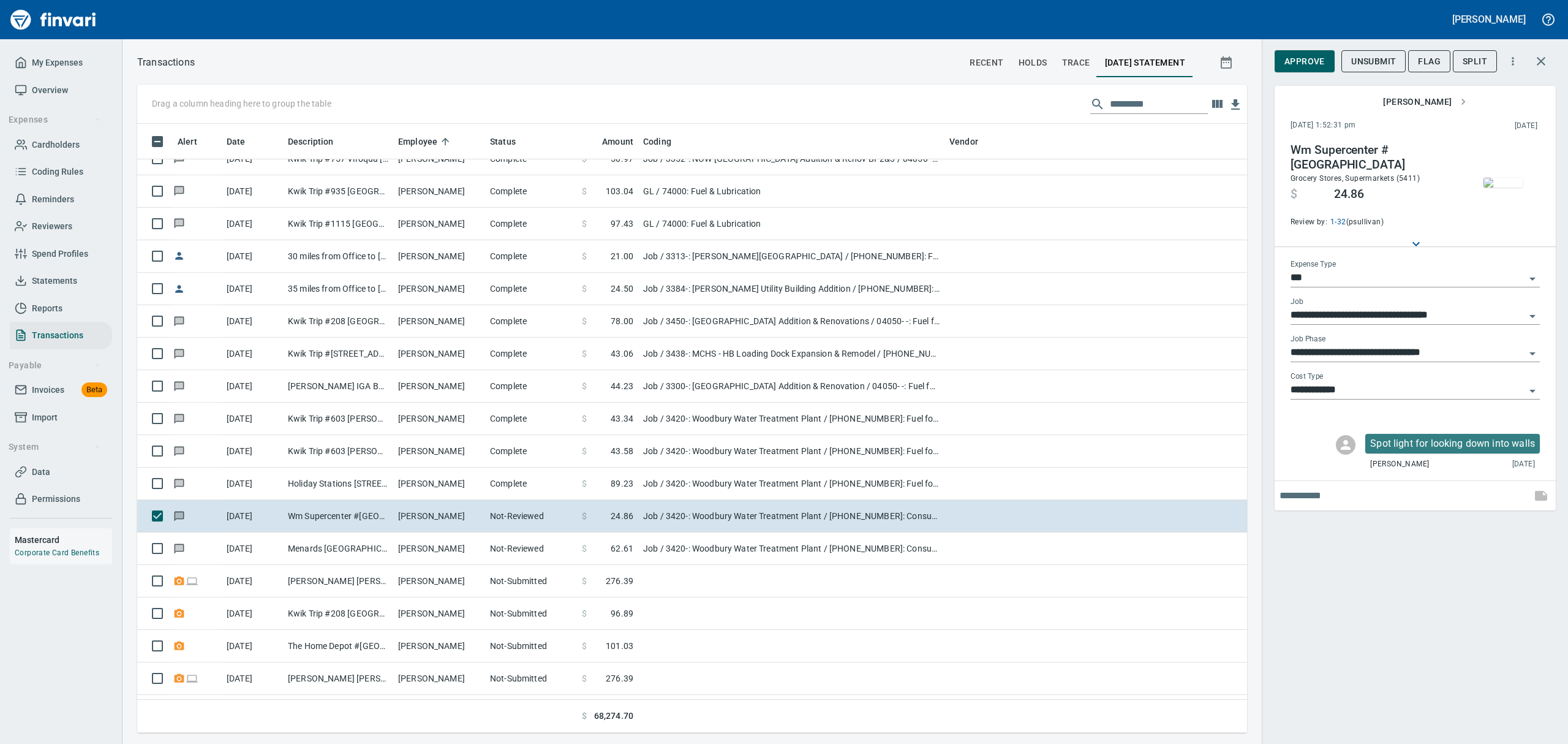
click at [1510, 185] on img "button" at bounding box center [1503, 182] width 39 height 10
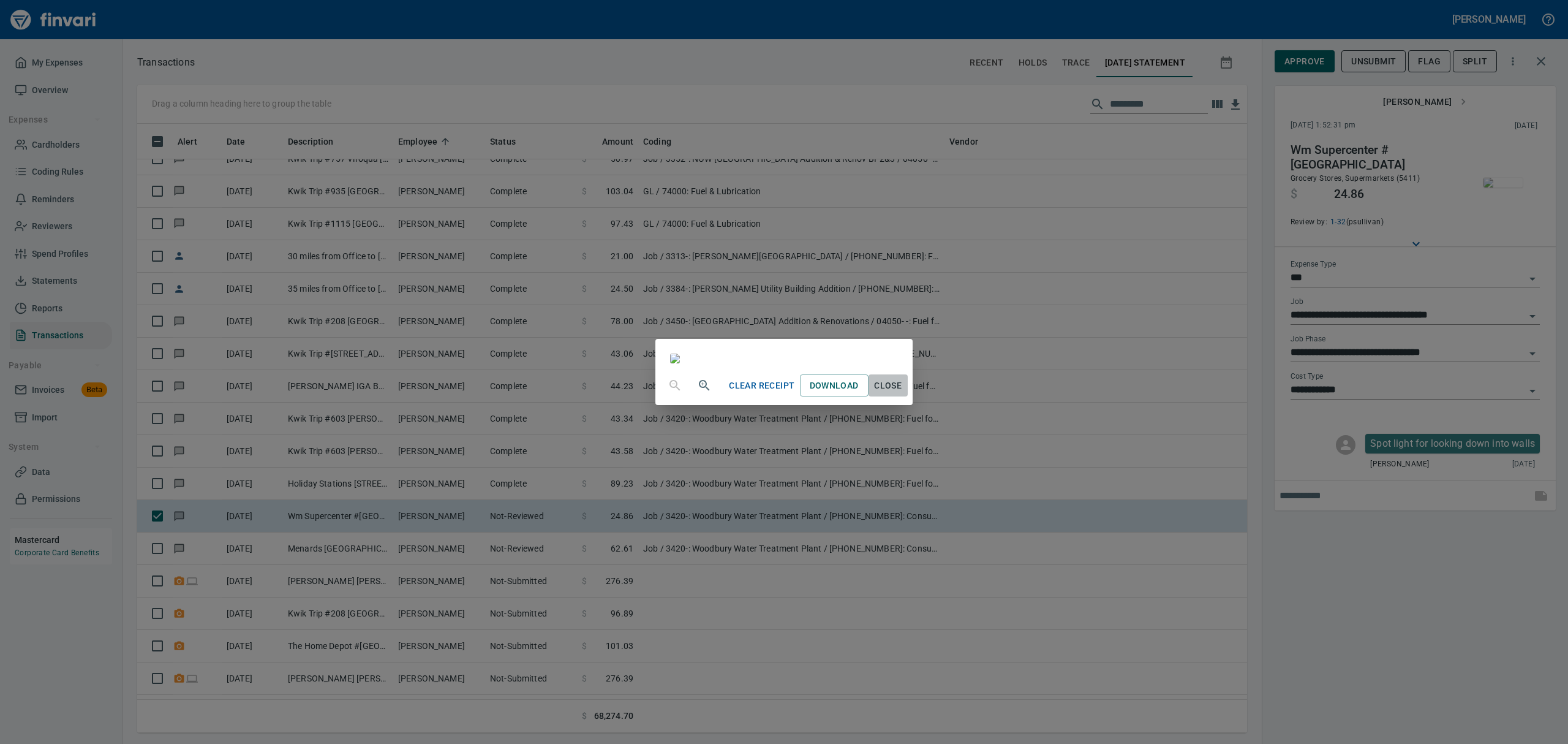
click at [903, 393] on span "Close" at bounding box center [888, 385] width 29 height 15
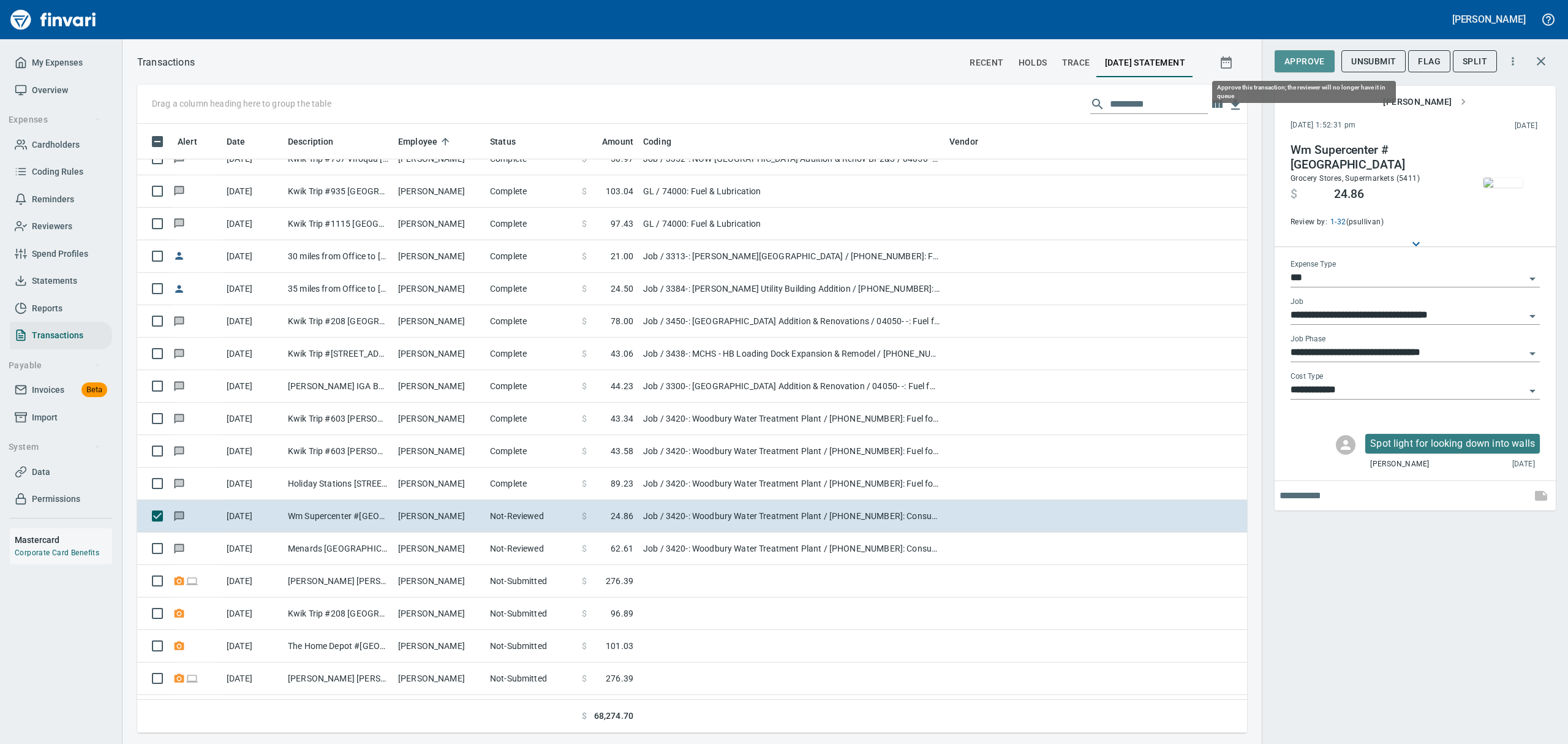
click at [1314, 60] on span "Approve" at bounding box center [1305, 61] width 40 height 15
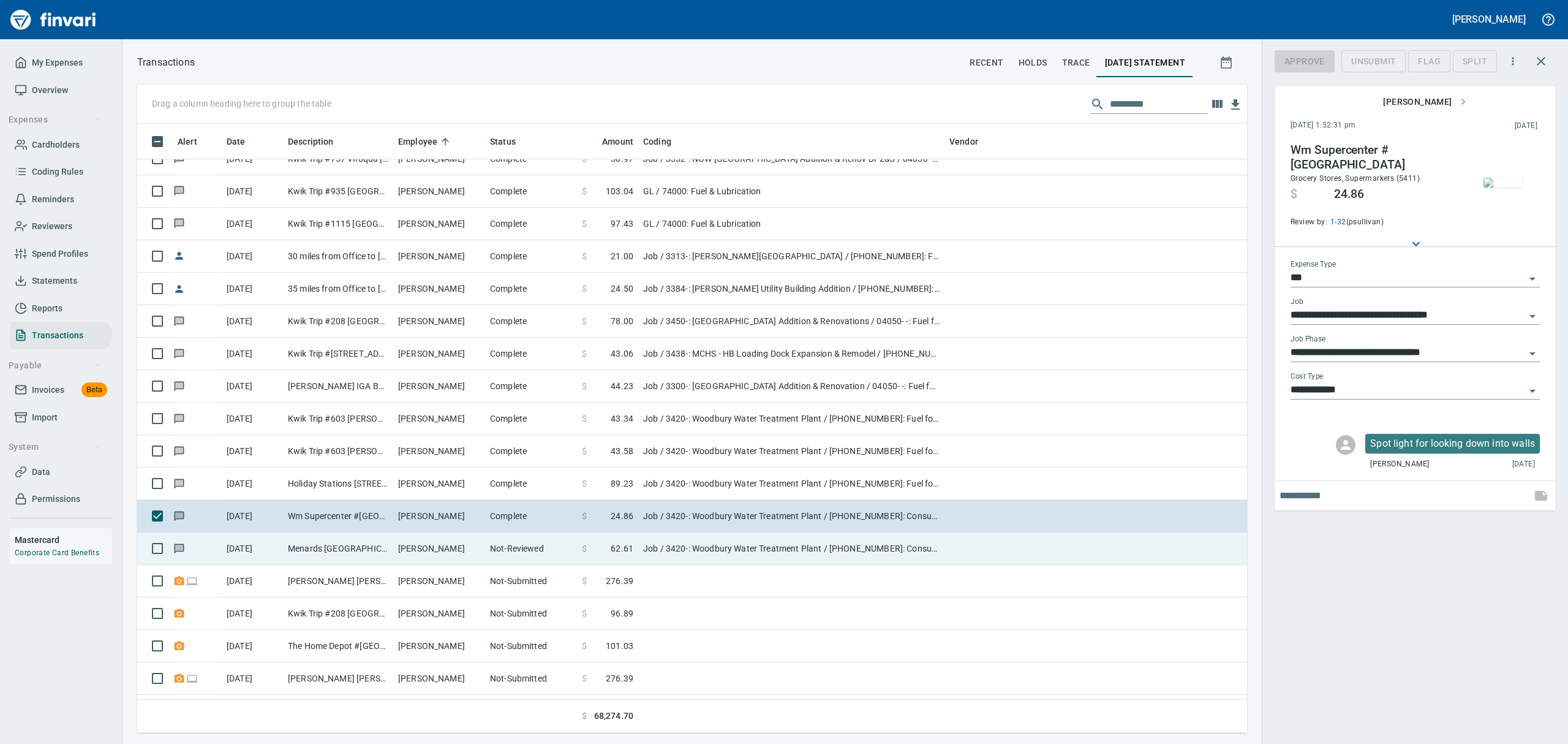
scroll to position [595, 1082]
click at [359, 553] on td "Menards [GEOGRAPHIC_DATA] [GEOGRAPHIC_DATA]" at bounding box center [339, 548] width 110 height 33
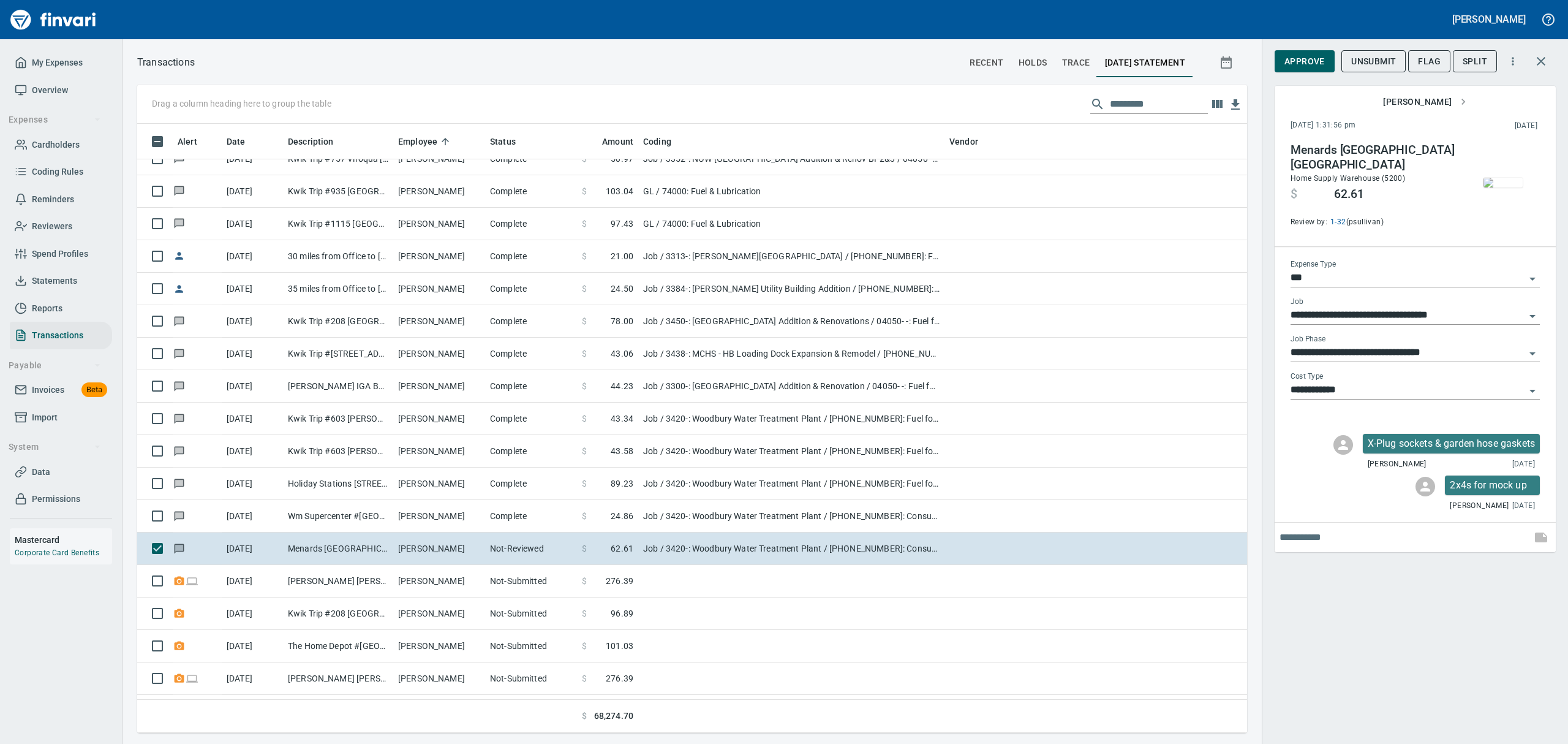
click at [1500, 177] on img "button" at bounding box center [1503, 182] width 39 height 10
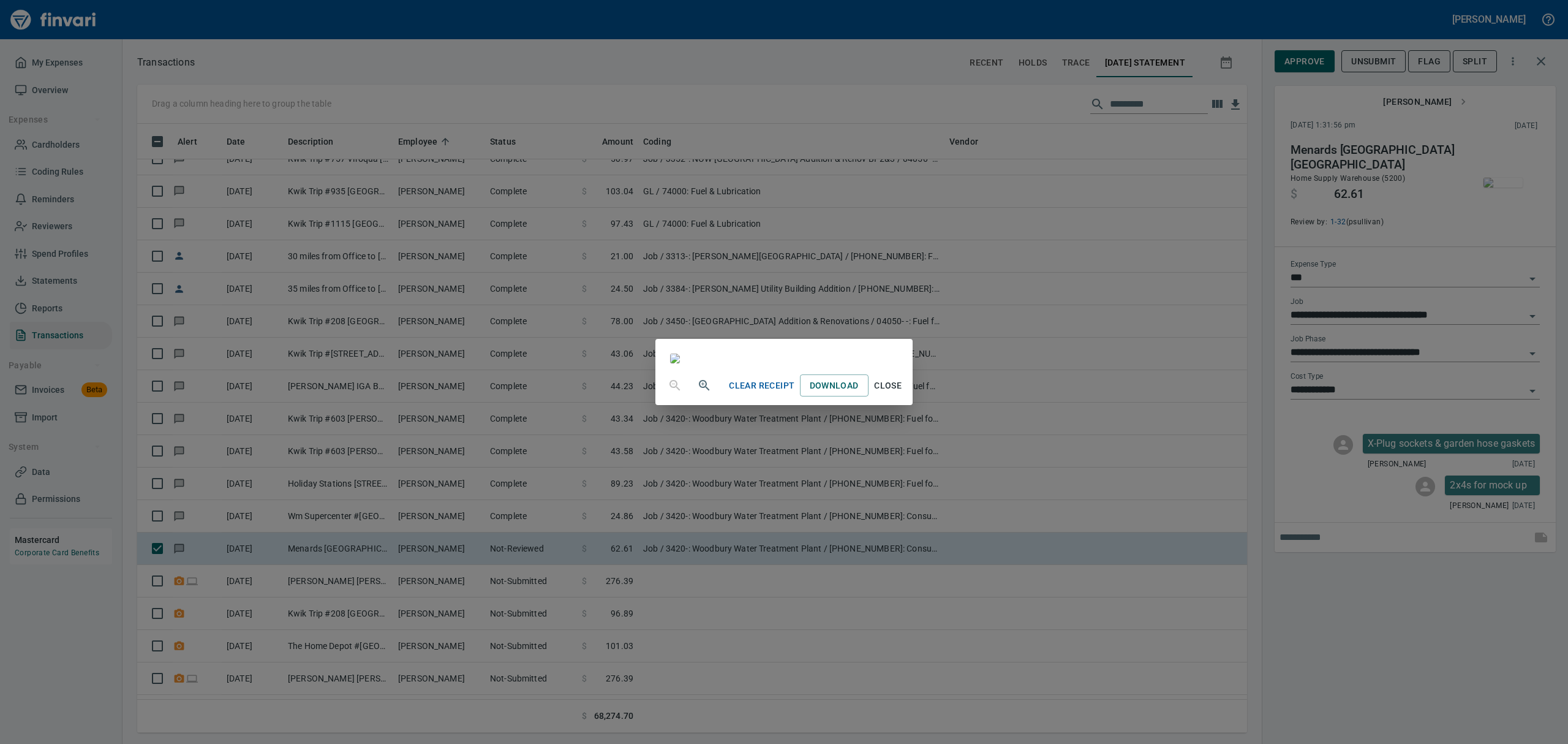
click at [701, 385] on icon "button" at bounding box center [703, 384] width 3 height 3
click at [697, 394] on icon "button" at bounding box center [705, 387] width 15 height 15
click at [903, 398] on span "Close" at bounding box center [888, 390] width 29 height 15
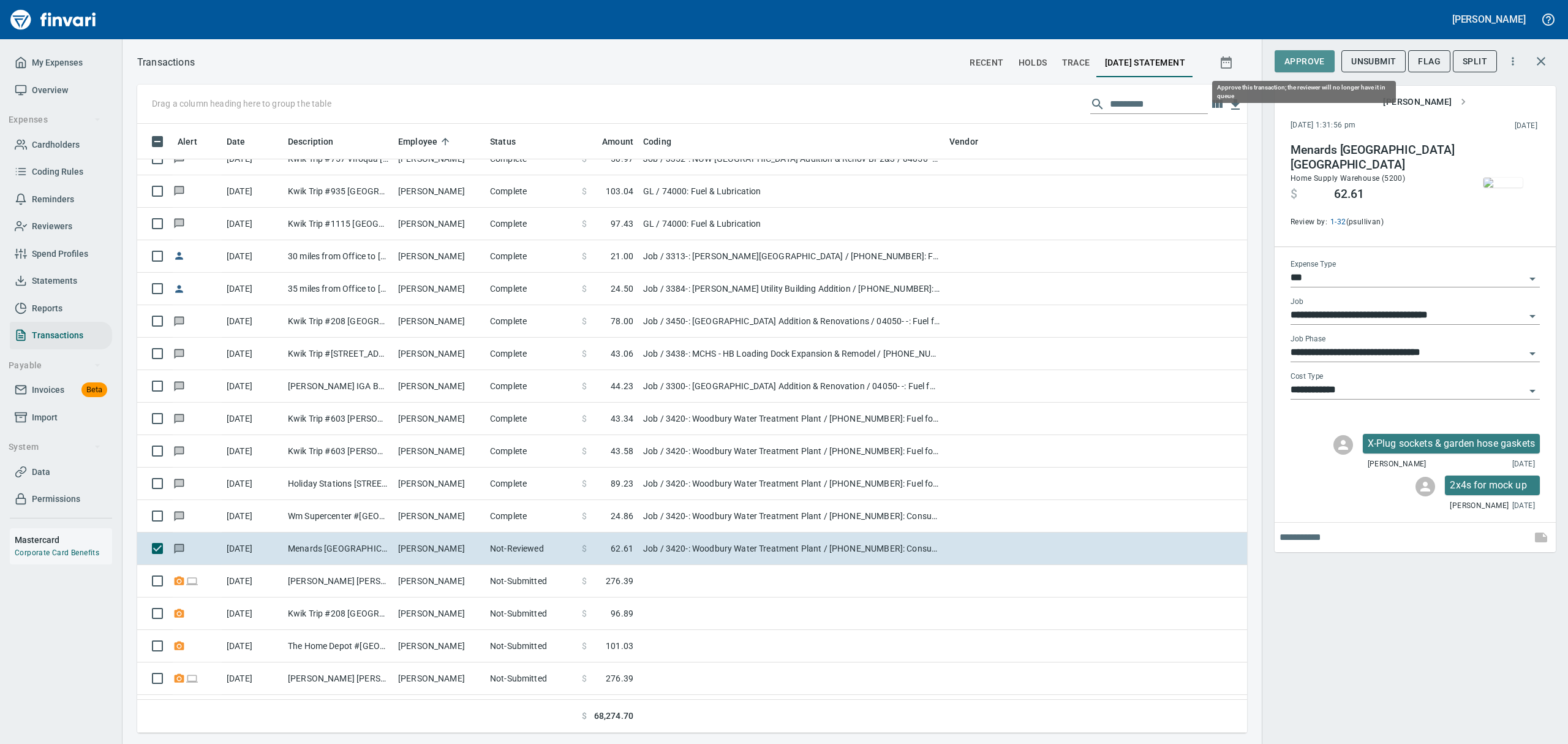
click at [1305, 64] on span "Approve" at bounding box center [1305, 61] width 40 height 15
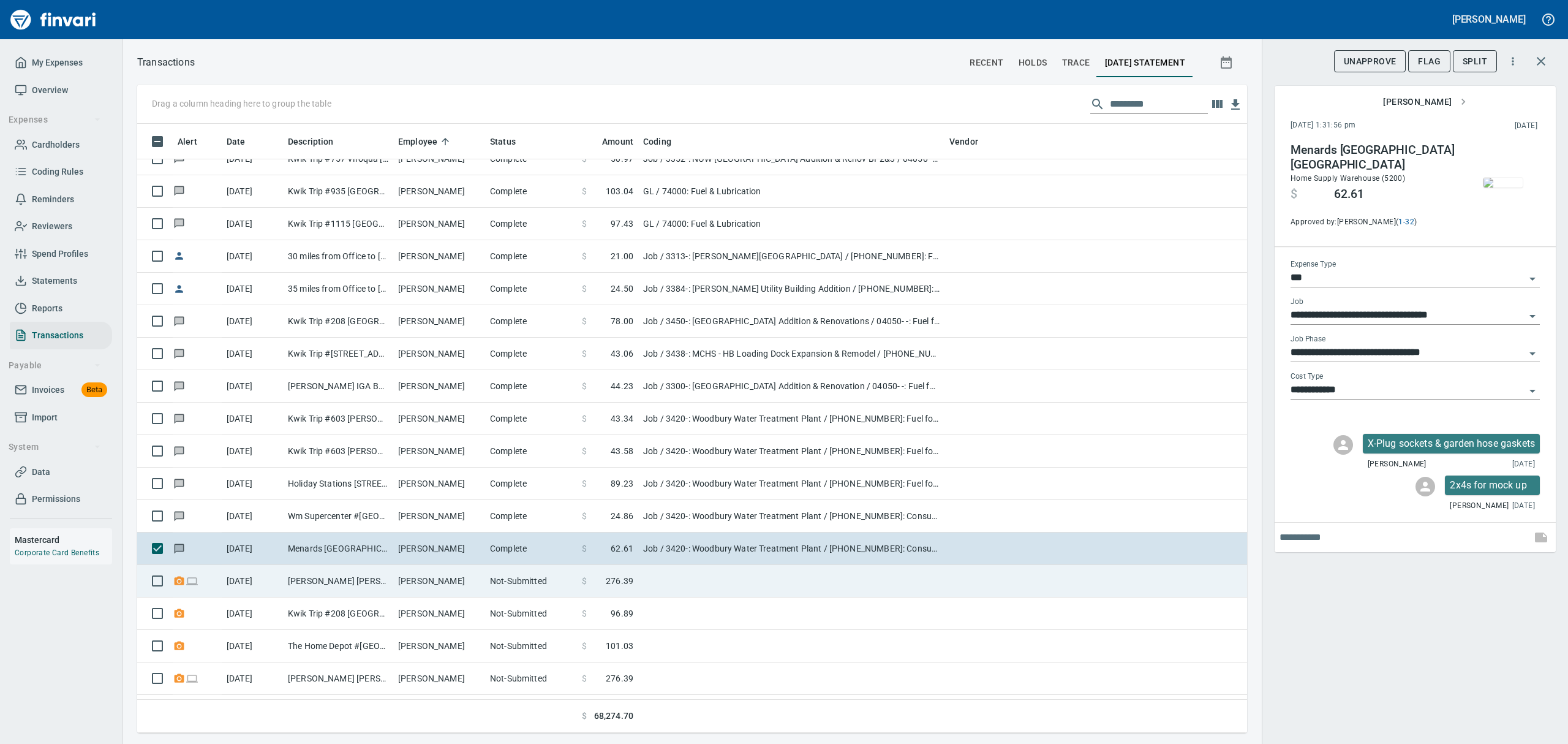
click at [424, 583] on td "[PERSON_NAME]" at bounding box center [439, 581] width 92 height 33
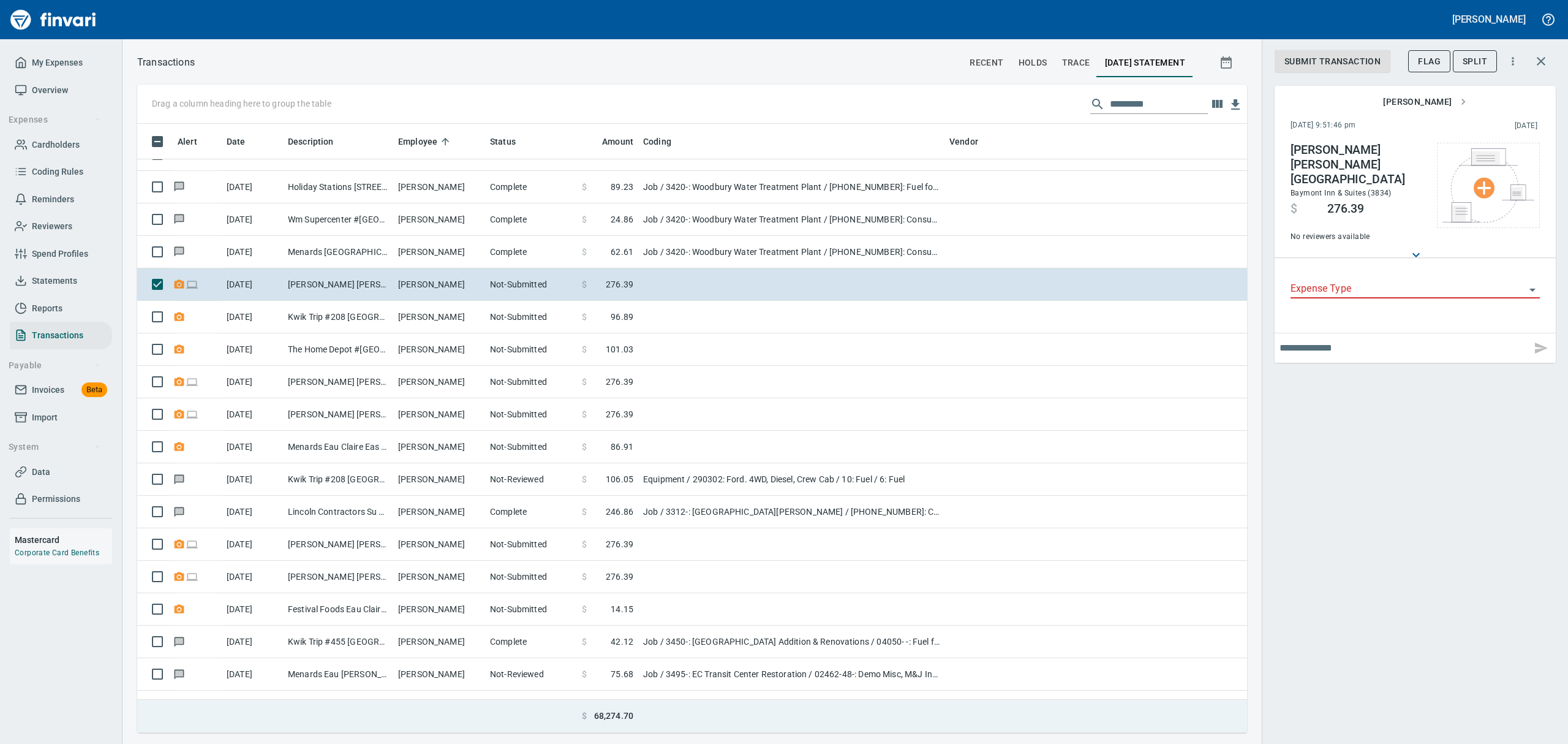
scroll to position [8248, 0]
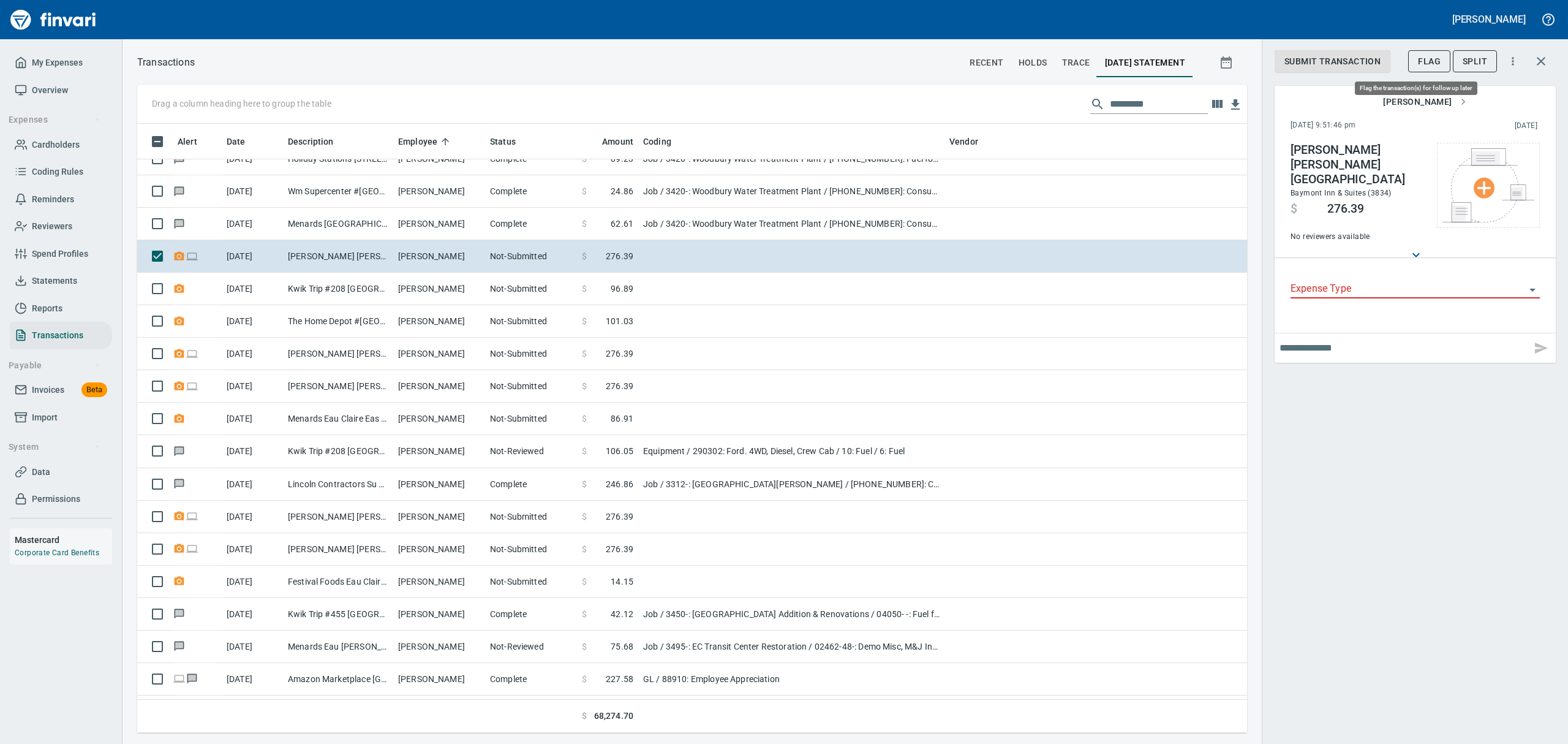
click at [1427, 55] on span "Flag" at bounding box center [1428, 61] width 23 height 15
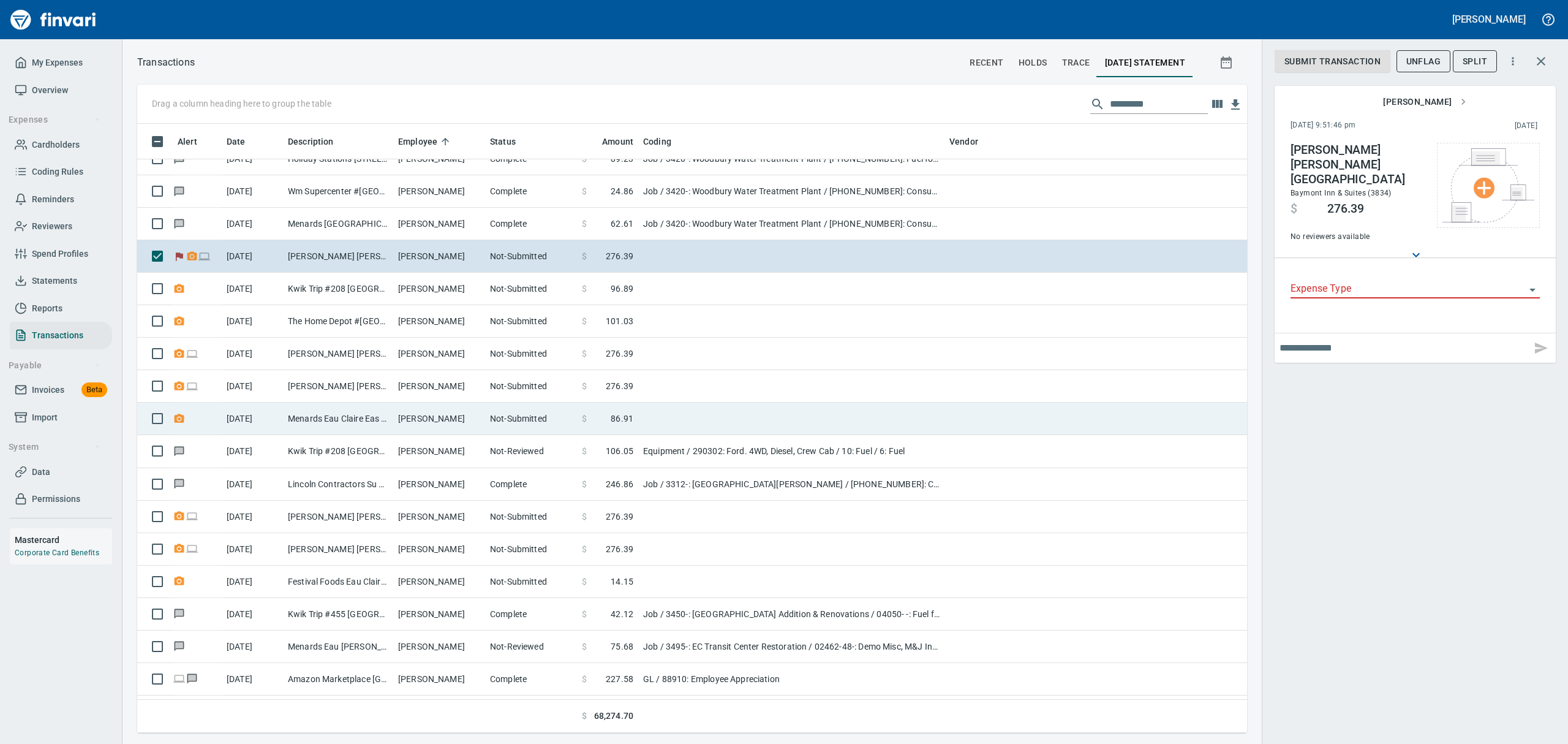
scroll to position [595, 1082]
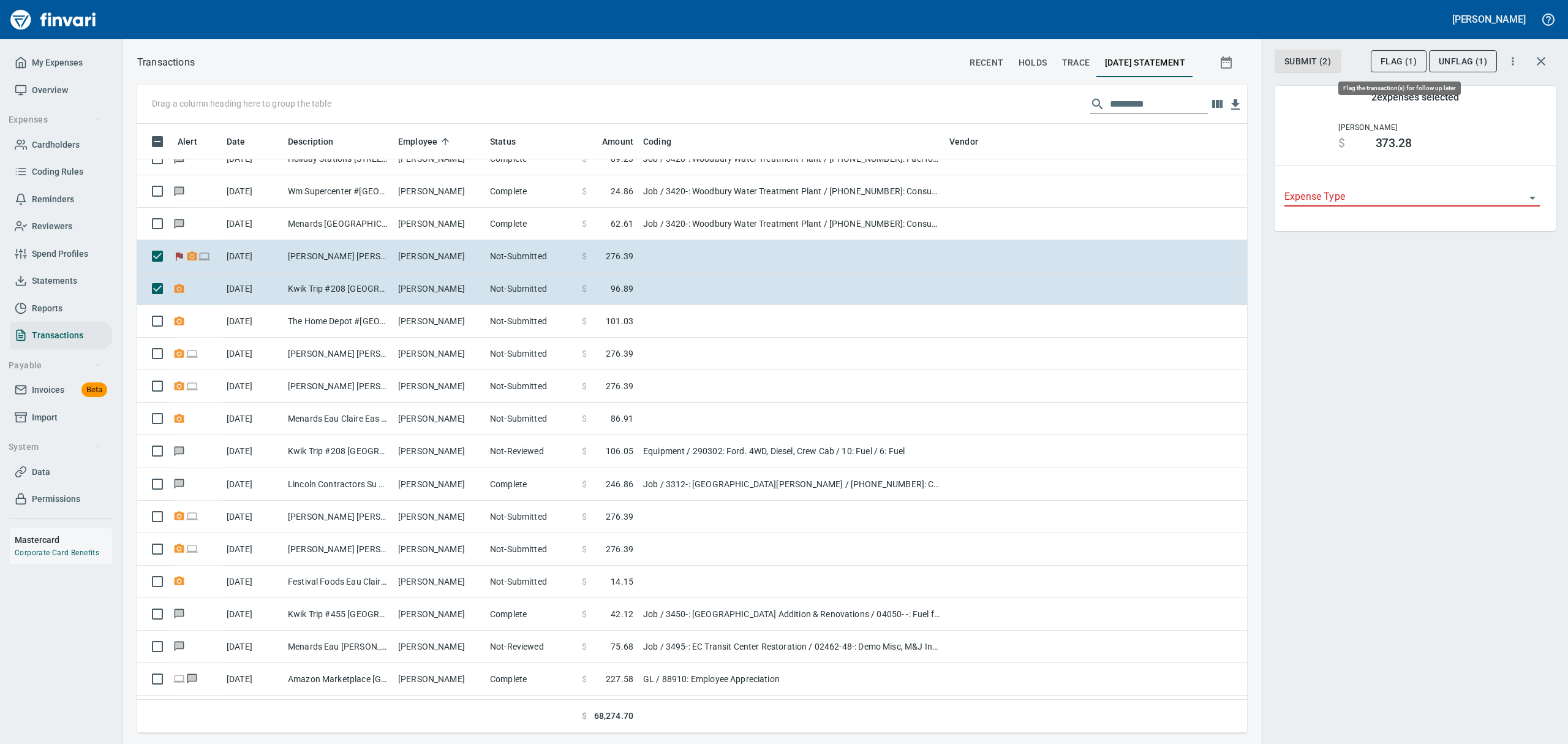
click at [1387, 64] on span "Flag (1)" at bounding box center [1398, 61] width 36 height 15
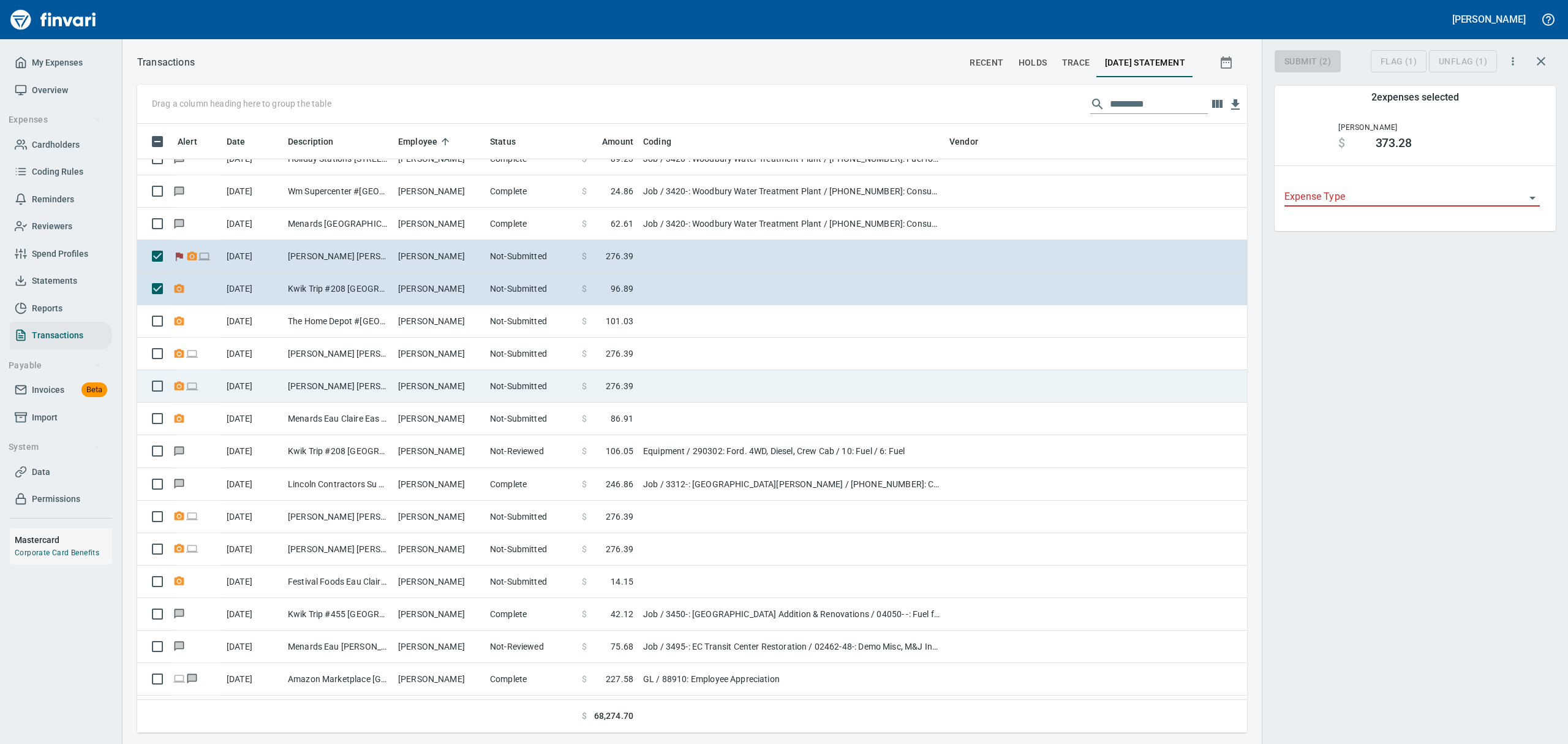
scroll to position [595, 1082]
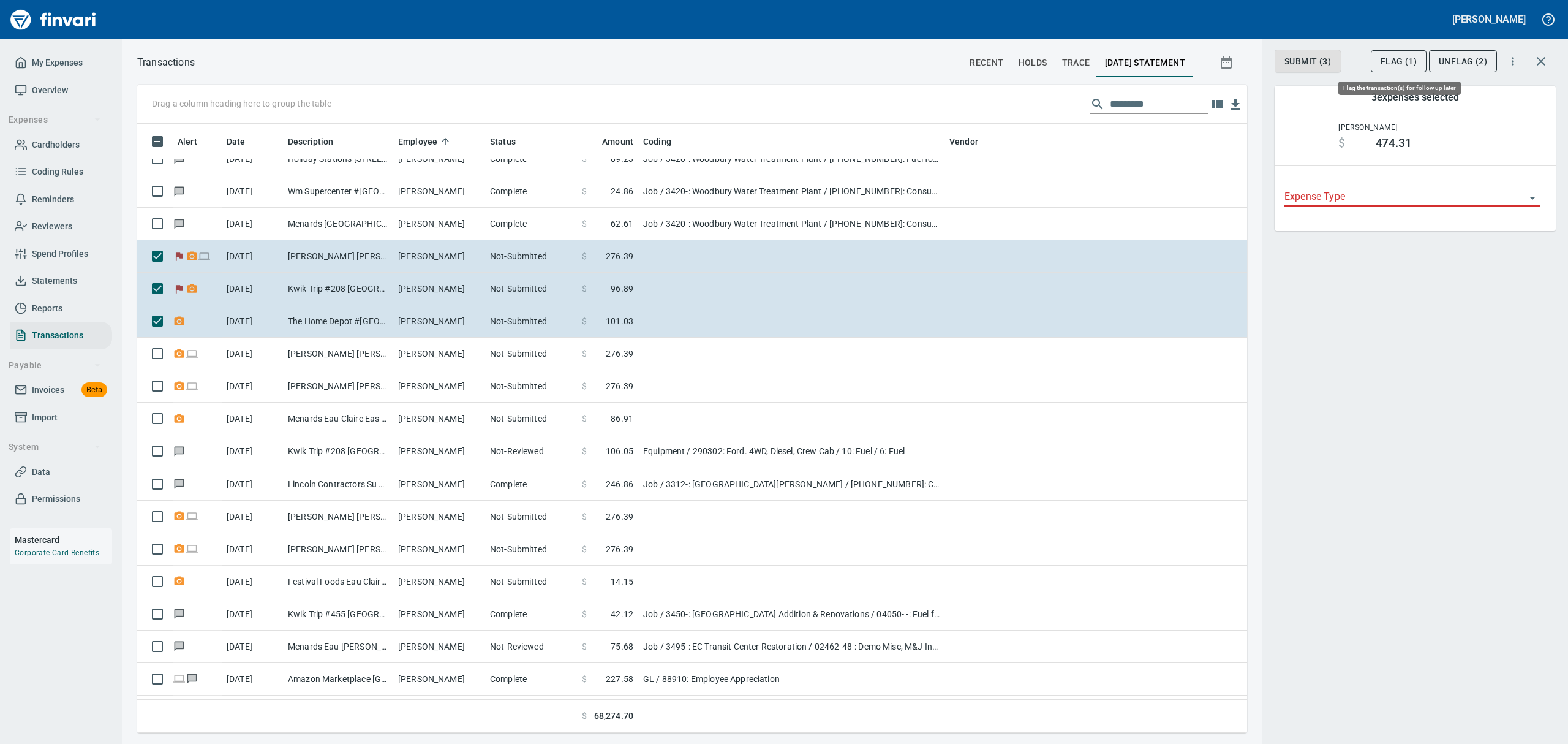
click at [1382, 61] on span "Flag (1)" at bounding box center [1398, 61] width 36 height 15
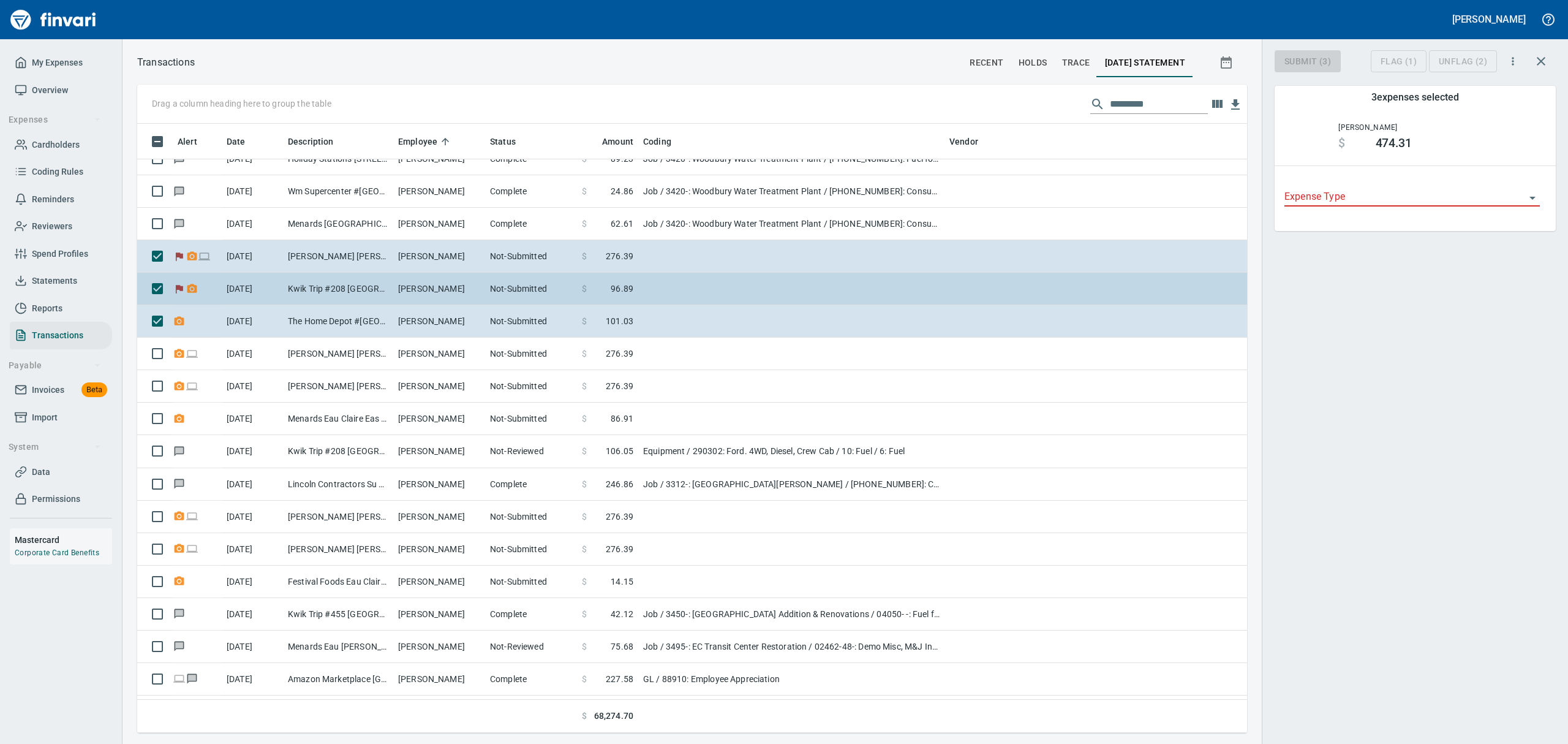
scroll to position [595, 1082]
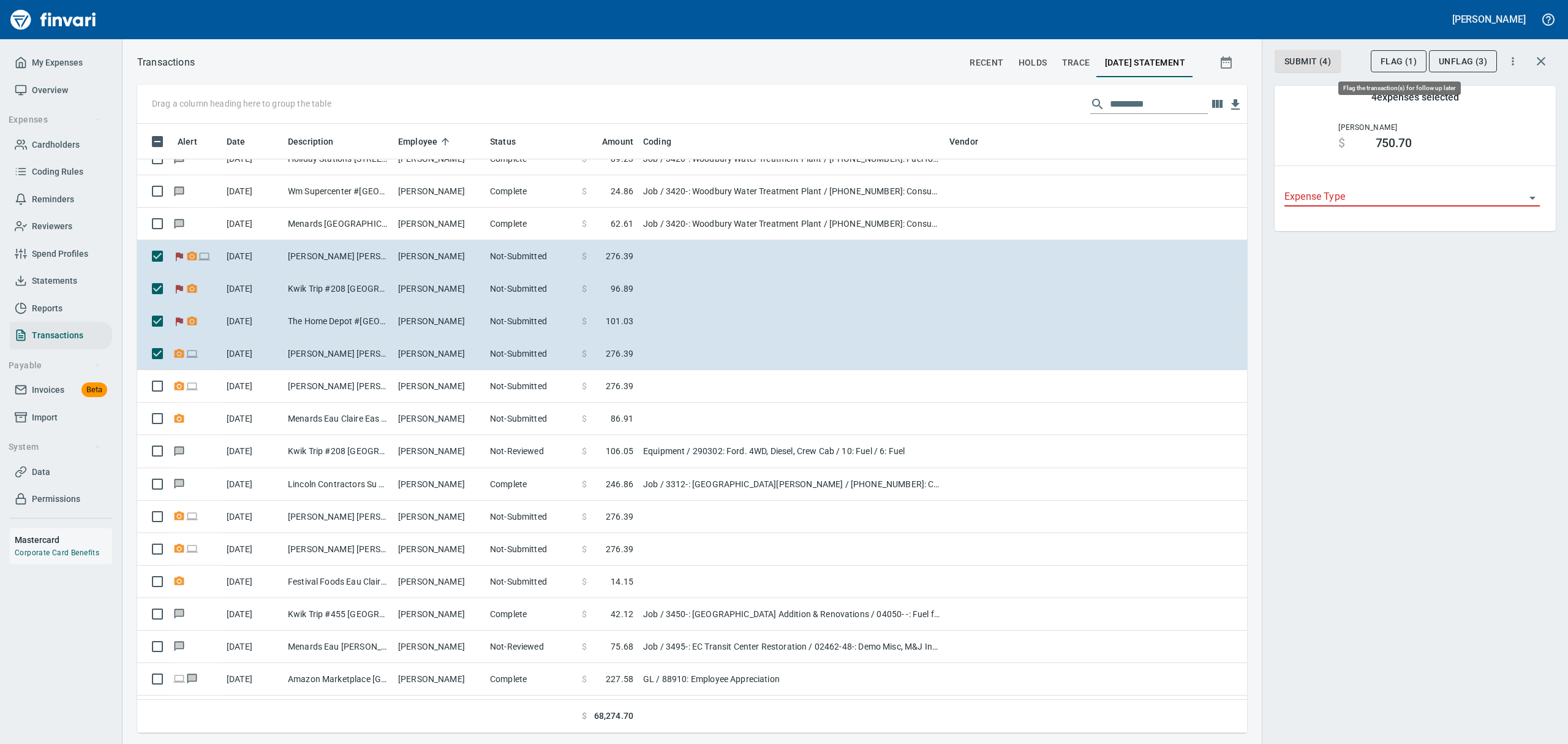
click at [1409, 60] on span "Flag (1)" at bounding box center [1398, 61] width 36 height 15
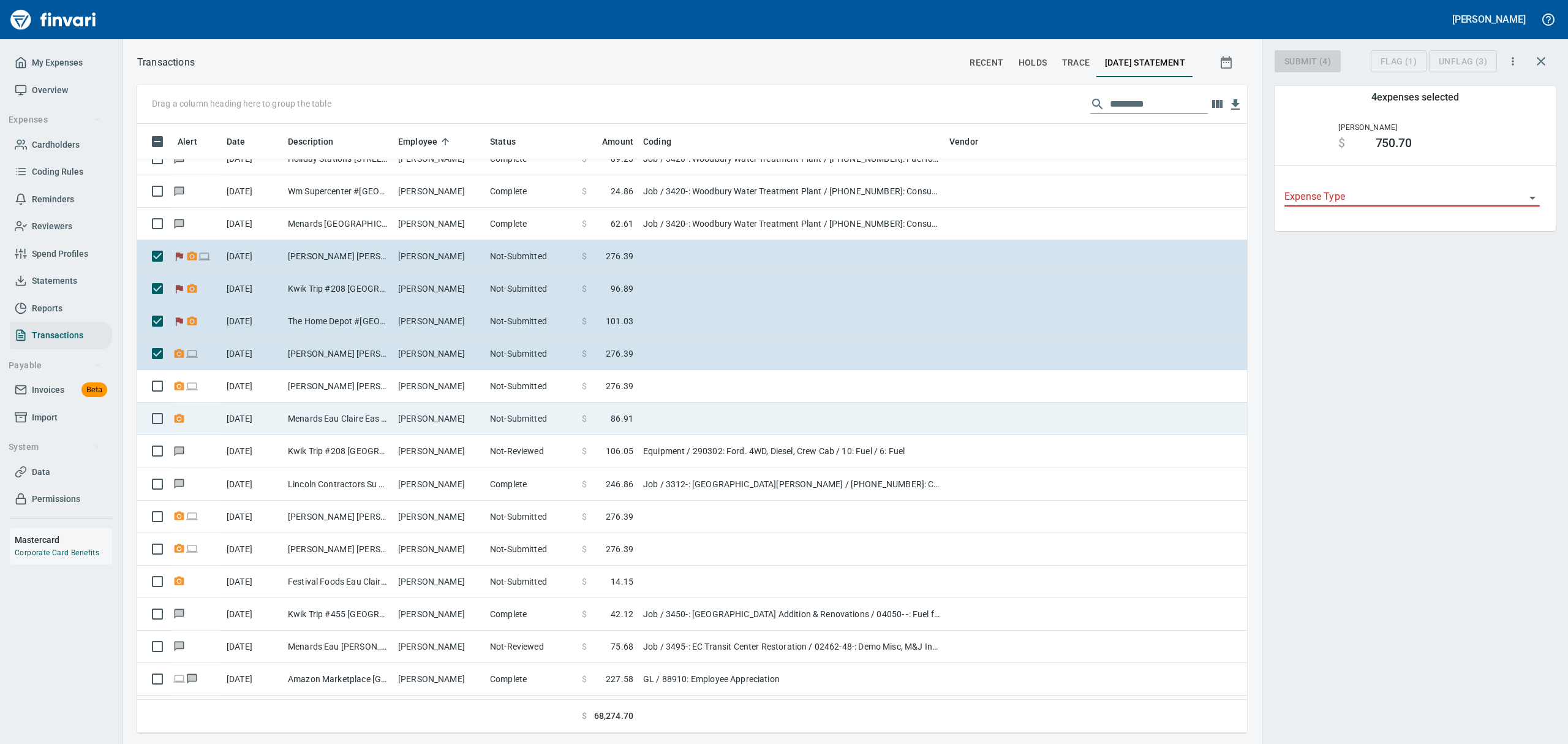
scroll to position [595, 1082]
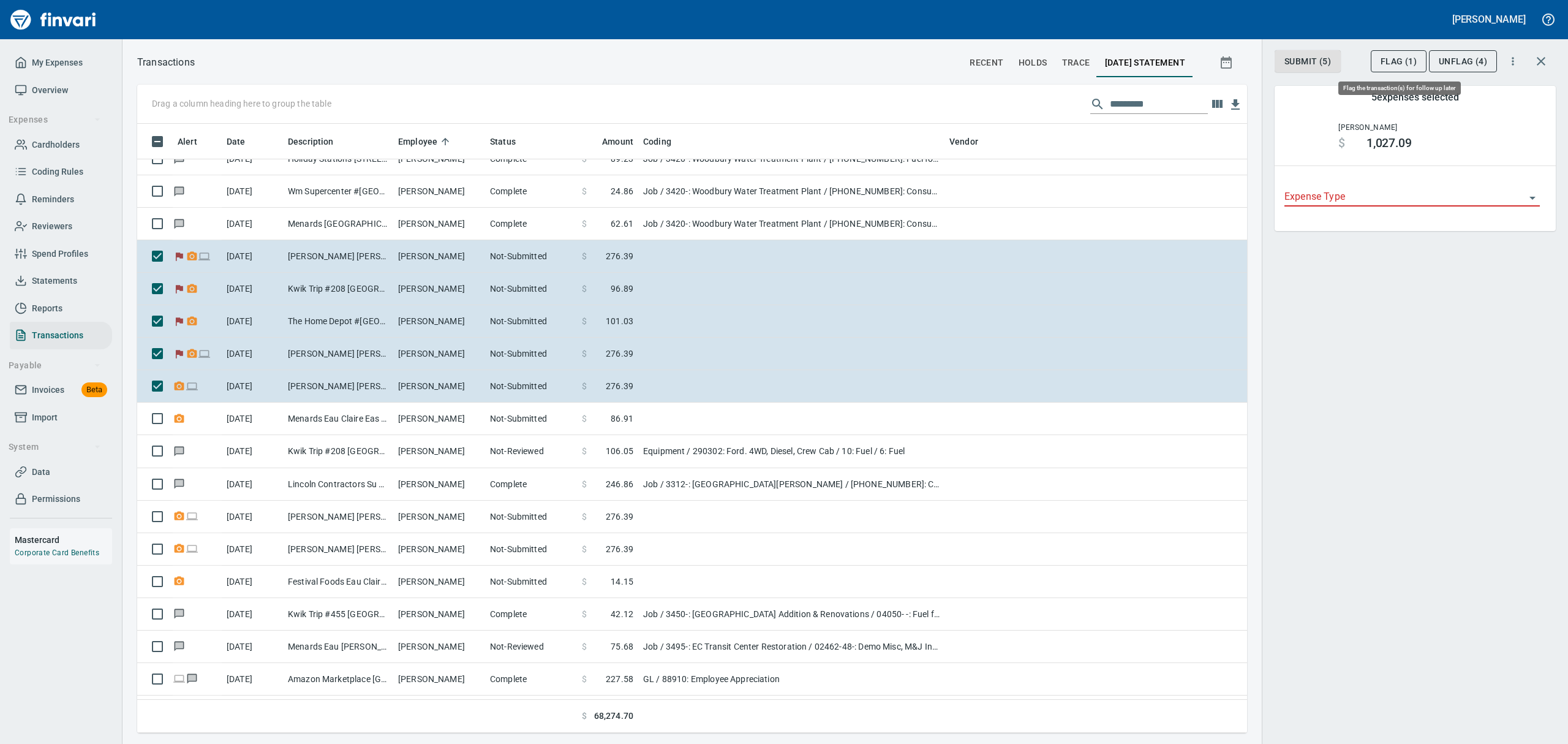
click at [1408, 62] on span "Flag (1)" at bounding box center [1398, 61] width 36 height 15
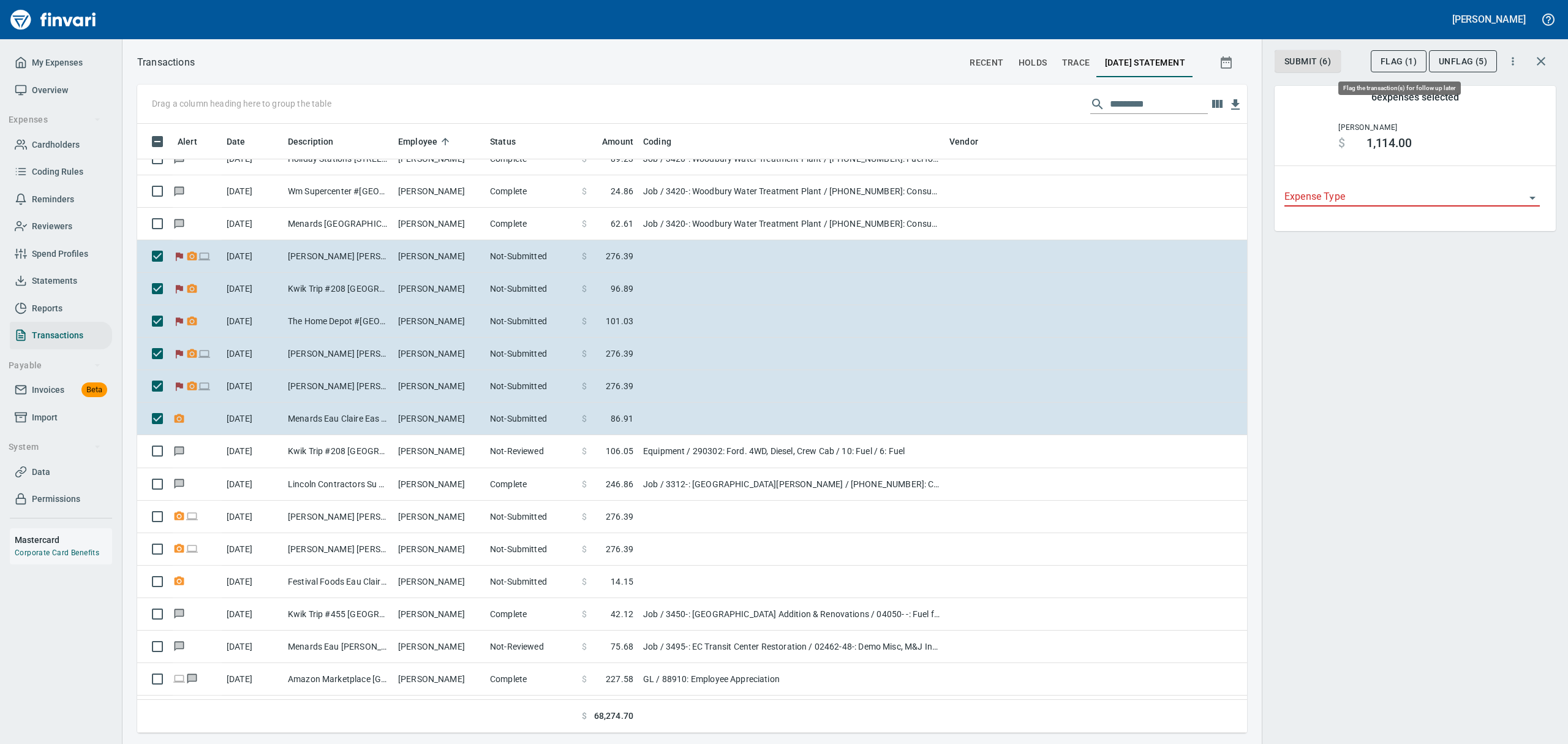
click at [1387, 57] on span "Flag (1)" at bounding box center [1398, 61] width 36 height 15
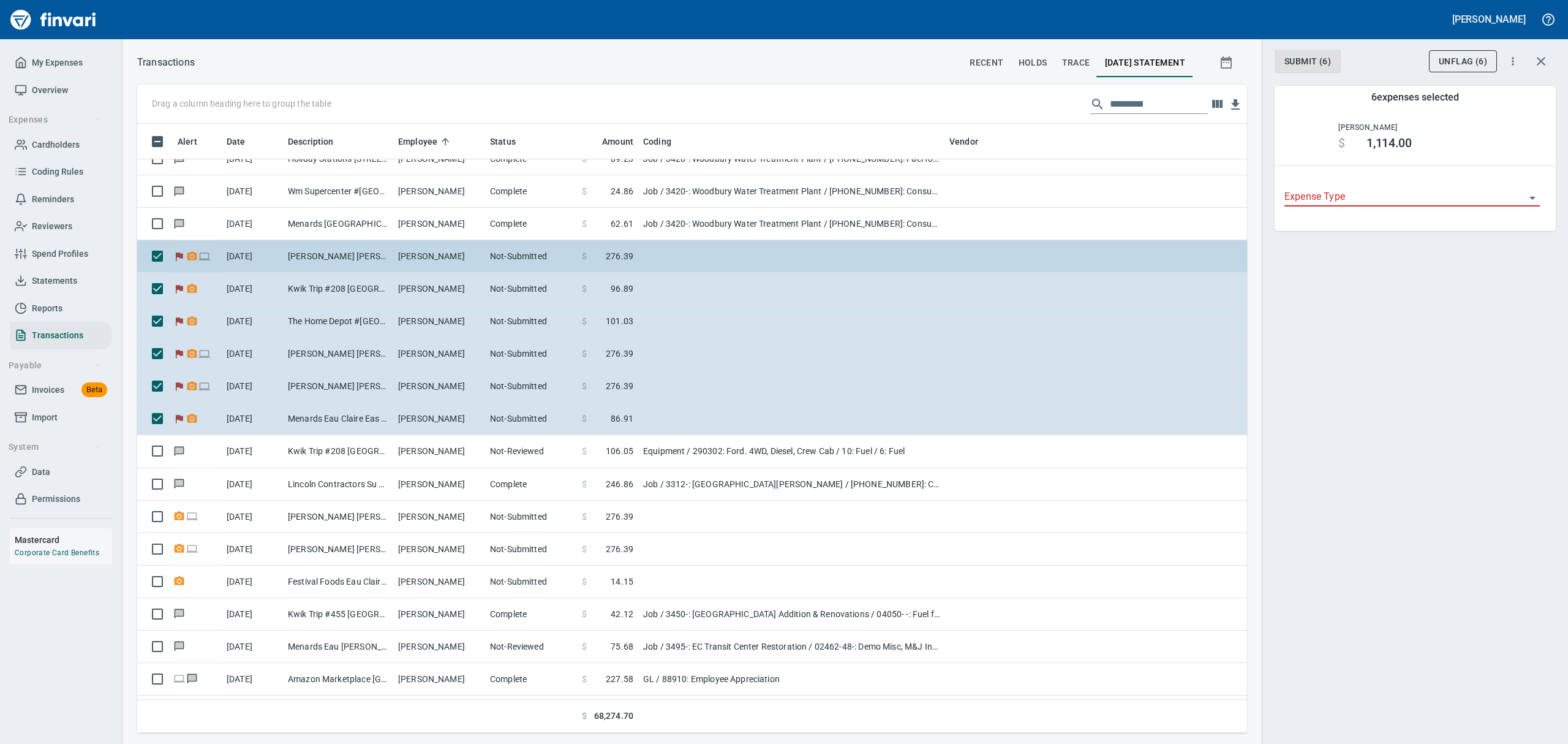
scroll to position [595, 1082]
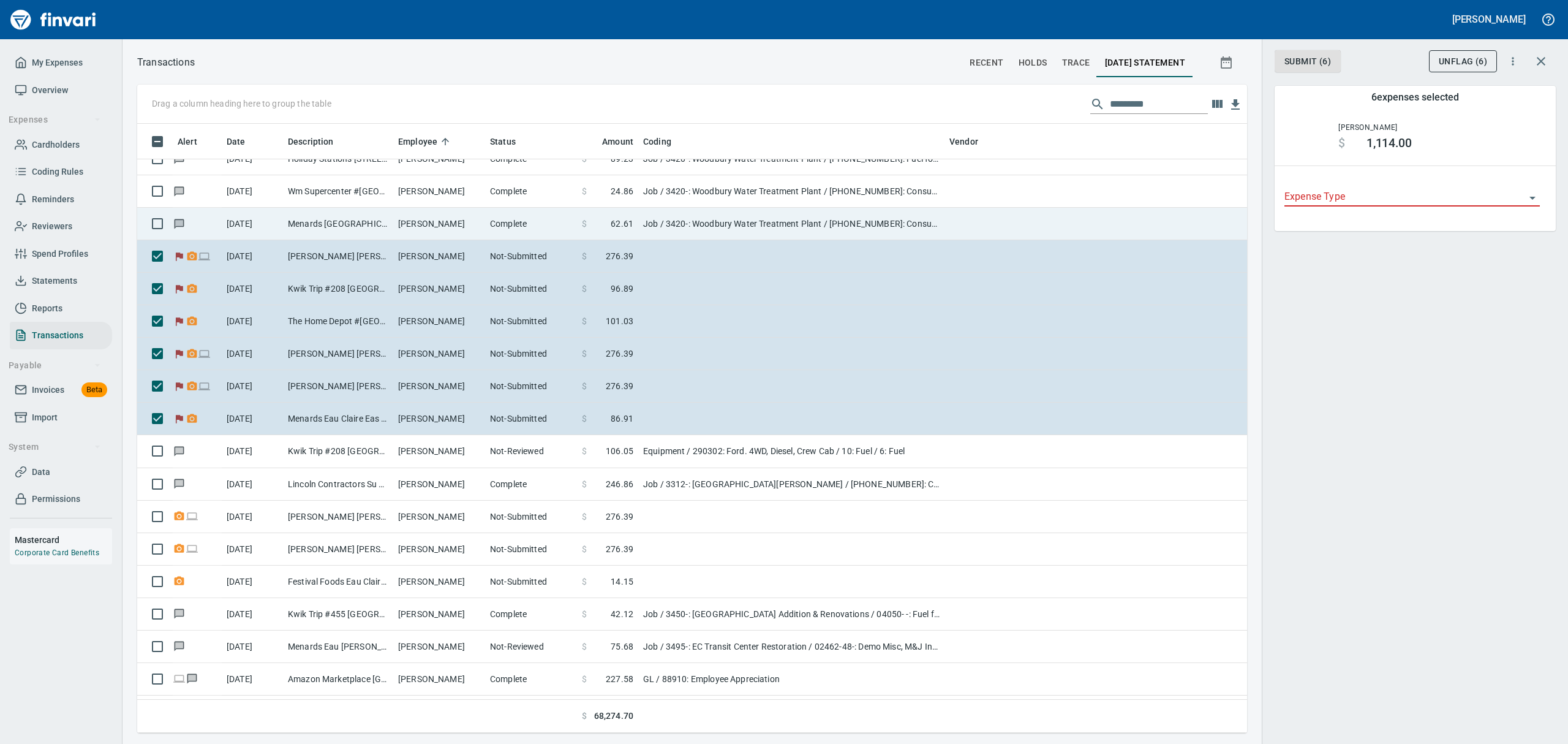
click at [633, 228] on span "62.61" at bounding box center [622, 223] width 23 height 13
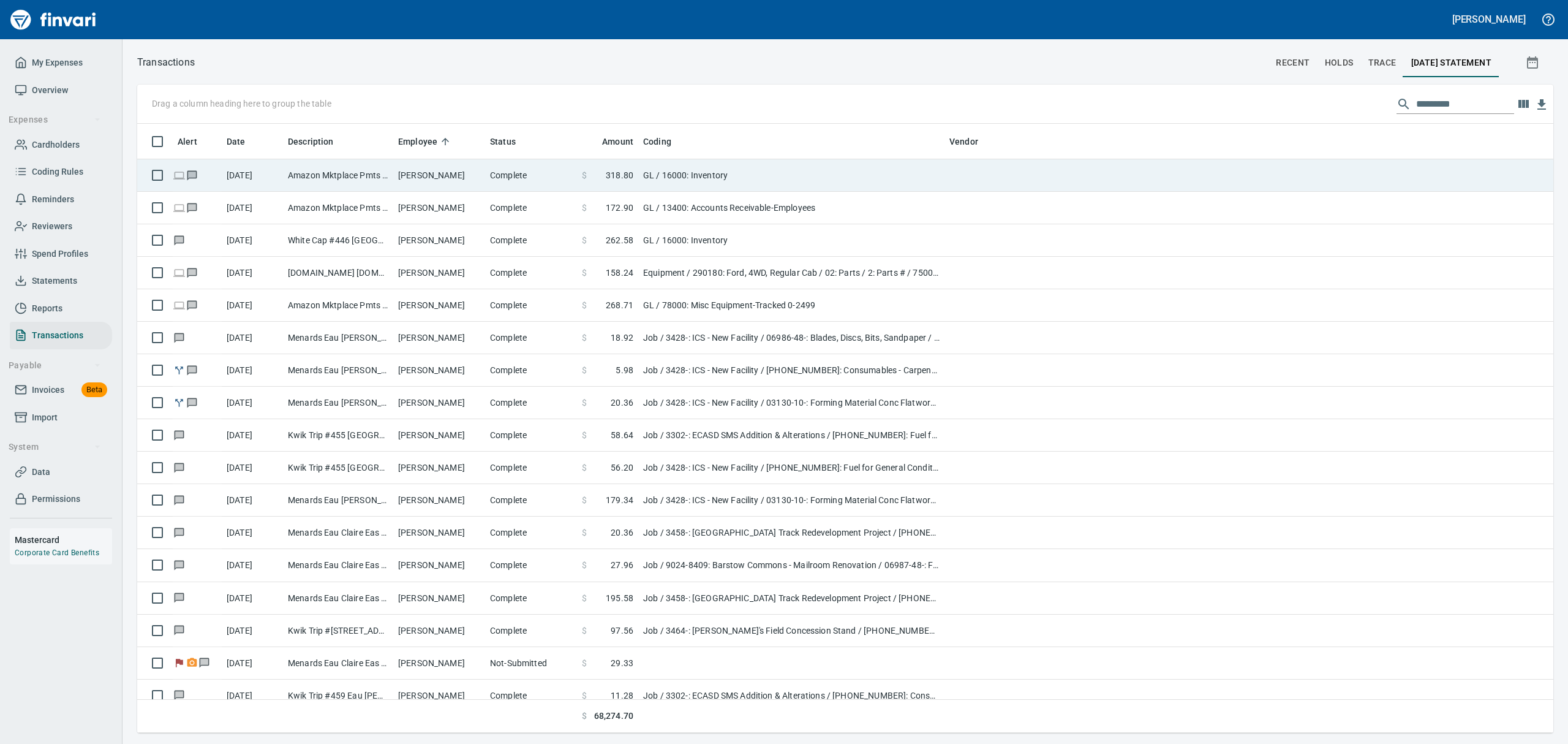
click at [705, 177] on td "GL / 16000: Inventory" at bounding box center [791, 176] width 306 height 33
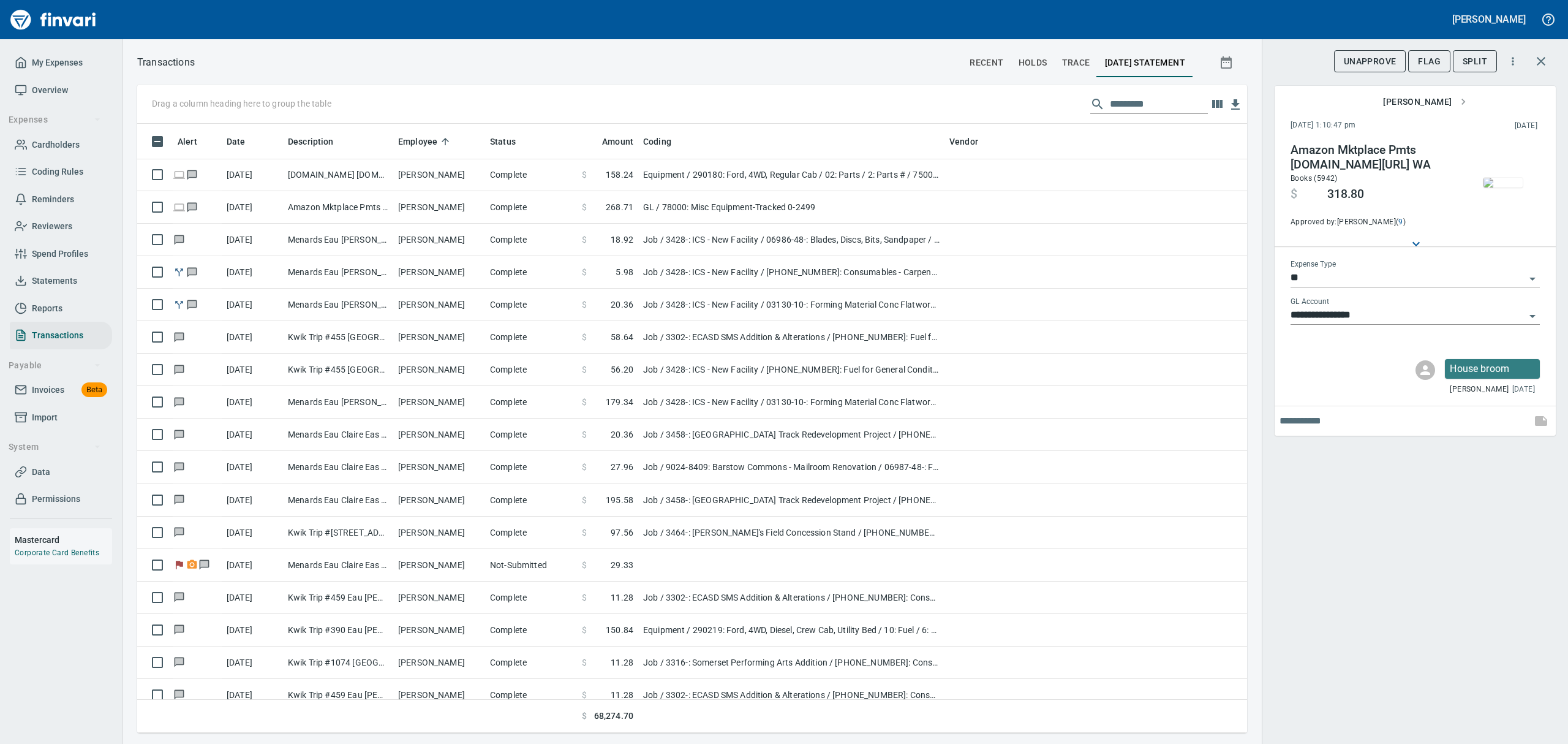
scroll to position [130, 0]
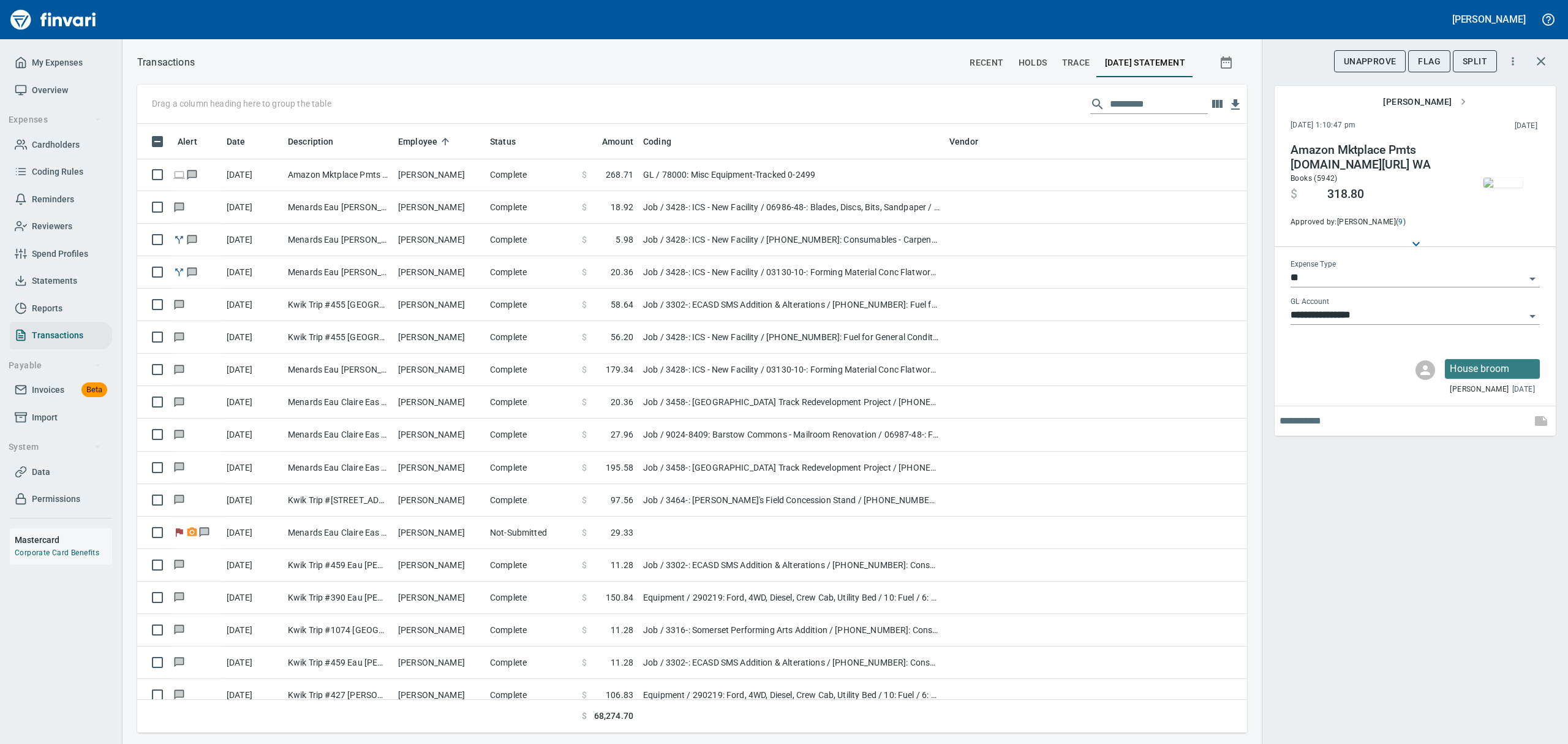
click at [705, 177] on td "GL / 78000: Misc Equipment-Tracked 0-2499" at bounding box center [791, 175] width 306 height 33
type input "**********"
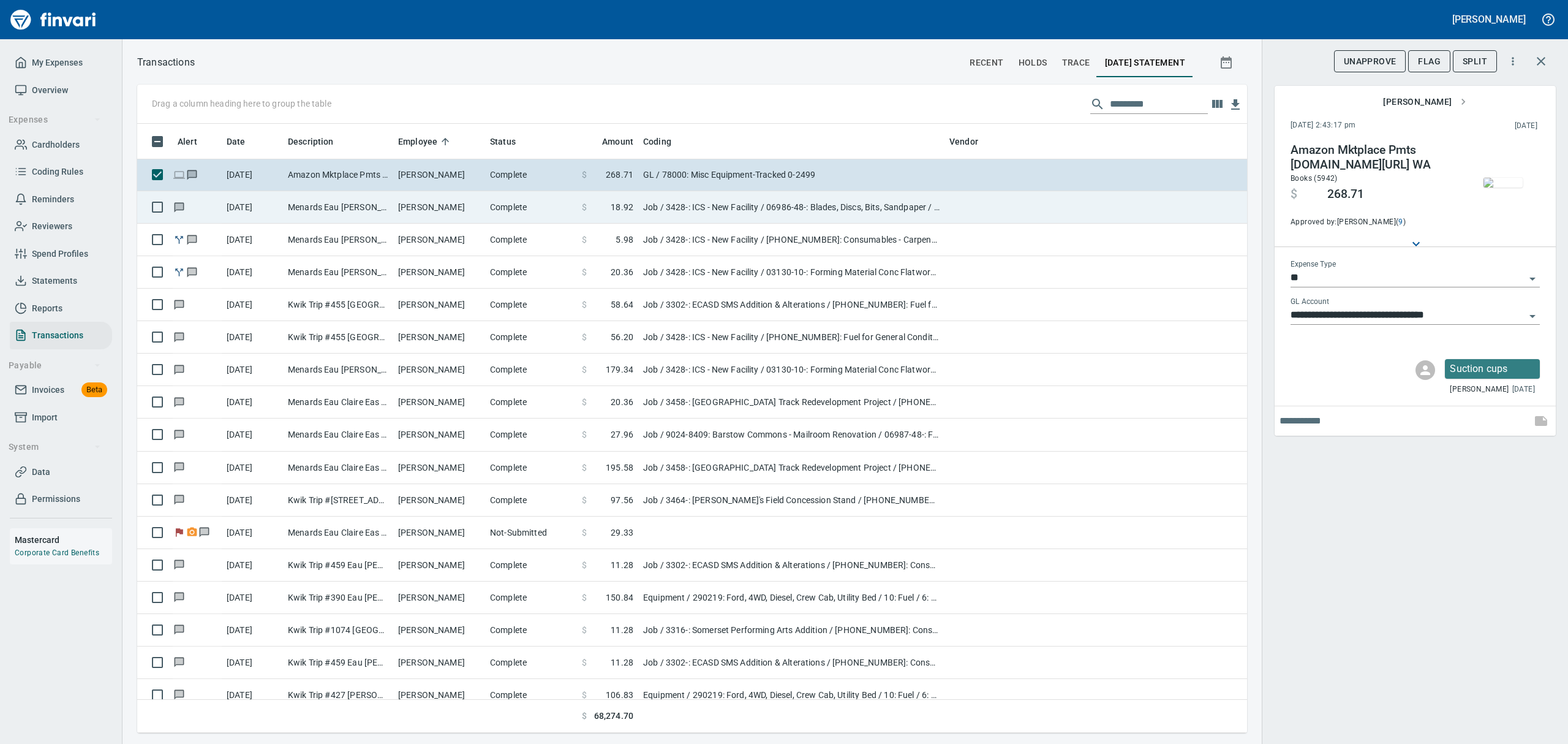
click at [698, 205] on td "Job / 3428-: ICS - New Facility / 06986-48-: Blades, Discs, Bits, Sandpaper / 2…" at bounding box center [791, 207] width 306 height 33
type input "***"
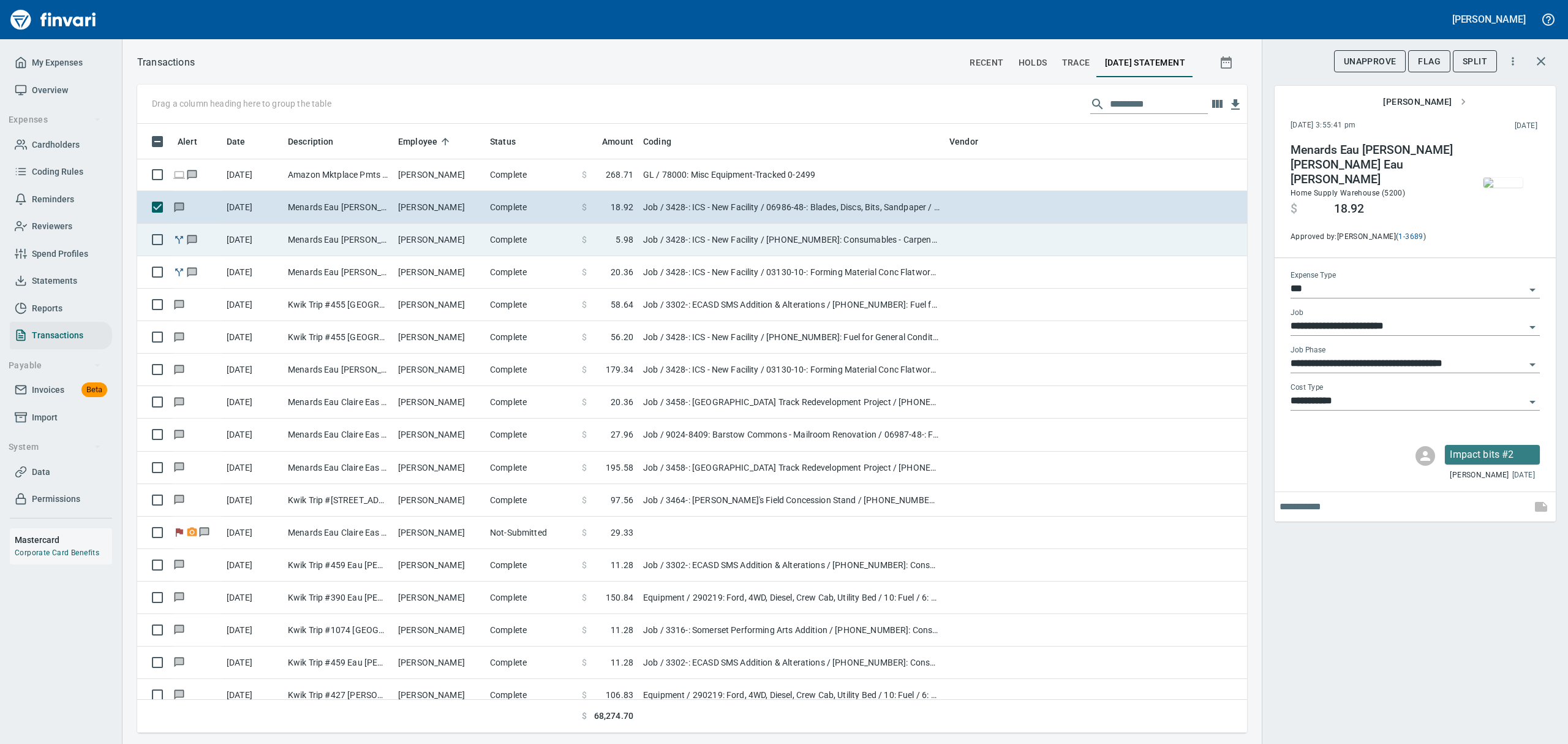
click at [682, 245] on td "Job / 3428-: ICS - New Facility / [PHONE_NUMBER]: Consumables - Carpentry / 8: …" at bounding box center [791, 239] width 306 height 33
type input "**********"
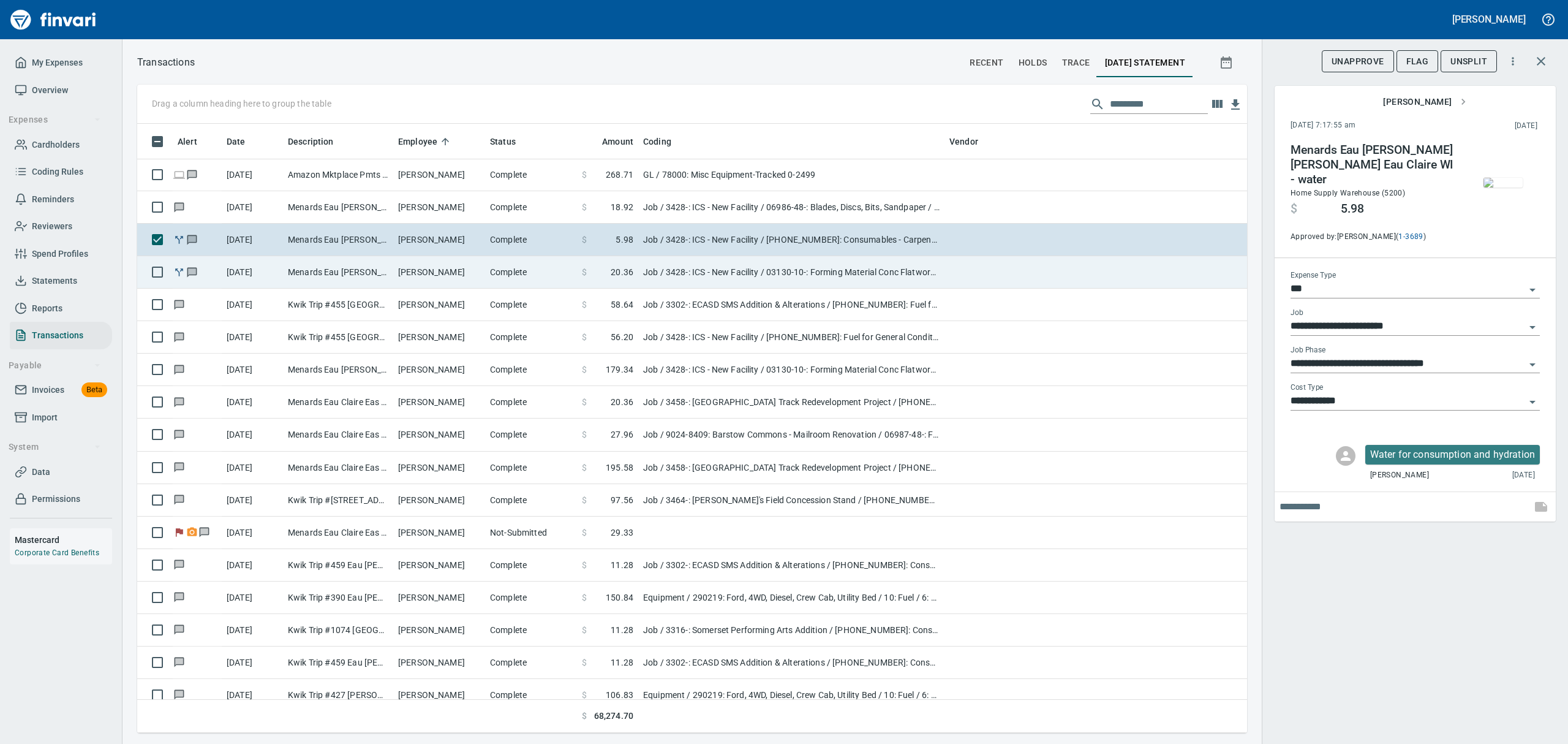
click at [675, 276] on td "Job / 3428-: ICS - New Facility / 03130-10-: Forming Material Conc Flatwork / 2…" at bounding box center [791, 272] width 306 height 33
type input "**********"
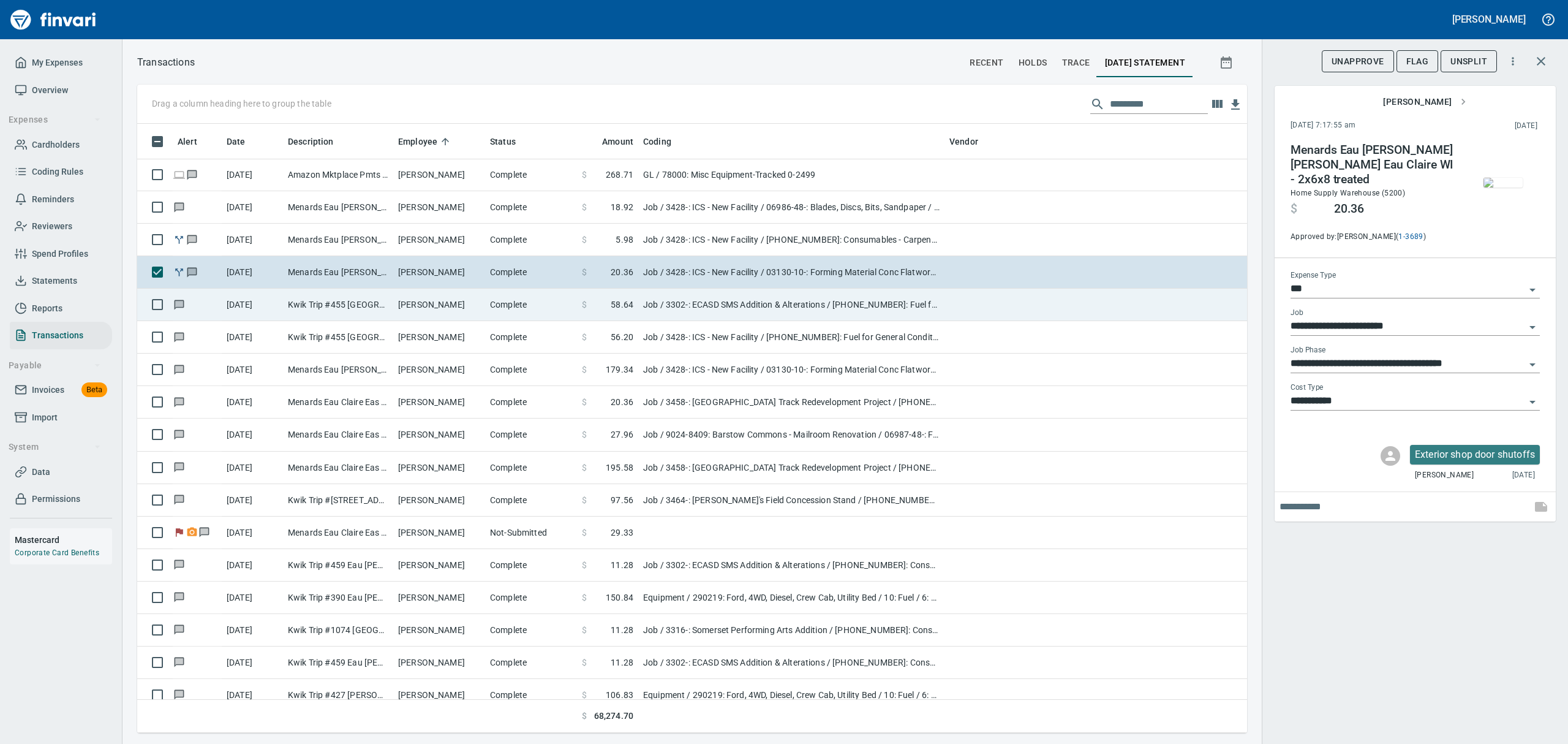
click at [664, 302] on td "Job / 3302-: ECASD SMS Addition & Alterations / [PHONE_NUMBER]: Fuel for Genera…" at bounding box center [791, 304] width 306 height 33
type input "**********"
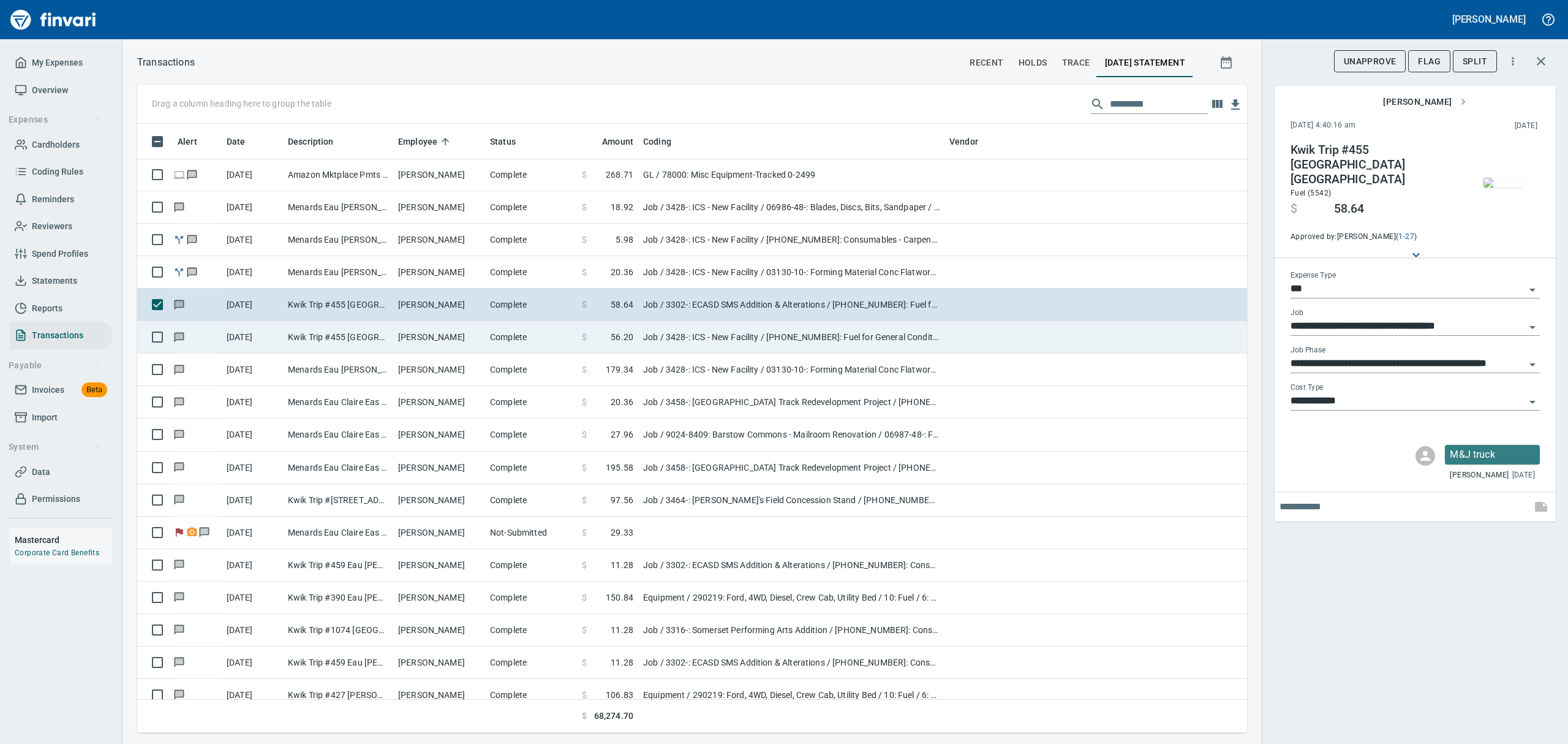
drag, startPoint x: 656, startPoint y: 339, endPoint x: 654, endPoint y: 375, distance: 36.1
click at [655, 342] on td "Job / 3428-: ICS - New Facility / [PHONE_NUMBER]: Fuel for General Conditions/C…" at bounding box center [791, 337] width 306 height 33
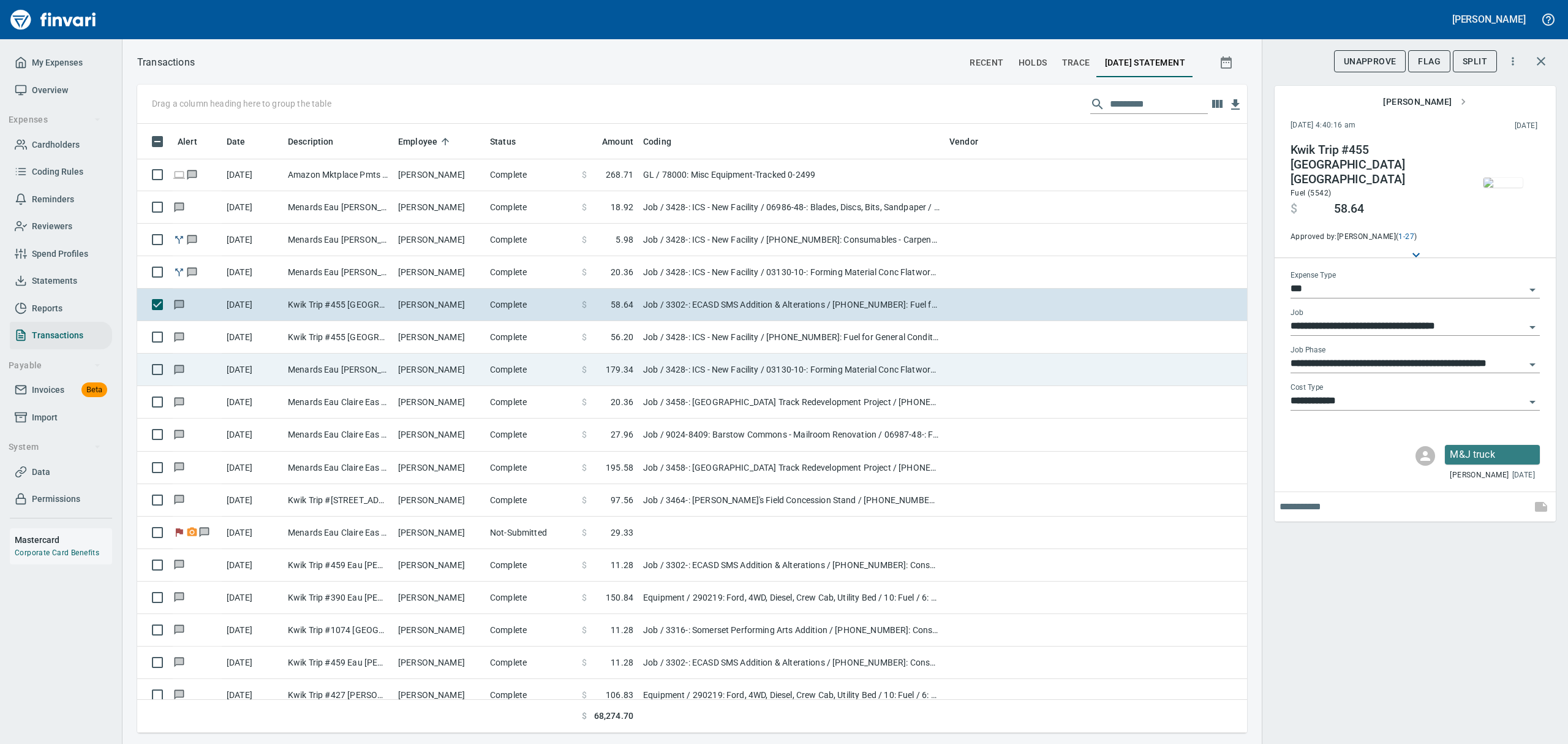
type input "**********"
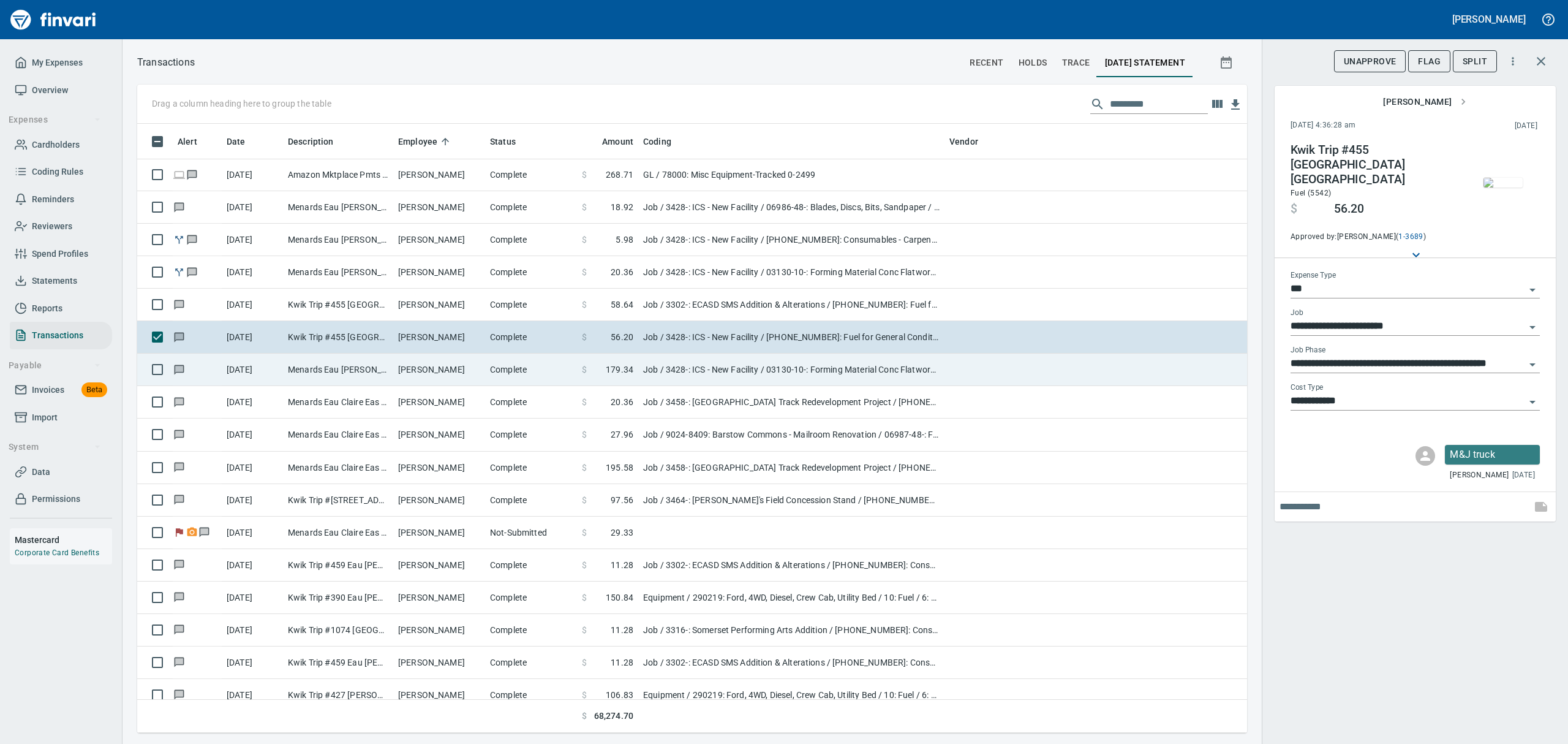
click at [648, 369] on td "Job / 3428-: ICS - New Facility / 03130-10-: Forming Material Conc Flatwork / 2…" at bounding box center [791, 369] width 306 height 33
type input "**********"
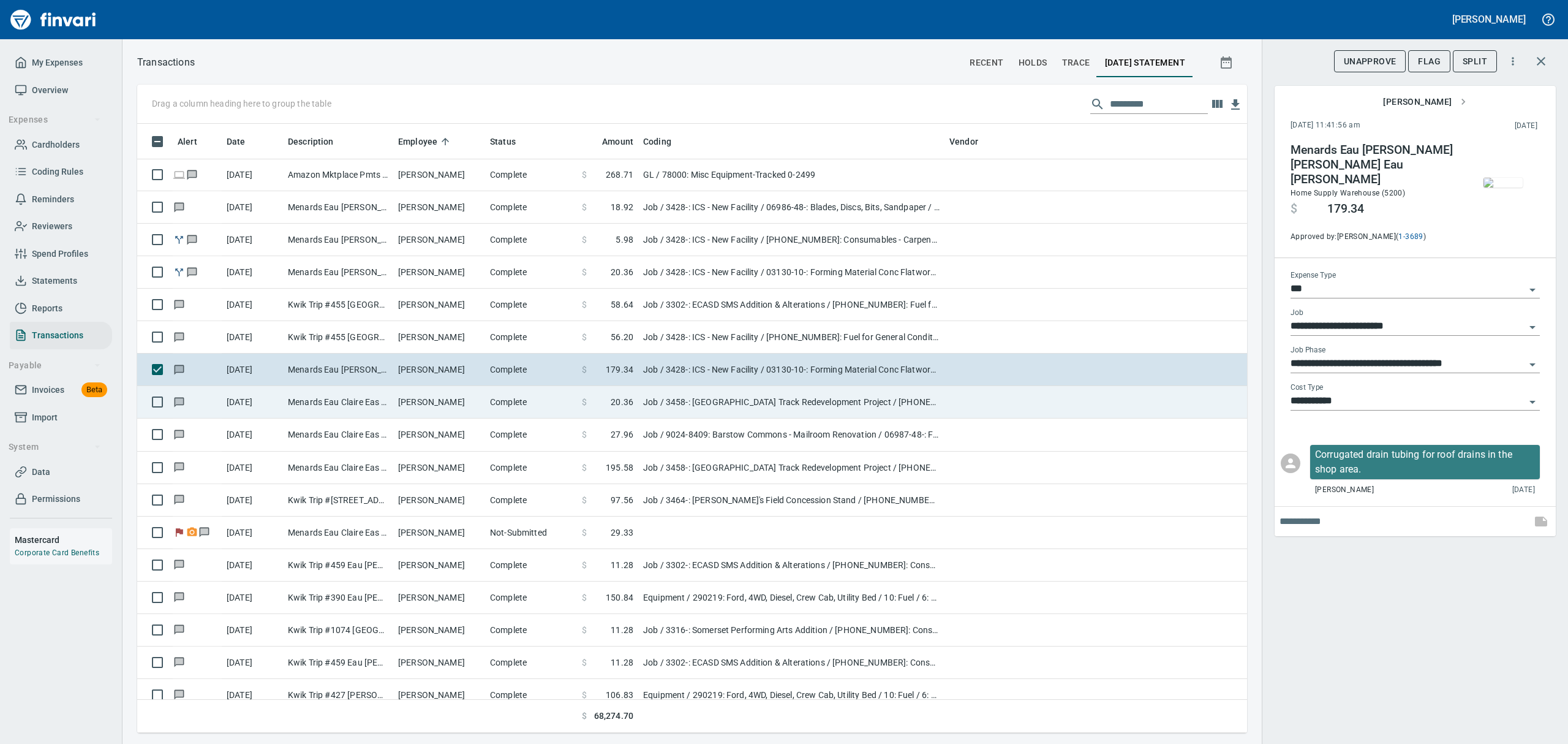
click at [644, 407] on td "Job / 3458-: [GEOGRAPHIC_DATA] Track Redevelopment Project / [PHONE_NUMBER]: Co…" at bounding box center [791, 402] width 306 height 33
type input "**********"
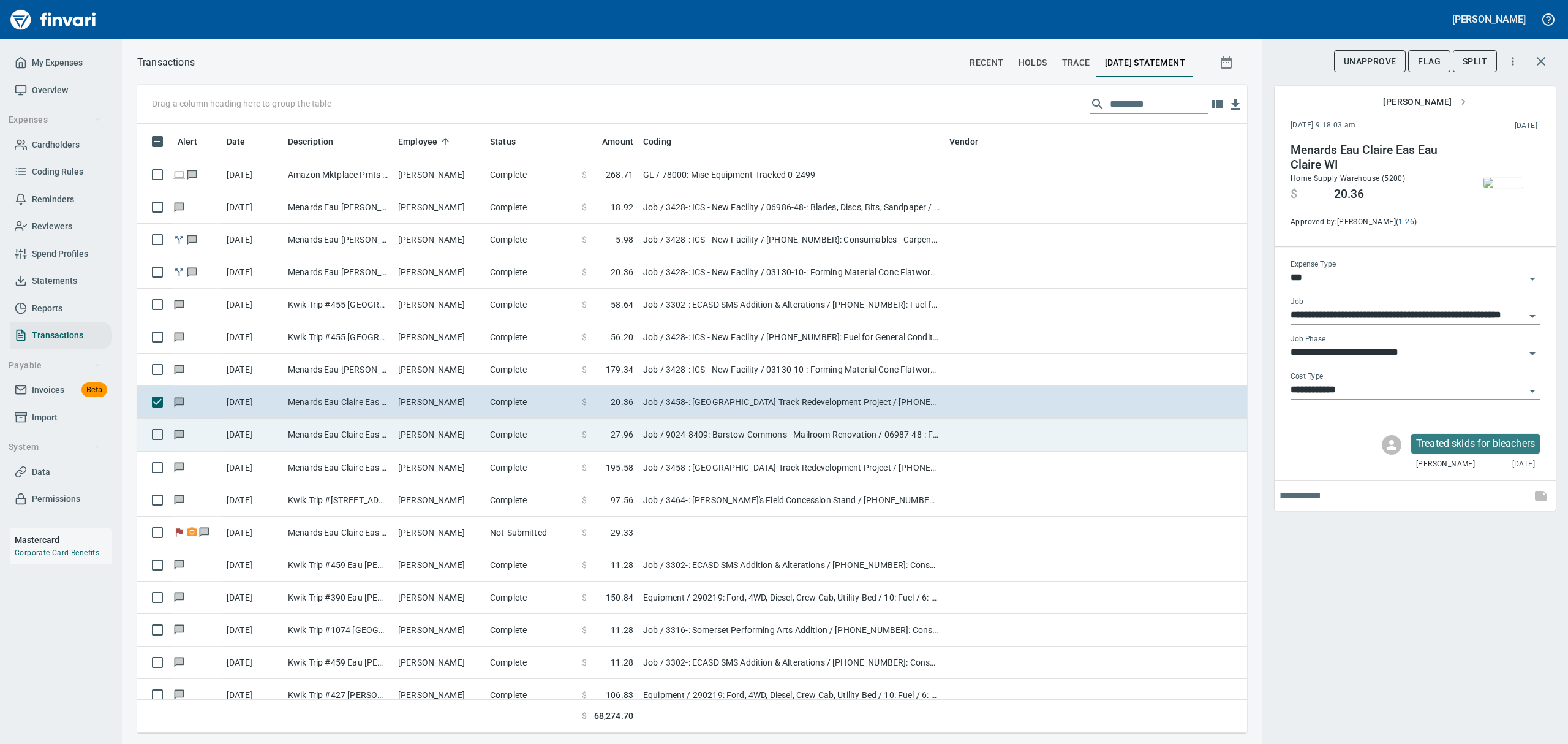
click at [637, 440] on td "$ 27.96" at bounding box center [607, 434] width 61 height 33
type input "**********"
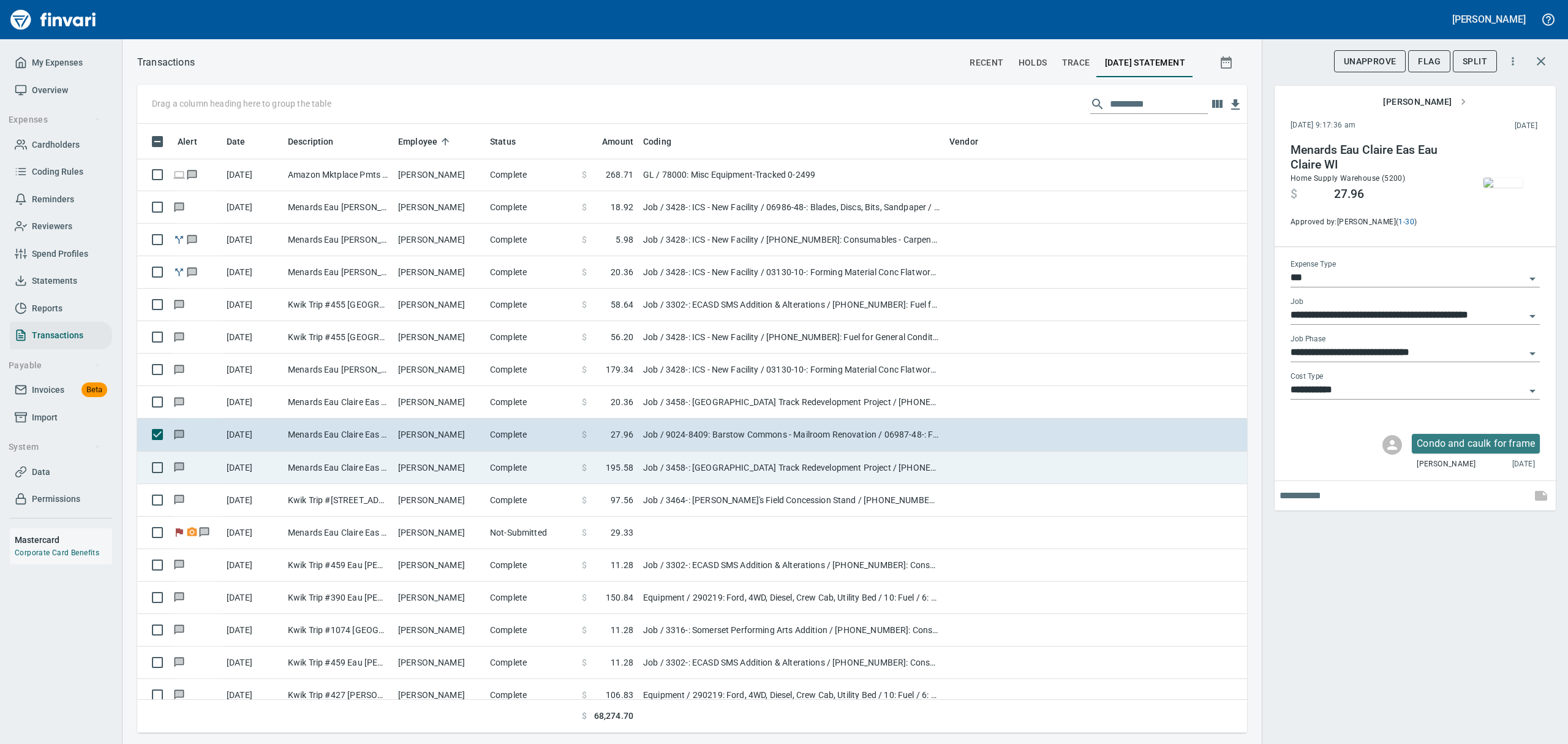
click at [640, 476] on td "Job / 3458-: [GEOGRAPHIC_DATA] Track Redevelopment Project / [PHONE_NUMBER]: Co…" at bounding box center [791, 467] width 306 height 33
type input "**********"
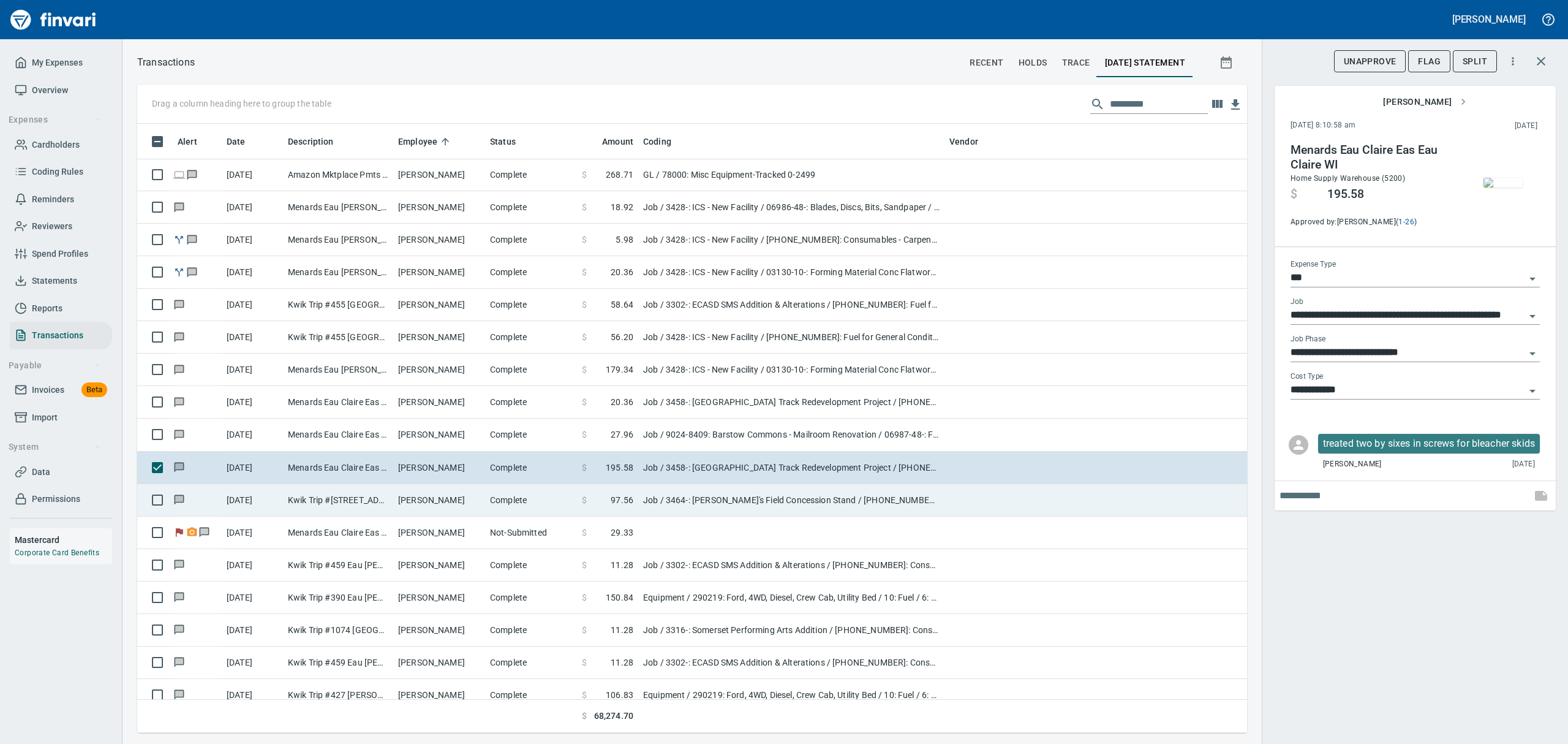
click at [637, 494] on td "$ 97.56" at bounding box center [607, 500] width 61 height 33
type input "**********"
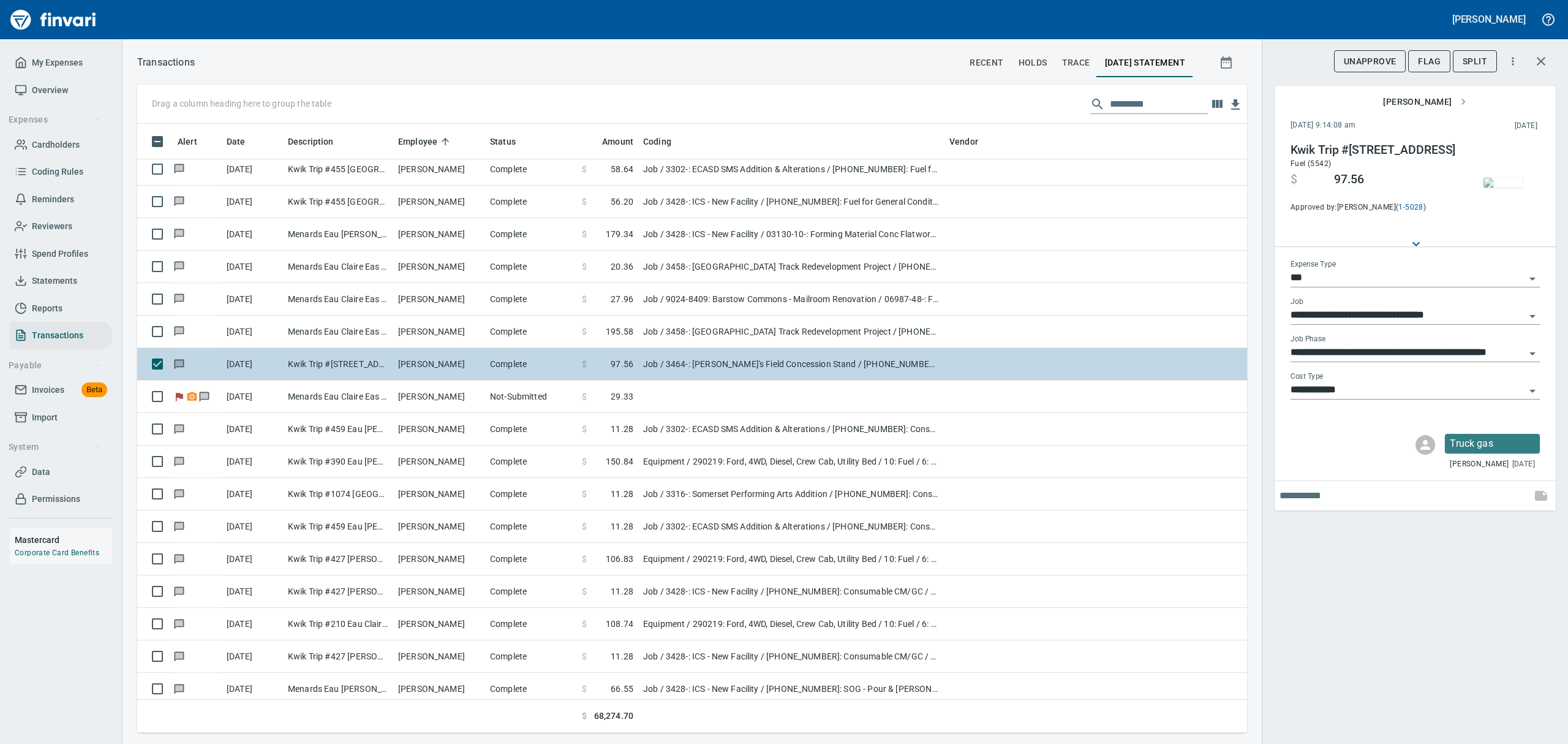
scroll to position [294, 0]
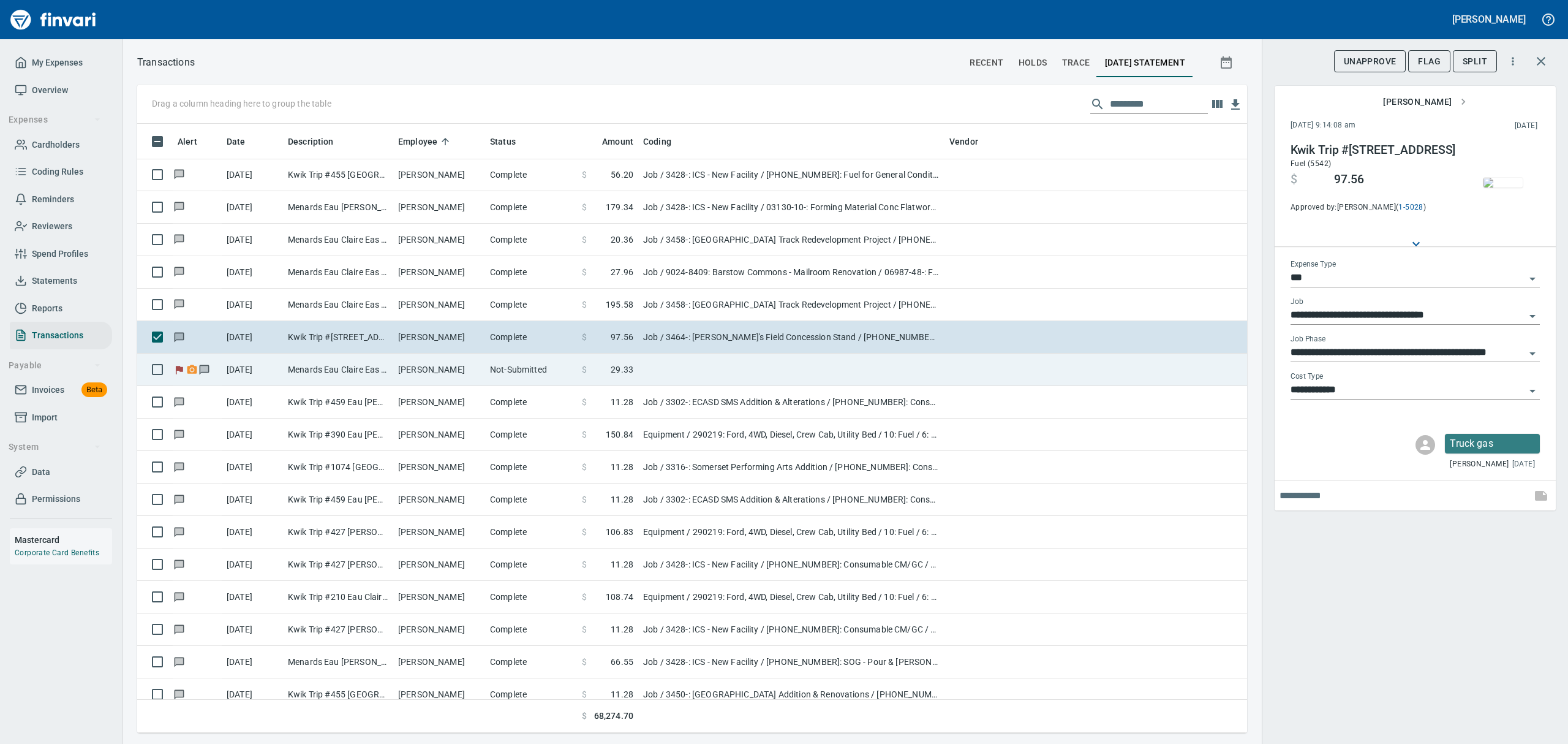
click at [631, 370] on span "29.33" at bounding box center [622, 369] width 23 height 13
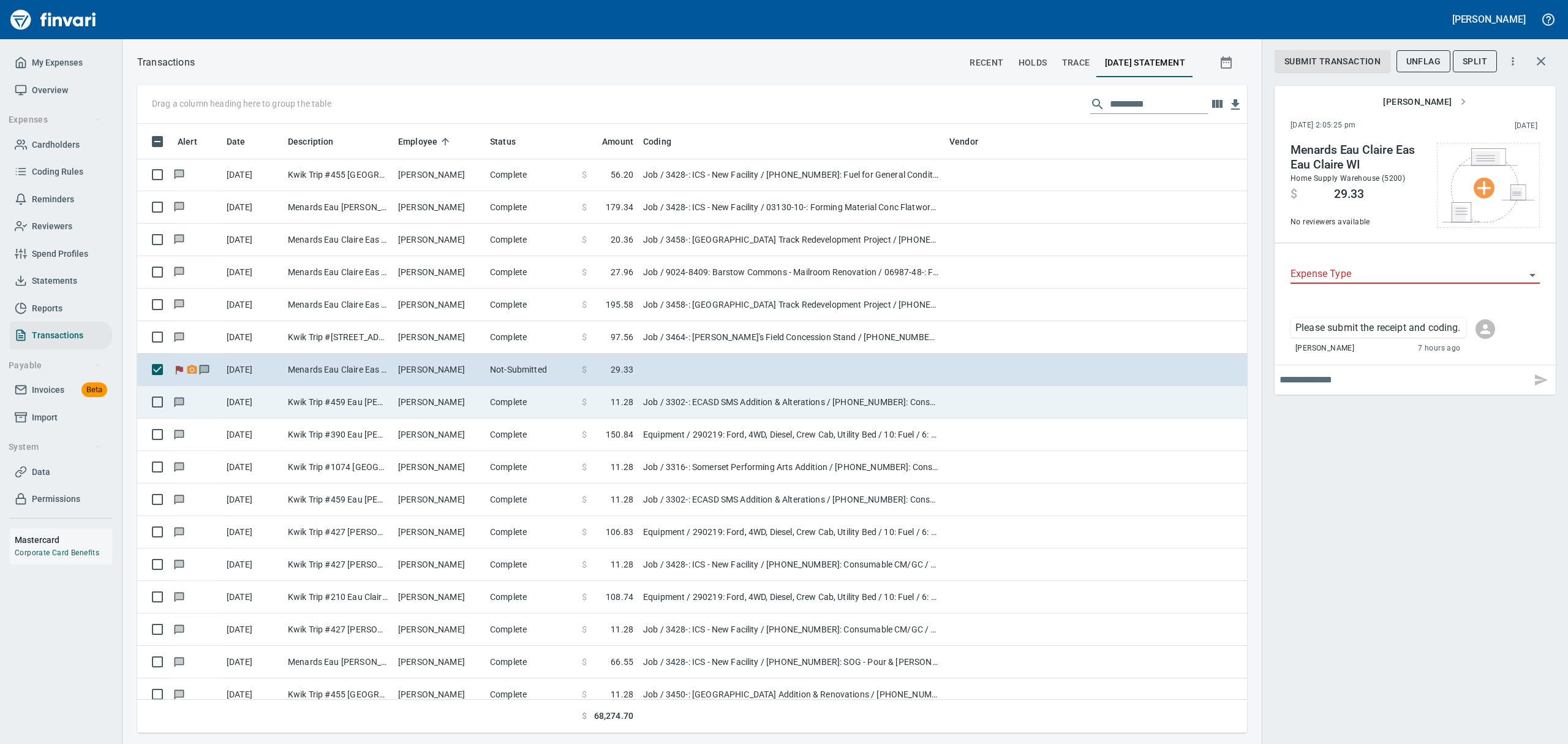
click at [631, 403] on span "11.28" at bounding box center [622, 401] width 23 height 13
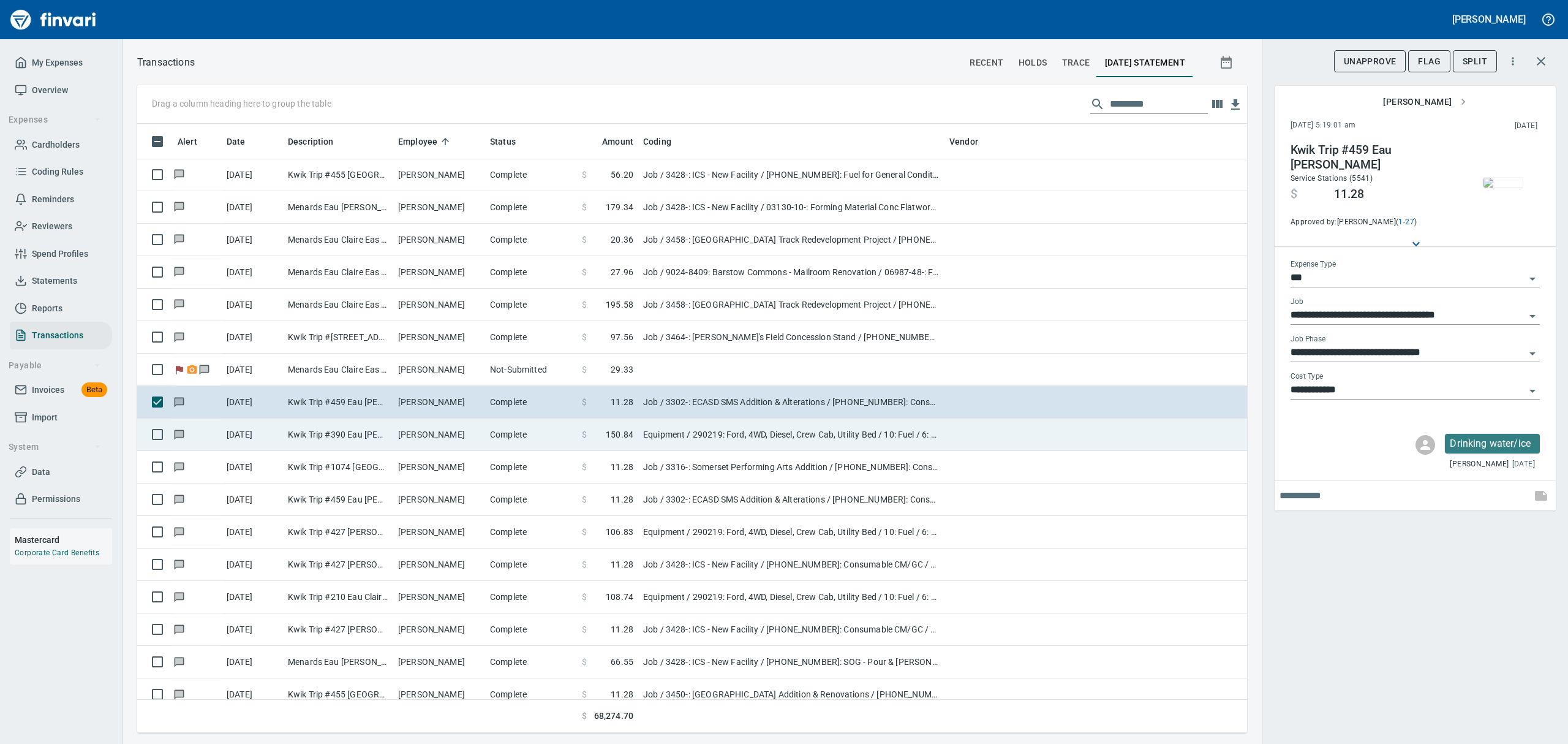
click at [629, 434] on span "150.84" at bounding box center [619, 434] width 28 height 13
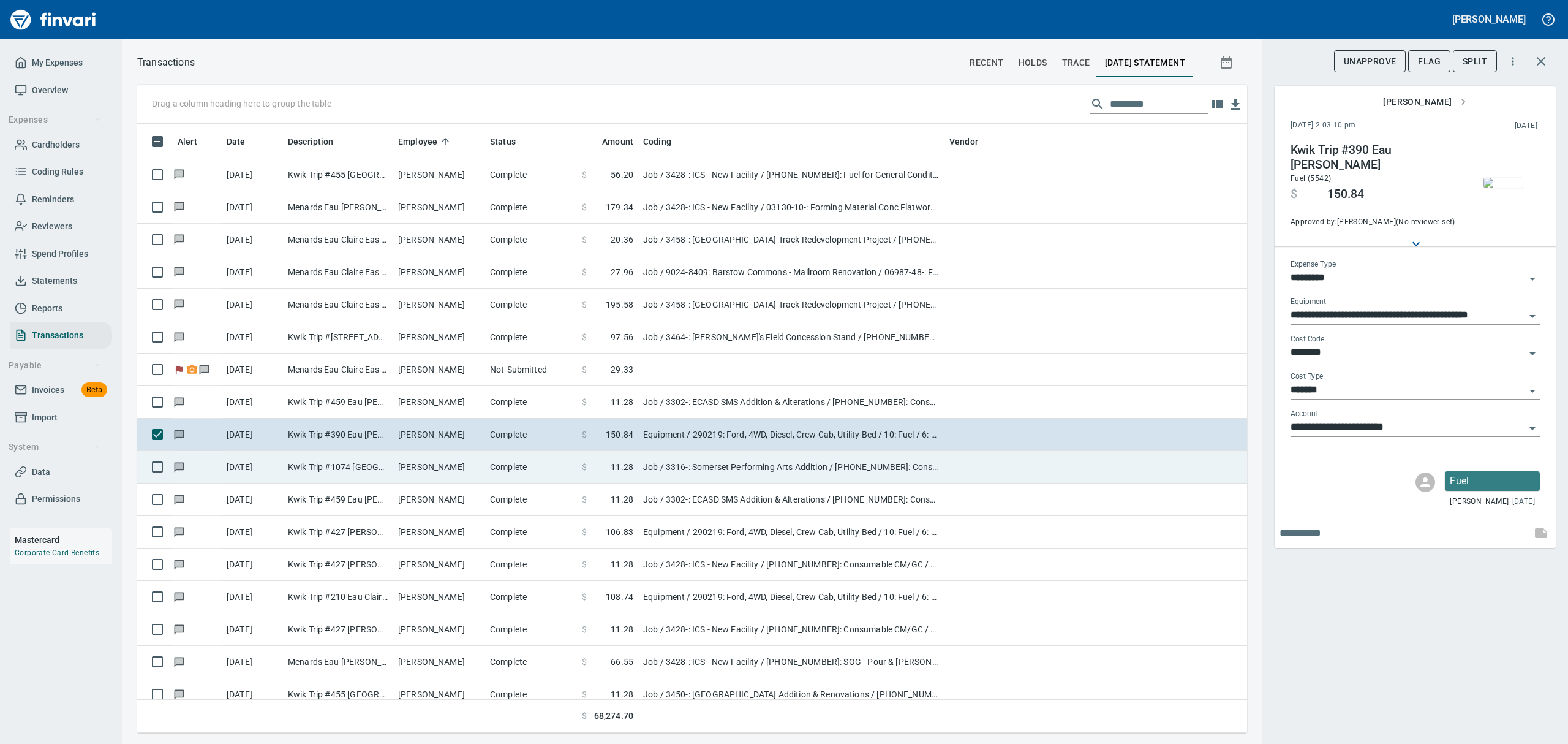
click at [624, 469] on span "11.28" at bounding box center [622, 466] width 23 height 13
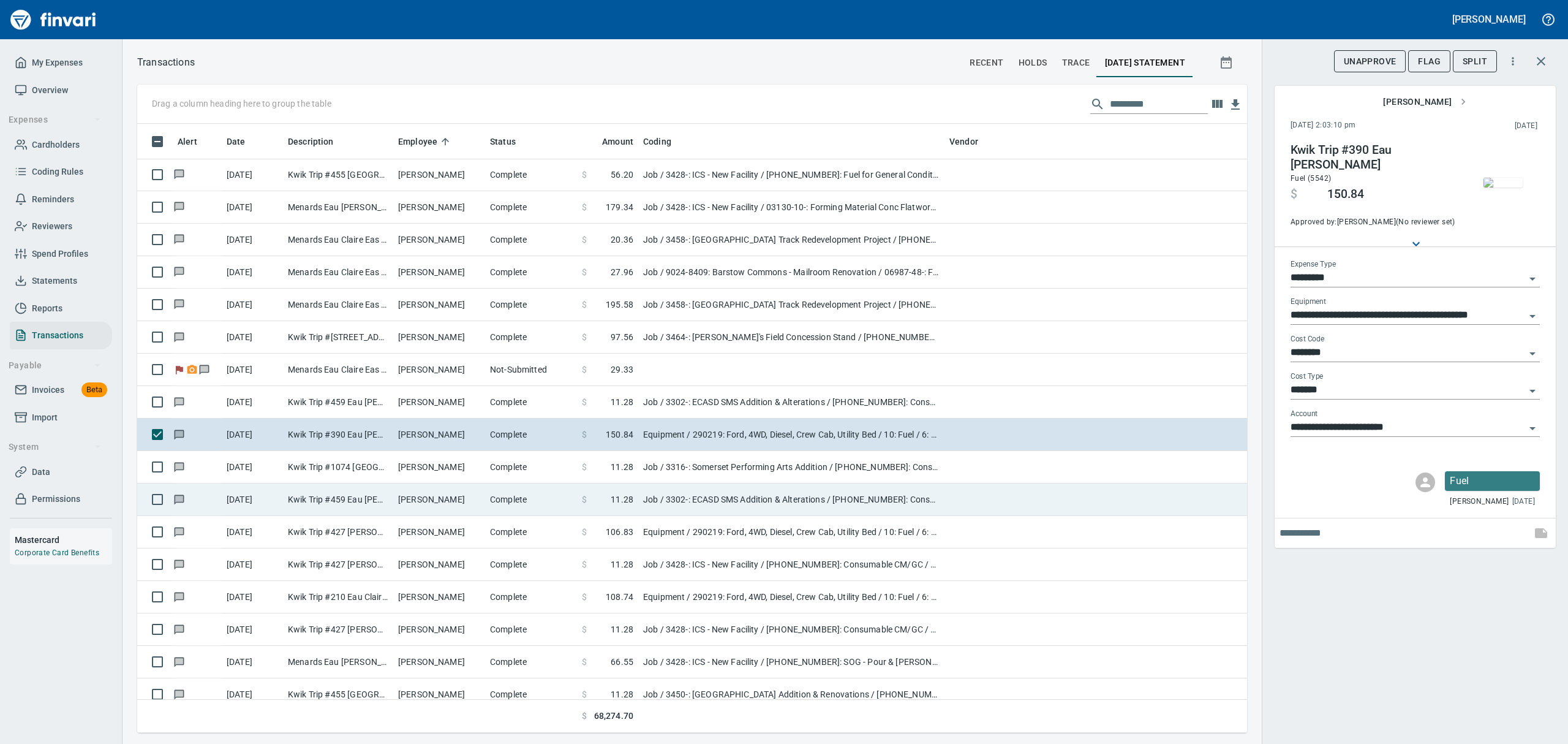
type input "***"
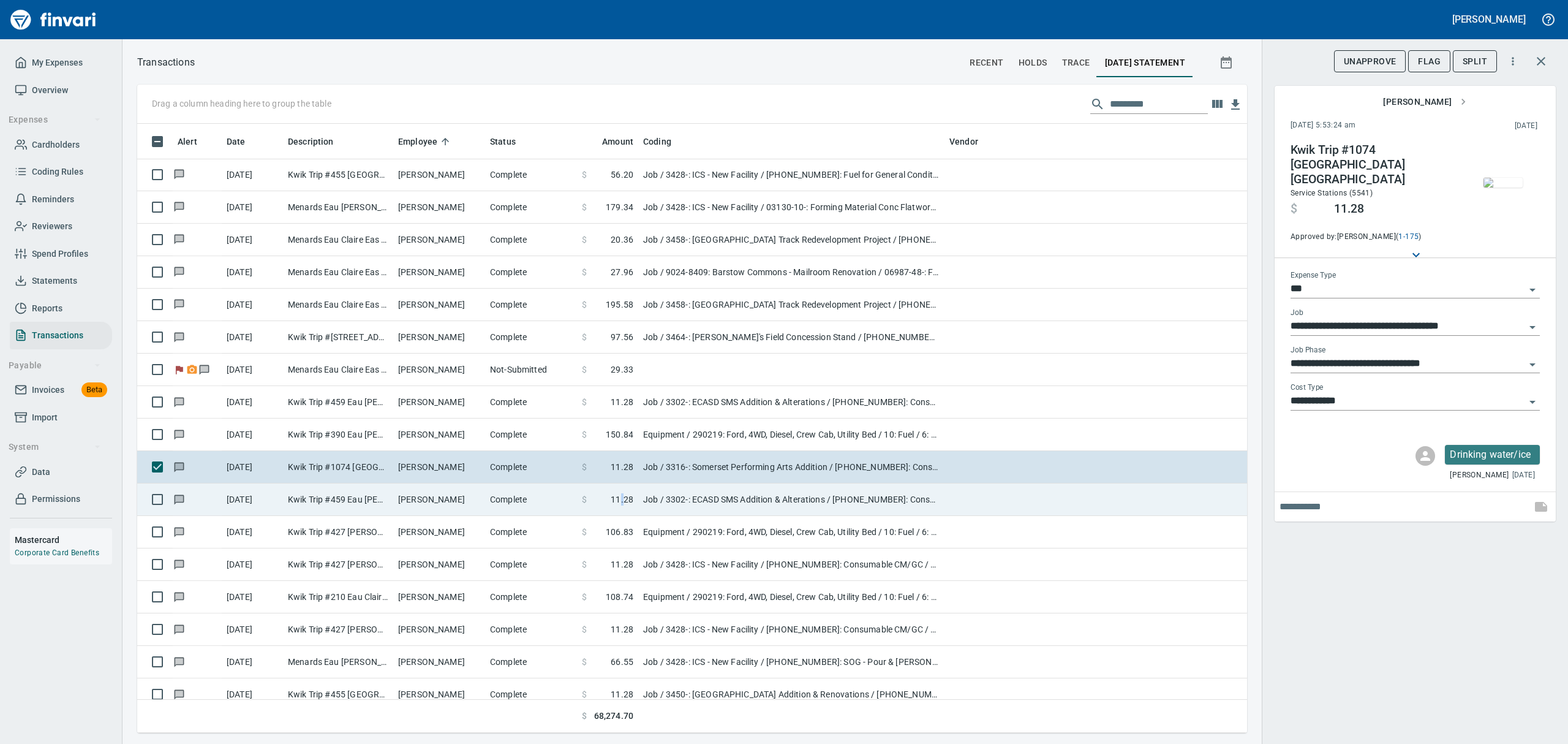
click at [625, 508] on td "$ 11.28" at bounding box center [607, 499] width 61 height 33
type input "**********"
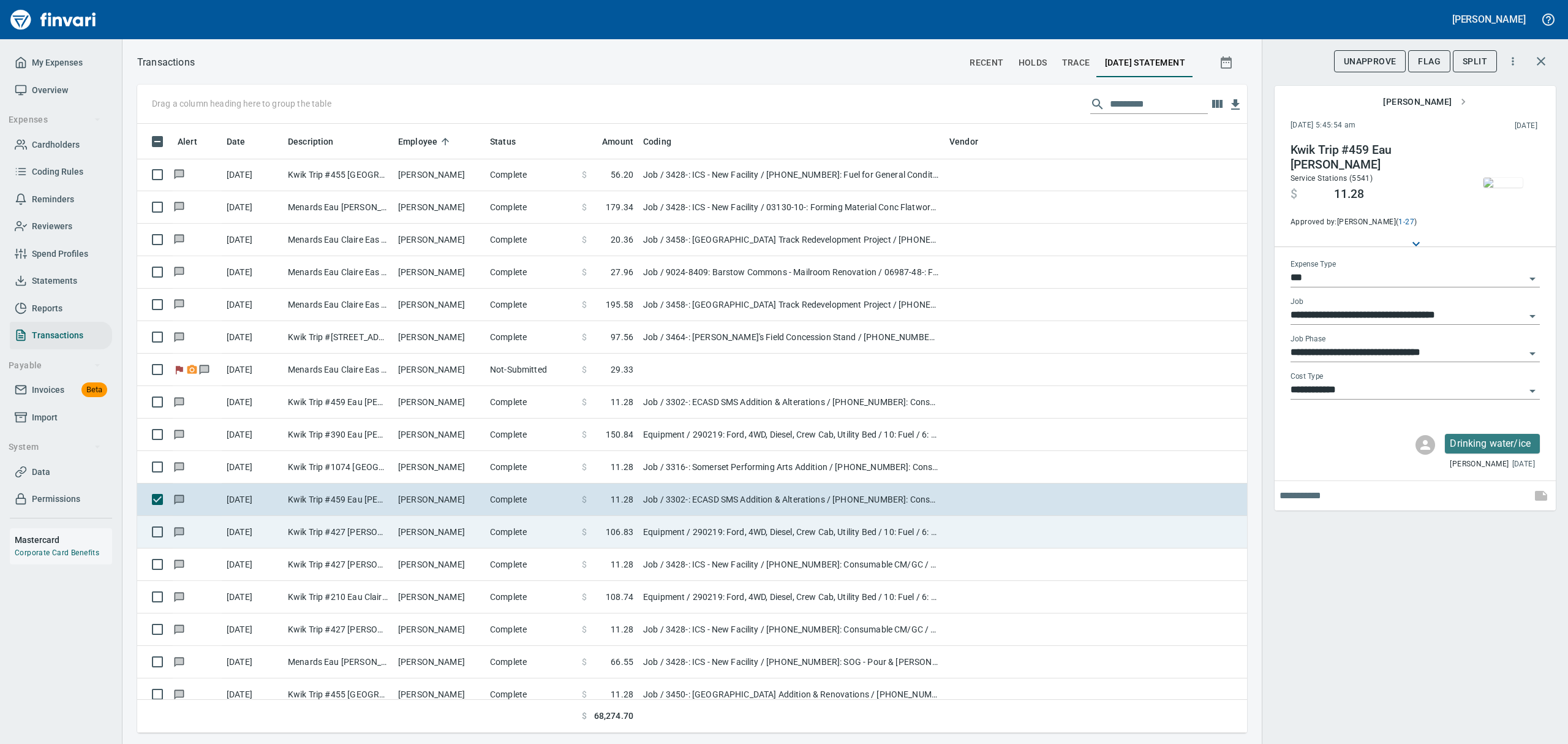
click at [623, 534] on span "106.83" at bounding box center [619, 532] width 28 height 13
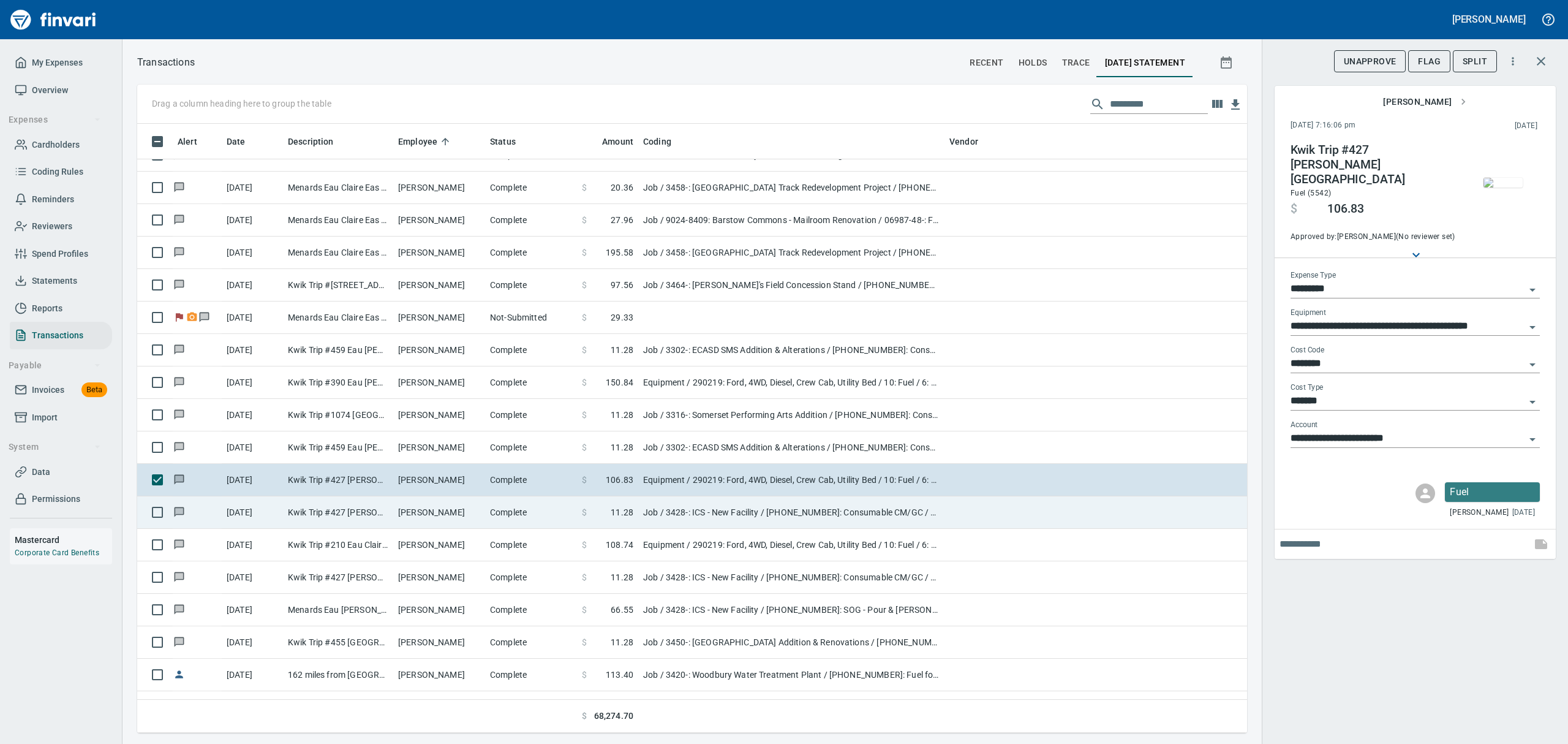
scroll to position [375, 0]
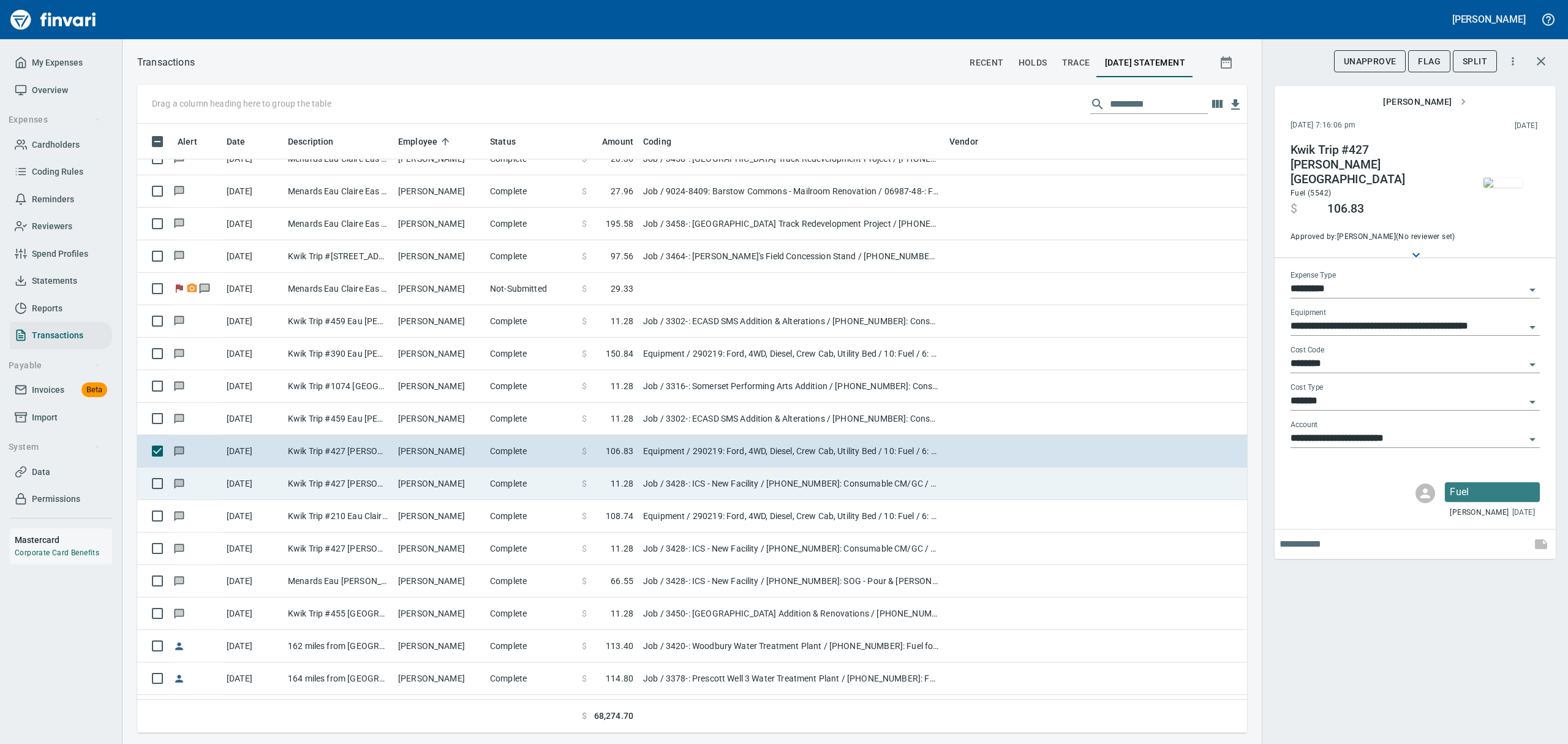
click at [635, 491] on td "$ 11.28" at bounding box center [607, 483] width 61 height 33
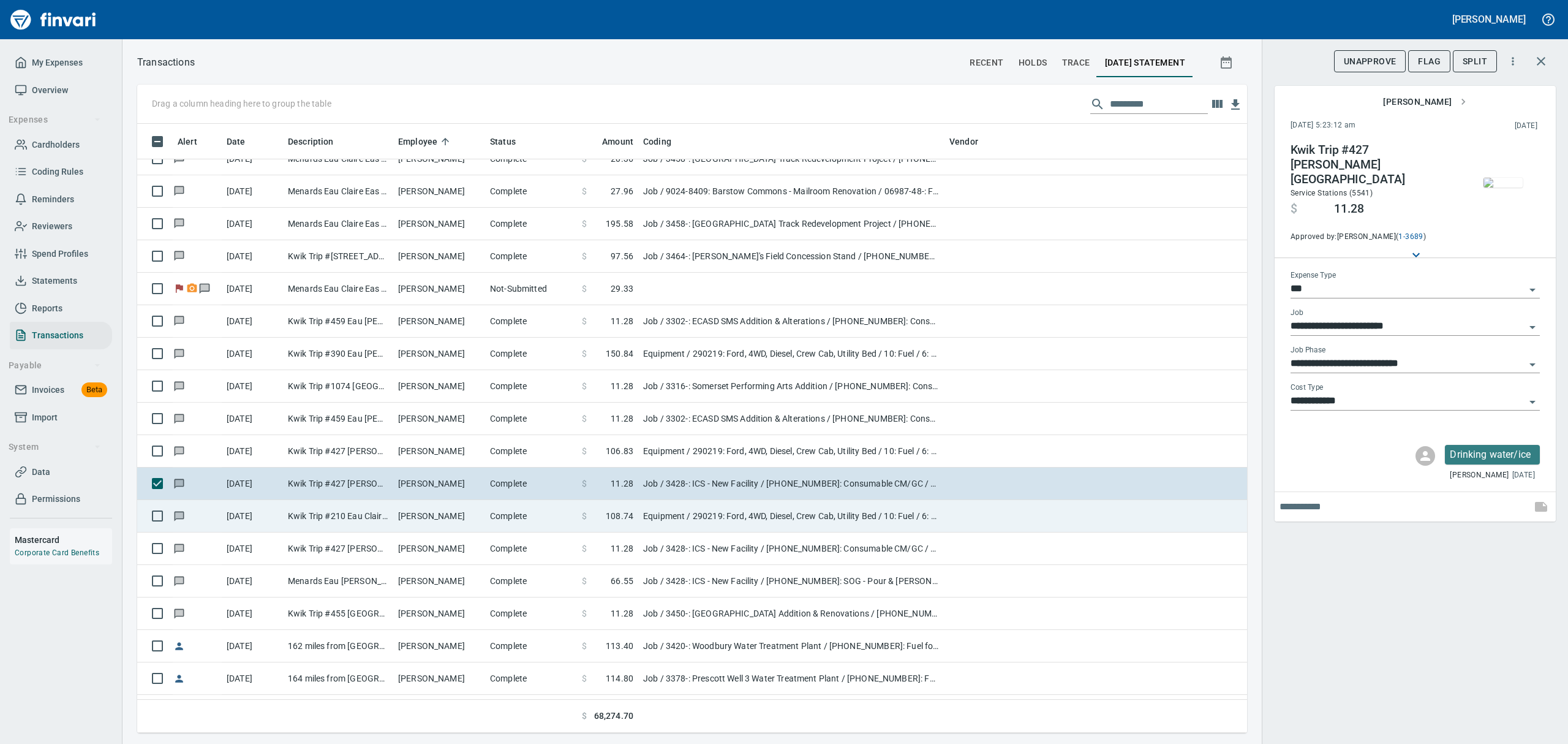
click at [631, 516] on span "108.74" at bounding box center [619, 516] width 28 height 13
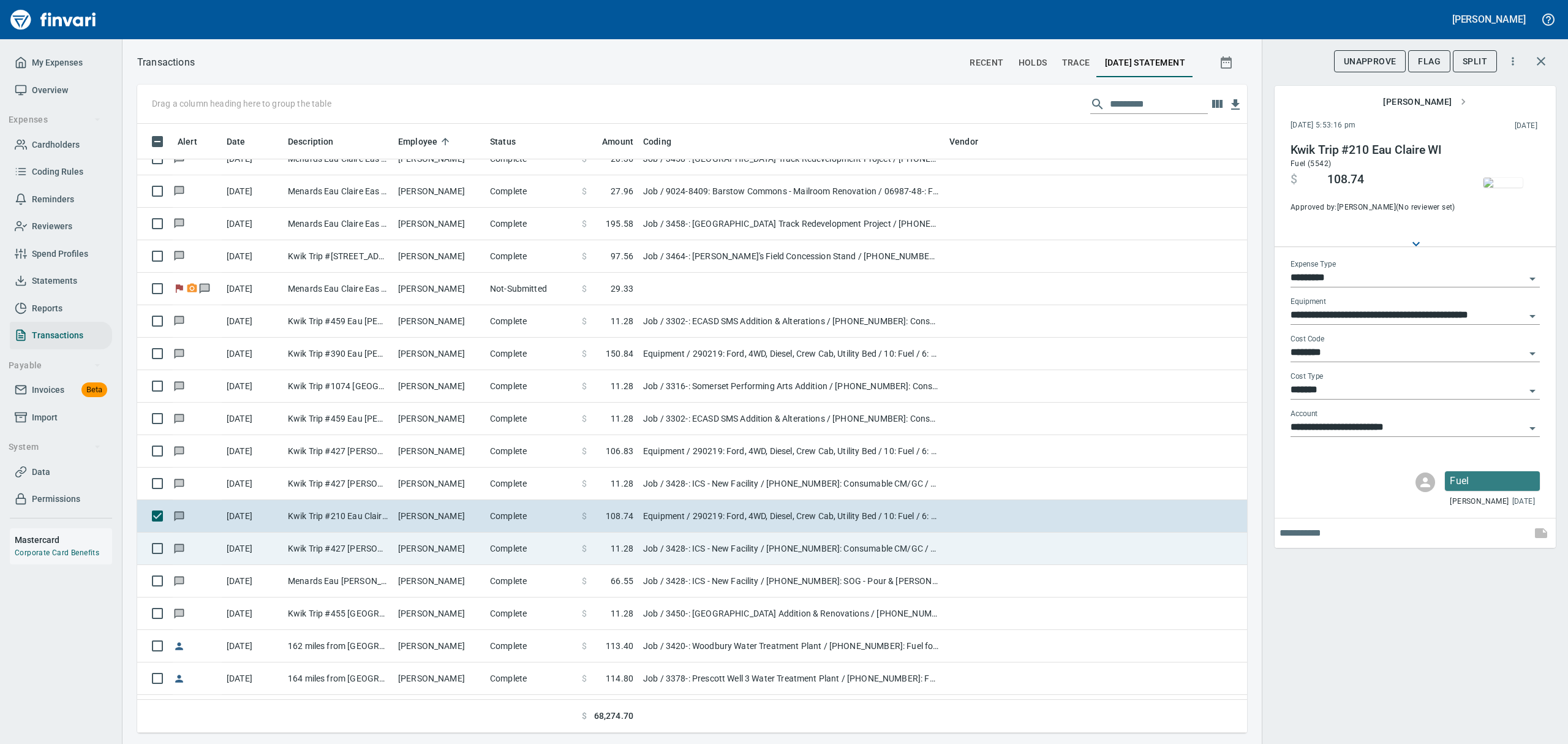
click at [624, 554] on span "11.28" at bounding box center [622, 548] width 23 height 13
type input "***"
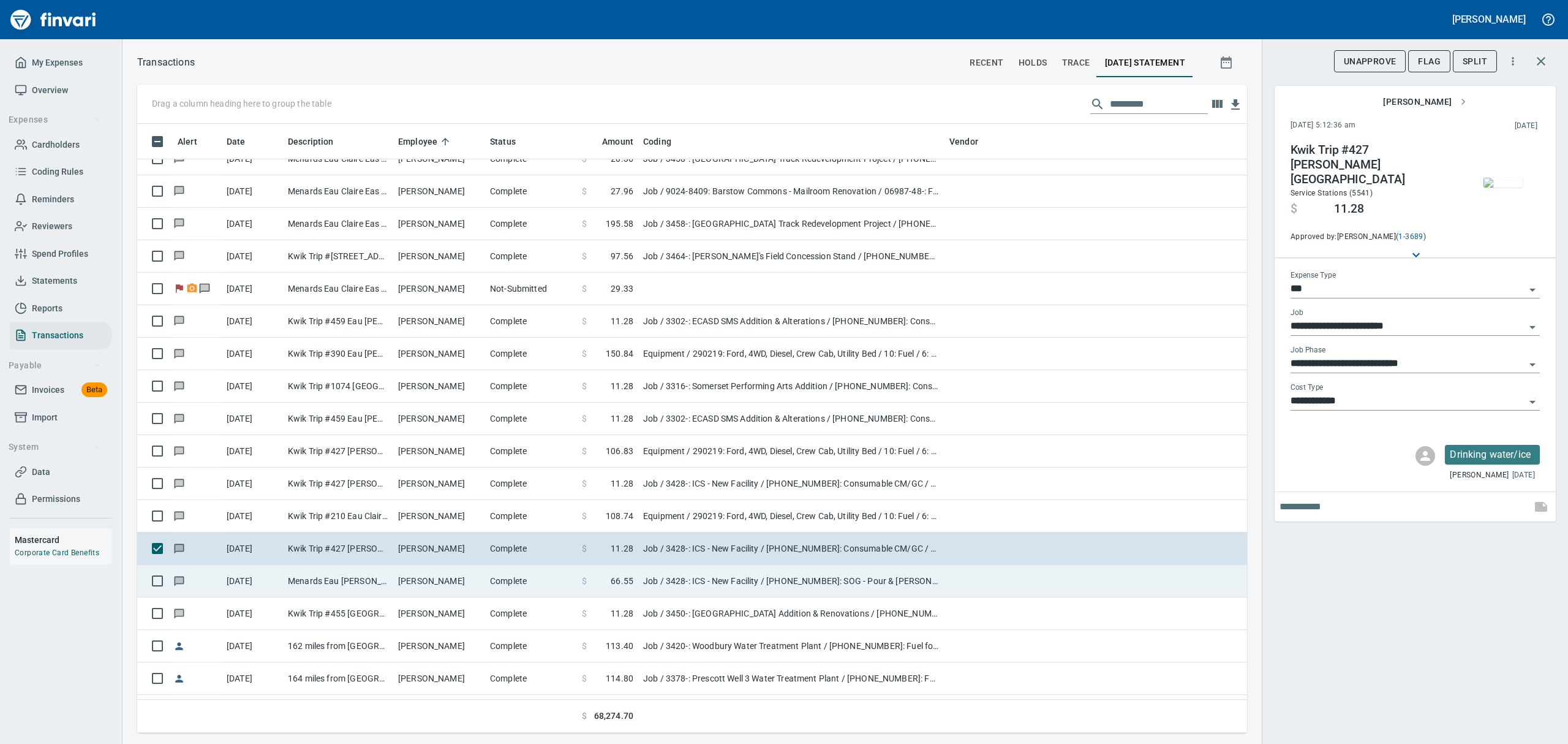
click at [623, 585] on span "66.55" at bounding box center [622, 580] width 23 height 13
type input "**********"
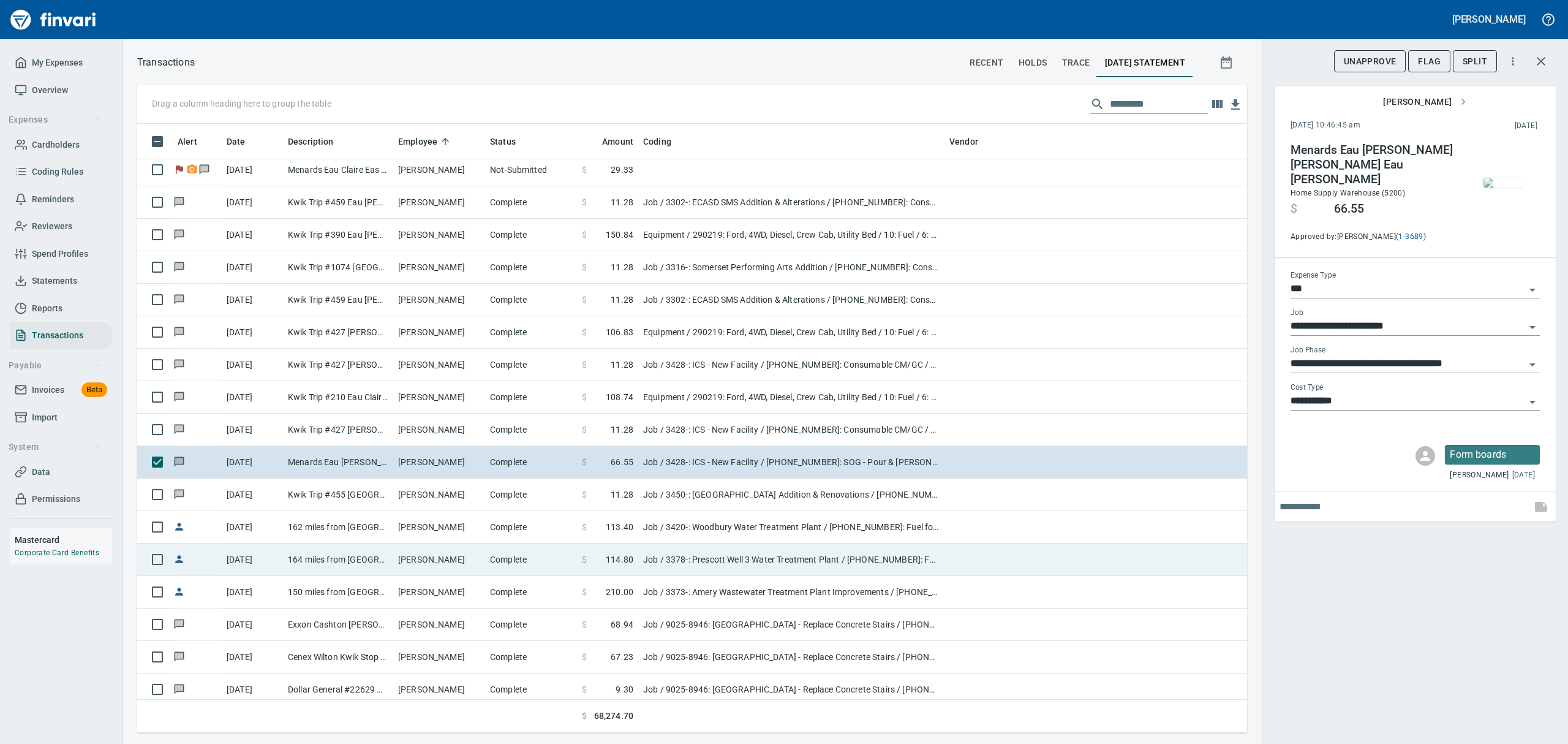
scroll to position [539, 0]
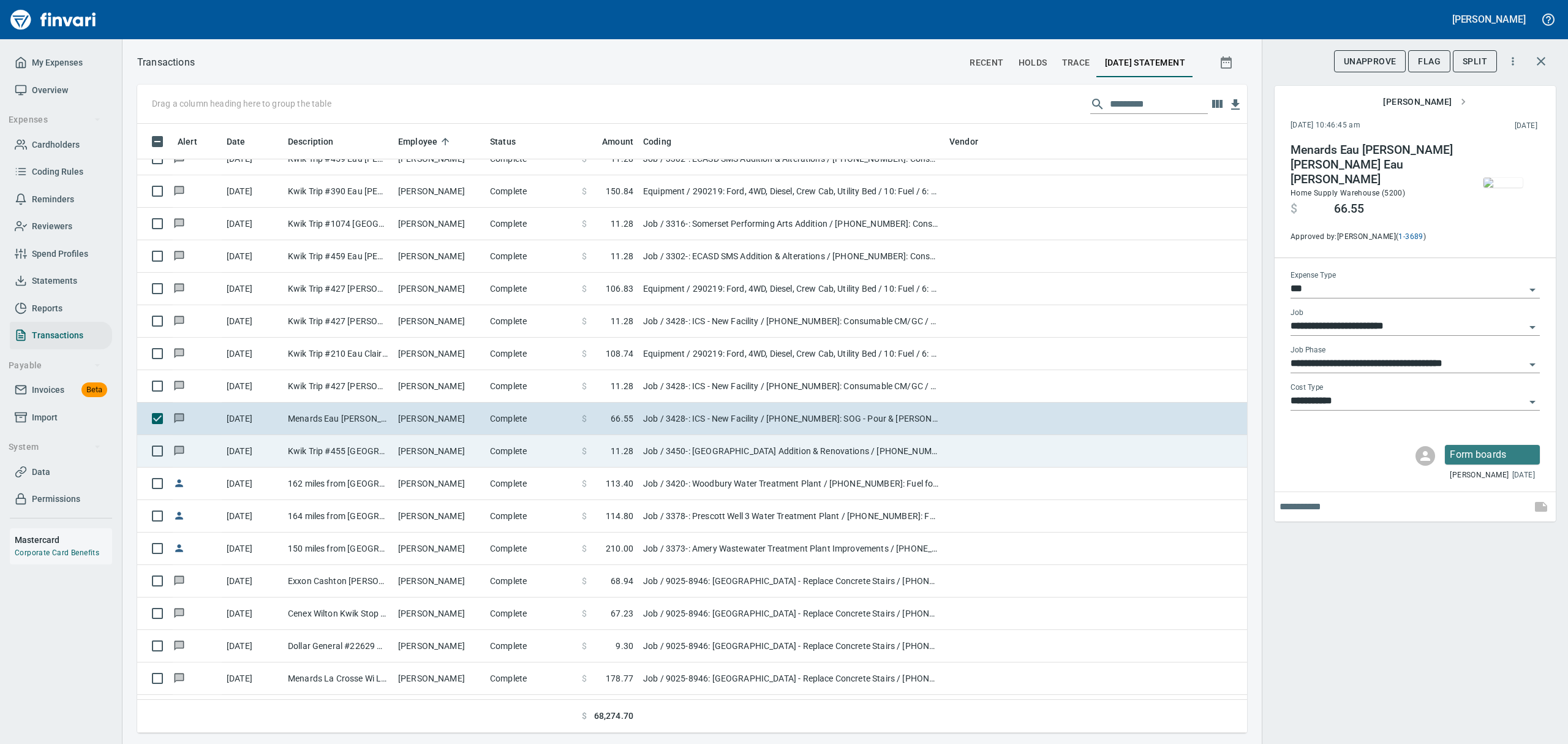
click at [658, 458] on td "Job / 3450-: [GEOGRAPHIC_DATA] Addition & Renovations / [PHONE_NUMBER]: Consuma…" at bounding box center [791, 451] width 306 height 33
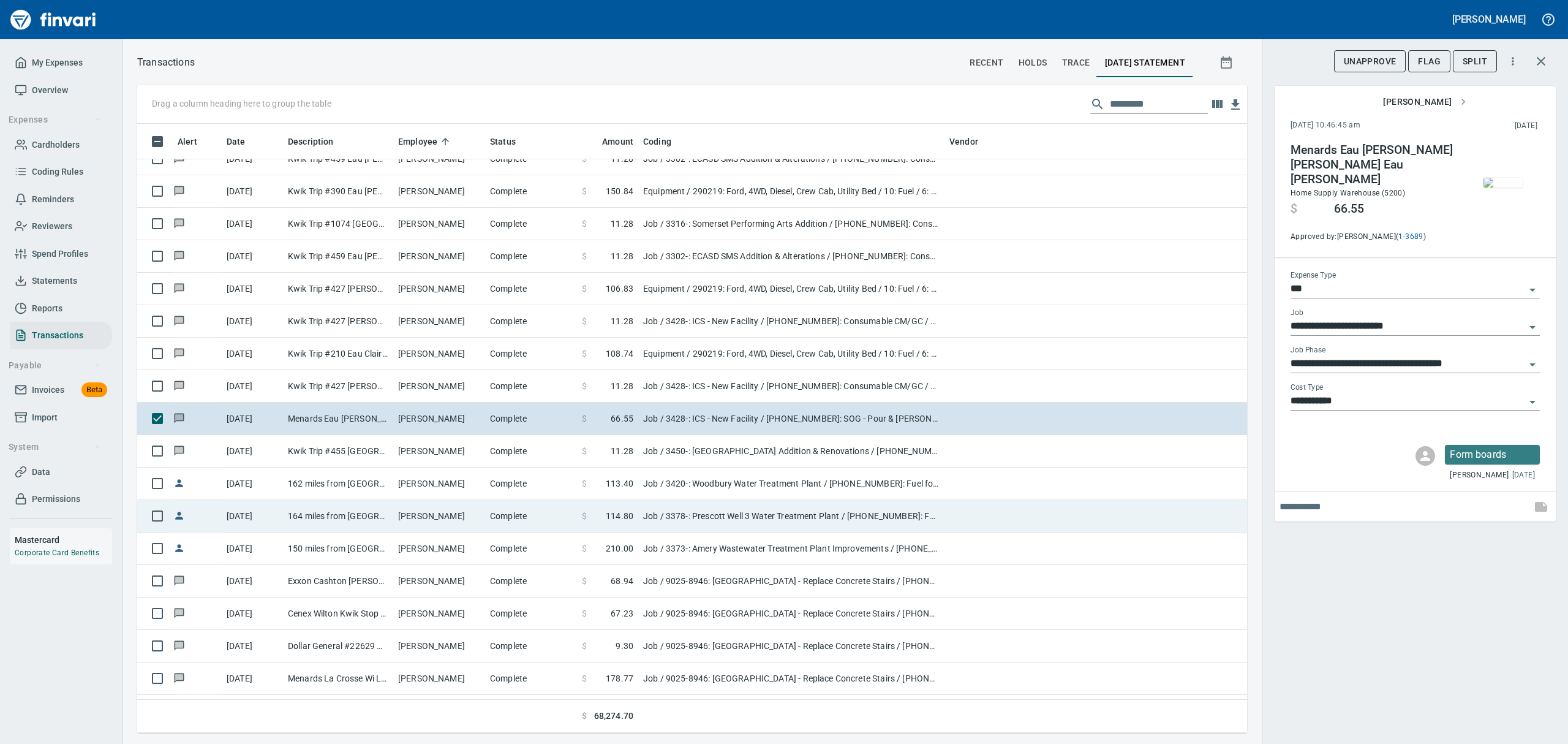
type input "**********"
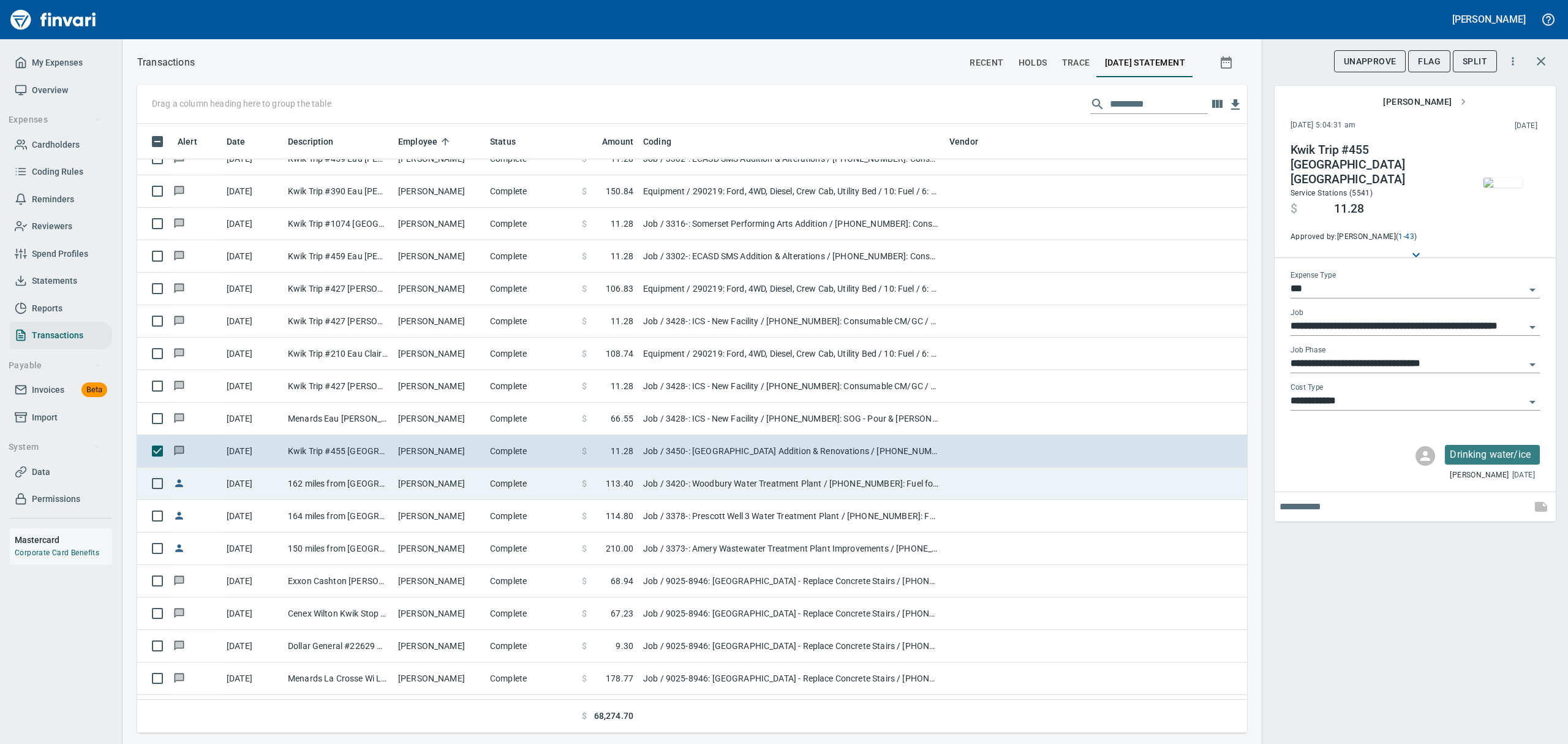
click at [654, 487] on td "Job / 3420-: Woodbury Water Treatment Plant / [PHONE_NUMBER]: Fuel for General …" at bounding box center [791, 483] width 306 height 33
type input "**********"
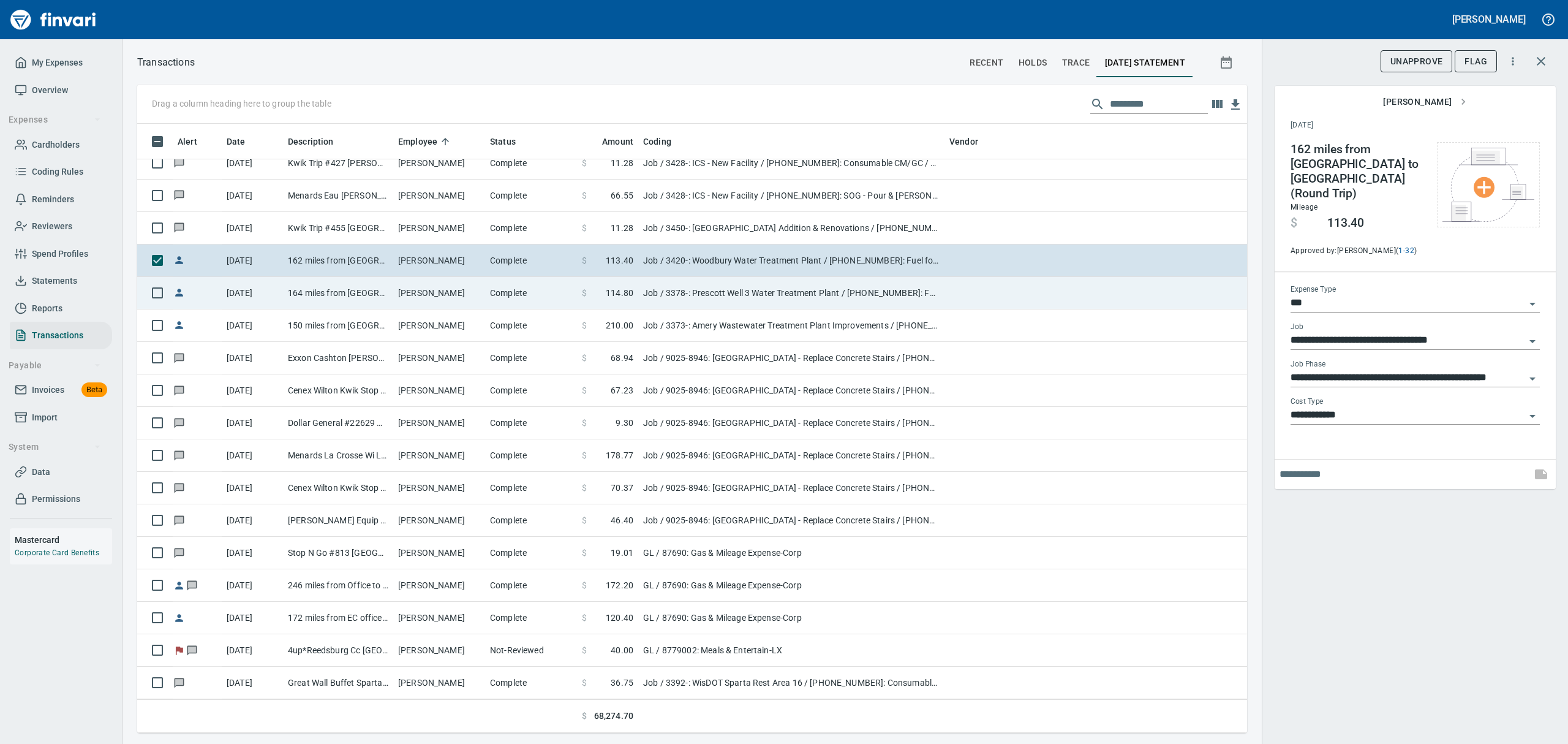
scroll to position [784, 0]
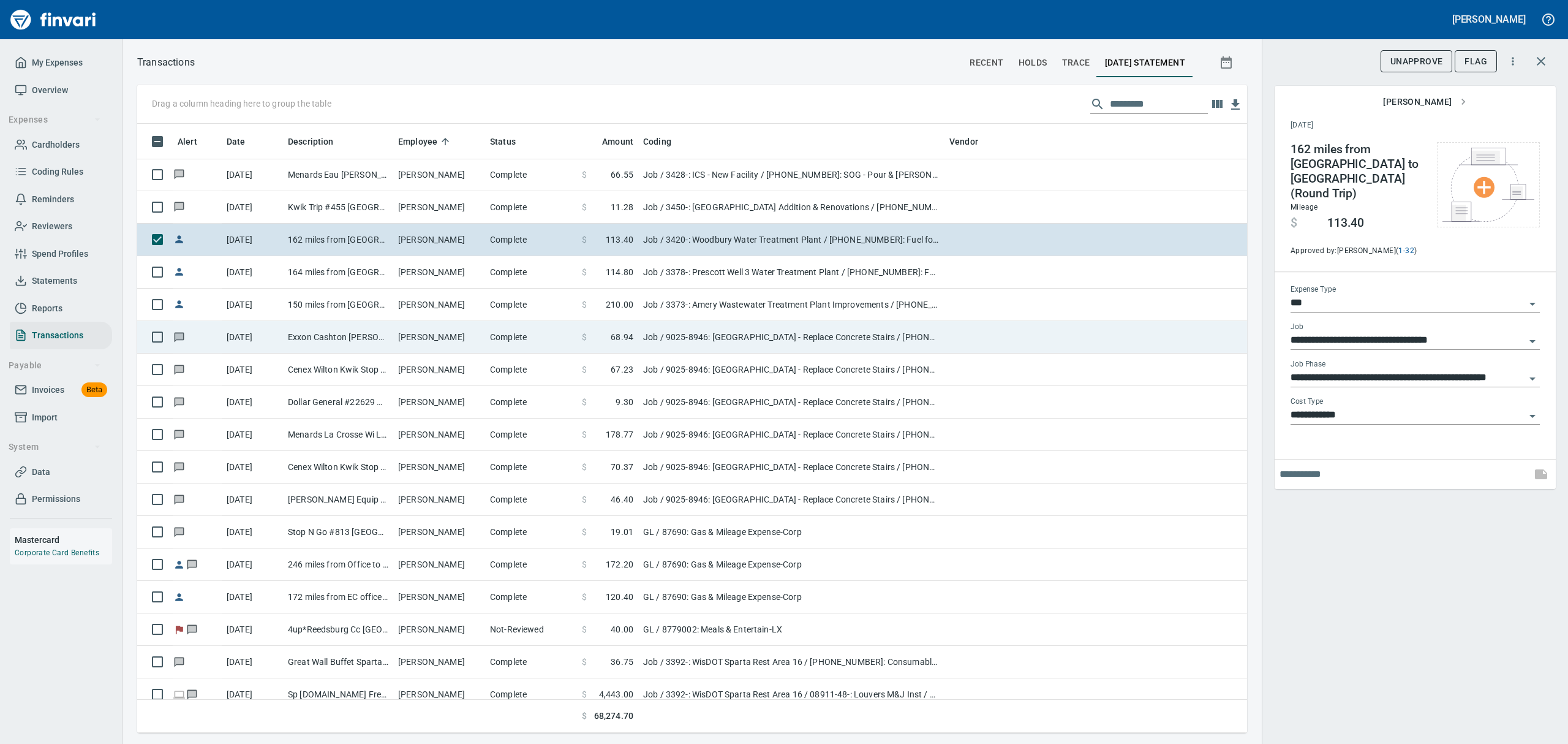
click at [593, 337] on span at bounding box center [598, 337] width 24 height 13
type input "**********"
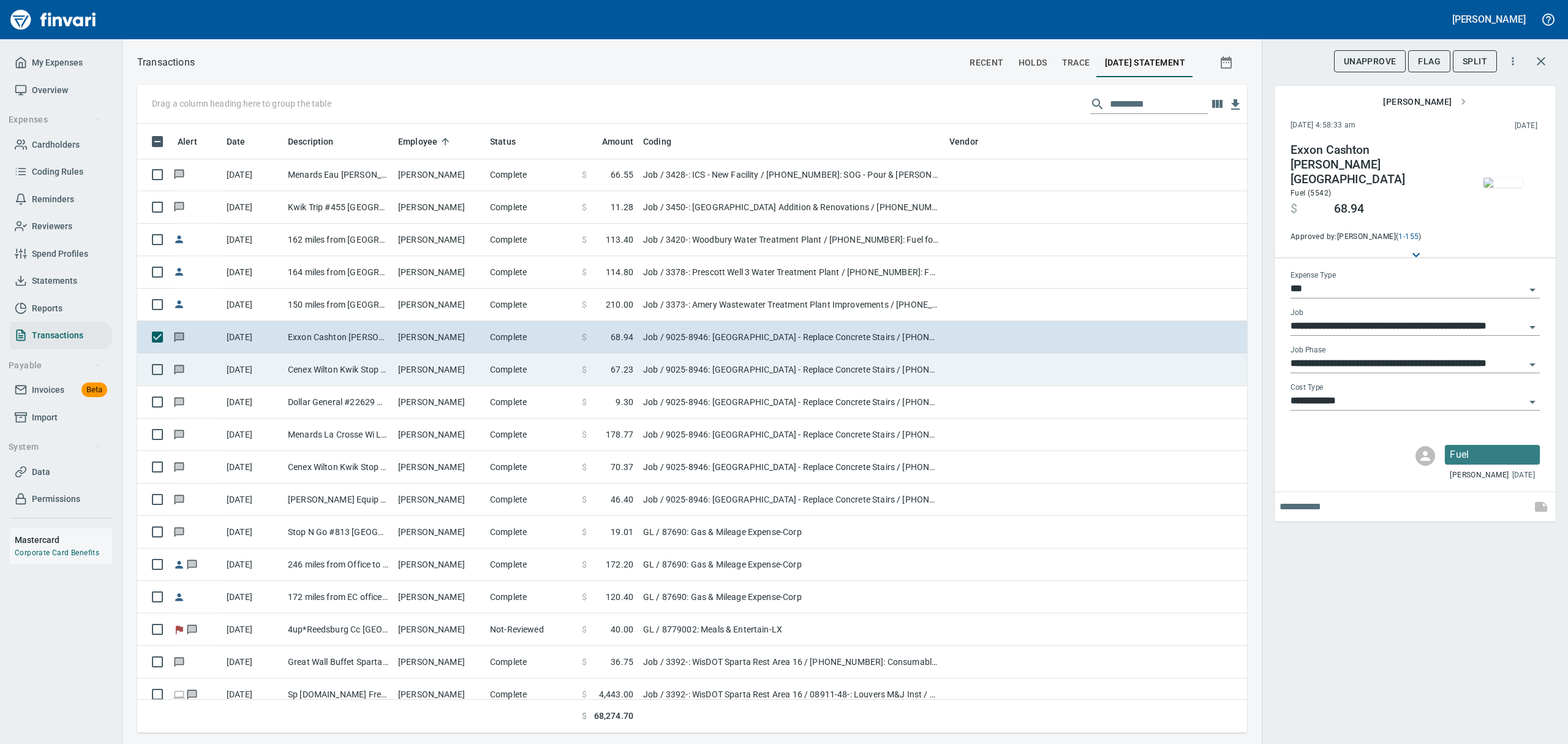
click at [627, 370] on span "67.23" at bounding box center [622, 369] width 23 height 13
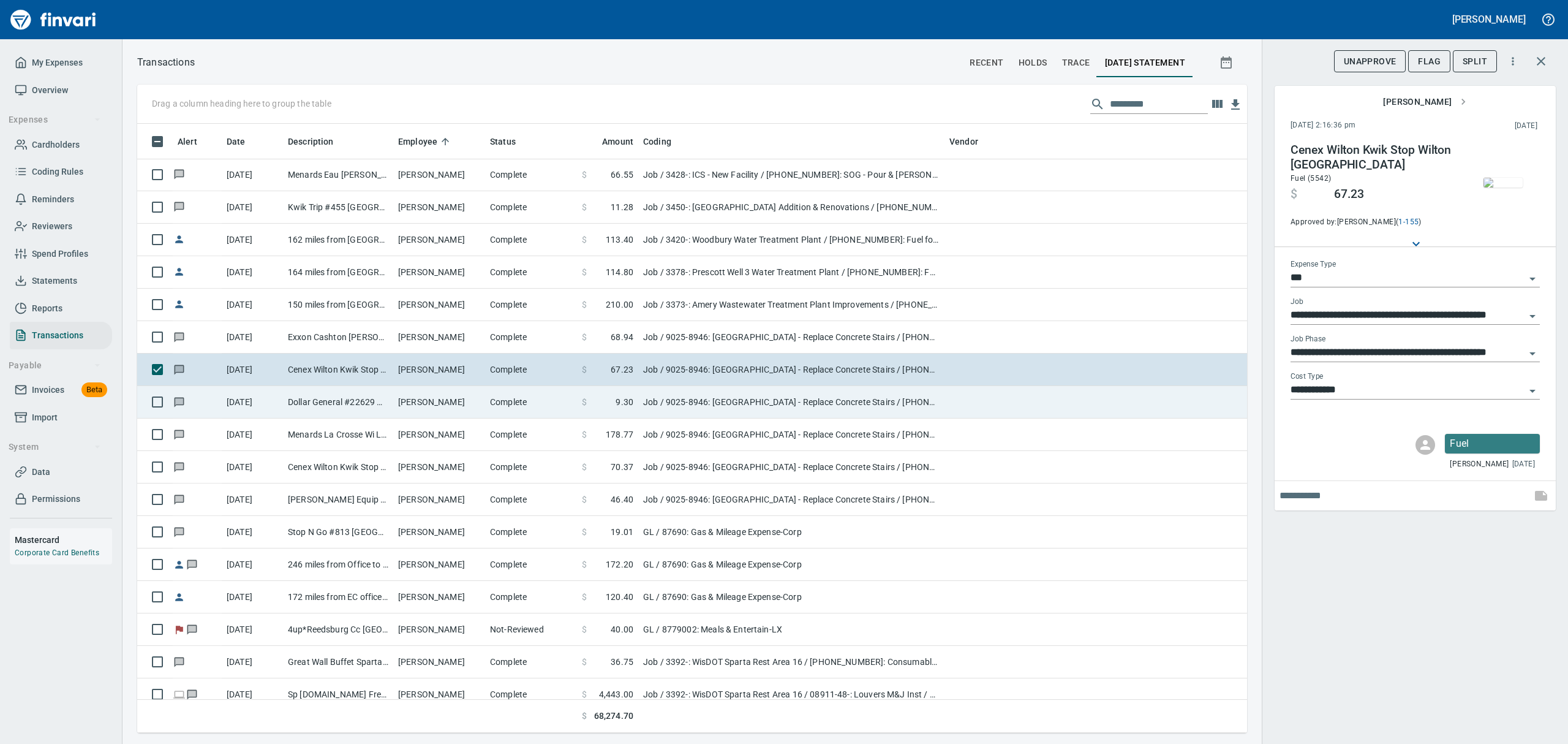
click at [628, 407] on span "9.30" at bounding box center [624, 401] width 18 height 13
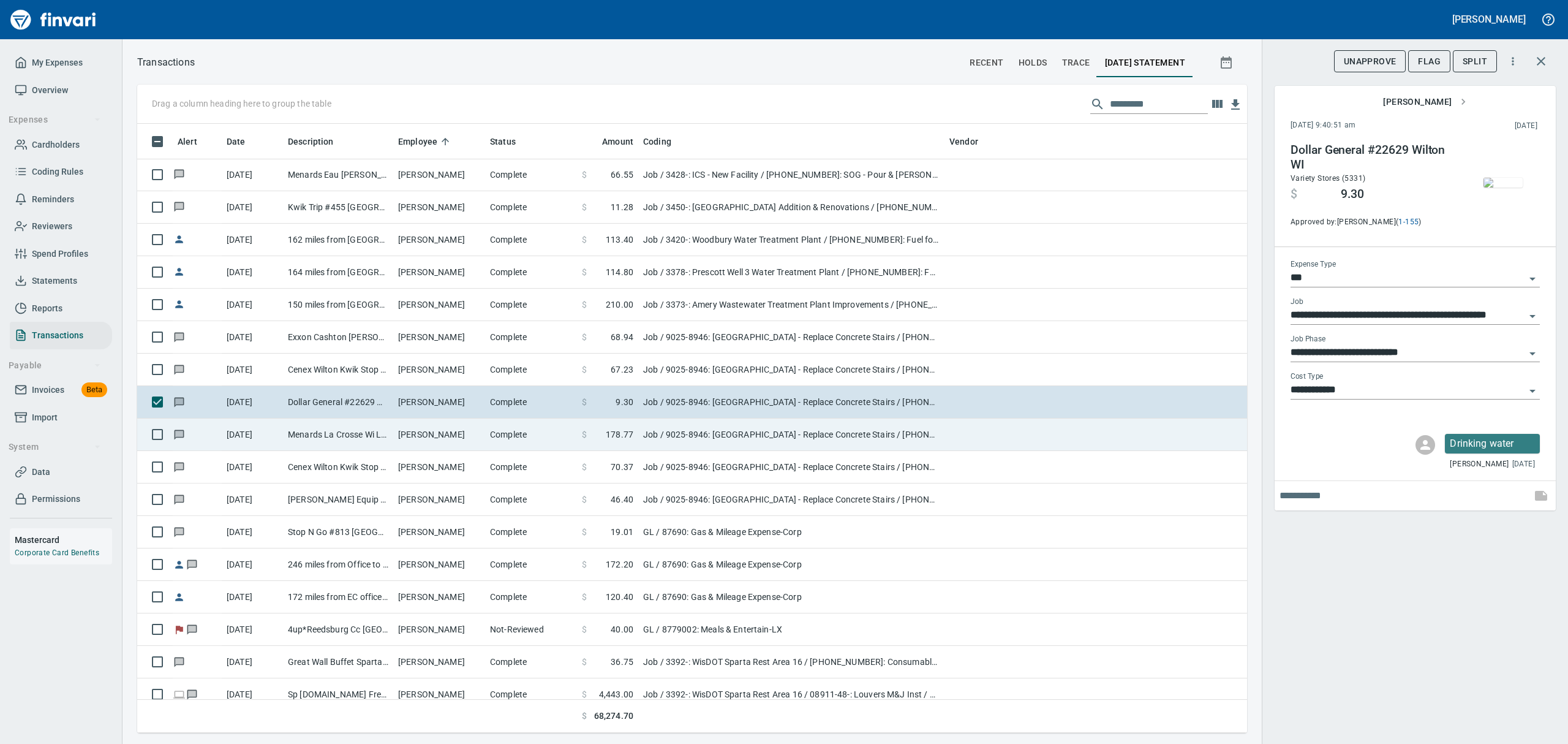
click at [625, 436] on span "178.77" at bounding box center [619, 434] width 28 height 13
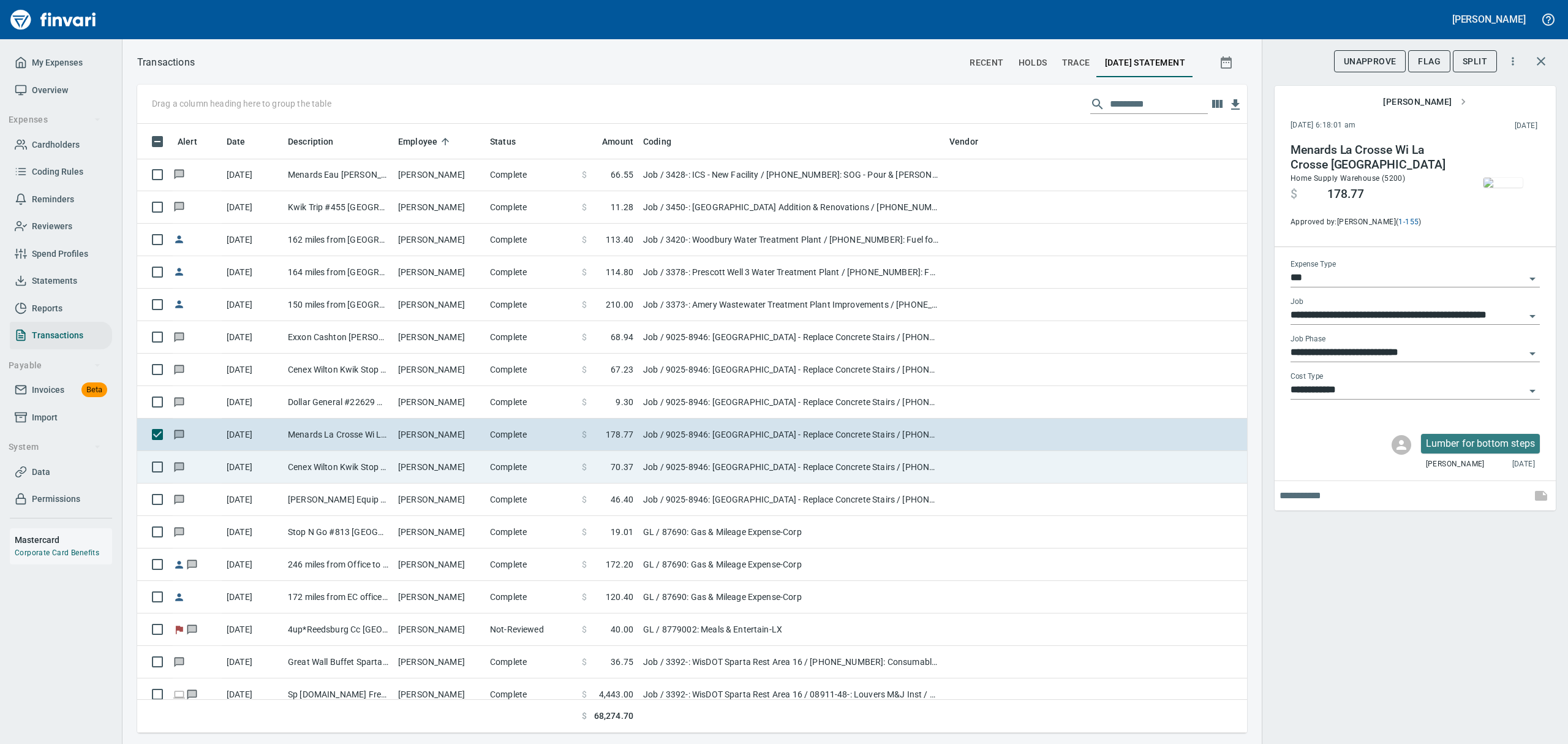
click at [620, 476] on td "$ 70.37" at bounding box center [607, 466] width 61 height 33
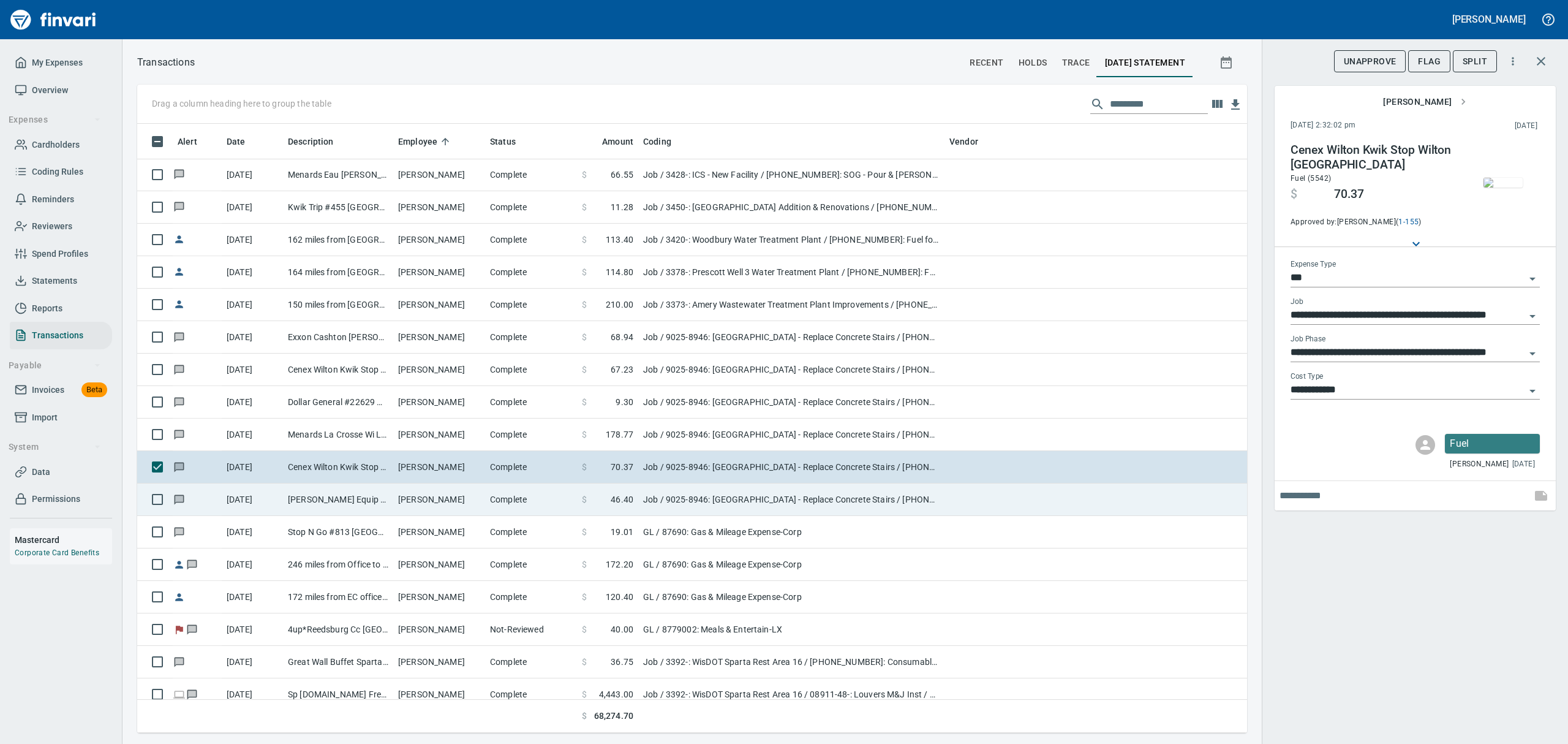
click at [620, 505] on span "46.40" at bounding box center [622, 499] width 23 height 13
type input "**********"
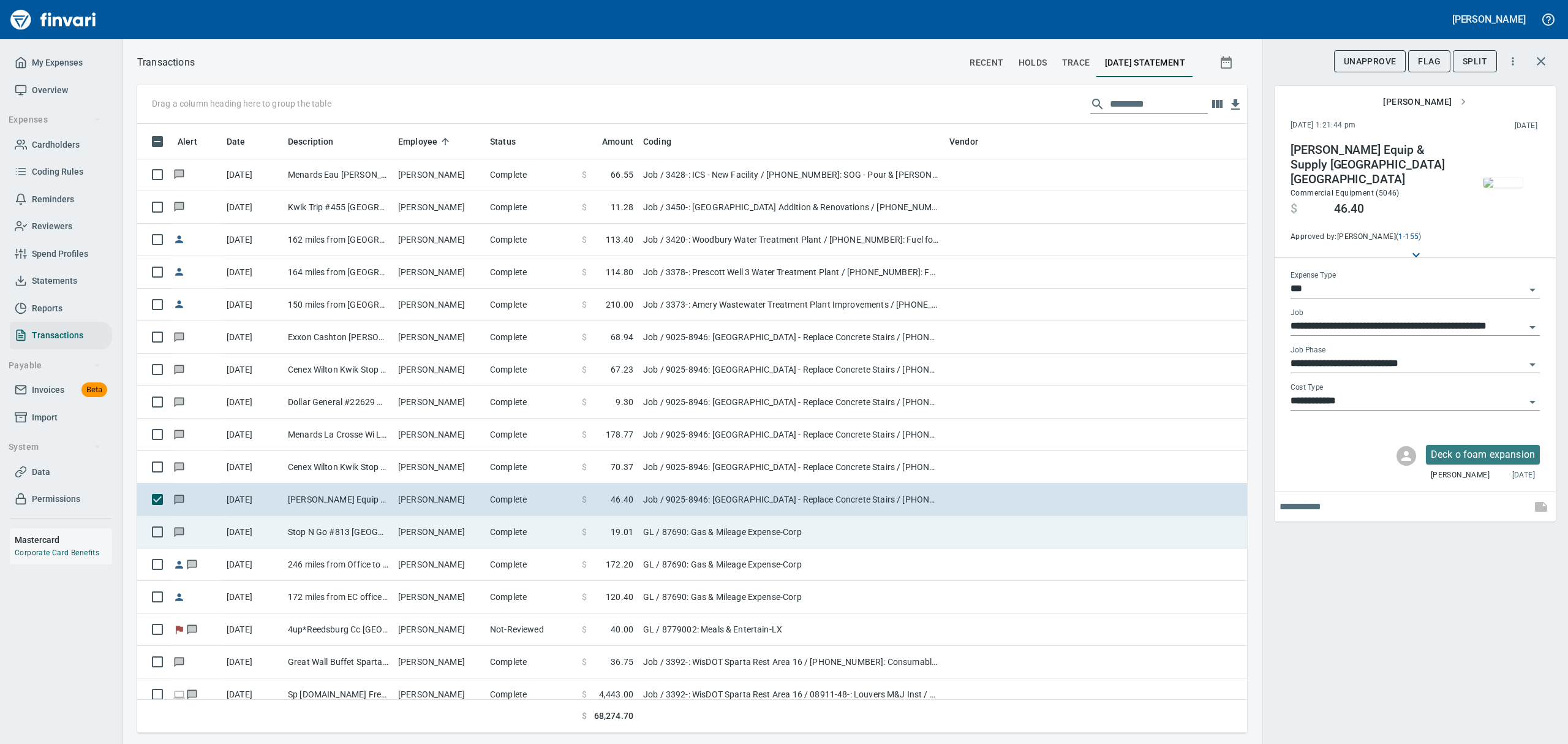
click at [608, 530] on span at bounding box center [598, 532] width 24 height 13
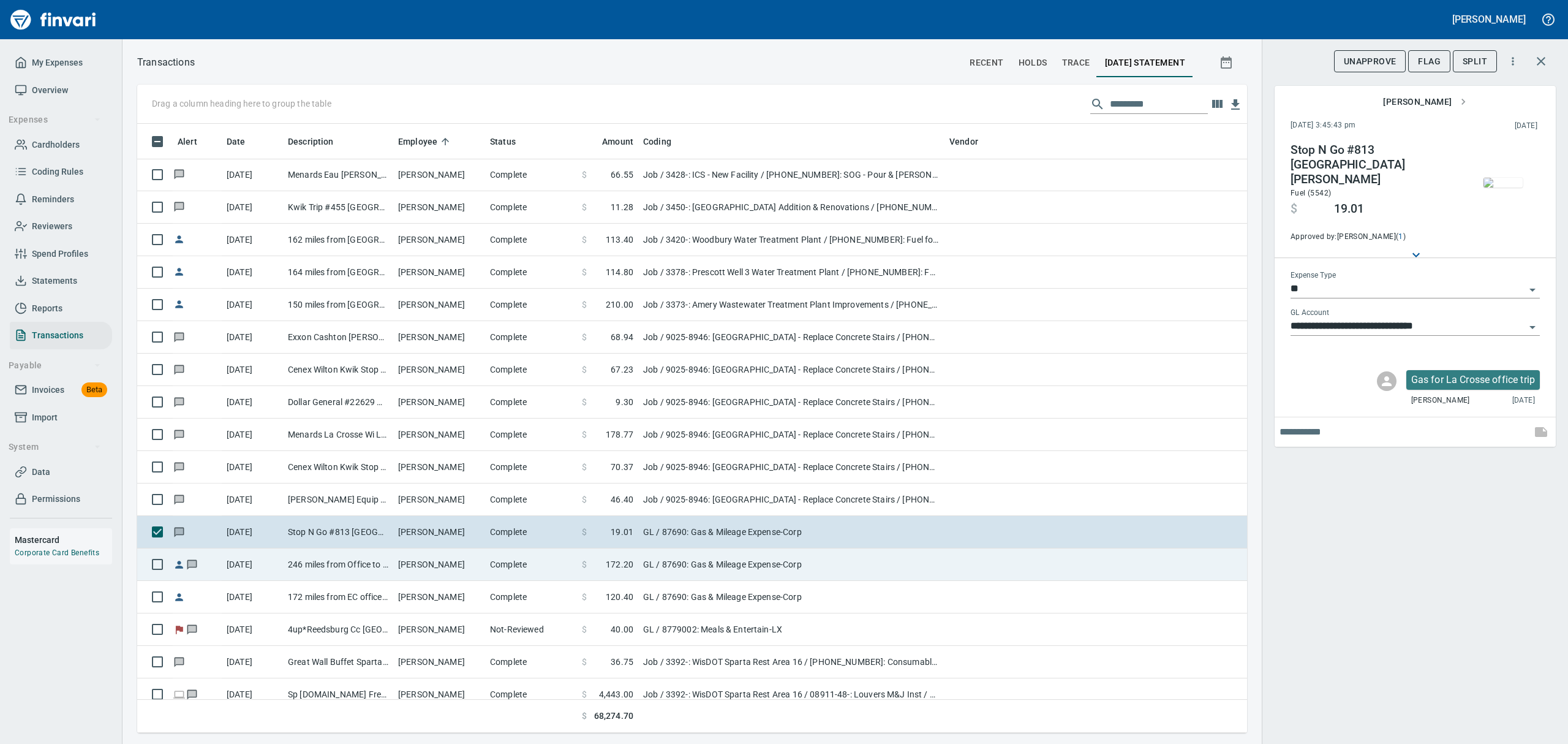
click at [615, 564] on span "172.20" at bounding box center [619, 564] width 28 height 13
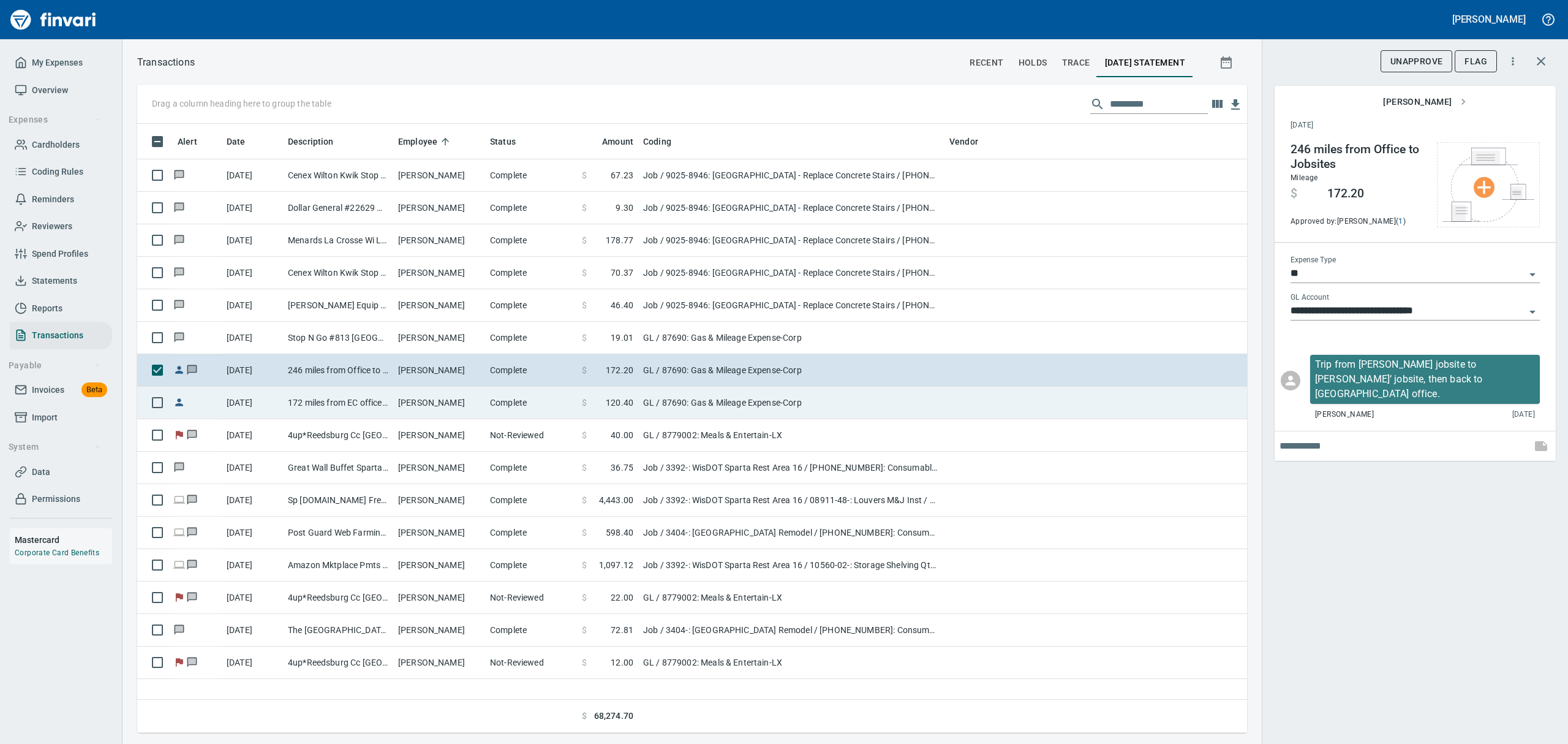
scroll to position [1029, 0]
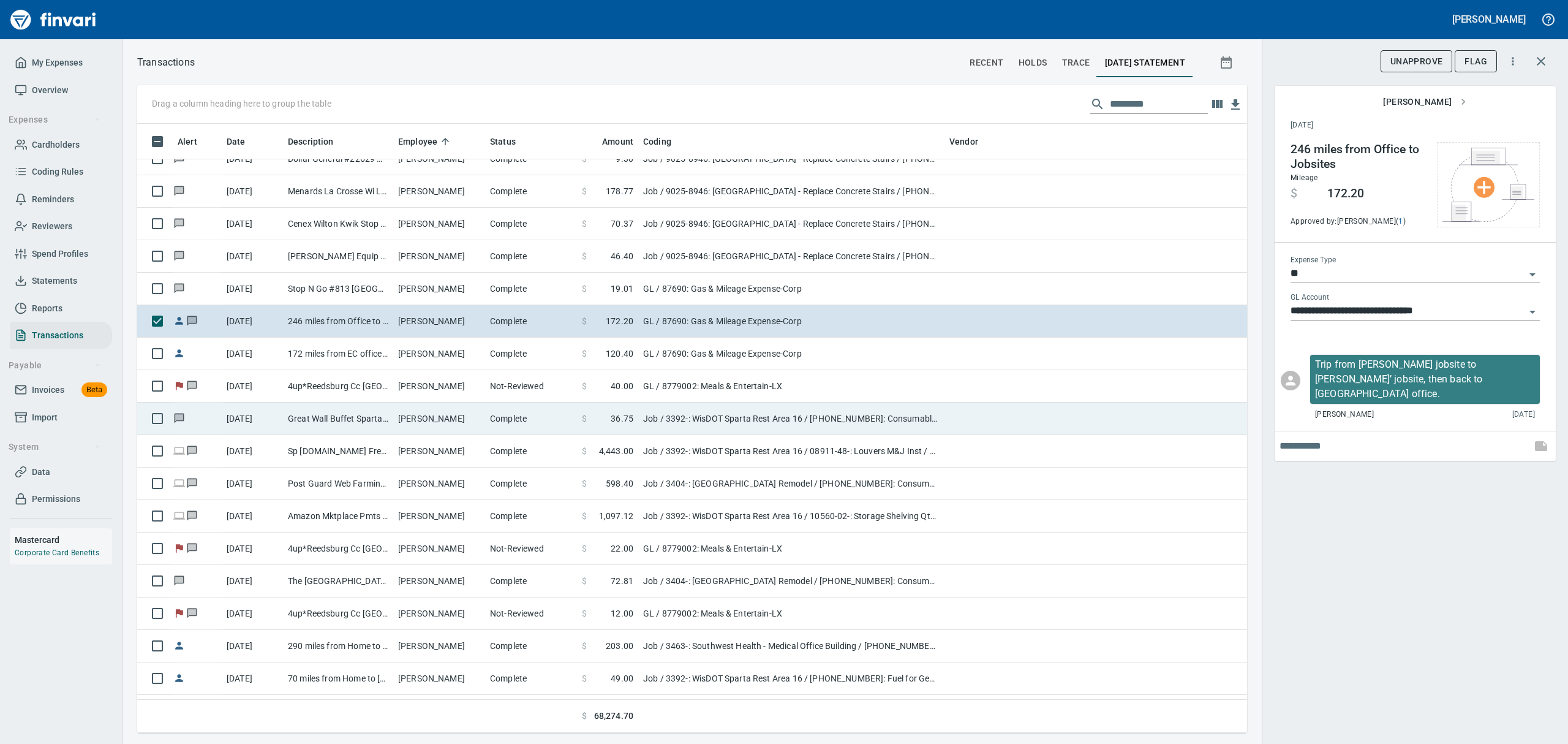
click at [501, 416] on td "Complete" at bounding box center [531, 418] width 92 height 33
type input "***"
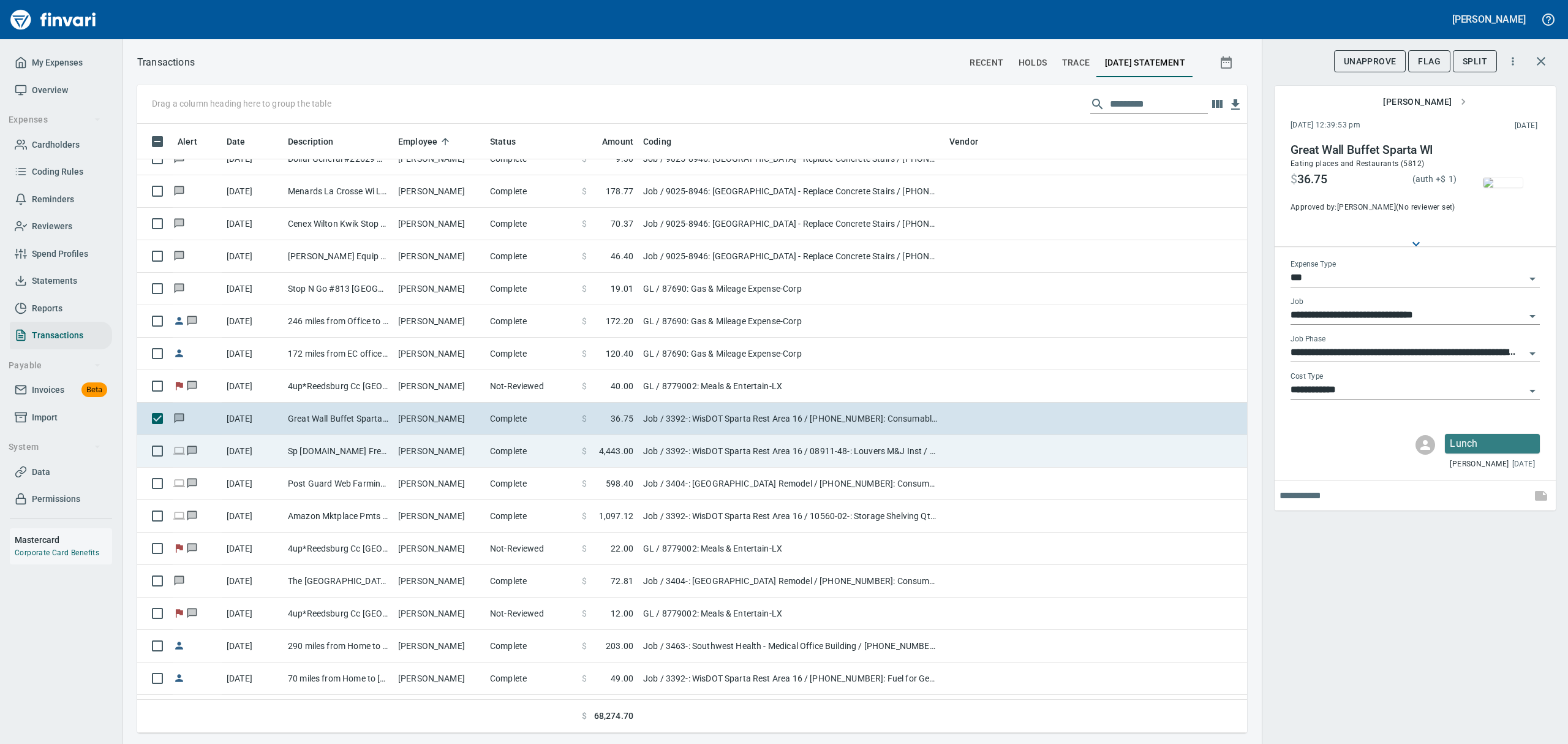
click at [503, 445] on td "Complete" at bounding box center [531, 451] width 92 height 33
type input "**********"
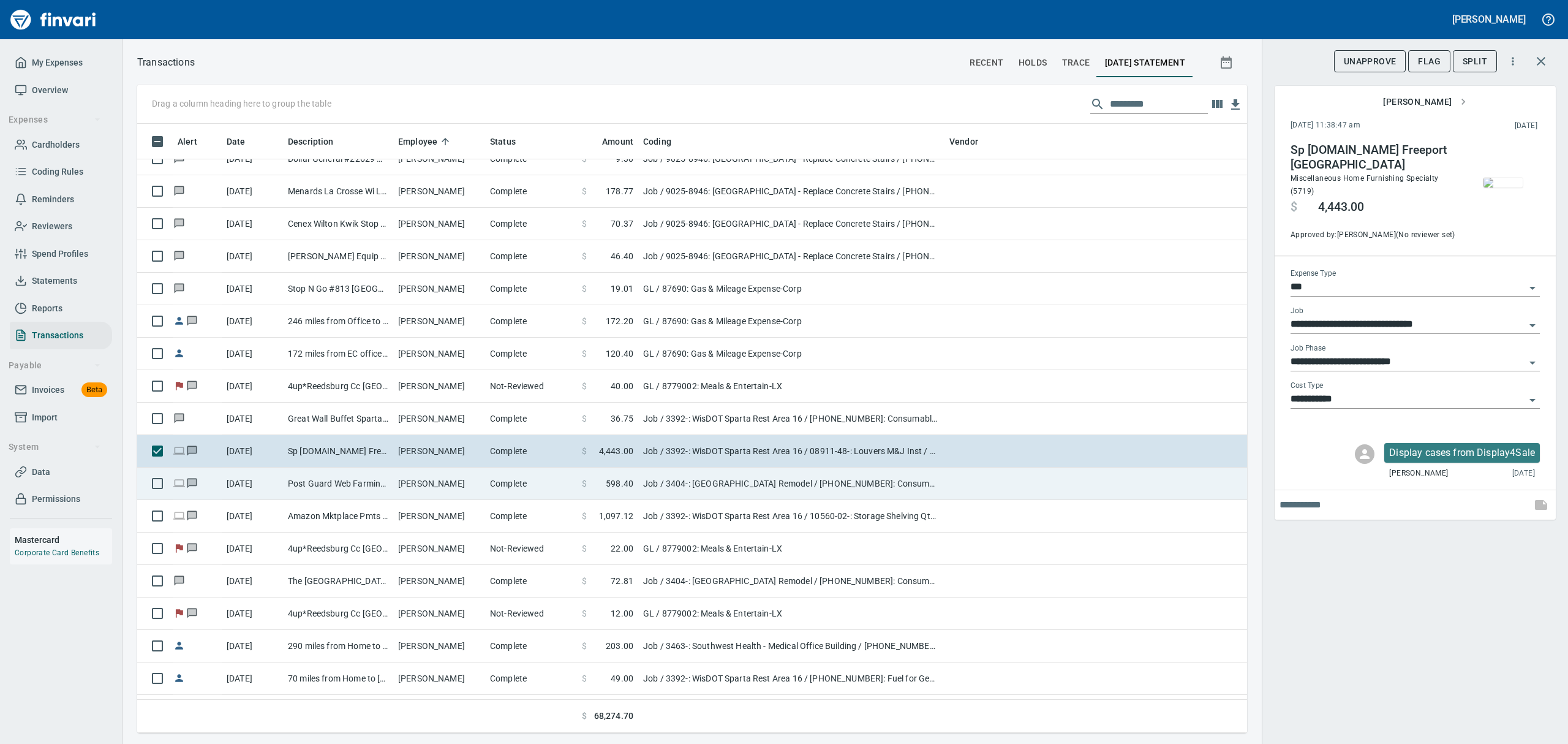
click at [520, 487] on td "Complete" at bounding box center [531, 483] width 92 height 33
type input "**********"
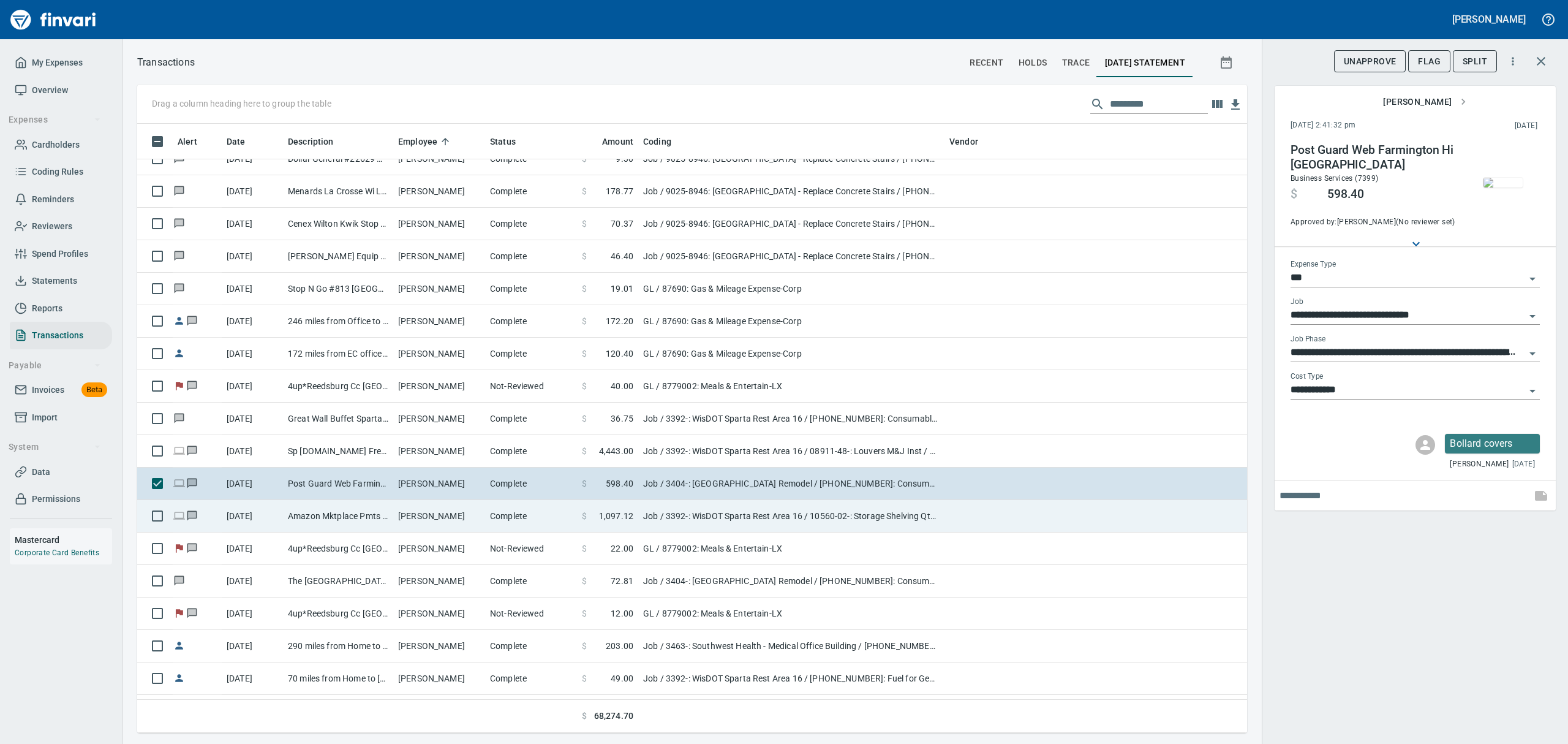
click at [537, 515] on td "Complete" at bounding box center [531, 516] width 92 height 33
type input "**********"
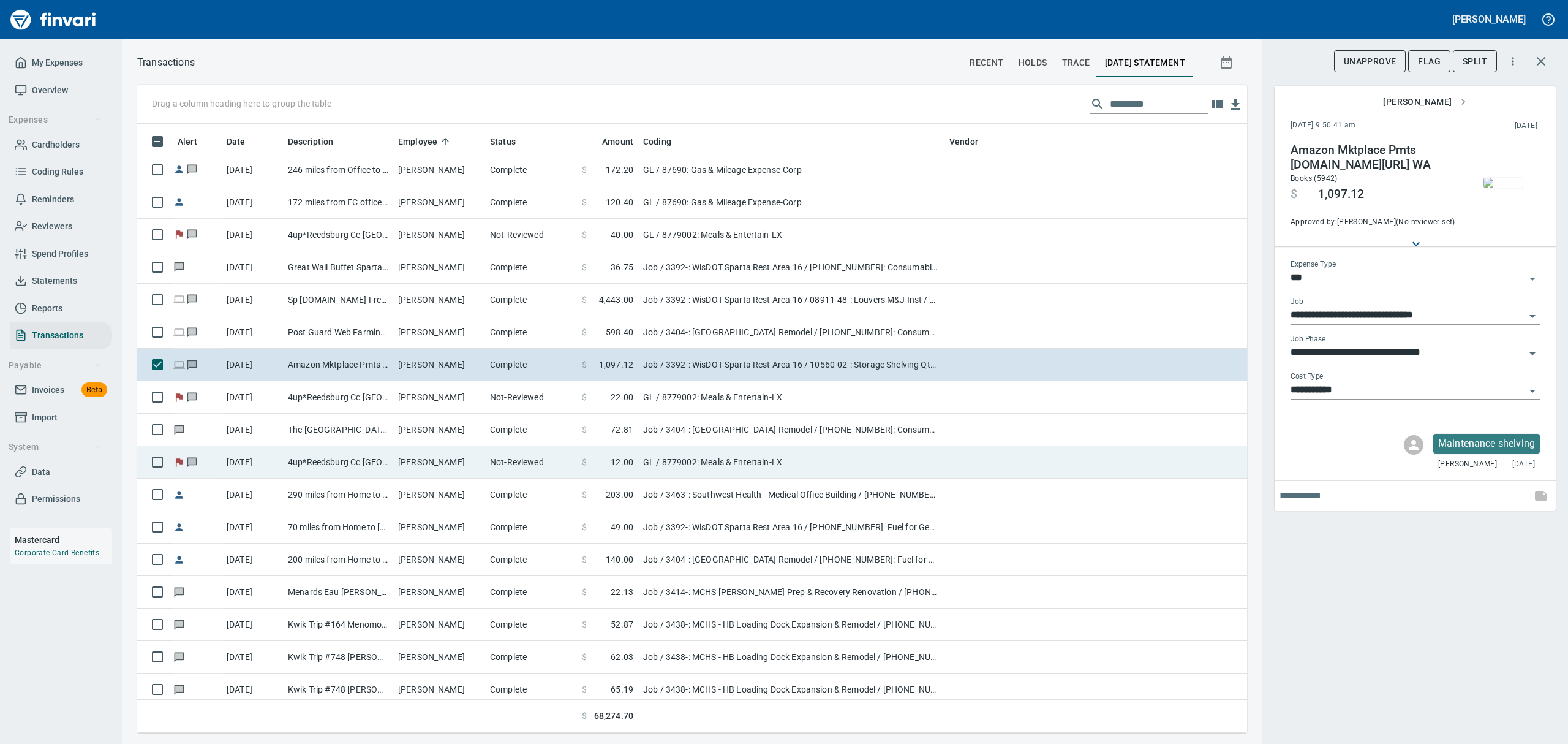
scroll to position [1192, 0]
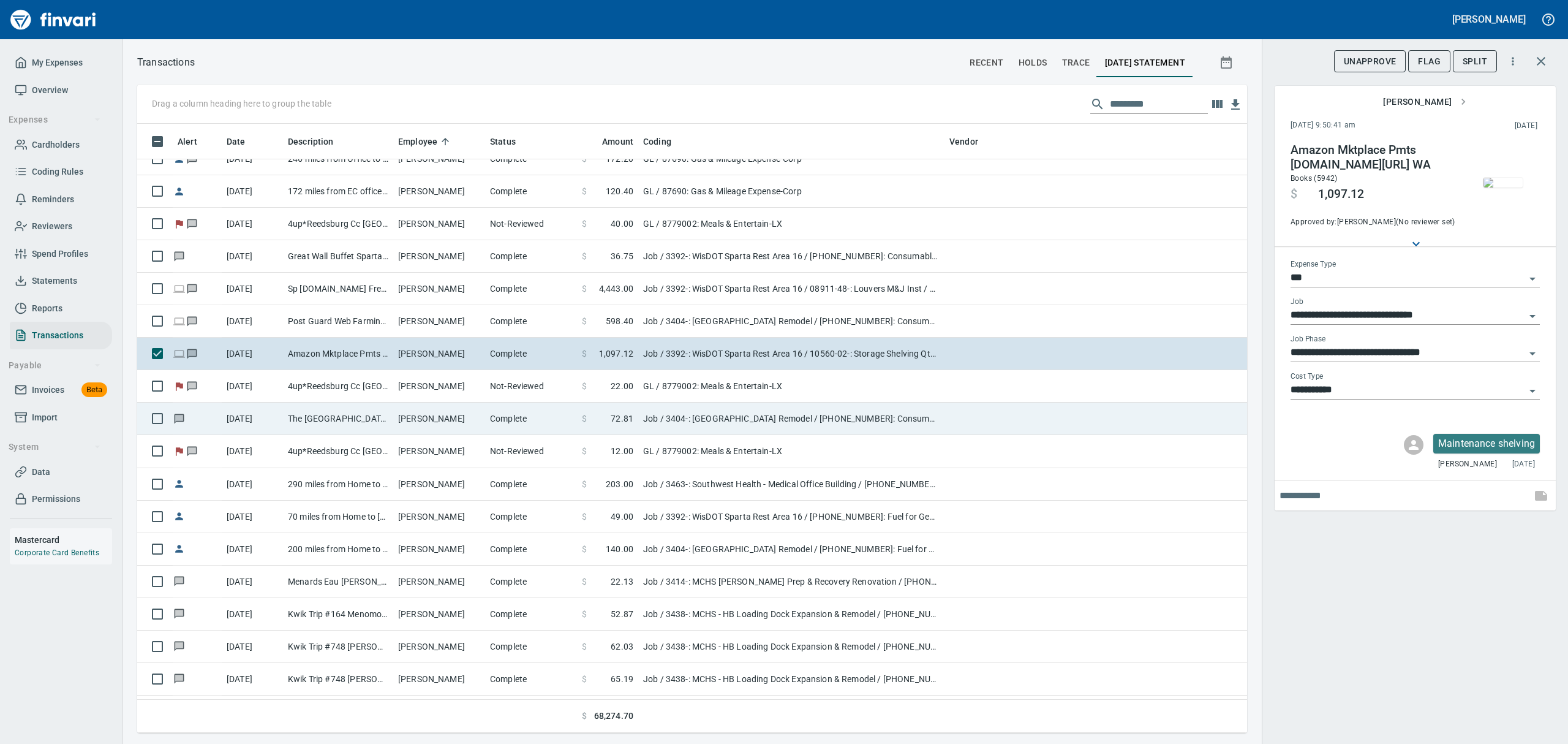
click at [461, 418] on td "[PERSON_NAME]" at bounding box center [439, 418] width 92 height 33
type input "**********"
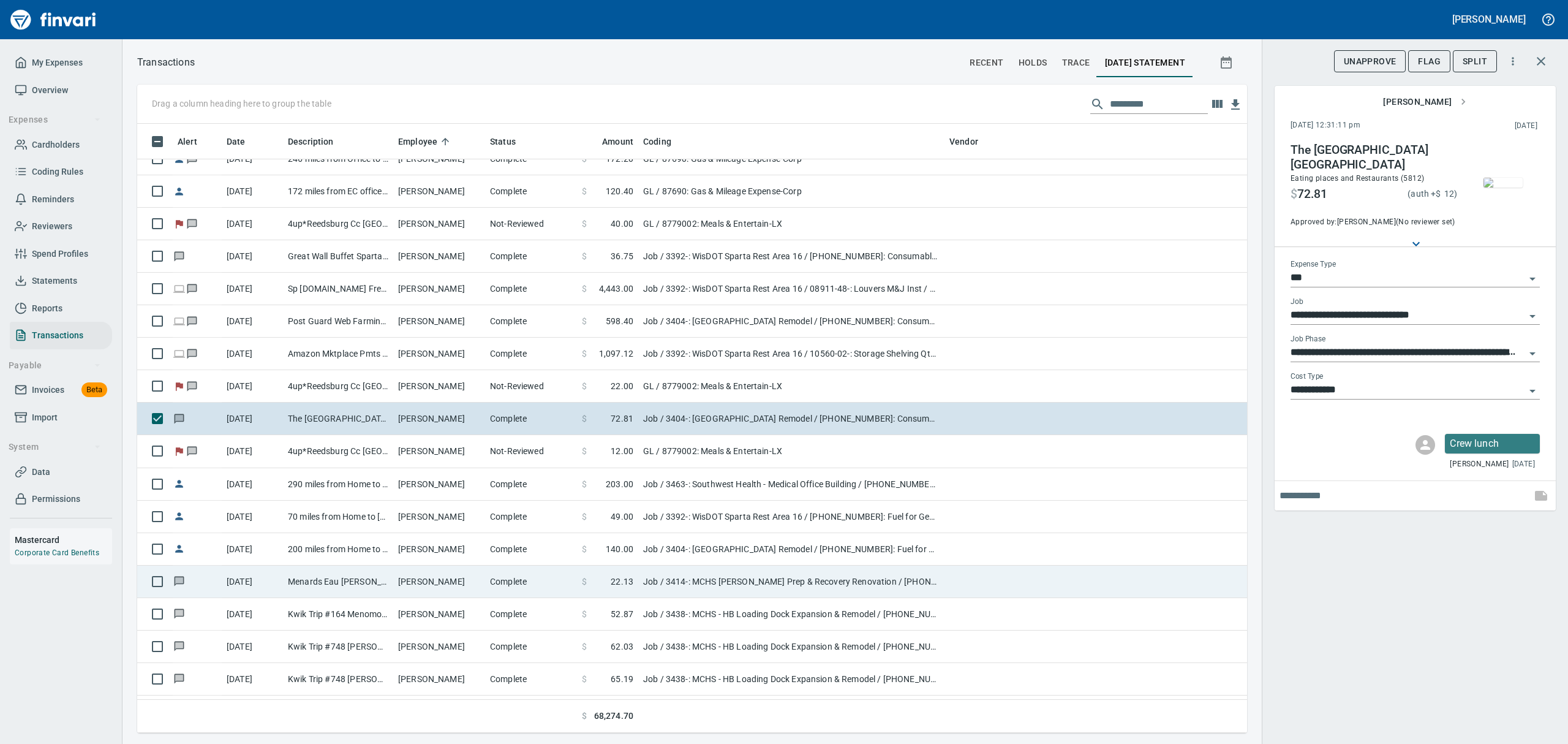
click at [647, 585] on td "Job / 3414-: MCHS [PERSON_NAME] Prep & Recovery Renovation / [PHONE_NUMBER]: Fa…" at bounding box center [791, 581] width 306 height 33
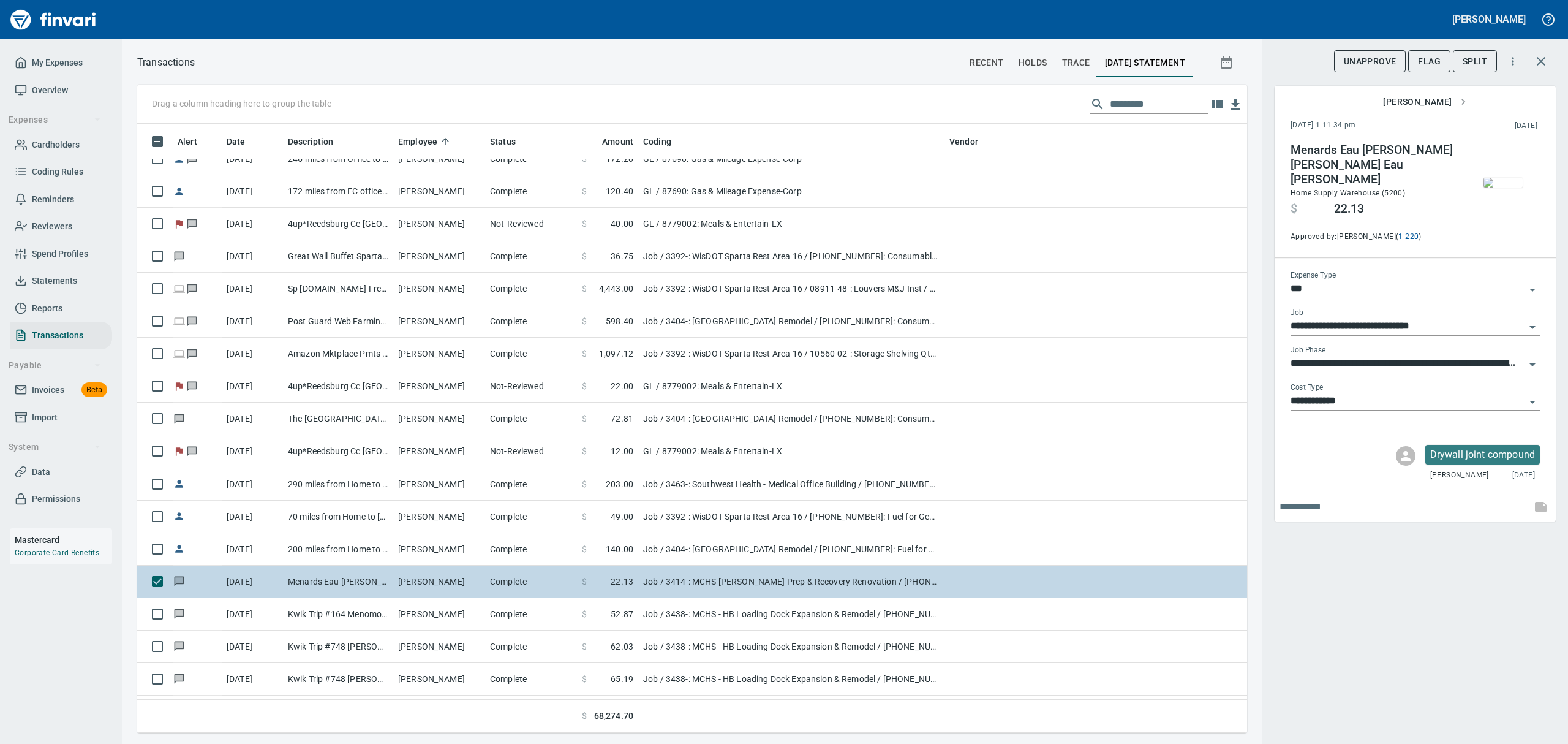
type input "**********"
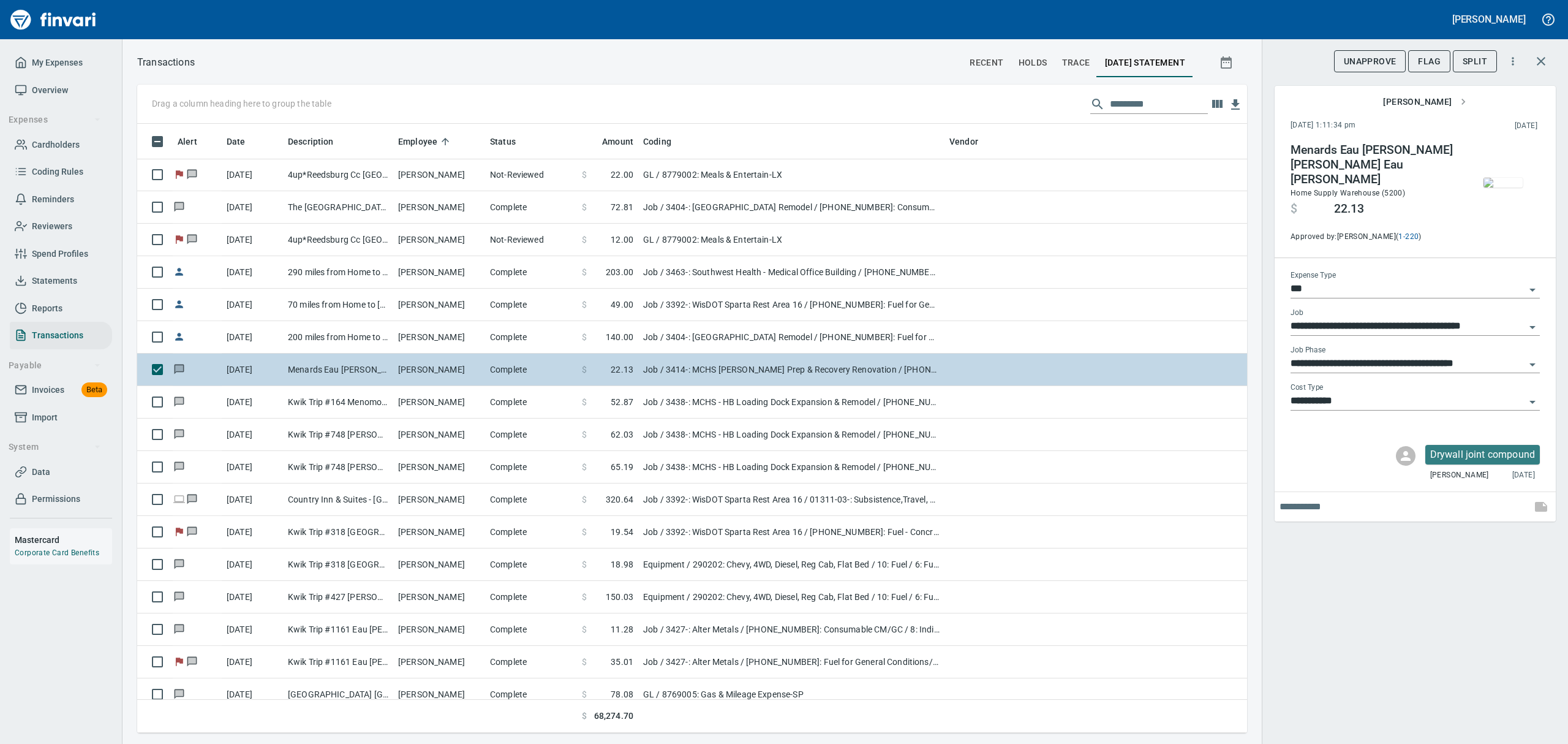
scroll to position [1437, 0]
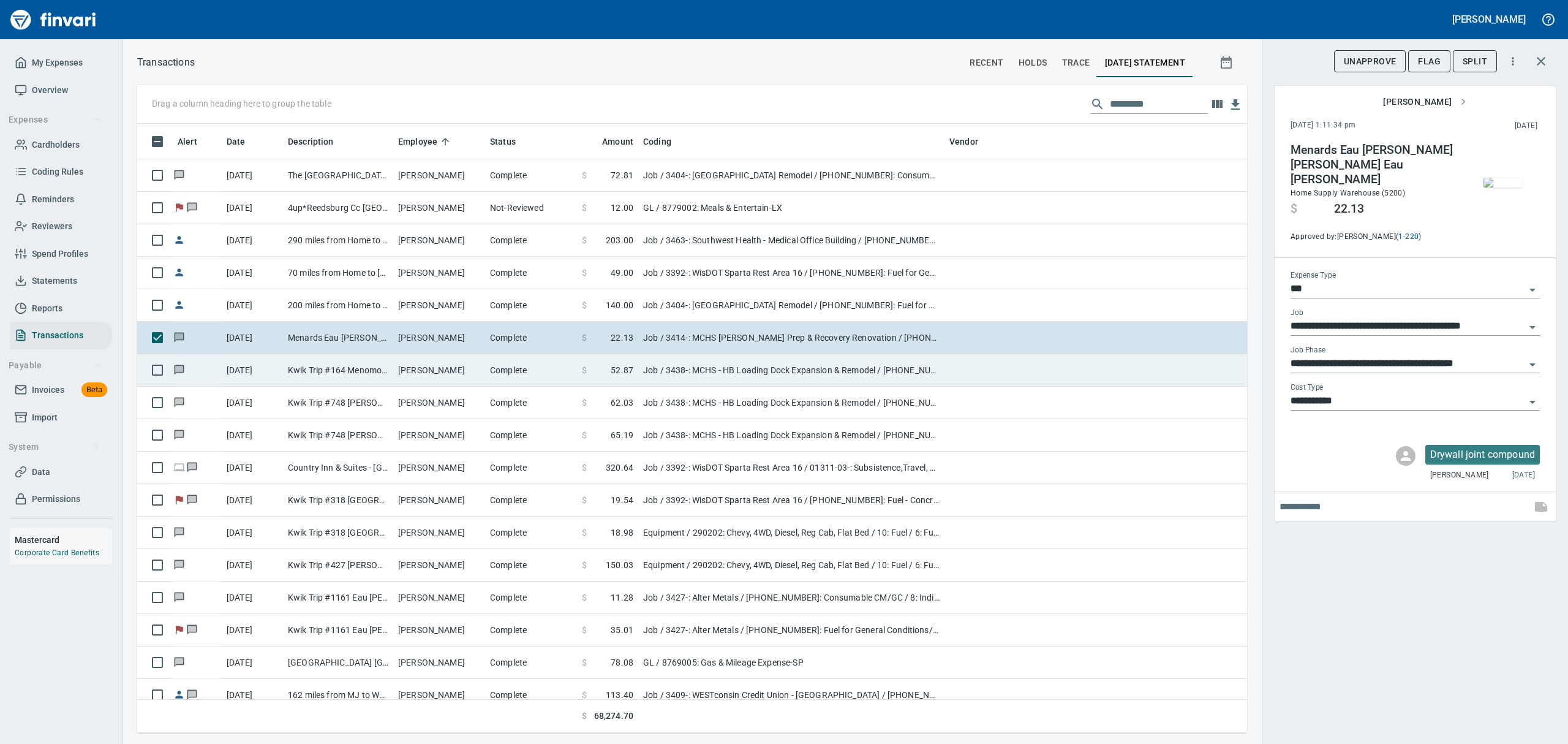
click at [679, 369] on td "Job / 3438-: MCHS - HB Loading Dock Expansion & Remodel / [PHONE_NUMBER]: Fuel …" at bounding box center [791, 370] width 306 height 33
type input "**********"
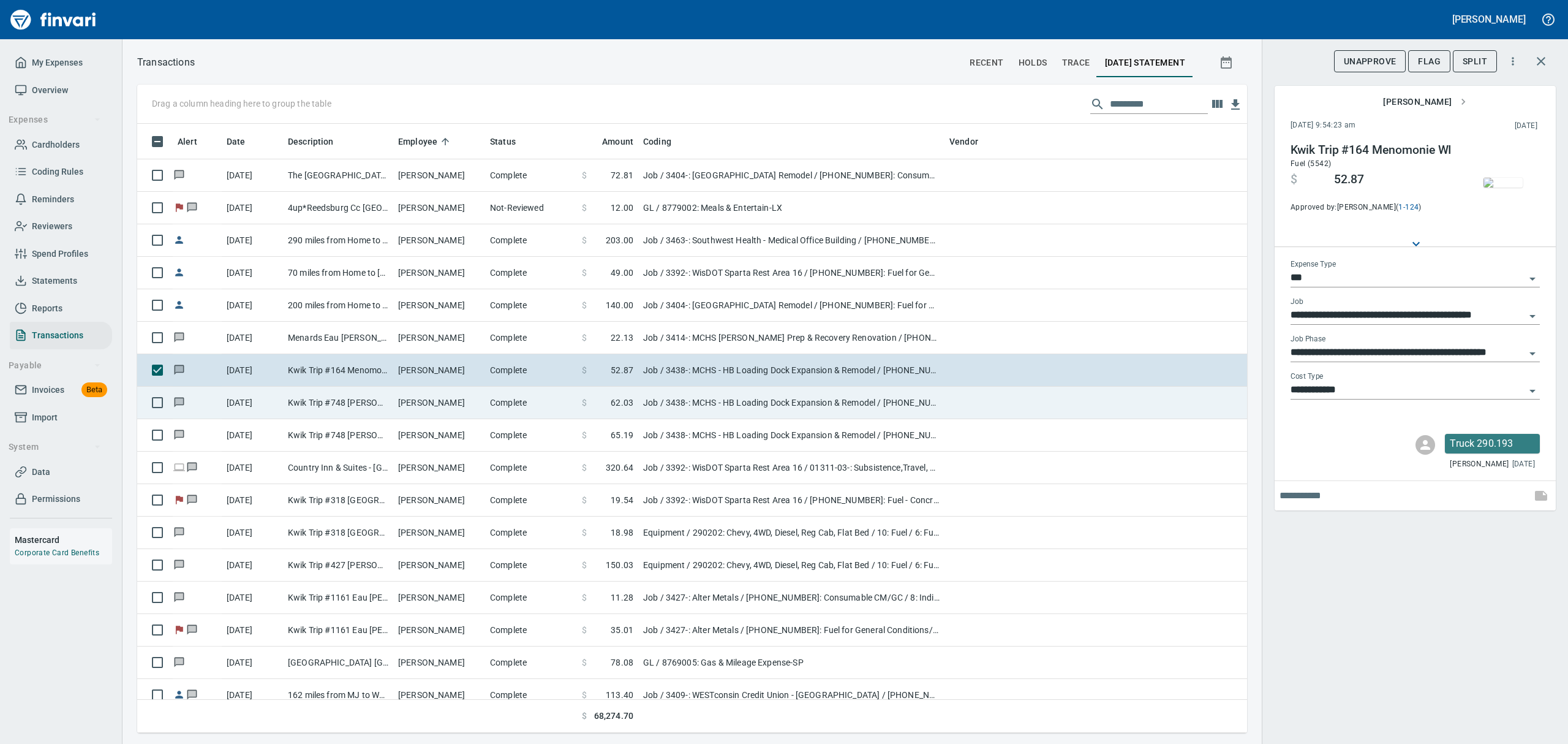
click at [676, 409] on td "Job / 3438-: MCHS - HB Loading Dock Expansion & Remodel / [PHONE_NUMBER]: Fuel …" at bounding box center [791, 402] width 306 height 33
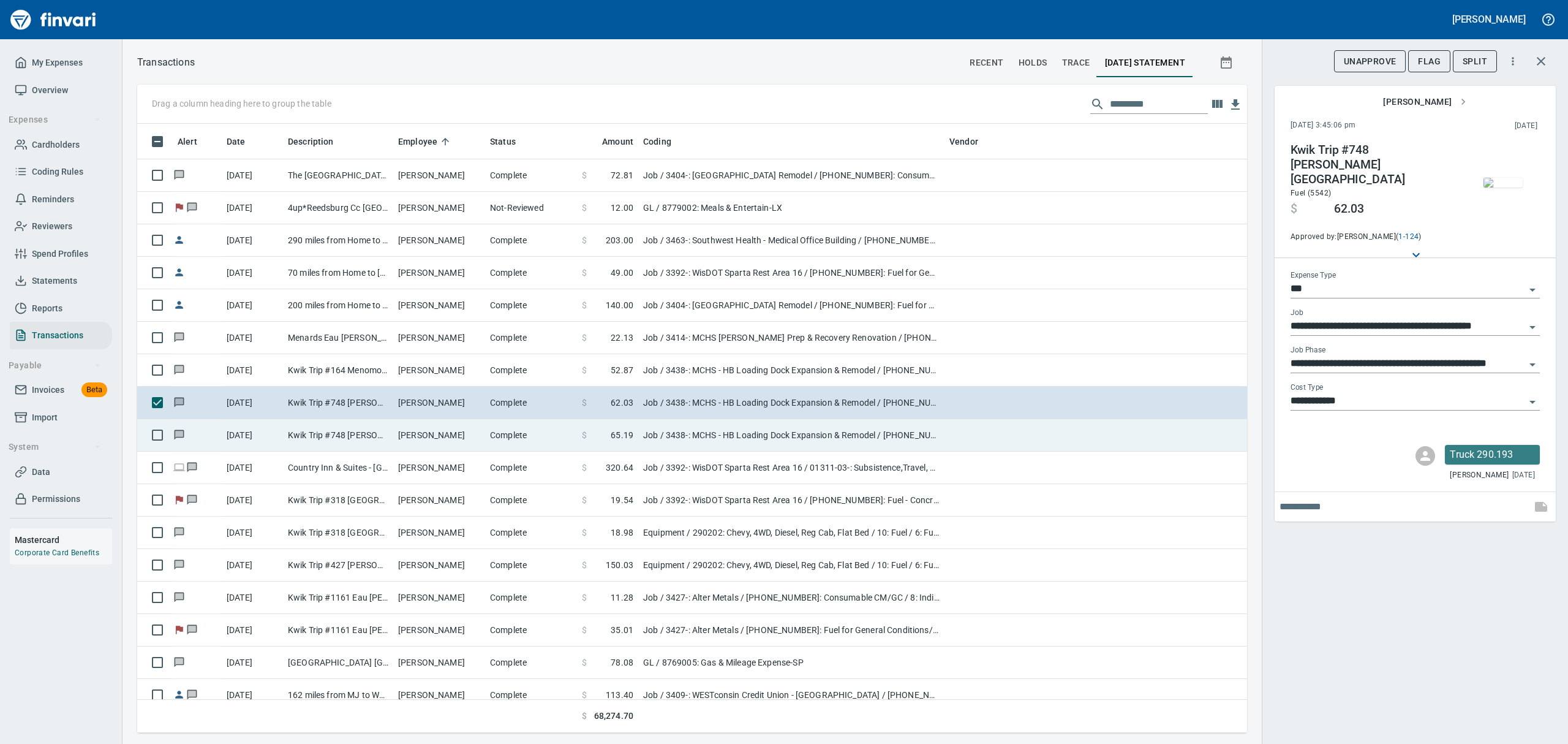
click at [669, 436] on td "Job / 3438-: MCHS - HB Loading Dock Expansion & Remodel / [PHONE_NUMBER]: Fuel …" at bounding box center [791, 435] width 306 height 33
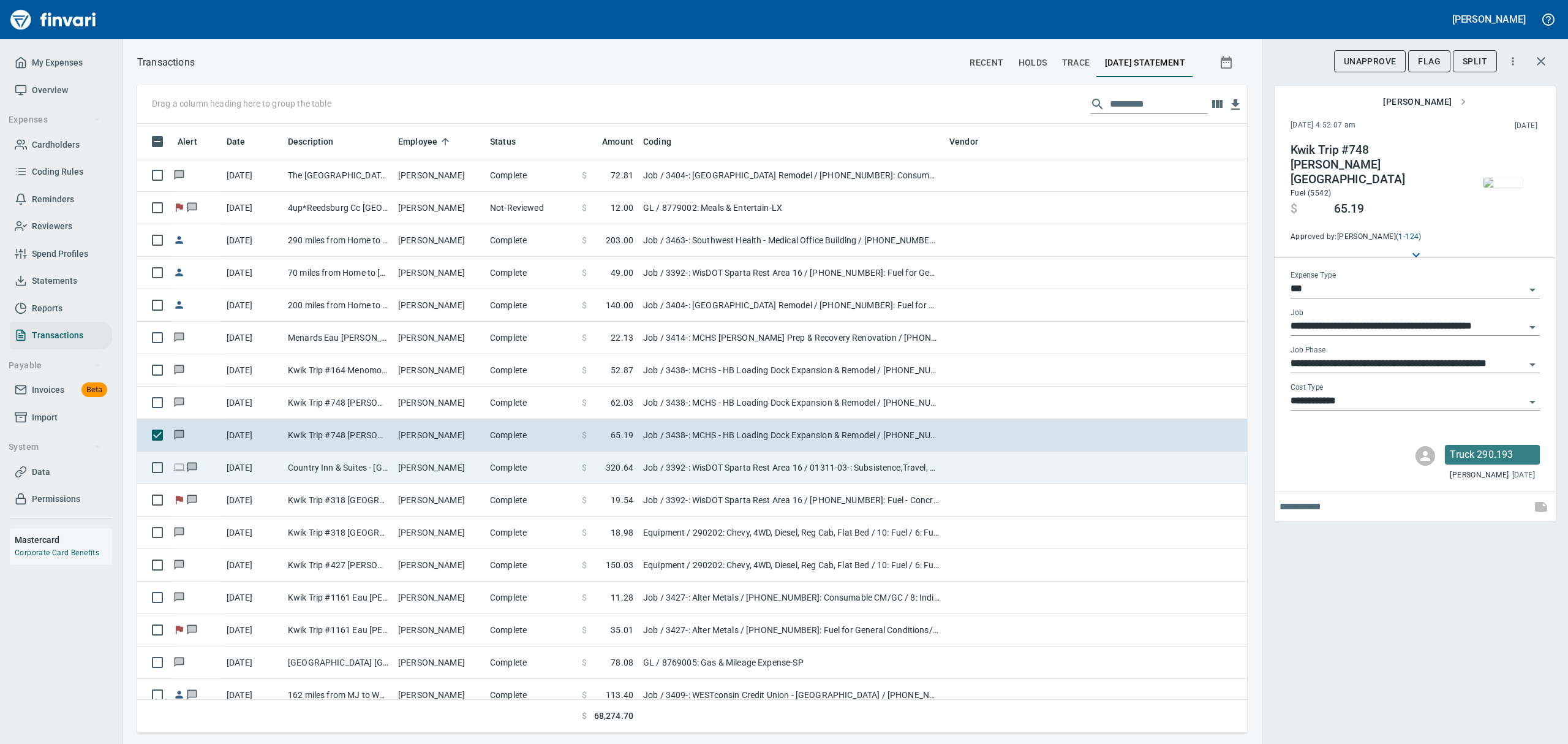
click at [677, 468] on td "Job / 3392-: WisDOT Sparta Rest Area 16 / 01311-03-: Subsistence,Travel, & Lodg…" at bounding box center [791, 467] width 306 height 33
type input "**********"
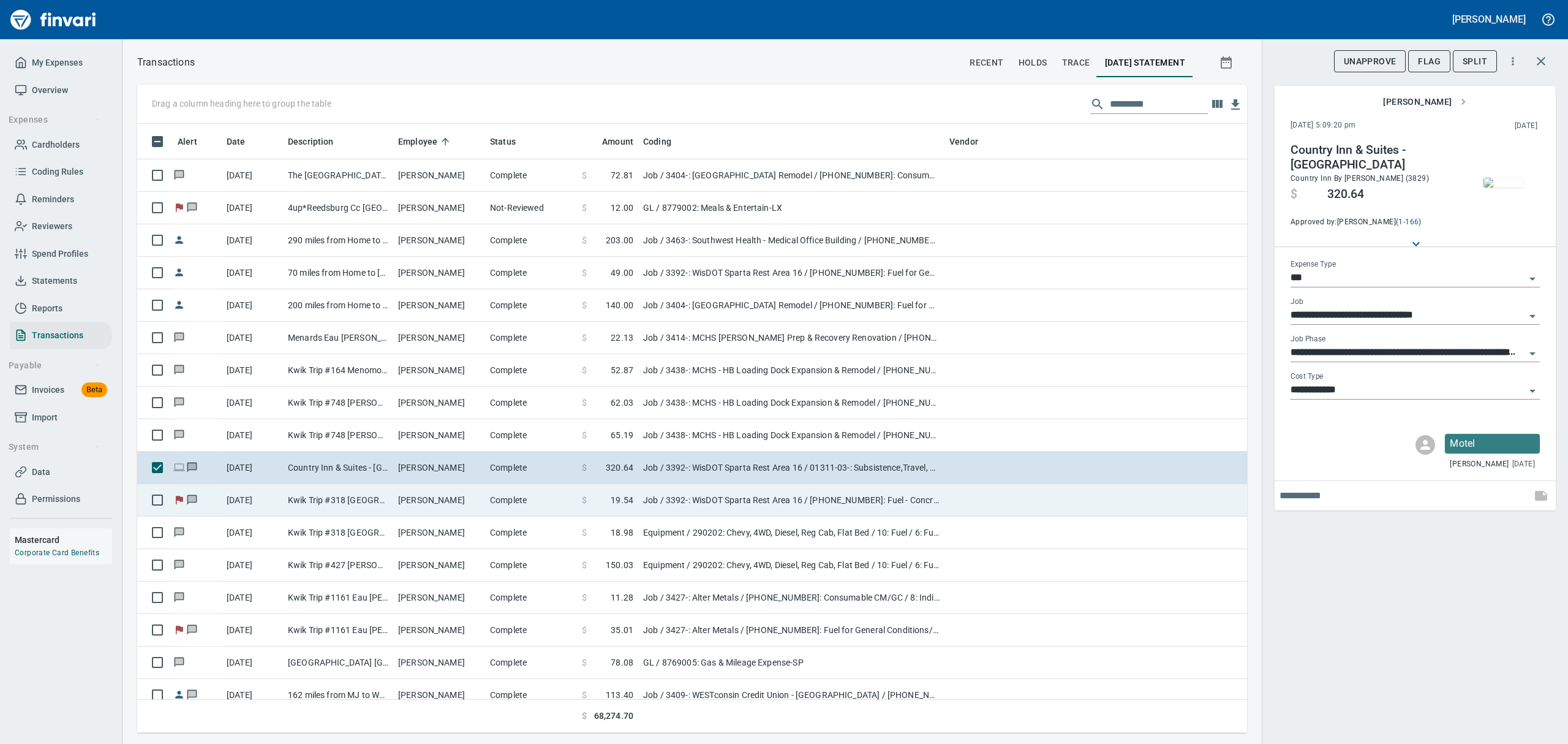
click at [680, 498] on td "Job / 3392-: WisDOT Sparta Rest Area 16 / [PHONE_NUMBER]: Fuel - Concrete Equip…" at bounding box center [791, 500] width 306 height 33
type input "**********"
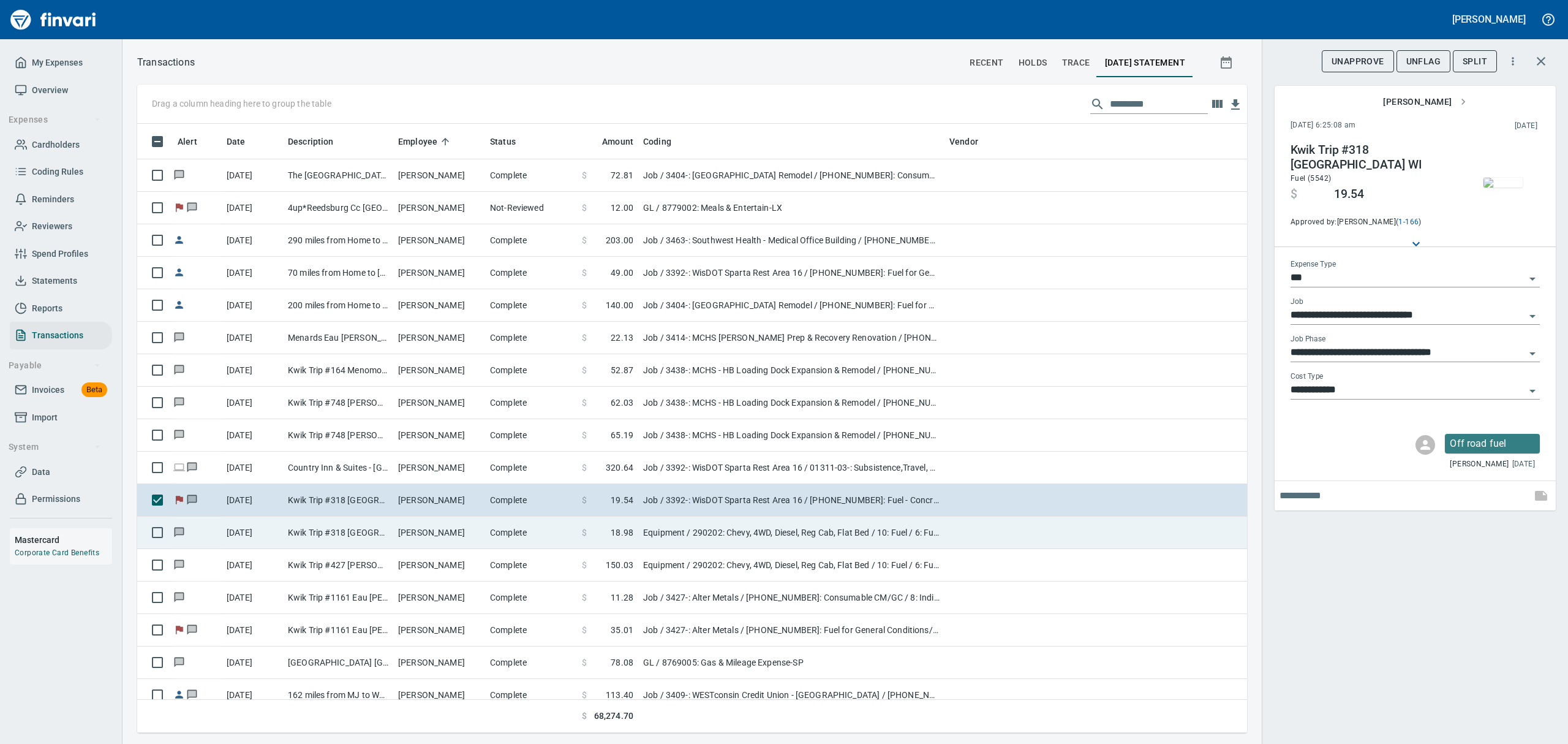
click at [665, 535] on td "Equipment / 290202: Chevy, 4WD, Diesel, Reg Cab, Flat Bed / 10: Fuel / 6: Fuel …" at bounding box center [791, 533] width 306 height 33
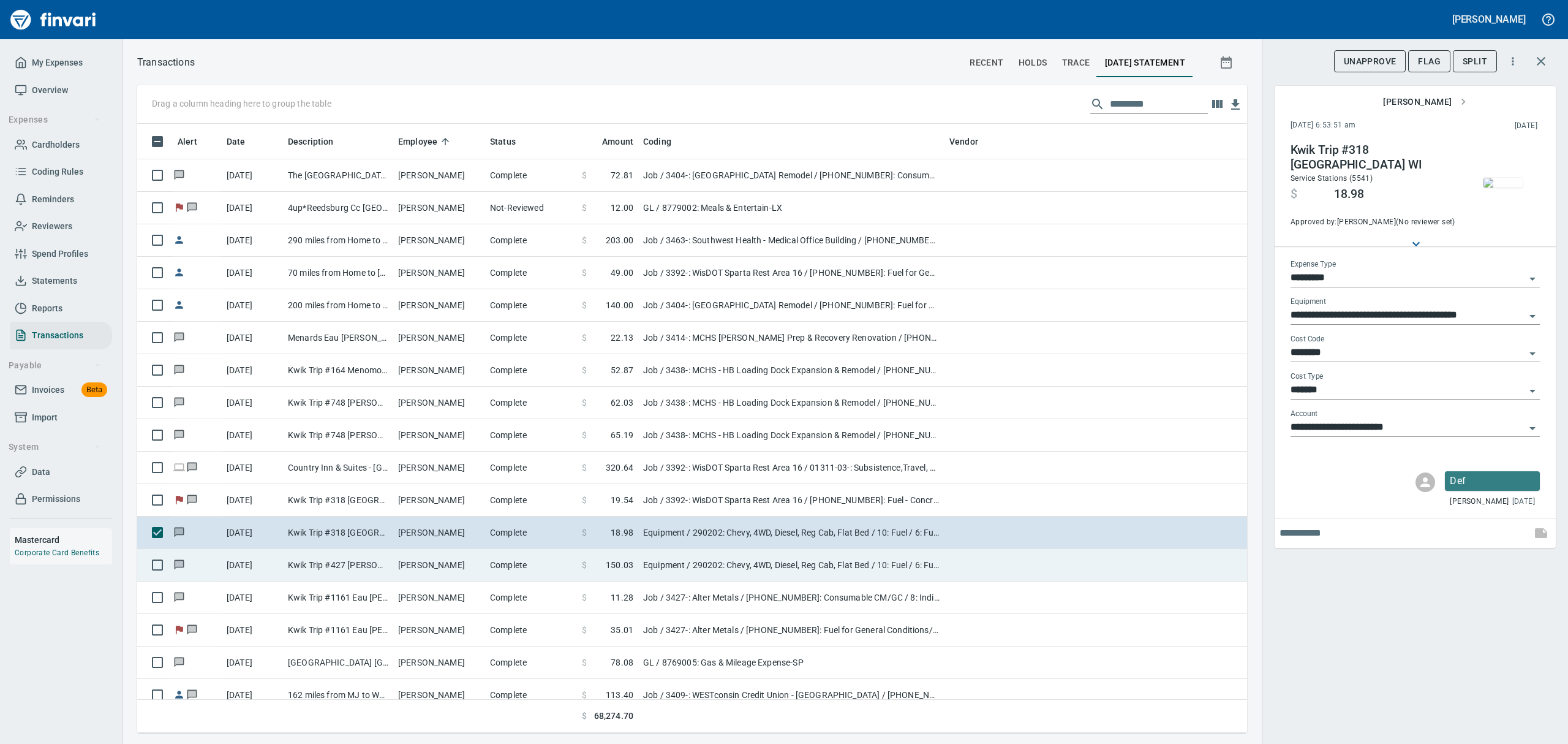
click at [643, 562] on td "Equipment / 290202: Chevy, 4WD, Diesel, Reg Cab, Flat Bed / 10: Fuel / 6: Fuel …" at bounding box center [791, 565] width 306 height 33
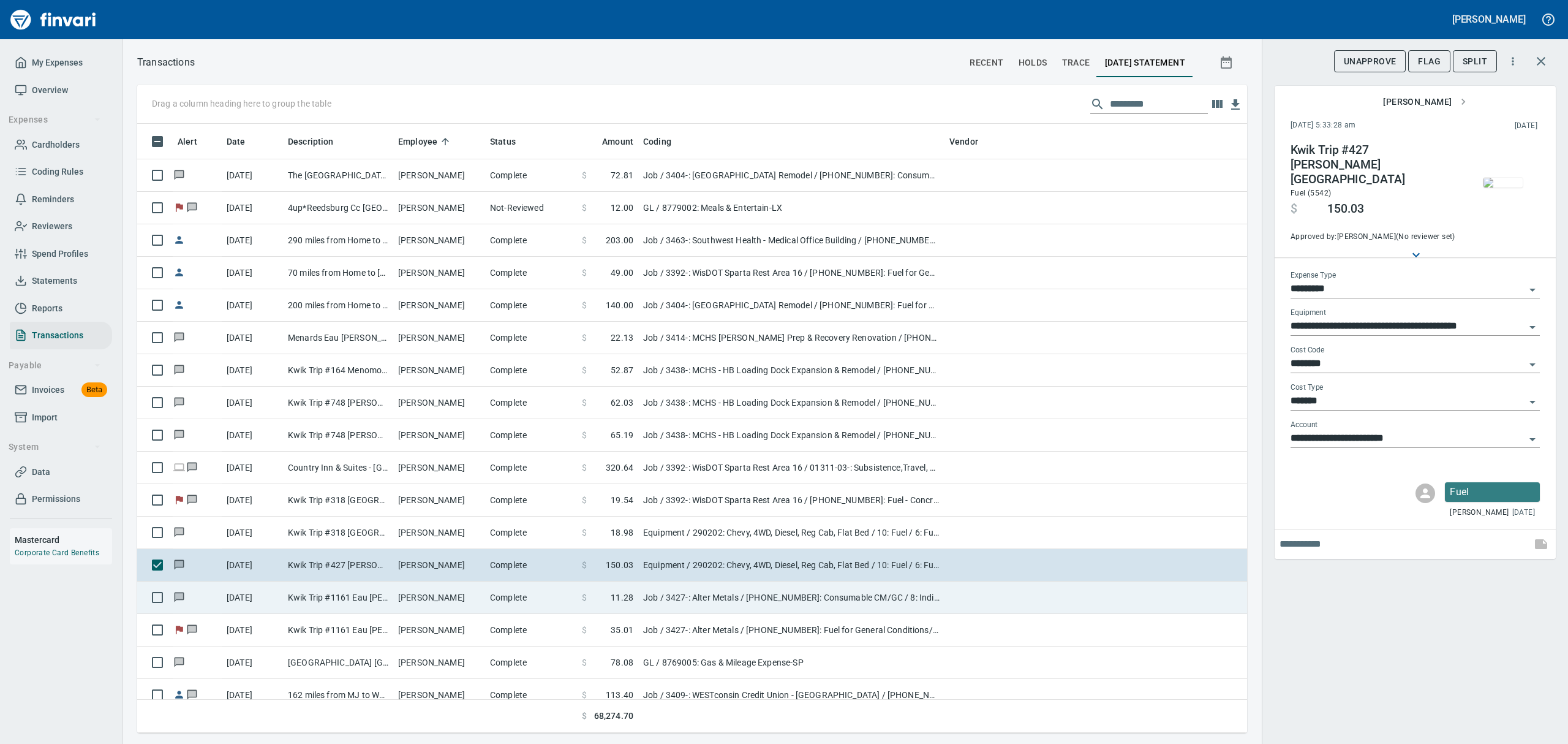
click at [640, 600] on td "Job / 3427-: Alter Metals / [PHONE_NUMBER]: Consumable CM/GC / 8: Indirects" at bounding box center [791, 597] width 306 height 33
type input "***"
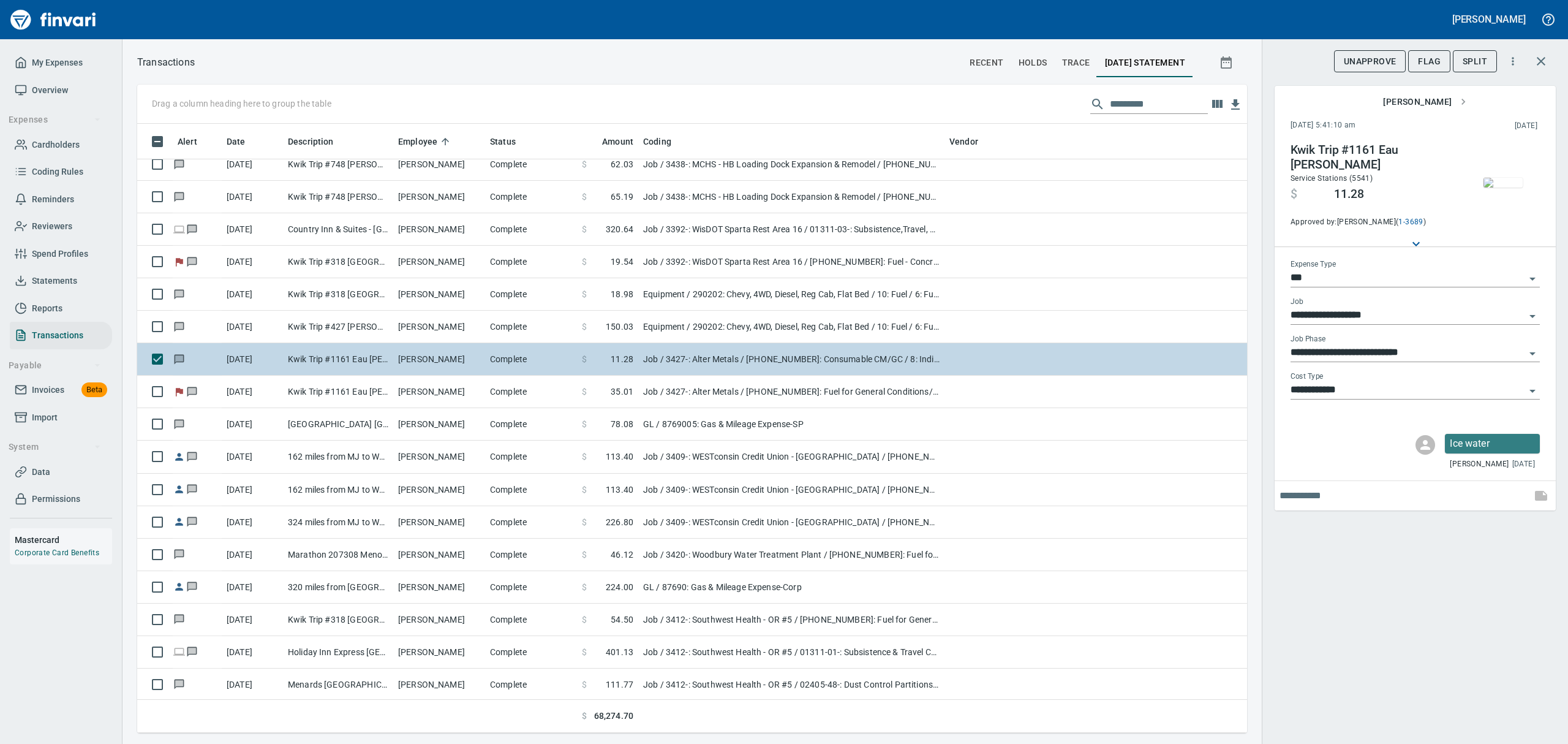
scroll to position [1682, 0]
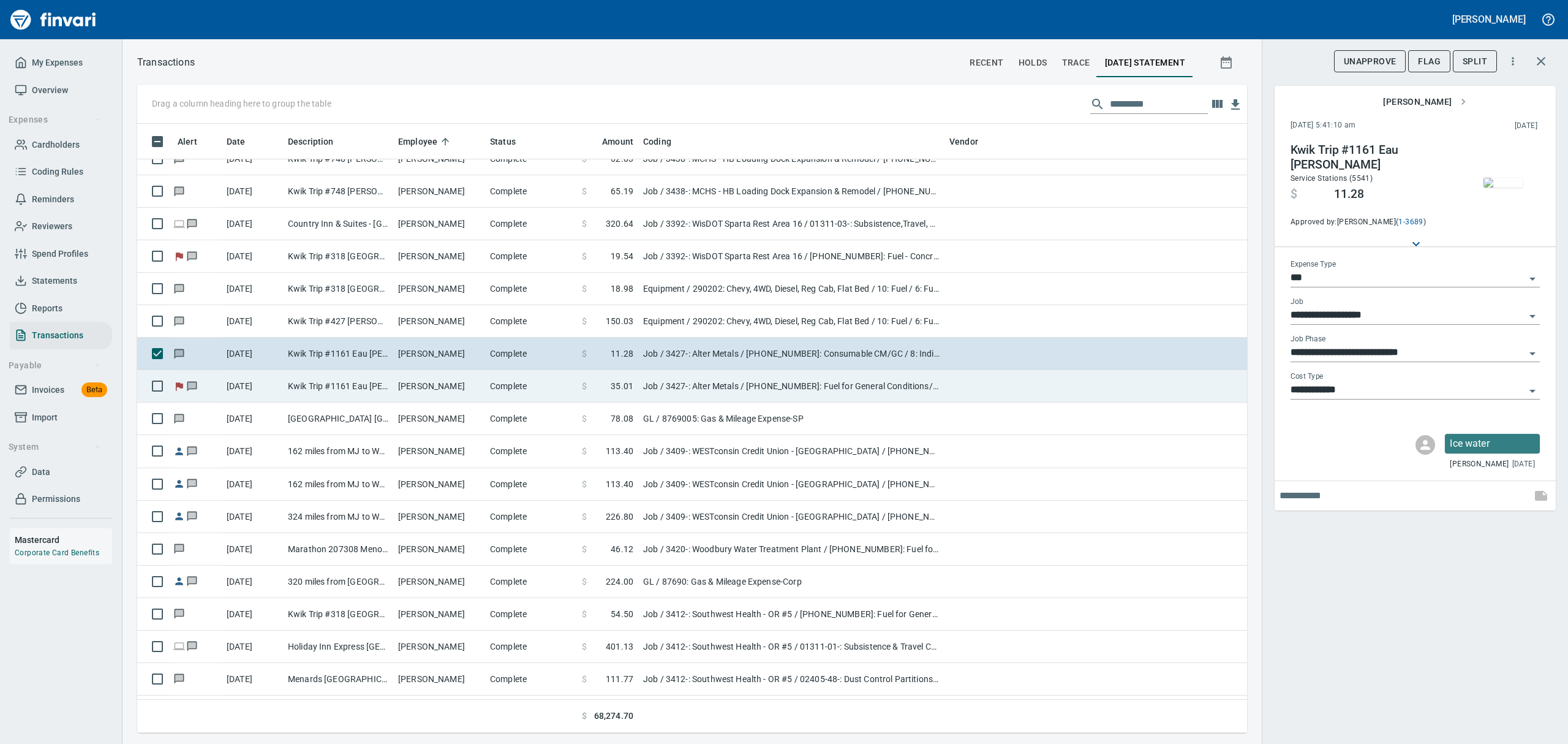
click at [640, 380] on td "Job / 3427-: Alter Metals / [PHONE_NUMBER]: Fuel for General Conditions/CM Equi…" at bounding box center [791, 386] width 306 height 33
type input "**********"
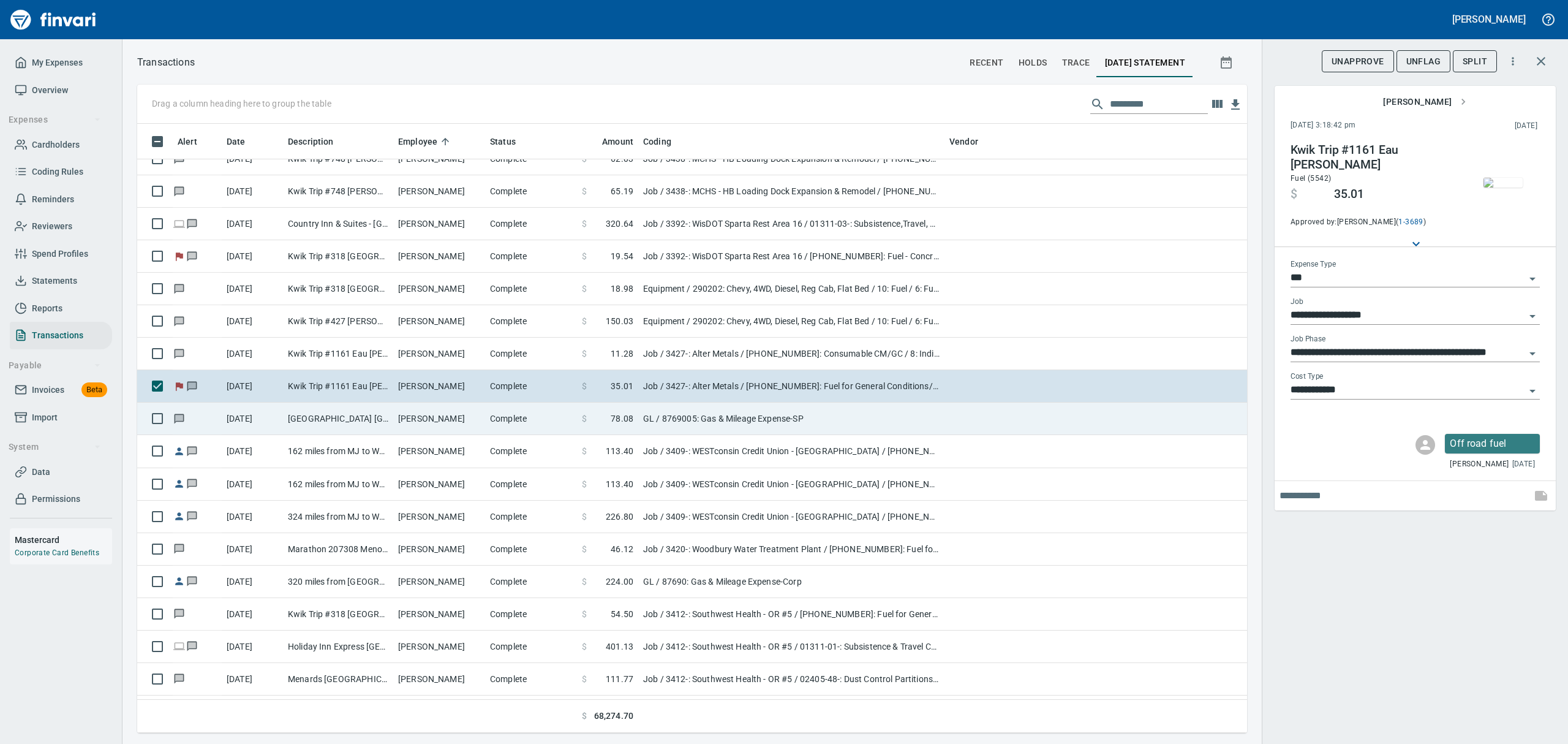
click at [686, 420] on td "GL / 8769005: Gas & Mileage Expense-SP" at bounding box center [791, 418] width 306 height 33
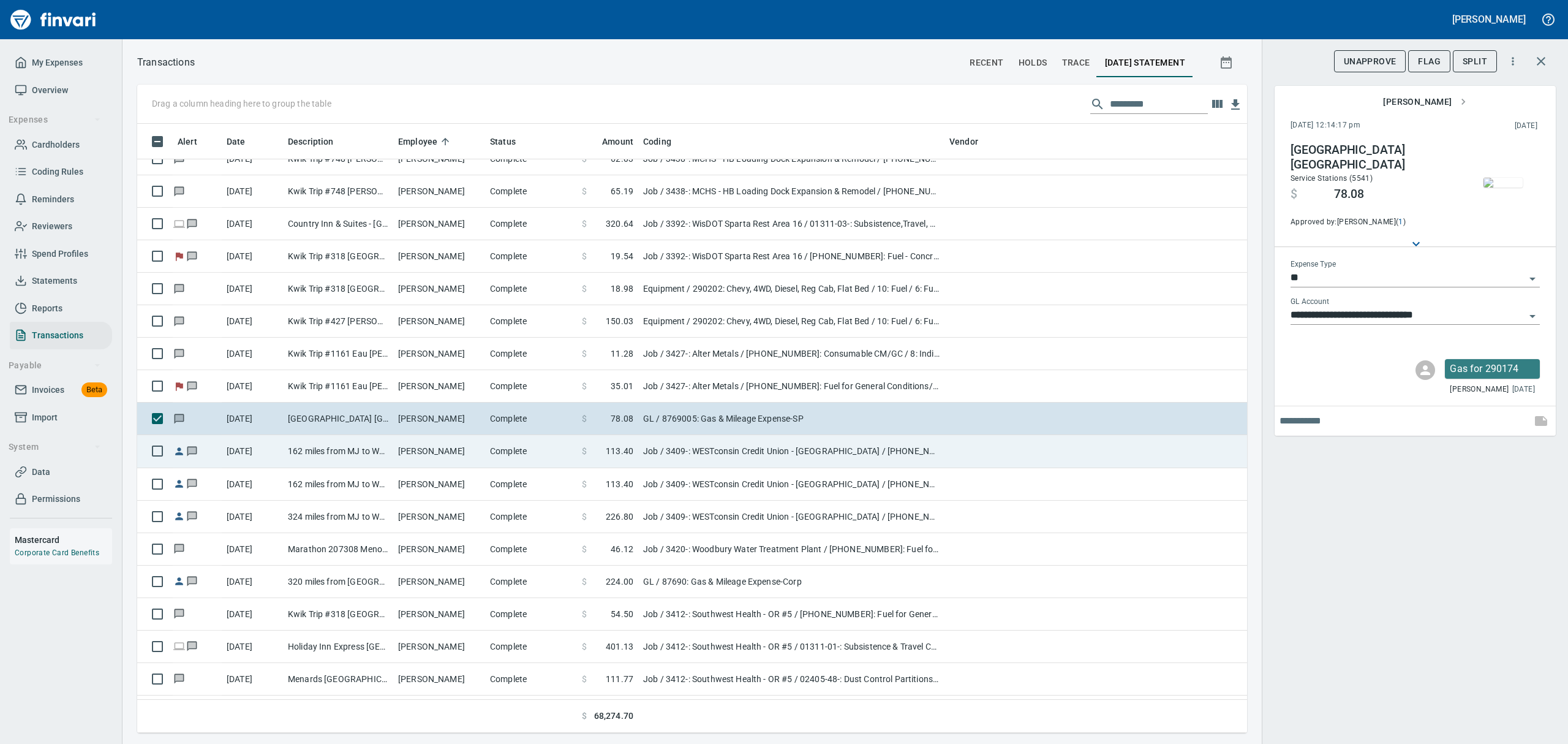
click at [647, 454] on td "Job / 3409-: WESTconsin Credit Union - [GEOGRAPHIC_DATA] / [PHONE_NUMBER]: Fuel…" at bounding box center [791, 451] width 306 height 33
type input "***"
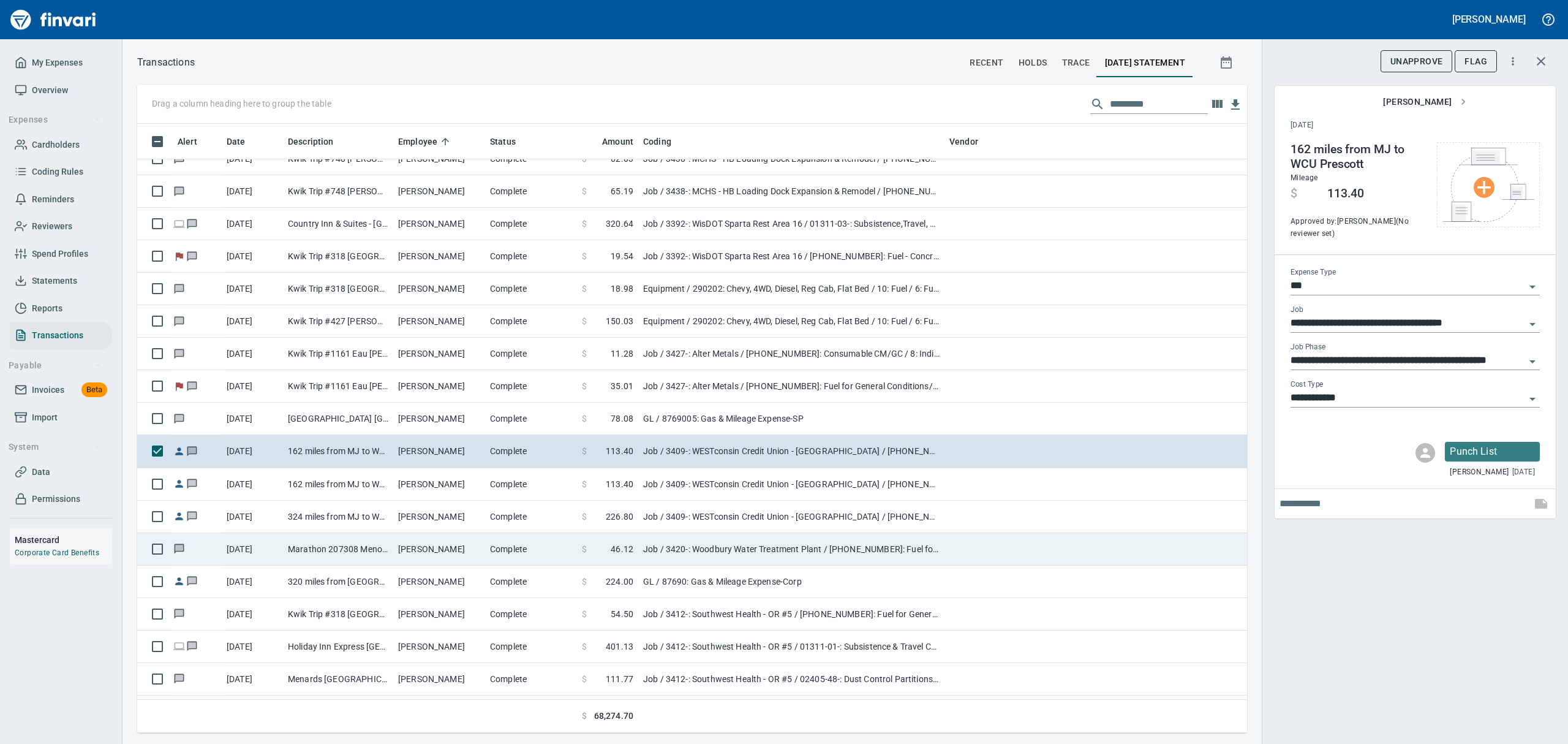
click at [526, 548] on td "Complete" at bounding box center [531, 548] width 92 height 33
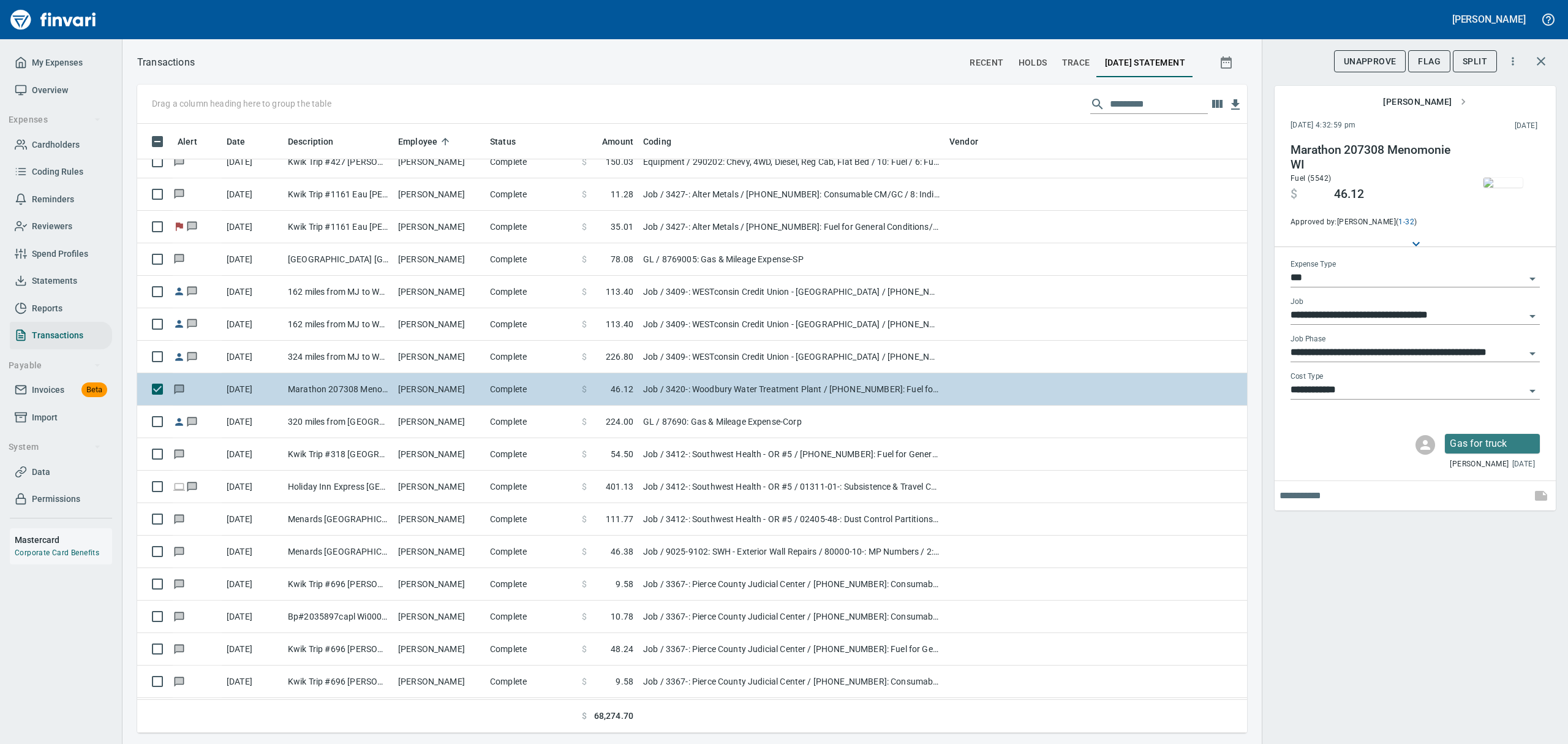
scroll to position [1846, 0]
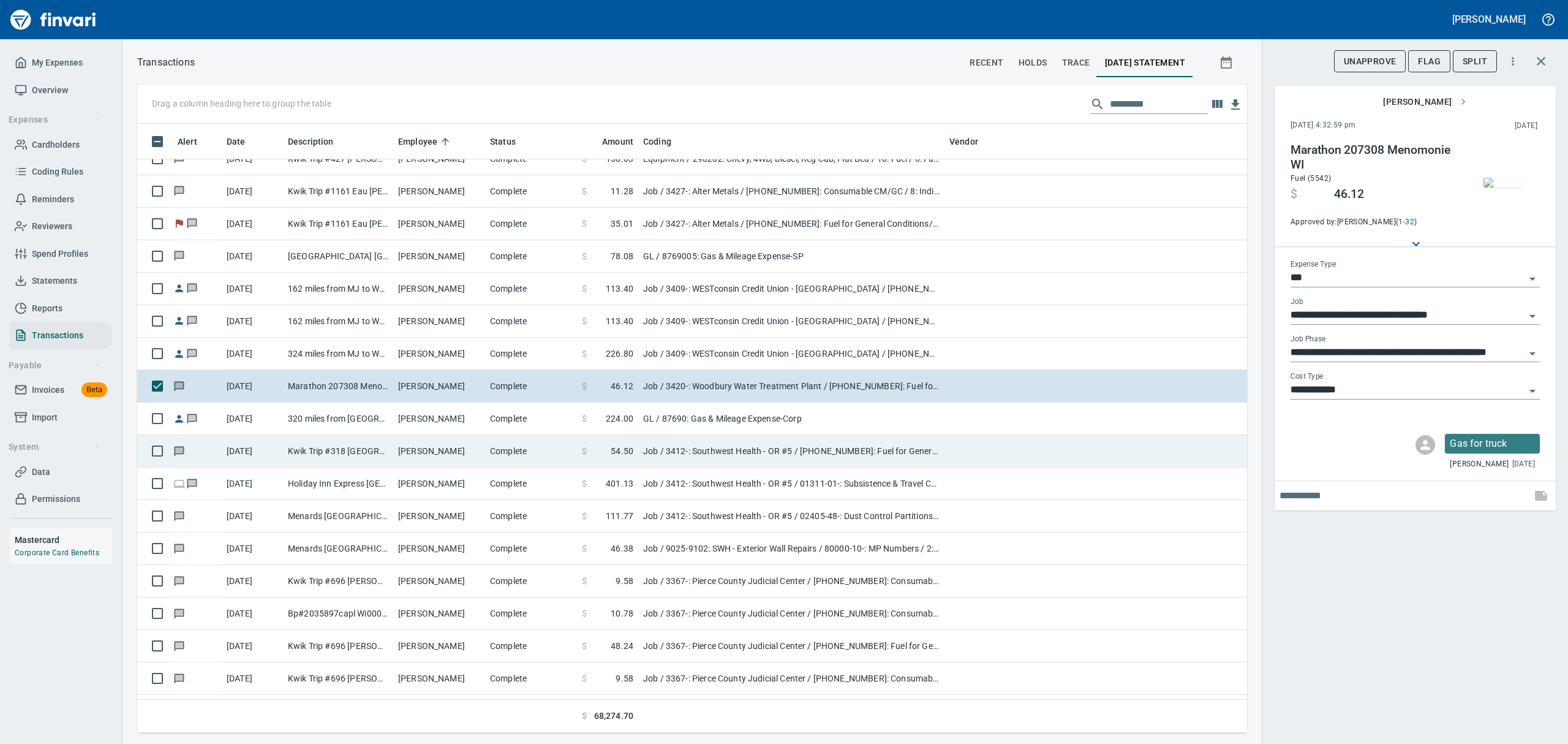
click at [419, 453] on td "[PERSON_NAME]" at bounding box center [439, 451] width 92 height 33
type input "**********"
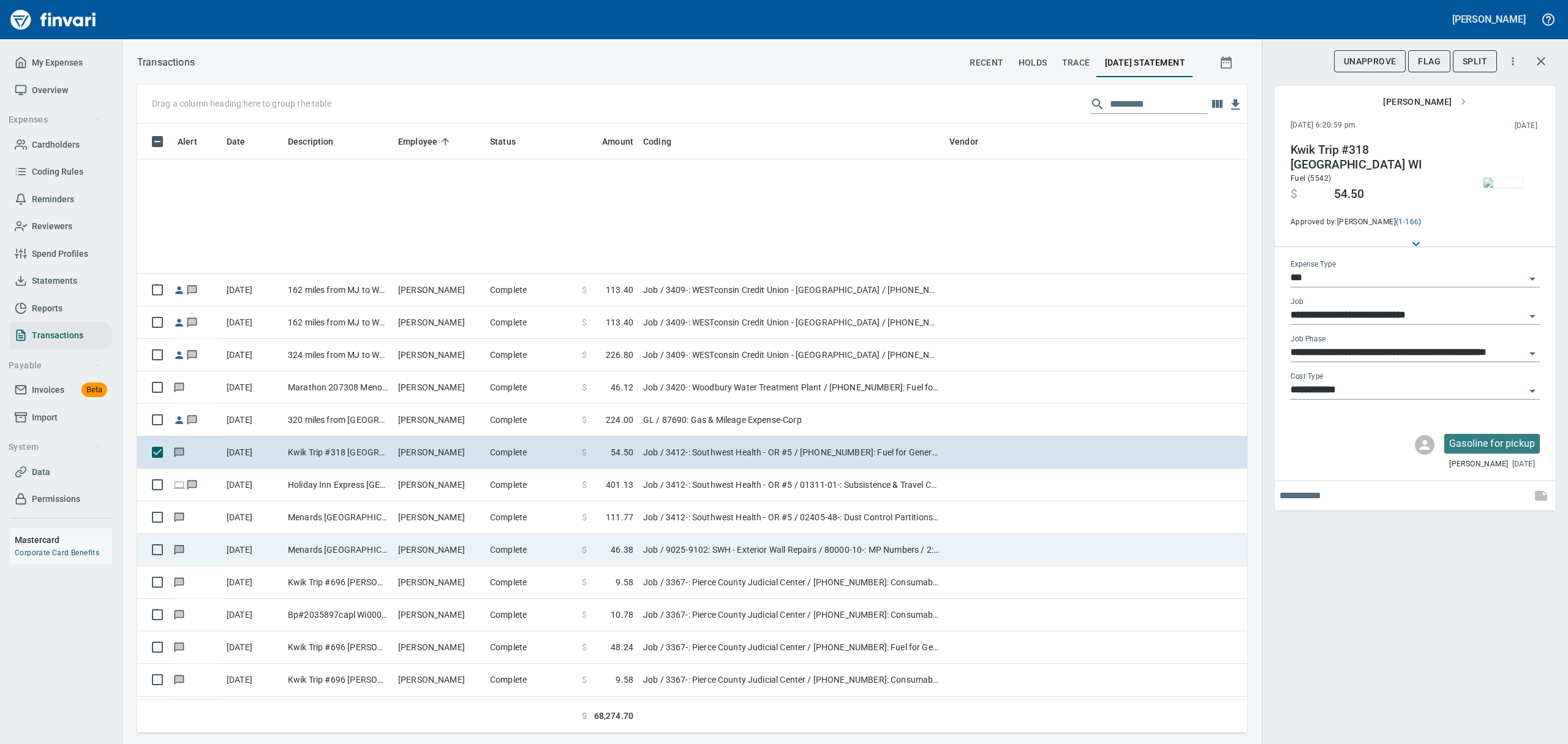
scroll to position [2091, 0]
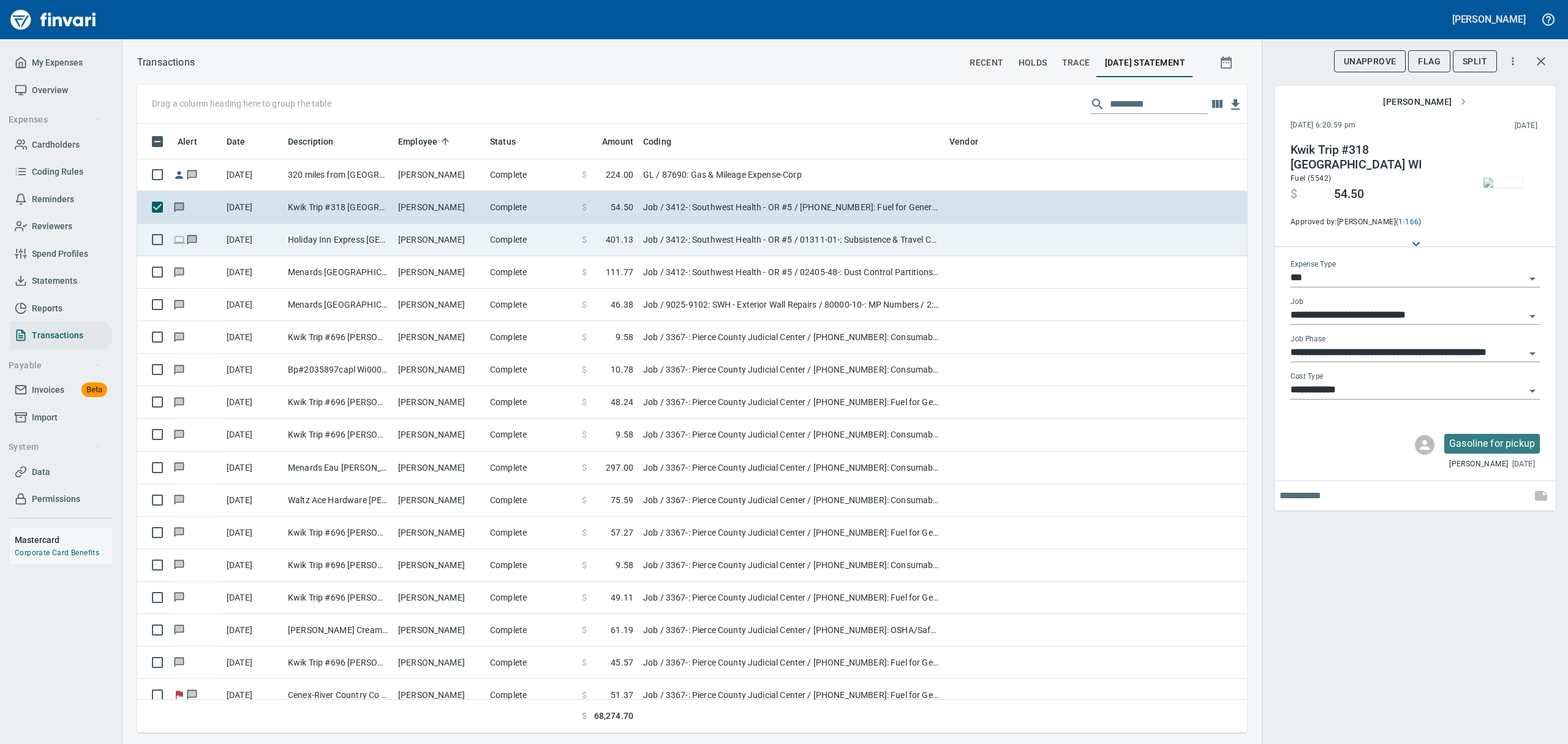
click at [634, 238] on td "$ 401.13" at bounding box center [607, 239] width 61 height 33
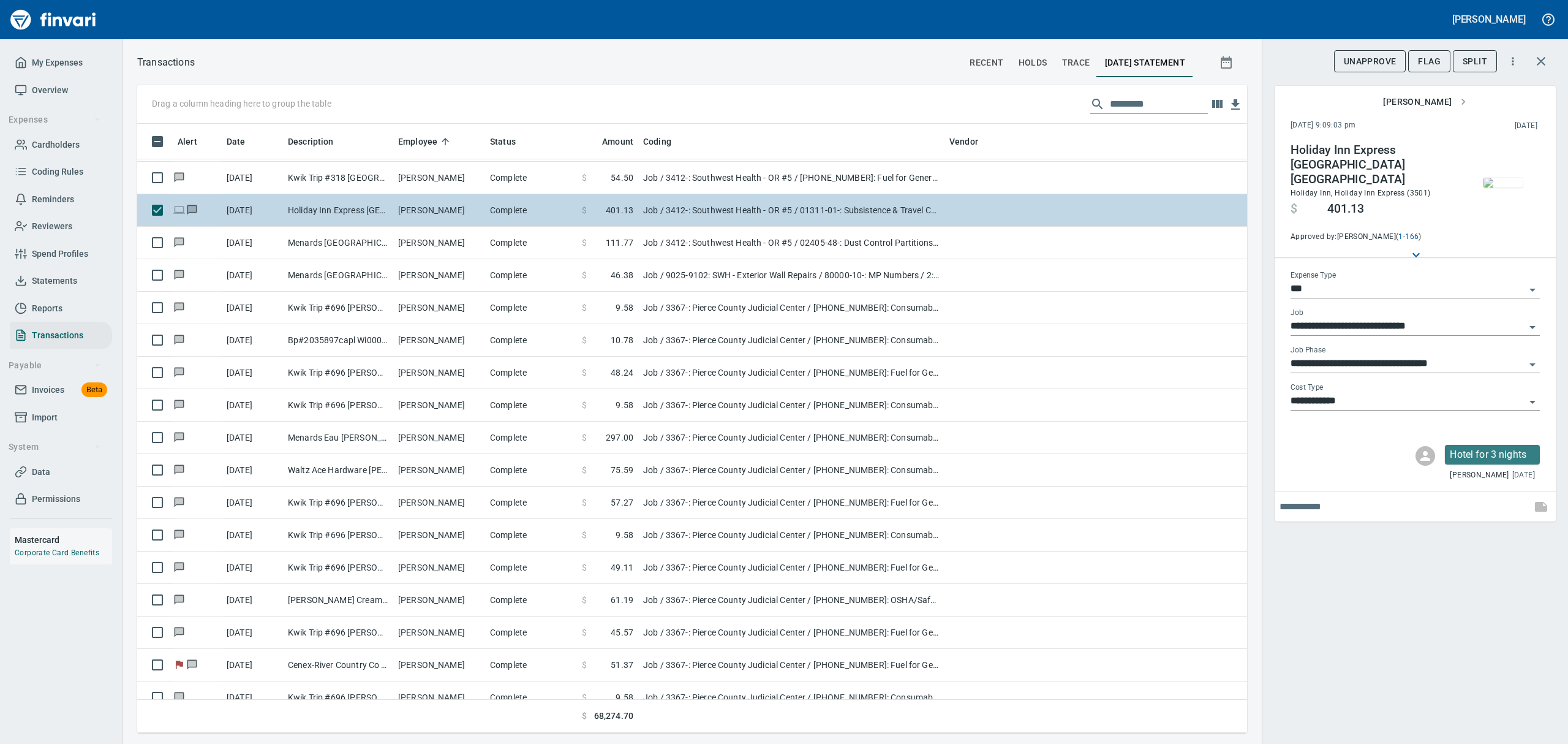
scroll to position [2123, 0]
click at [634, 237] on td "$ 111.77" at bounding box center [607, 240] width 61 height 33
type input "**********"
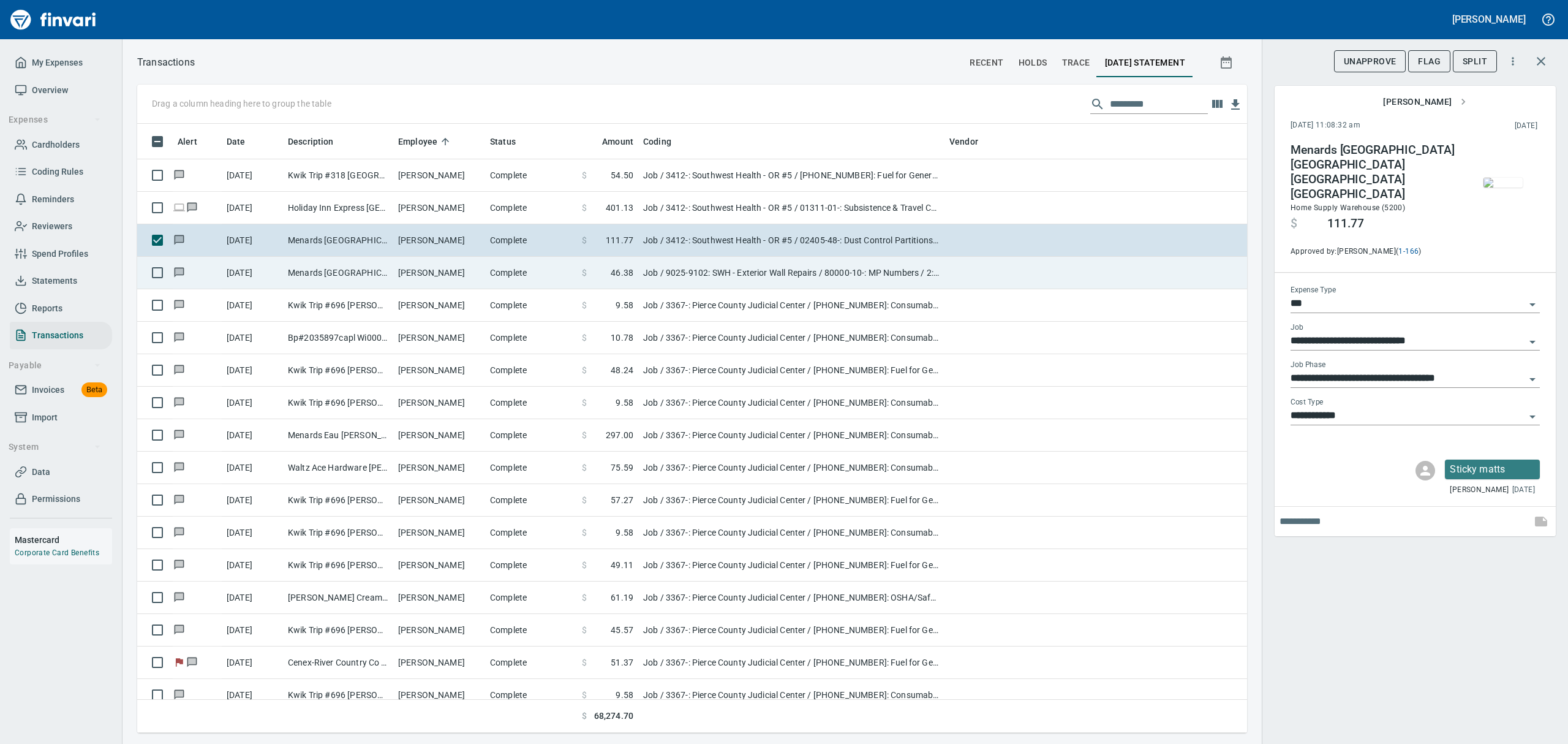
click at [628, 279] on td "$ 46.38" at bounding box center [607, 273] width 61 height 33
type input "**********"
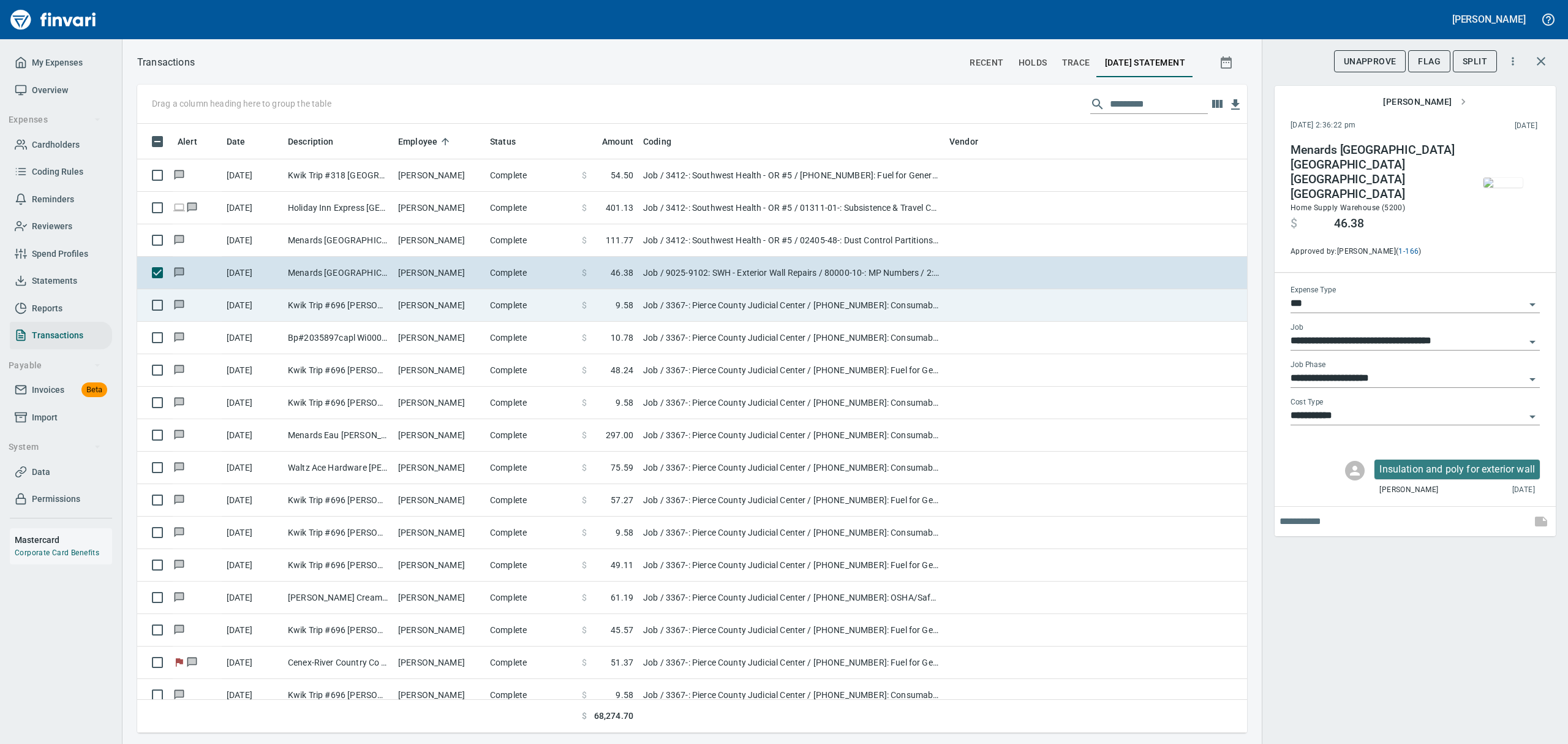
click at [626, 309] on span "9.58" at bounding box center [624, 305] width 18 height 13
type input "**********"
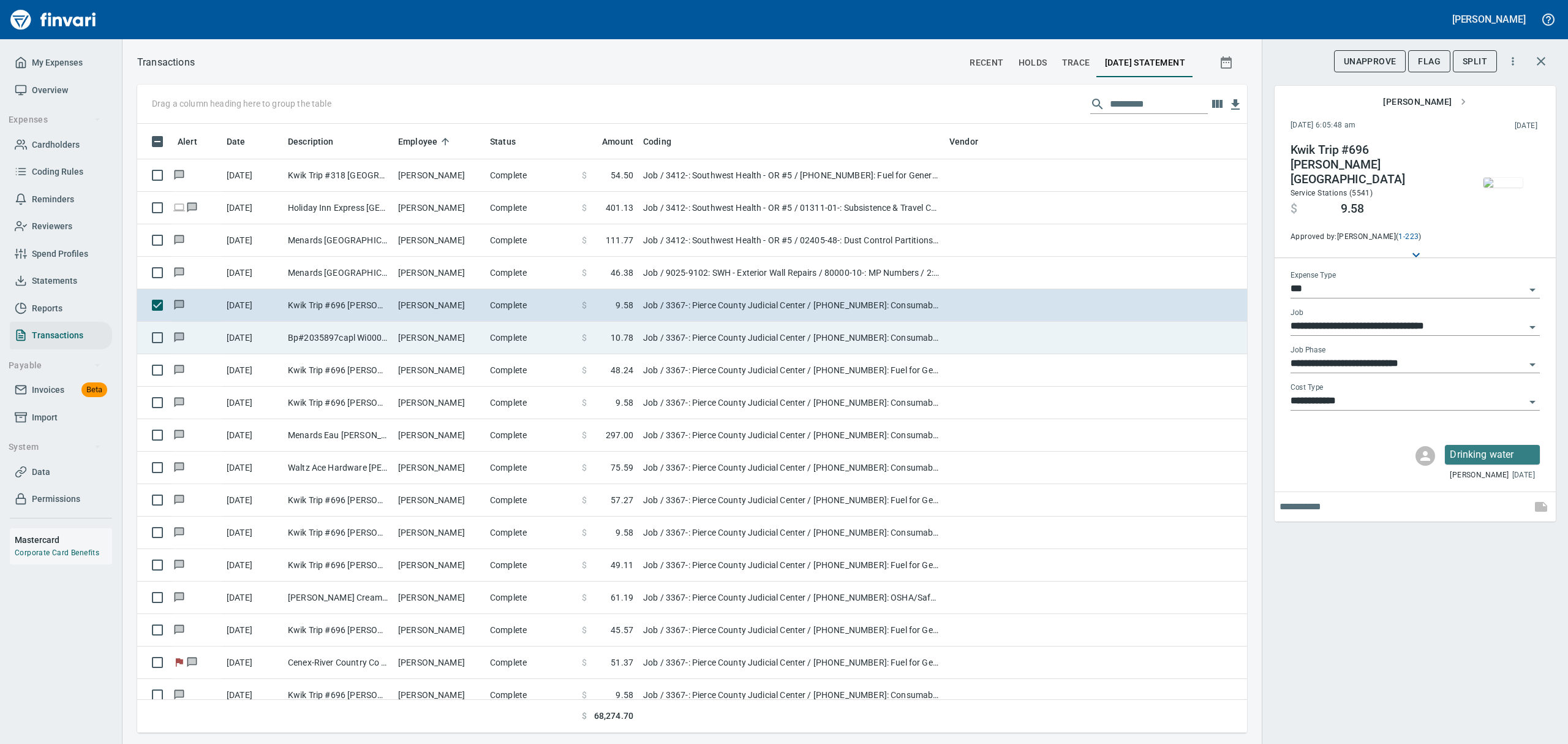
click at [623, 336] on span "10.78" at bounding box center [622, 337] width 23 height 13
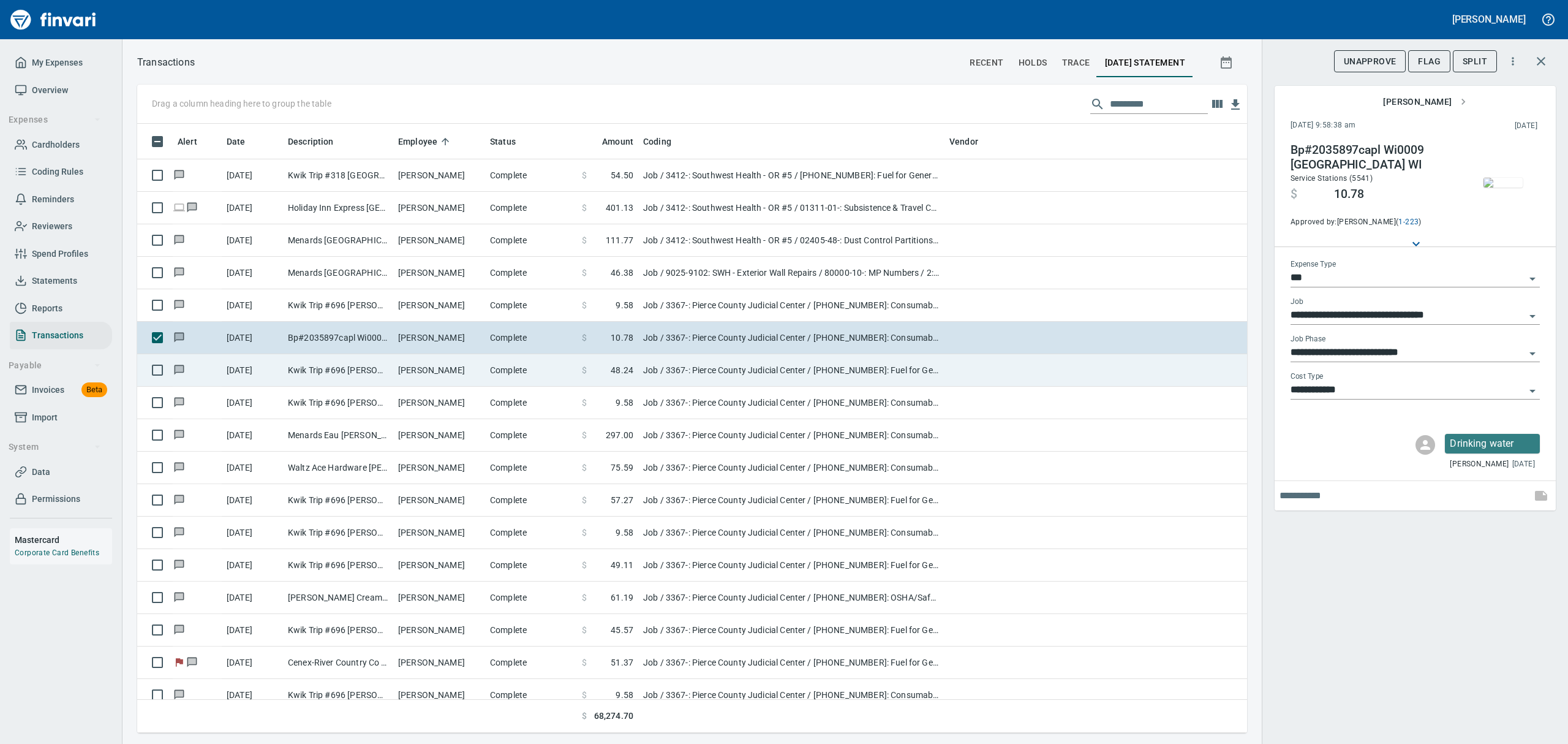
click at [624, 371] on span "48.24" at bounding box center [622, 369] width 23 height 13
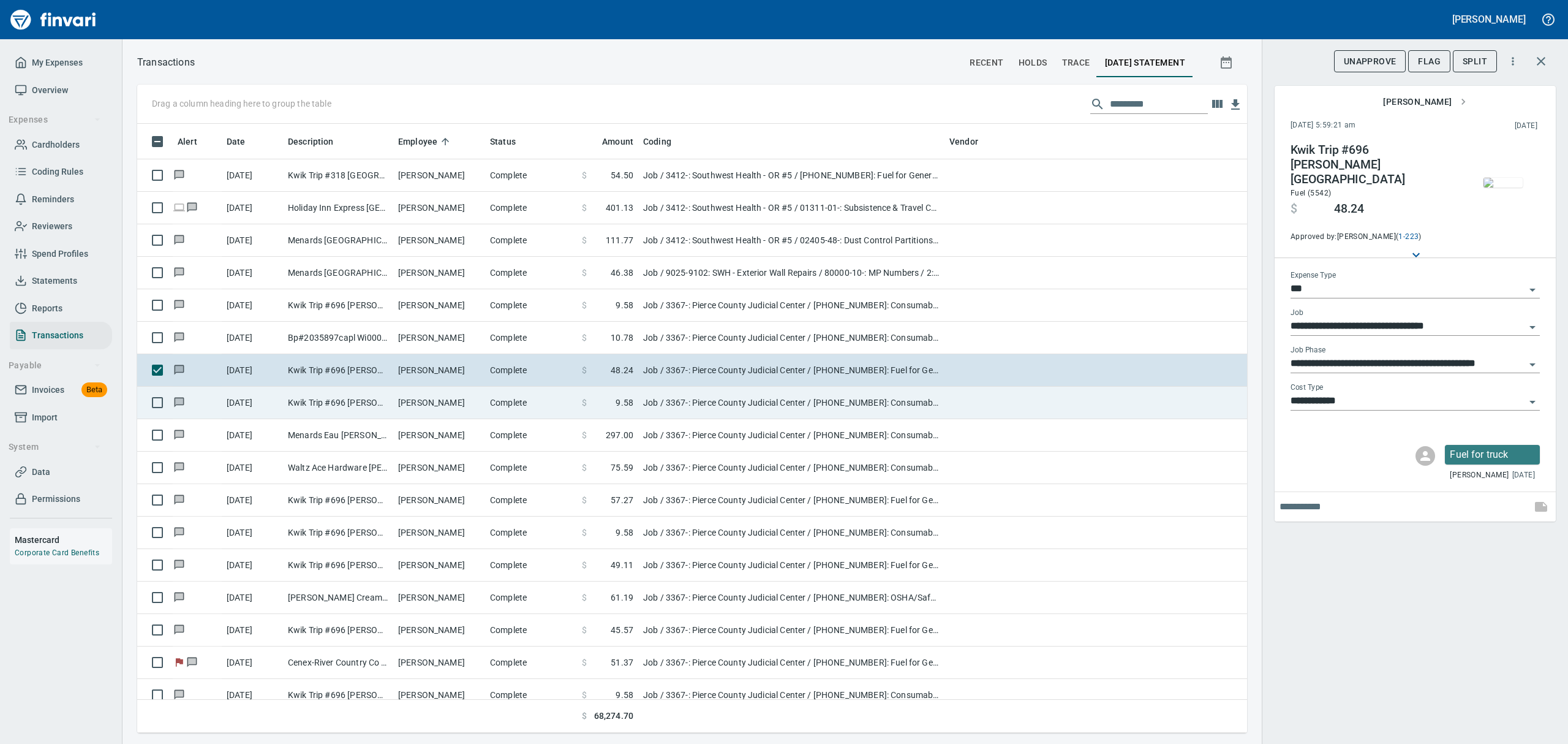
click at [645, 402] on td "Job / 3367-: Pierce County Judicial Center / [PHONE_NUMBER]: Consumable CM/GC /…" at bounding box center [791, 402] width 306 height 33
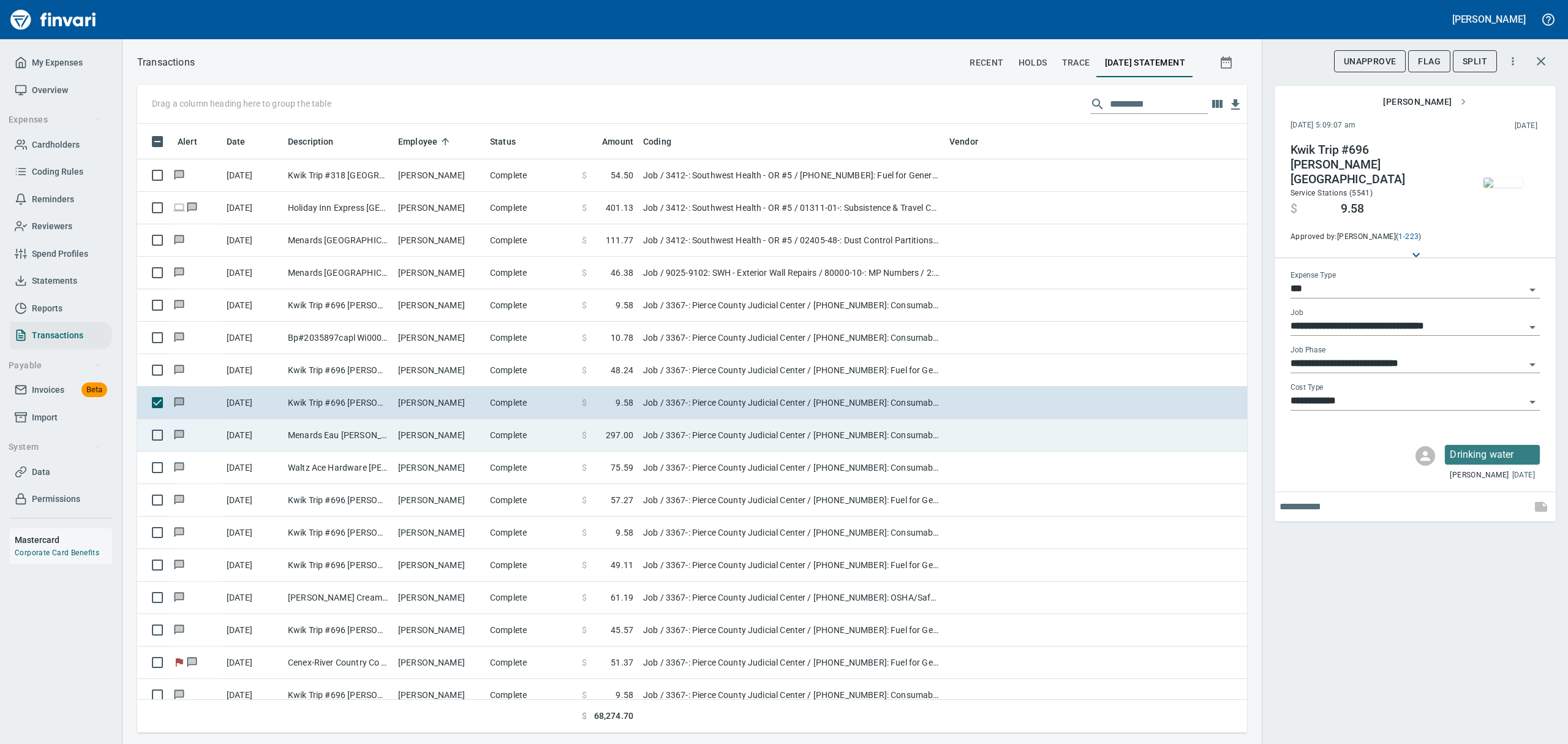
click at [629, 435] on span "297.00" at bounding box center [619, 435] width 28 height 13
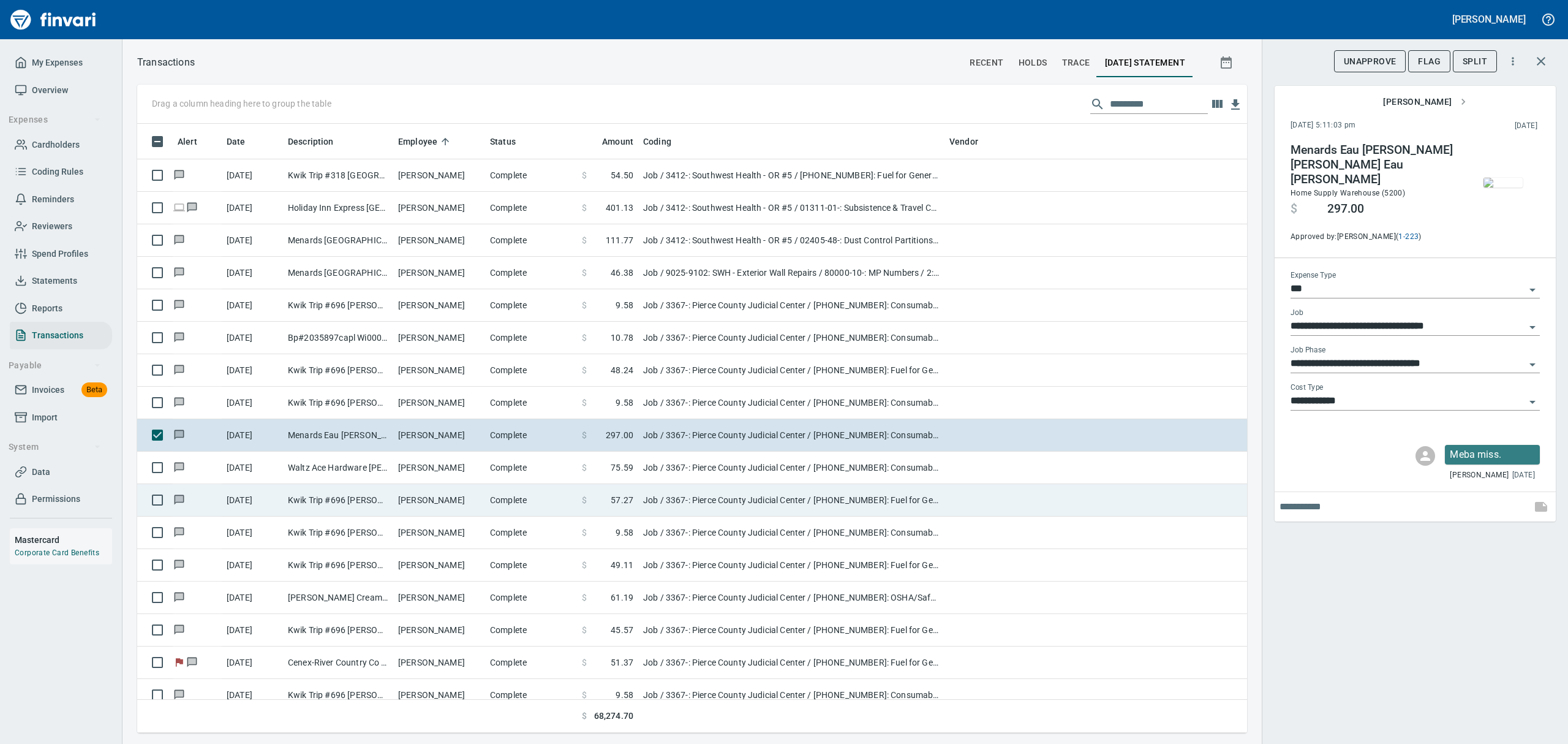
drag, startPoint x: 627, startPoint y: 466, endPoint x: 623, endPoint y: 492, distance: 26.3
click at [627, 466] on span "75.59" at bounding box center [622, 467] width 23 height 13
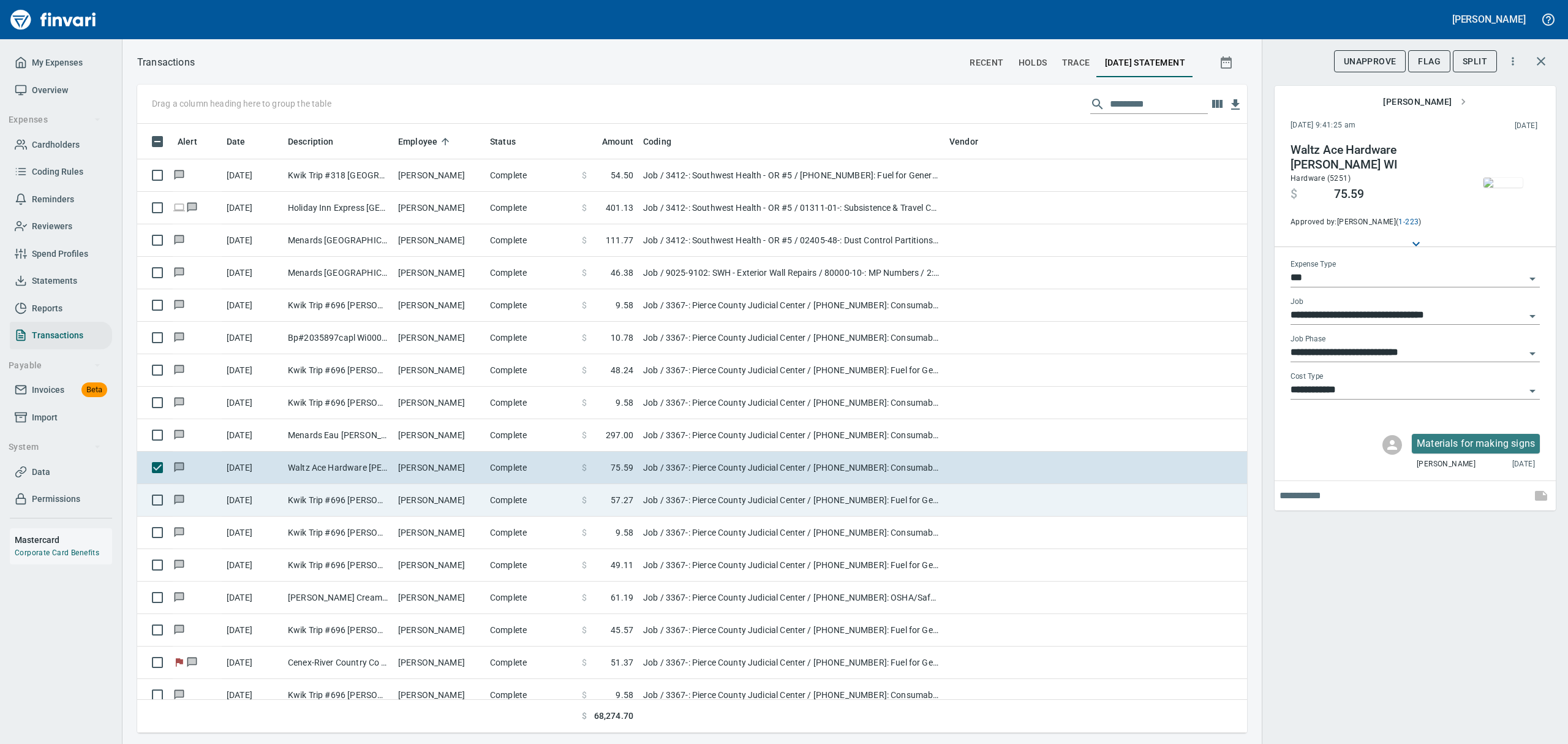
click at [622, 500] on span "57.27" at bounding box center [622, 500] width 23 height 13
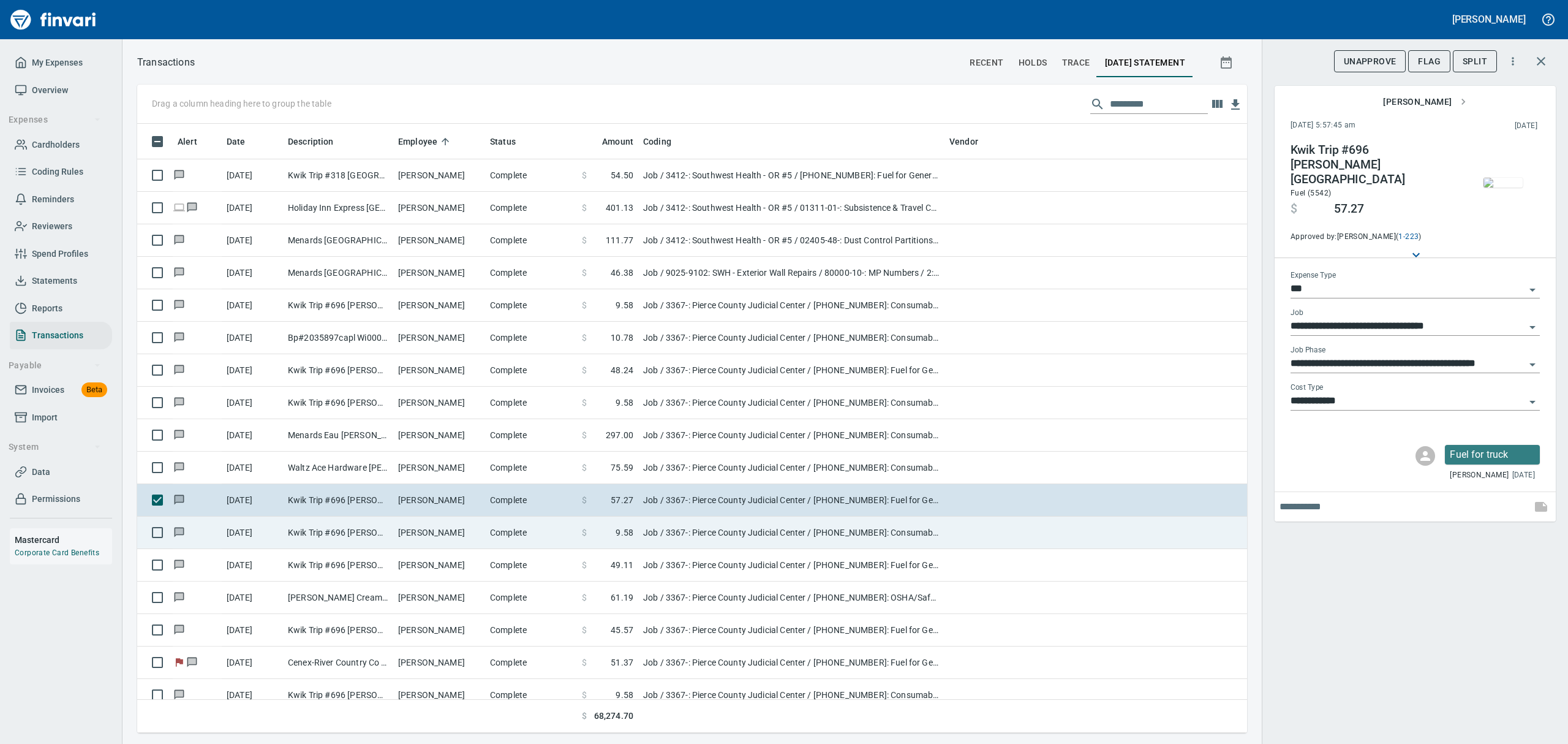
click at [627, 530] on span "9.58" at bounding box center [624, 532] width 18 height 13
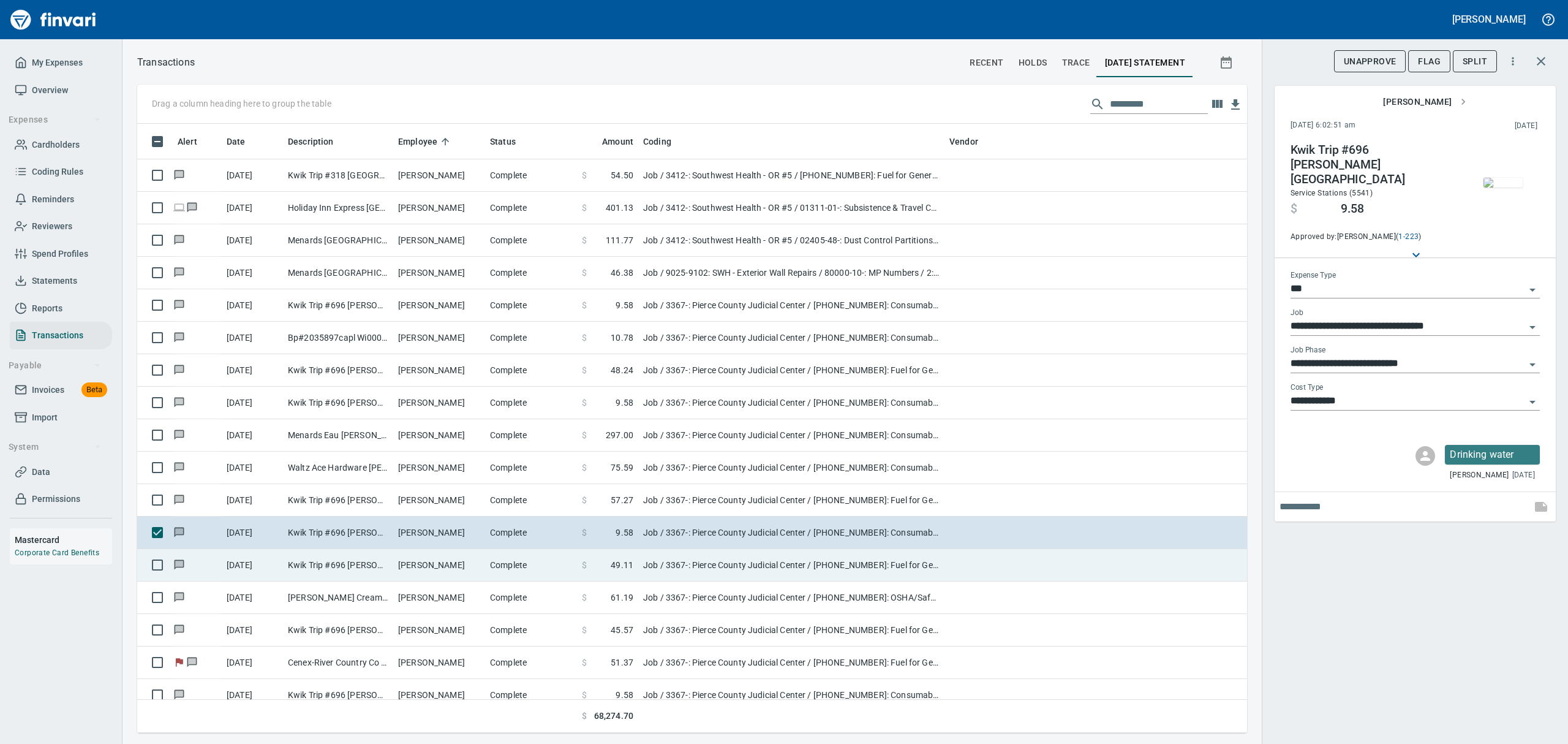
click at [616, 567] on span "49.11" at bounding box center [622, 564] width 23 height 13
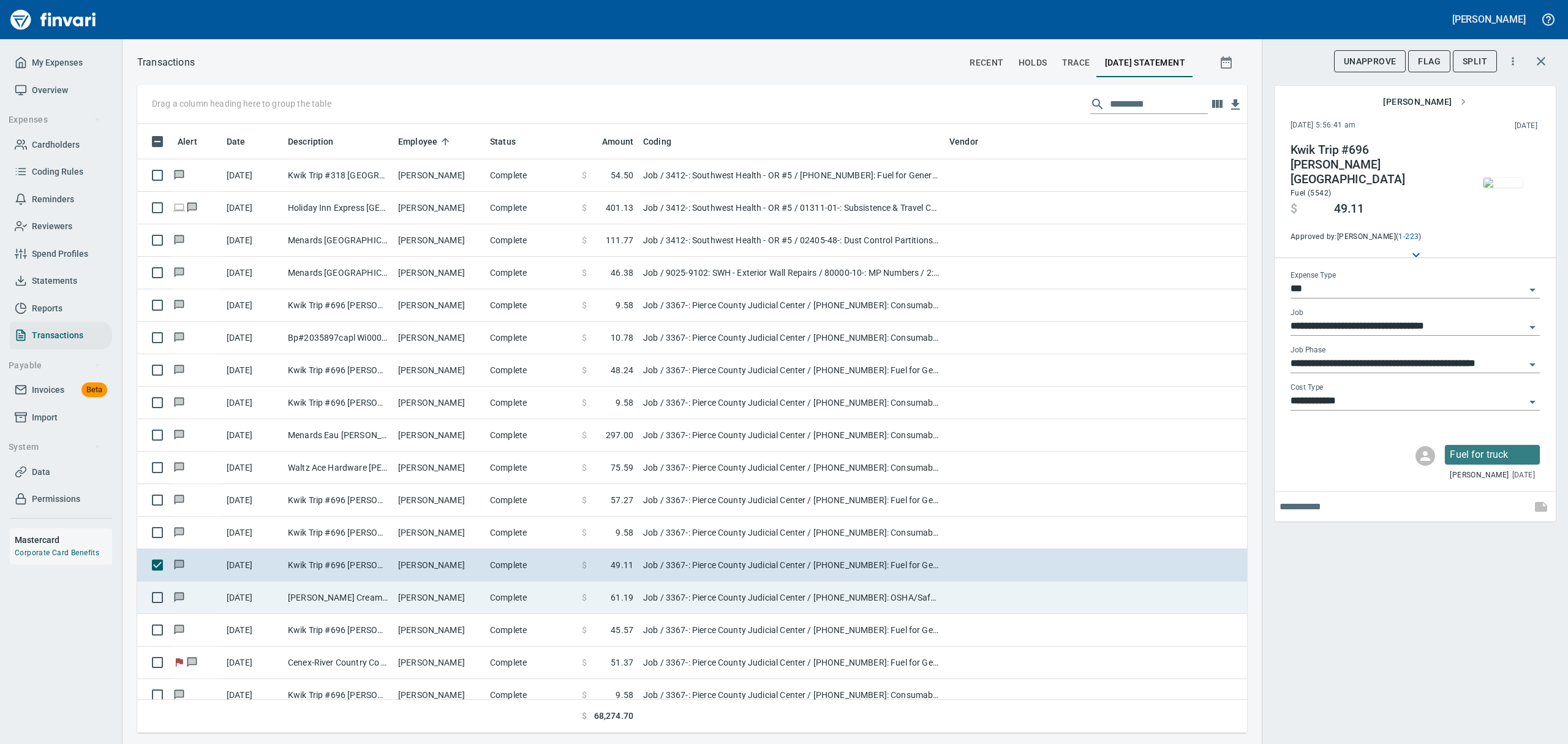
click at [620, 604] on span "61.19" at bounding box center [622, 597] width 23 height 13
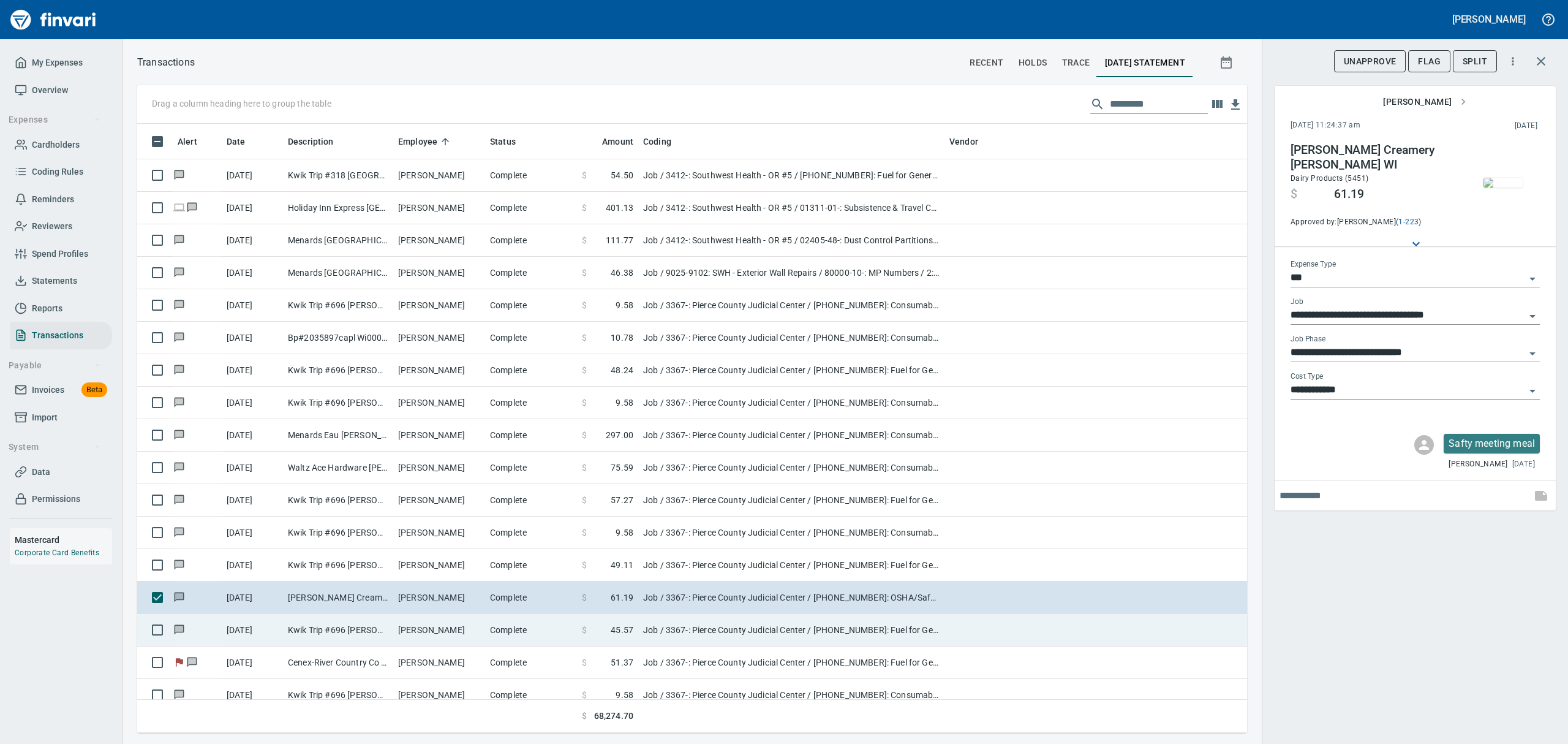
click at [621, 630] on span "45.57" at bounding box center [622, 629] width 23 height 13
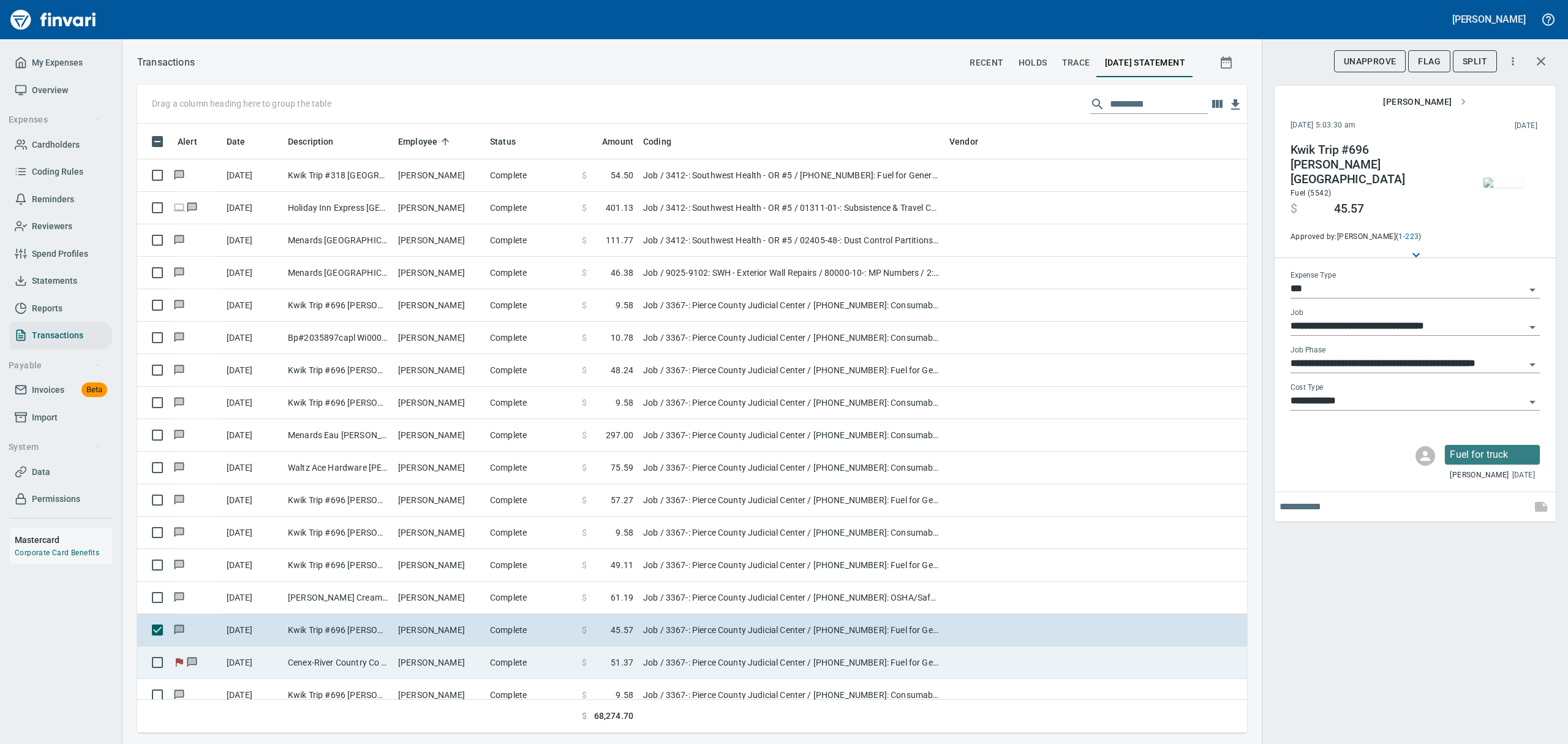
click at [639, 670] on td "Job / 3367-: Pierce County Judicial Center / [PHONE_NUMBER]: Fuel for General C…" at bounding box center [791, 662] width 306 height 33
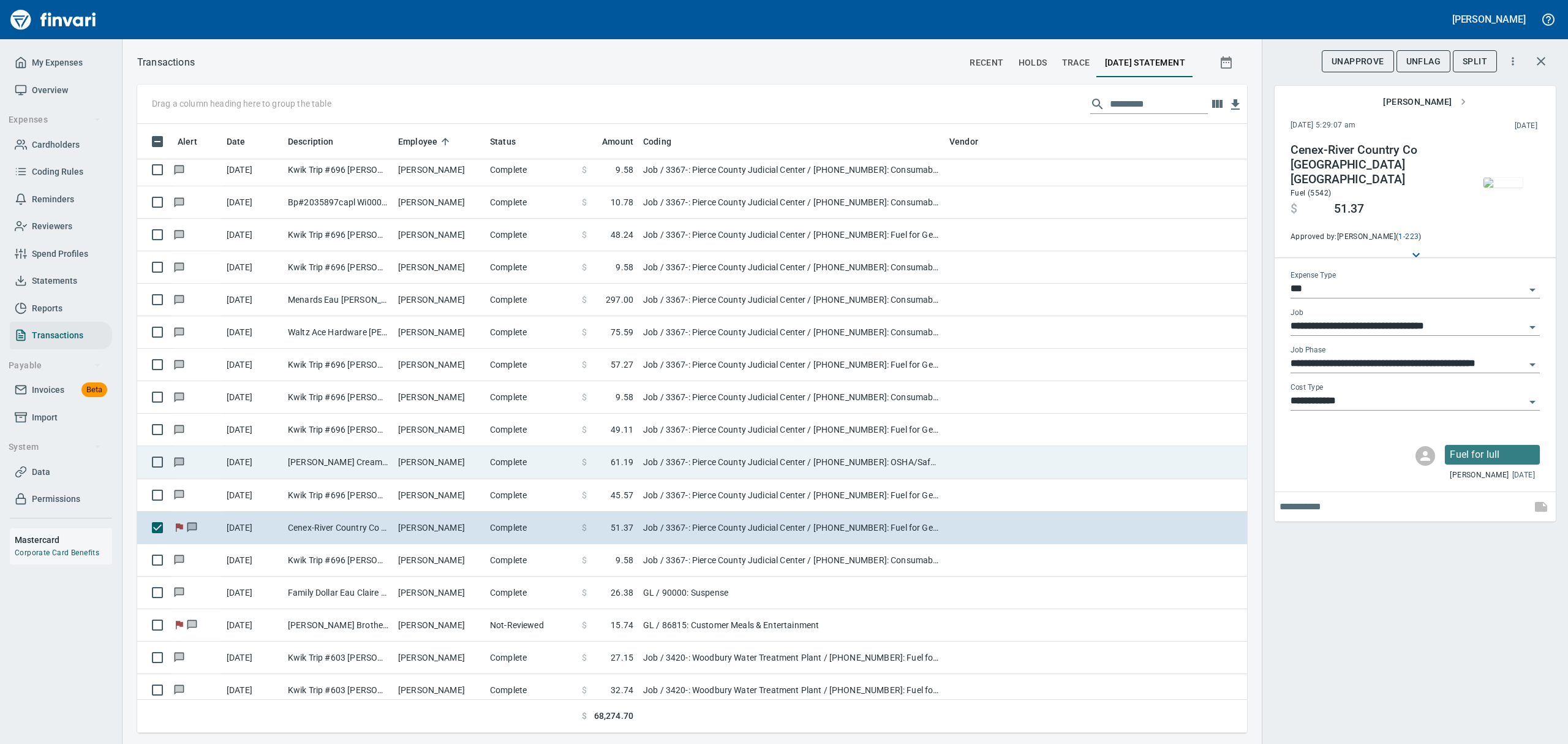
scroll to position [2286, 0]
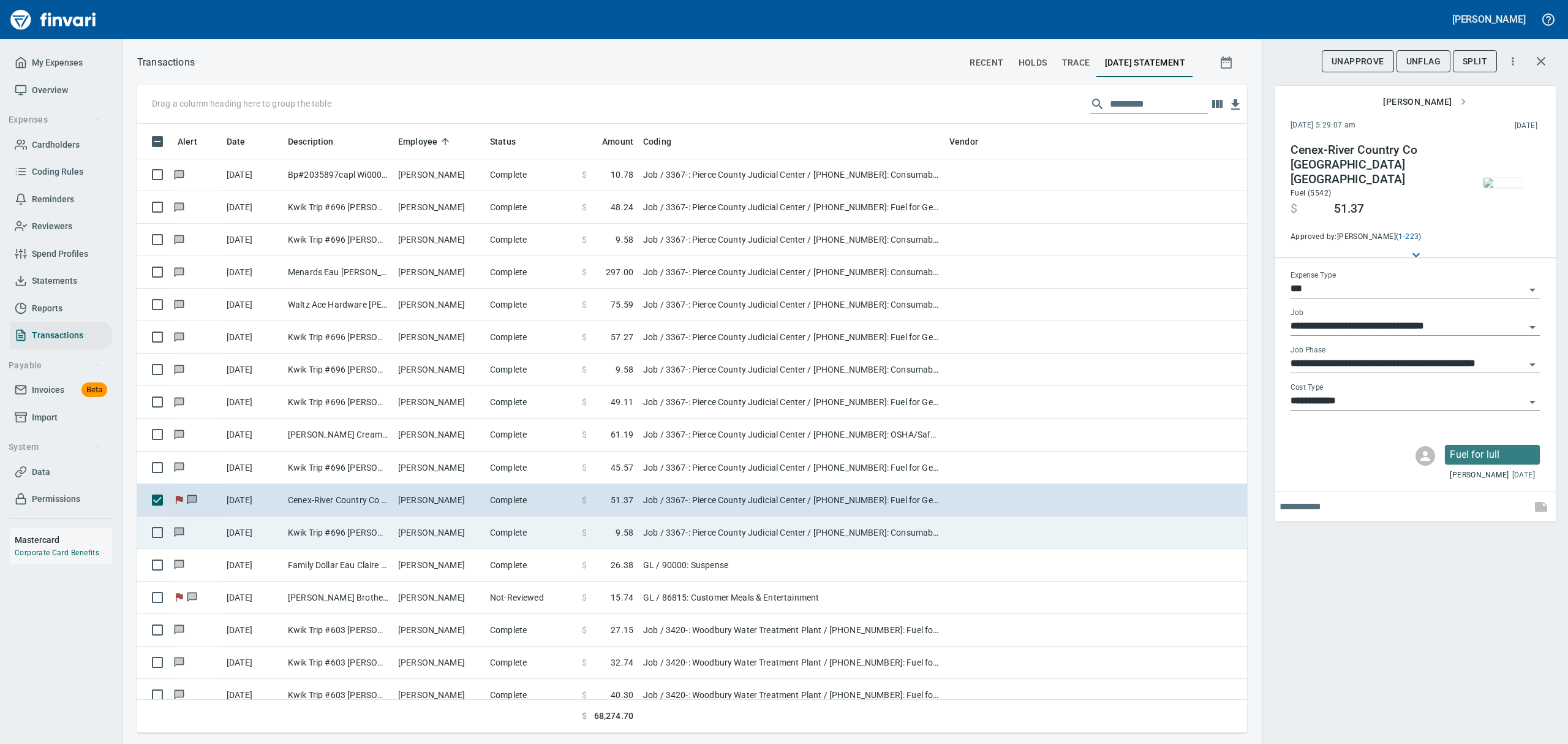
click at [623, 538] on span "9.58" at bounding box center [624, 532] width 18 height 13
type input "**********"
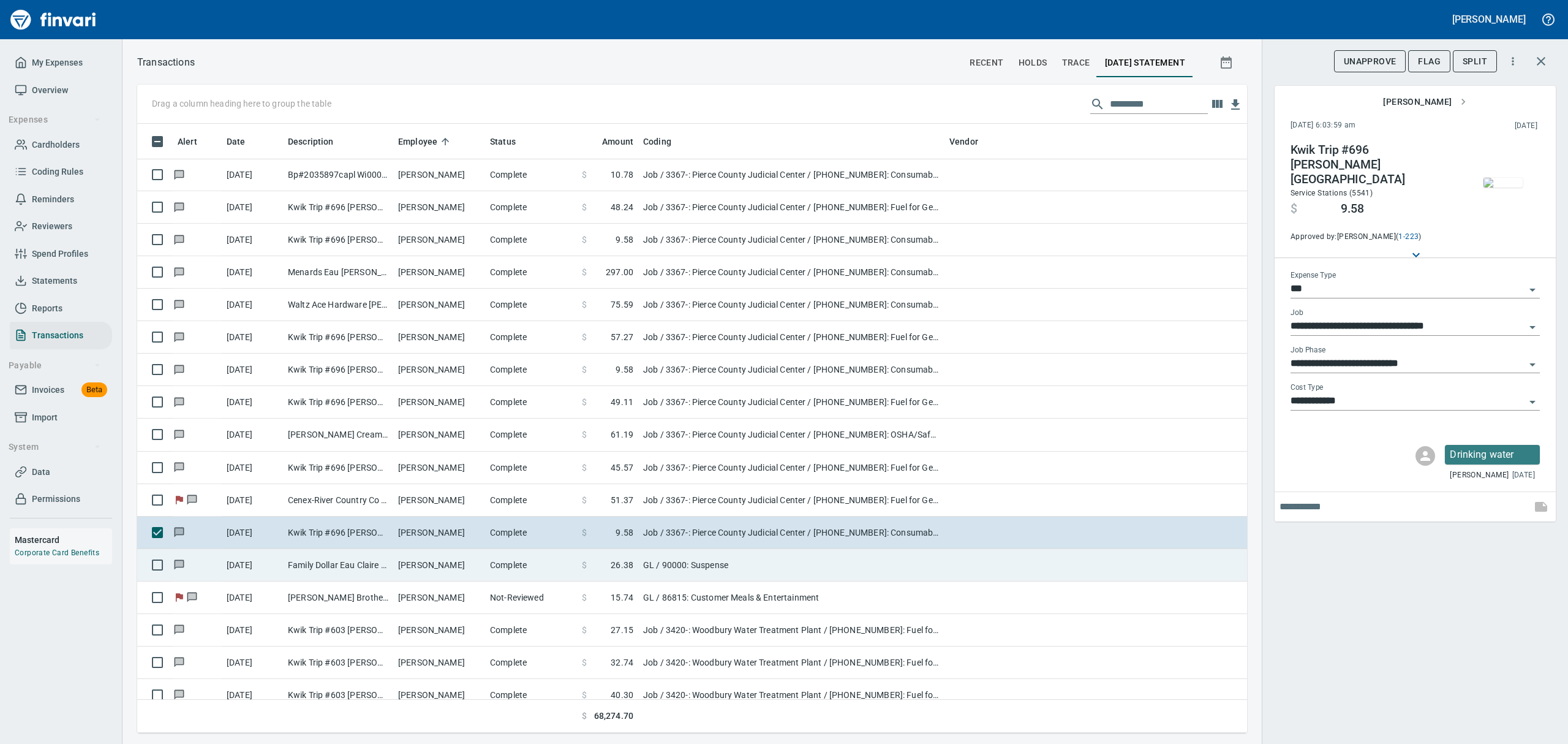
click at [618, 565] on span "26.38" at bounding box center [622, 564] width 23 height 13
type input "**"
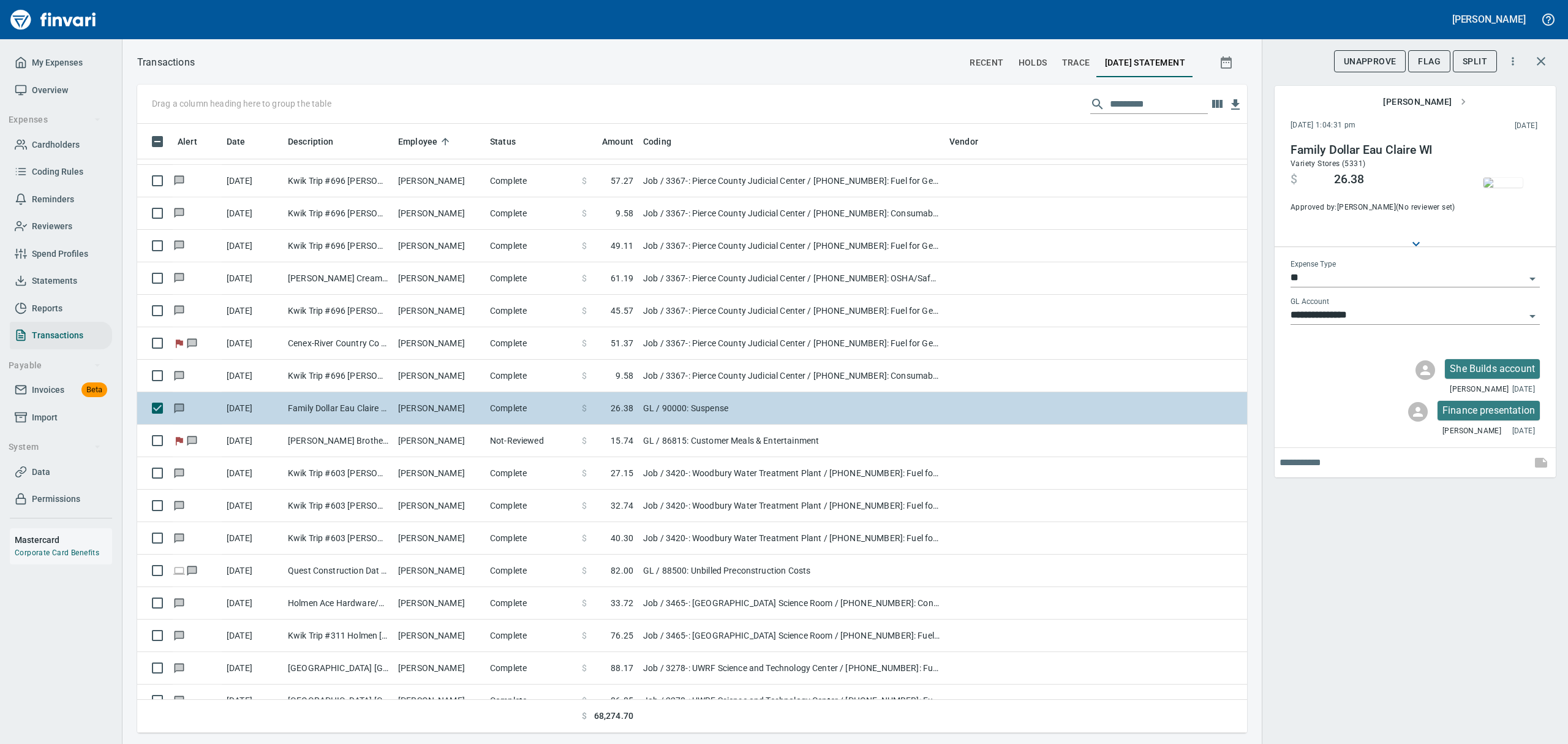
scroll to position [2450, 0]
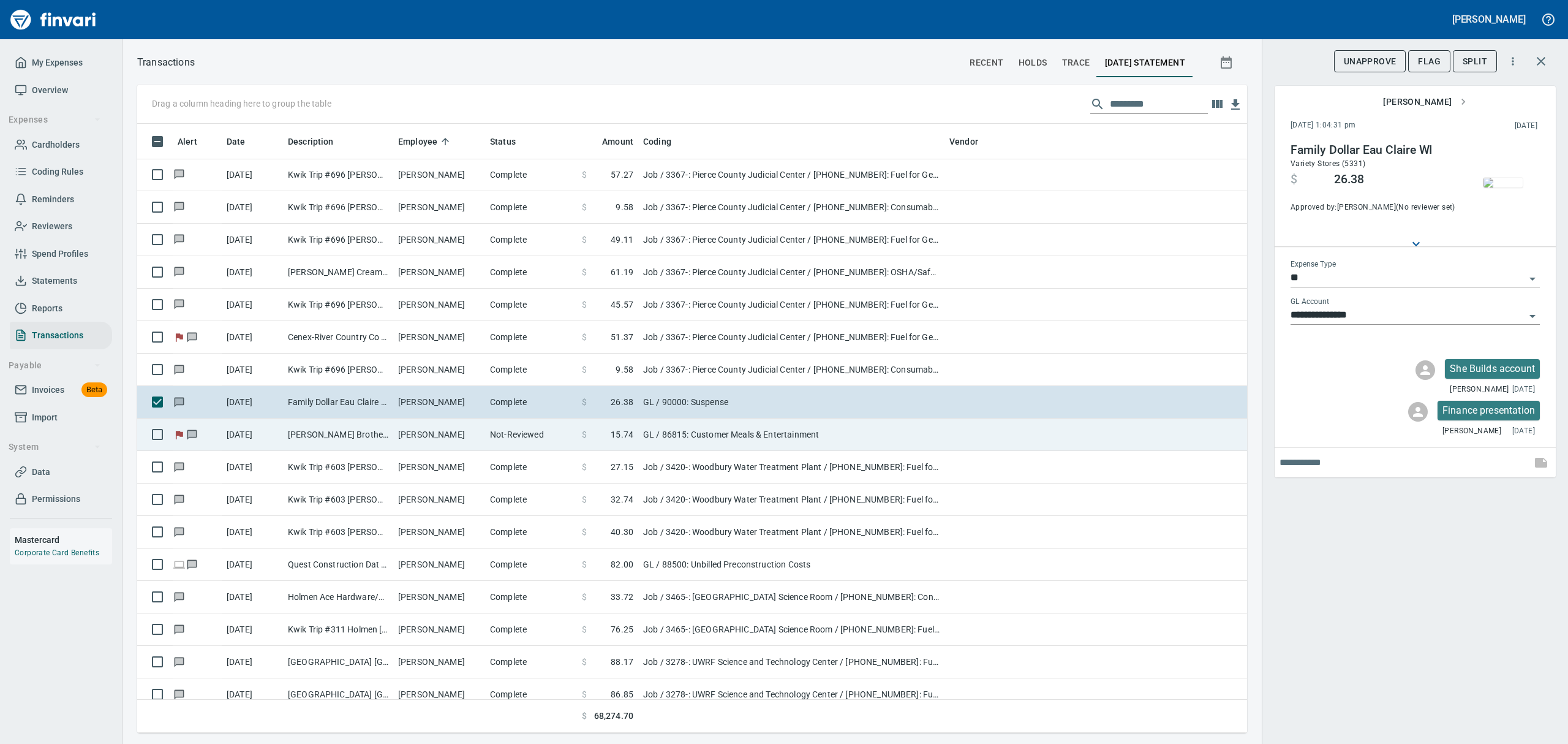
click at [610, 435] on span at bounding box center [598, 434] width 24 height 13
type input "**********"
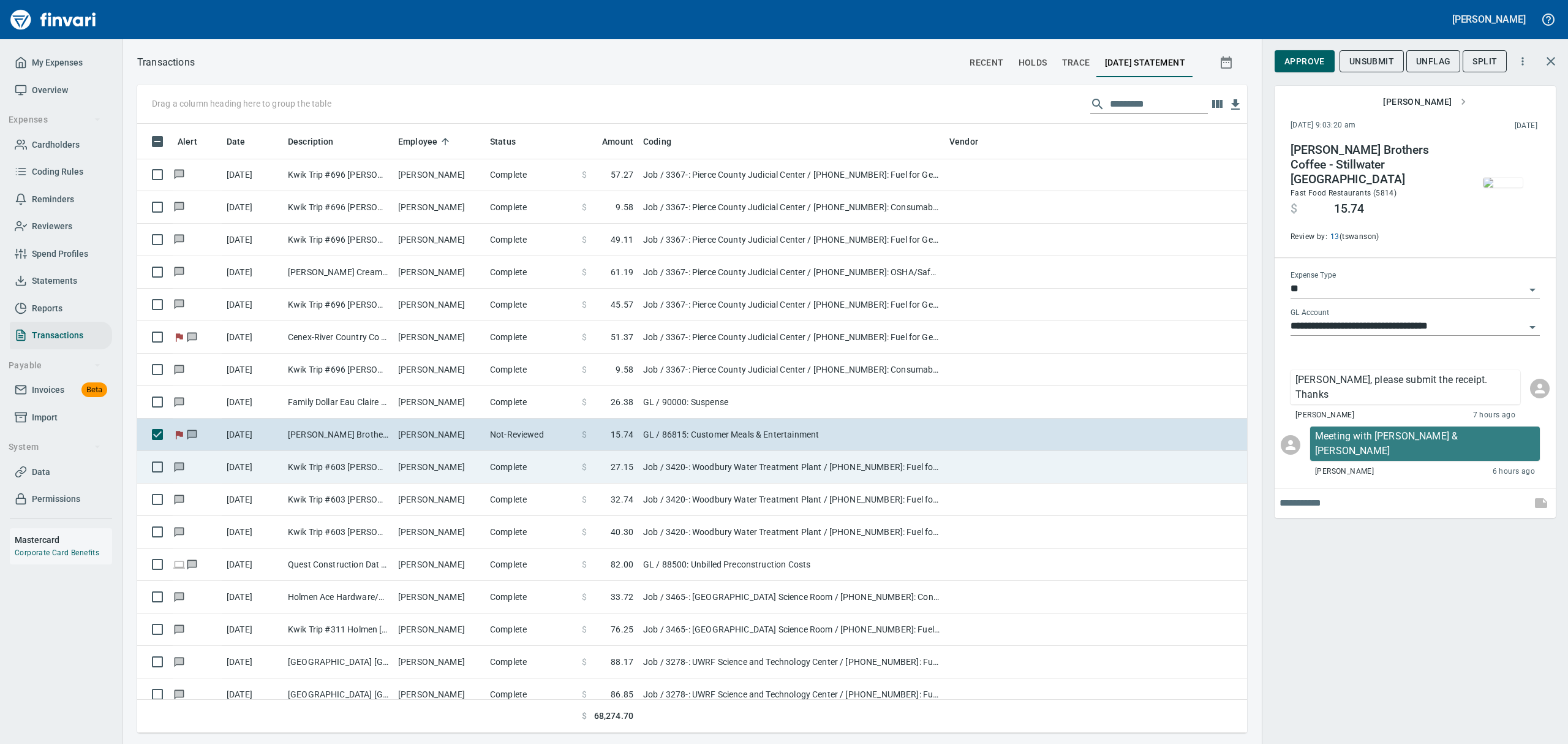
click at [626, 473] on span "27.15" at bounding box center [622, 466] width 23 height 13
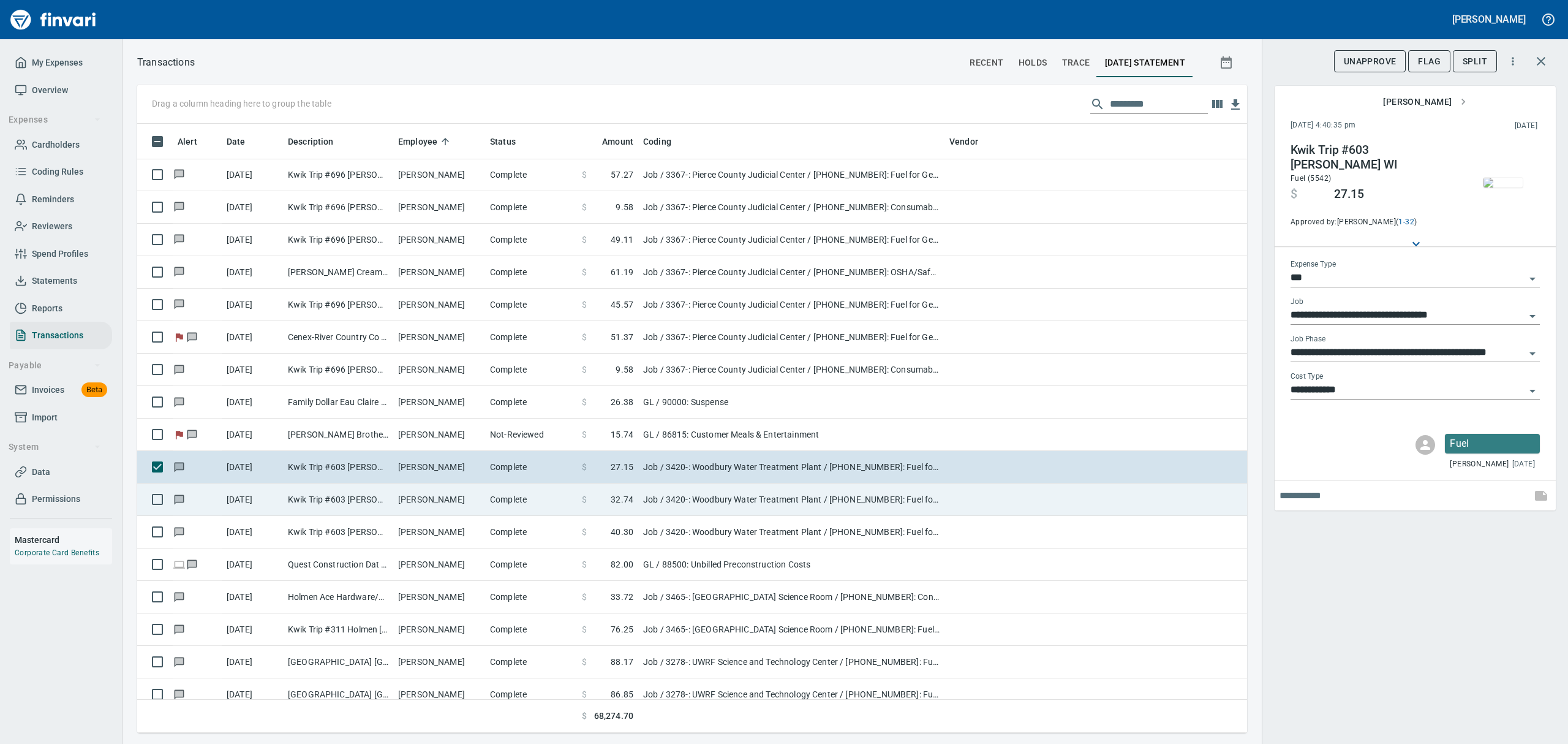
click at [632, 502] on span "32.74" at bounding box center [622, 499] width 23 height 13
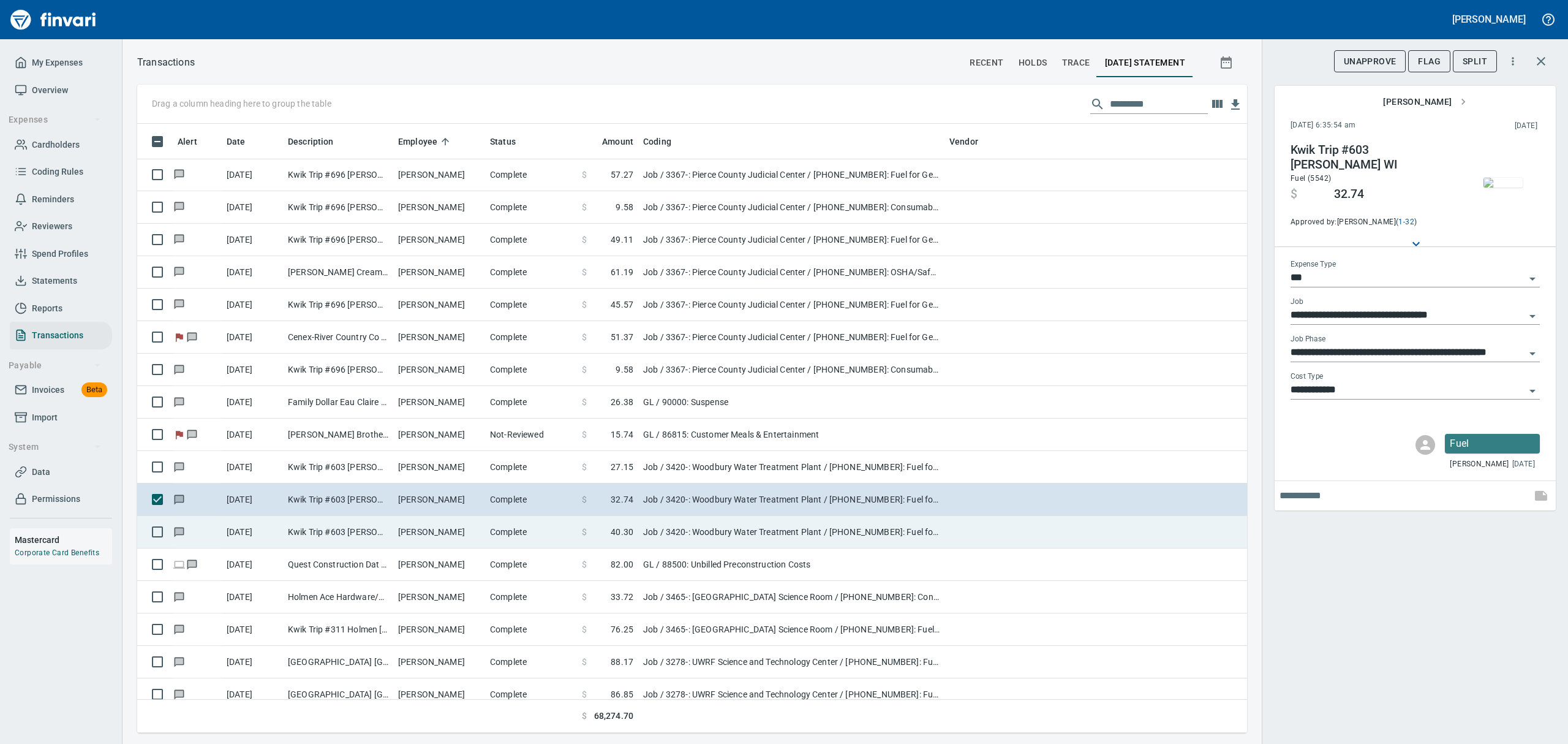
click at [636, 544] on td "$ 40.30" at bounding box center [607, 532] width 61 height 33
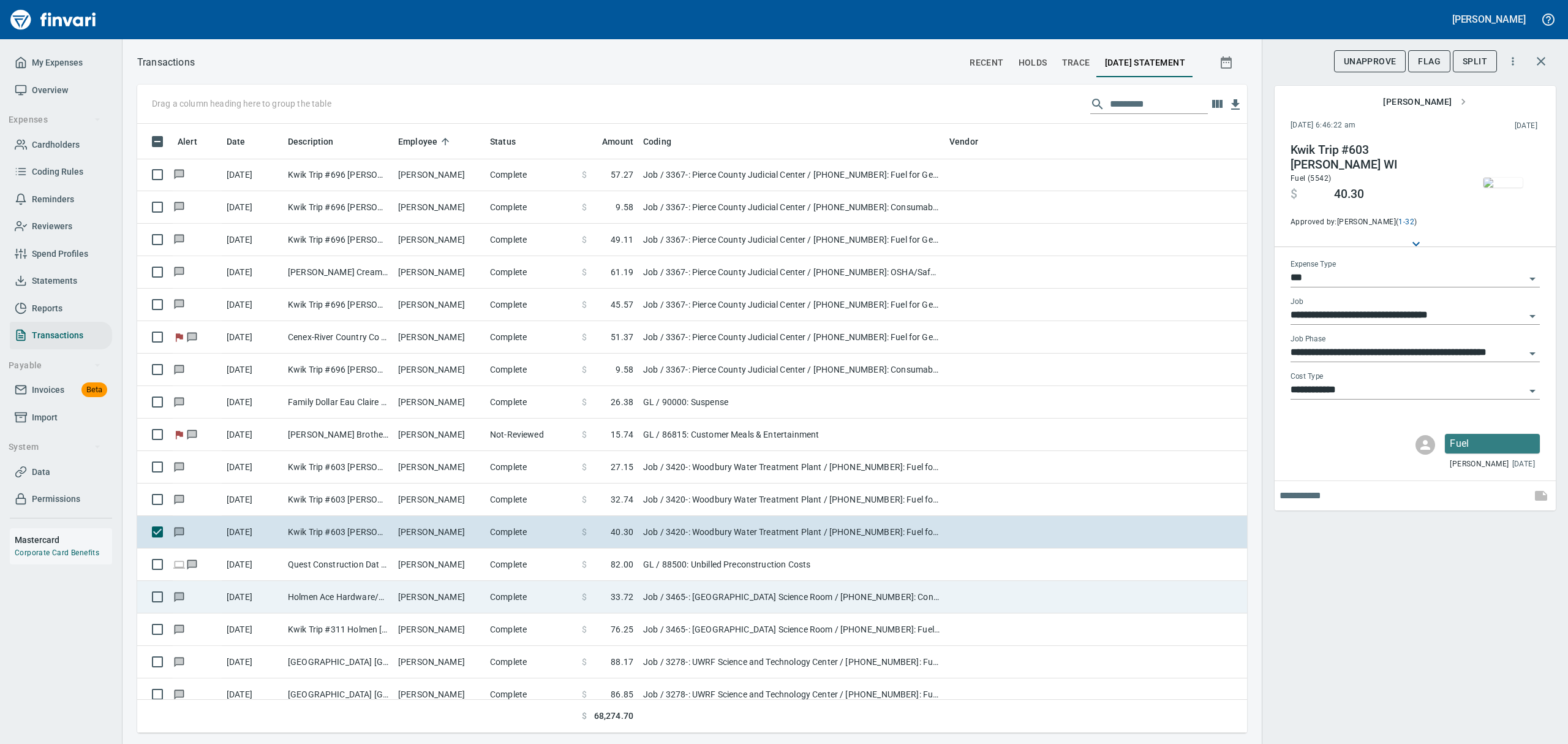
drag, startPoint x: 644, startPoint y: 576, endPoint x: 649, endPoint y: 590, distance: 14.9
click at [644, 578] on td "GL / 88500: Unbilled Preconstruction Costs" at bounding box center [791, 564] width 306 height 33
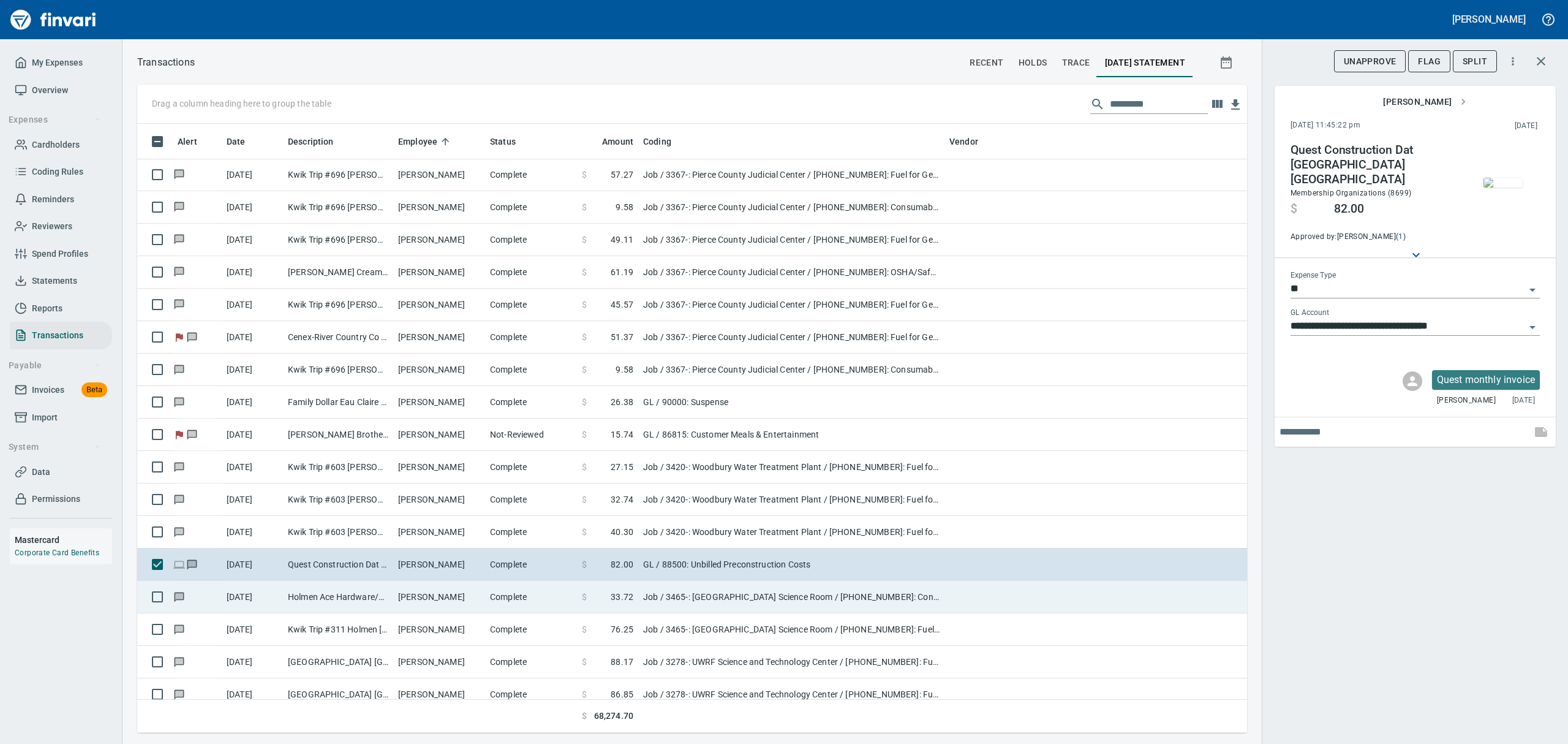
click at [648, 600] on td "Job / 3465-: [GEOGRAPHIC_DATA] Science Room / [PHONE_NUMBER]: Consumable CM/GC …" at bounding box center [791, 597] width 306 height 33
type input "***"
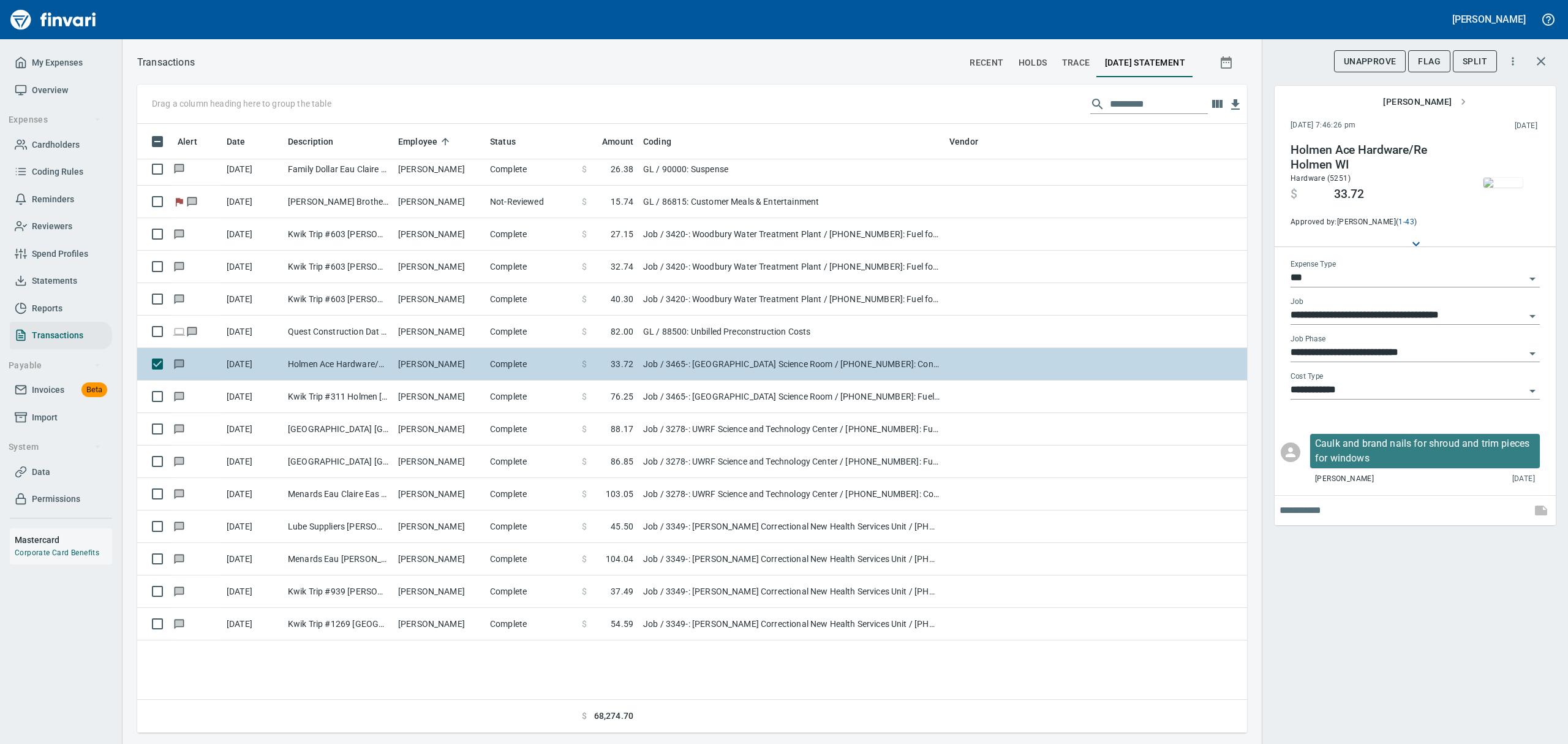
scroll to position [2695, 0]
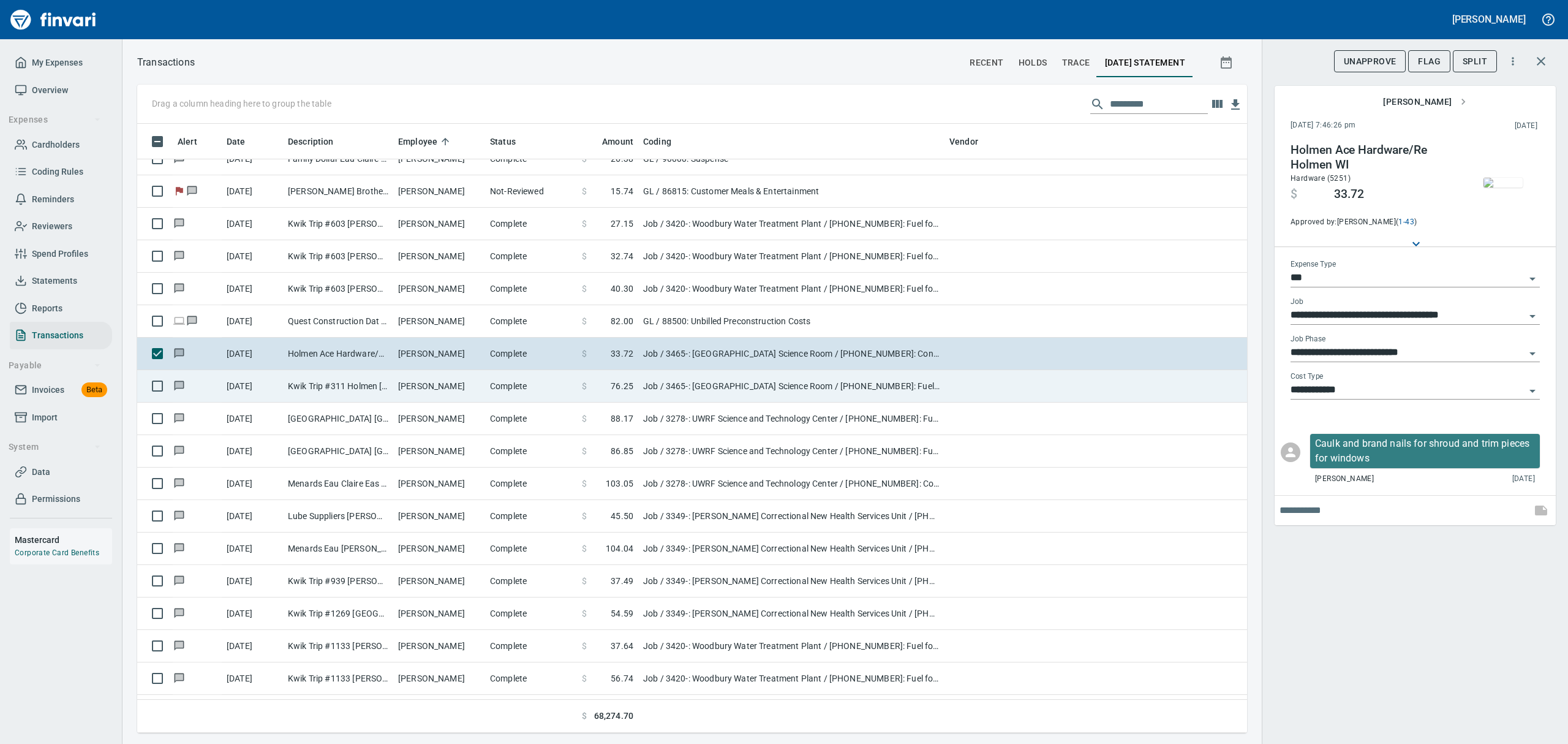
click at [671, 387] on td "Job / 3465-: [GEOGRAPHIC_DATA] Science Room / [PHONE_NUMBER]: Fuel for General …" at bounding box center [791, 386] width 306 height 33
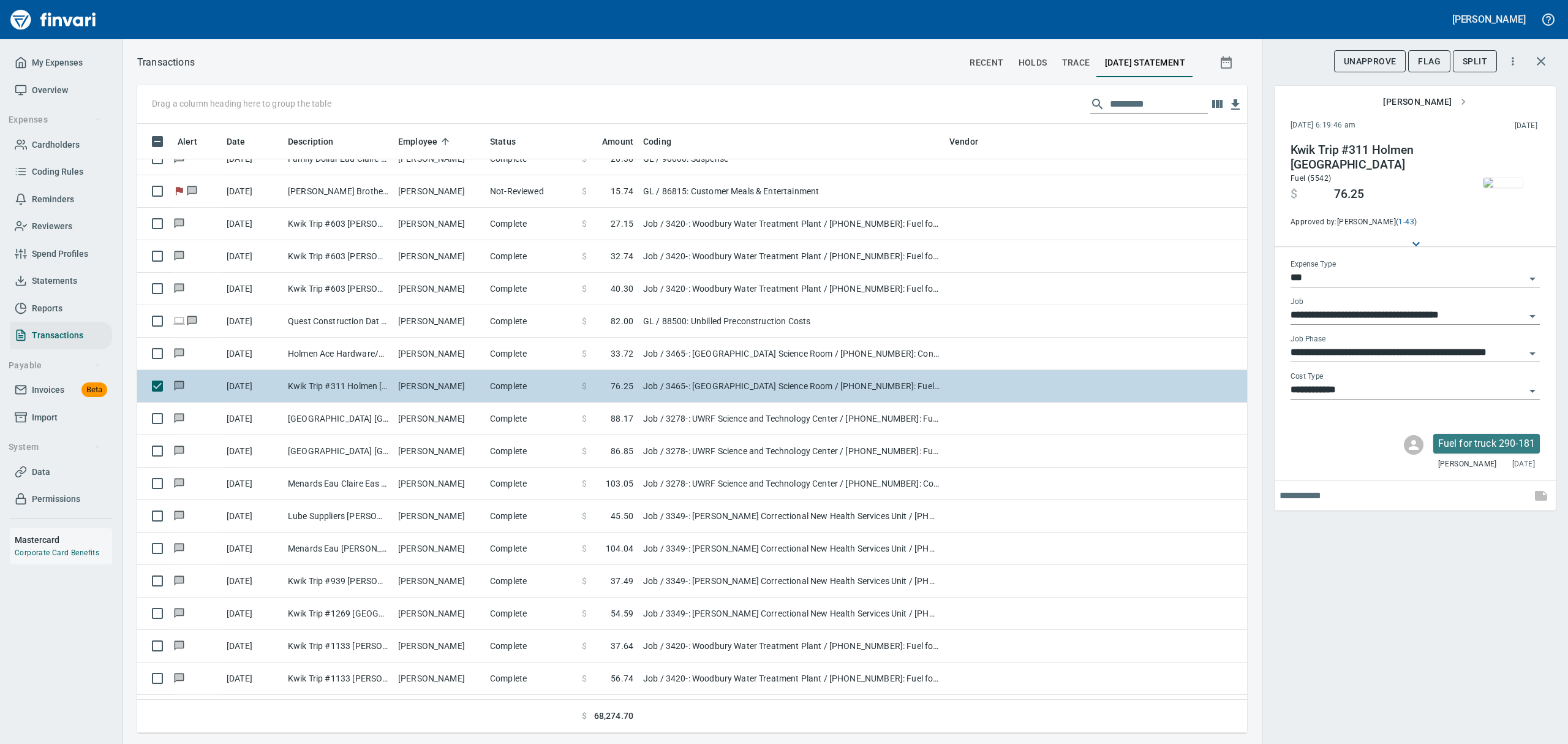
type input "**********"
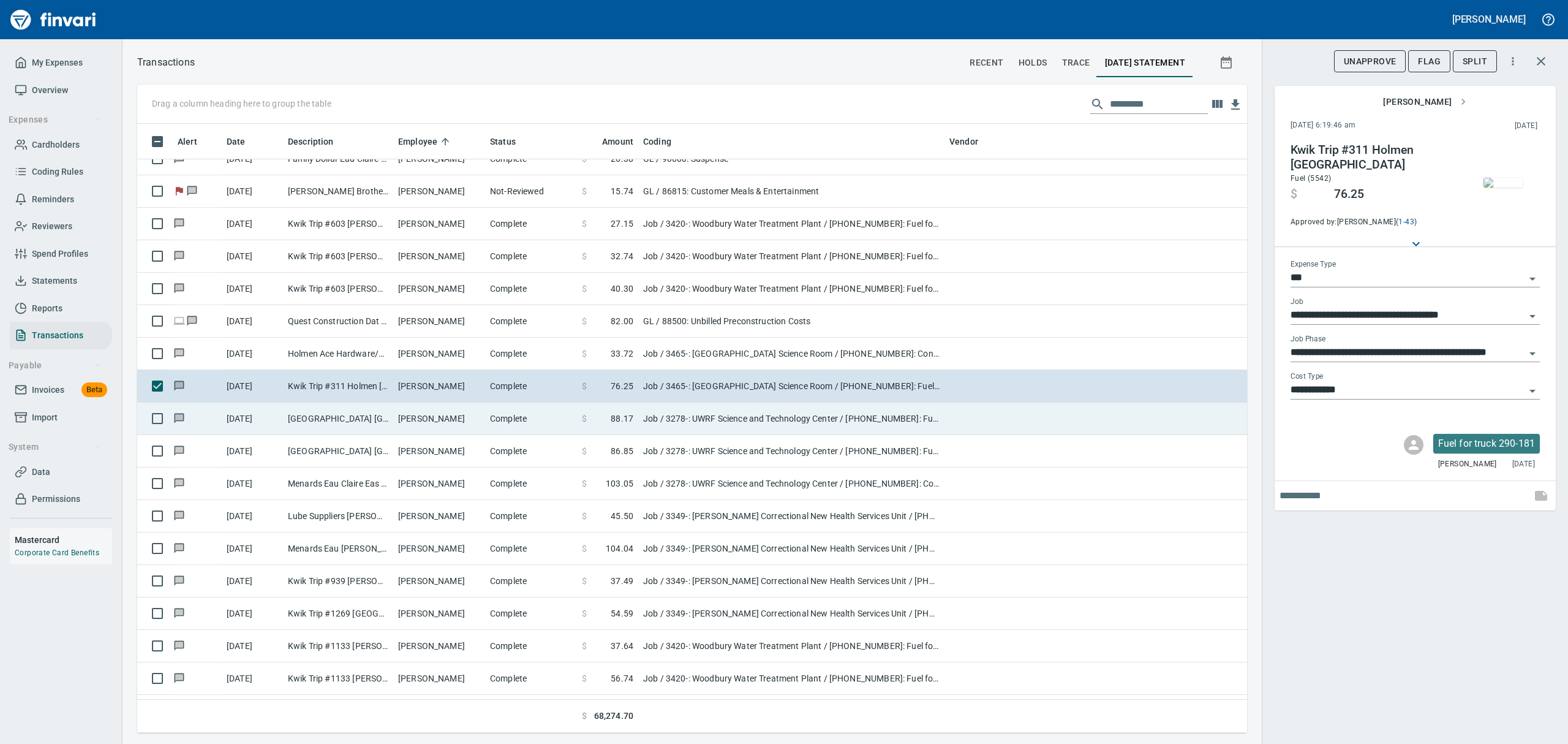
click at [652, 431] on td "Job / 3278-: UWRF Science and Technology Center / [PHONE_NUMBER]: Fuel for Gene…" at bounding box center [791, 418] width 306 height 33
type input "**********"
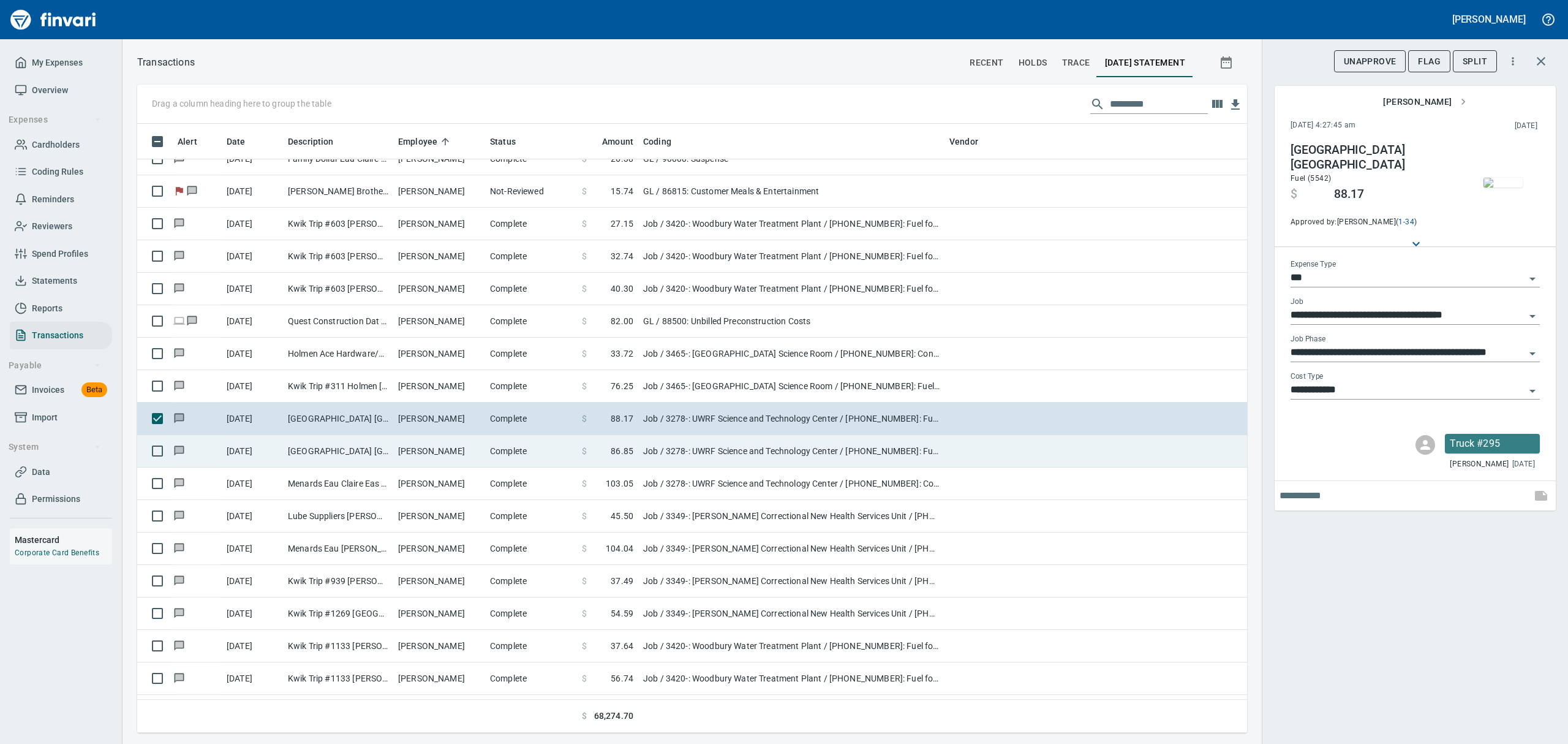
click at [654, 455] on td "Job / 3278-: UWRF Science and Technology Center / [PHONE_NUMBER]: Fuel for Gene…" at bounding box center [791, 451] width 306 height 33
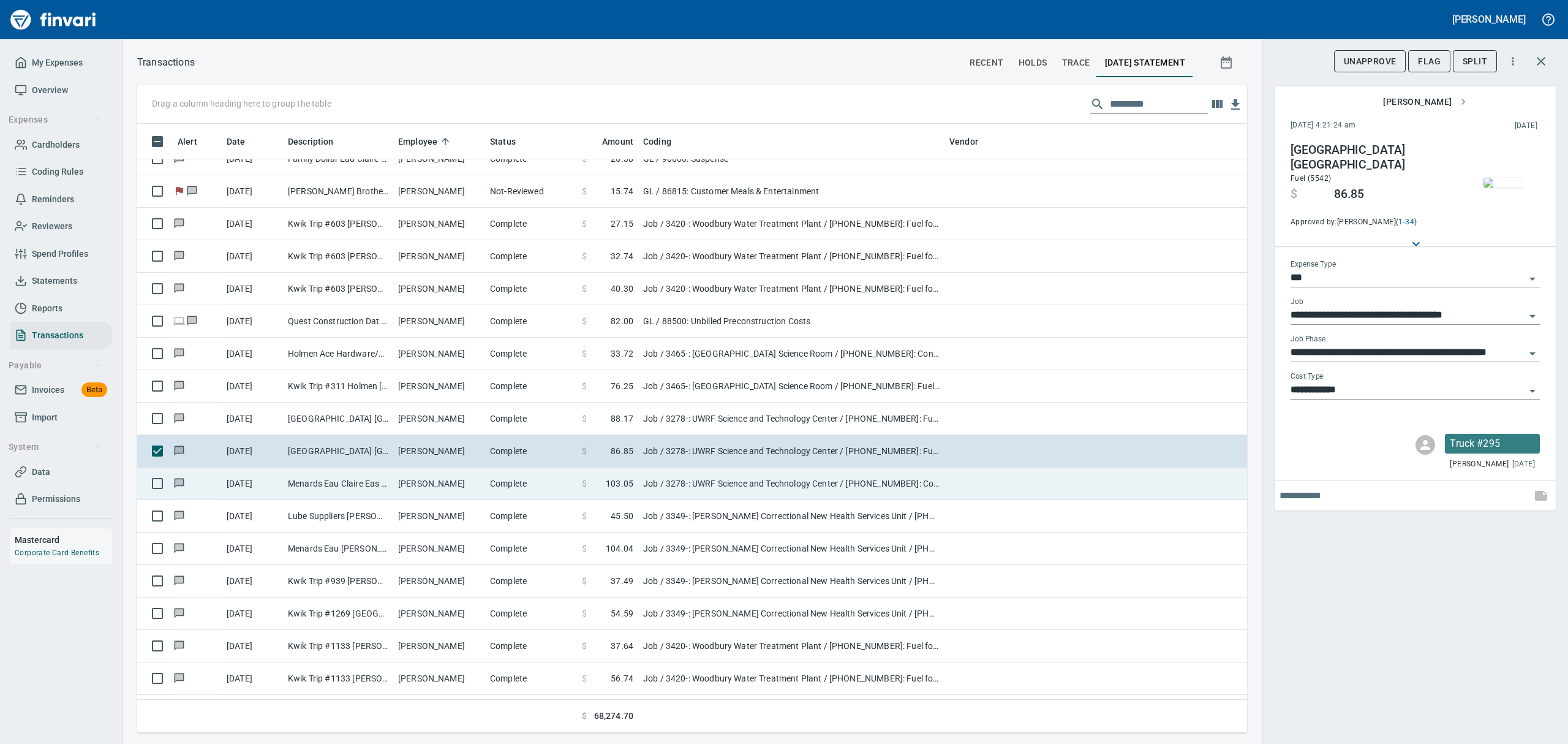
click at [653, 485] on td "Job / 3278-: UWRF Science and Technology Center / [PHONE_NUMBER]: Consumables -…" at bounding box center [791, 483] width 306 height 33
type input "**********"
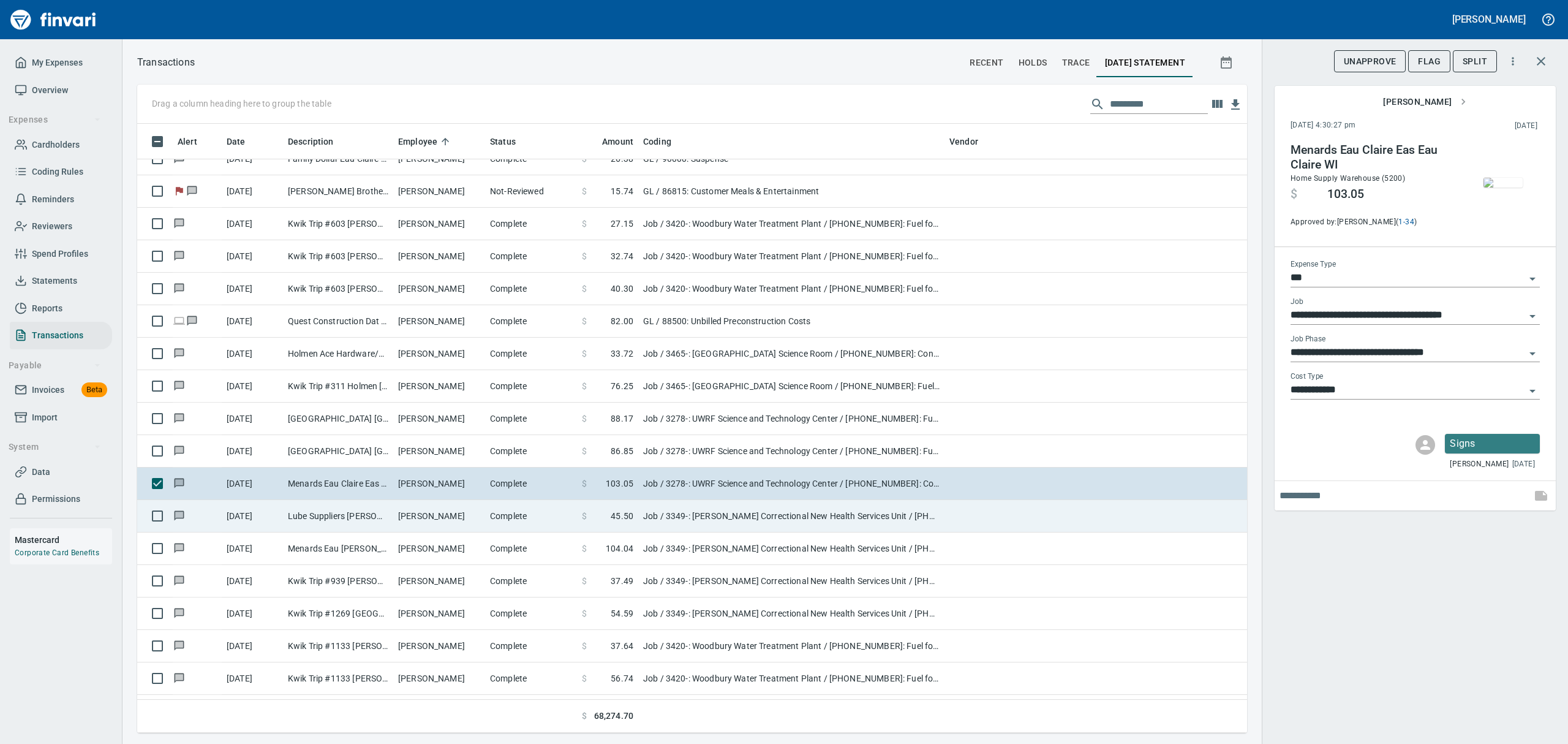
click at [652, 520] on td "Job / 3349-: [PERSON_NAME] Correctional New Health Services Unit / [PHONE_NUMBE…" at bounding box center [791, 516] width 306 height 33
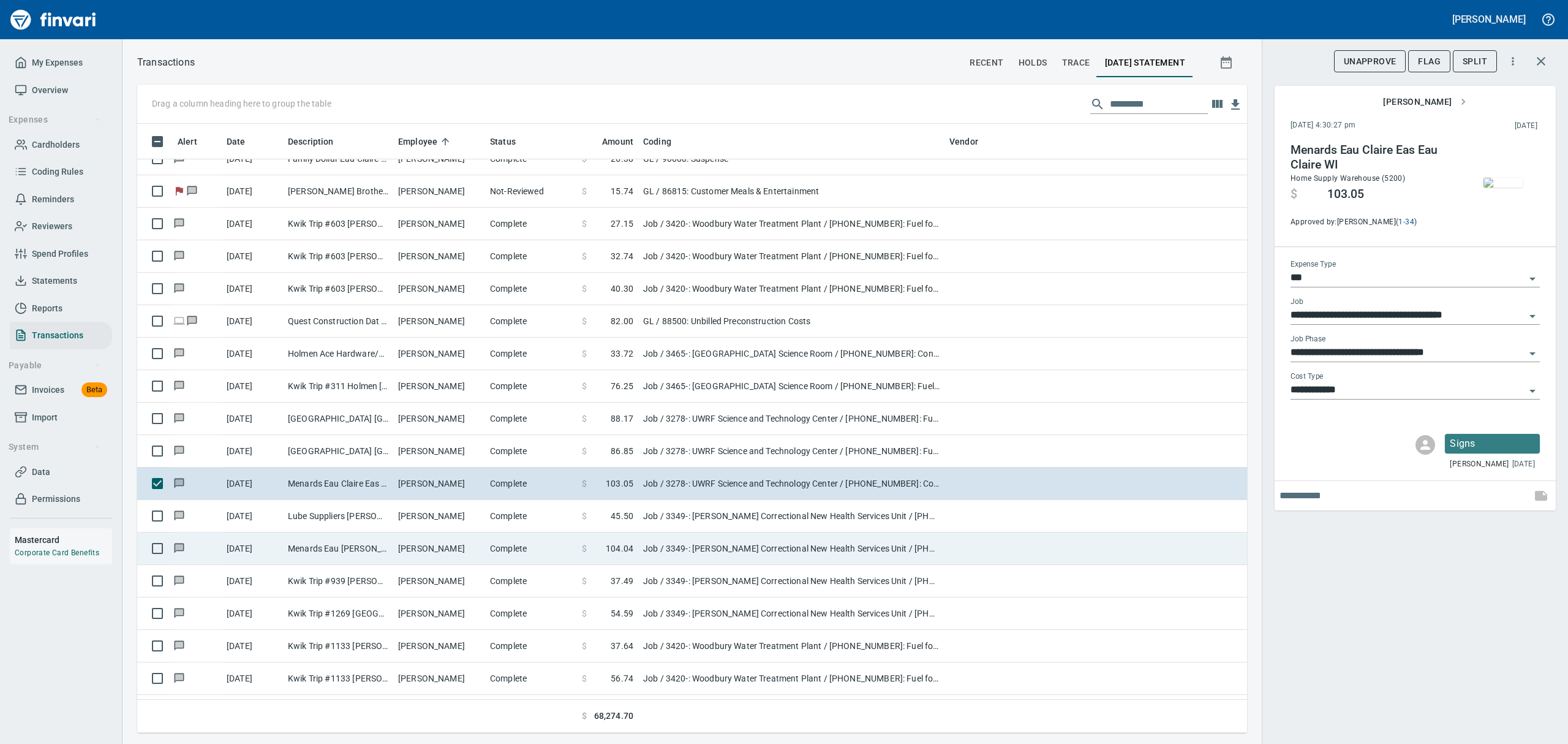
type input "**********"
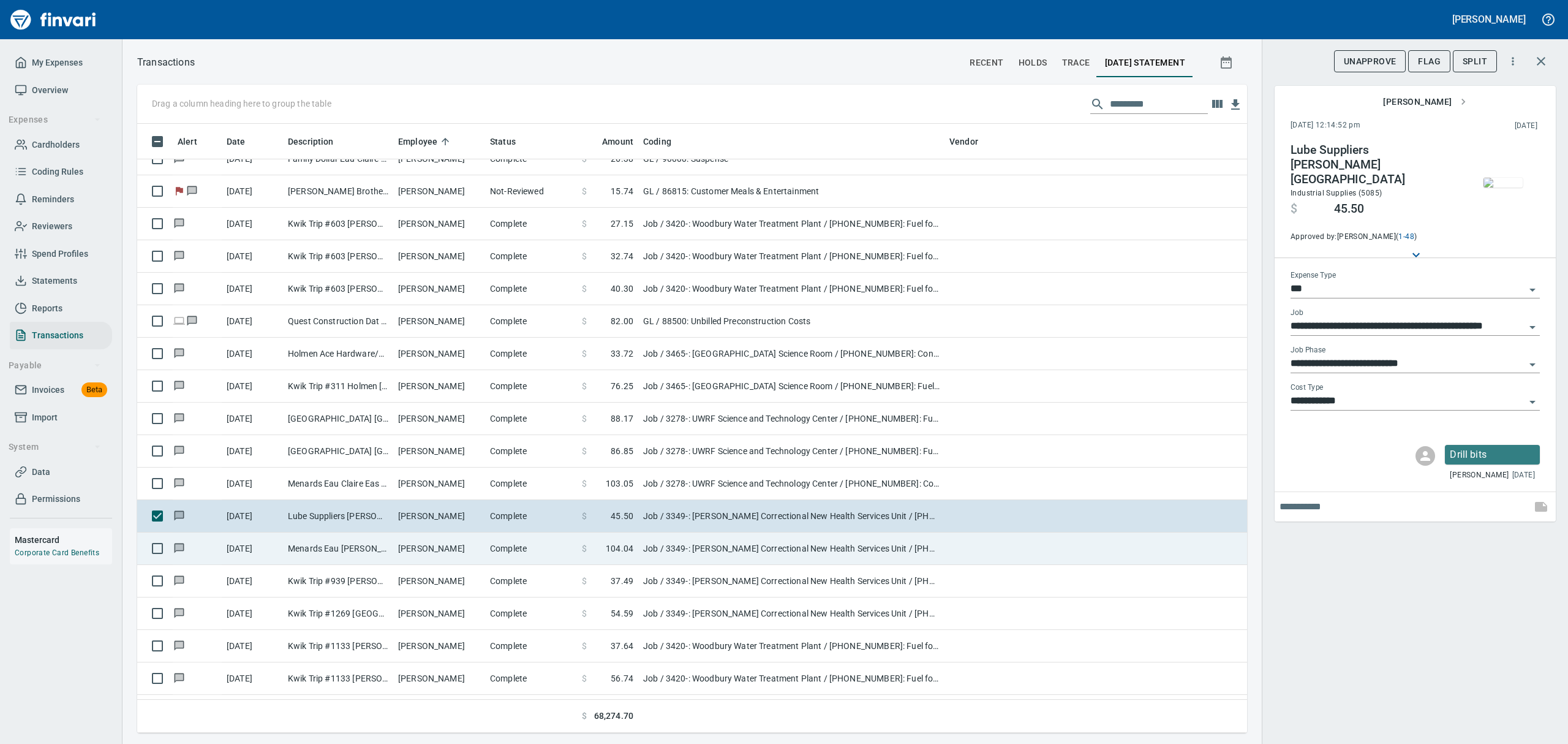
click at [654, 549] on td "Job / 3349-: [PERSON_NAME] Correctional New Health Services Unit / [PHONE_NUMBE…" at bounding box center [791, 548] width 306 height 33
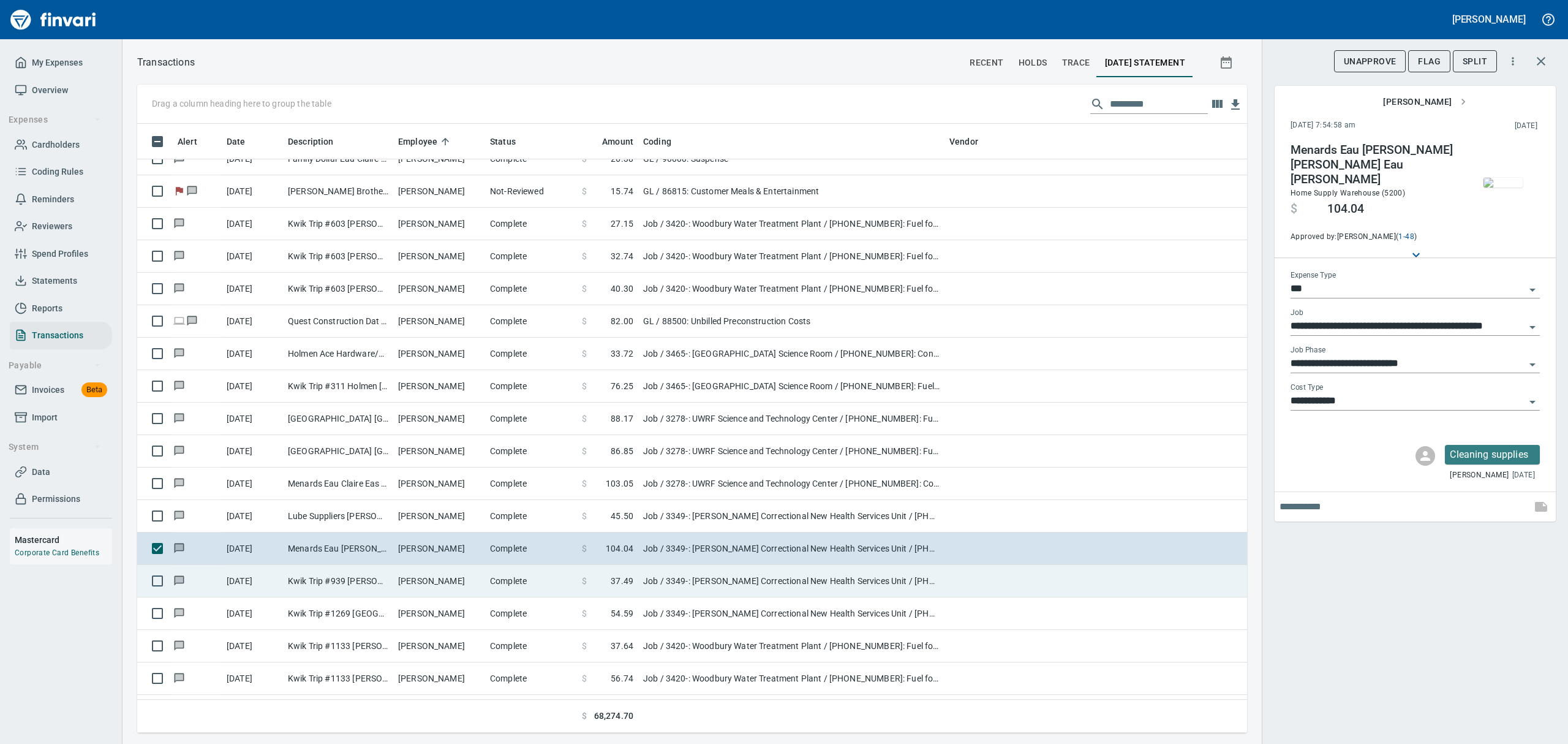
click at [659, 584] on td "Job / 3349-: [PERSON_NAME] Correctional New Health Services Unit / [PHONE_NUMBE…" at bounding box center [791, 581] width 306 height 33
type input "**********"
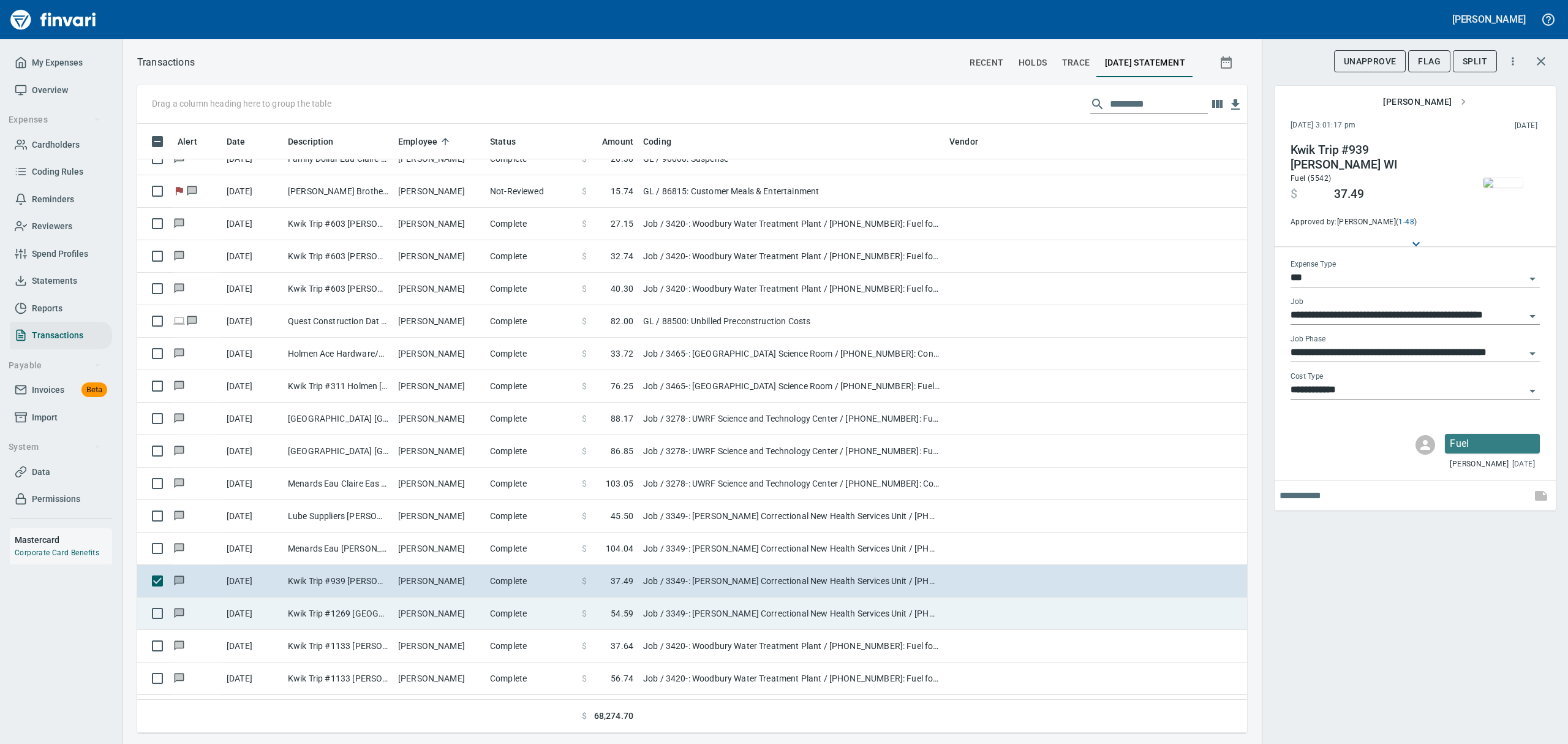
click at [648, 622] on td "Job / 3349-: [PERSON_NAME] Correctional New Health Services Unit / [PHONE_NUMBE…" at bounding box center [791, 613] width 306 height 33
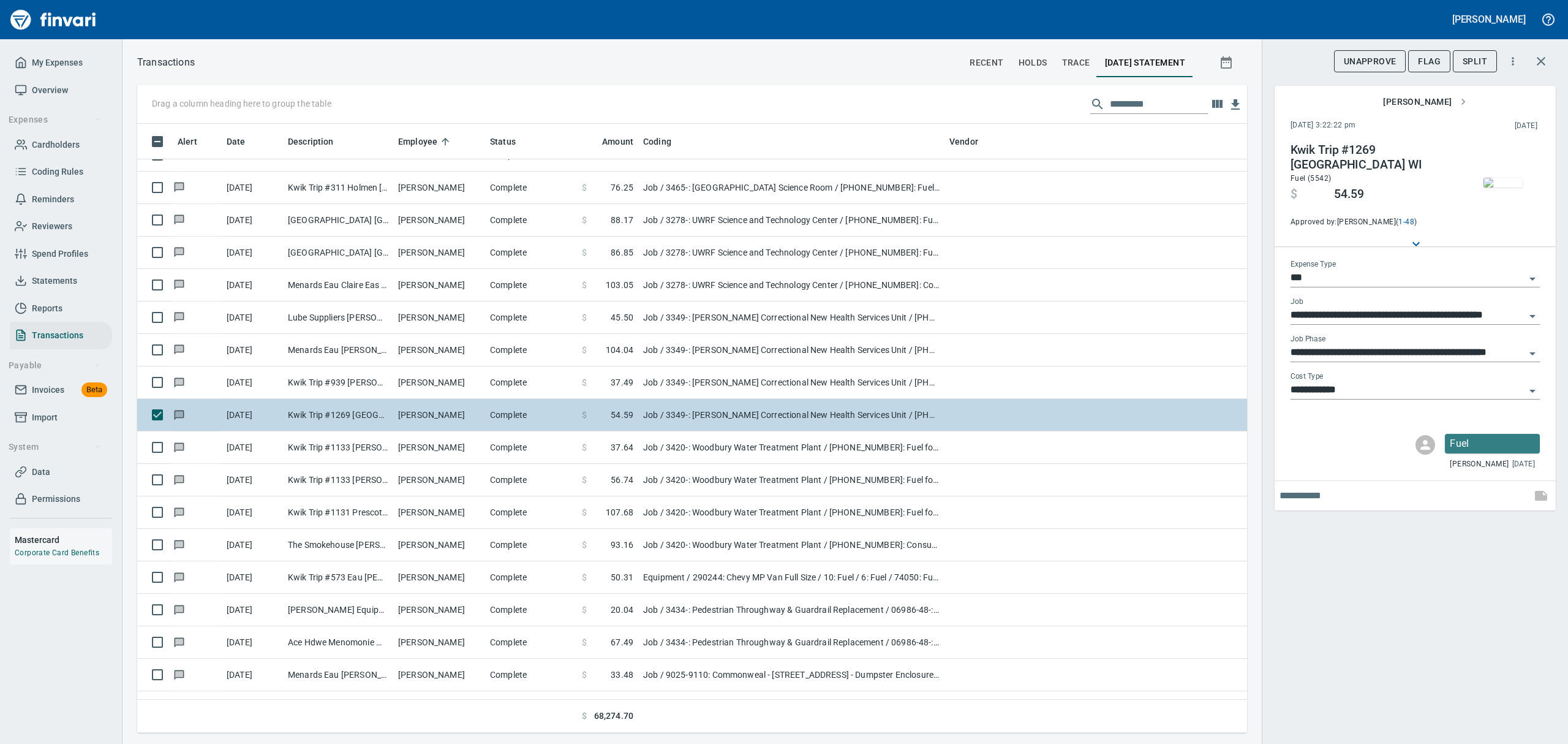
scroll to position [2940, 0]
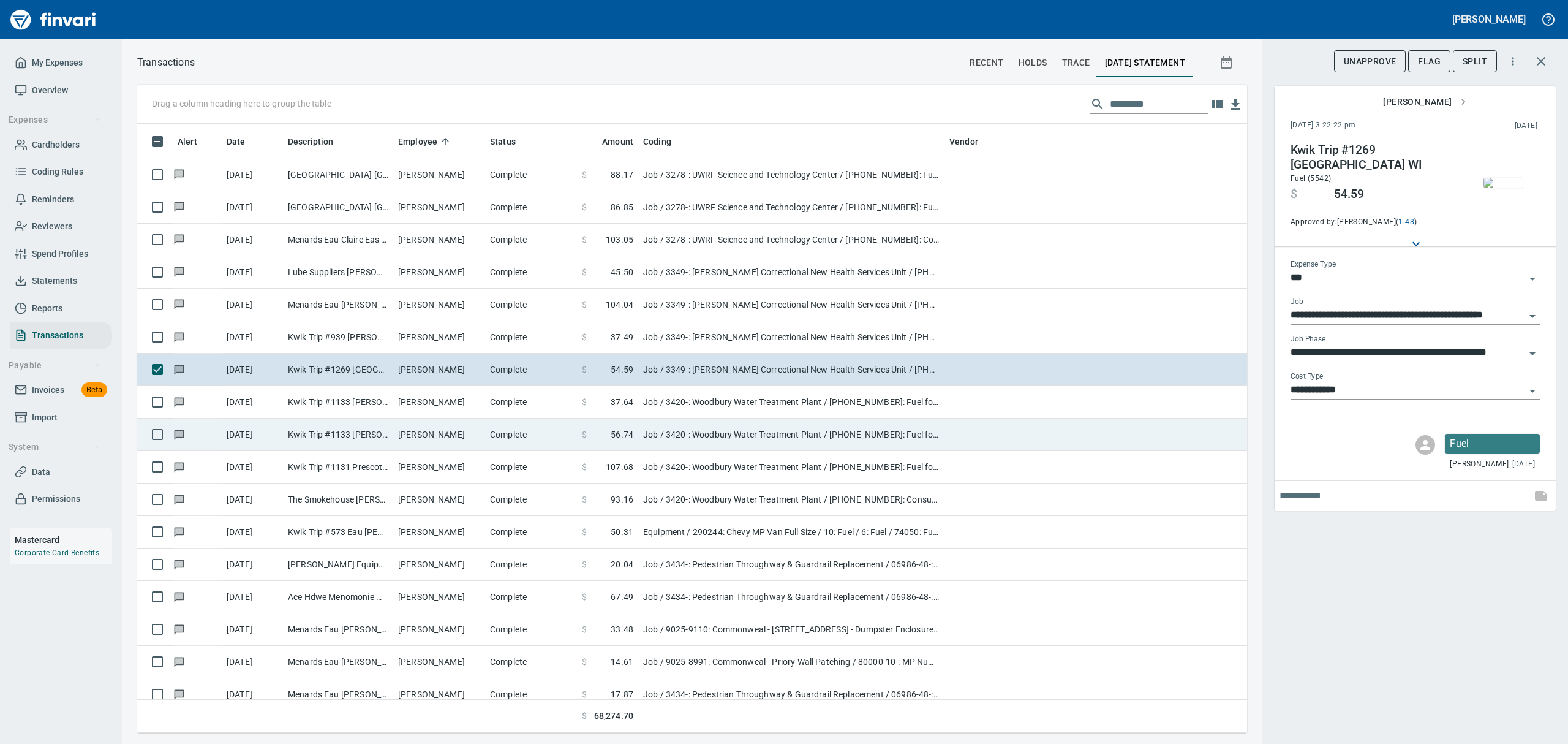
click at [636, 408] on td "$ 37.64" at bounding box center [607, 402] width 61 height 33
type input "**********"
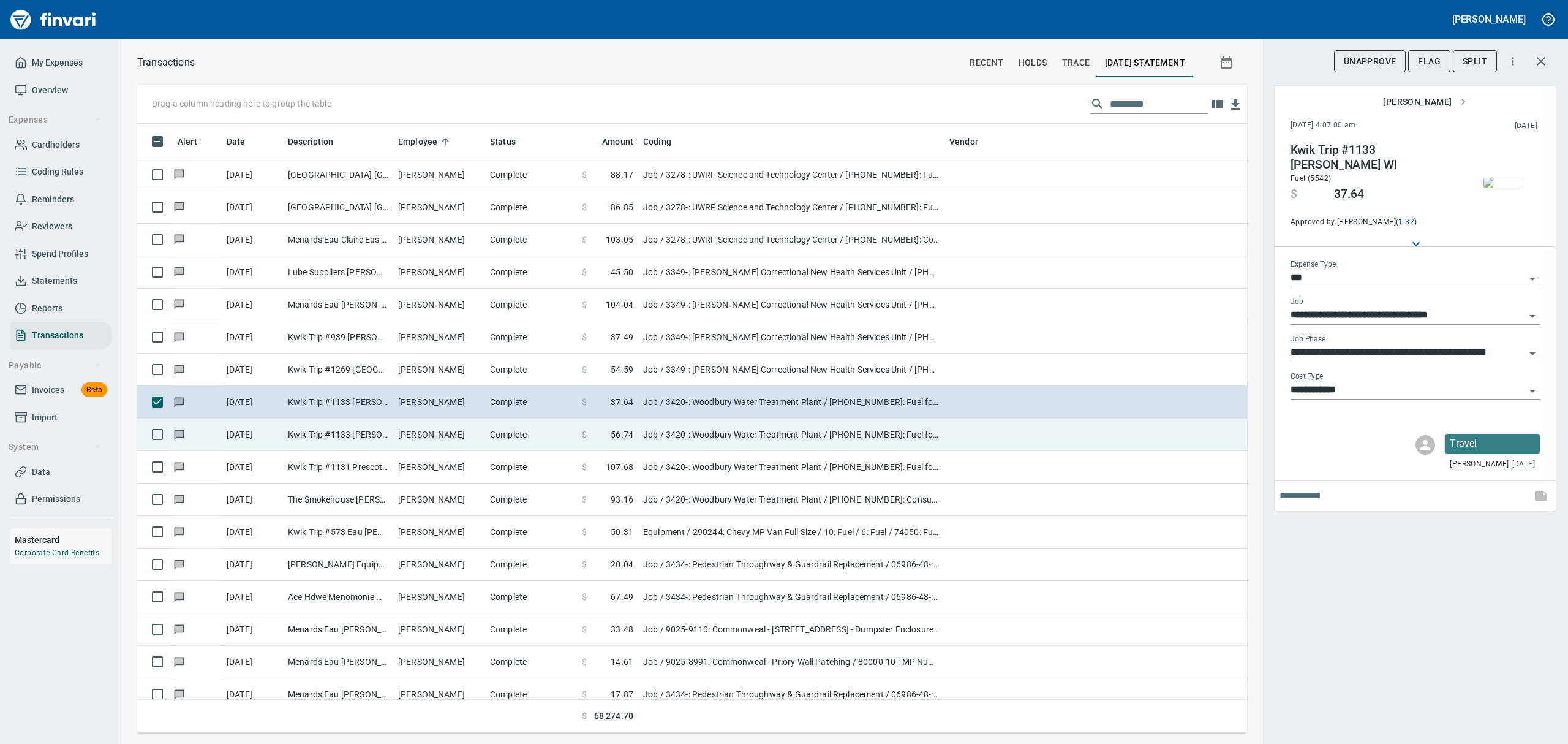
click at [611, 437] on span "56.74" at bounding box center [622, 434] width 23 height 13
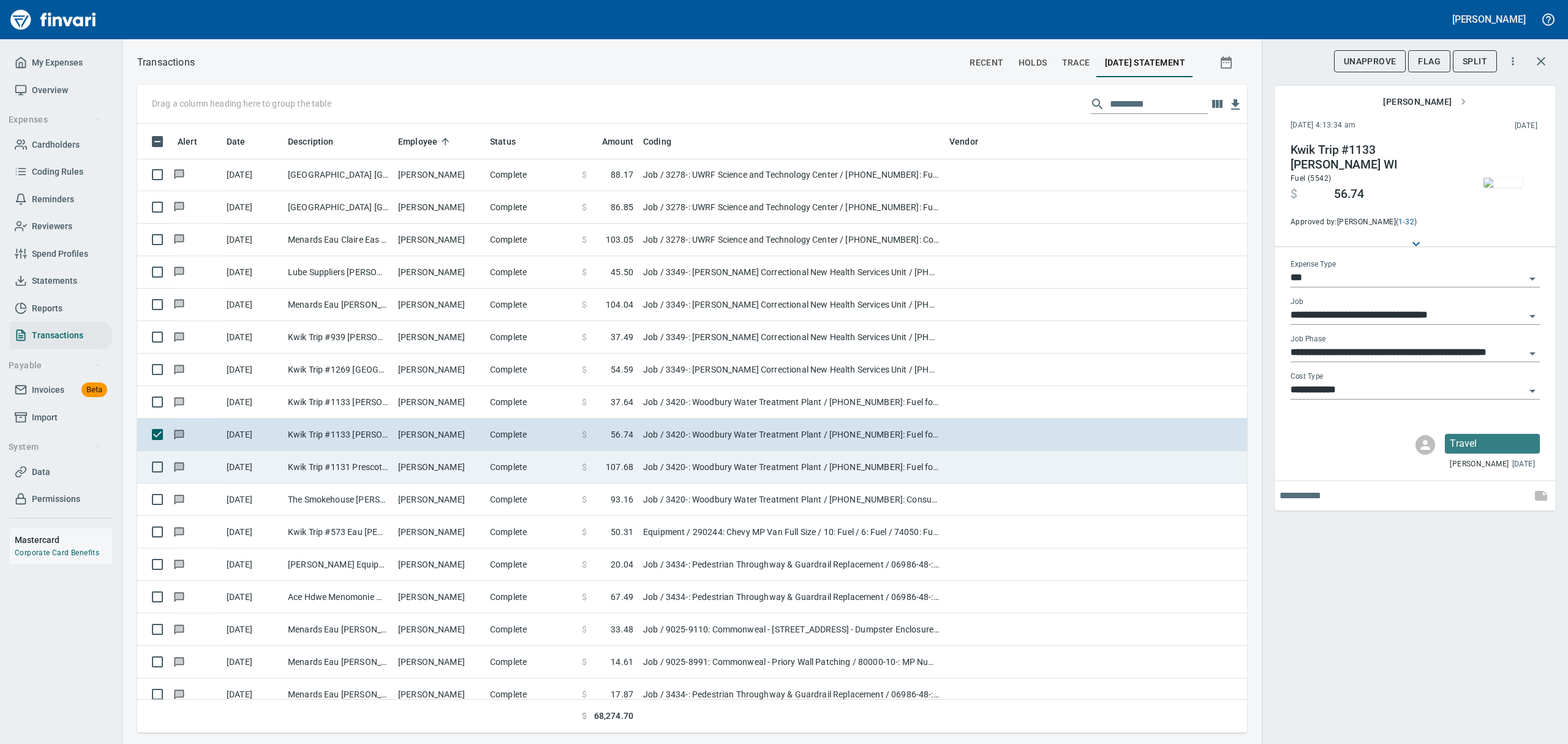
click at [615, 466] on span "107.68" at bounding box center [619, 466] width 28 height 13
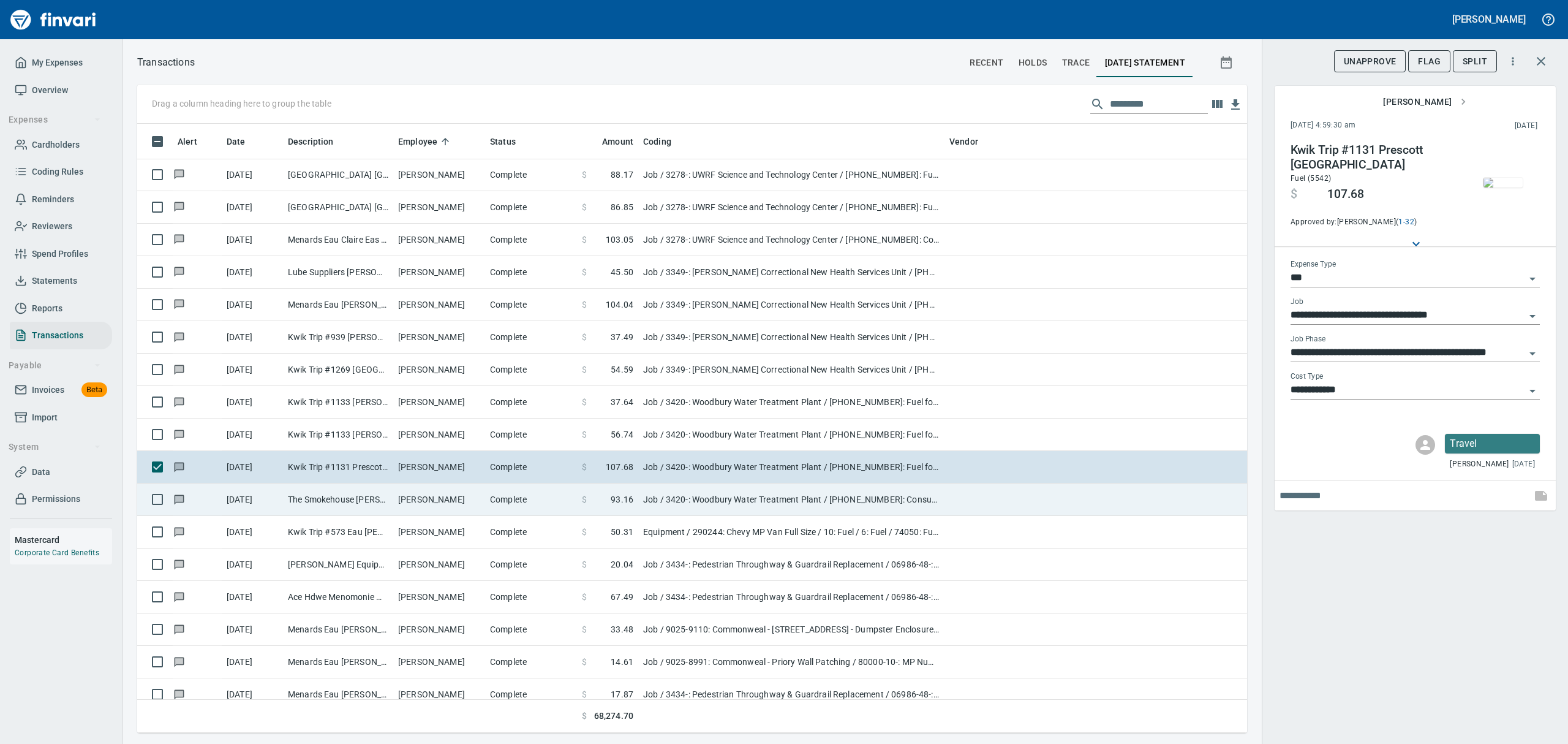
click at [620, 505] on span "93.16" at bounding box center [622, 499] width 23 height 13
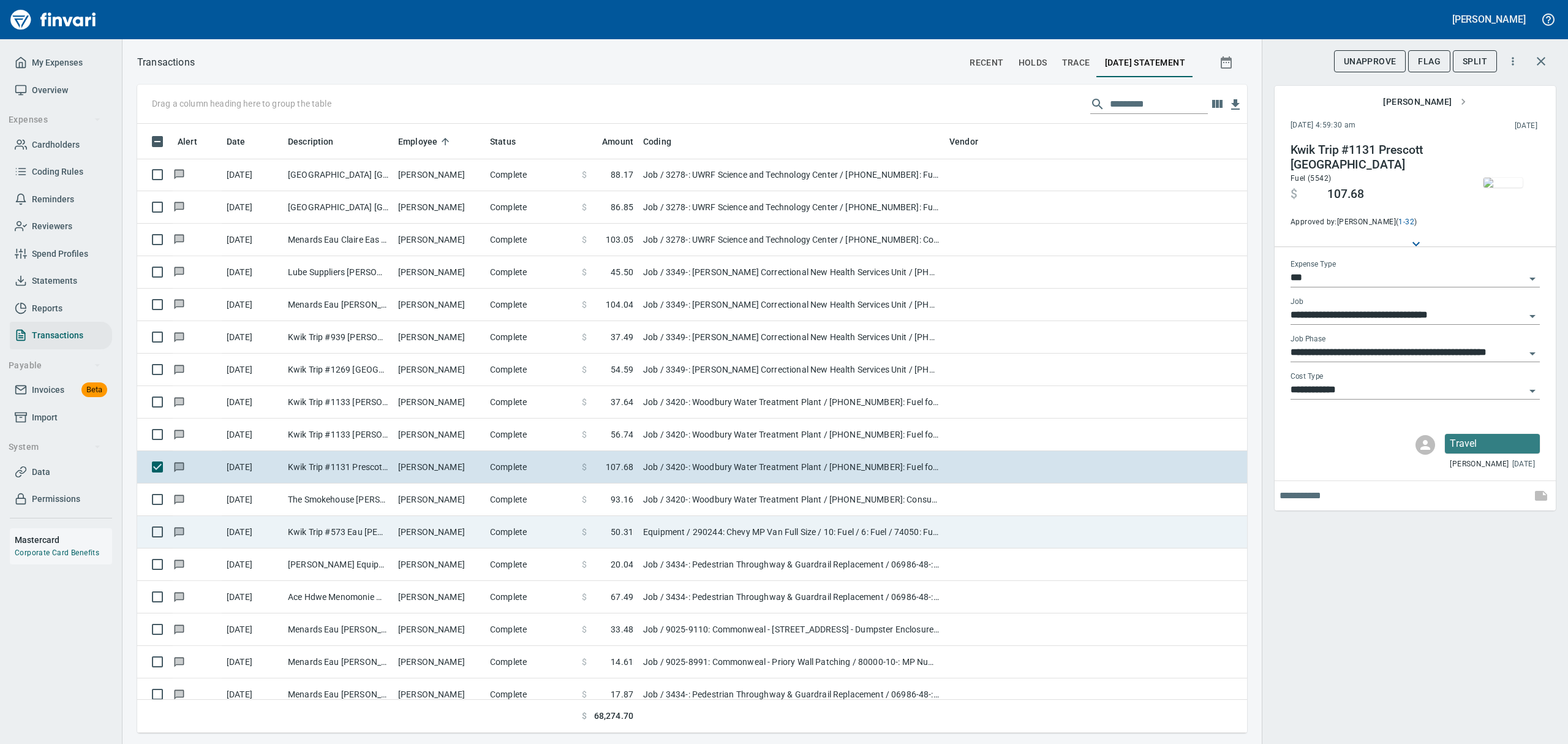
type input "**********"
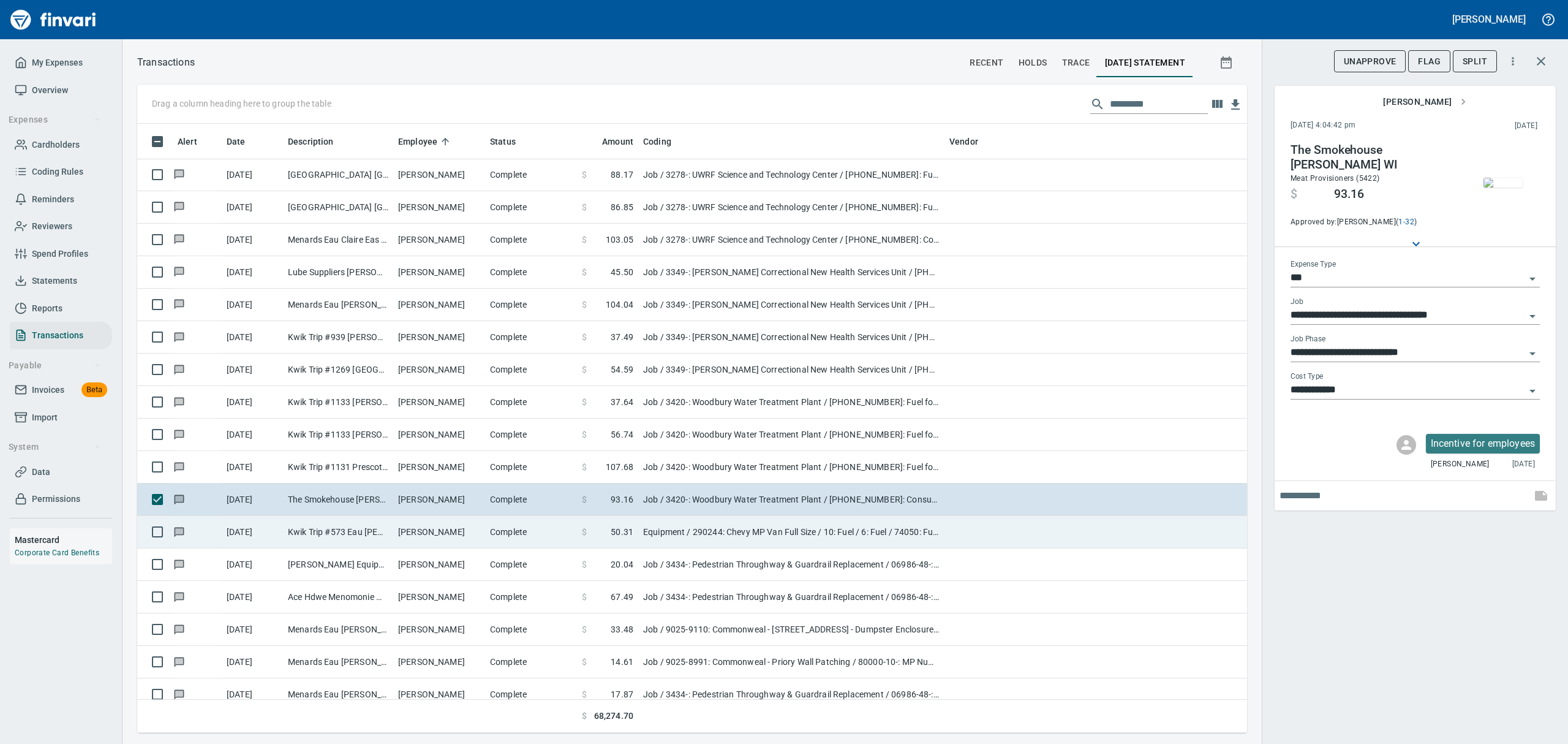
click at [629, 529] on span "50.31" at bounding box center [622, 532] width 23 height 13
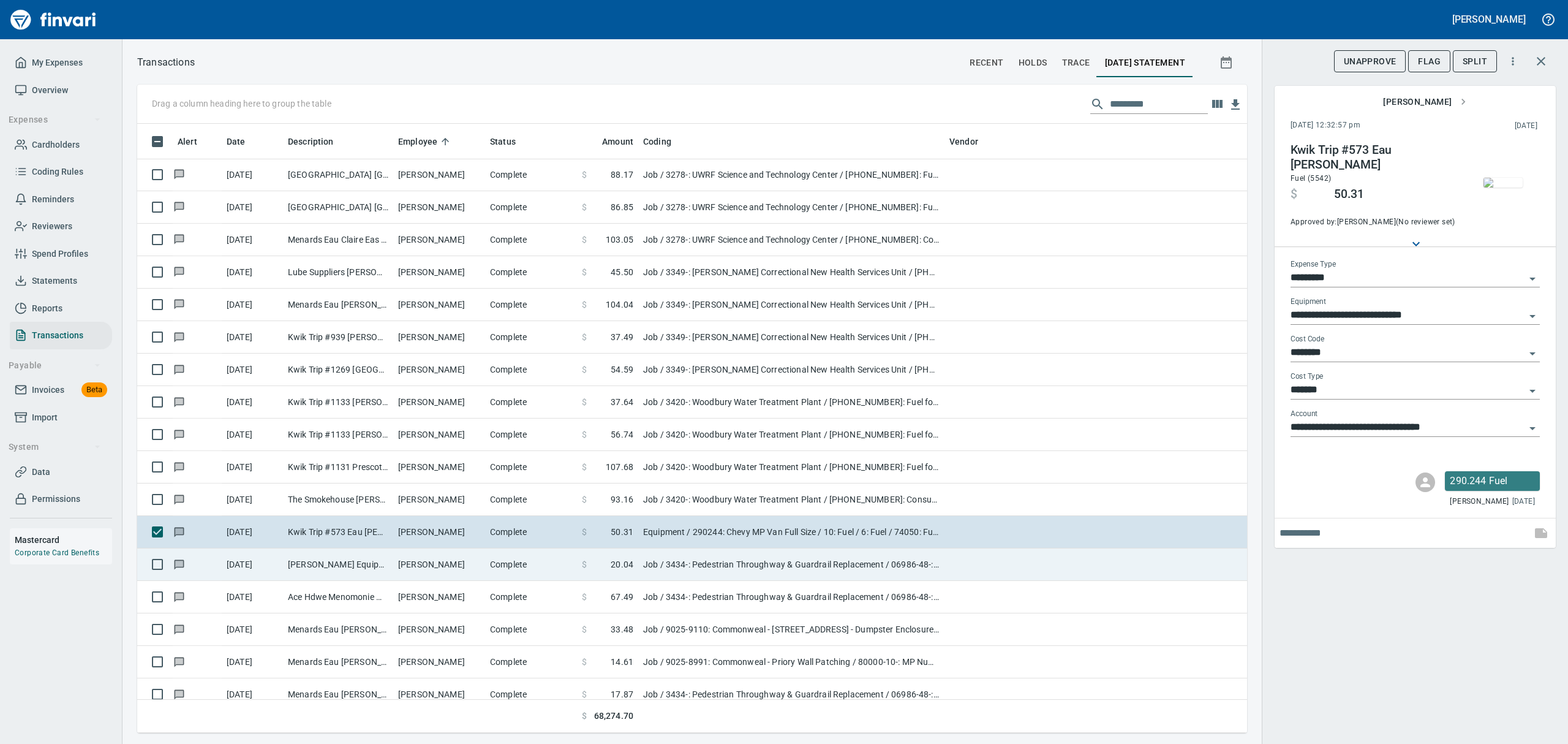
click at [633, 565] on span "20.04" at bounding box center [622, 564] width 23 height 13
type input "***"
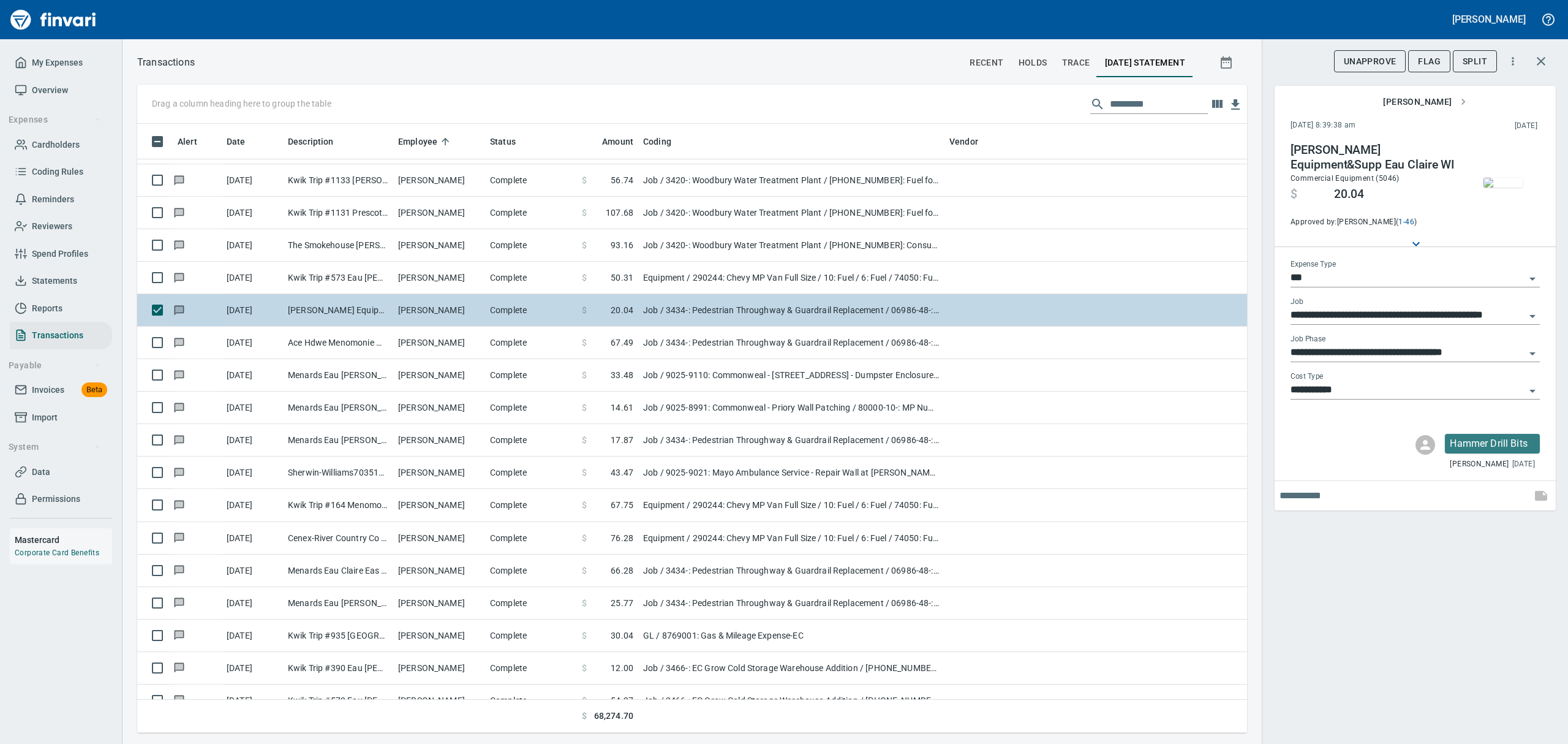
scroll to position [3267, 0]
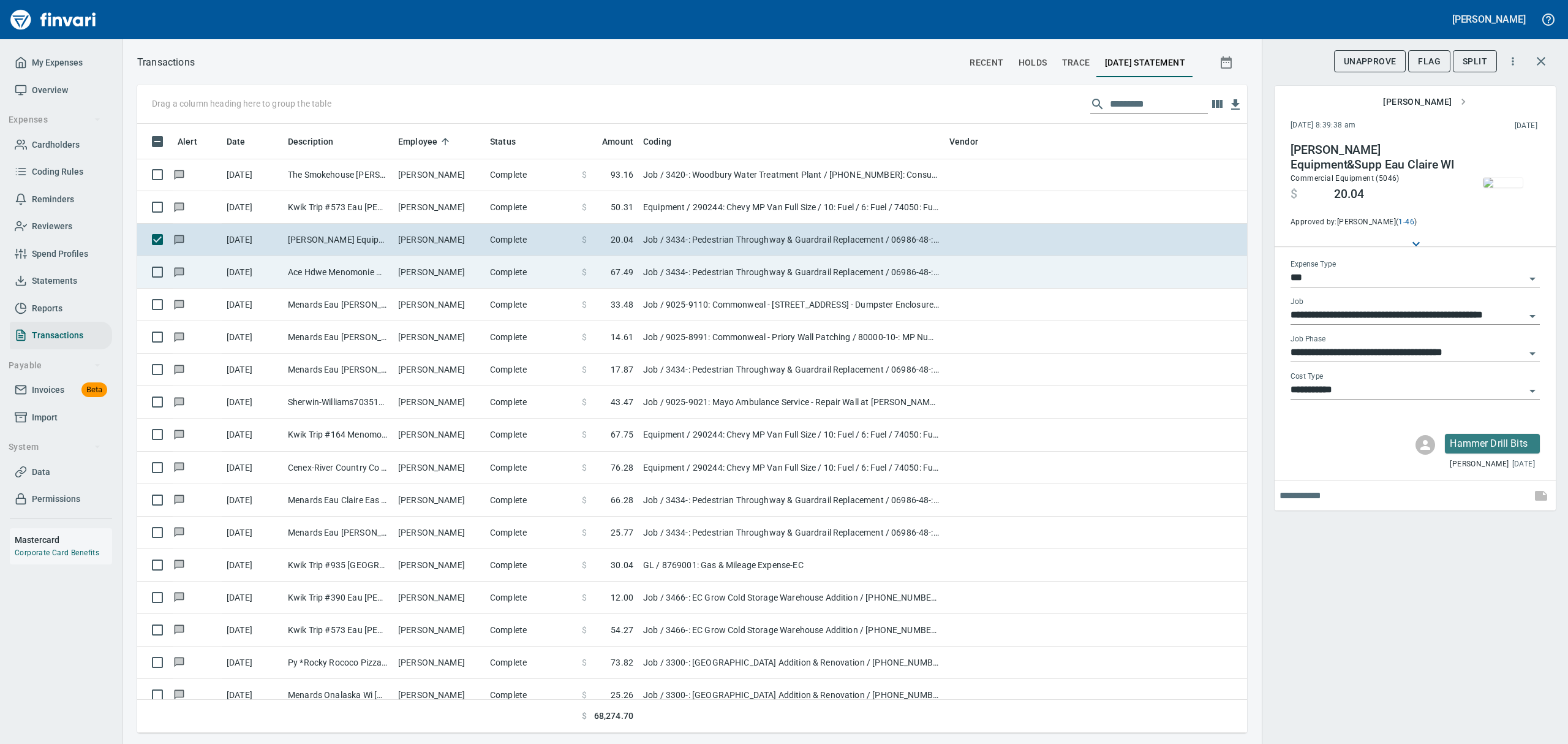
click at [606, 273] on span at bounding box center [598, 272] width 24 height 13
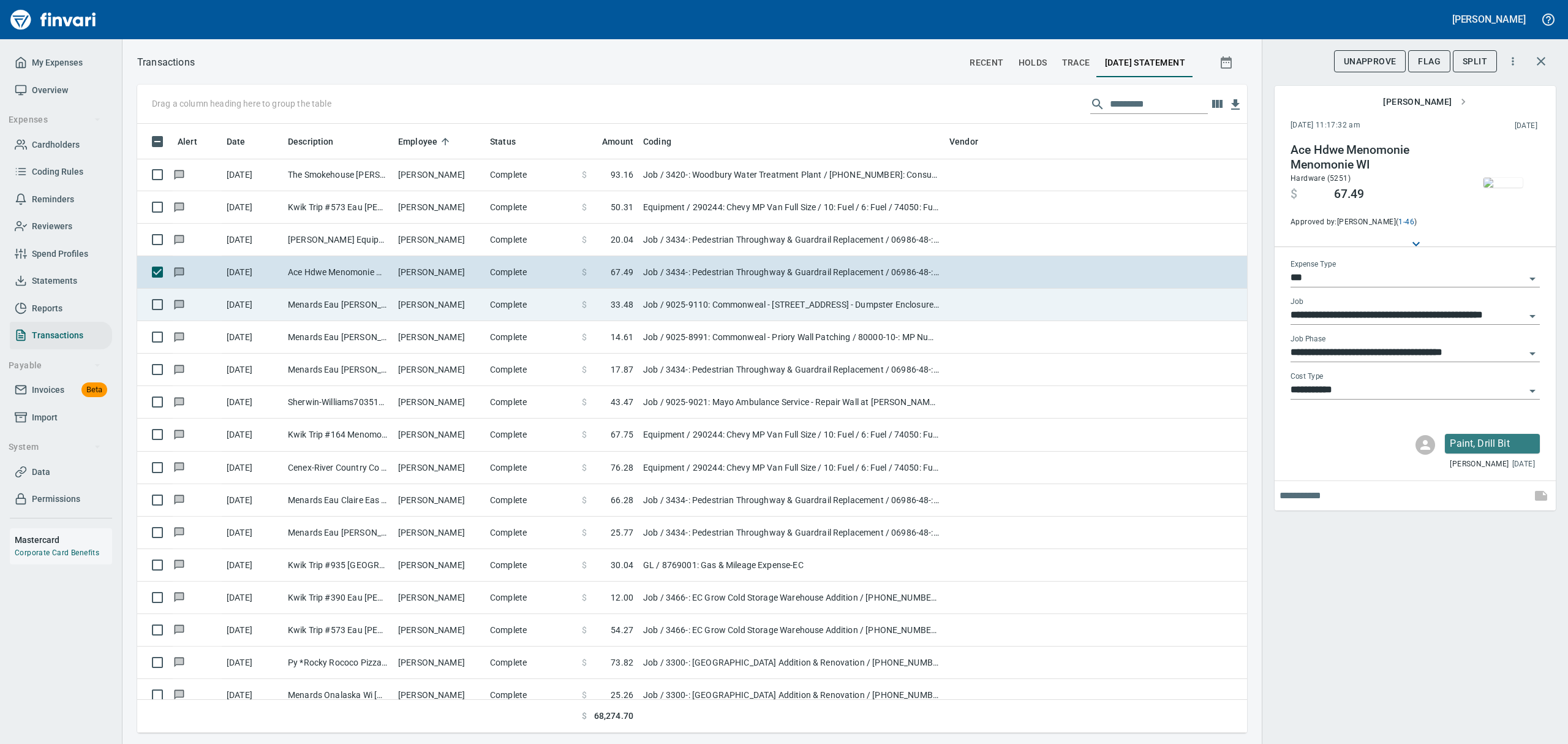
click at [613, 308] on span "33.48" at bounding box center [622, 304] width 23 height 13
type input "**********"
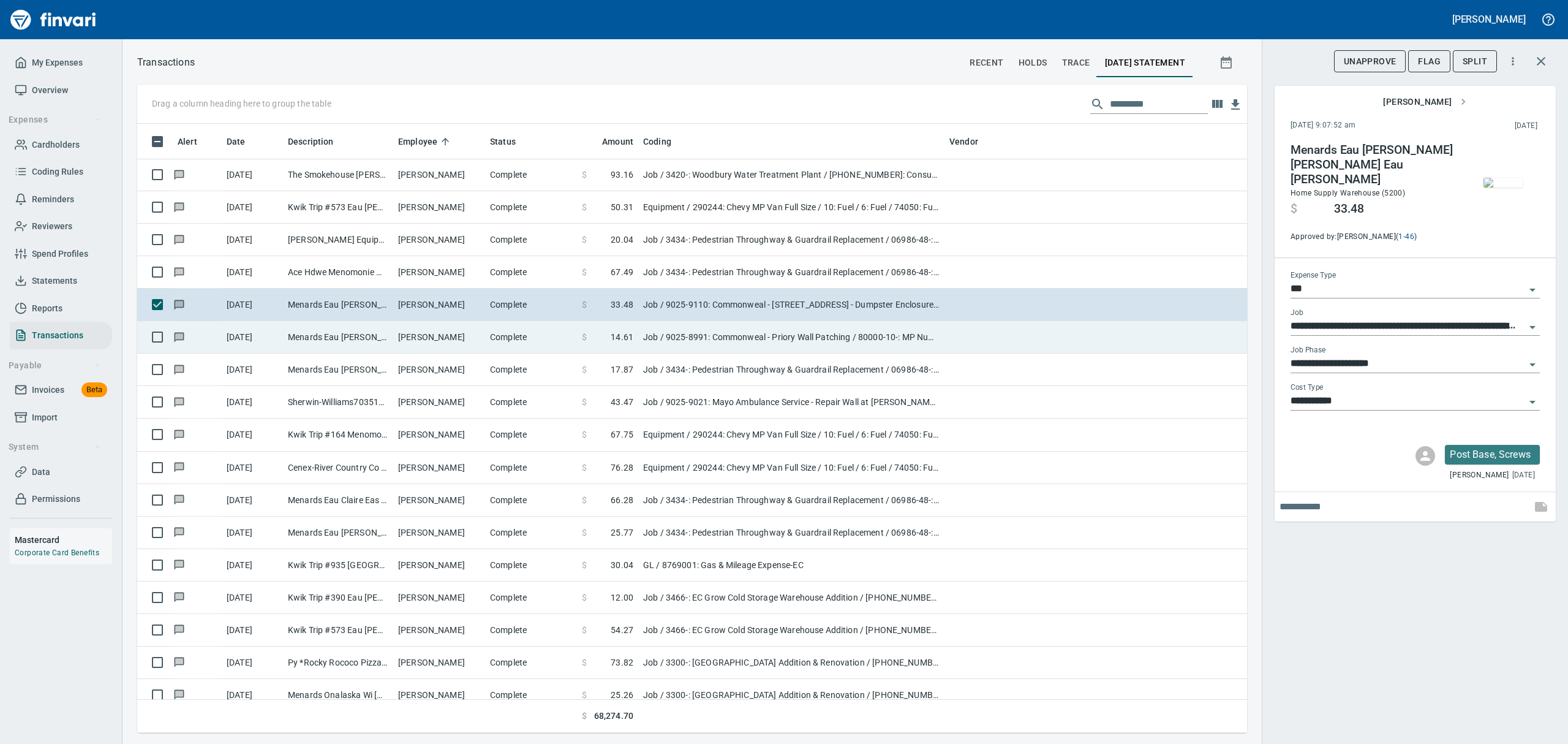
drag, startPoint x: 611, startPoint y: 336, endPoint x: 611, endPoint y: 381, distance: 45.0
click at [611, 336] on span "14.61" at bounding box center [622, 337] width 23 height 13
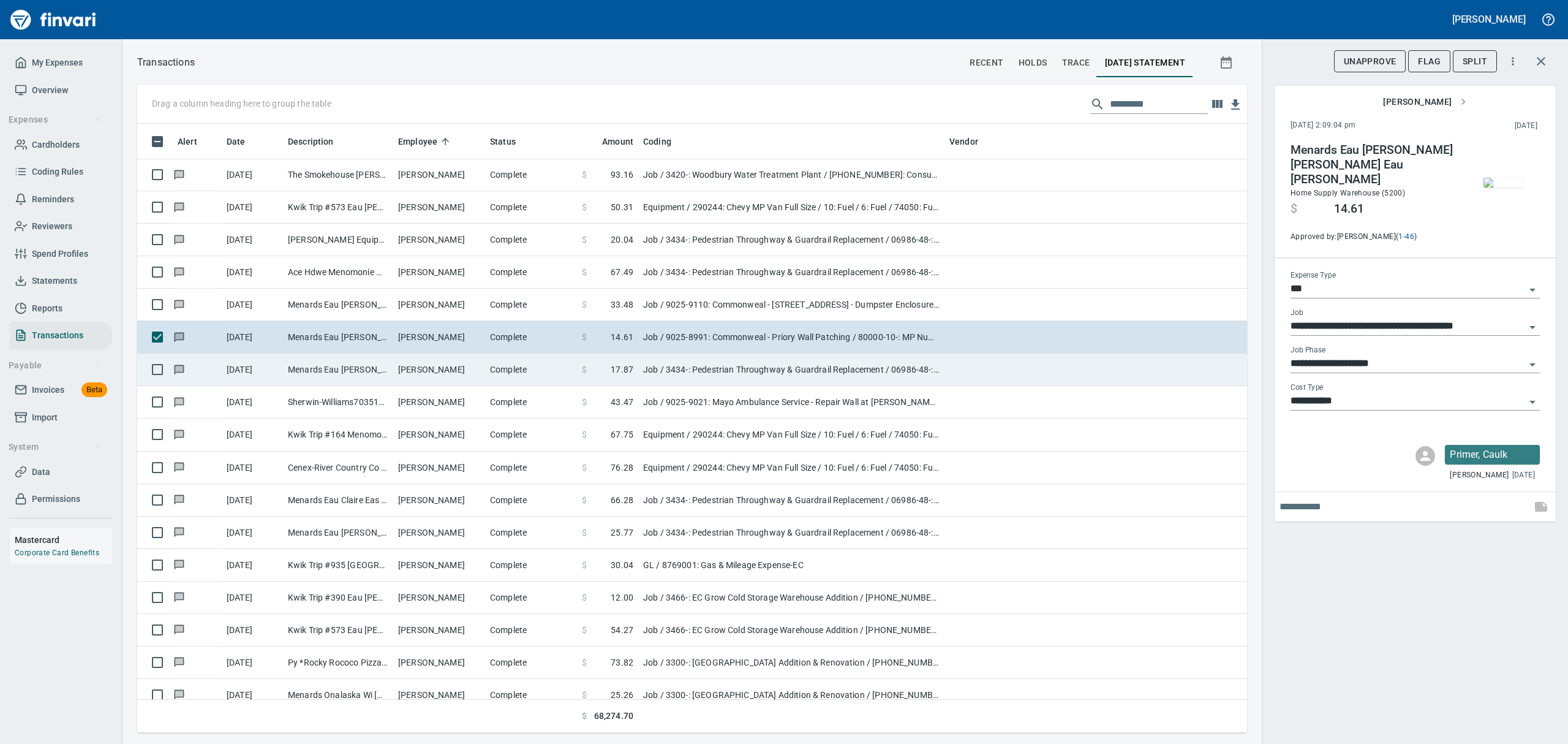
click at [611, 380] on td "$ 17.87" at bounding box center [607, 369] width 61 height 33
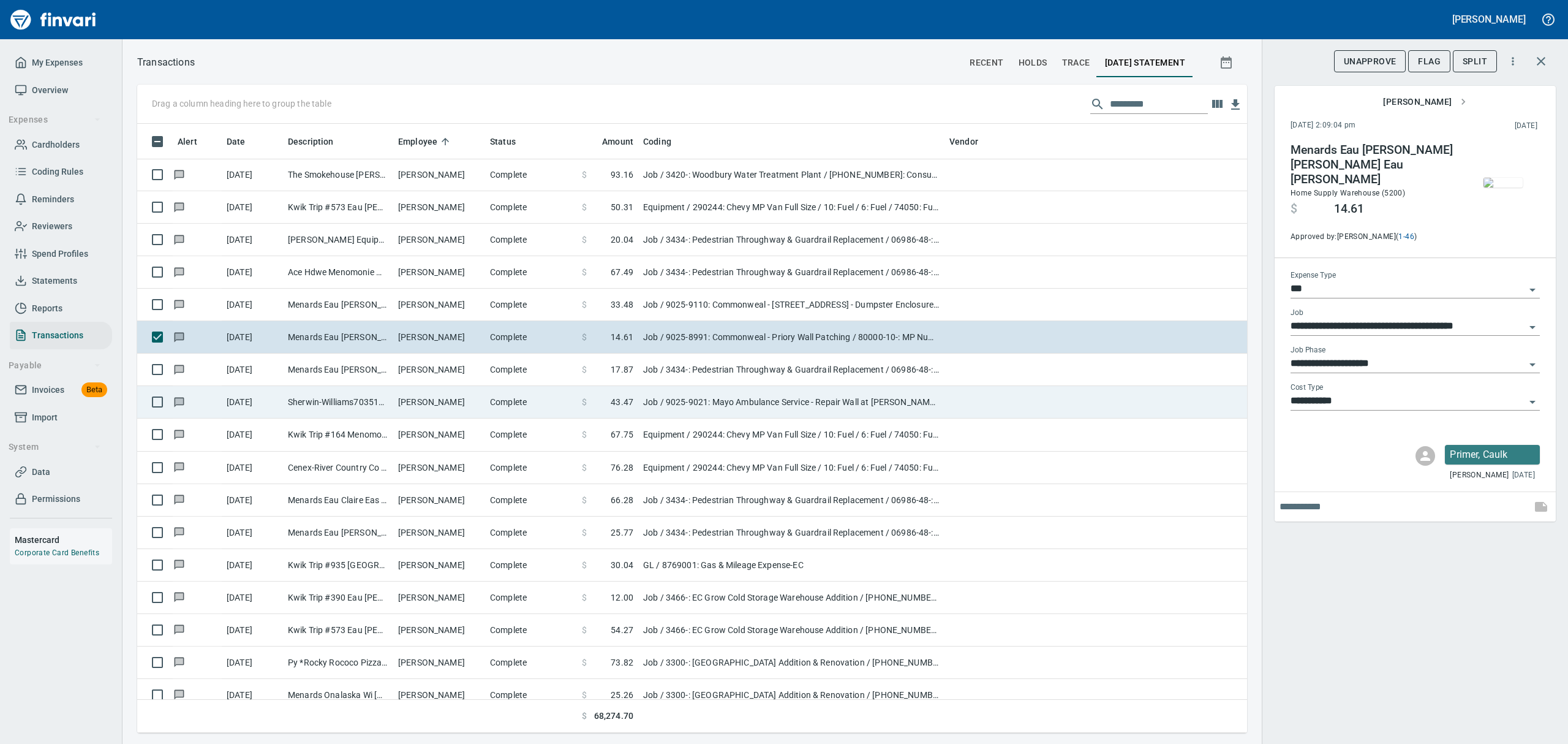
type input "**********"
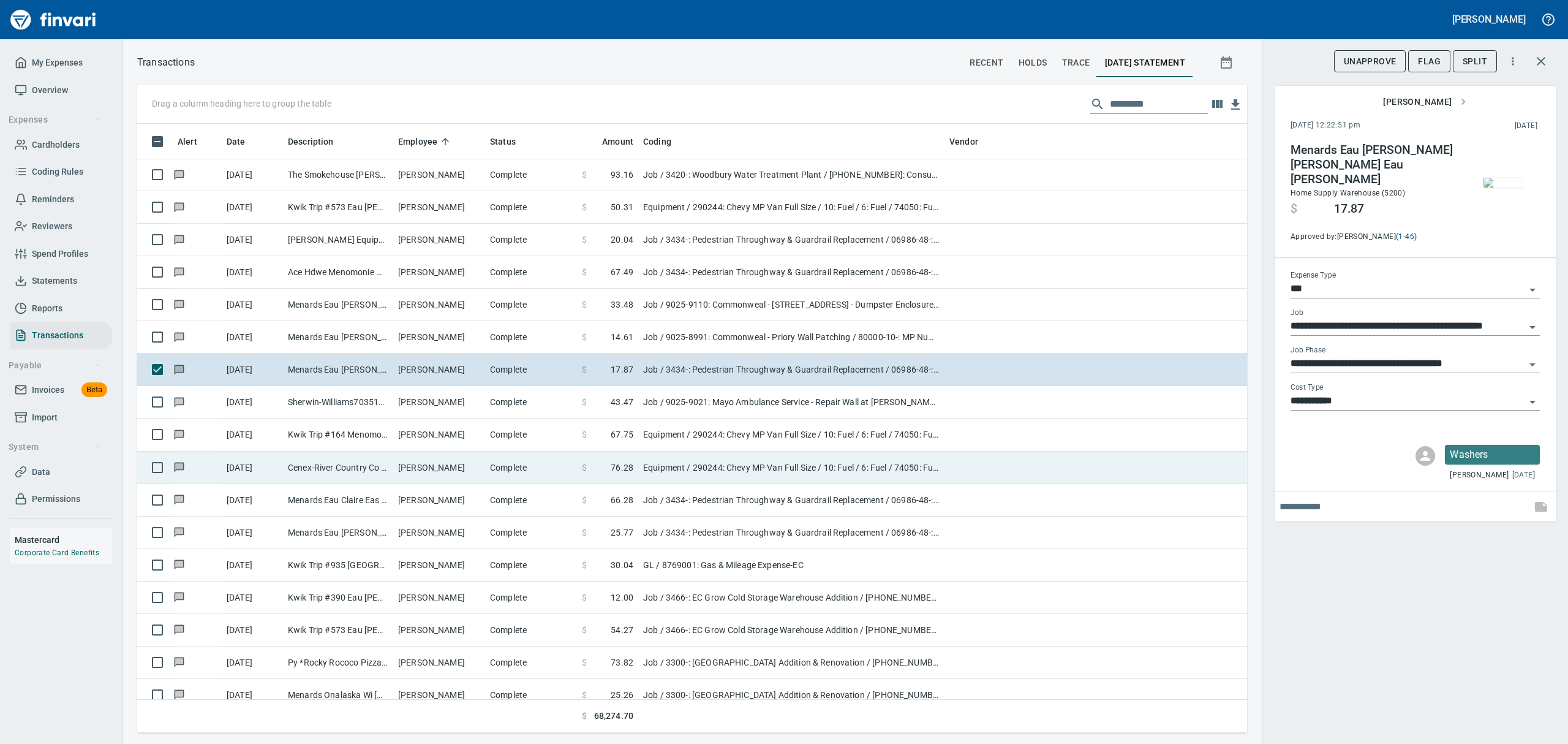
drag, startPoint x: 622, startPoint y: 395, endPoint x: 618, endPoint y: 463, distance: 68.1
click at [621, 398] on td "$ 43.47" at bounding box center [607, 402] width 61 height 33
type input "**********"
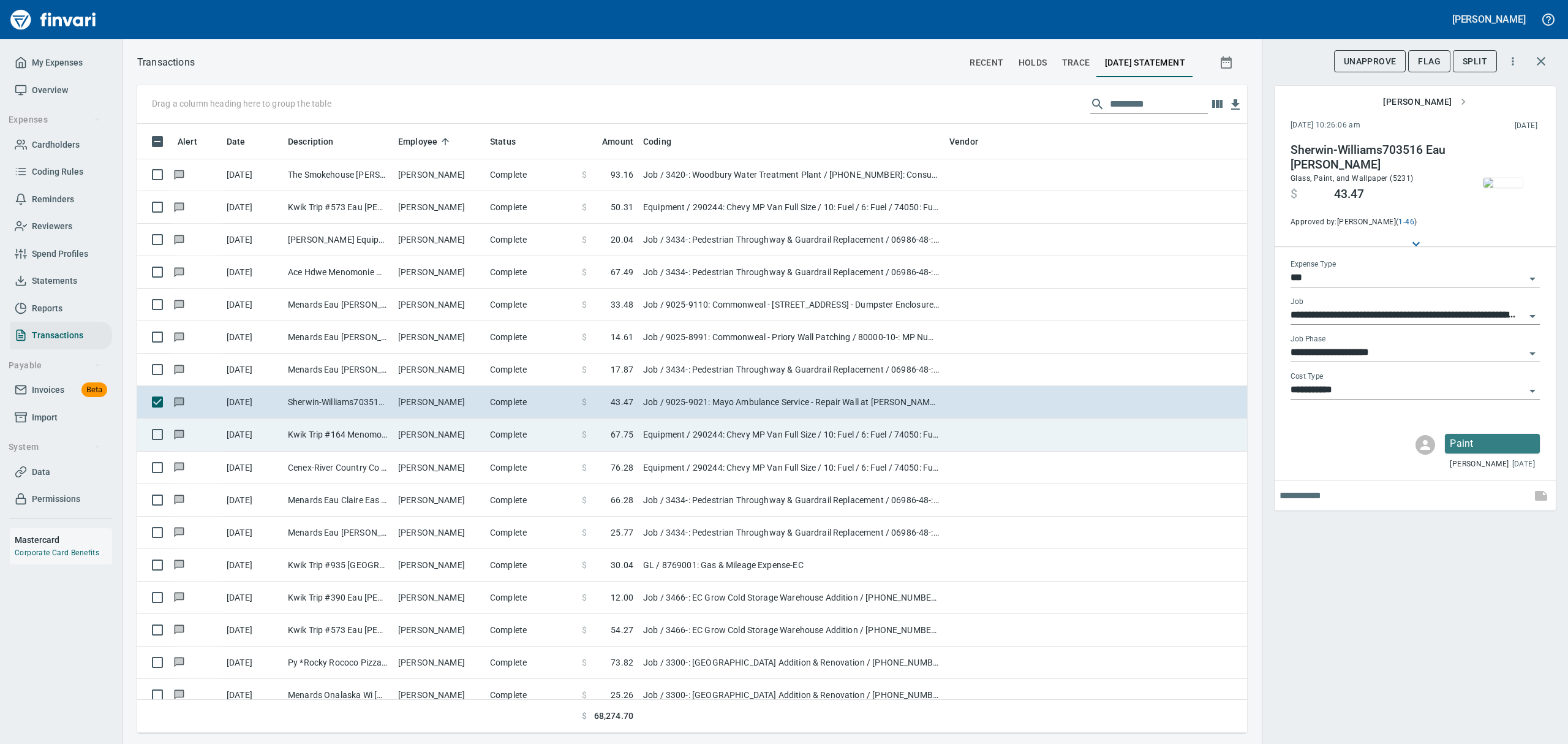
click at [621, 434] on span "67.75" at bounding box center [622, 434] width 23 height 13
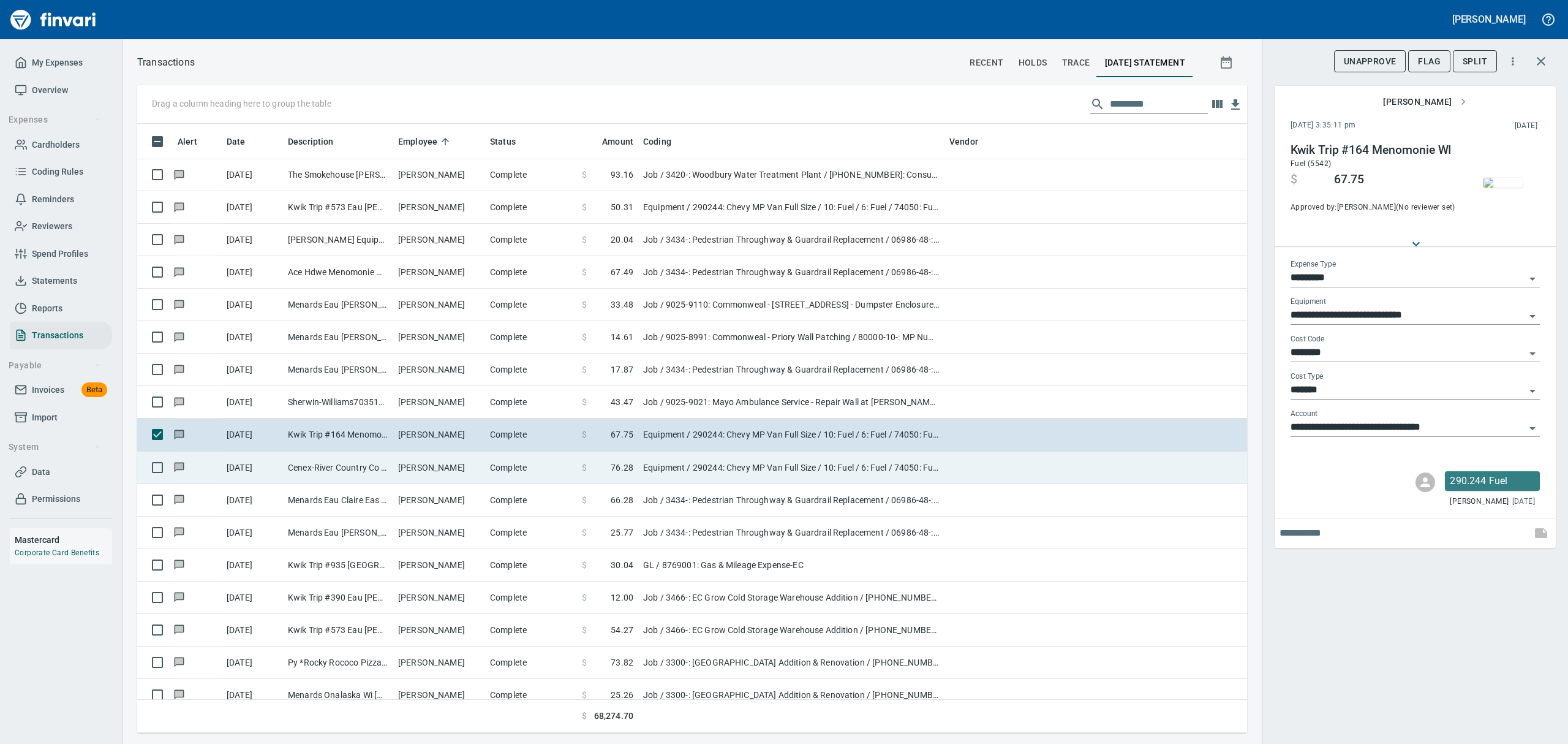
click at [629, 469] on span "76.28" at bounding box center [622, 467] width 23 height 13
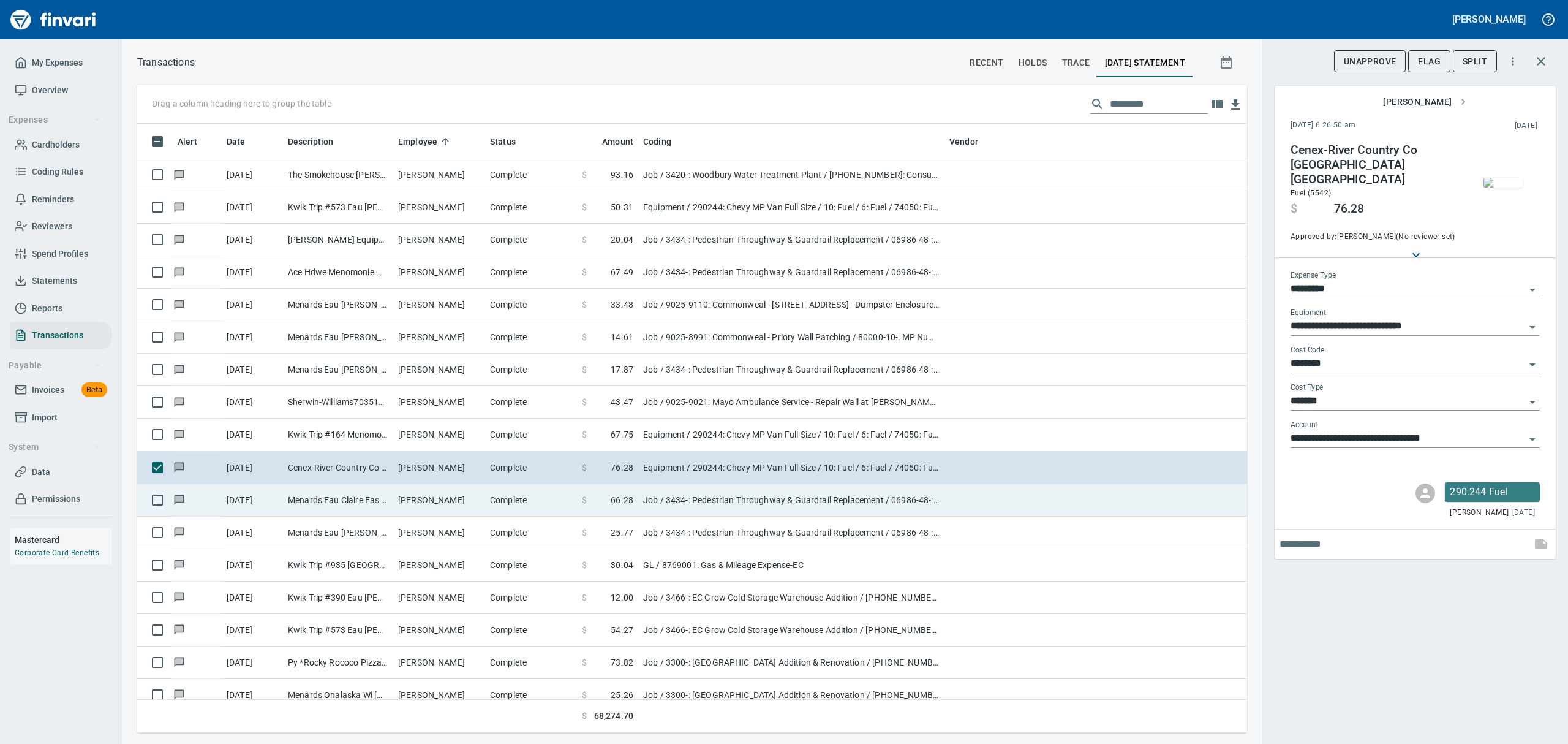
click at [622, 498] on span "66.28" at bounding box center [622, 500] width 23 height 13
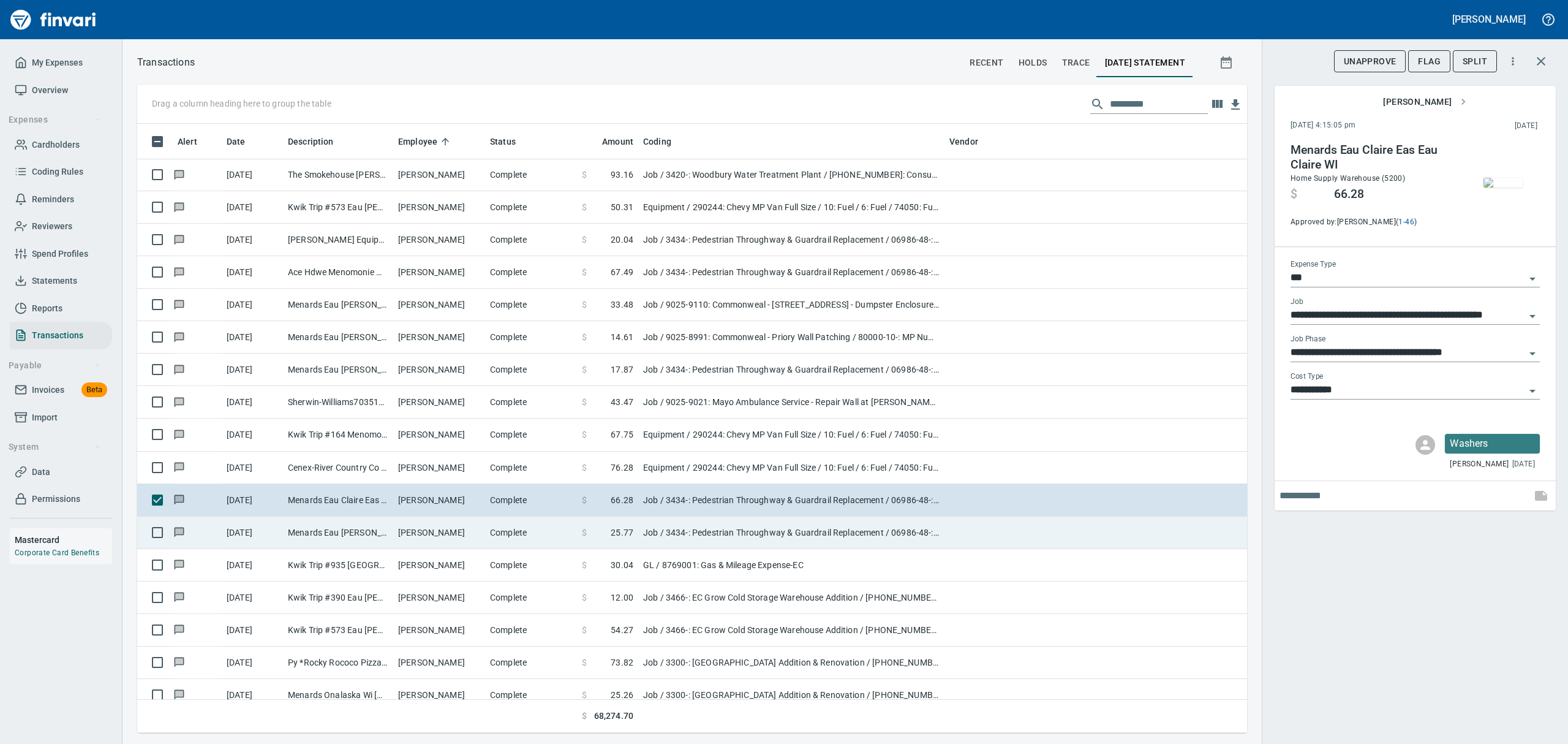
click at [620, 533] on span "25.77" at bounding box center [622, 532] width 23 height 13
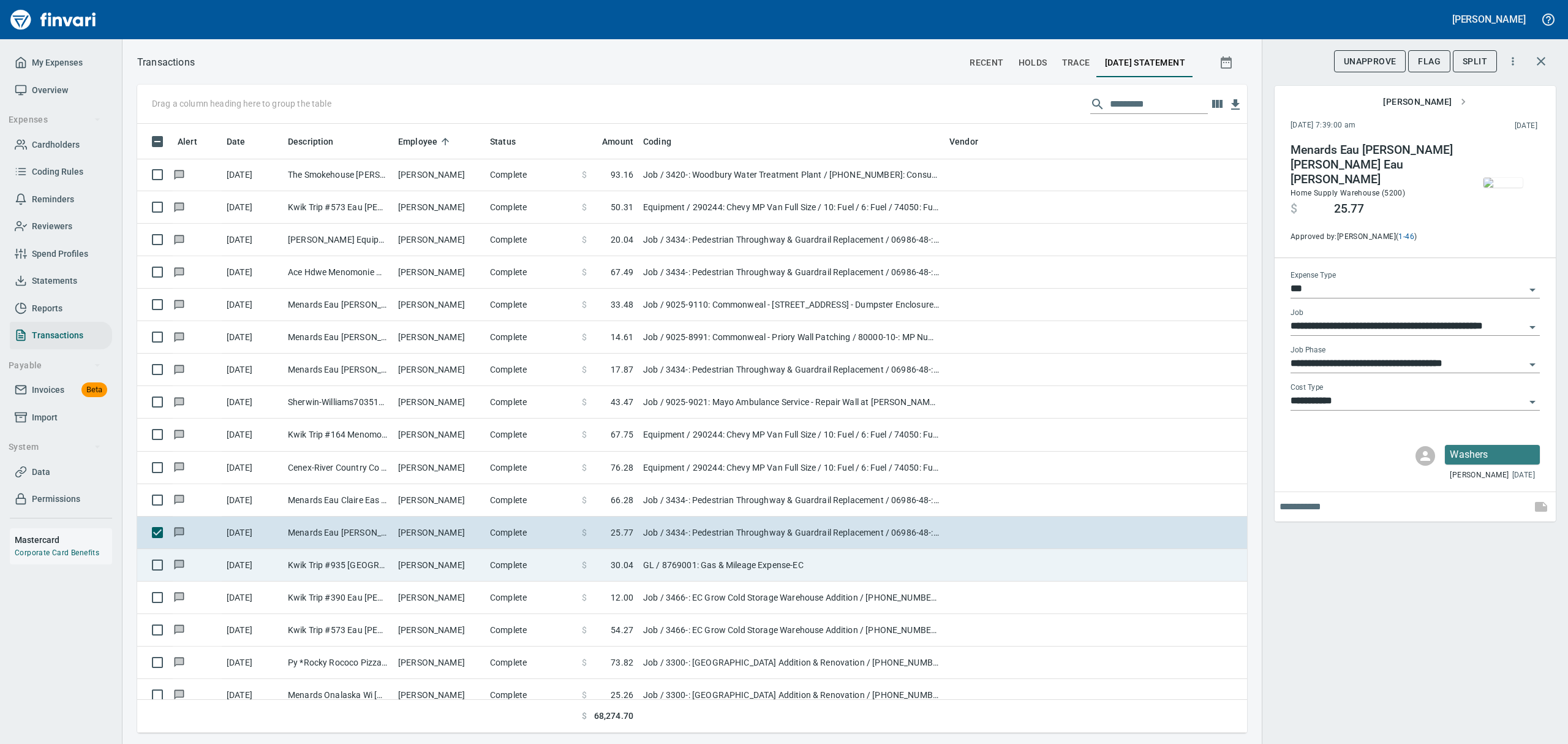
click at [624, 568] on span "30.04" at bounding box center [622, 564] width 23 height 13
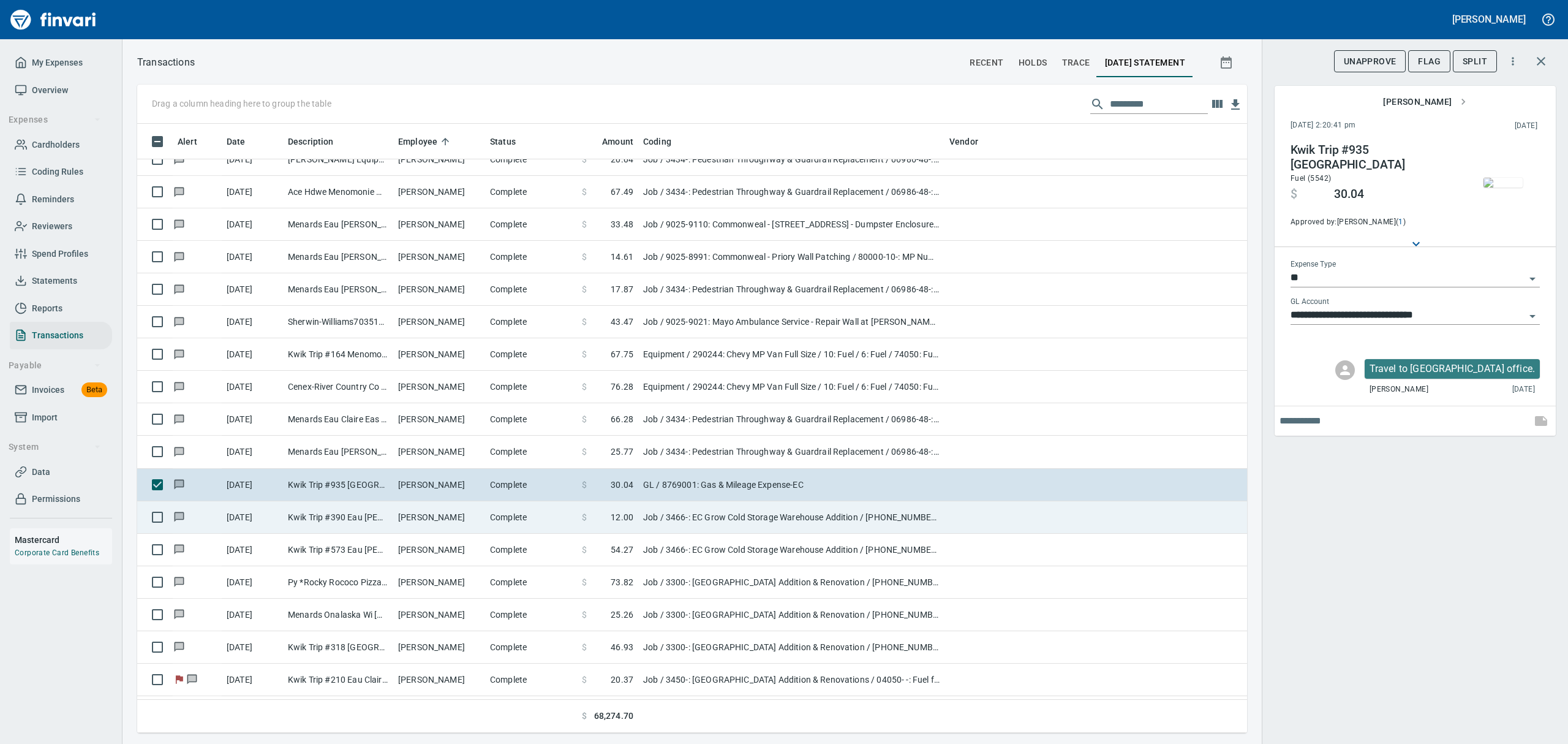
scroll to position [3348, 0]
drag, startPoint x: 626, startPoint y: 507, endPoint x: 627, endPoint y: 535, distance: 28.0
click at [626, 510] on td "$ 12.00" at bounding box center [607, 517] width 61 height 33
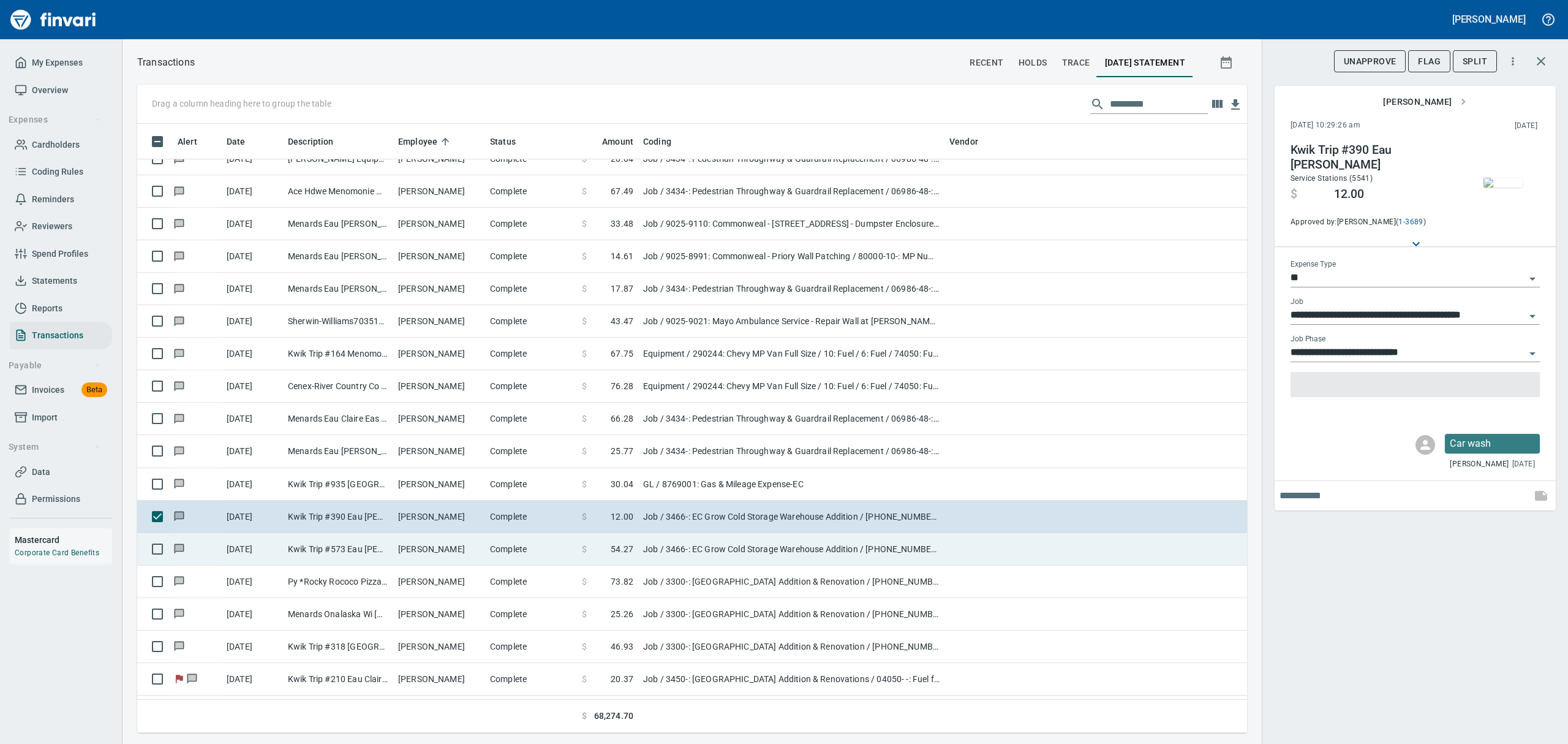
type input "***"
click at [620, 553] on span "54.27" at bounding box center [622, 548] width 23 height 13
type input "**********"
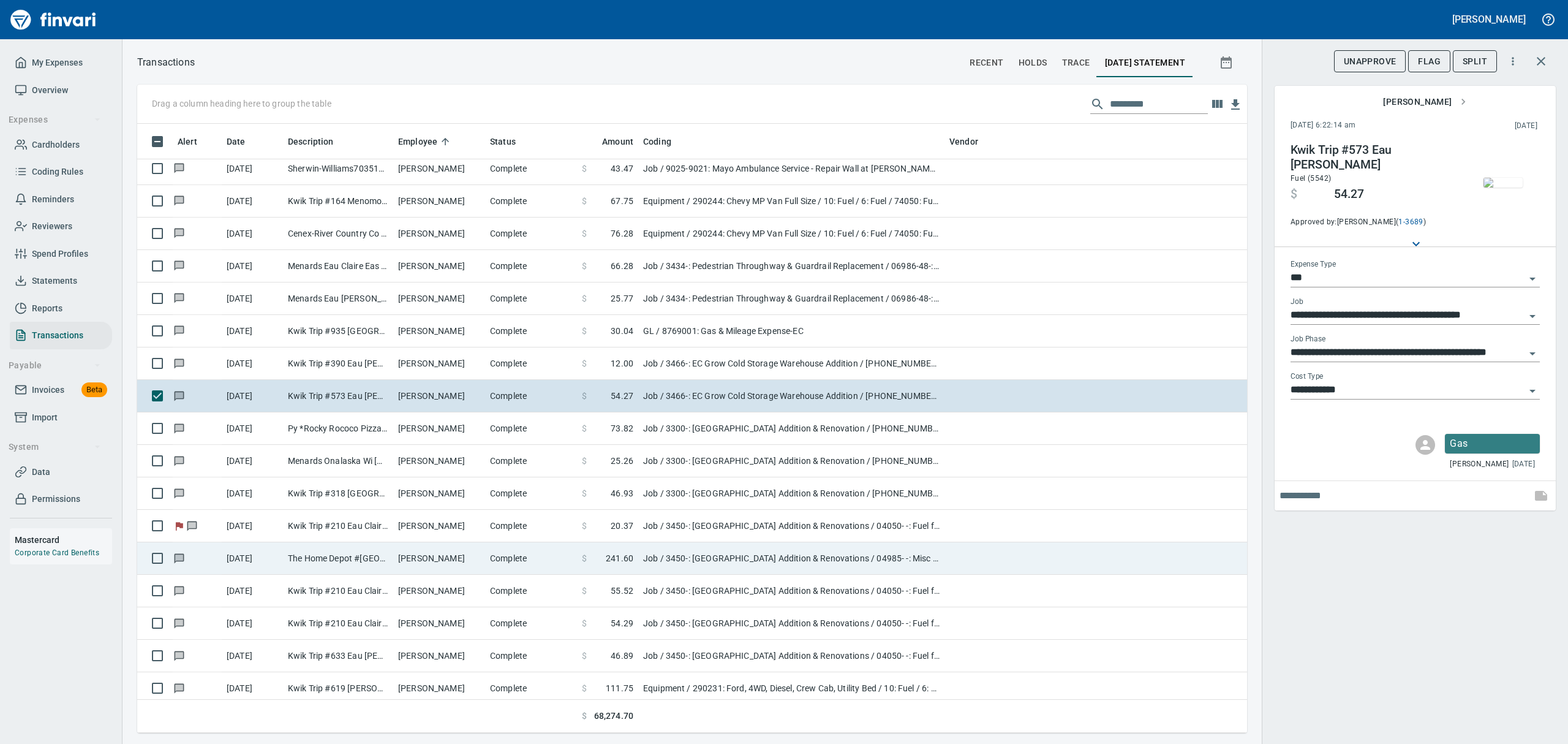
scroll to position [3512, 0]
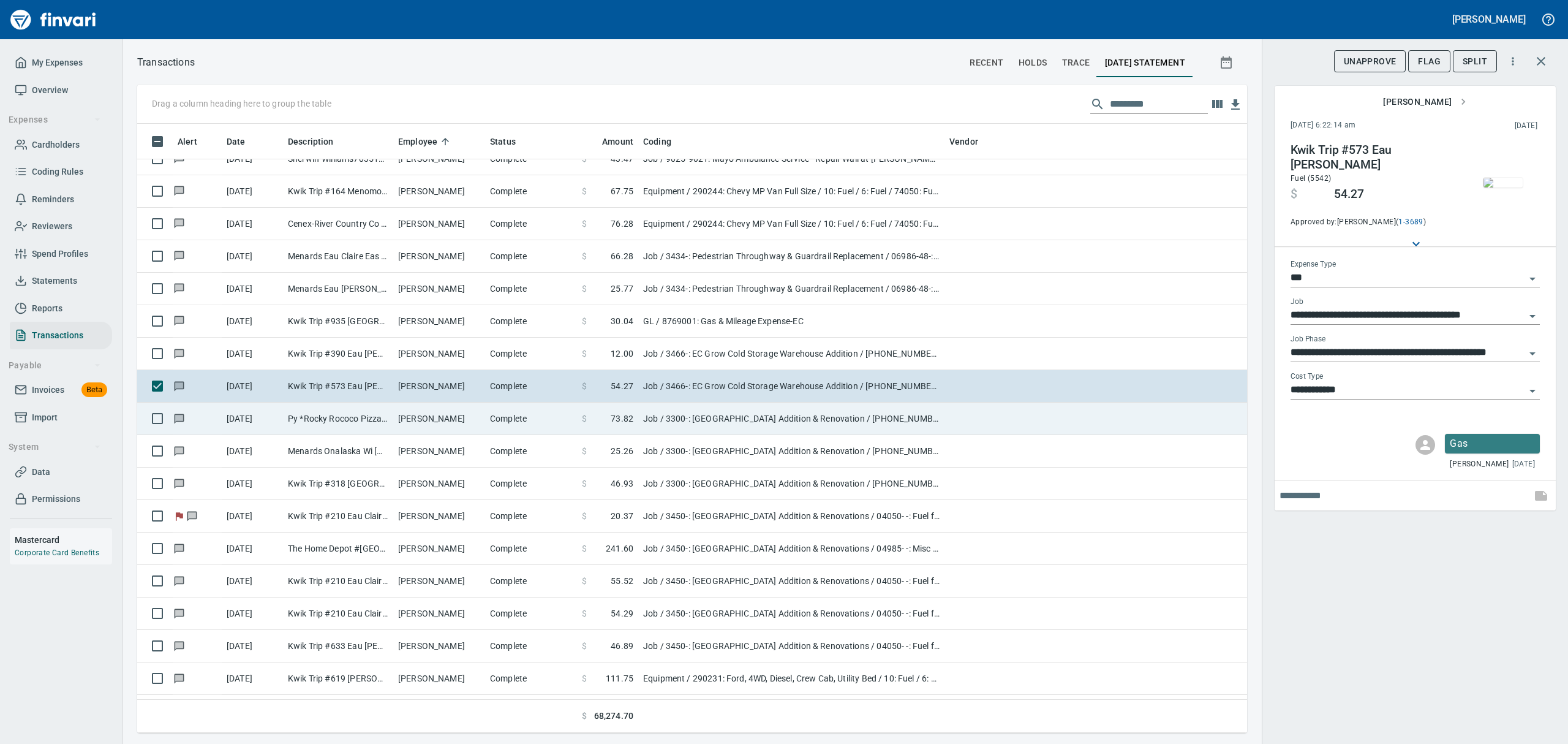
click at [631, 420] on span "73.82" at bounding box center [622, 418] width 23 height 13
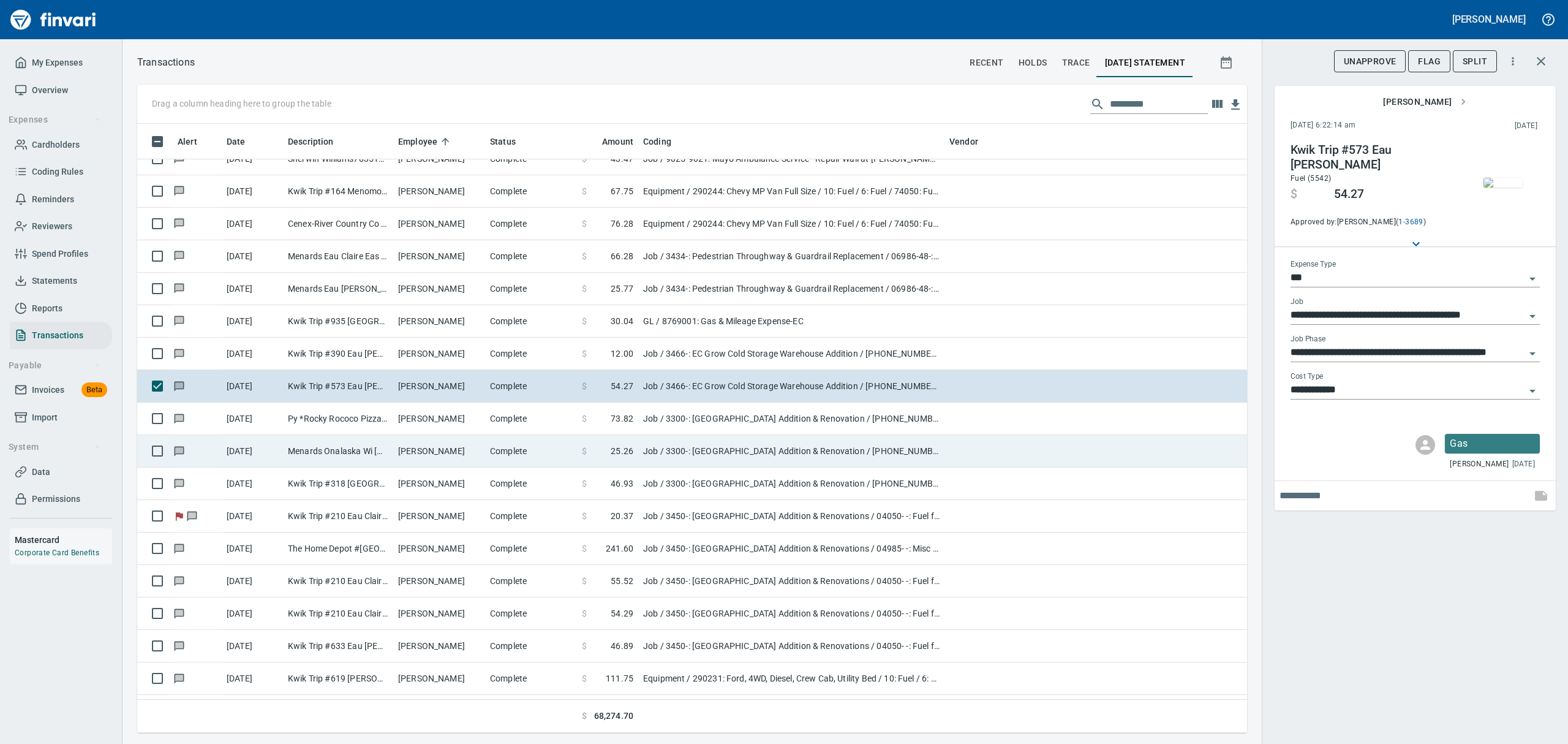
type input "**********"
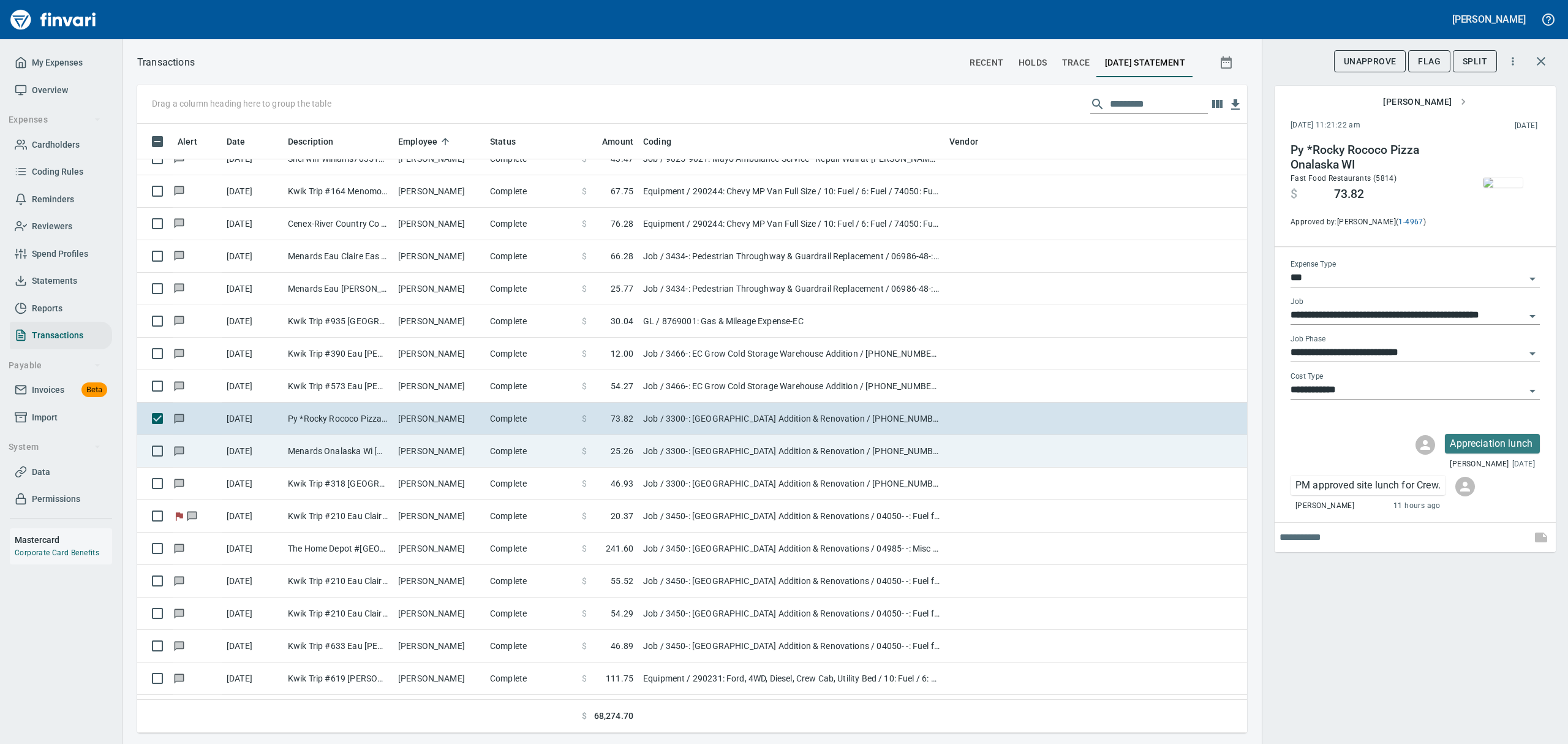
click at [621, 456] on span "25.26" at bounding box center [622, 451] width 23 height 13
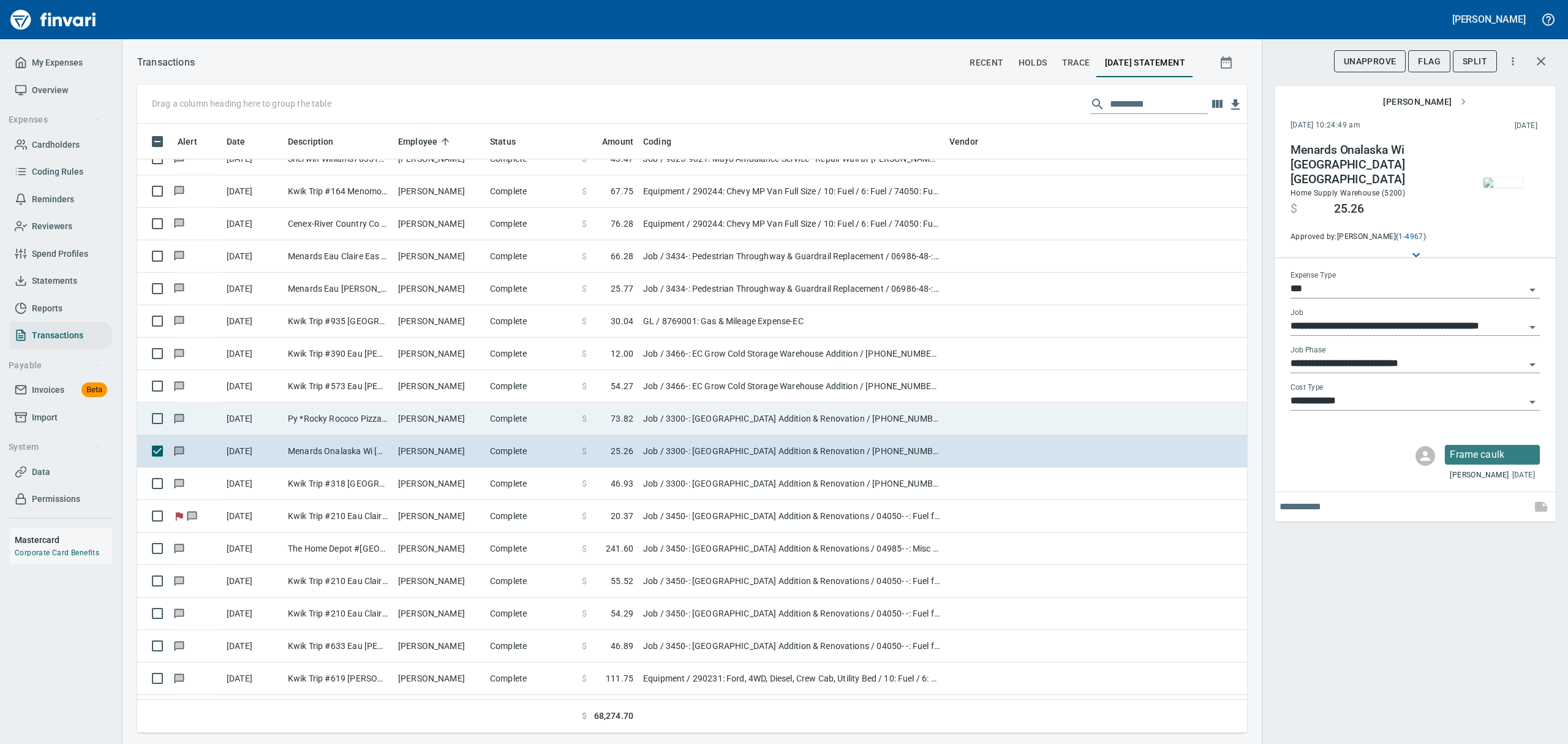
click at [618, 415] on span "73.82" at bounding box center [622, 418] width 23 height 13
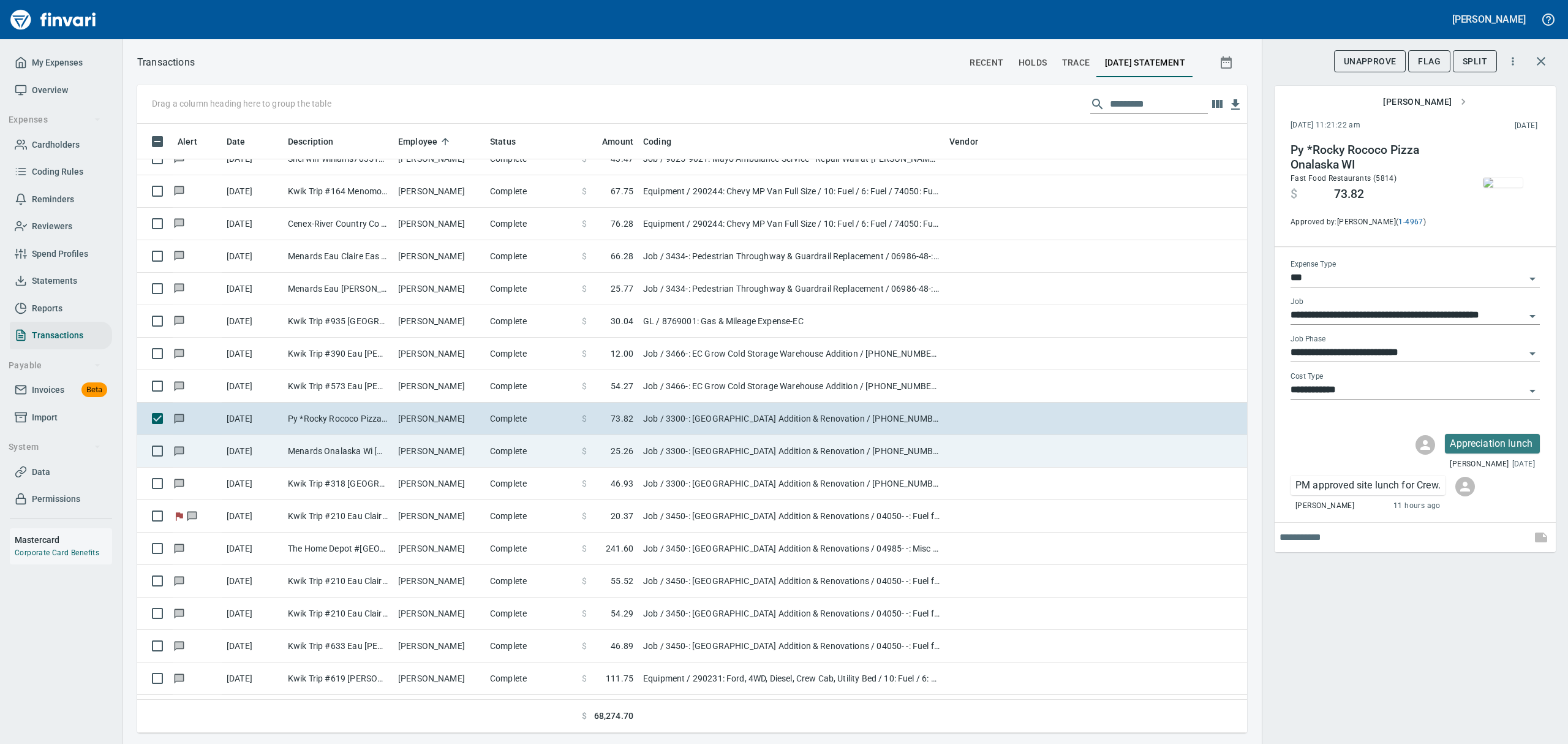
click at [512, 460] on td "Complete" at bounding box center [531, 451] width 92 height 33
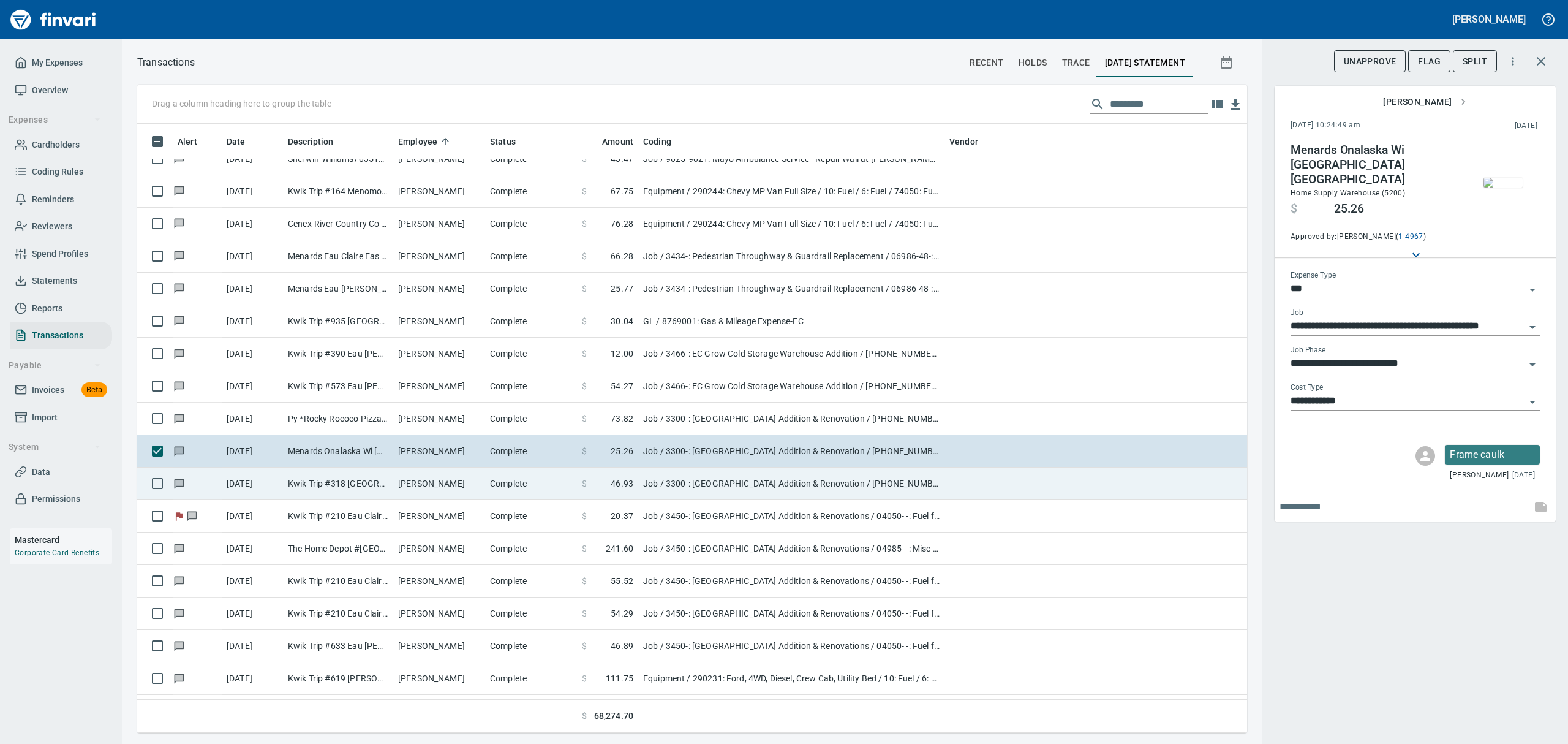
click at [699, 479] on td "Job / 3300-: [GEOGRAPHIC_DATA] Addition & Renovation / [PHONE_NUMBER]: Fuel for…" at bounding box center [791, 483] width 306 height 33
type input "**********"
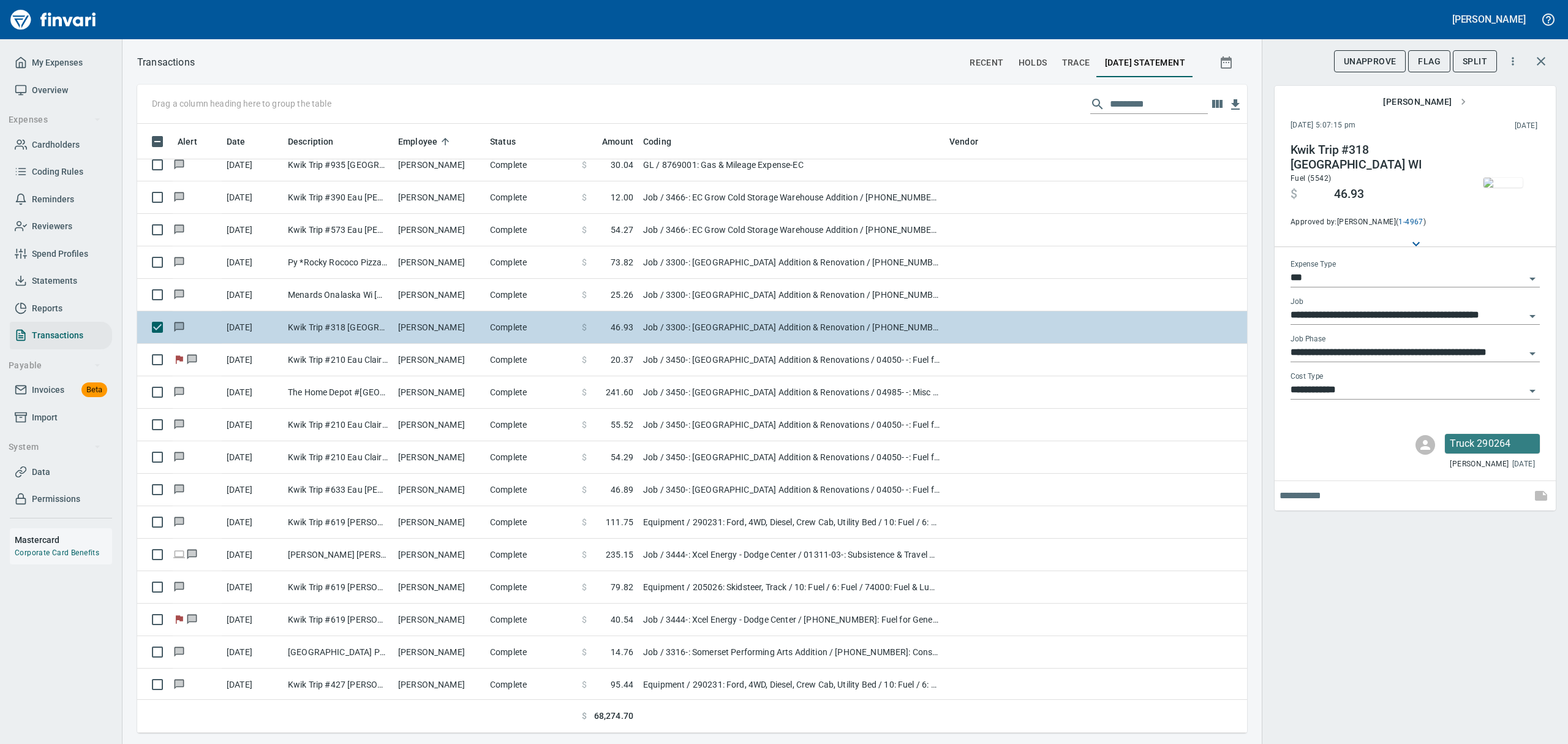
scroll to position [3675, 0]
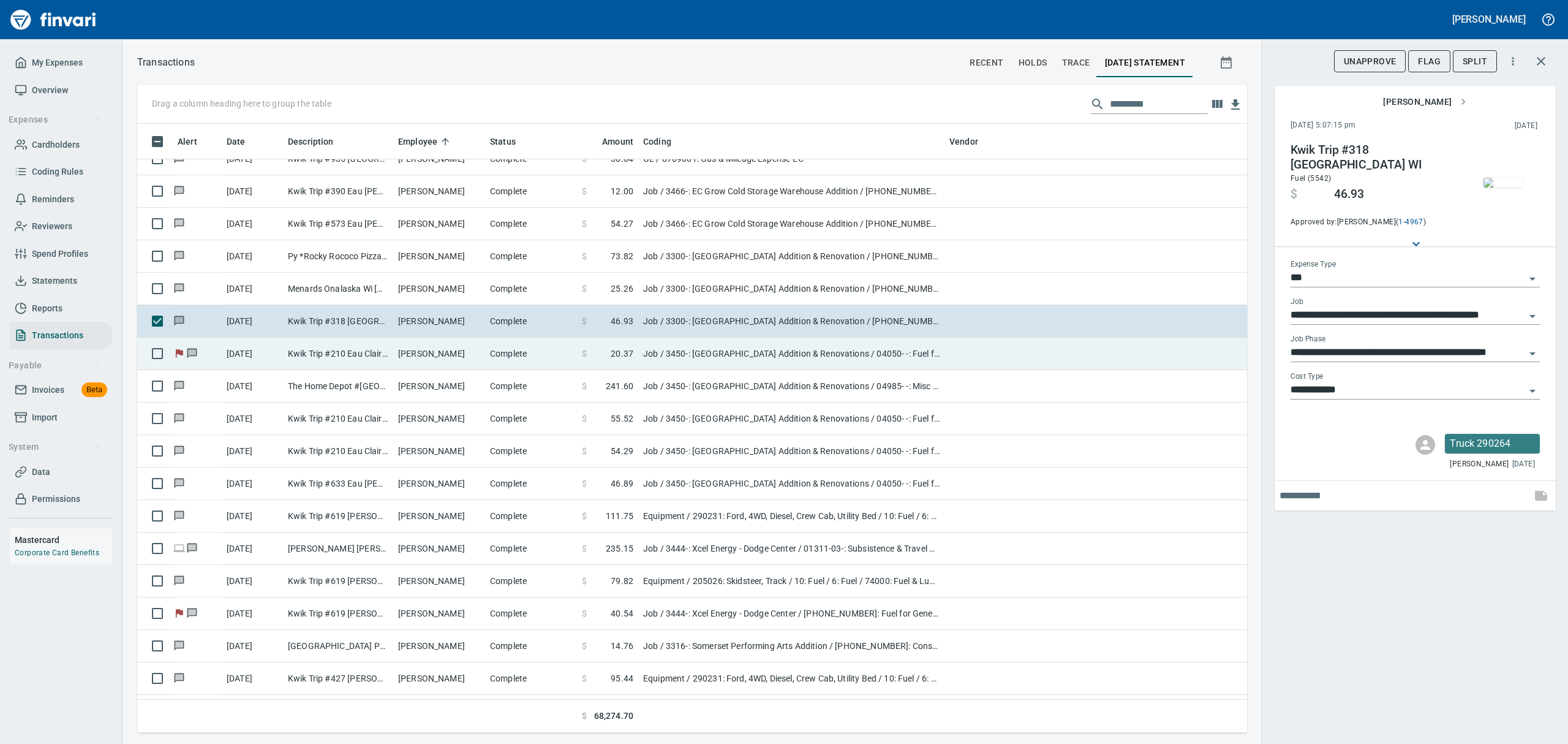
click at [677, 359] on td "Job / 3450-: [GEOGRAPHIC_DATA] Addition & Renovations / 04050- -: Fuel for Equi…" at bounding box center [791, 354] width 306 height 33
type input "**********"
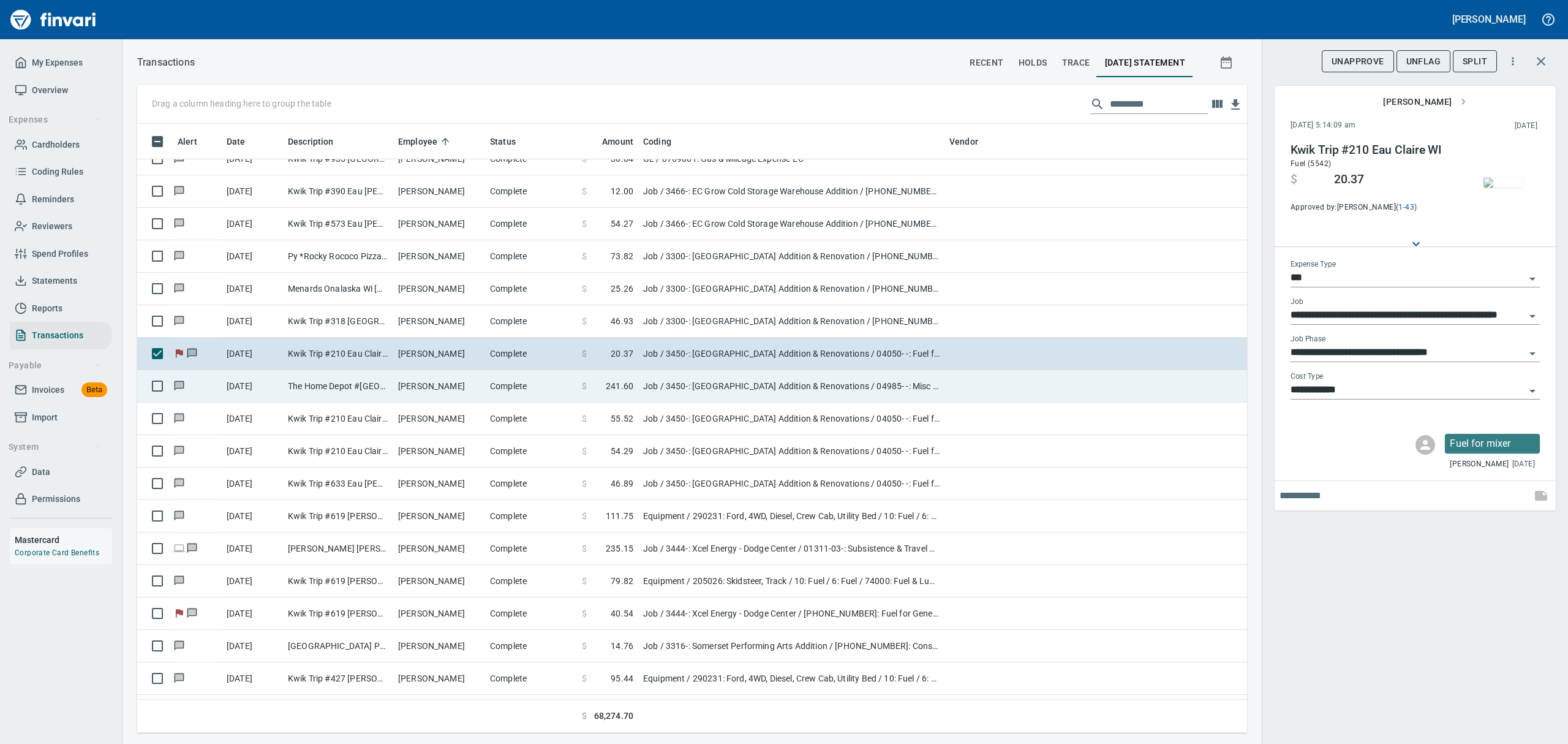
click at [680, 388] on td "Job / 3450-: [GEOGRAPHIC_DATA] Addition & Renovations / 04985- -: Misc Masonry …" at bounding box center [791, 386] width 306 height 33
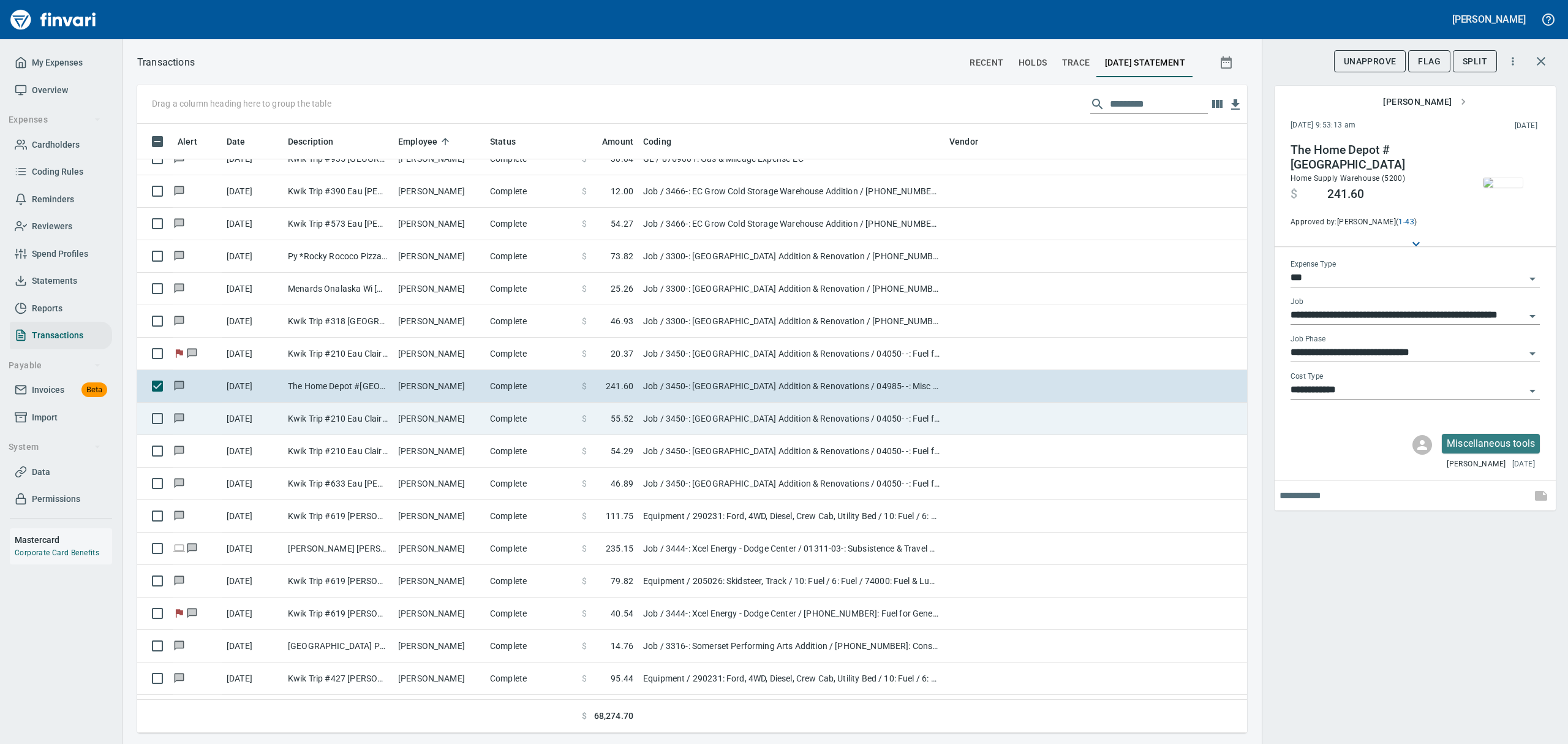
click at [680, 422] on td "Job / 3450-: [GEOGRAPHIC_DATA] Addition & Renovations / 04050- -: Fuel for Equi…" at bounding box center [791, 418] width 306 height 33
type input "**********"
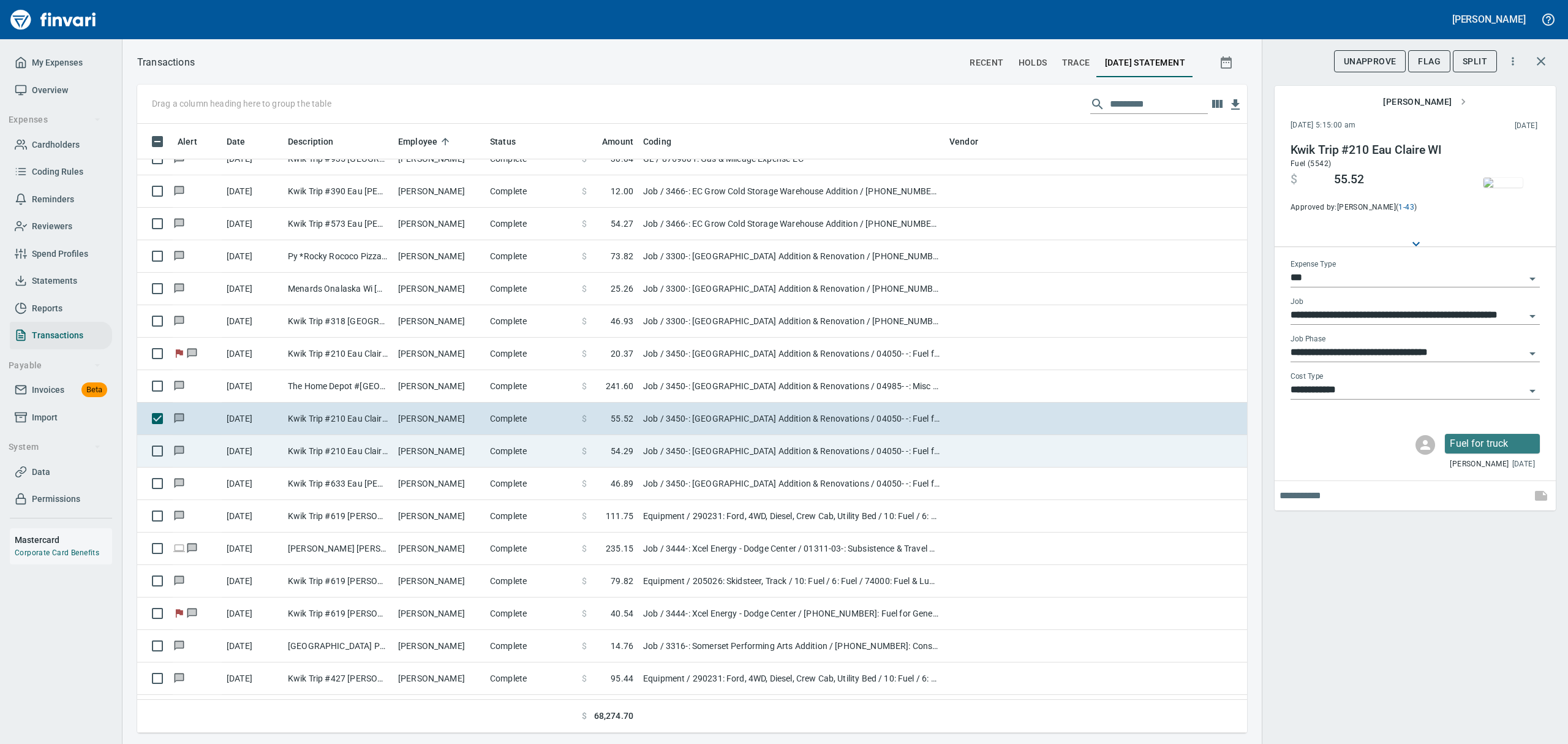
click at [675, 454] on td "Job / 3450-: [GEOGRAPHIC_DATA] Addition & Renovations / 04050- -: Fuel for Equi…" at bounding box center [791, 451] width 306 height 33
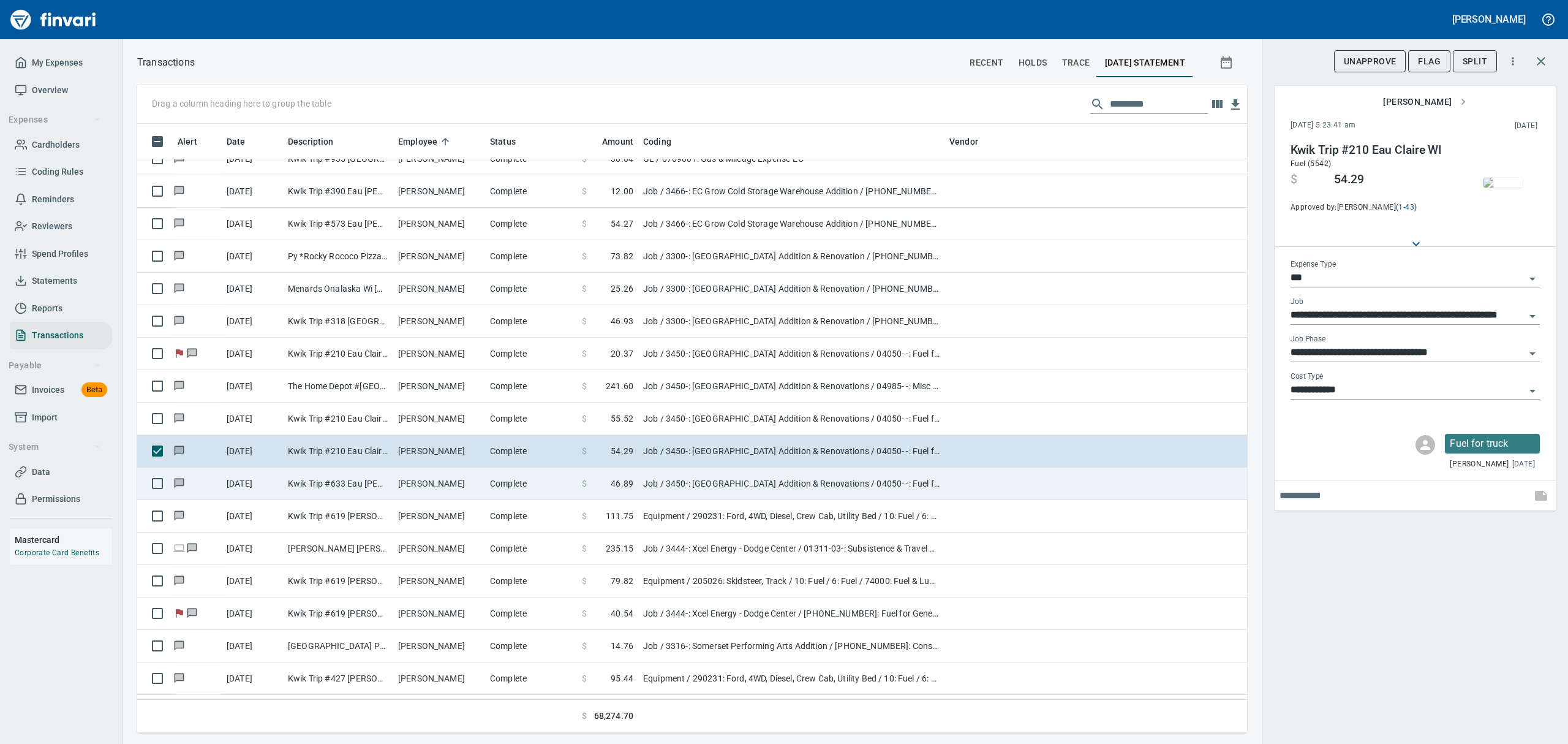
click at [675, 487] on td "Job / 3450-: [GEOGRAPHIC_DATA] Addition & Renovations / 04050- -: Fuel for Equi…" at bounding box center [791, 483] width 306 height 33
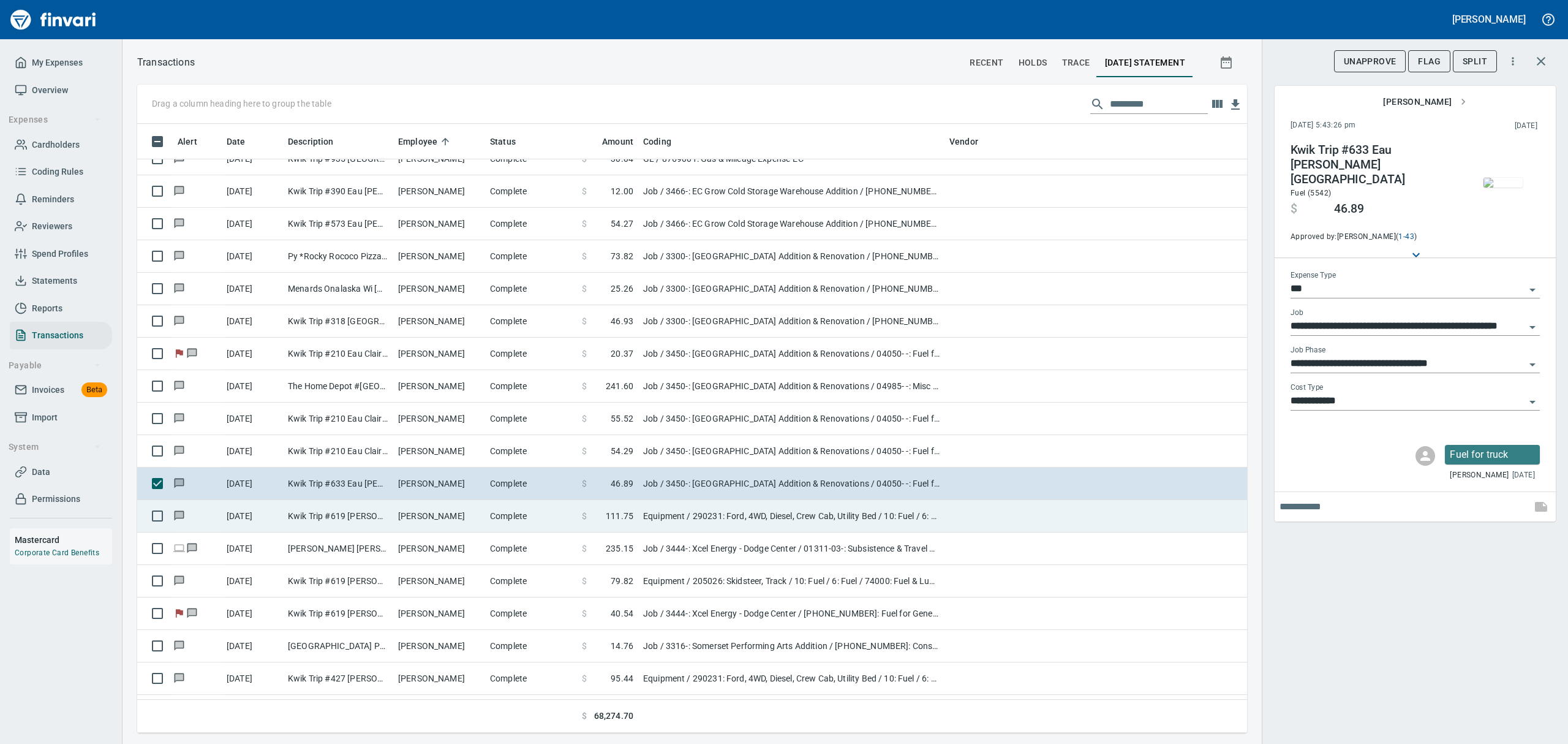
click at [680, 512] on td "Equipment / 290231: Ford, 4WD, Diesel, Crew Cab, Utility Bed / 10: Fuel / 6: Fu…" at bounding box center [791, 516] width 306 height 33
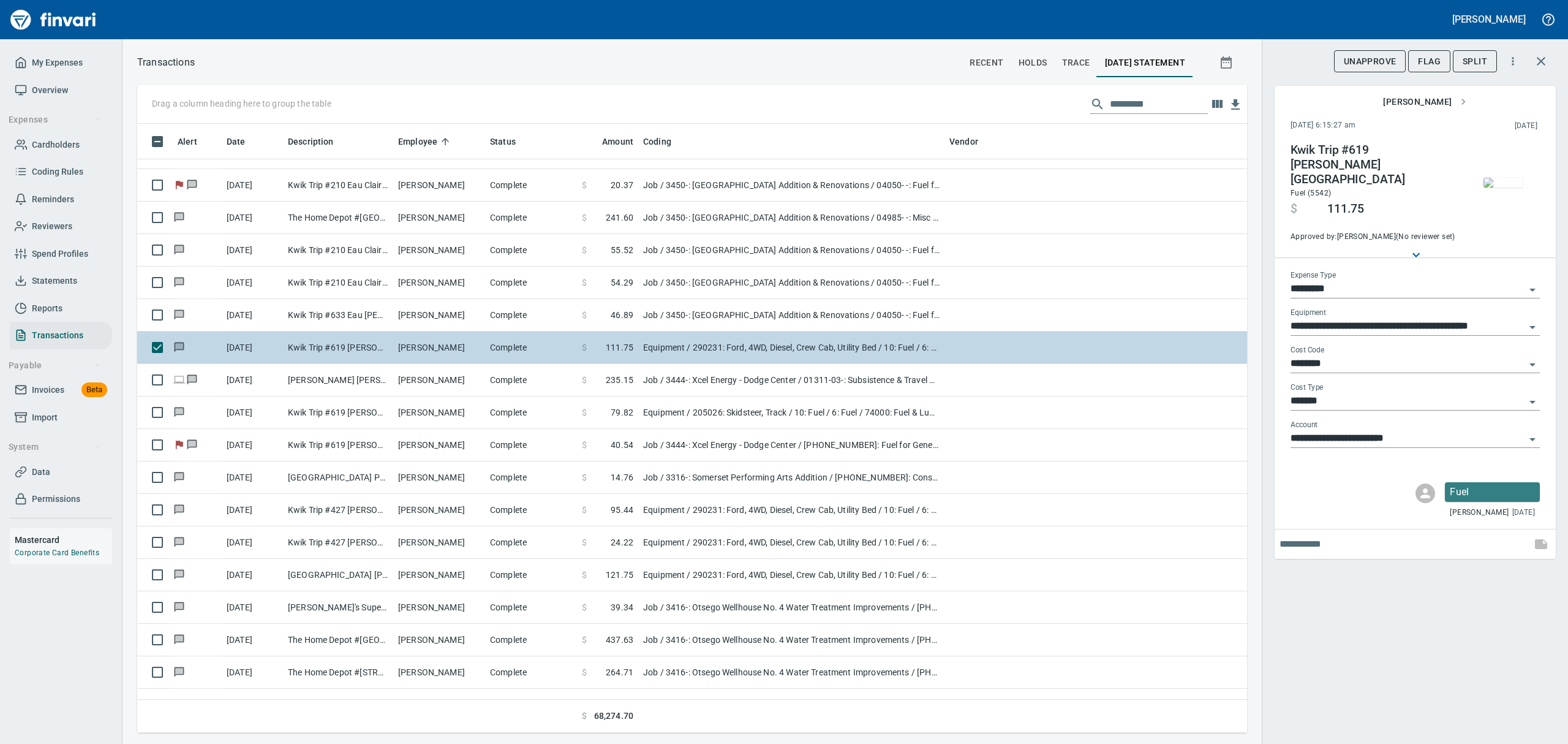
scroll to position [3920, 0]
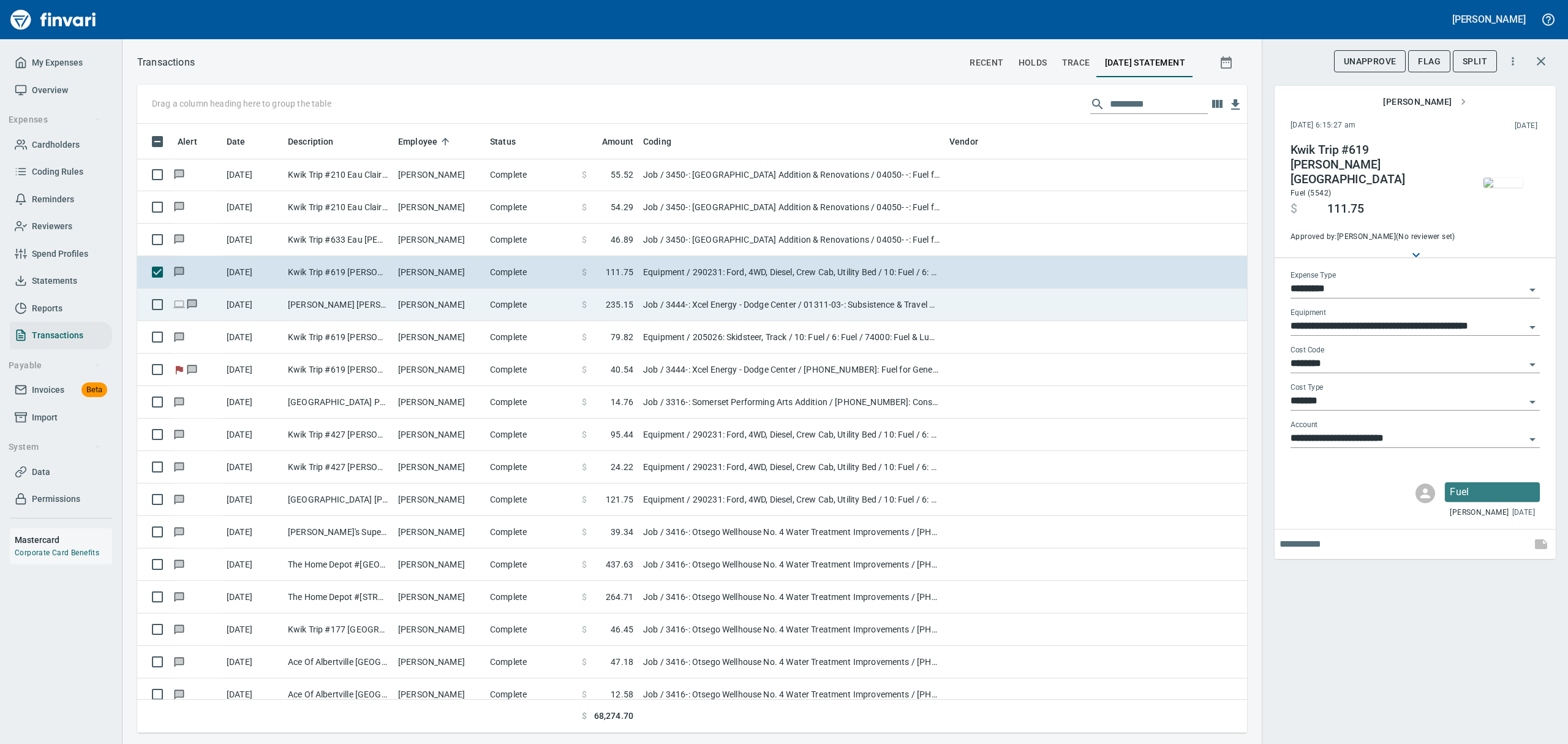
click at [685, 308] on td "Job / 3444-: Xcel Energy - Dodge Center / 01311-03-: Subsistence & Travel Concr…" at bounding box center [791, 304] width 306 height 33
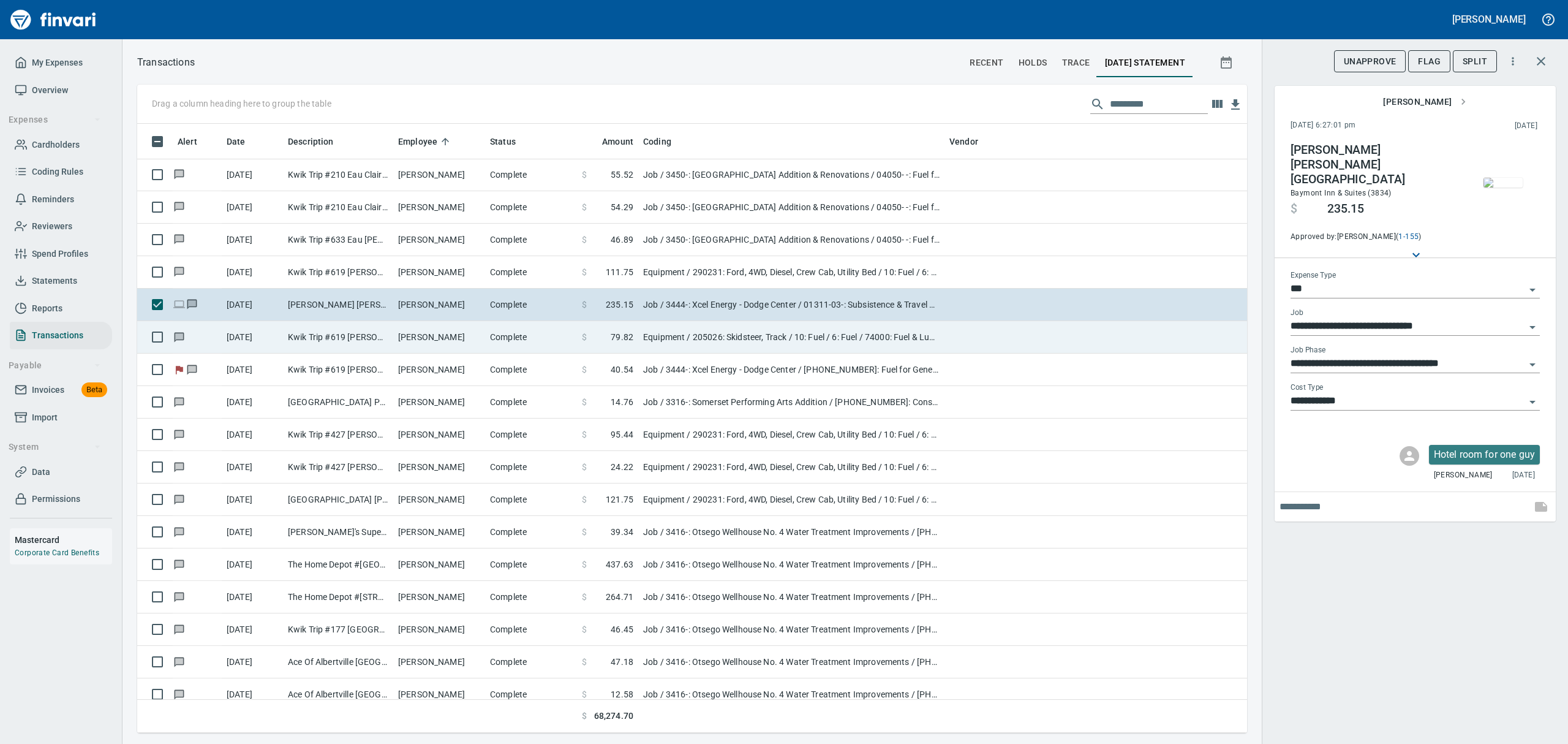
click at [606, 339] on span at bounding box center [598, 337] width 24 height 13
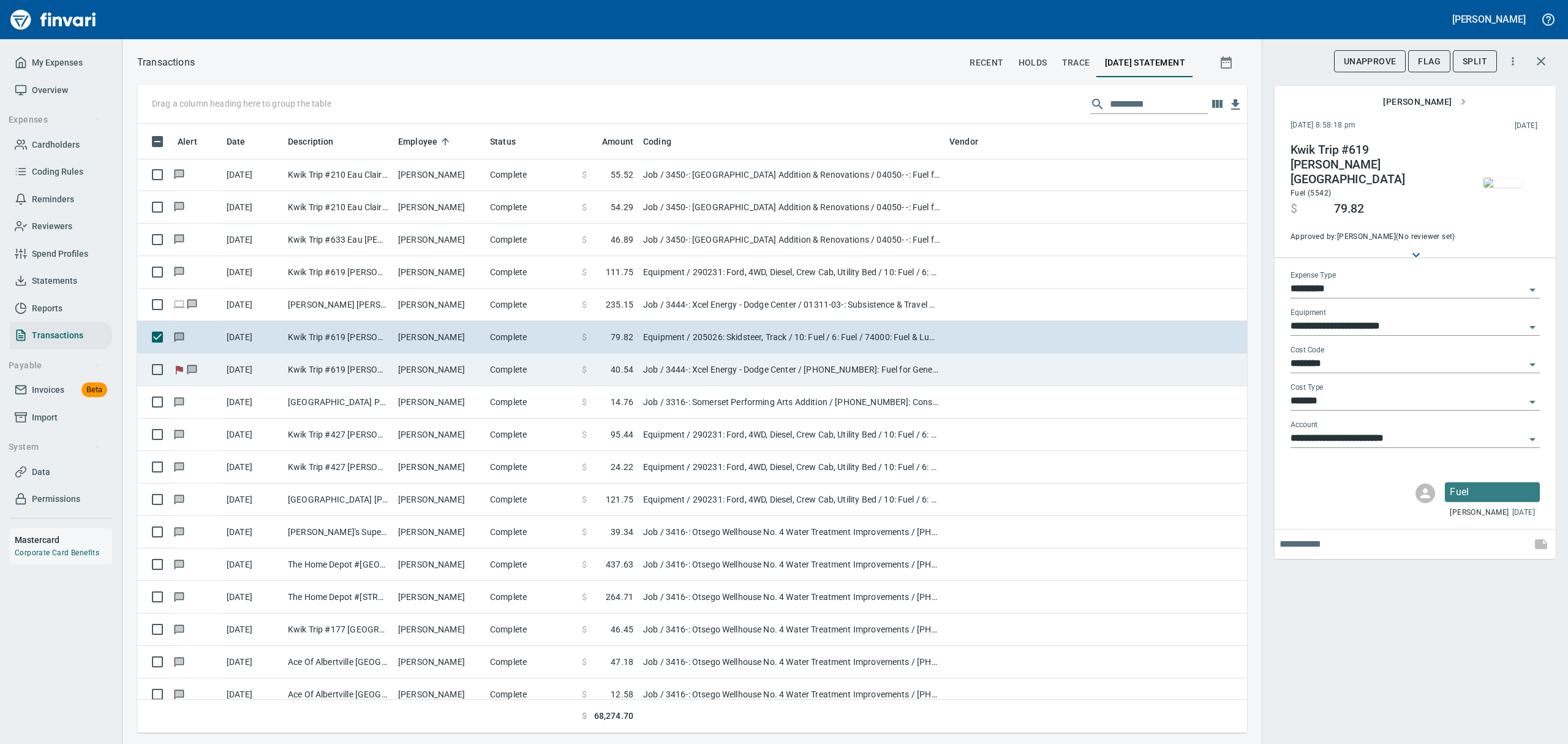
click at [626, 373] on span "40.54" at bounding box center [622, 369] width 23 height 13
type input "***"
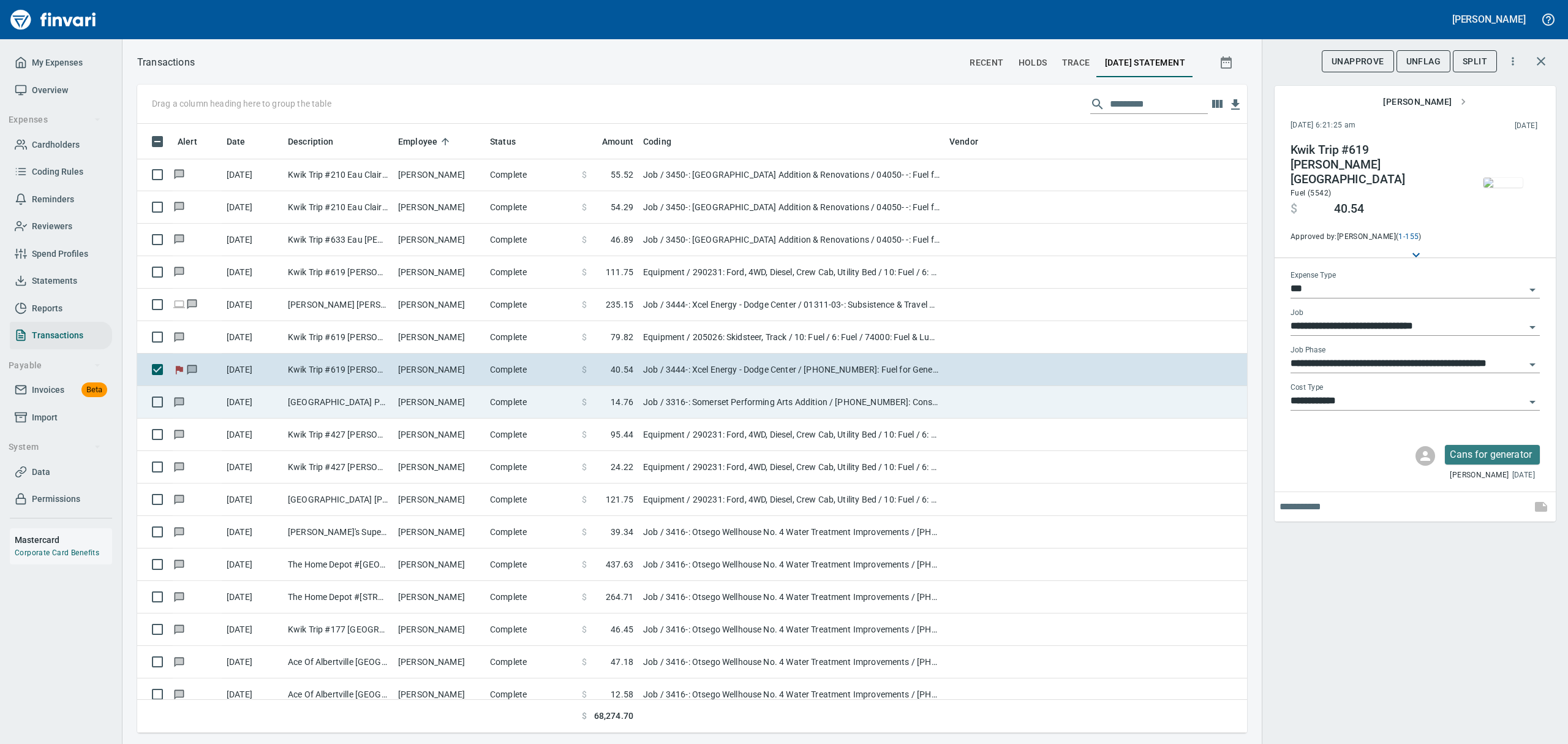
click at [636, 407] on td "$ 14.76" at bounding box center [607, 402] width 61 height 33
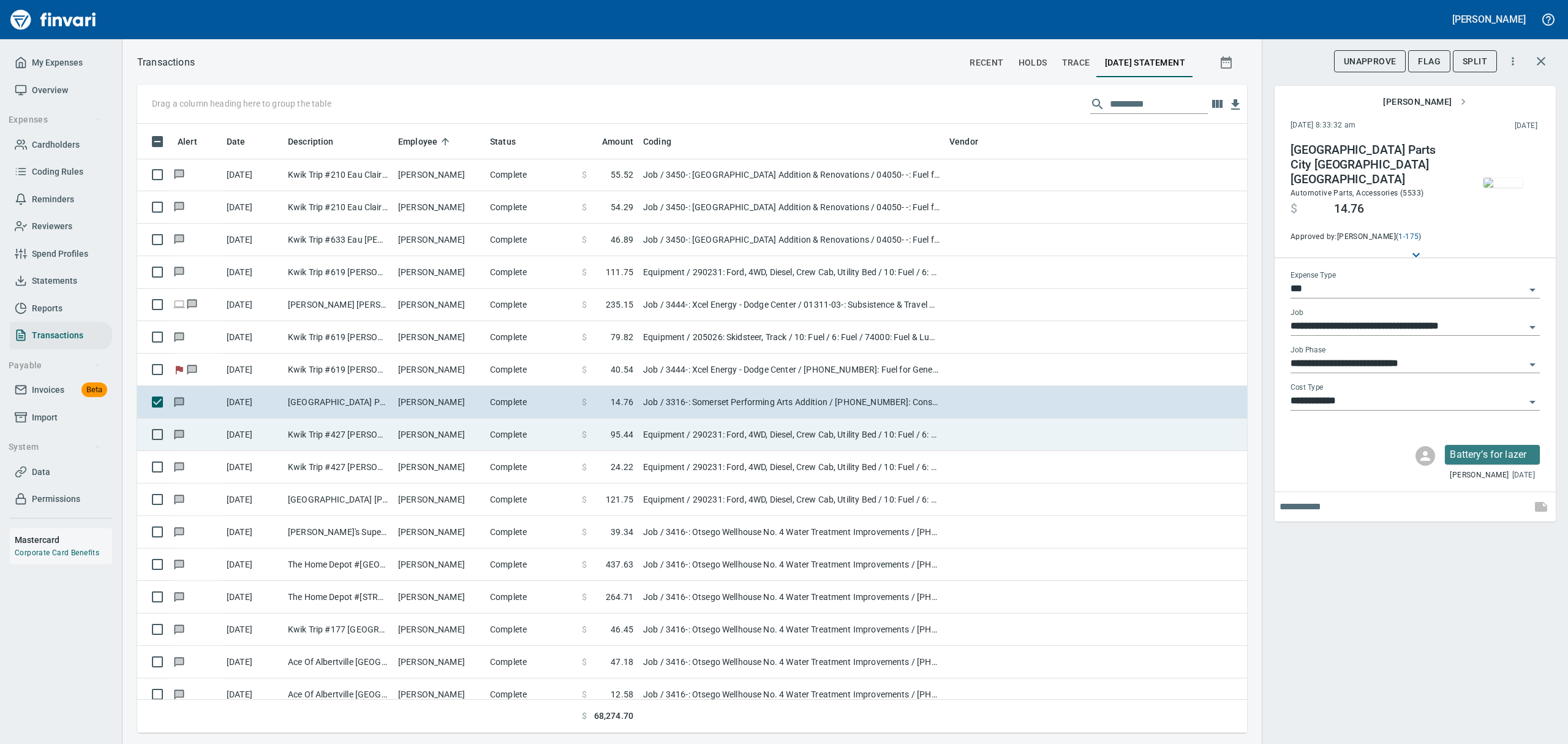
click at [638, 432] on td "Equipment / 290231: Ford, 4WD, Diesel, Crew Cab, Utility Bed / 10: Fuel / 6: Fu…" at bounding box center [791, 434] width 306 height 33
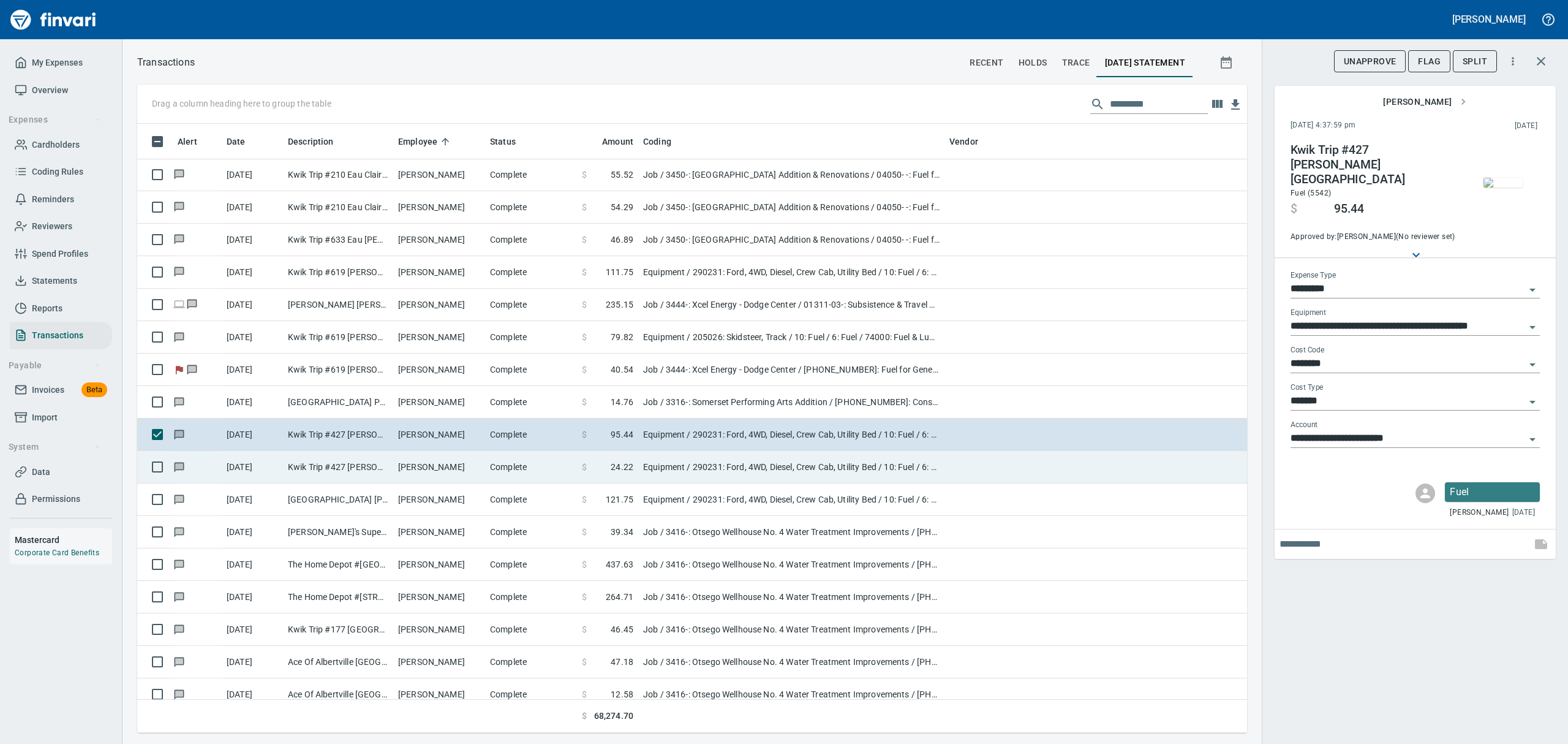
click at [659, 471] on td "Equipment / 290231: Ford, 4WD, Diesel, Crew Cab, Utility Bed / 10: Fuel / 6: Fu…" at bounding box center [791, 466] width 306 height 33
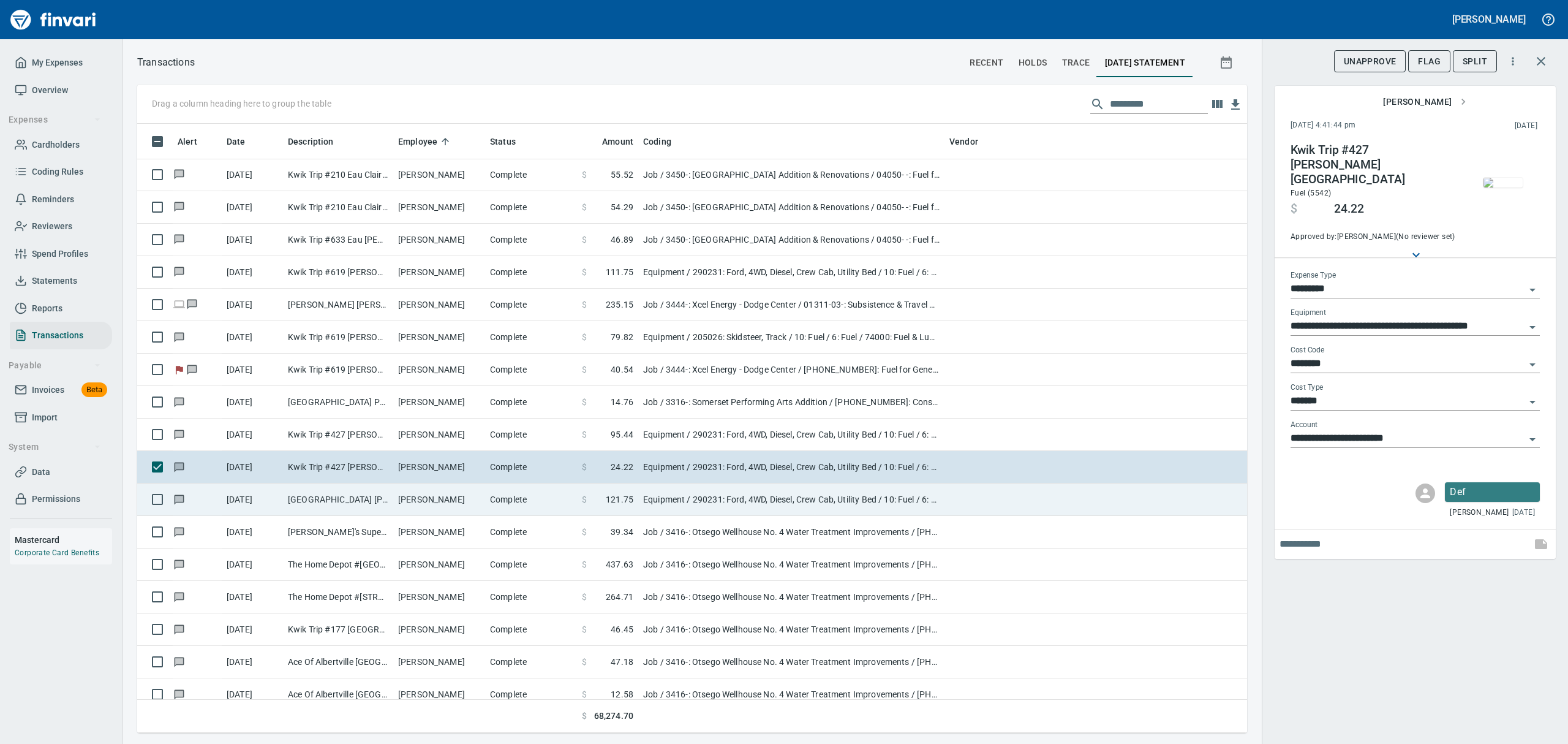
click at [659, 501] on td "Equipment / 290231: Ford, 4WD, Diesel, Crew Cab, Utility Bed / 10: Fuel / 6: Fu…" at bounding box center [791, 499] width 306 height 33
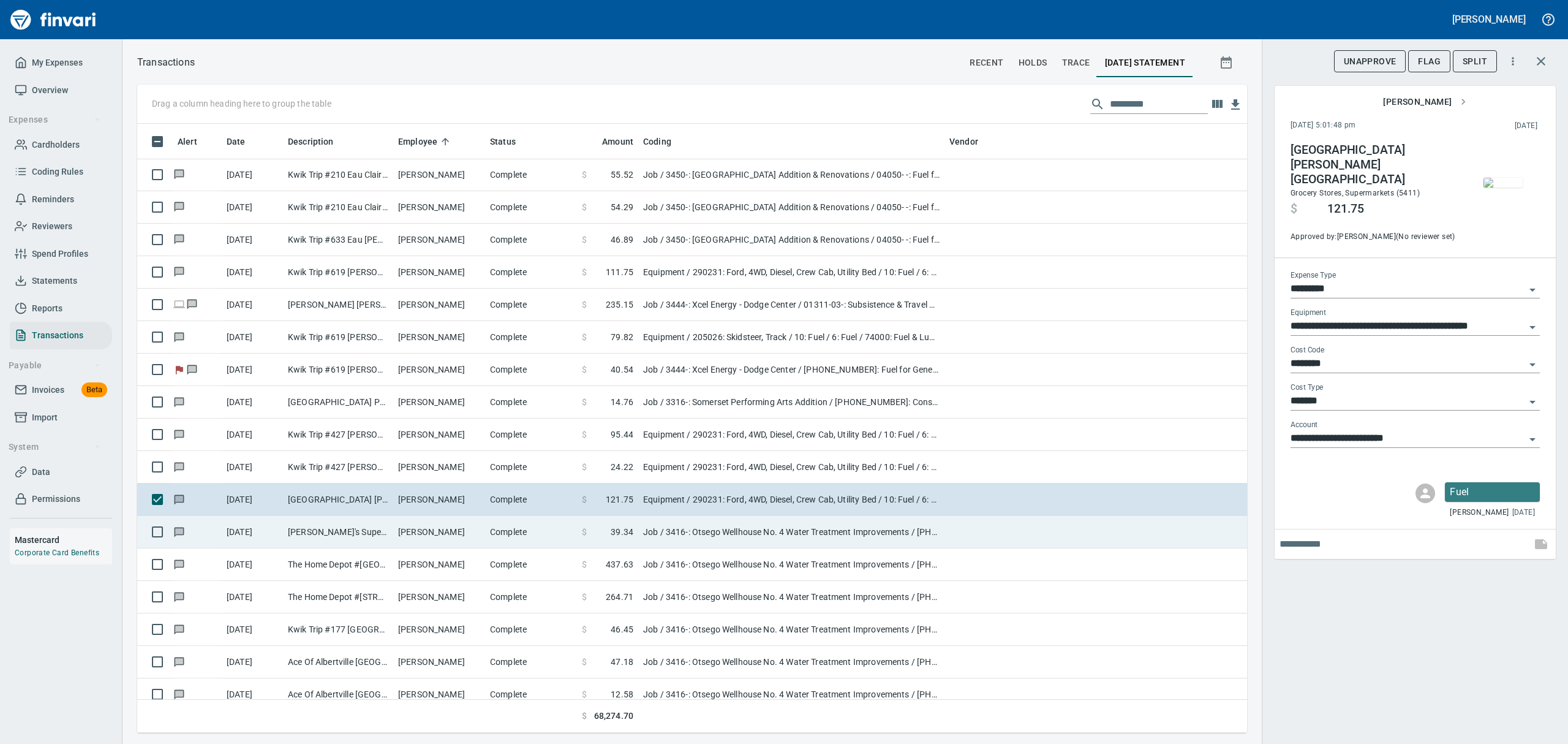
click at [680, 533] on td "Job / 3416-: Otsego Wellhouse No. 4 Water Treatment Improvements / [PHONE_NUMBE…" at bounding box center [791, 532] width 306 height 33
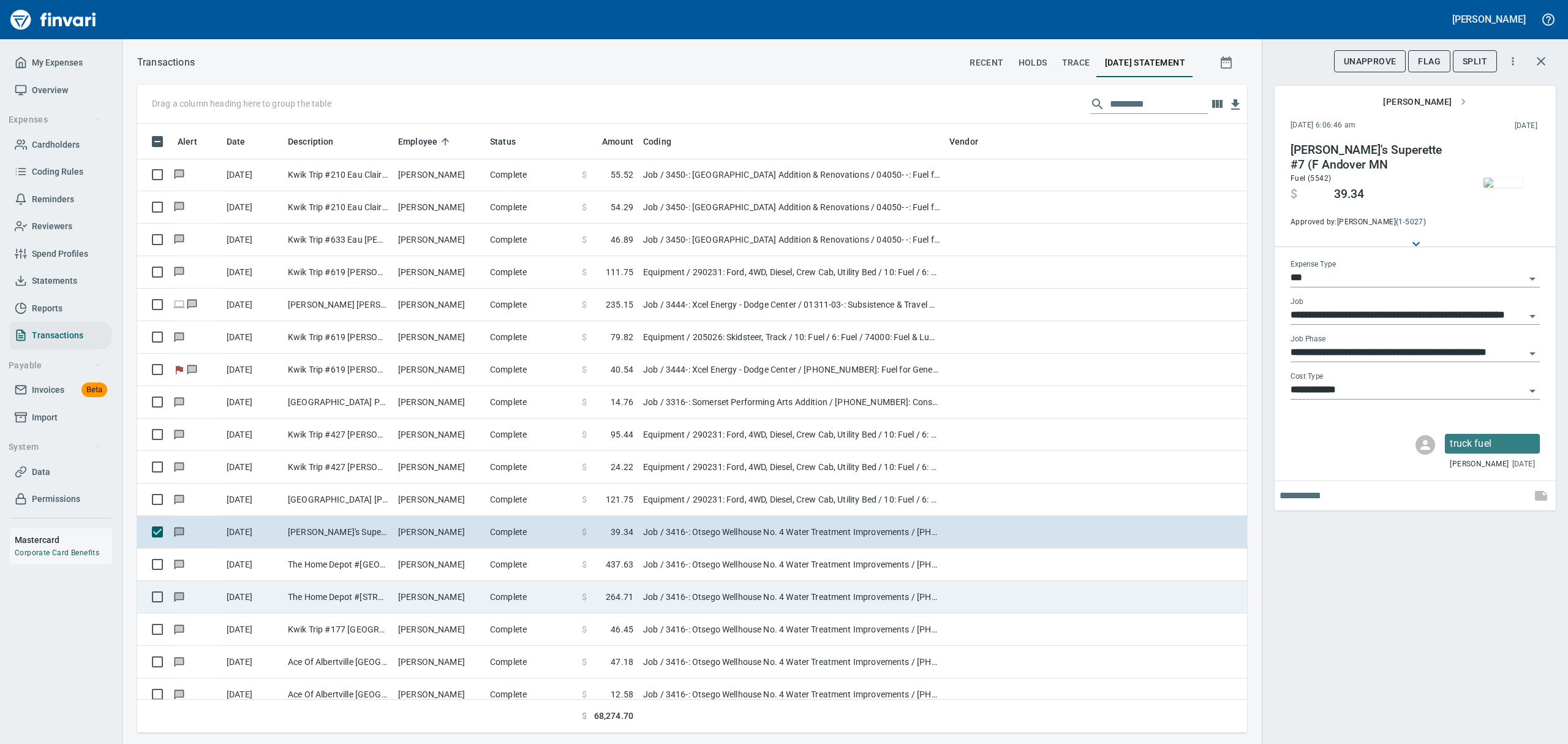
drag, startPoint x: 673, startPoint y: 568, endPoint x: 675, endPoint y: 585, distance: 17.1
click at [673, 568] on td "Job / 3416-: Otsego Wellhouse No. 4 Water Treatment Improvements / [PHONE_NUMBE…" at bounding box center [791, 564] width 306 height 33
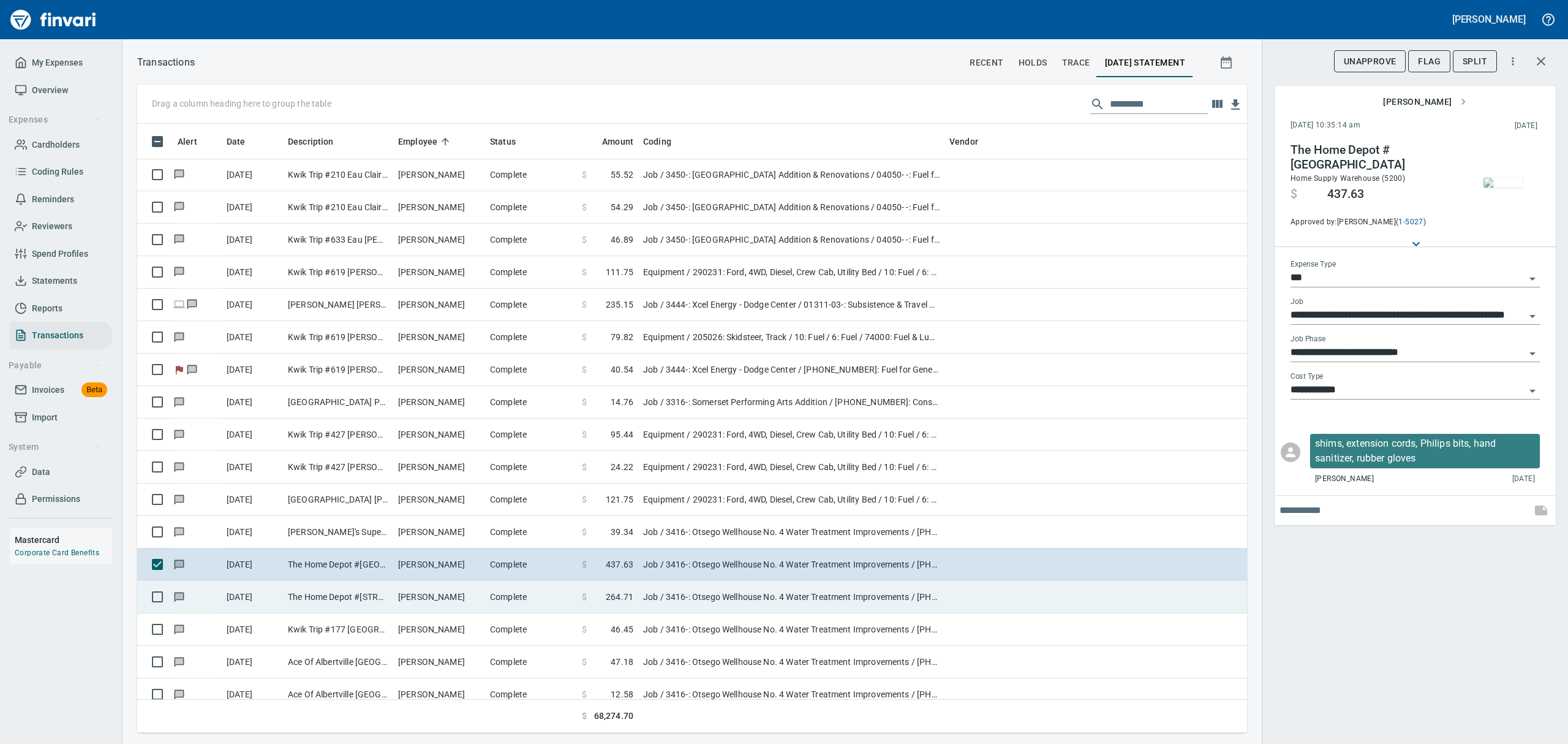
click at [676, 603] on td "Job / 3416-: Otsego Wellhouse No. 4 Water Treatment Improvements / [PHONE_NUMBE…" at bounding box center [791, 597] width 306 height 33
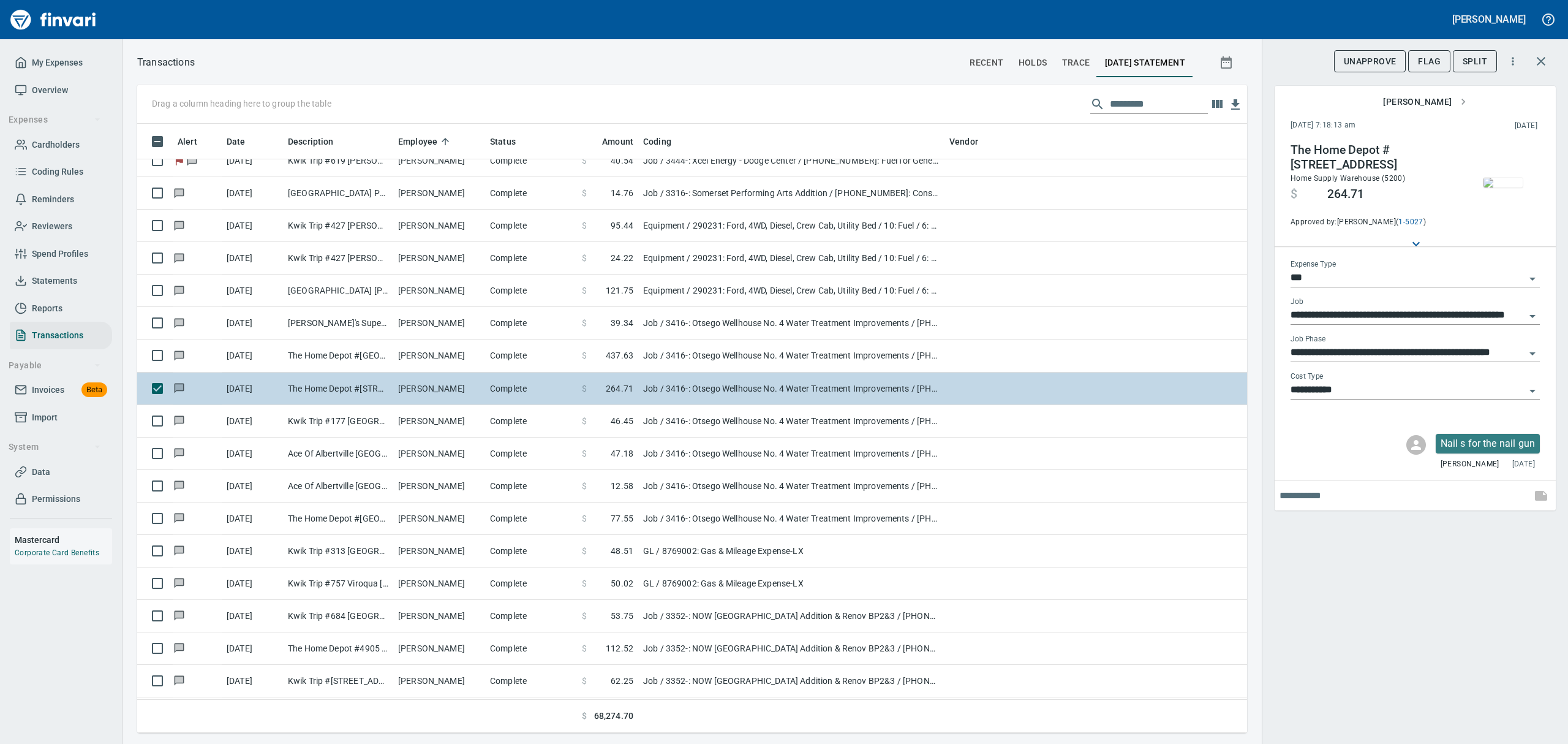
scroll to position [4165, 0]
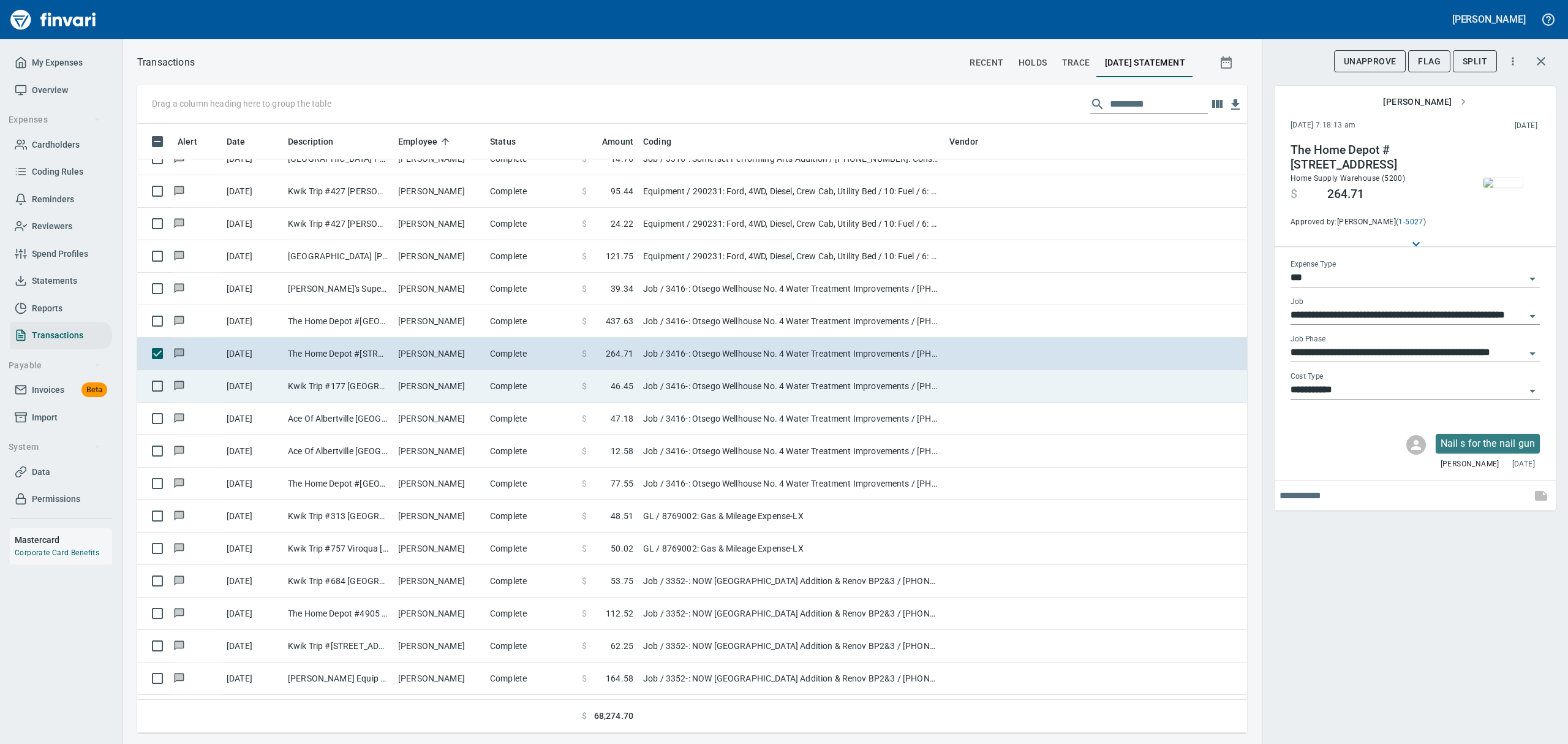
click at [689, 384] on td "Job / 3416-: Otsego Wellhouse No. 4 Water Treatment Improvements / [PHONE_NUMBE…" at bounding box center [791, 386] width 306 height 33
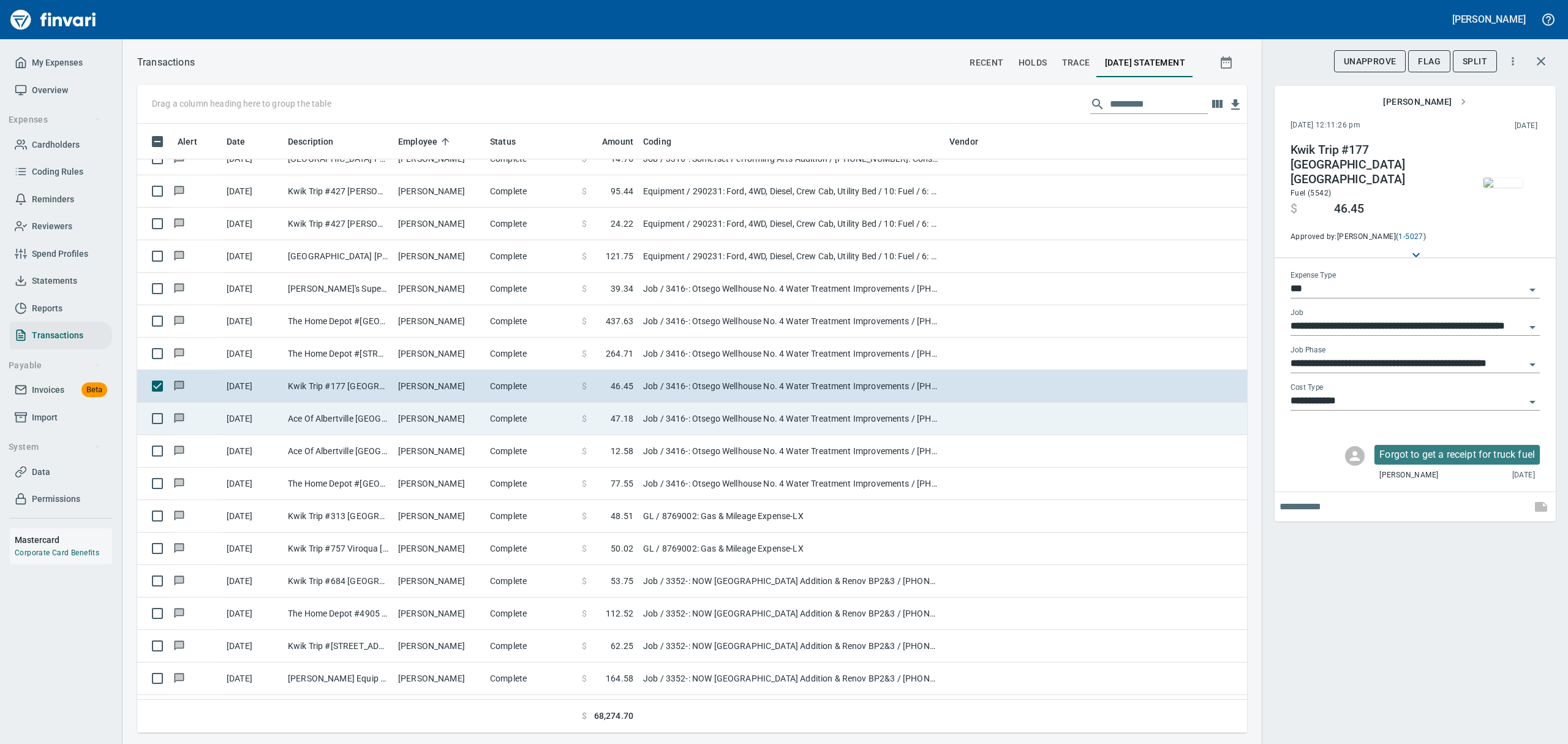
drag, startPoint x: 650, startPoint y: 424, endPoint x: 653, endPoint y: 432, distance: 8.5
click at [650, 424] on td "Job / 3416-: Otsego Wellhouse No. 4 Water Treatment Improvements / [PHONE_NUMBE…" at bounding box center [791, 418] width 306 height 33
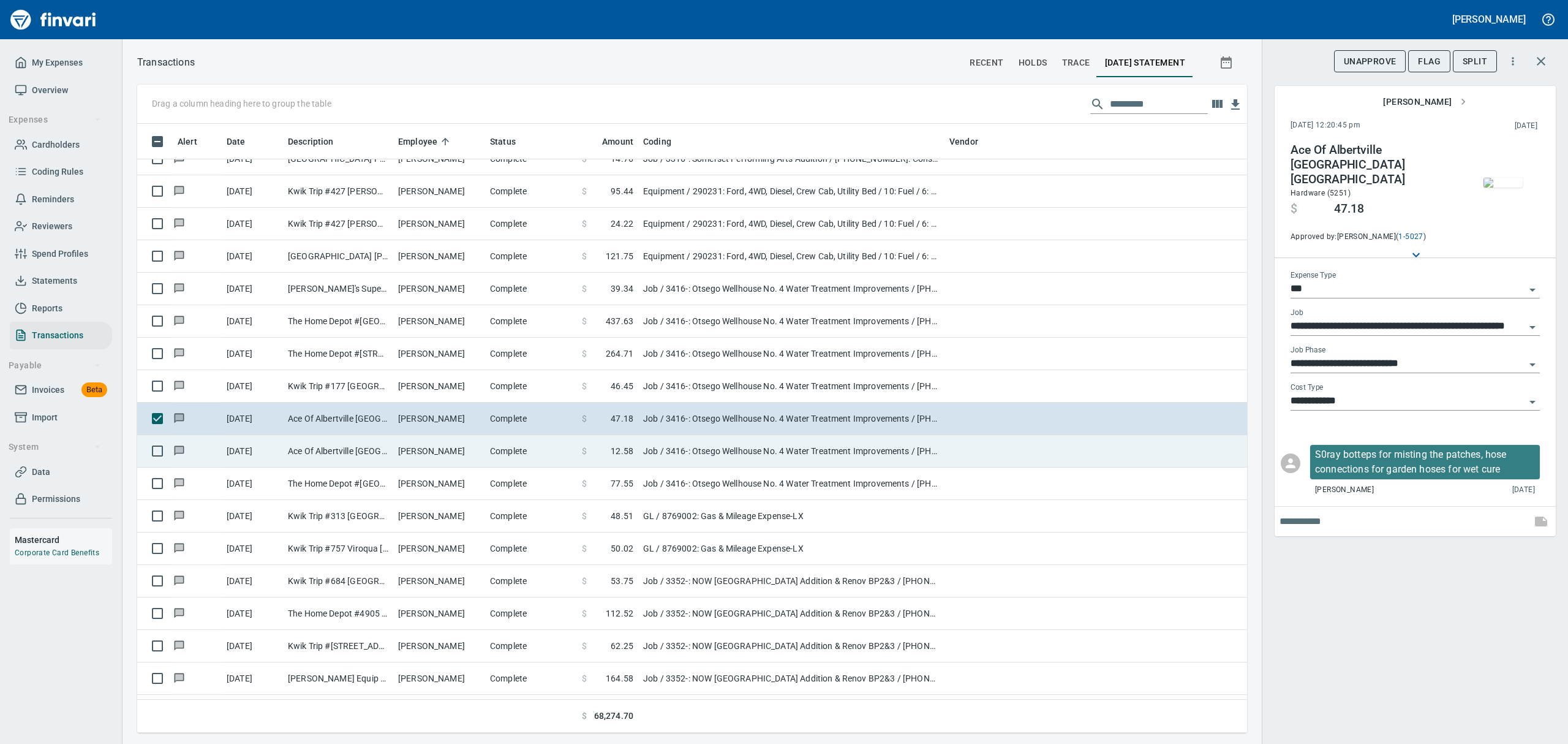
click at [655, 446] on td "Job / 3416-: Otsego Wellhouse No. 4 Water Treatment Improvements / [PHONE_NUMBE…" at bounding box center [791, 451] width 306 height 33
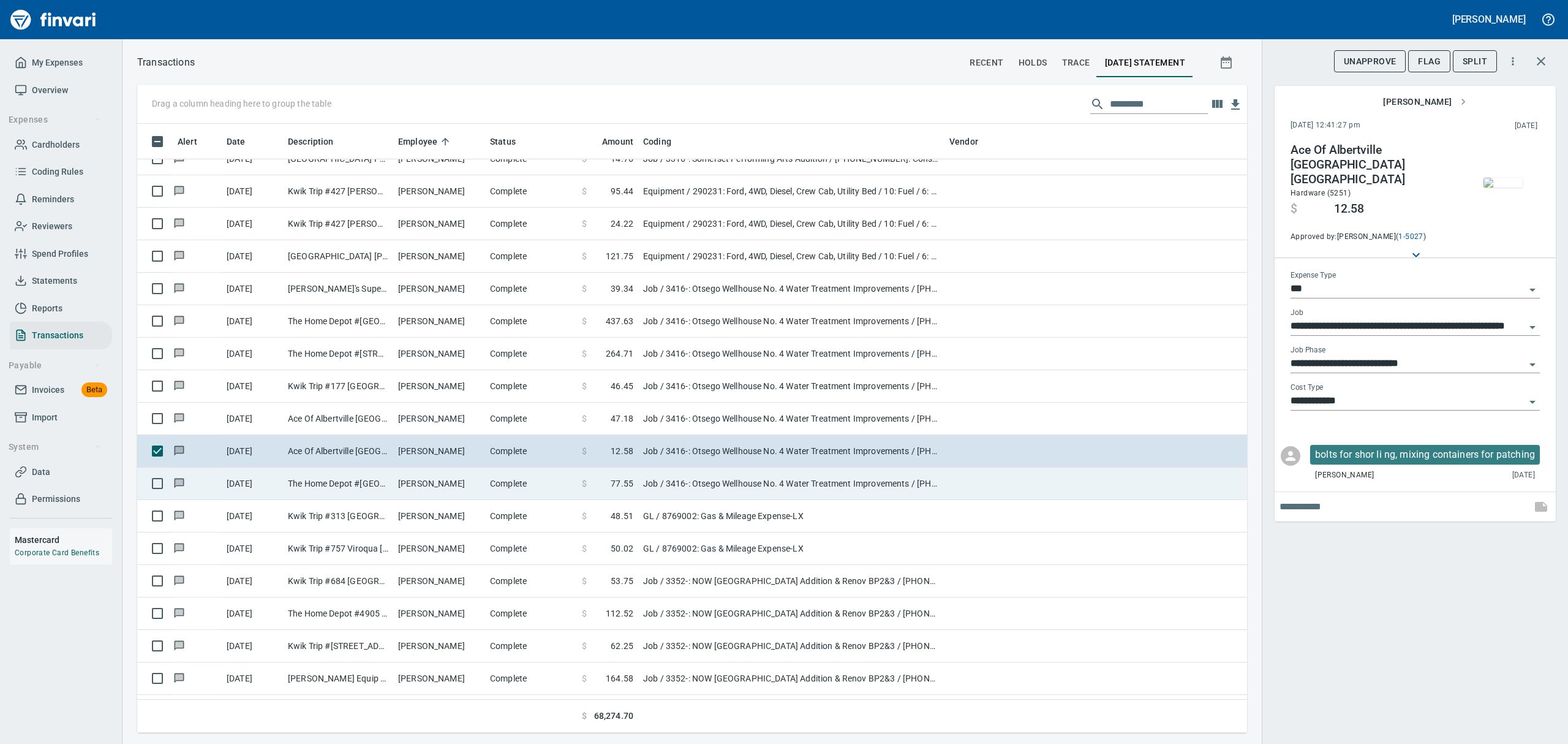
click at [667, 482] on td "Job / 3416-: Otsego Wellhouse No. 4 Water Treatment Improvements / [PHONE_NUMBE…" at bounding box center [791, 483] width 306 height 33
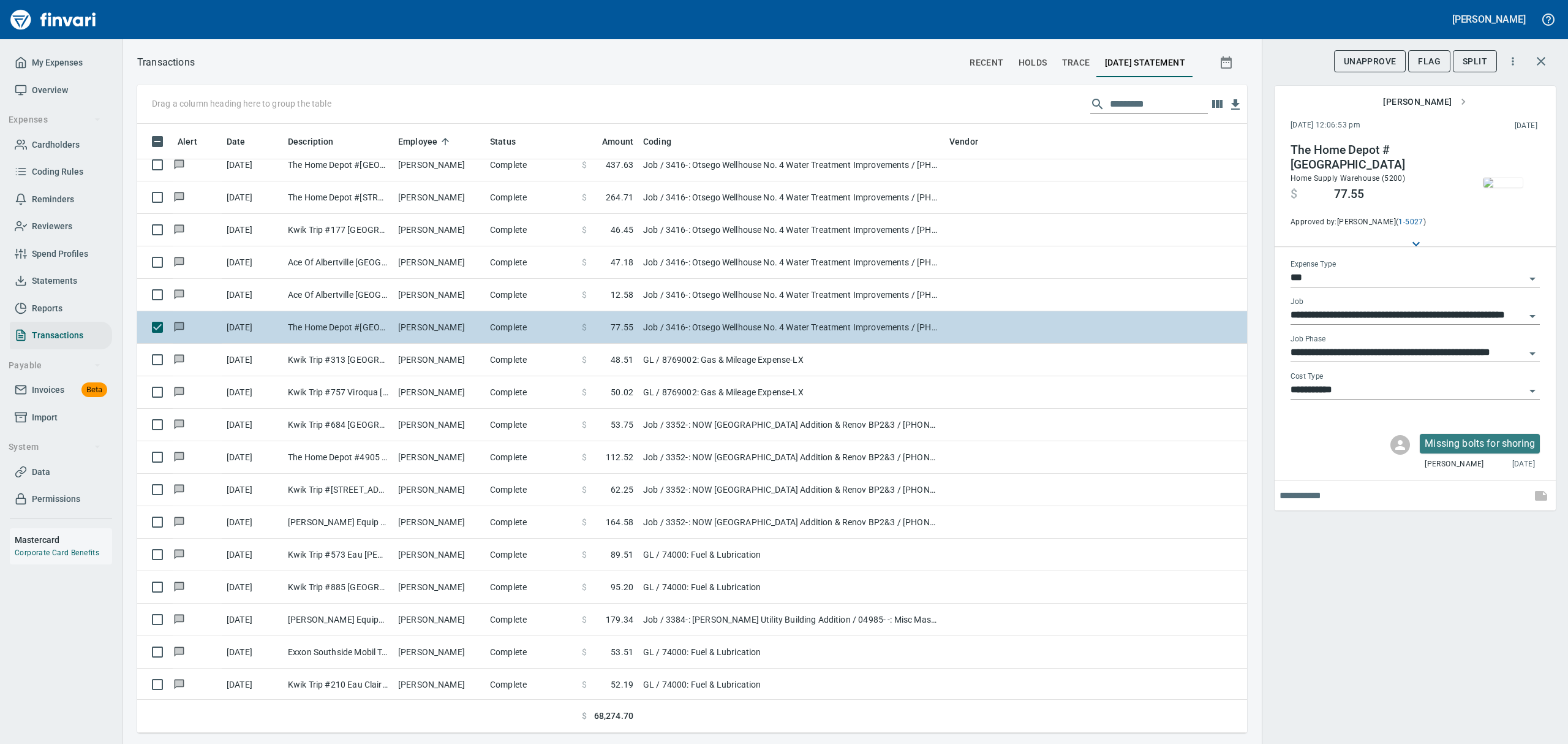
scroll to position [4328, 0]
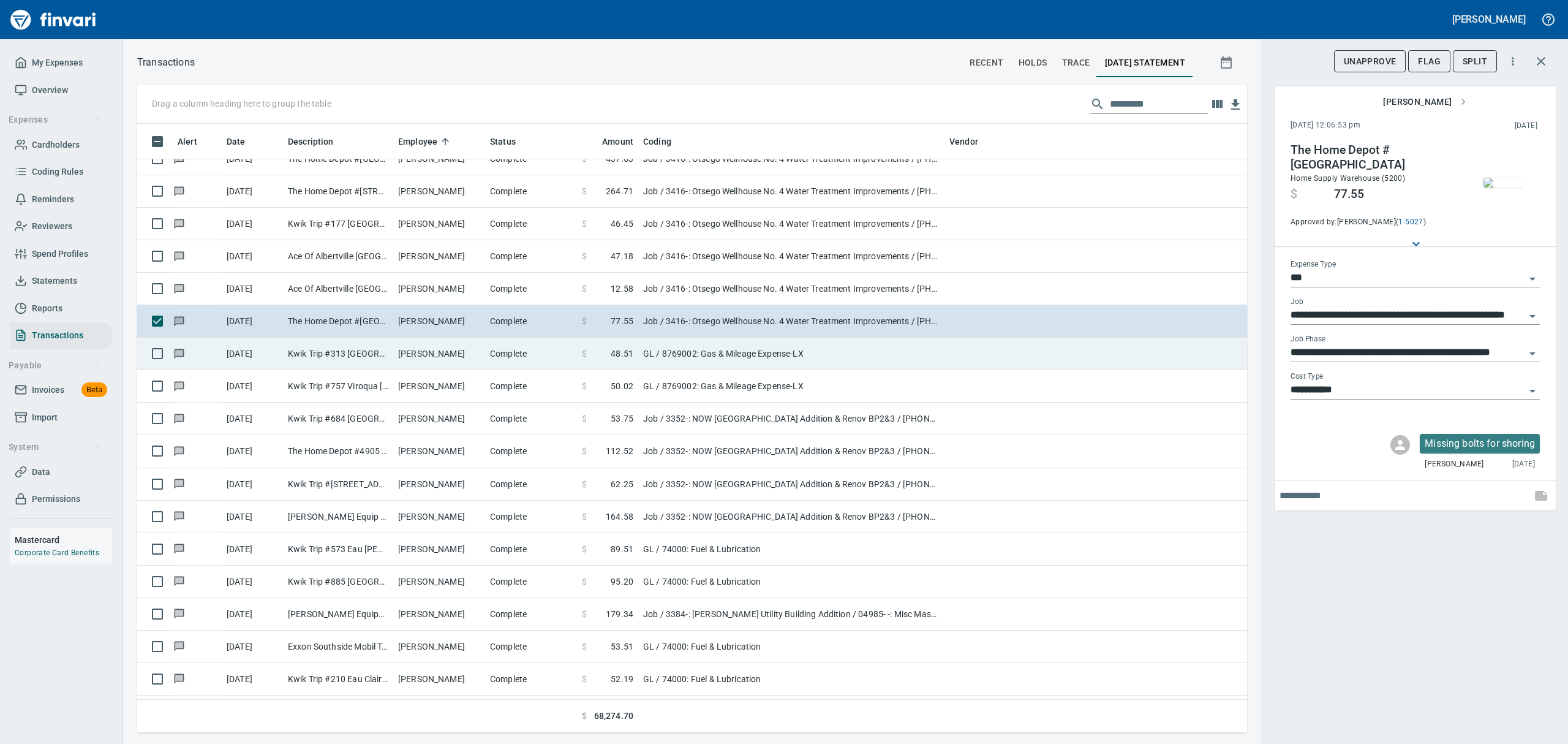
click at [746, 364] on td "GL / 8769002: Gas & Mileage Expense-LX" at bounding box center [791, 354] width 306 height 33
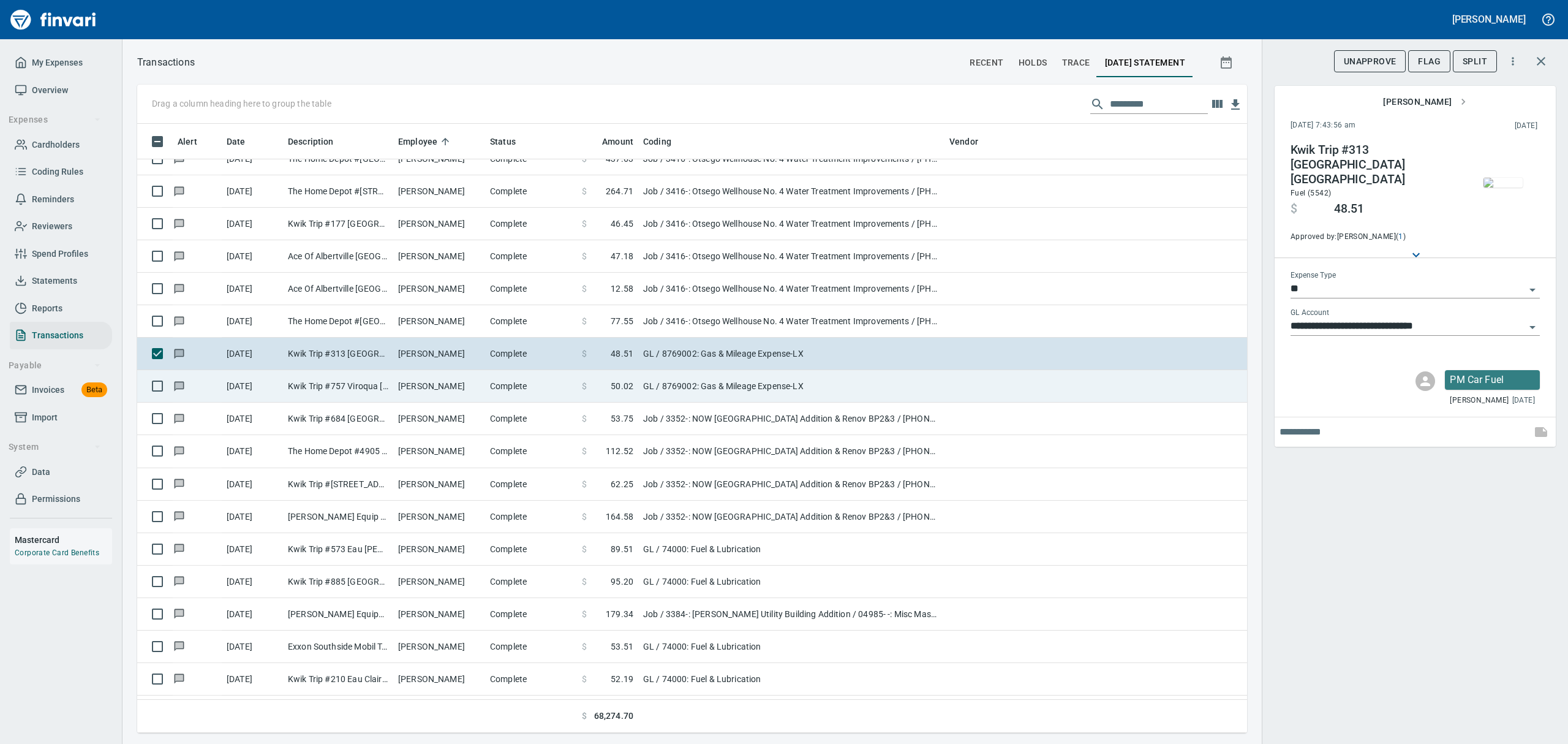
click at [737, 383] on td "GL / 8769002: Gas & Mileage Expense-LX" at bounding box center [791, 386] width 306 height 33
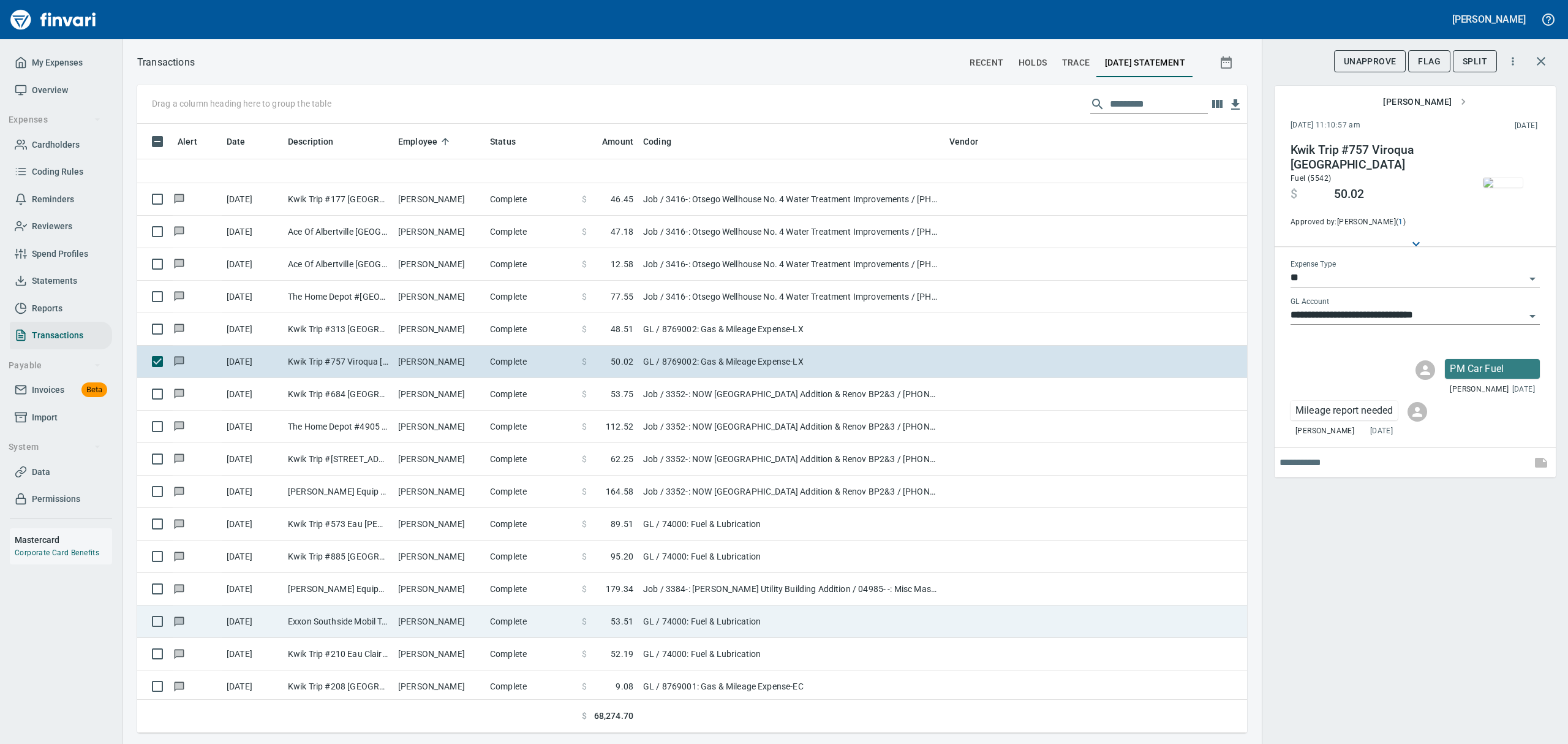
scroll to position [4328, 0]
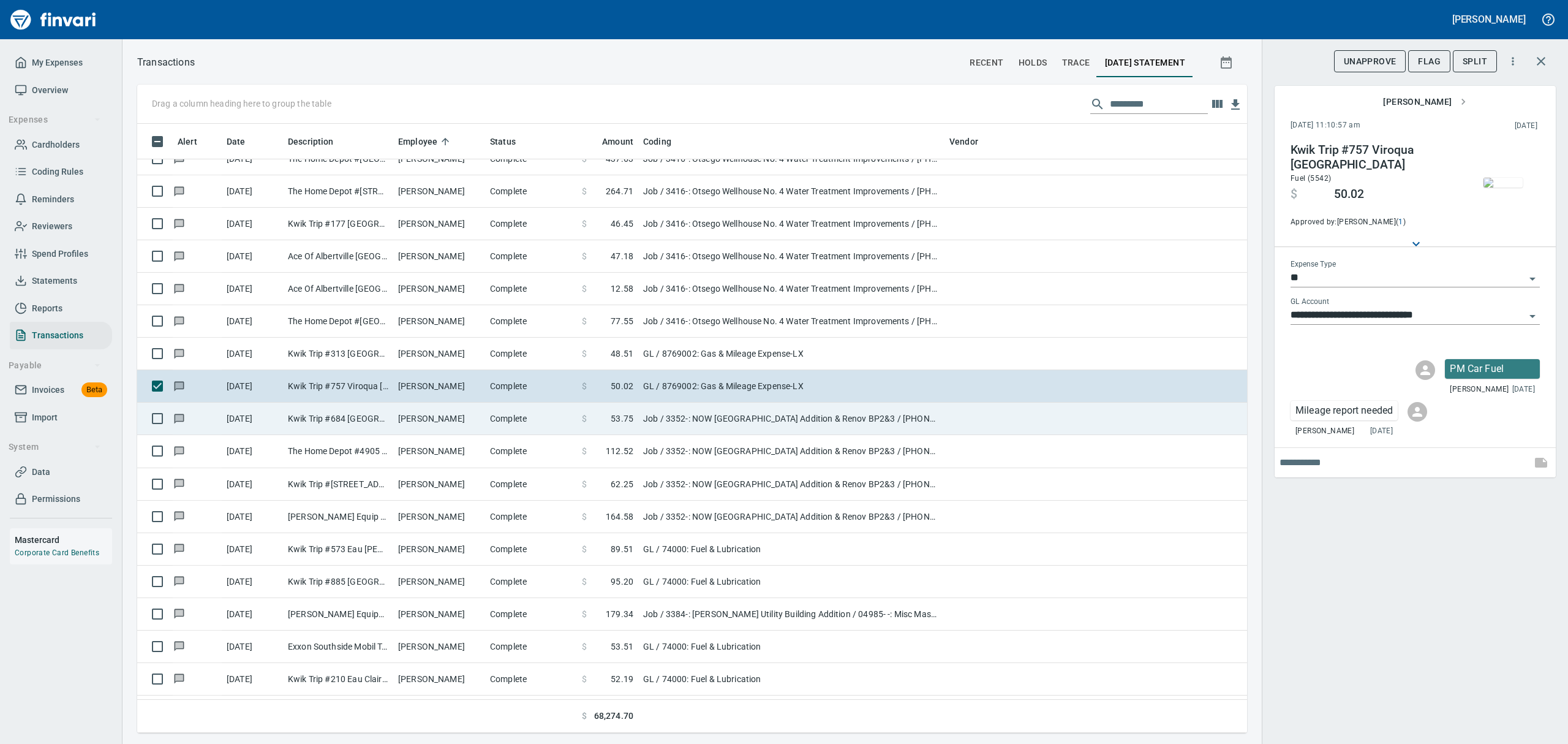
click at [748, 427] on td "Job / 3352-: NOW [GEOGRAPHIC_DATA] Addition & Renov BP2&3 / [PHONE_NUMBER]: Fue…" at bounding box center [791, 418] width 306 height 33
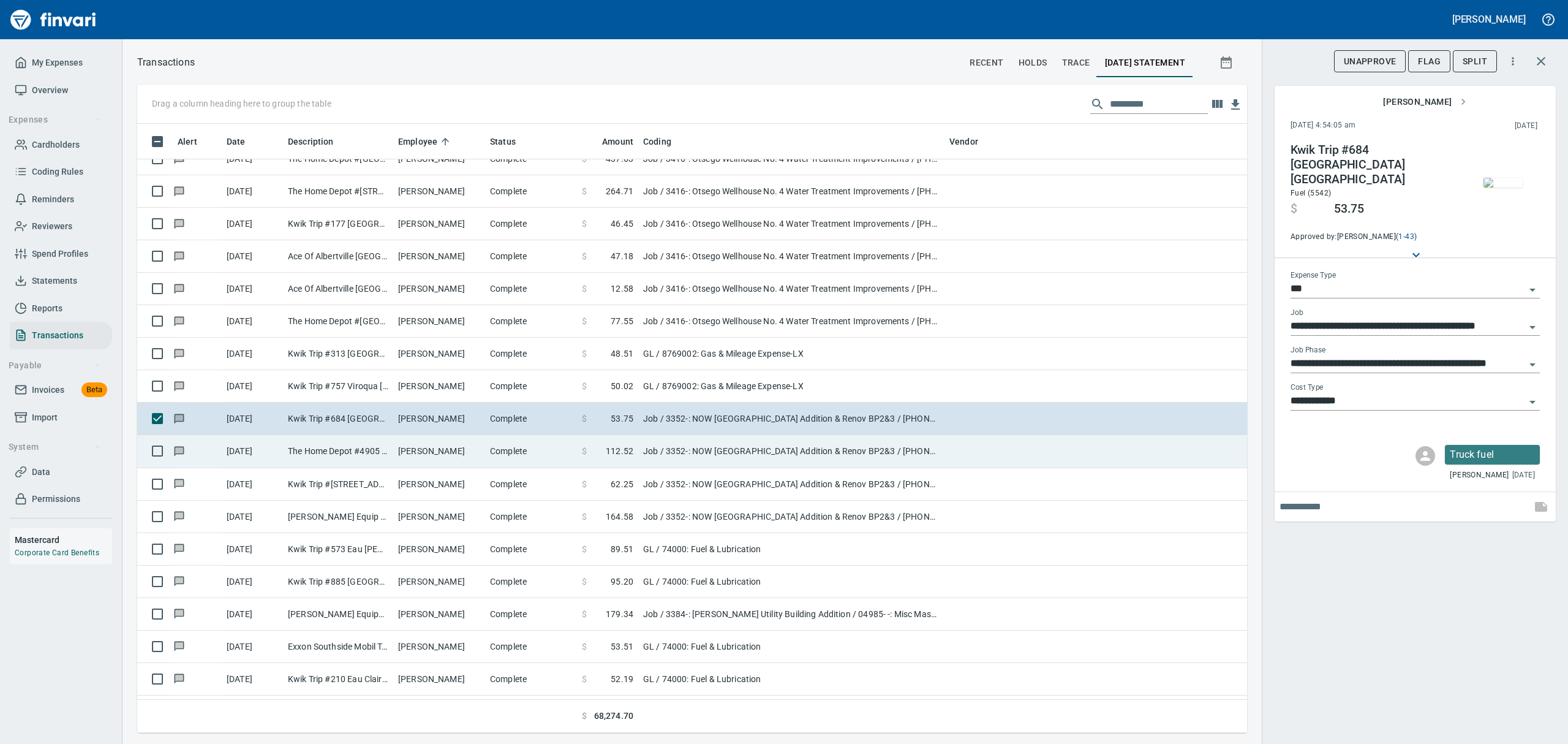
click at [745, 448] on td "Job / 3352-: NOW [GEOGRAPHIC_DATA] Addition & Renov BP2&3 / [PHONE_NUMBER]: Fas…" at bounding box center [791, 451] width 306 height 33
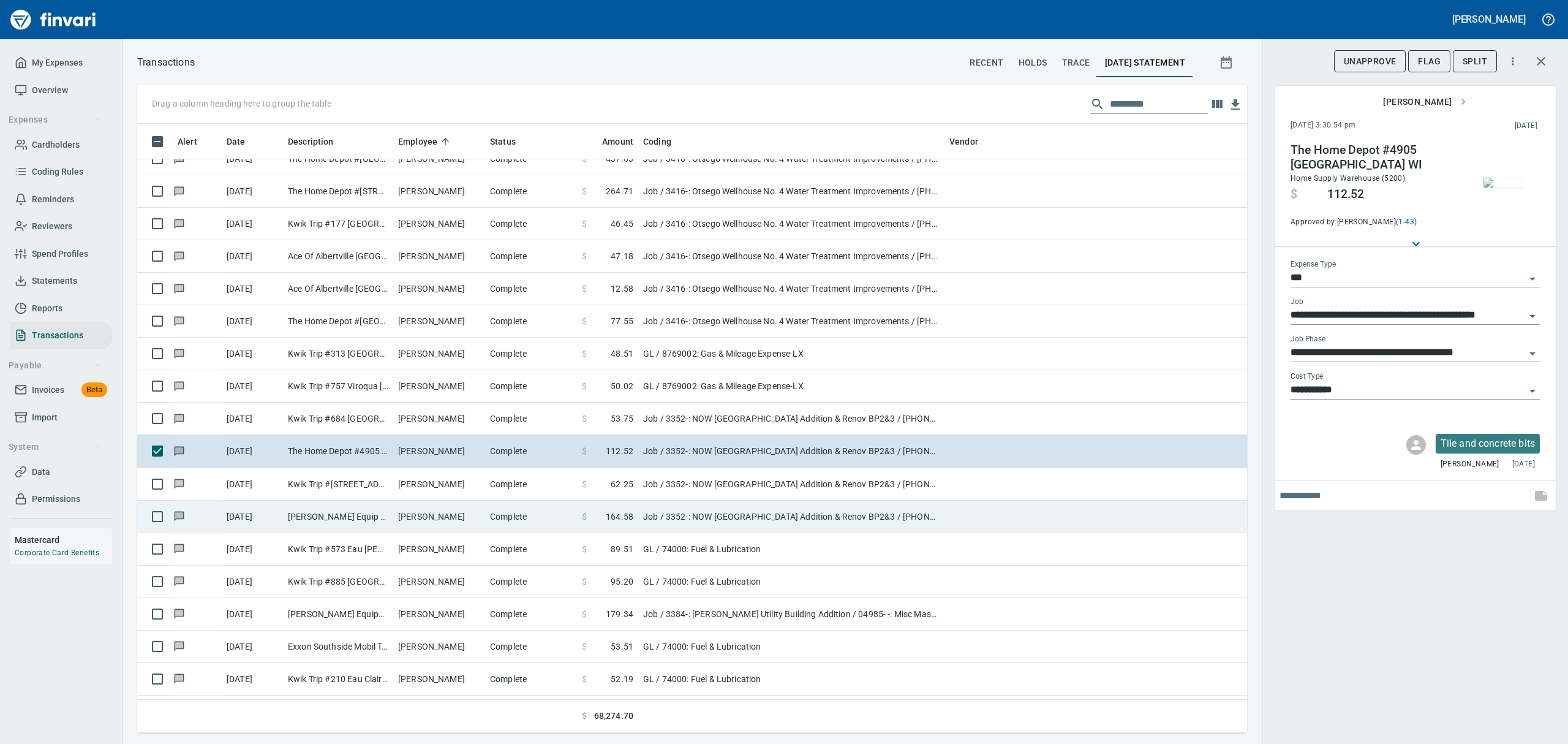
drag, startPoint x: 701, startPoint y: 485, endPoint x: 699, endPoint y: 512, distance: 27.1
click at [701, 484] on td "Job / 3352-: NOW [GEOGRAPHIC_DATA] Addition & Renov BP2&3 / [PHONE_NUMBER]: Fue…" at bounding box center [791, 484] width 306 height 33
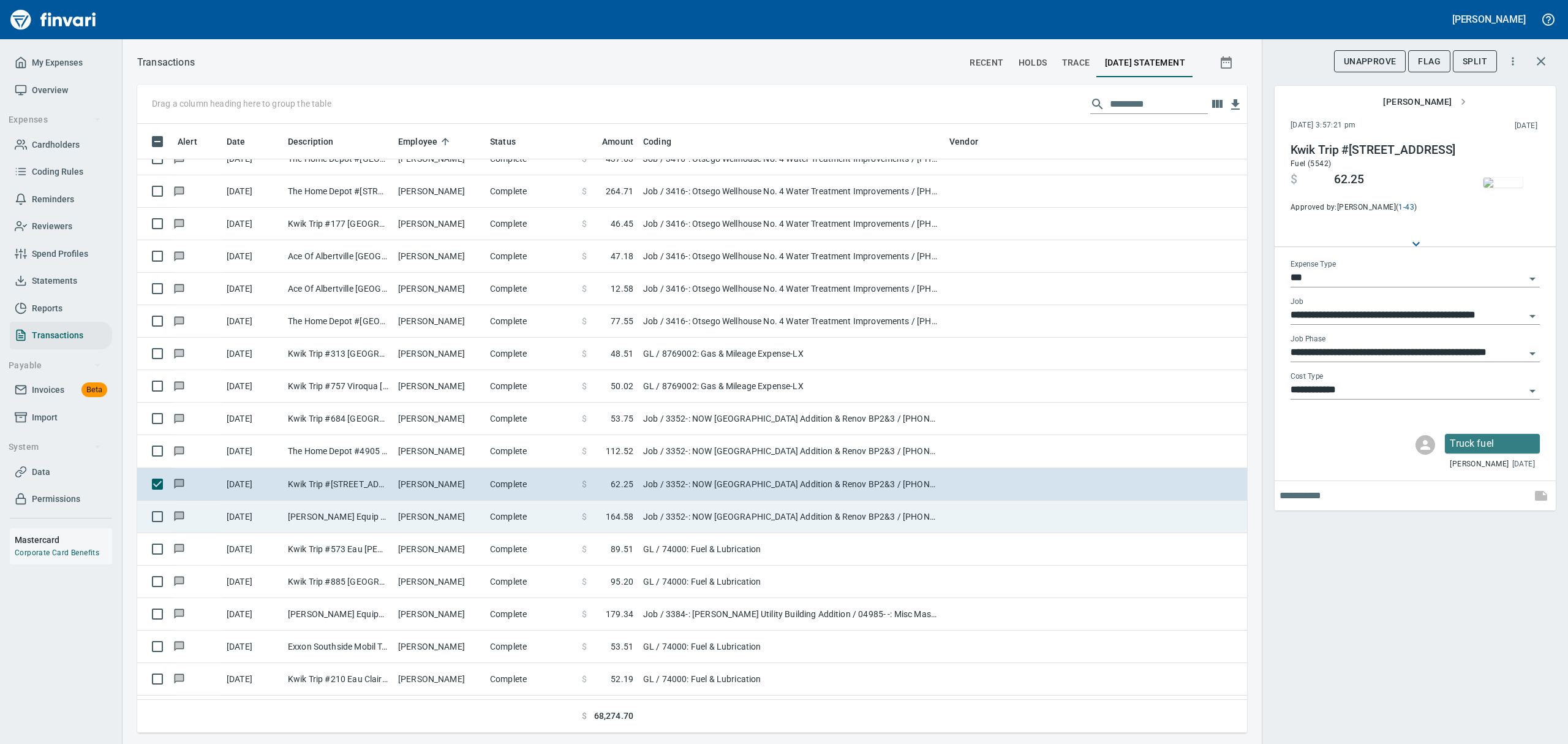
click at [699, 513] on td "Job / 3352-: NOW [GEOGRAPHIC_DATA] Addition & Renov BP2&3 / [PHONE_NUMBER]: Sid…" at bounding box center [791, 517] width 306 height 33
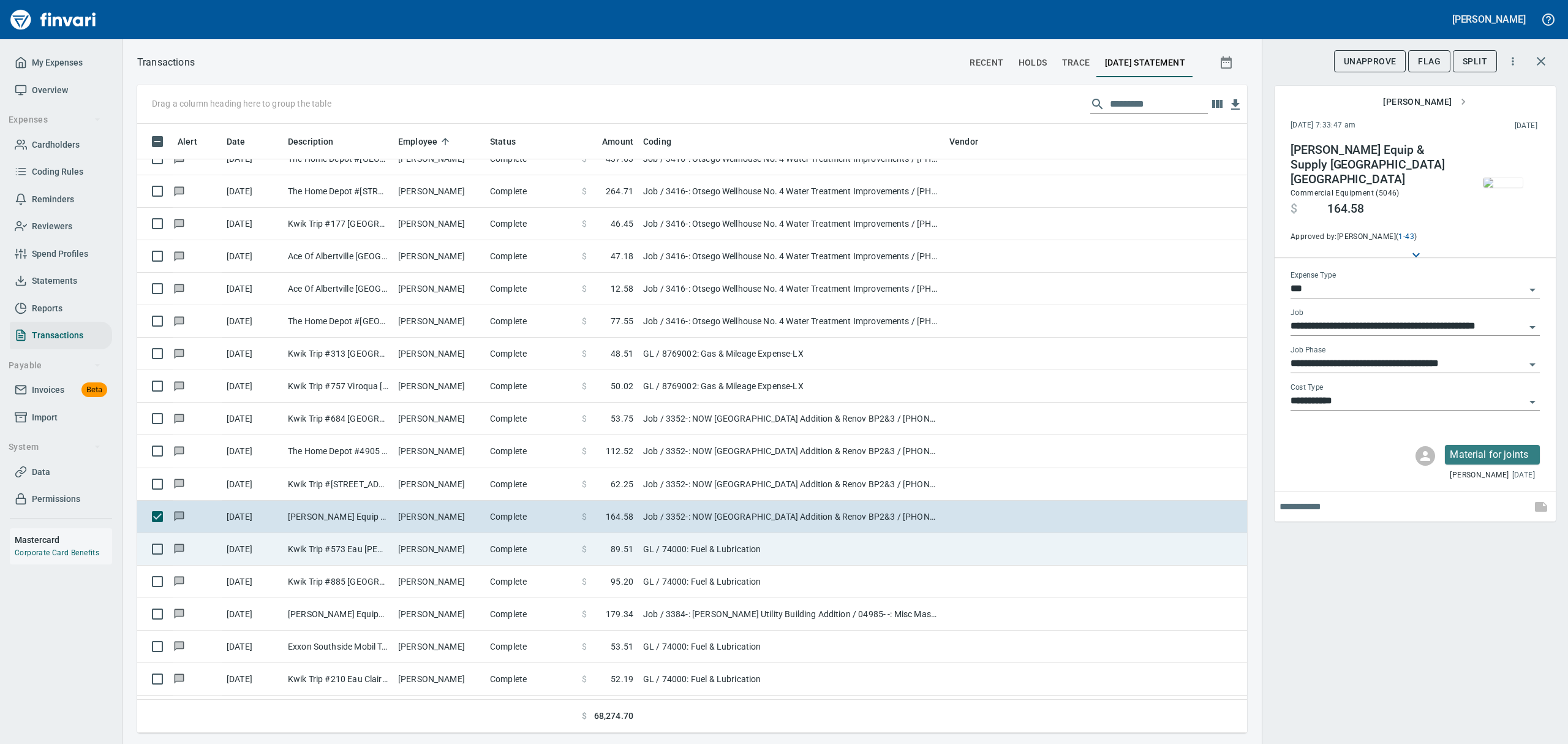
click at [668, 548] on td "GL / 74000: Fuel & Lubrication" at bounding box center [791, 548] width 306 height 33
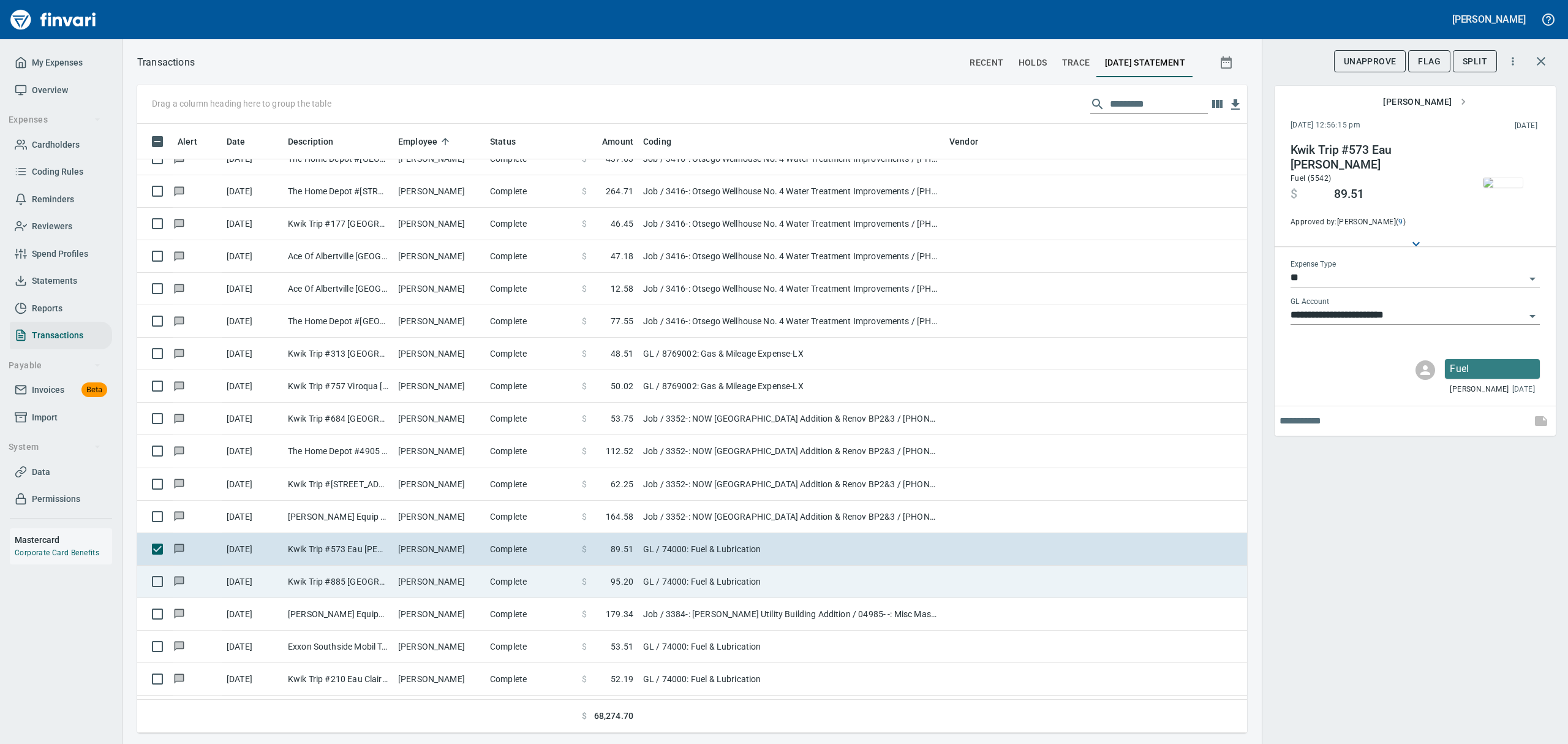
click at [659, 583] on td "GL / 74000: Fuel & Lubrication" at bounding box center [791, 581] width 306 height 33
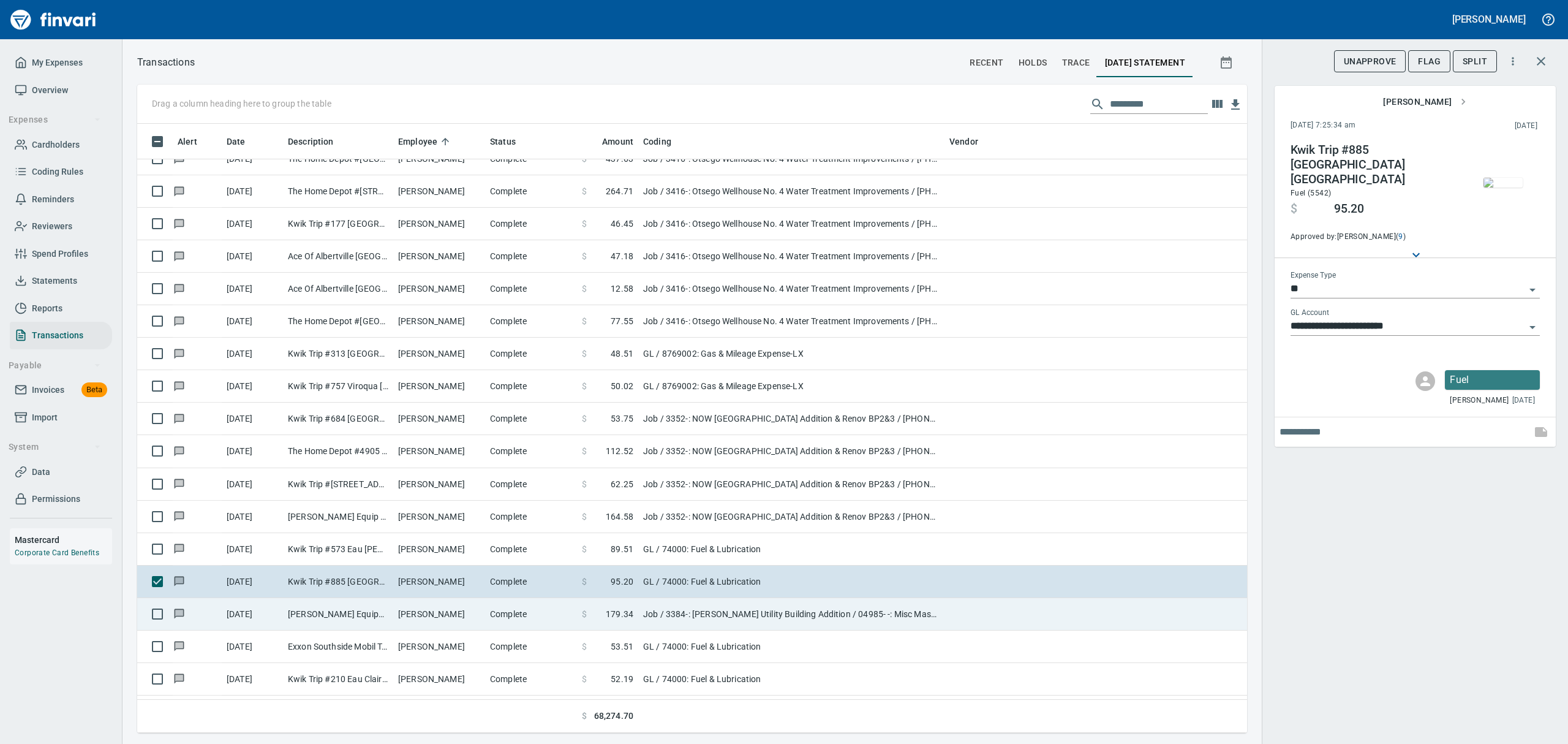
click at [658, 614] on td "Job / 3384-: [PERSON_NAME] Utility Building Addition / 04985- -: Misc Masonry M…" at bounding box center [791, 614] width 306 height 33
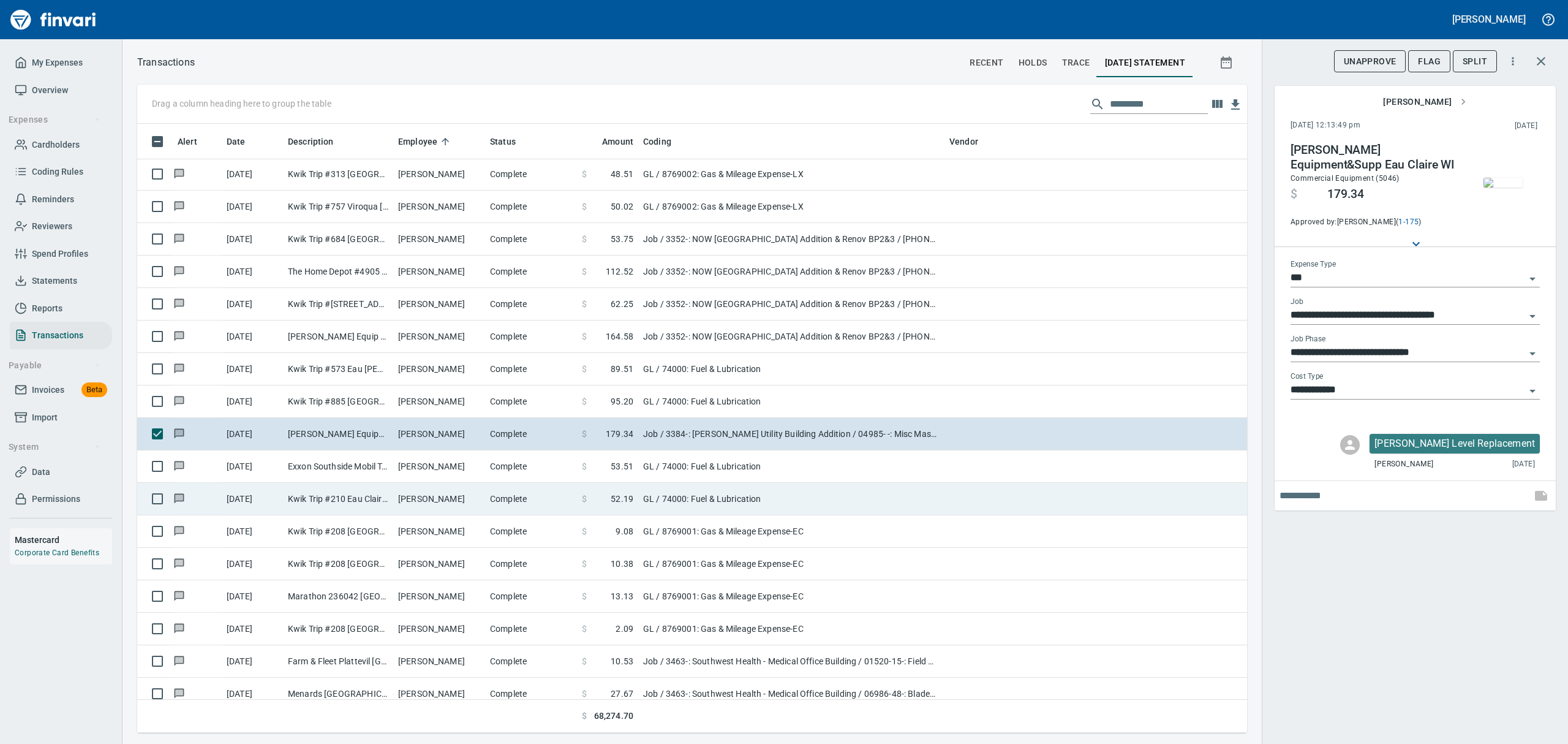
scroll to position [4573, 0]
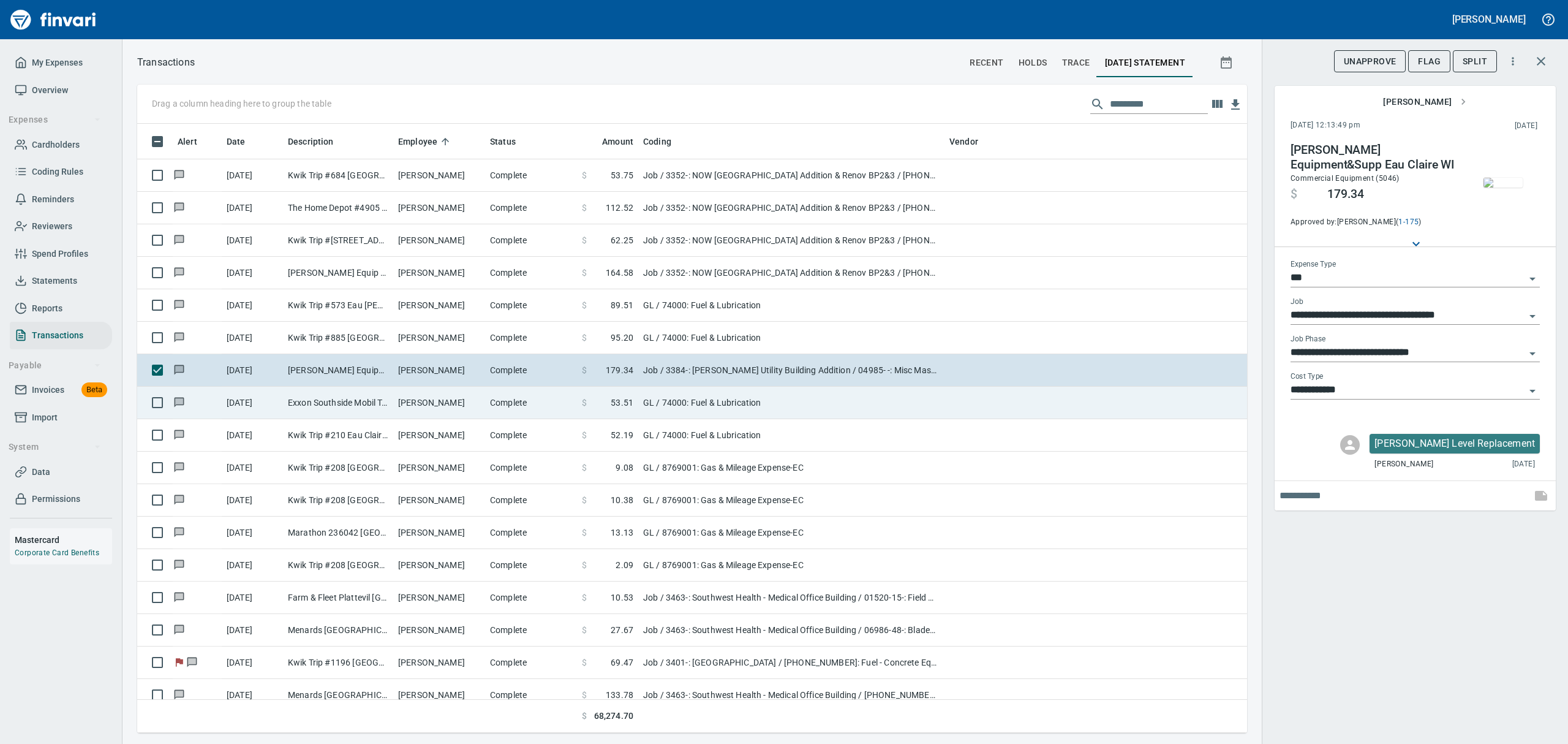
click at [649, 405] on td "GL / 74000: Fuel & Lubrication" at bounding box center [791, 402] width 306 height 33
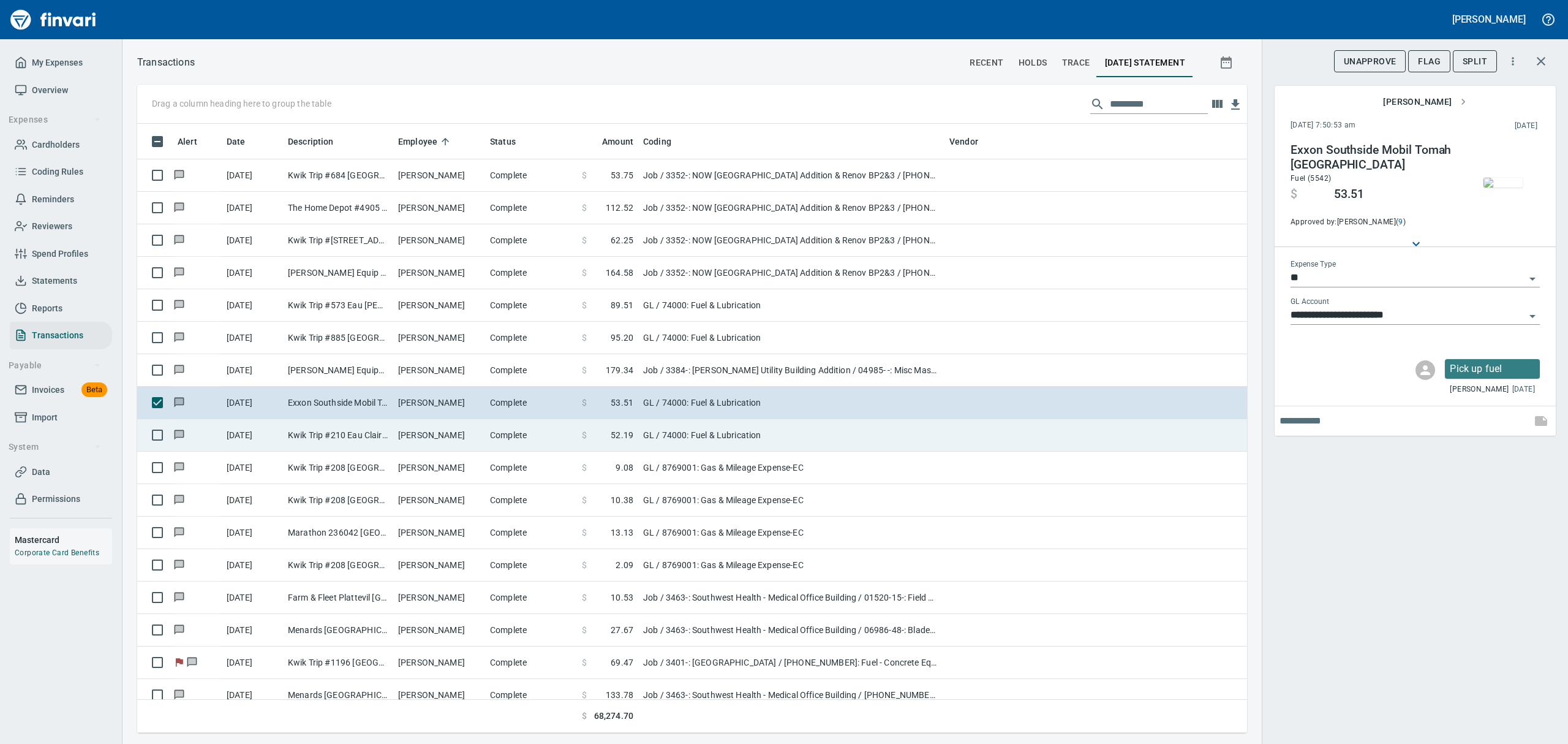
click at [660, 441] on td "GL / 74000: Fuel & Lubrication" at bounding box center [791, 435] width 306 height 33
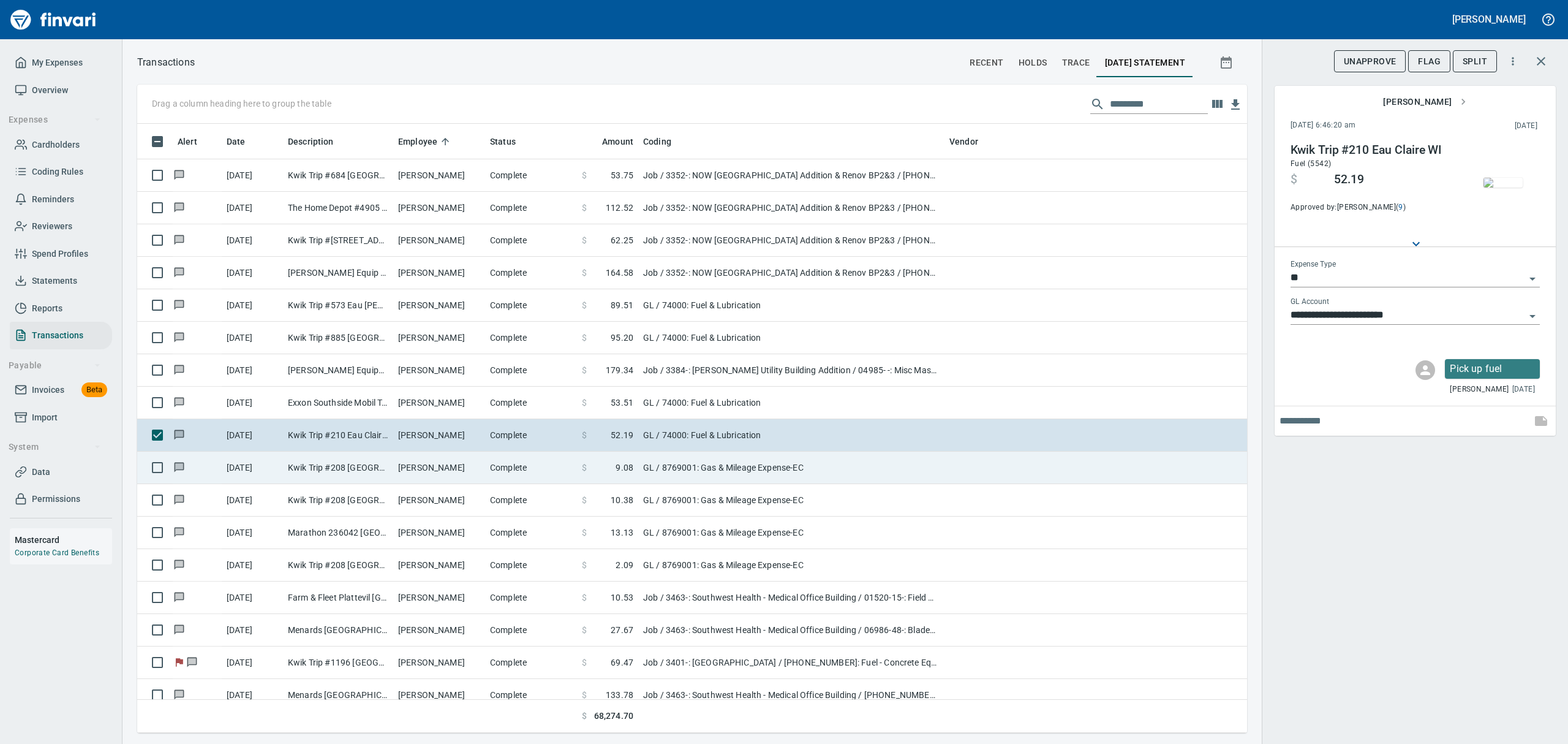
click at [667, 466] on td "GL / 8769001: Gas & Mileage Expense-EC" at bounding box center [791, 467] width 306 height 33
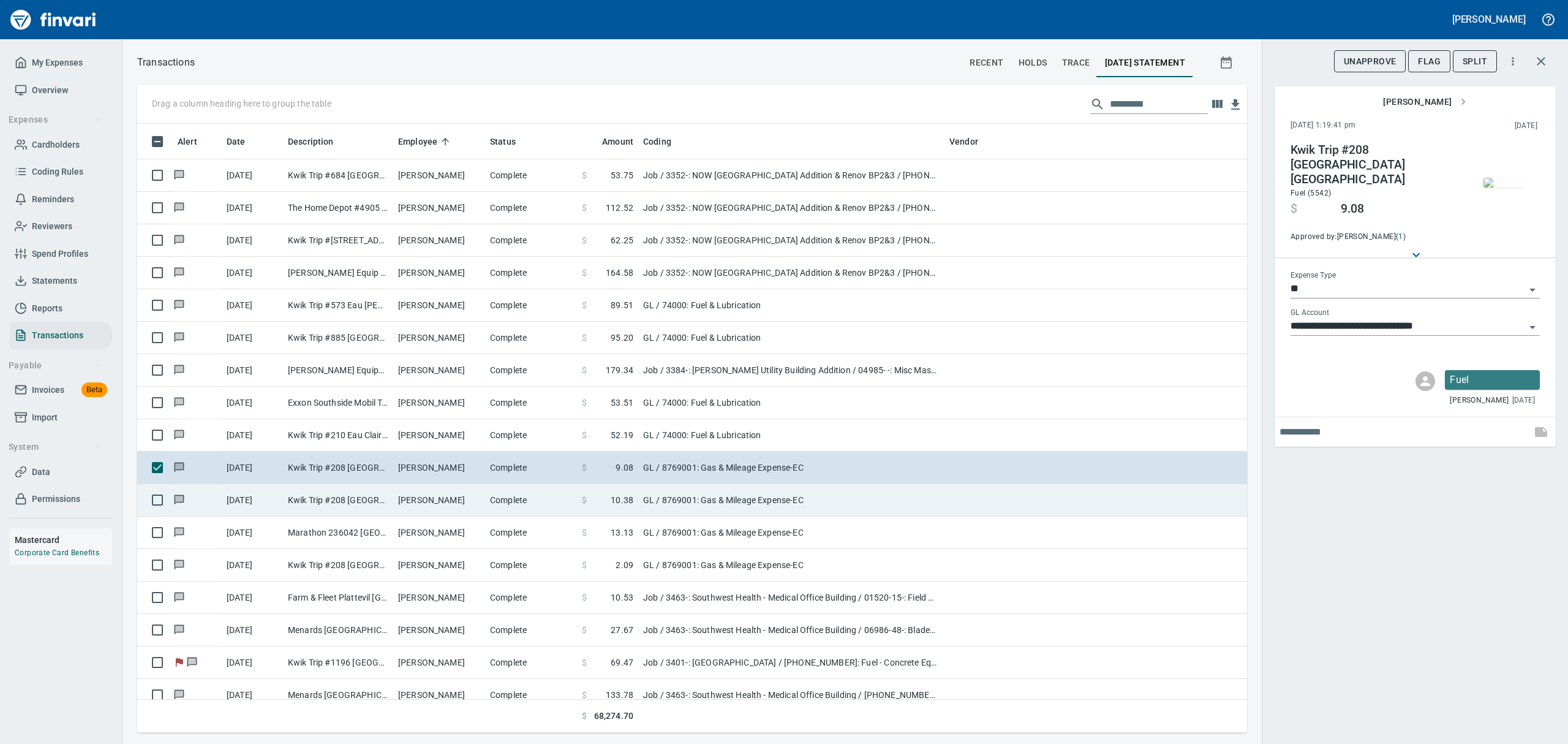
click at [665, 497] on td "GL / 8769001: Gas & Mileage Expense-EC" at bounding box center [791, 500] width 306 height 33
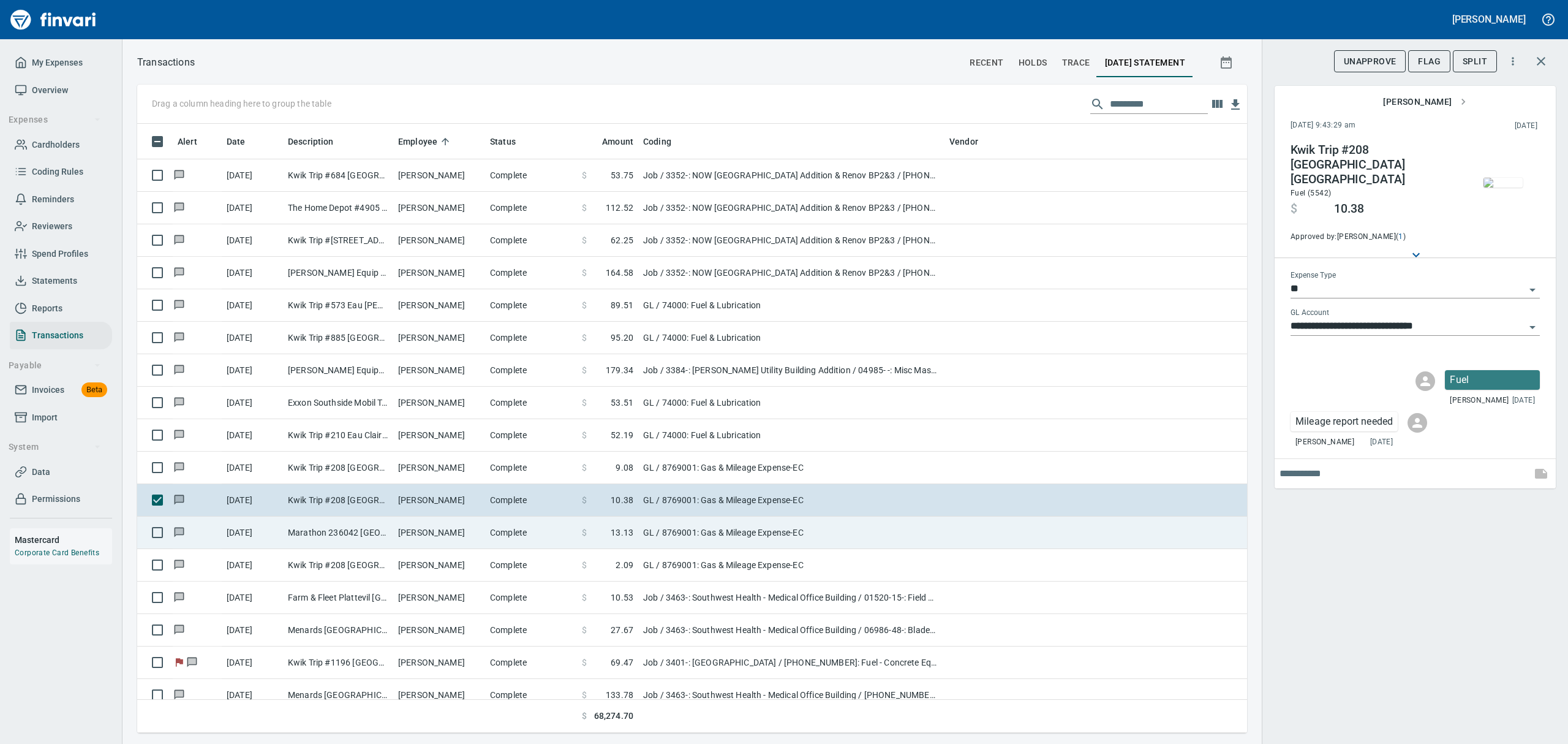
click at [675, 534] on td "GL / 8769001: Gas & Mileage Expense-EC" at bounding box center [791, 533] width 306 height 33
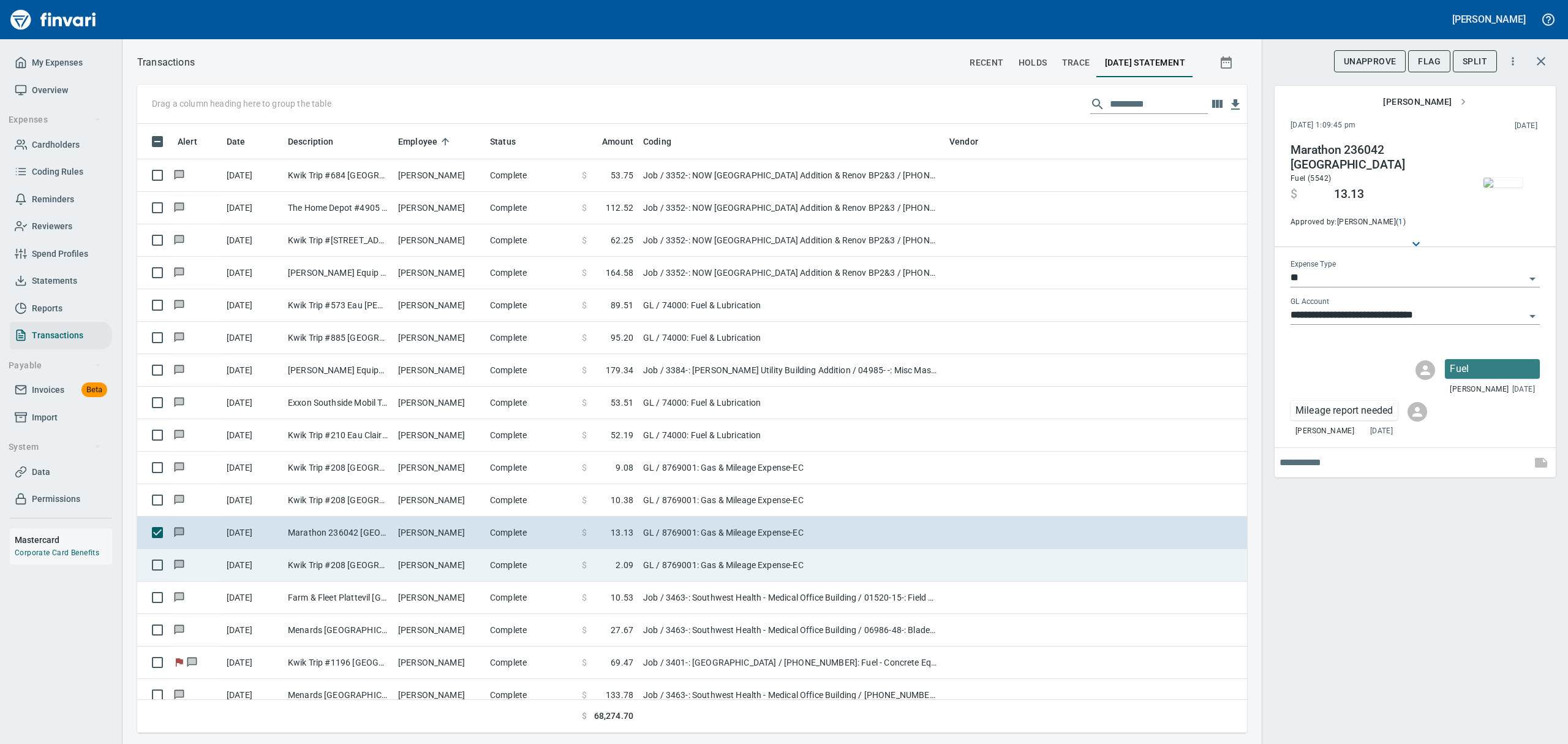
click at [676, 566] on td "GL / 8769001: Gas & Mileage Expense-EC" at bounding box center [791, 565] width 306 height 33
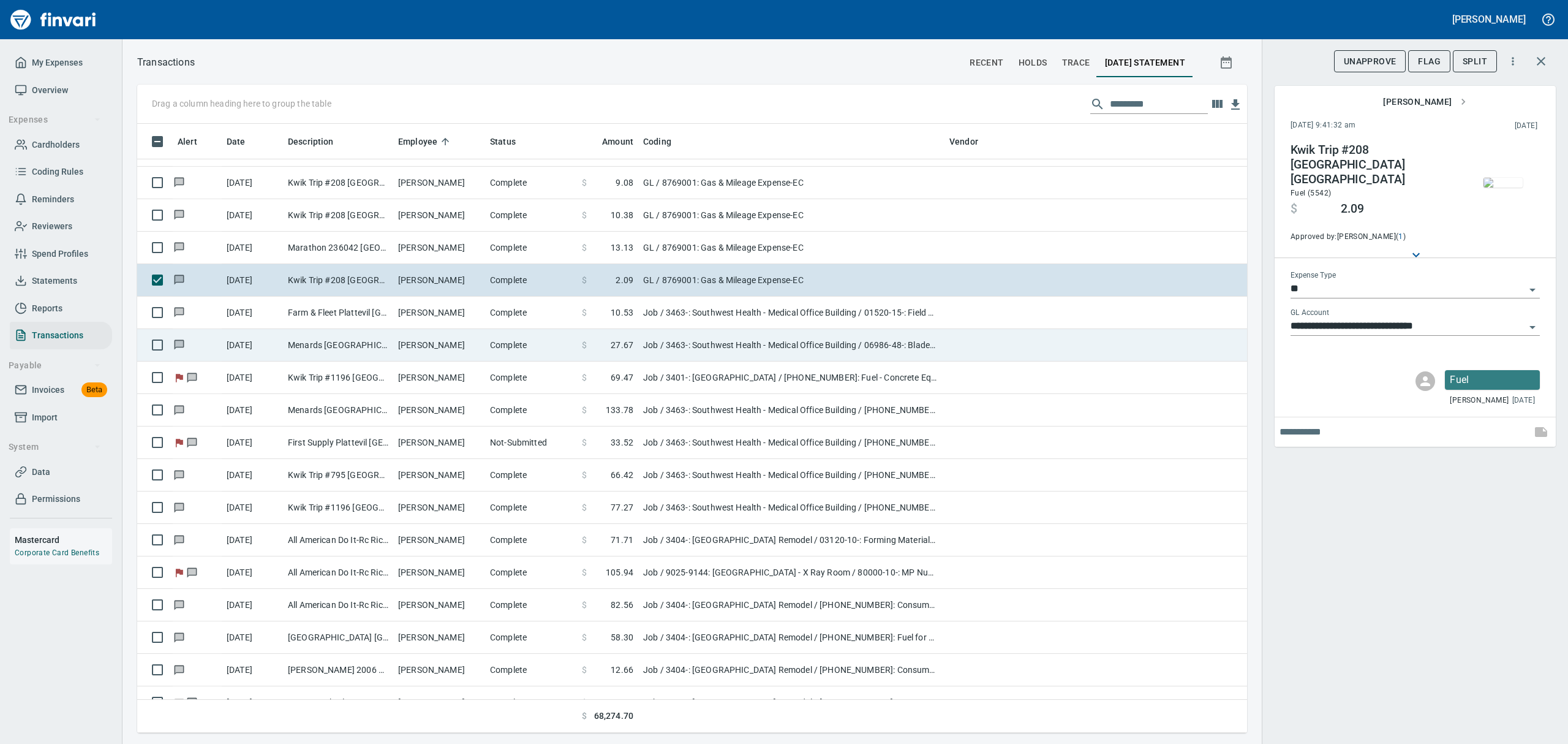
scroll to position [4900, 0]
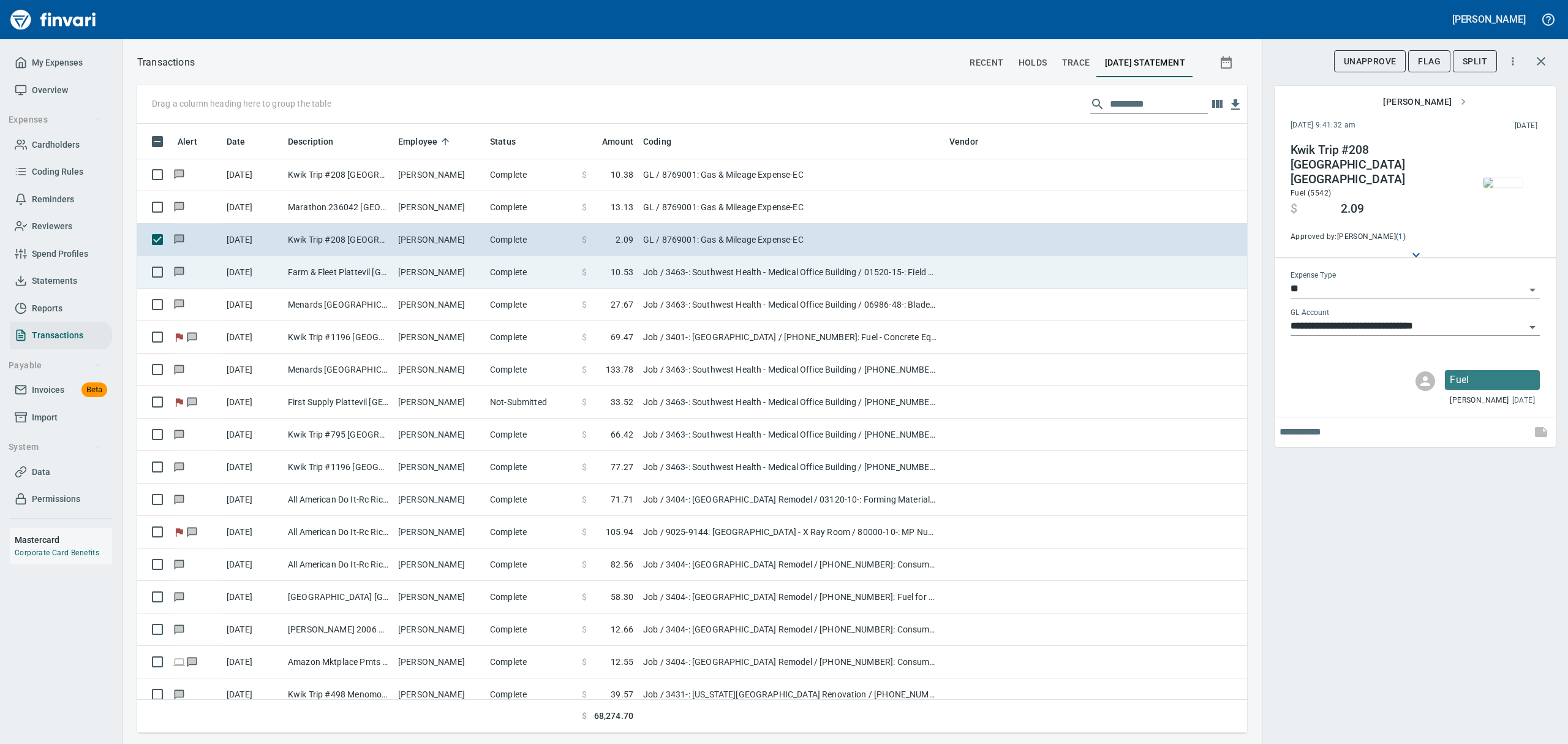
click at [679, 272] on td "Job / 3463-: Southwest Health - Medical Office Building / 01520-15-: Field Offi…" at bounding box center [791, 272] width 306 height 33
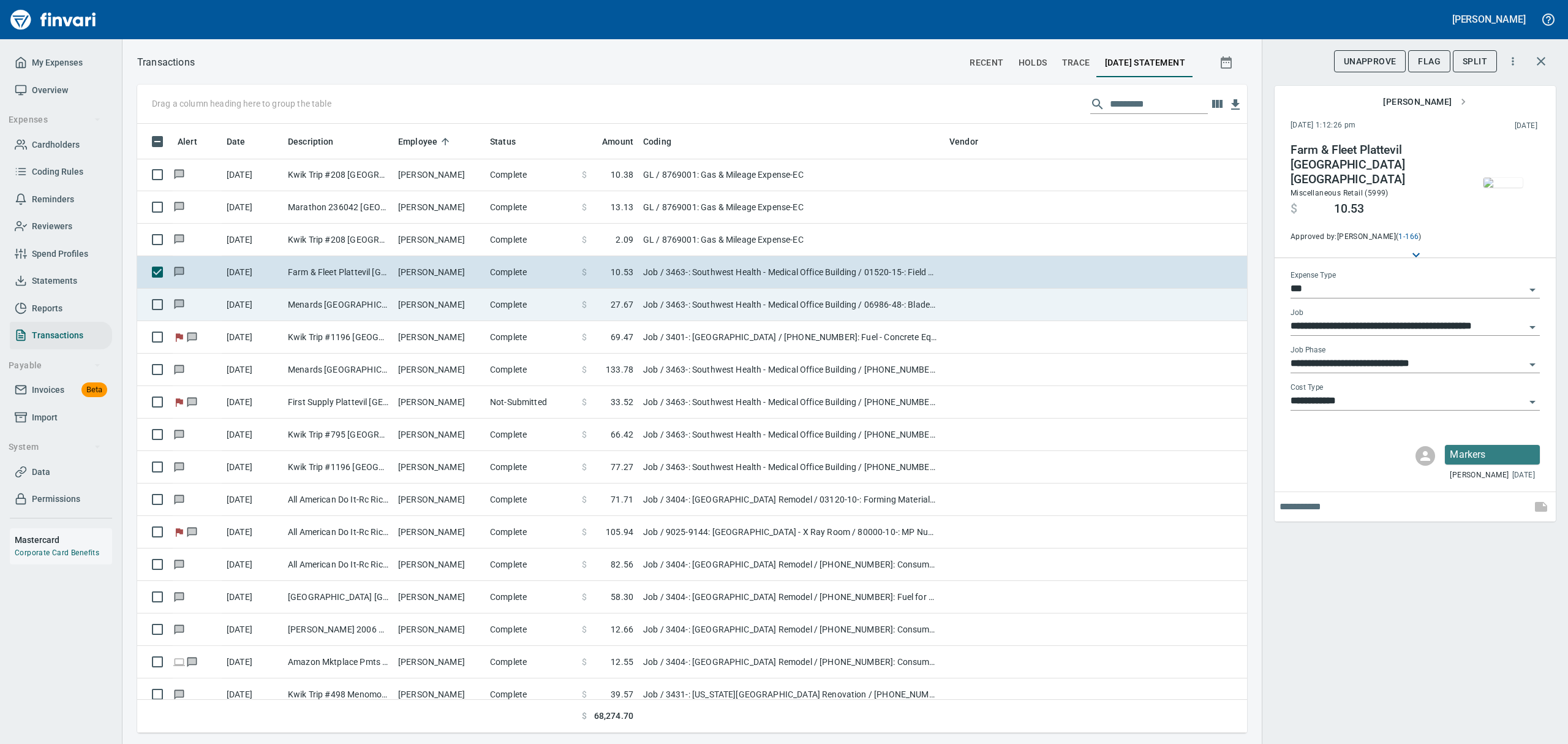
click at [686, 322] on td "Job / 3401-: [GEOGRAPHIC_DATA] / [PHONE_NUMBER]: Fuel - Concrete Equipment / 8:…" at bounding box center [791, 337] width 306 height 33
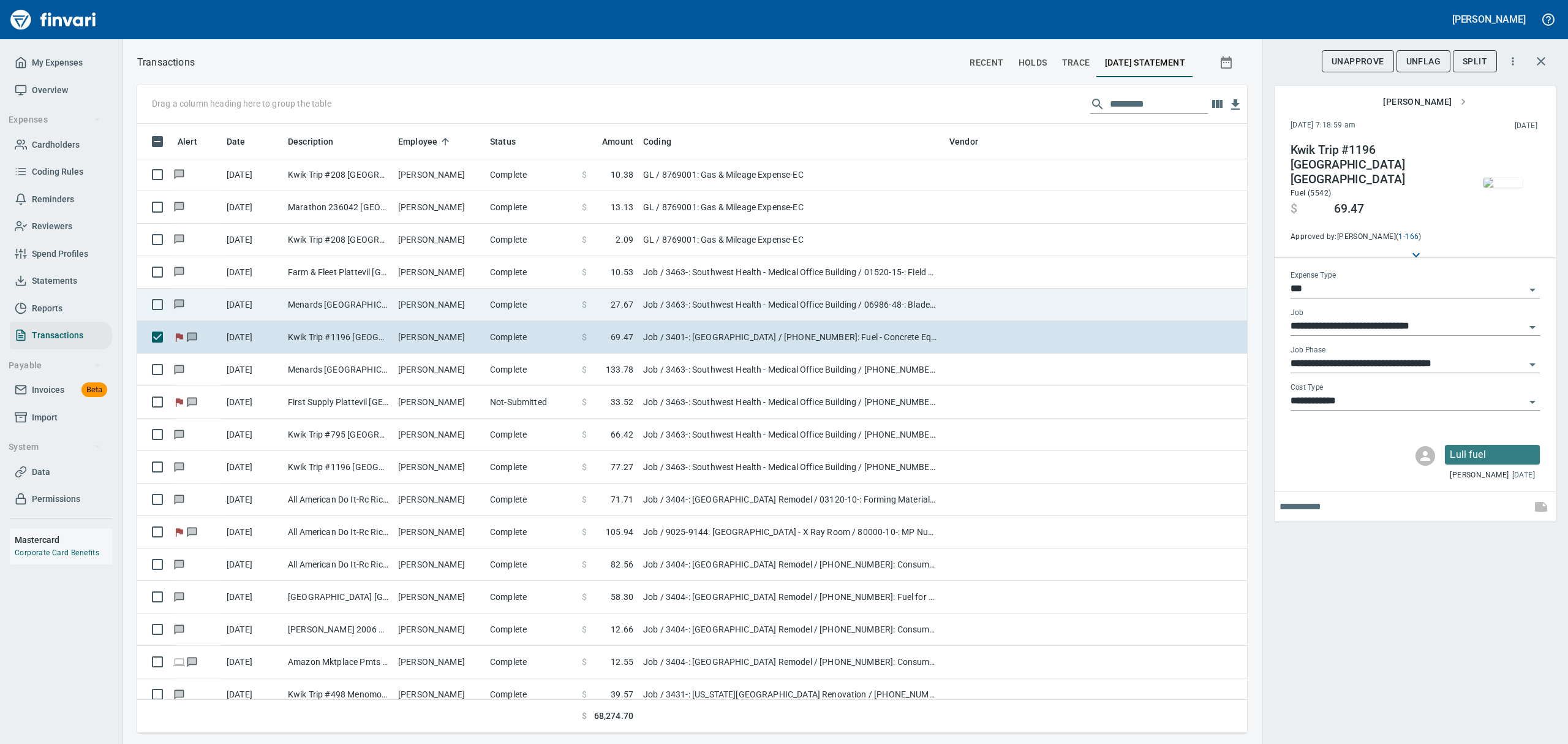
click at [686, 307] on td "Job / 3463-: Southwest Health - Medical Office Building / 06986-48-: Blades, Di…" at bounding box center [791, 304] width 306 height 33
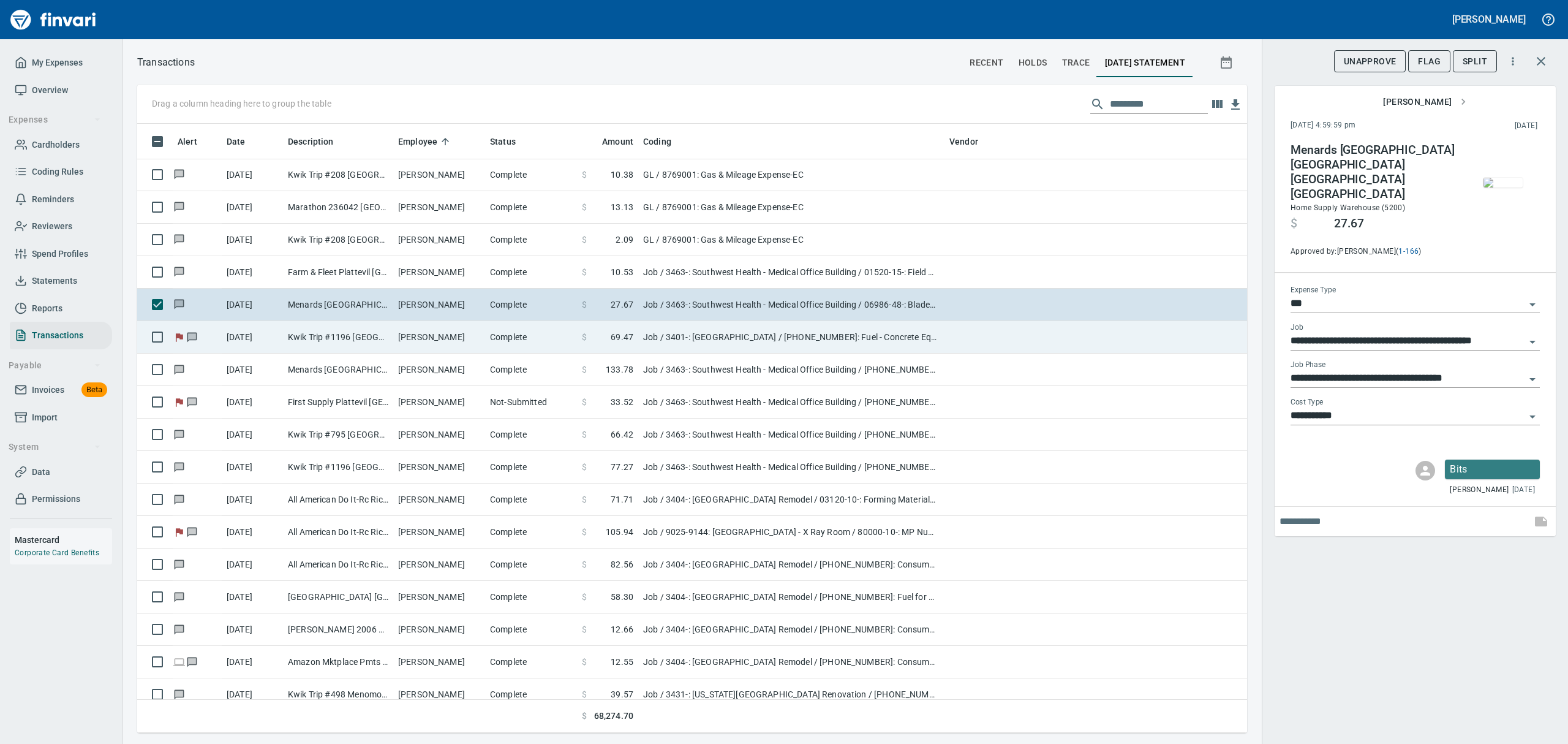
click at [695, 339] on td "Job / 3401-: [GEOGRAPHIC_DATA] / [PHONE_NUMBER]: Fuel - Concrete Equipment / 8:…" at bounding box center [791, 337] width 306 height 33
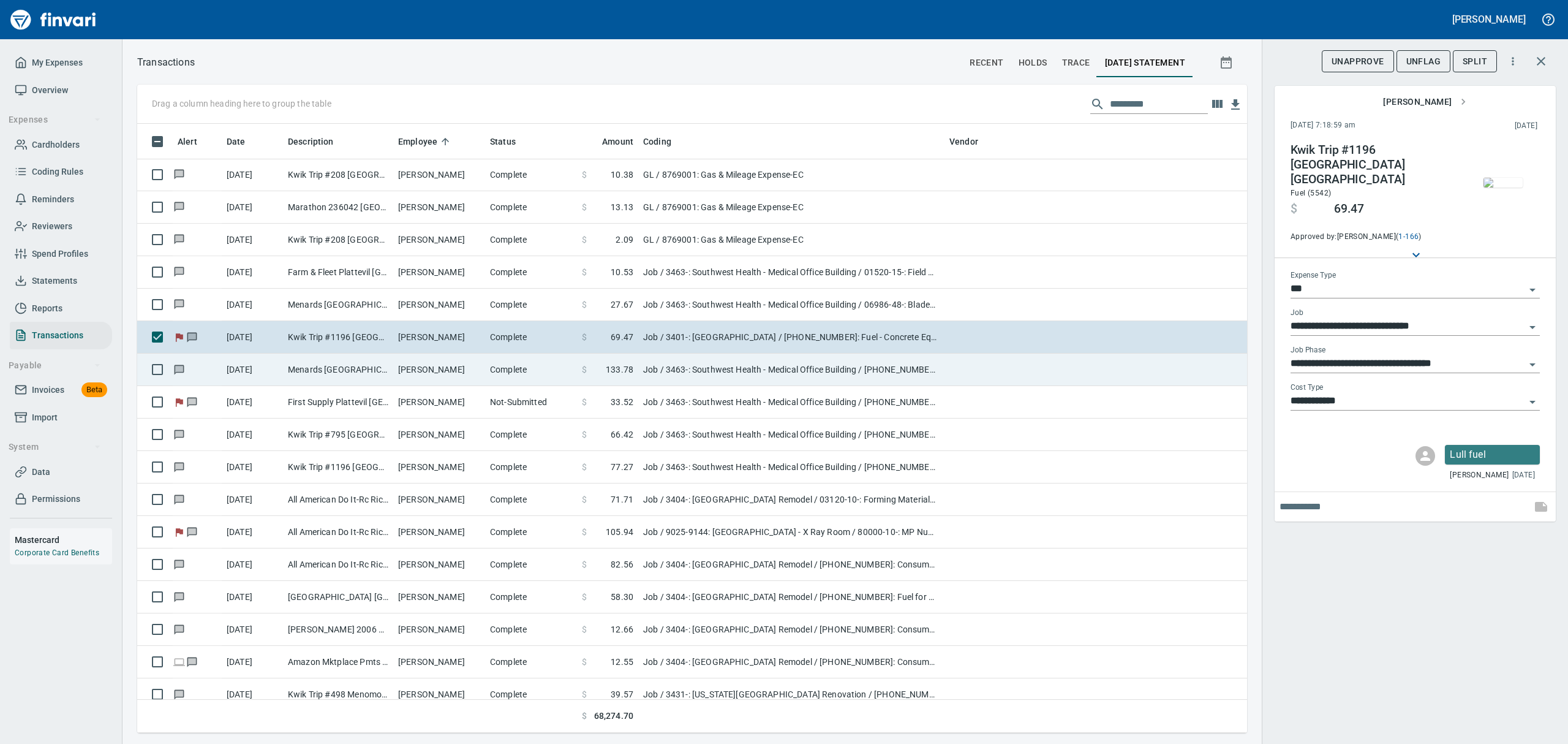
click at [691, 366] on td "Job / 3463-: Southwest Health - Medical Office Building / [PHONE_NUMBER]: Consu…" at bounding box center [791, 369] width 306 height 33
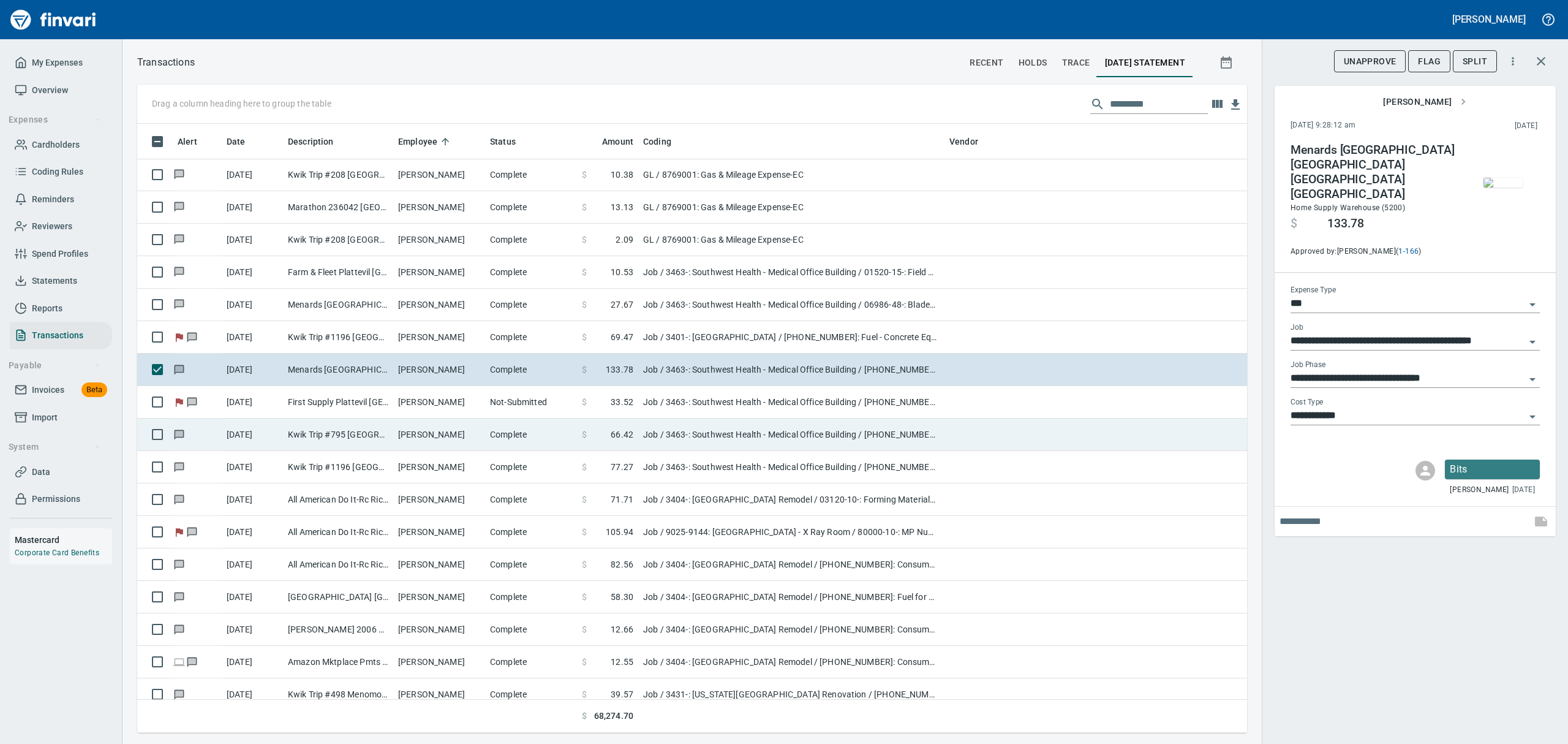
drag, startPoint x: 694, startPoint y: 395, endPoint x: 705, endPoint y: 441, distance: 47.3
click at [694, 398] on td "Job / 3463-: Southwest Health - Medical Office Building / [PHONE_NUMBER]: Consu…" at bounding box center [791, 402] width 306 height 33
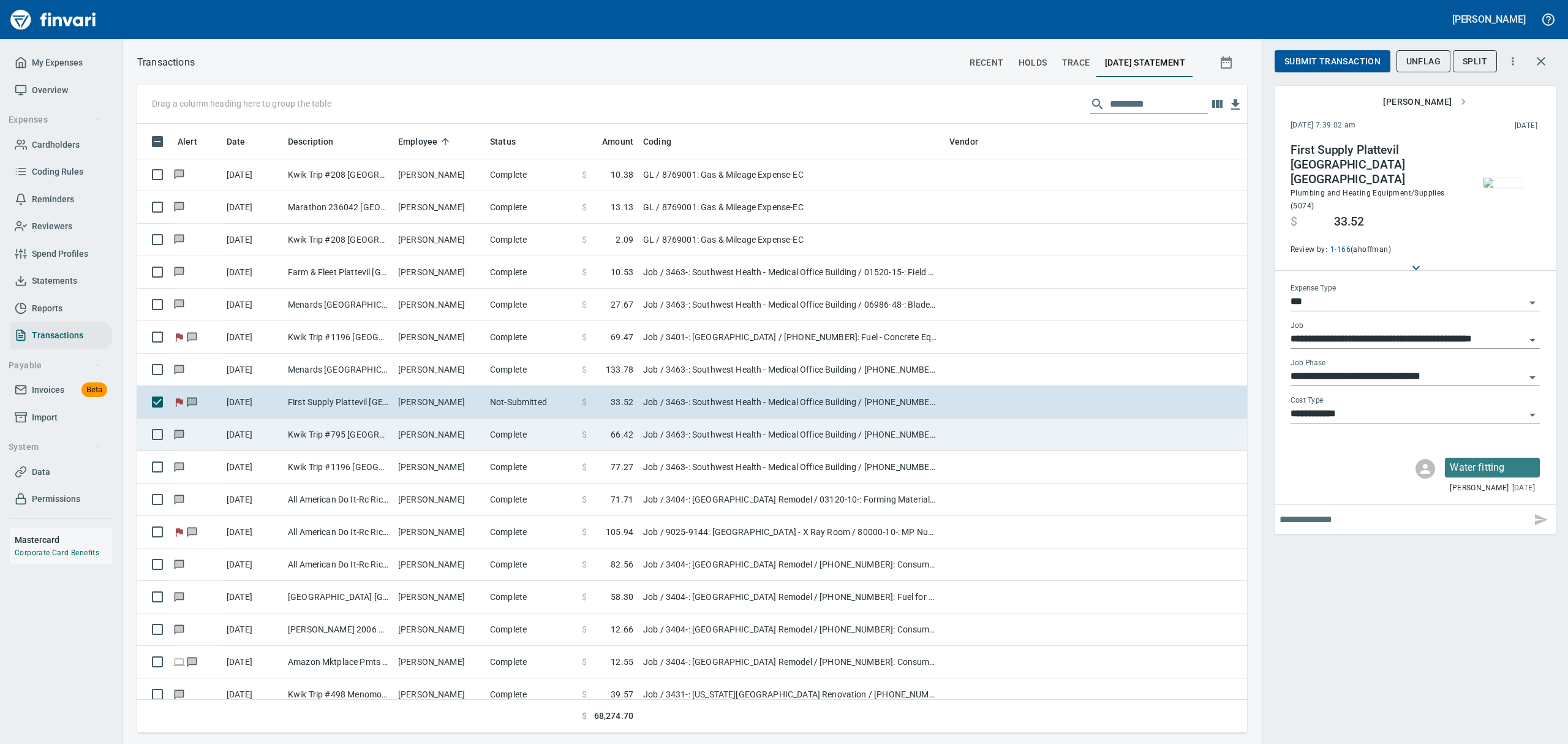
click at [705, 442] on td "Job / 3463-: Southwest Health - Medical Office Building / [PHONE_NUMBER]: Fuel …" at bounding box center [791, 434] width 306 height 33
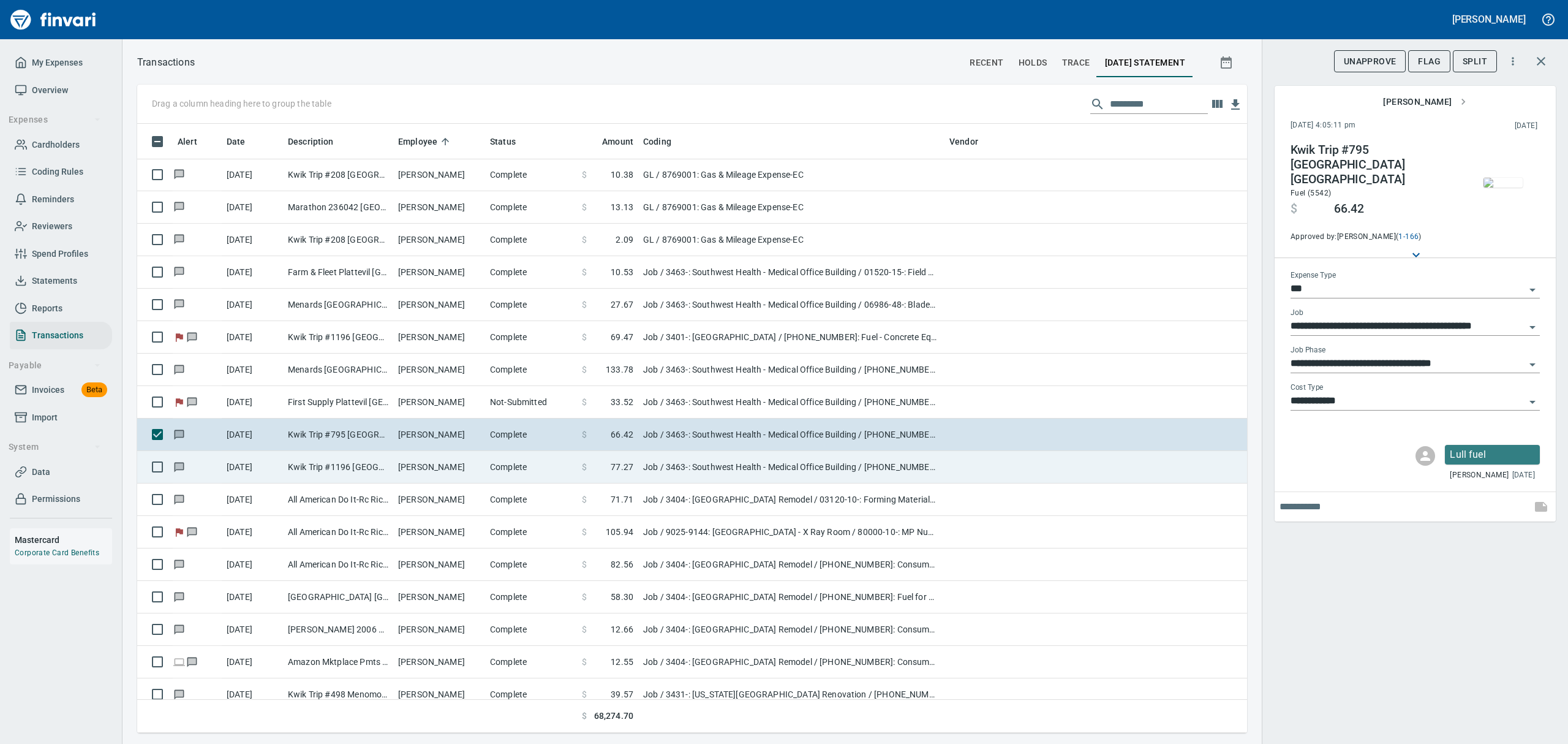
click at [692, 471] on td "Job / 3463-: Southwest Health - Medical Office Building / [PHONE_NUMBER]: Fuel …" at bounding box center [791, 466] width 306 height 33
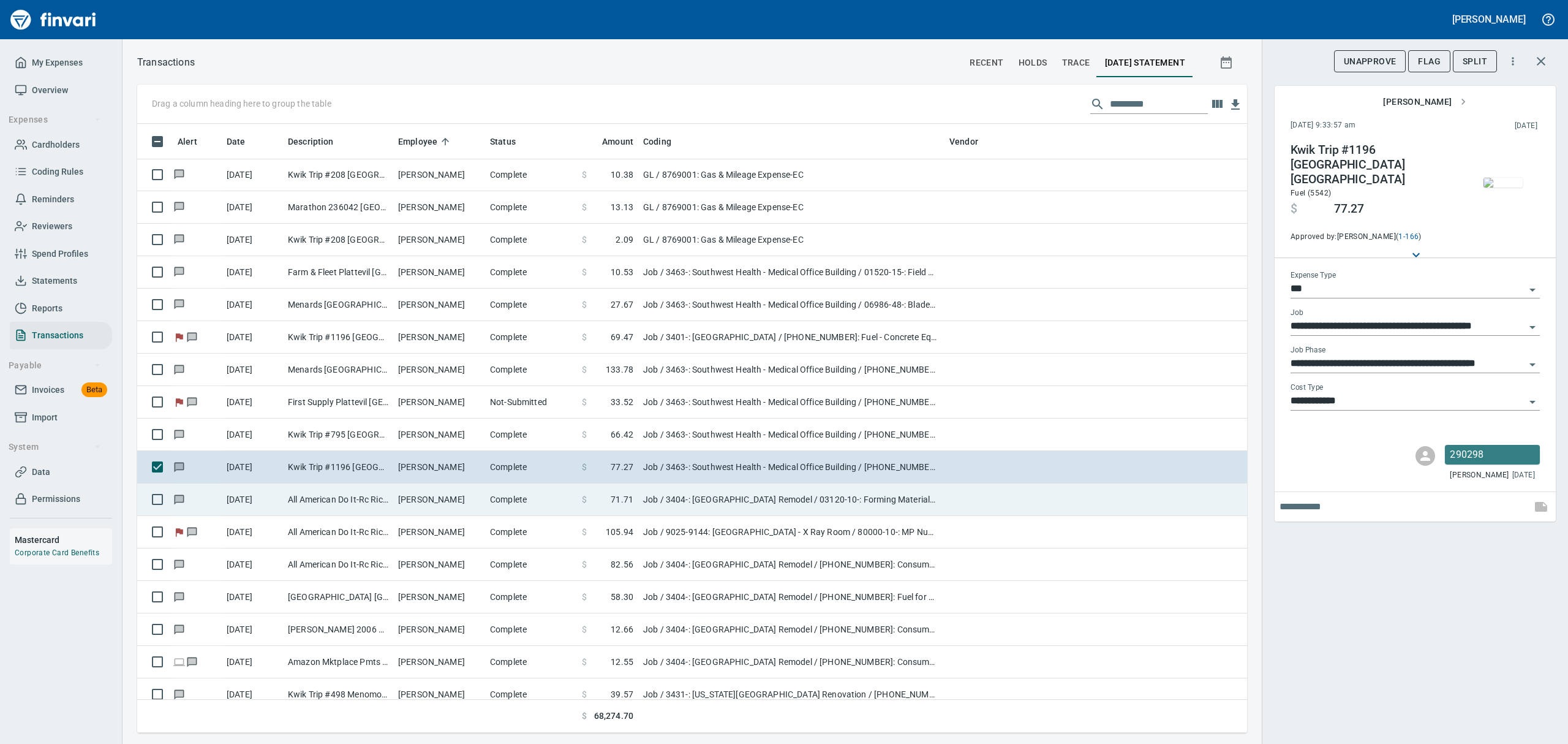
click at [695, 500] on td "Job / 3404-: [GEOGRAPHIC_DATA] Remodel / 03120-10-: Forming Materials, Conc Fou…" at bounding box center [791, 499] width 306 height 33
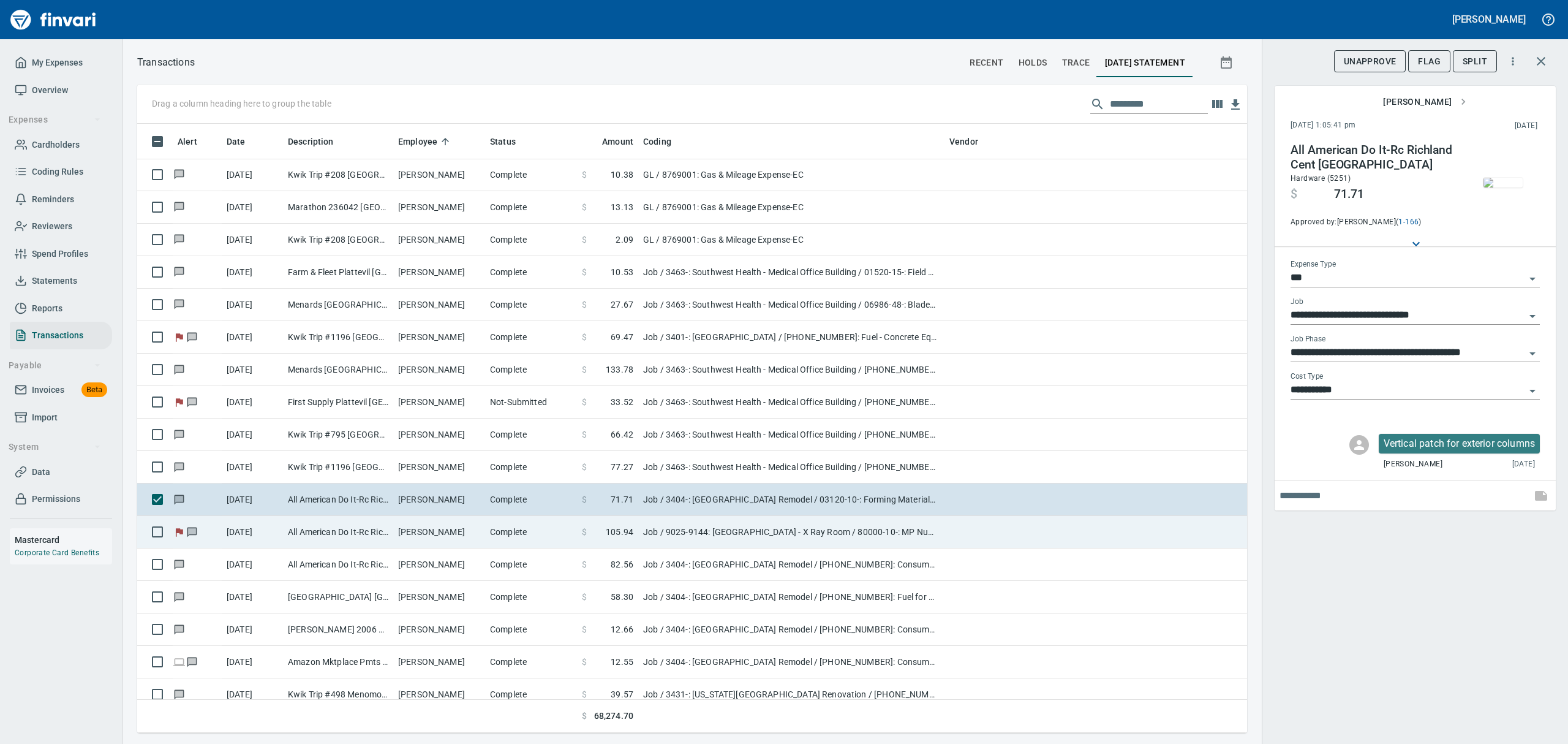
click at [695, 527] on td "Job / 9025-9144: [GEOGRAPHIC_DATA] - X Ray Room / 80000-10-: MP Numbers / 2: Ma…" at bounding box center [791, 532] width 306 height 33
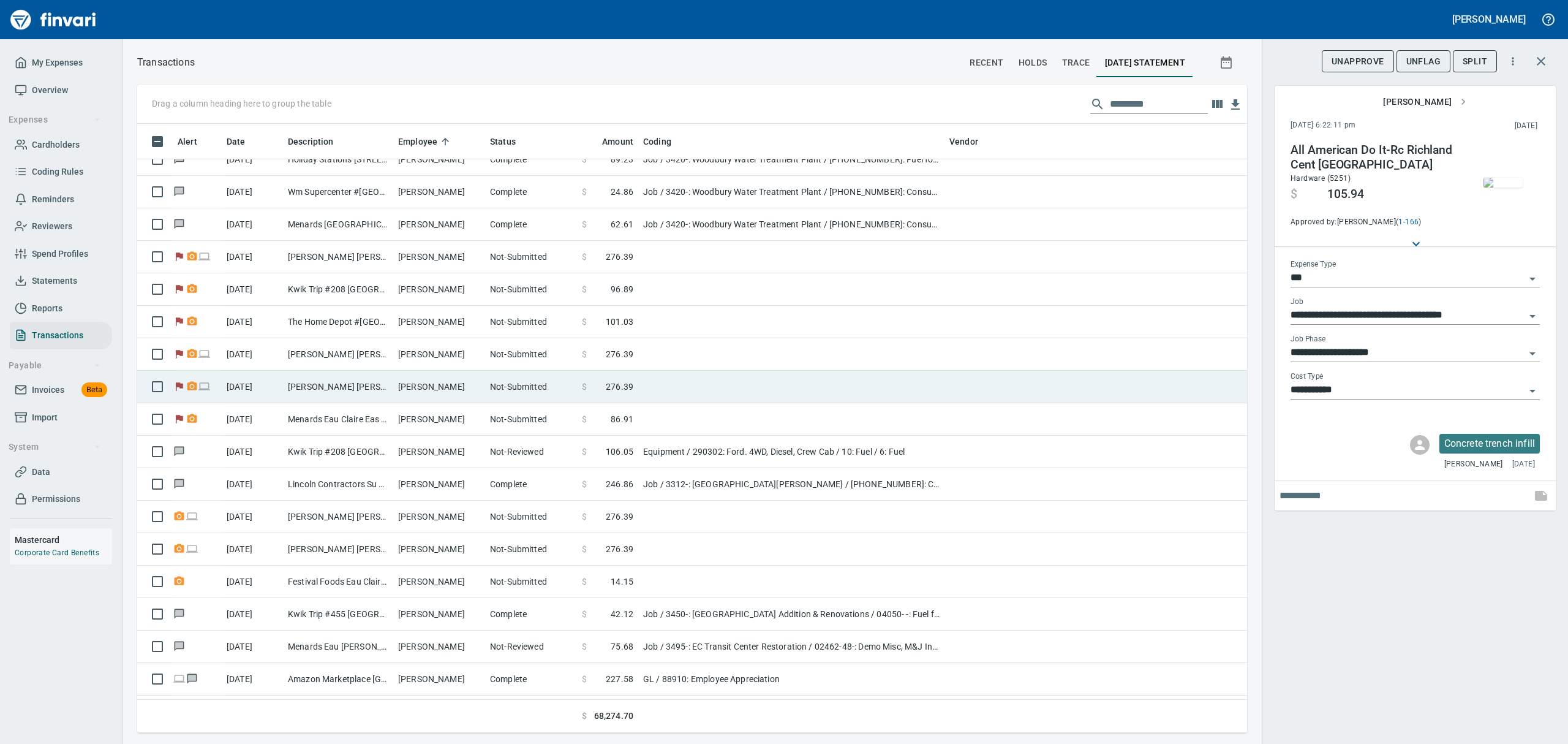
scroll to position [8330, 0]
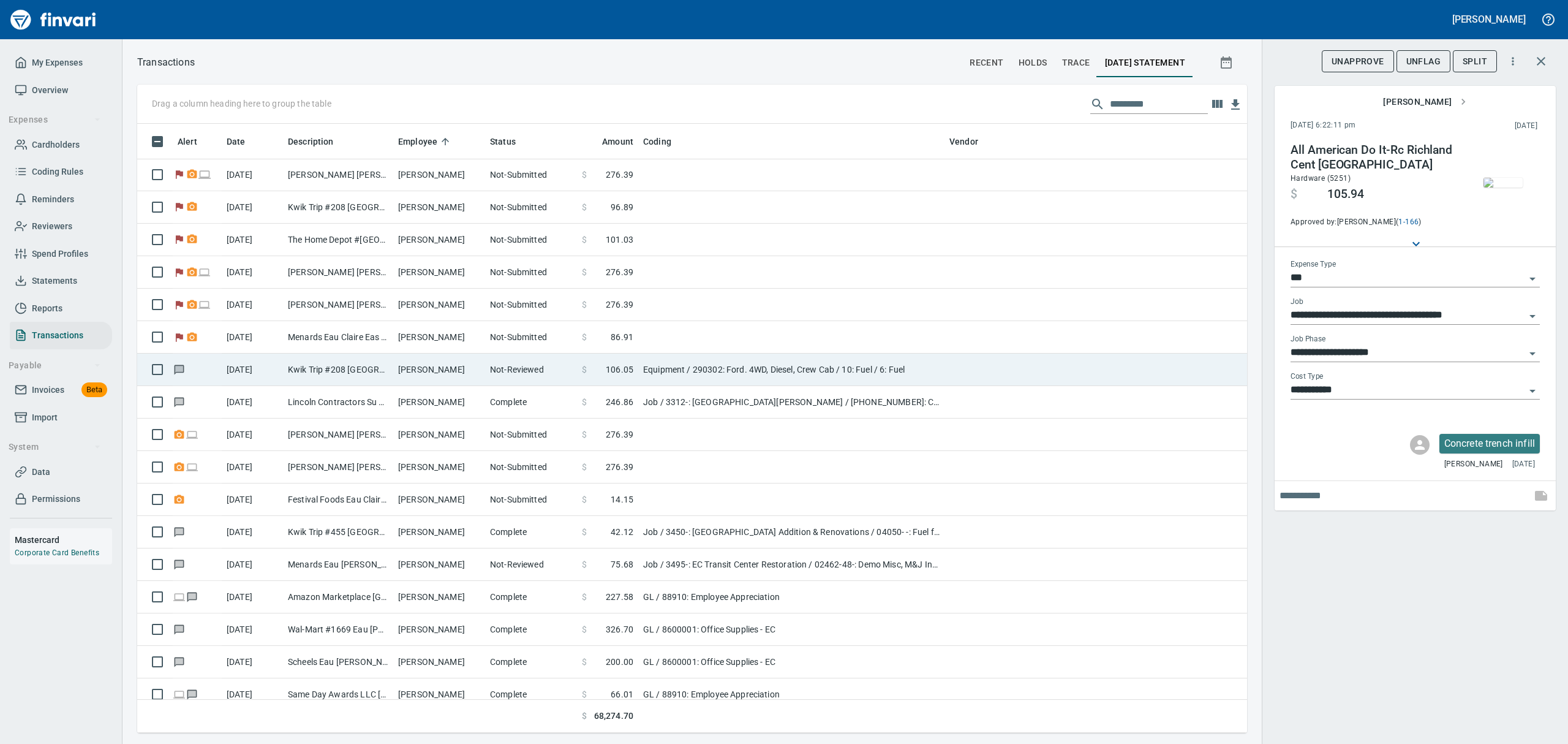
click at [435, 368] on td "[PERSON_NAME]" at bounding box center [439, 369] width 92 height 33
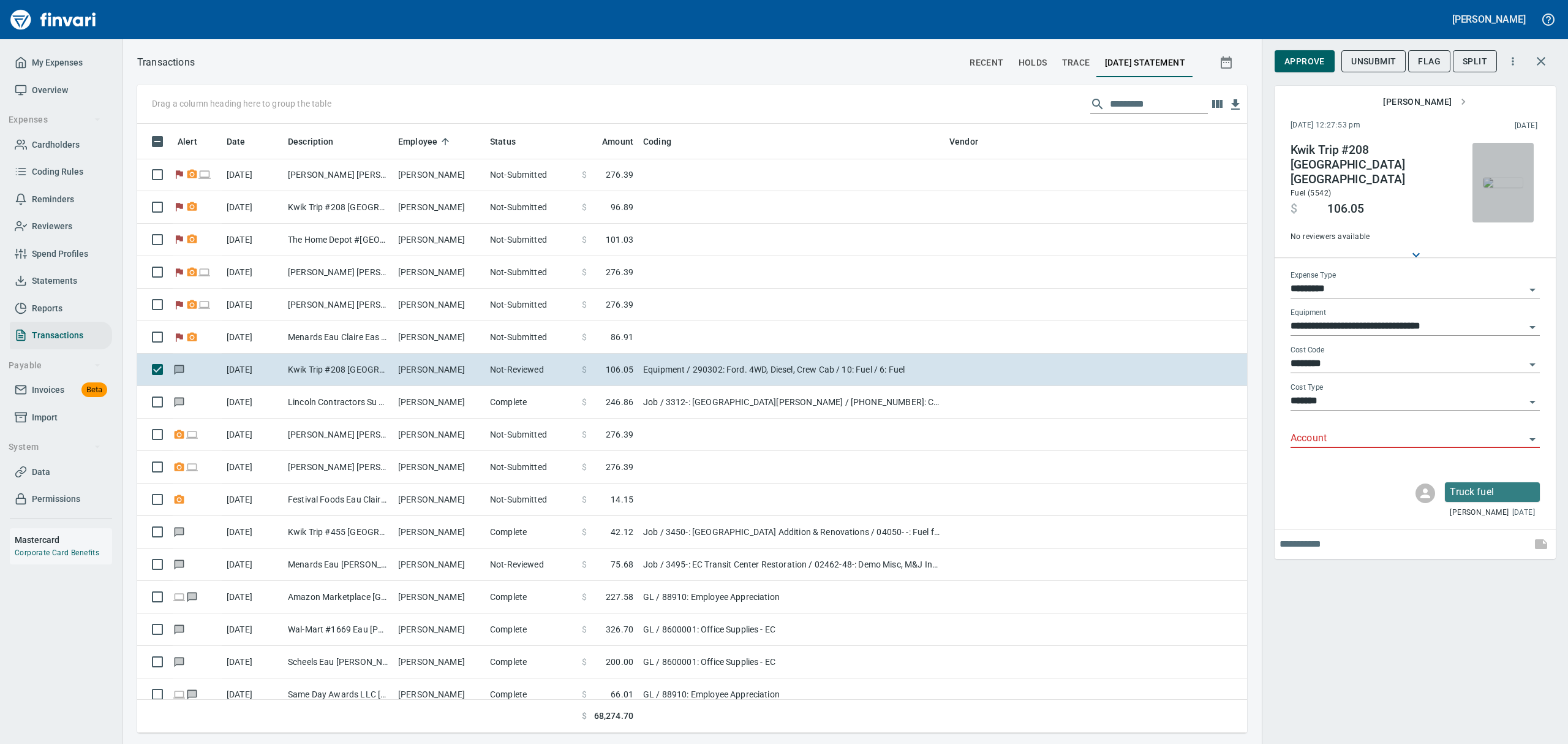
click at [1497, 187] on img "button" at bounding box center [1503, 182] width 39 height 10
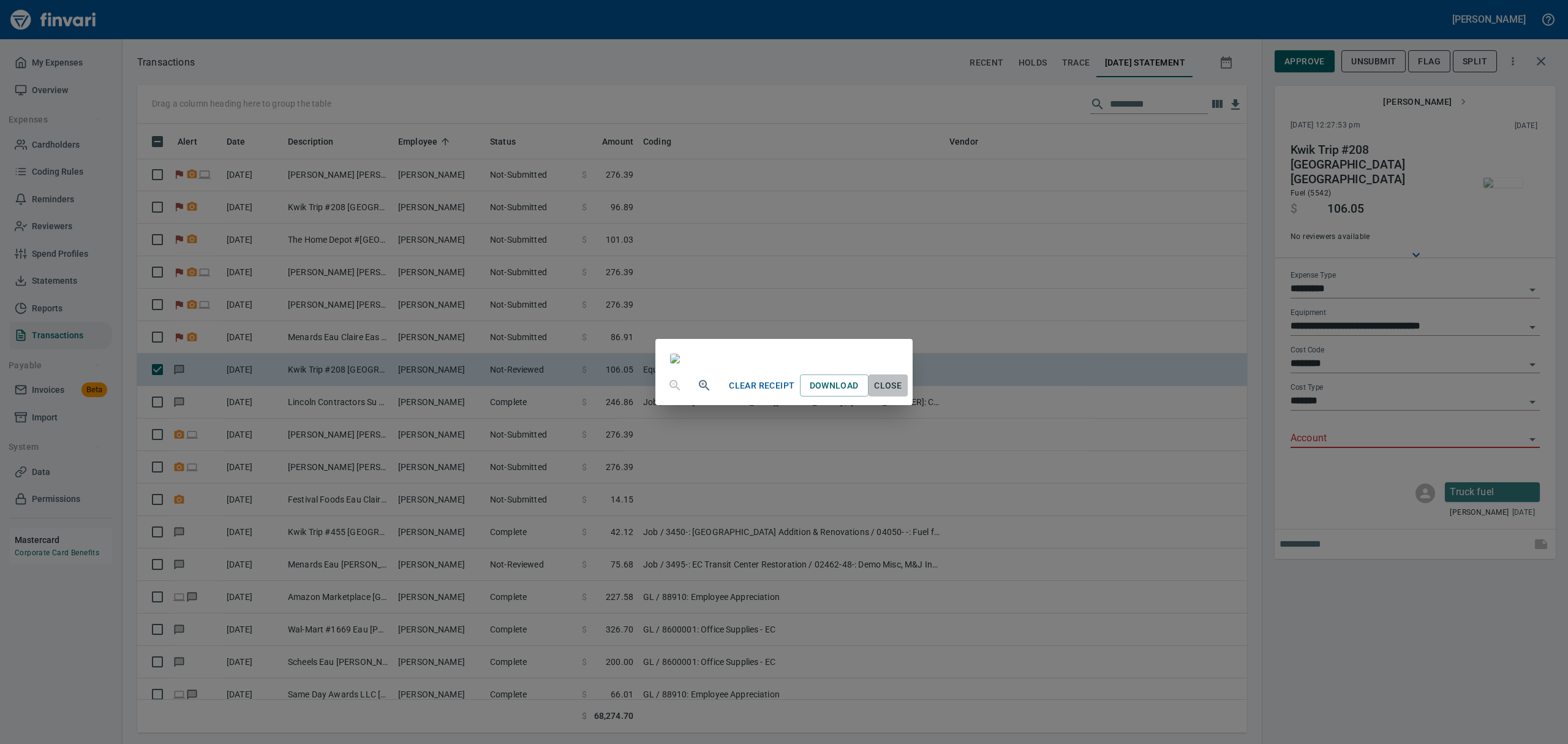
click at [903, 393] on span "Close" at bounding box center [888, 385] width 29 height 15
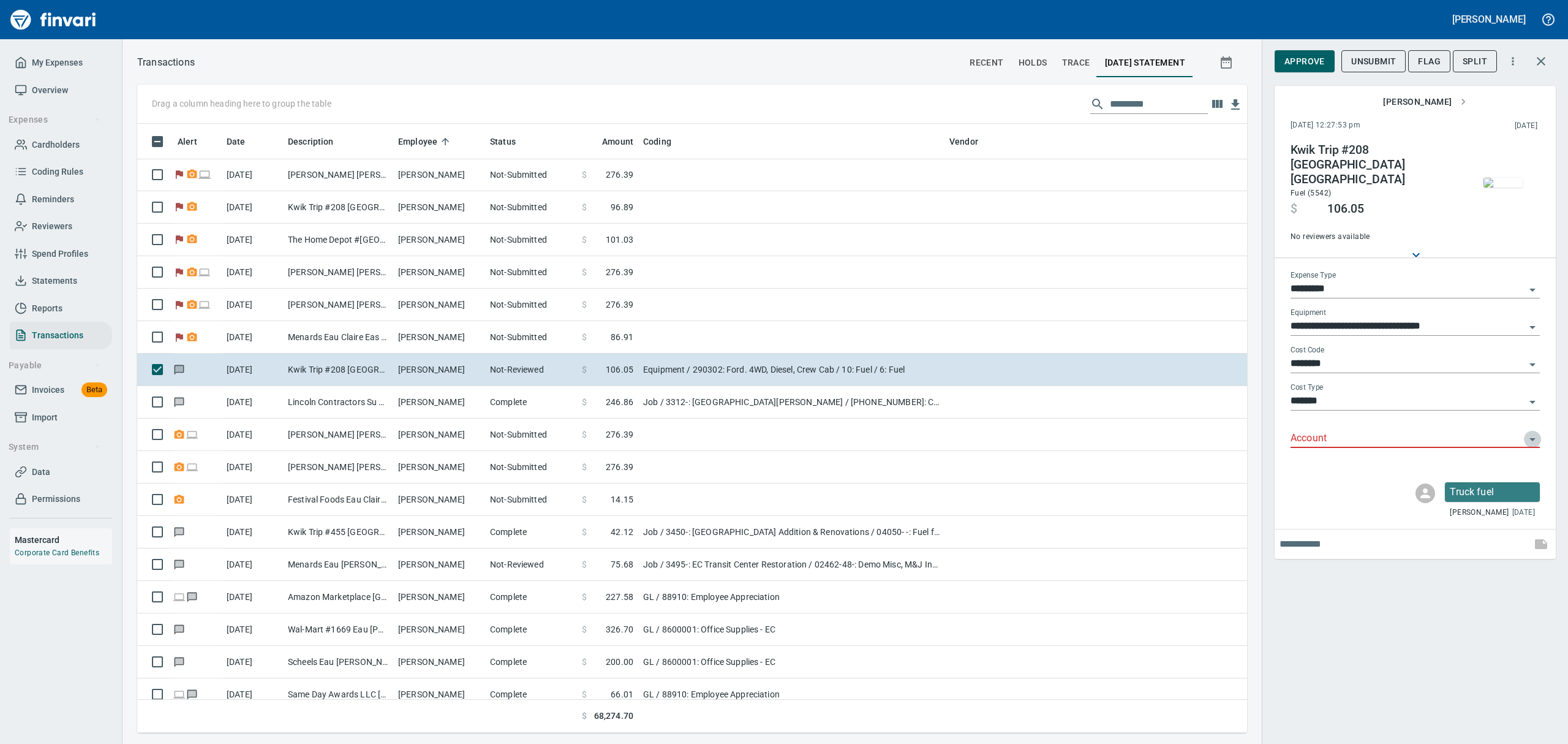
click at [1534, 432] on icon "Open" at bounding box center [1532, 440] width 15 height 15
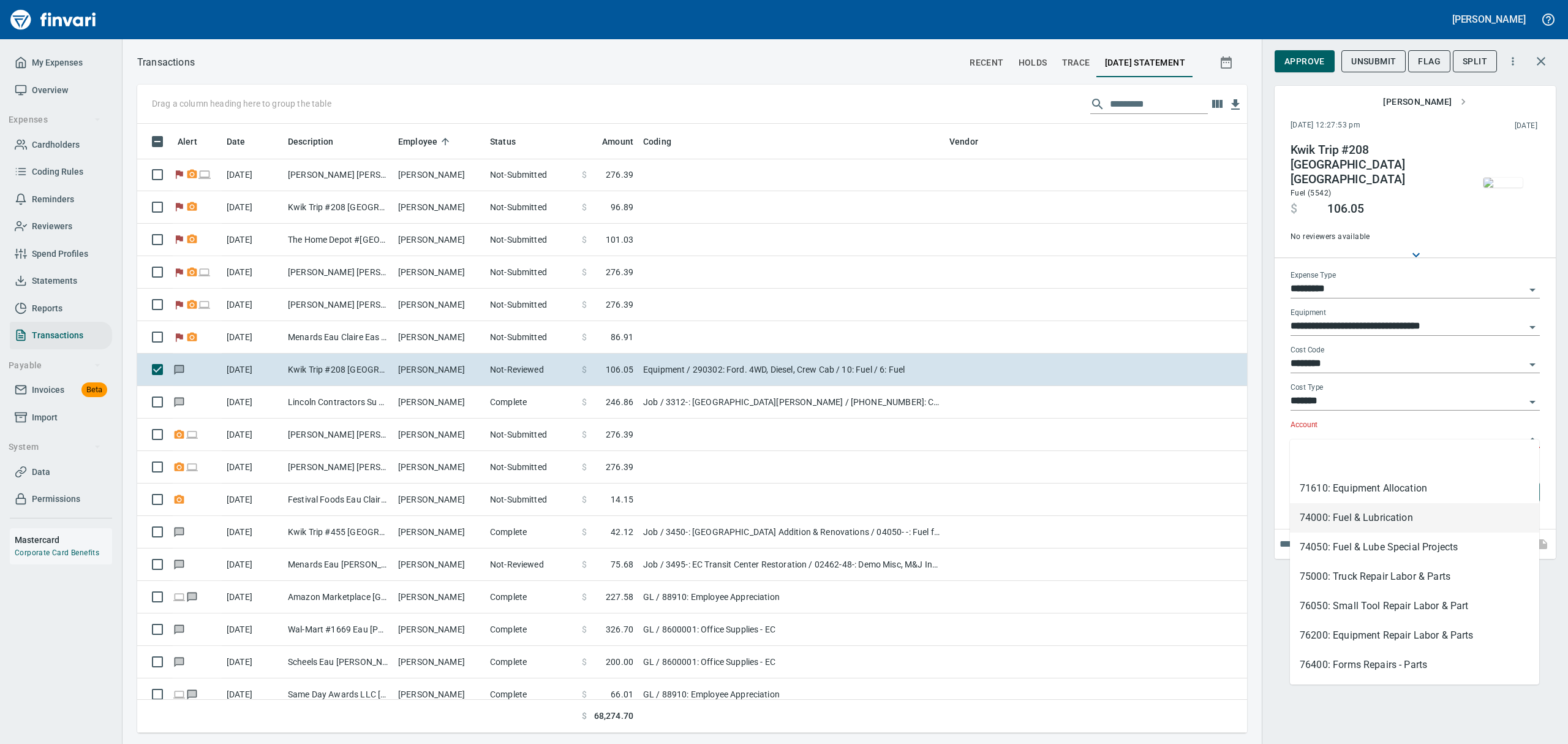
click at [1347, 514] on li "74000: Fuel & Lubrication" at bounding box center [1414, 517] width 249 height 29
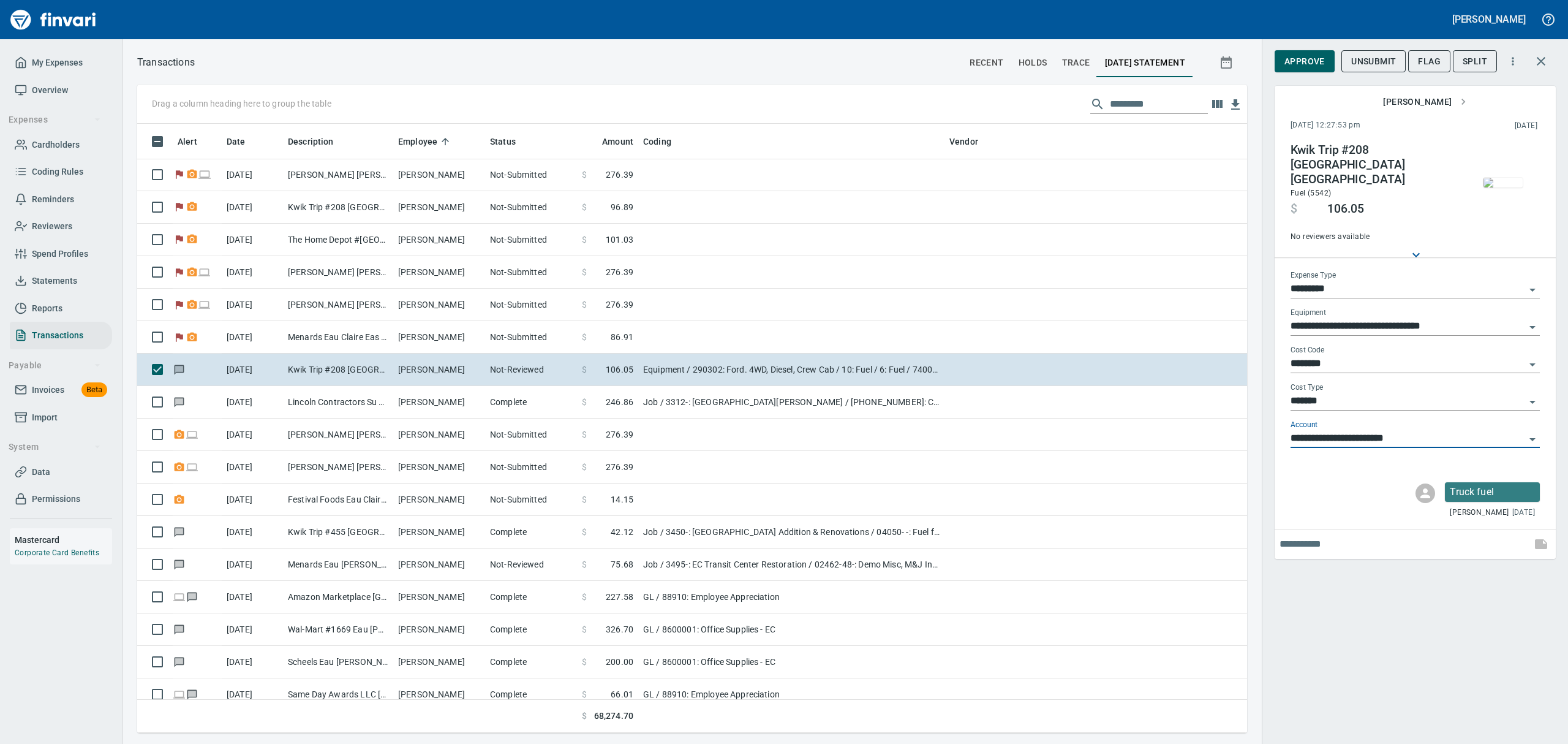
click at [1306, 61] on span "Approve" at bounding box center [1305, 61] width 40 height 15
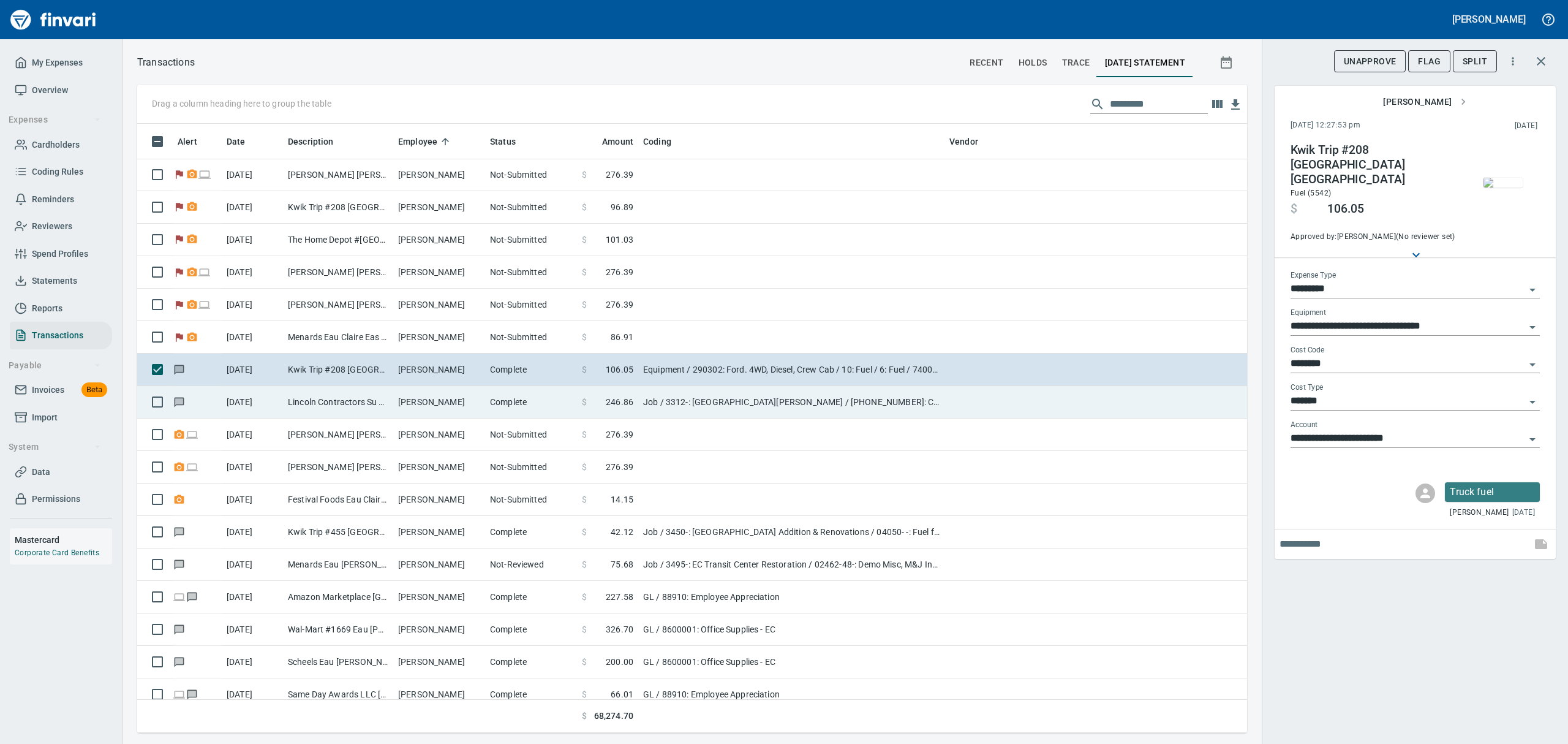
click at [347, 407] on td "Lincoln Contractors Su Eau [PERSON_NAME][GEOGRAPHIC_DATA]" at bounding box center [339, 402] width 110 height 33
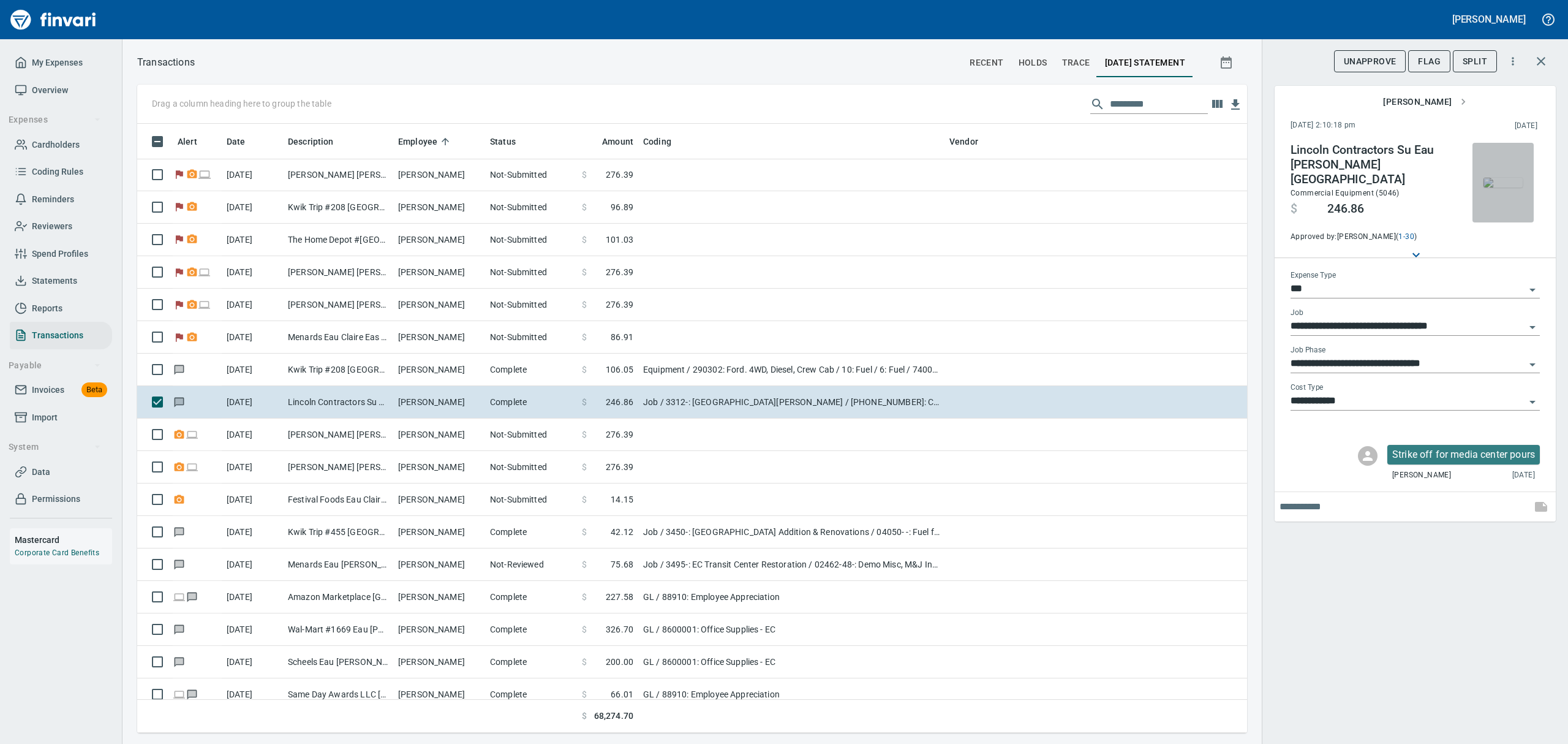
click at [1503, 184] on img "button" at bounding box center [1503, 182] width 39 height 10
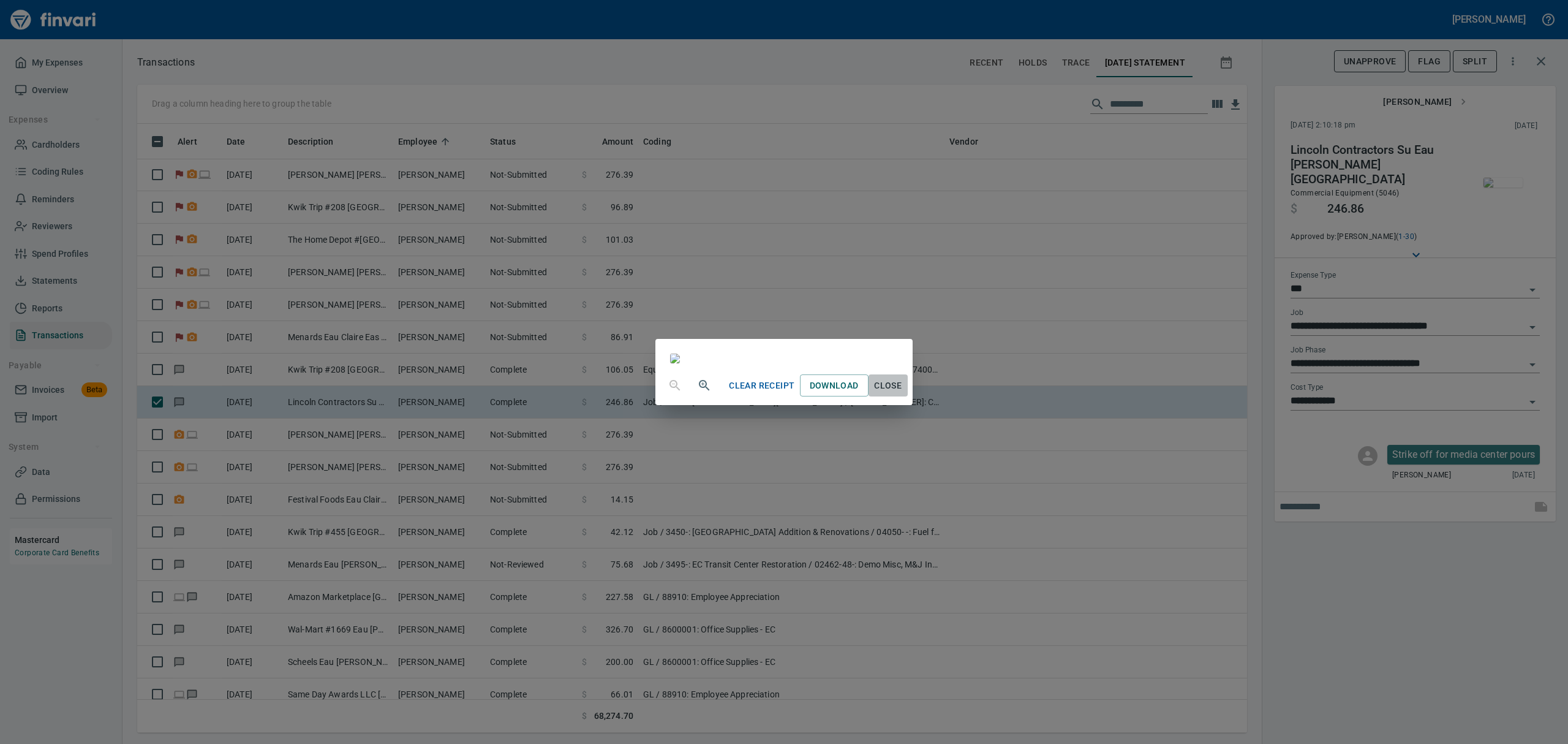
click at [903, 393] on span "Close" at bounding box center [888, 385] width 29 height 15
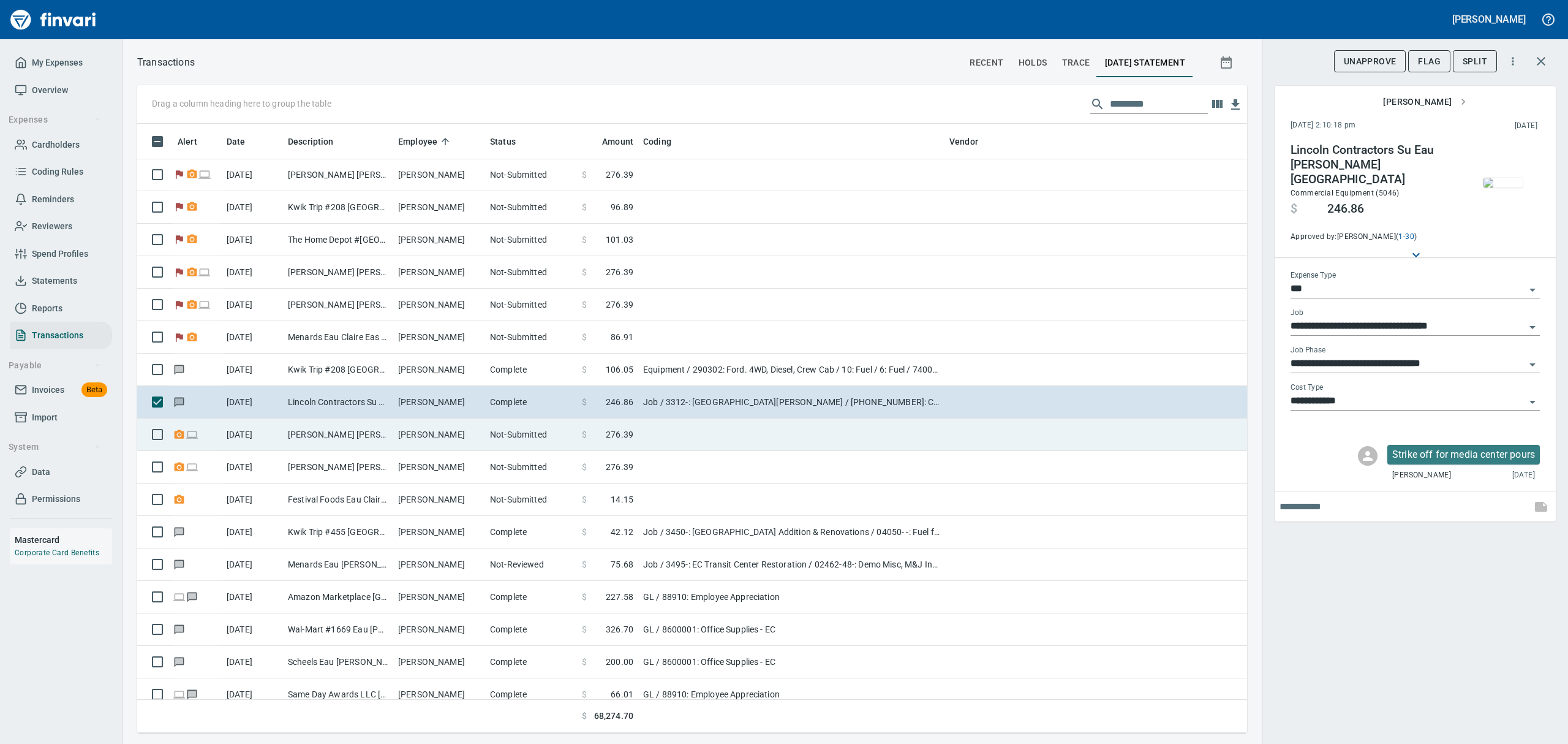
click at [387, 434] on td "[PERSON_NAME] [PERSON_NAME] [GEOGRAPHIC_DATA]" at bounding box center [339, 434] width 110 height 33
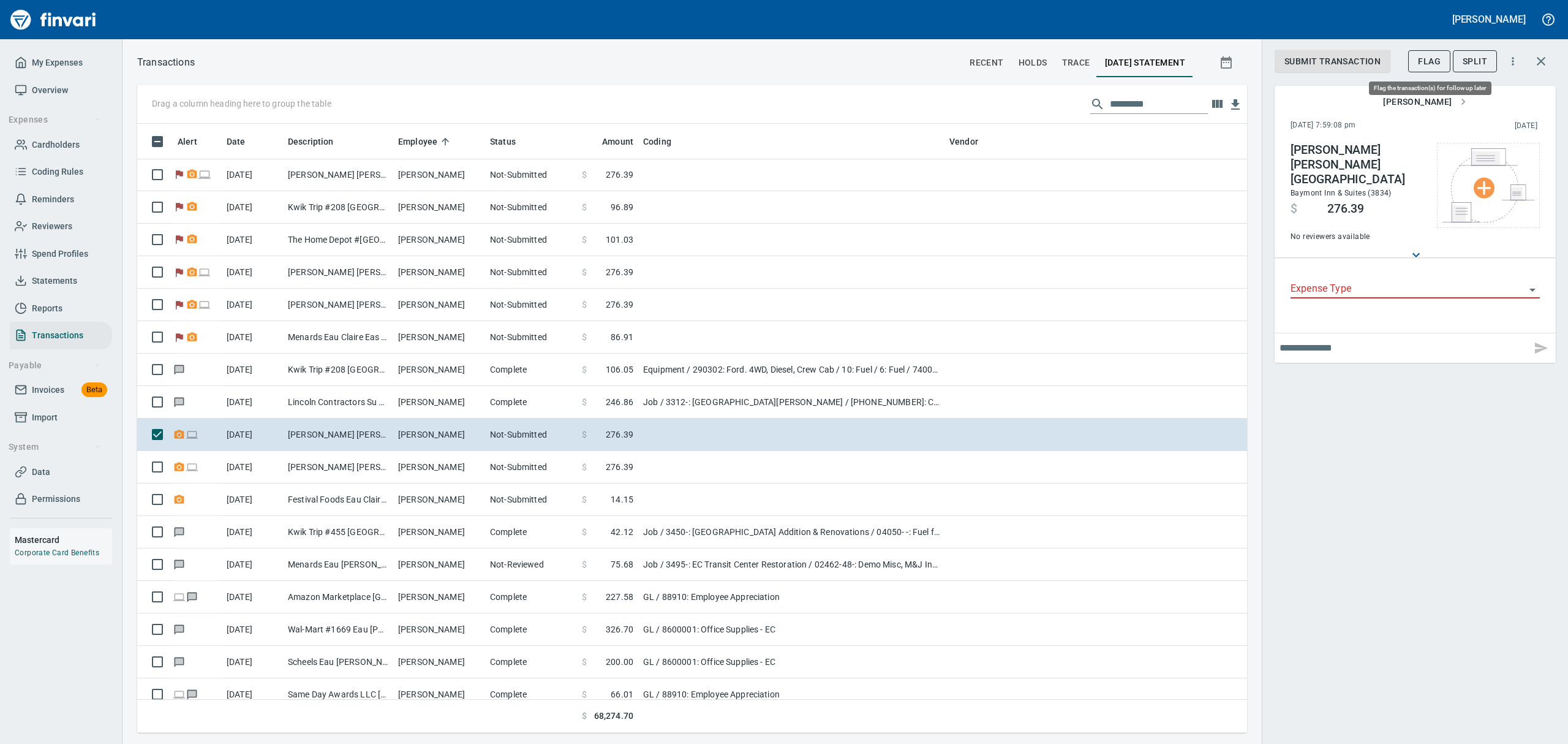
click at [1433, 61] on span "Flag" at bounding box center [1428, 61] width 23 height 15
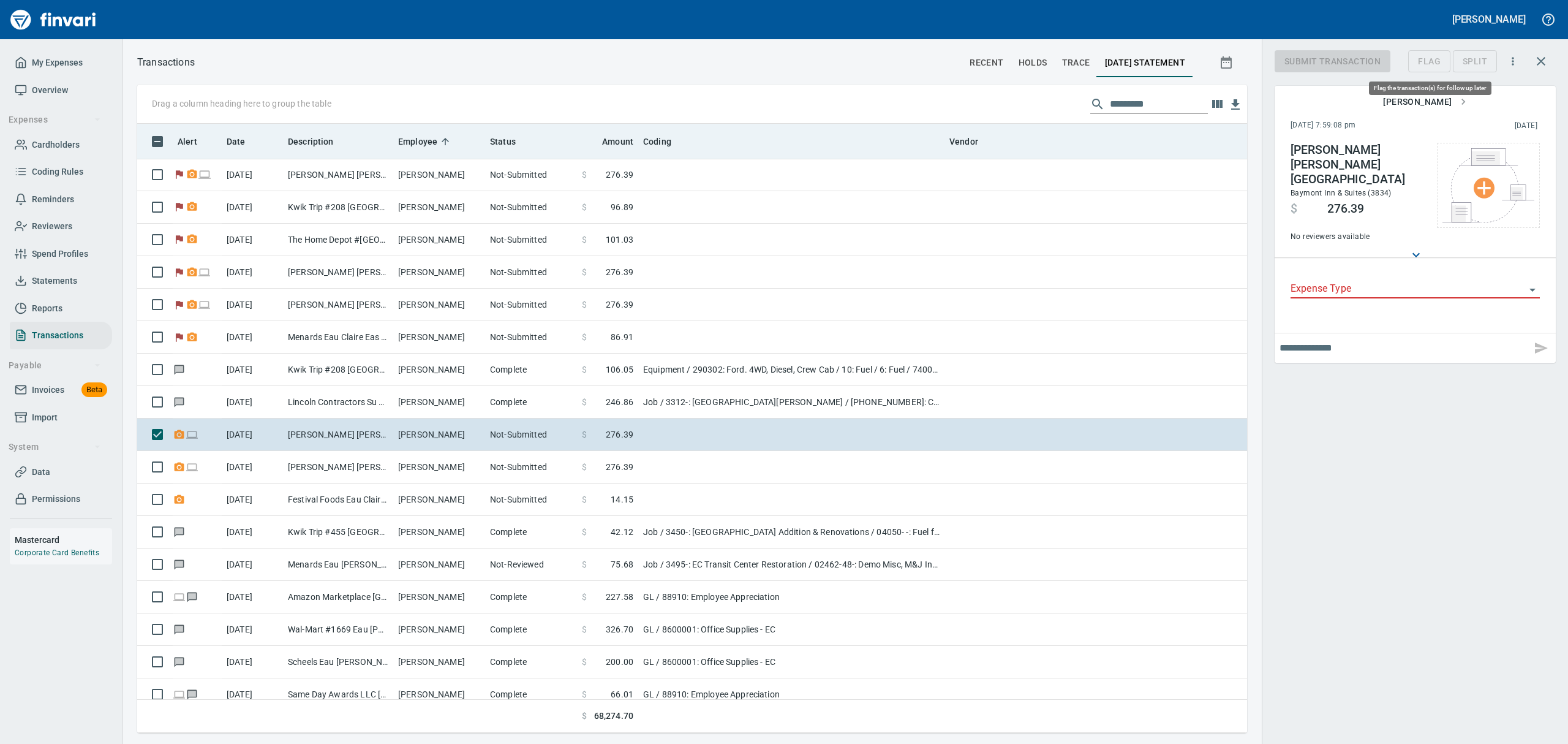
scroll to position [595, 1082]
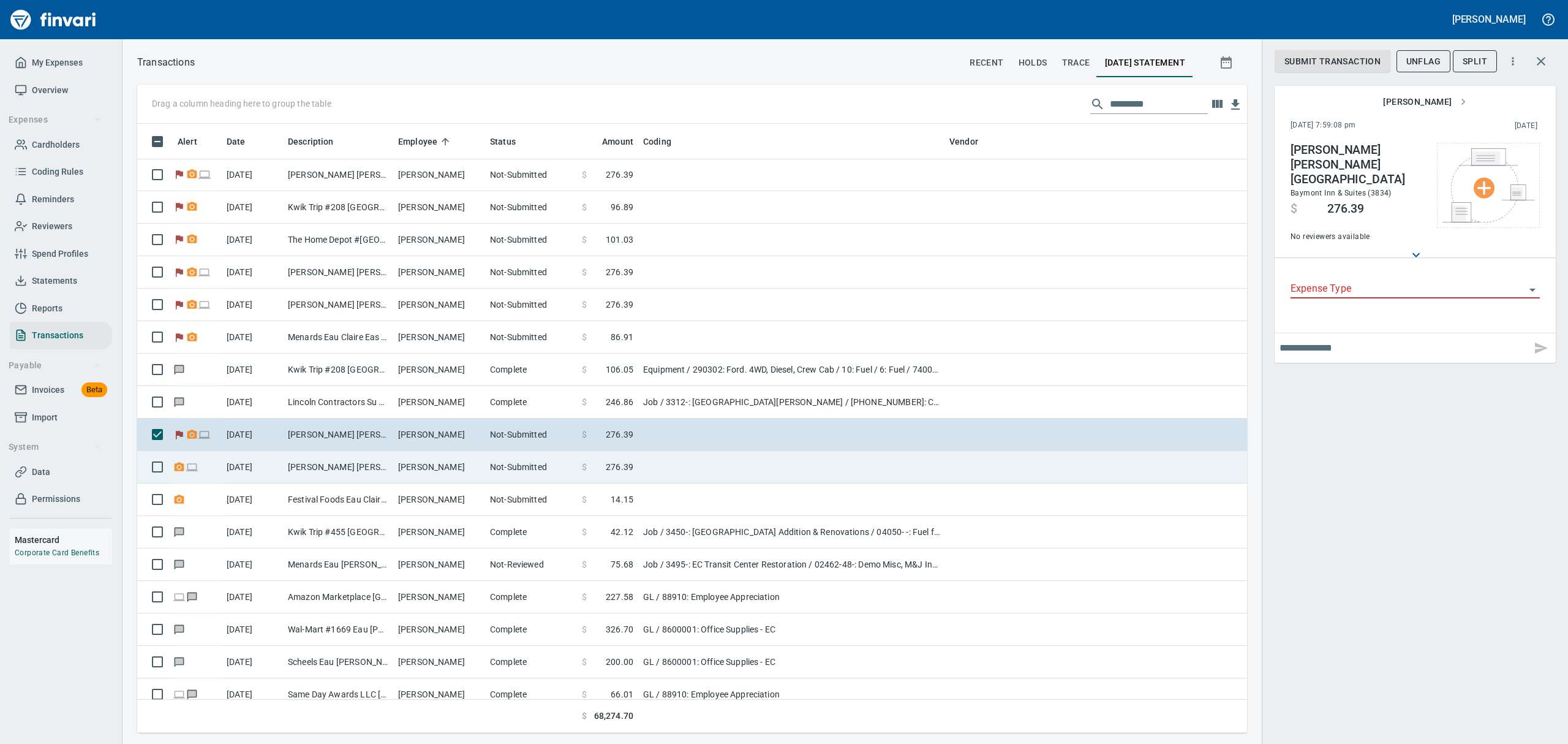
click at [365, 473] on td "[PERSON_NAME] [PERSON_NAME] [GEOGRAPHIC_DATA]" at bounding box center [339, 466] width 110 height 33
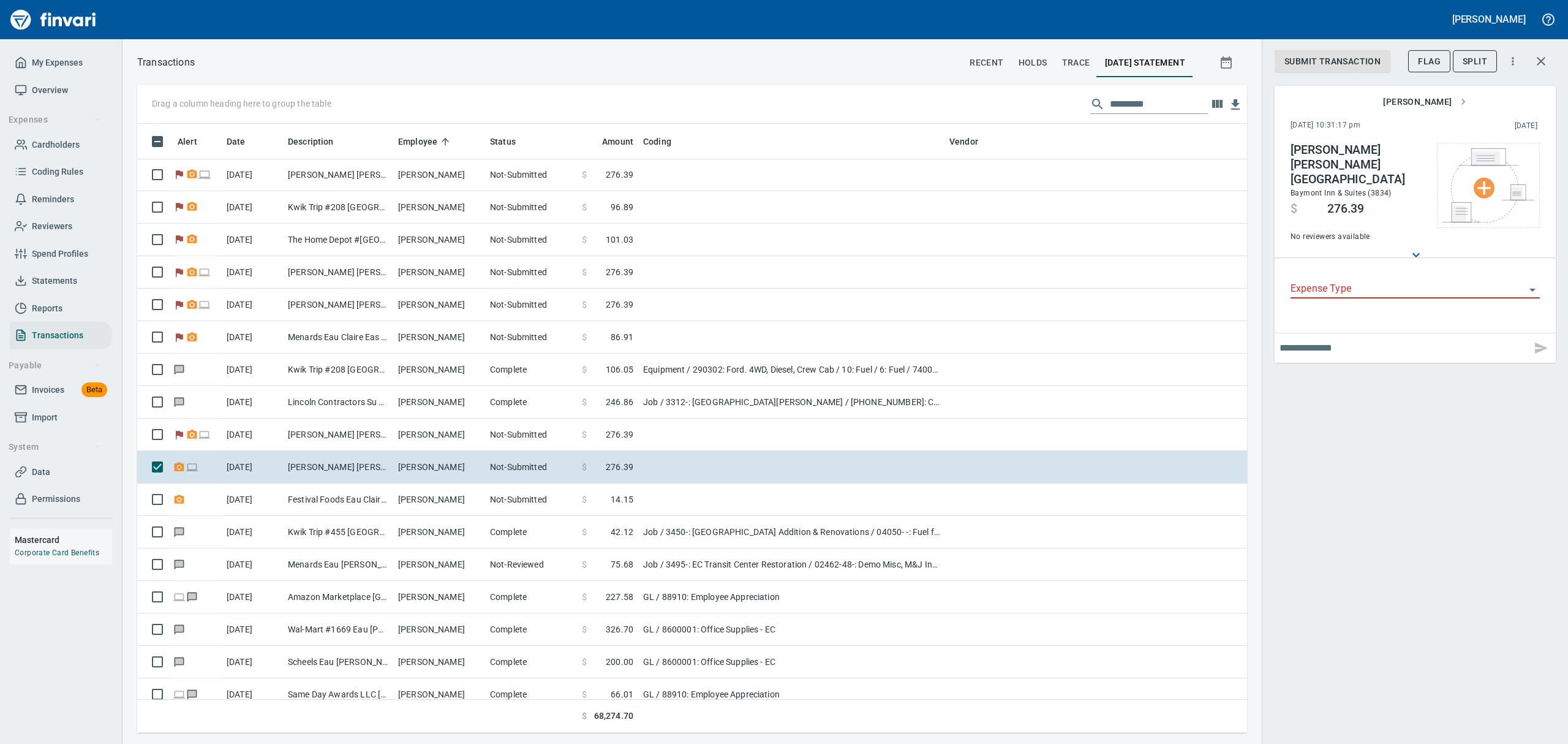
scroll to position [595, 1082]
click at [1432, 65] on span "Flag" at bounding box center [1428, 61] width 23 height 15
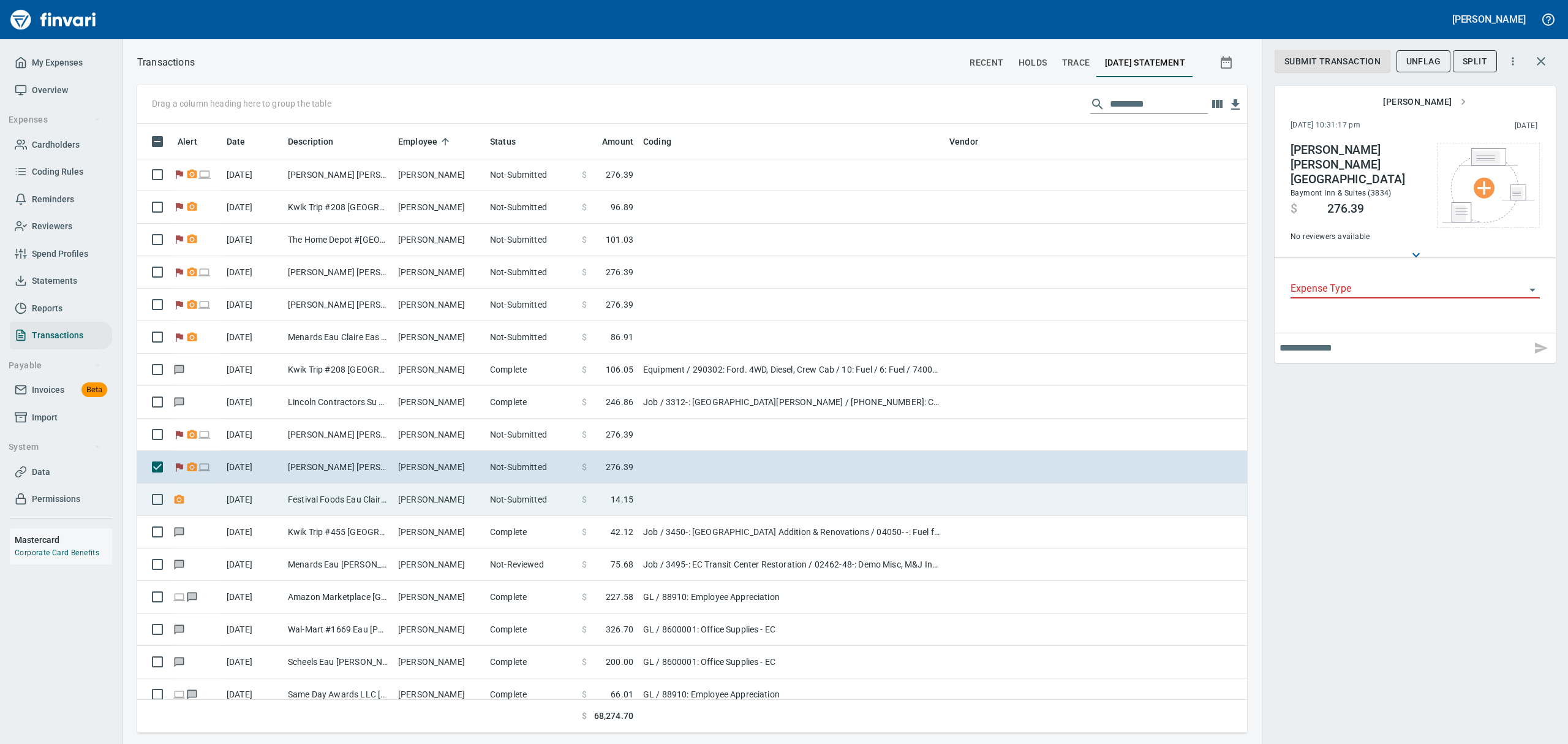
click at [332, 500] on td "Festival Foods Eau Claire [GEOGRAPHIC_DATA]" at bounding box center [339, 499] width 110 height 33
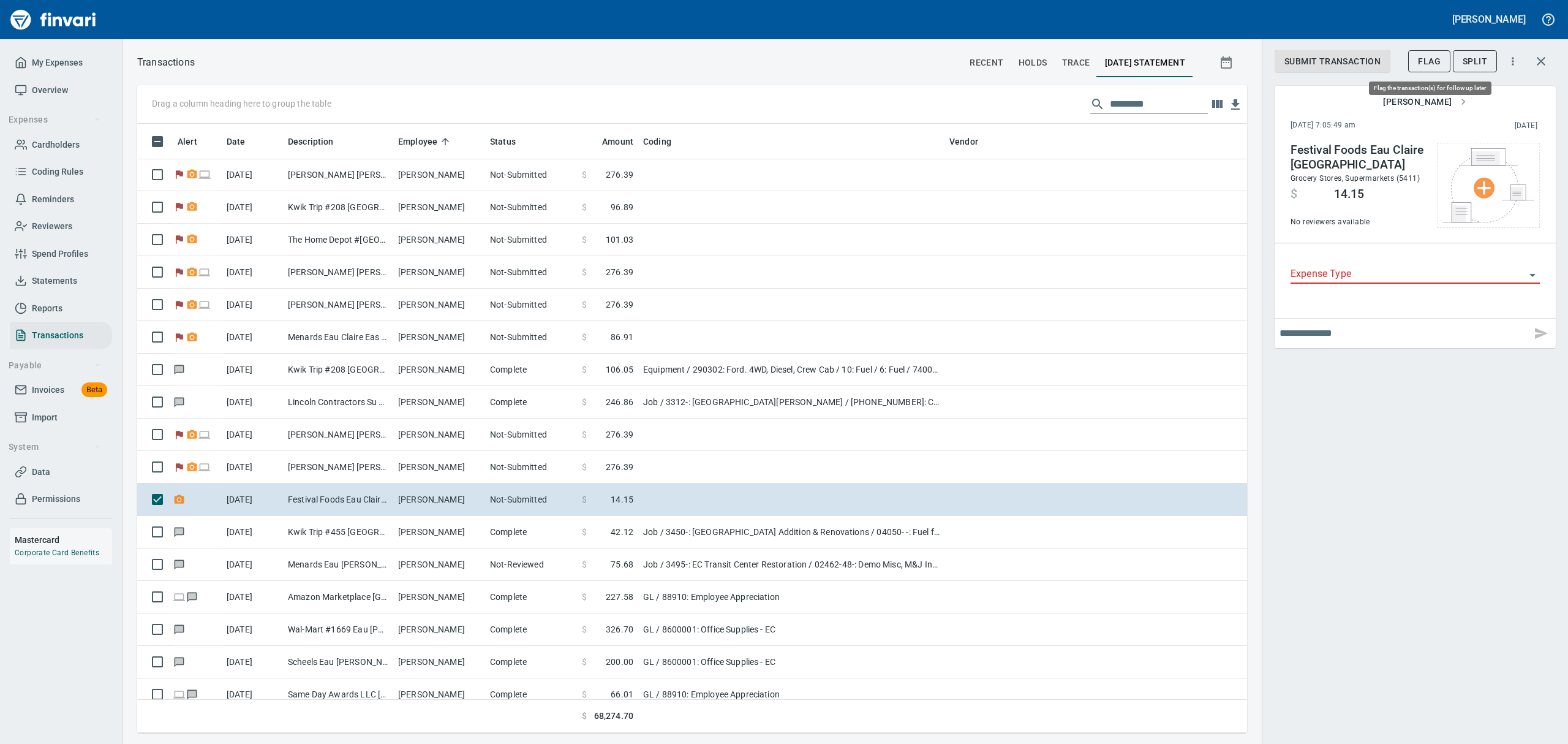
click at [1431, 61] on span "Flag" at bounding box center [1428, 61] width 23 height 15
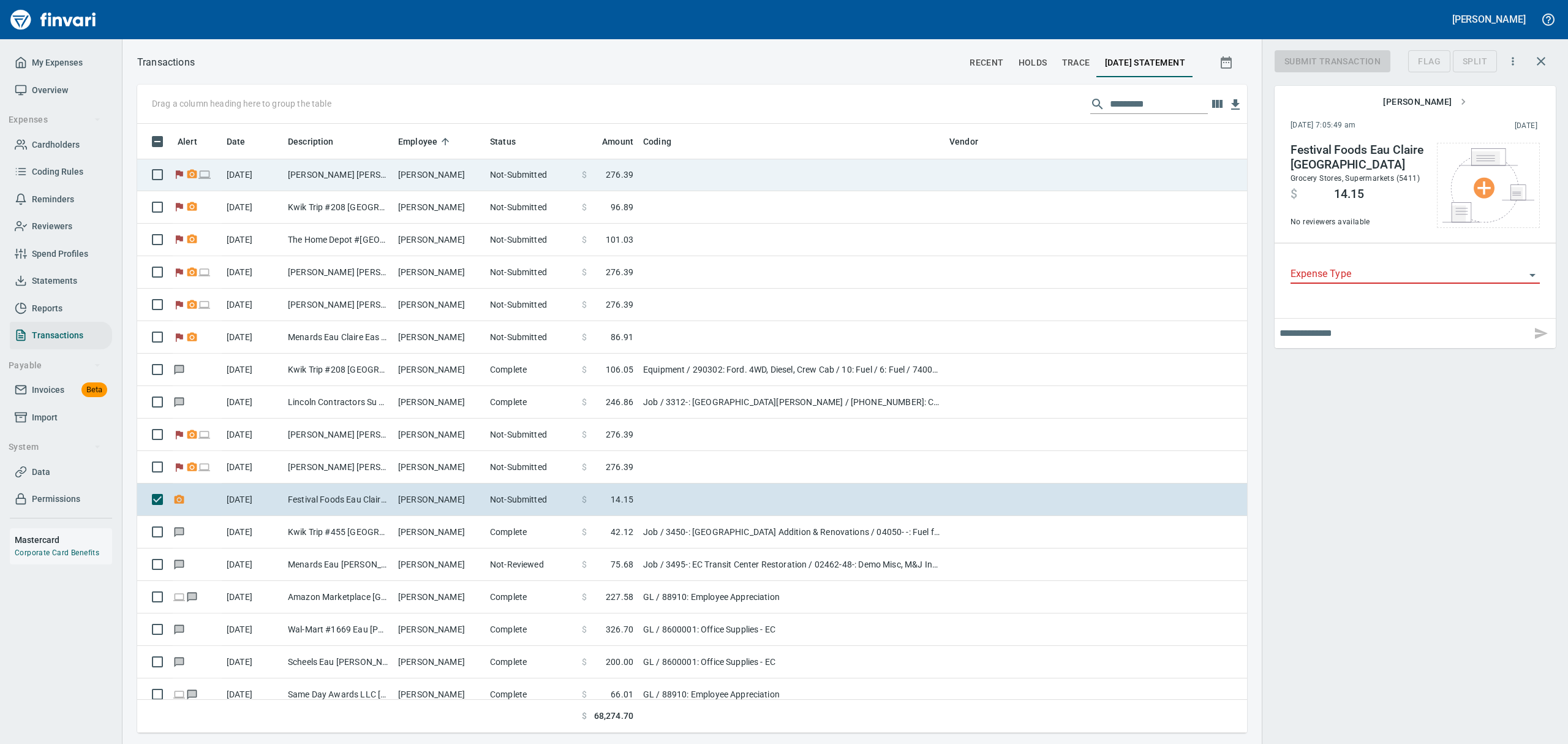
scroll to position [595, 1082]
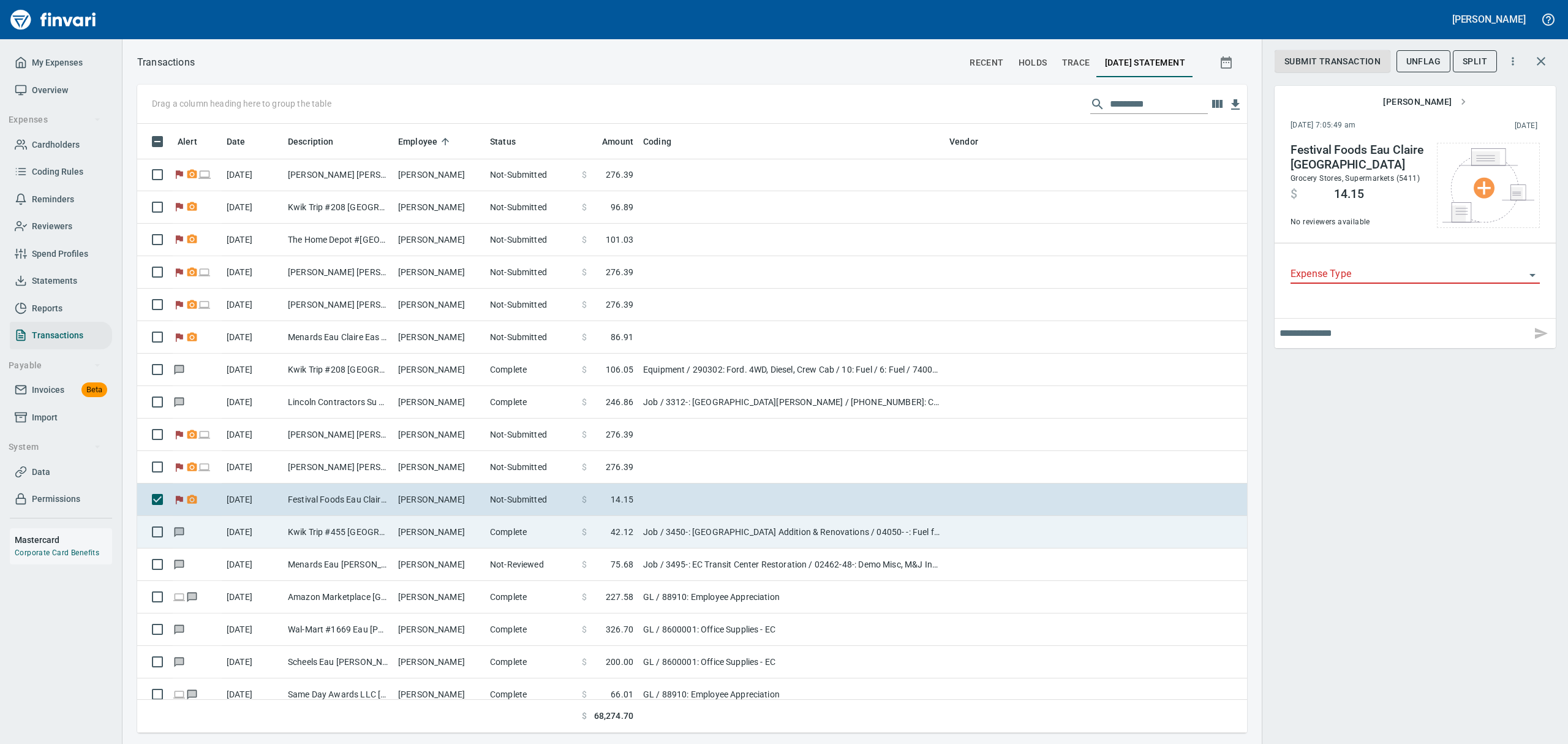
click at [308, 527] on td "Kwik Trip #455 [GEOGRAPHIC_DATA] [GEOGRAPHIC_DATA]" at bounding box center [339, 532] width 110 height 33
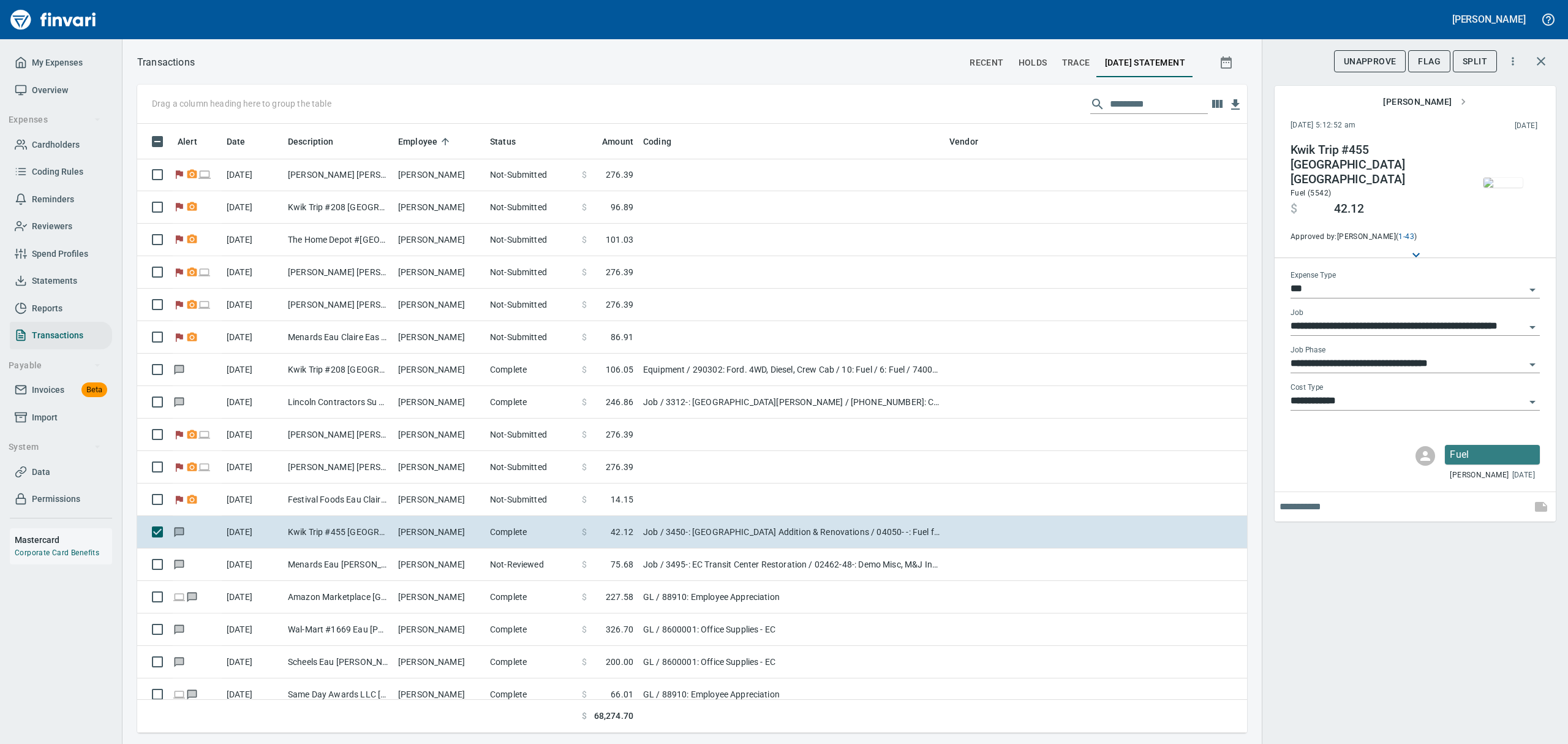
click at [1494, 177] on img "button" at bounding box center [1503, 182] width 39 height 10
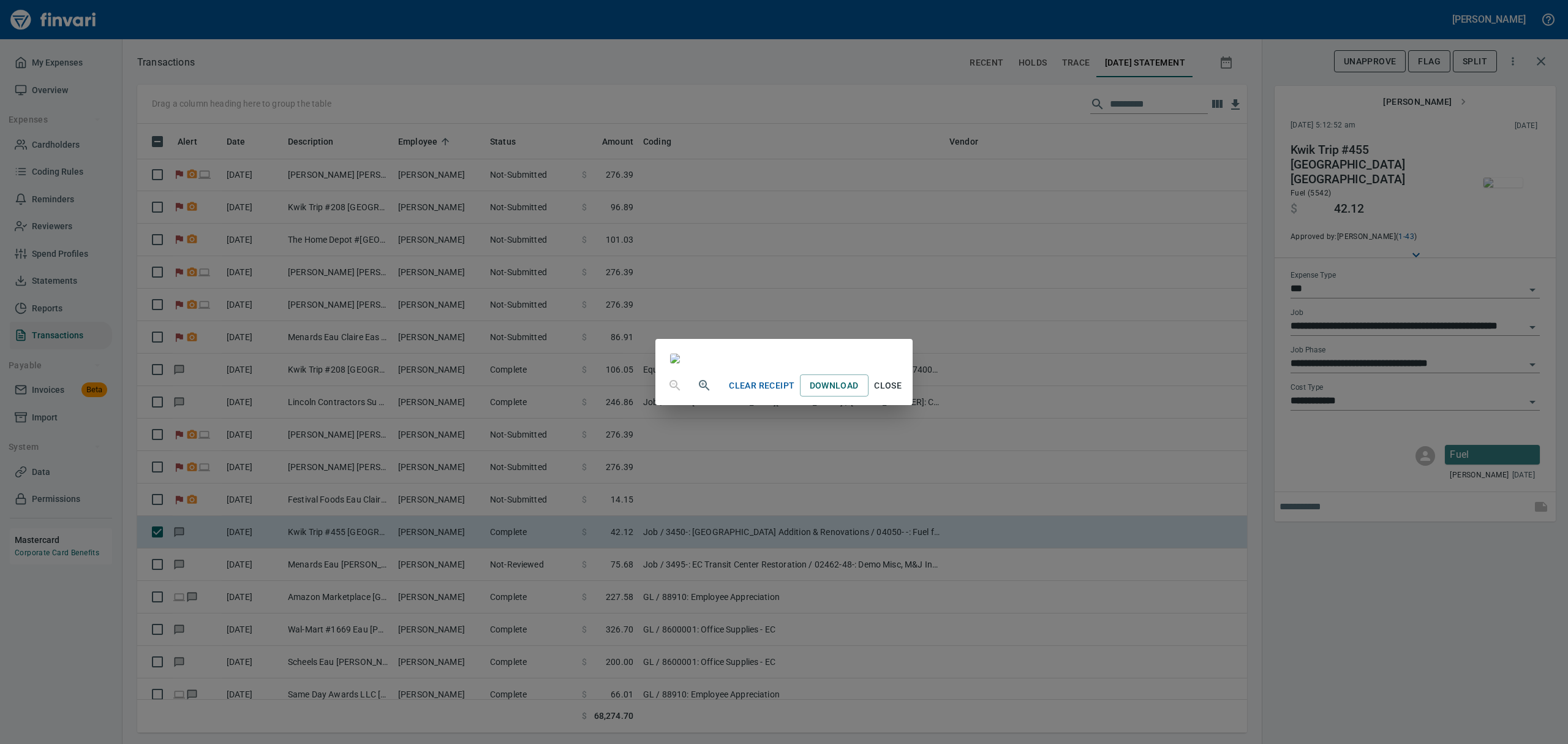
click at [903, 393] on span "Close" at bounding box center [888, 385] width 29 height 15
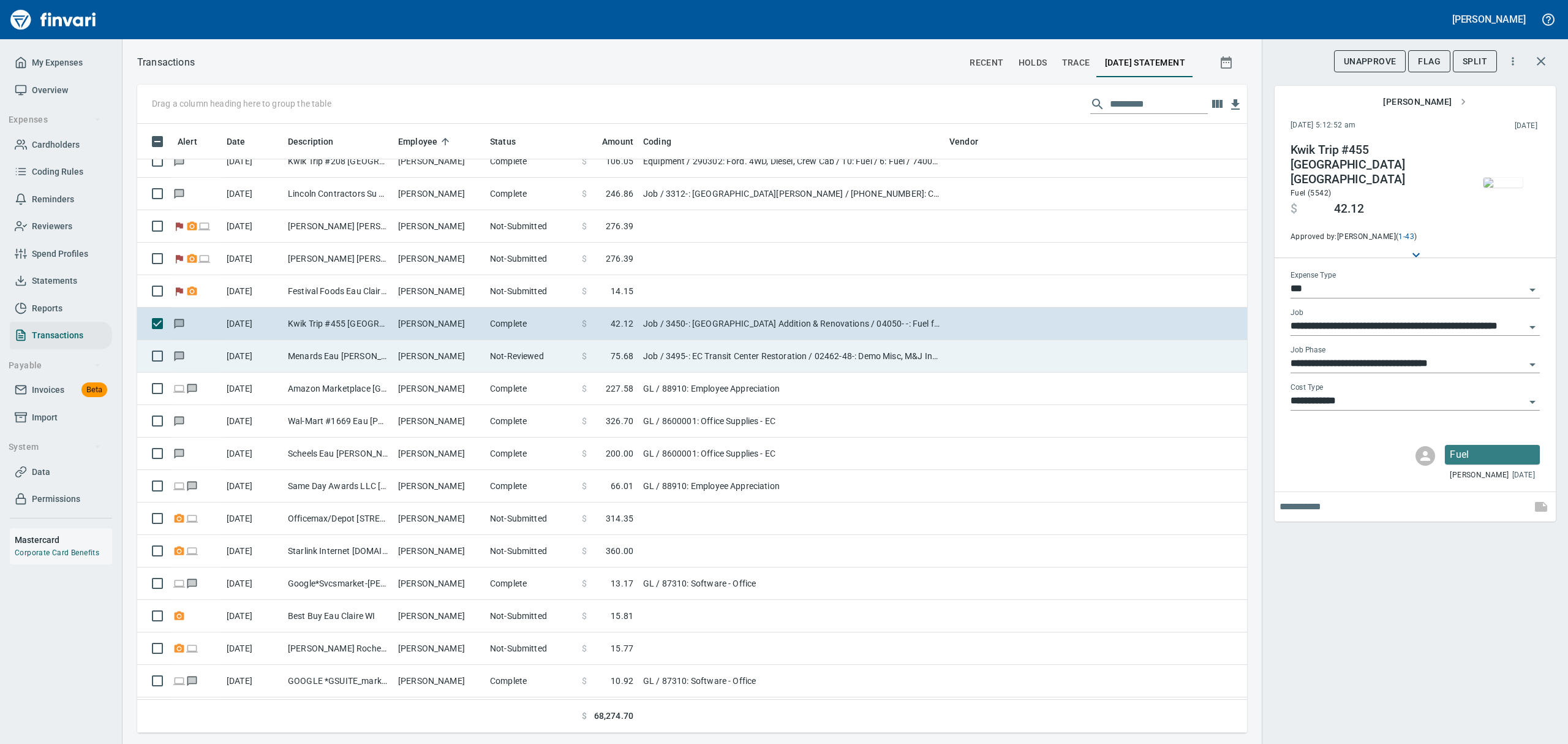
scroll to position [8575, 0]
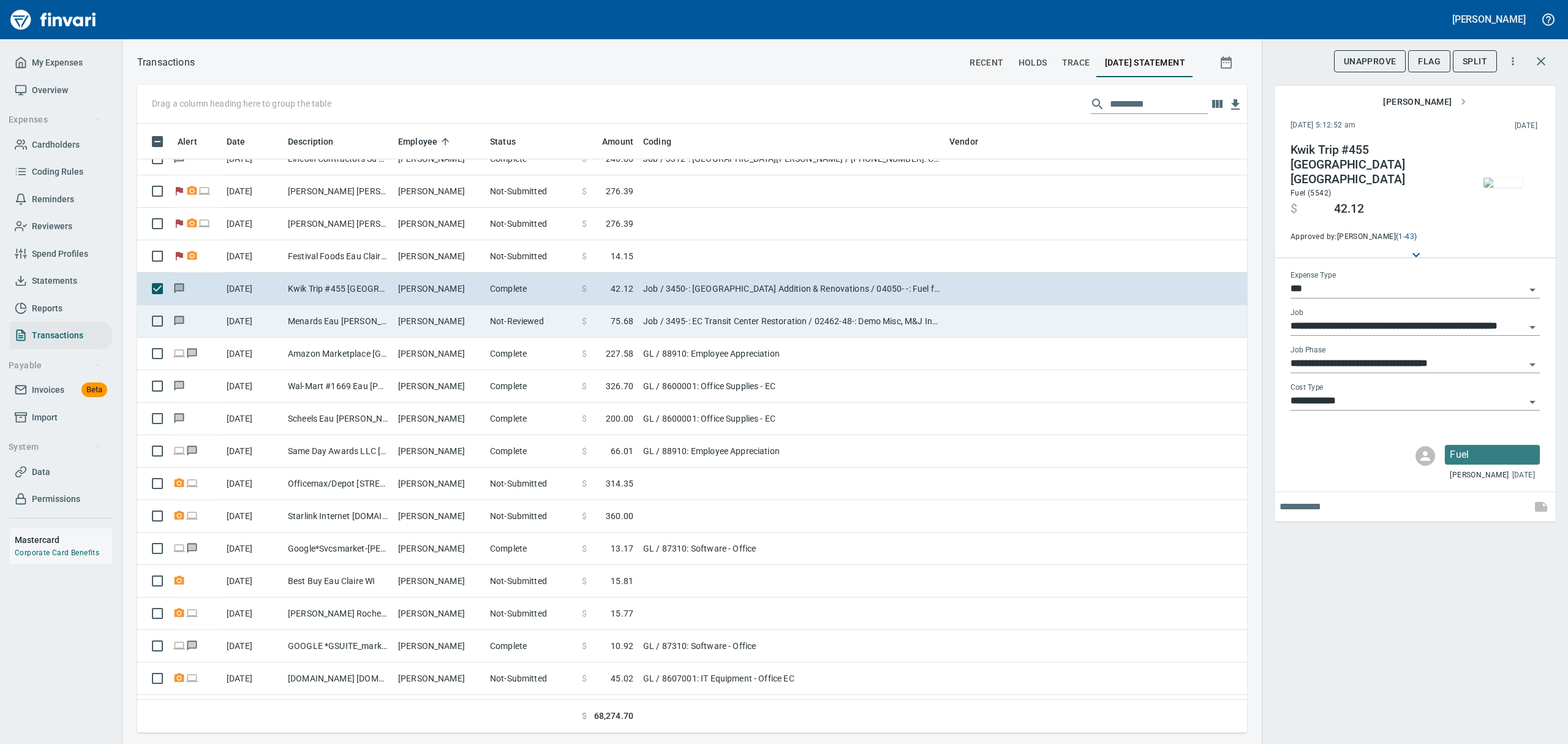
click at [417, 324] on td "[PERSON_NAME]" at bounding box center [439, 321] width 92 height 33
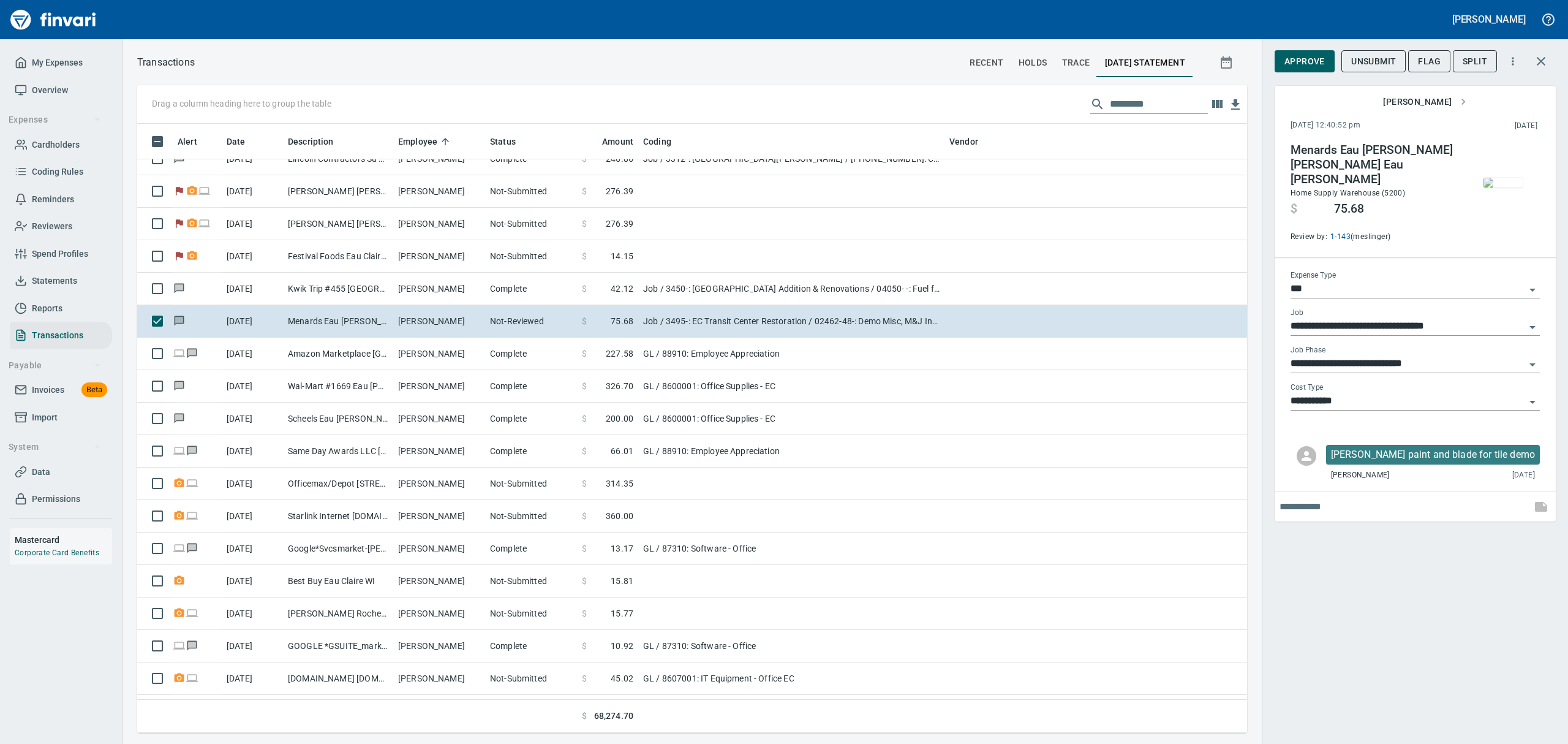
click at [1504, 187] on img "button" at bounding box center [1503, 182] width 39 height 10
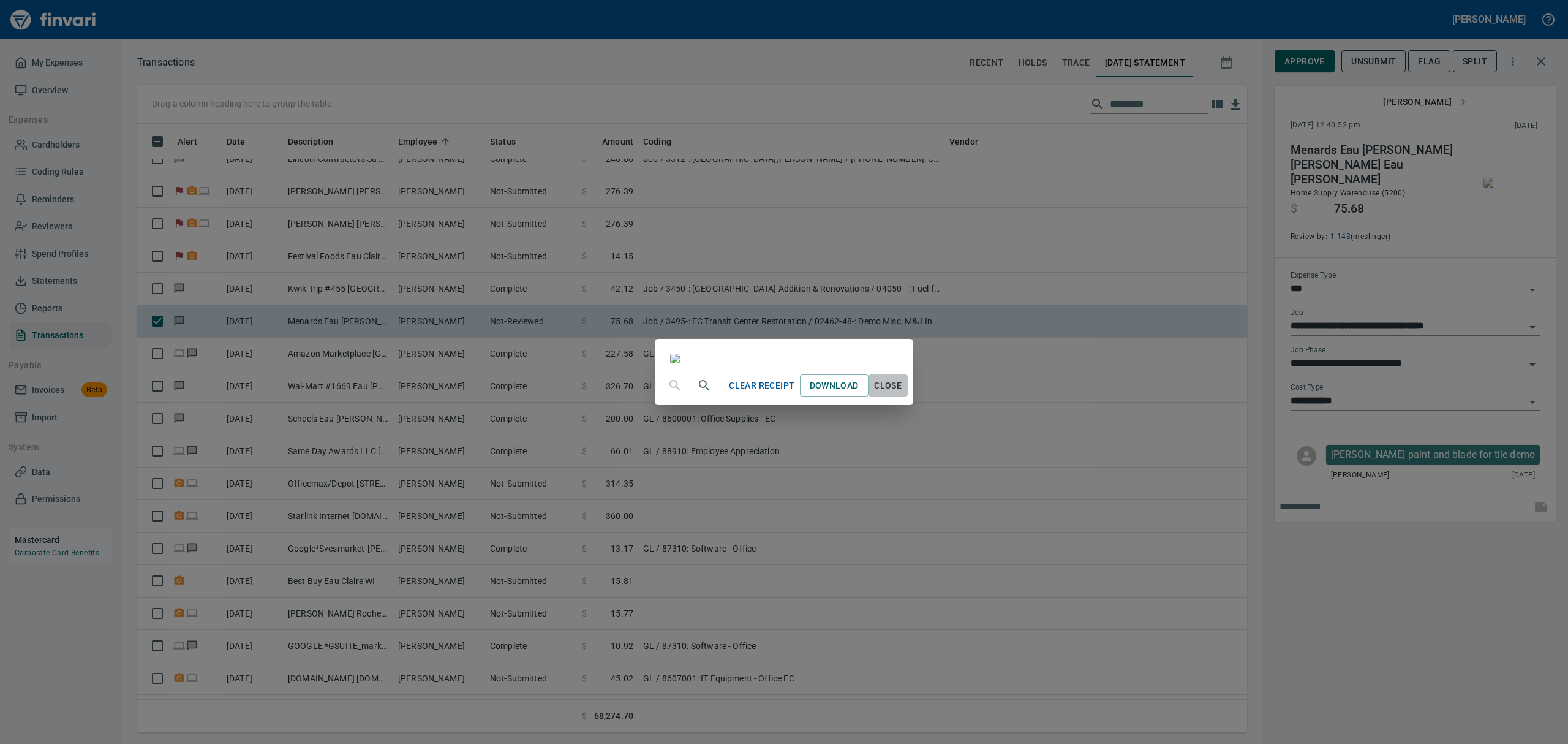
click at [903, 393] on span "Close" at bounding box center [888, 385] width 29 height 15
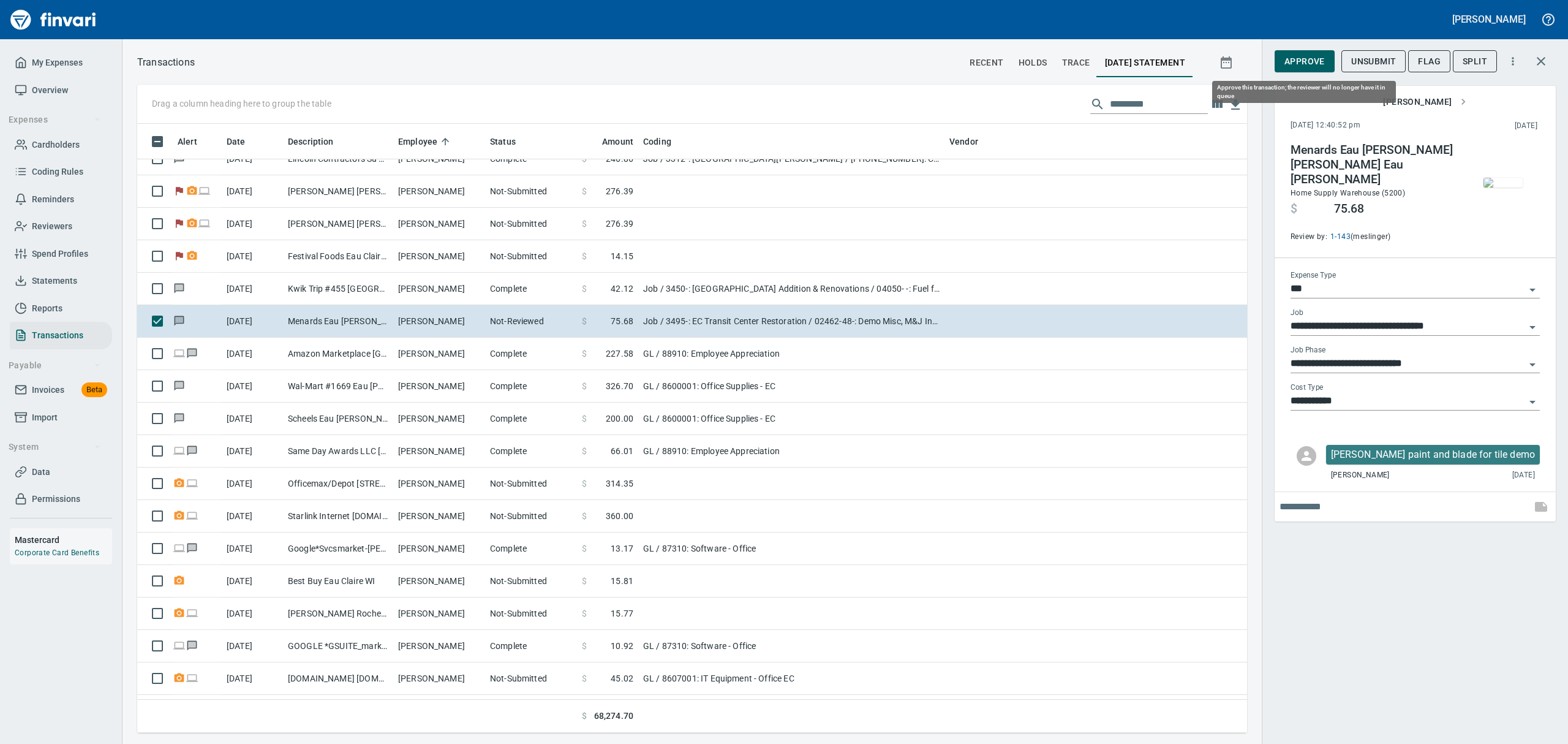
scroll to position [595, 1082]
click at [1302, 57] on span "Approve" at bounding box center [1305, 61] width 40 height 15
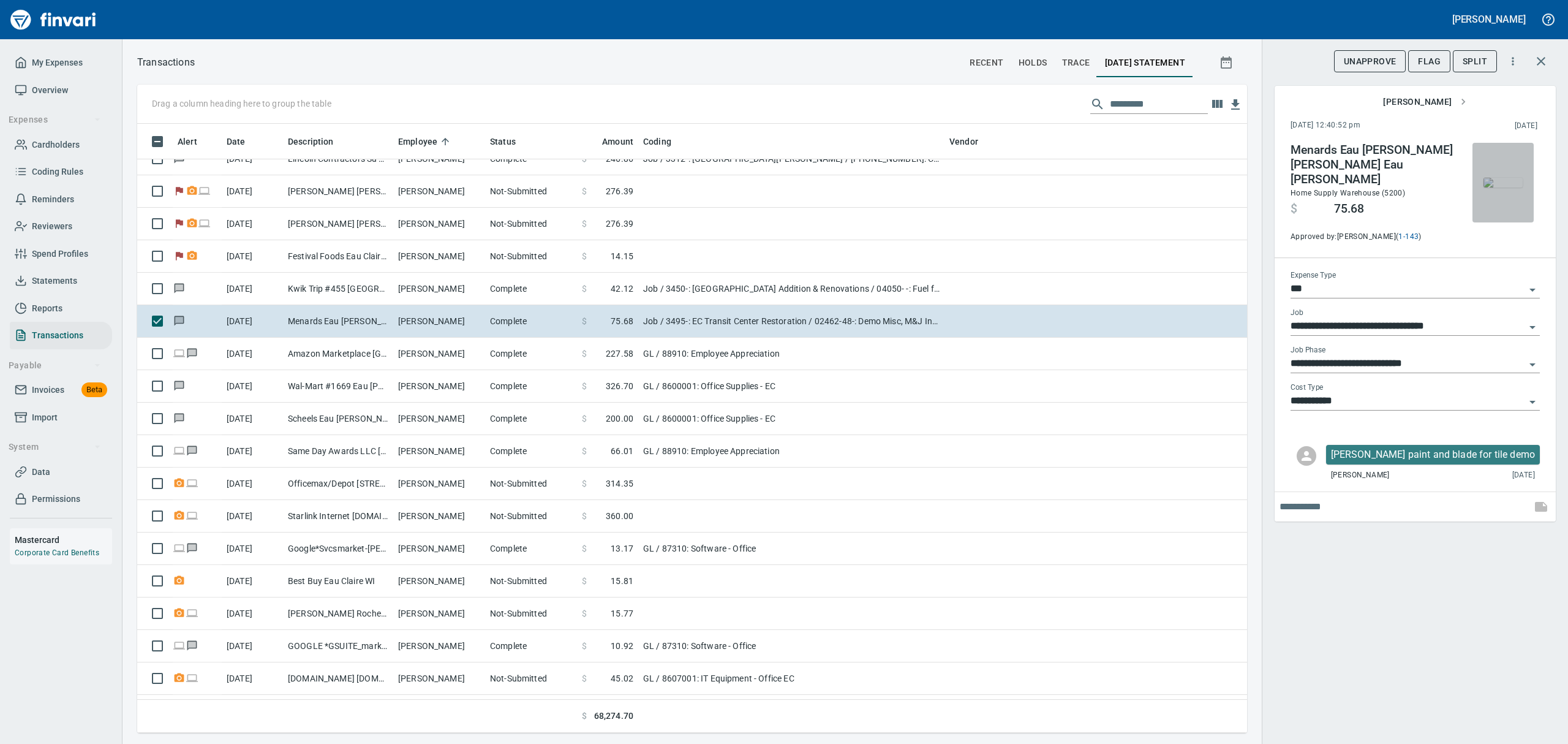
click at [1490, 177] on img "button" at bounding box center [1503, 182] width 39 height 10
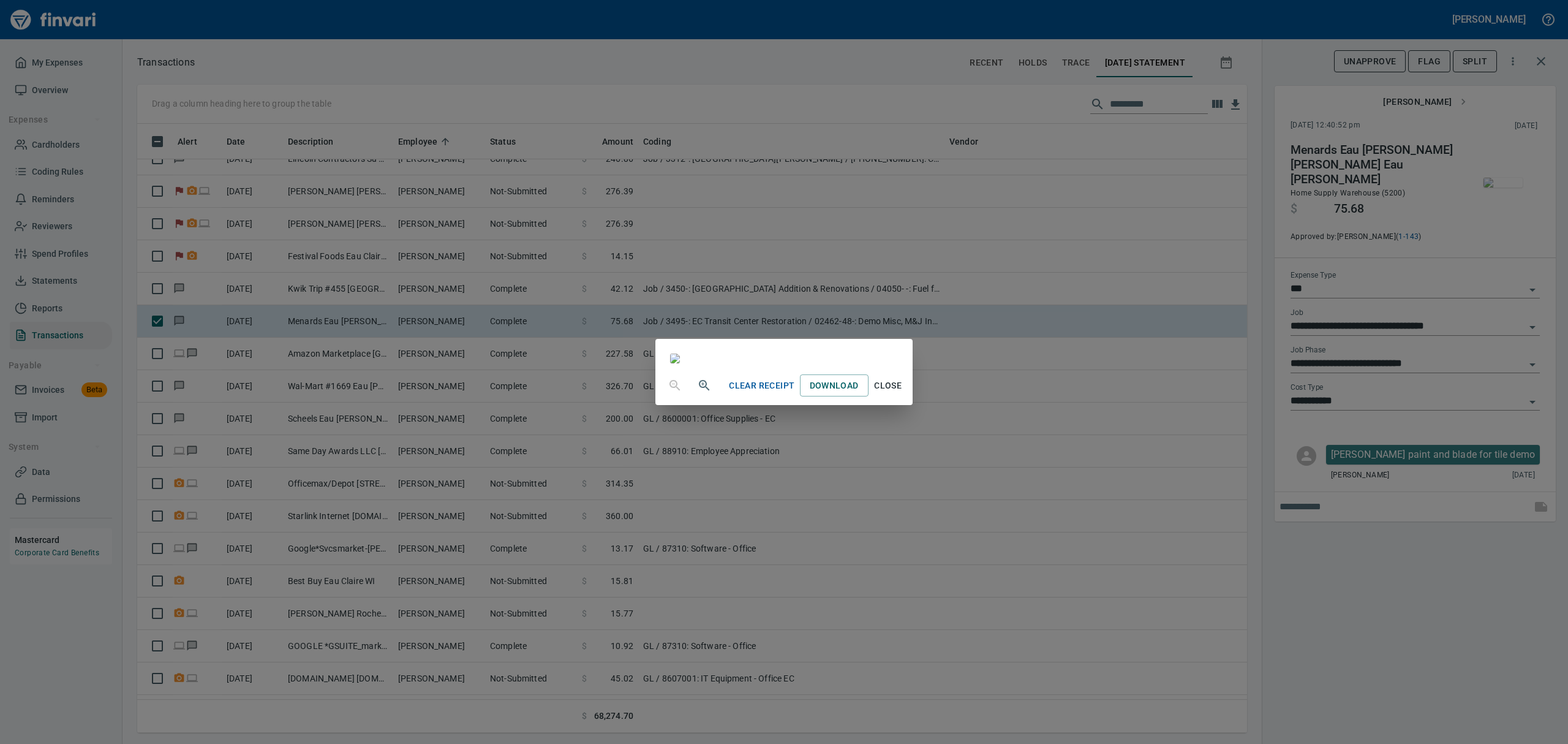
click at [903, 393] on span "Close" at bounding box center [888, 385] width 29 height 15
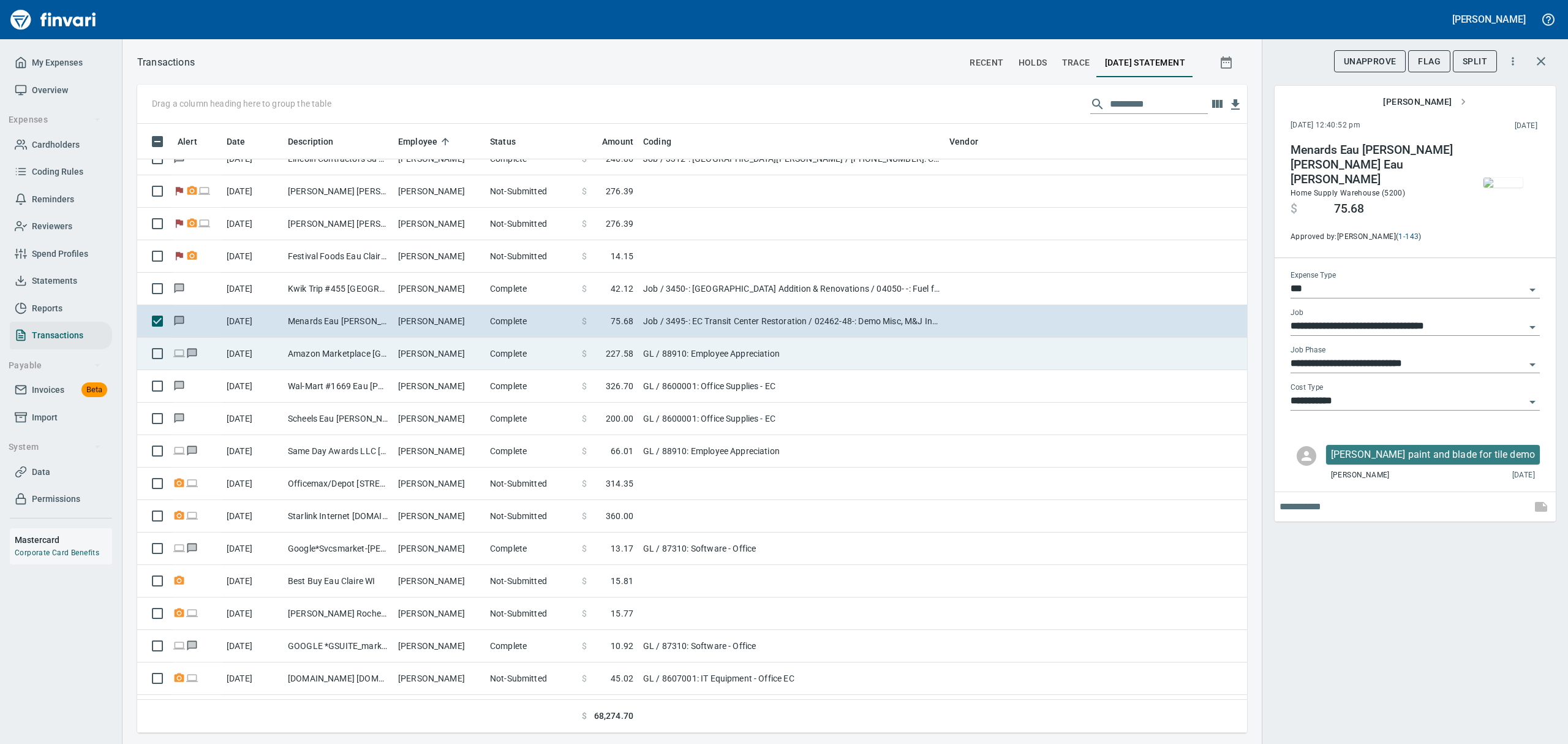
click at [322, 354] on td "Amazon Marketplace [GEOGRAPHIC_DATA] [GEOGRAPHIC_DATA]" at bounding box center [339, 354] width 110 height 33
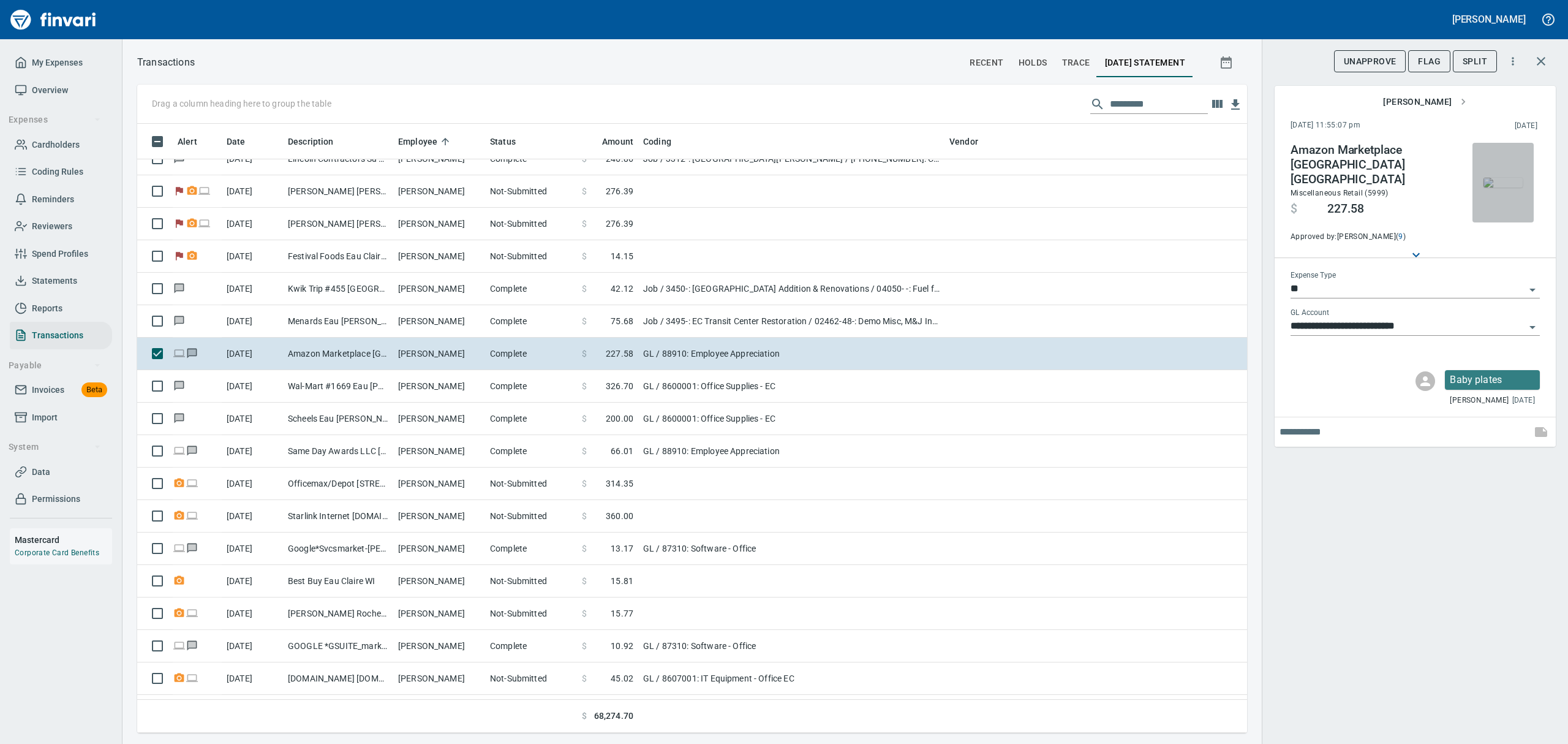
click at [1500, 185] on img "button" at bounding box center [1503, 182] width 39 height 10
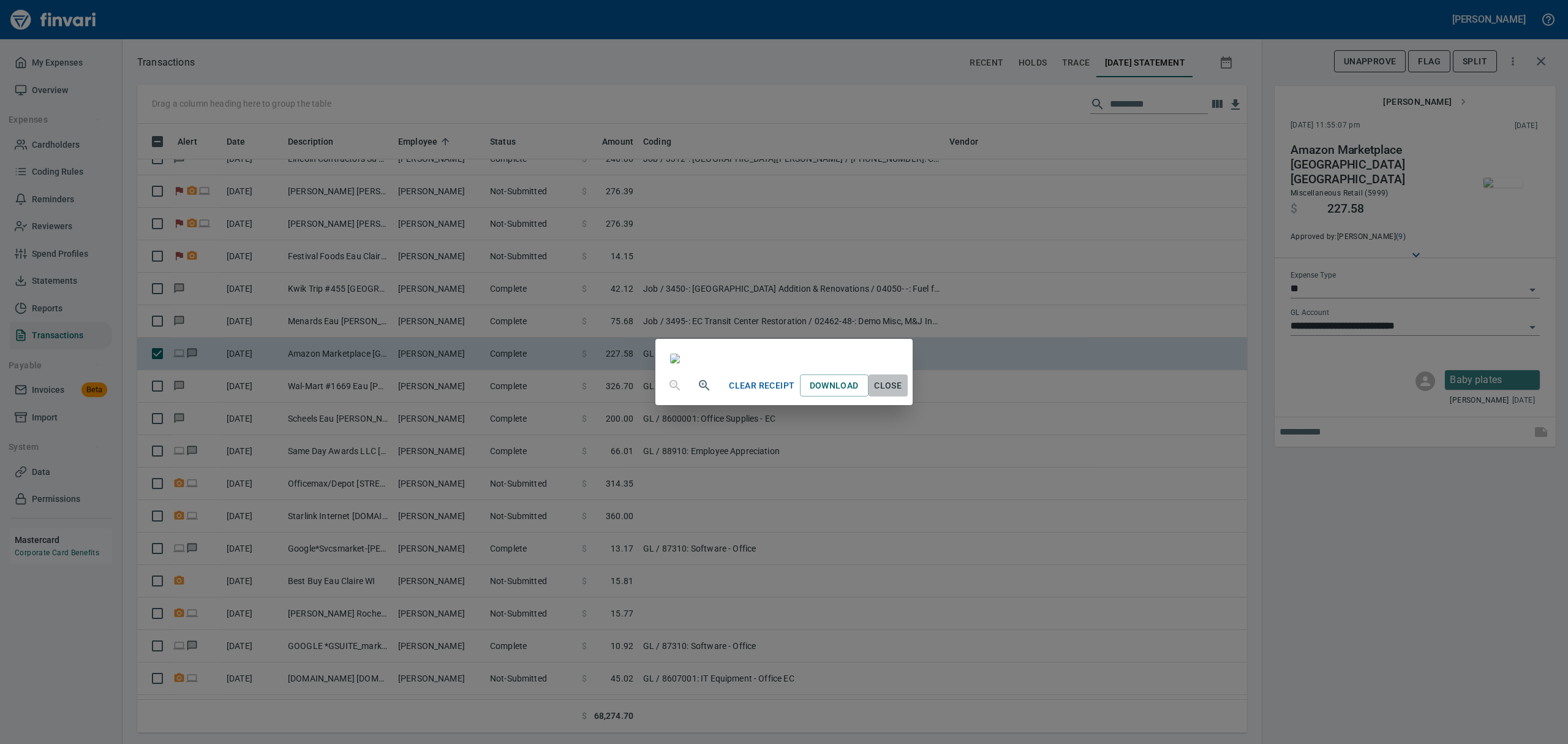
click at [903, 393] on span "Close" at bounding box center [888, 385] width 29 height 15
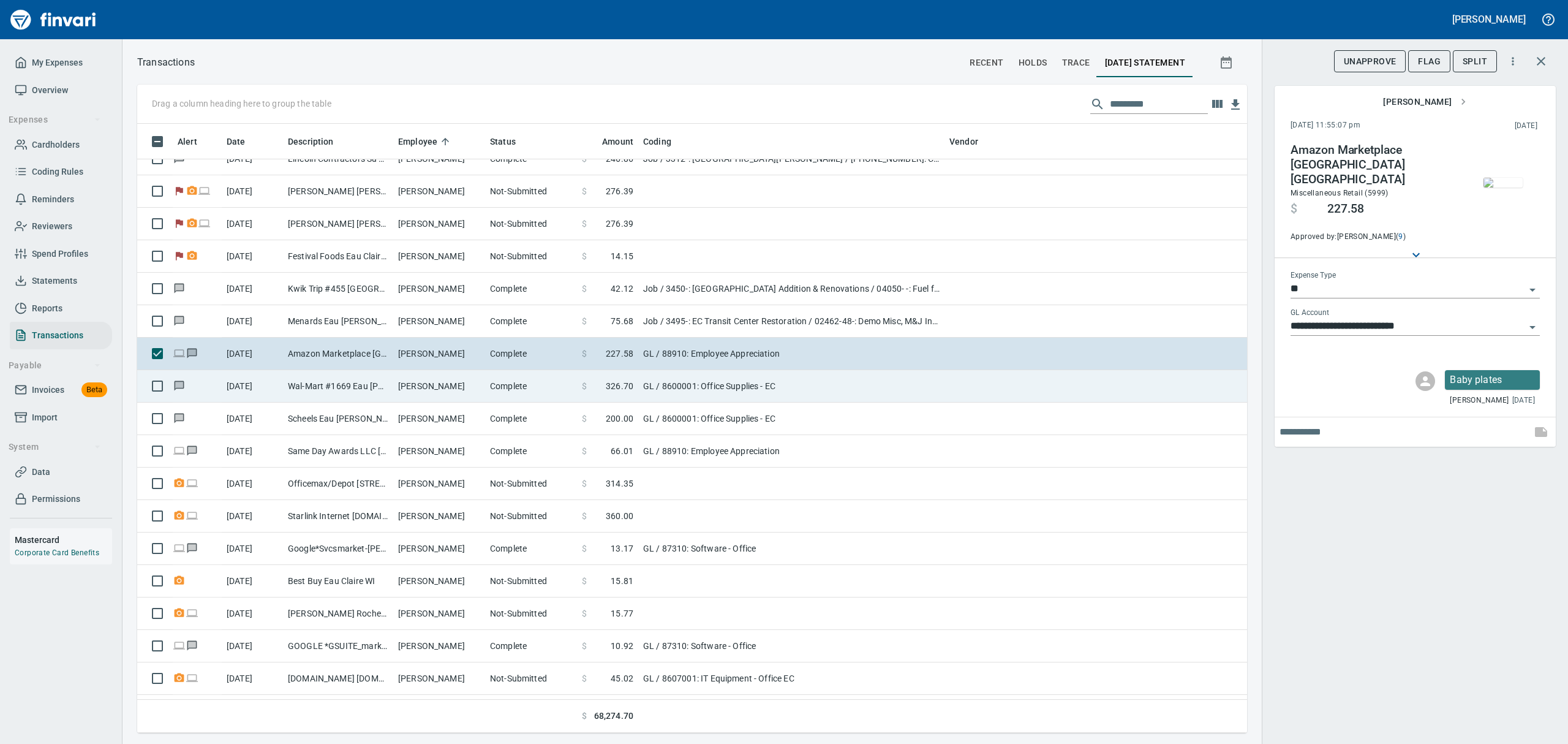
click at [388, 389] on td "Wal-Mart #1669 Eau [PERSON_NAME]" at bounding box center [339, 386] width 110 height 33
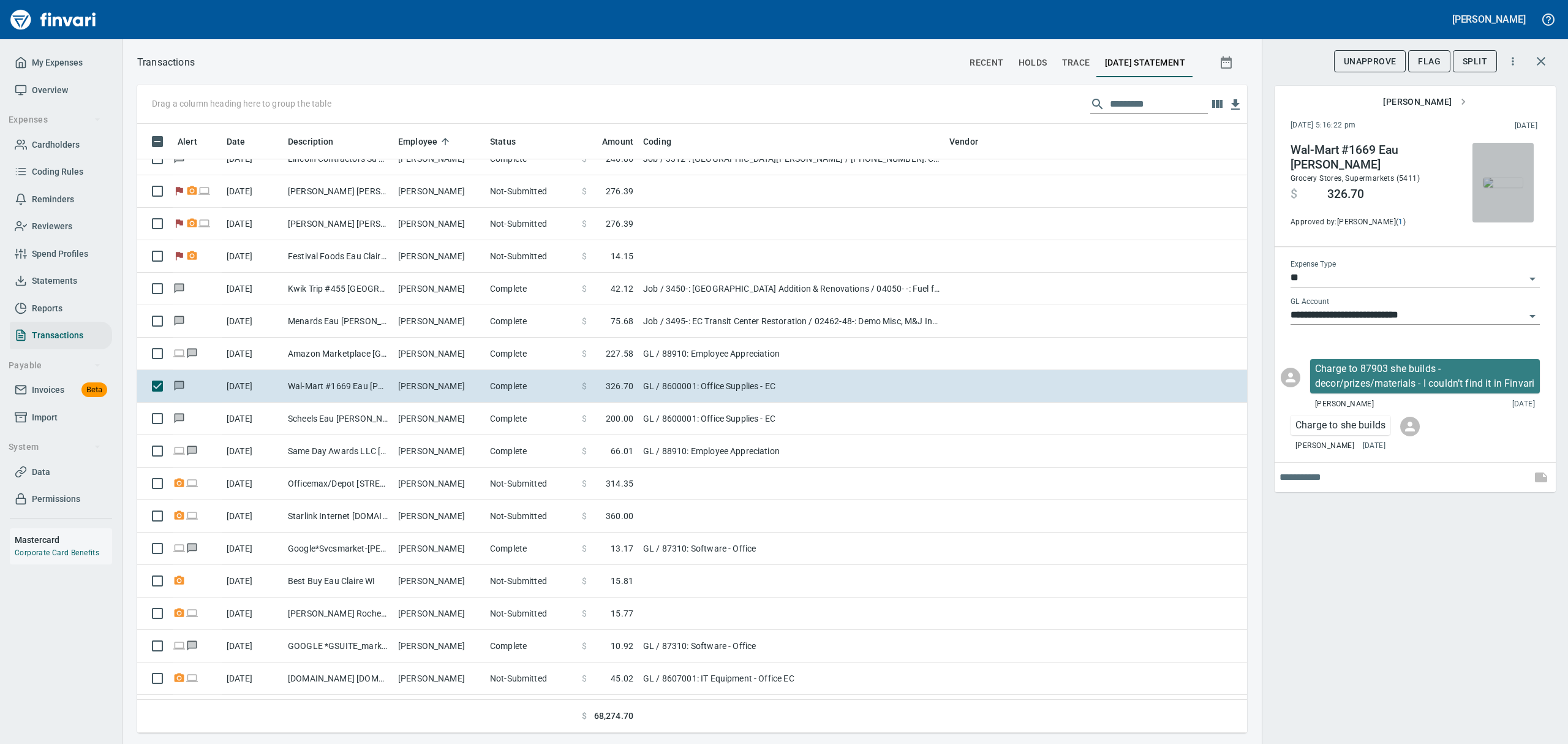
click at [1512, 187] on img "button" at bounding box center [1503, 182] width 39 height 10
click at [1495, 187] on img "button" at bounding box center [1503, 182] width 39 height 10
click at [1497, 187] on img "button" at bounding box center [1503, 182] width 39 height 10
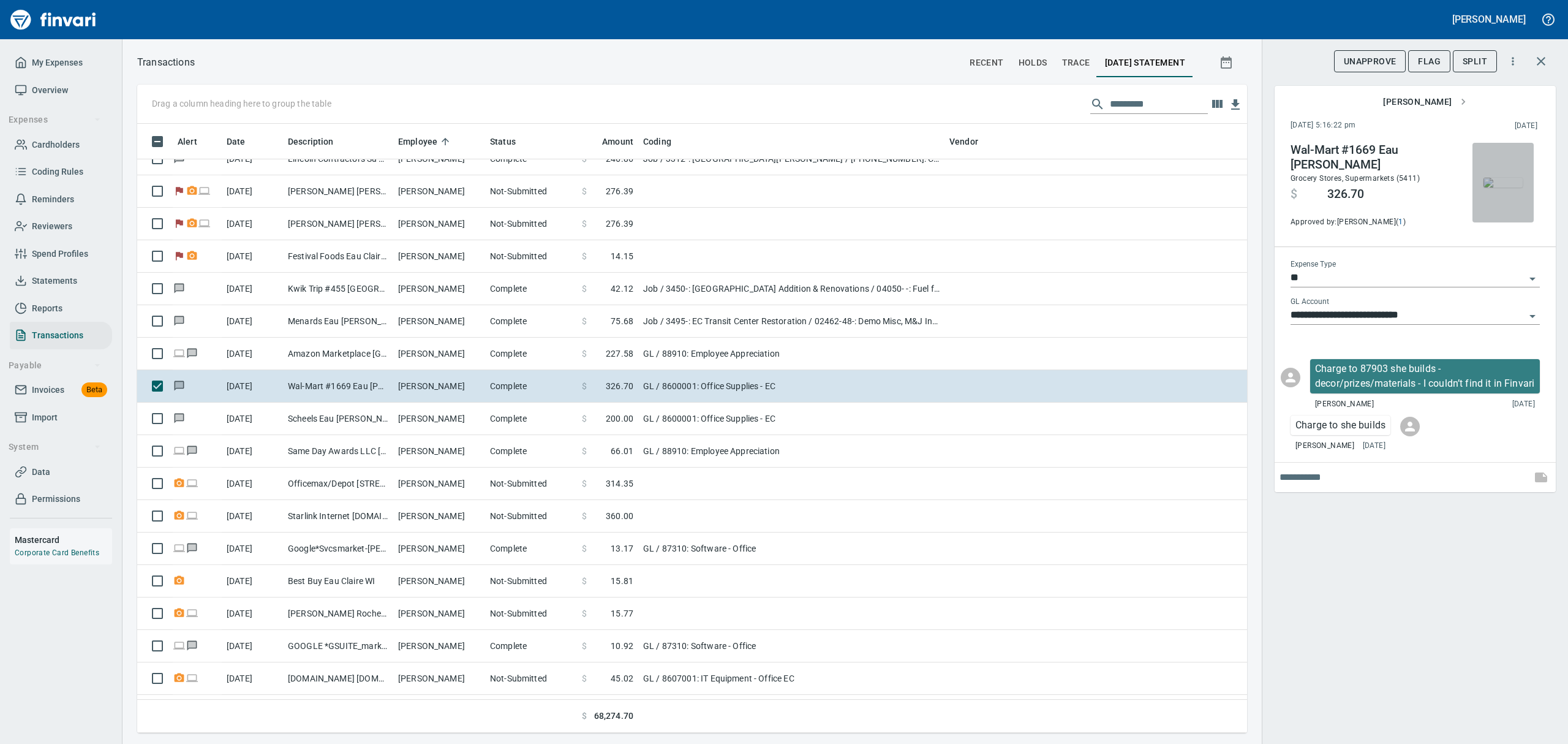
click at [1502, 184] on img "button" at bounding box center [1503, 182] width 39 height 10
click at [1503, 179] on img "button" at bounding box center [1503, 182] width 39 height 10
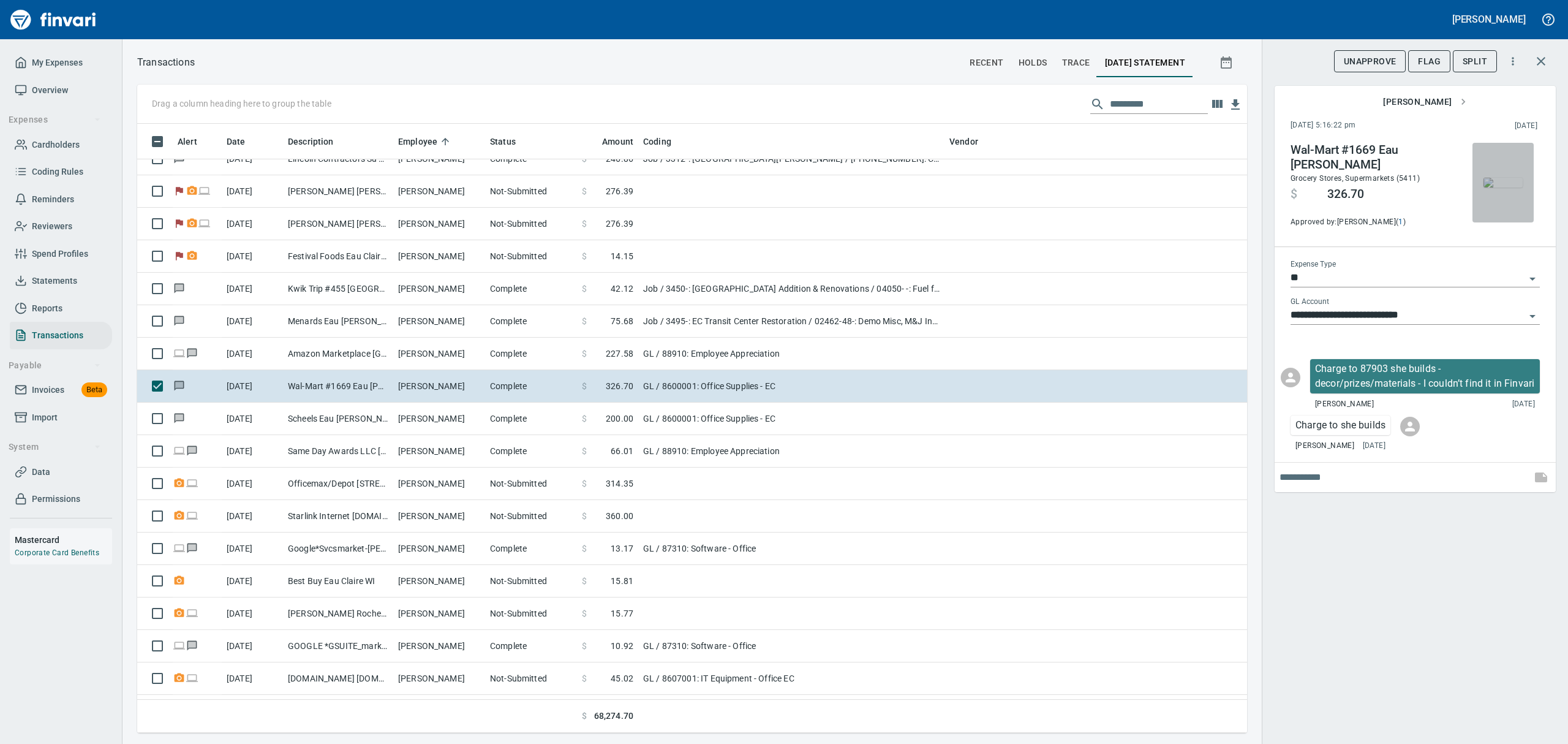
click at [1503, 179] on img "button" at bounding box center [1503, 182] width 39 height 10
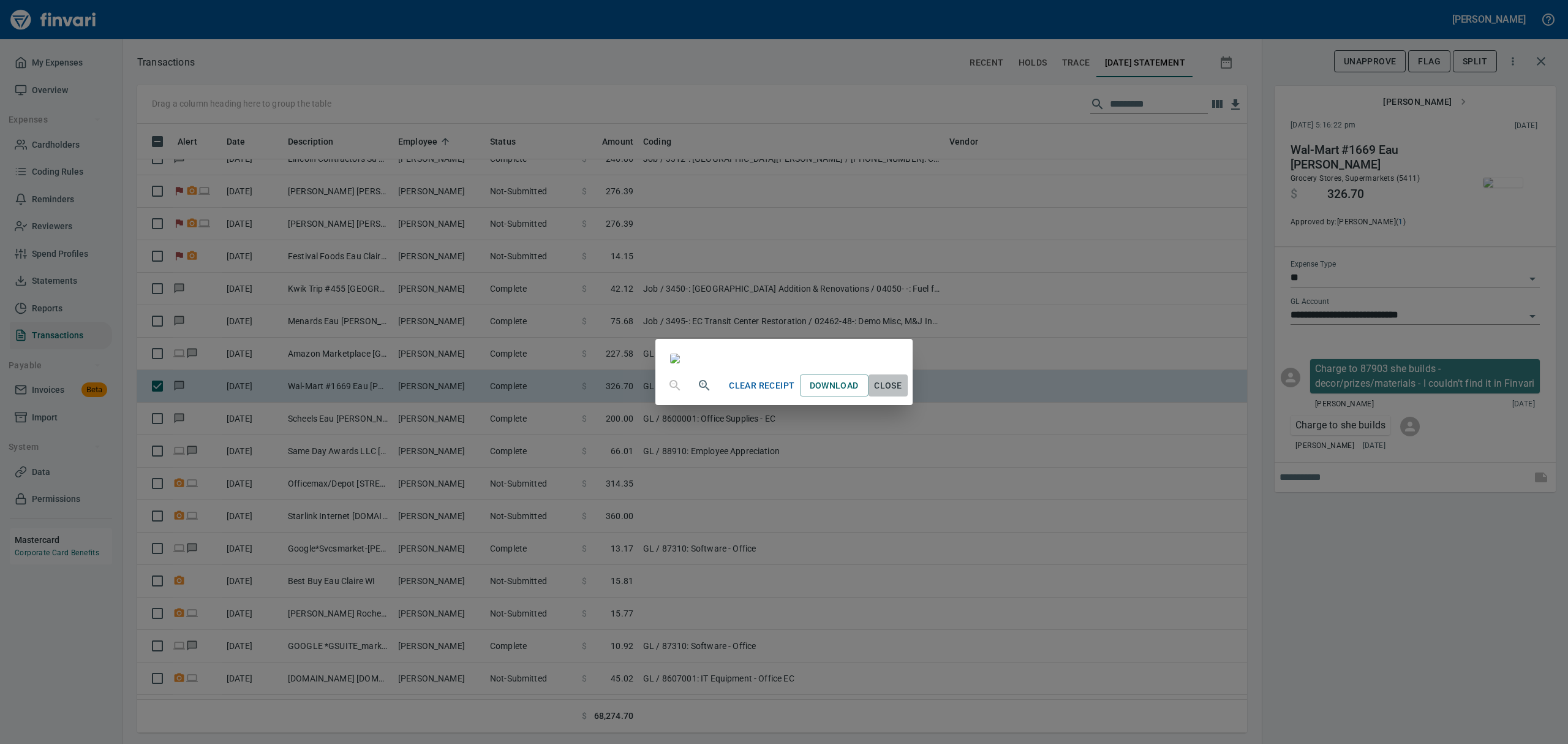
click at [903, 393] on span "Close" at bounding box center [888, 385] width 29 height 15
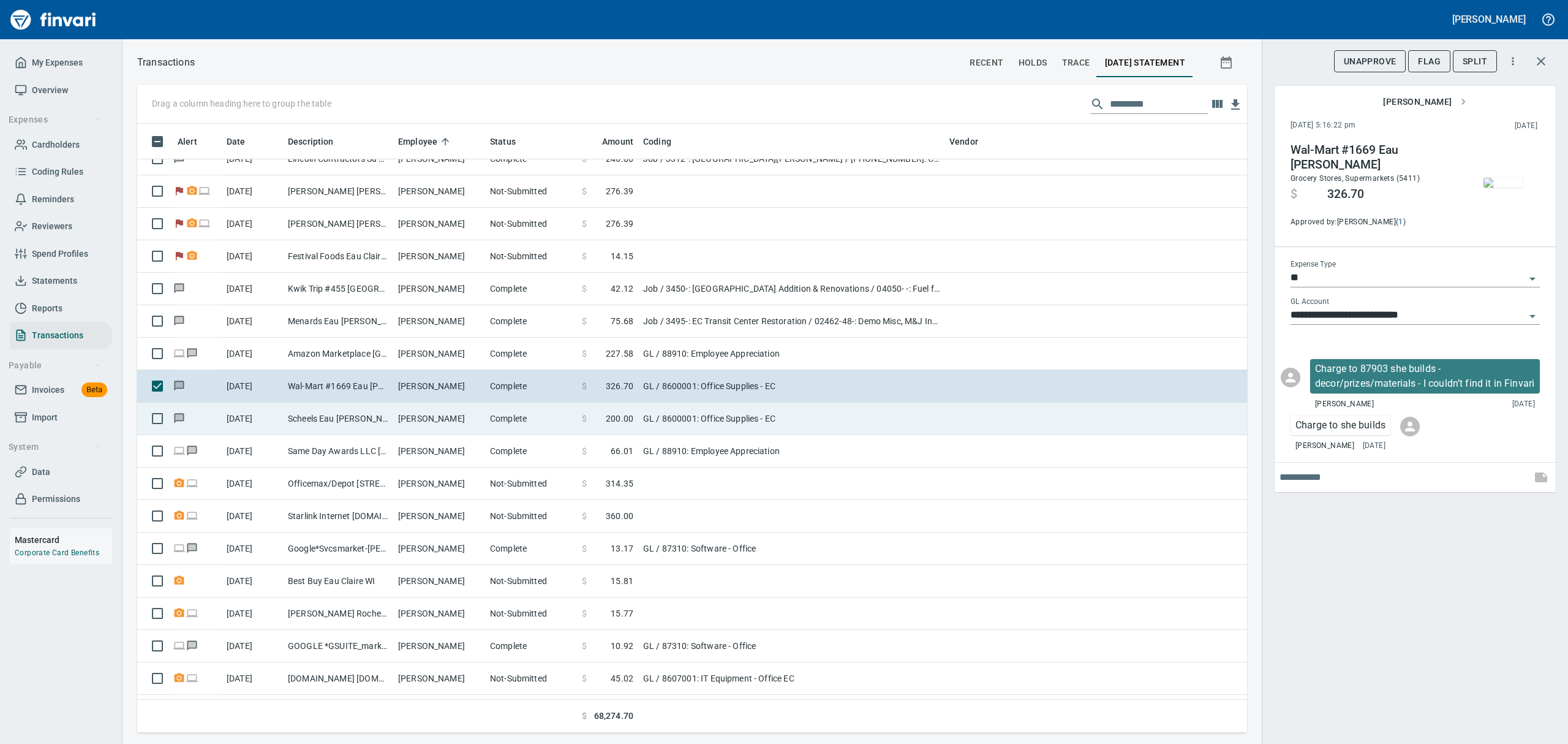
click at [515, 416] on td "Complete" at bounding box center [531, 418] width 92 height 33
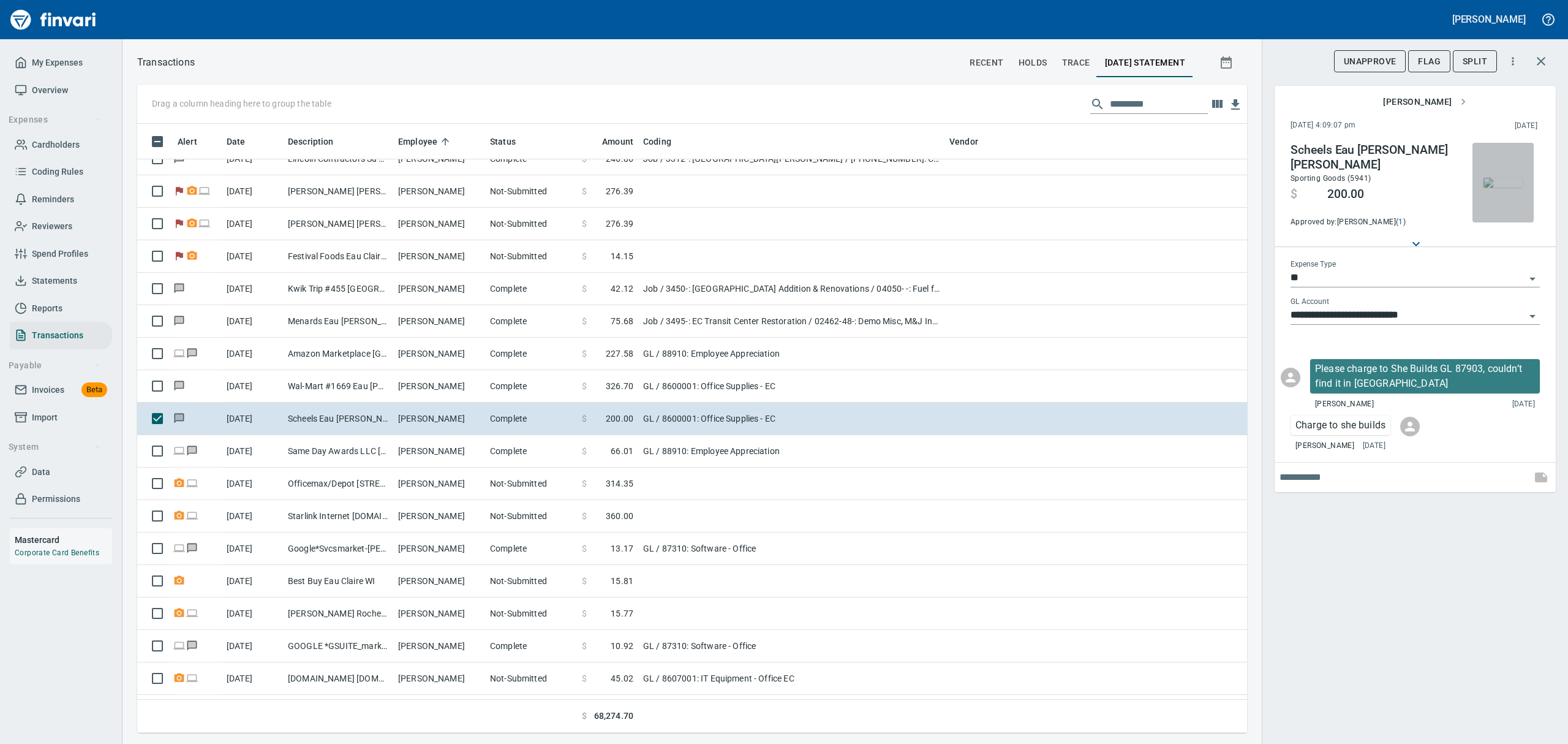
click at [1504, 185] on img "button" at bounding box center [1503, 182] width 39 height 10
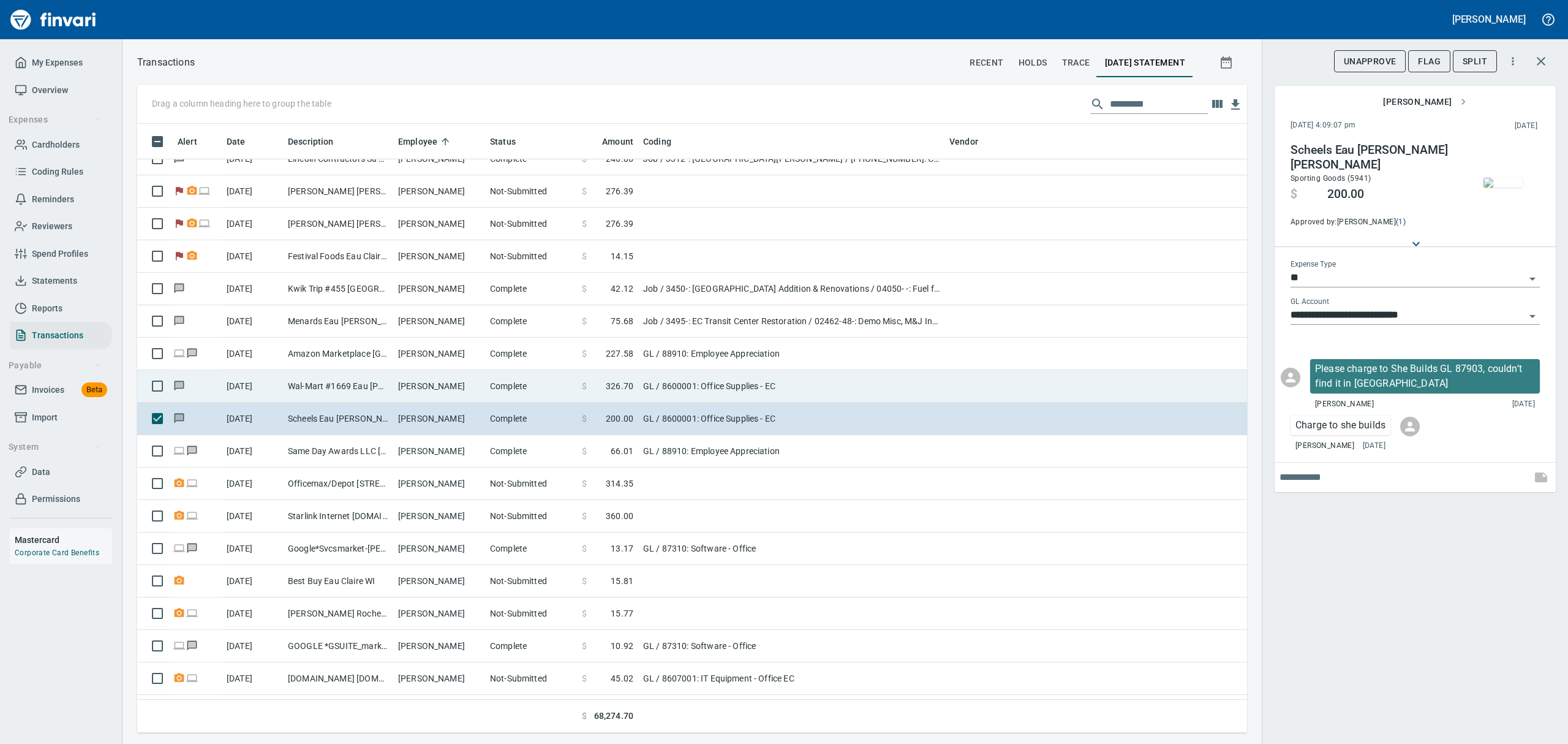
click at [439, 390] on td "[PERSON_NAME]" at bounding box center [439, 386] width 92 height 33
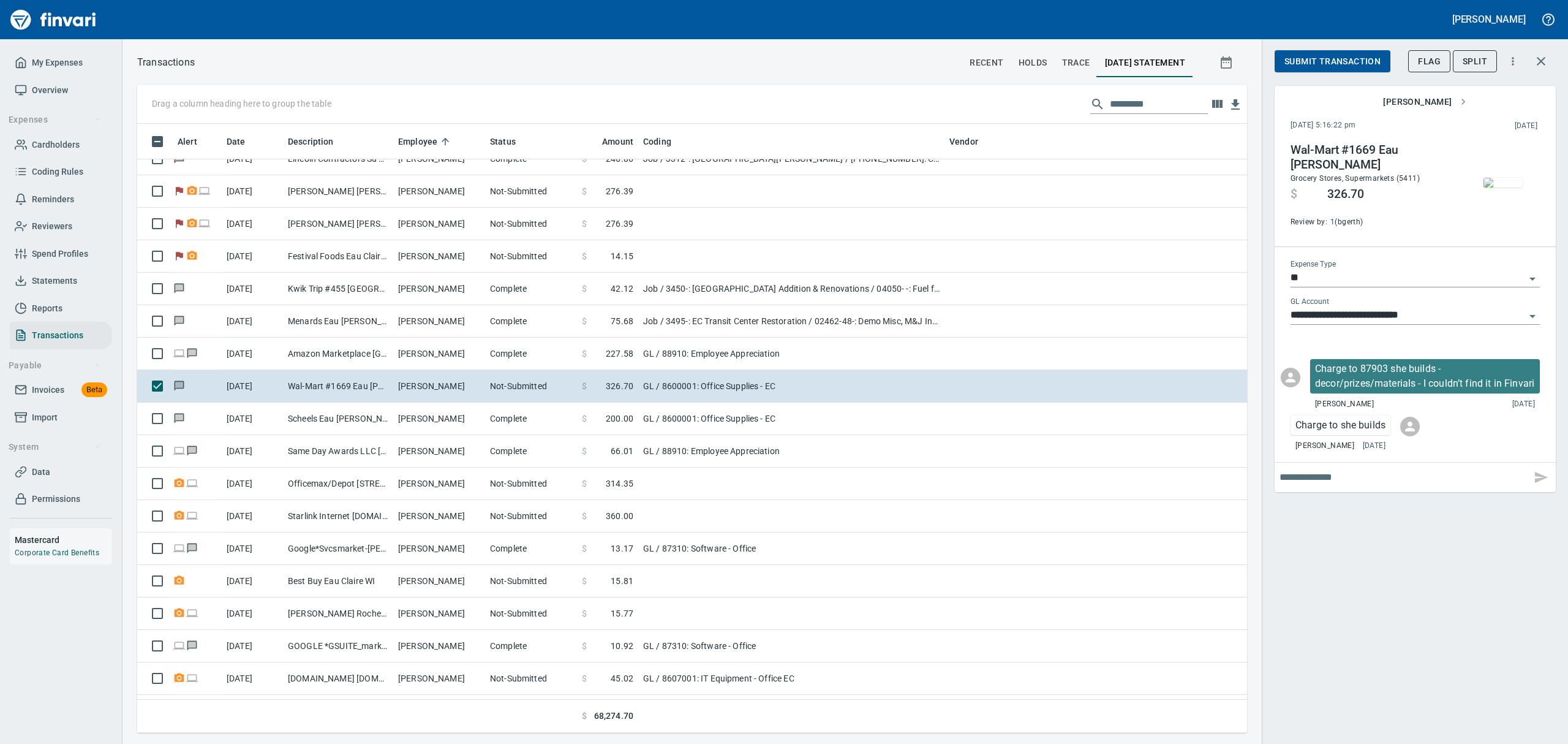
scroll to position [595, 1082]
click at [1495, 186] on img "button" at bounding box center [1503, 182] width 39 height 10
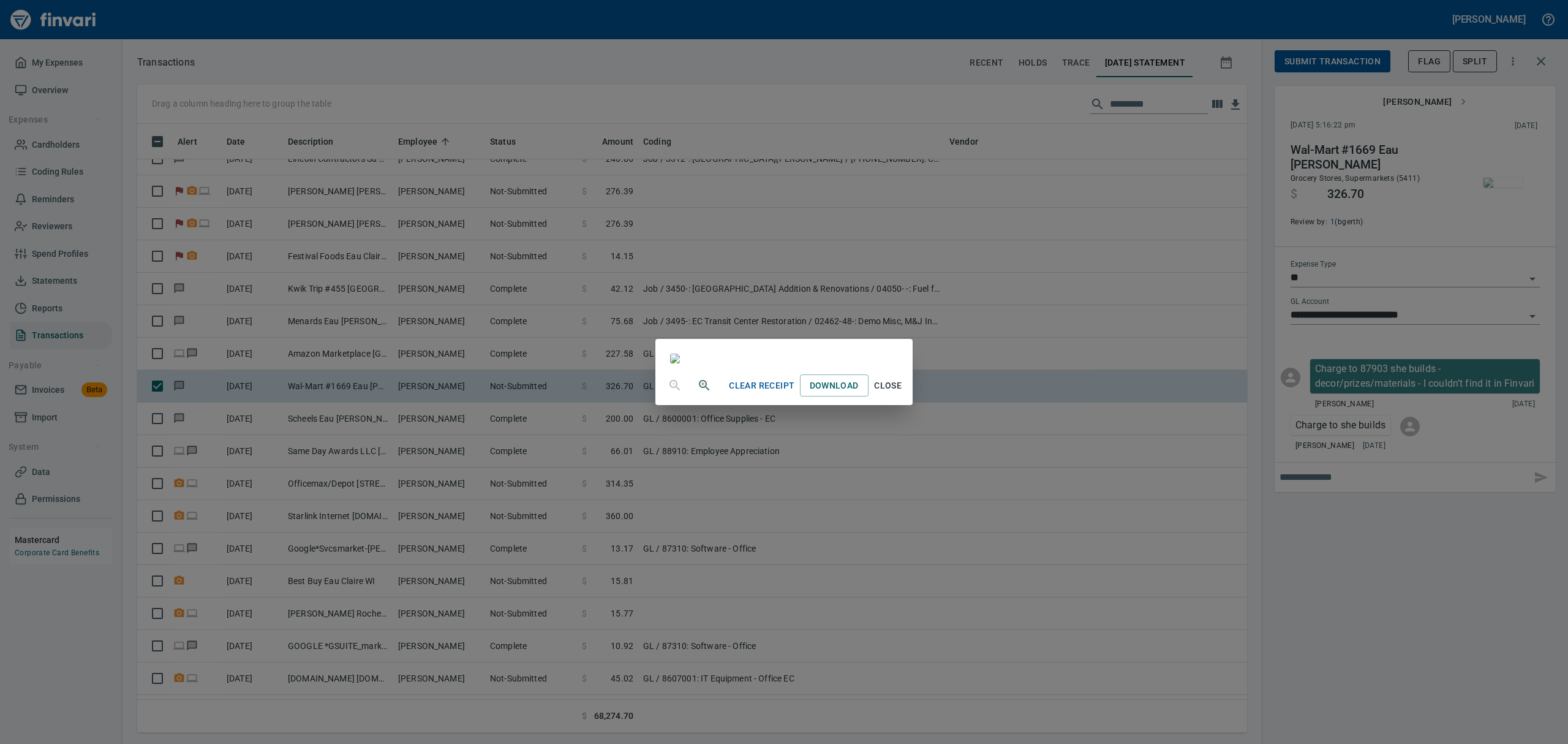
click at [903, 393] on span "Close" at bounding box center [888, 385] width 29 height 15
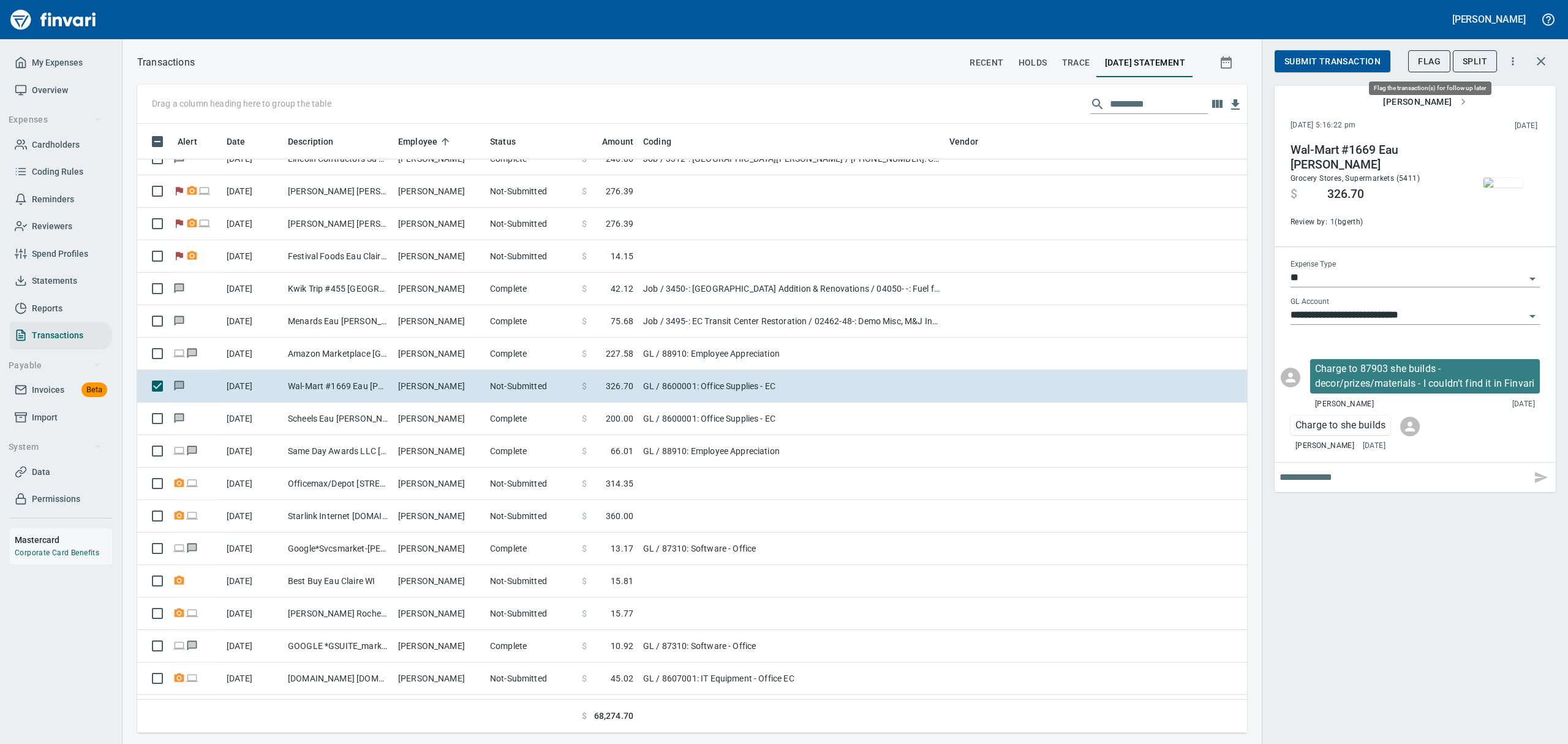
click at [1433, 67] on span "Flag" at bounding box center [1428, 61] width 23 height 15
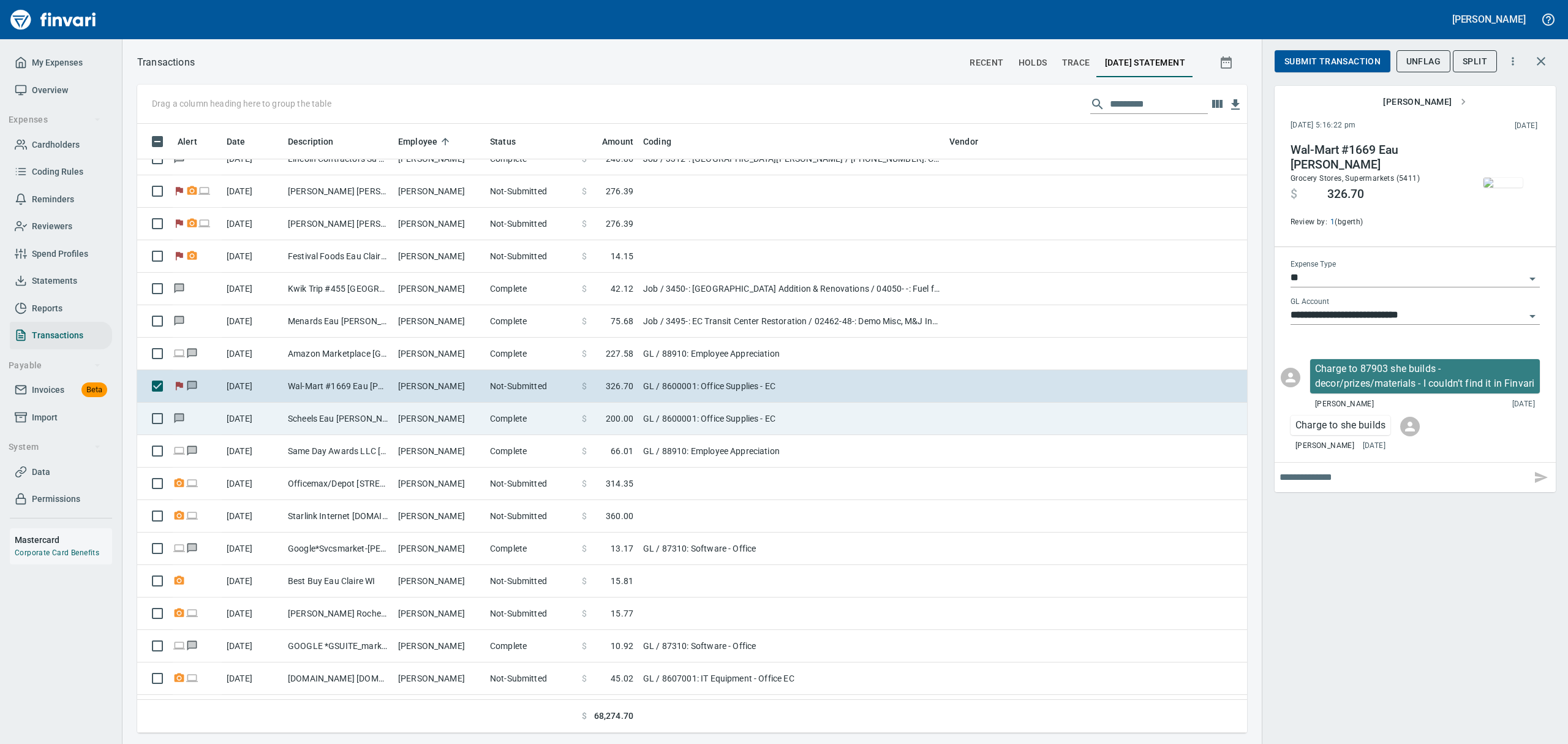
click at [360, 425] on td "Scheels Eau [PERSON_NAME] [PERSON_NAME]" at bounding box center [339, 418] width 110 height 33
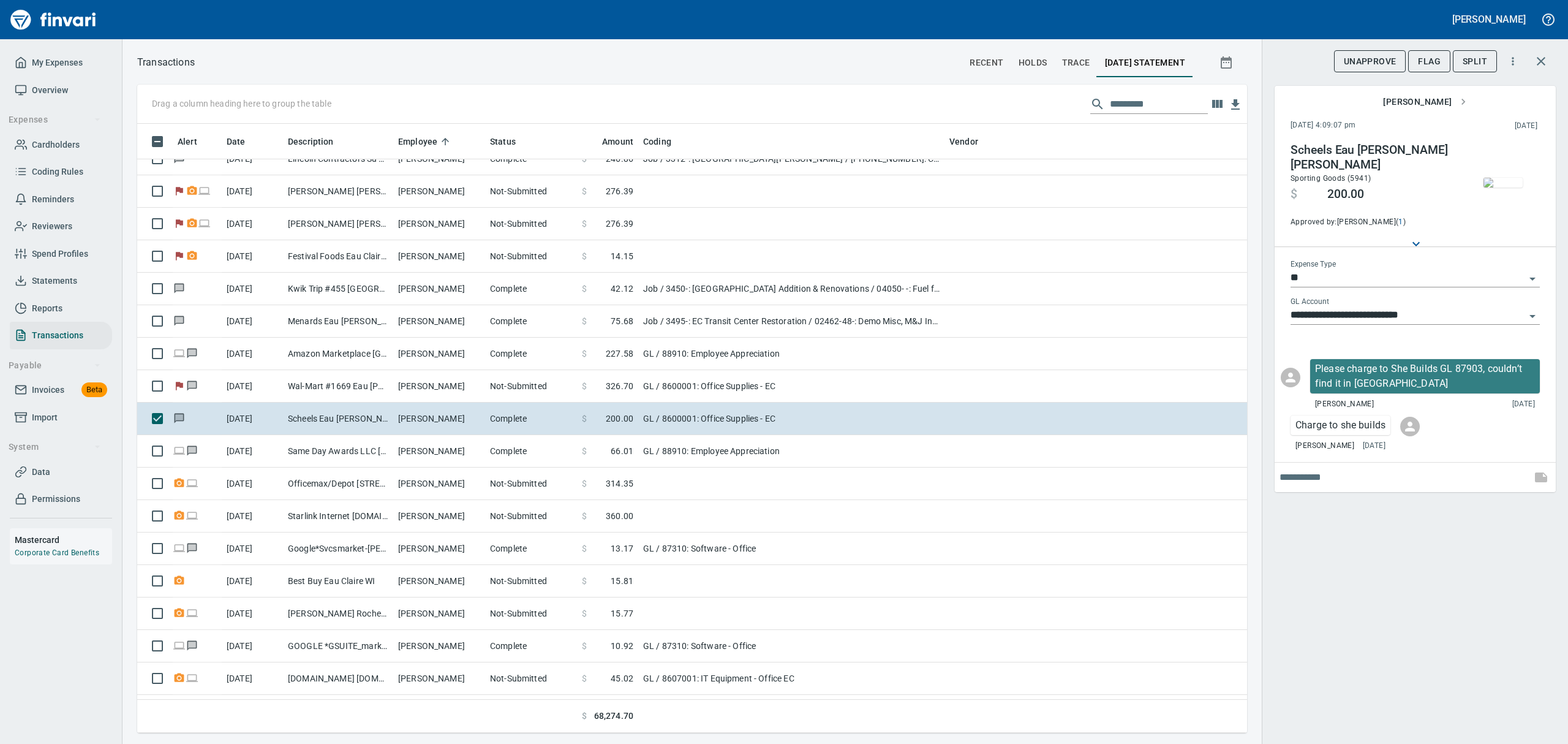
click at [1502, 177] on img "button" at bounding box center [1503, 182] width 39 height 10
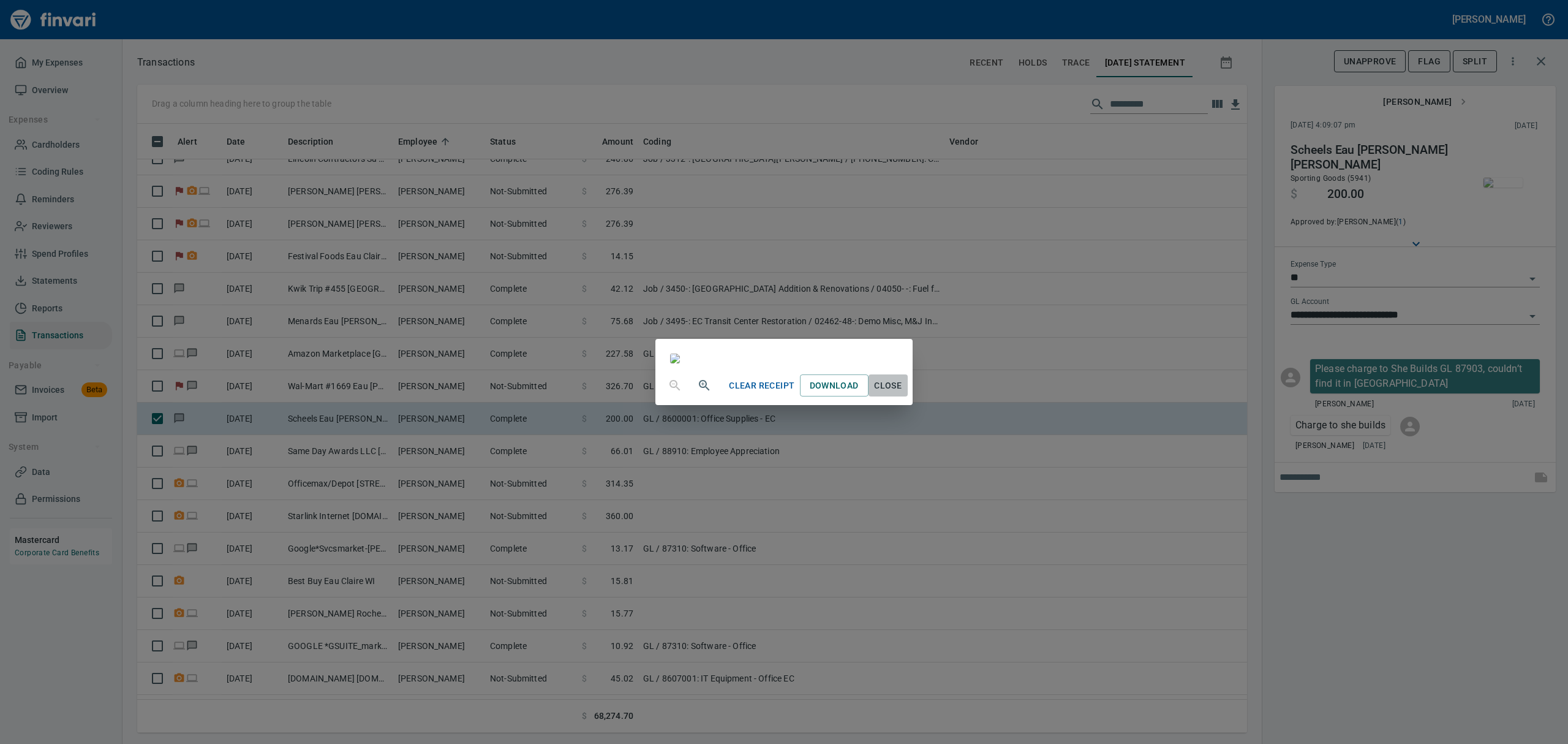
click at [903, 393] on span "Close" at bounding box center [888, 385] width 29 height 15
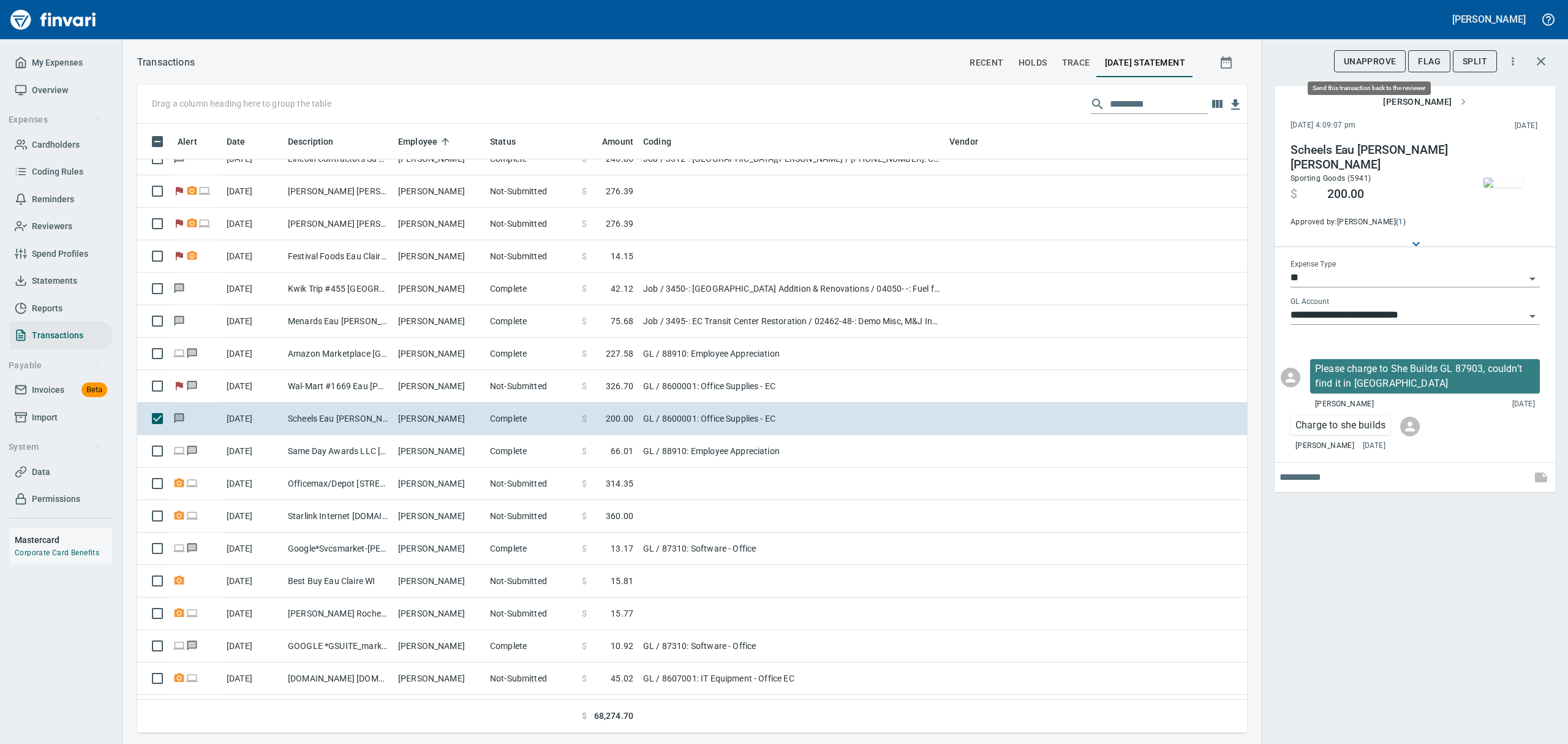
scroll to position [595, 1082]
click at [1427, 57] on span "Flag" at bounding box center [1428, 61] width 23 height 15
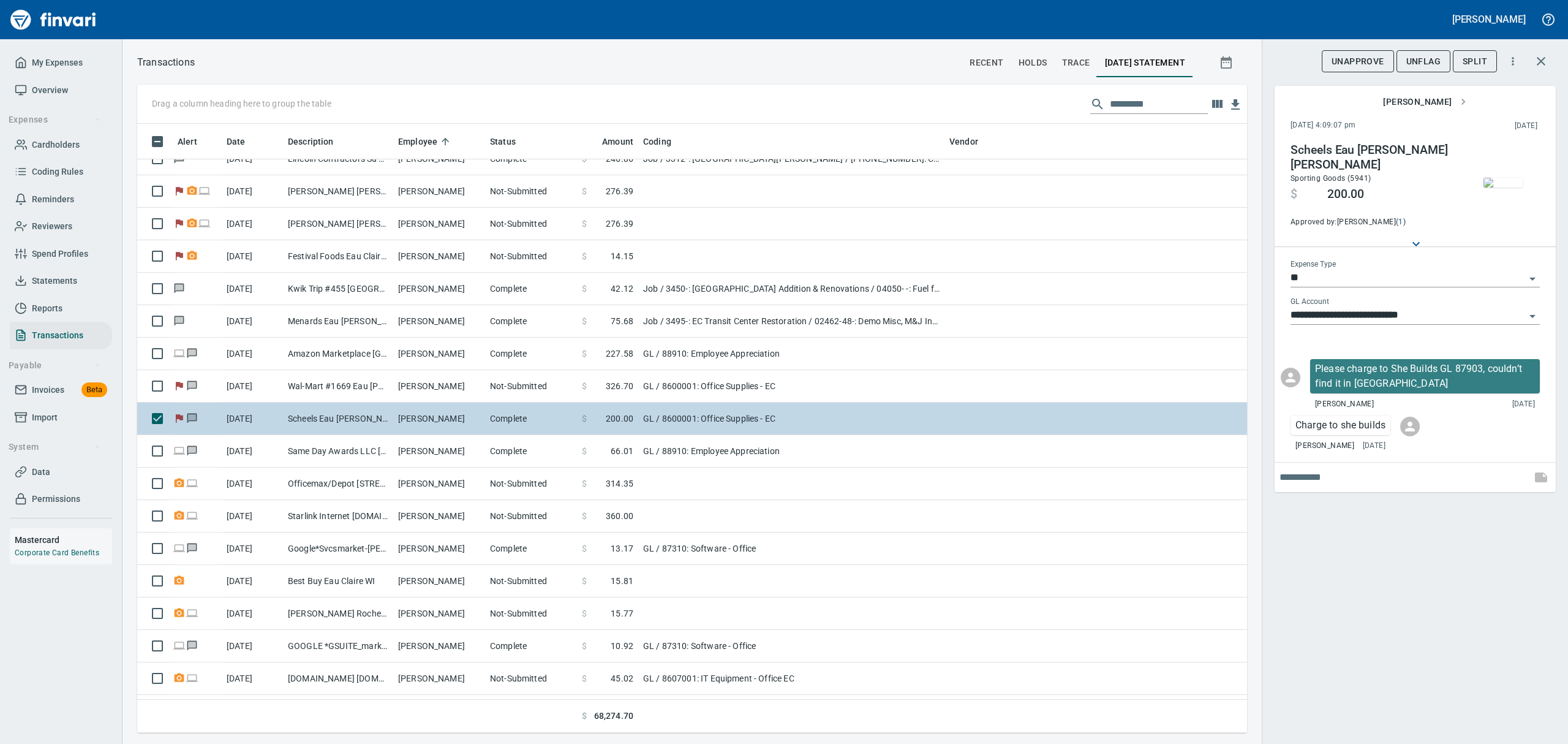
click at [313, 434] on td "Scheels Eau [PERSON_NAME] [PERSON_NAME]" at bounding box center [339, 418] width 110 height 33
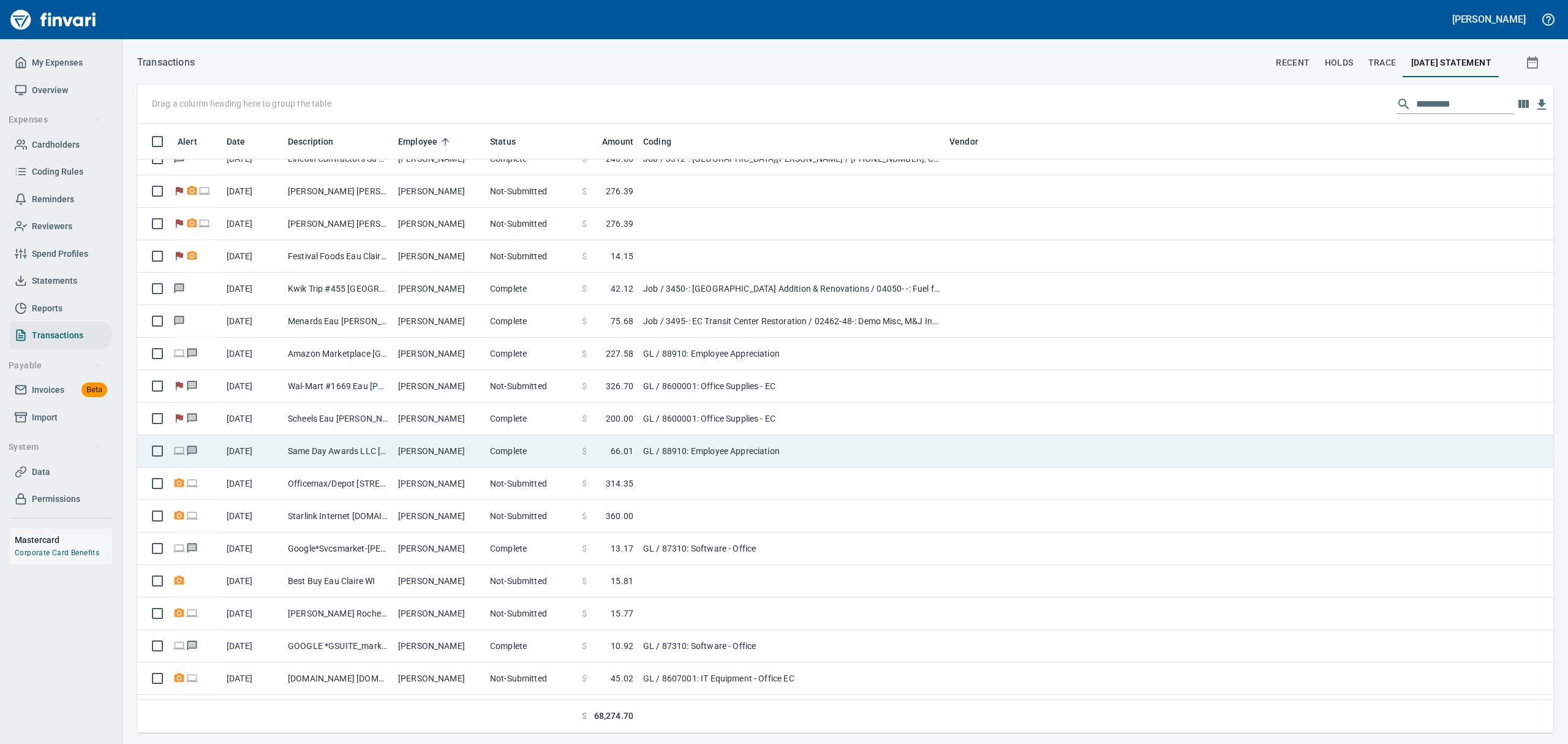
scroll to position [1, 1]
click at [313, 446] on td "Same Day Awards LLC [GEOGRAPHIC_DATA]" at bounding box center [339, 451] width 110 height 33
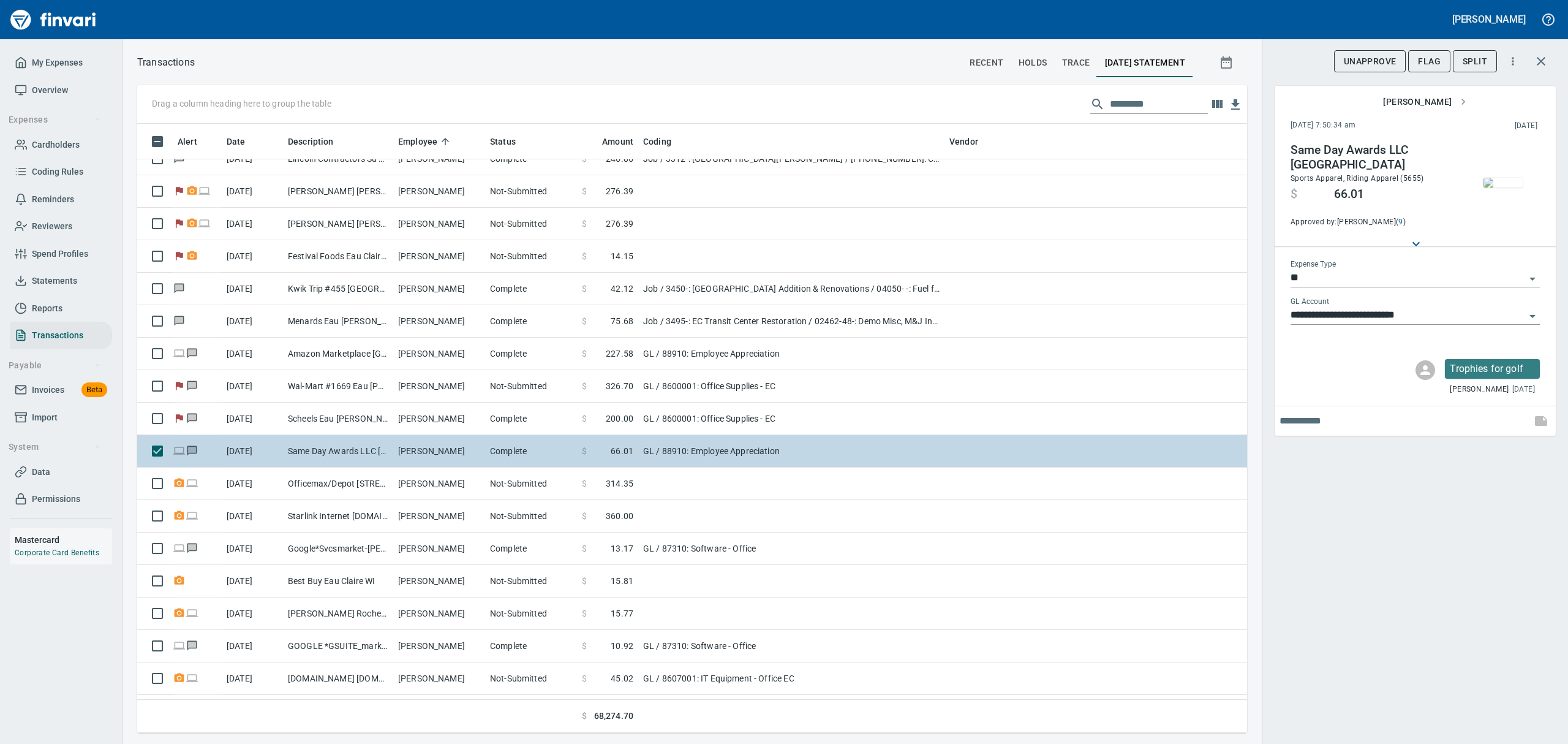
scroll to position [595, 1082]
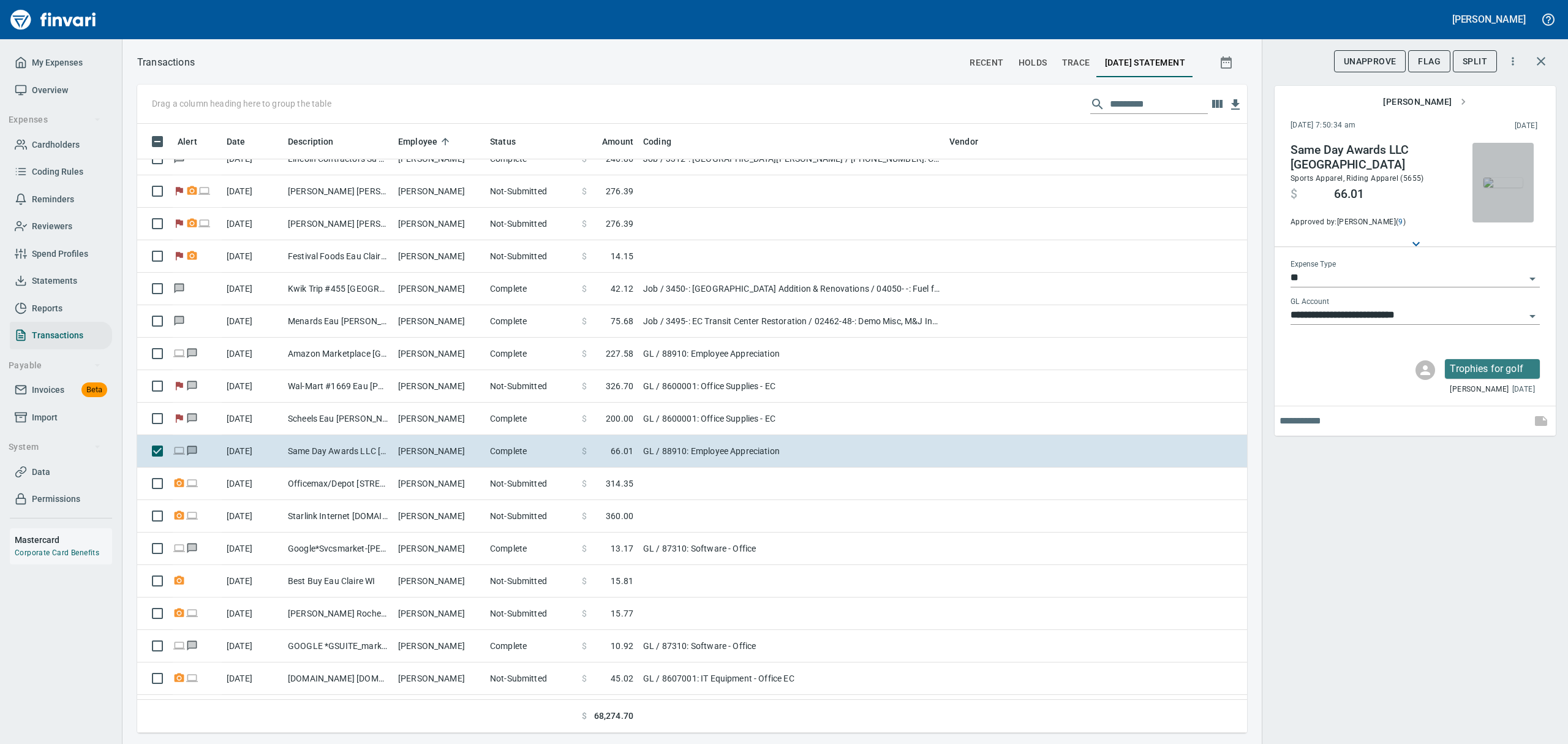
click at [1504, 187] on img "button" at bounding box center [1503, 182] width 39 height 10
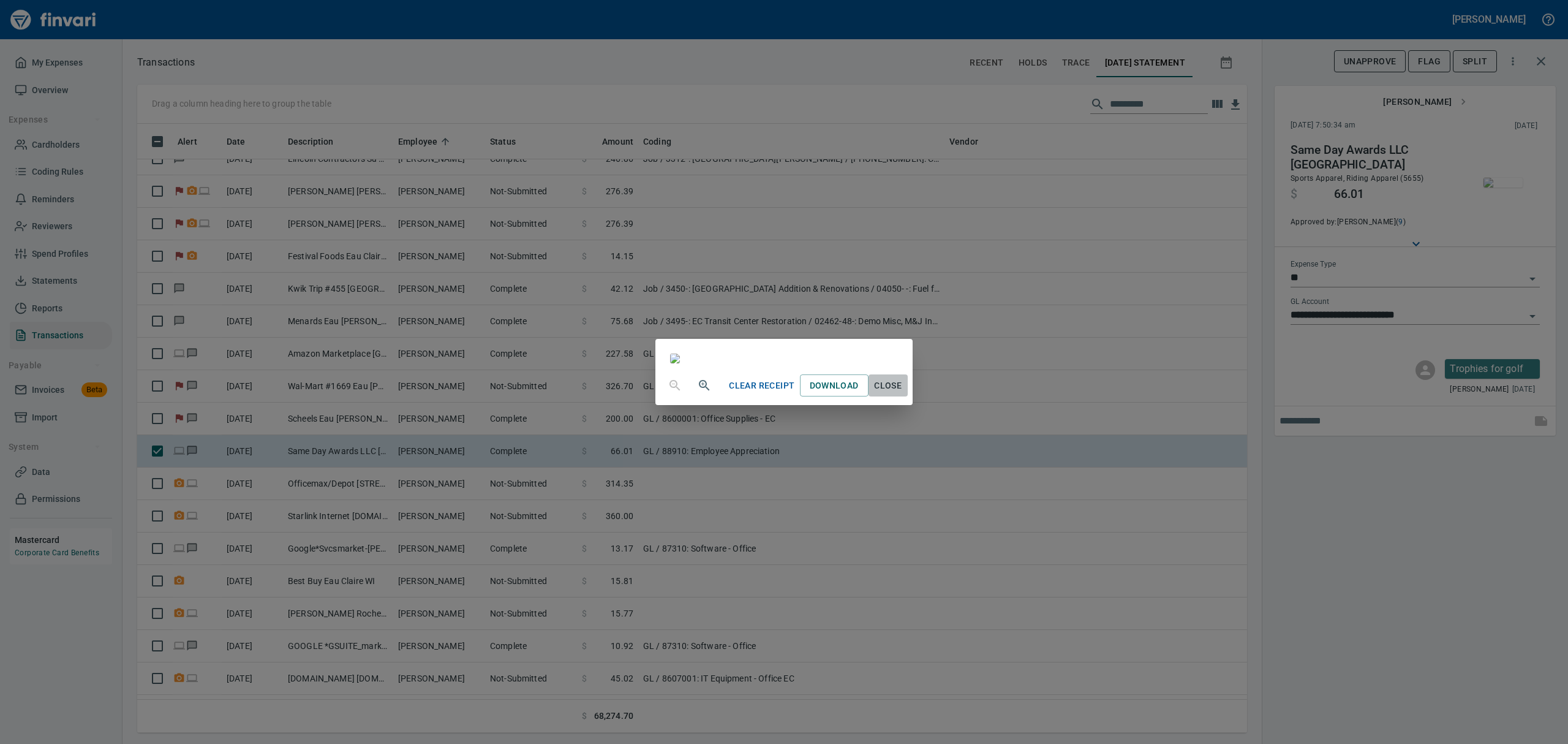
click at [903, 393] on span "Close" at bounding box center [888, 385] width 29 height 15
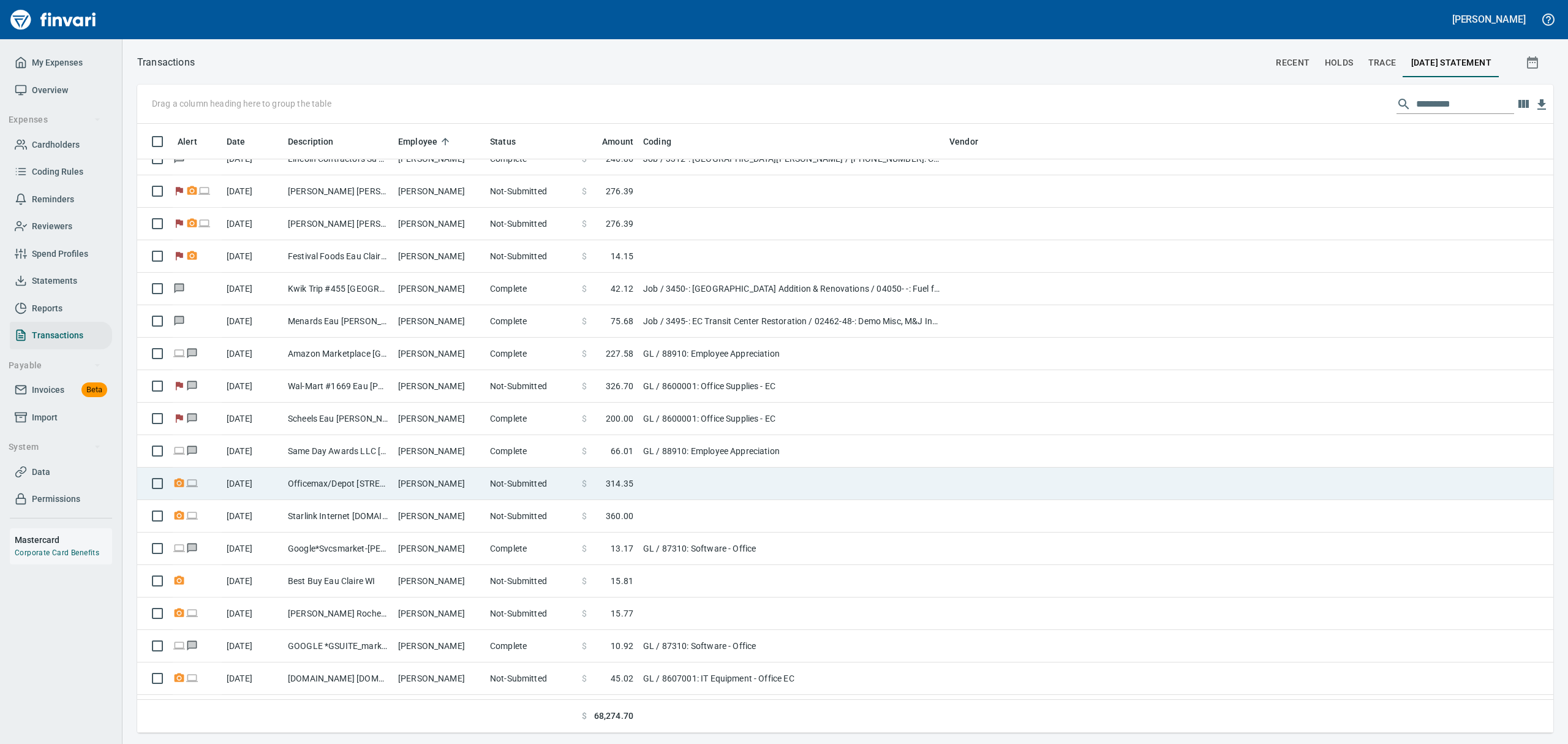
scroll to position [1, 1]
click at [281, 490] on td "[DATE]" at bounding box center [252, 483] width 61 height 33
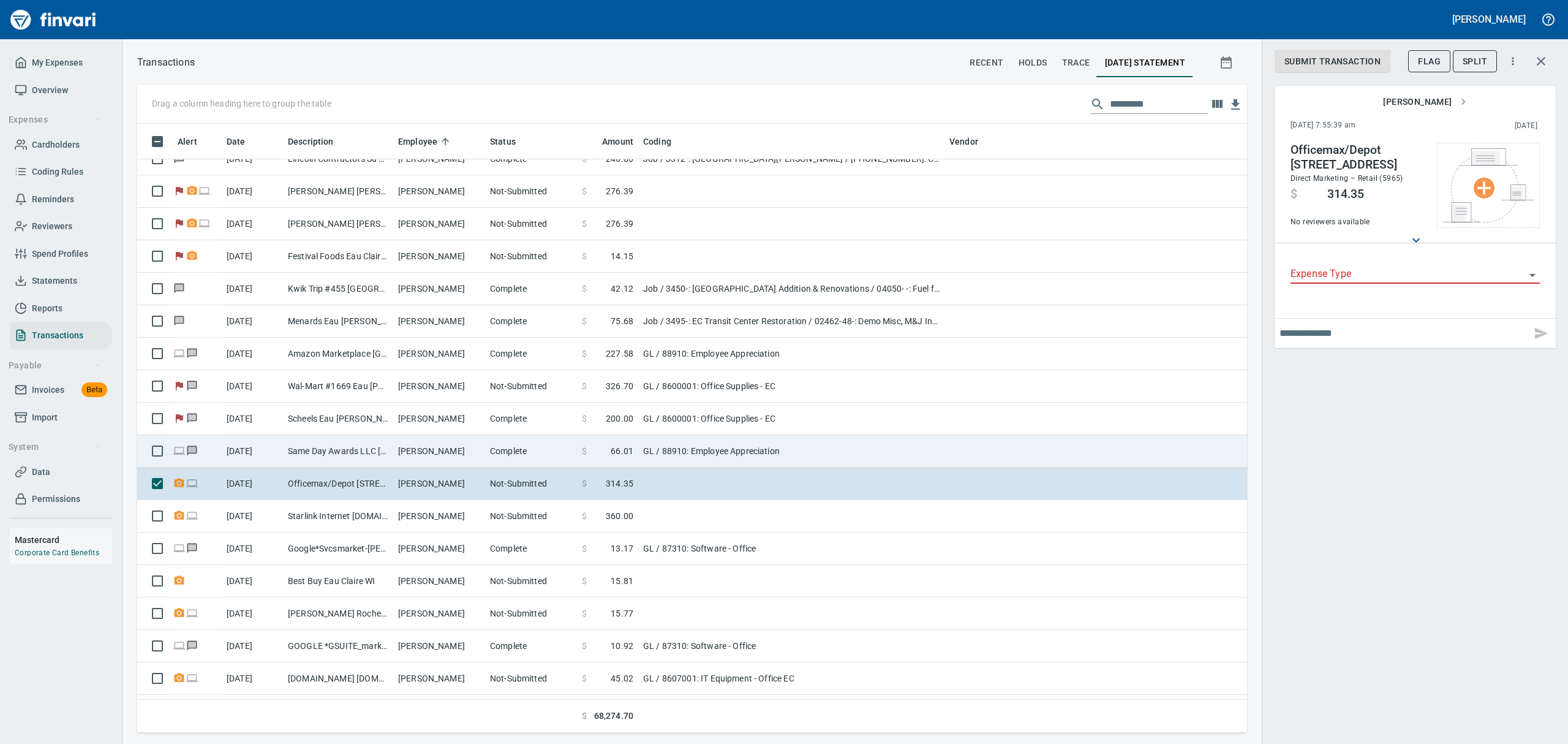
scroll to position [595, 1082]
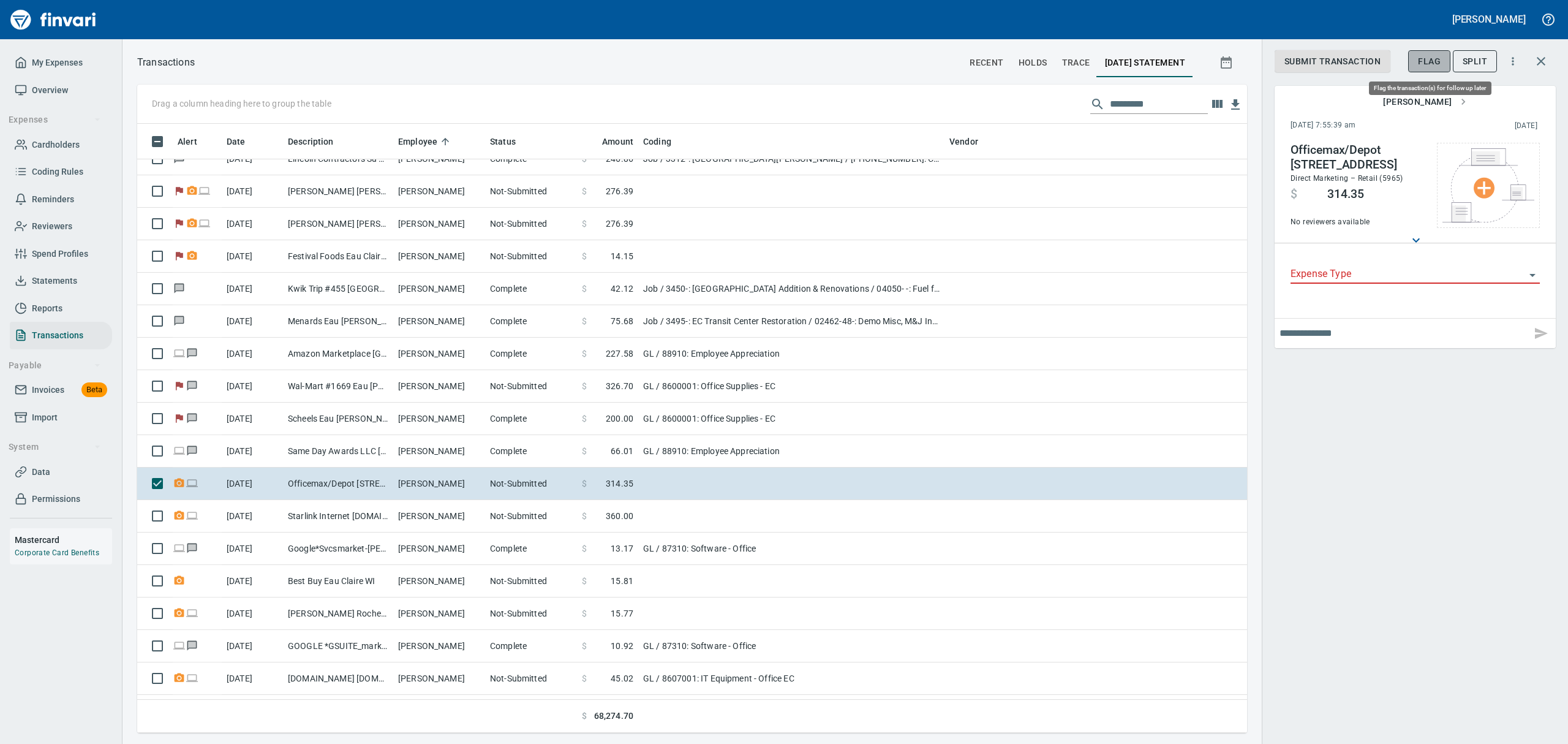
click at [1438, 63] on span "Flag" at bounding box center [1428, 61] width 23 height 15
click at [49, 167] on span "Coding Rules" at bounding box center [58, 171] width 52 height 15
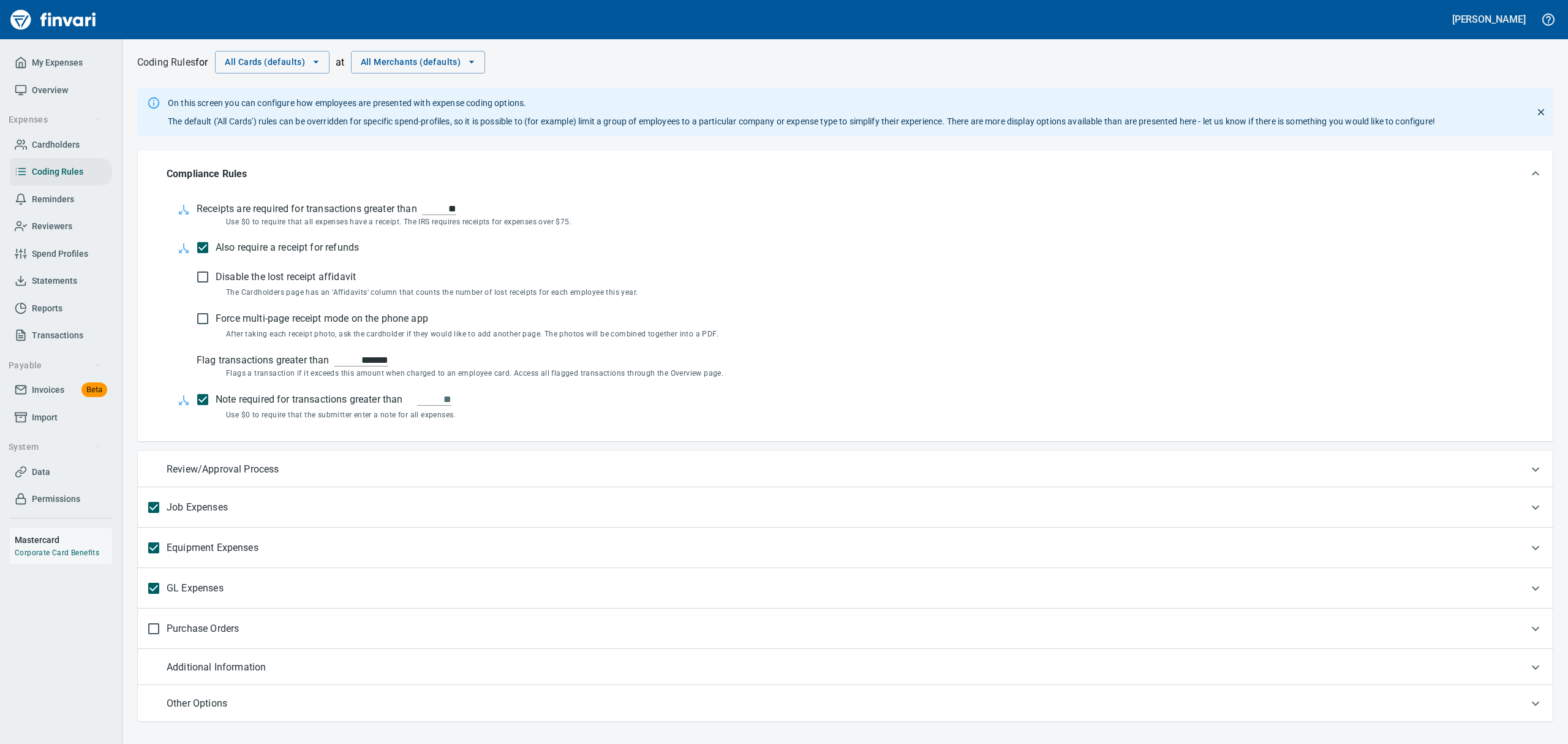
click at [195, 583] on p "GL Expenses" at bounding box center [195, 588] width 57 height 26
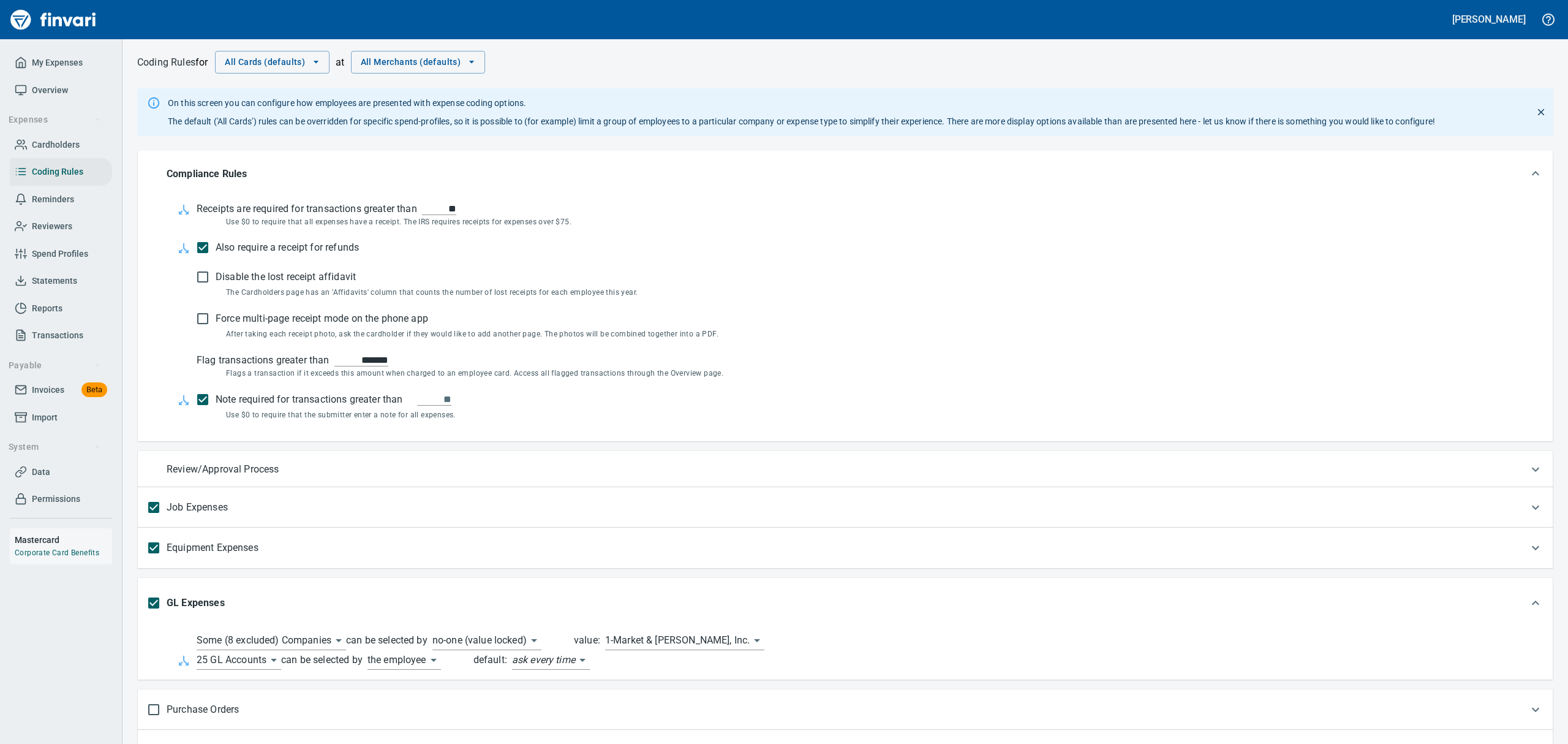
scroll to position [87, 0]
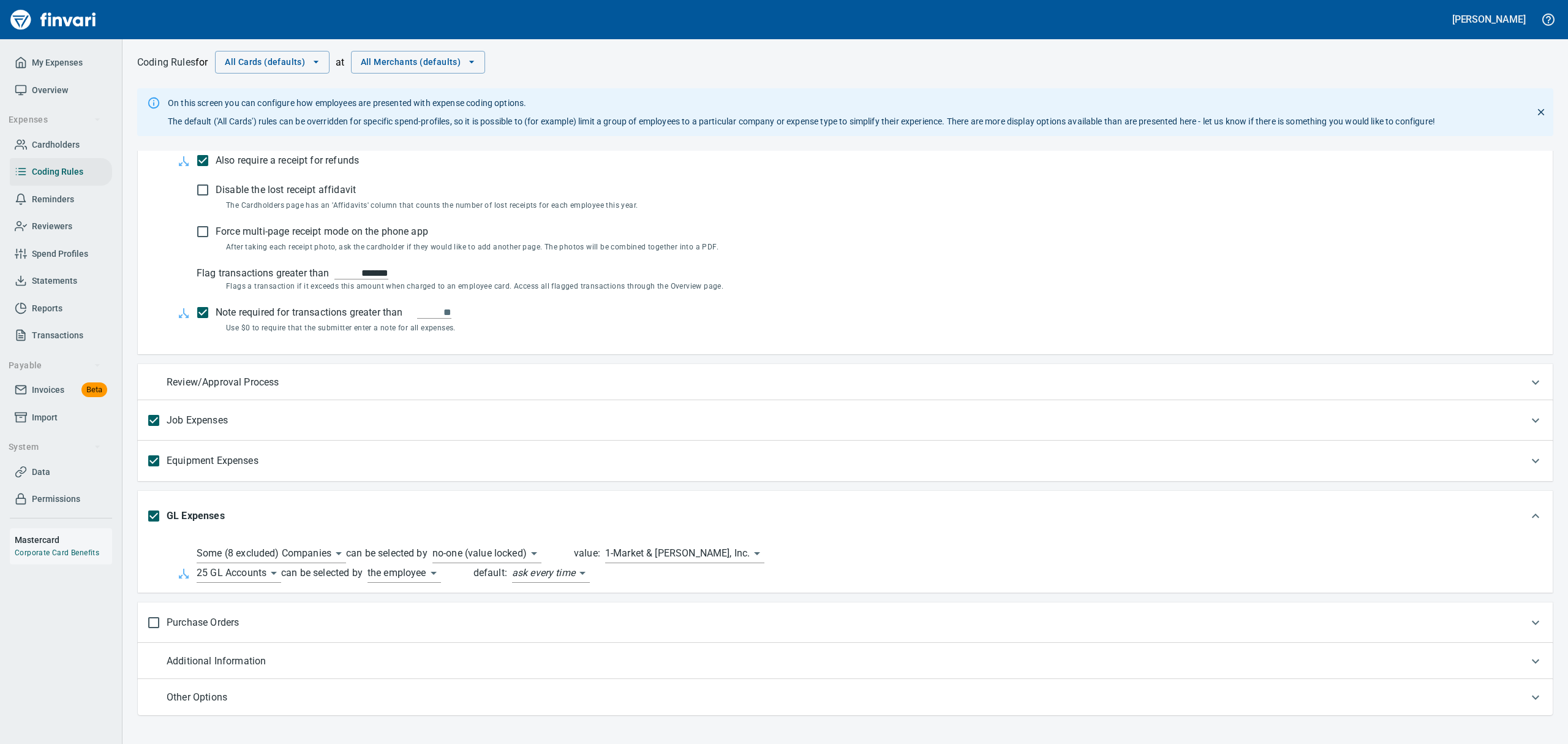
click at [272, 569] on body "[PERSON_NAME] My Expenses Overview Expenses Cardholders Coding Rules Reminders …" at bounding box center [784, 372] width 1568 height 744
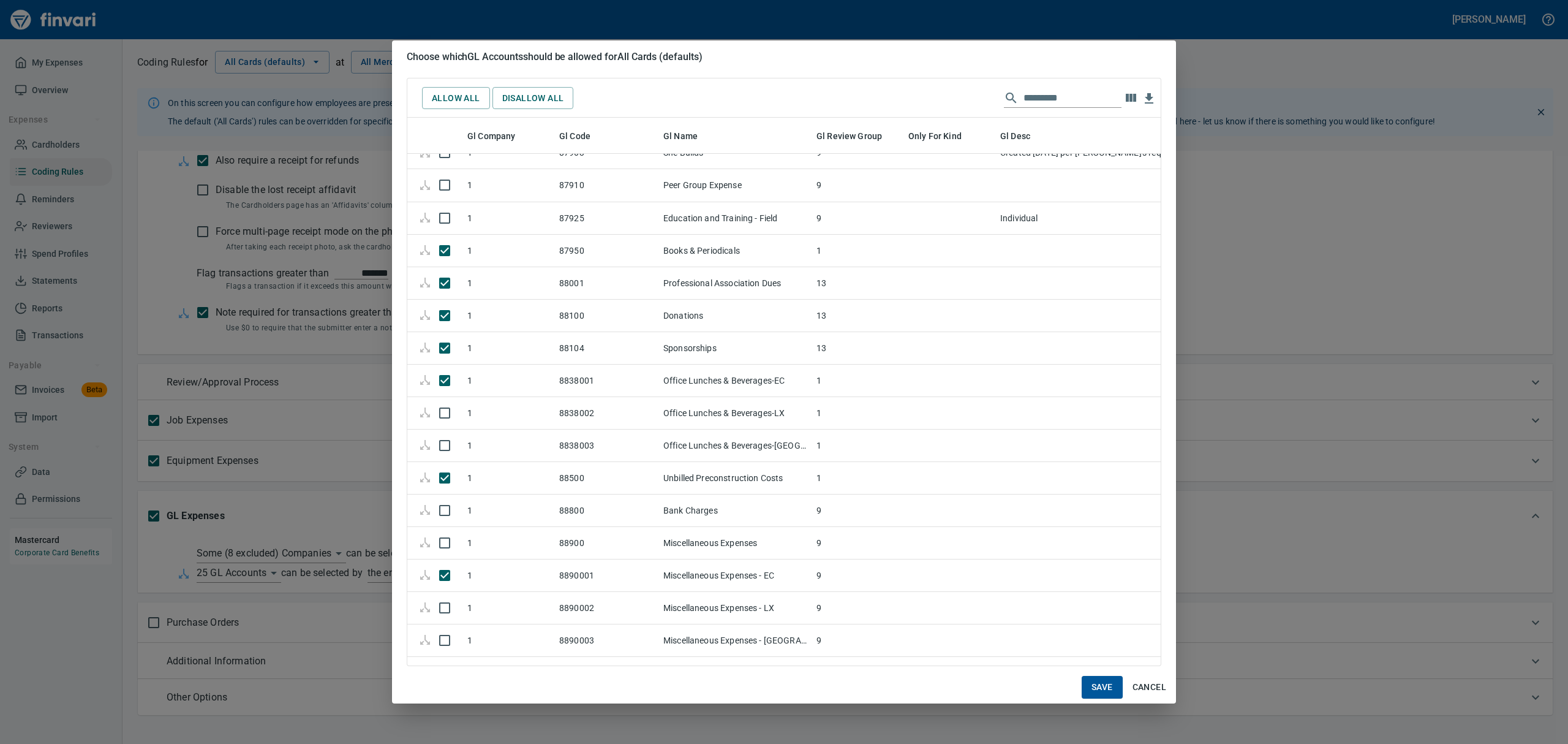
scroll to position [11251, 0]
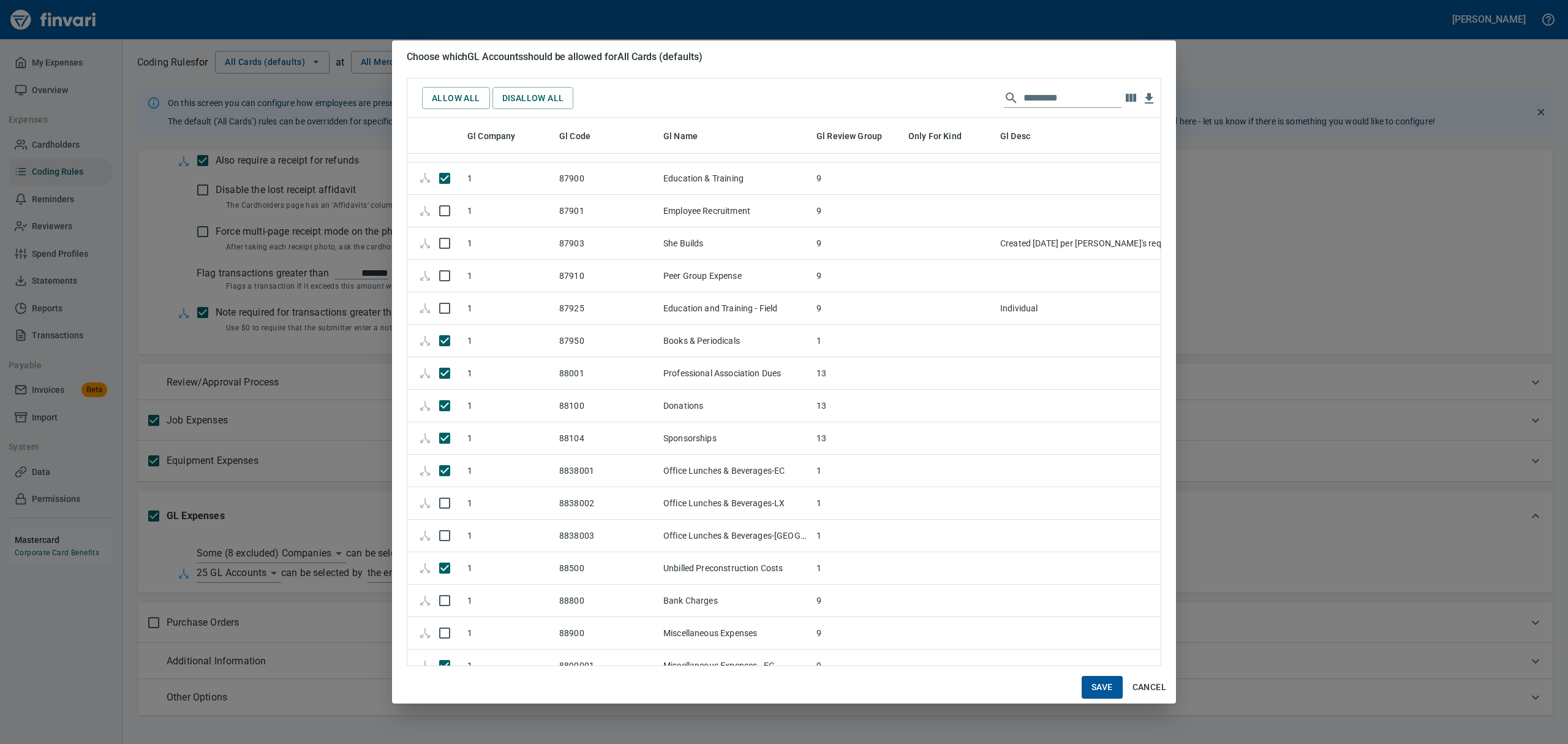
click at [1145, 684] on span "Cancel" at bounding box center [1149, 687] width 33 height 15
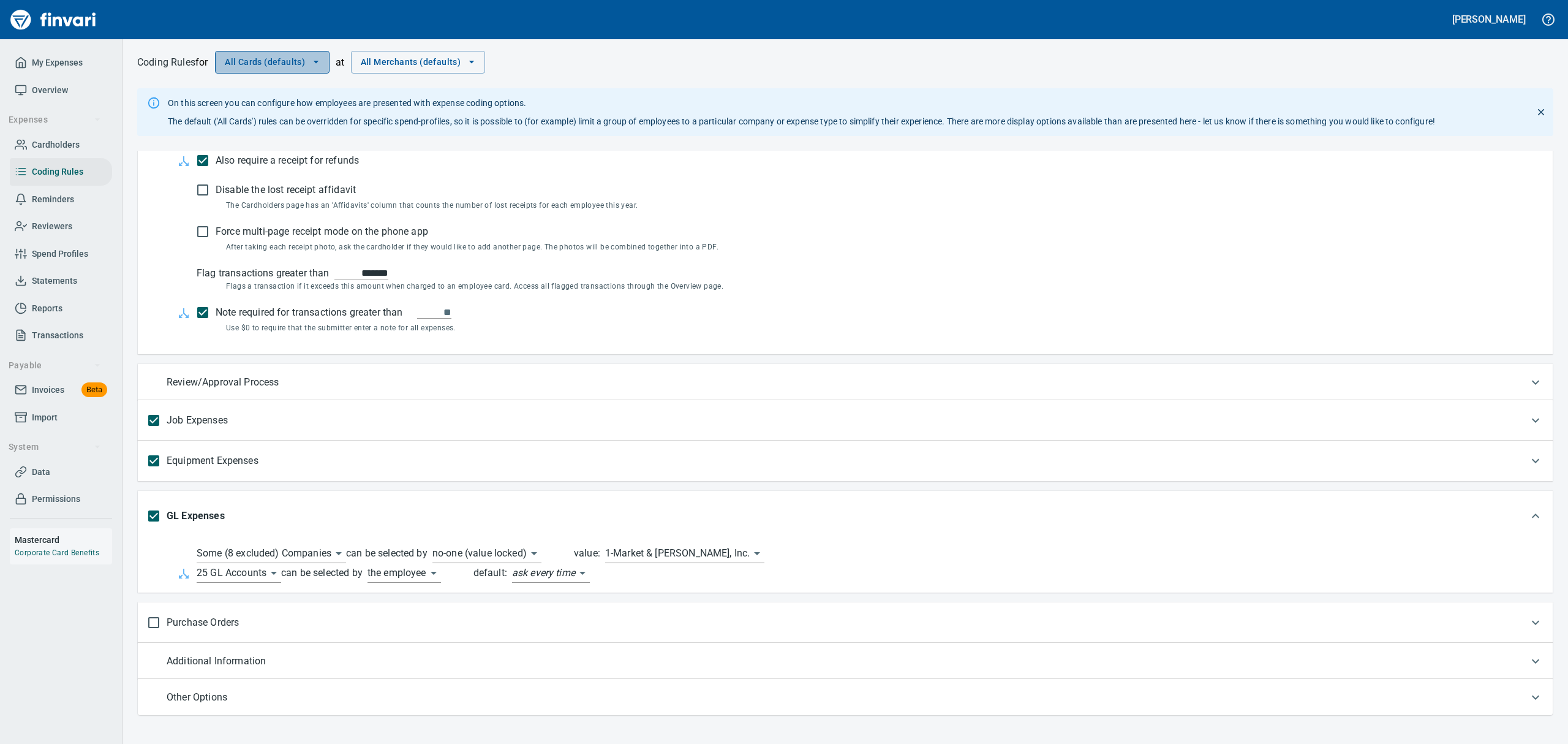
click at [316, 62] on icon "button" at bounding box center [316, 62] width 13 height 13
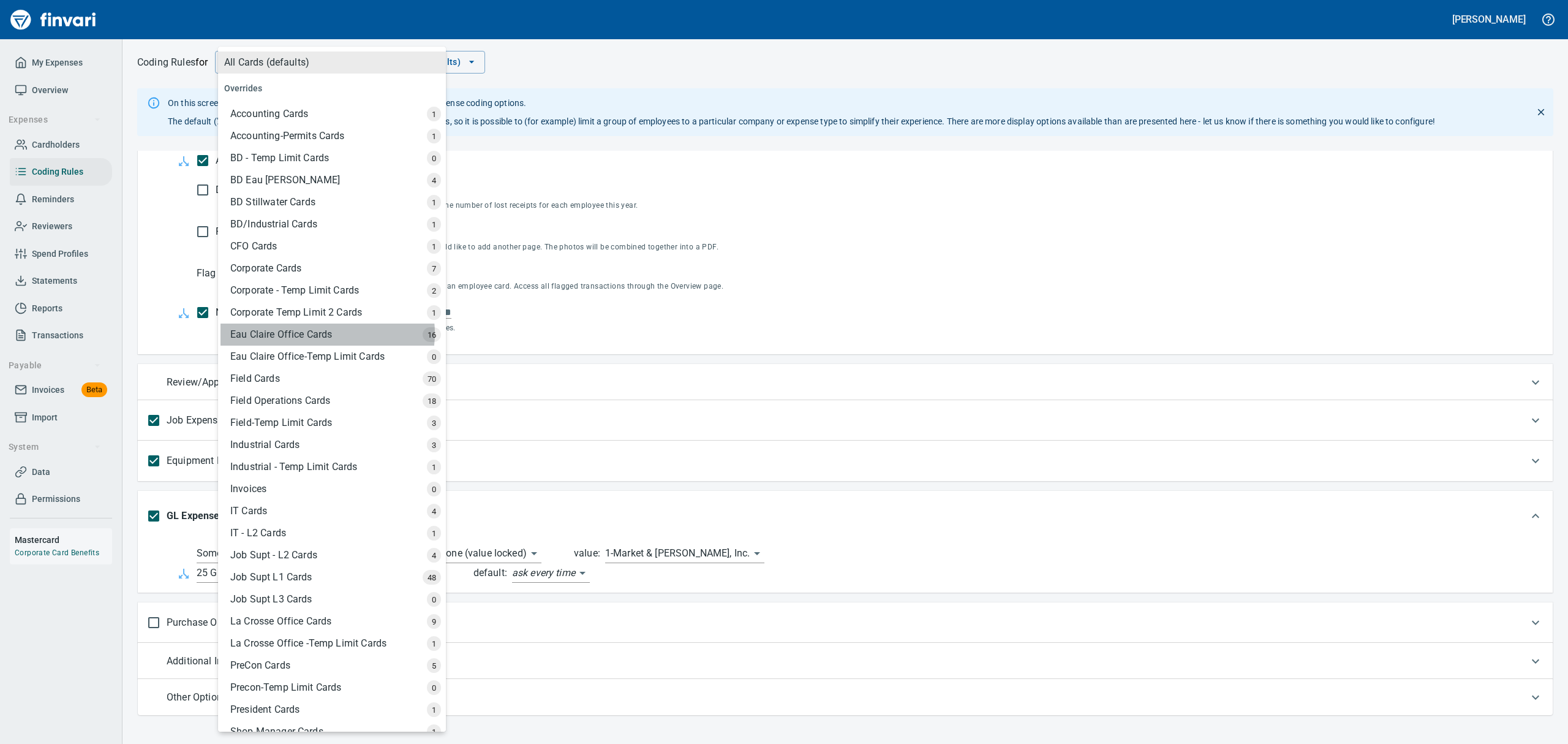
click at [327, 334] on div "Eau Claire Office Cards" at bounding box center [333, 334] width 226 height 22
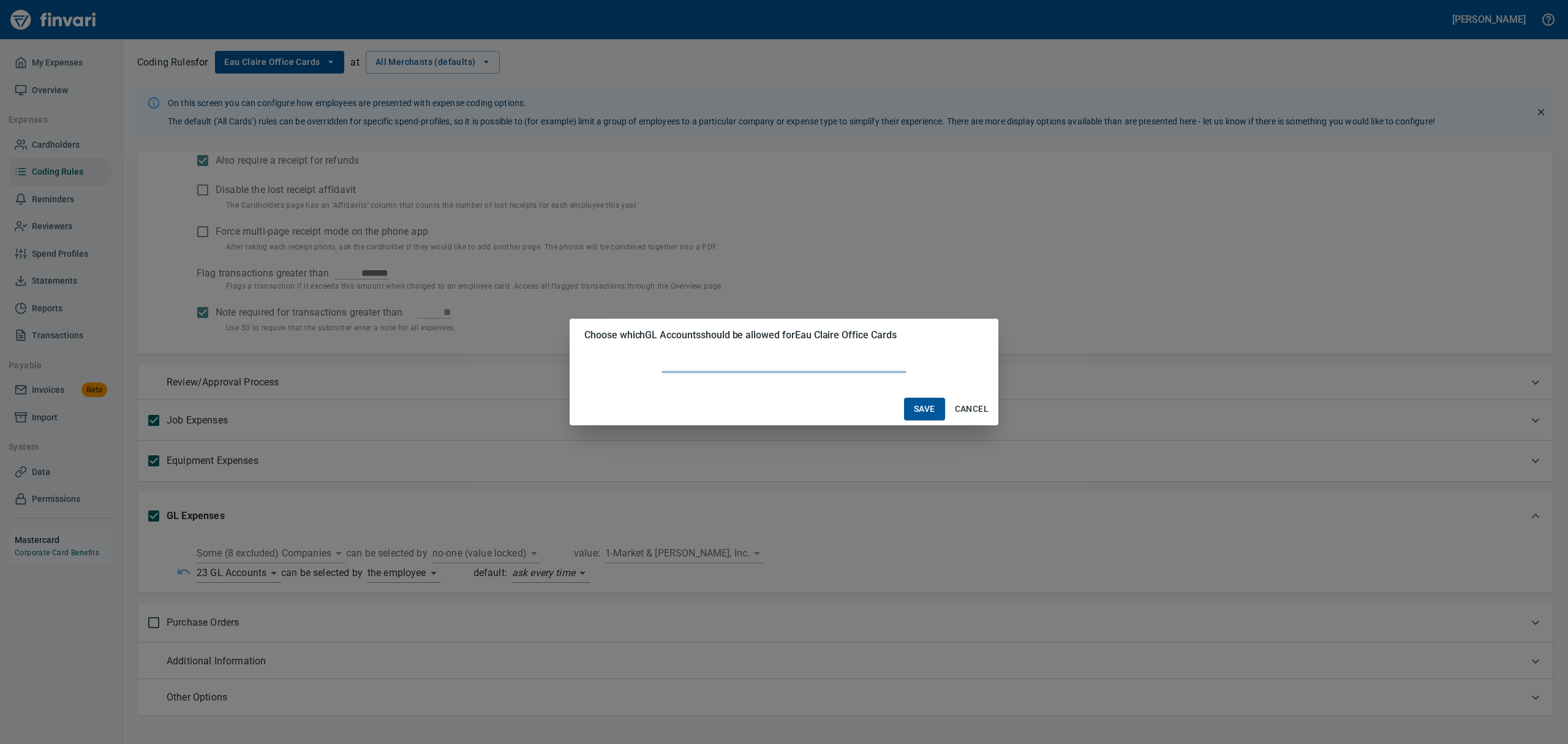
click at [275, 572] on body "[PERSON_NAME] My Expenses Overview Expenses Cardholders Coding Rules Reminders …" at bounding box center [784, 372] width 1568 height 744
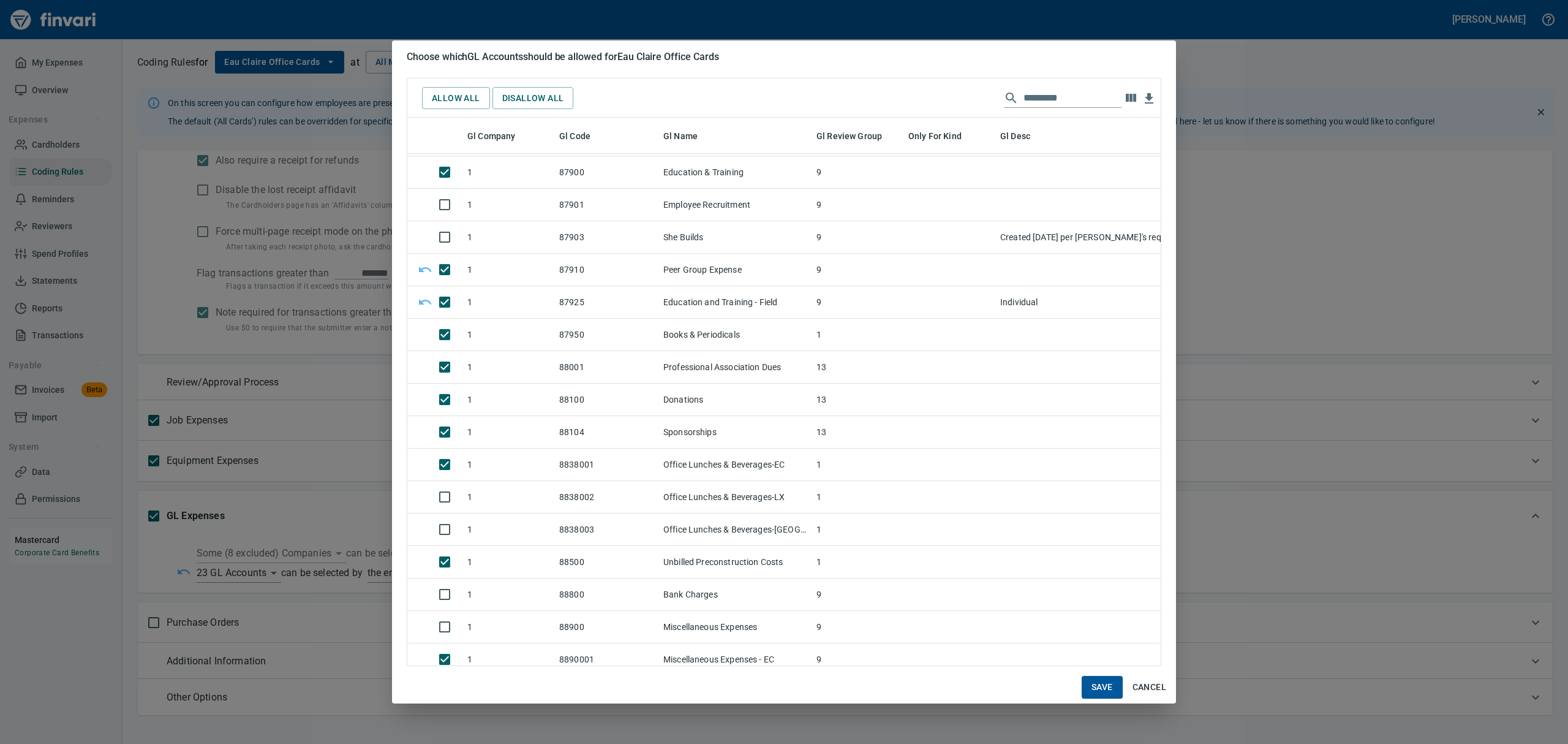
scroll to position [11226, 0]
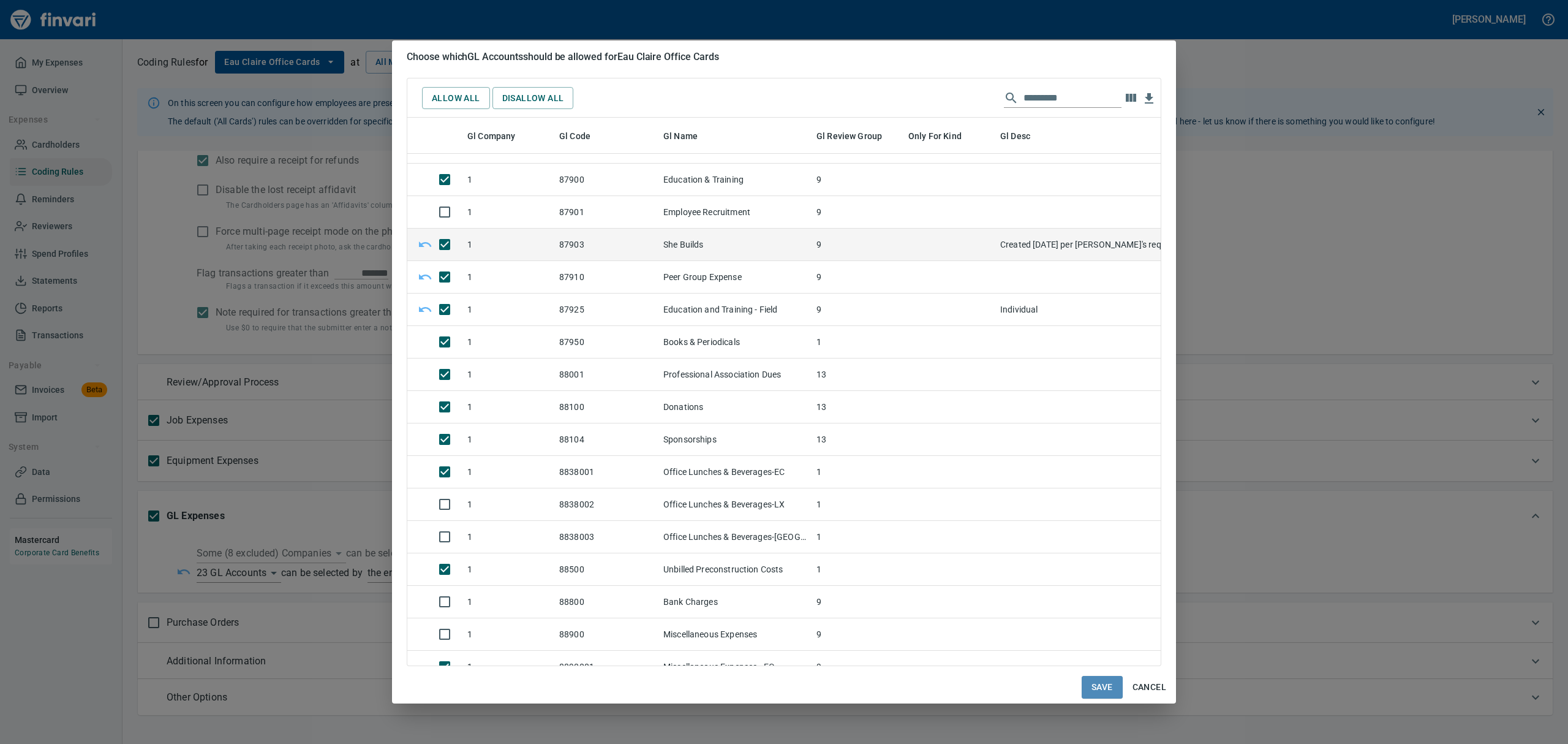
drag, startPoint x: 1096, startPoint y: 686, endPoint x: 1090, endPoint y: 675, distance: 12.5
click at [1096, 685] on span "Save" at bounding box center [1102, 687] width 22 height 15
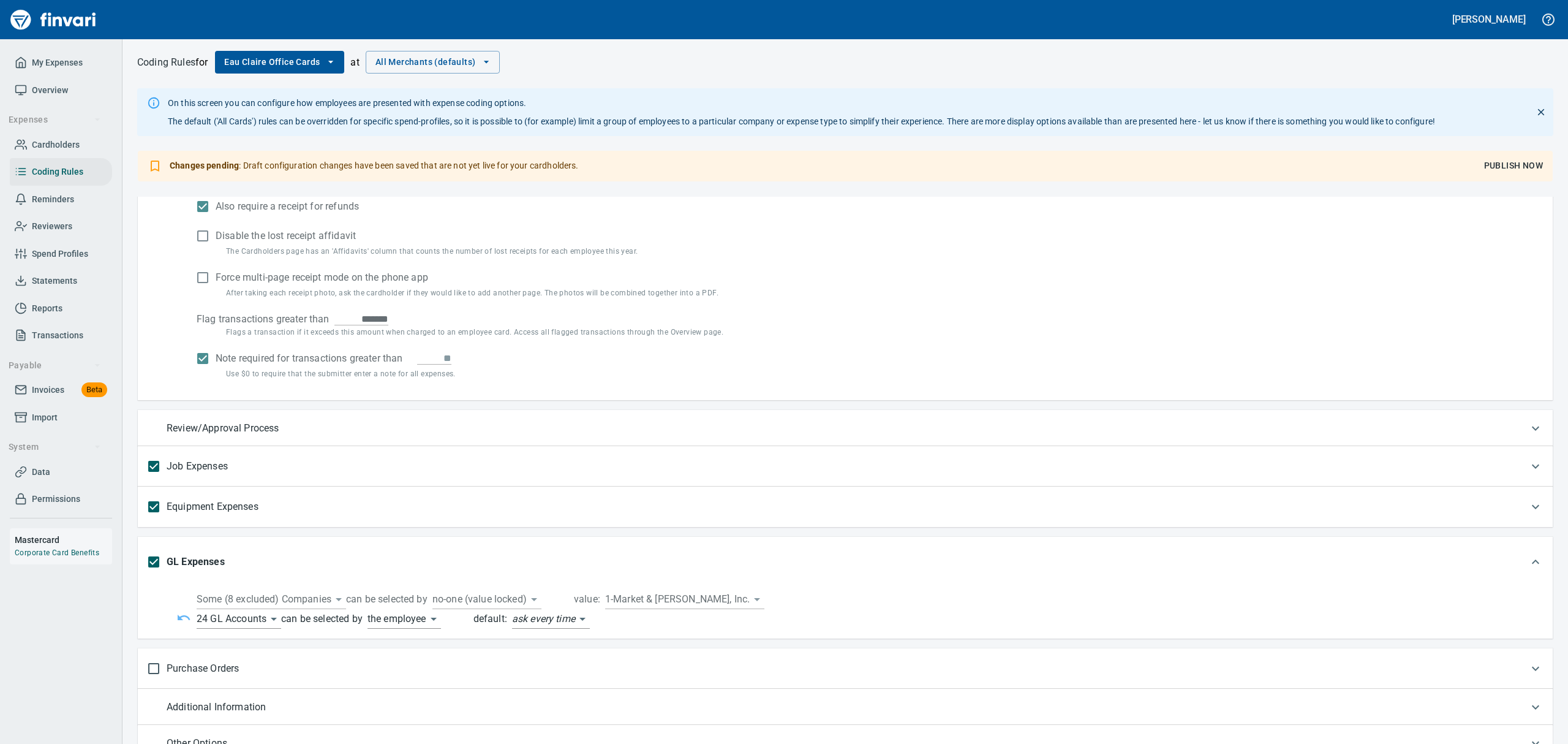
click at [1505, 157] on button "Publish Now" at bounding box center [1514, 166] width 69 height 23
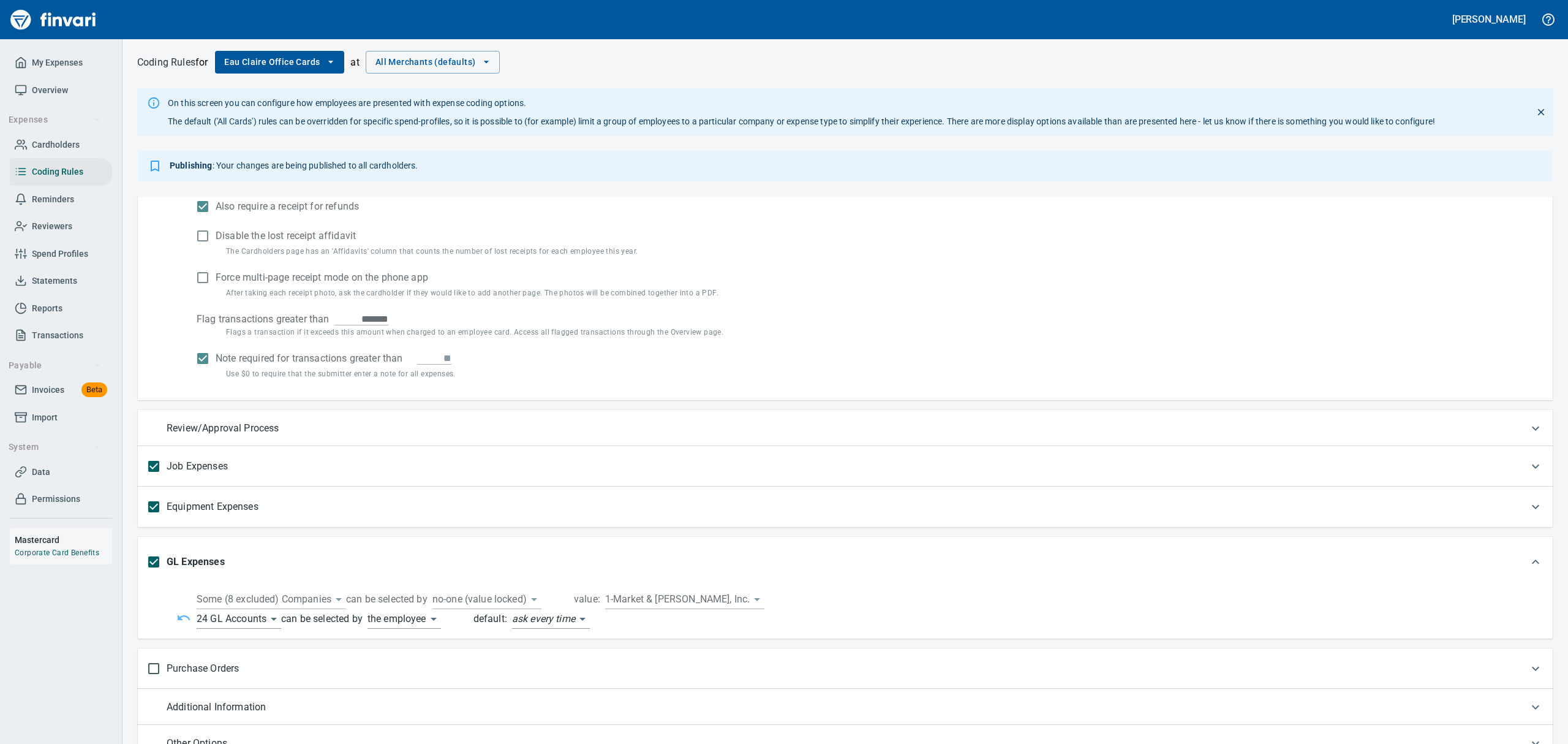
click at [333, 58] on icon "button" at bounding box center [330, 62] width 13 height 13
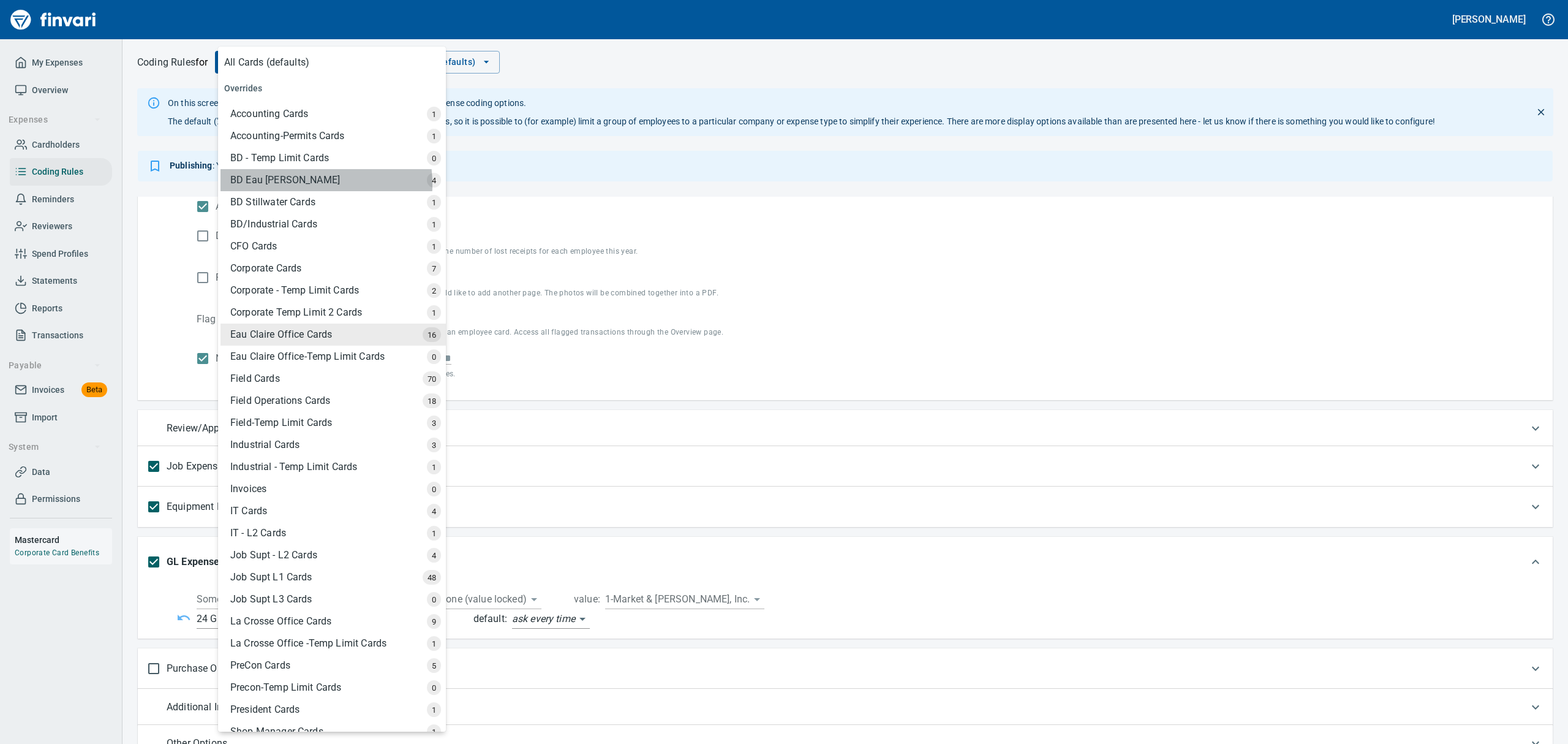
click at [290, 185] on div "BD Eau [PERSON_NAME]" at bounding box center [333, 180] width 226 height 22
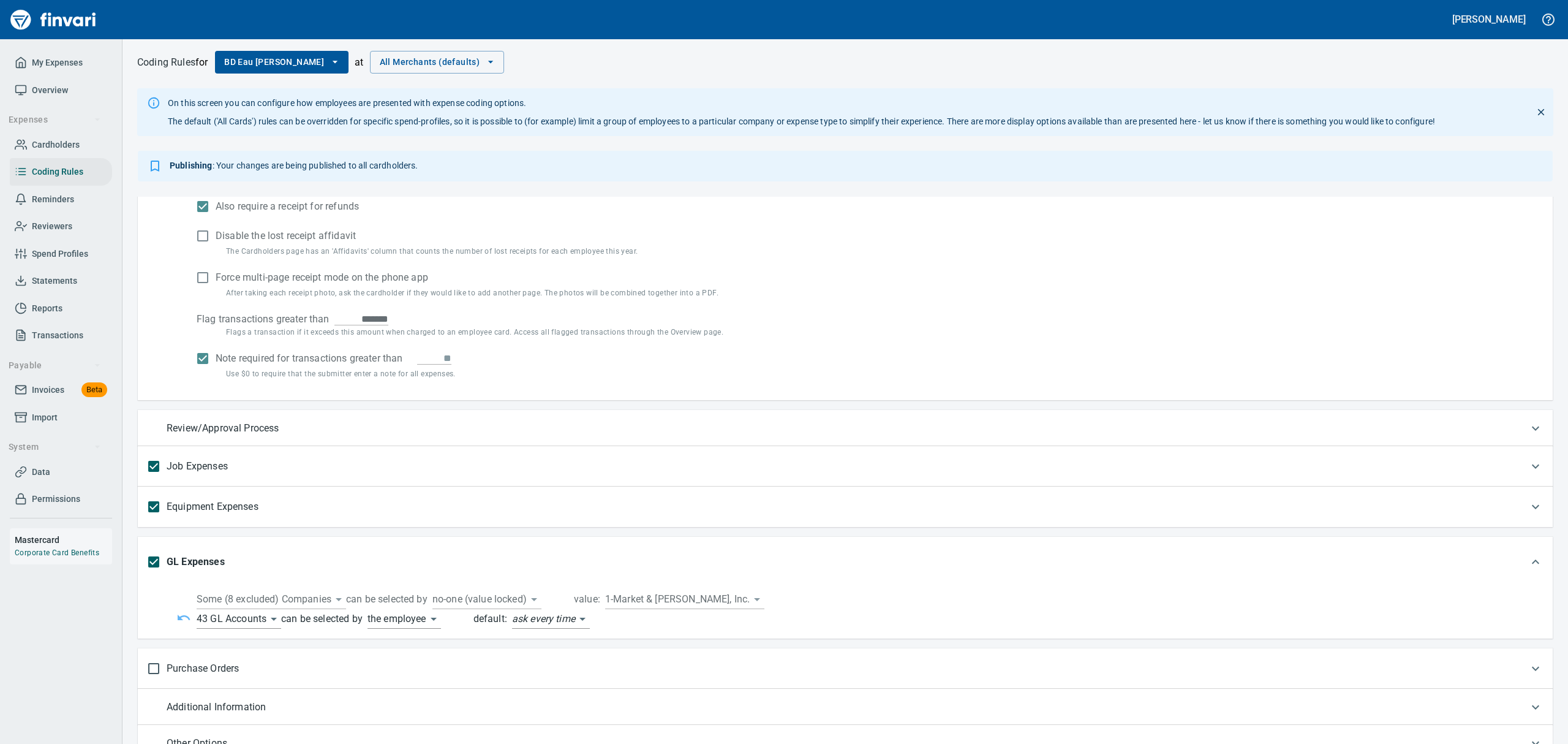
click at [274, 620] on body "[PERSON_NAME] My Expenses Overview Expenses Cardholders Coding Rules Reminders …" at bounding box center [784, 372] width 1568 height 744
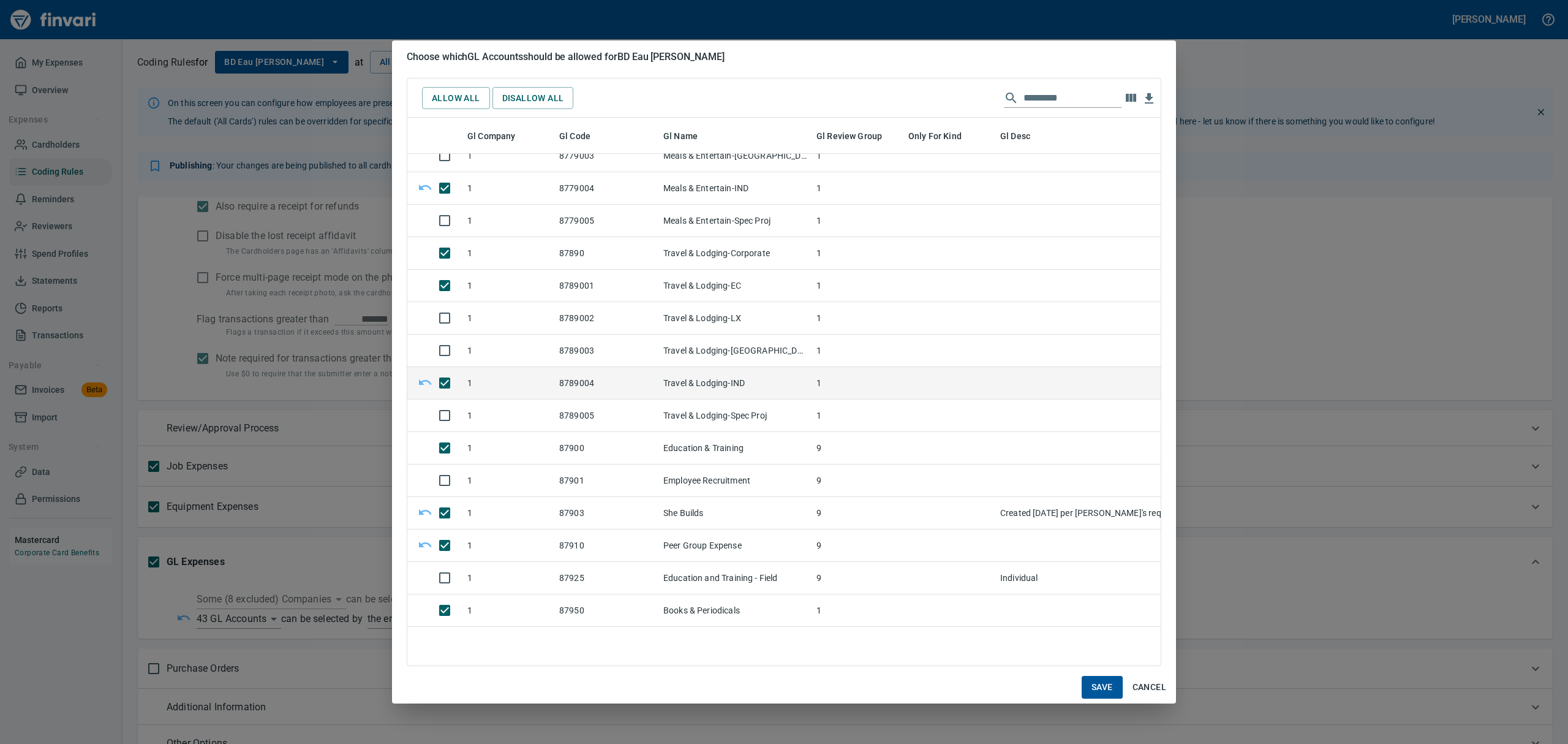
scroll to position [11010, 0]
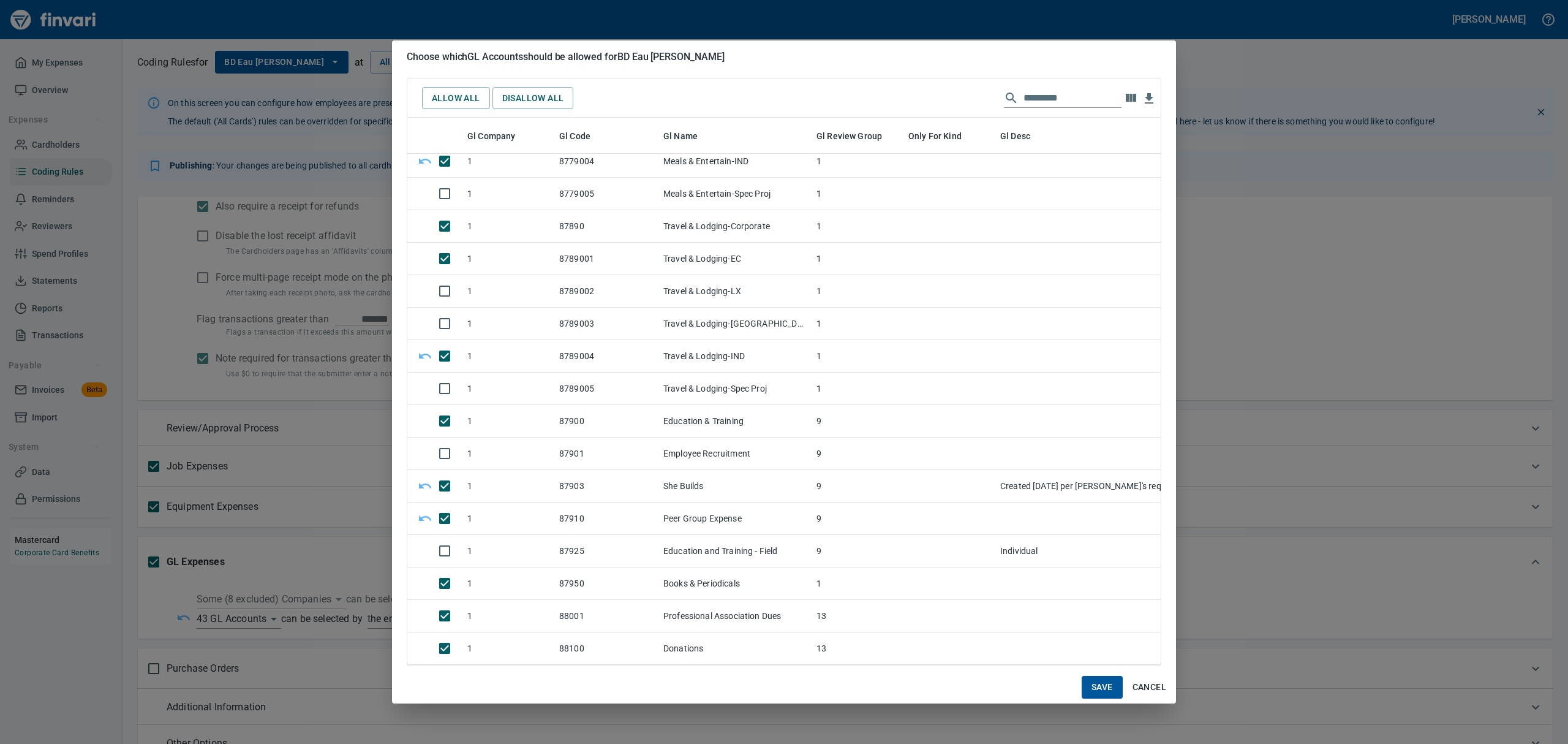
click at [1098, 689] on span "Save" at bounding box center [1102, 687] width 22 height 15
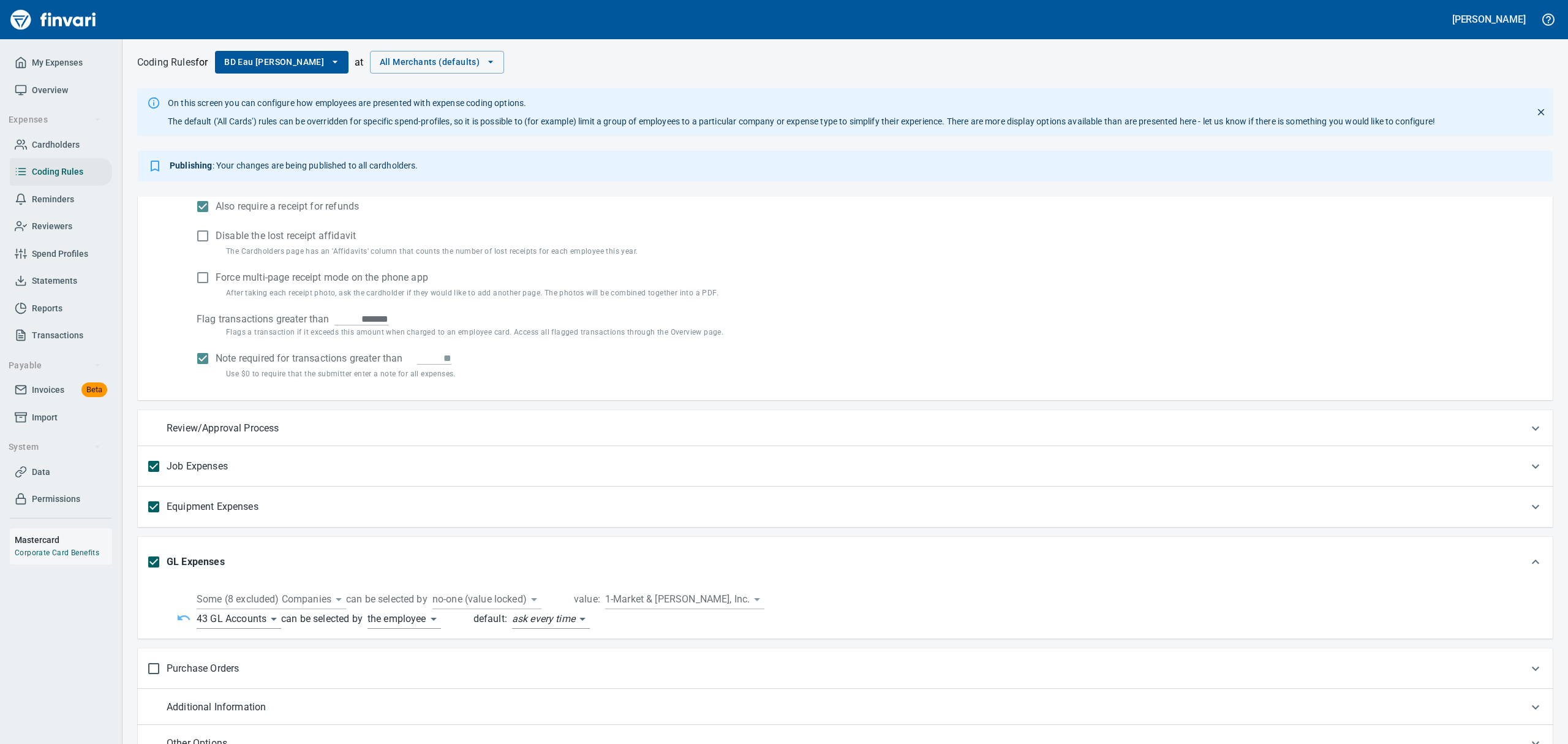
click at [328, 59] on icon "button" at bounding box center [334, 62] width 13 height 13
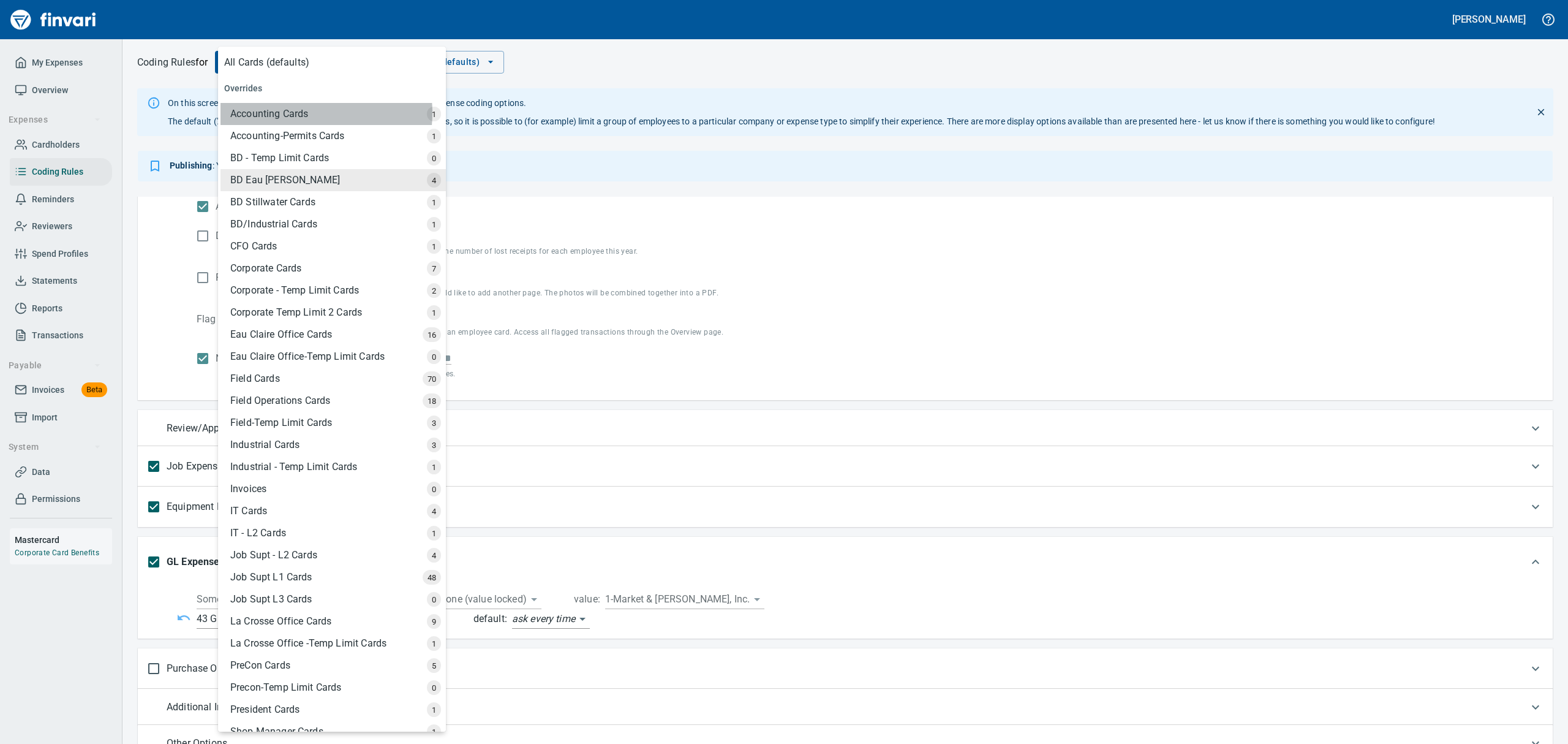
click at [302, 113] on div "Accounting Cards" at bounding box center [333, 114] width 226 height 22
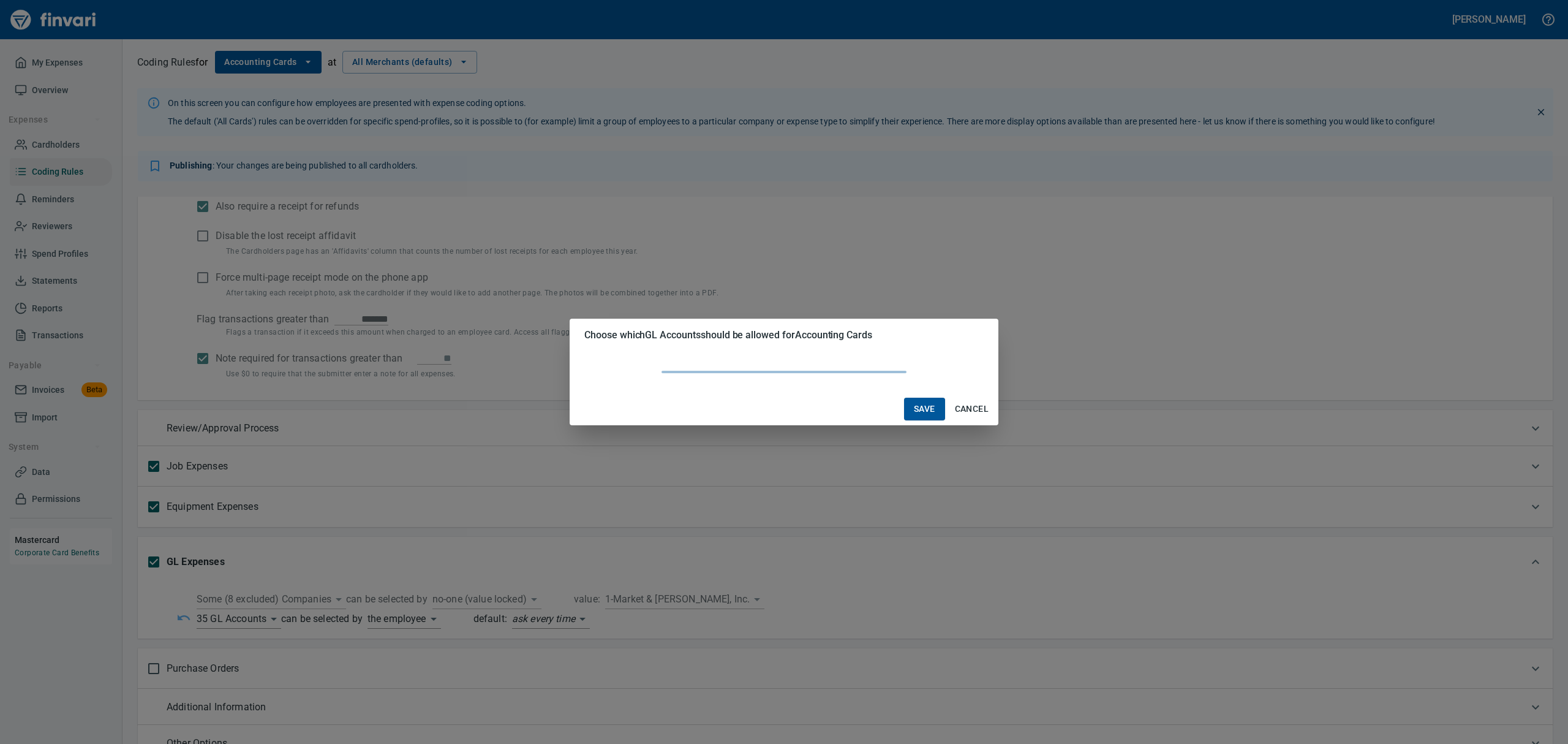
click at [272, 616] on body "[PERSON_NAME] My Expenses Overview Expenses Cardholders Coding Rules Reminders …" at bounding box center [784, 372] width 1568 height 744
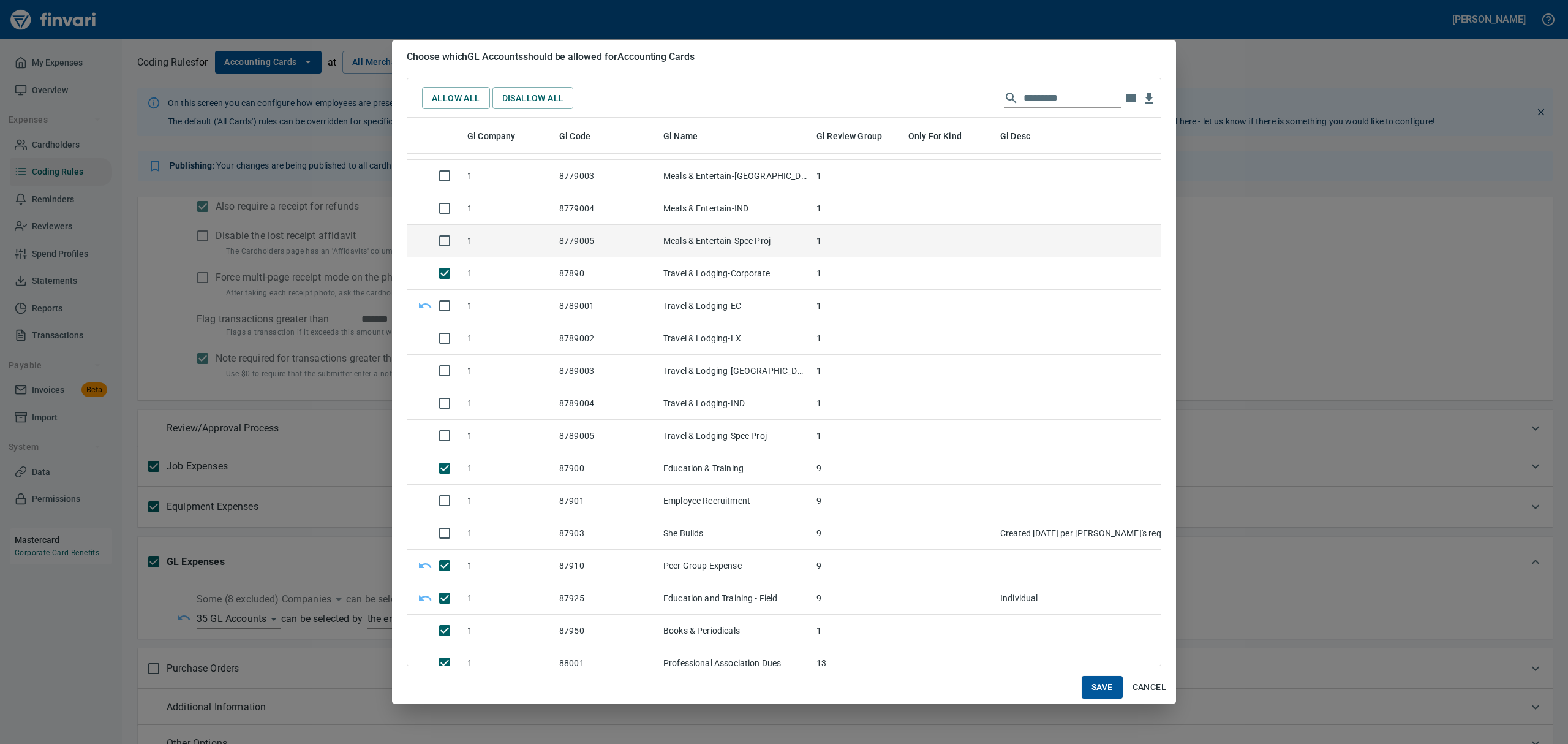
scroll to position [10952, 0]
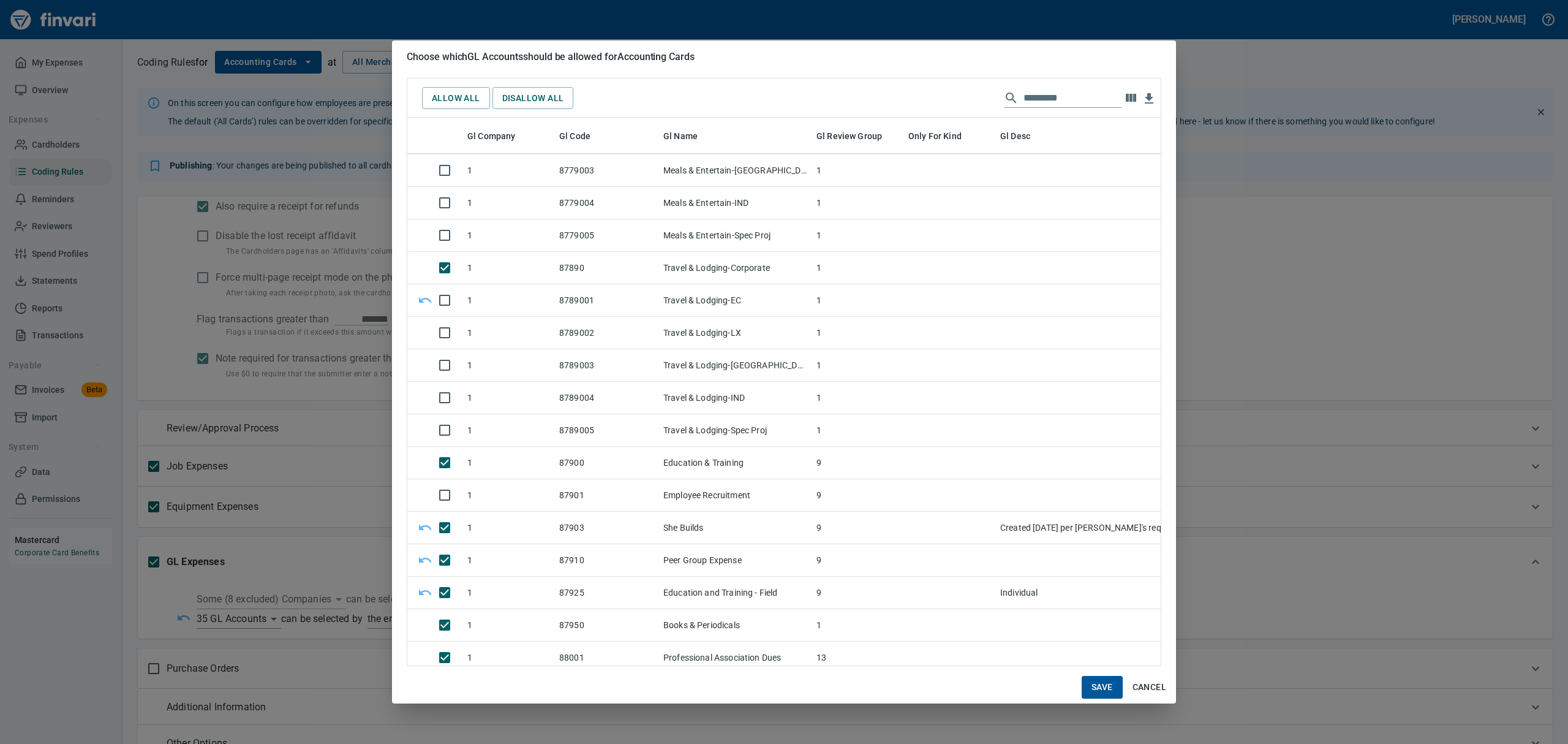
click at [1096, 686] on span "Save" at bounding box center [1102, 687] width 22 height 15
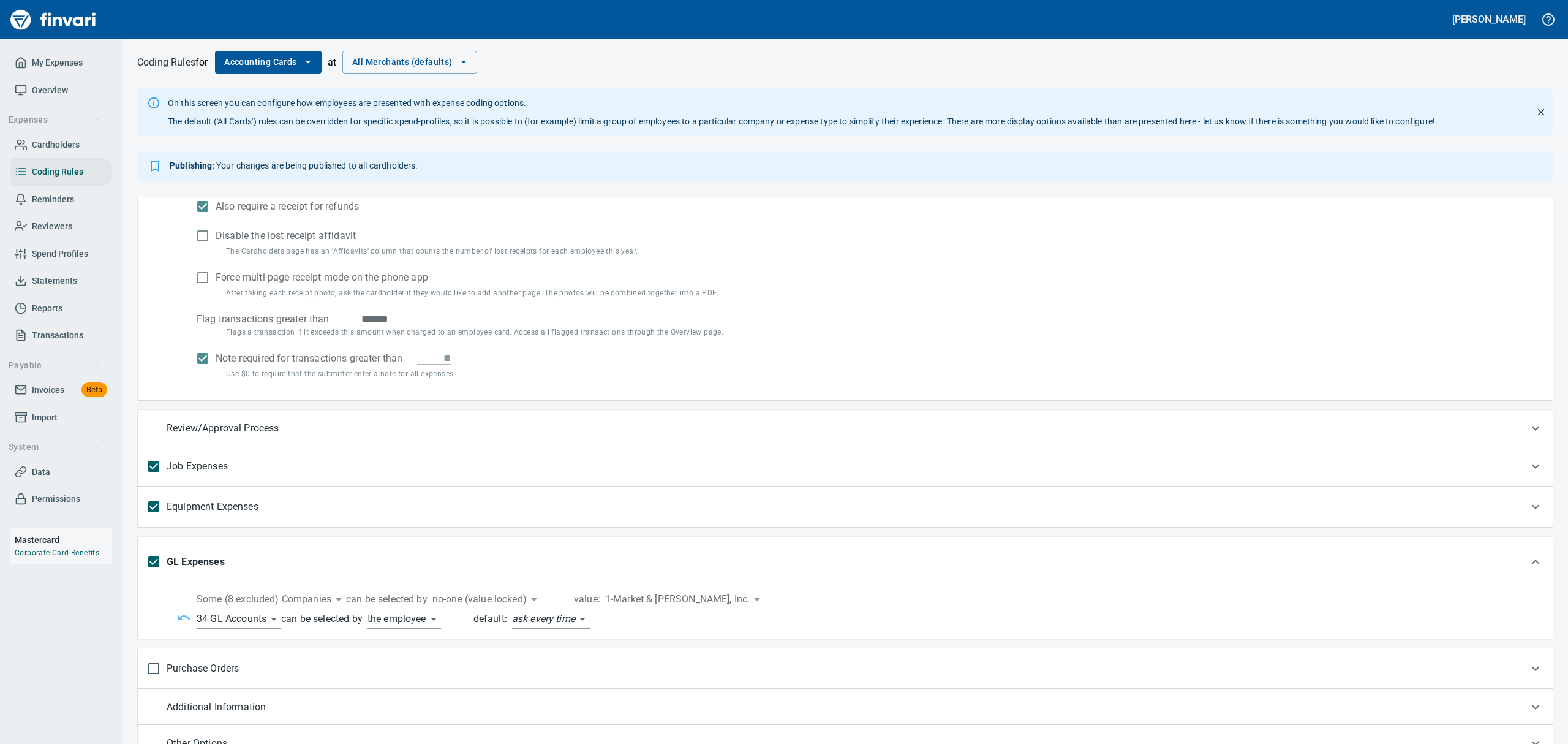
click at [313, 64] on icon "button" at bounding box center [308, 62] width 13 height 13
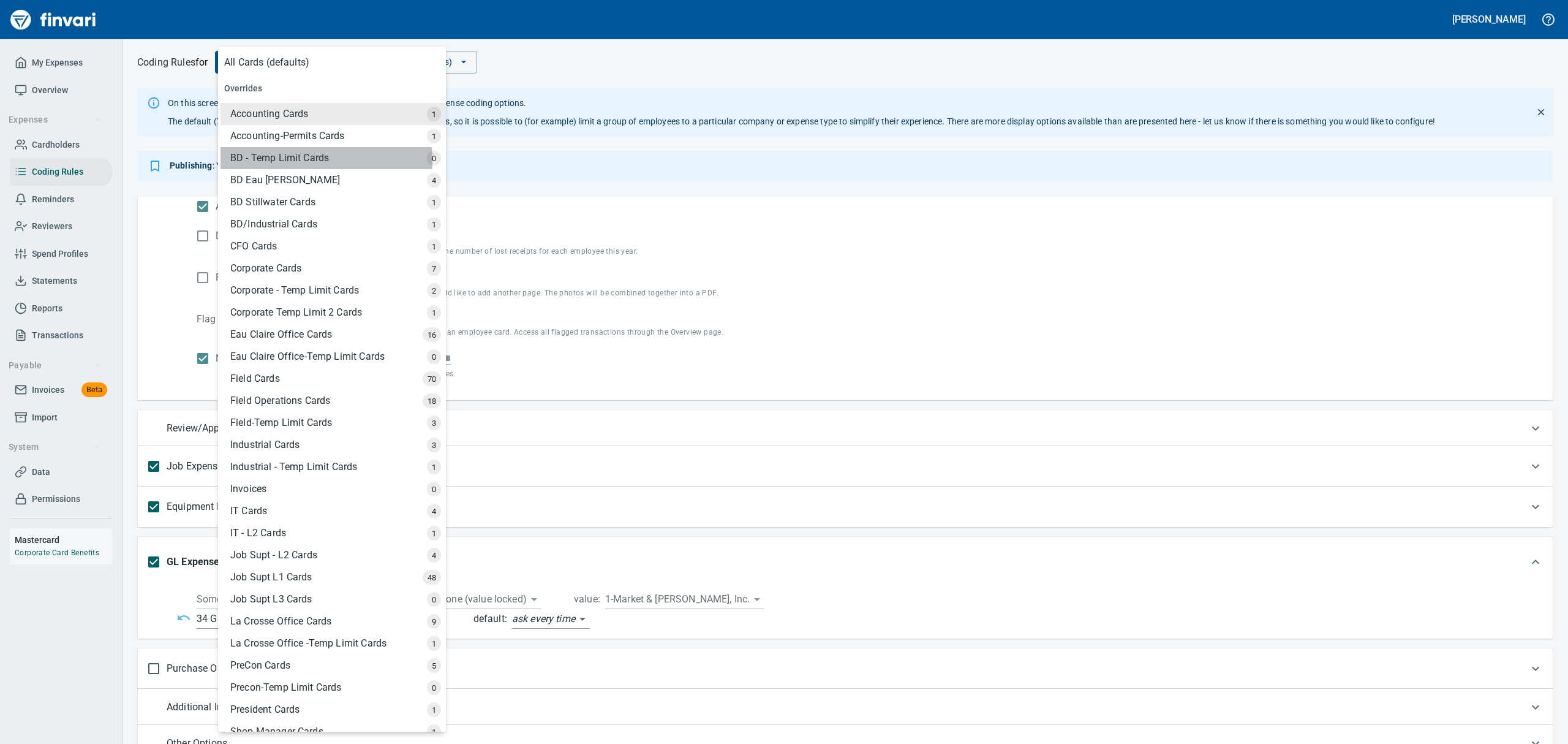
click at [312, 161] on div "BD - Temp Limit Cards" at bounding box center [333, 158] width 226 height 22
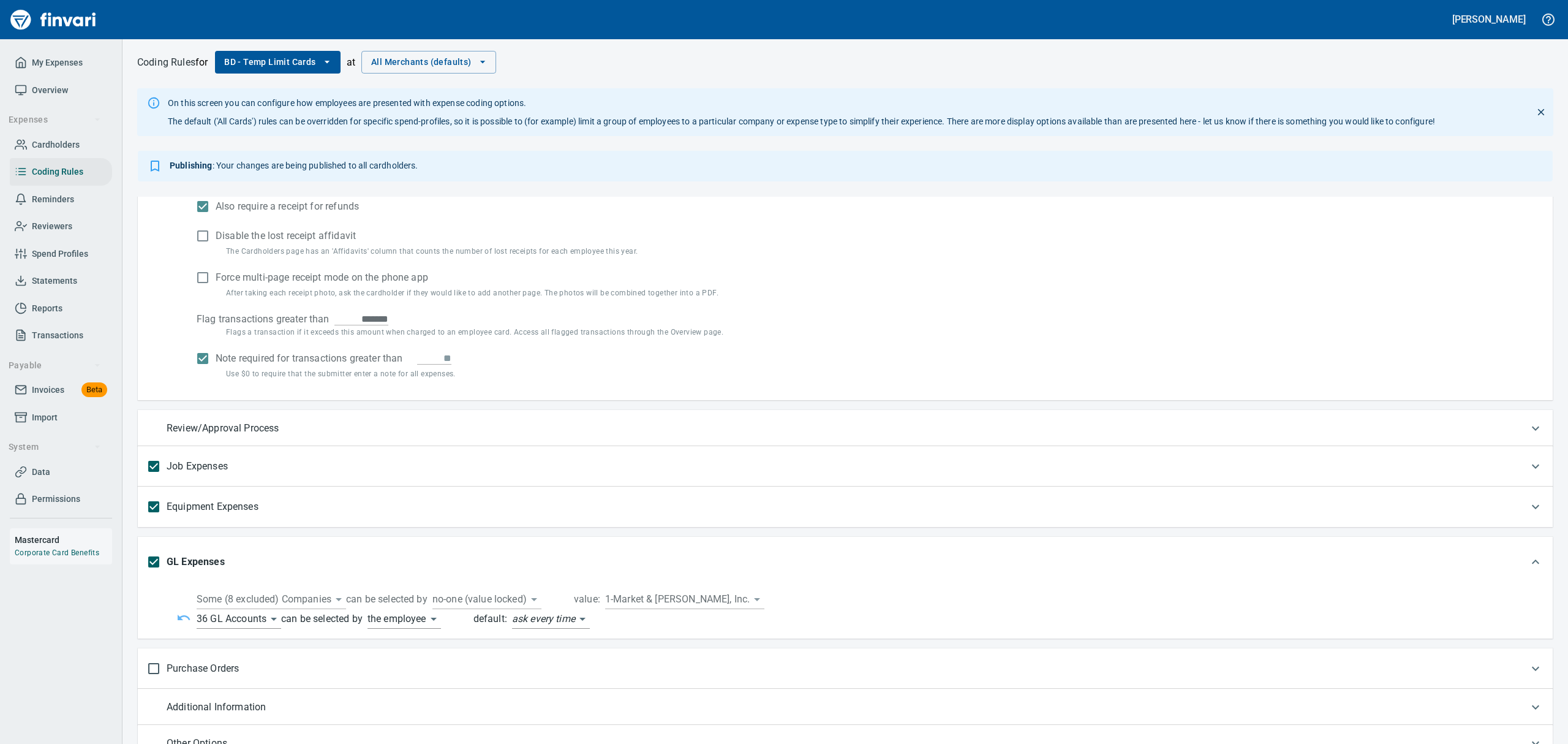
click at [272, 621] on body "[PERSON_NAME] My Expenses Overview Expenses Cardholders Coding Rules Reminders …" at bounding box center [784, 372] width 1568 height 744
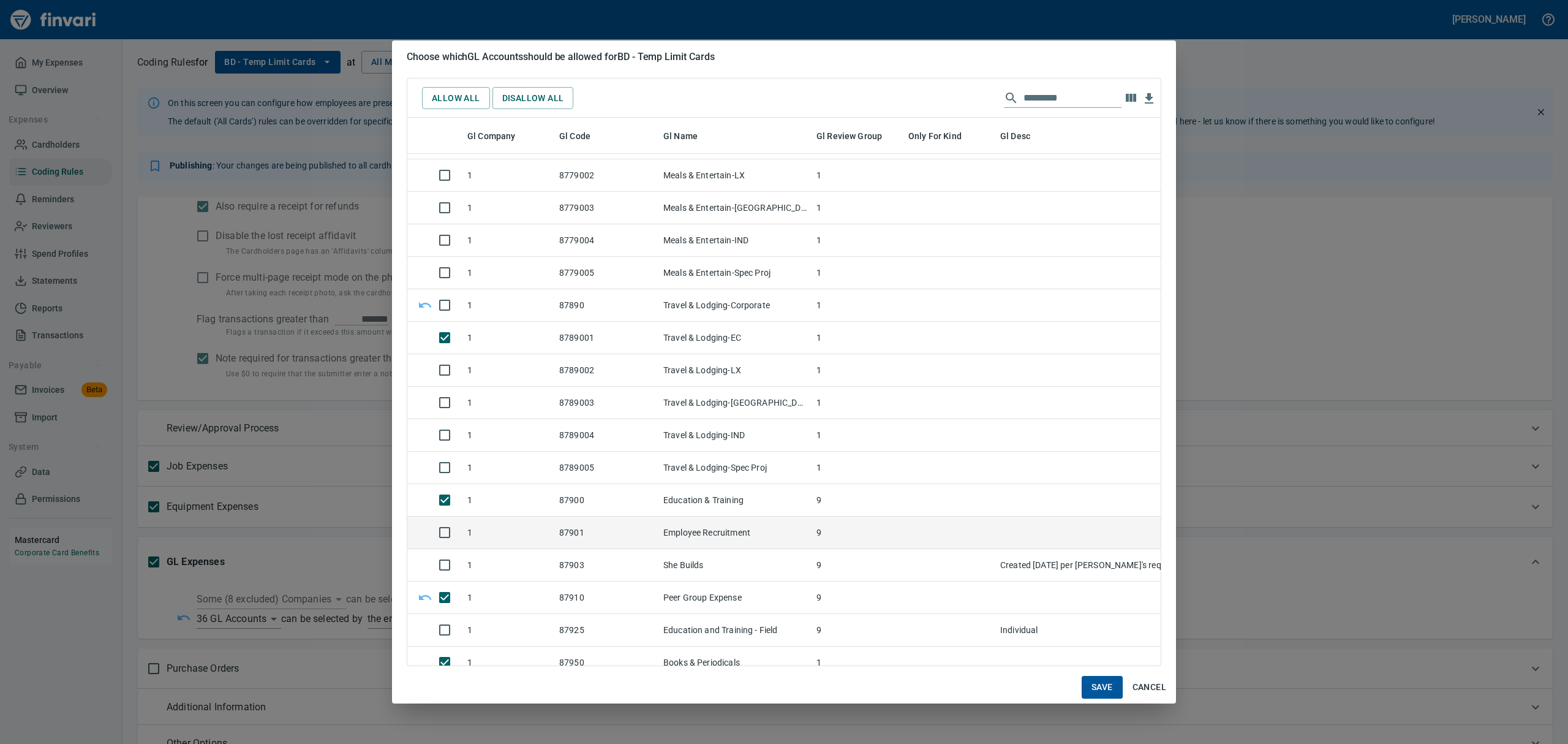
scroll to position [10941, 0]
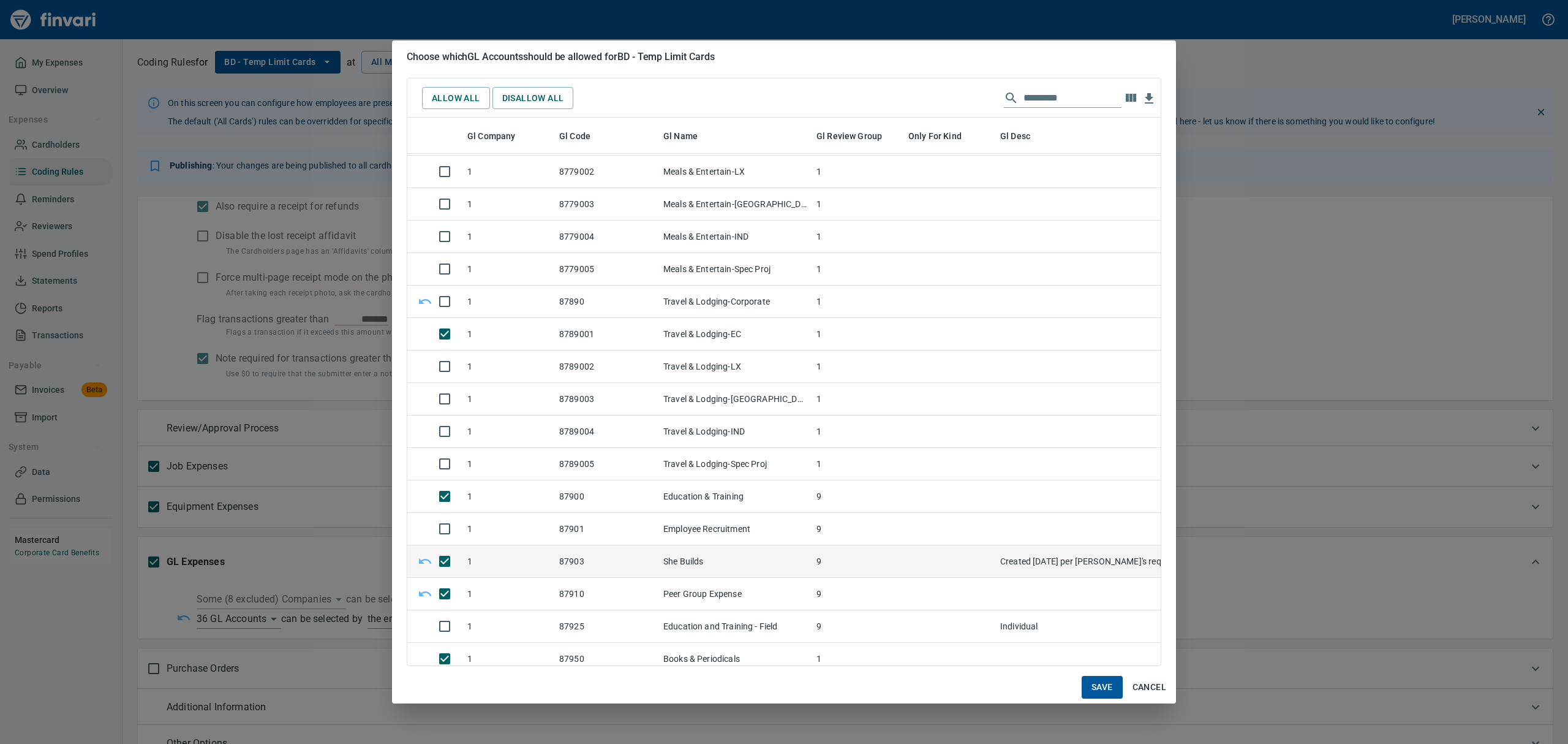
click at [1092, 684] on span "Save" at bounding box center [1102, 687] width 22 height 15
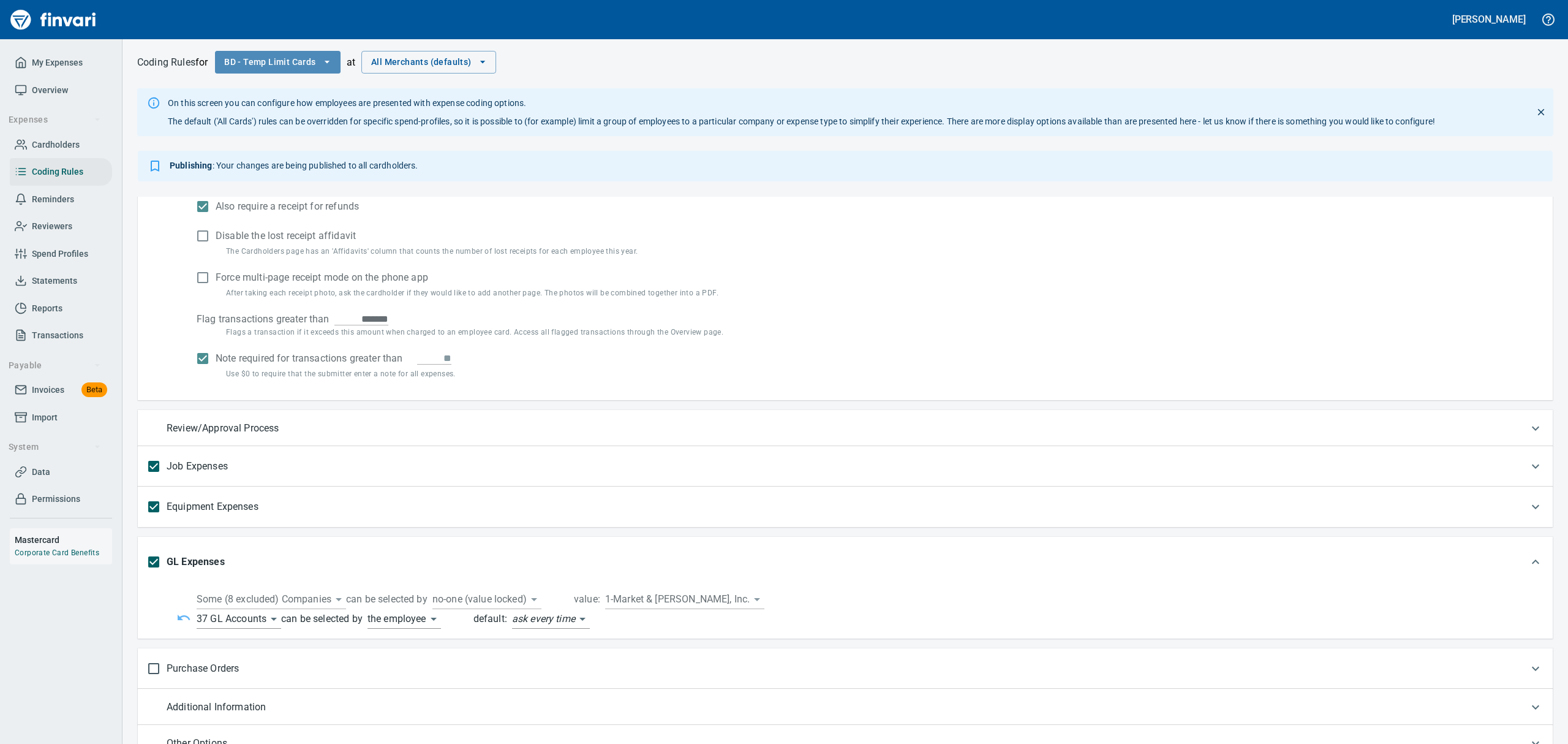
click at [329, 62] on icon "button" at bounding box center [327, 62] width 5 height 3
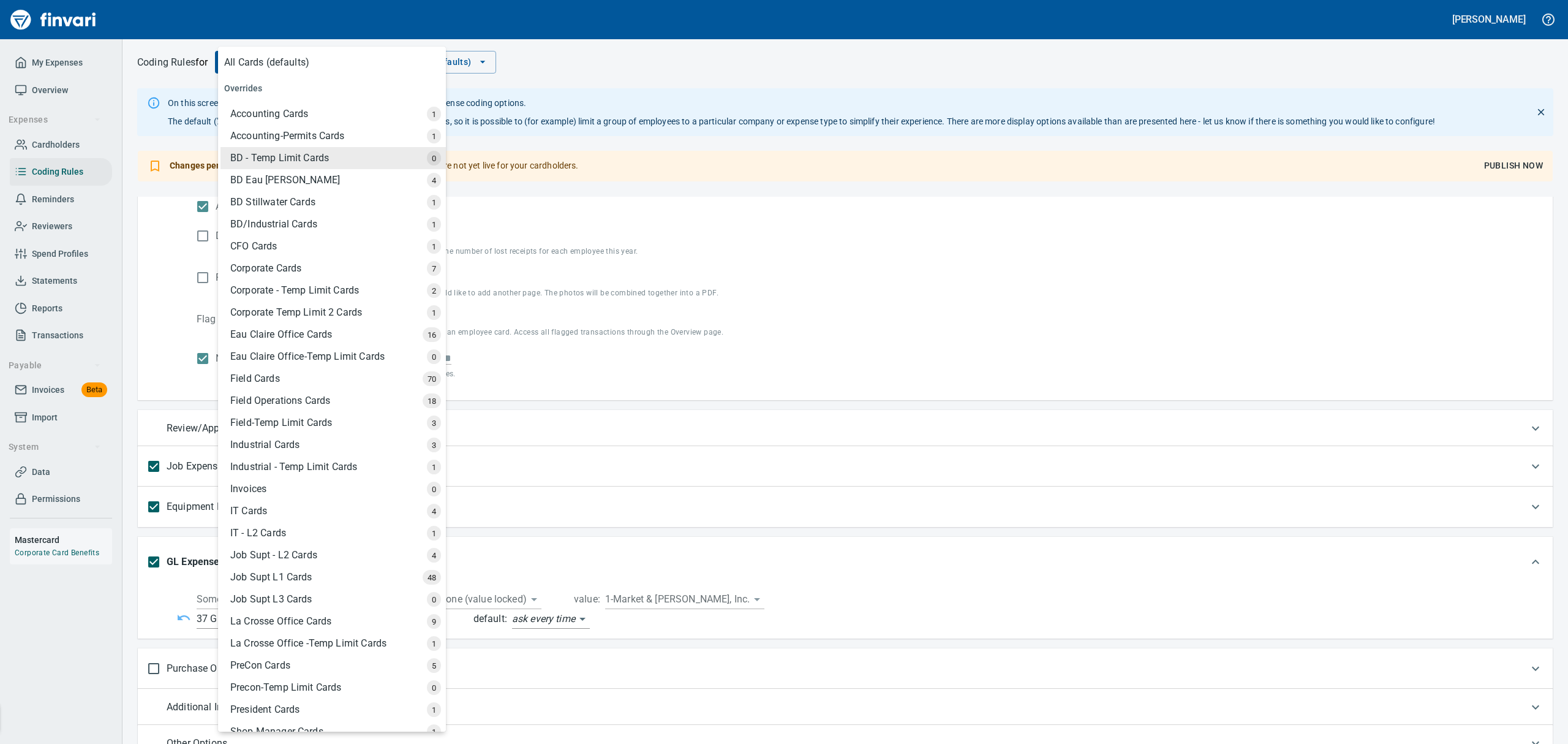
click at [1504, 166] on div at bounding box center [784, 372] width 1568 height 744
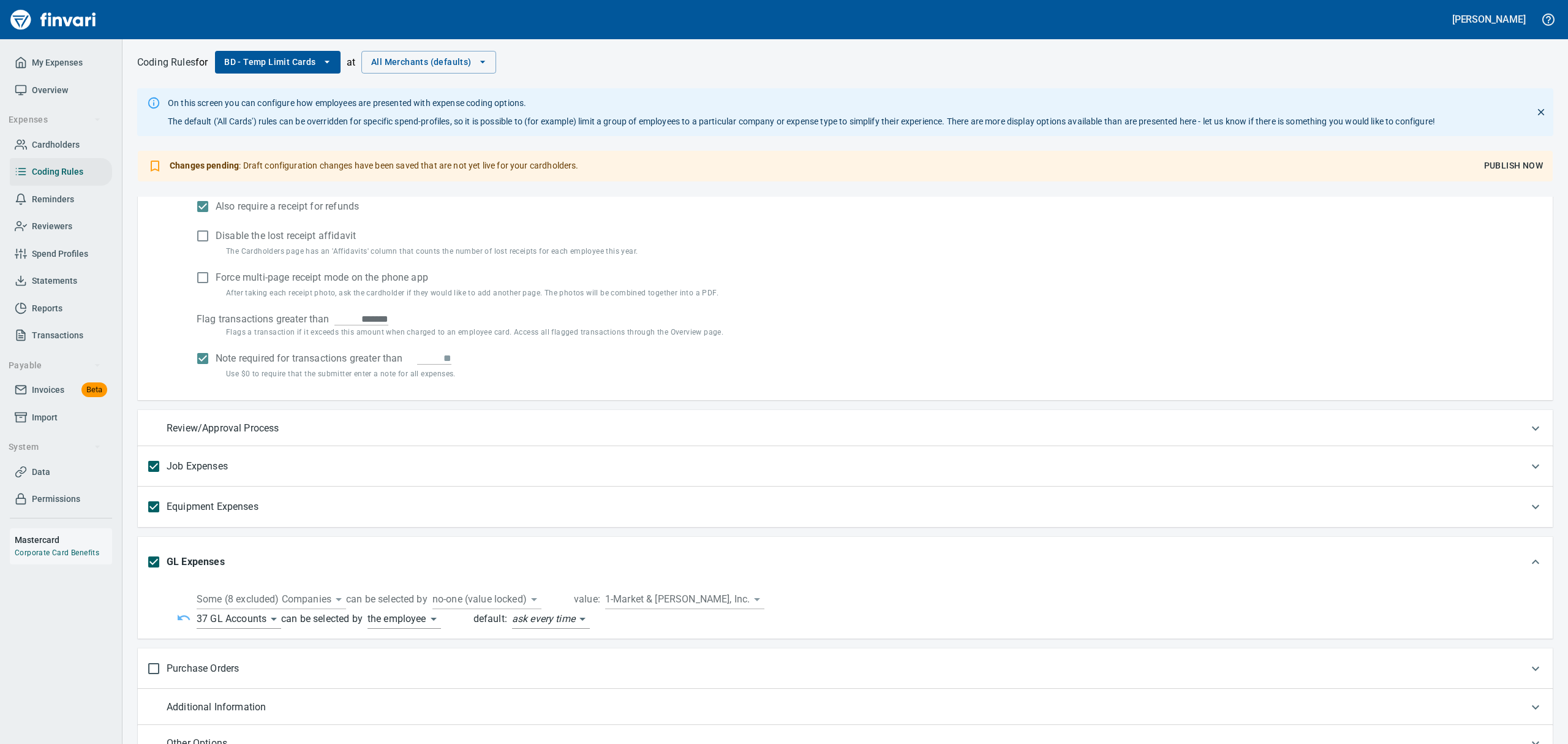
click at [1504, 166] on span "Publish Now" at bounding box center [1513, 166] width 59 height 15
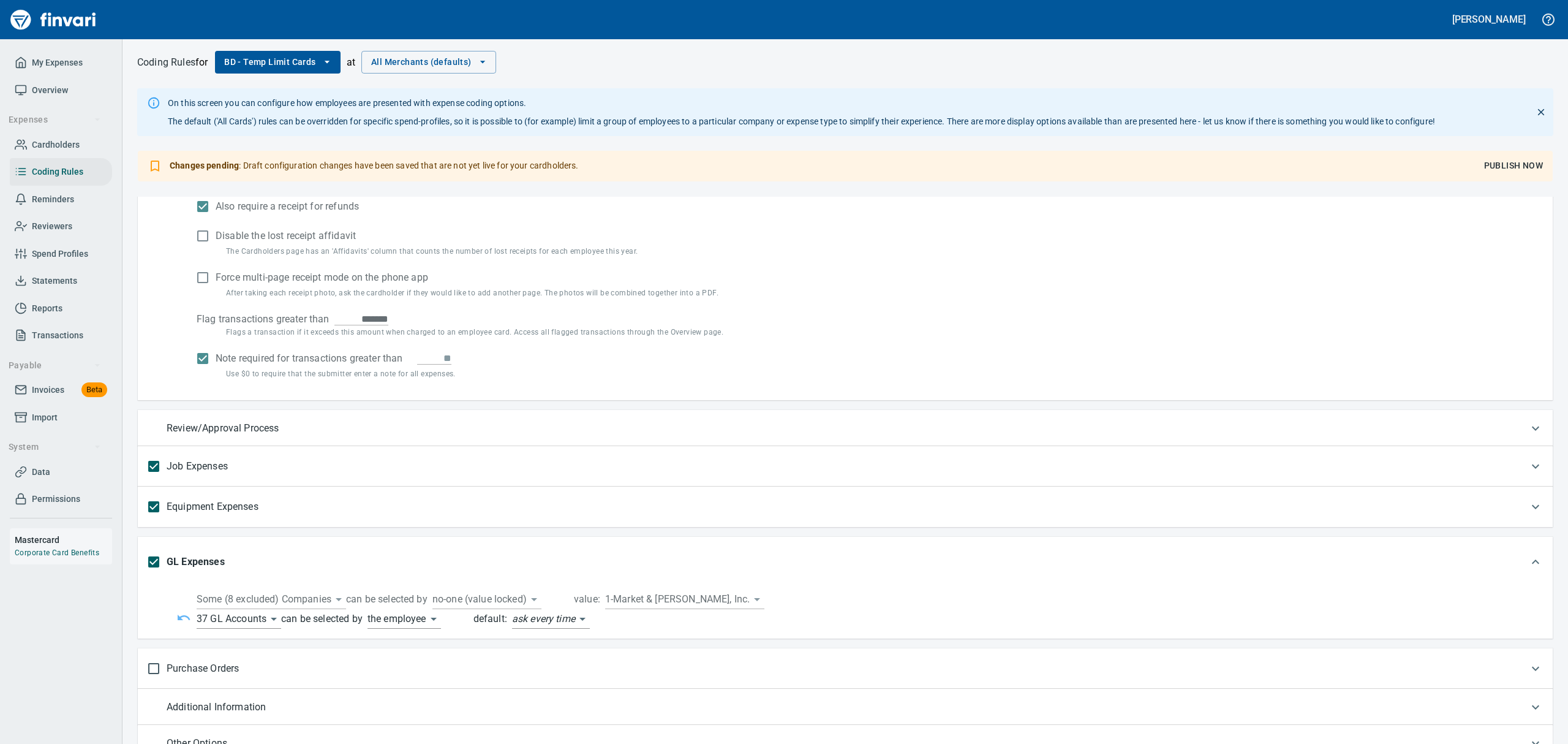
click at [333, 63] on icon "button" at bounding box center [327, 62] width 13 height 13
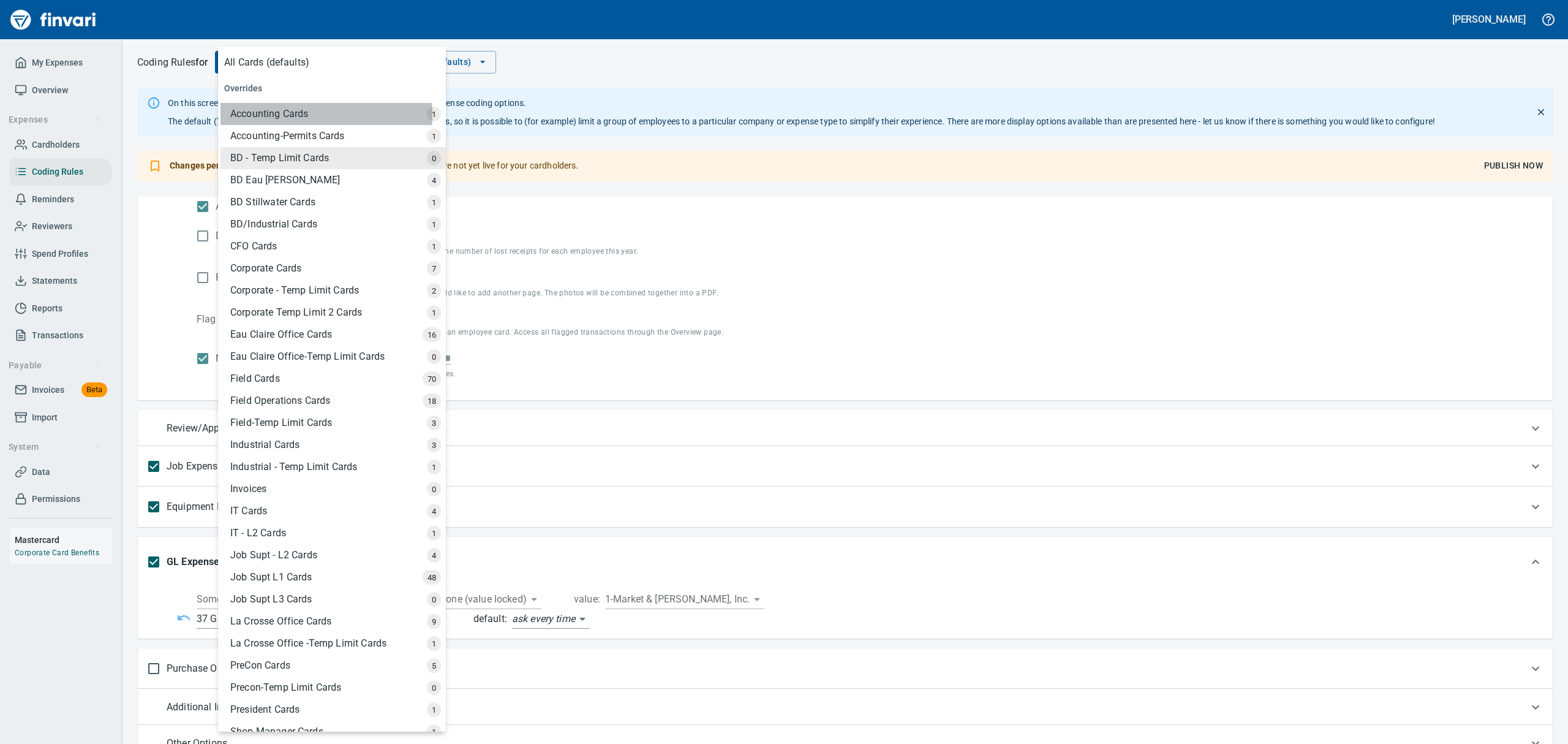
click at [272, 115] on div "Accounting Cards" at bounding box center [333, 114] width 226 height 22
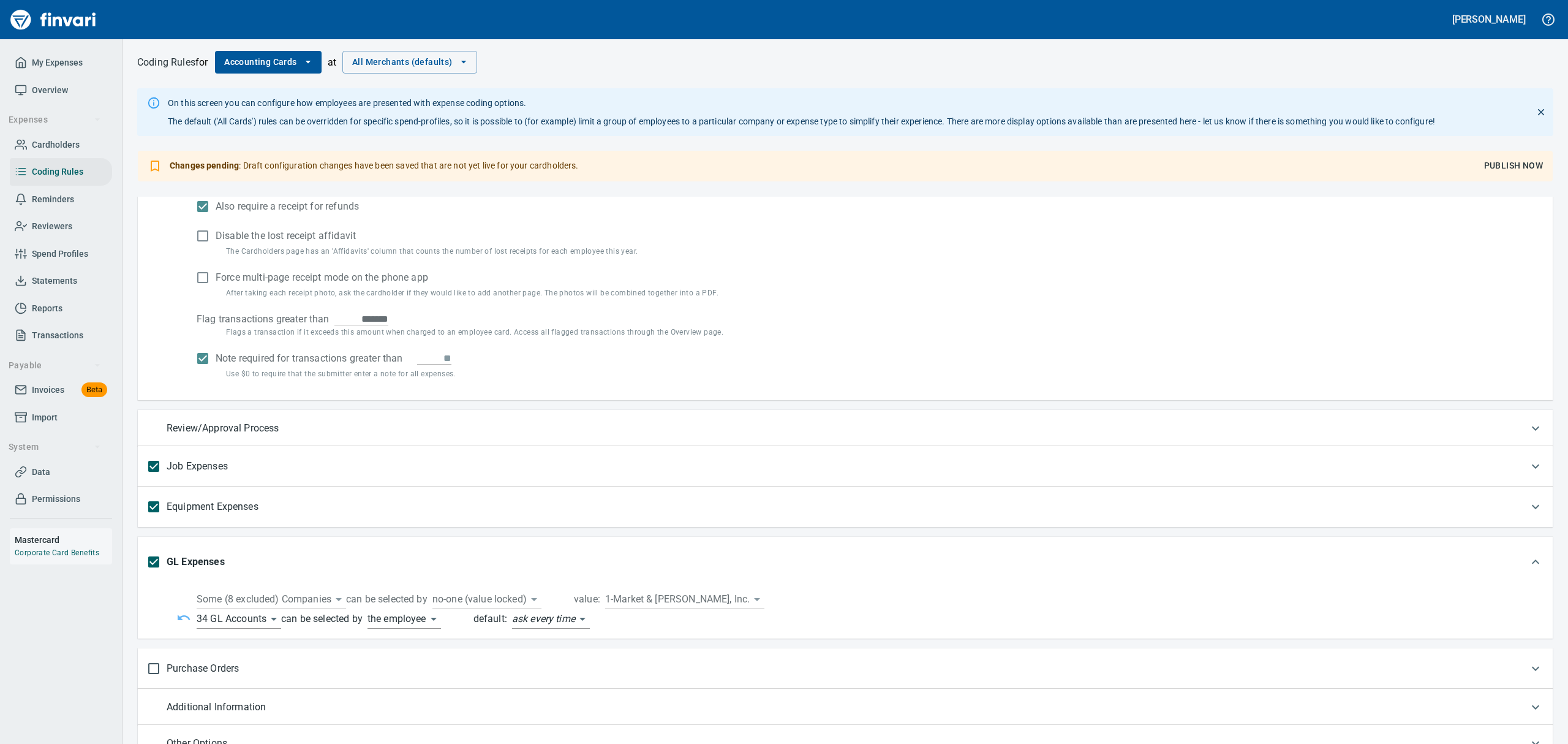
click at [1498, 166] on span "Publish Now" at bounding box center [1513, 166] width 59 height 15
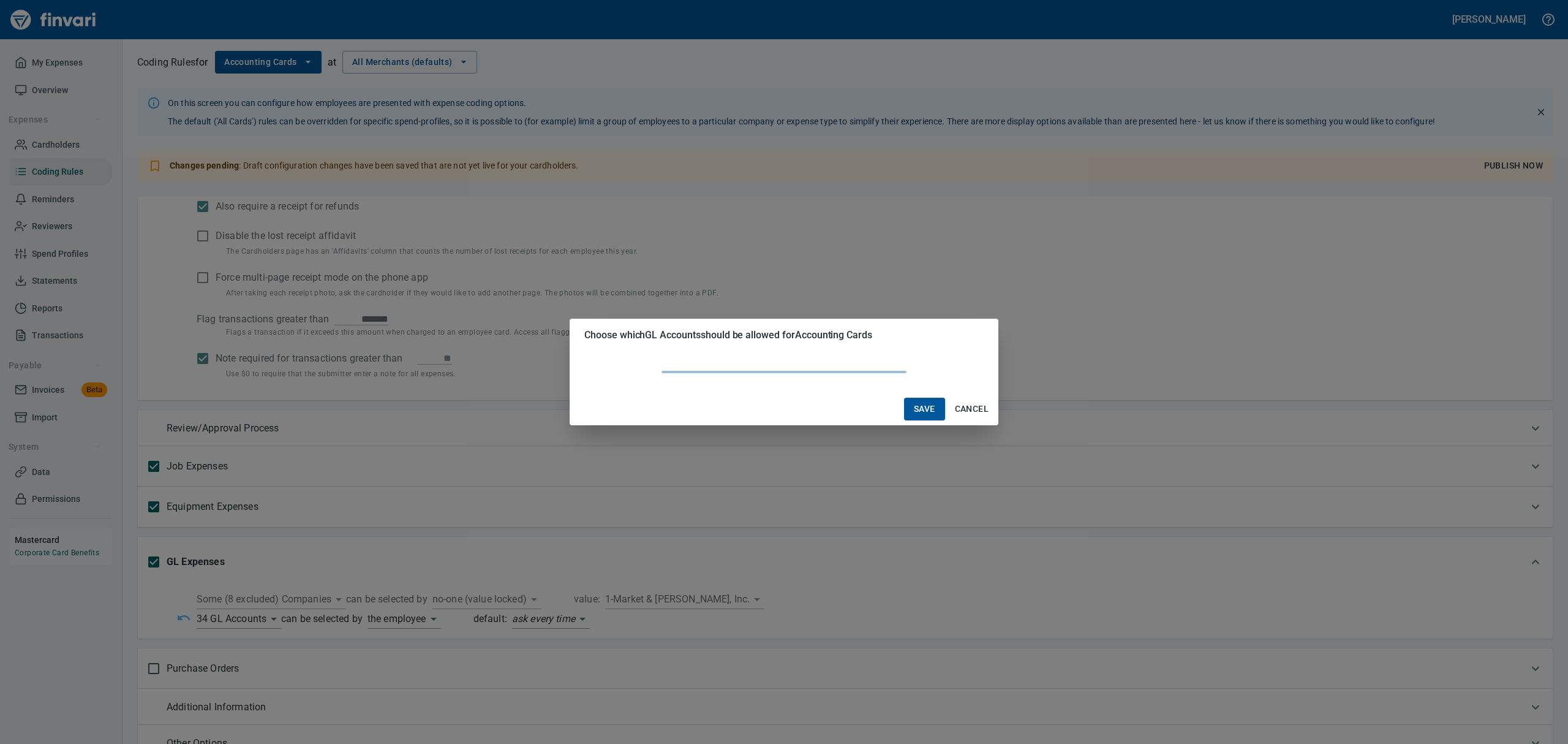
click at [275, 620] on body "[PERSON_NAME] My Expenses Overview Expenses Cardholders Coding Rules Reminders …" at bounding box center [784, 372] width 1568 height 744
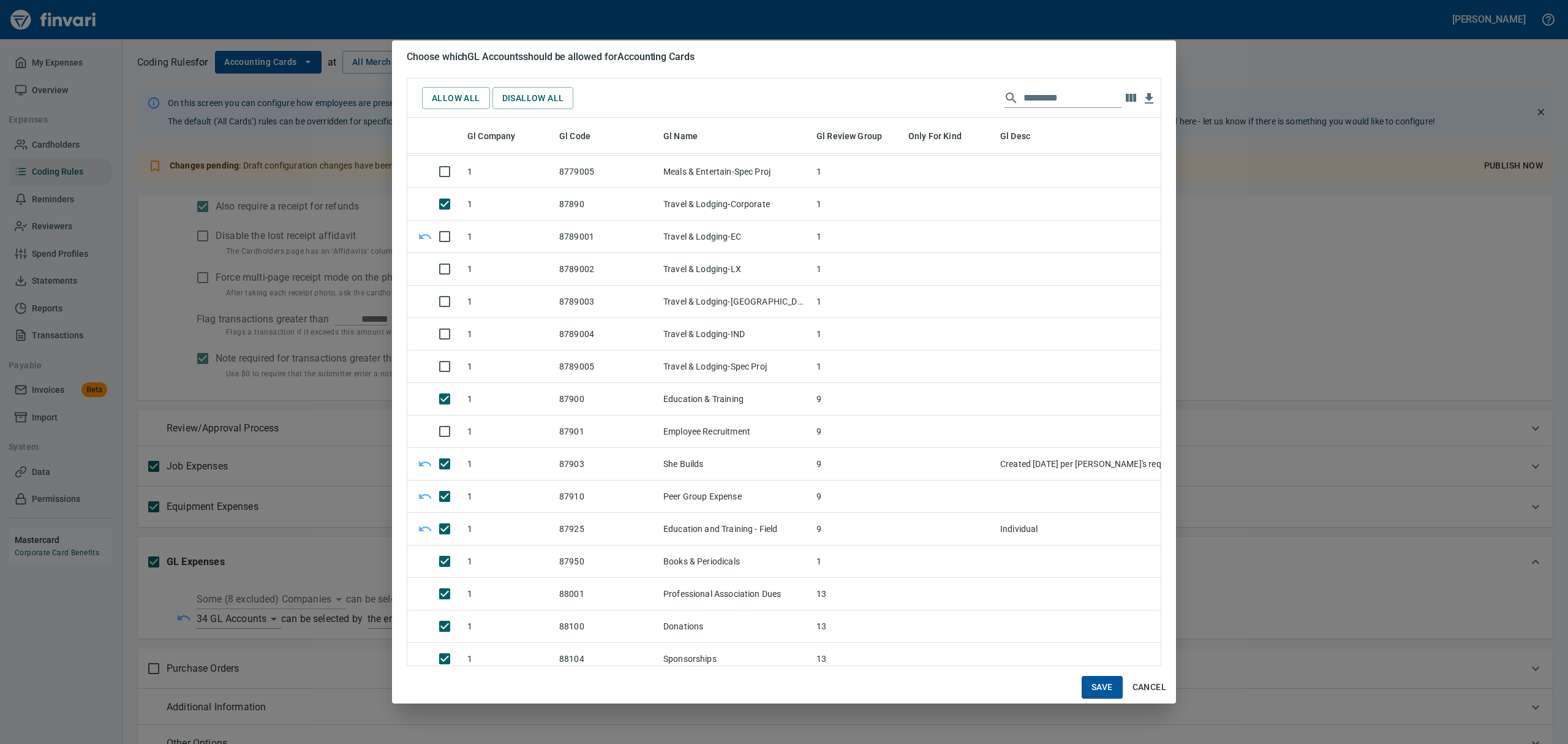
scroll to position [11106, 0]
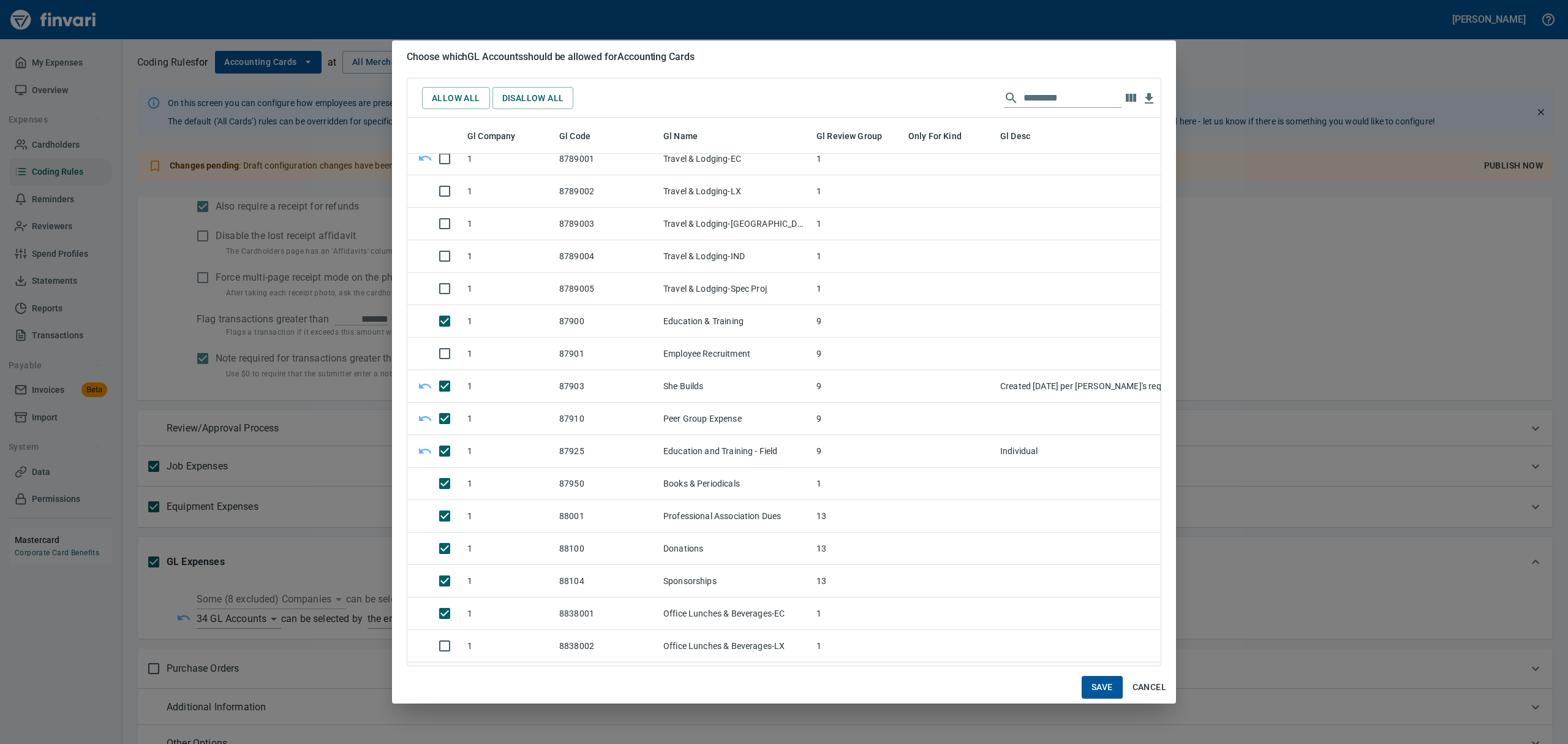
click at [1101, 695] on span "Save" at bounding box center [1102, 687] width 22 height 15
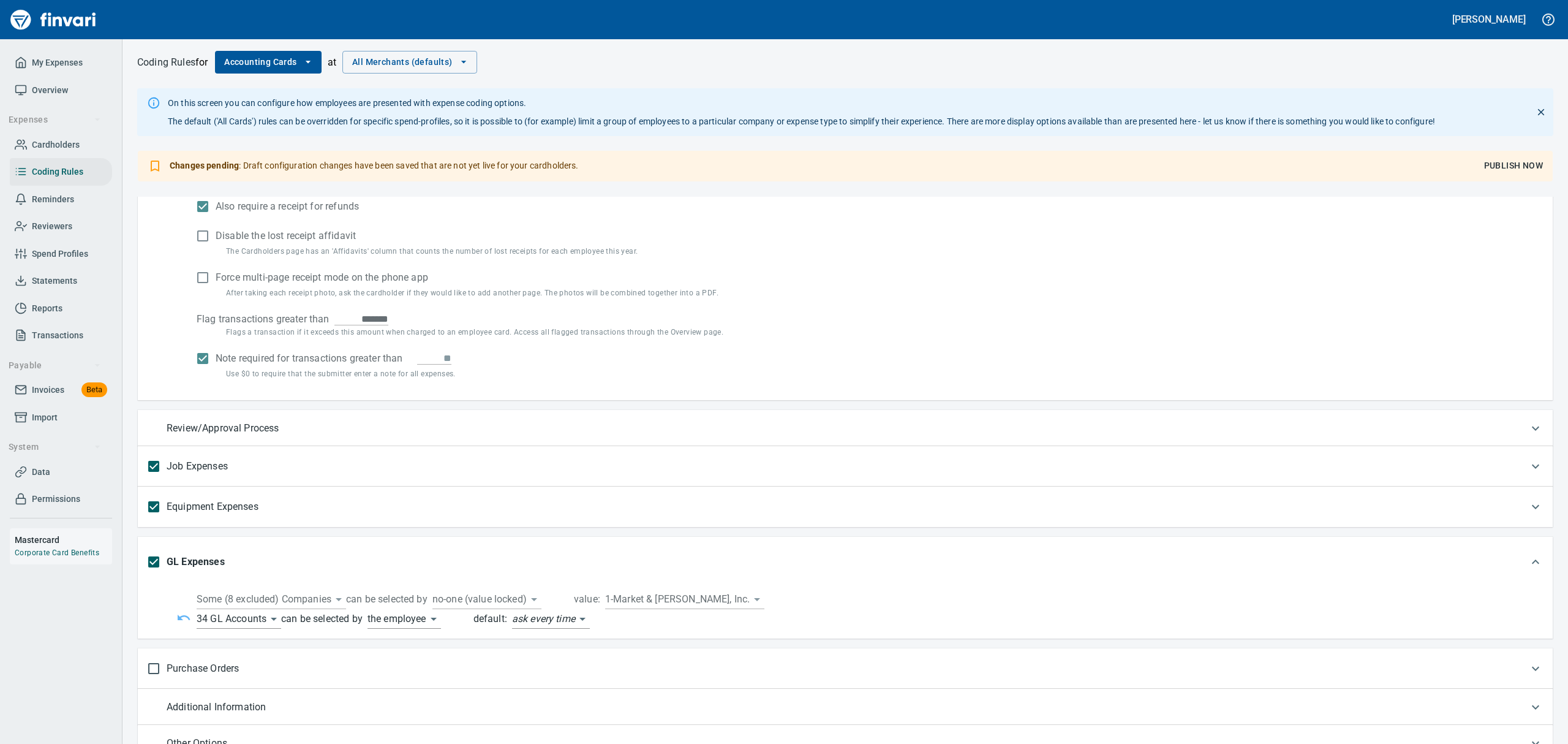
click at [1494, 165] on span "Publish Now" at bounding box center [1513, 166] width 59 height 15
click at [309, 64] on icon "button" at bounding box center [308, 62] width 13 height 13
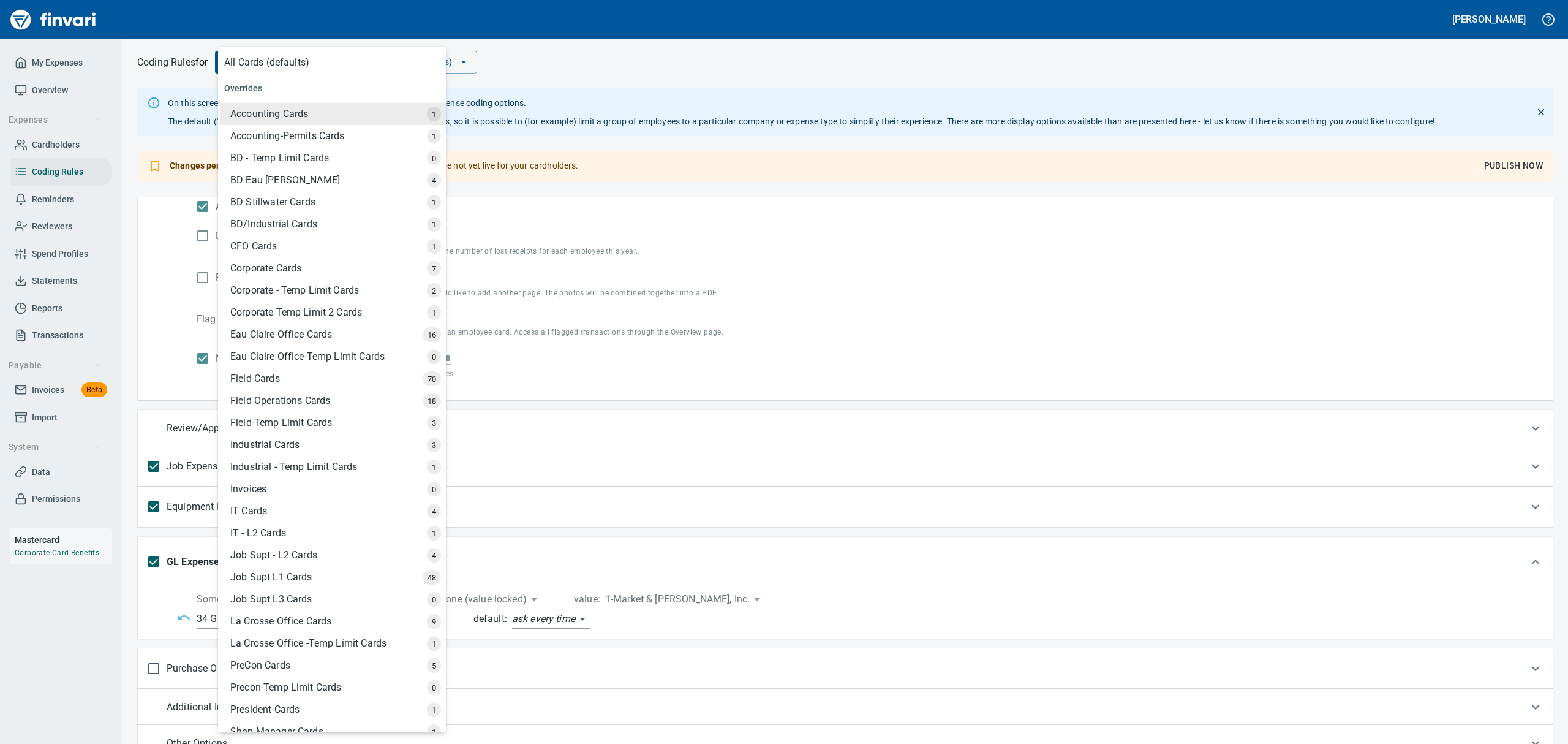
click at [247, 158] on div "BD - Temp Limit Cards" at bounding box center [333, 158] width 226 height 22
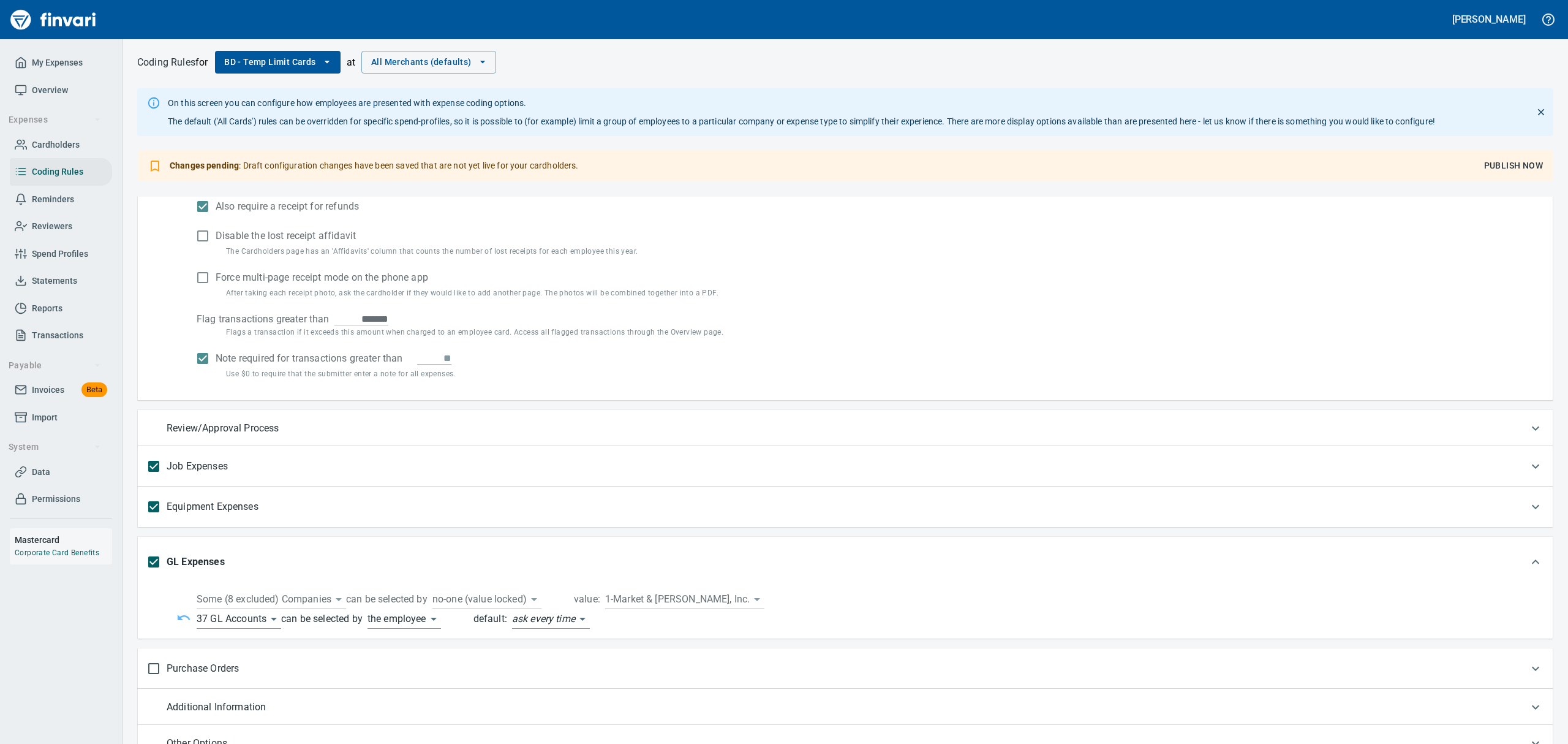
click at [272, 619] on body "[PERSON_NAME] My Expenses Overview Expenses Cardholders Coding Rules Reminders …" at bounding box center [784, 372] width 1568 height 744
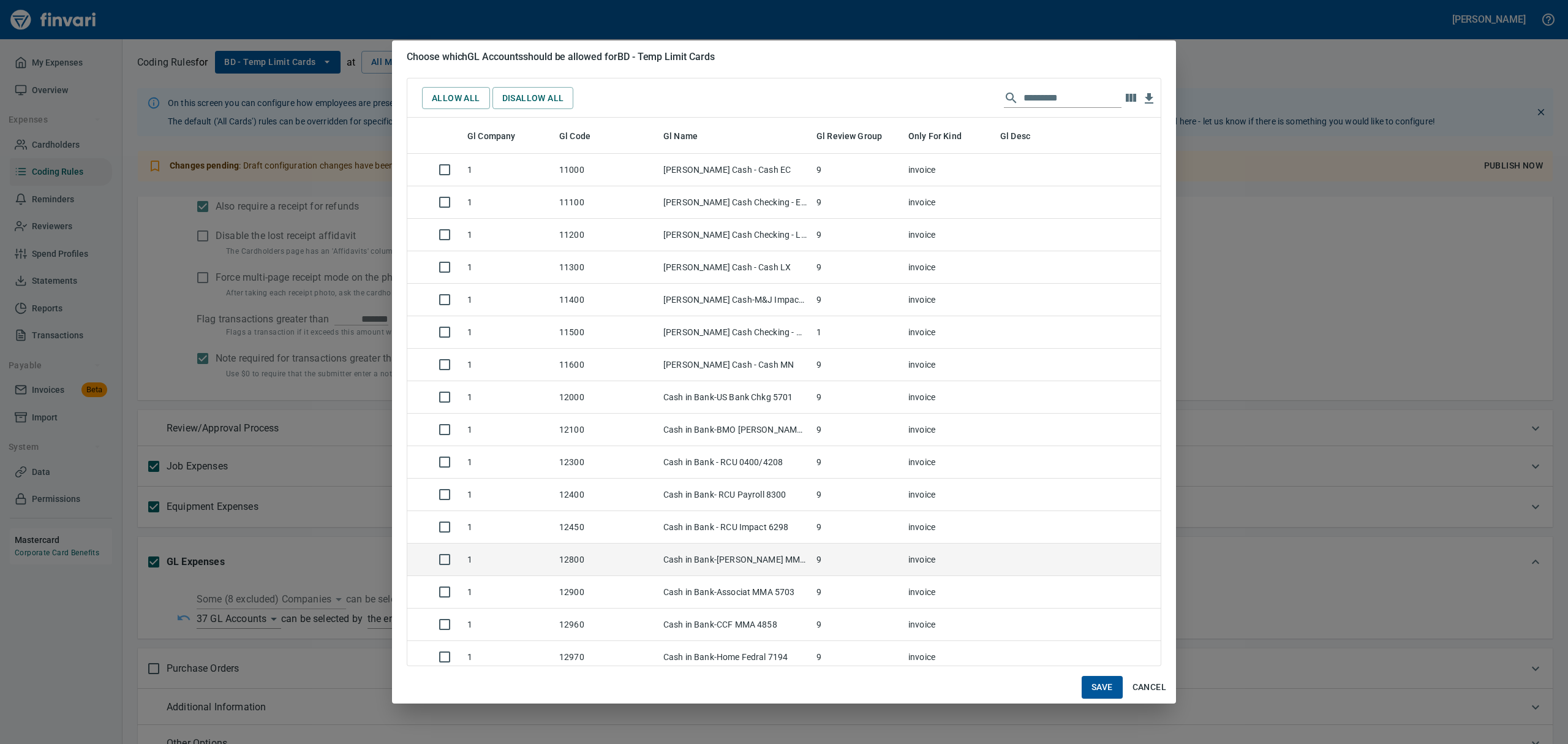
scroll to position [520, 725]
click at [1086, 690] on button "Save" at bounding box center [1102, 686] width 41 height 23
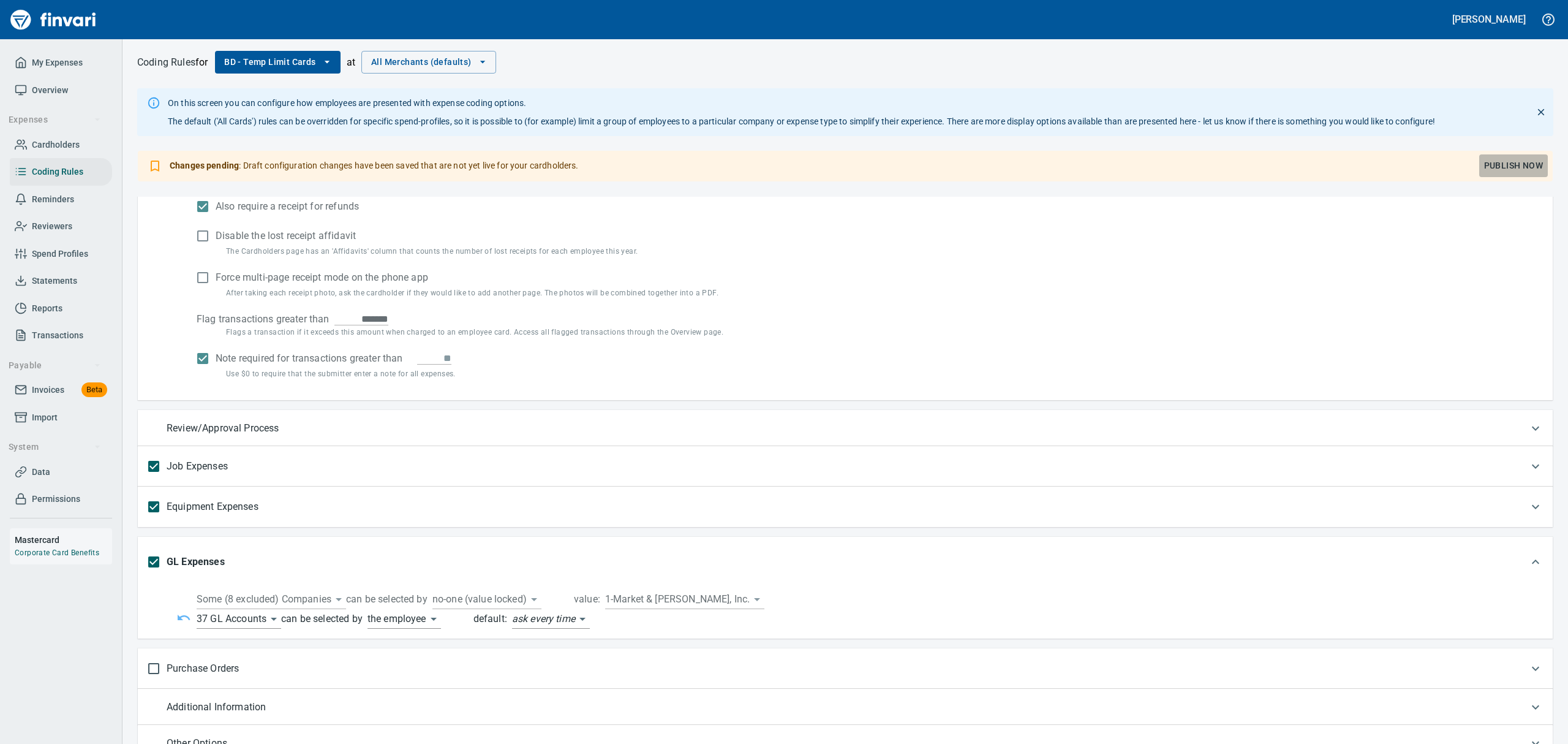
click at [1493, 170] on span "Publish Now" at bounding box center [1513, 166] width 59 height 15
click at [52, 278] on span "Statements" at bounding box center [54, 281] width 45 height 15
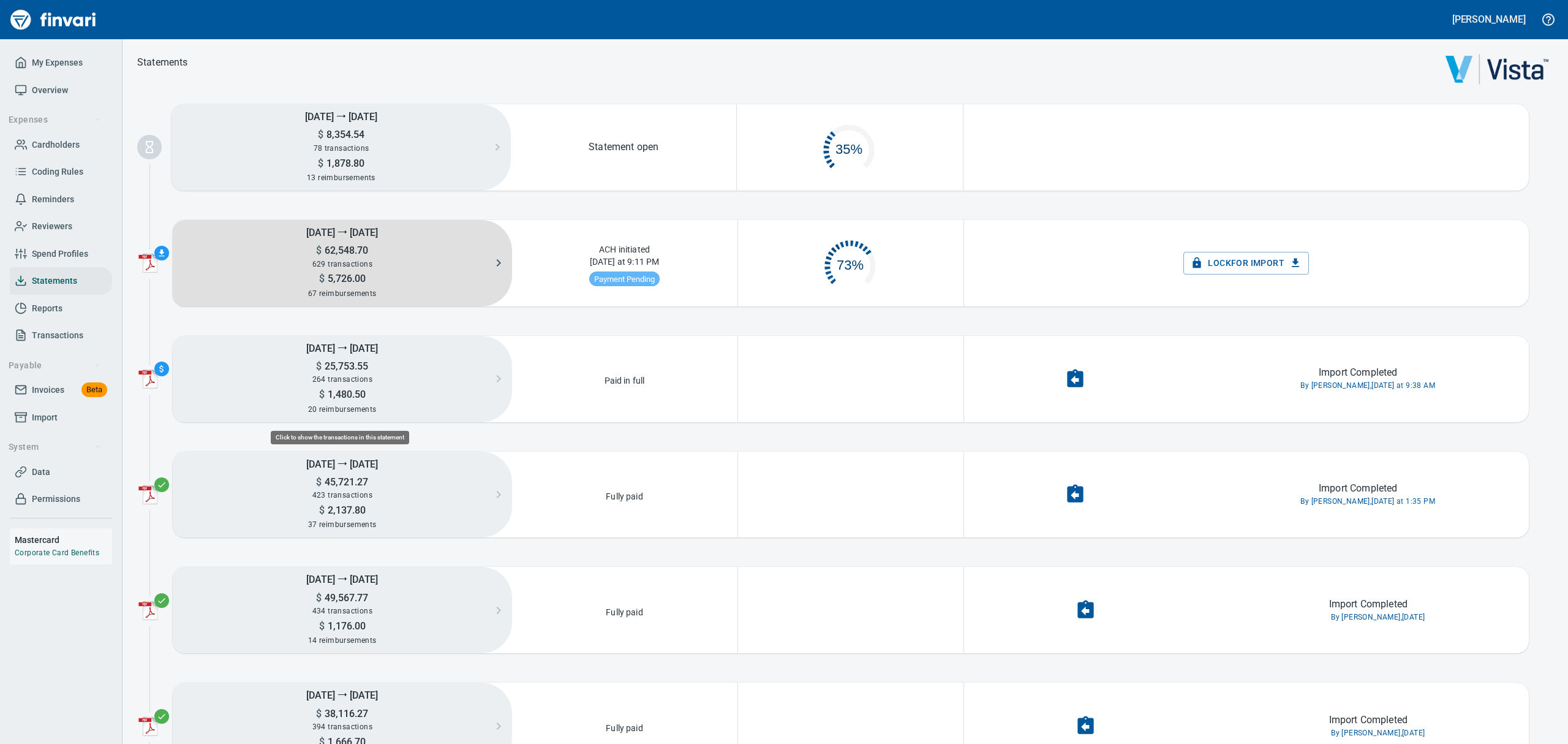
scroll to position [57, 209]
click at [338, 262] on span "629 transactions" at bounding box center [343, 264] width 60 height 8
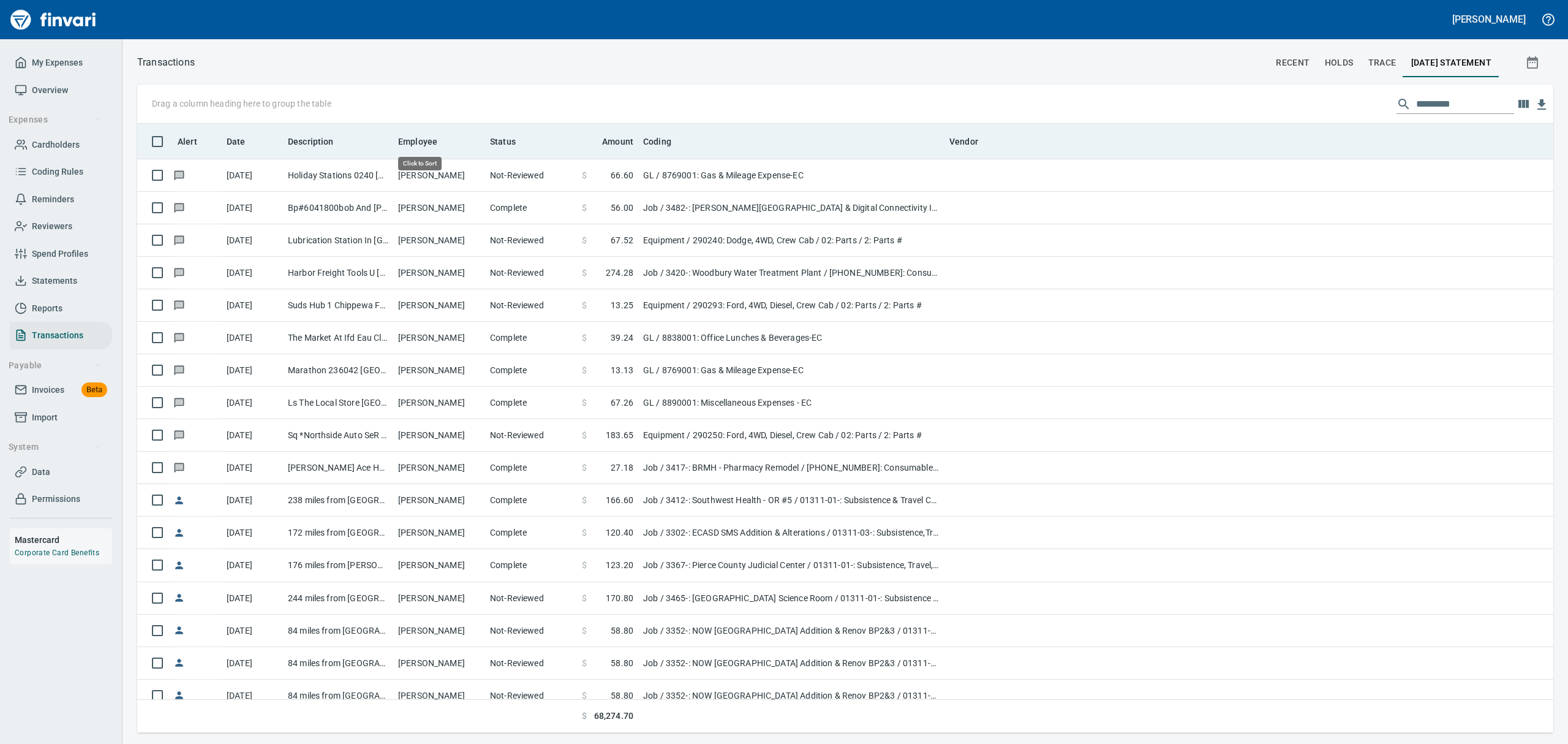
scroll to position [595, 1387]
click at [411, 132] on th "Employee" at bounding box center [439, 141] width 92 height 35
click at [411, 141] on span "Employee" at bounding box center [417, 141] width 39 height 15
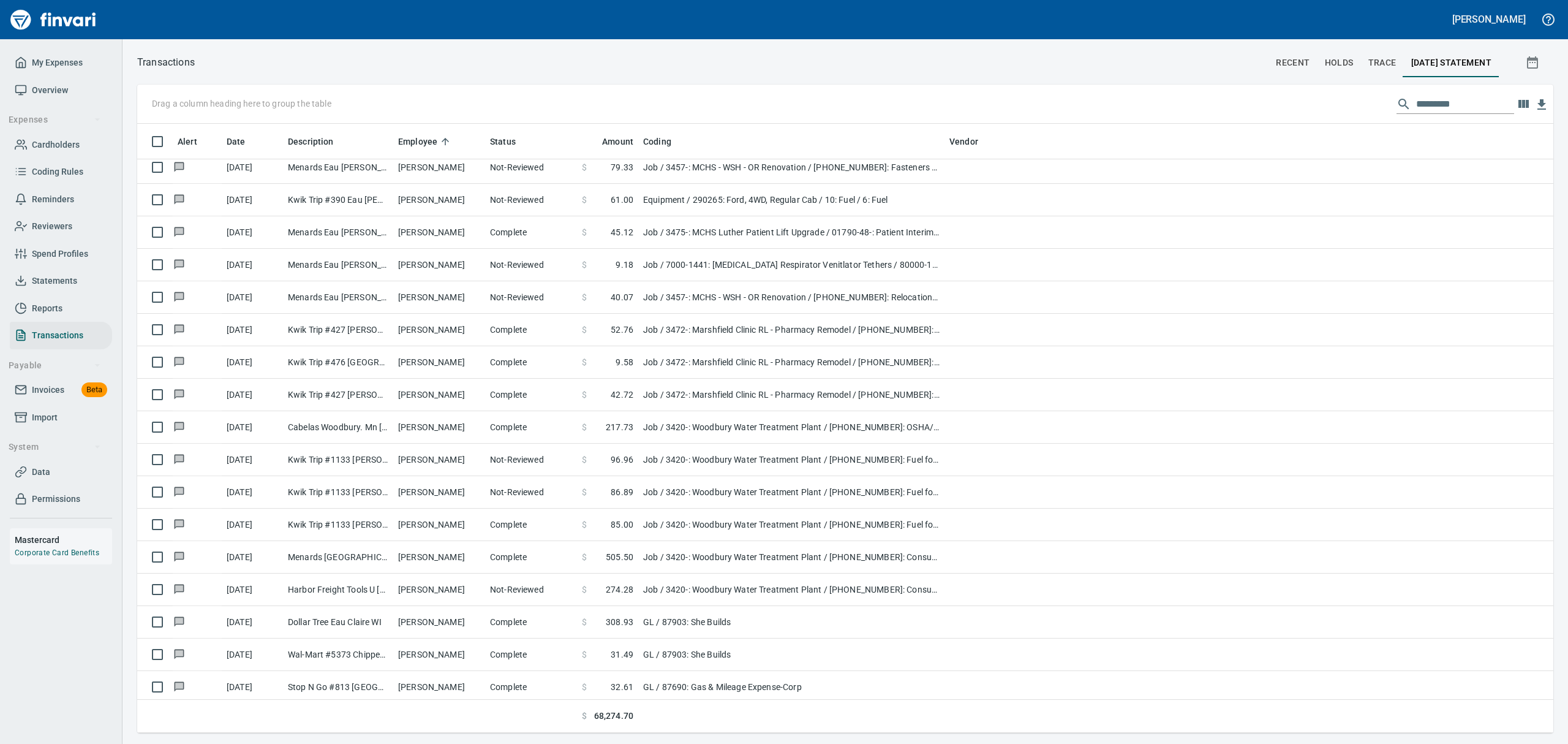
scroll to position [8779, 0]
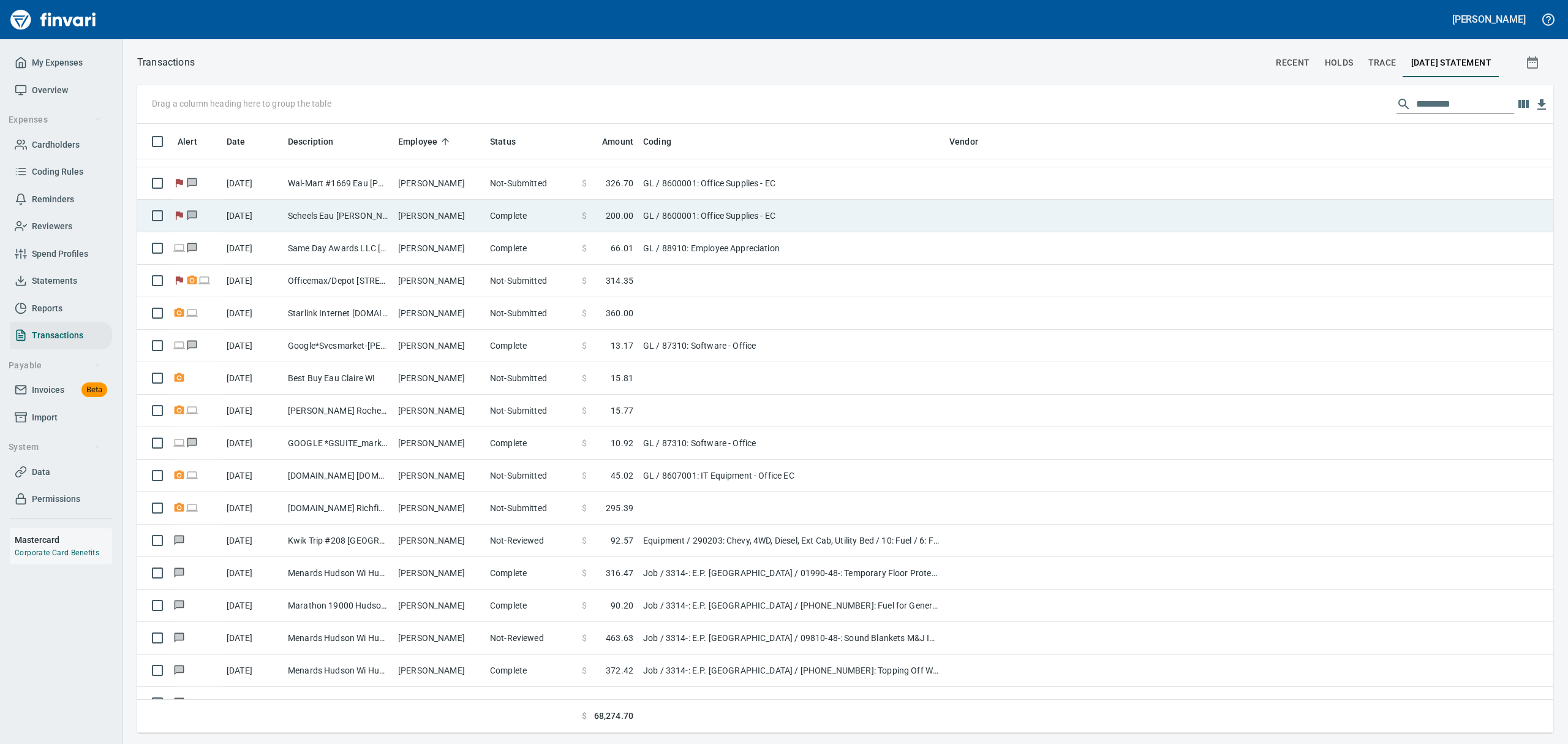
click at [421, 216] on td "[PERSON_NAME]" at bounding box center [439, 216] width 92 height 33
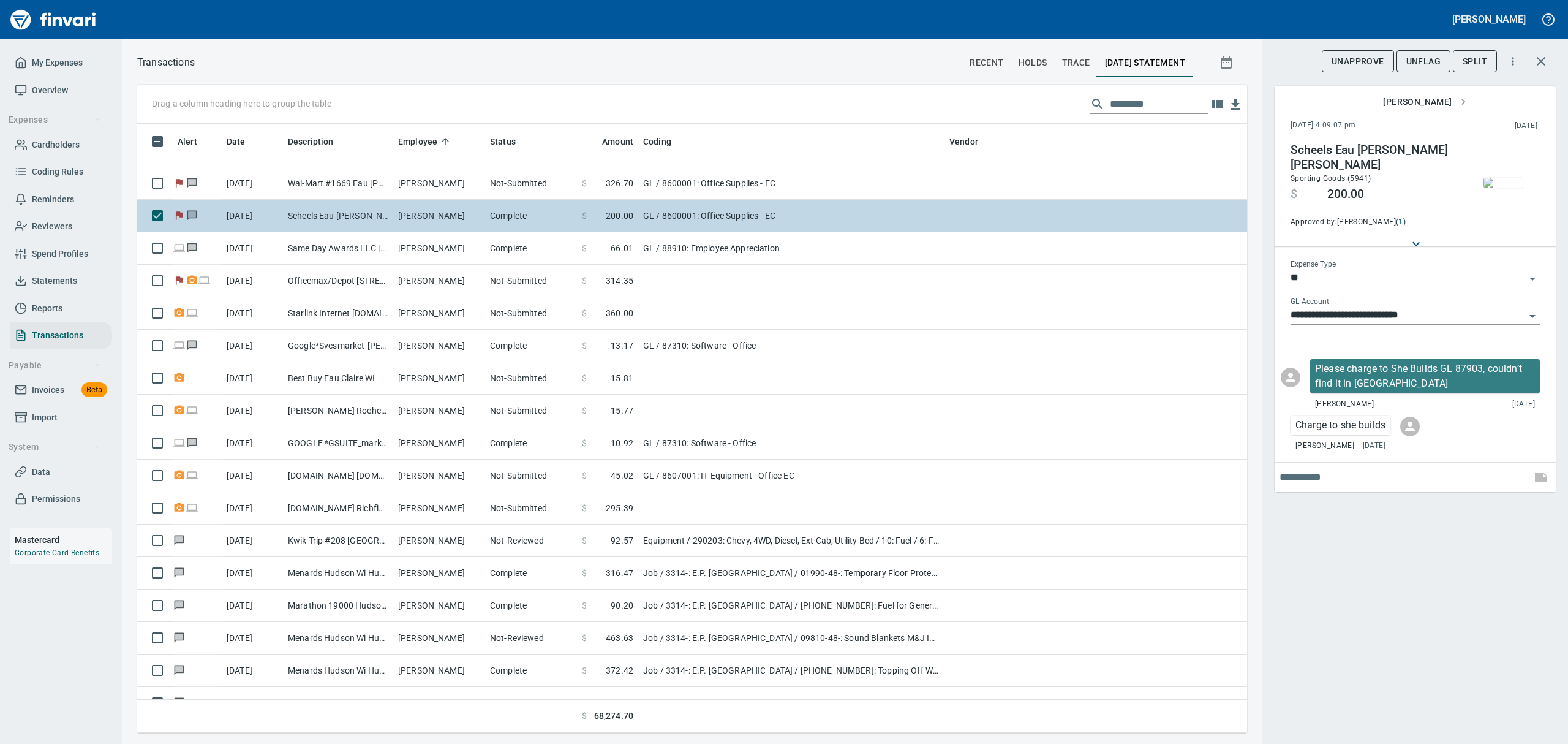
scroll to position [595, 1082]
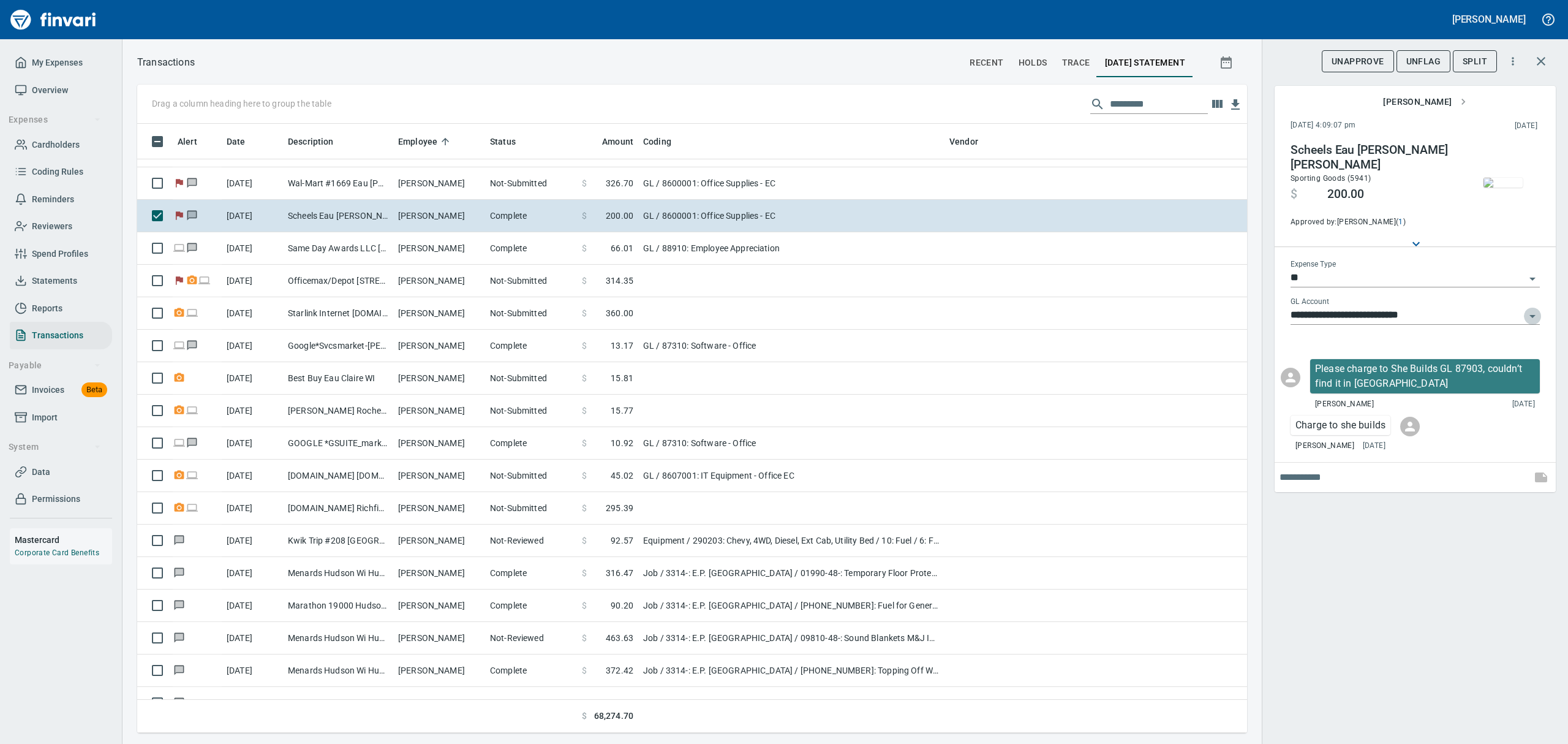
click at [1532, 313] on icon "Open" at bounding box center [1532, 316] width 15 height 15
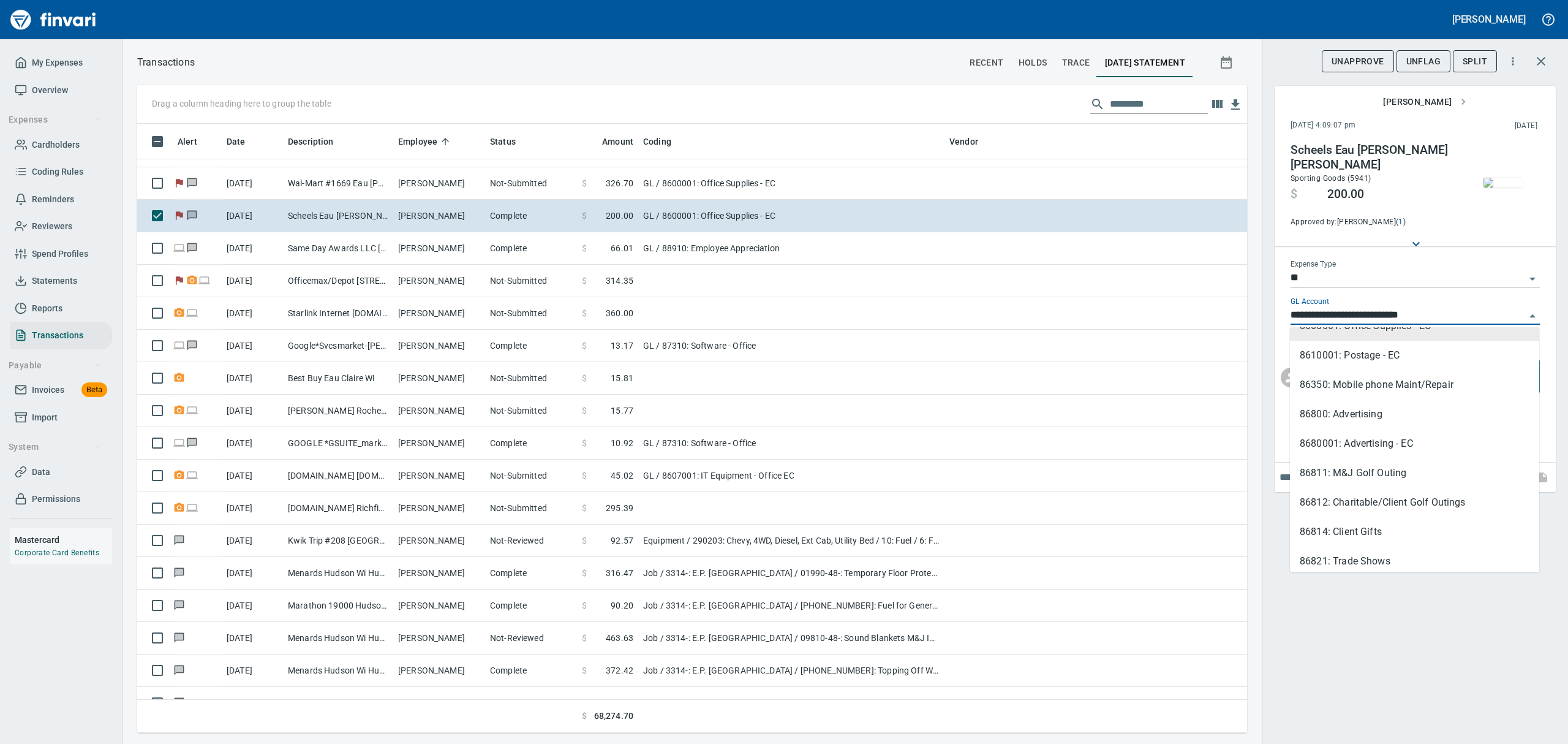
scroll to position [0, 0]
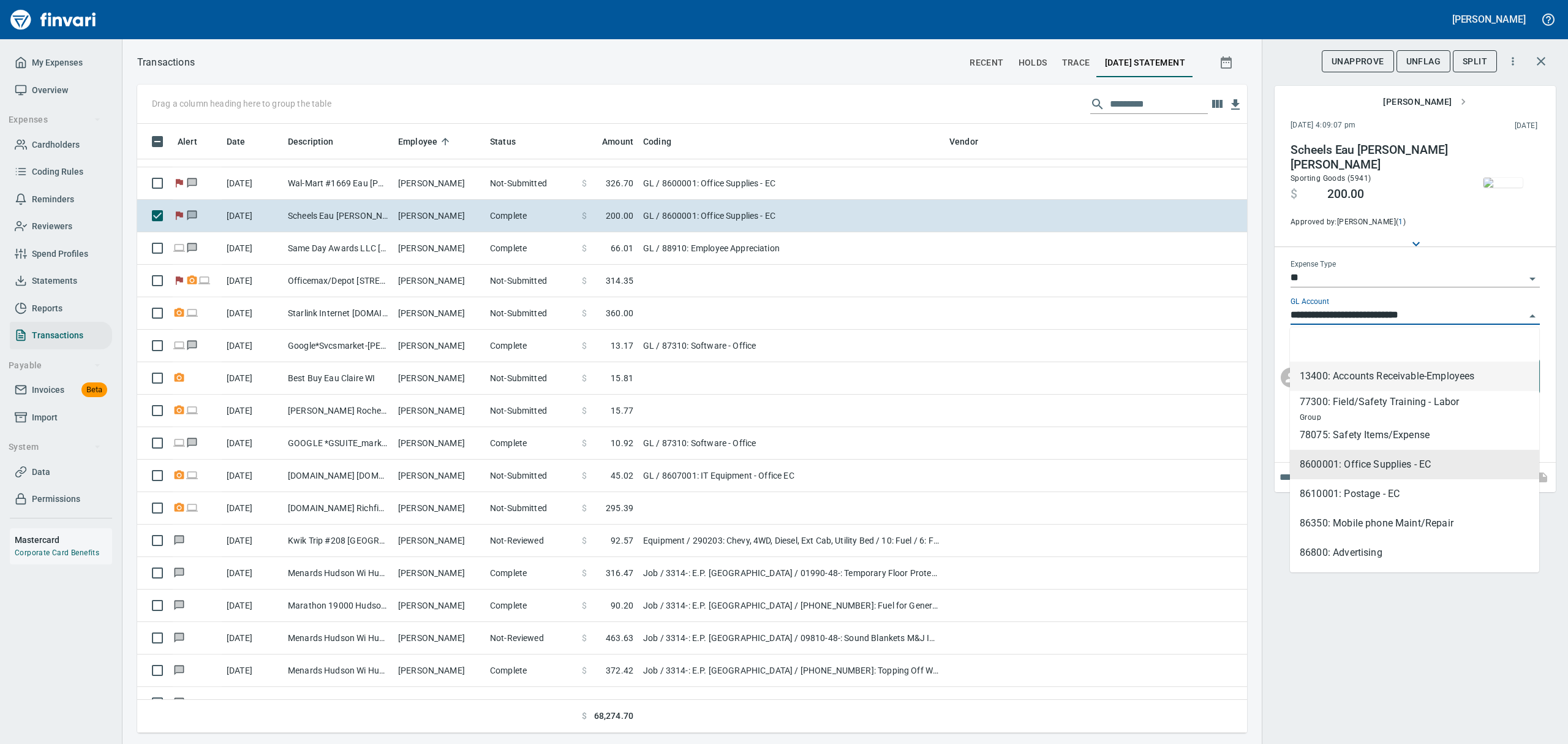
click at [40, 143] on span "Cardholders" at bounding box center [55, 145] width 48 height 15
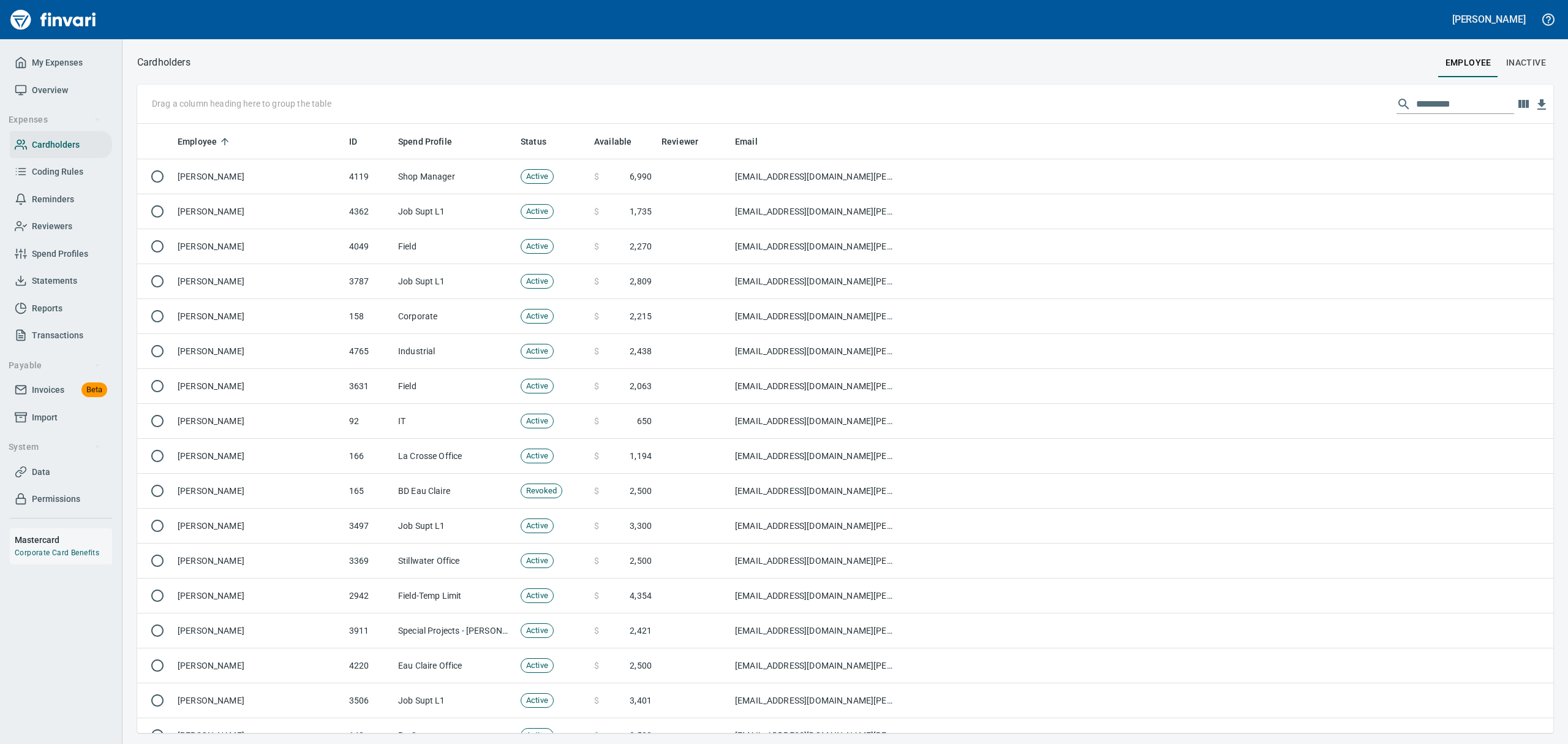
scroll to position [595, 1387]
click at [1427, 108] on input "text" at bounding box center [1464, 104] width 98 height 19
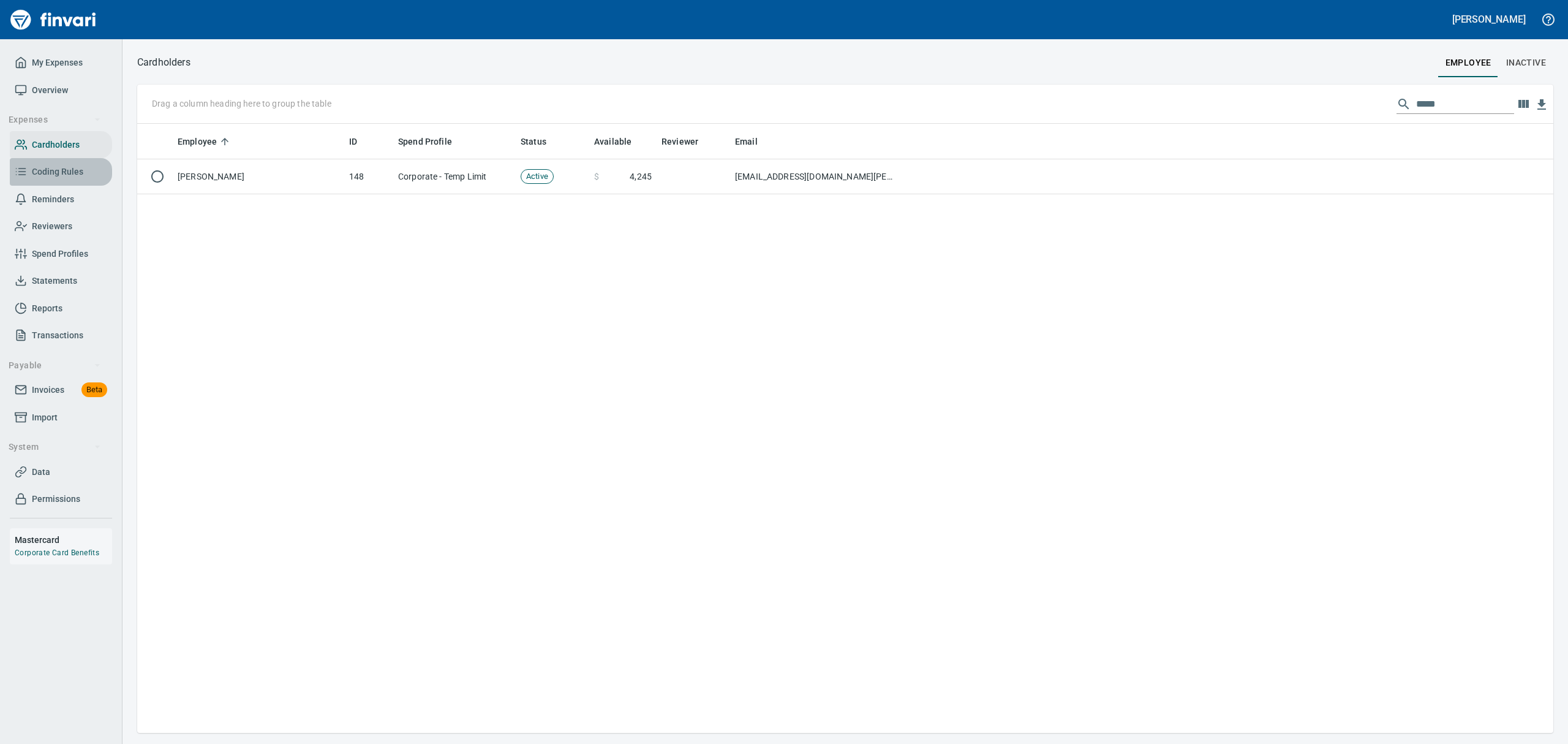
click at [59, 166] on span "Coding Rules" at bounding box center [58, 171] width 52 height 15
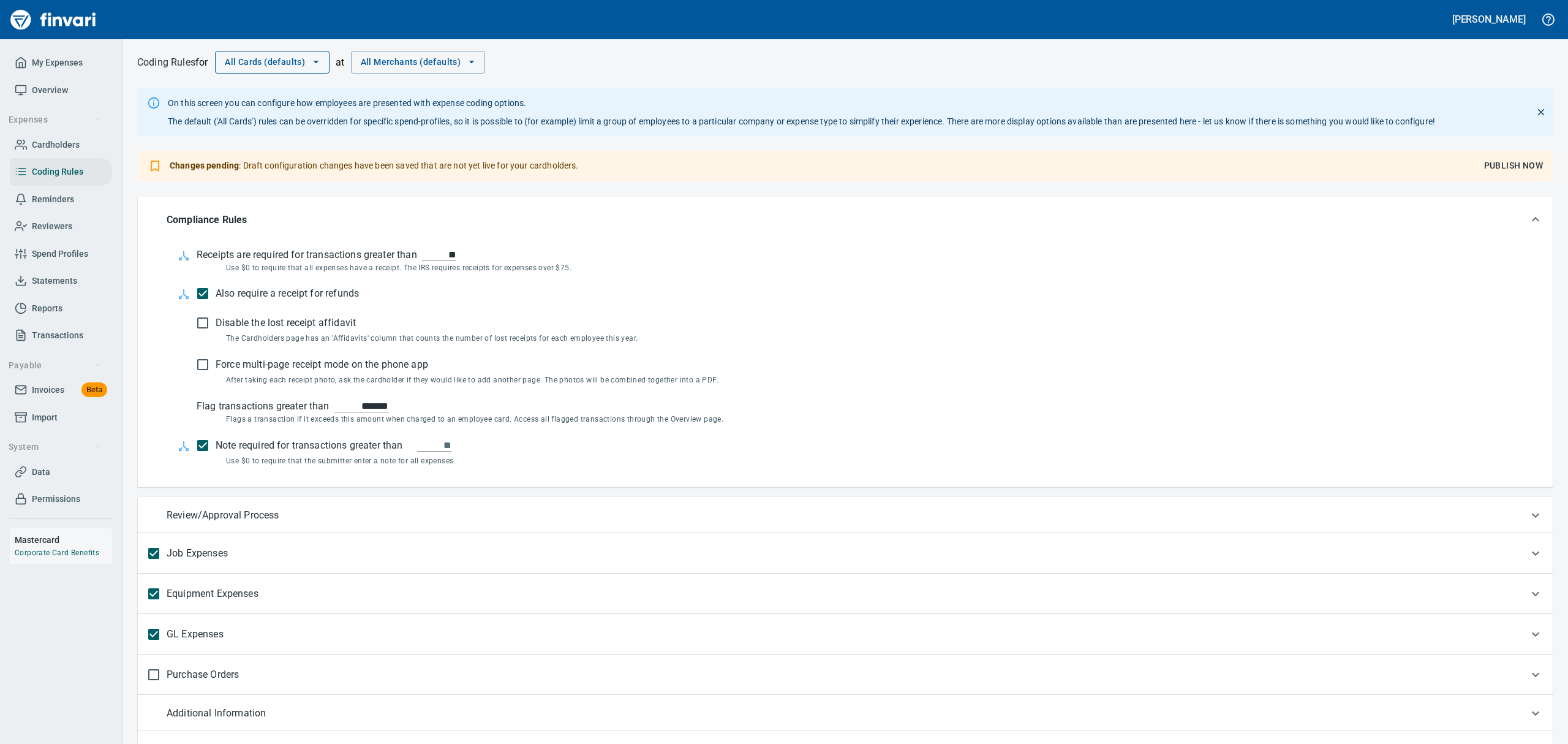
click at [322, 61] on icon "button" at bounding box center [316, 62] width 13 height 13
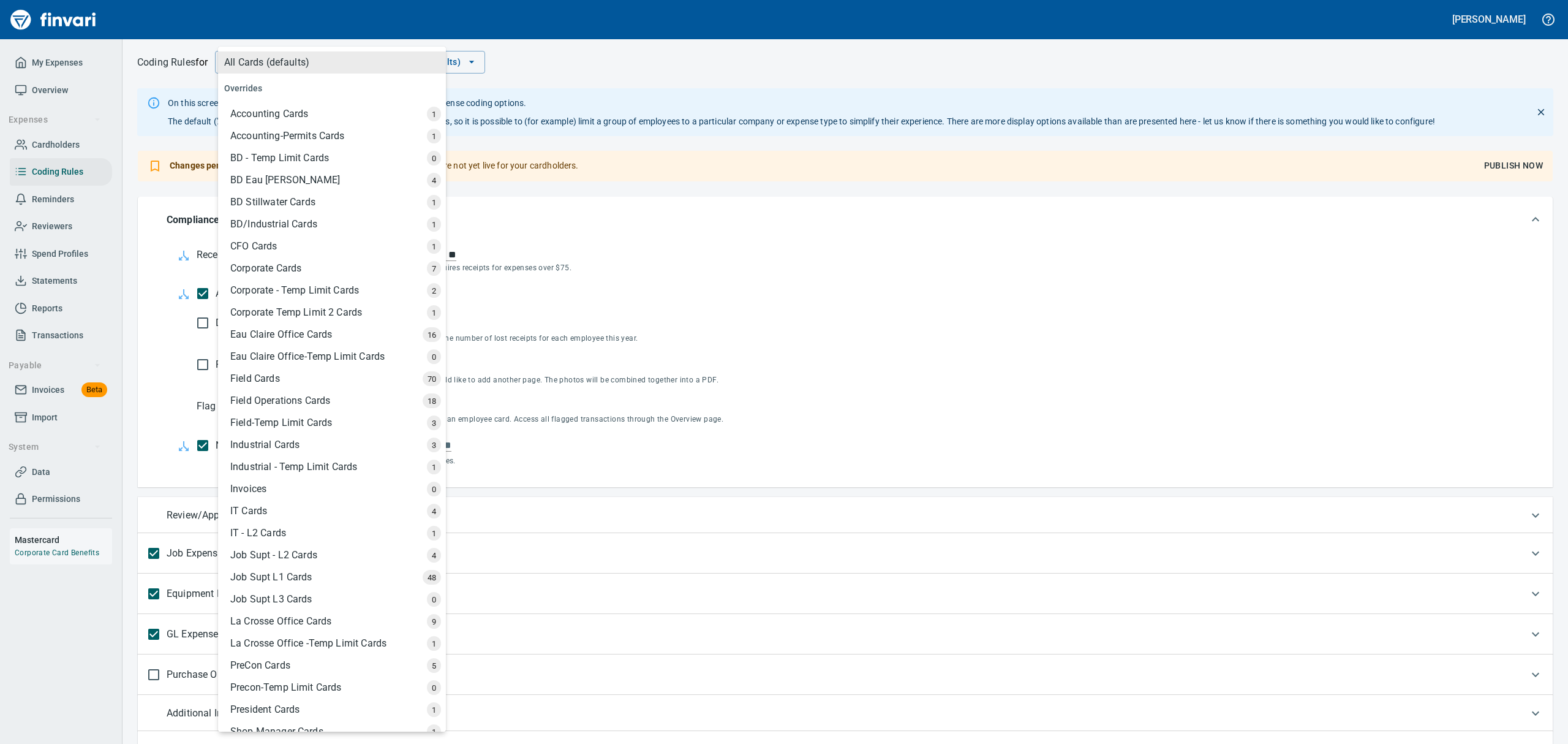
click at [292, 290] on div "Corporate - Temp Limit Cards" at bounding box center [333, 290] width 226 height 22
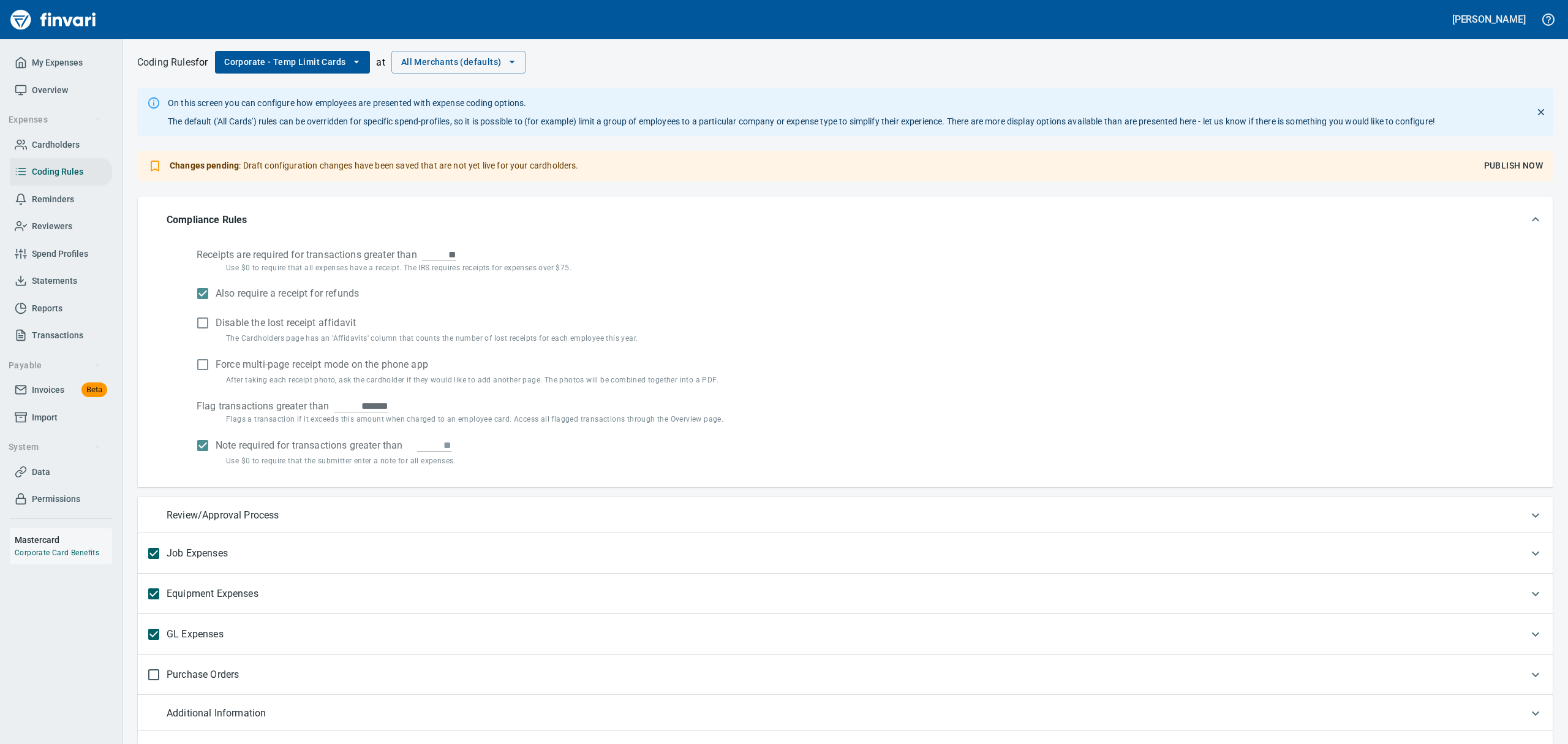
click at [205, 634] on p "GL Expenses" at bounding box center [195, 634] width 57 height 26
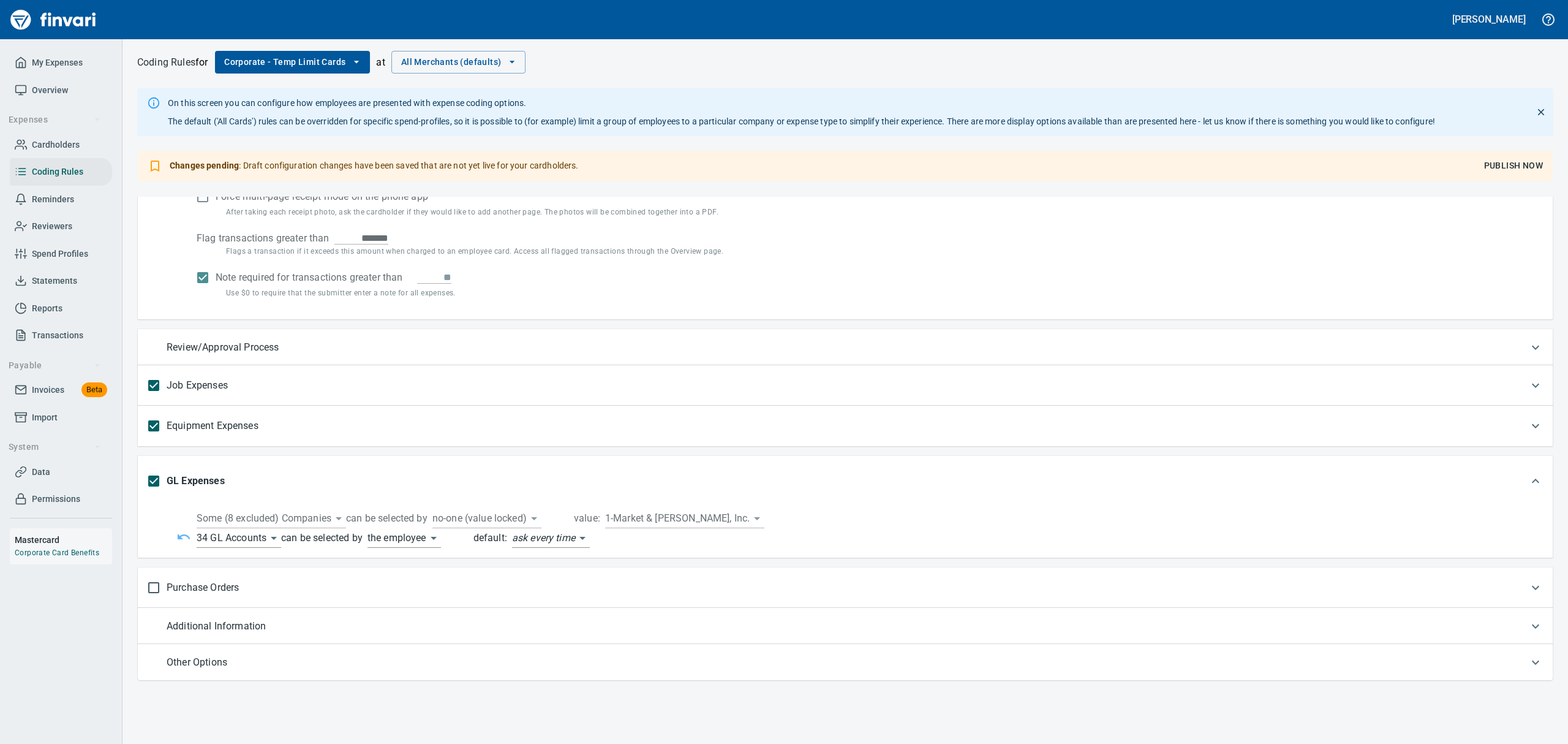
scroll to position [189, 0]
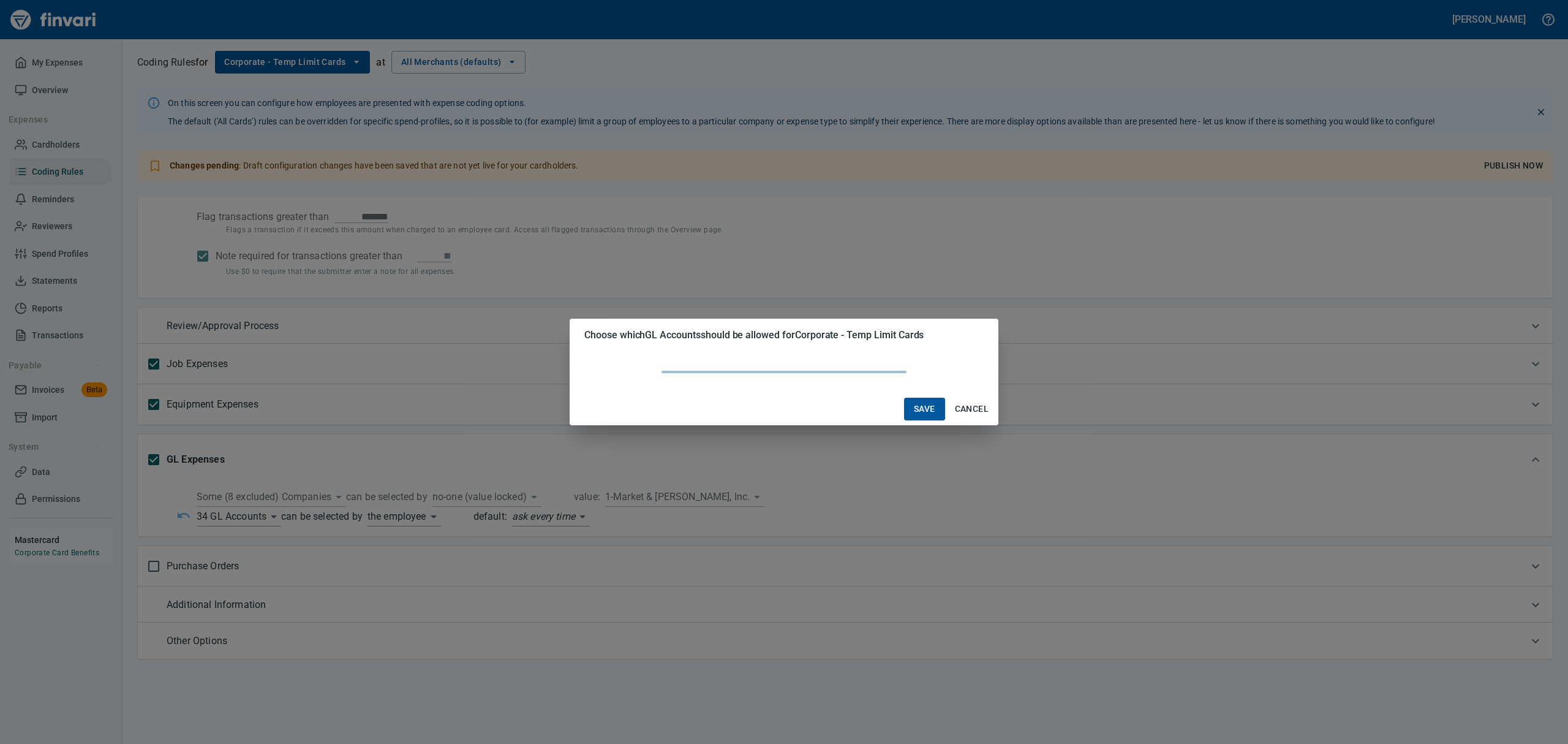
click at [276, 517] on body "[PERSON_NAME] My Expenses Overview Expenses Cardholders Coding Rules Reminders …" at bounding box center [784, 372] width 1568 height 744
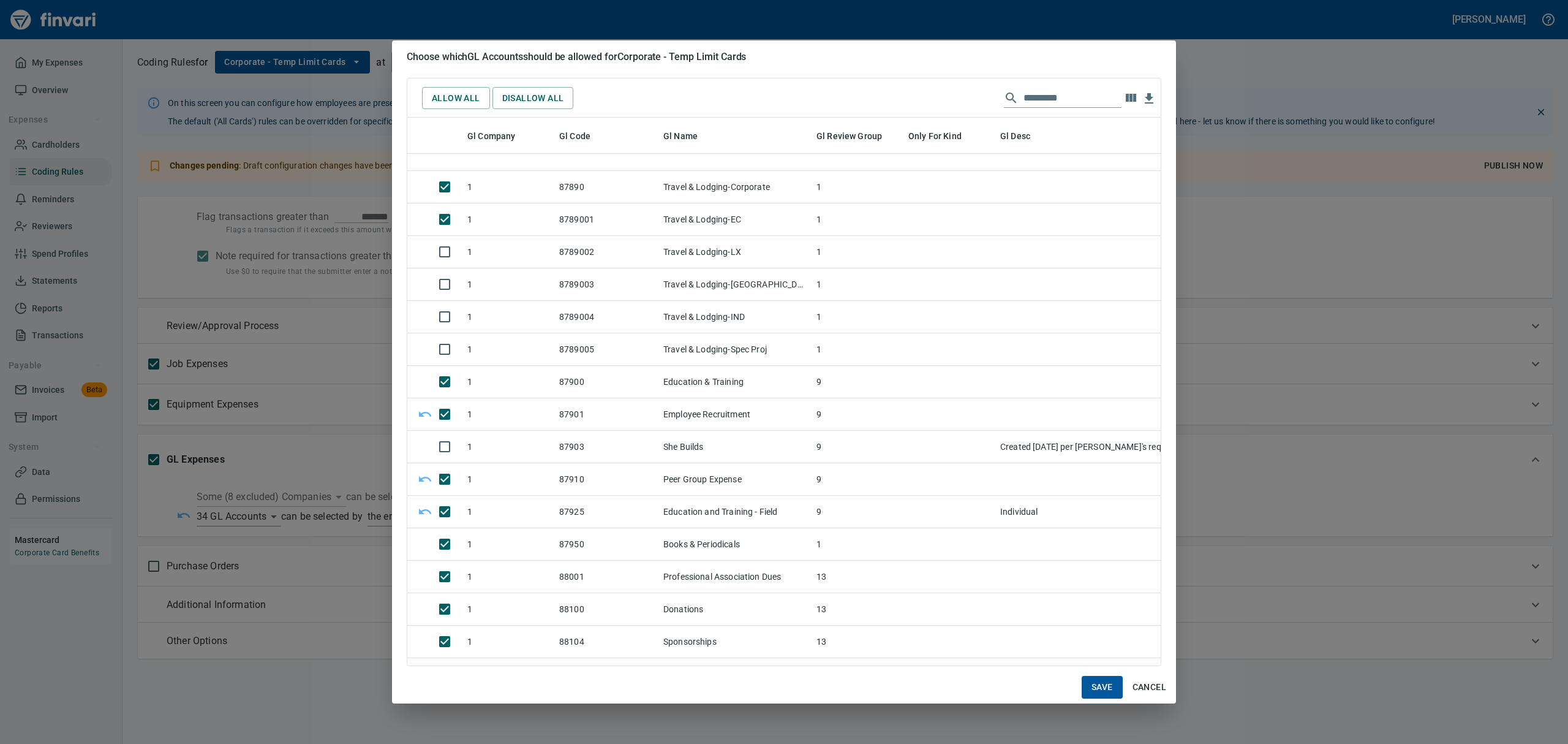
scroll to position [11292, 0]
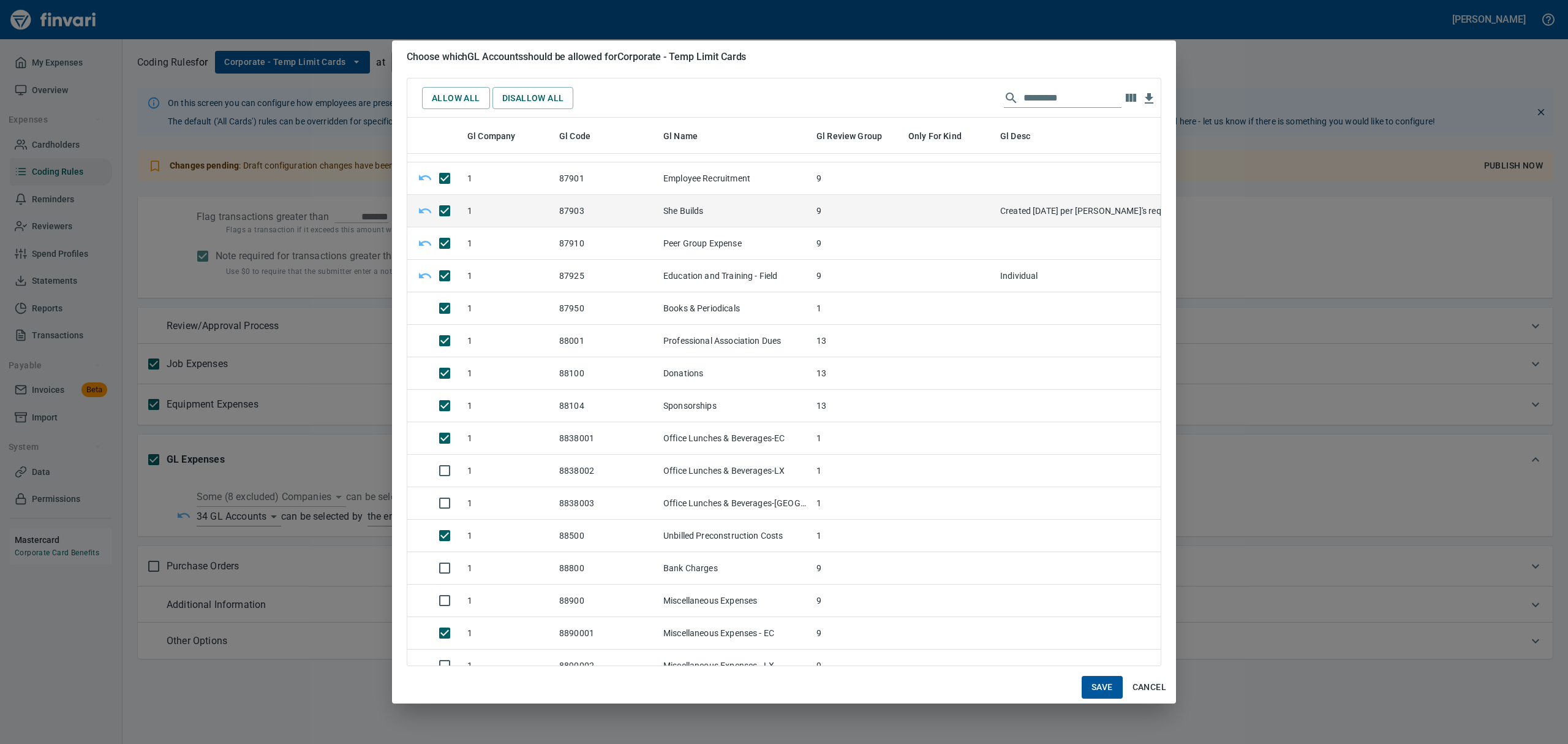
click at [1102, 689] on span "Save" at bounding box center [1102, 687] width 22 height 15
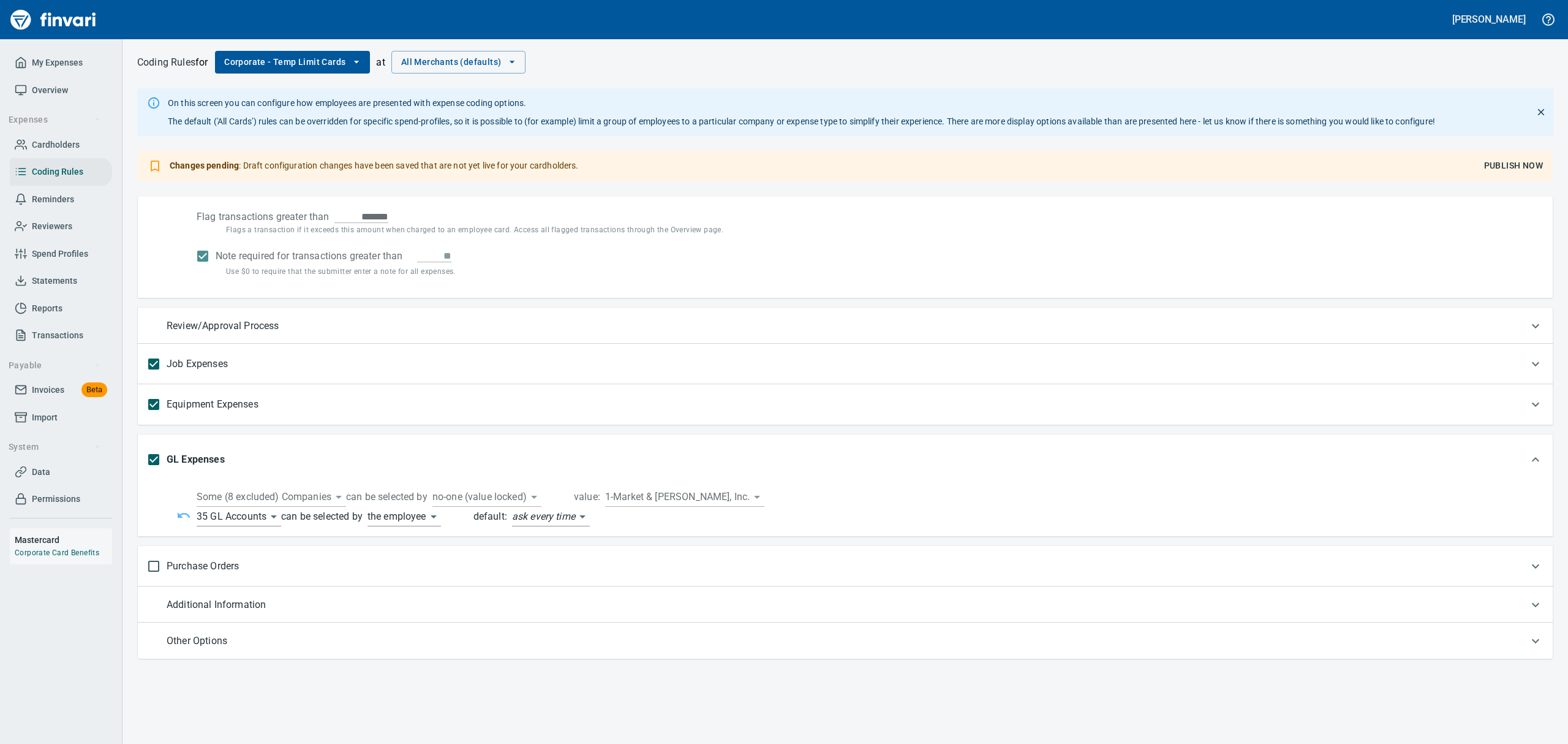
click at [1508, 165] on span "Publish Now" at bounding box center [1513, 166] width 59 height 15
click at [359, 61] on icon "button" at bounding box center [357, 62] width 5 height 3
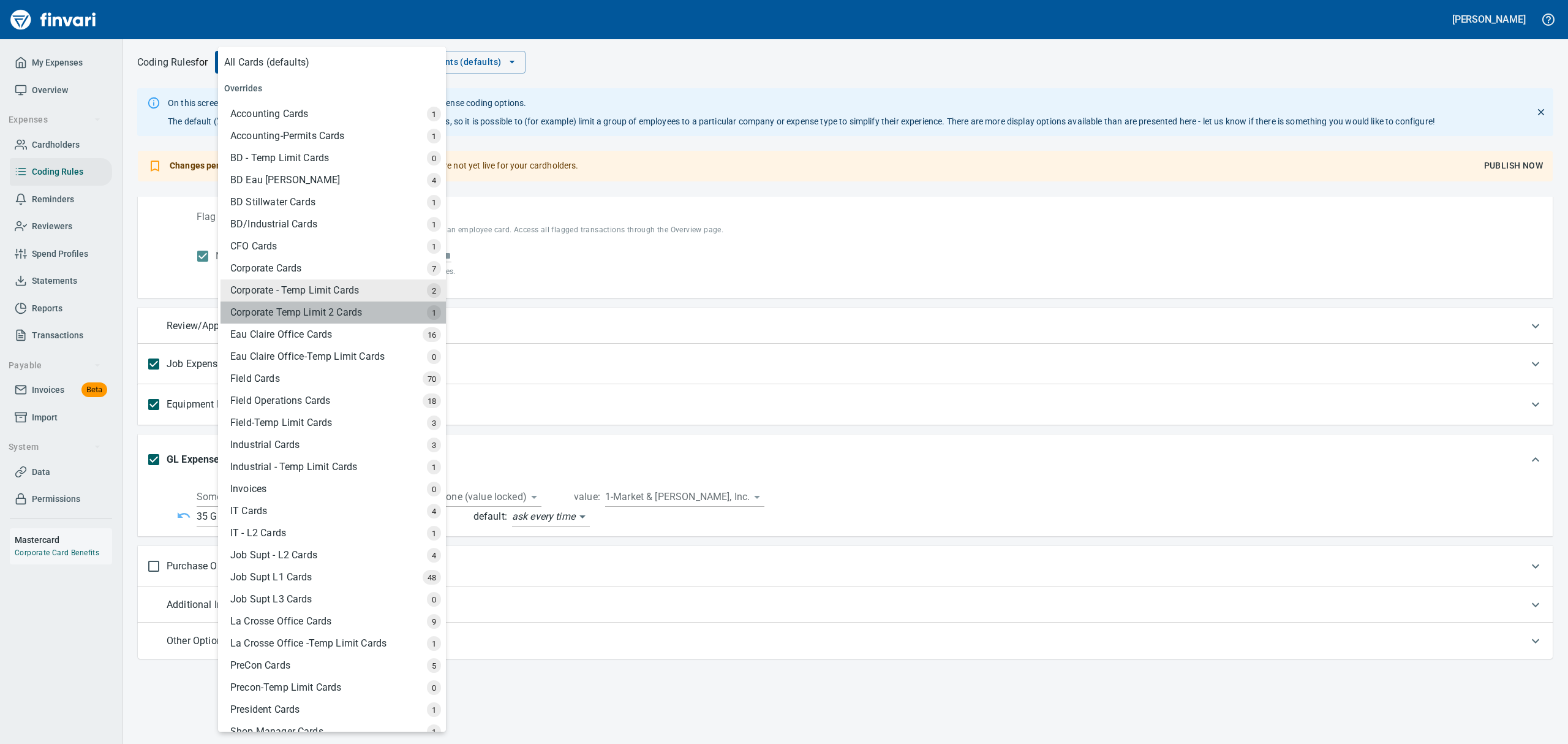
click at [340, 313] on div "Corporate Temp Limit 2 Cards" at bounding box center [333, 312] width 226 height 22
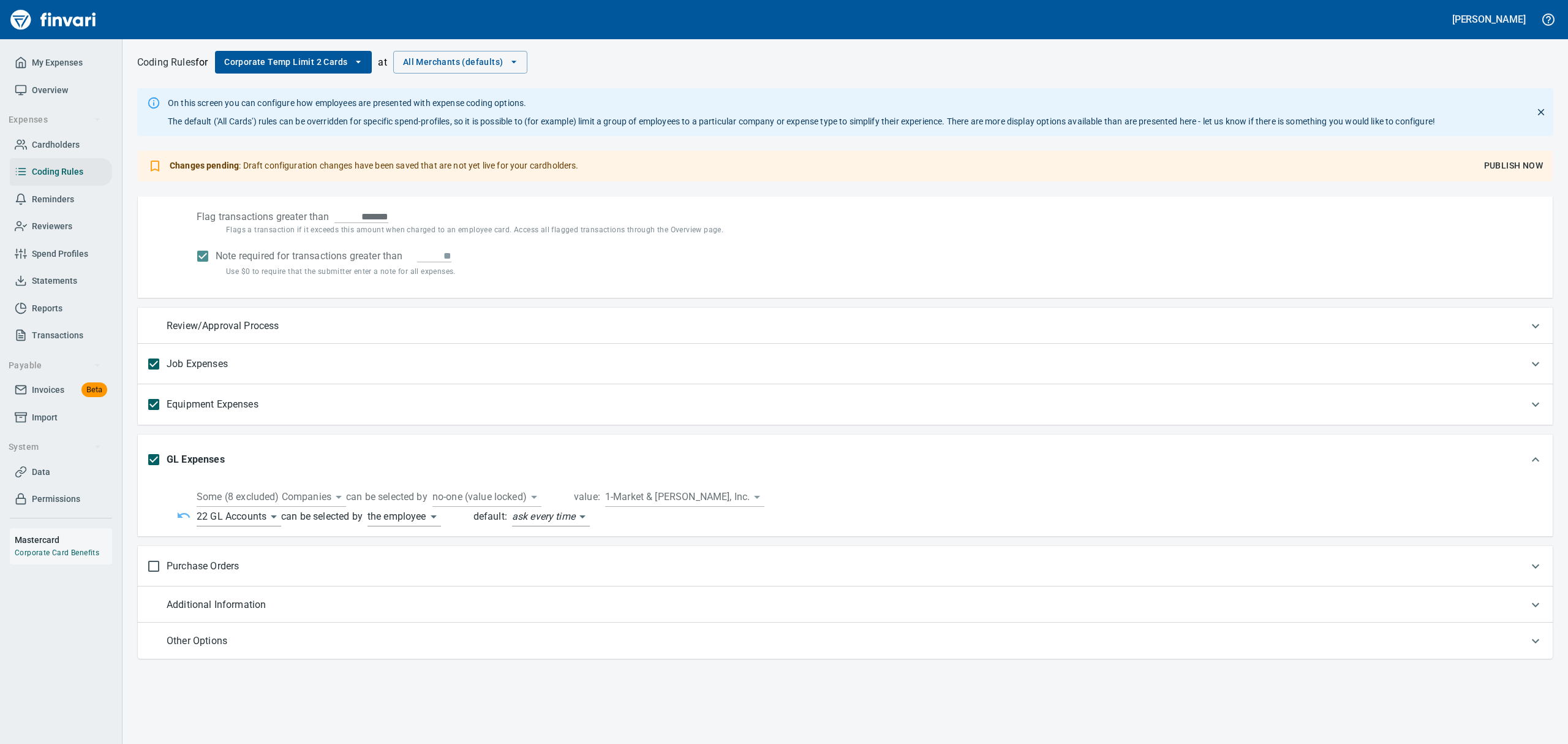
click at [276, 517] on body "[PERSON_NAME] My Expenses Overview Expenses Cardholders Coding Rules Reminders …" at bounding box center [784, 372] width 1568 height 744
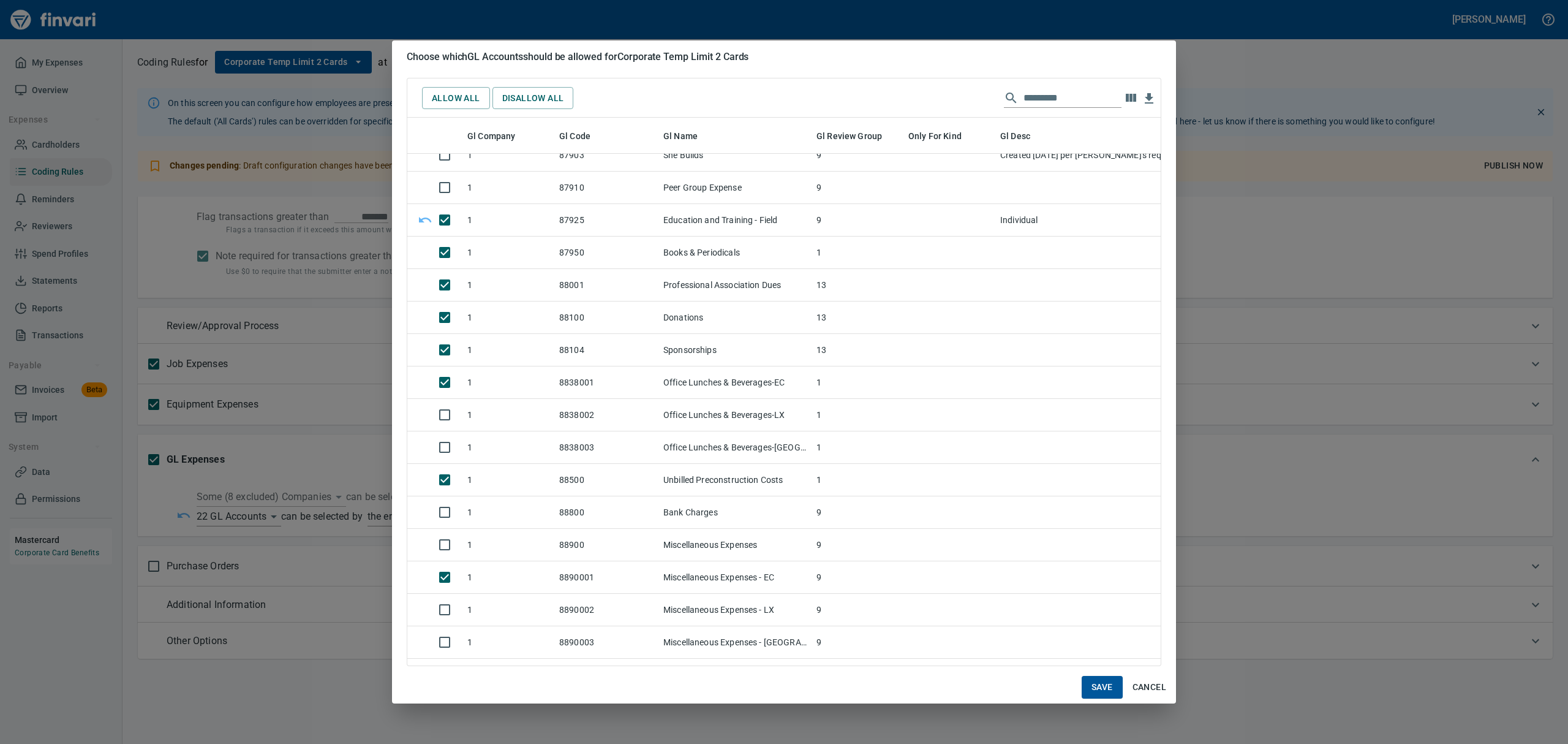
scroll to position [11303, 0]
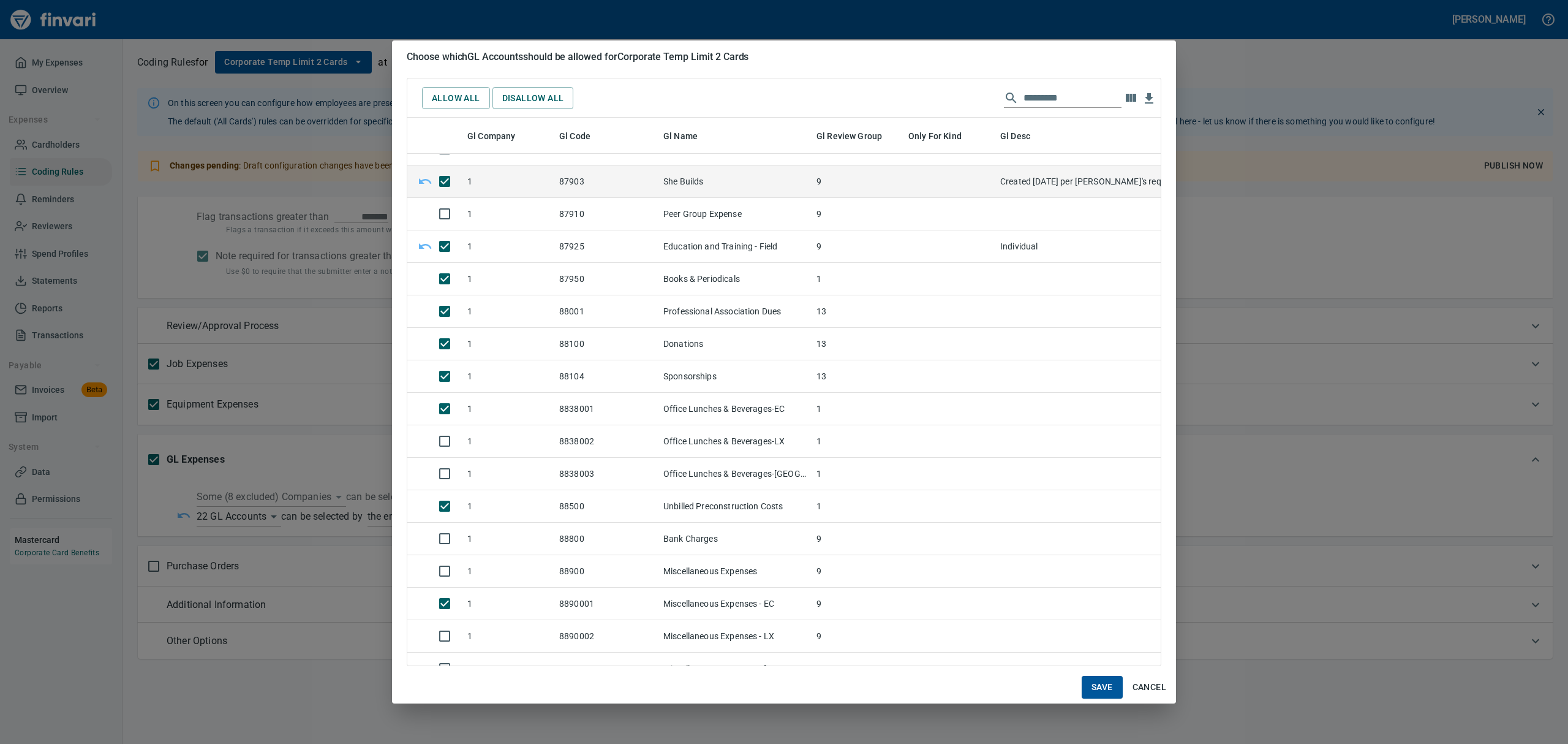
drag, startPoint x: 1087, startPoint y: 676, endPoint x: 1096, endPoint y: 685, distance: 12.7
click at [1091, 681] on button "Save" at bounding box center [1102, 686] width 41 height 23
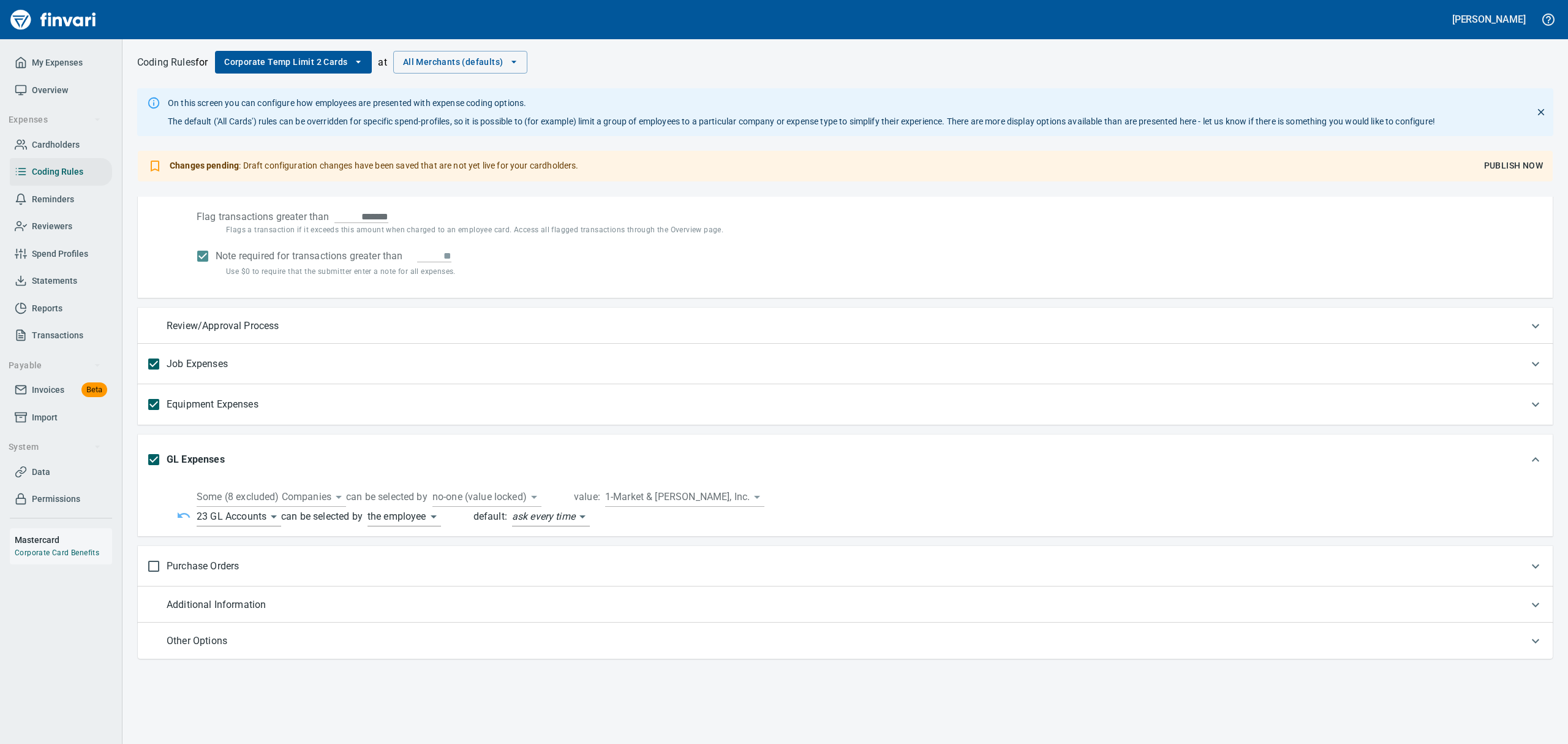
click at [1498, 164] on span "Publish Now" at bounding box center [1513, 166] width 59 height 15
click at [62, 283] on span "Statements" at bounding box center [54, 281] width 45 height 15
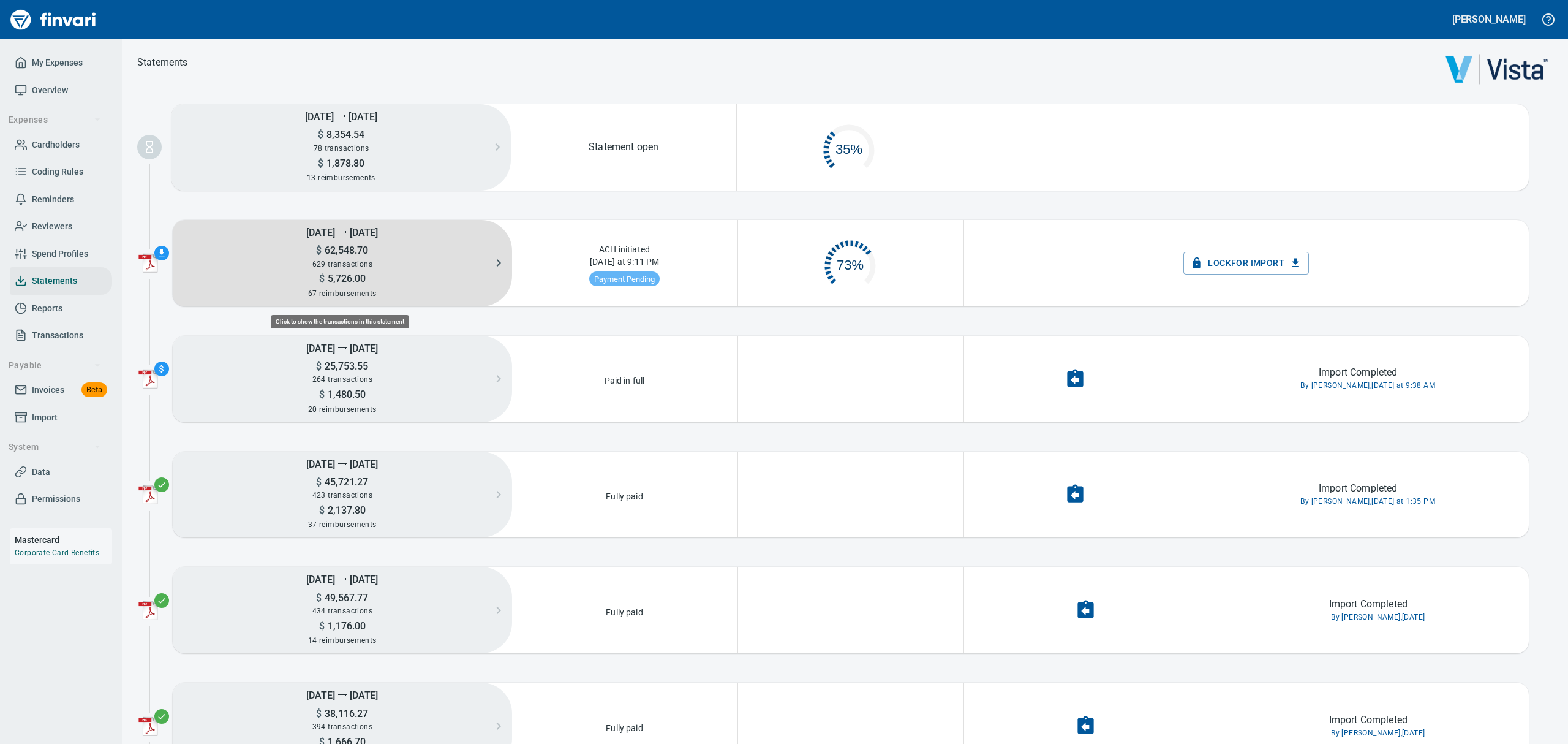
scroll to position [57, 209]
click at [356, 282] on span "5,726.00" at bounding box center [344, 278] width 41 height 12
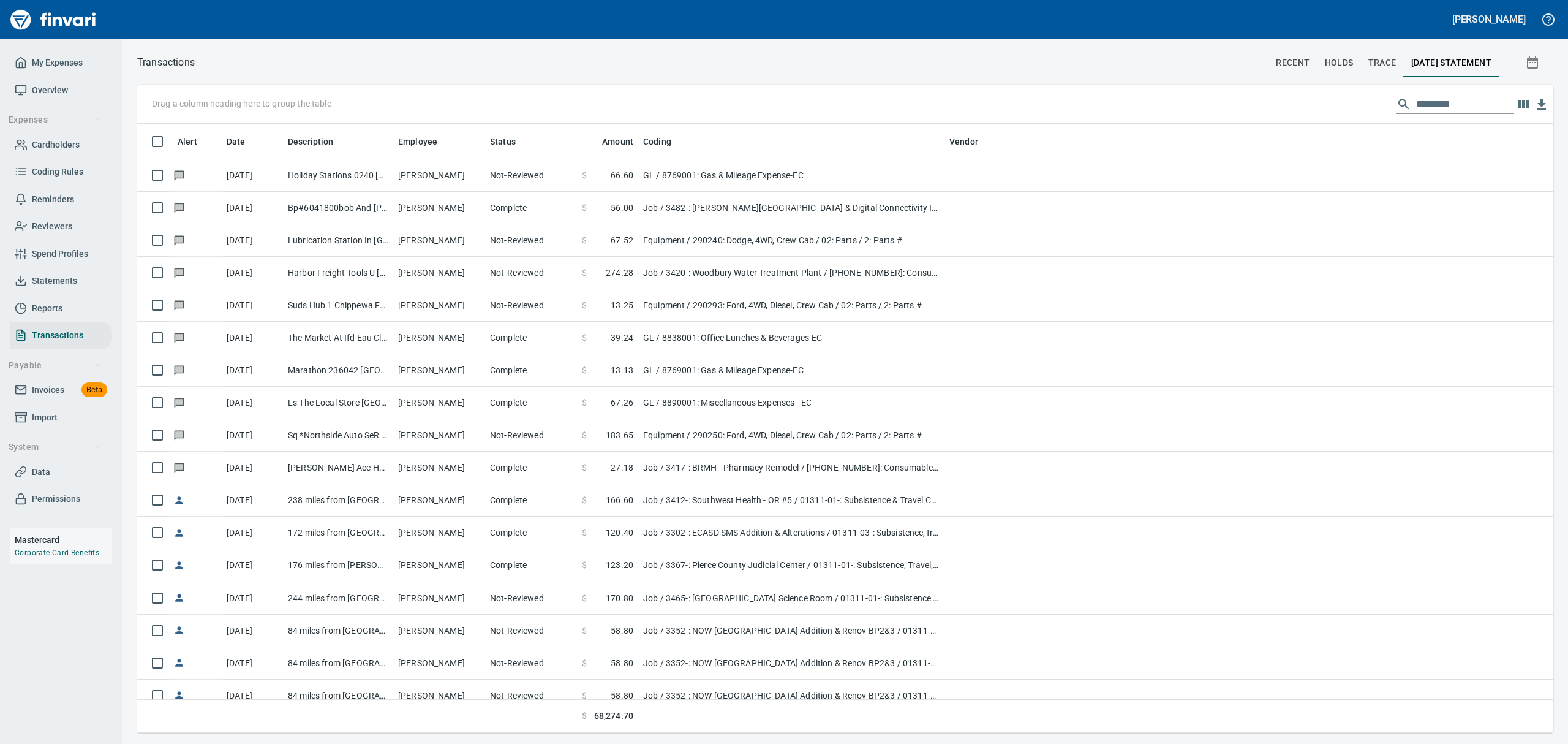
scroll to position [595, 1387]
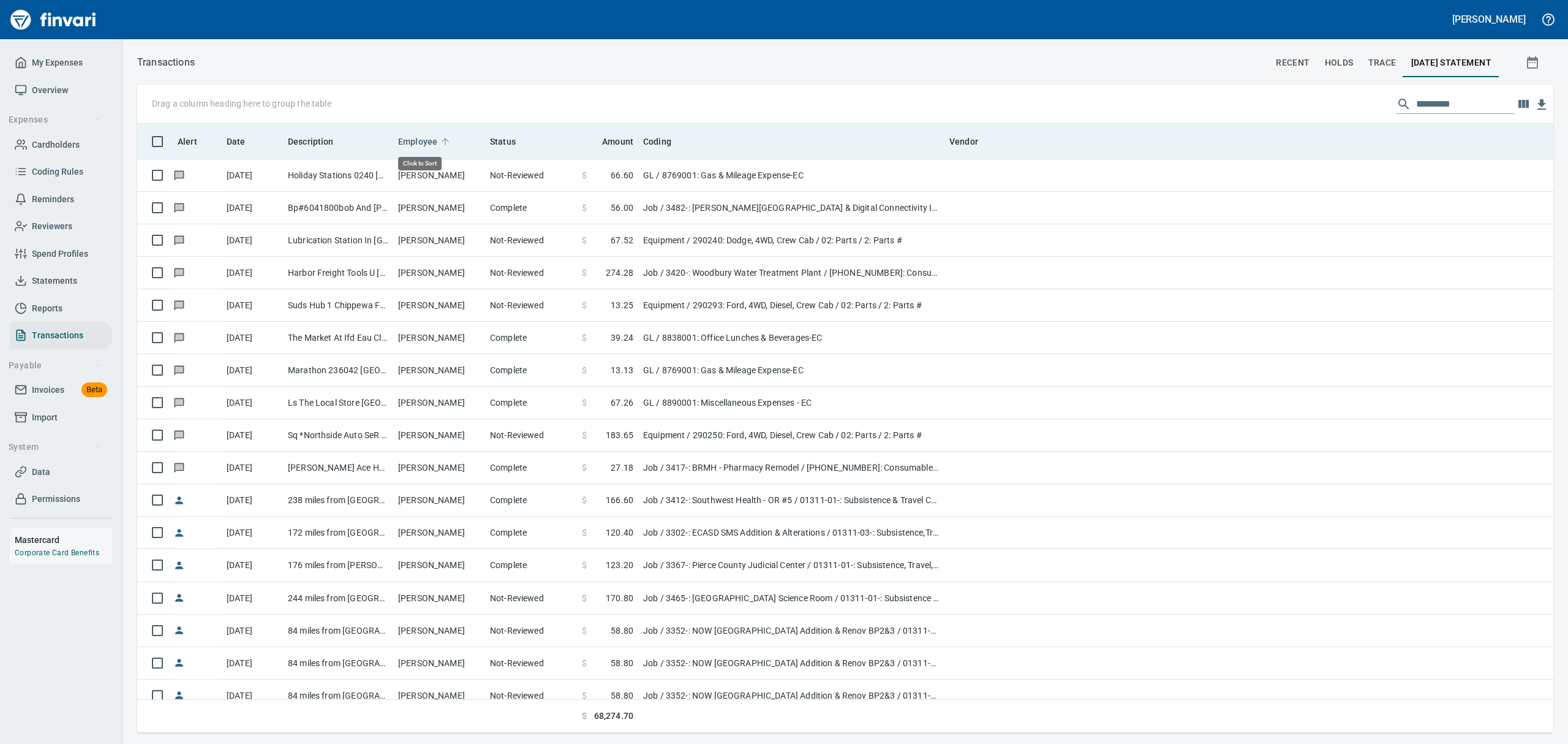
click at [423, 140] on span "Employee" at bounding box center [417, 141] width 39 height 15
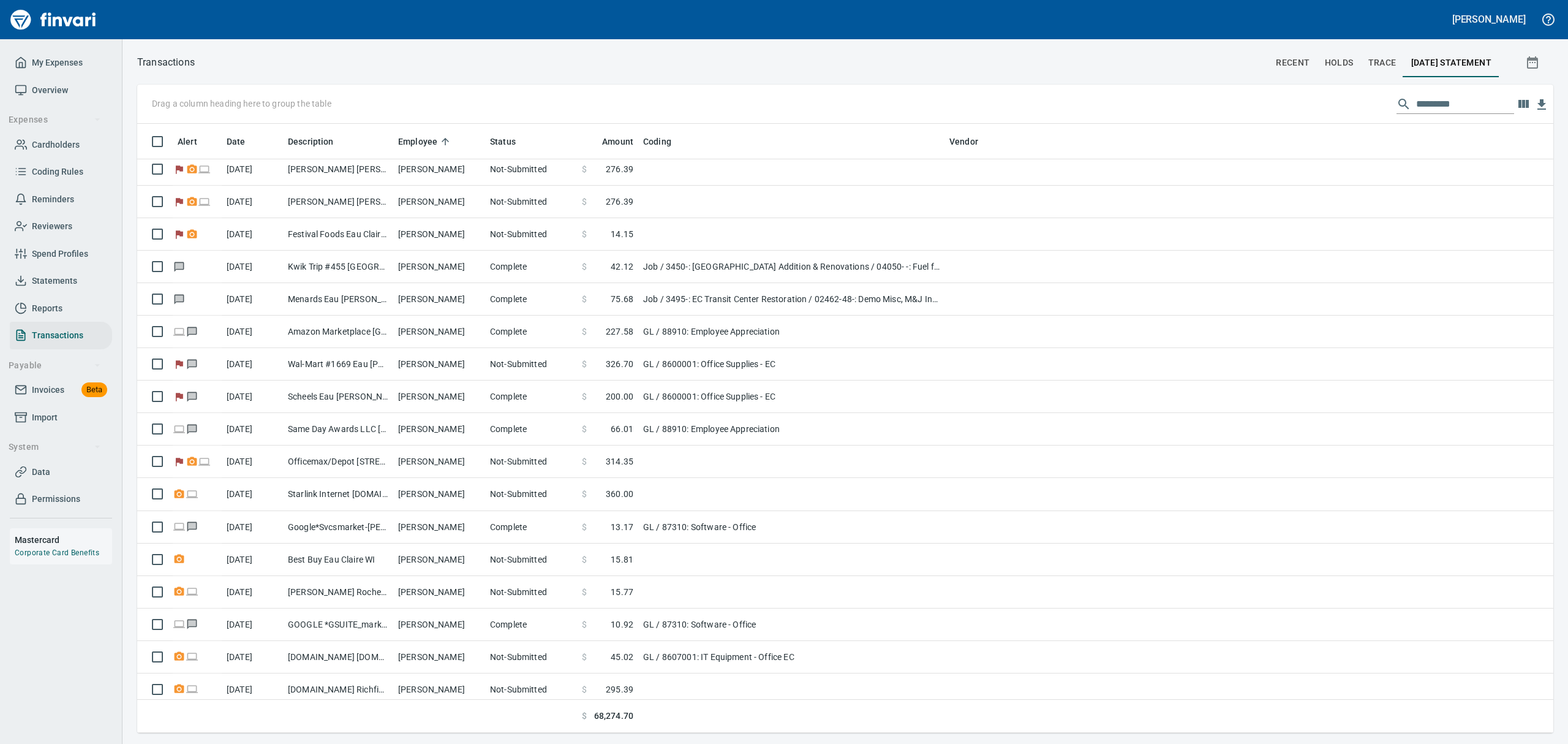
scroll to position [8657, 0]
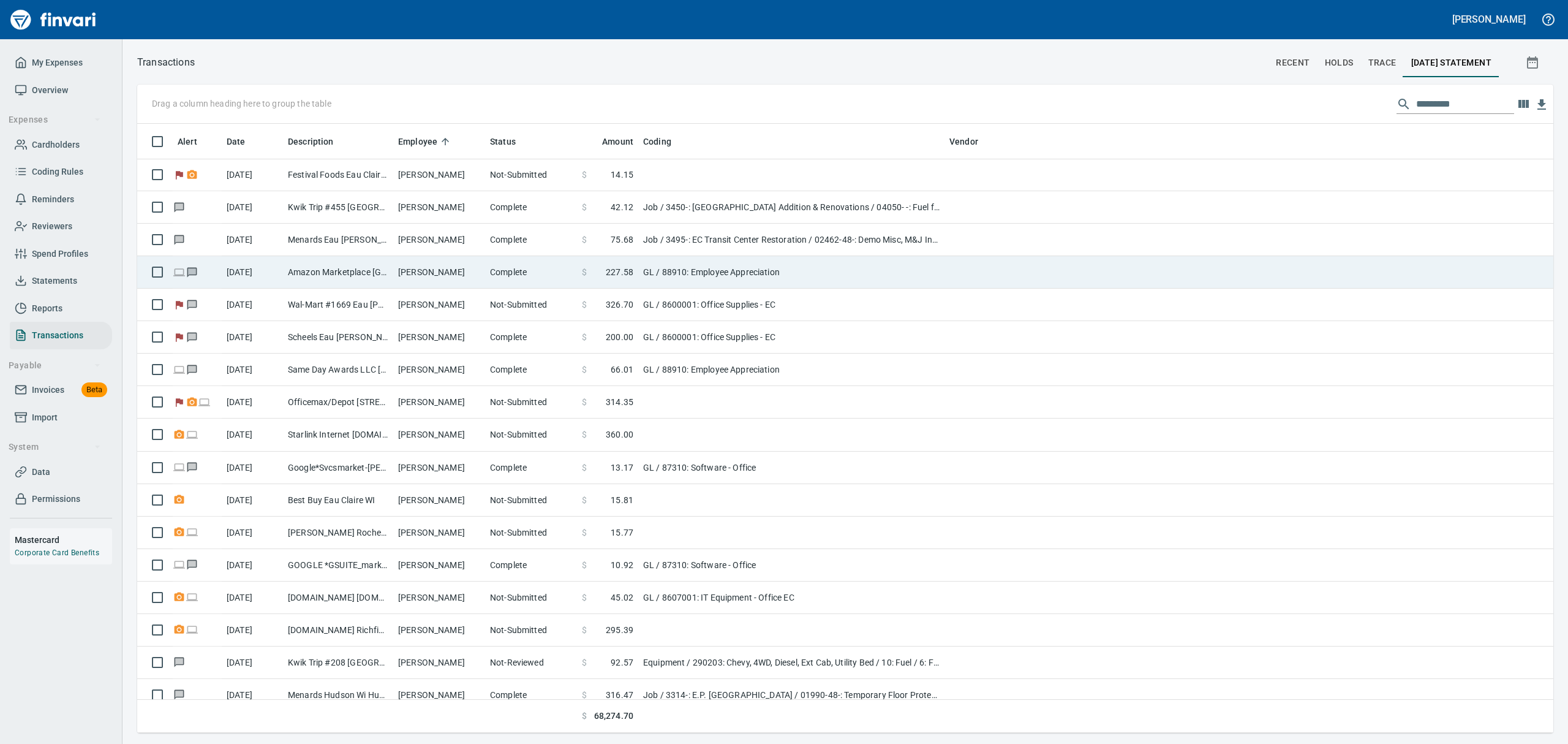
click at [431, 274] on td "[PERSON_NAME]" at bounding box center [439, 272] width 92 height 33
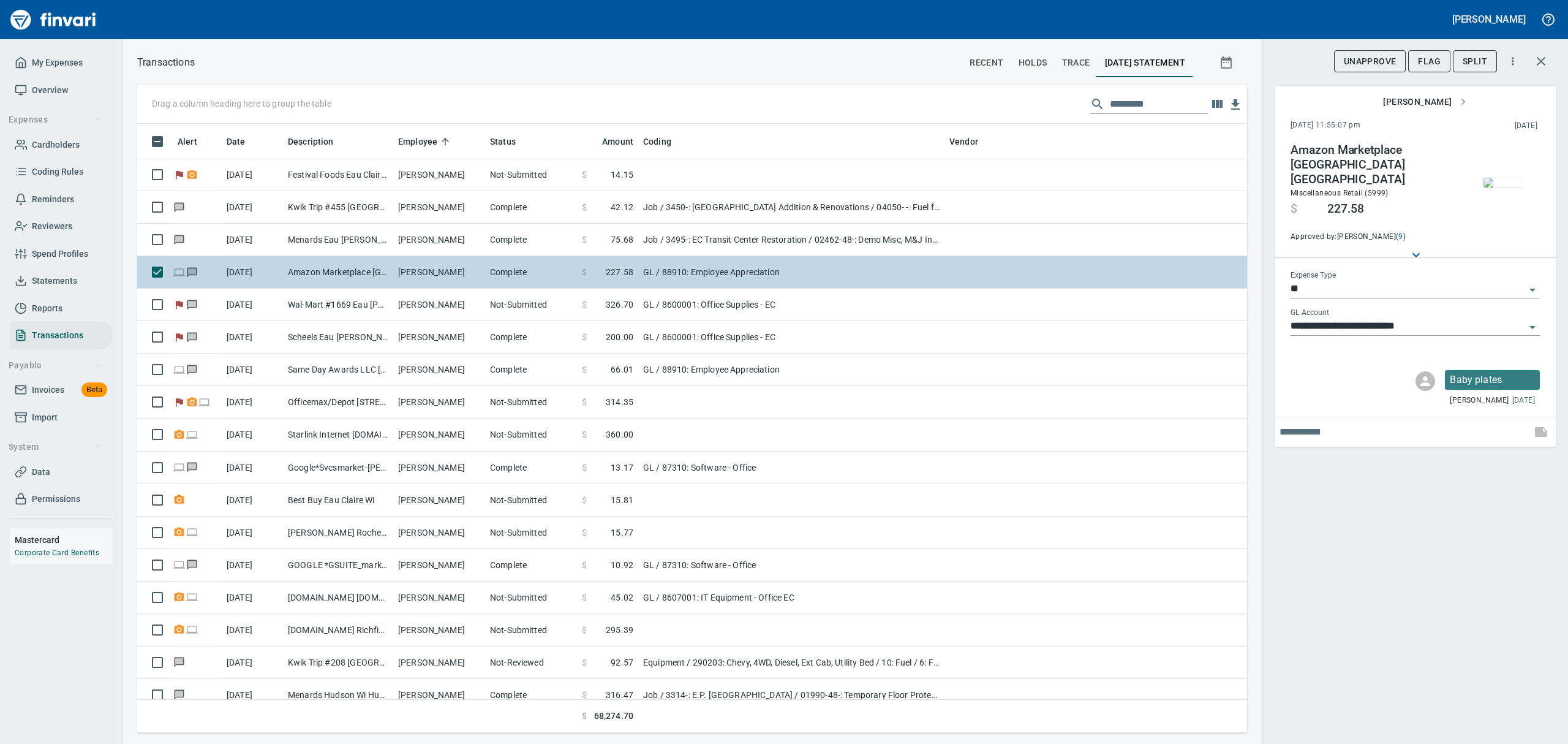
scroll to position [595, 1082]
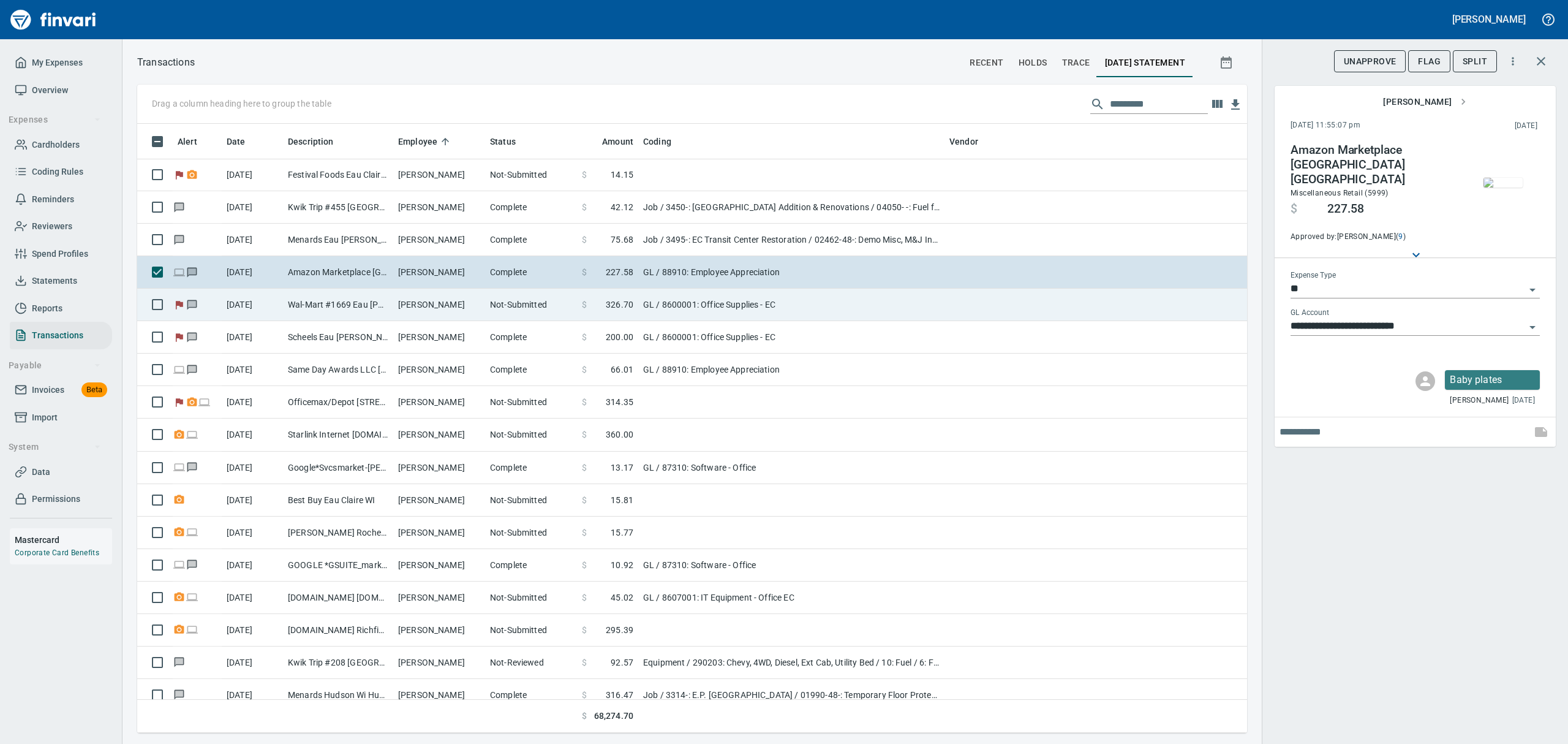
click at [420, 314] on td "[PERSON_NAME]" at bounding box center [439, 304] width 92 height 33
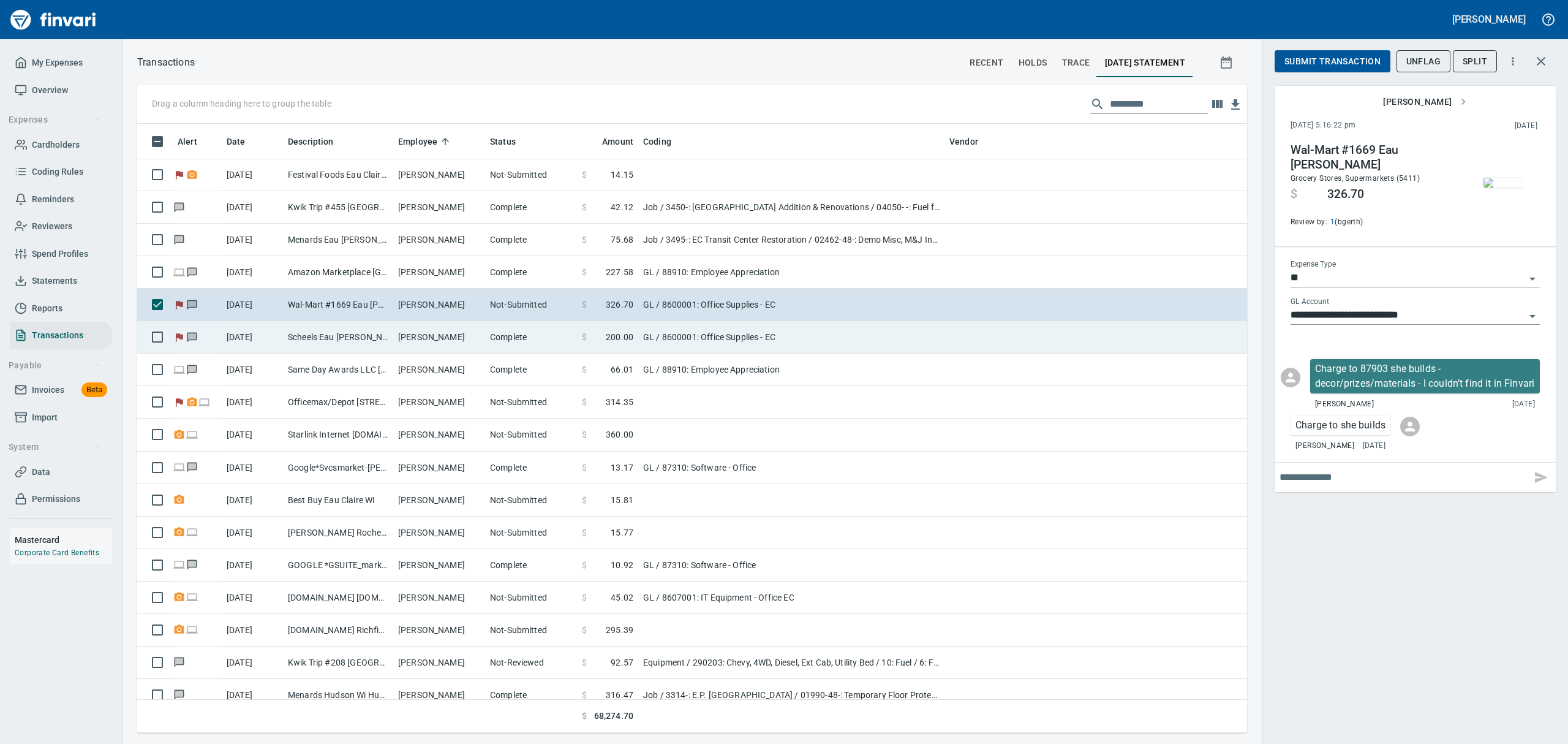
click at [412, 338] on td "[PERSON_NAME]" at bounding box center [439, 337] width 92 height 33
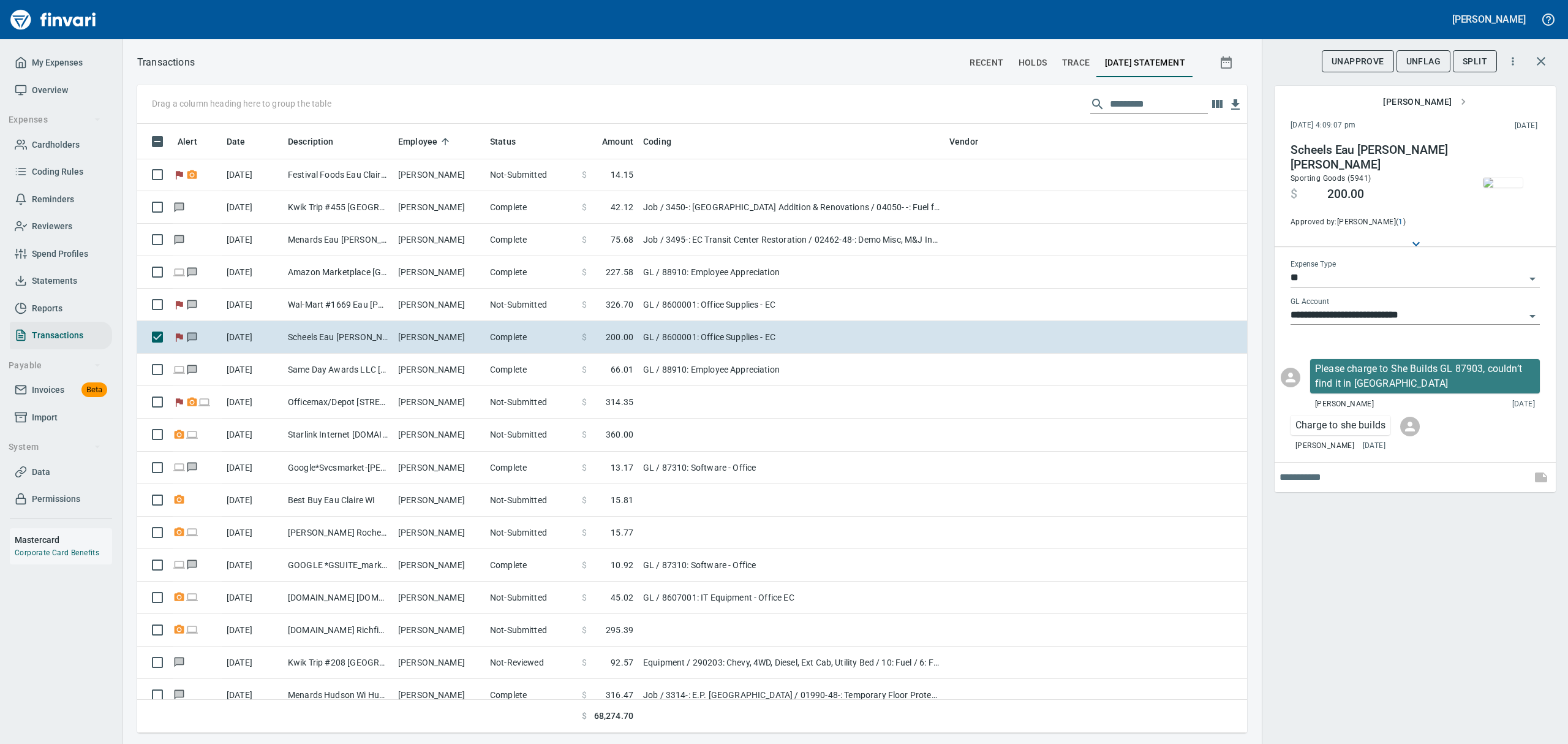
click at [1535, 314] on icon "Open" at bounding box center [1532, 316] width 15 height 15
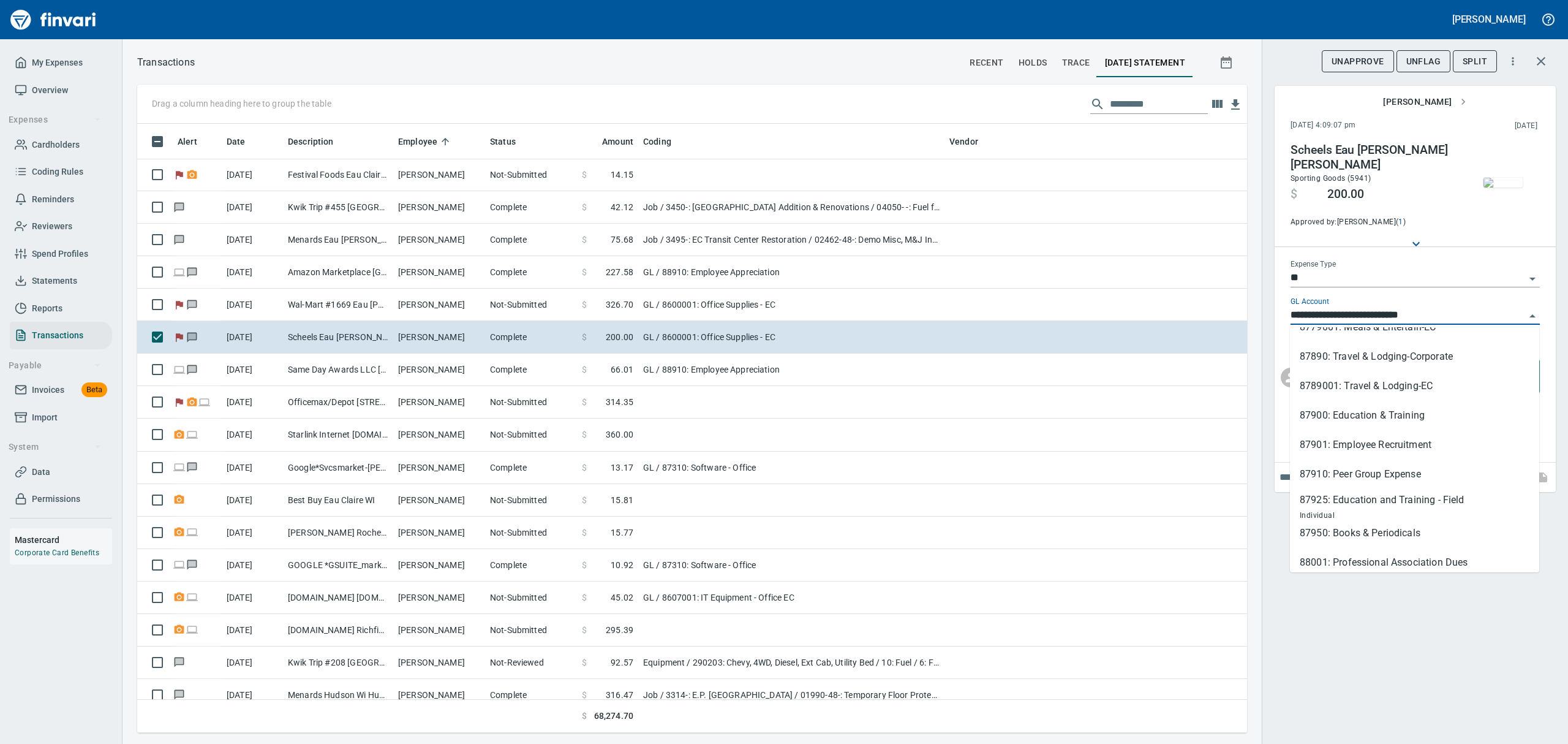
scroll to position [505, 0]
click at [53, 163] on link "Coding Rules" at bounding box center [61, 171] width 102 height 28
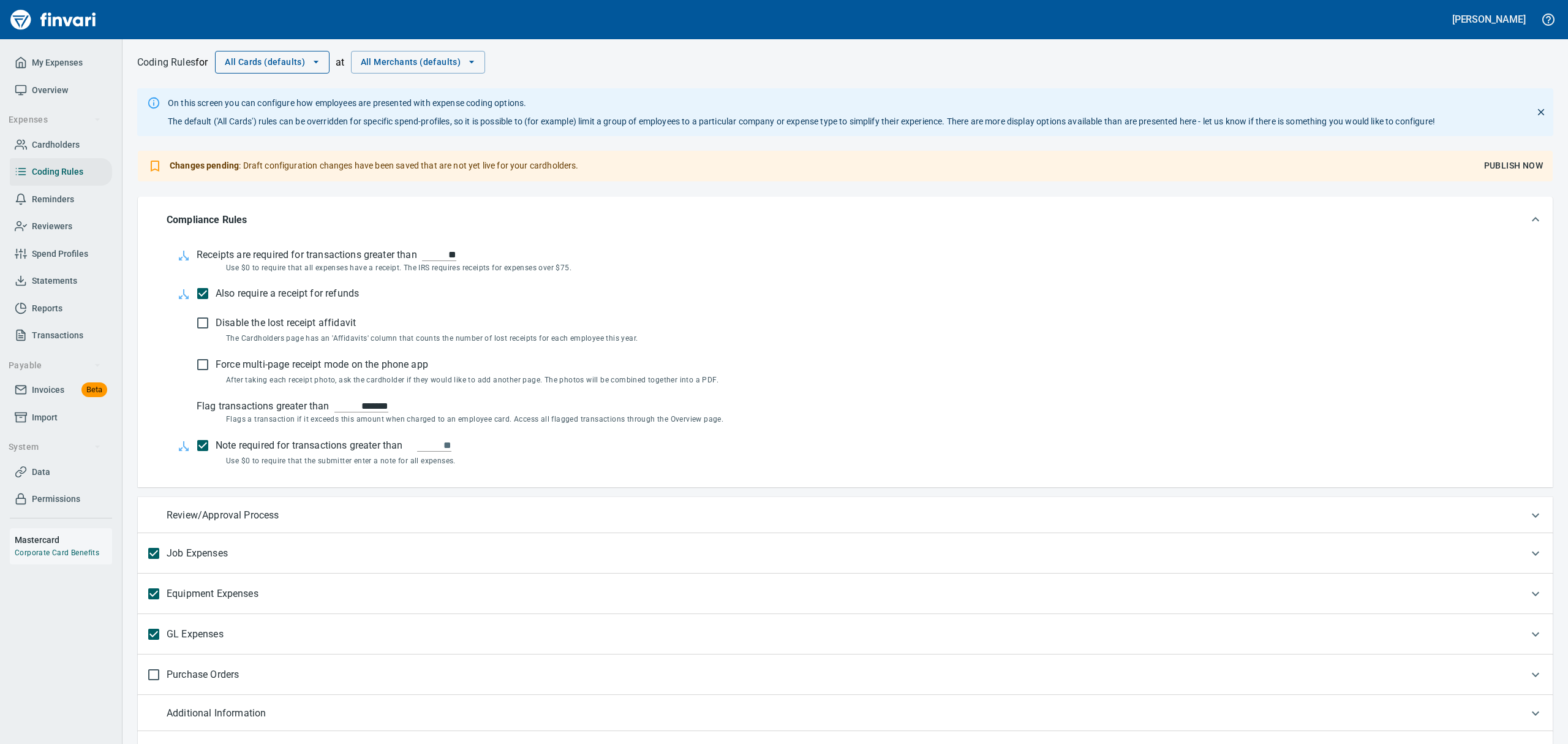
click at [318, 64] on icon "button" at bounding box center [316, 62] width 13 height 13
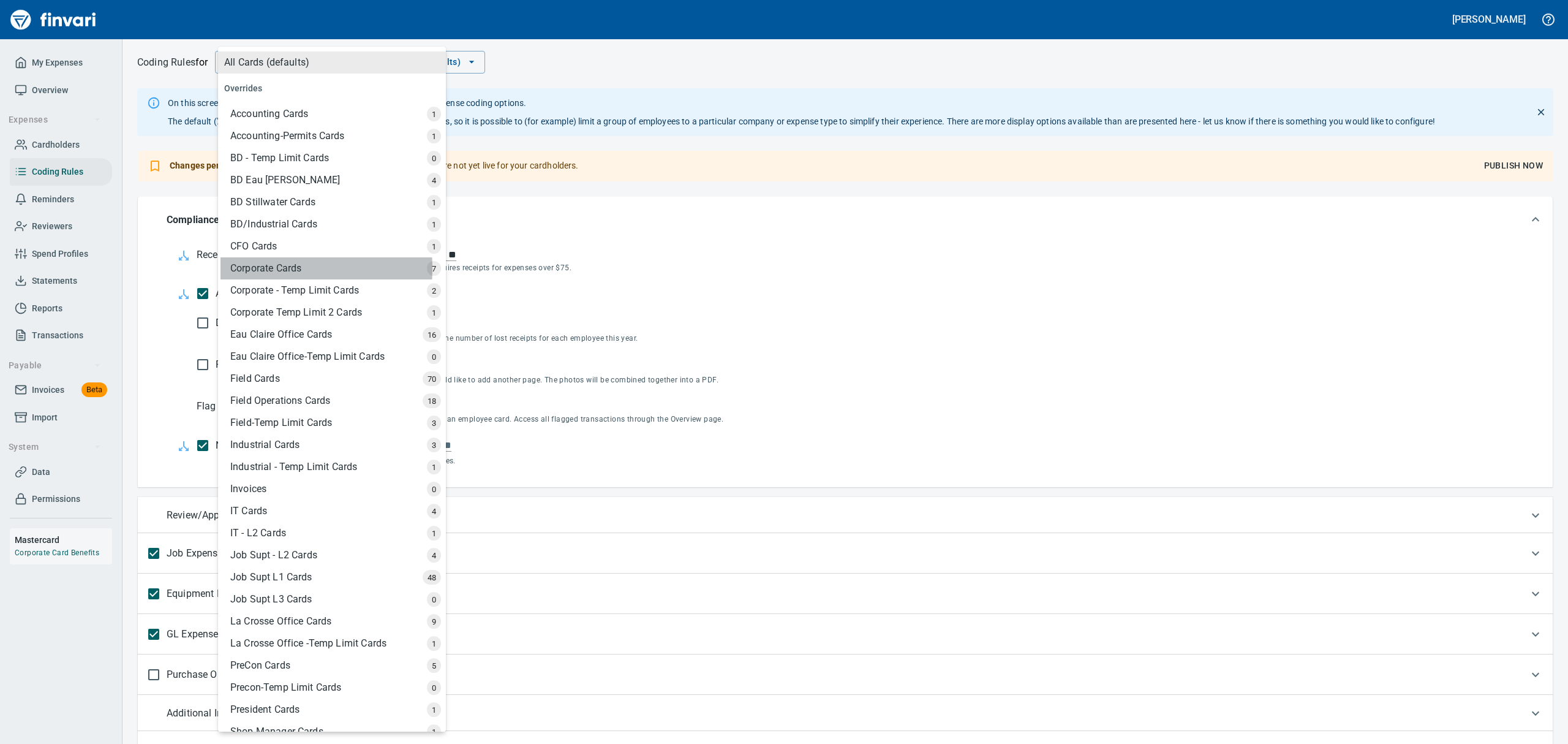
click at [272, 268] on div "Corporate Cards" at bounding box center [333, 268] width 226 height 22
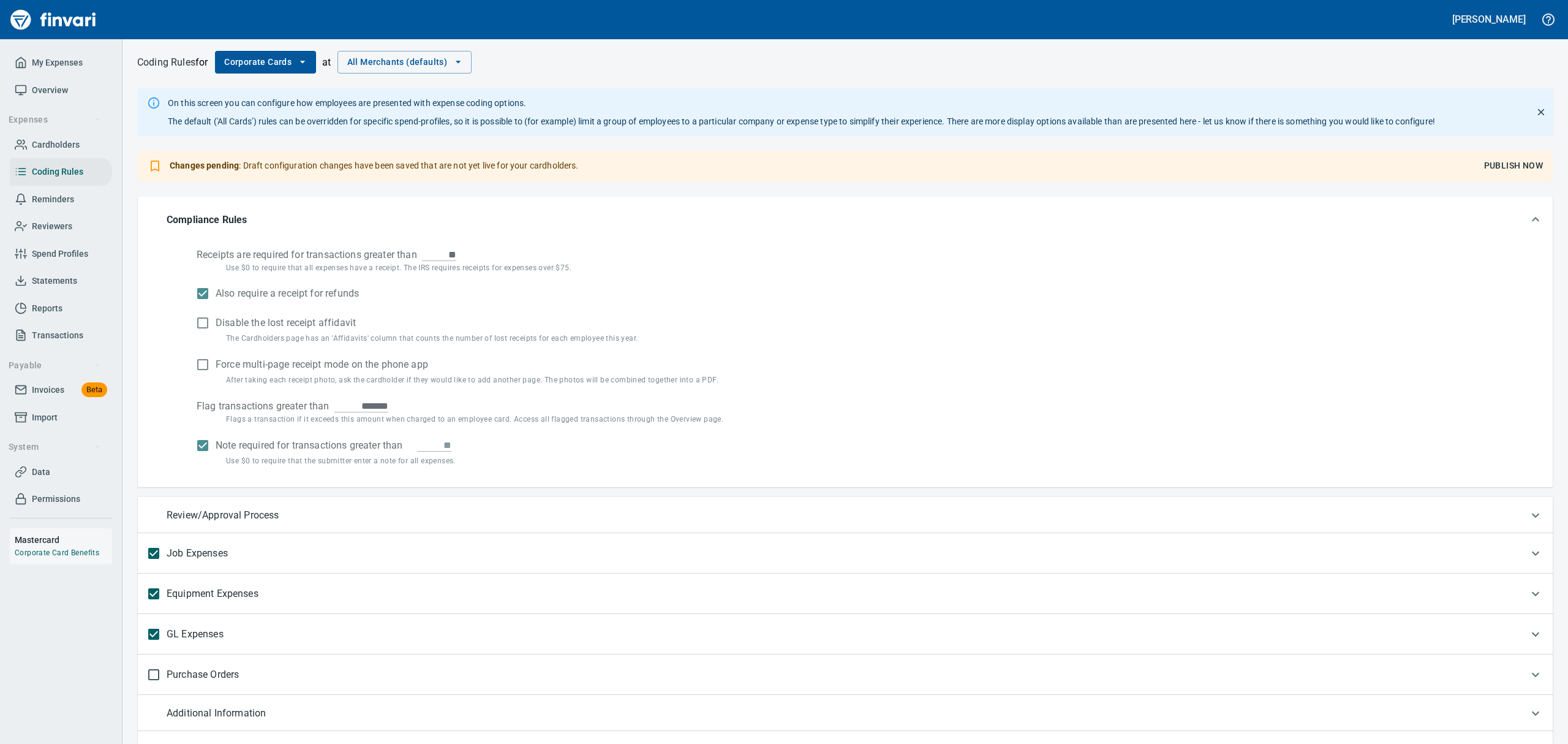
click at [194, 635] on p "GL Expenses" at bounding box center [195, 634] width 57 height 26
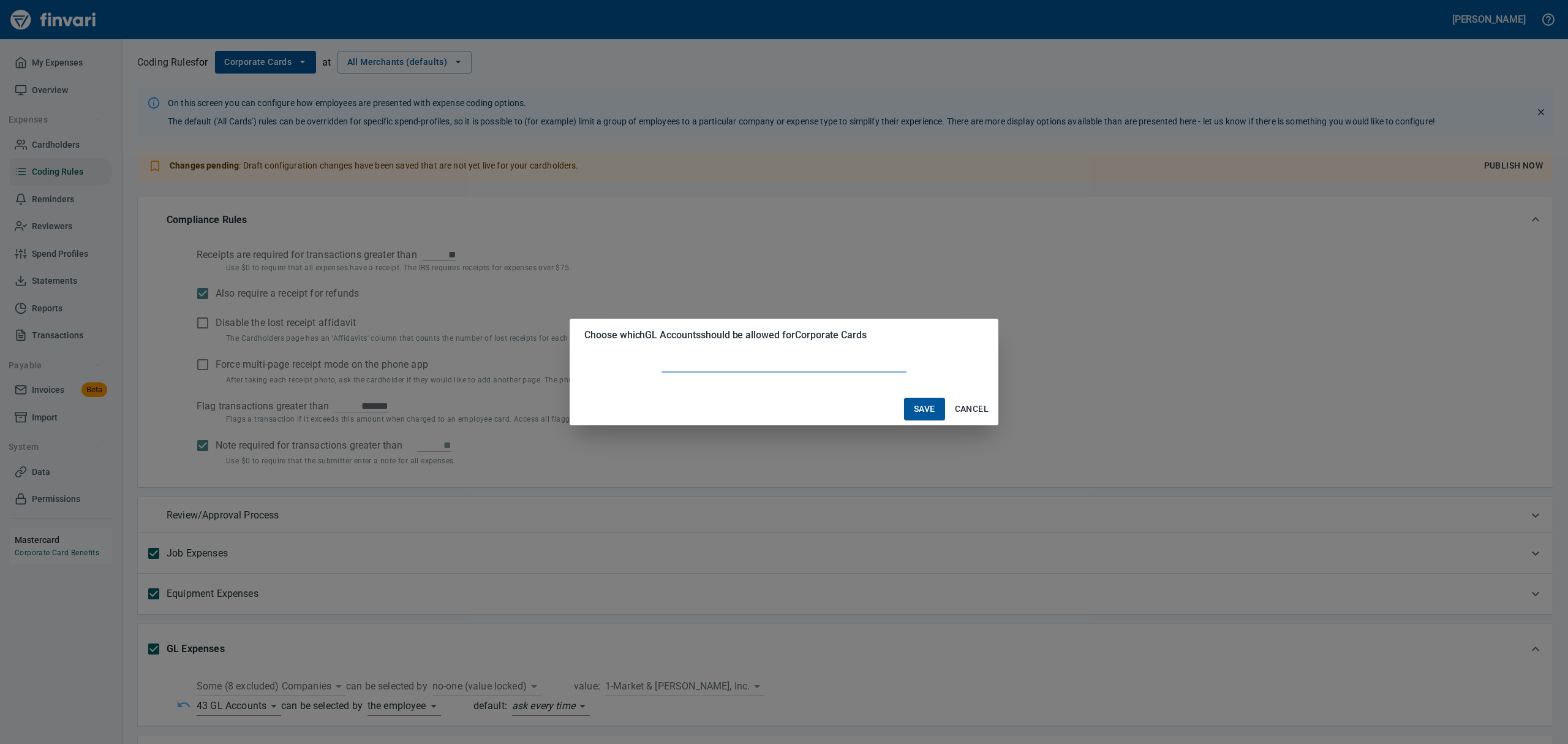
click at [272, 706] on body "[PERSON_NAME] My Expenses Overview Expenses Cardholders Coding Rules Reminders …" at bounding box center [784, 372] width 1568 height 744
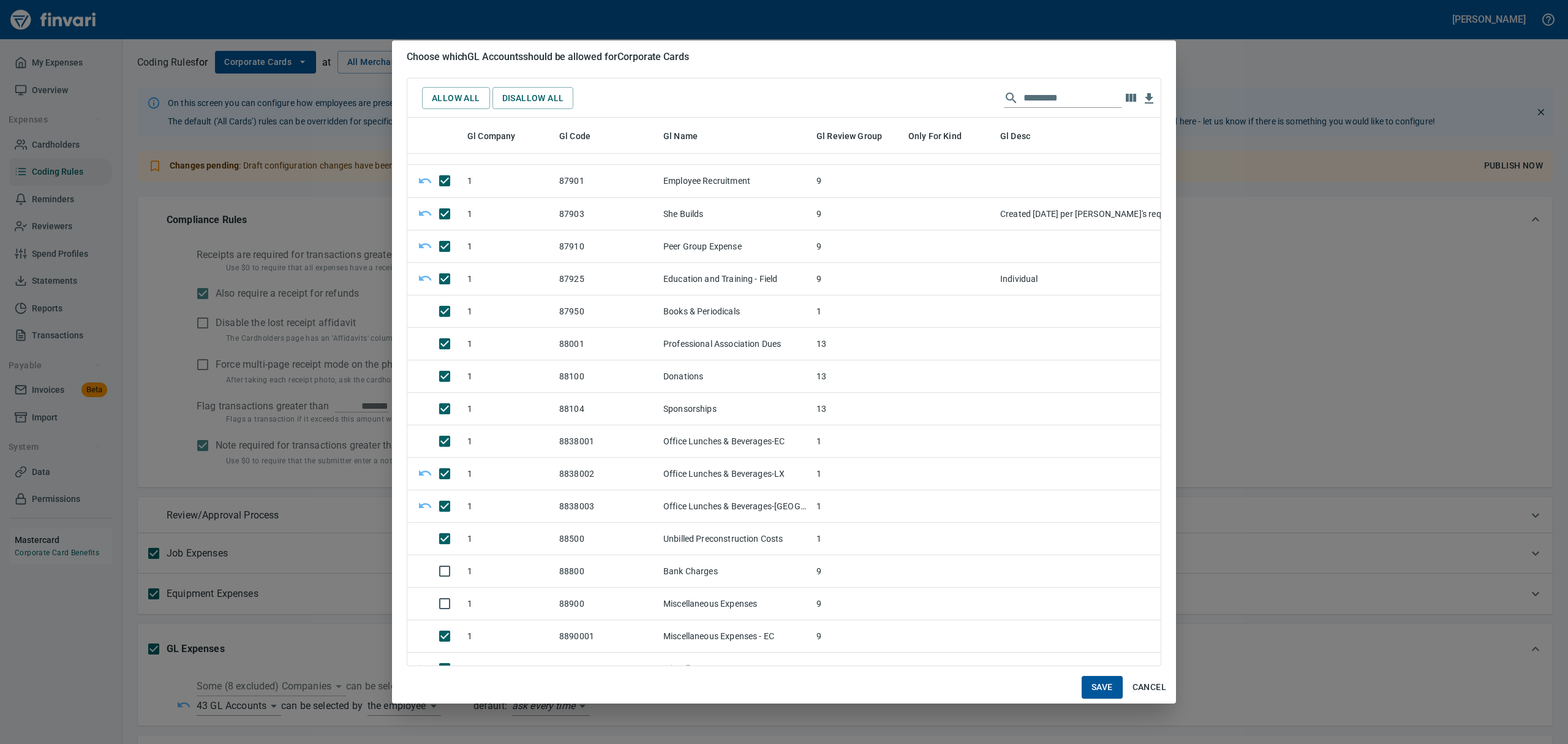
scroll to position [11244, 0]
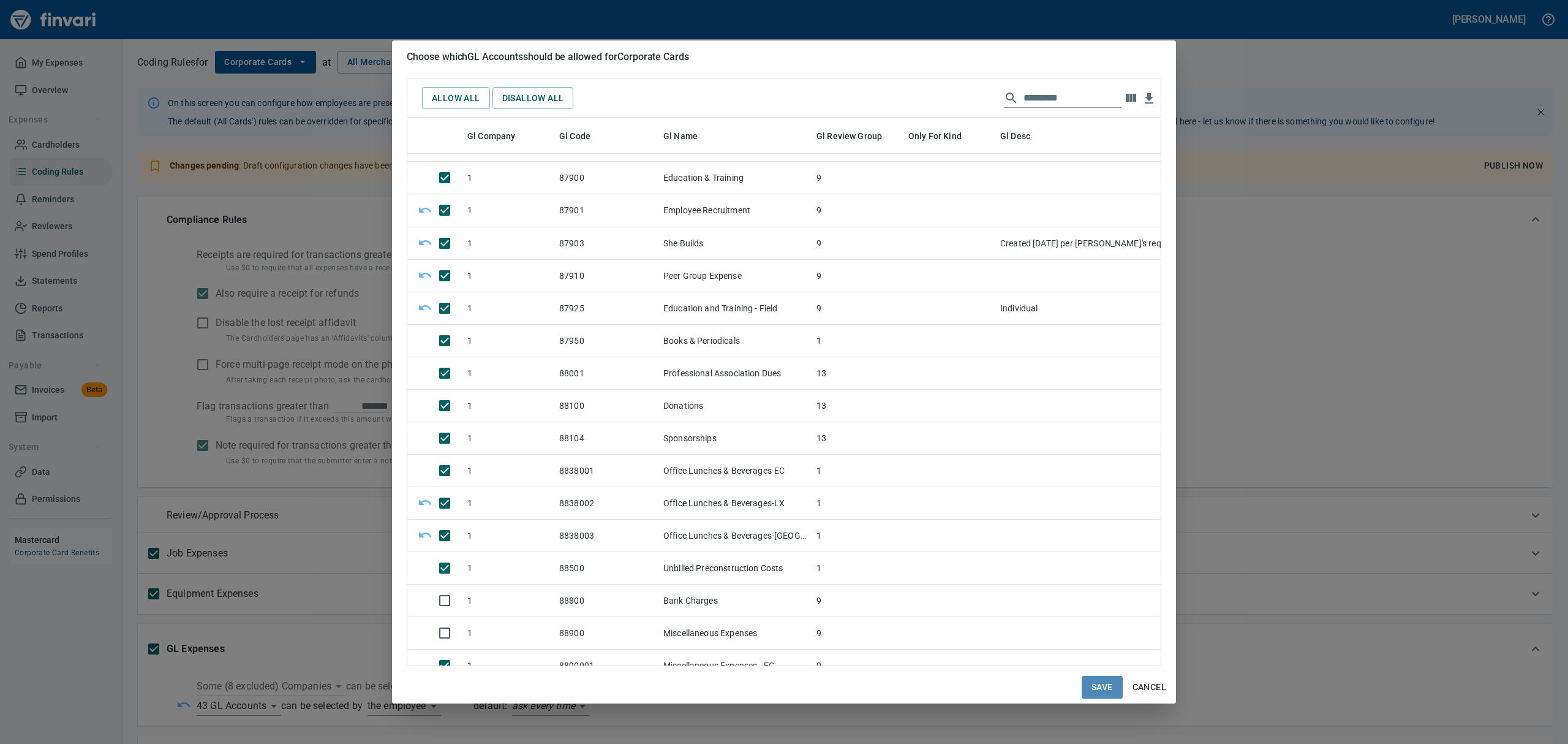
click at [1098, 686] on span "Save" at bounding box center [1102, 687] width 22 height 15
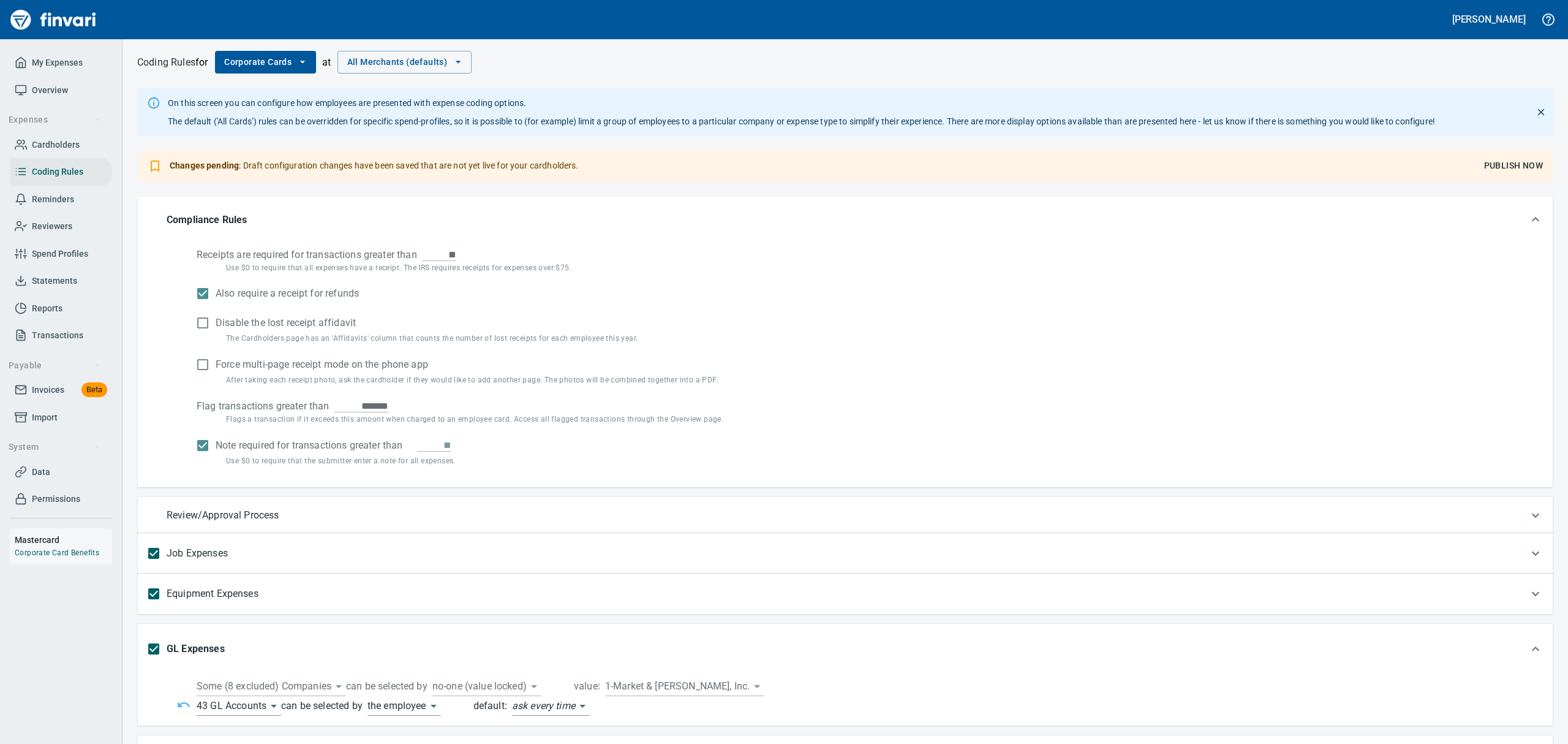
click at [1511, 169] on span "Publish Now" at bounding box center [1513, 166] width 59 height 15
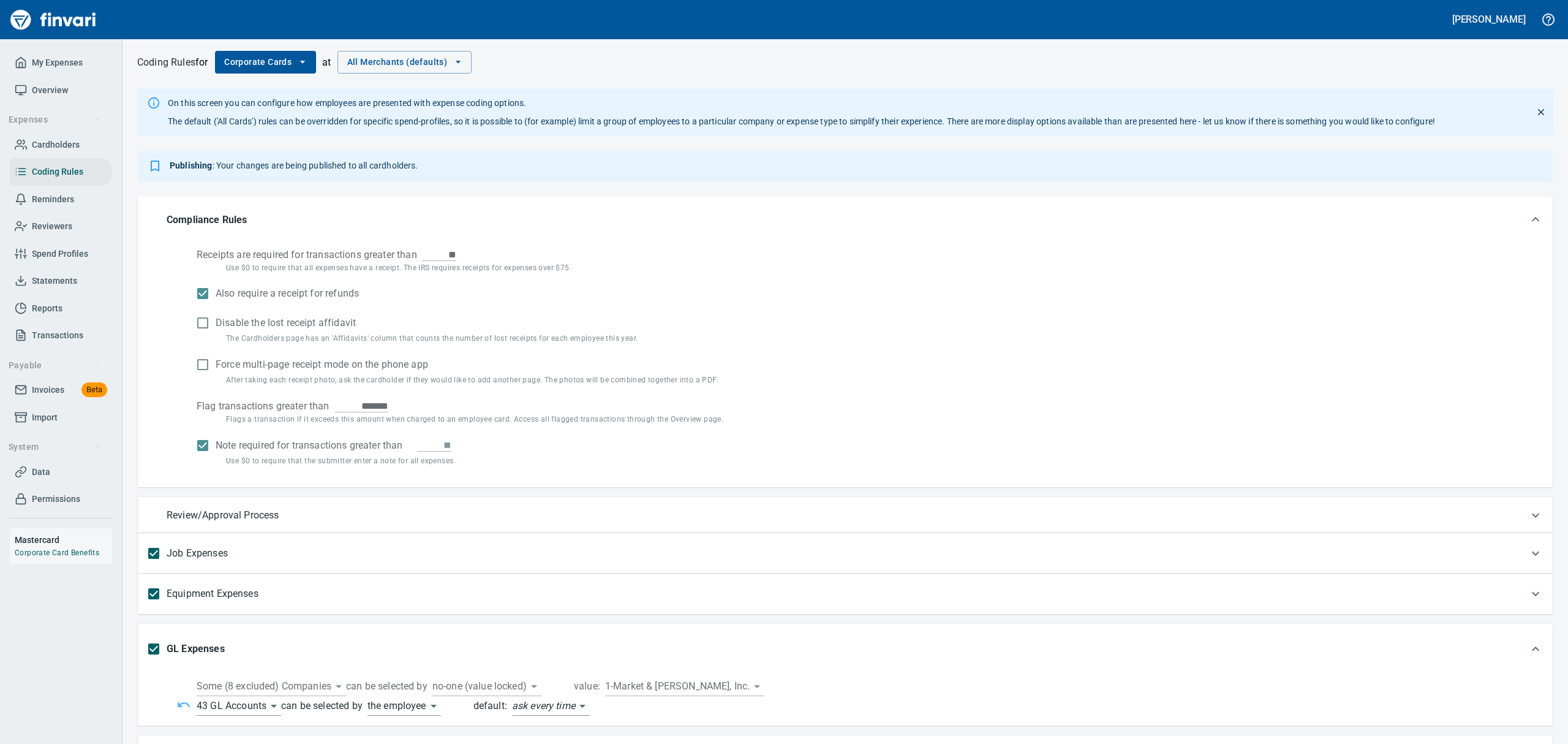
click at [305, 61] on icon "button" at bounding box center [303, 62] width 5 height 3
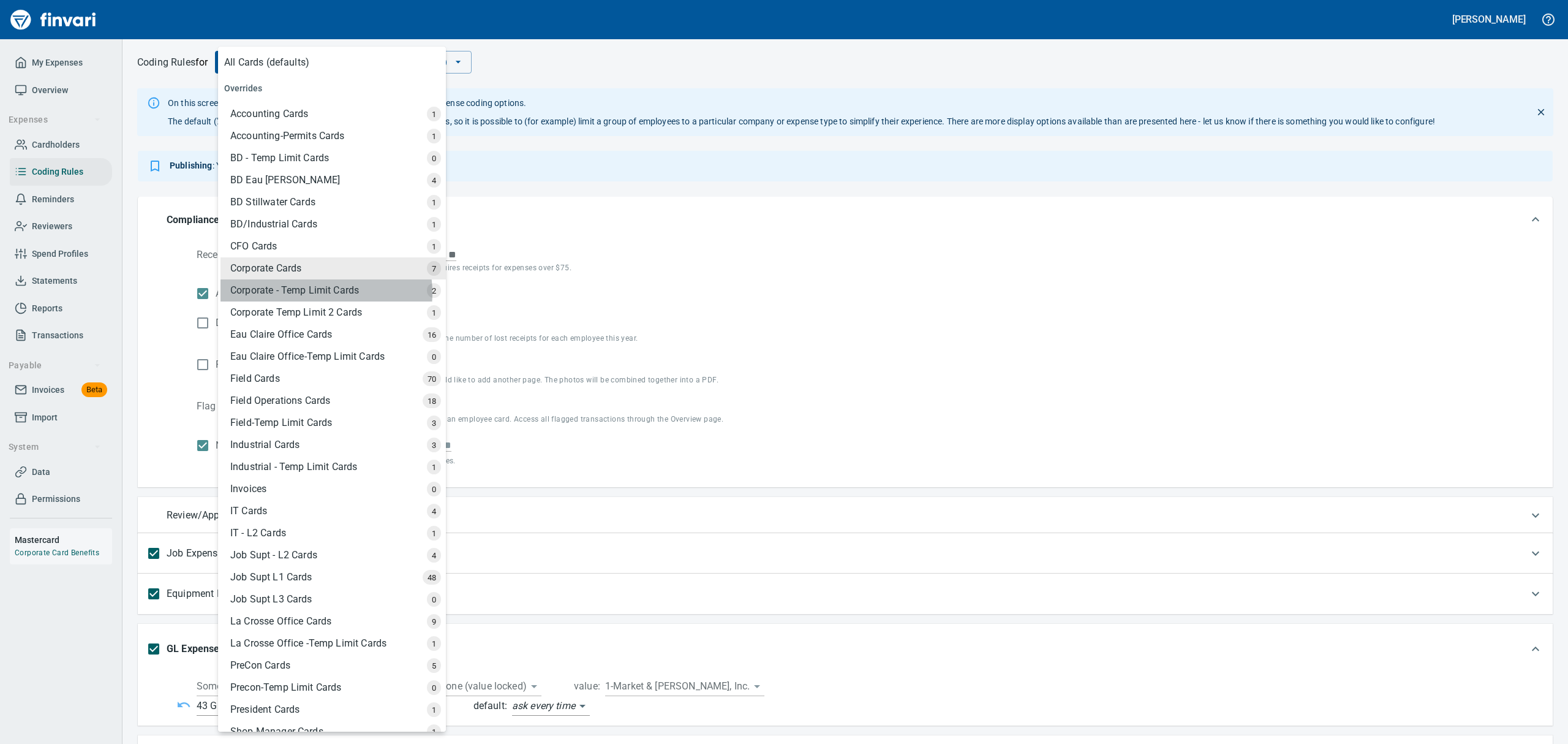
click at [313, 293] on div "Corporate - Temp Limit Cards" at bounding box center [333, 290] width 226 height 22
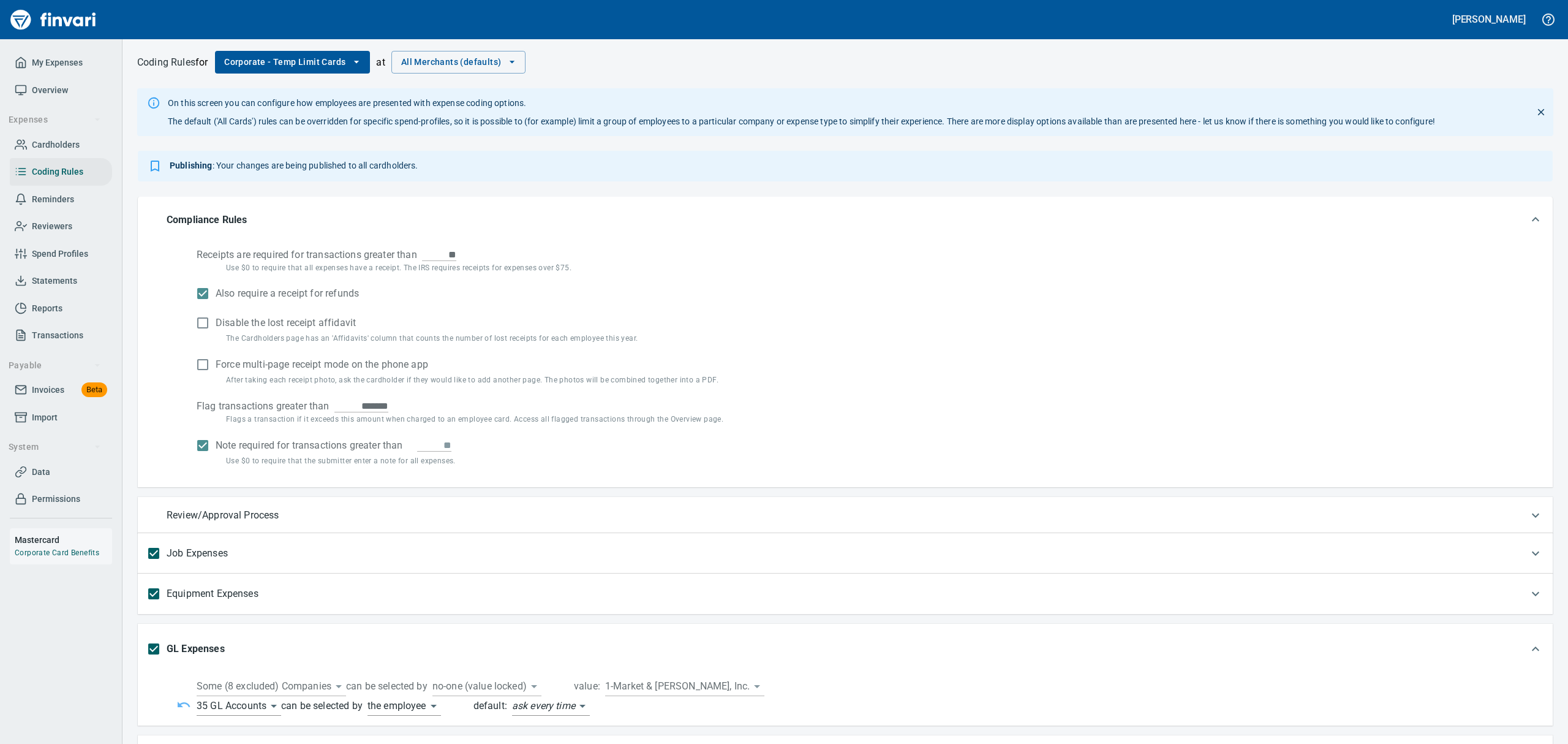
click at [275, 707] on body "[PERSON_NAME] My Expenses Overview Expenses Cardholders Coding Rules Reminders …" at bounding box center [784, 372] width 1568 height 744
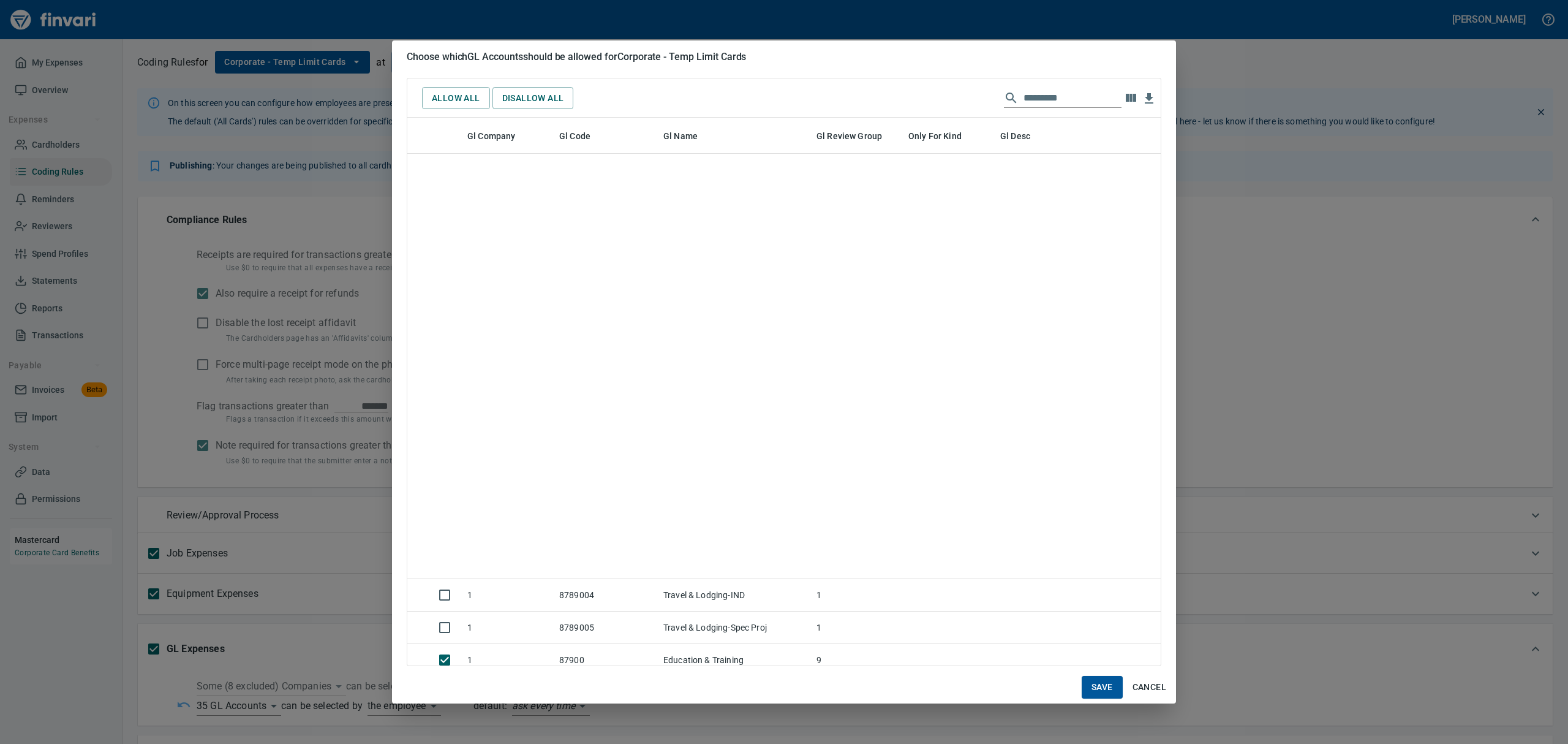
scroll to position [11326, 0]
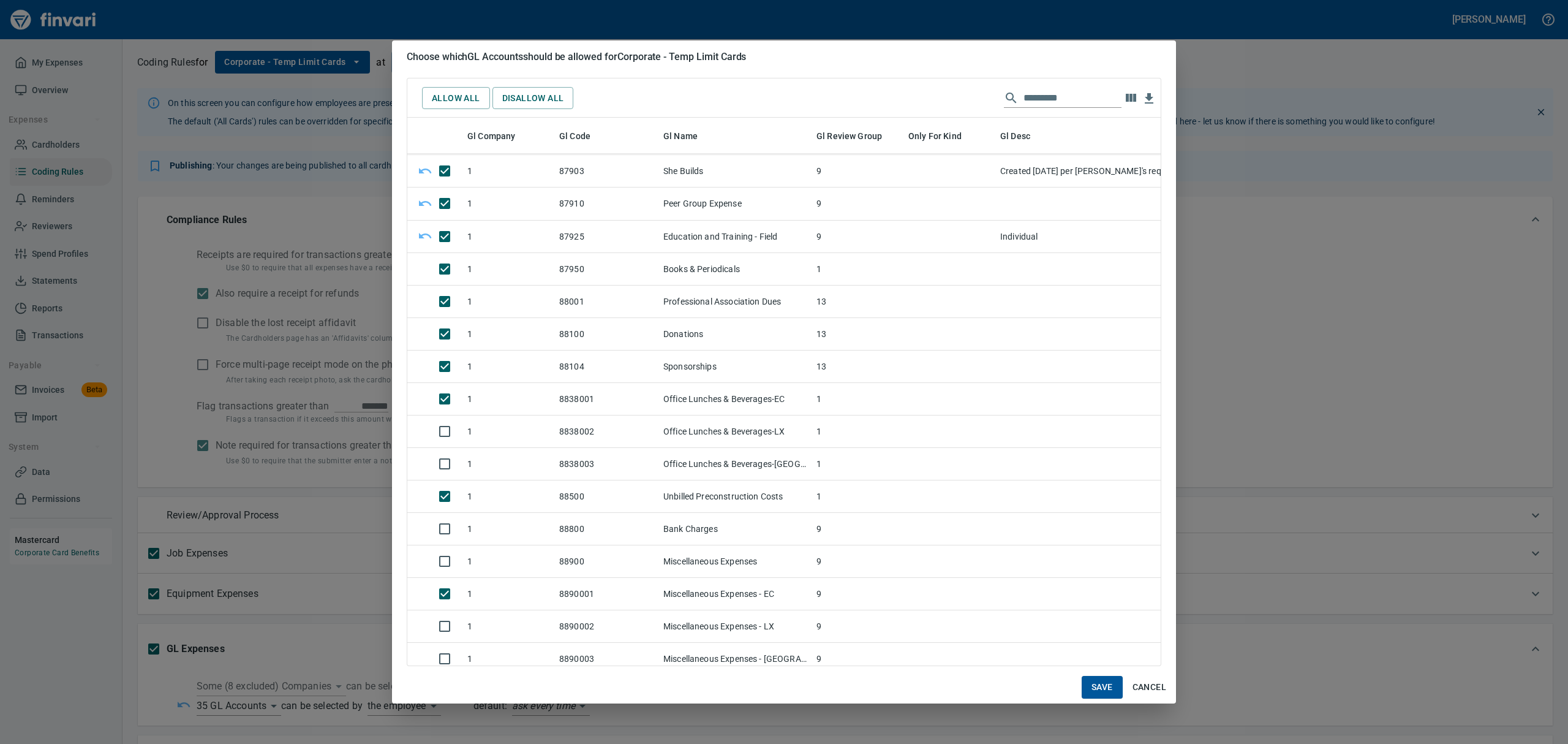
click at [1097, 690] on span "Save" at bounding box center [1102, 687] width 22 height 15
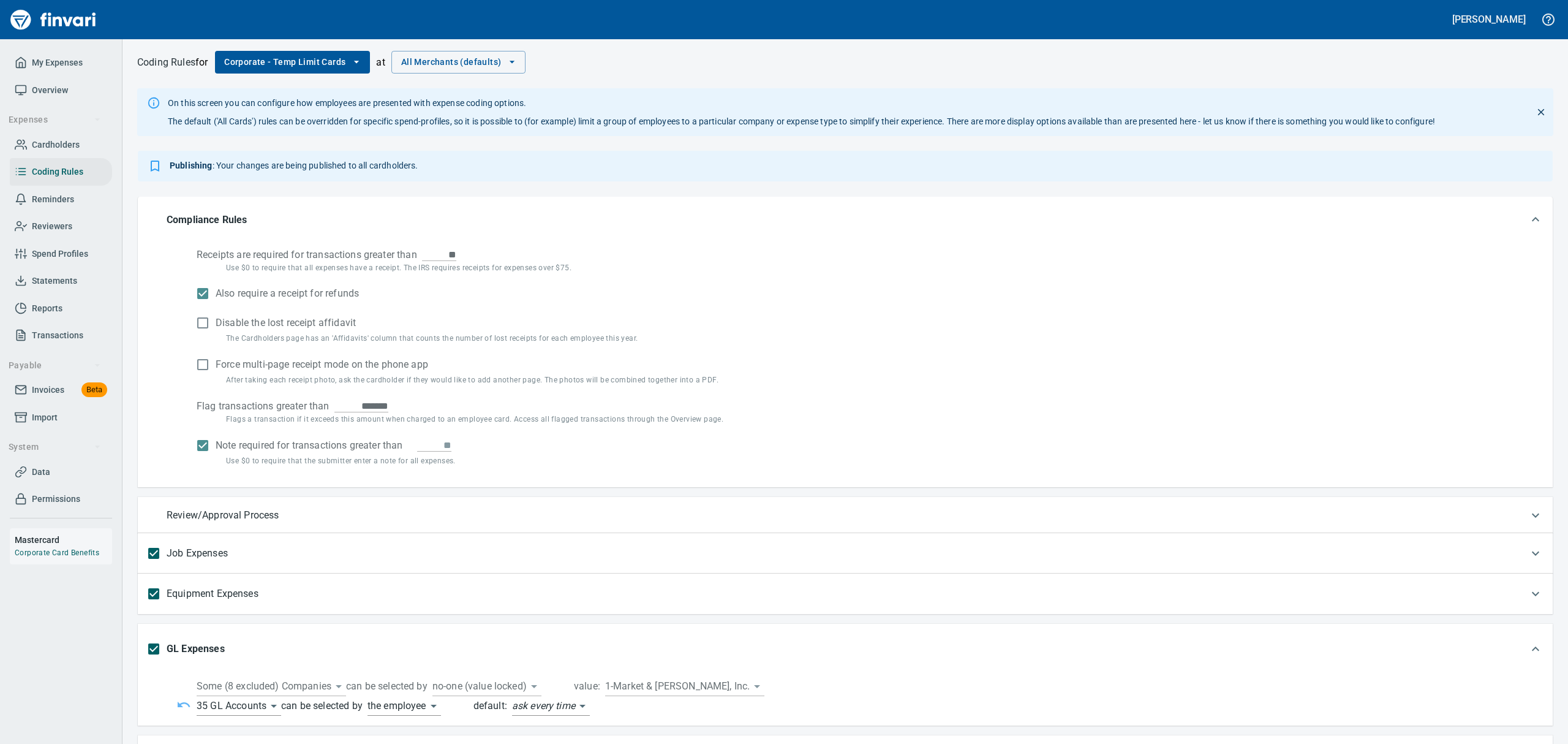
click at [52, 89] on span "Overview" at bounding box center [49, 90] width 36 height 15
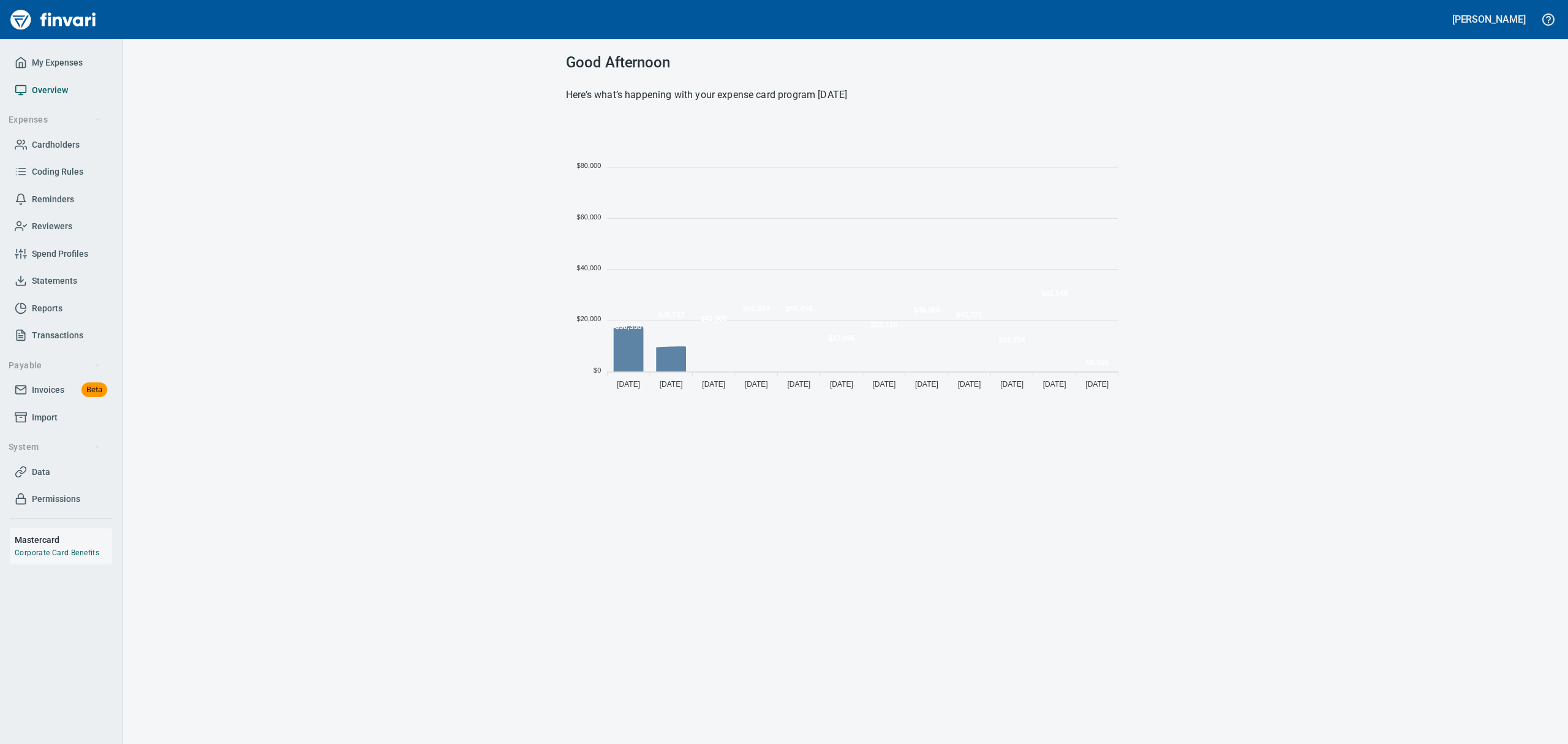
scroll to position [271, 544]
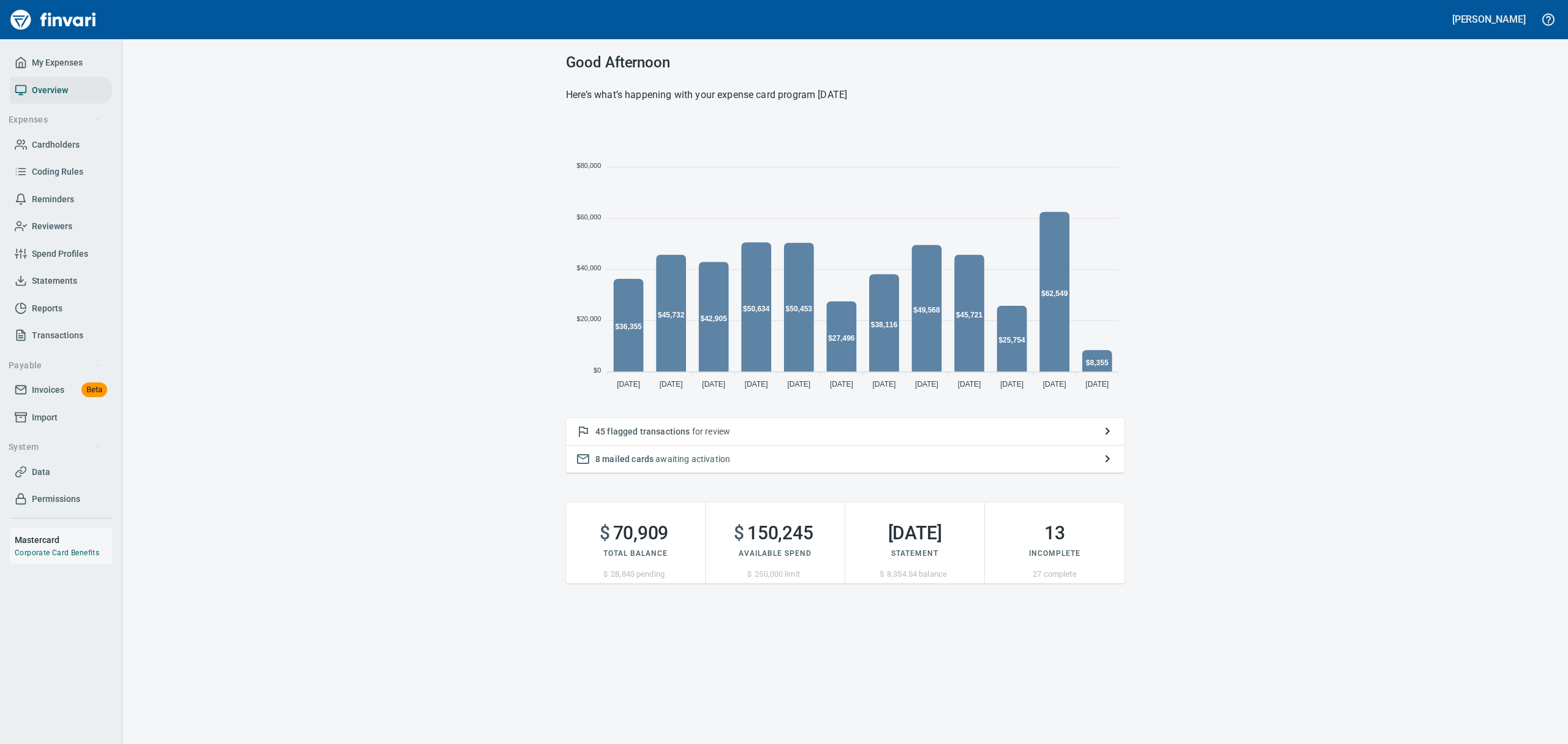
click at [613, 430] on span "flagged transactions" at bounding box center [648, 431] width 83 height 10
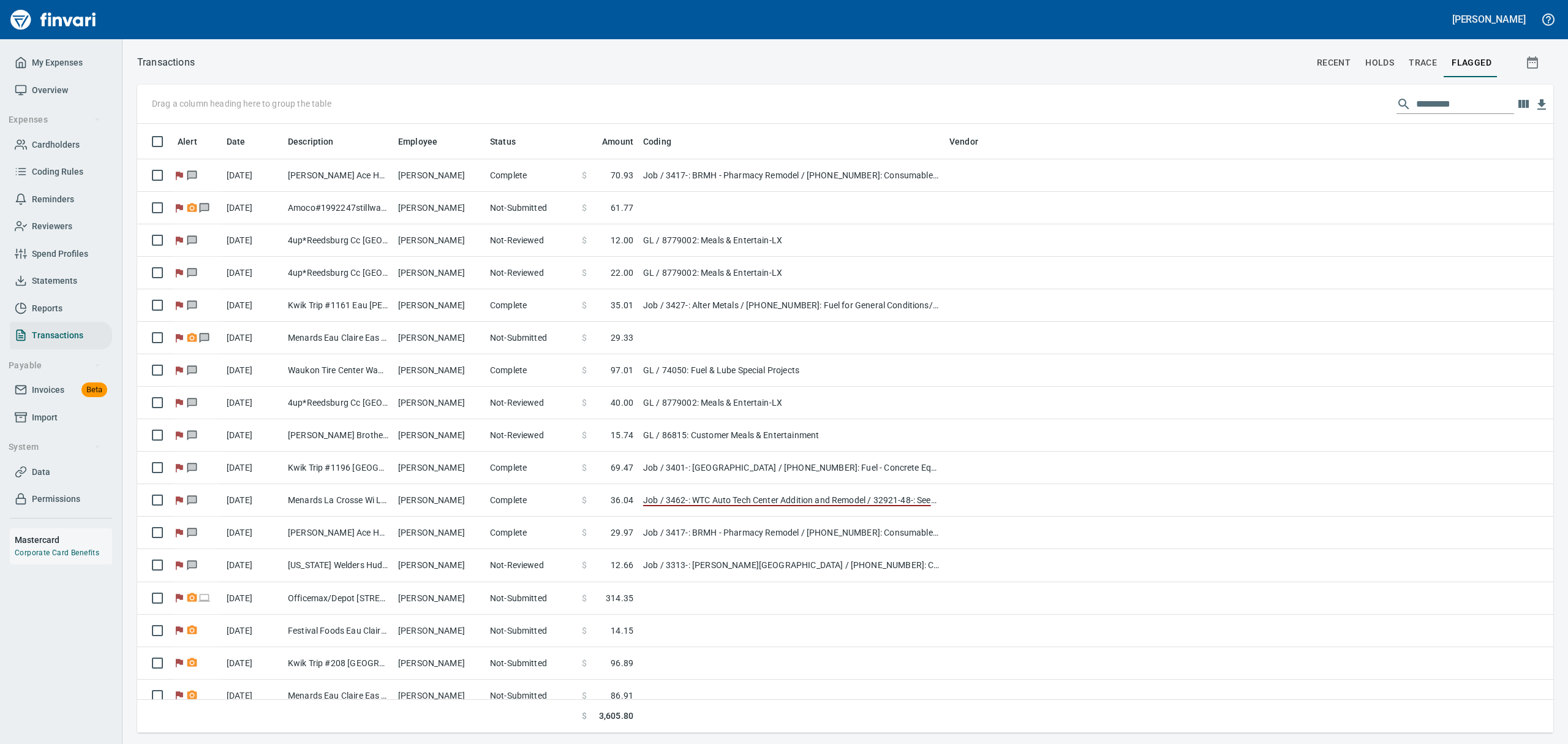
scroll to position [595, 1387]
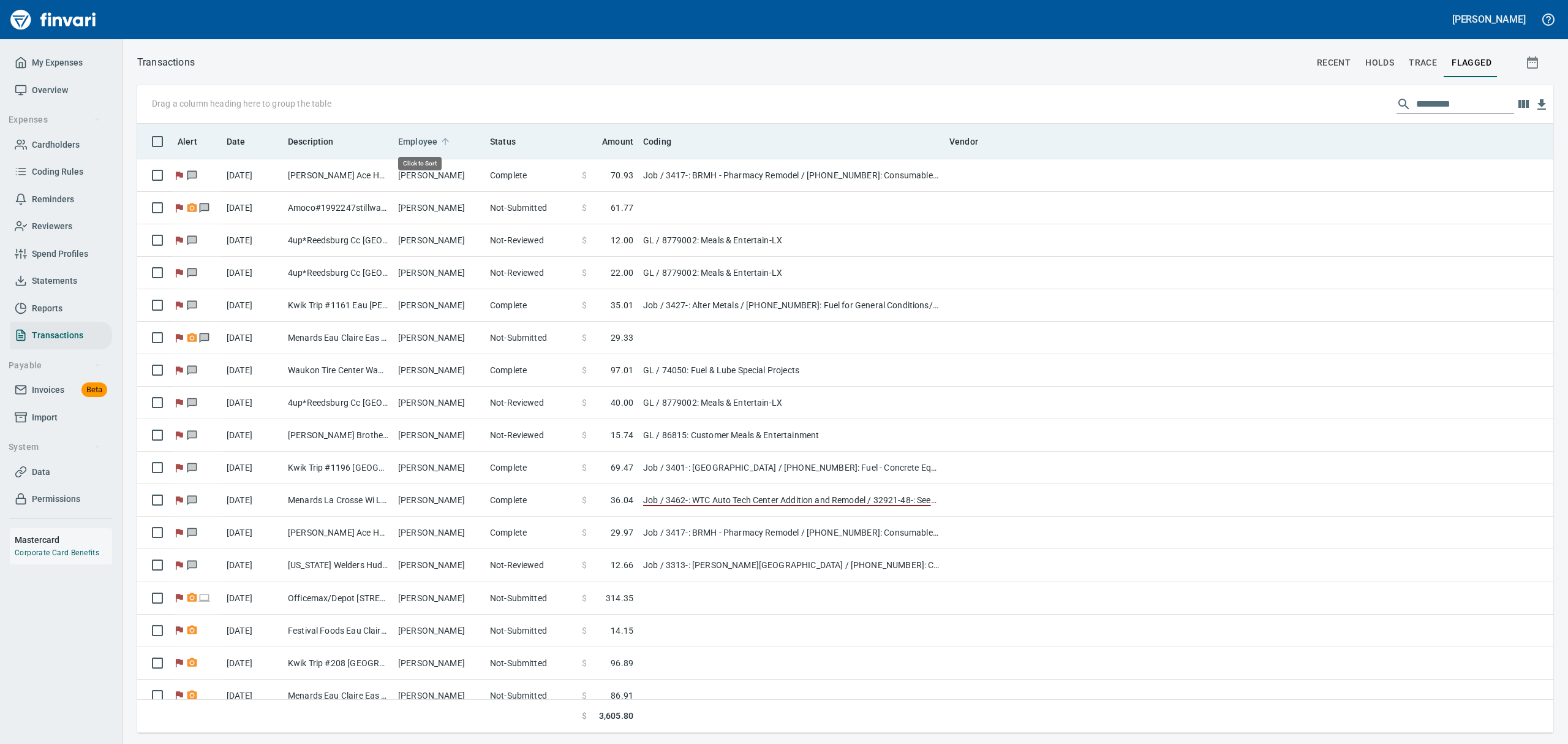
click at [410, 141] on span "Employee" at bounding box center [417, 141] width 39 height 15
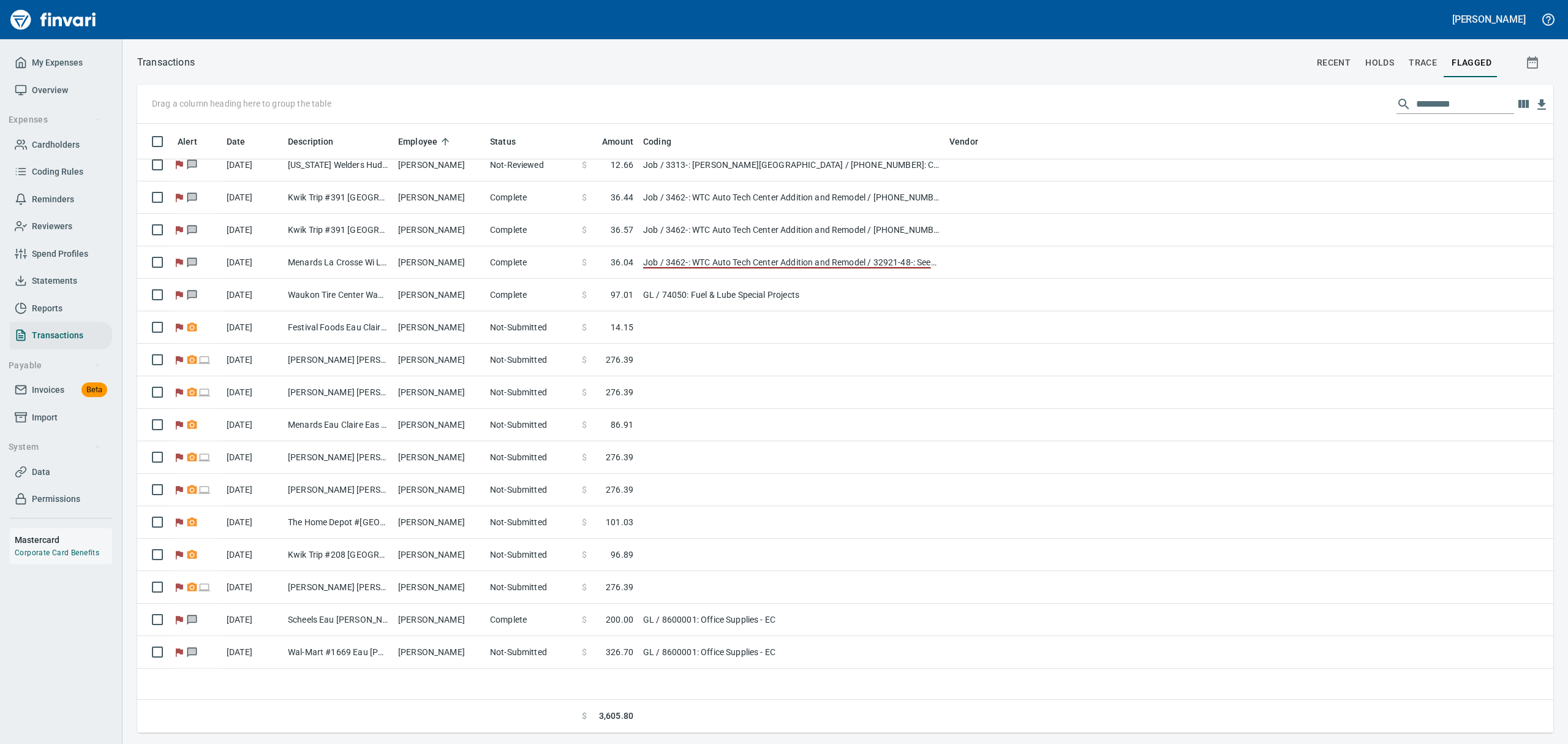
scroll to position [930, 0]
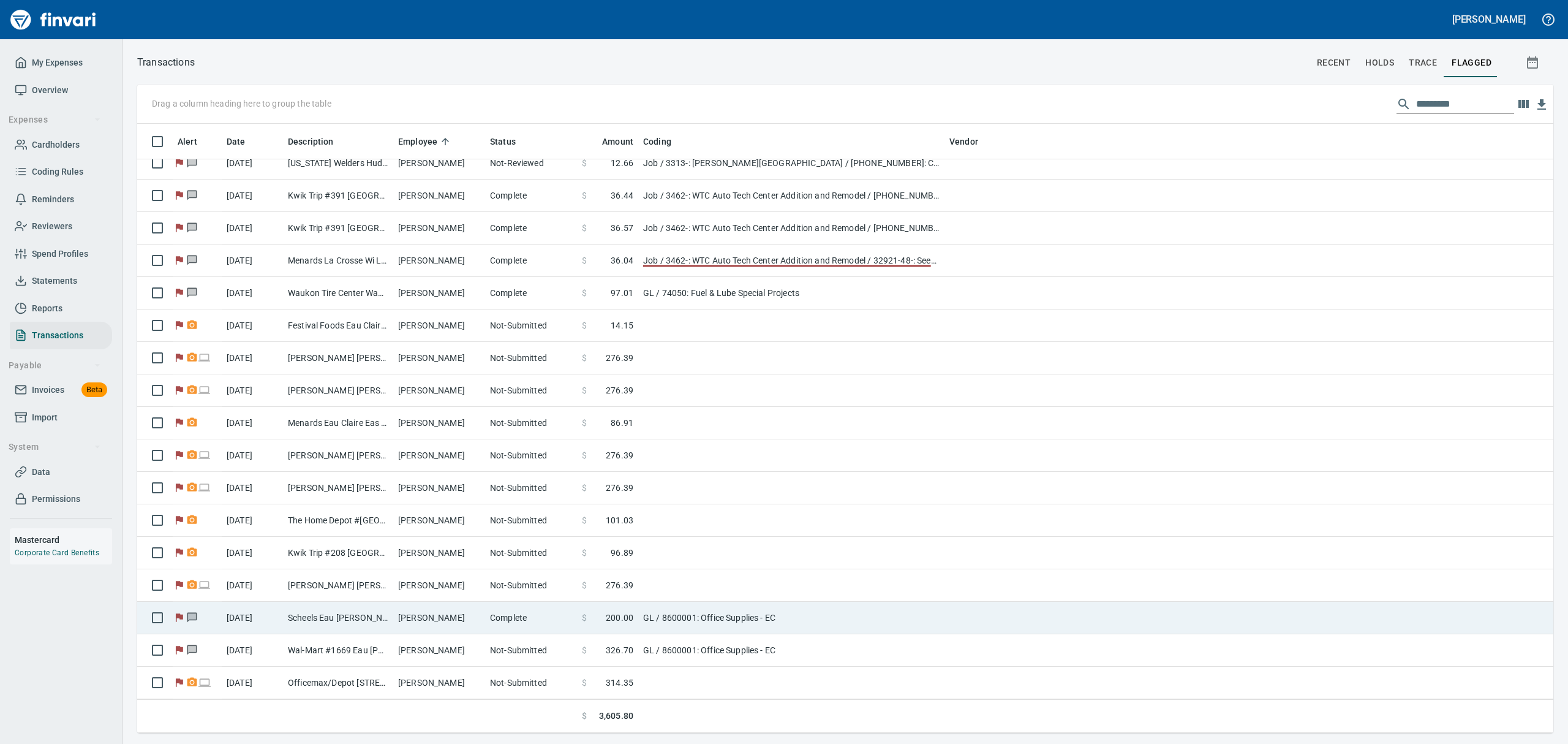
click at [390, 615] on td "Scheels Eau [PERSON_NAME] [PERSON_NAME]" at bounding box center [339, 618] width 110 height 33
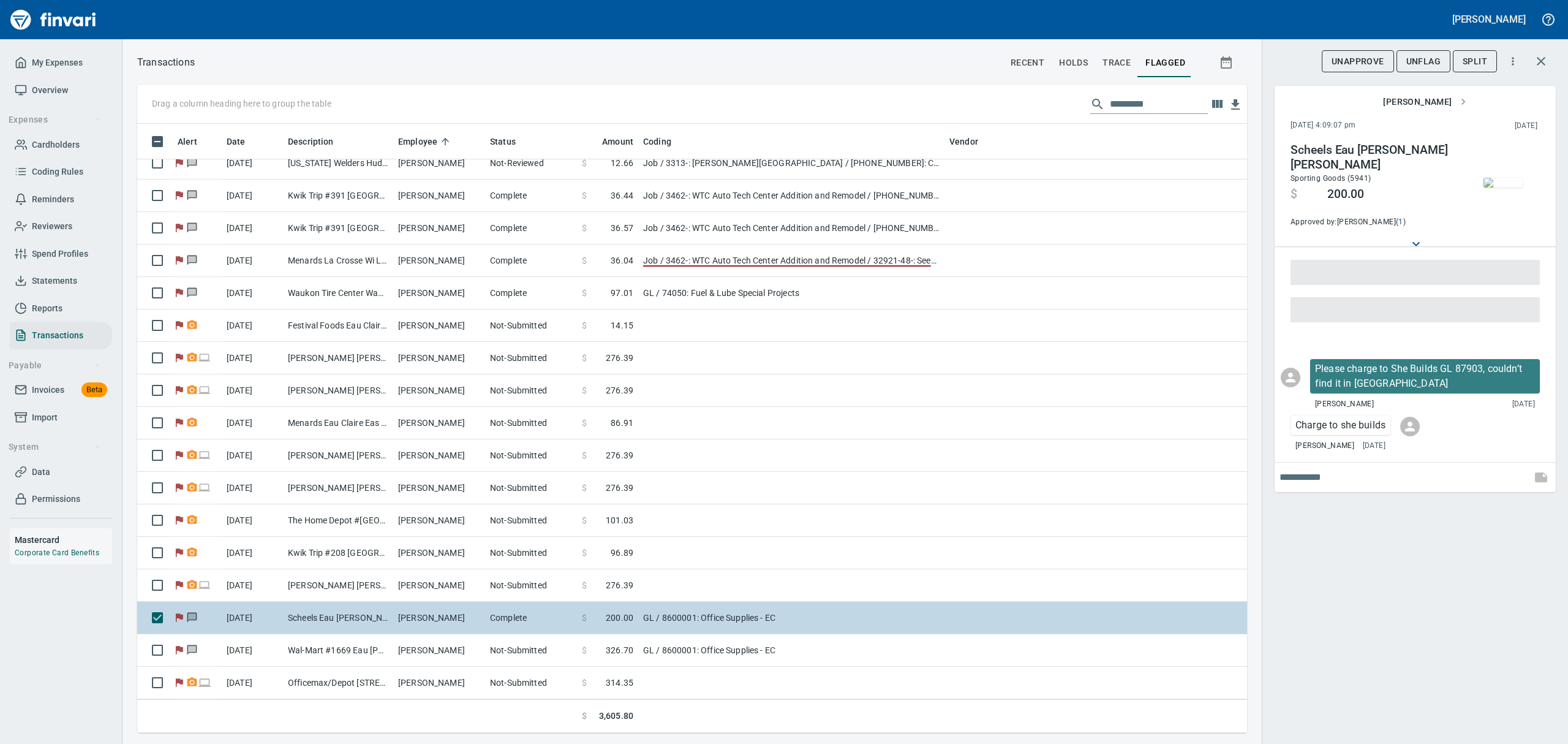
scroll to position [595, 1082]
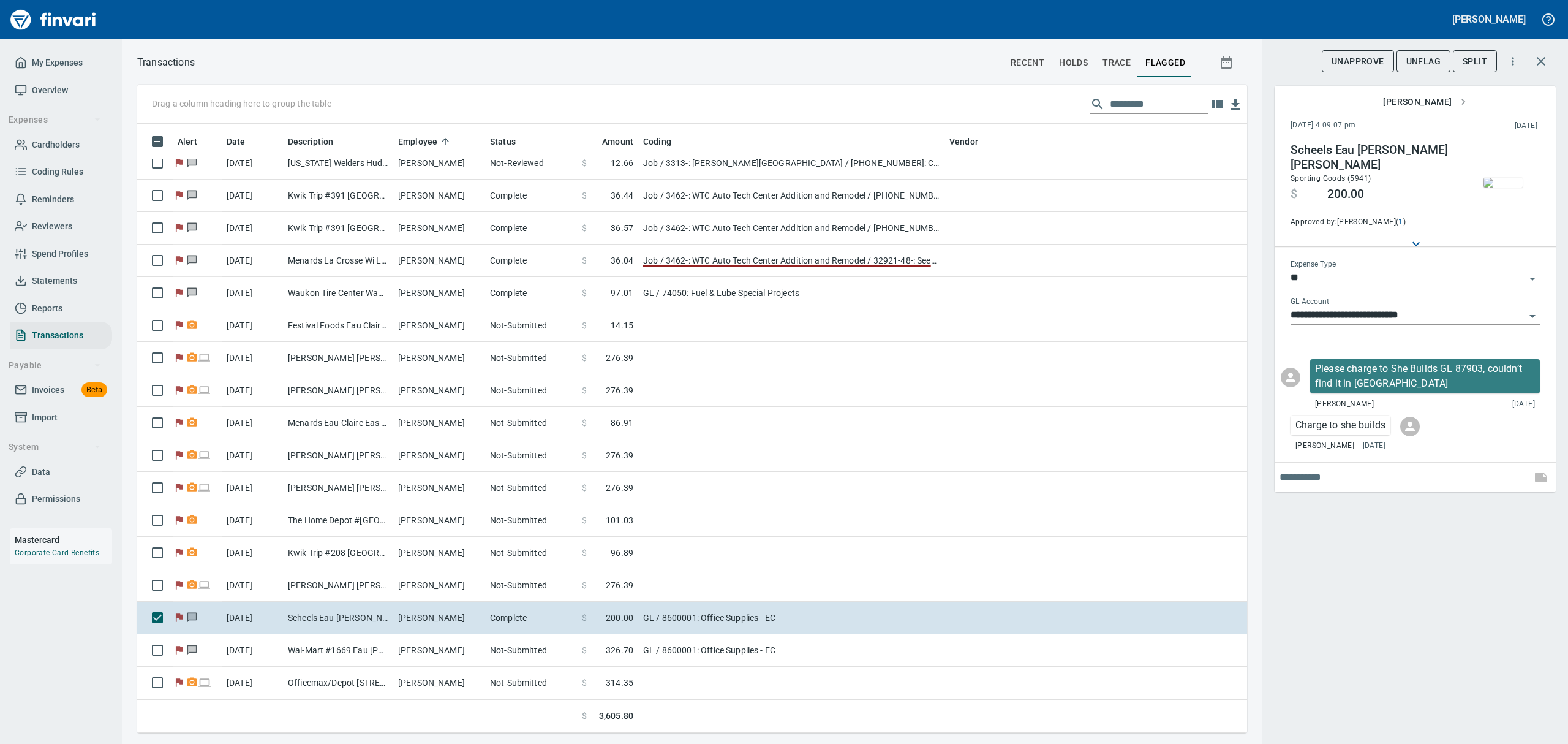
click at [1531, 315] on icon "Open" at bounding box center [1532, 317] width 6 height 3
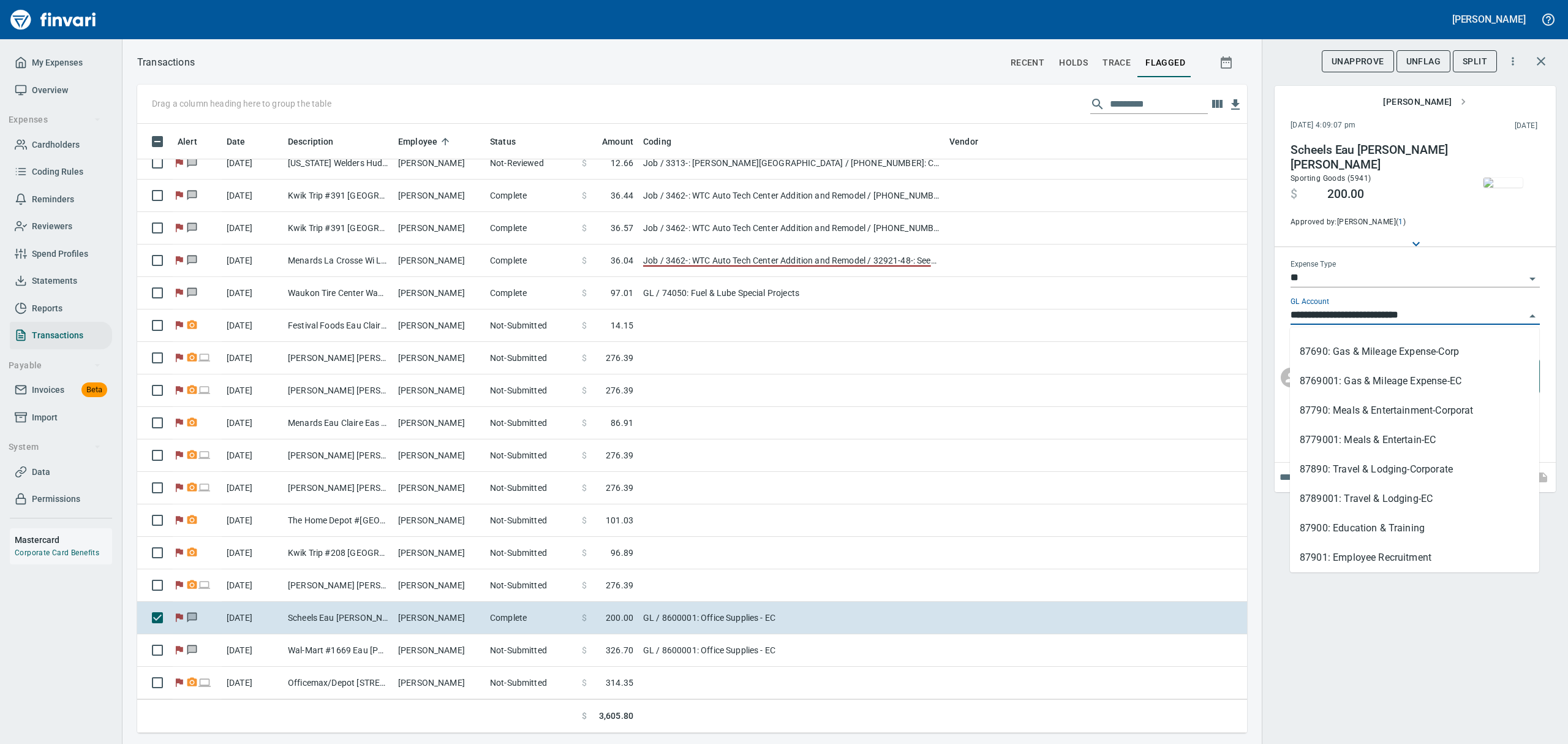
scroll to position [493, 0]
click at [1333, 524] on div "87903: She Builds" at bounding box center [1380, 527] width 160 height 15
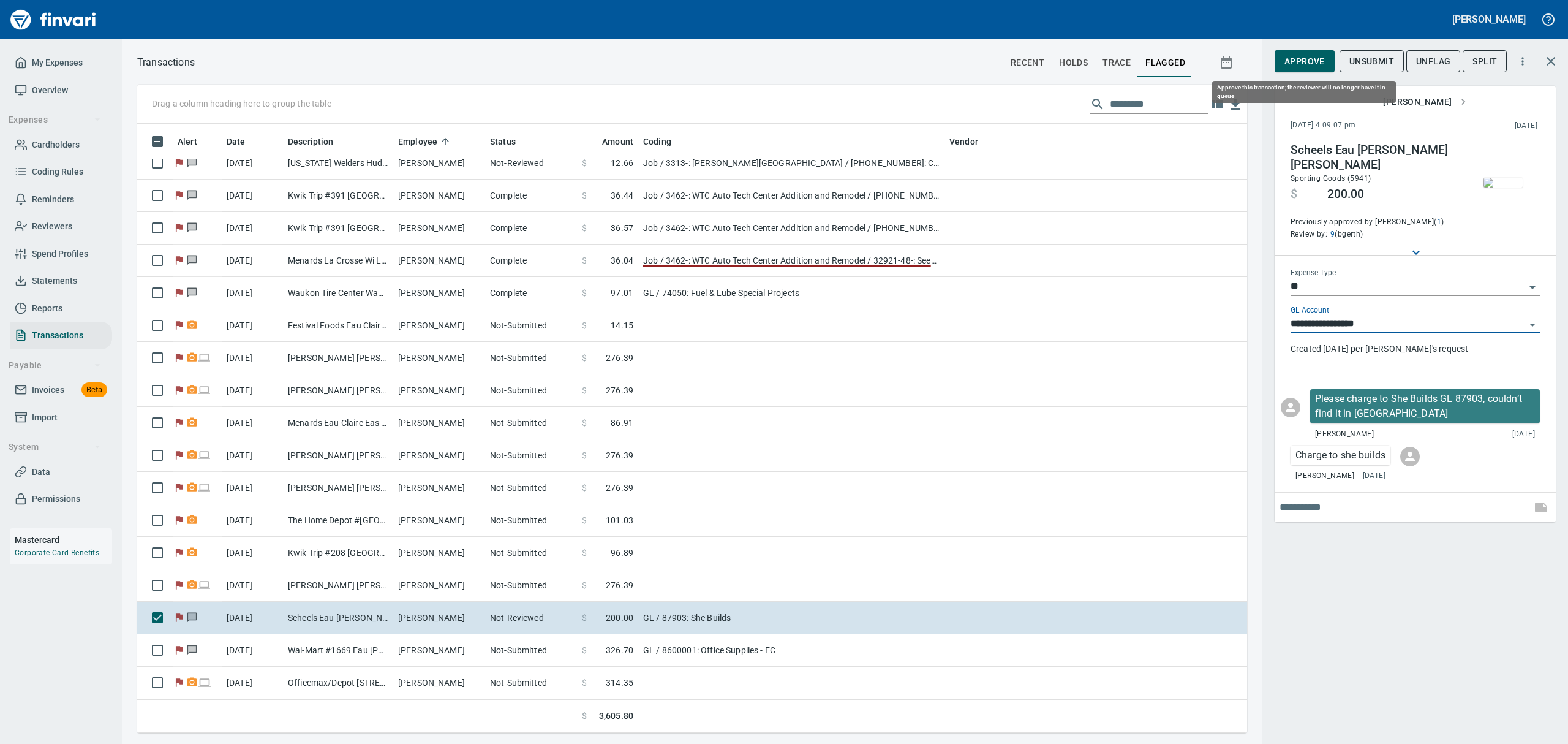
scroll to position [595, 1082]
click at [1289, 64] on span "Approve" at bounding box center [1305, 61] width 40 height 15
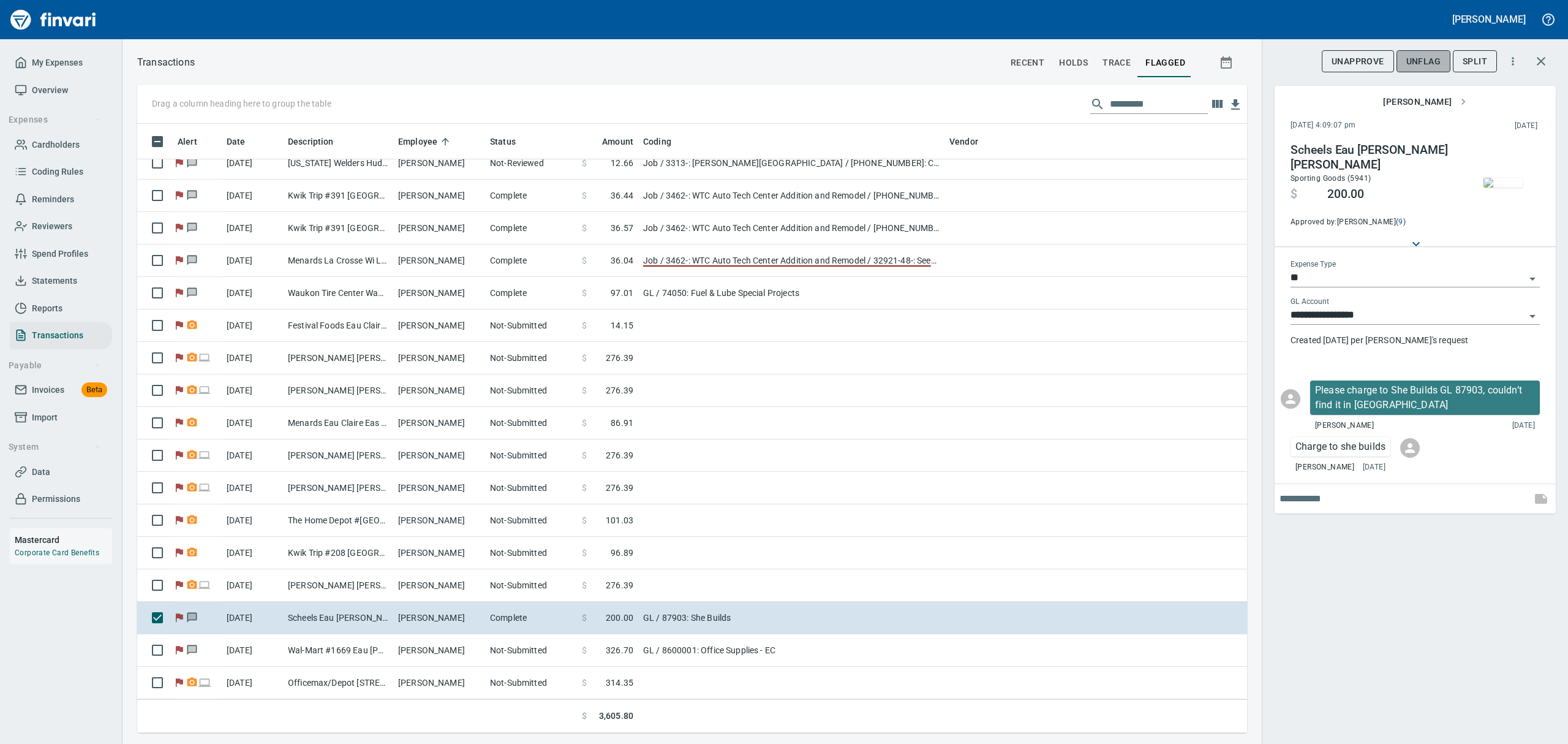
click at [1416, 59] on span "UnFlag" at bounding box center [1423, 61] width 34 height 15
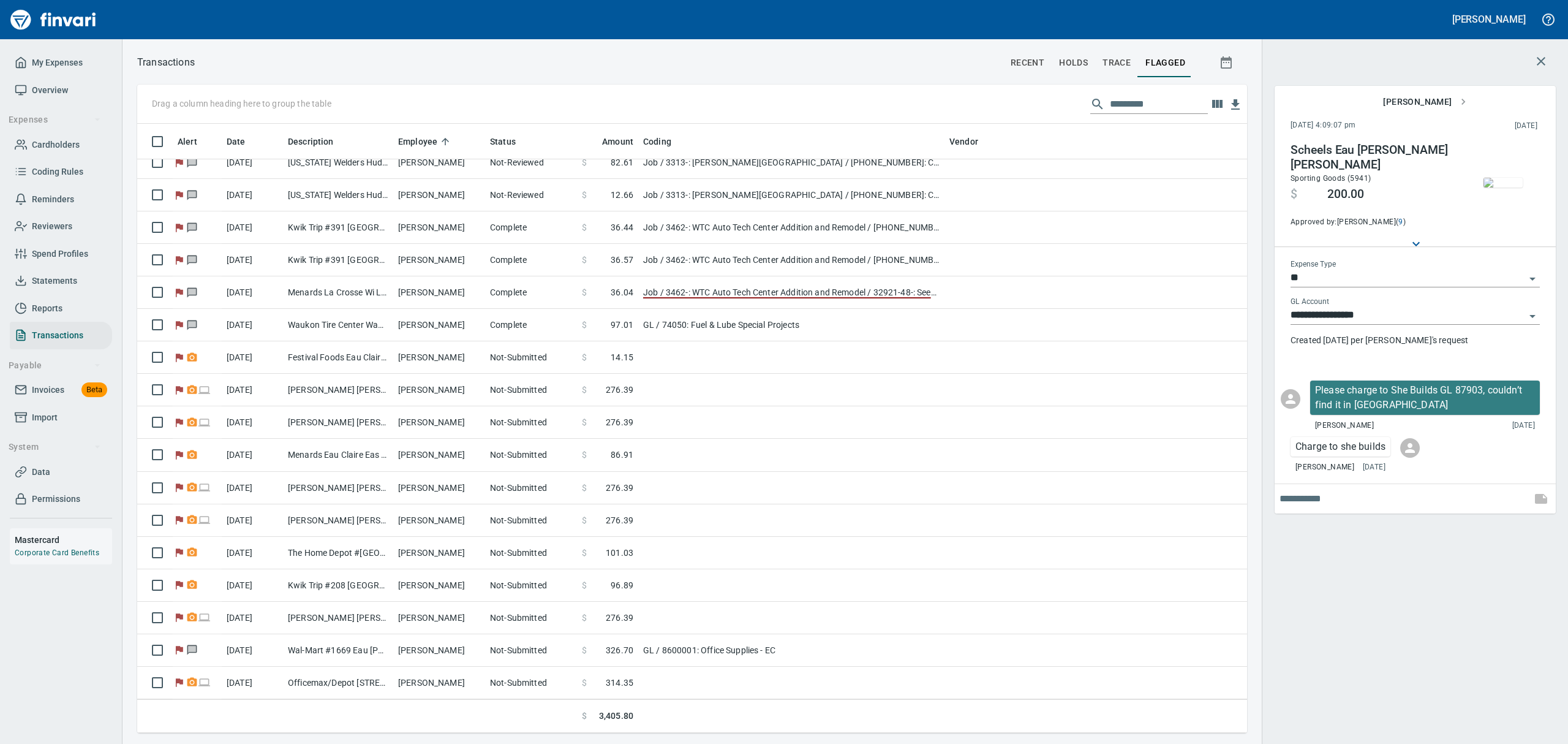
scroll to position [897, 0]
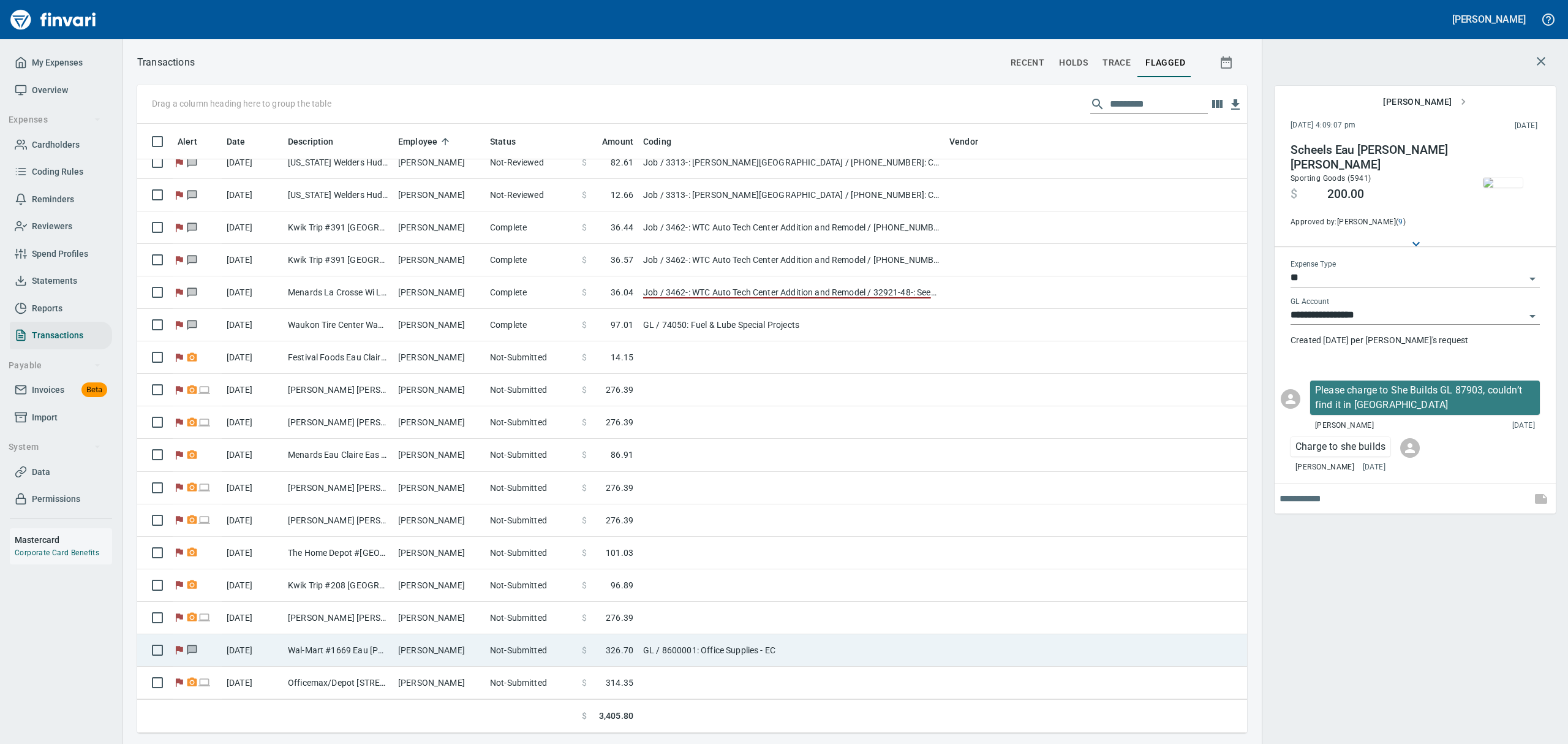
click at [379, 650] on td "Wal-Mart #1669 Eau [PERSON_NAME]" at bounding box center [339, 650] width 110 height 33
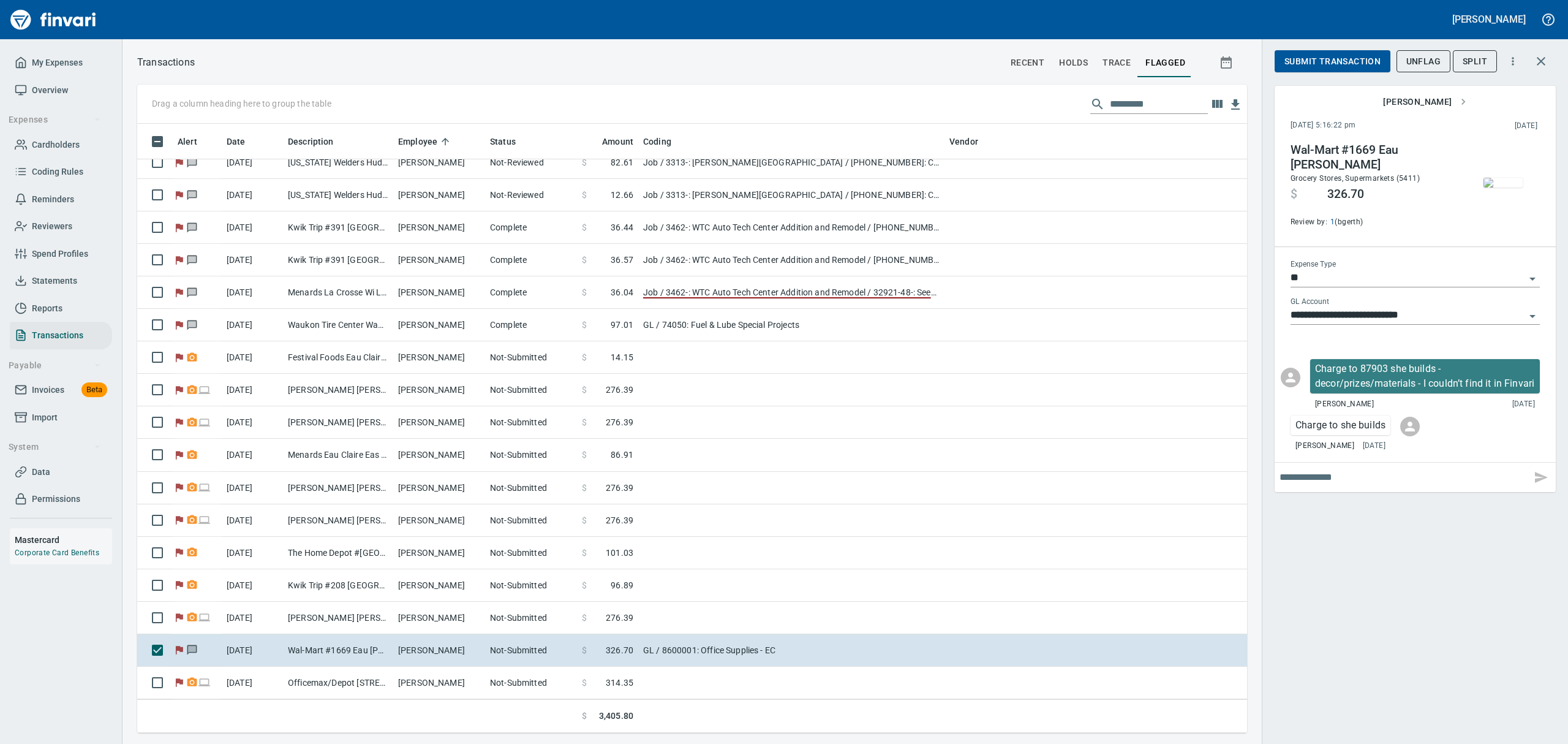
scroll to position [595, 1082]
click at [1535, 313] on icon "Open" at bounding box center [1532, 316] width 15 height 15
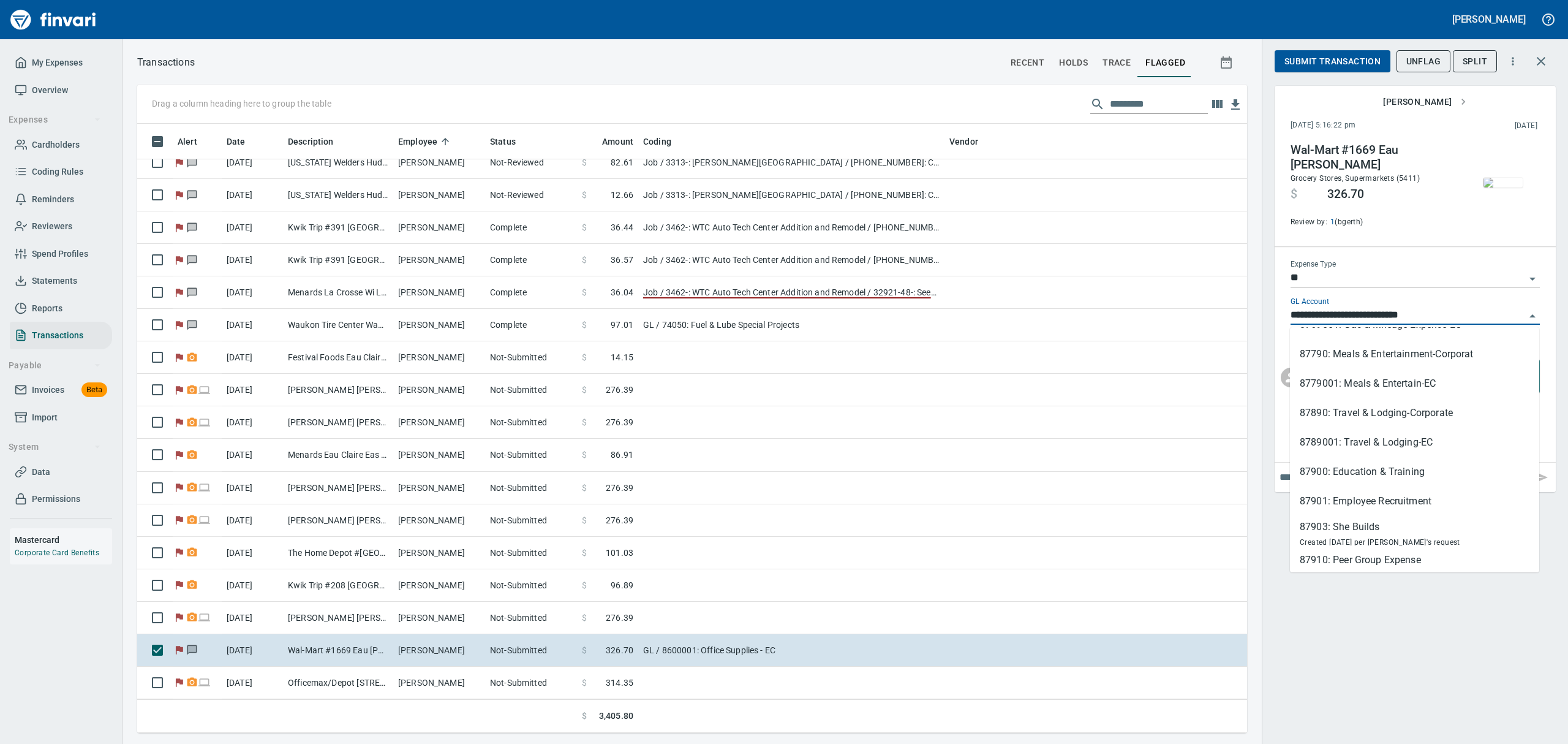
scroll to position [497, 0]
click at [1326, 519] on div "87903: She Builds" at bounding box center [1380, 523] width 160 height 15
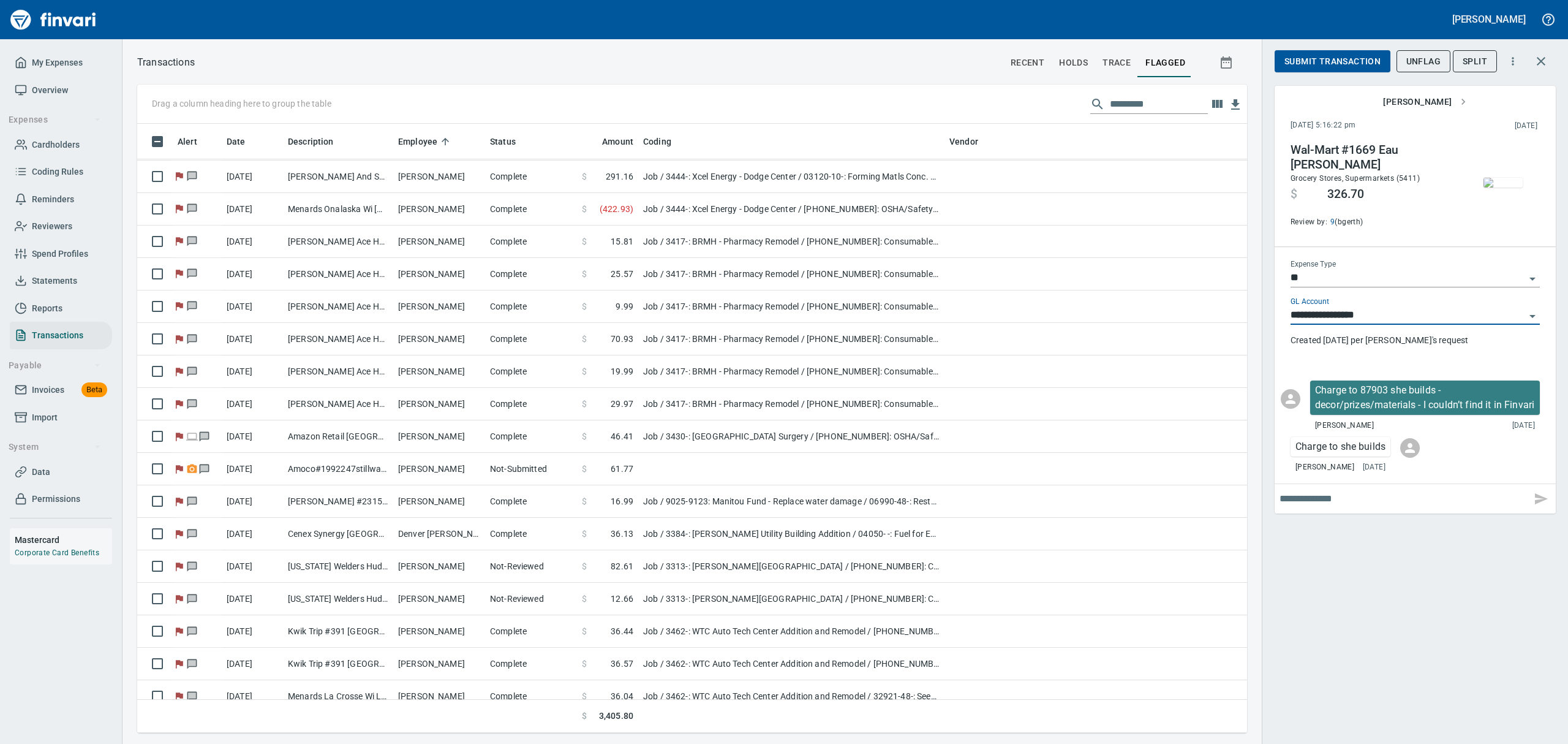
scroll to position [0, 0]
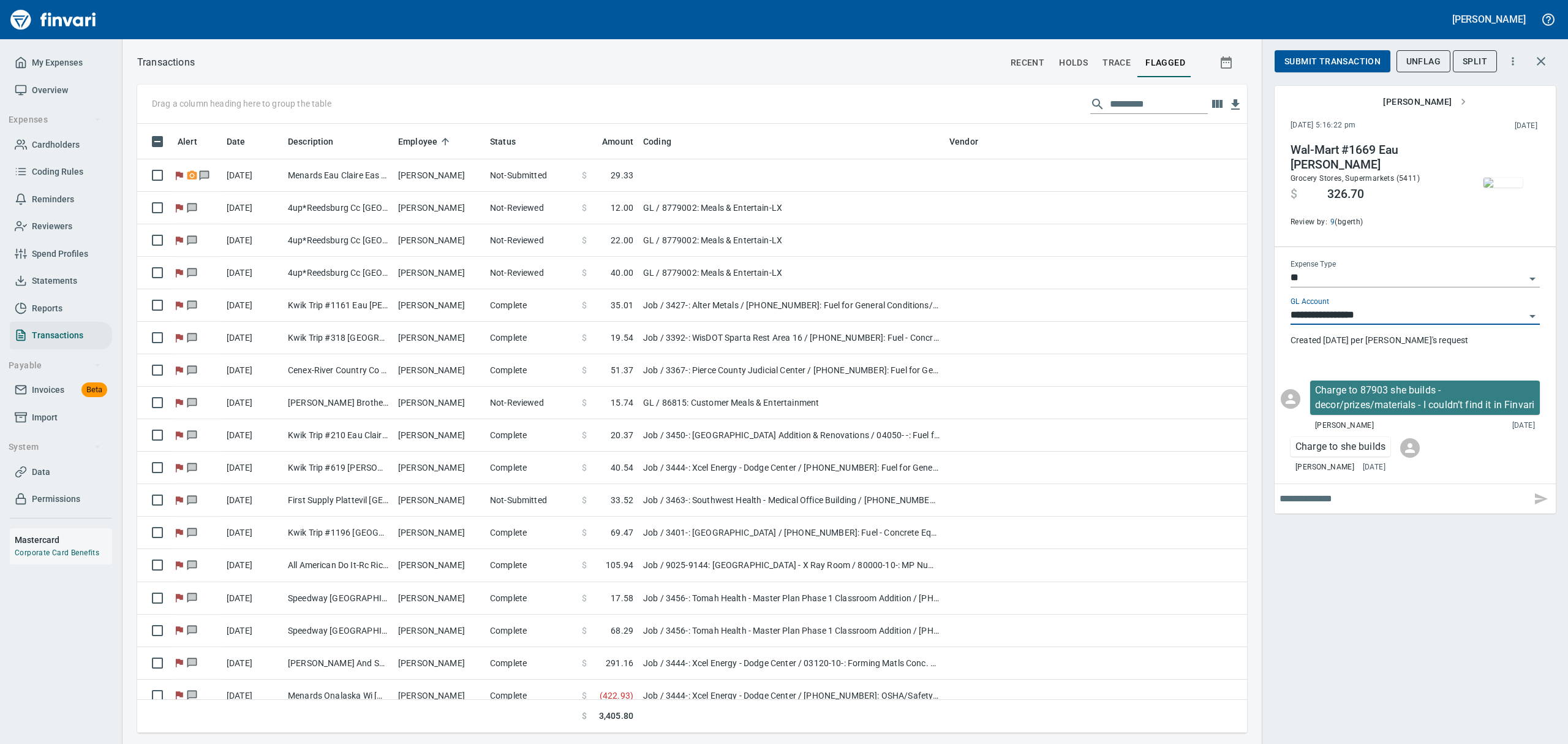
click at [55, 276] on span "Statements" at bounding box center [54, 281] width 45 height 15
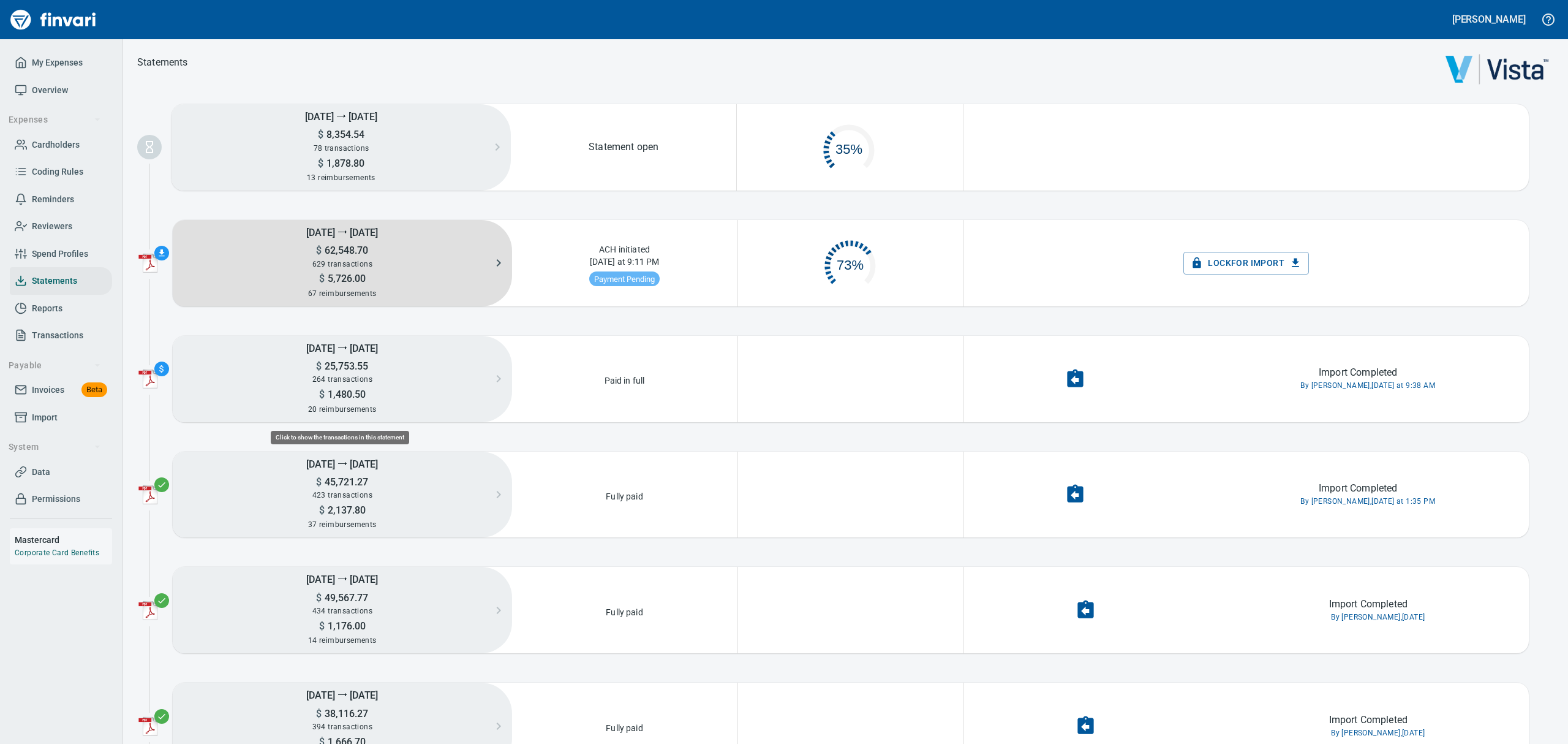
scroll to position [57, 209]
click at [372, 283] on h5 "$ 5,726.00" at bounding box center [343, 278] width 339 height 13
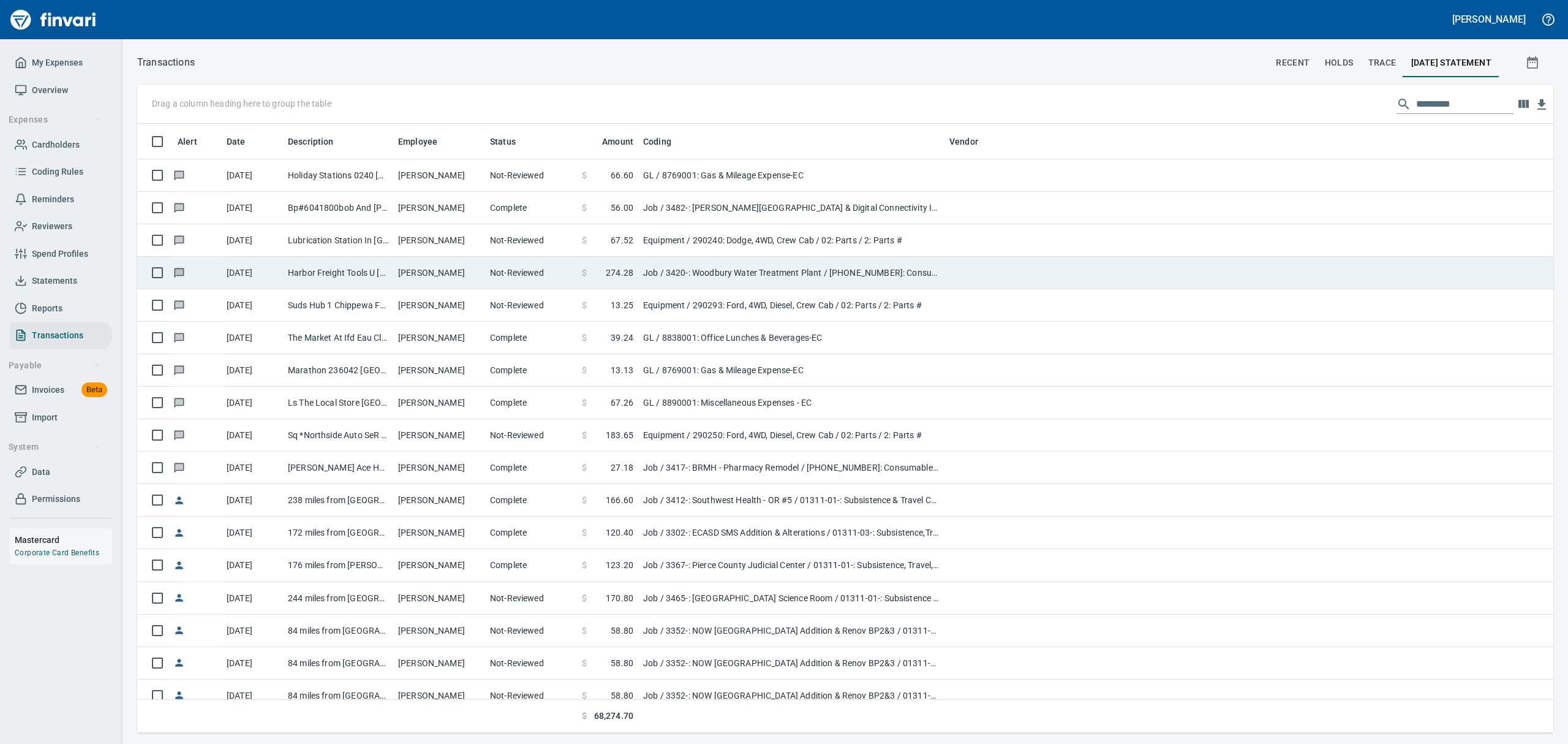
scroll to position [1, 1]
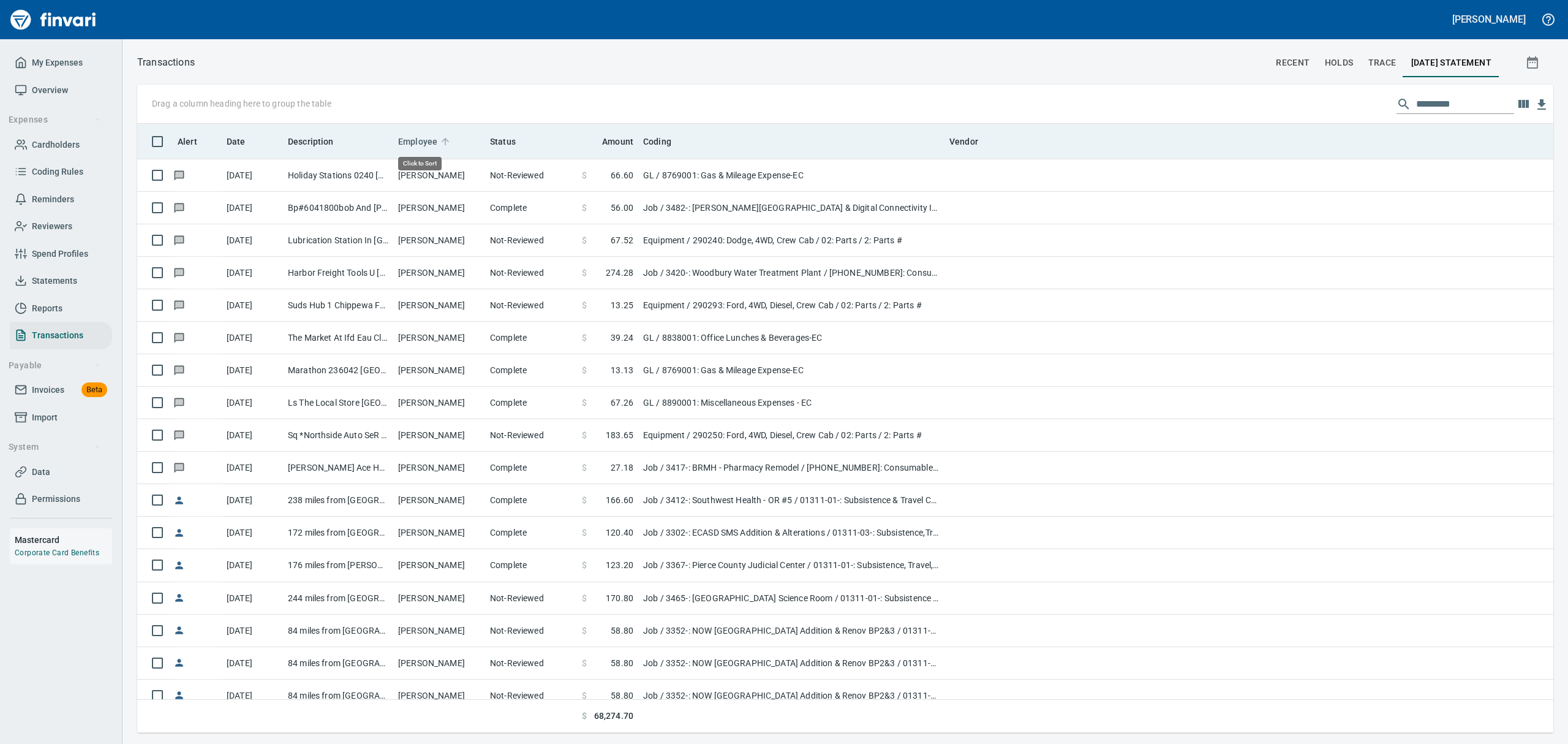
click at [432, 145] on span "Employee" at bounding box center [417, 141] width 39 height 15
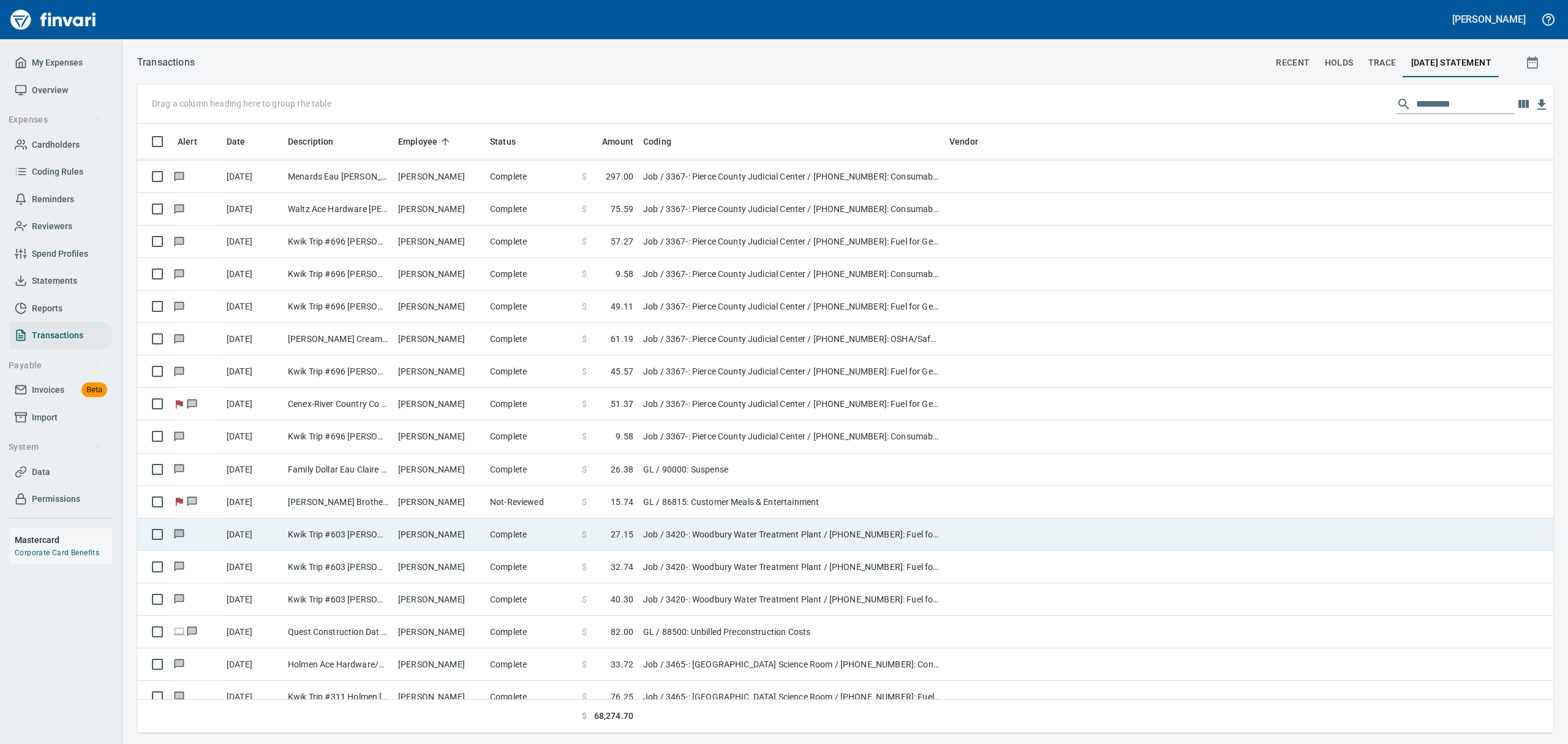
scroll to position [2368, 0]
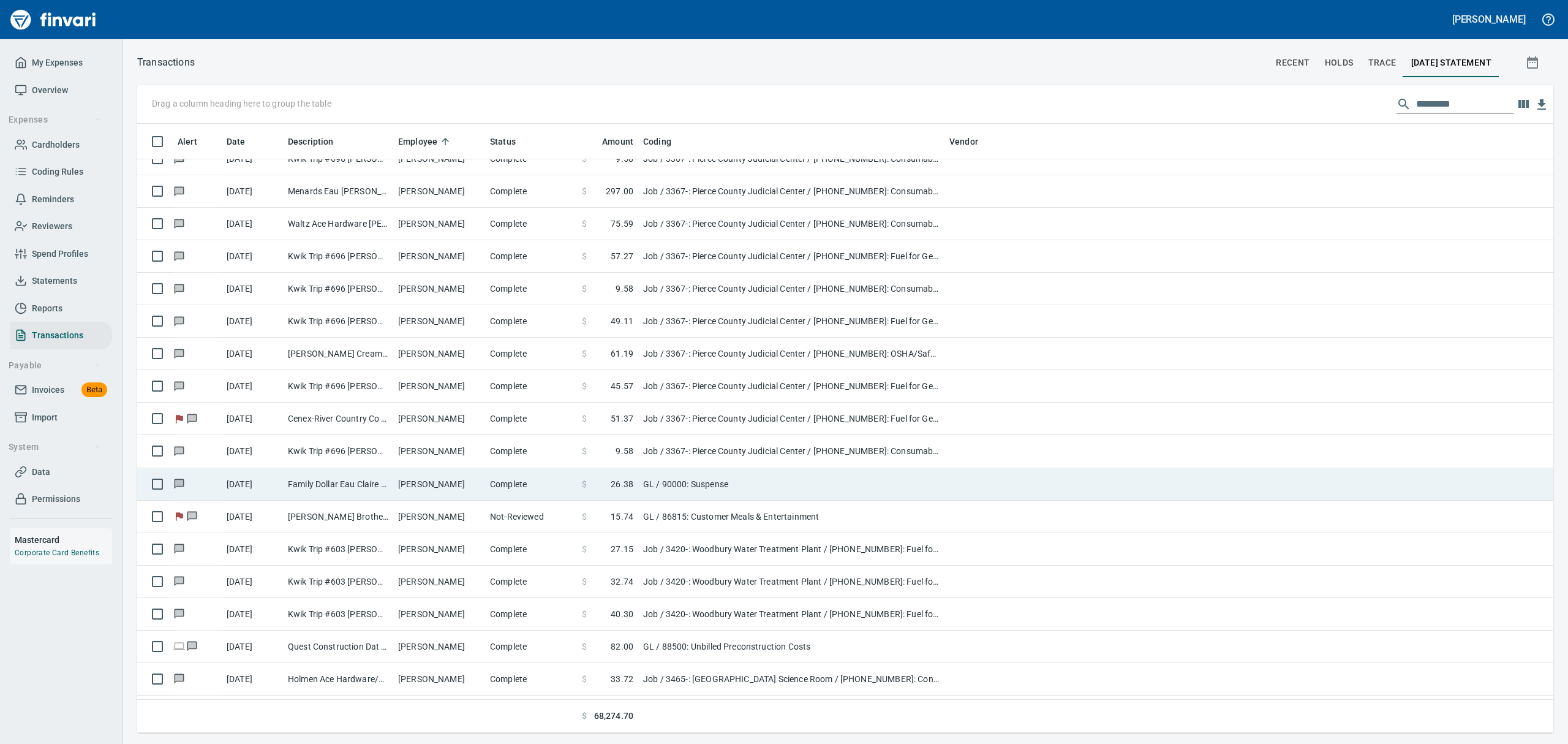
click at [491, 481] on td "Complete" at bounding box center [531, 484] width 92 height 33
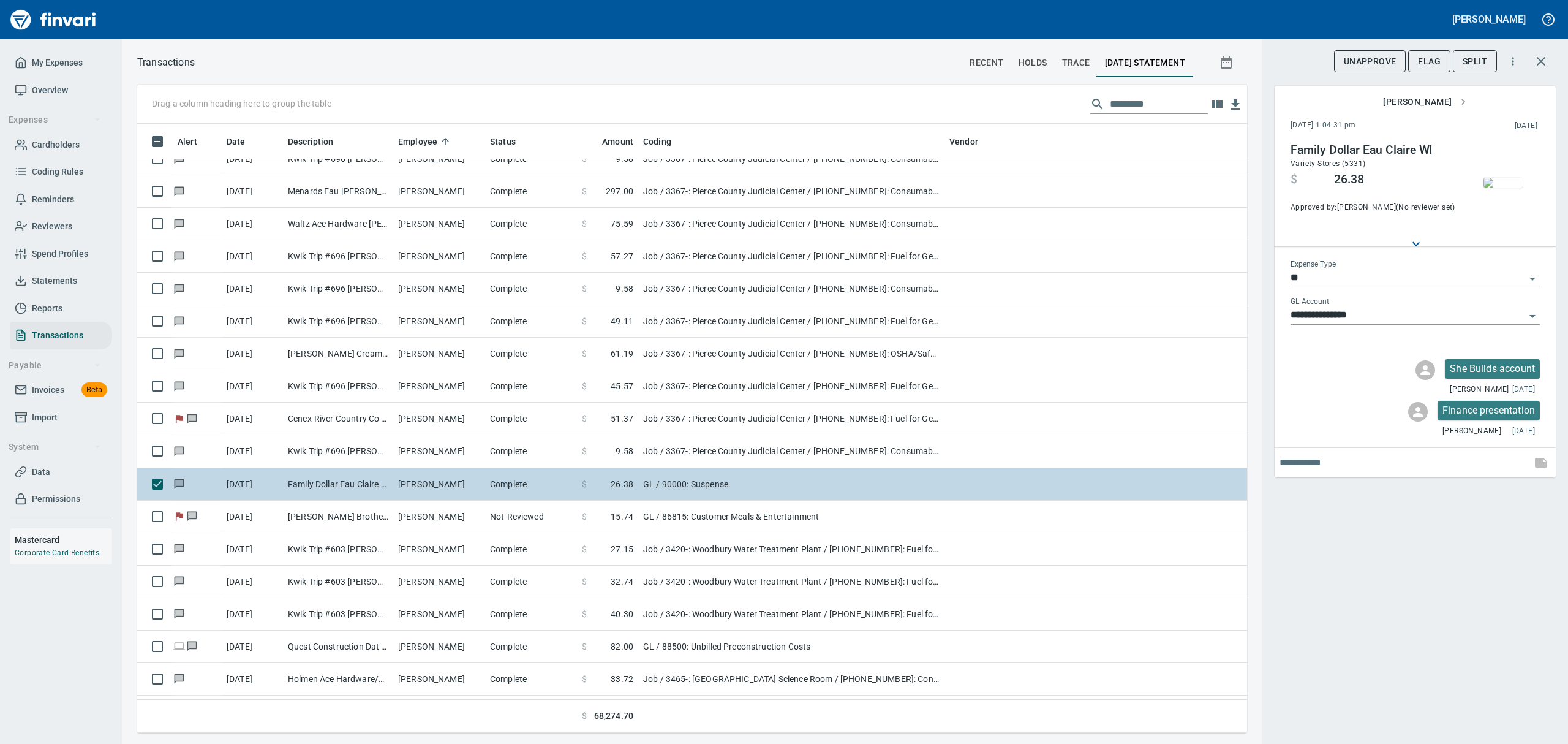
scroll to position [595, 1082]
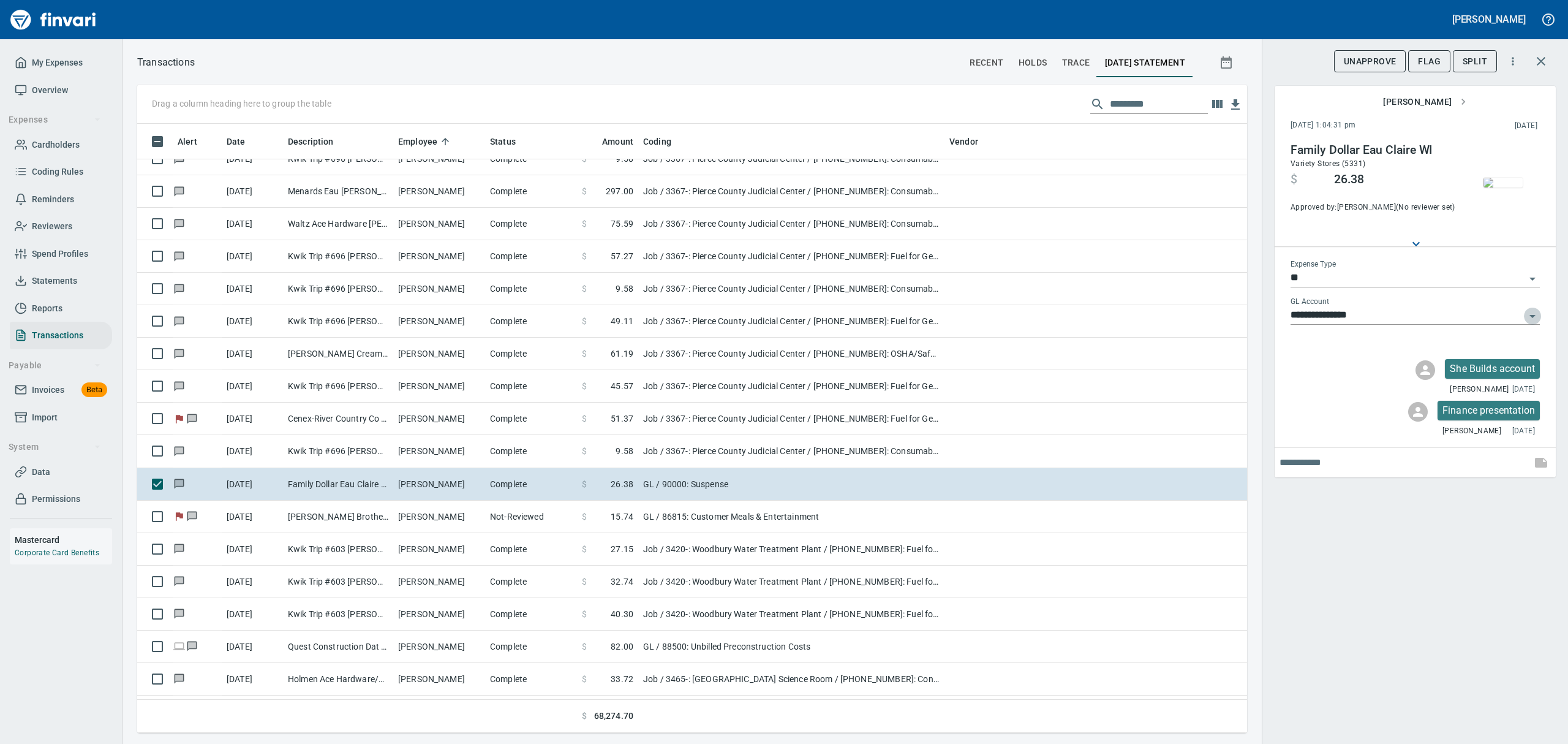
click at [1532, 312] on icon "Open" at bounding box center [1532, 316] width 15 height 15
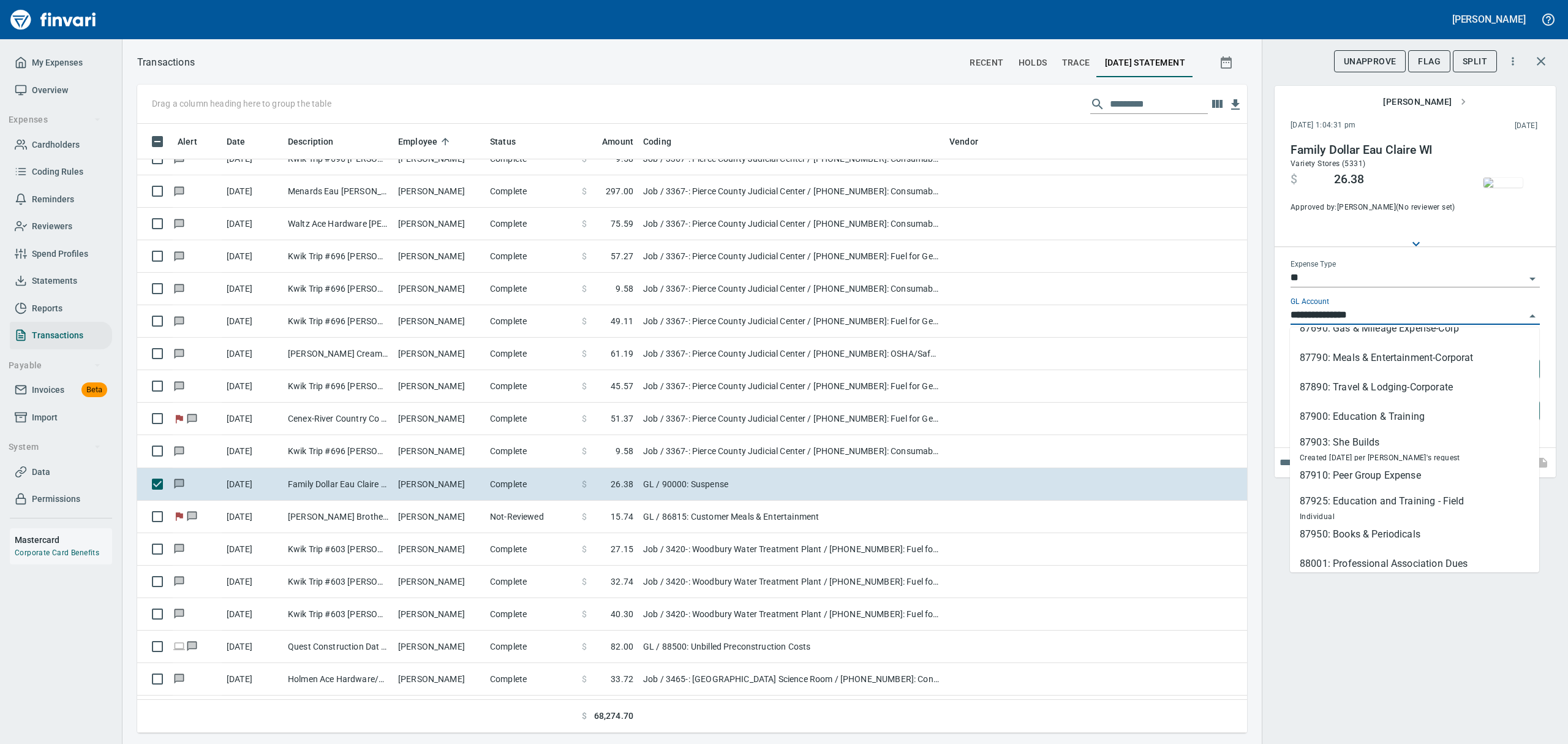
scroll to position [464, 0]
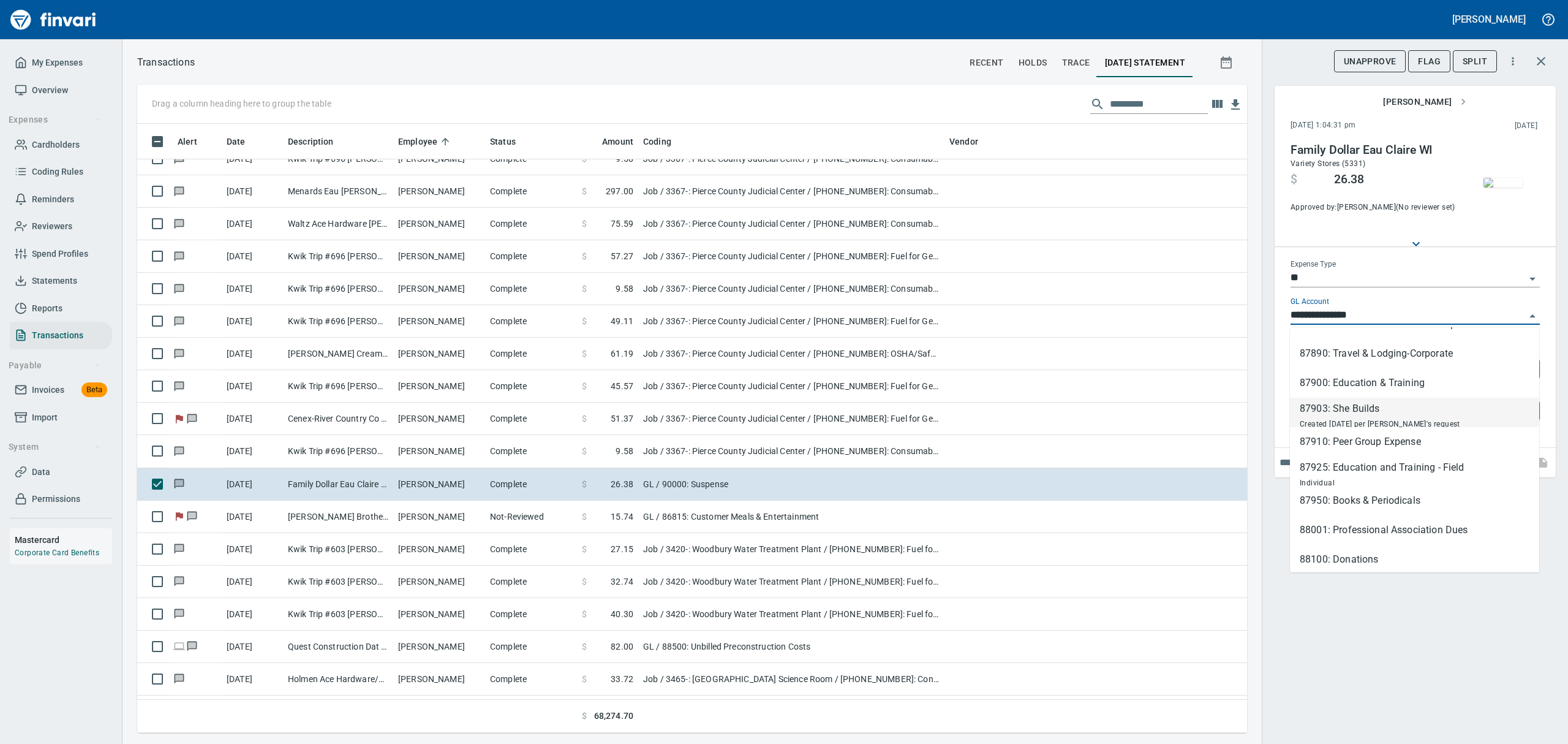
click at [1319, 416] on div "Created [DATE] per [PERSON_NAME]'s request" at bounding box center [1380, 424] width 160 height 15
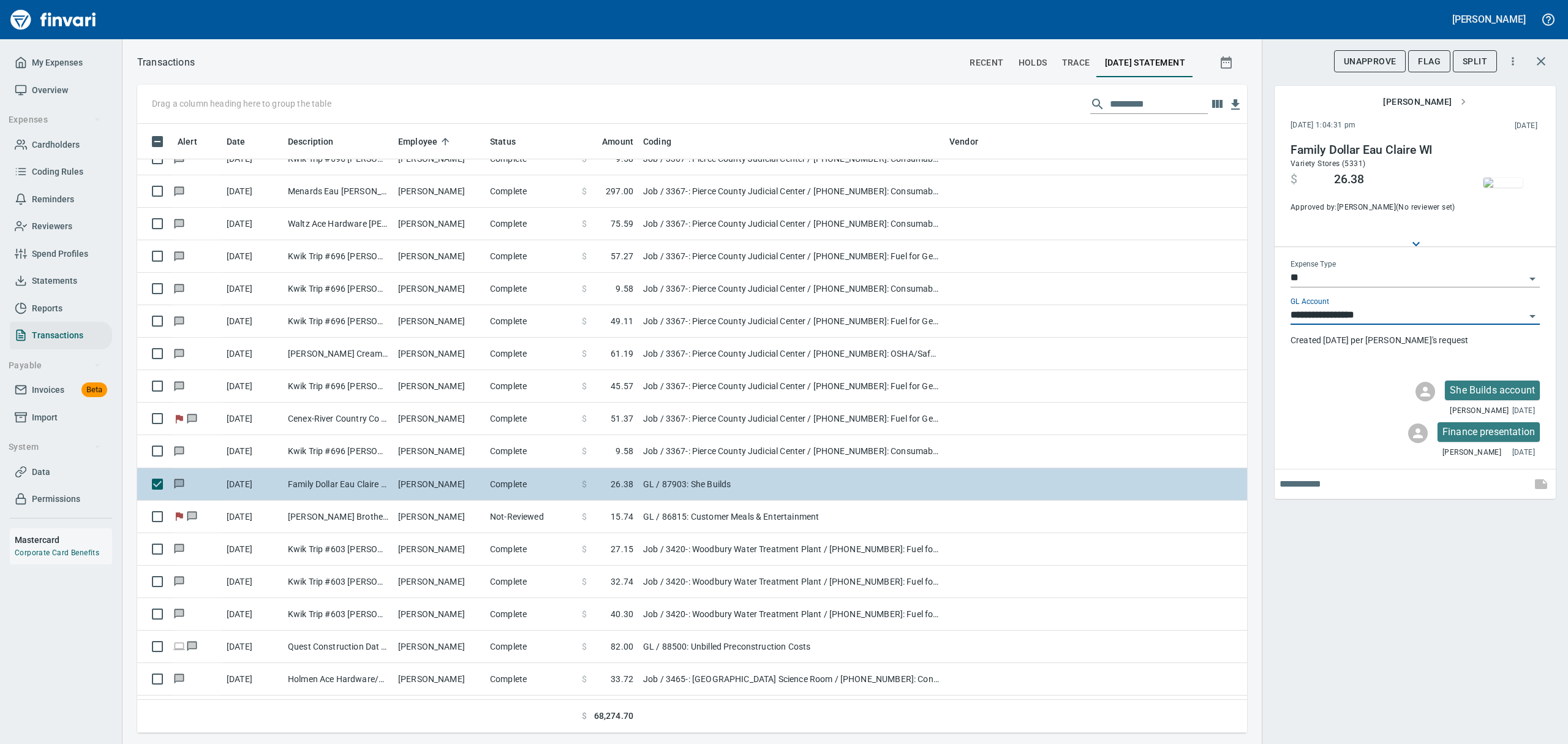
scroll to position [595, 1082]
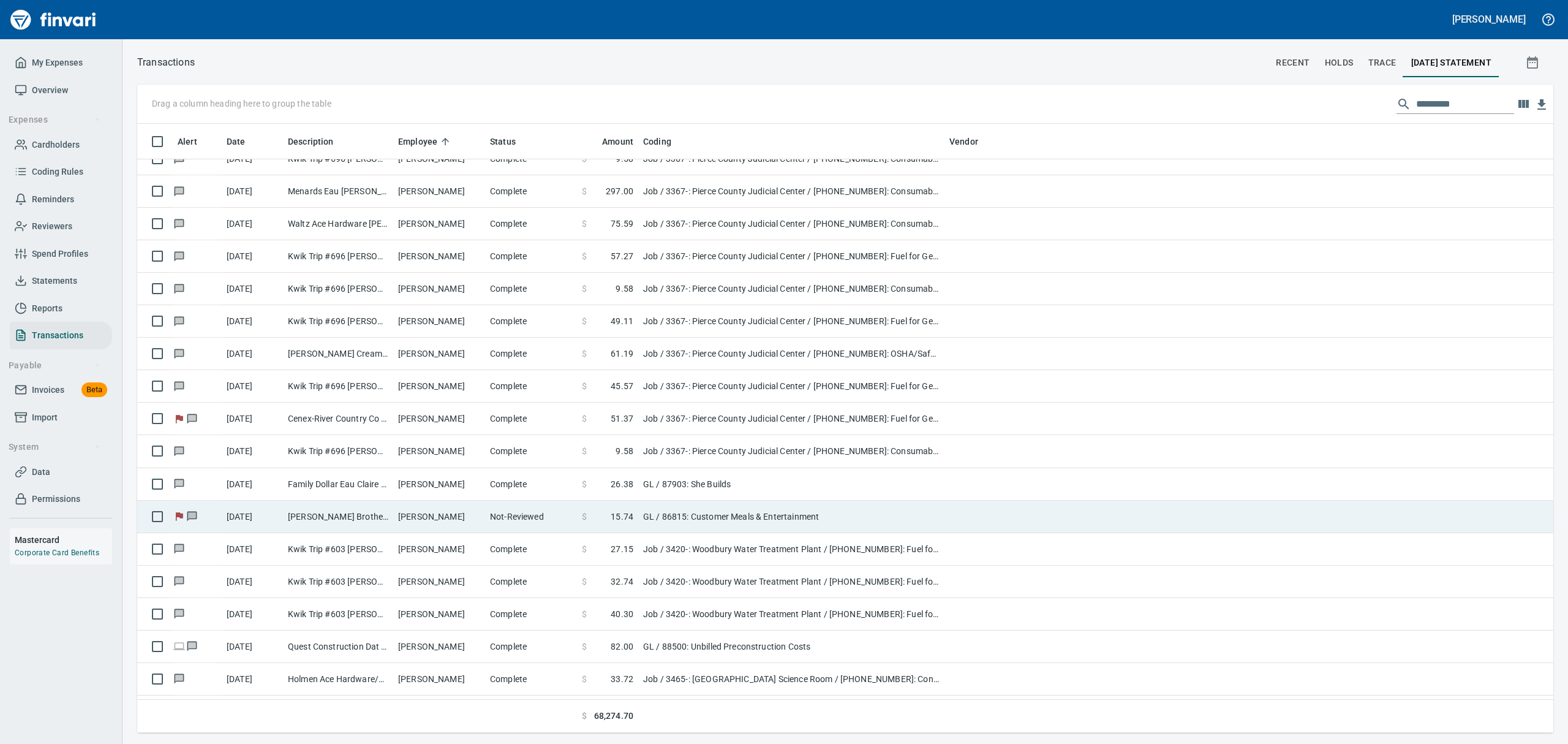
scroll to position [595, 1374]
